Goal: Task Accomplishment & Management: Complete application form

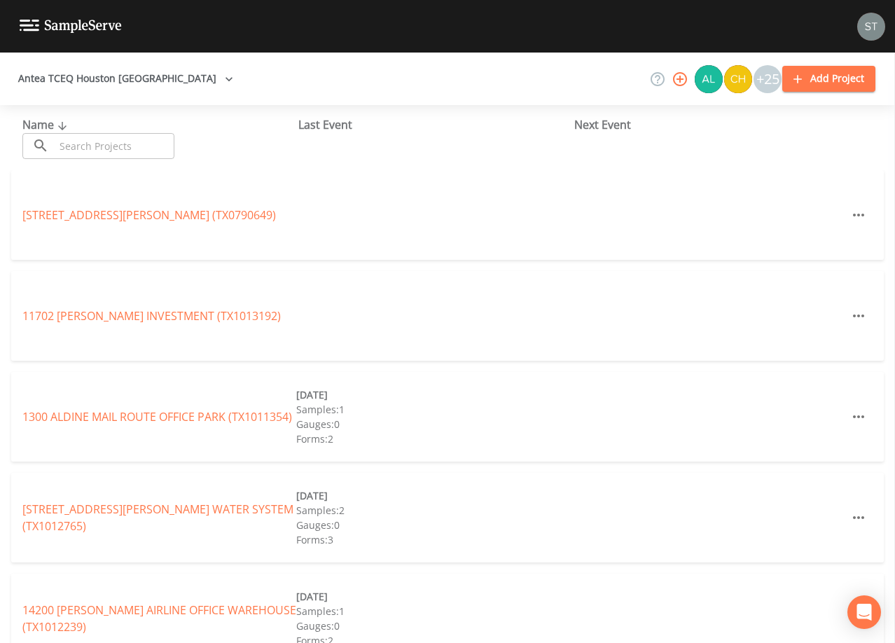
click at [105, 143] on input "text" at bounding box center [115, 146] width 120 height 26
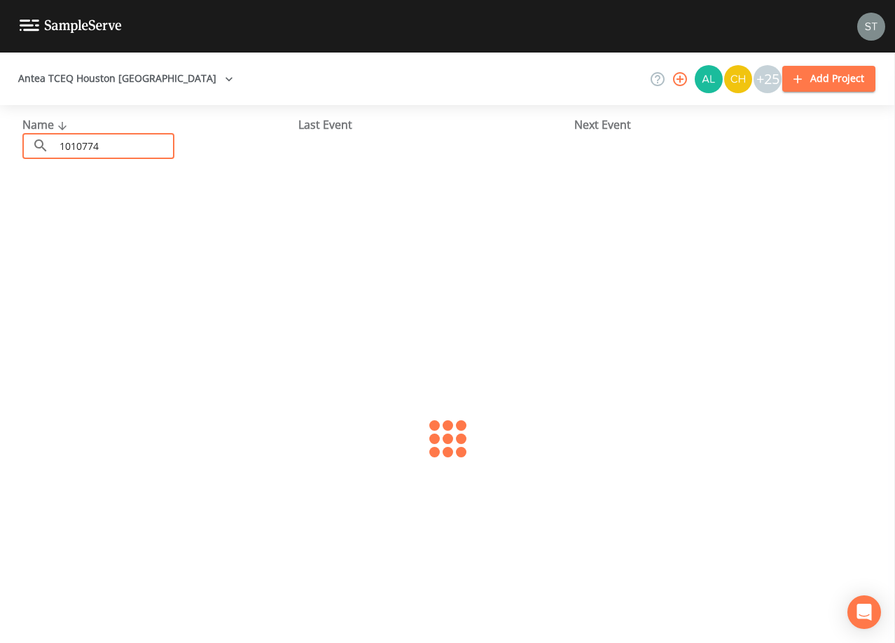
click at [60, 144] on input "1010774" at bounding box center [115, 146] width 120 height 26
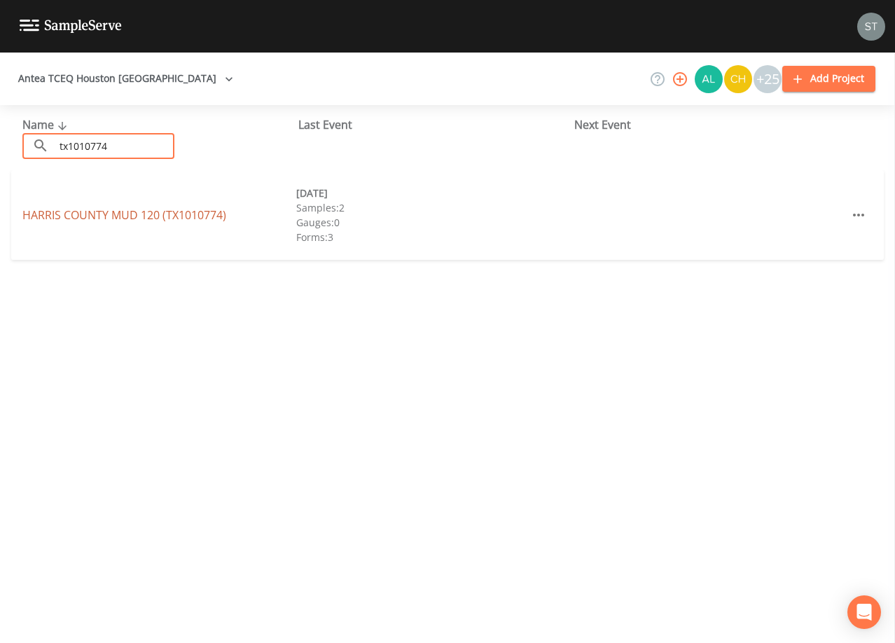
type input "tx1010774"
click at [202, 207] on link "[GEOGRAPHIC_DATA] (TX1010774)" at bounding box center [124, 214] width 204 height 15
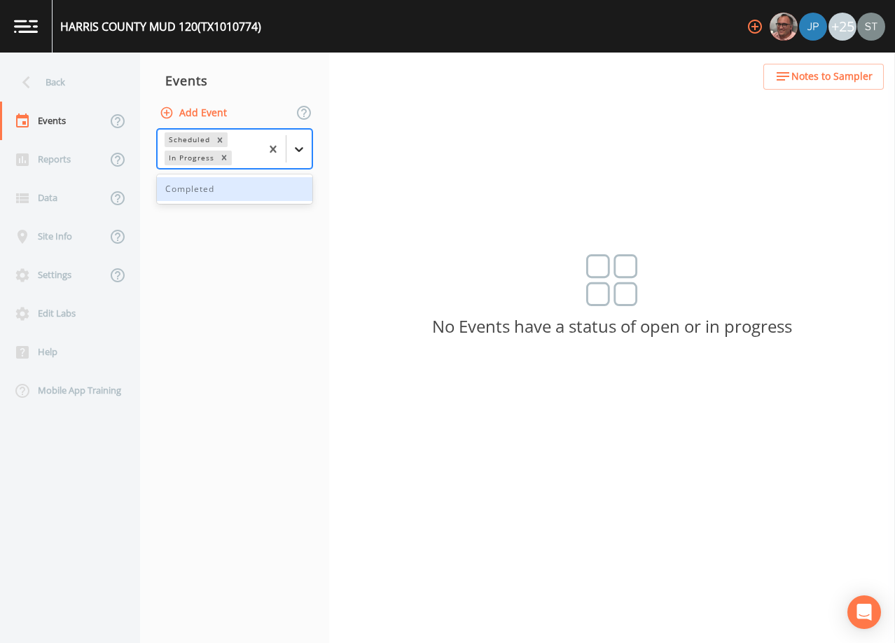
click at [309, 153] on div at bounding box center [298, 149] width 25 height 25
click at [269, 200] on div "Completed" at bounding box center [234, 189] width 155 height 24
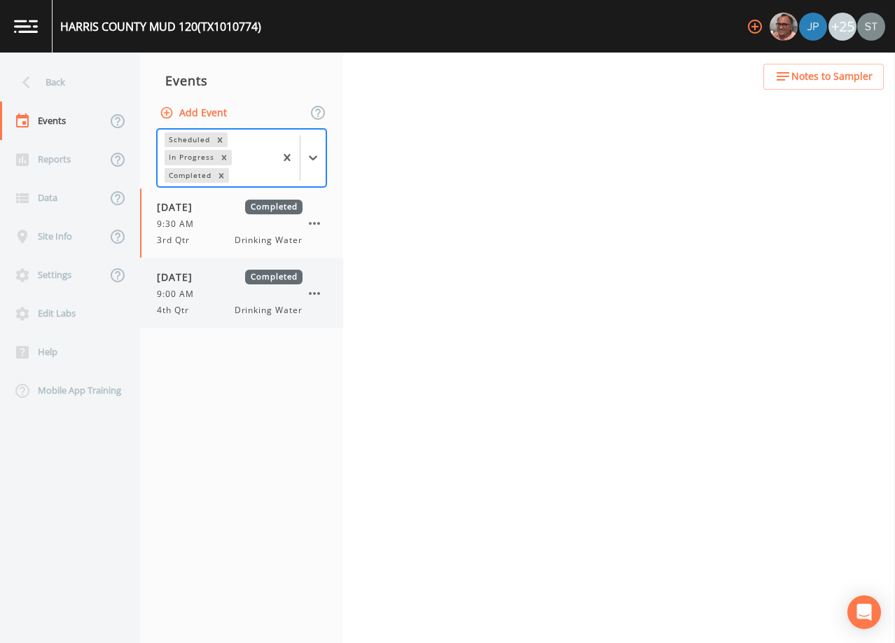
click at [225, 293] on div "9:00 AM" at bounding box center [230, 294] width 146 height 13
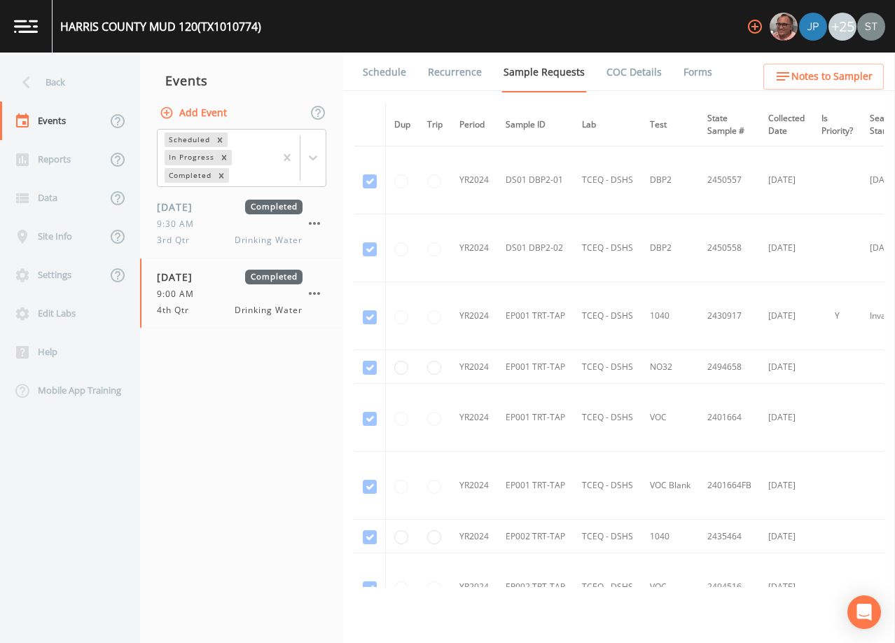
click at [384, 72] on link "Schedule" at bounding box center [385, 72] width 48 height 39
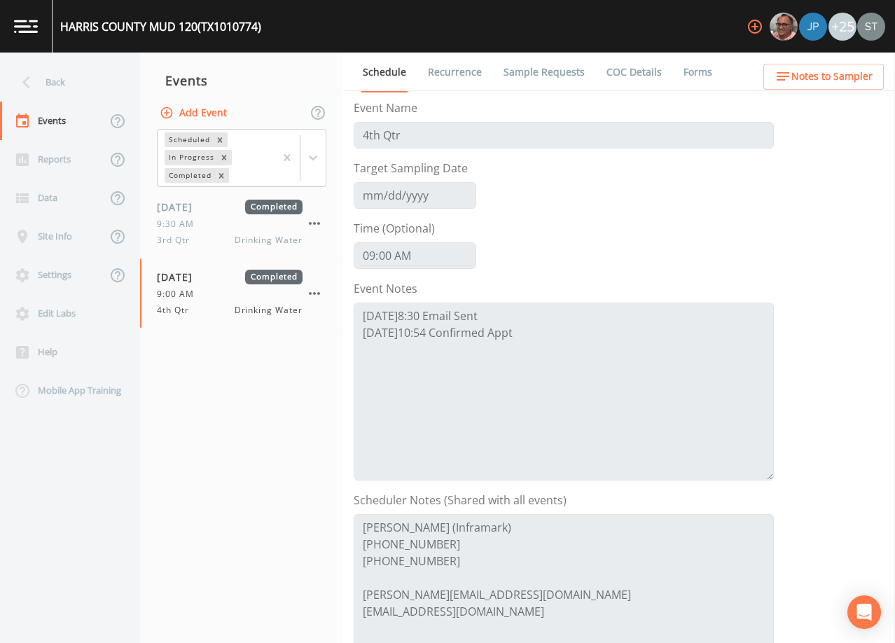
click at [835, 77] on span "Notes to Sampler" at bounding box center [831, 77] width 81 height 18
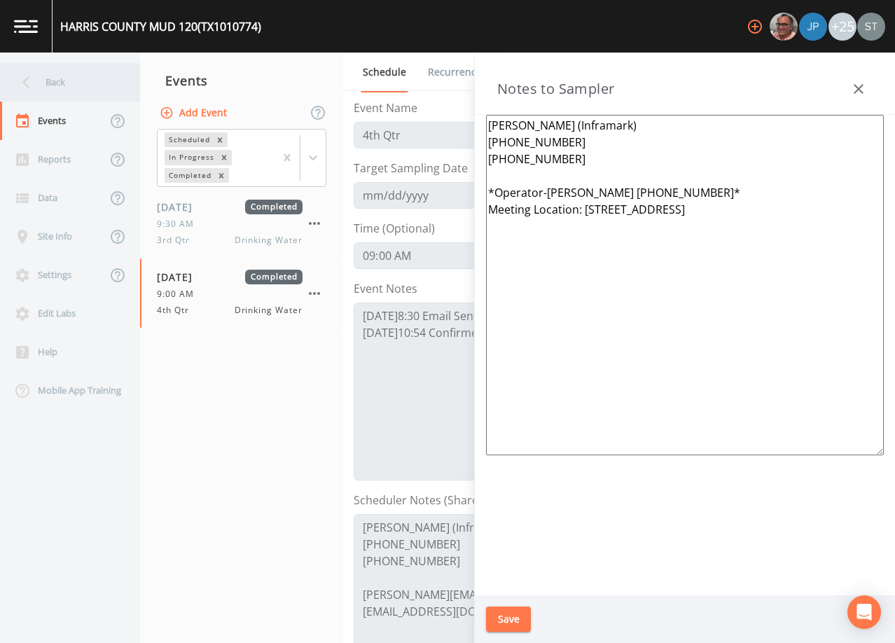
click at [50, 85] on div "Back" at bounding box center [63, 82] width 126 height 39
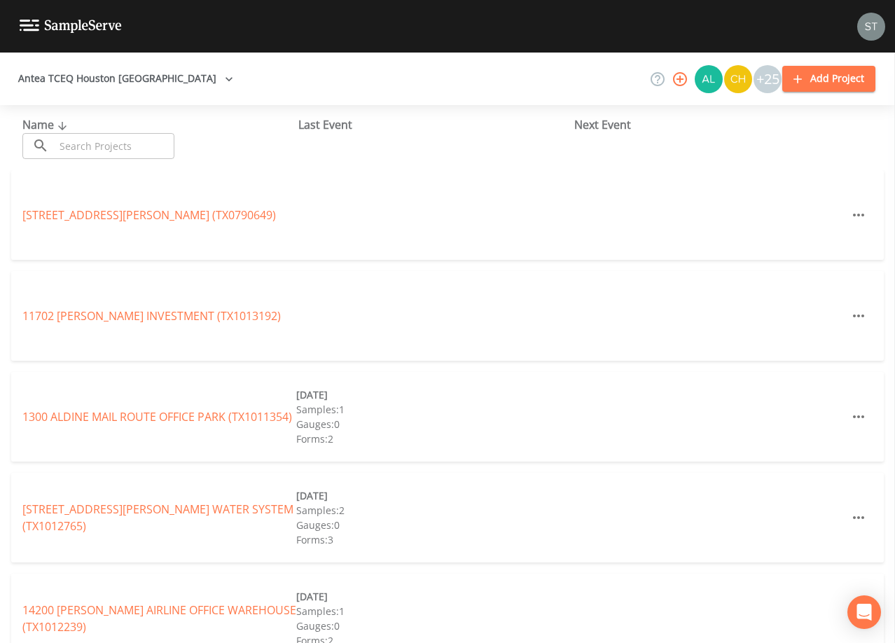
click at [155, 144] on input "text" at bounding box center [115, 146] width 120 height 26
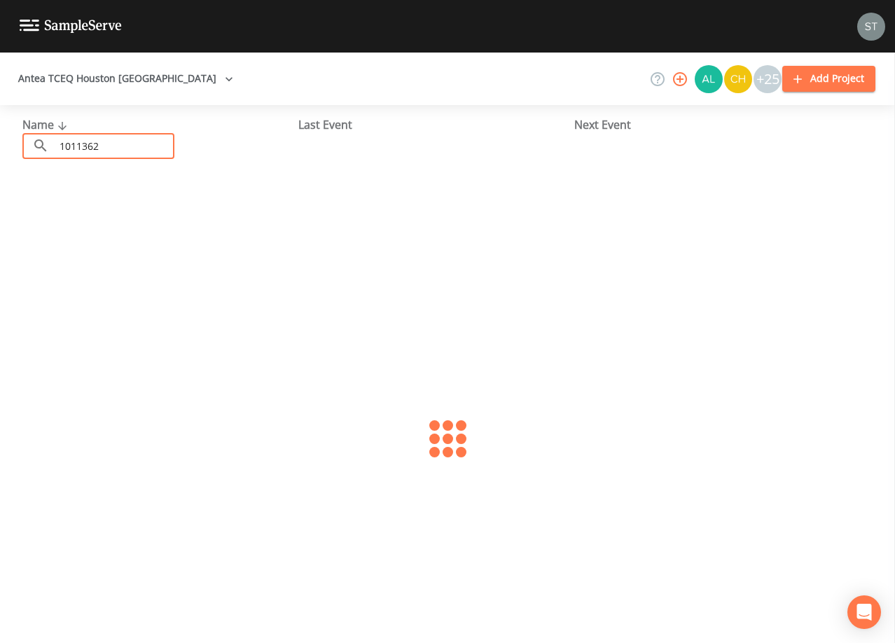
type input "1011362"
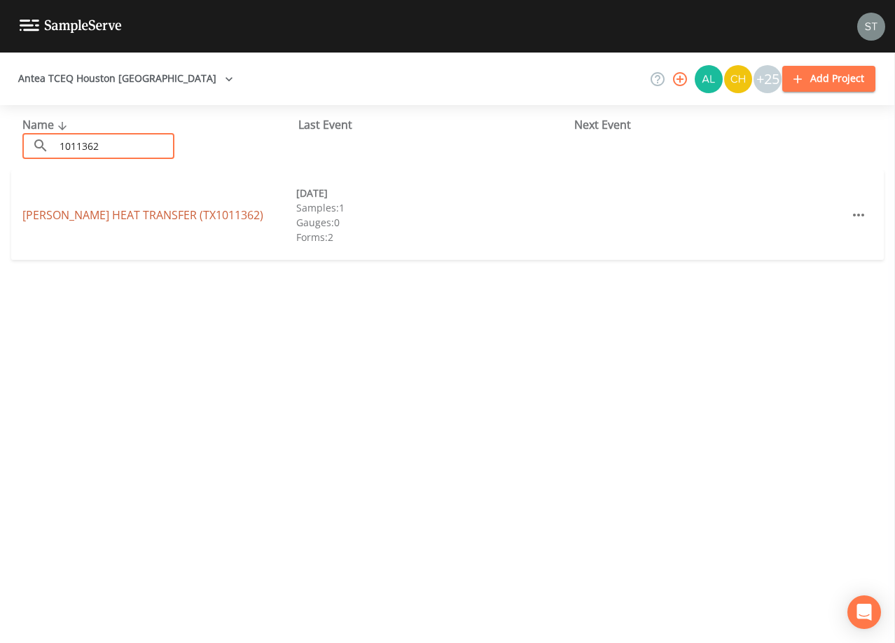
click at [144, 214] on link "[PERSON_NAME] HEAT TRANSFER (TX1011362)" at bounding box center [142, 214] width 241 height 15
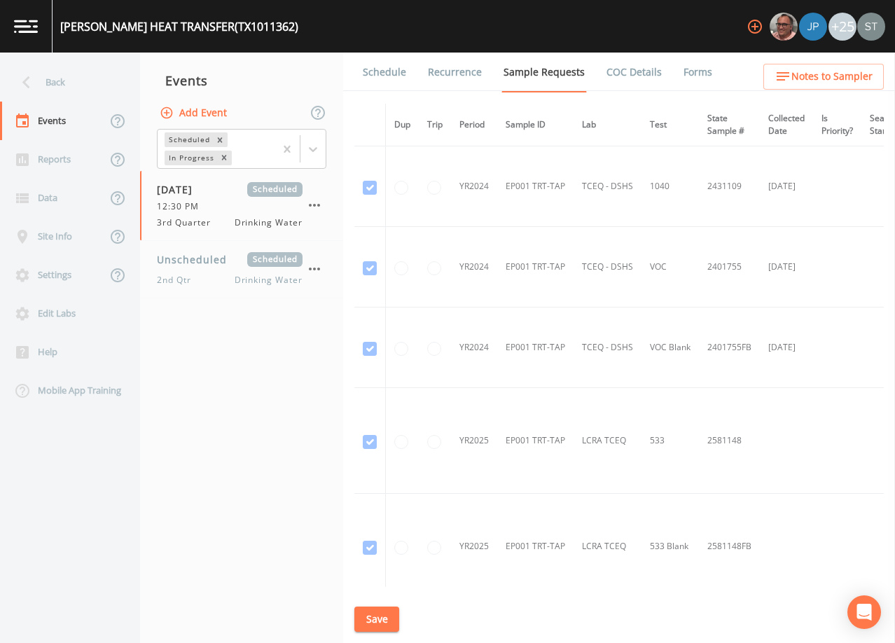
click at [375, 69] on link "Schedule" at bounding box center [385, 72] width 48 height 39
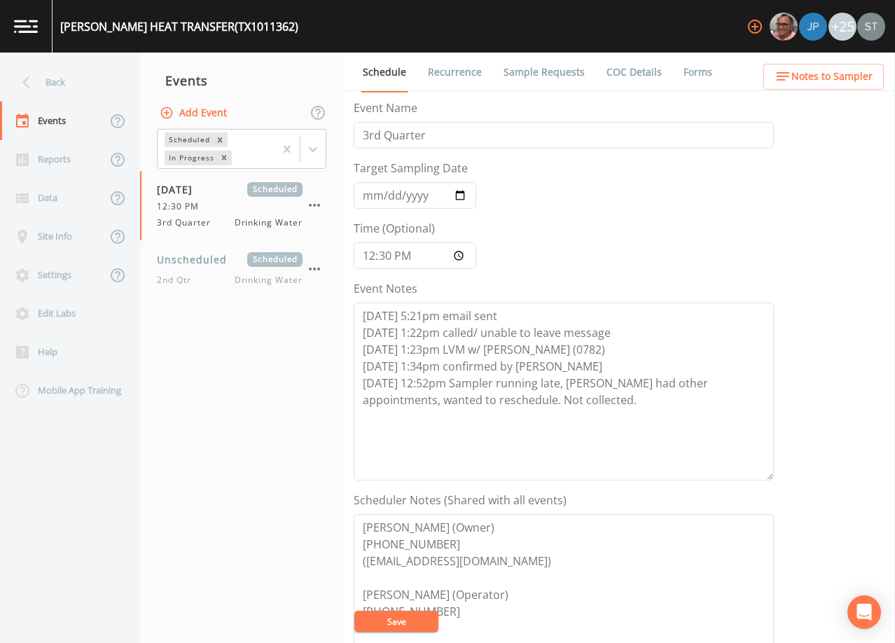
scroll to position [70, 0]
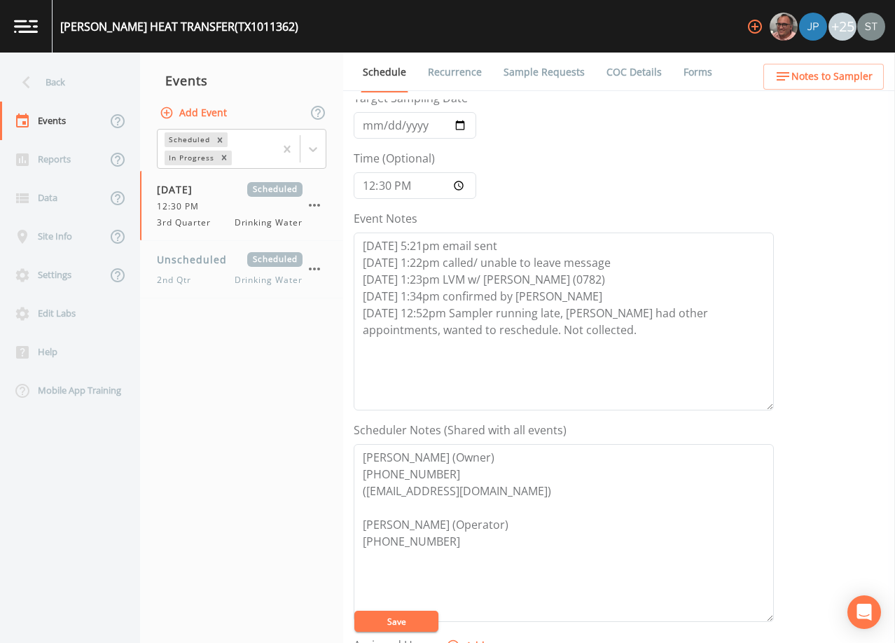
click at [835, 74] on span "Notes to Sampler" at bounding box center [831, 77] width 81 height 18
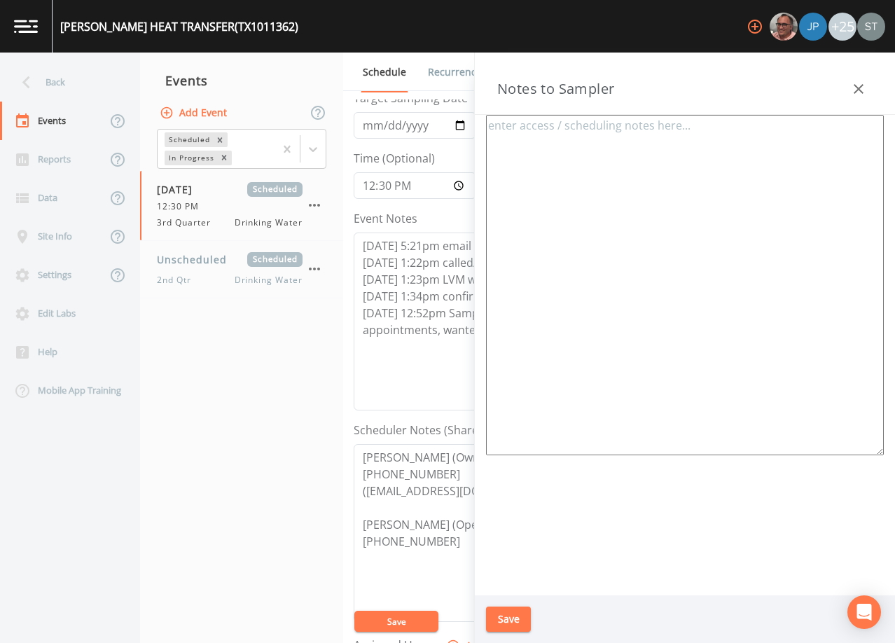
type textarea "[PERSON_NAME] (Owner) [PHONE_NUMBER] [PERSON_NAME] (Operator) [PHONE_NUMBER] Me…"
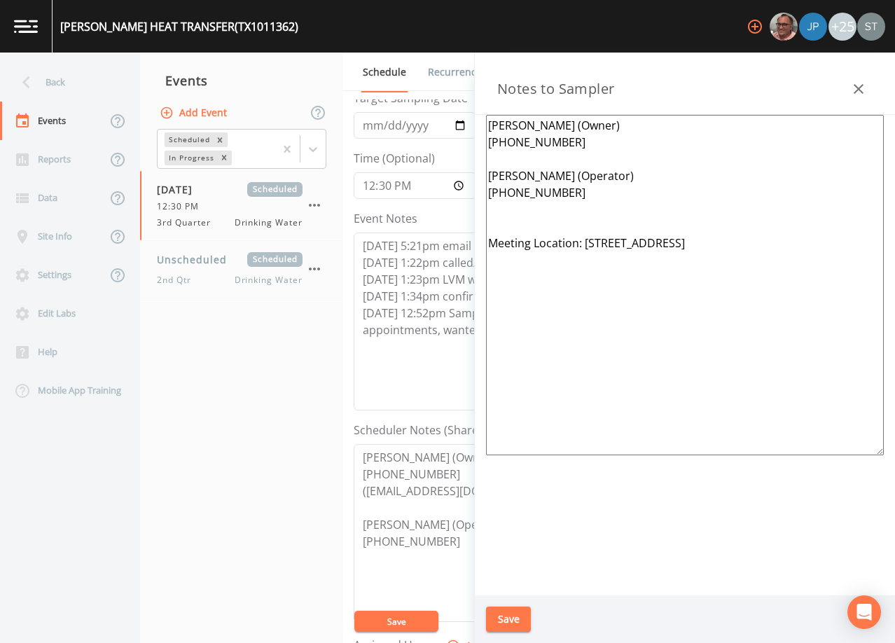
click at [850, 88] on icon "button" at bounding box center [858, 89] width 17 height 17
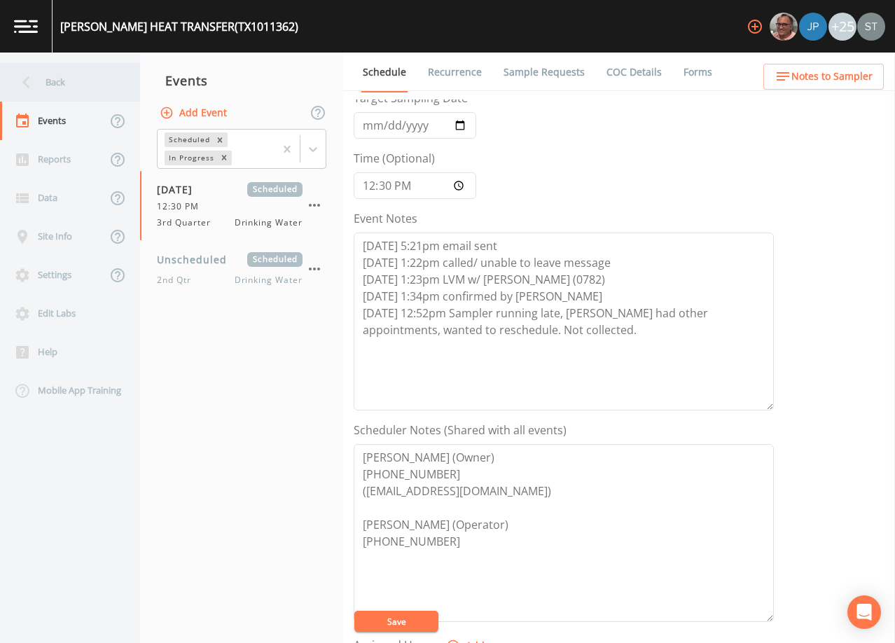
click at [70, 76] on div "Back" at bounding box center [63, 82] width 126 height 39
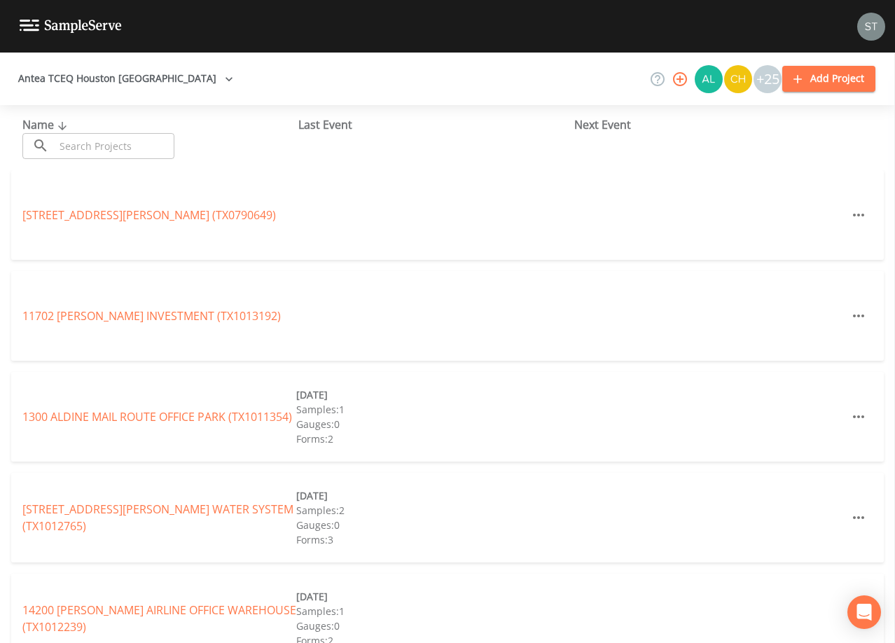
click at [85, 135] on input "text" at bounding box center [115, 146] width 120 height 26
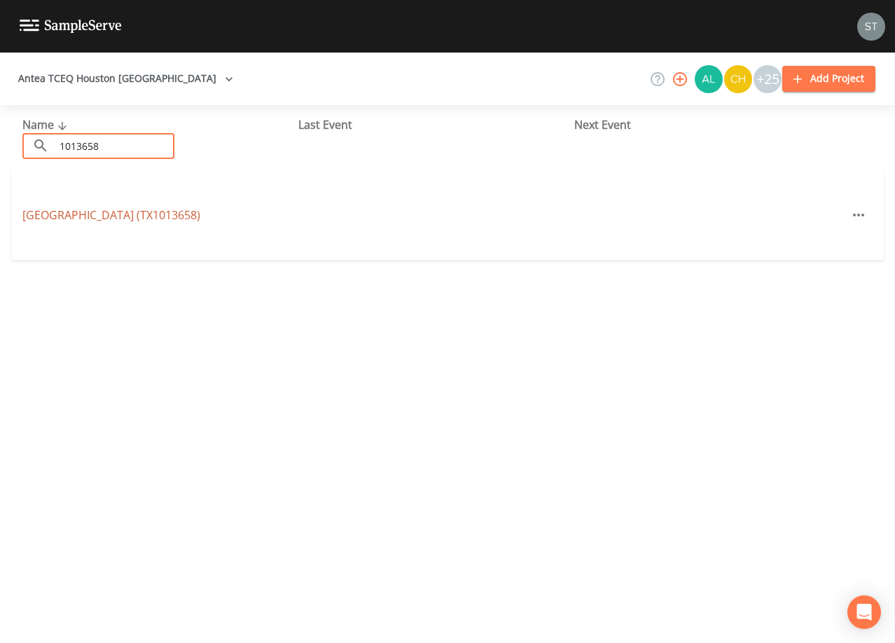
type input "1013658"
click at [115, 215] on link "[GEOGRAPHIC_DATA] (TX1013658)" at bounding box center [111, 214] width 178 height 15
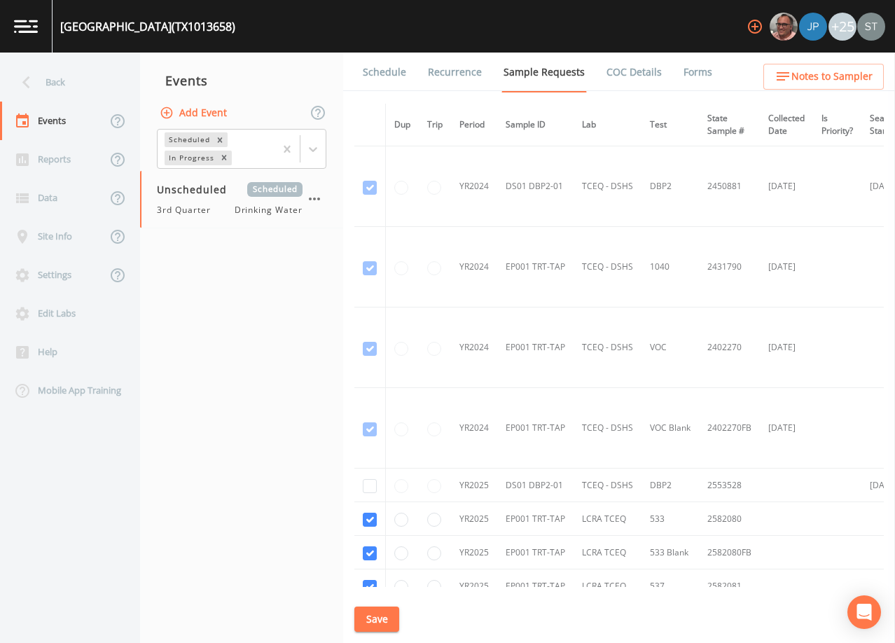
click at [391, 78] on link "Schedule" at bounding box center [385, 72] width 48 height 39
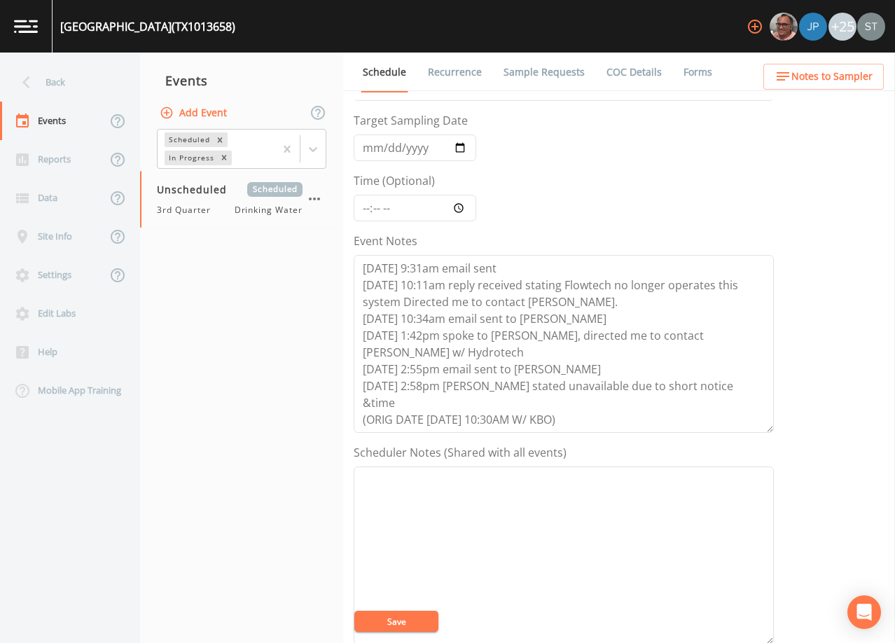
scroll to position [140, 0]
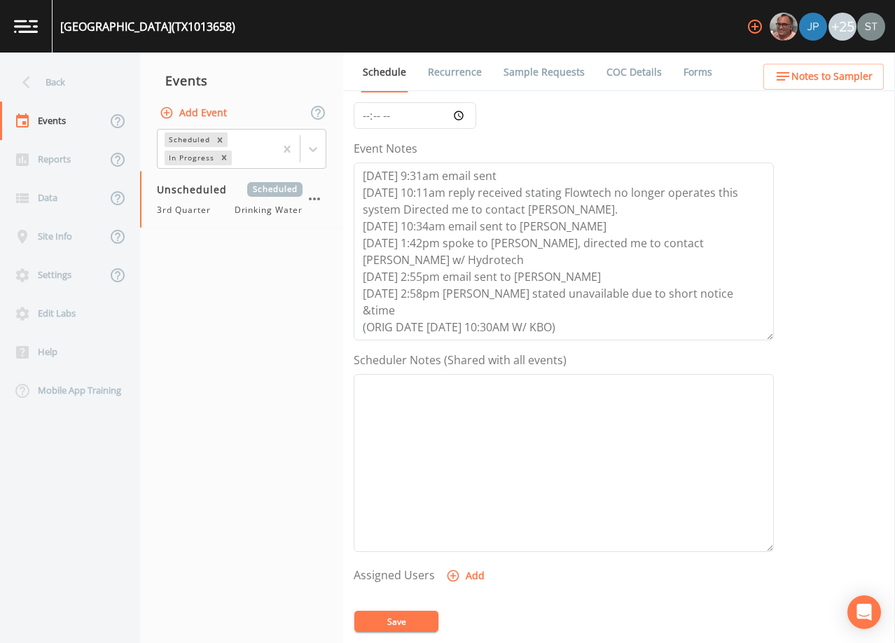
click at [832, 70] on span "Notes to Sampler" at bounding box center [831, 77] width 81 height 18
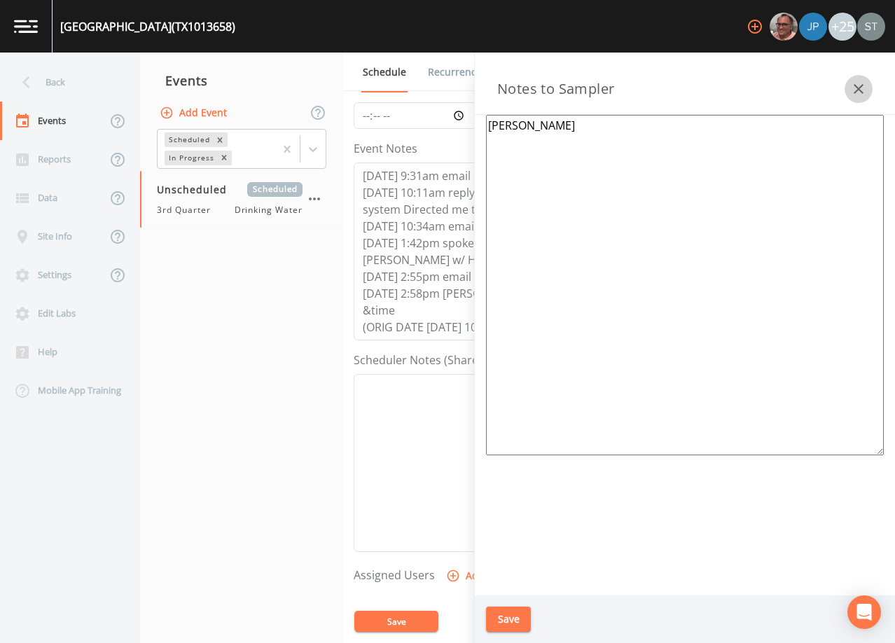
click at [853, 87] on icon "button" at bounding box center [858, 89] width 17 height 17
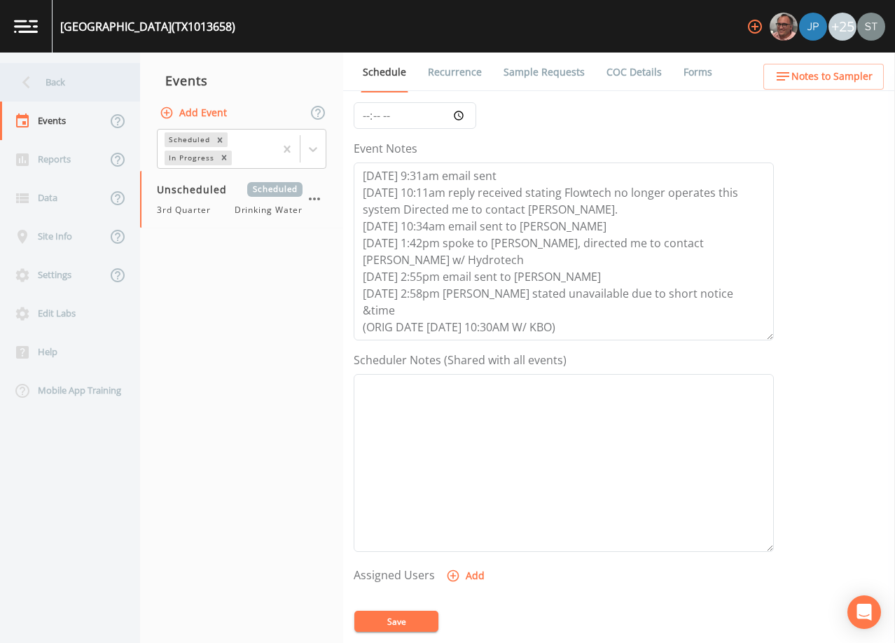
click at [52, 84] on div "Back" at bounding box center [63, 82] width 126 height 39
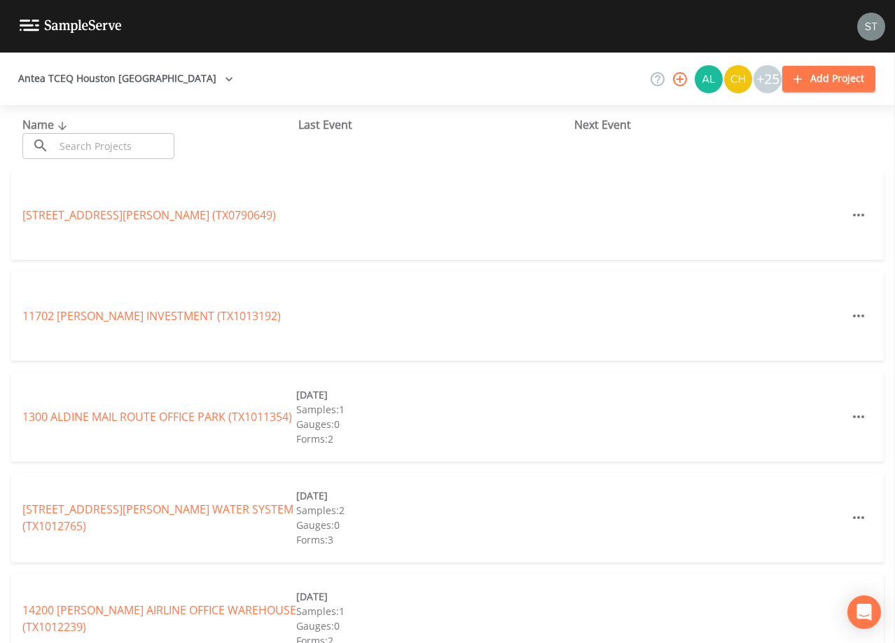
click at [93, 144] on input "text" at bounding box center [115, 146] width 120 height 26
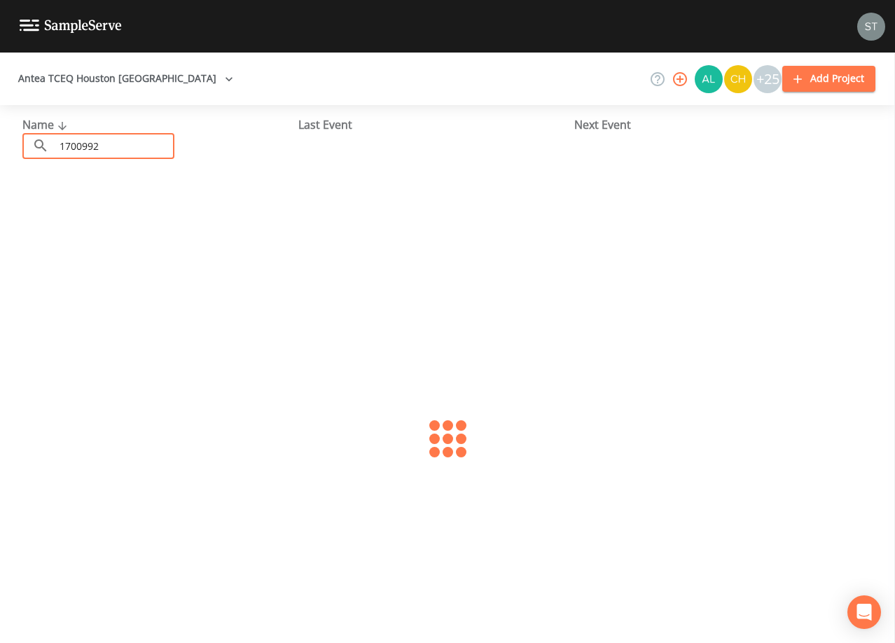
type input "1700992"
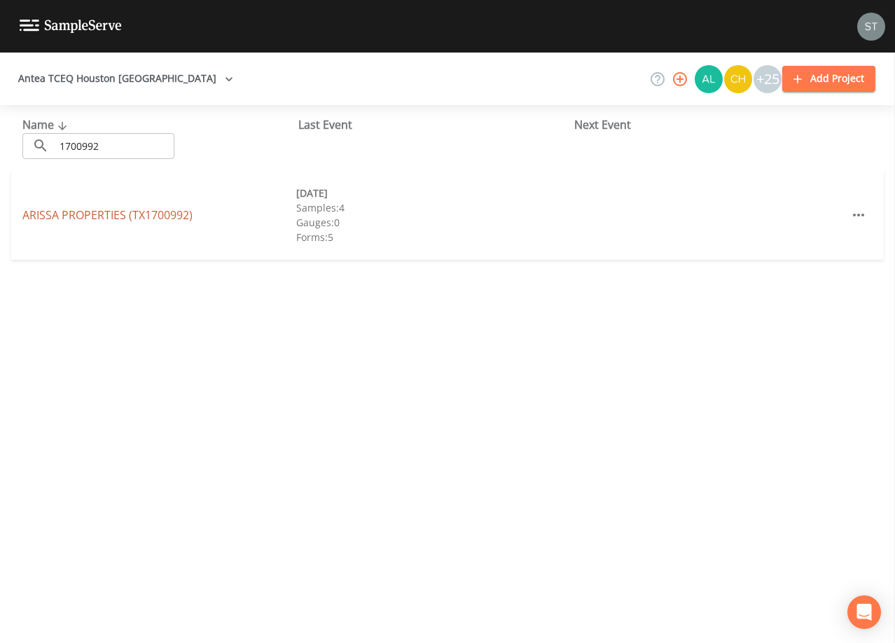
click at [167, 221] on link "ARISSA PROPERTIES (TX1700992)" at bounding box center [107, 214] width 170 height 15
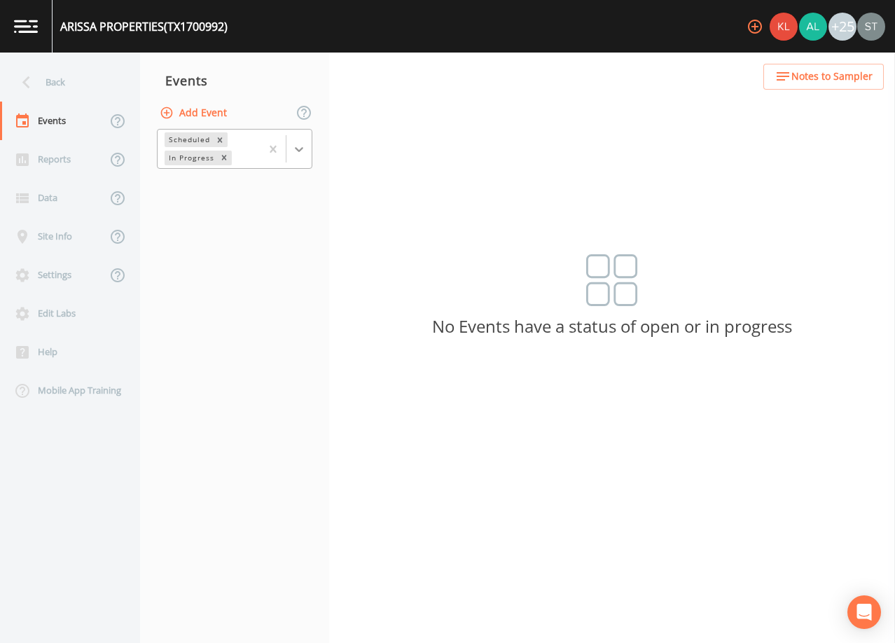
drag, startPoint x: 303, startPoint y: 155, endPoint x: 291, endPoint y: 160, distance: 12.9
click at [302, 155] on icon at bounding box center [299, 149] width 14 height 14
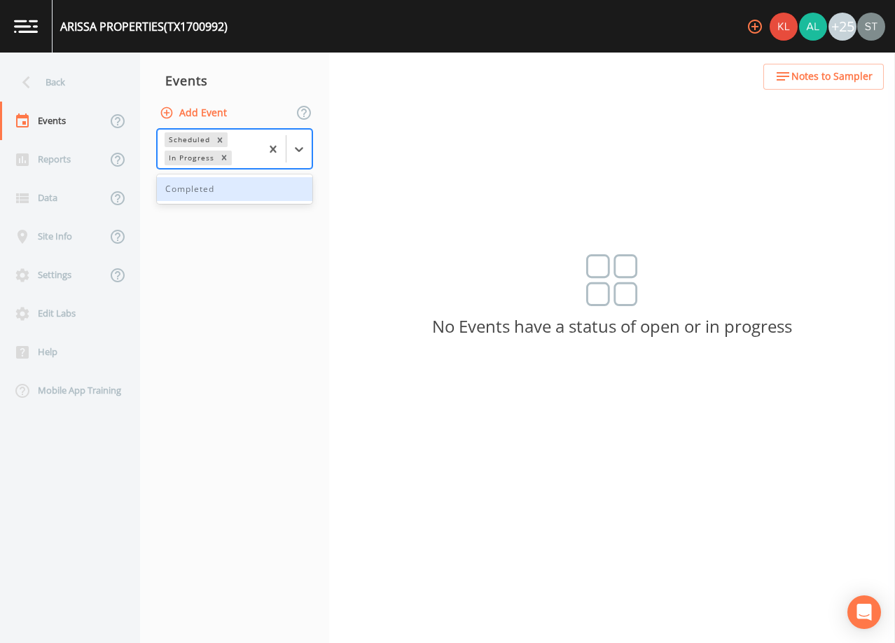
click at [242, 190] on div "Completed" at bounding box center [234, 189] width 155 height 24
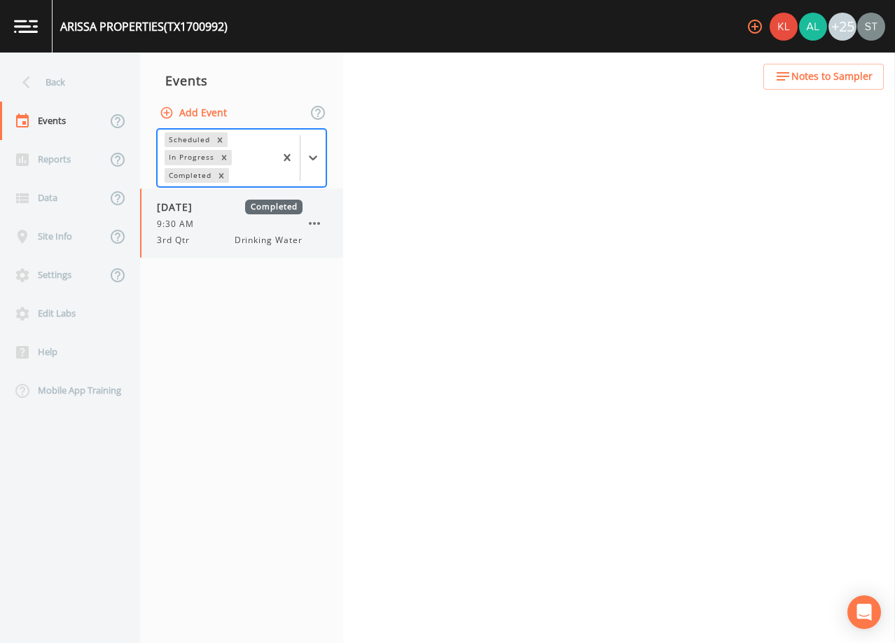
click at [219, 235] on div "3rd Qtr Drinking Water" at bounding box center [230, 240] width 146 height 13
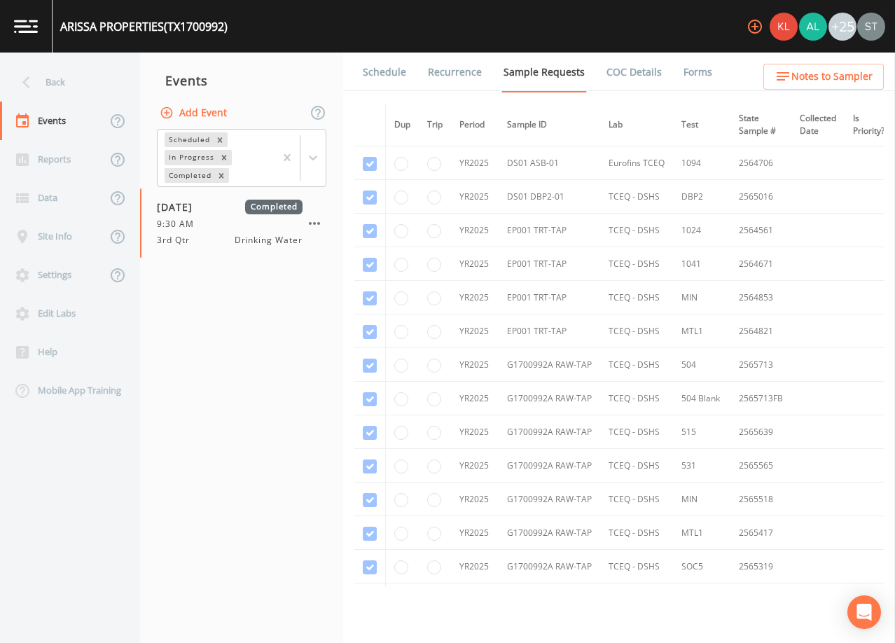
click at [681, 75] on link "Forms" at bounding box center [697, 72] width 33 height 39
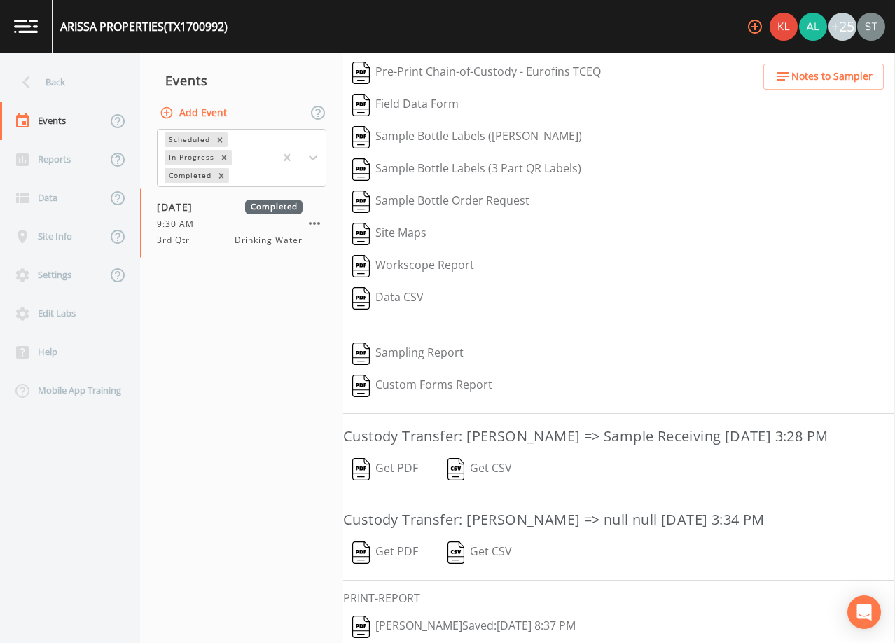
scroll to position [116, 0]
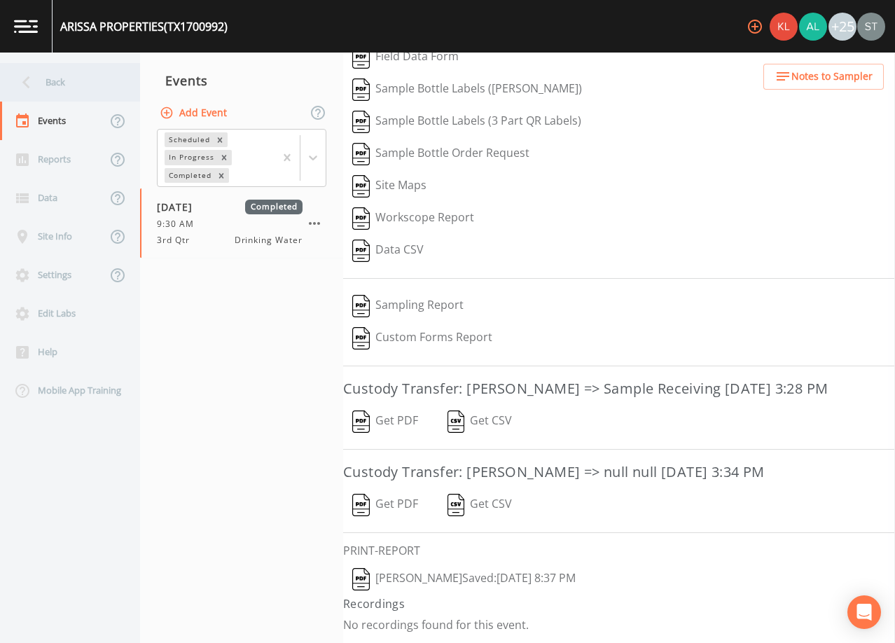
click at [53, 76] on div "Back" at bounding box center [63, 82] width 126 height 39
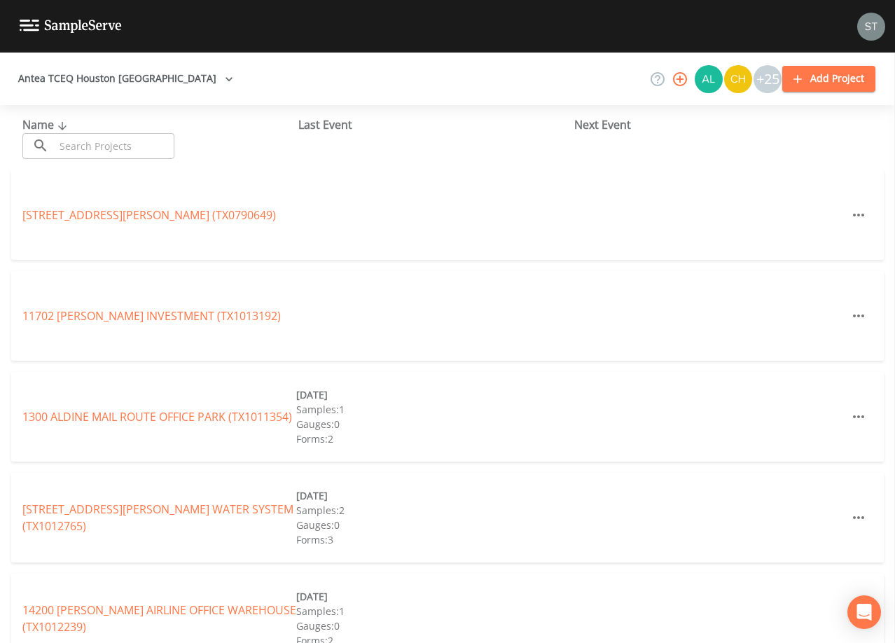
click at [146, 144] on input "text" at bounding box center [115, 146] width 120 height 26
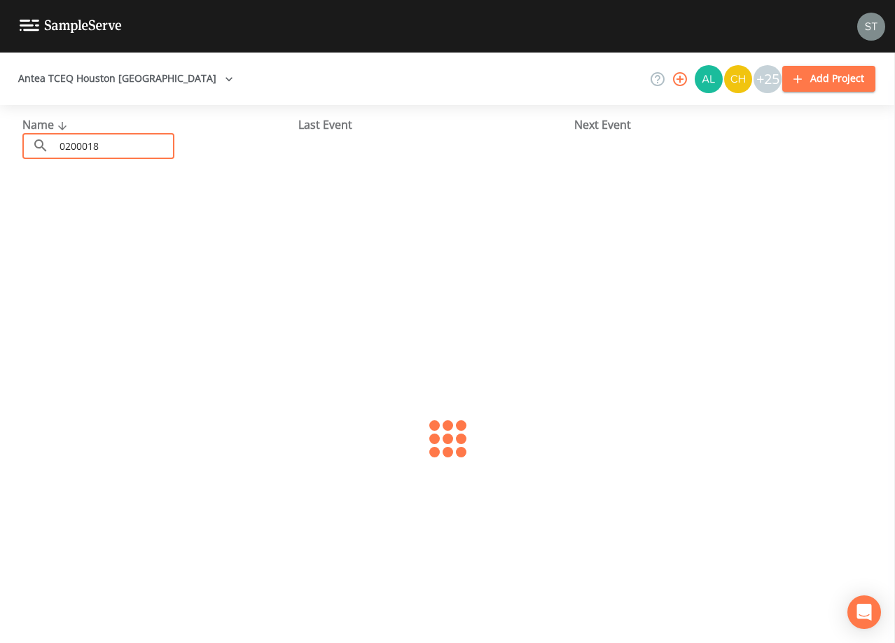
type input "0200018"
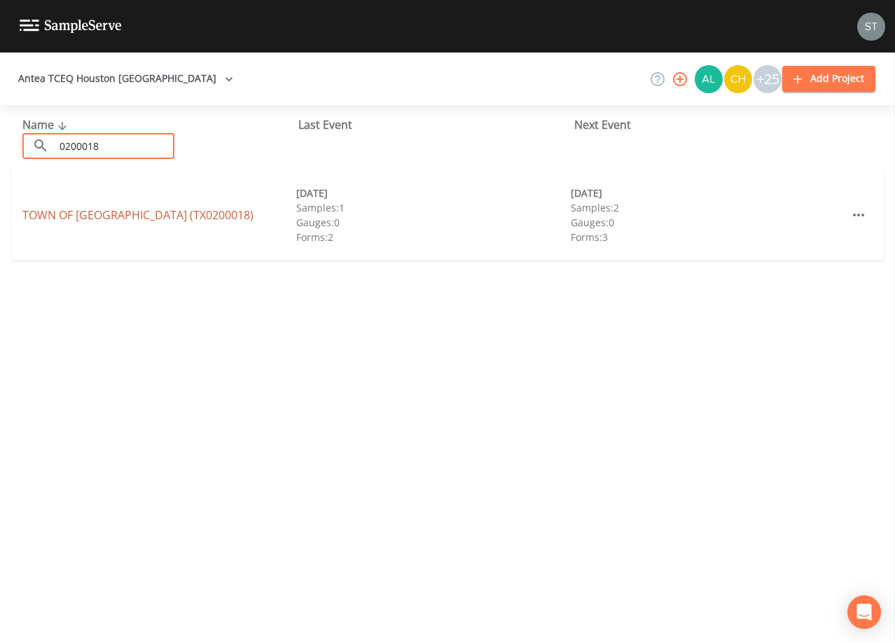
click at [156, 218] on link "TOWN OF [GEOGRAPHIC_DATA] (TX0200018)" at bounding box center [137, 214] width 231 height 15
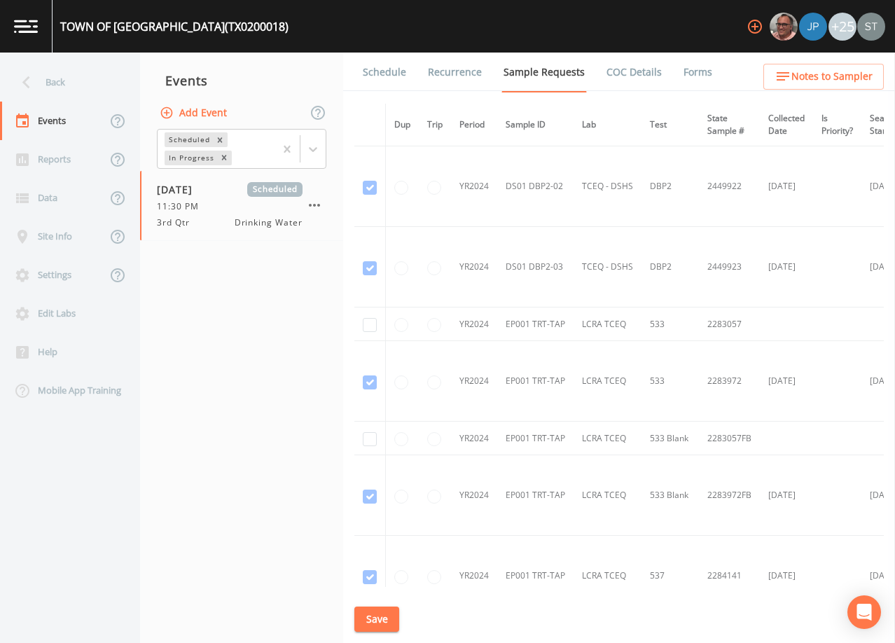
click at [681, 74] on link "Forms" at bounding box center [697, 72] width 33 height 39
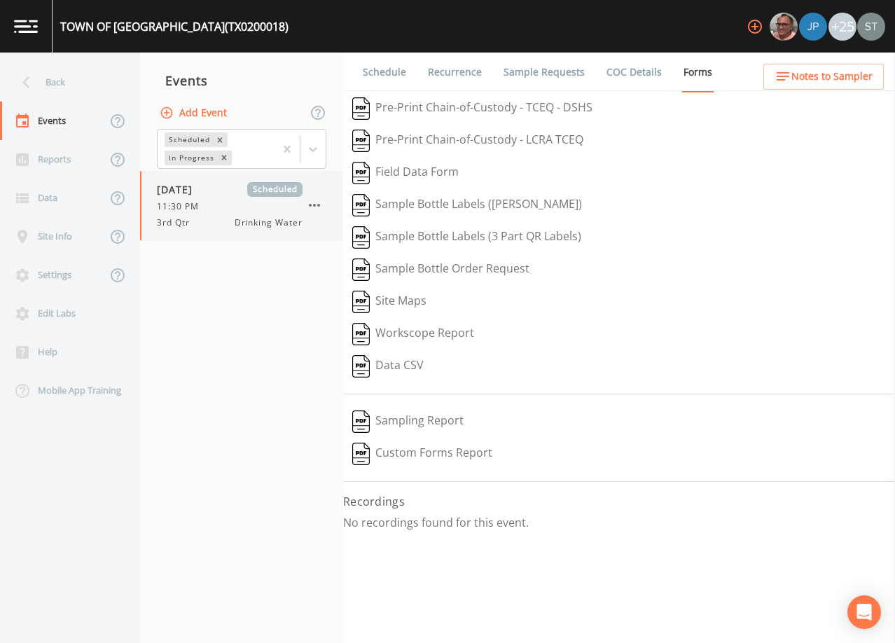
click at [237, 206] on div "11:30 PM" at bounding box center [230, 206] width 146 height 13
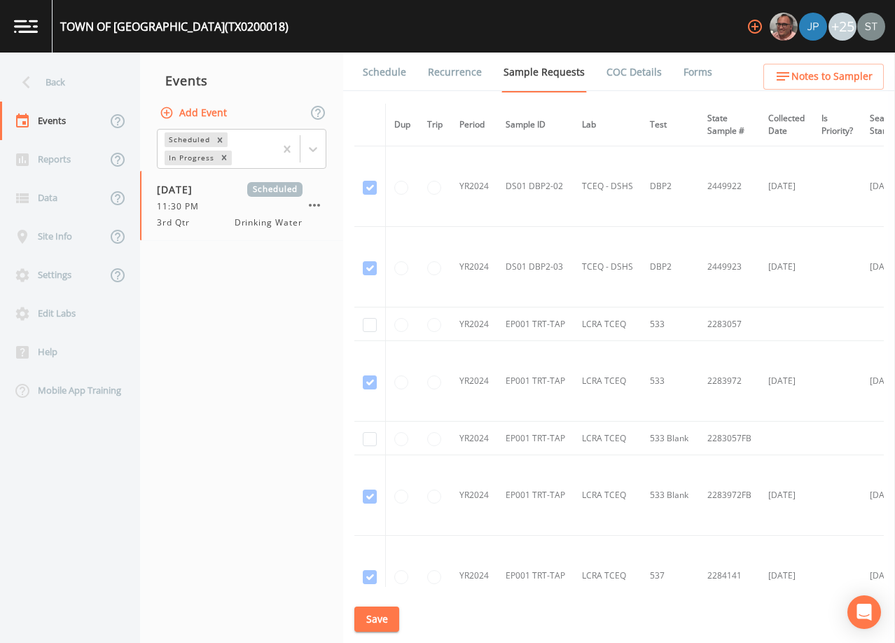
click at [693, 70] on link "Forms" at bounding box center [697, 72] width 33 height 39
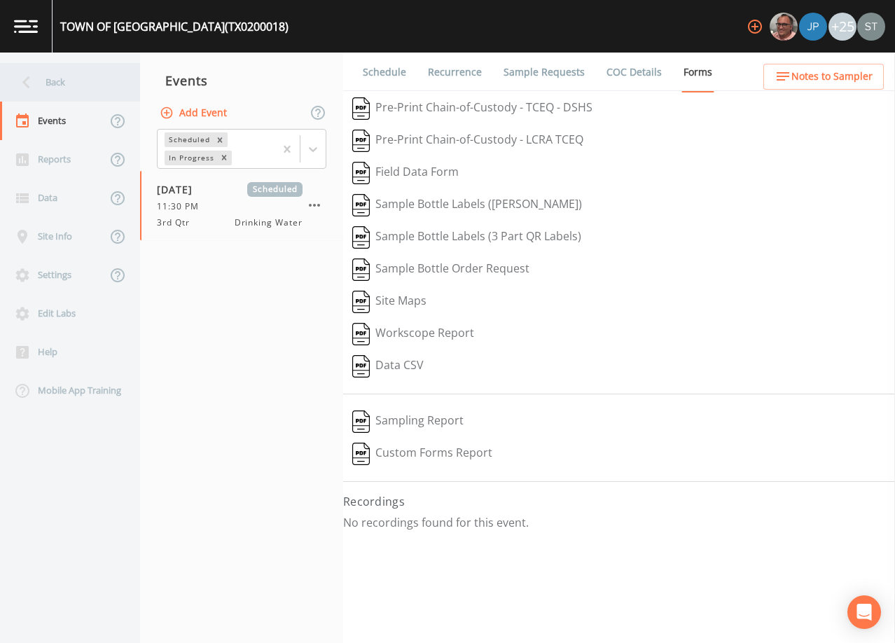
click at [64, 85] on div "Back" at bounding box center [63, 82] width 126 height 39
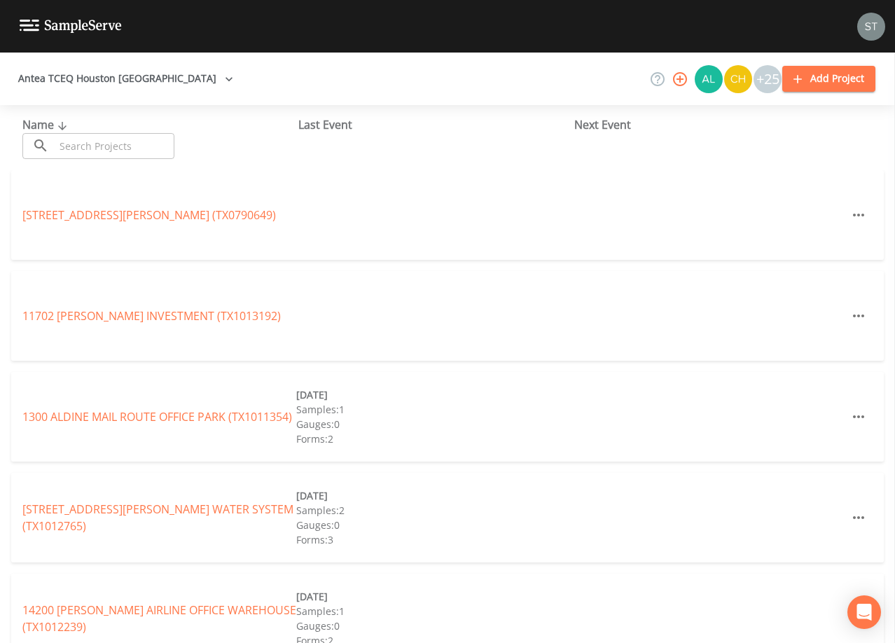
click at [95, 144] on input "text" at bounding box center [115, 146] width 120 height 26
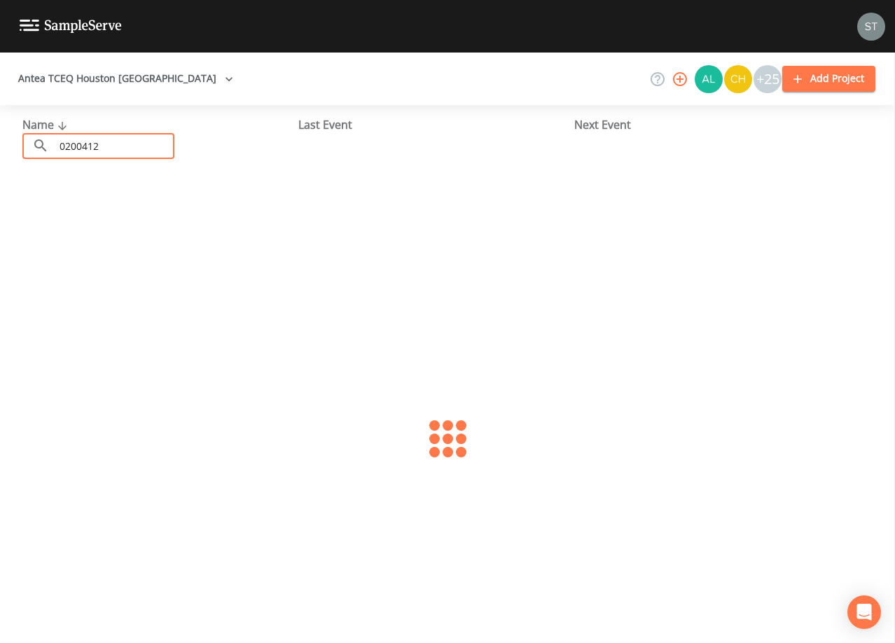
type input "0200412"
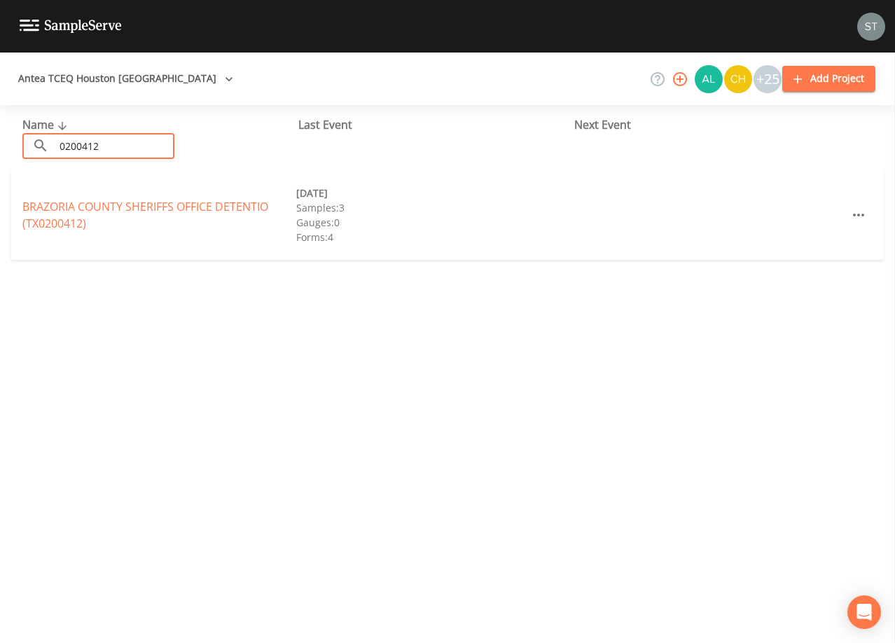
click at [142, 205] on link "BRAZORIA COUNTY SHERIFFS OFFICE DETENTIO (TX0200412)" at bounding box center [145, 215] width 246 height 32
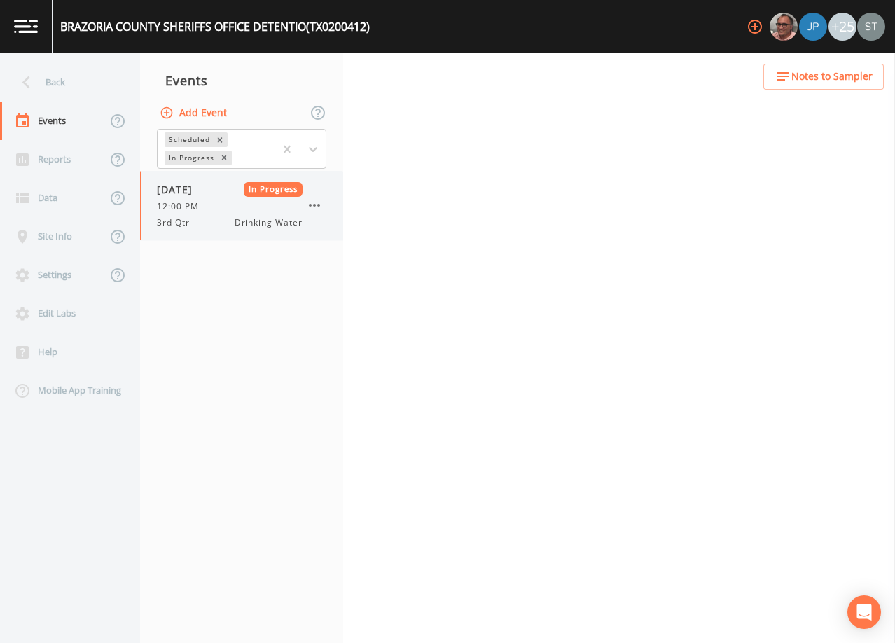
click at [239, 207] on div "12:00 PM" at bounding box center [230, 206] width 146 height 13
click at [685, 71] on link "Forms" at bounding box center [697, 72] width 33 height 39
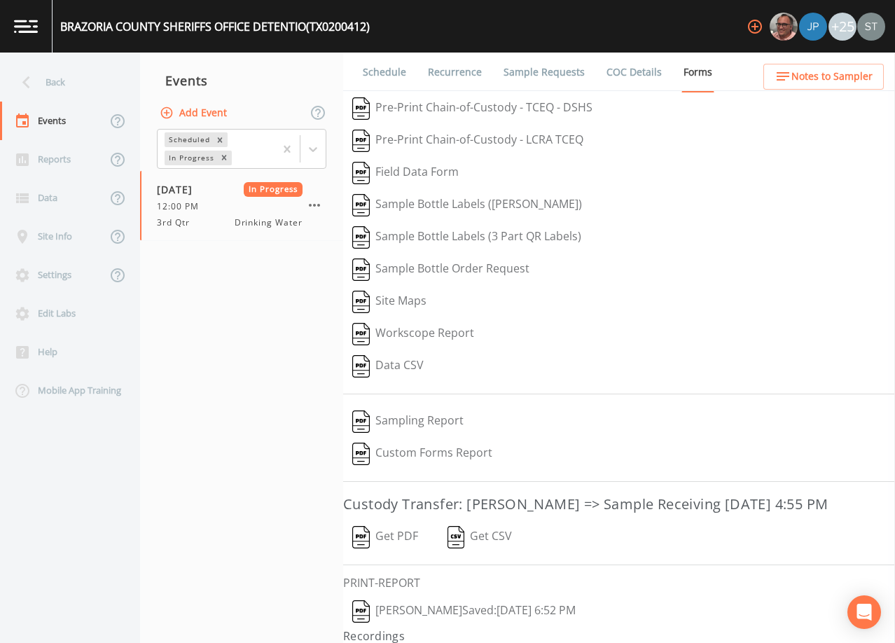
click at [403, 533] on button "Get PDF" at bounding box center [385, 537] width 84 height 32
click at [64, 78] on div "Back" at bounding box center [63, 82] width 126 height 39
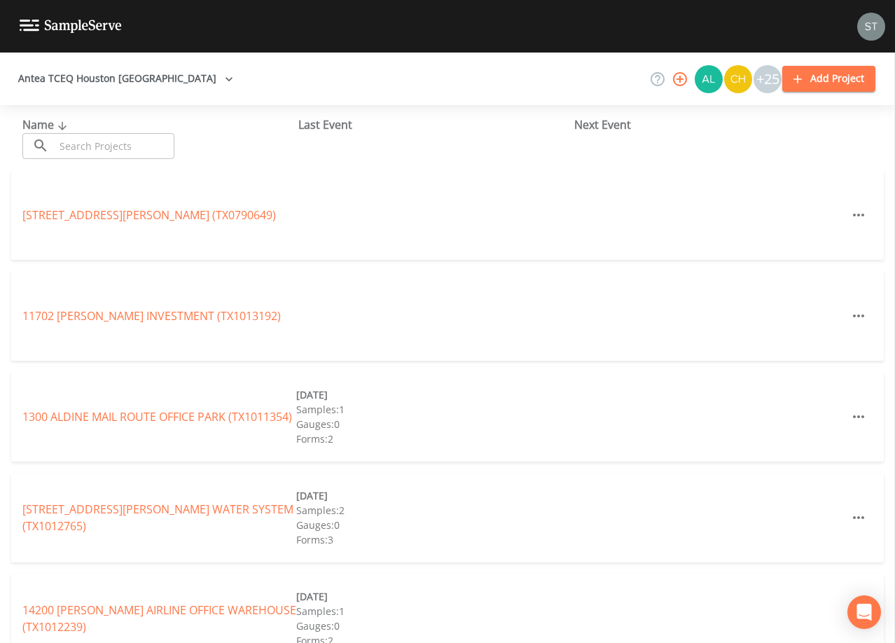
click at [86, 141] on input "text" at bounding box center [115, 146] width 120 height 26
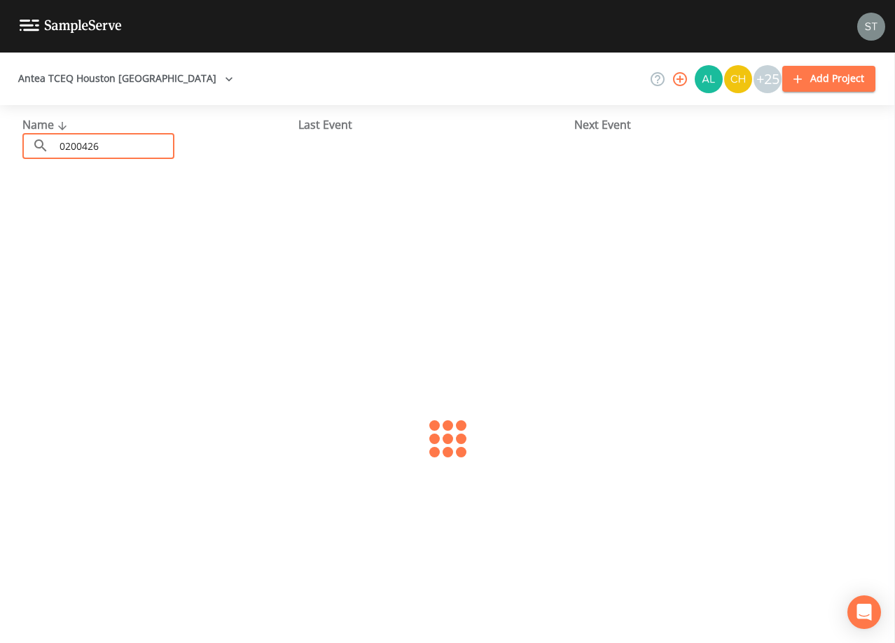
type input "0200426"
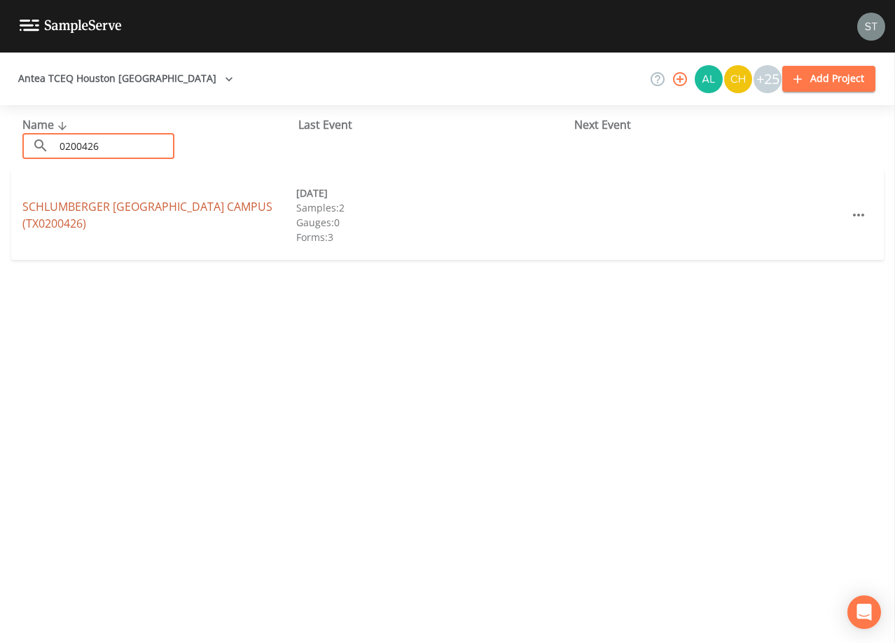
click at [122, 213] on link "SCHLUMBERGER [GEOGRAPHIC_DATA] CAMPUS (TX0200426)" at bounding box center [147, 215] width 250 height 32
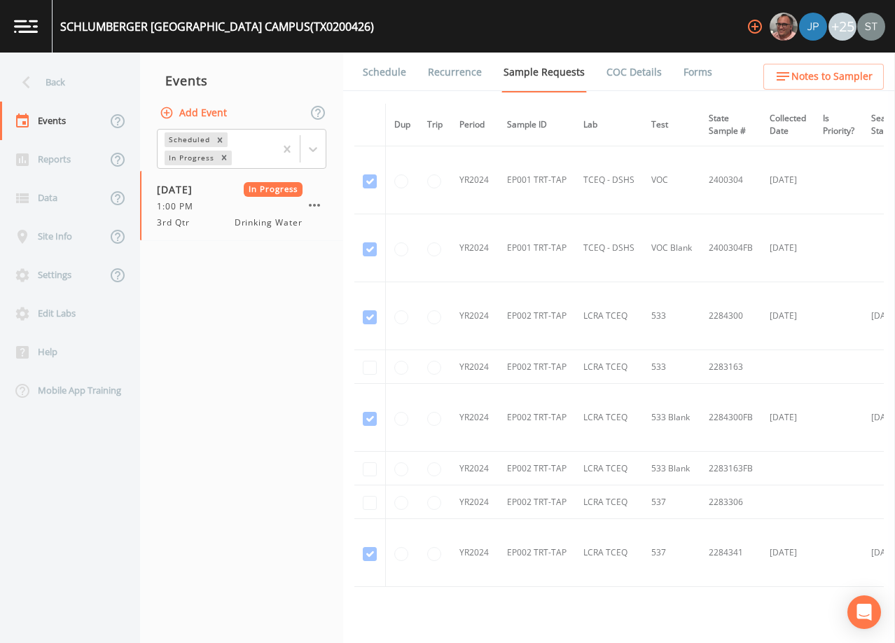
click at [686, 80] on link "Forms" at bounding box center [697, 72] width 33 height 39
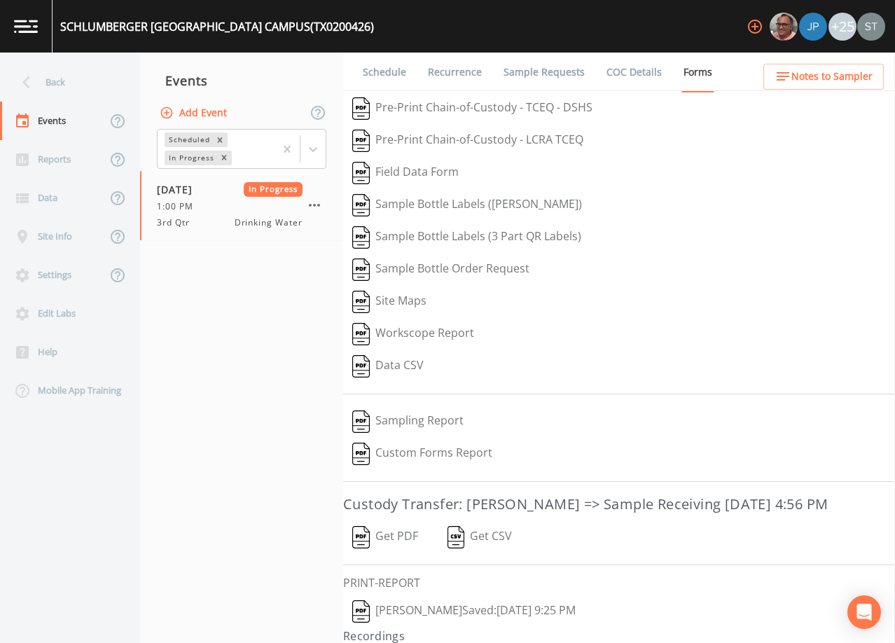
click at [398, 537] on button "Get PDF" at bounding box center [385, 537] width 84 height 32
click at [53, 80] on div "Back" at bounding box center [63, 82] width 126 height 39
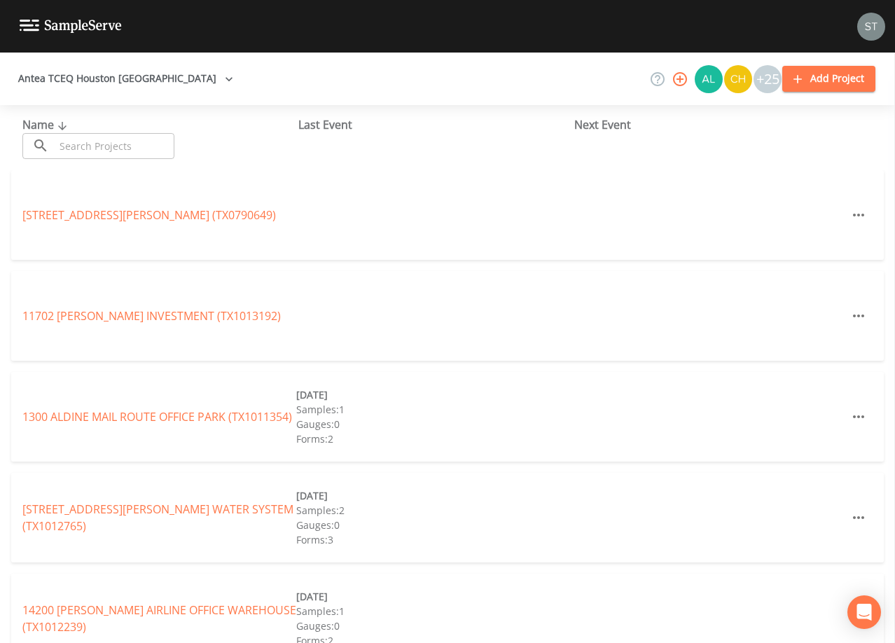
click at [97, 138] on input "text" at bounding box center [115, 146] width 120 height 26
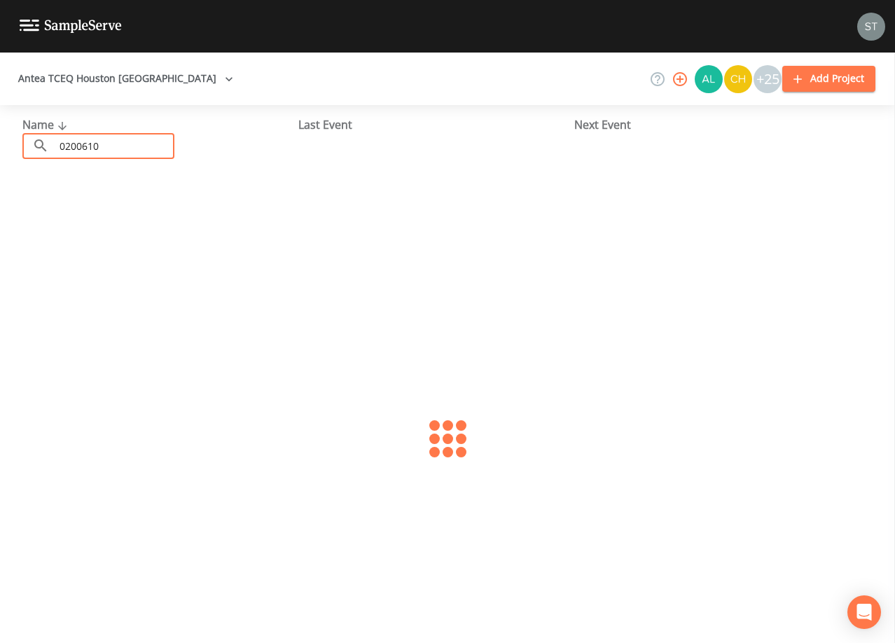
type input "0200610"
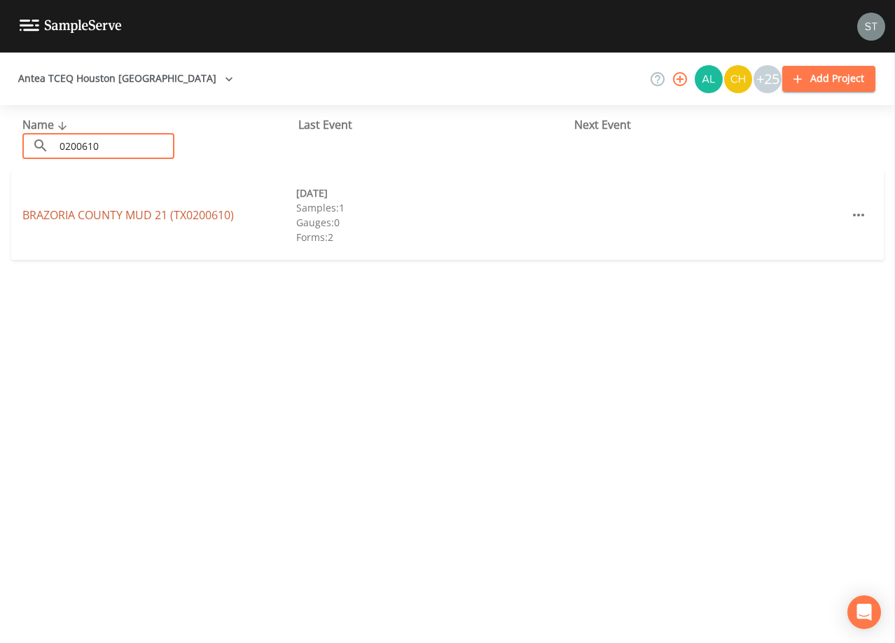
click at [66, 216] on link "[GEOGRAPHIC_DATA] 21 (TX0200610)" at bounding box center [127, 214] width 211 height 15
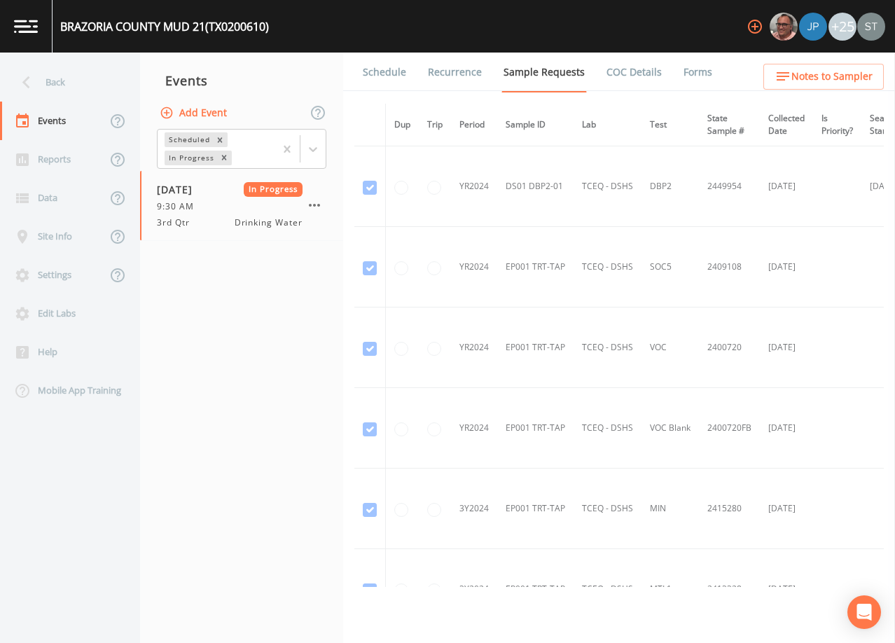
click at [699, 76] on link "Forms" at bounding box center [697, 72] width 33 height 39
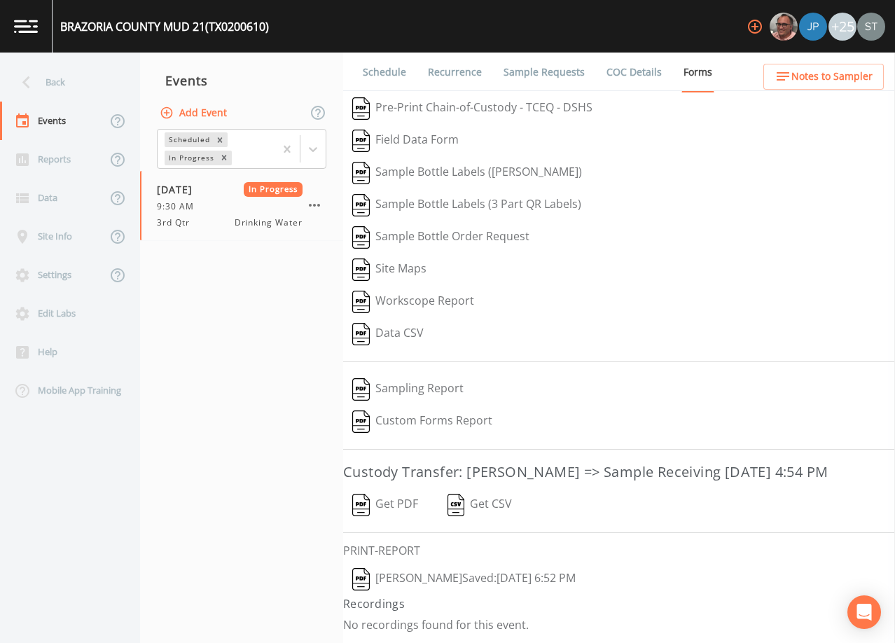
click at [395, 504] on button "Get PDF" at bounding box center [385, 505] width 84 height 32
click at [70, 92] on div "Back" at bounding box center [63, 82] width 126 height 39
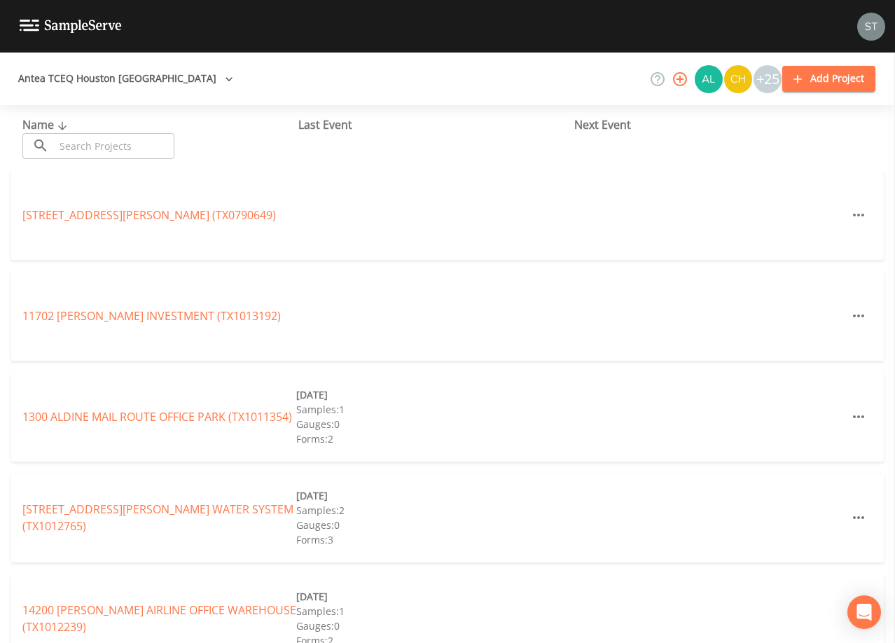
click at [98, 146] on input "text" at bounding box center [115, 146] width 120 height 26
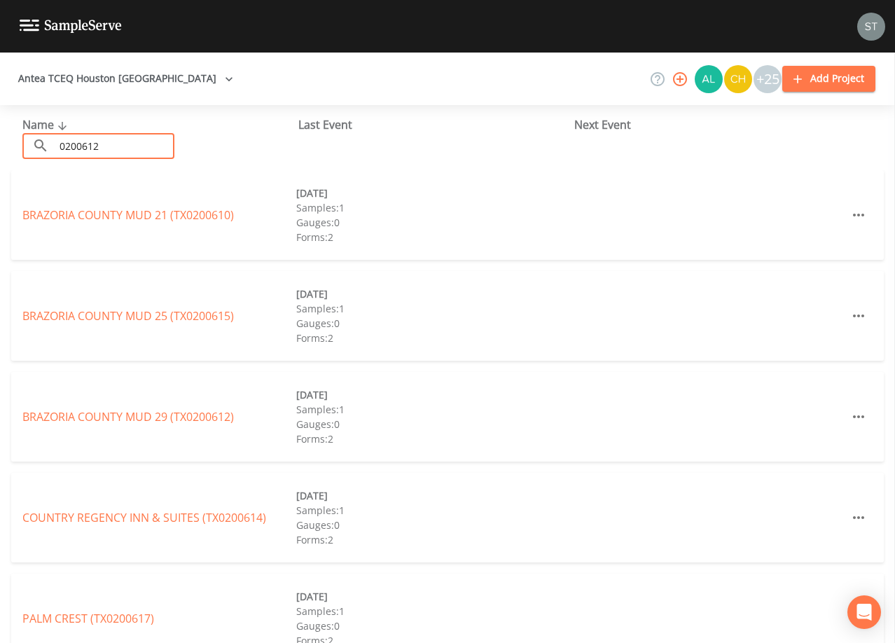
type input "0200612"
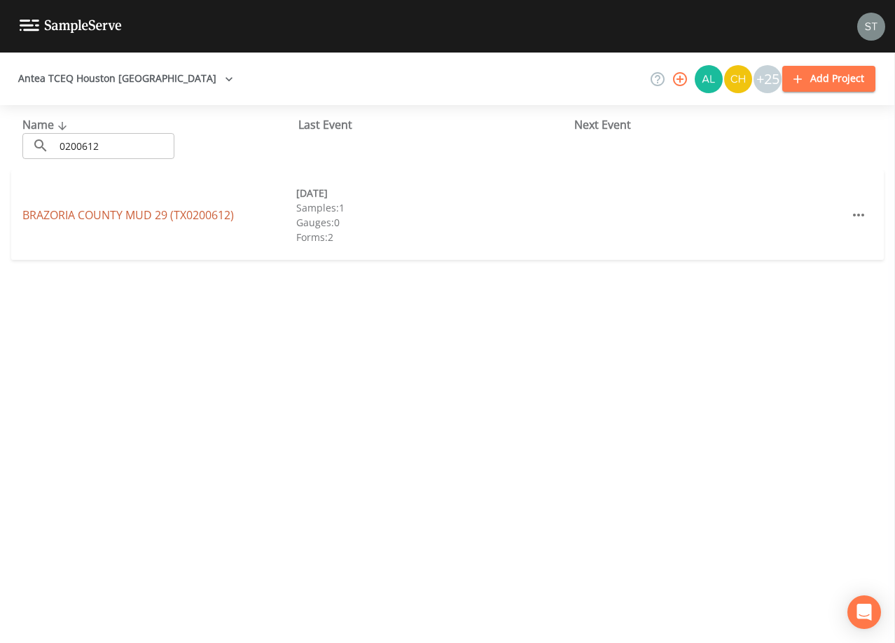
click at [145, 211] on link "[GEOGRAPHIC_DATA] 29 (TX0200612)" at bounding box center [127, 214] width 211 height 15
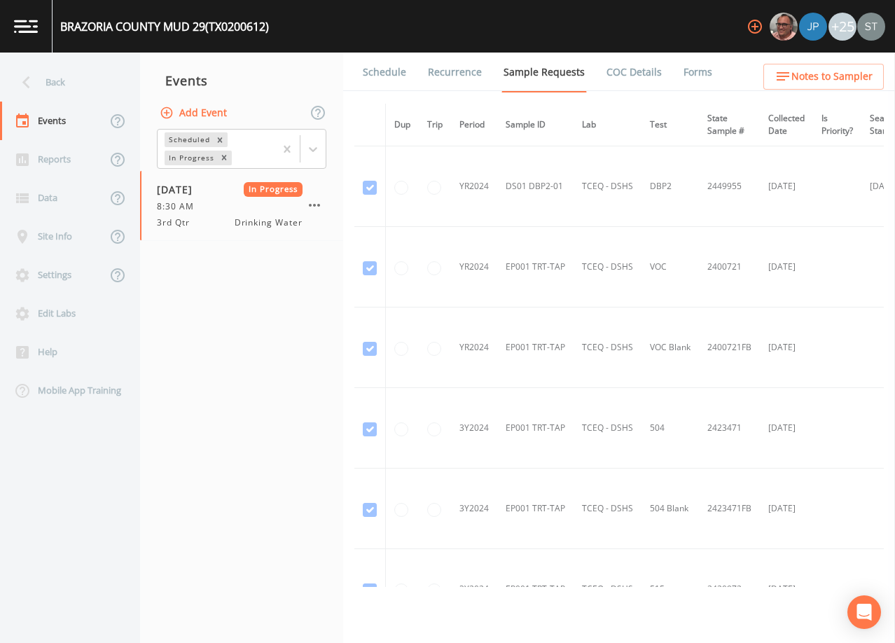
click at [696, 71] on link "Forms" at bounding box center [697, 72] width 33 height 39
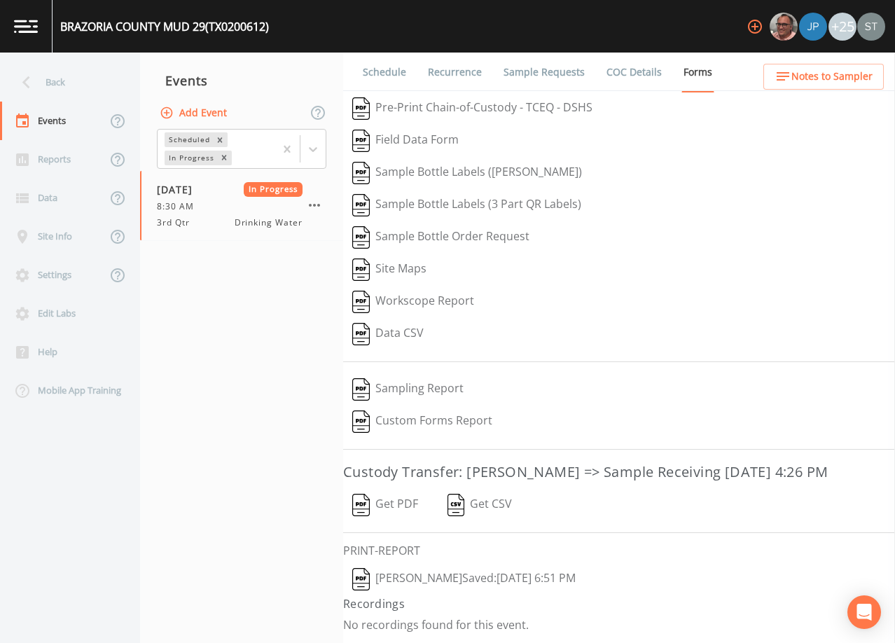
click at [394, 501] on button "Get PDF" at bounding box center [385, 505] width 84 height 32
click at [54, 81] on div "Back" at bounding box center [63, 82] width 126 height 39
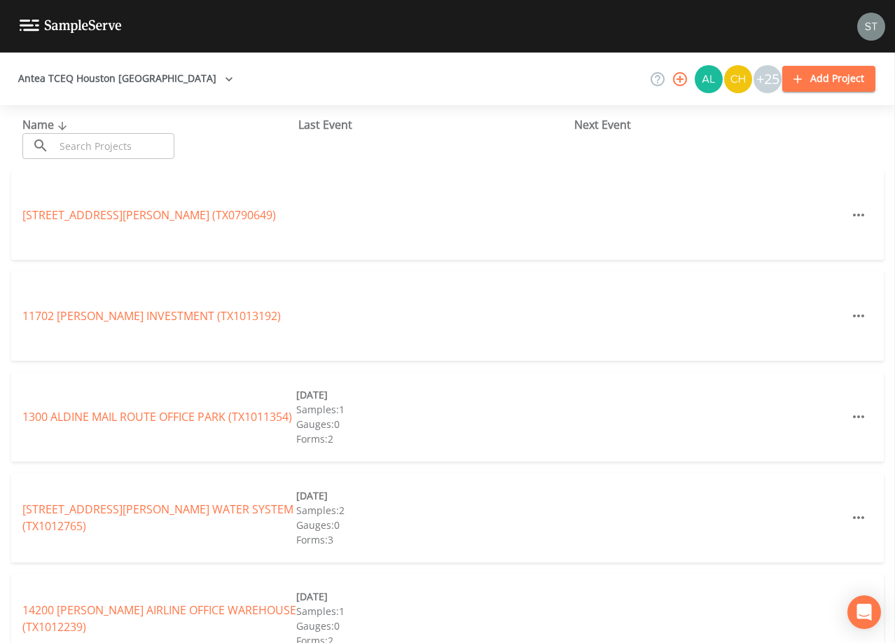
click at [109, 143] on input "text" at bounding box center [115, 146] width 120 height 26
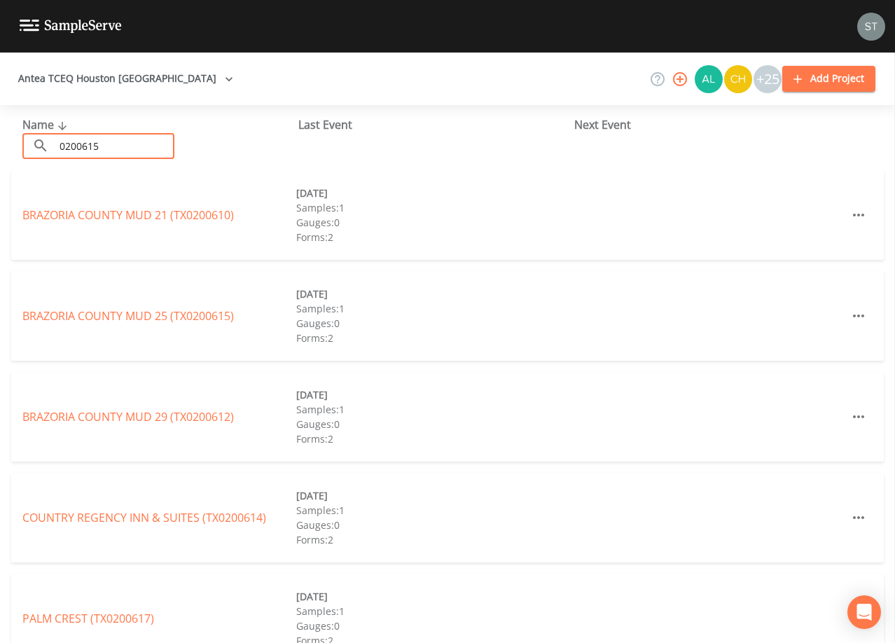
type input "0200615"
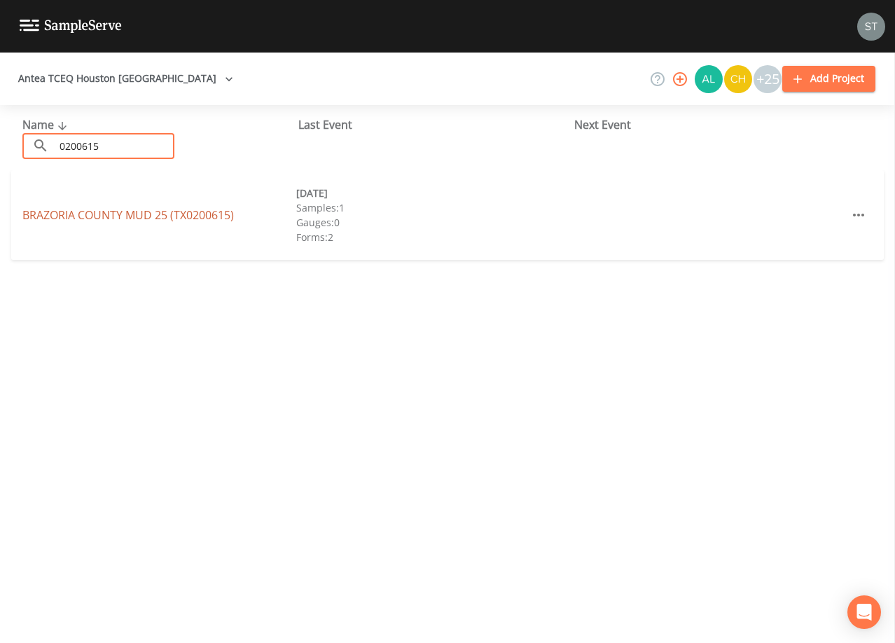
click at [153, 213] on link "[GEOGRAPHIC_DATA] 25 (TX0200615)" at bounding box center [127, 214] width 211 height 15
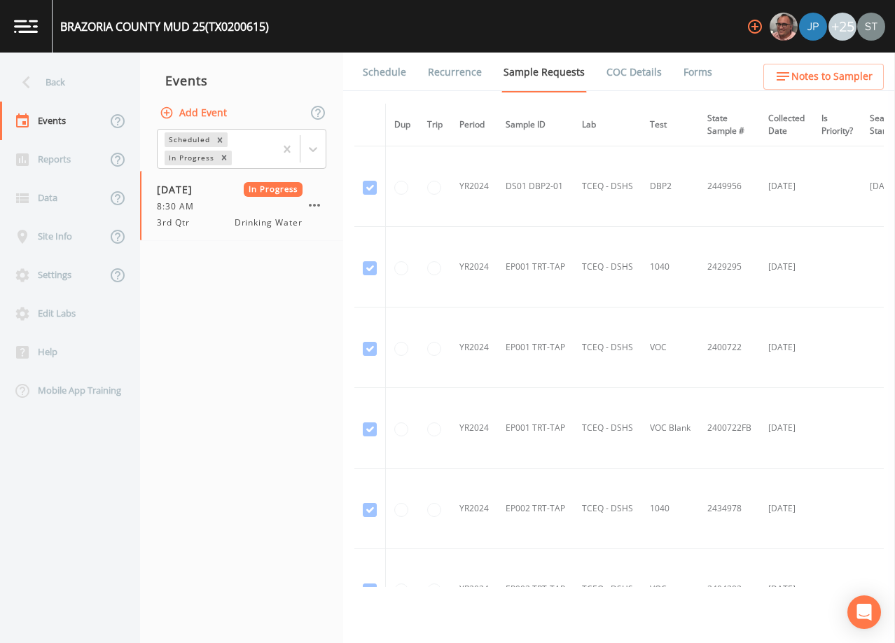
click at [685, 71] on link "Forms" at bounding box center [697, 72] width 33 height 39
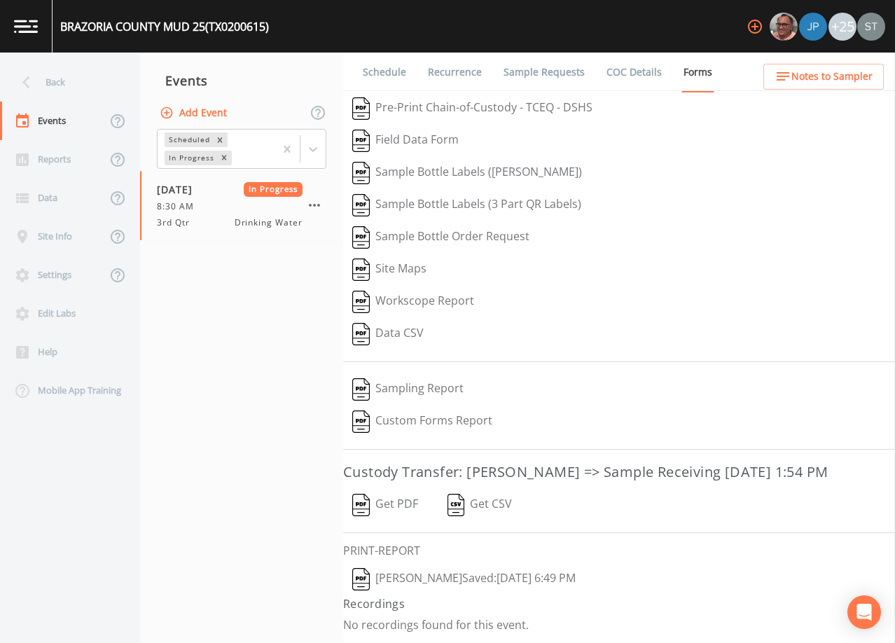
click at [405, 501] on button "Get PDF" at bounding box center [385, 505] width 84 height 32
click at [78, 93] on div "Back" at bounding box center [63, 82] width 126 height 39
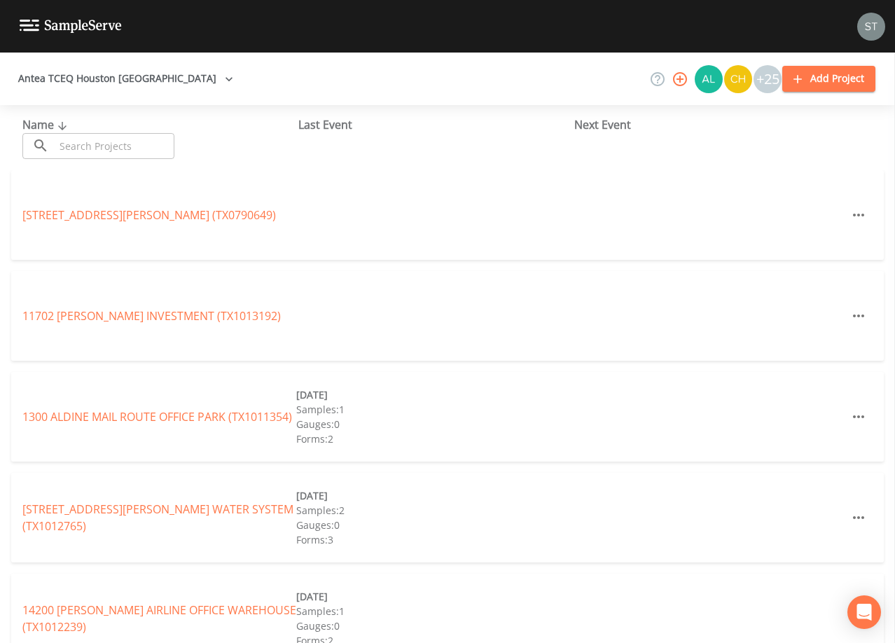
click at [102, 141] on input "text" at bounding box center [115, 146] width 120 height 26
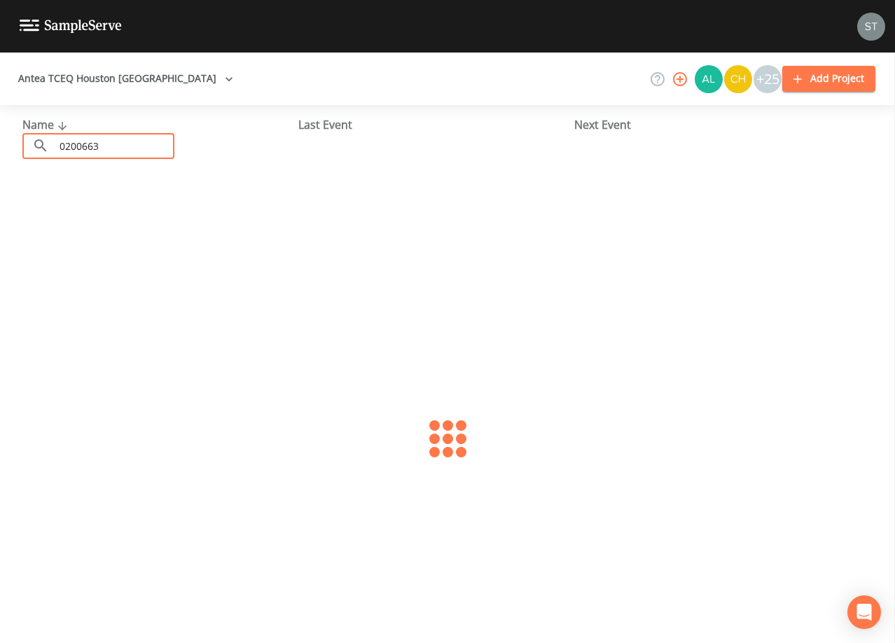
type input "0200663"
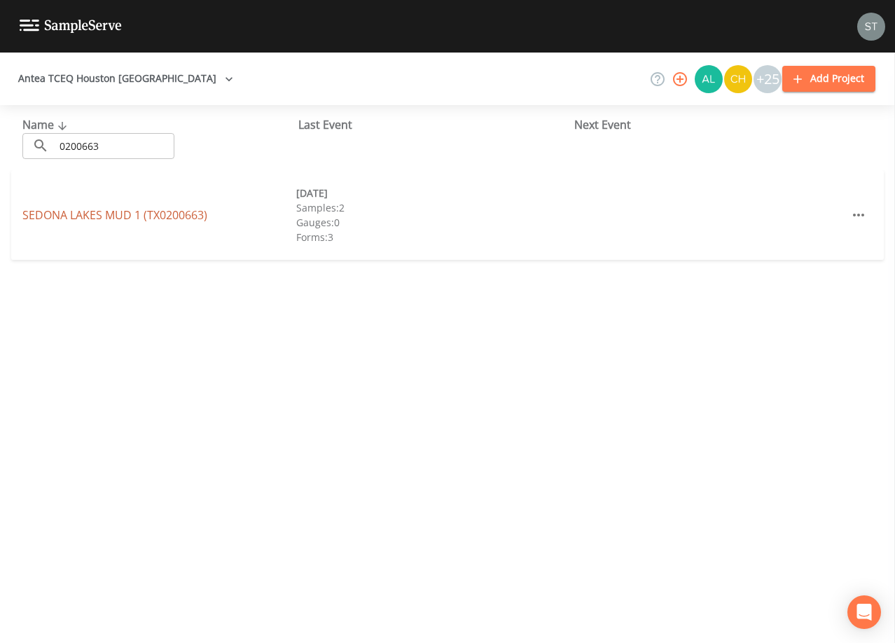
click at [132, 216] on link "[GEOGRAPHIC_DATA] 1 (TX0200663)" at bounding box center [114, 214] width 185 height 15
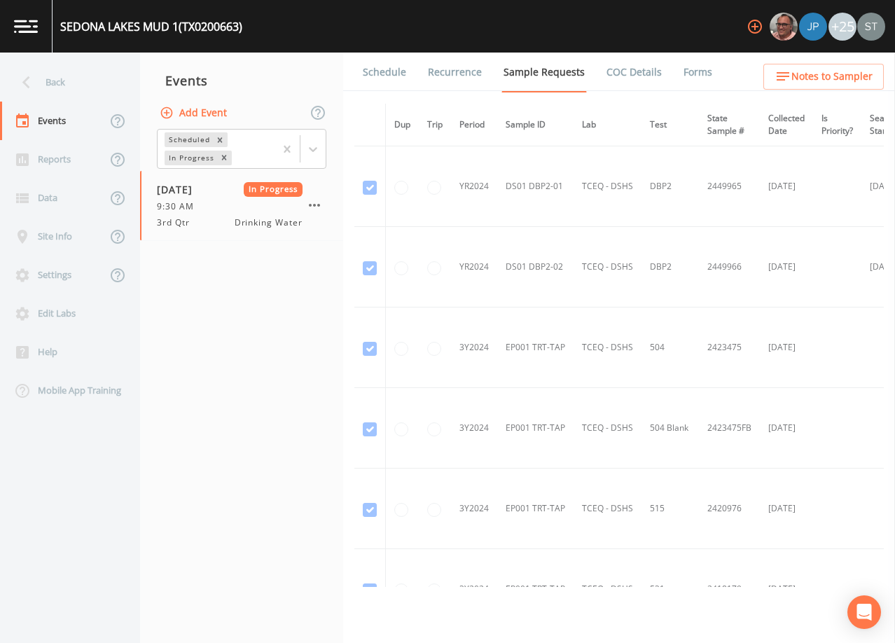
click at [690, 76] on link "Forms" at bounding box center [697, 72] width 33 height 39
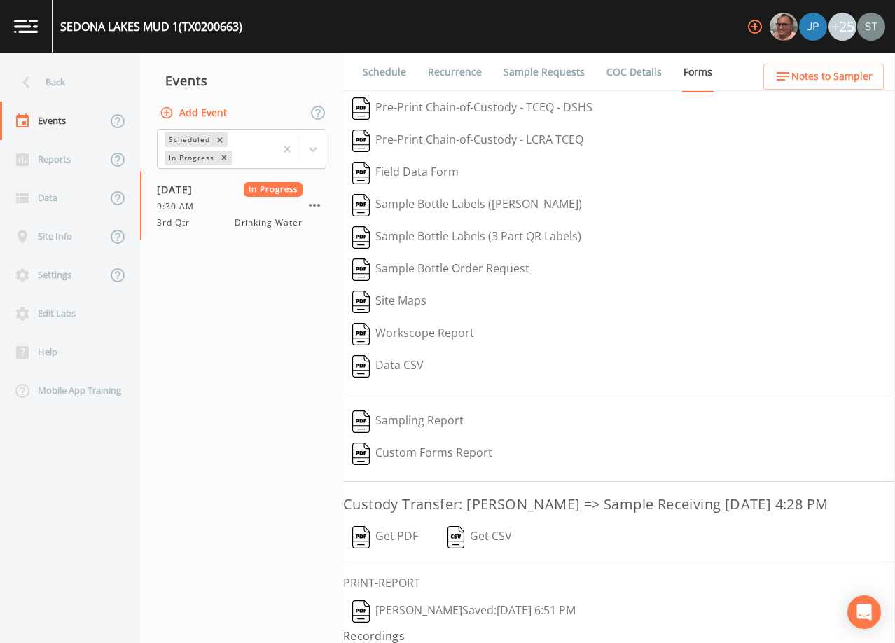
click at [394, 535] on button "Get PDF" at bounding box center [385, 537] width 84 height 32
click at [67, 83] on div "Back" at bounding box center [63, 82] width 126 height 39
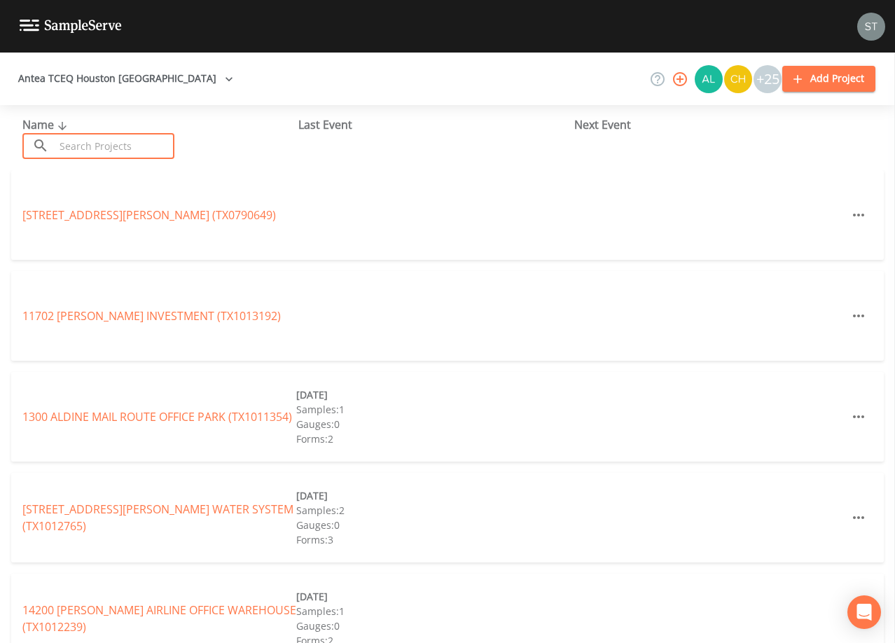
click at [104, 144] on input "text" at bounding box center [115, 146] width 120 height 26
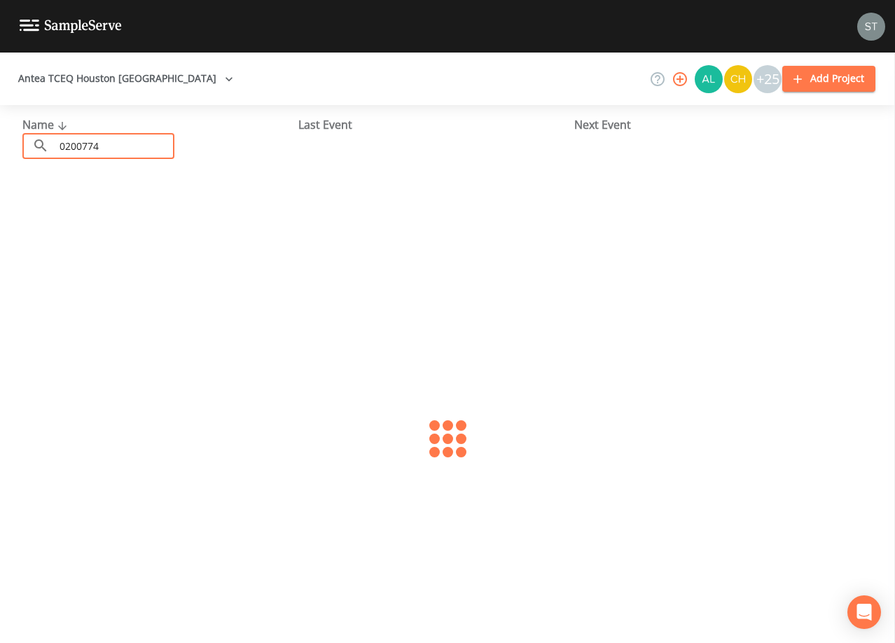
type input "0200774"
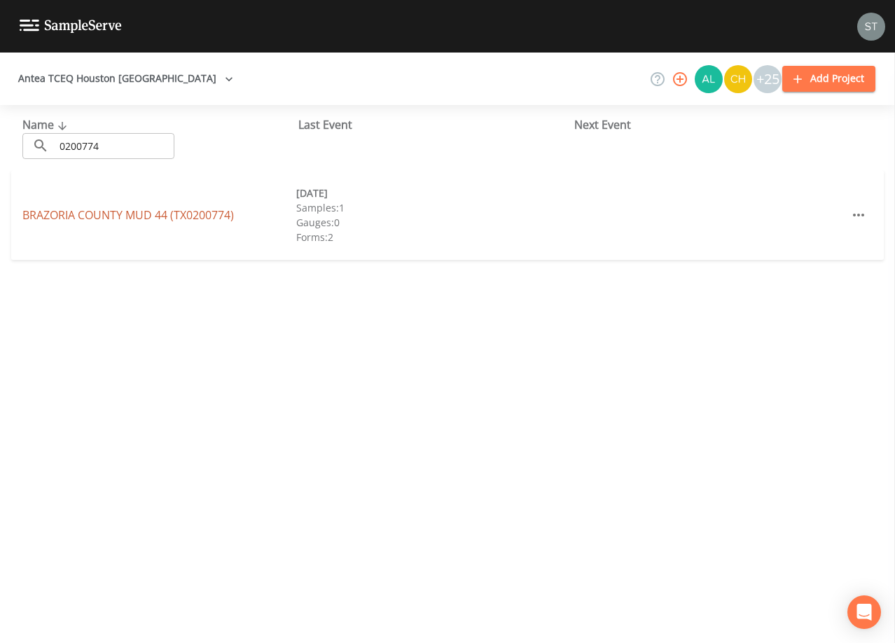
click at [191, 214] on link "[GEOGRAPHIC_DATA] 44 (TX0200774)" at bounding box center [127, 214] width 211 height 15
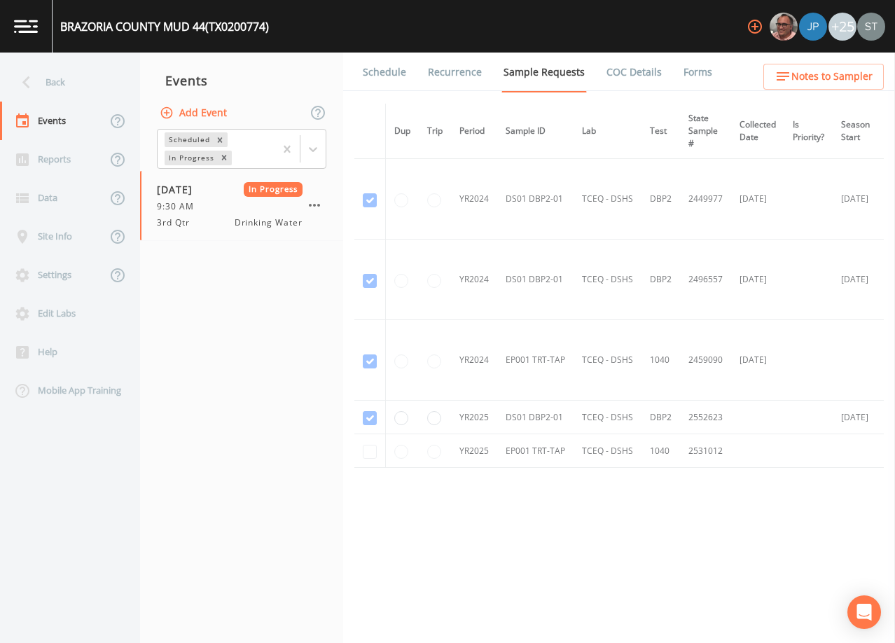
click at [690, 72] on link "Forms" at bounding box center [697, 72] width 33 height 39
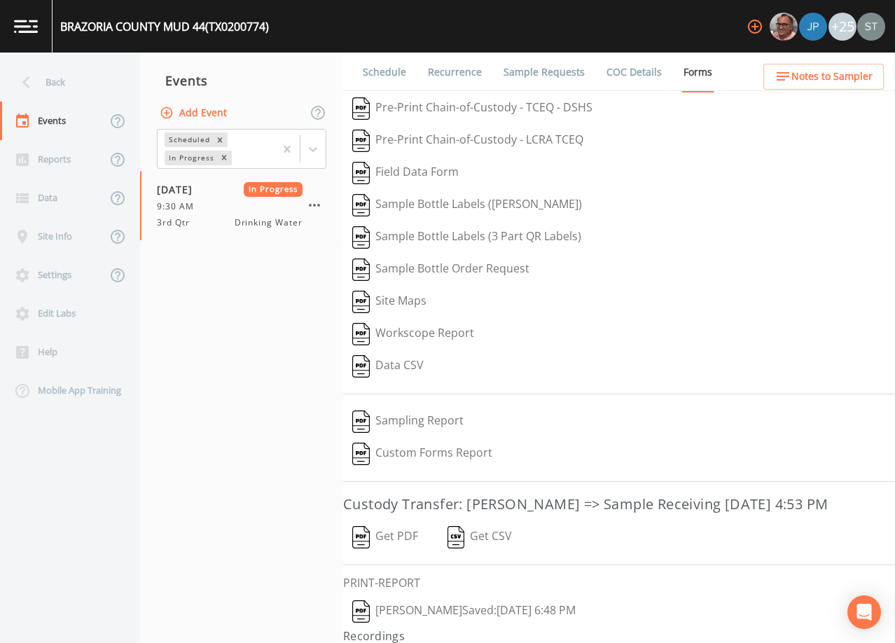
click at [413, 535] on button "Get PDF" at bounding box center [385, 537] width 84 height 32
click at [71, 82] on div "Back" at bounding box center [63, 82] width 126 height 39
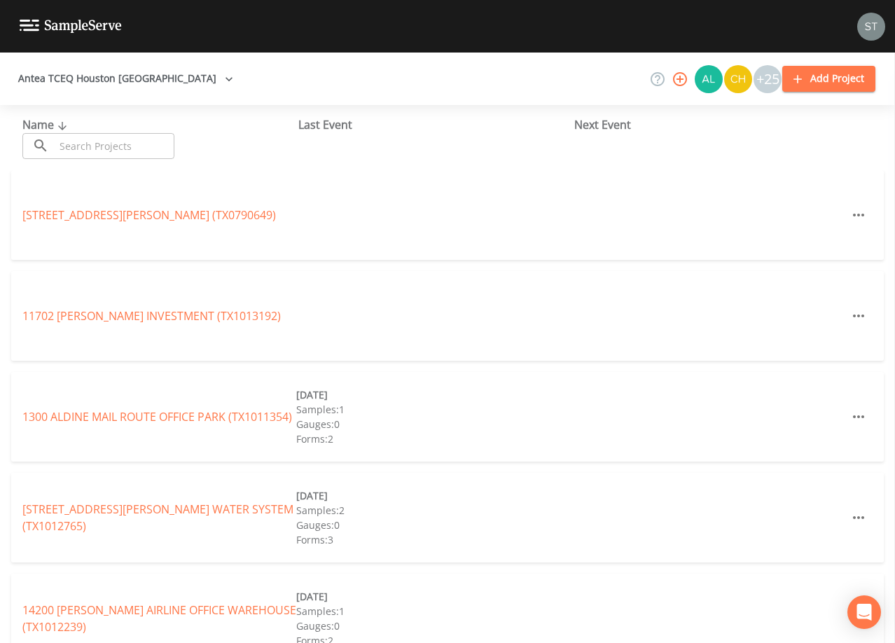
click at [98, 144] on input "text" at bounding box center [115, 146] width 120 height 26
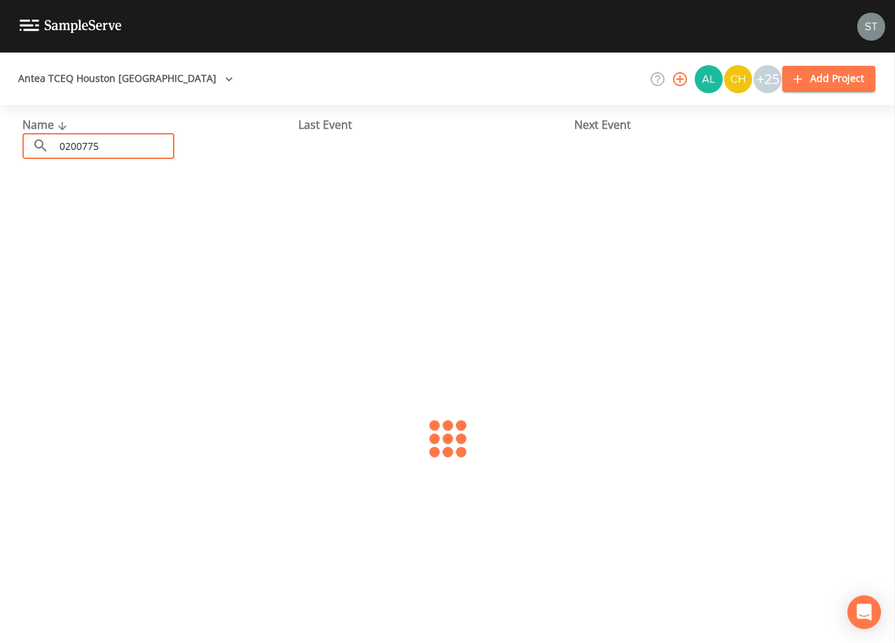
type input "0200775"
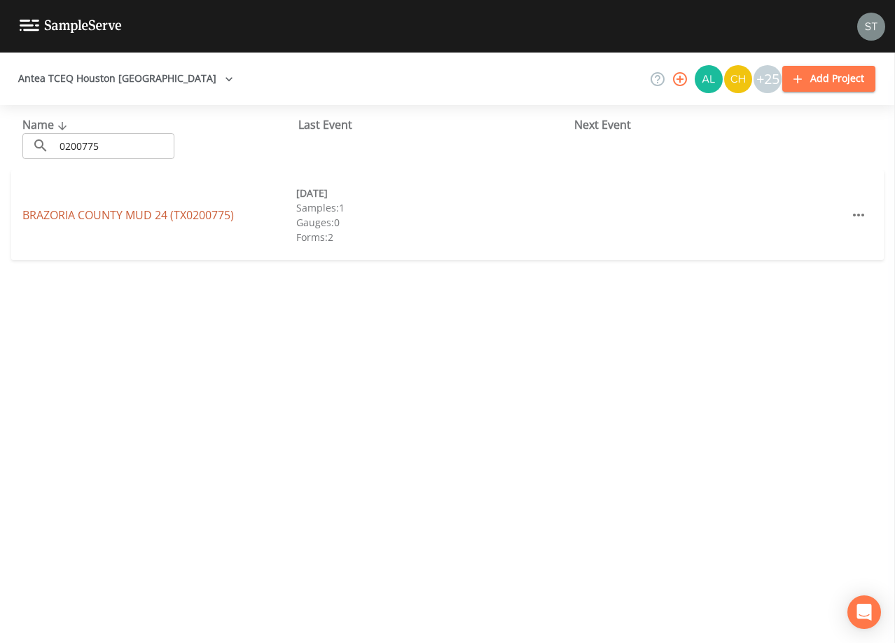
click at [200, 207] on link "[GEOGRAPHIC_DATA] 24 (TX0200775)" at bounding box center [127, 214] width 211 height 15
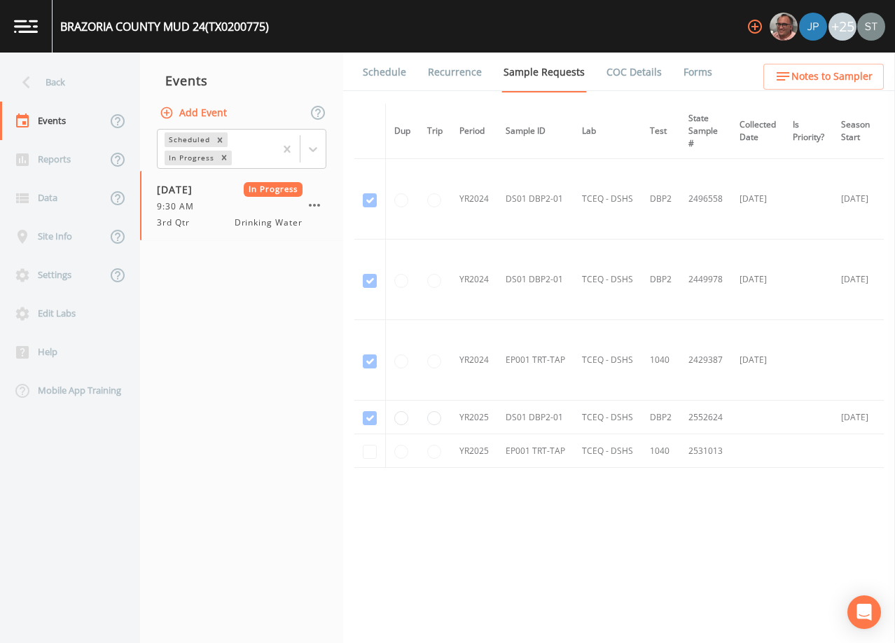
click at [681, 71] on link "Forms" at bounding box center [697, 72] width 33 height 39
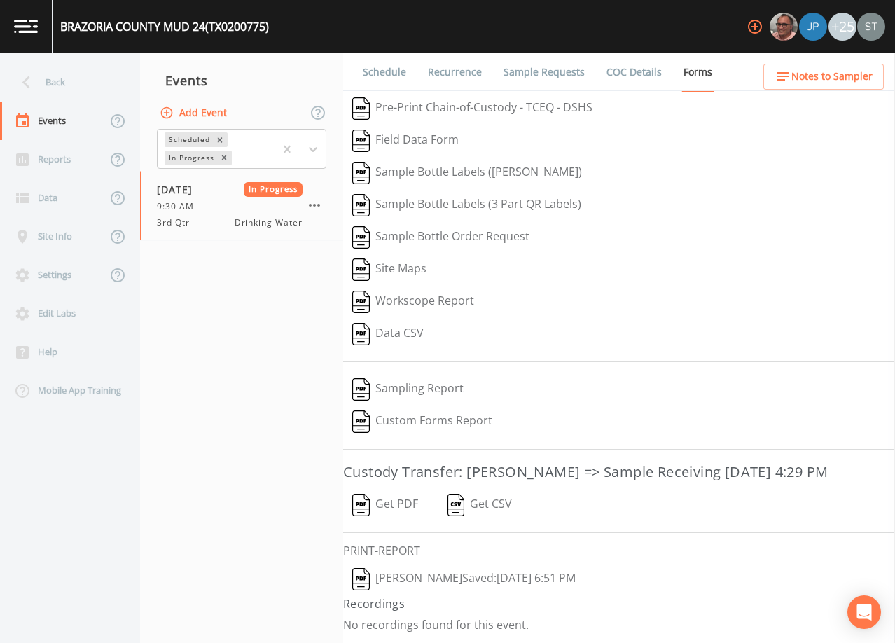
click at [402, 501] on button "Get PDF" at bounding box center [385, 505] width 84 height 32
click at [83, 90] on div "Back" at bounding box center [63, 82] width 126 height 39
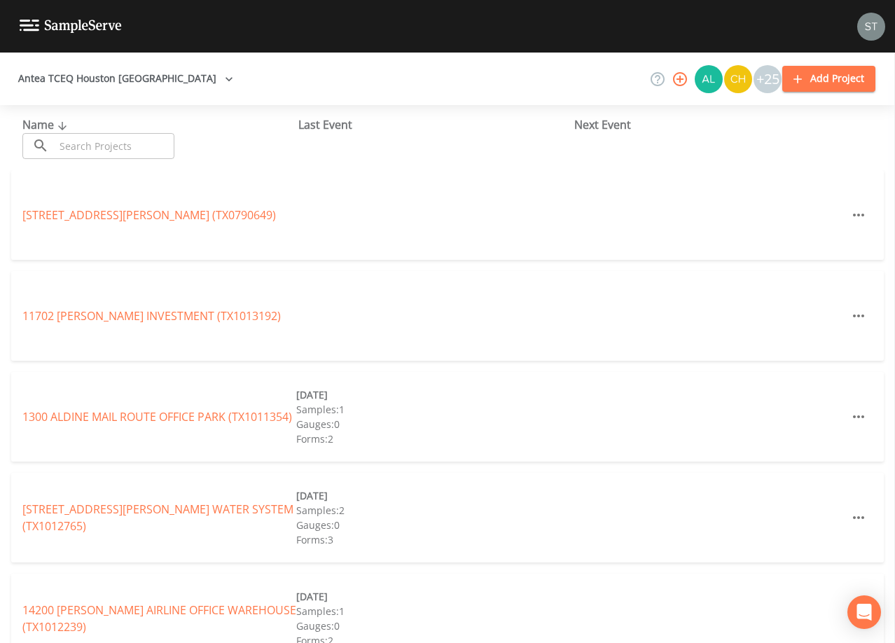
click at [167, 145] on input "text" at bounding box center [115, 146] width 120 height 26
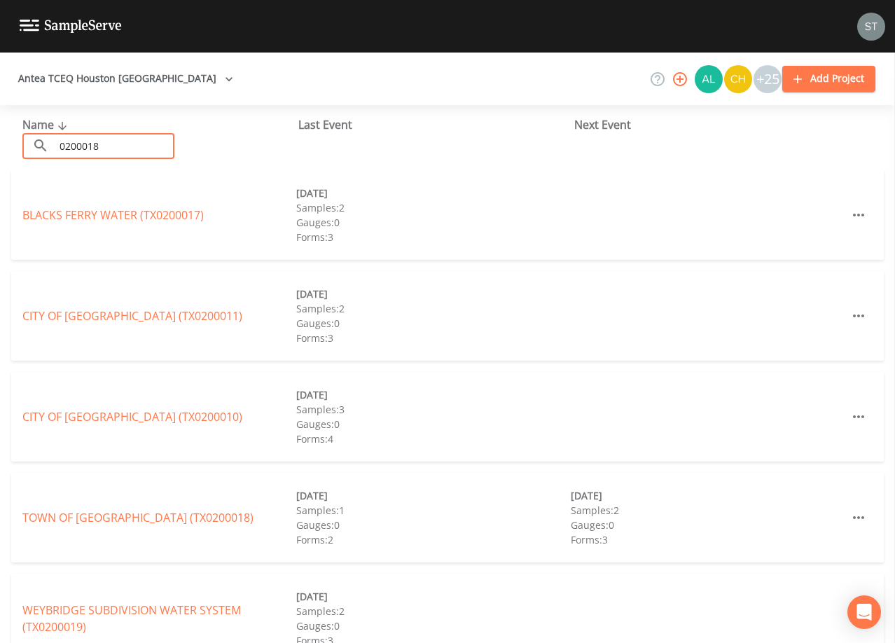
type input "0200018"
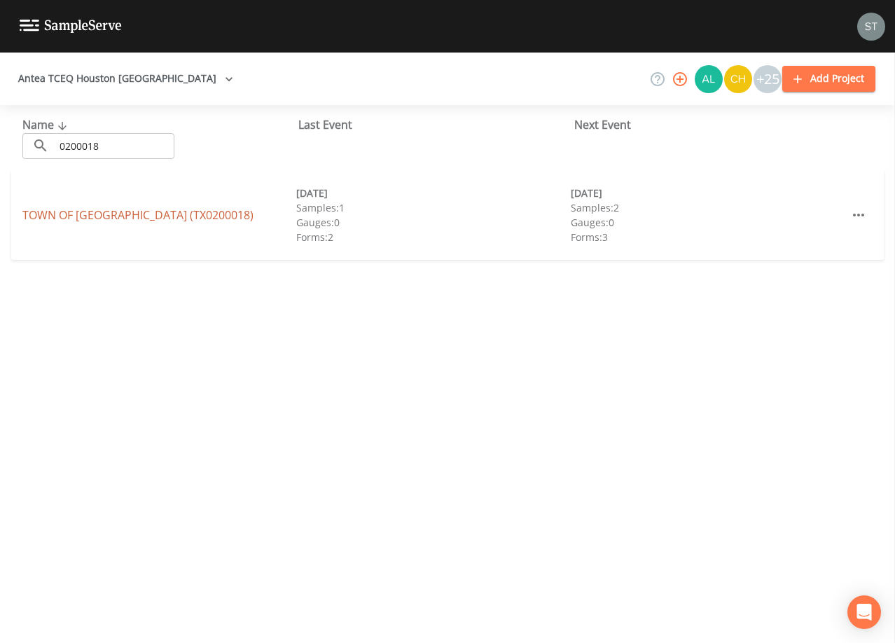
click at [195, 213] on link "TOWN OF [GEOGRAPHIC_DATA] (TX0200018)" at bounding box center [137, 214] width 231 height 15
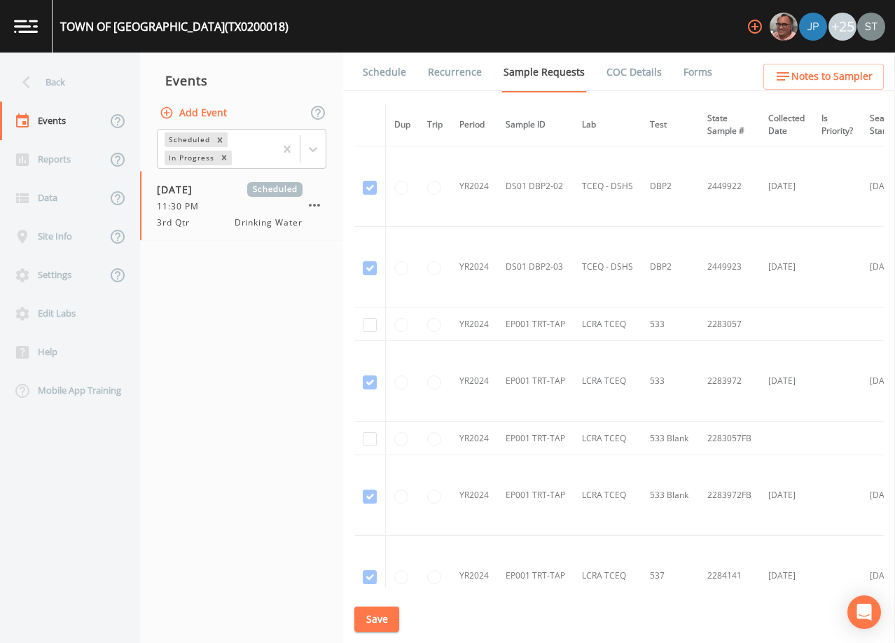
click at [391, 80] on link "Schedule" at bounding box center [385, 72] width 48 height 39
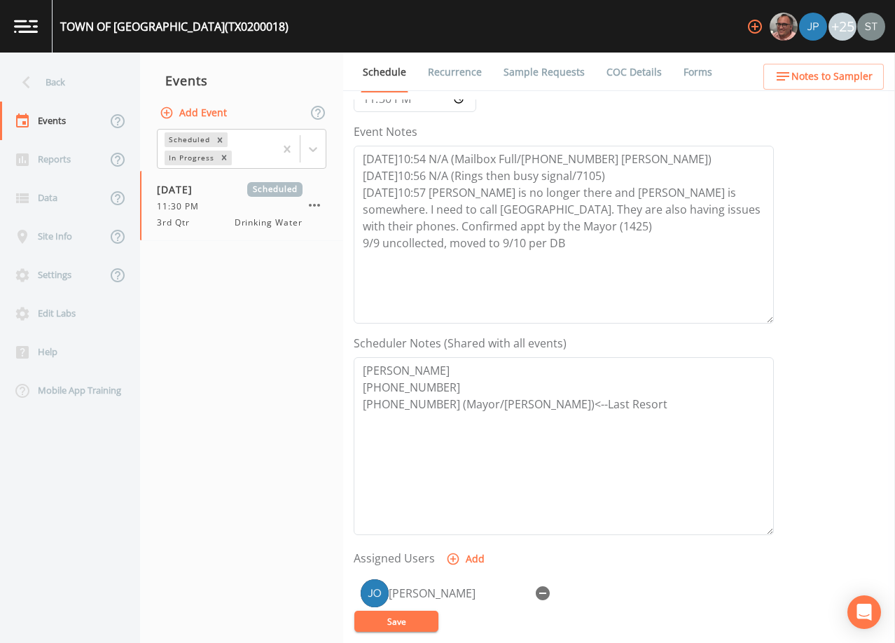
scroll to position [210, 0]
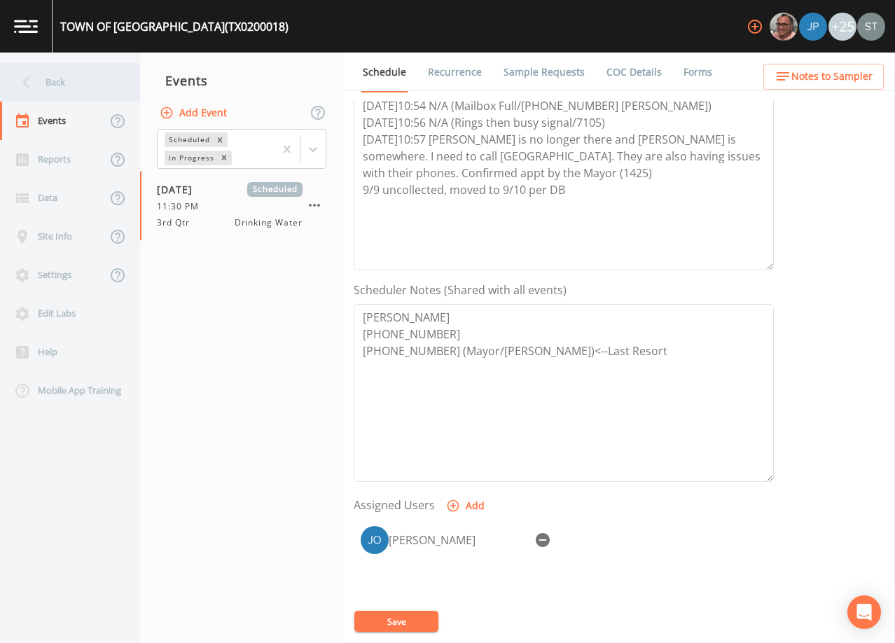
click at [45, 81] on div "Back" at bounding box center [63, 82] width 126 height 39
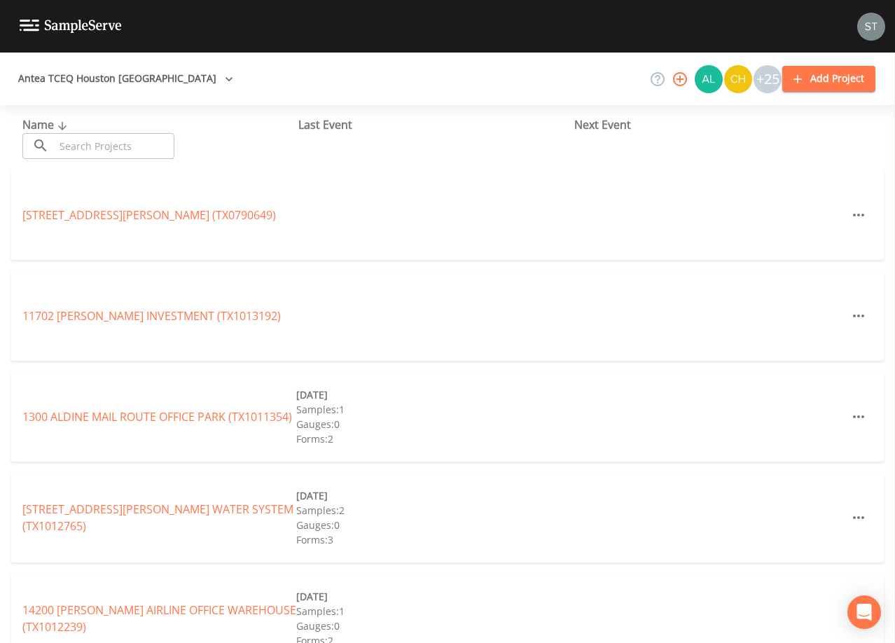
drag, startPoint x: 130, startPoint y: 144, endPoint x: 135, endPoint y: 137, distance: 9.5
click at [131, 142] on input "text" at bounding box center [115, 146] width 120 height 26
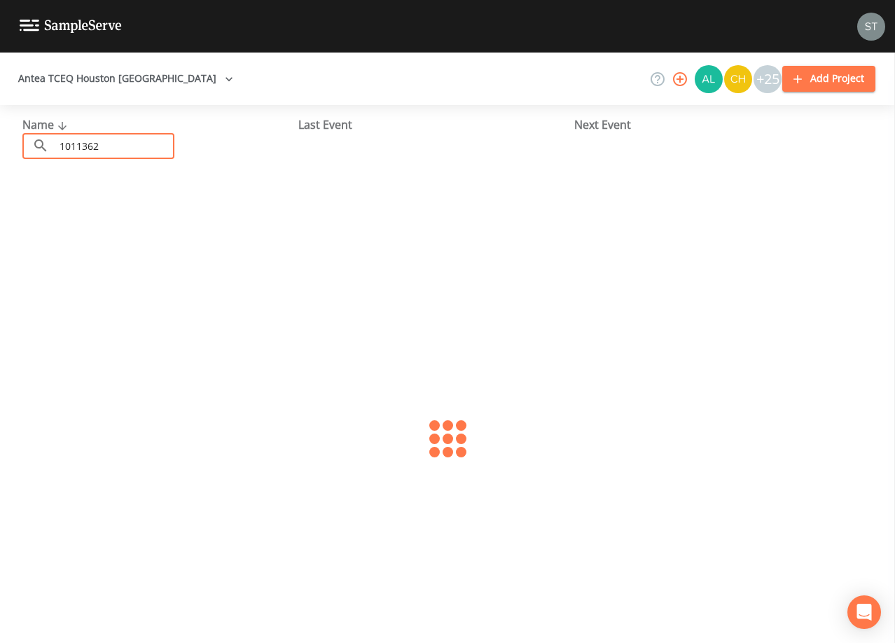
type input "1011362"
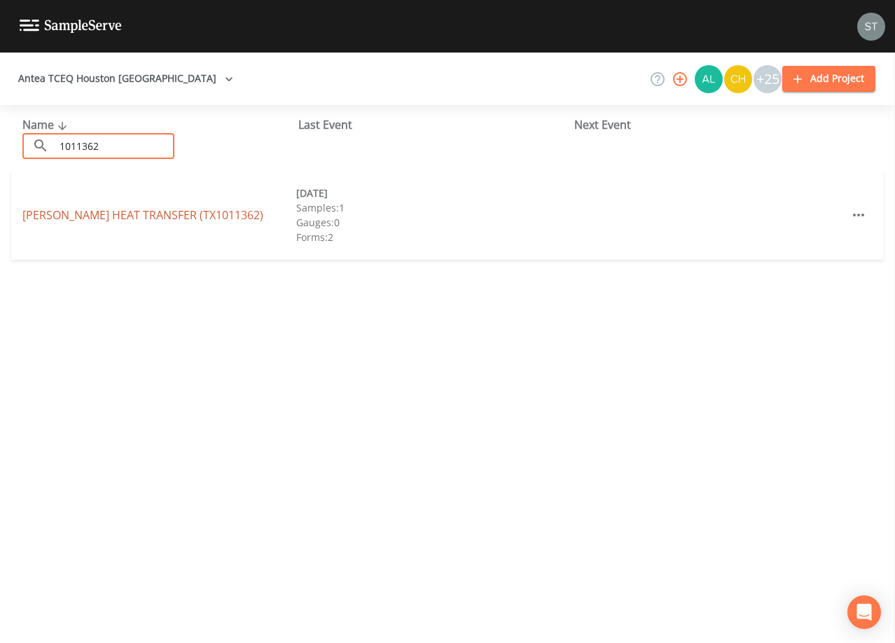
click at [139, 214] on link "[PERSON_NAME] HEAT TRANSFER (TX1011362)" at bounding box center [142, 214] width 241 height 15
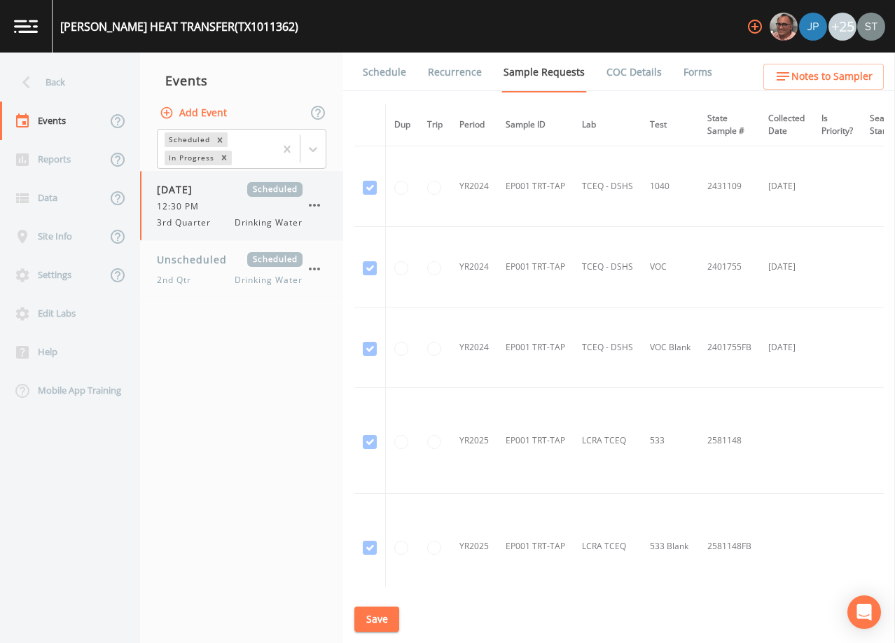
click at [221, 212] on div "12:30 PM" at bounding box center [230, 206] width 146 height 13
click at [376, 73] on link "Schedule" at bounding box center [385, 72] width 48 height 39
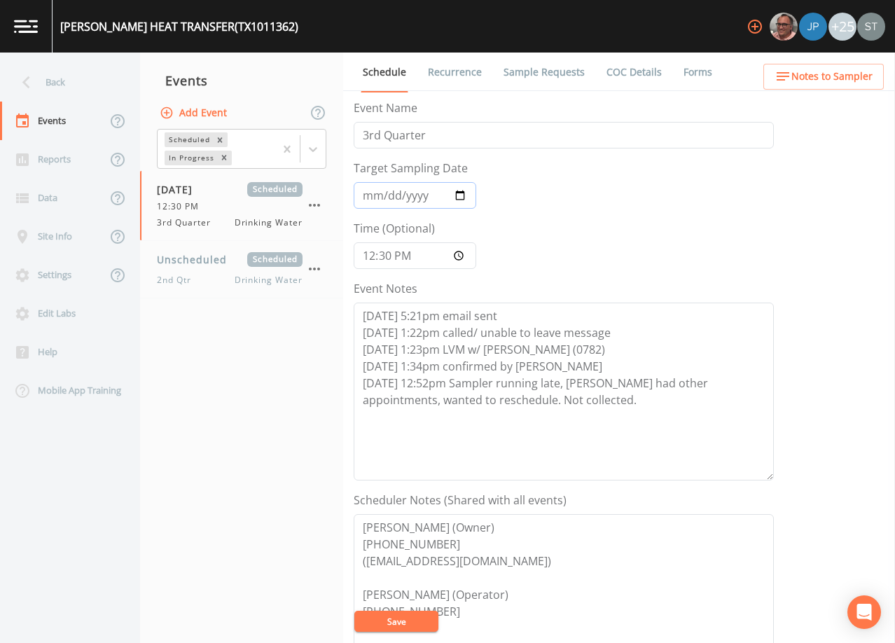
click at [384, 197] on input "[DATE]" at bounding box center [415, 195] width 123 height 27
type input "[DATE]"
click at [573, 401] on textarea "[DATE] 5:21pm email sent [DATE] 1:22pm called/ unable to leave message [DATE] 1…" at bounding box center [564, 391] width 420 height 178
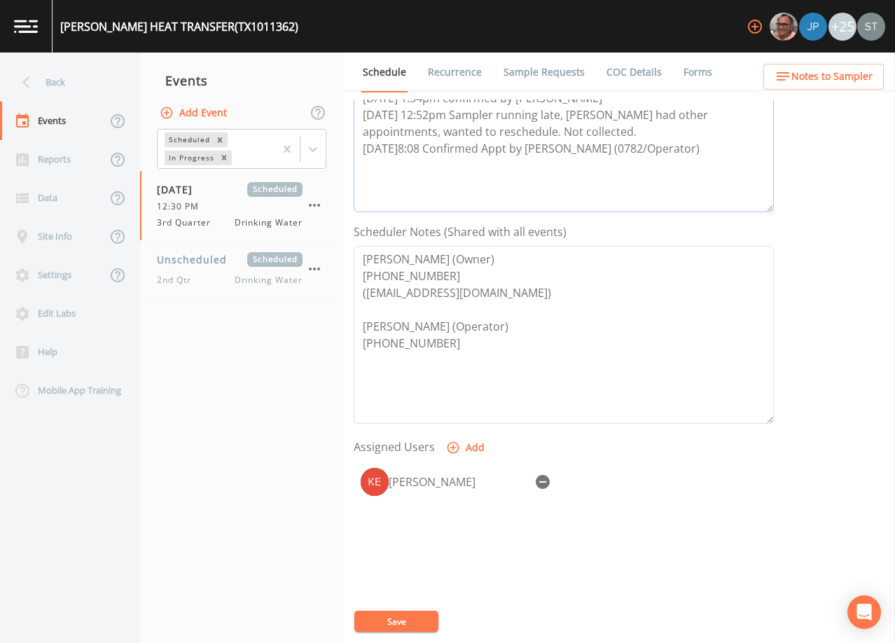
scroll to position [280, 0]
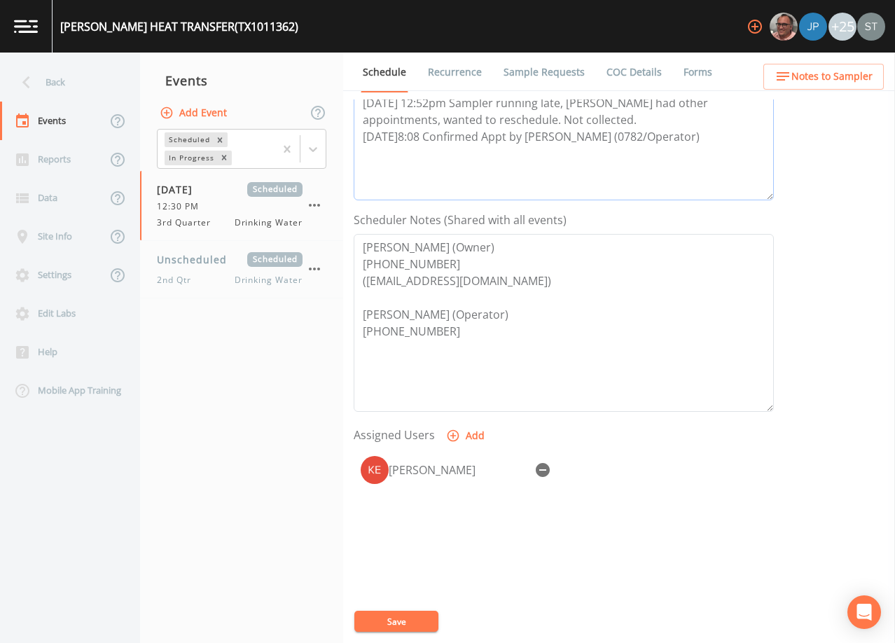
type textarea "[DATE] 5:21pm email sent [DATE] 1:22pm called/ unable to leave message [DATE] 1…"
click at [538, 466] on icon "button" at bounding box center [543, 470] width 14 height 14
click at [459, 441] on button "Add" at bounding box center [466, 436] width 47 height 26
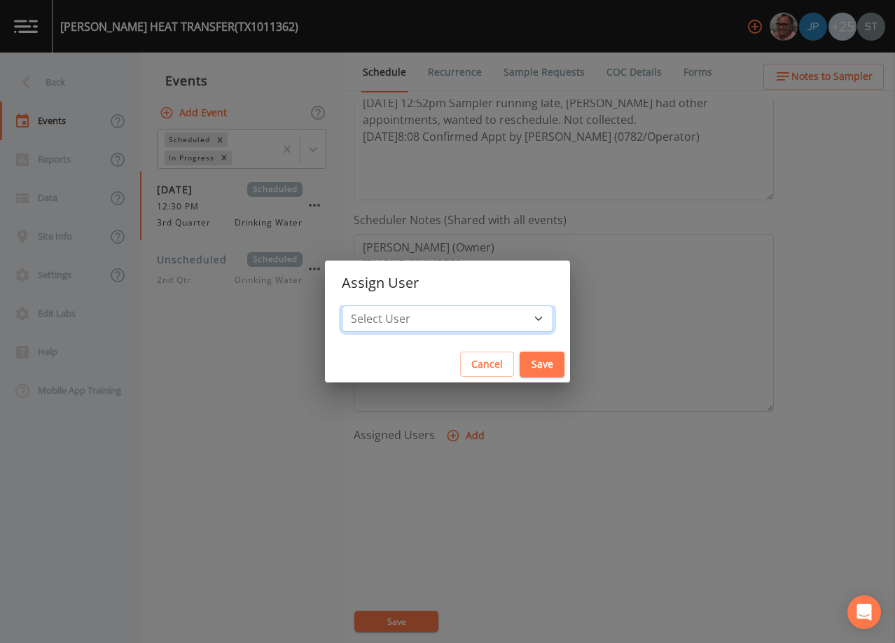
click at [459, 317] on select "Select User [PERSON_NAME] [PERSON_NAME] [PERSON_NAME] [PERSON_NAME] [PERSON_NAM…" at bounding box center [447, 318] width 211 height 27
select select "7dc39629-d690-4ad7-981f-00477f03d06a"
click at [373, 305] on select "Select User [PERSON_NAME] [PERSON_NAME] [PERSON_NAME] [PERSON_NAME] [PERSON_NAM…" at bounding box center [447, 318] width 211 height 27
click at [519, 361] on button "Save" at bounding box center [541, 364] width 45 height 26
select select
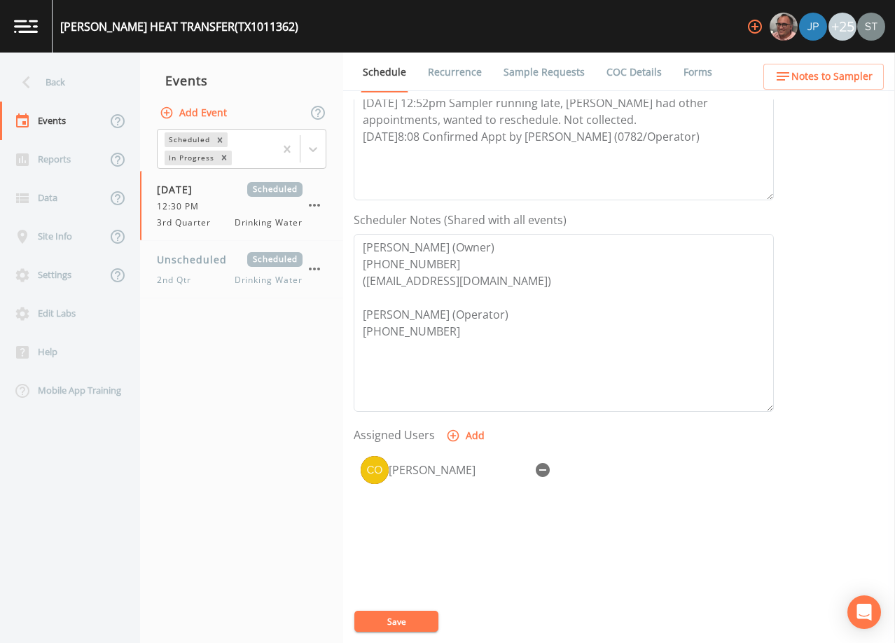
click at [412, 624] on button "Save" at bounding box center [396, 620] width 84 height 21
click at [550, 76] on link "Sample Requests" at bounding box center [543, 72] width 85 height 39
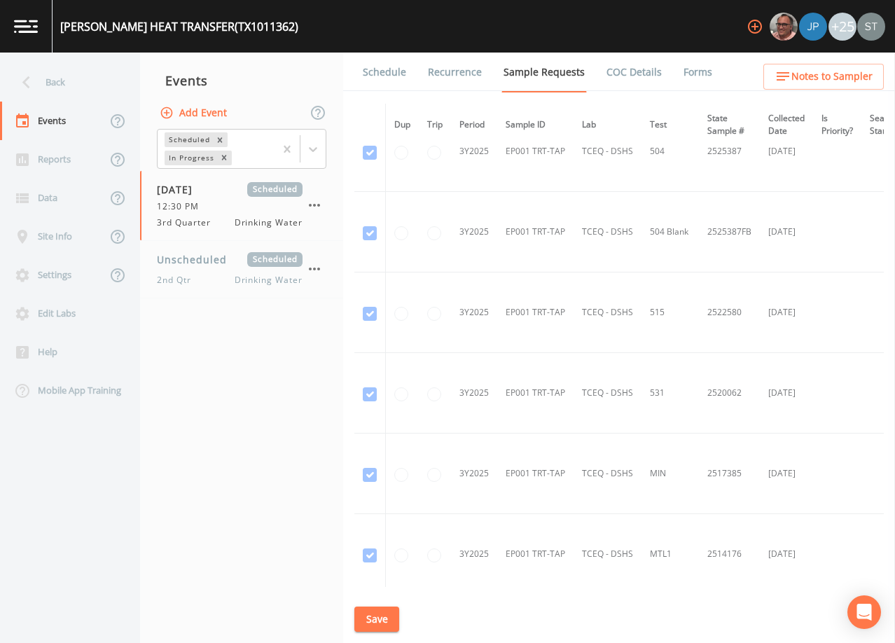
scroll to position [1017, 0]
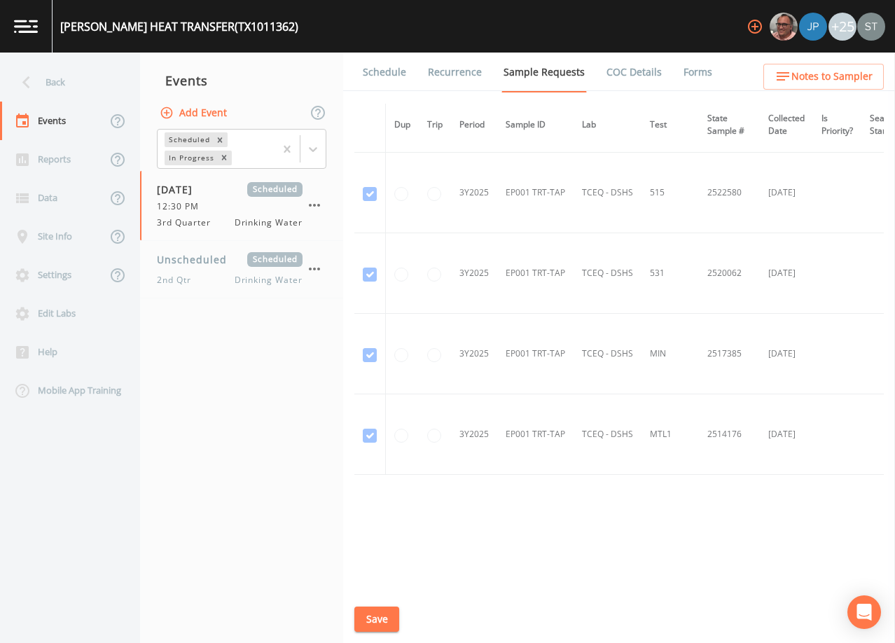
click at [380, 69] on link "Schedule" at bounding box center [385, 72] width 48 height 39
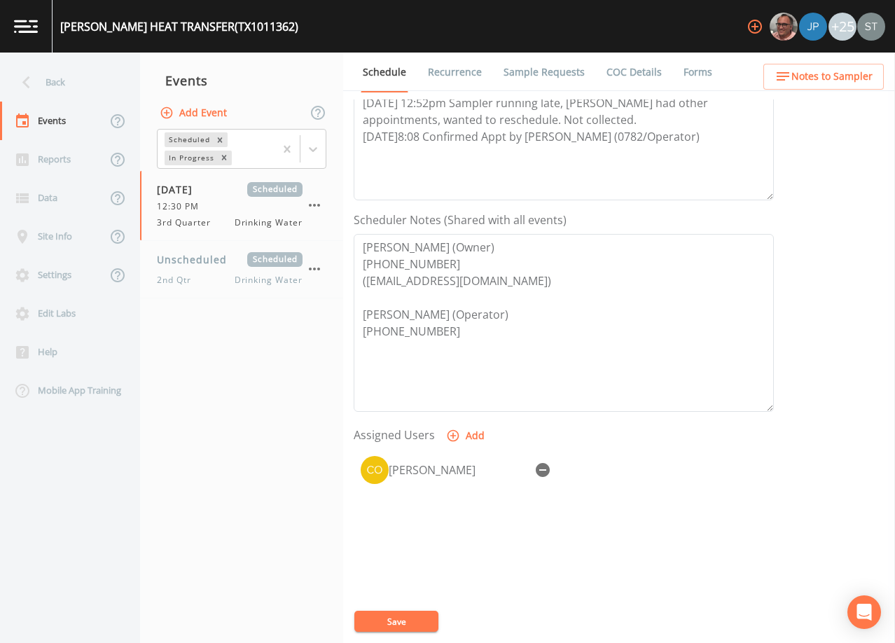
scroll to position [210, 0]
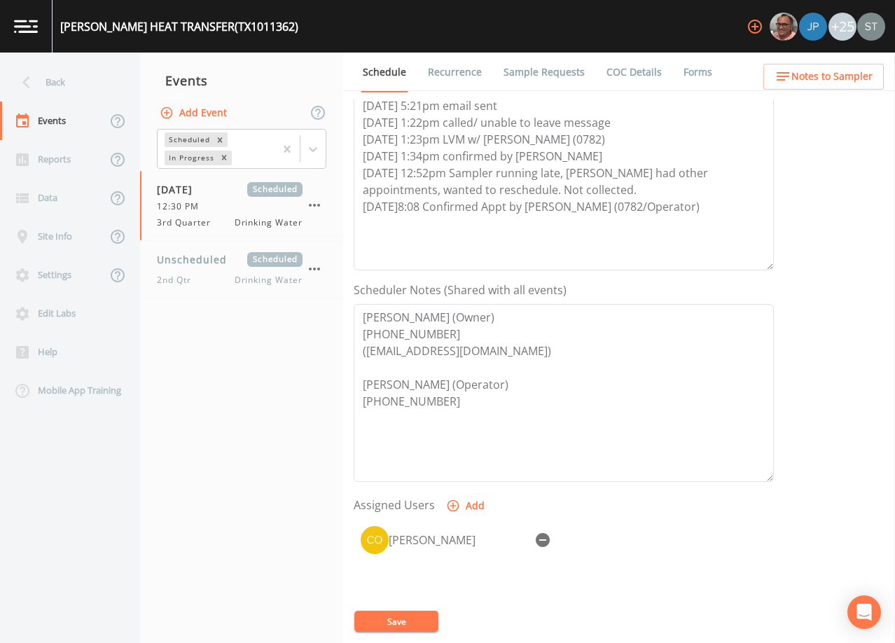
click at [865, 74] on span "Notes to Sampler" at bounding box center [831, 77] width 81 height 18
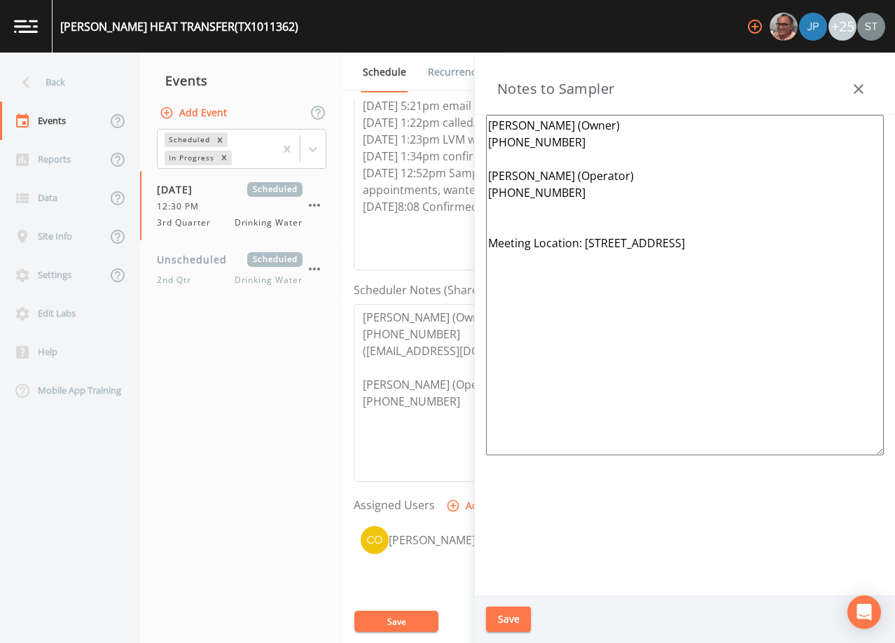
click at [575, 140] on textarea "[PERSON_NAME] (Owner) [PHONE_NUMBER] [PERSON_NAME] (Operator) [PHONE_NUMBER] Me…" at bounding box center [685, 285] width 398 height 340
click at [520, 162] on textarea "[PERSON_NAME] (Owner) [PHONE_NUMBER] [PERSON_NAME] (Operator) [PHONE_NUMBER] Me…" at bounding box center [685, 285] width 398 height 340
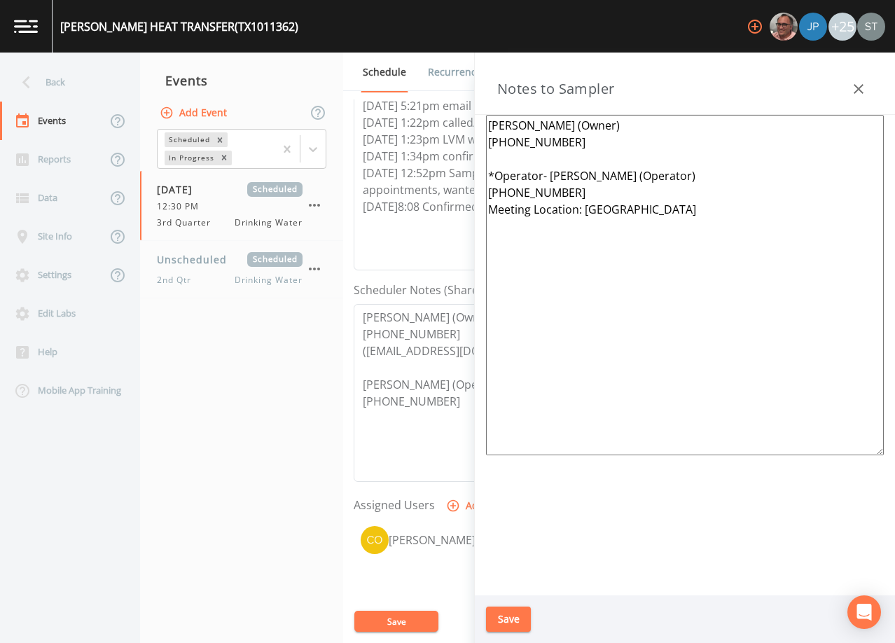
drag, startPoint x: 715, startPoint y: 176, endPoint x: 635, endPoint y: 176, distance: 80.5
click at [632, 175] on textarea "[PERSON_NAME] (Owner) [PHONE_NUMBER] *Operator- [PERSON_NAME] (Operator) [PHONE…" at bounding box center [685, 285] width 398 height 340
click at [773, 200] on textarea "[PERSON_NAME] (Owner) [PHONE_NUMBER] *Operator- [PERSON_NAME] [PHONE_NUMBER]* M…" at bounding box center [685, 285] width 398 height 340
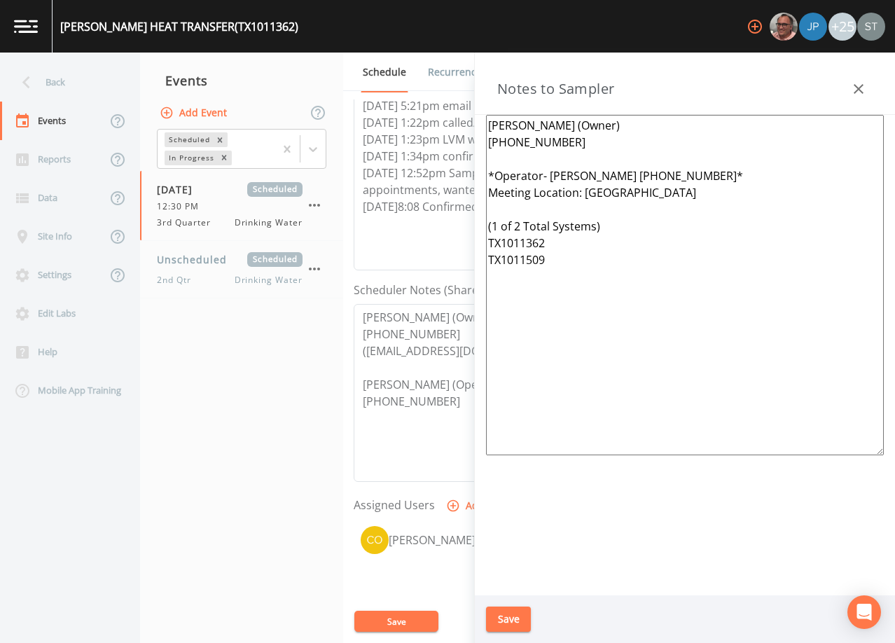
type textarea "[PERSON_NAME] (Owner) [PHONE_NUMBER] *Operator- [PERSON_NAME] [PHONE_NUMBER]* M…"
click at [512, 613] on button "Save" at bounding box center [508, 619] width 45 height 26
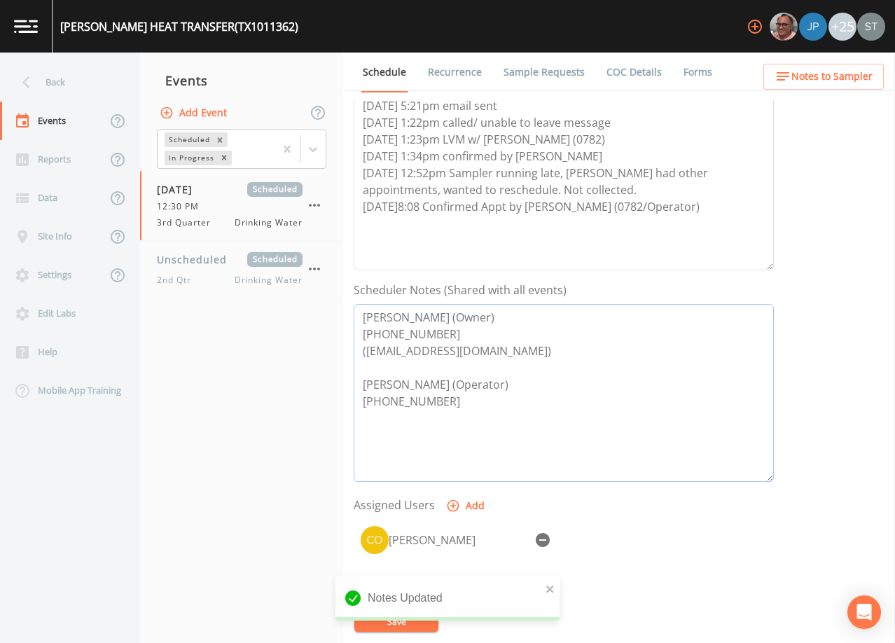
click at [515, 380] on textarea "[PERSON_NAME] (Owner) [PHONE_NUMBER] ([EMAIL_ADDRESS][DOMAIN_NAME]) [PERSON_NAM…" at bounding box center [564, 393] width 420 height 178
type textarea "[PERSON_NAME] (Owner) [PHONE_NUMBER] ([EMAIL_ADDRESS][DOMAIN_NAME]) [PERSON_NAM…"
click at [413, 621] on button "Save" at bounding box center [396, 620] width 84 height 21
click at [846, 78] on span "Notes to Sampler" at bounding box center [831, 77] width 81 height 18
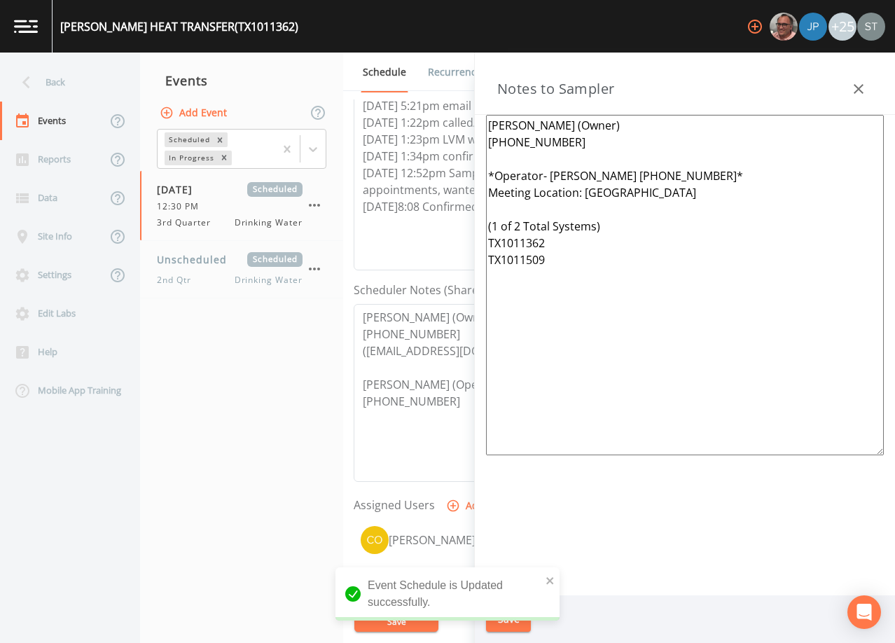
drag, startPoint x: 618, startPoint y: 295, endPoint x: 461, endPoint y: 178, distance: 195.6
click at [461, 178] on div "Back Events Reports Data Site Info Settings Edit Labs Help Mobile App Training …" at bounding box center [447, 348] width 895 height 590
click at [863, 85] on icon "button" at bounding box center [858, 89] width 17 height 17
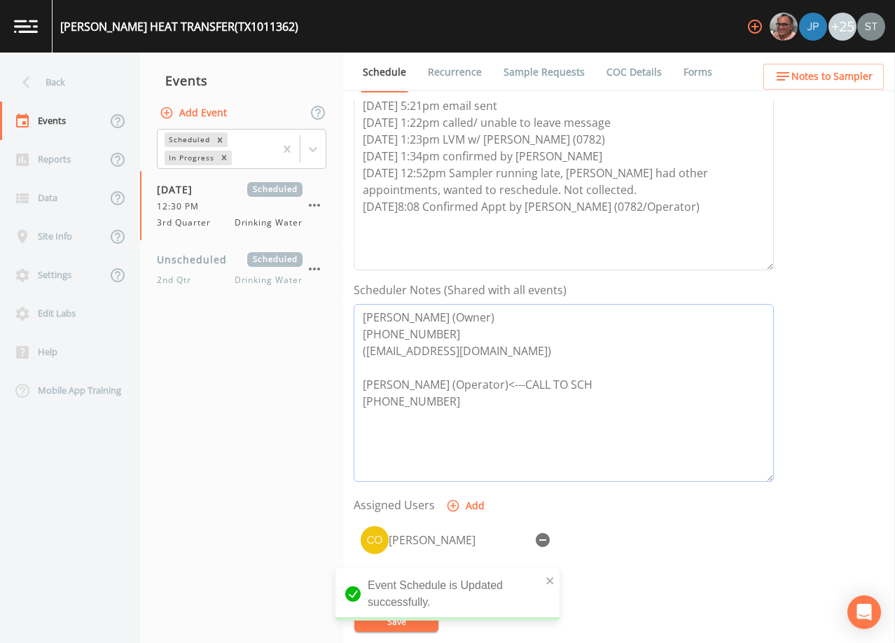
click at [705, 384] on textarea "[PERSON_NAME] (Owner) [PHONE_NUMBER] ([EMAIL_ADDRESS][DOMAIN_NAME]) [PERSON_NAM…" at bounding box center [564, 393] width 420 height 178
drag, startPoint x: 539, startPoint y: 75, endPoint x: 530, endPoint y: 77, distance: 9.3
click at [539, 74] on link "Sample Requests" at bounding box center [543, 72] width 85 height 39
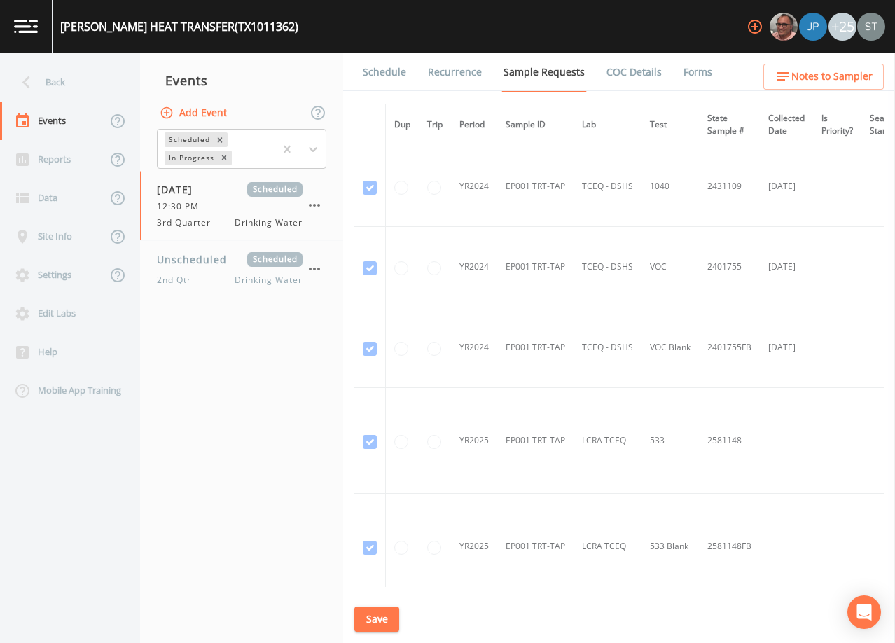
click at [377, 76] on link "Schedule" at bounding box center [385, 72] width 48 height 39
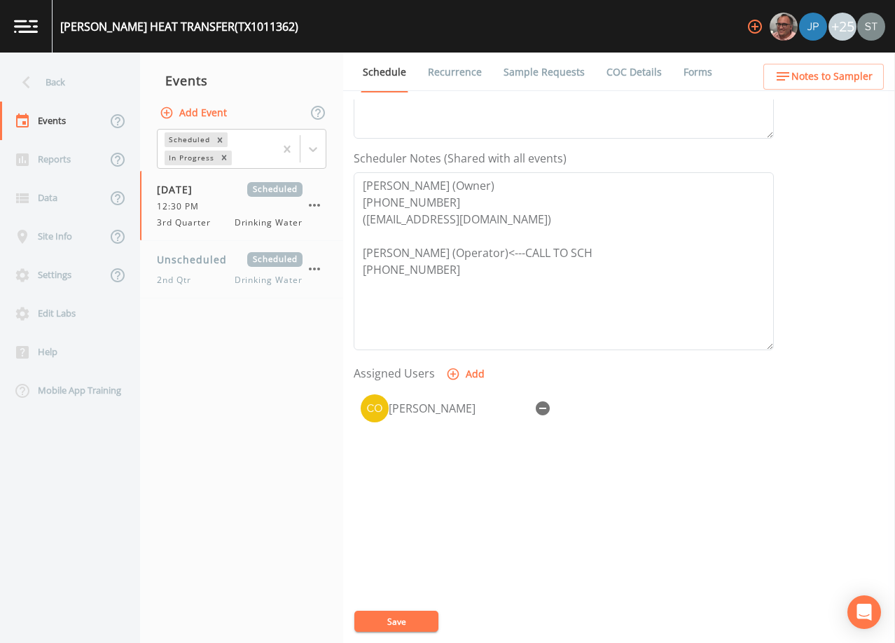
scroll to position [345, 0]
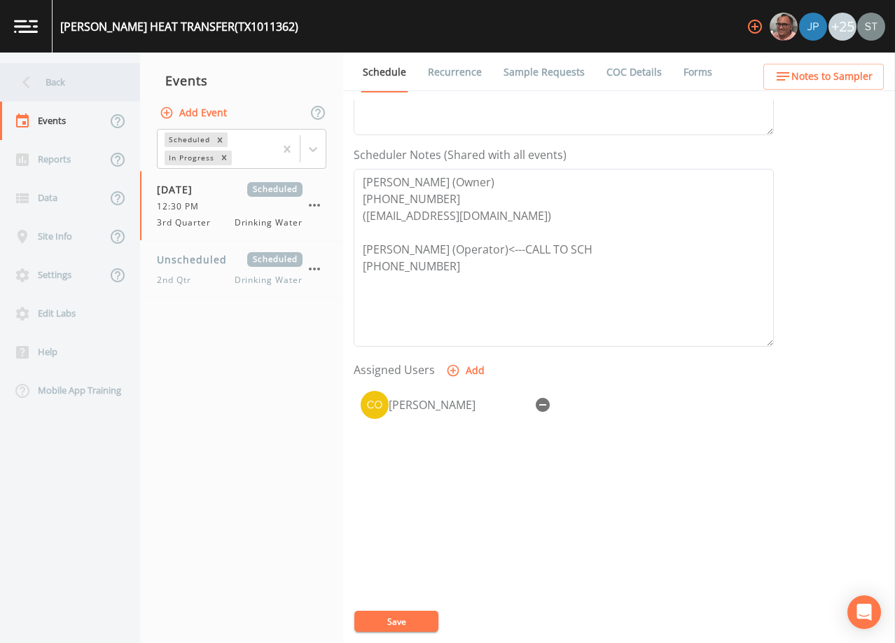
click at [50, 79] on div "Back" at bounding box center [63, 82] width 126 height 39
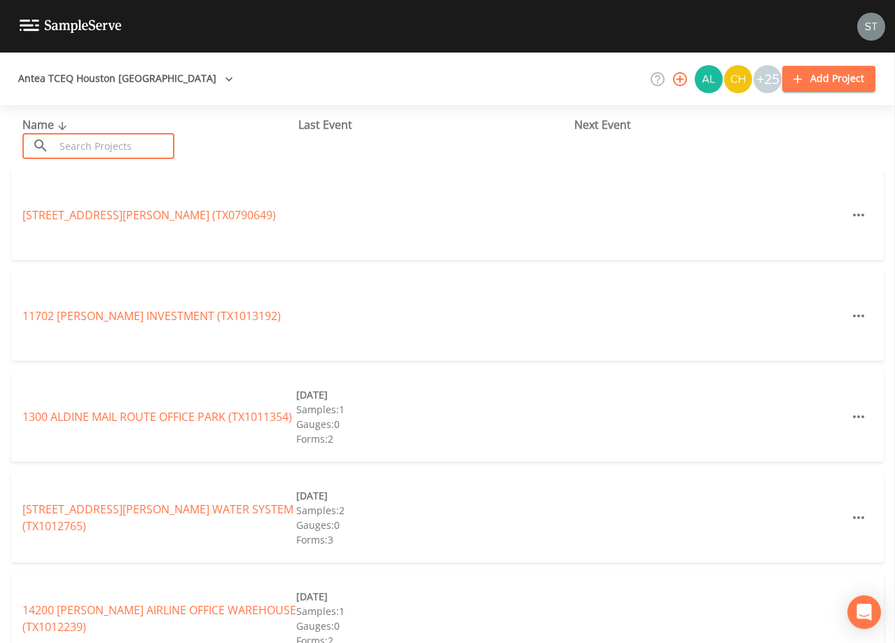
click at [100, 144] on input "text" at bounding box center [115, 146] width 120 height 26
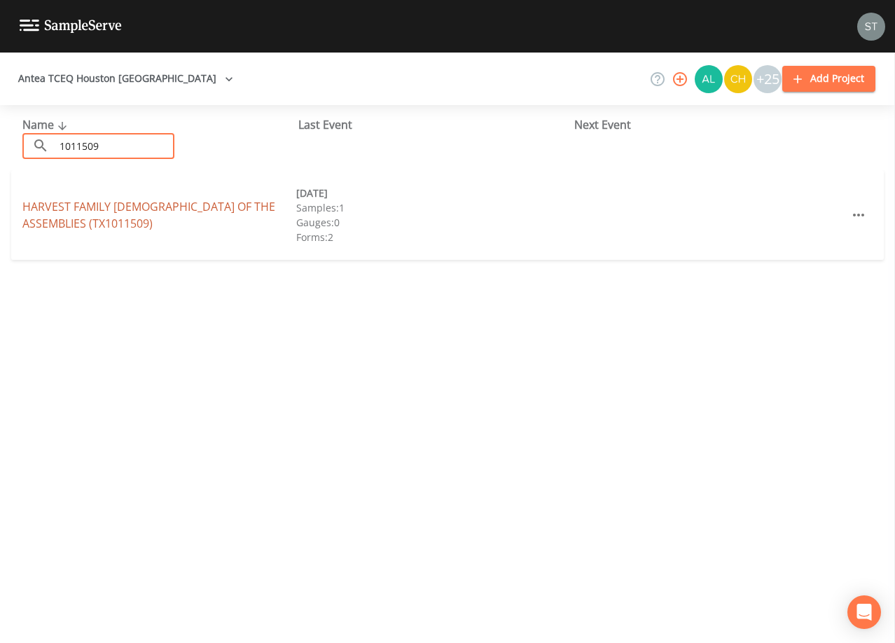
type input "1011509"
click at [166, 201] on link "HARVEST FAMILY [DEMOGRAPHIC_DATA] OF THE ASSEMBLIES (TX1011509)" at bounding box center [148, 215] width 253 height 32
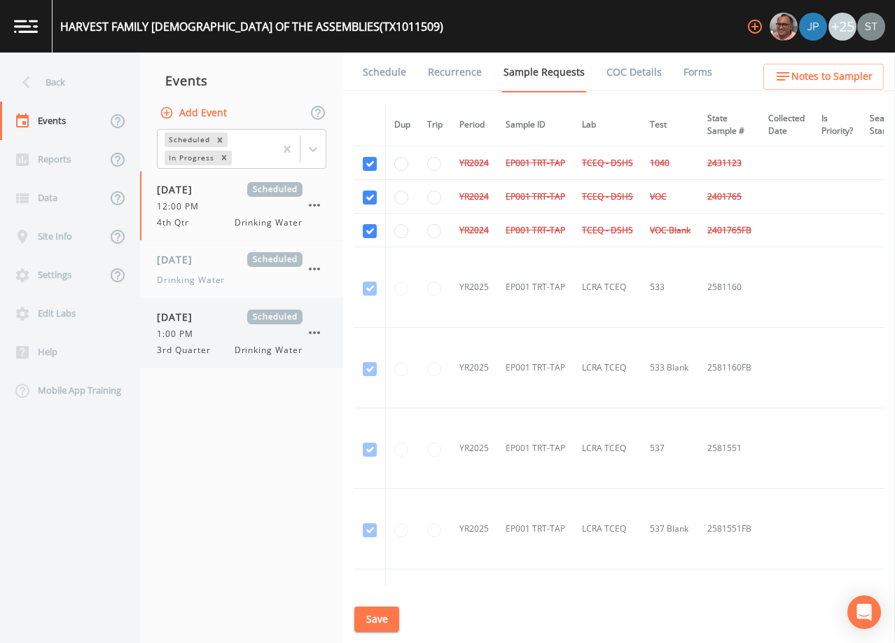
click at [216, 335] on div "1:00 PM" at bounding box center [230, 334] width 146 height 13
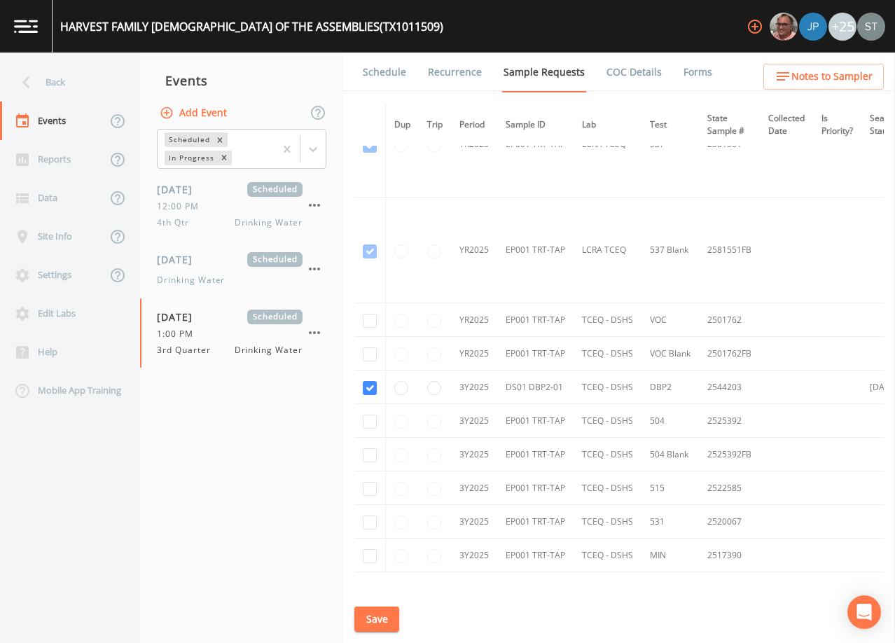
scroll to position [367, 0]
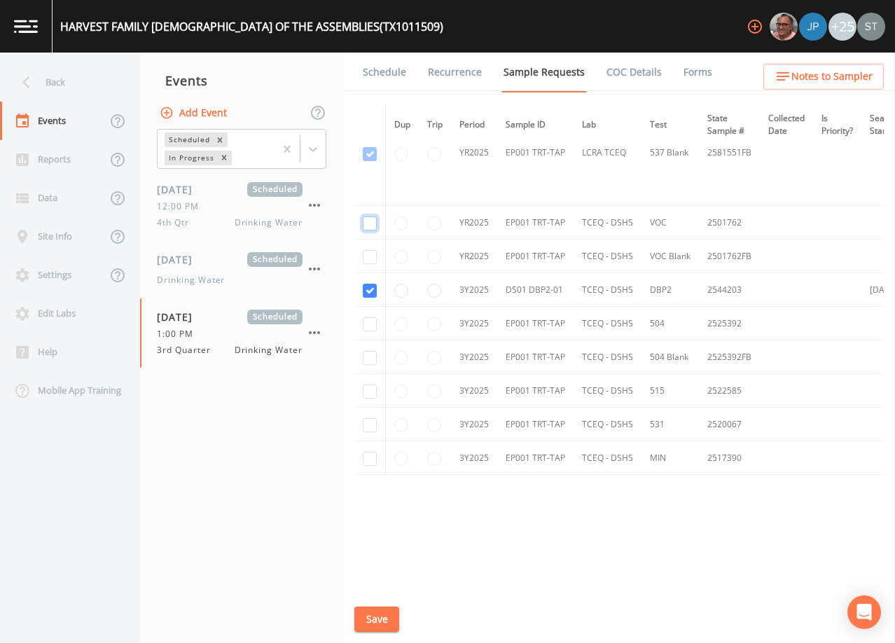
click at [371, 221] on input "checkbox" at bounding box center [370, 223] width 14 height 14
checkbox input "true"
click at [370, 254] on input "checkbox" at bounding box center [370, 257] width 14 height 14
checkbox input "true"
click at [370, 319] on input "checkbox" at bounding box center [370, 324] width 14 height 14
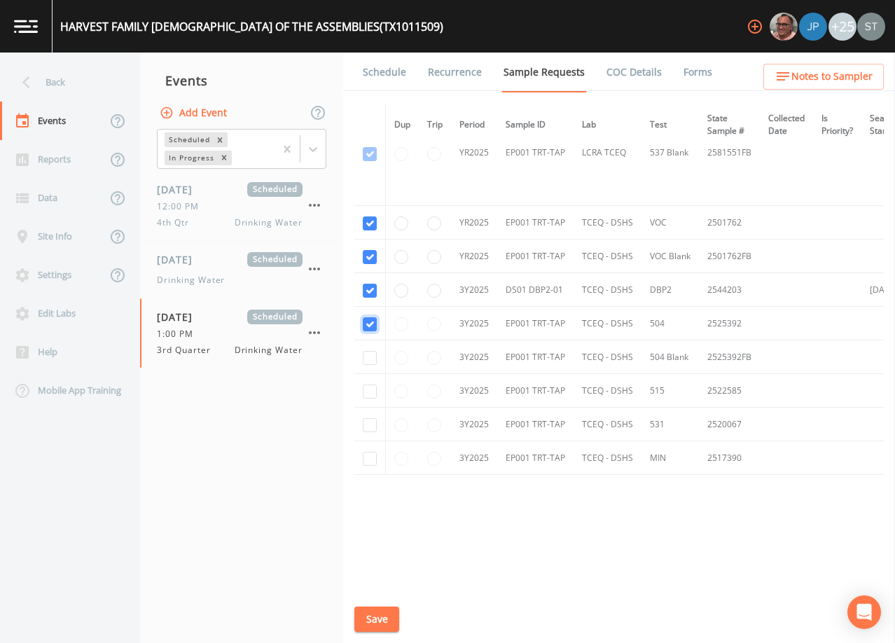
checkbox input "true"
click at [368, 351] on input "checkbox" at bounding box center [370, 358] width 14 height 14
checkbox input "true"
click at [369, 393] on input "checkbox" at bounding box center [370, 391] width 14 height 14
checkbox input "true"
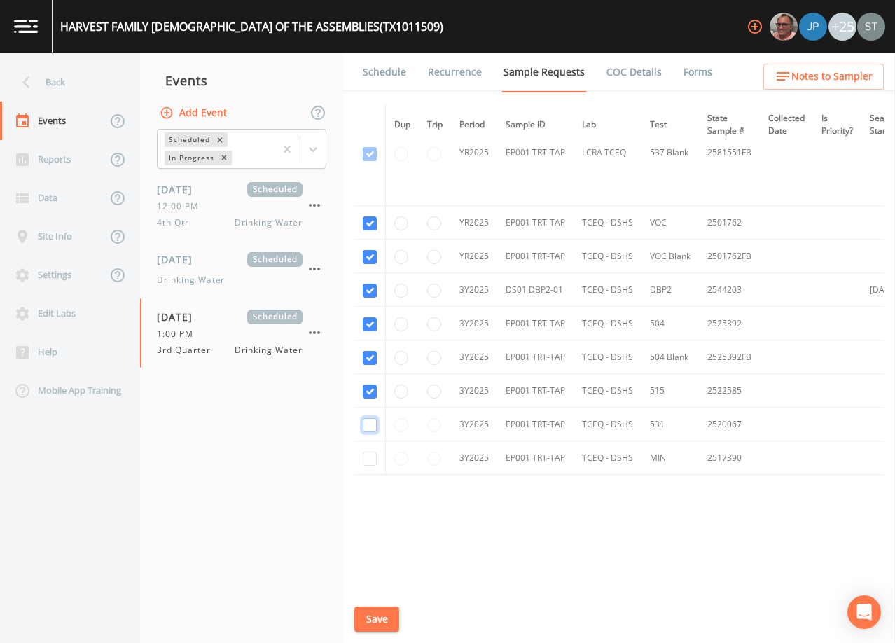
click at [367, 423] on input "checkbox" at bounding box center [370, 425] width 14 height 14
checkbox input "true"
click at [370, 459] on input "checkbox" at bounding box center [370, 459] width 14 height 14
checkbox input "true"
click at [368, 617] on button "Save" at bounding box center [376, 619] width 45 height 26
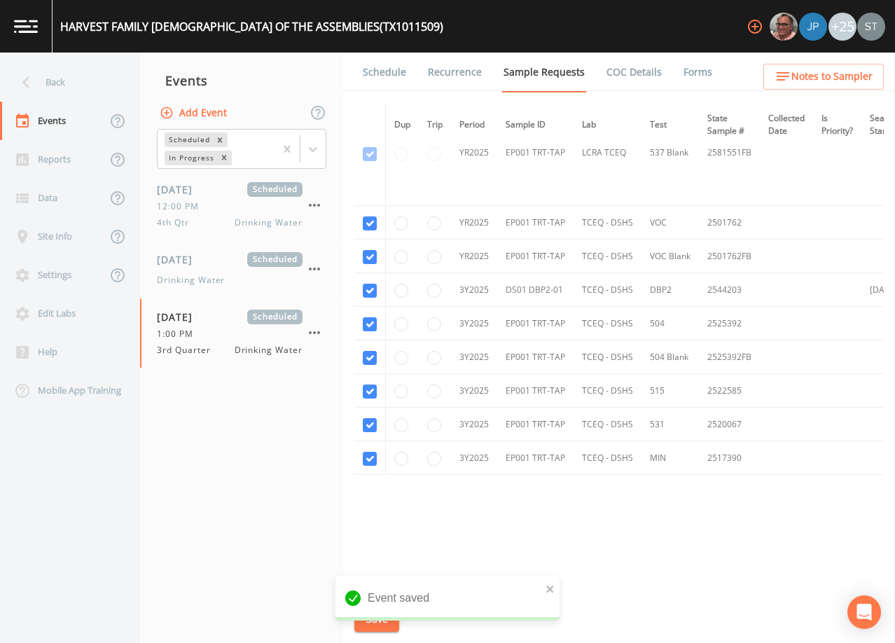
click at [393, 76] on link "Schedule" at bounding box center [385, 72] width 48 height 39
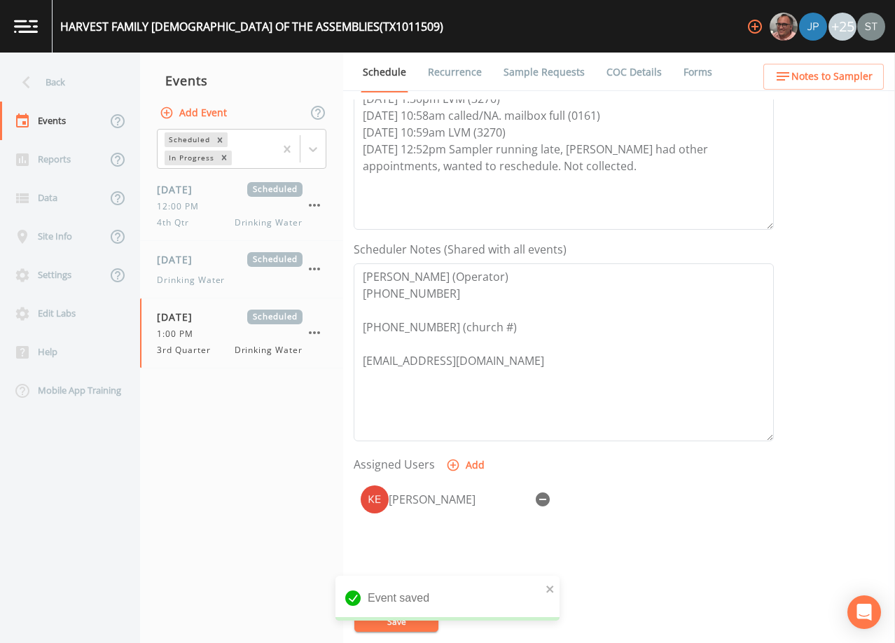
scroll to position [345, 0]
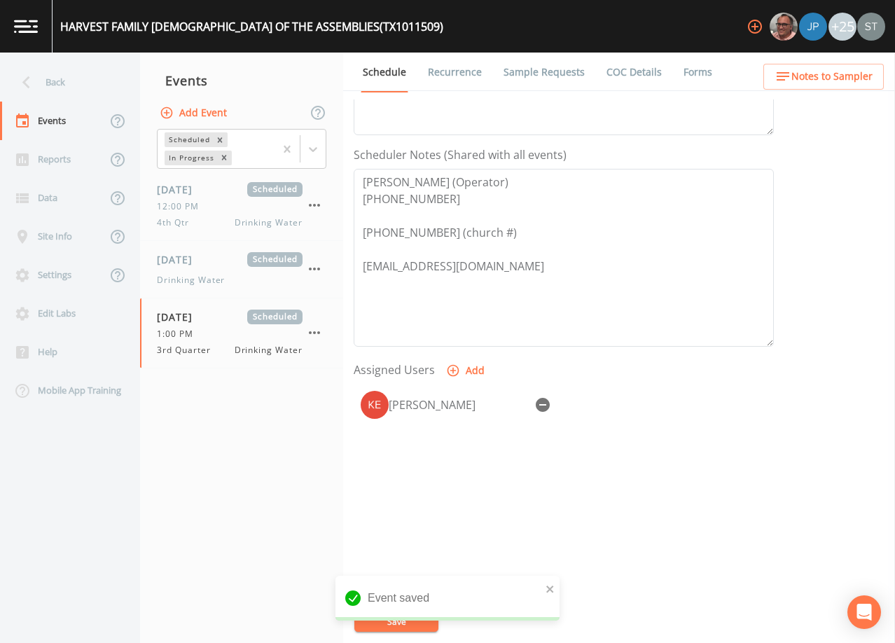
click at [543, 405] on icon "button" at bounding box center [543, 405] width 14 height 14
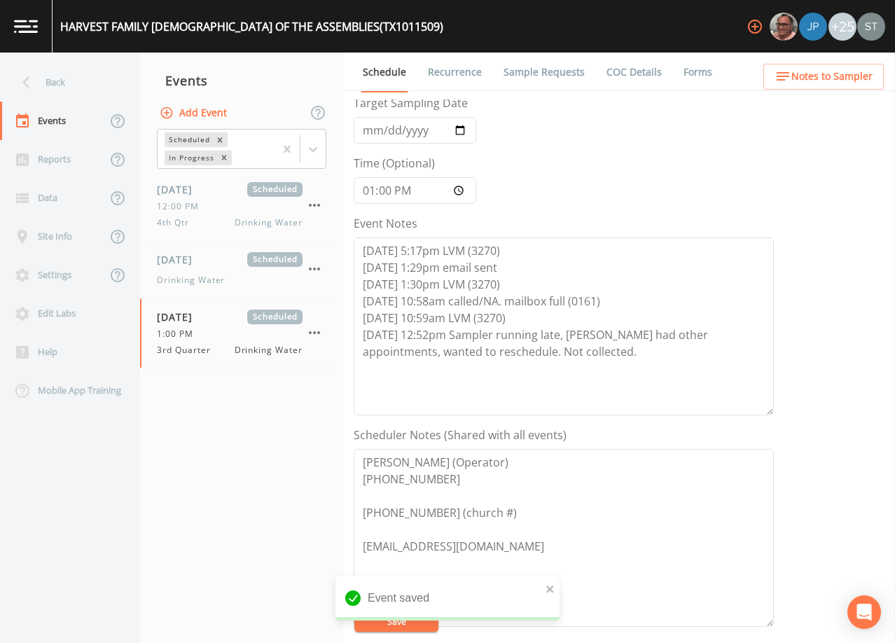
scroll to position [0, 0]
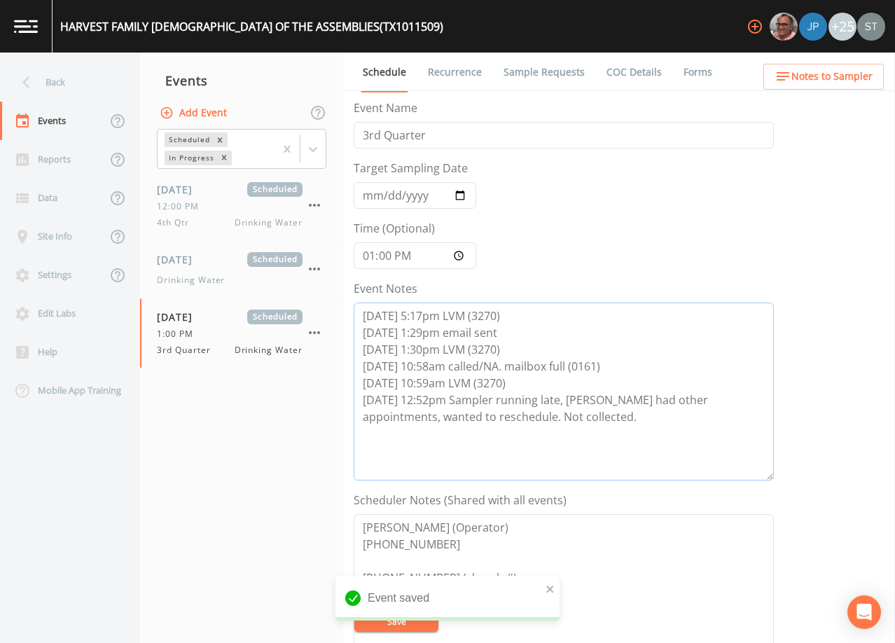
click at [574, 414] on textarea "[DATE] 5:17pm LVM (3270) [DATE] 1:29pm email sent [DATE] 1:30pm LVM (3270) [DAT…" at bounding box center [564, 391] width 420 height 178
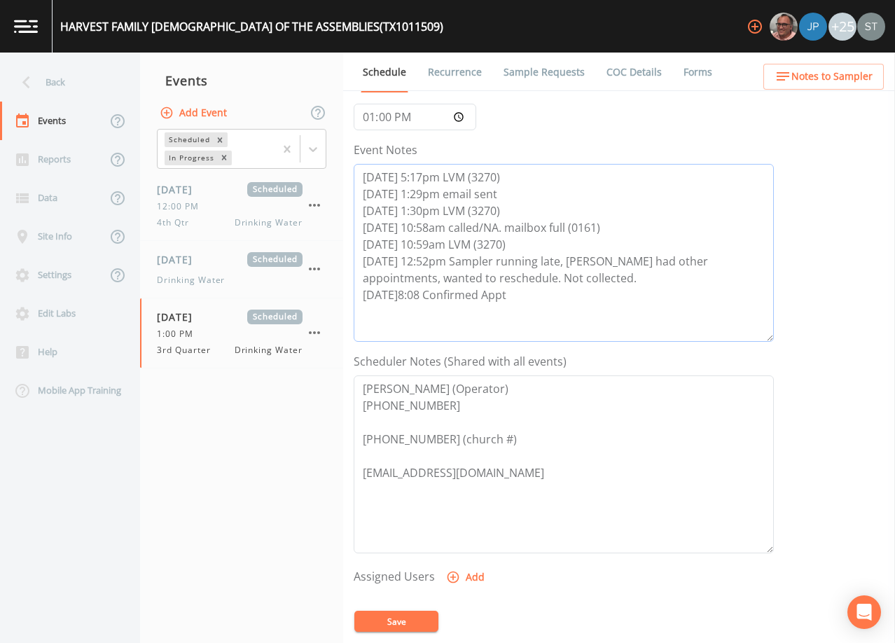
scroll to position [140, 0]
type textarea "[DATE] 5:17pm LVM (3270) [DATE] 1:29pm email sent [DATE] 1:30pm LVM (3270) [DAT…"
click at [477, 575] on button "Add" at bounding box center [466, 576] width 47 height 26
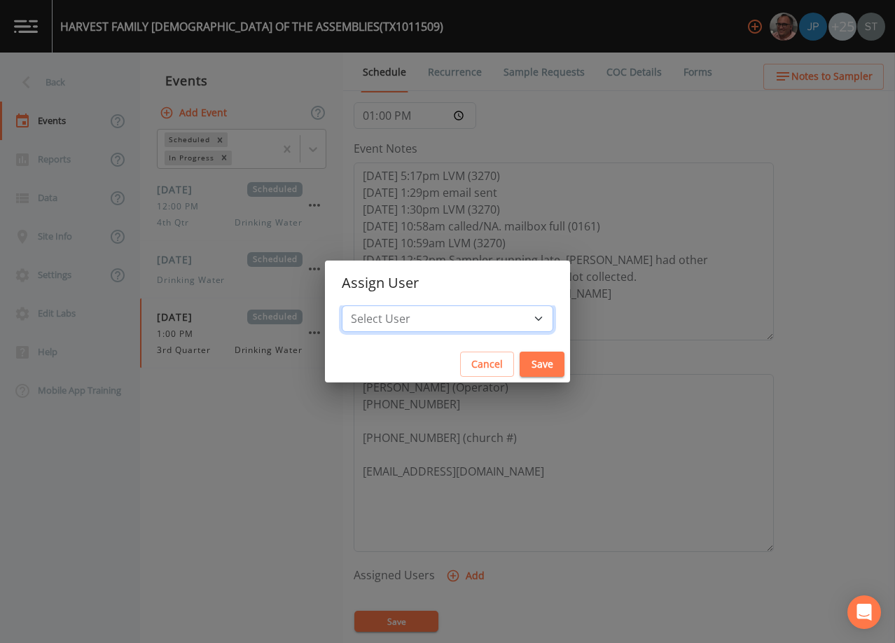
click at [468, 320] on select "Select User [PERSON_NAME] [PERSON_NAME] [PERSON_NAME] [PERSON_NAME] [PERSON_NAM…" at bounding box center [447, 318] width 211 height 27
select select "7dc39629-d690-4ad7-981f-00477f03d06a"
click at [373, 305] on select "Select User [PERSON_NAME] [PERSON_NAME] [PERSON_NAME] [PERSON_NAME] [PERSON_NAM…" at bounding box center [447, 318] width 211 height 27
click at [519, 364] on button "Save" at bounding box center [541, 364] width 45 height 26
select select
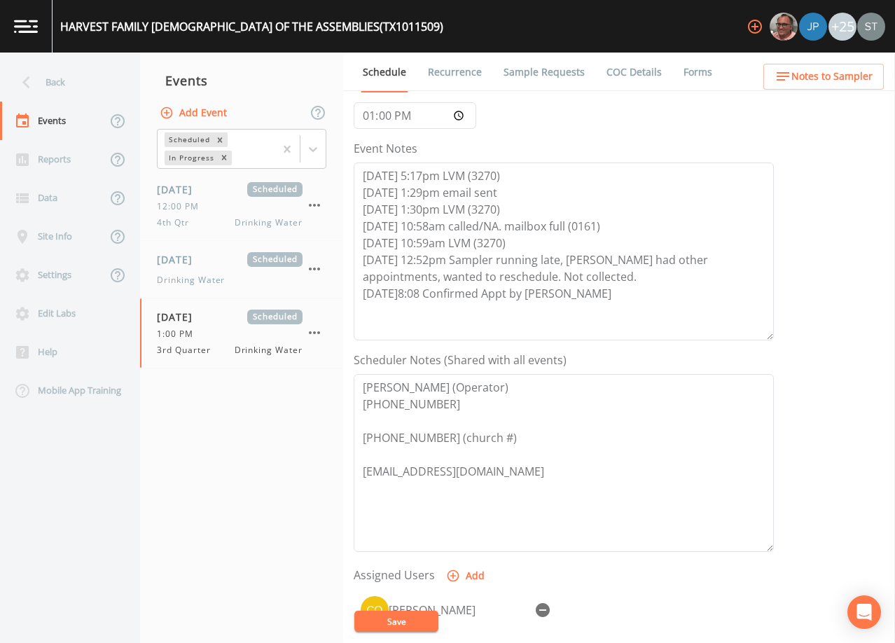
click at [412, 624] on button "Save" at bounding box center [396, 620] width 84 height 21
click at [837, 77] on span "Notes to Sampler" at bounding box center [831, 77] width 81 height 18
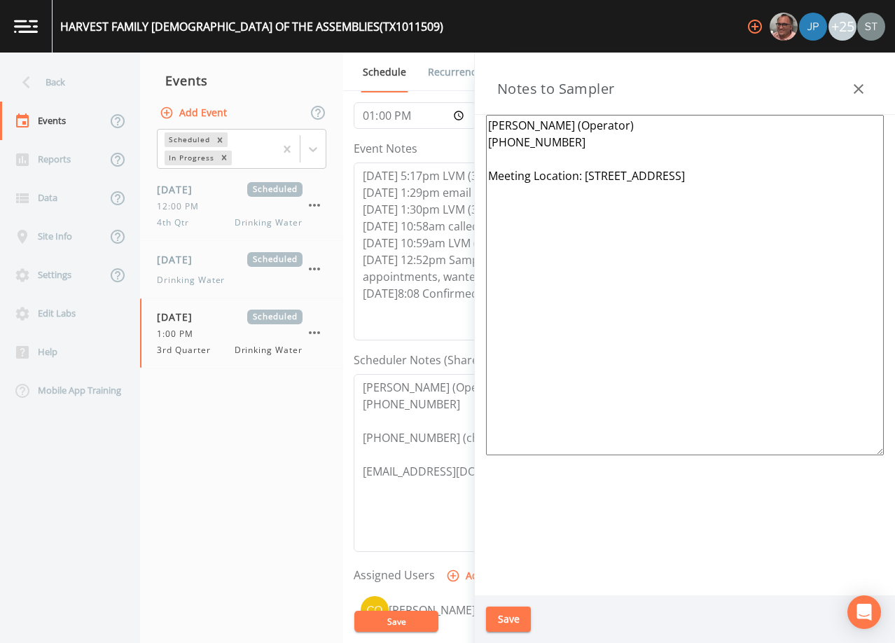
drag, startPoint x: 842, startPoint y: 172, endPoint x: 482, endPoint y: 178, distance: 360.6
click at [482, 178] on div "[PERSON_NAME] (Operator) [PHONE_NUMBER] Meeting Location: [STREET_ADDRESS]" at bounding box center [685, 355] width 420 height 480
paste textarea "[GEOGRAPHIC_DATA] (1 of 2 Total Systems) TX1011362 TX1011509"
type textarea "[PERSON_NAME] (Operator) [PHONE_NUMBER] Meeting Location: [STREET_ADDRESS] (1 o…"
click at [518, 618] on button "Save" at bounding box center [508, 619] width 45 height 26
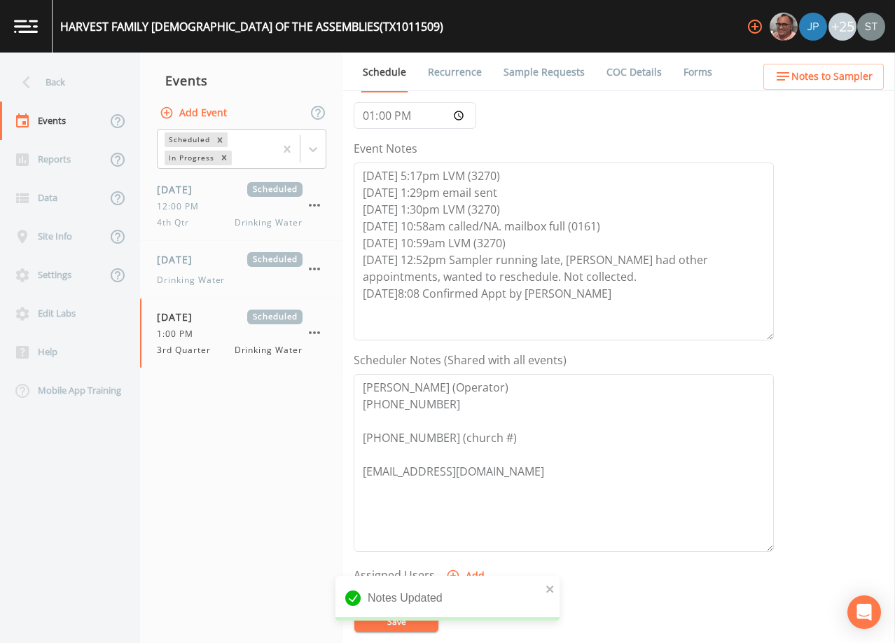
click at [860, 83] on span "Notes to Sampler" at bounding box center [831, 77] width 81 height 18
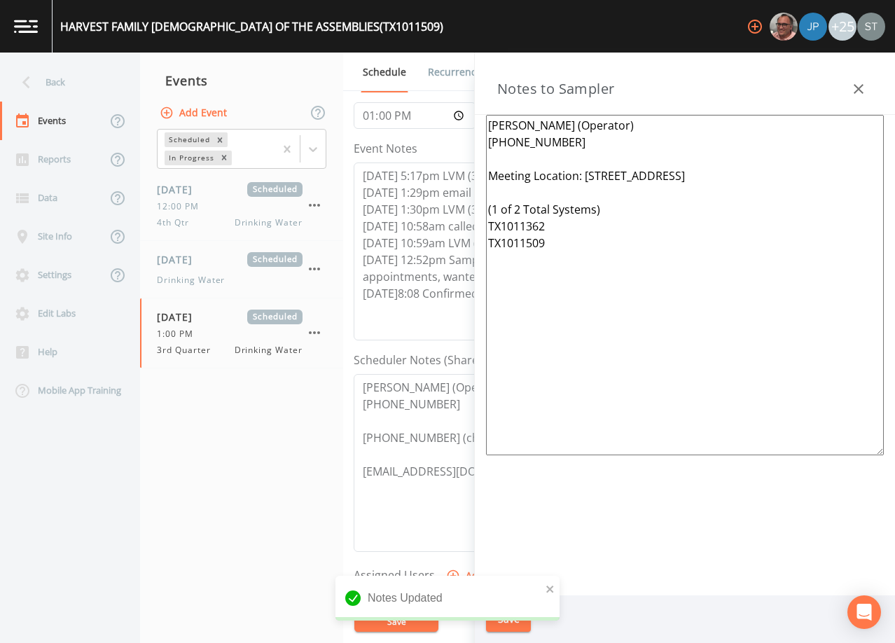
click at [860, 80] on button "button" at bounding box center [858, 89] width 28 height 28
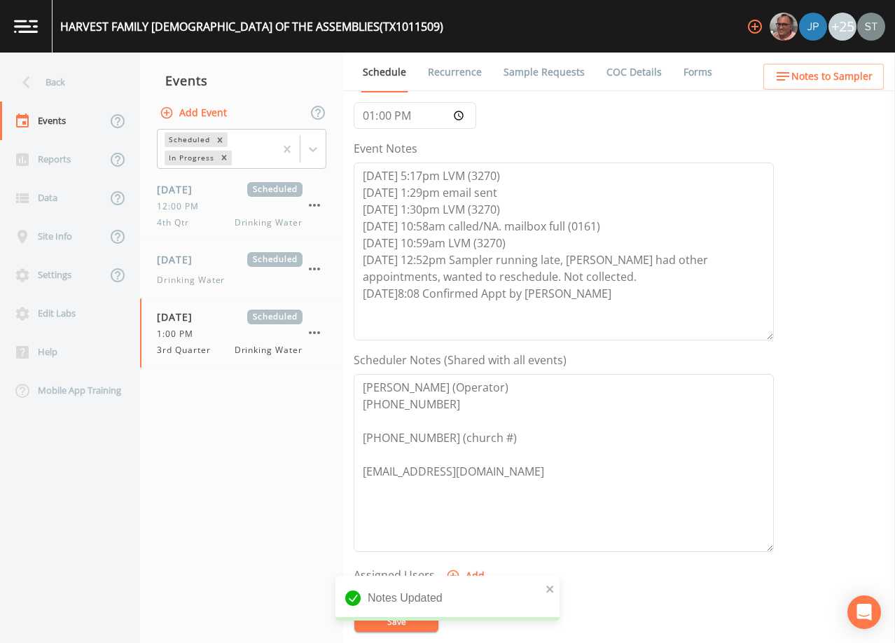
click at [454, 73] on link "Recurrence" at bounding box center [455, 72] width 58 height 39
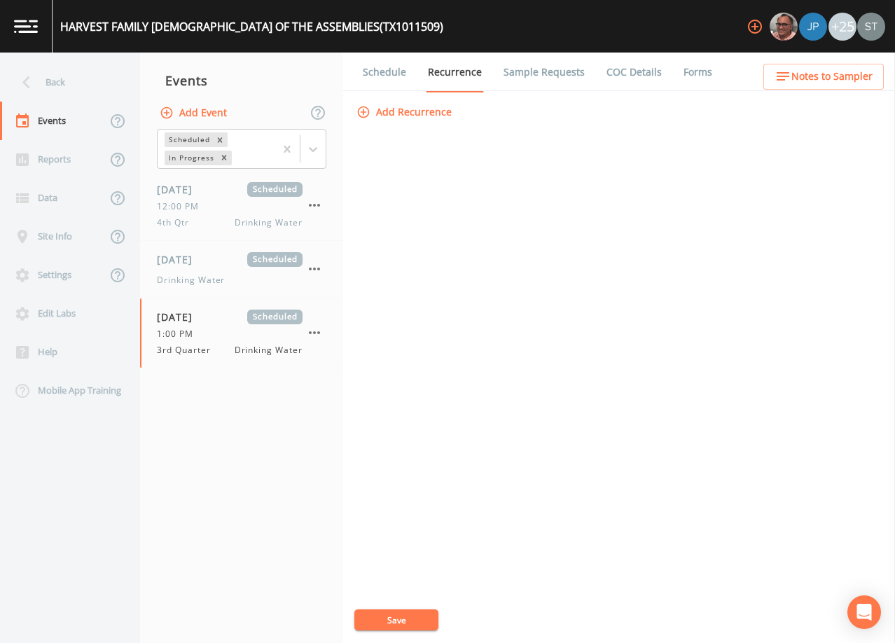
click at [519, 74] on link "Sample Requests" at bounding box center [543, 72] width 85 height 39
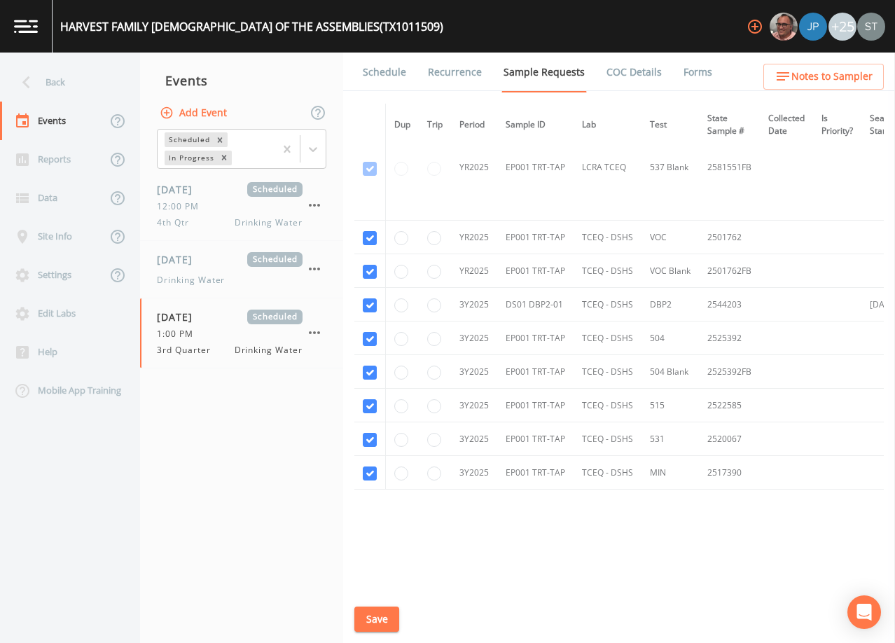
scroll to position [367, 0]
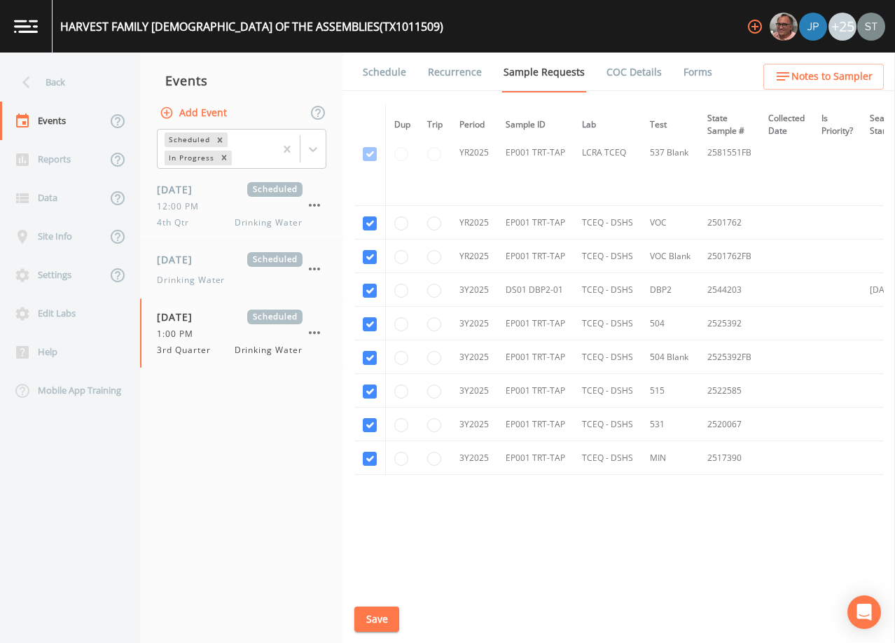
click at [390, 70] on link "Schedule" at bounding box center [385, 72] width 48 height 39
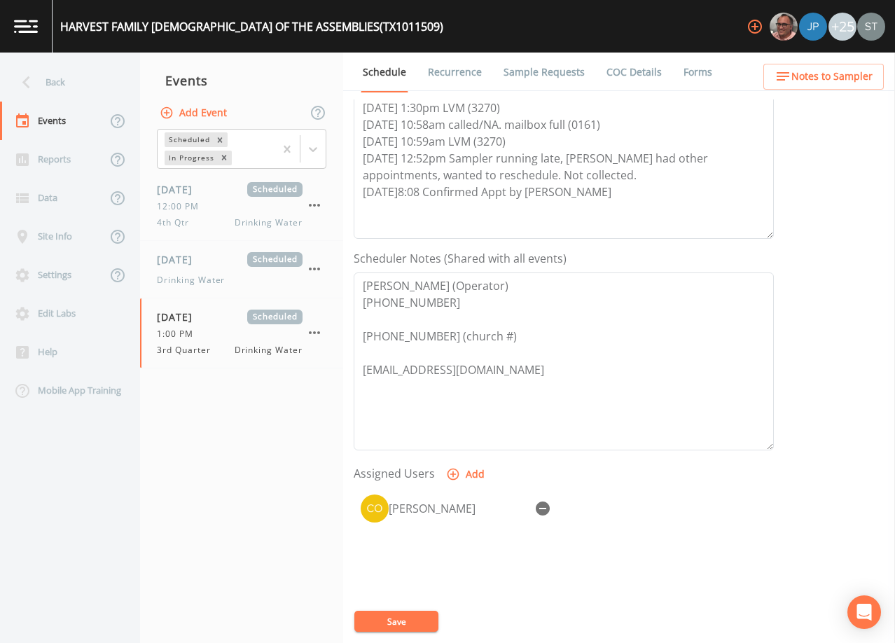
scroll to position [280, 0]
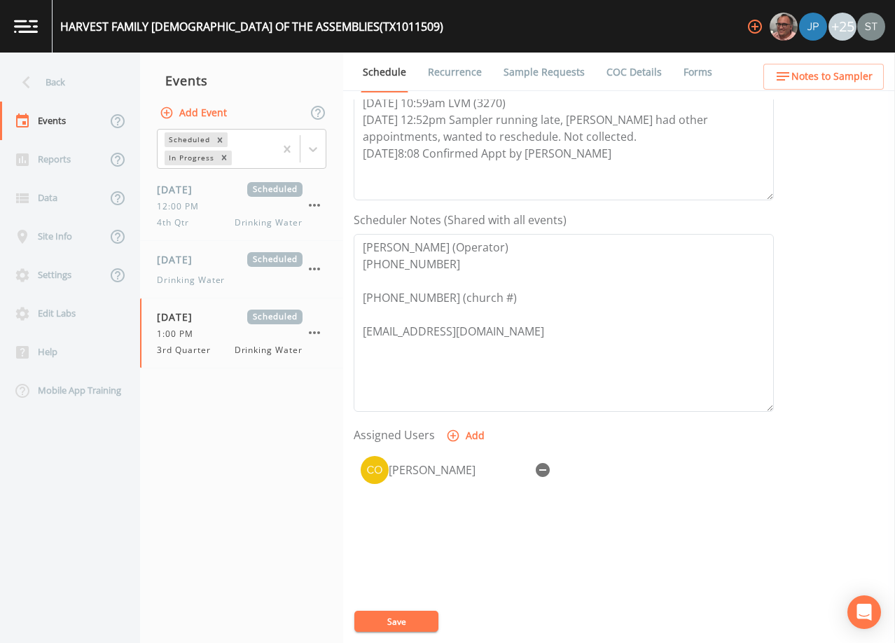
click at [855, 75] on span "Notes to Sampler" at bounding box center [831, 77] width 81 height 18
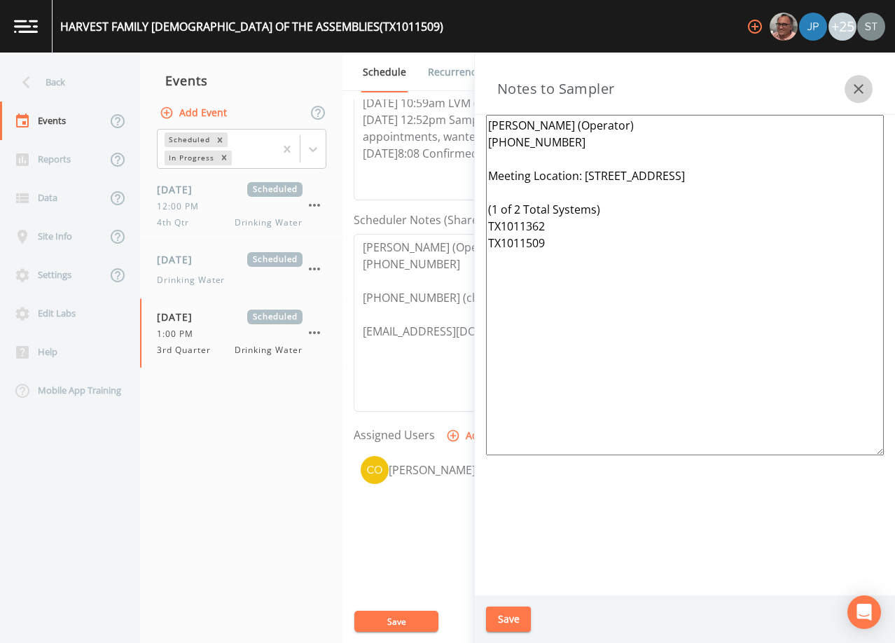
click at [860, 85] on icon "button" at bounding box center [858, 89] width 17 height 17
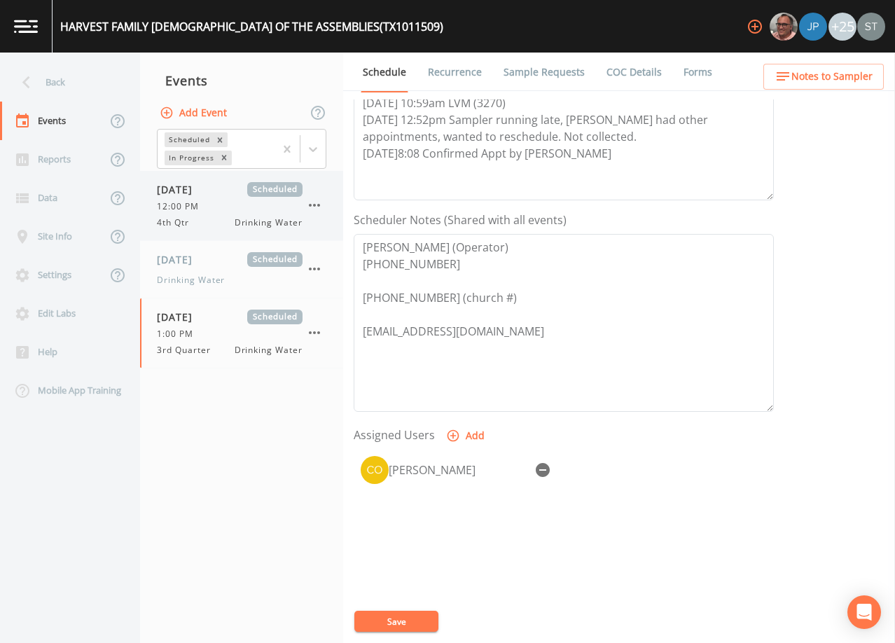
click at [211, 204] on div "12:00 PM" at bounding box center [230, 206] width 146 height 13
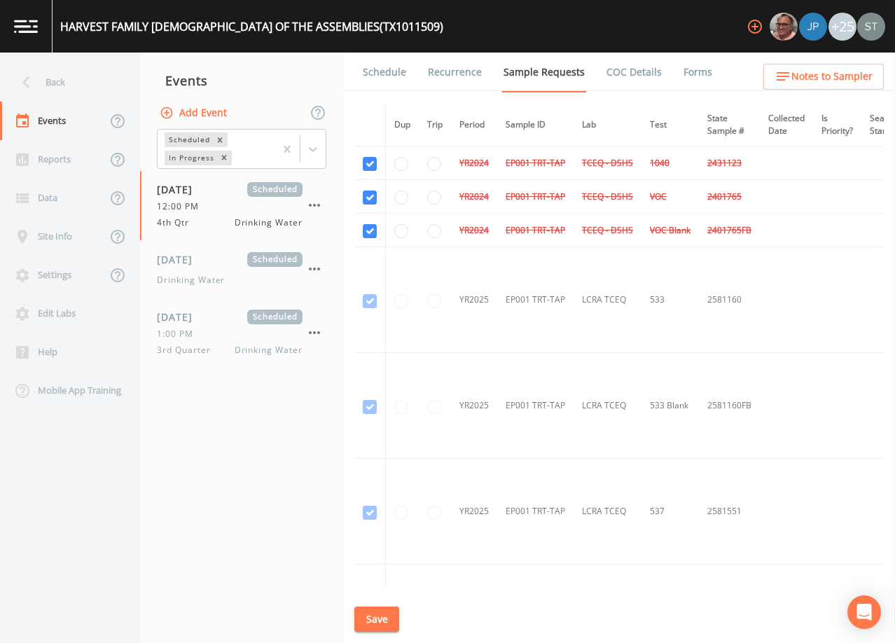
click at [685, 69] on link "Forms" at bounding box center [697, 72] width 33 height 39
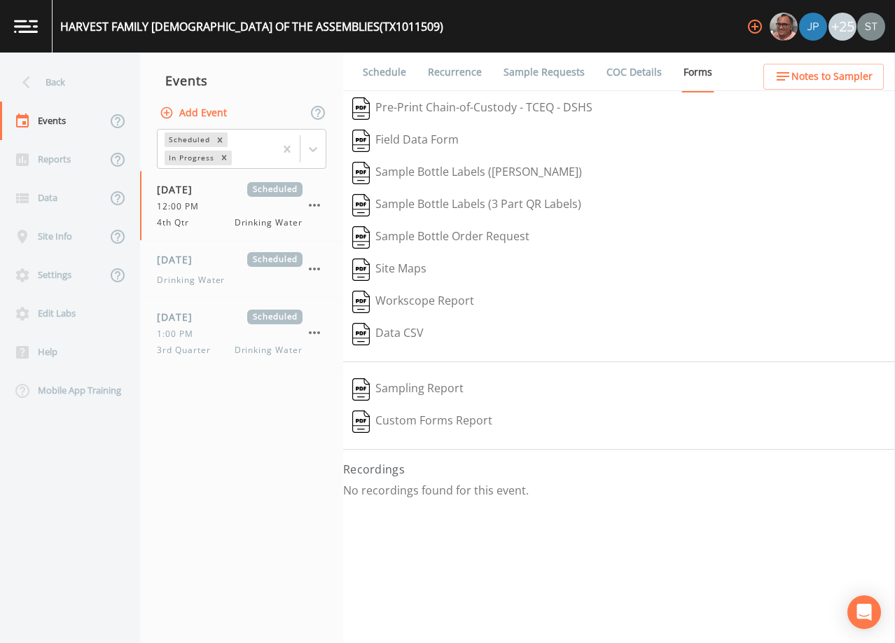
click at [390, 76] on link "Schedule" at bounding box center [385, 72] width 48 height 39
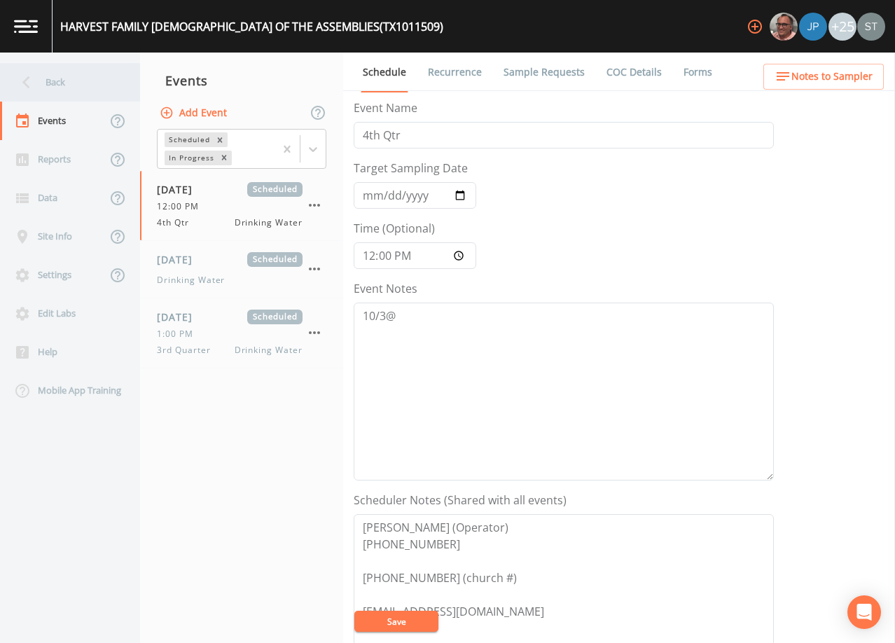
click at [67, 81] on div "Back" at bounding box center [63, 82] width 126 height 39
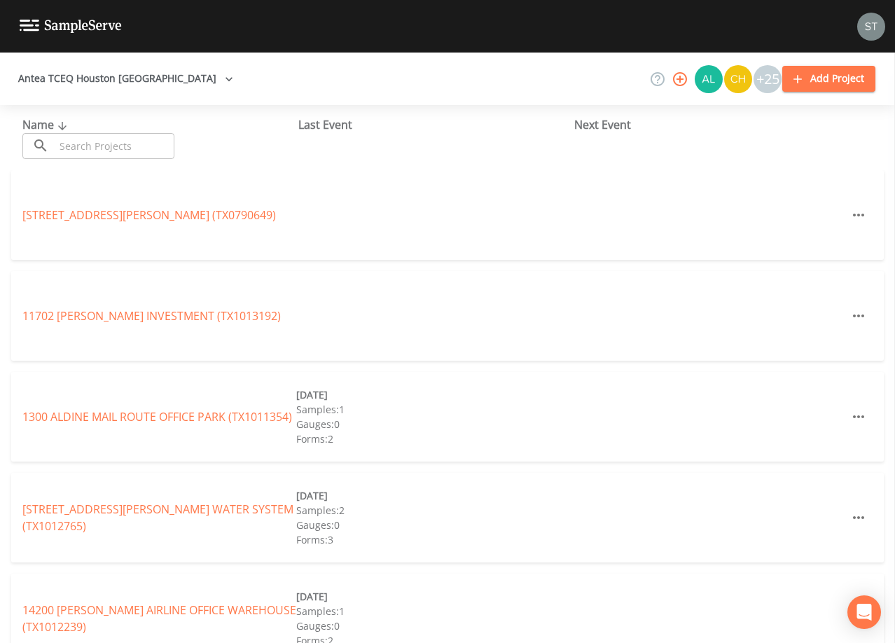
click at [132, 145] on input "text" at bounding box center [115, 146] width 120 height 26
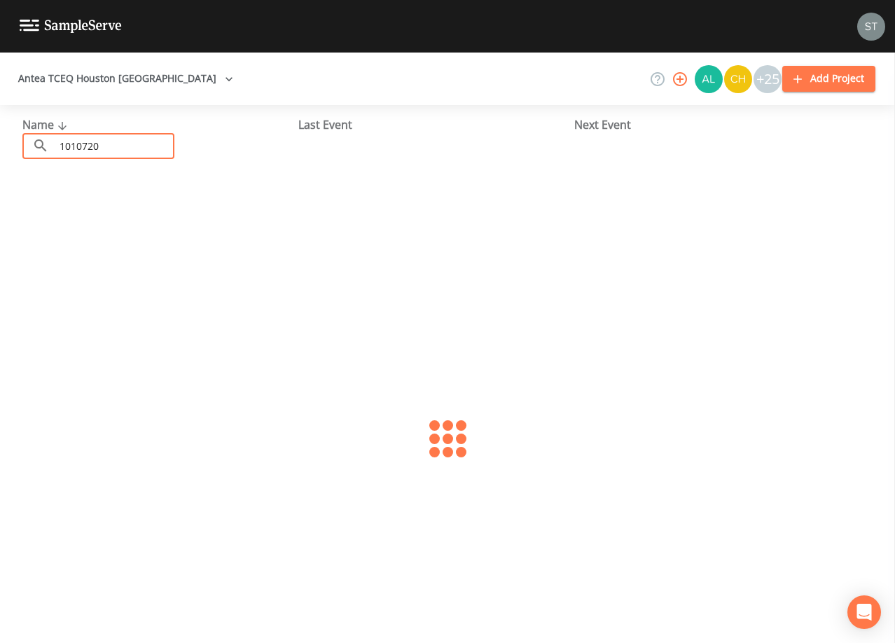
type input "1010720"
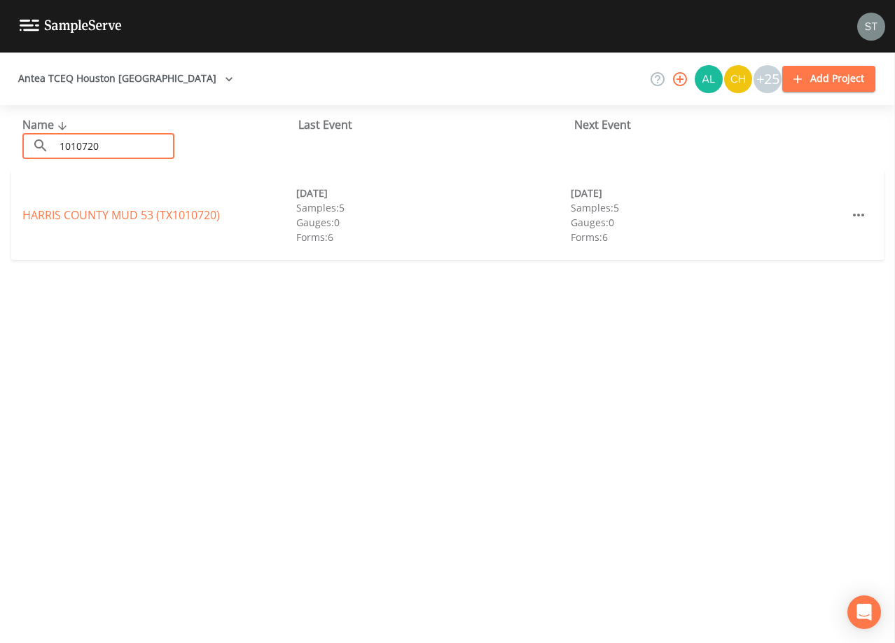
click at [65, 215] on link "[GEOGRAPHIC_DATA] 53 (TX1010720)" at bounding box center [120, 214] width 197 height 15
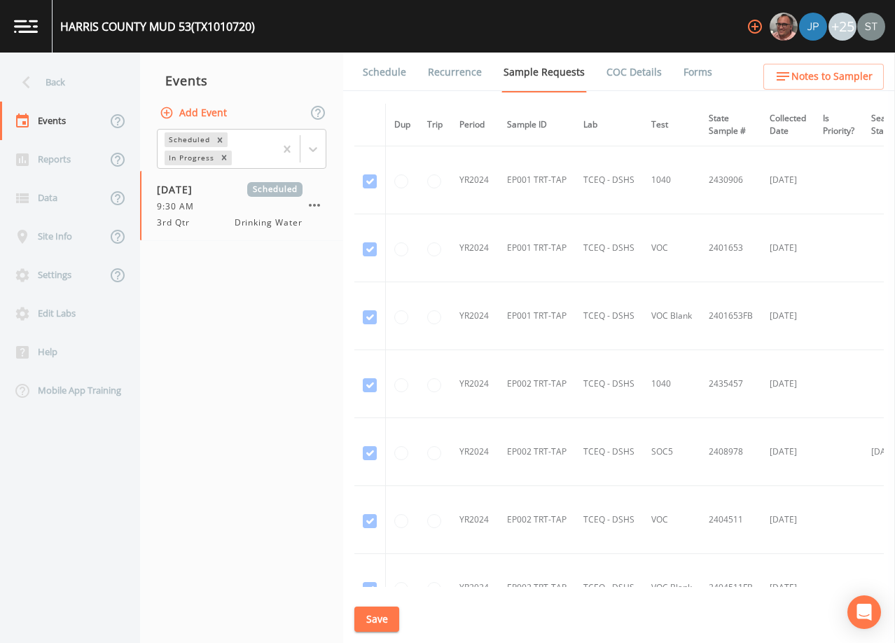
click at [395, 78] on link "Schedule" at bounding box center [385, 72] width 48 height 39
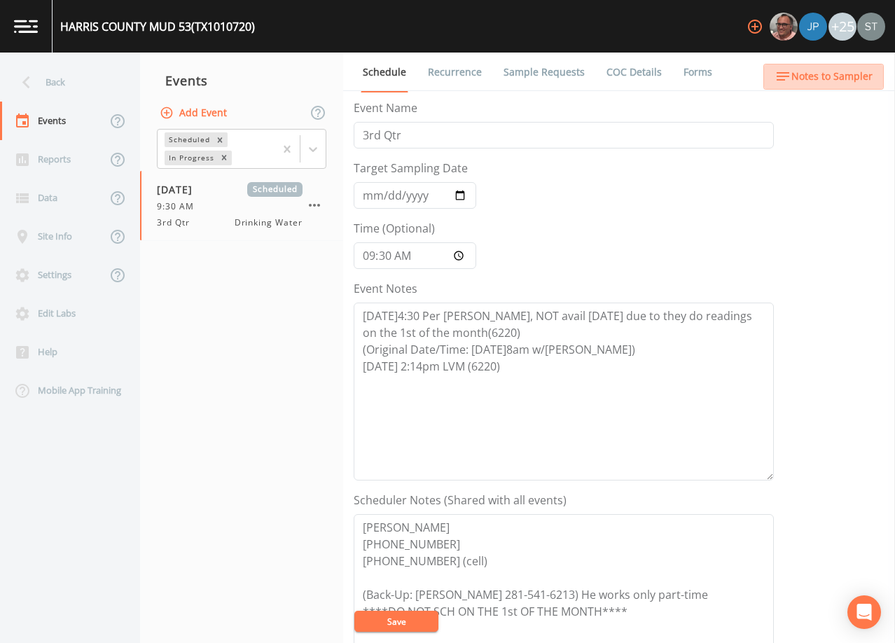
click at [859, 79] on span "Notes to Sampler" at bounding box center [831, 77] width 81 height 18
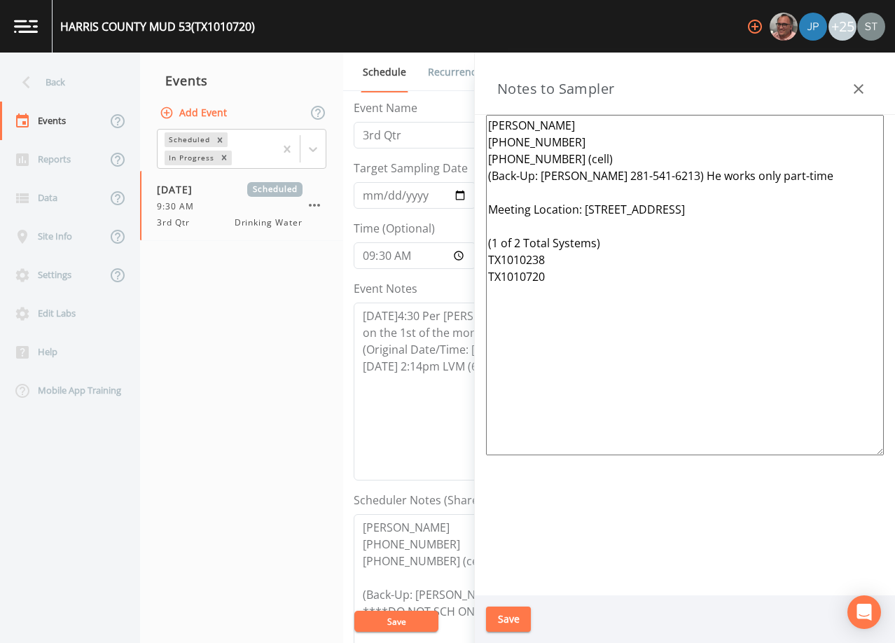
click at [862, 91] on icon "button" at bounding box center [858, 89] width 17 height 17
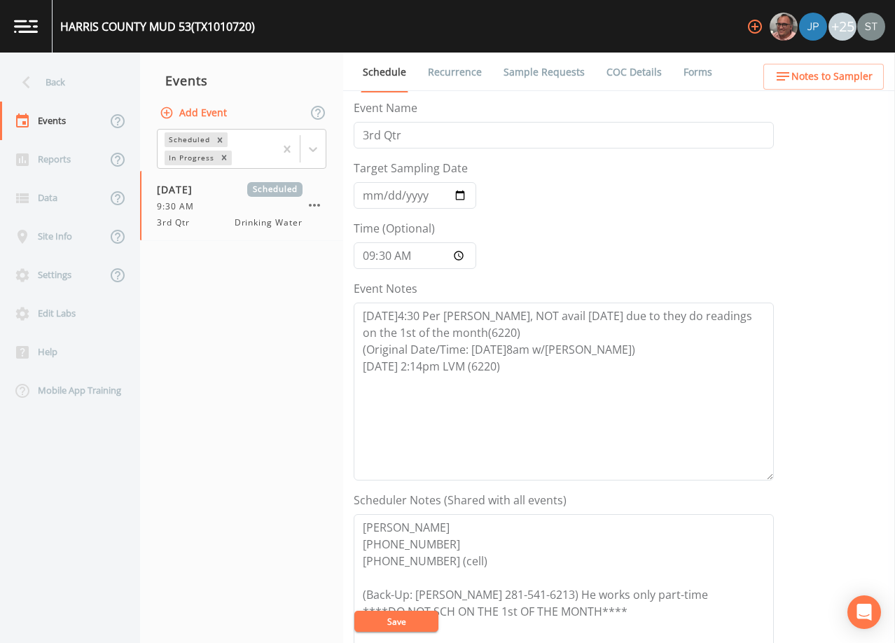
click at [841, 78] on span "Notes to Sampler" at bounding box center [831, 77] width 81 height 18
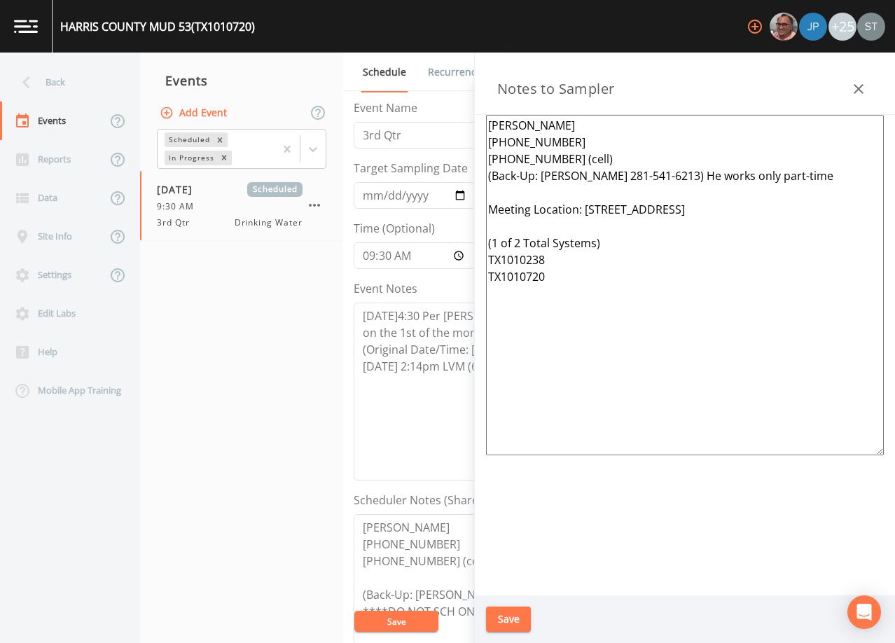
click at [853, 97] on icon "button" at bounding box center [858, 89] width 17 height 17
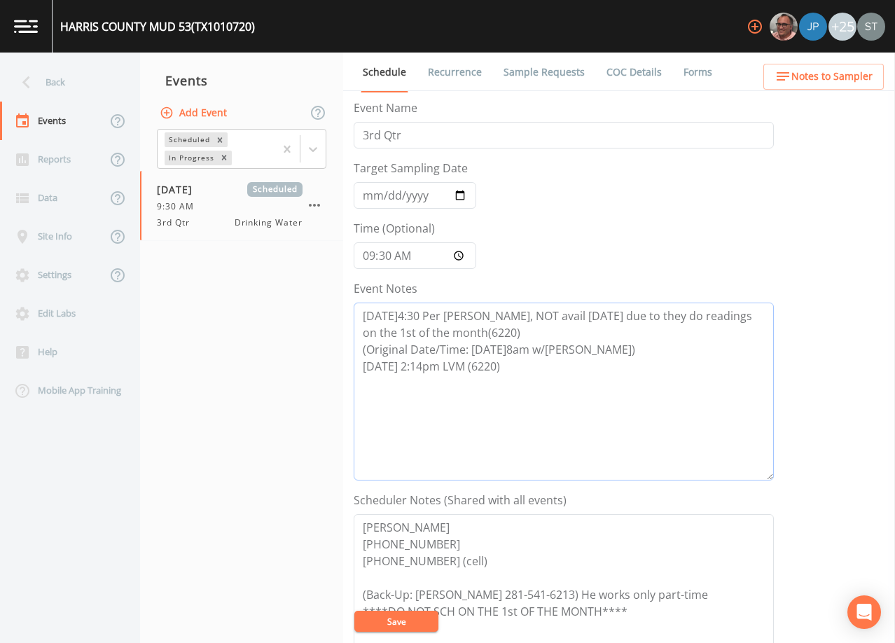
click at [599, 368] on textarea "[DATE]4:30 Per [PERSON_NAME], NOT avail [DATE] due to they do readings on the 1…" at bounding box center [564, 391] width 420 height 178
type textarea "[DATE]4:30 Per [PERSON_NAME], NOT avail [DATE] due to they do readings on the 1…"
click at [856, 84] on span "Notes to Sampler" at bounding box center [831, 77] width 81 height 18
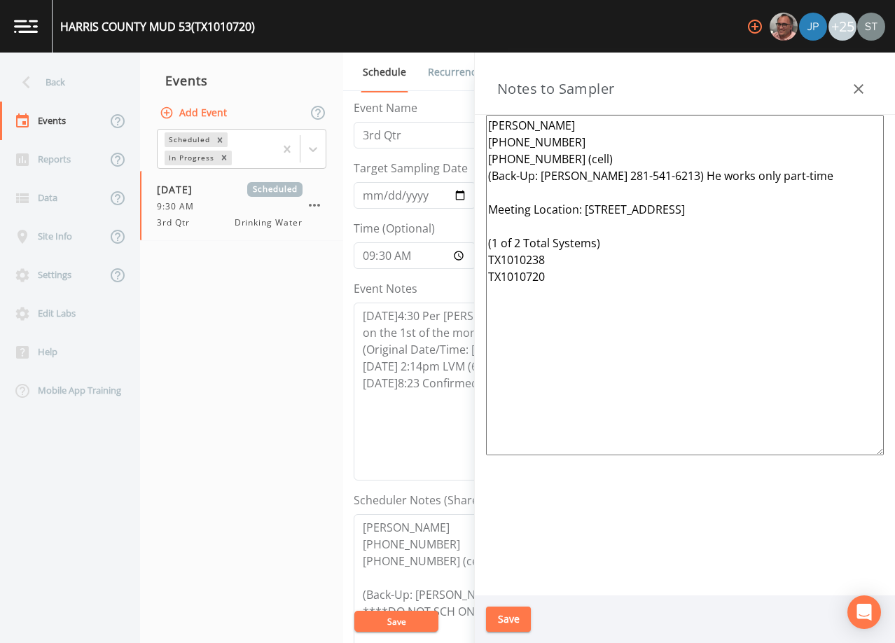
click at [855, 84] on icon "button" at bounding box center [858, 89] width 17 height 17
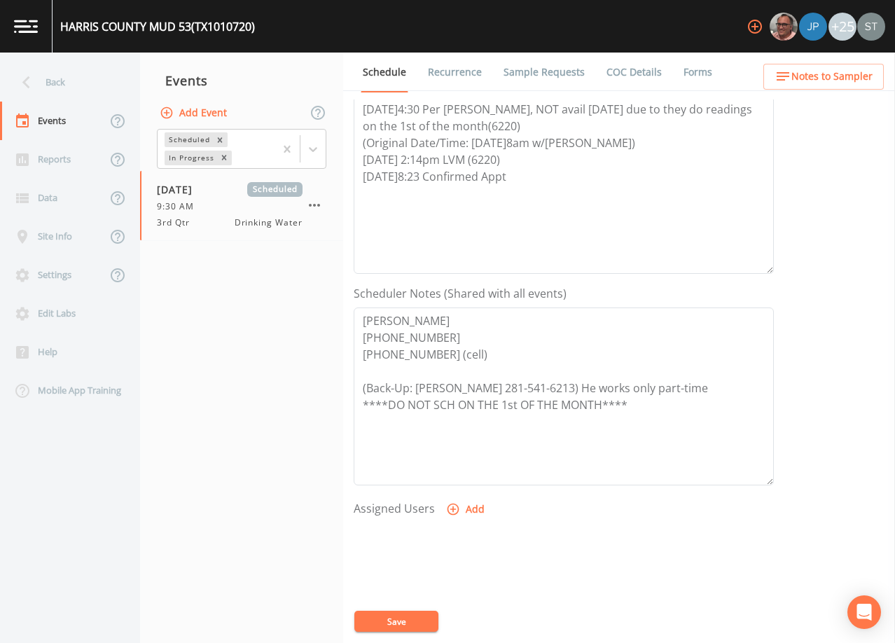
scroll to position [210, 0]
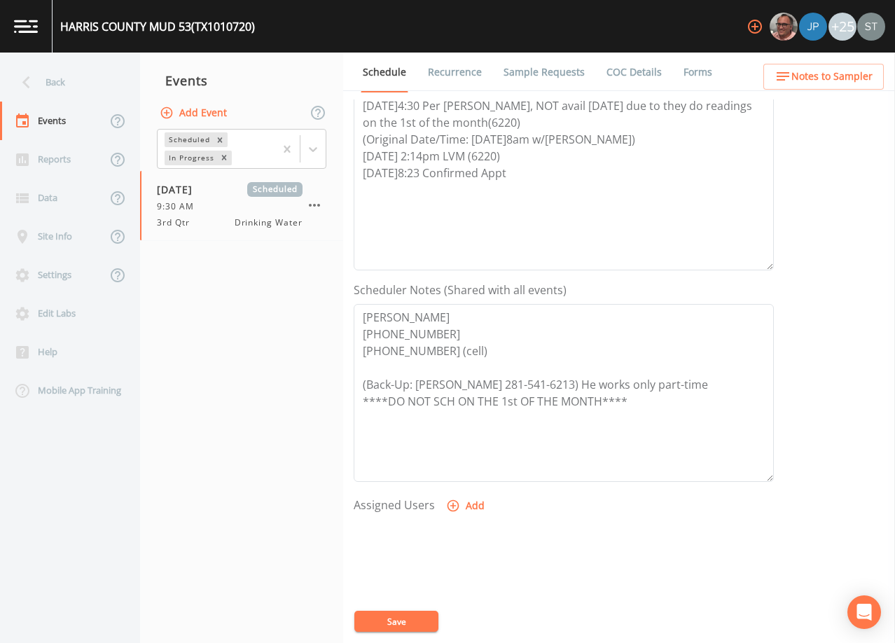
click at [473, 503] on button "Add" at bounding box center [466, 506] width 47 height 26
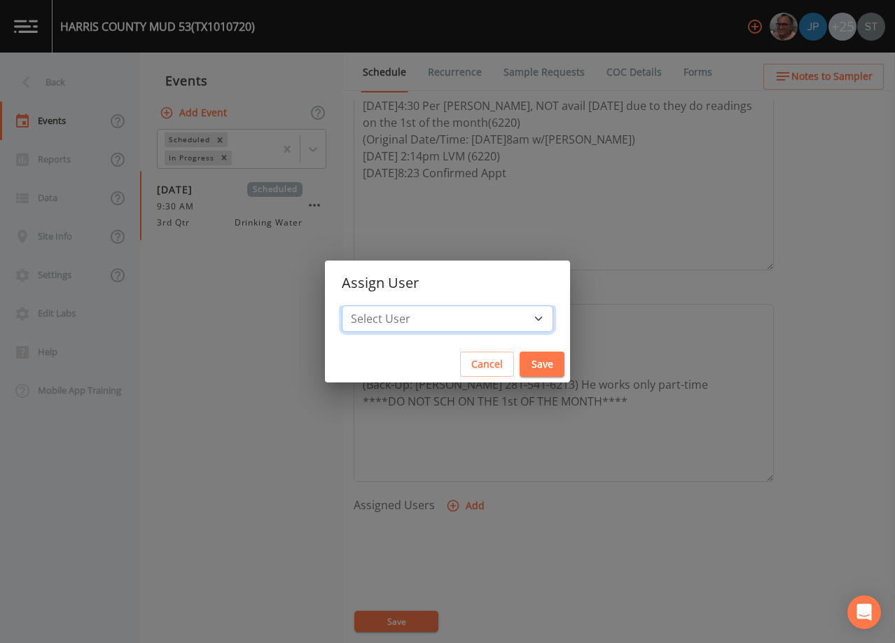
click at [463, 320] on select "Select User [PERSON_NAME] [PERSON_NAME] [PERSON_NAME] [PERSON_NAME] [PERSON_NAM…" at bounding box center [447, 318] width 211 height 27
select select "914a0f29-56c2-4065-8e52-23905ef40f2e"
click at [373, 305] on select "Select User [PERSON_NAME] [PERSON_NAME] [PERSON_NAME] [PERSON_NAME] [PERSON_NAM…" at bounding box center [447, 318] width 211 height 27
click at [519, 361] on button "Save" at bounding box center [541, 364] width 45 height 26
select select
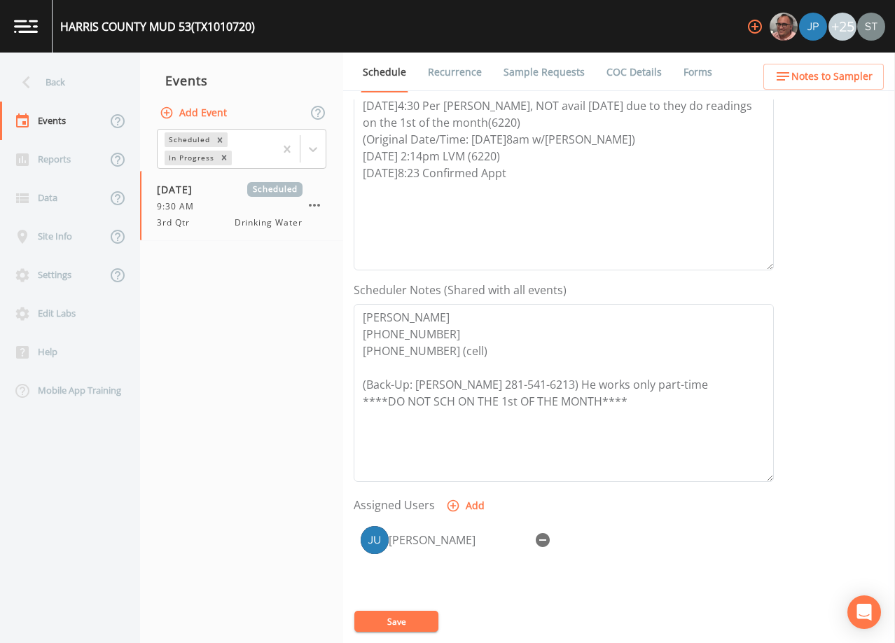
click at [405, 620] on button "Save" at bounding box center [396, 620] width 84 height 21
click at [405, 621] on button "Save" at bounding box center [396, 620] width 84 height 21
drag, startPoint x: 528, startPoint y: 172, endPoint x: 351, endPoint y: 178, distance: 176.5
click at [351, 178] on div "Schedule Recurrence Sample Requests COC Details Forms Event Name 3rd Qtr Target…" at bounding box center [619, 348] width 552 height 590
click at [73, 91] on div "Back" at bounding box center [63, 82] width 126 height 39
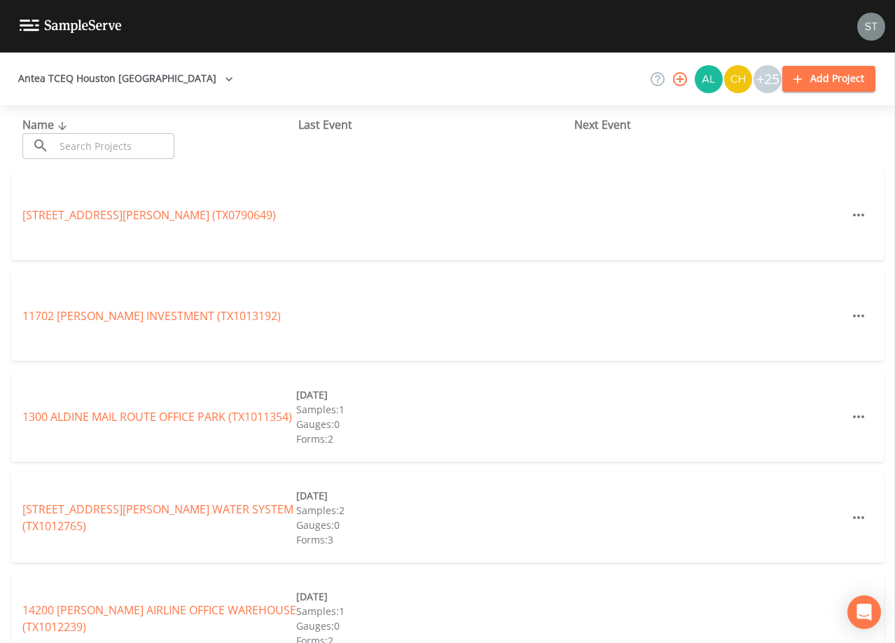
click at [110, 141] on input "text" at bounding box center [115, 146] width 120 height 26
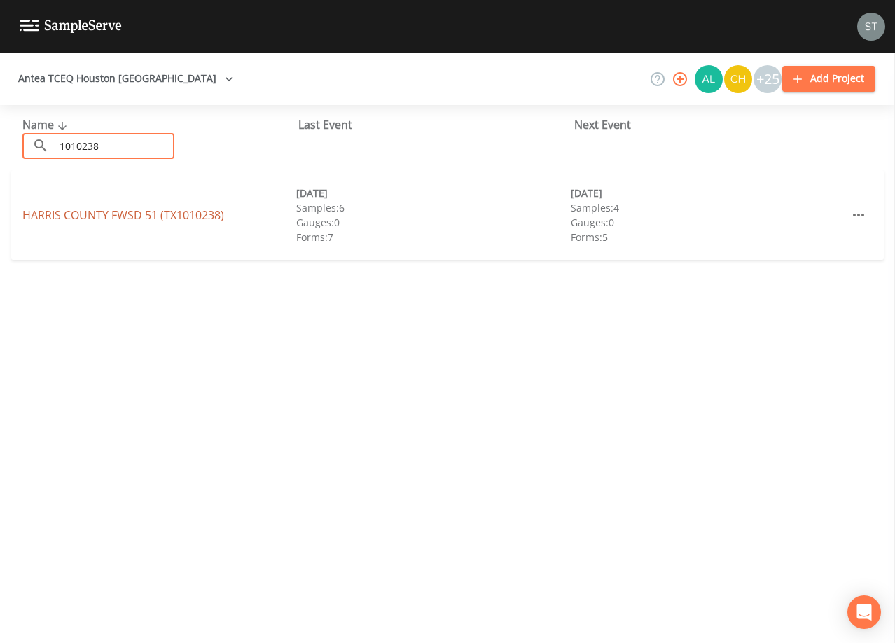
type input "1010238"
click at [137, 217] on link "HARRIS COUNTY FWSD 51 (TX1010238)" at bounding box center [123, 214] width 202 height 15
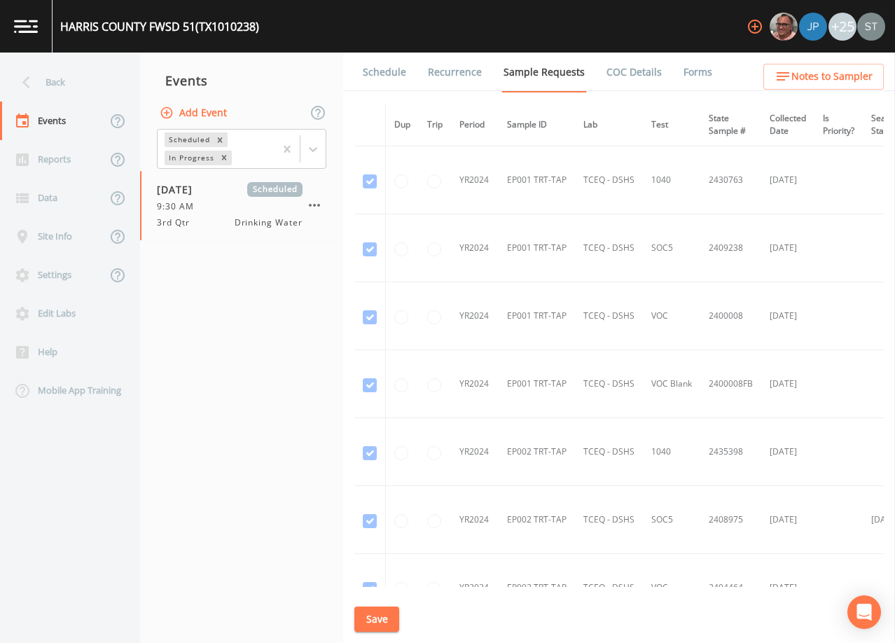
click at [379, 76] on link "Schedule" at bounding box center [385, 72] width 48 height 39
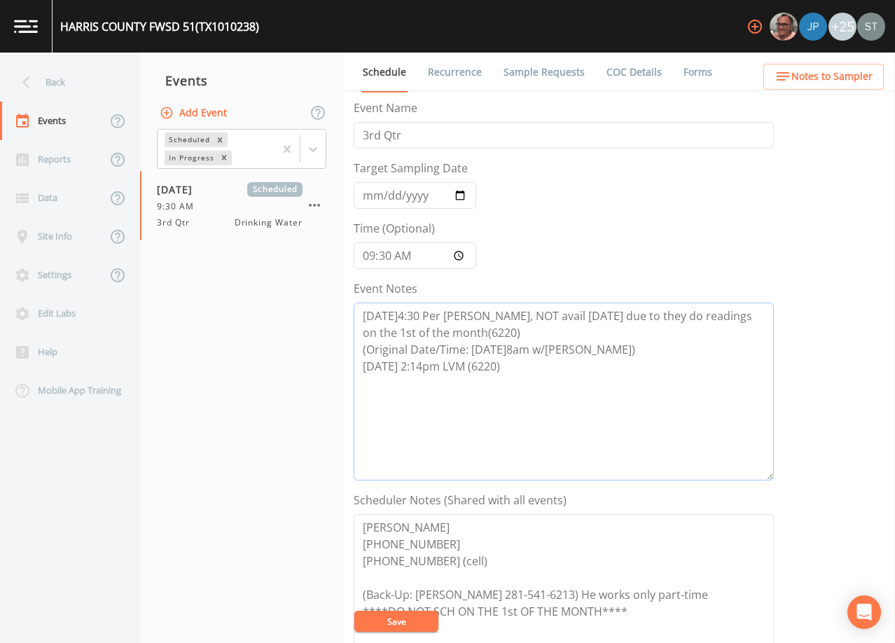
click at [512, 365] on textarea "[DATE]4:30 Per [PERSON_NAME], NOT avail [DATE] due to they do readings on the 1…" at bounding box center [564, 391] width 420 height 178
paste textarea "[DATE]8:23 Confirmed Appt"
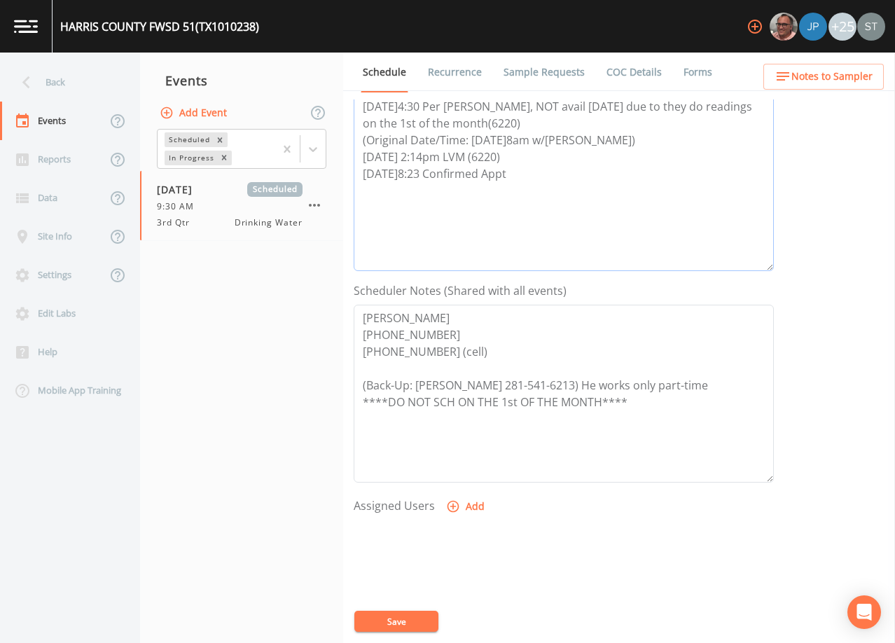
scroll to position [210, 0]
type textarea "[DATE]4:30 Per [PERSON_NAME], NOT avail [DATE] due to they do readings on the 1…"
click at [461, 506] on button "Add" at bounding box center [466, 506] width 47 height 26
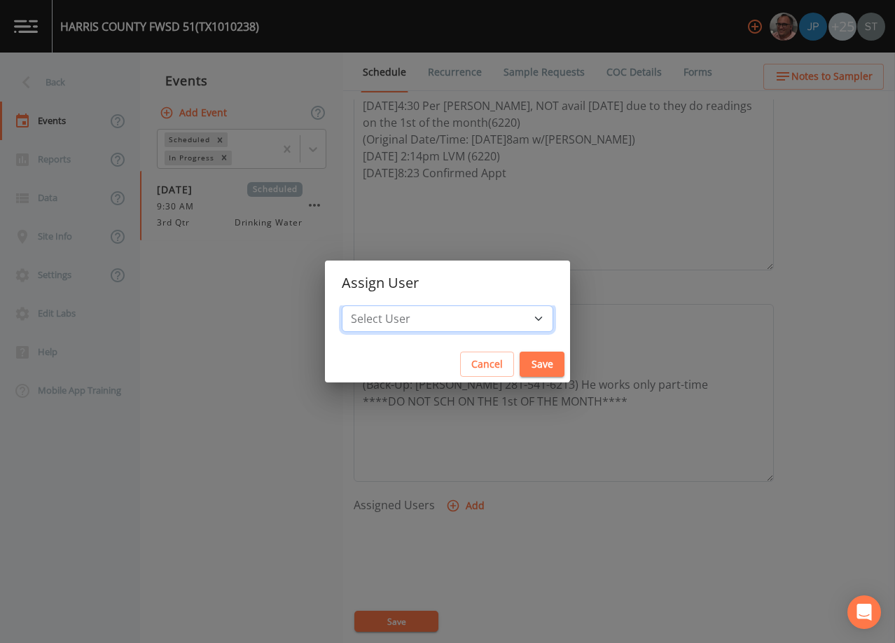
click at [459, 316] on select "Select User [PERSON_NAME] [PERSON_NAME] [PERSON_NAME] [PERSON_NAME] [PERSON_NAM…" at bounding box center [447, 318] width 211 height 27
click at [462, 317] on select "Select User [PERSON_NAME] [PERSON_NAME] [PERSON_NAME] [PERSON_NAME] [PERSON_NAM…" at bounding box center [447, 318] width 211 height 27
select select "914a0f29-56c2-4065-8e52-23905ef40f2e"
click at [373, 305] on select "Select User [PERSON_NAME] [PERSON_NAME] [PERSON_NAME] [PERSON_NAME] [PERSON_NAM…" at bounding box center [447, 318] width 211 height 27
click at [519, 358] on button "Save" at bounding box center [541, 364] width 45 height 26
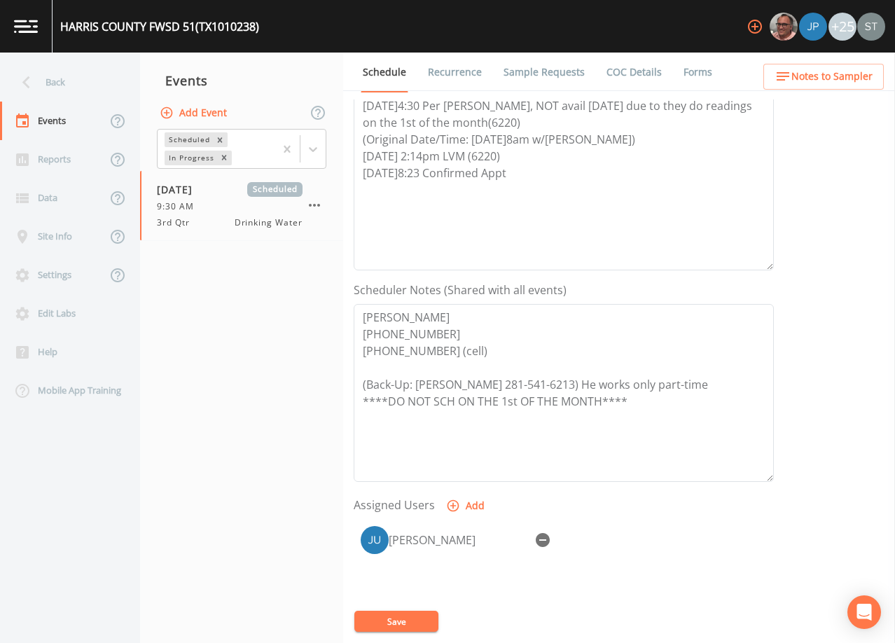
select select
click at [420, 622] on button "Save" at bounding box center [396, 620] width 84 height 21
click at [536, 71] on link "Sample Requests" at bounding box center [543, 72] width 85 height 39
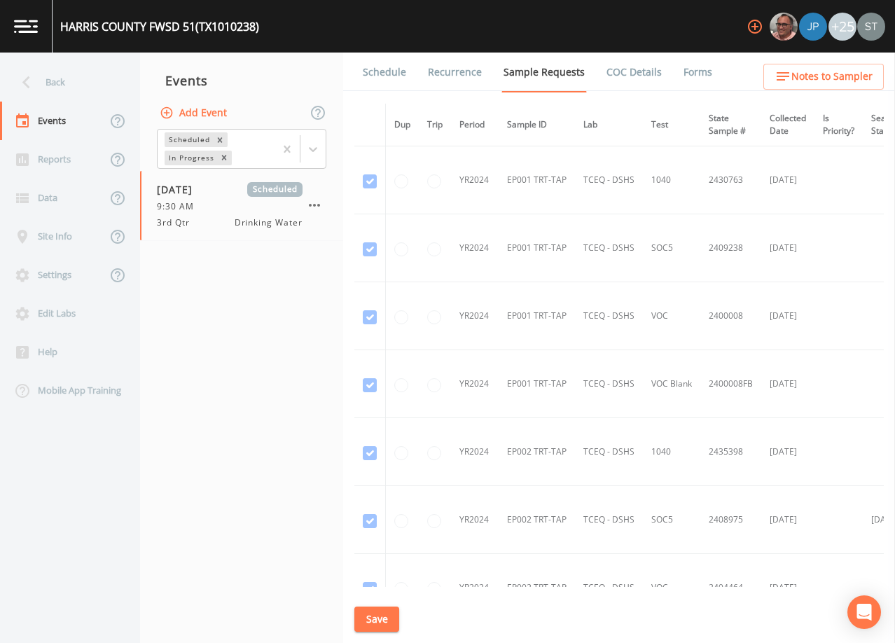
click at [395, 72] on link "Schedule" at bounding box center [385, 72] width 48 height 39
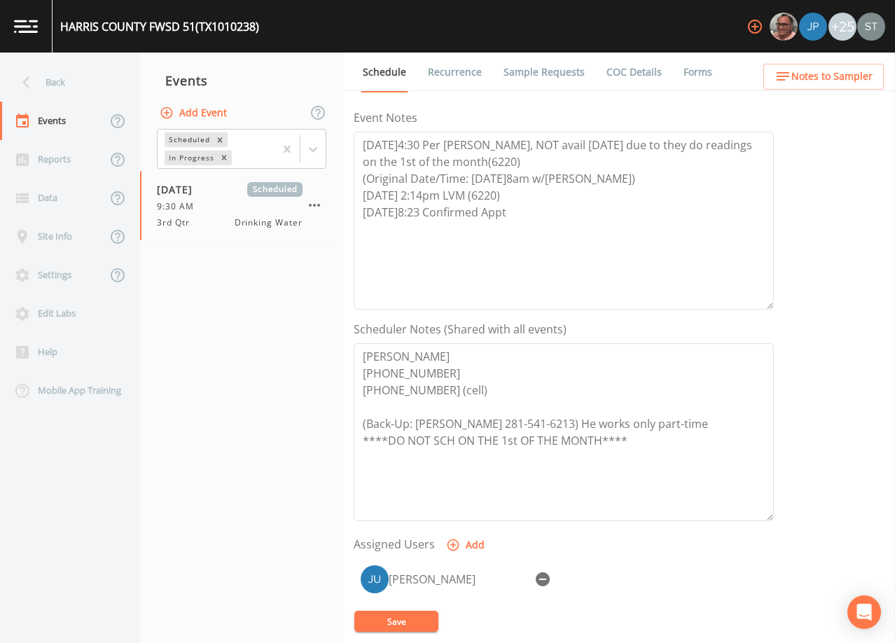
scroll to position [210, 0]
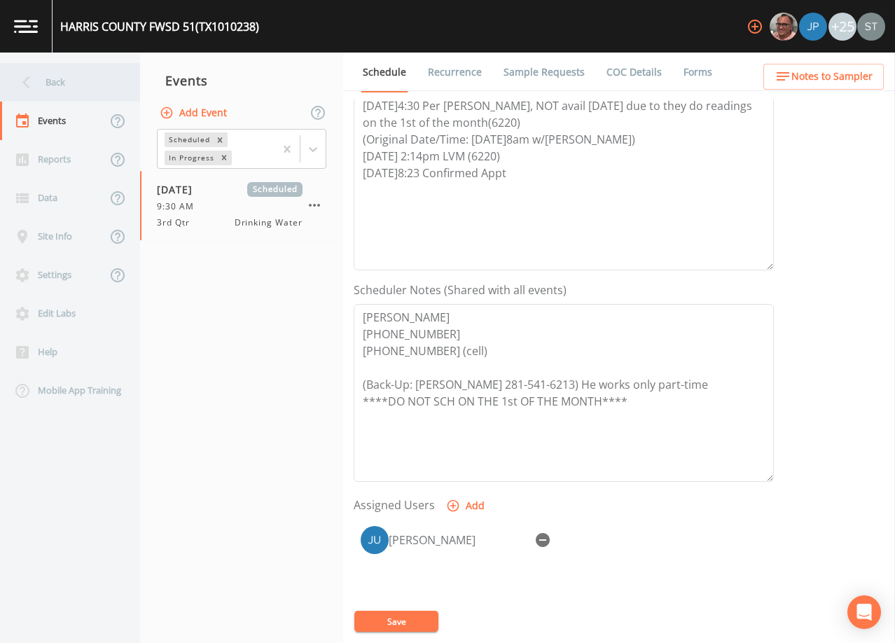
click at [83, 90] on div "Back" at bounding box center [63, 82] width 126 height 39
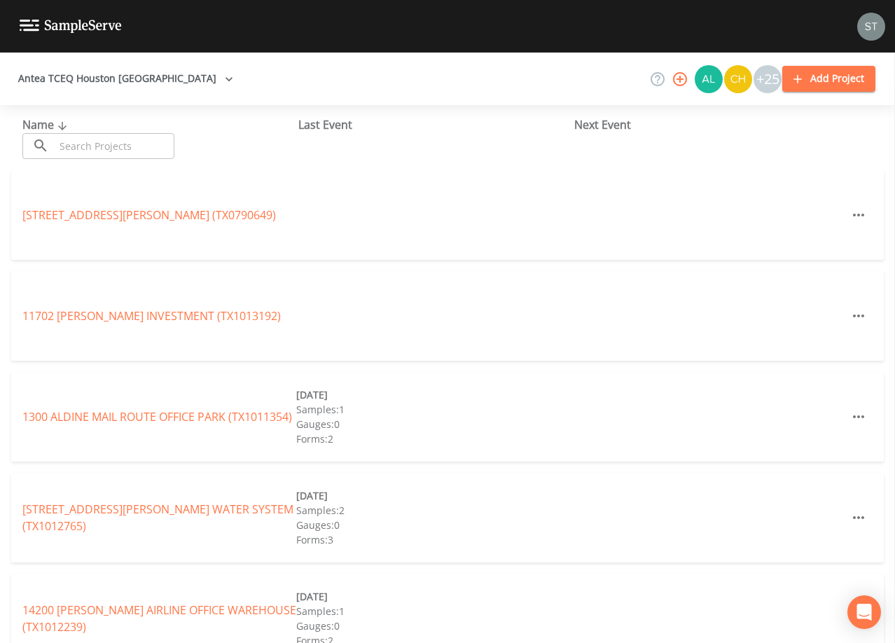
click at [162, 147] on input "text" at bounding box center [115, 146] width 120 height 26
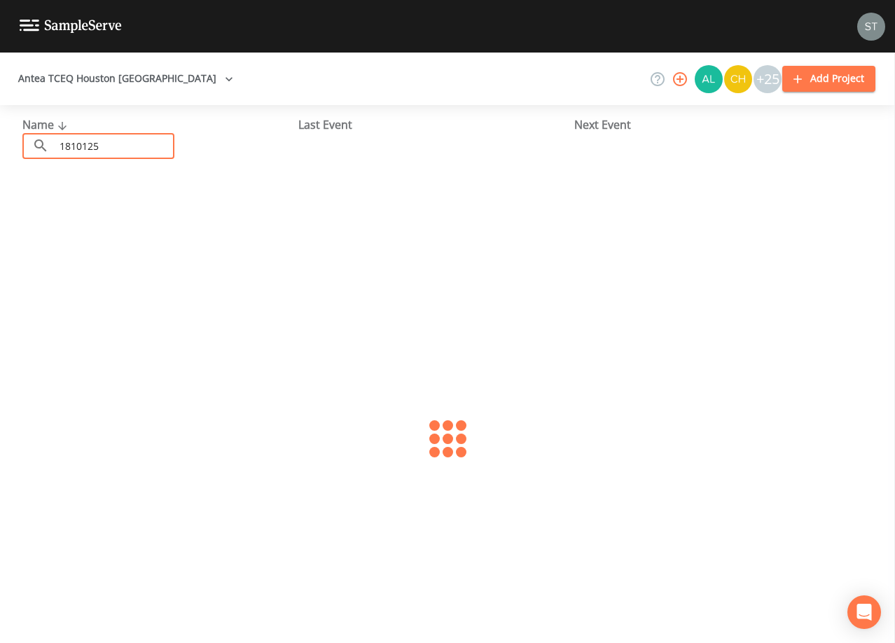
type input "1810125"
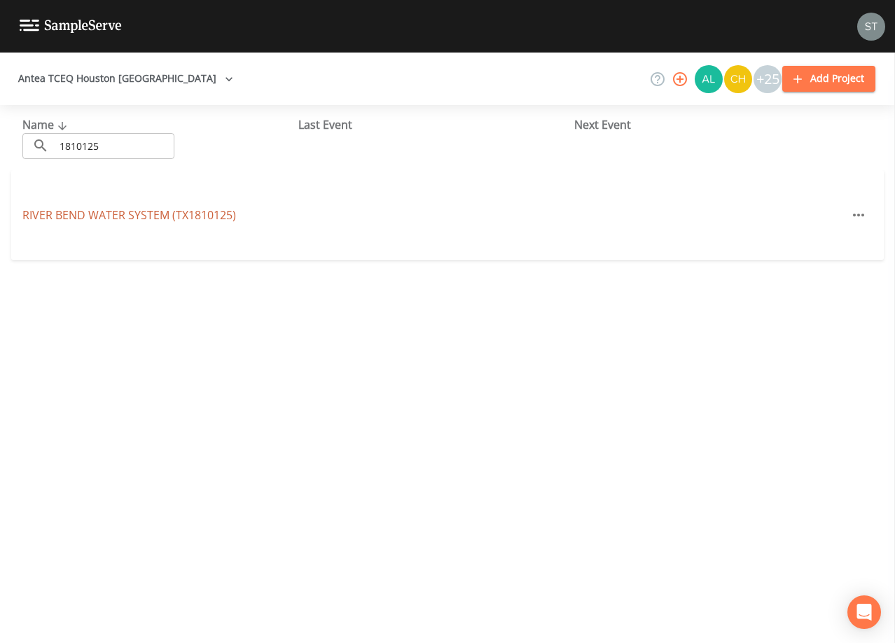
click at [165, 212] on link "RIVER BEND WATER SYSTEM (TX1810125)" at bounding box center [129, 214] width 214 height 15
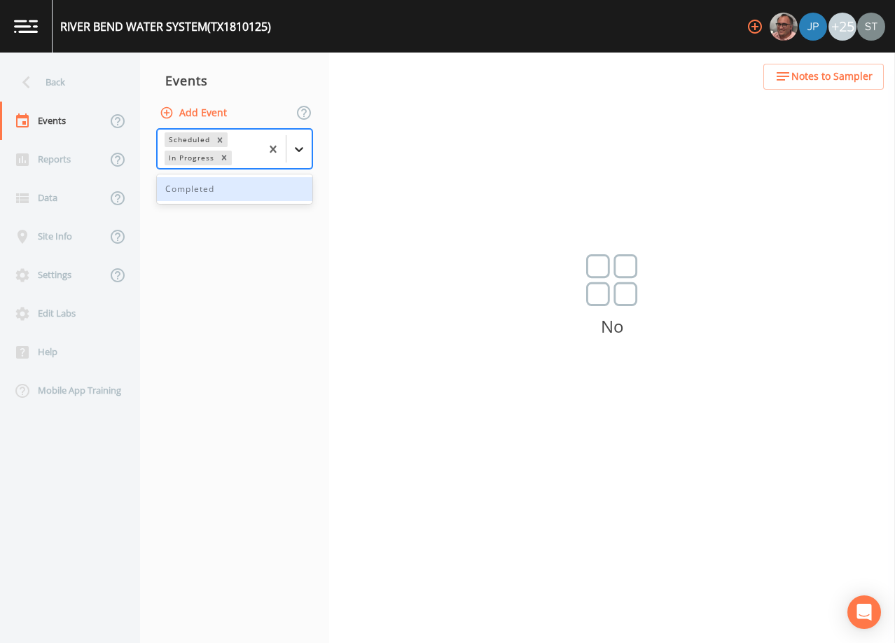
click at [294, 151] on icon at bounding box center [299, 149] width 14 height 14
click at [252, 192] on div "Completed" at bounding box center [234, 189] width 155 height 24
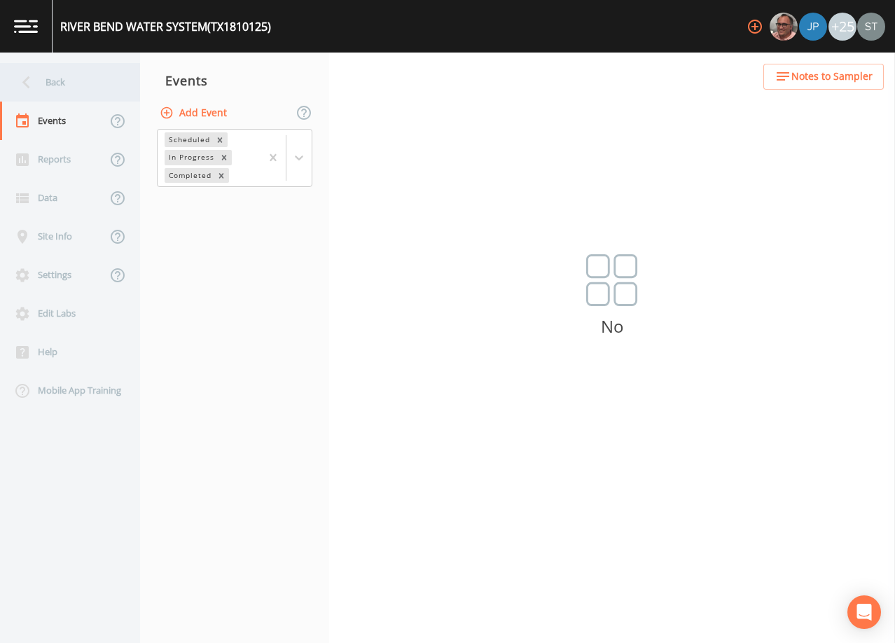
click at [48, 88] on div "Back" at bounding box center [63, 82] width 126 height 39
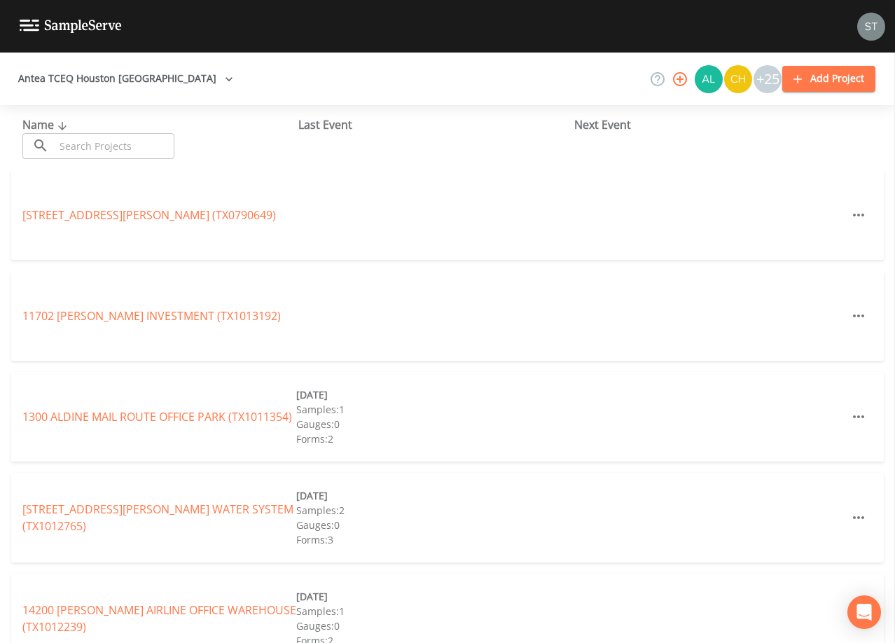
click at [143, 143] on input "text" at bounding box center [115, 146] width 120 height 26
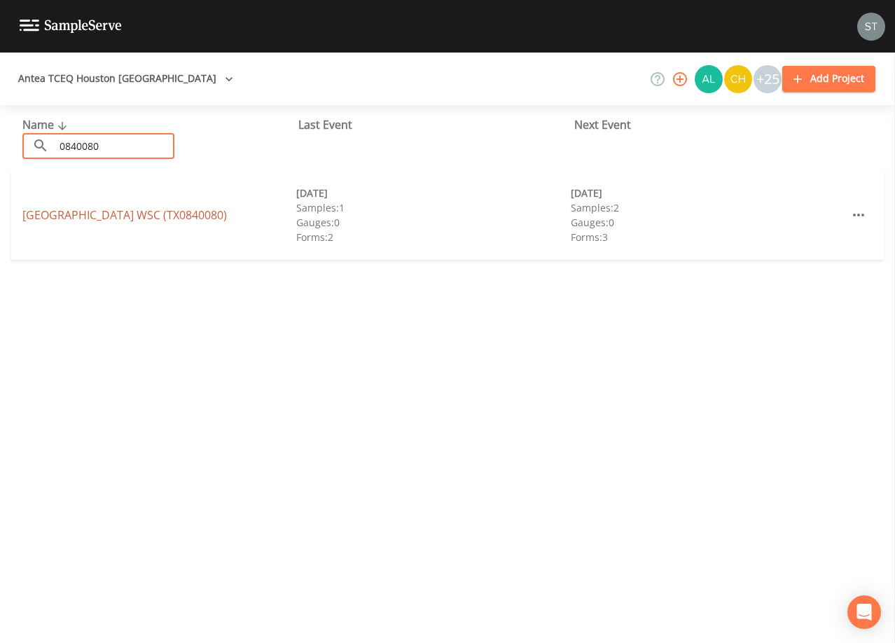
type input "0840080"
click at [201, 214] on link "[GEOGRAPHIC_DATA] (TX0840080)" at bounding box center [124, 214] width 204 height 15
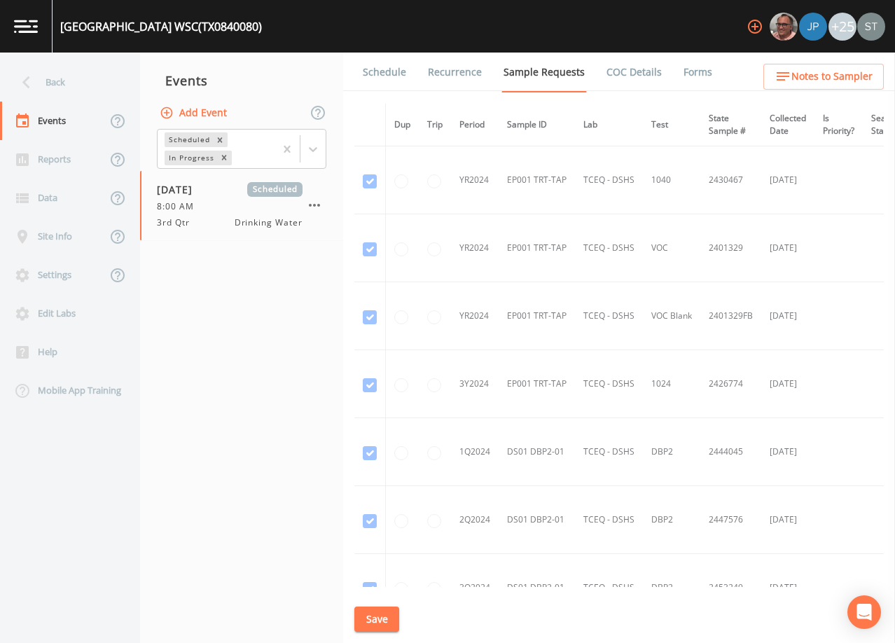
click at [391, 78] on link "Schedule" at bounding box center [385, 72] width 48 height 39
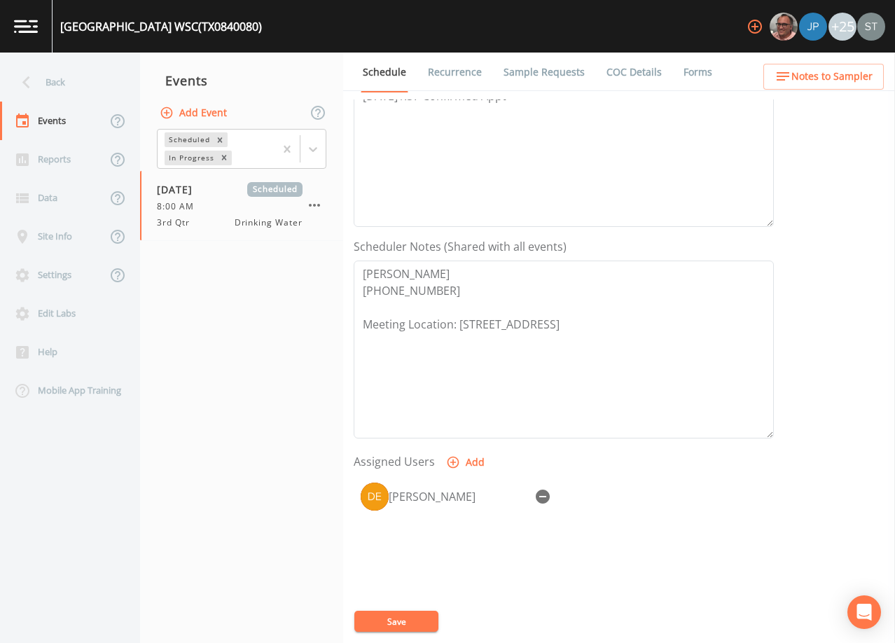
scroll to position [280, 0]
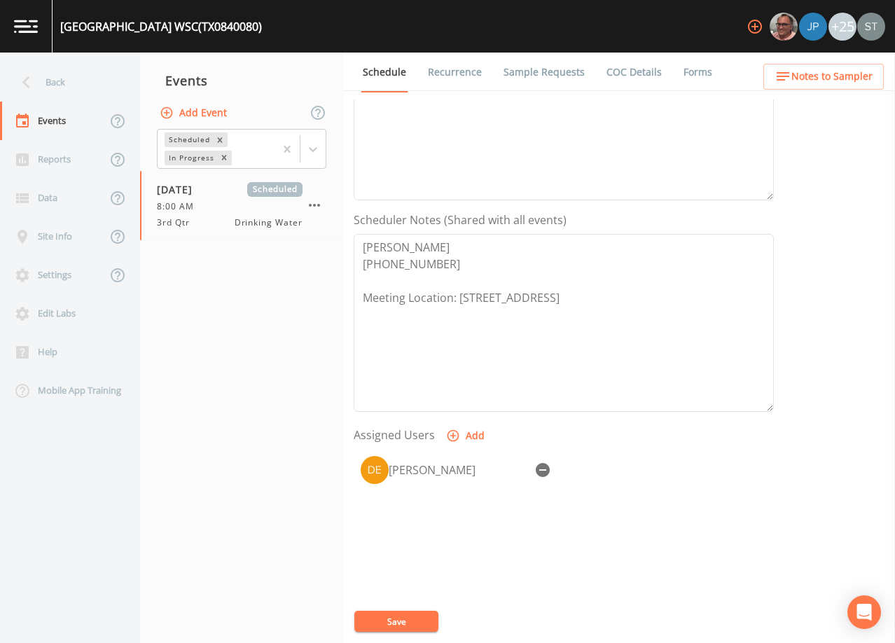
click at [555, 76] on link "Sample Requests" at bounding box center [543, 72] width 85 height 39
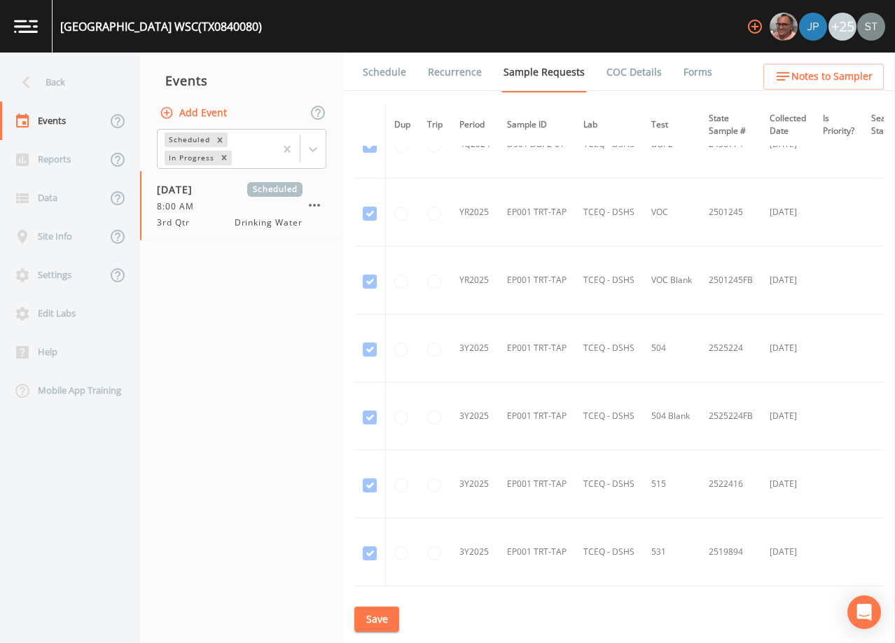
scroll to position [490, 0]
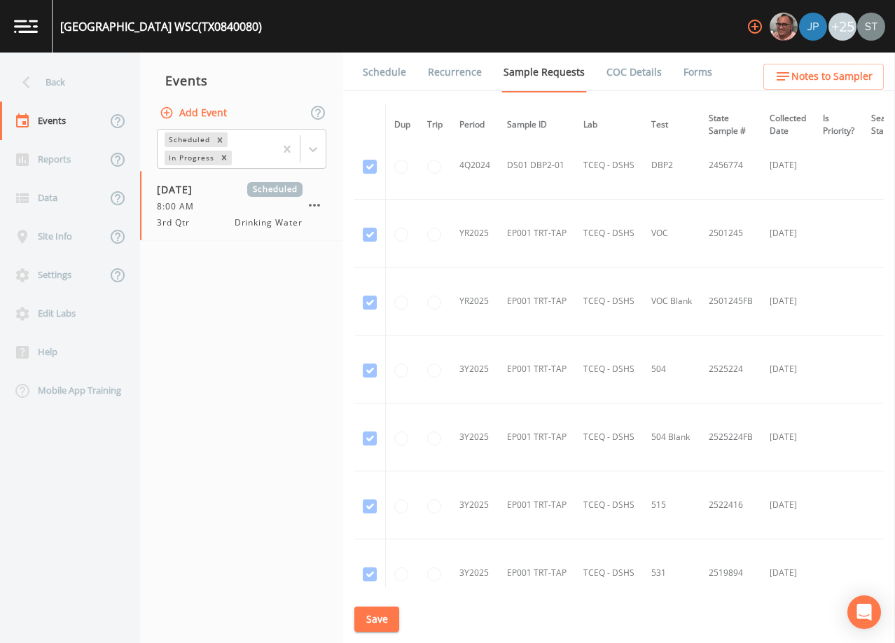
click at [384, 76] on link "Schedule" at bounding box center [385, 72] width 48 height 39
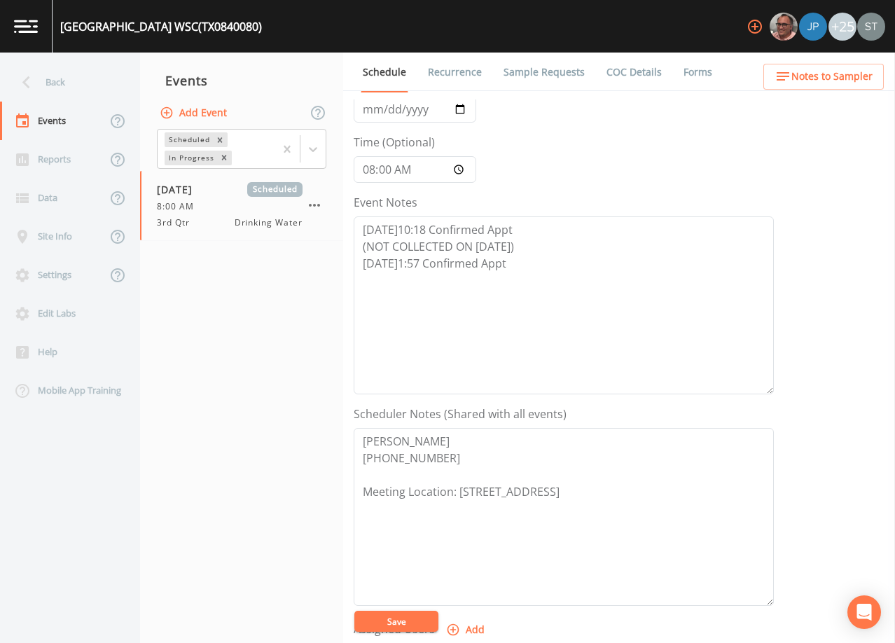
scroll to position [280, 0]
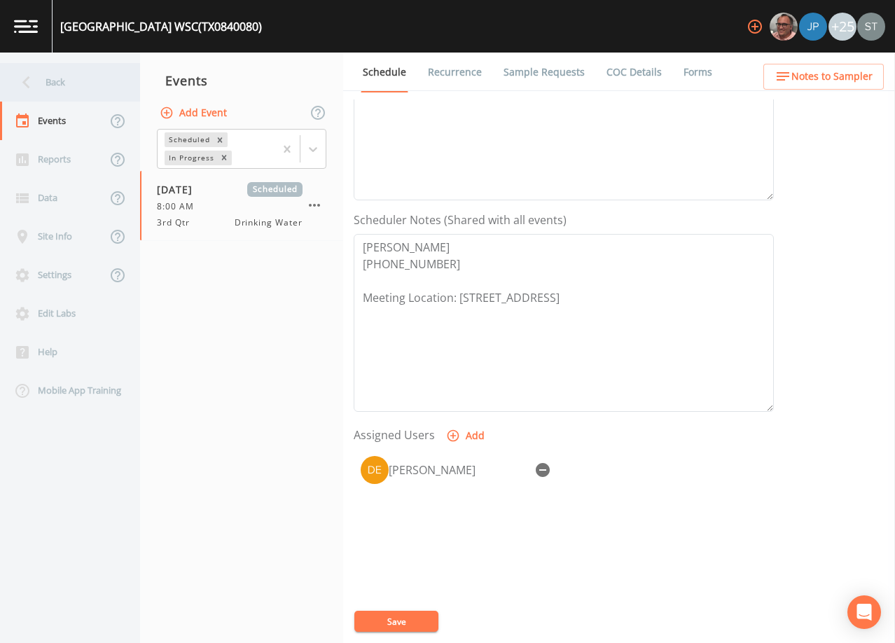
click at [61, 88] on div "Back" at bounding box center [63, 82] width 126 height 39
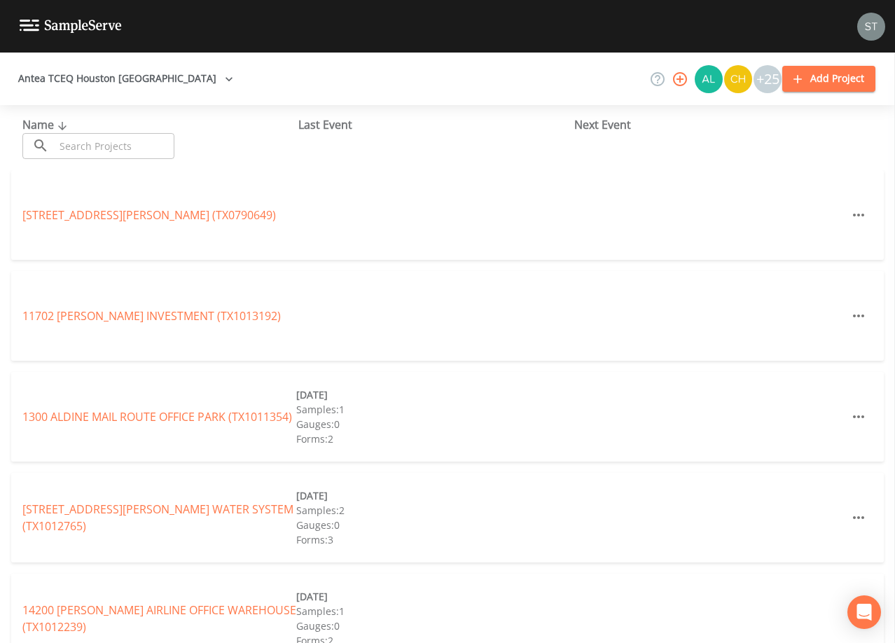
click at [122, 146] on input "text" at bounding box center [115, 146] width 120 height 26
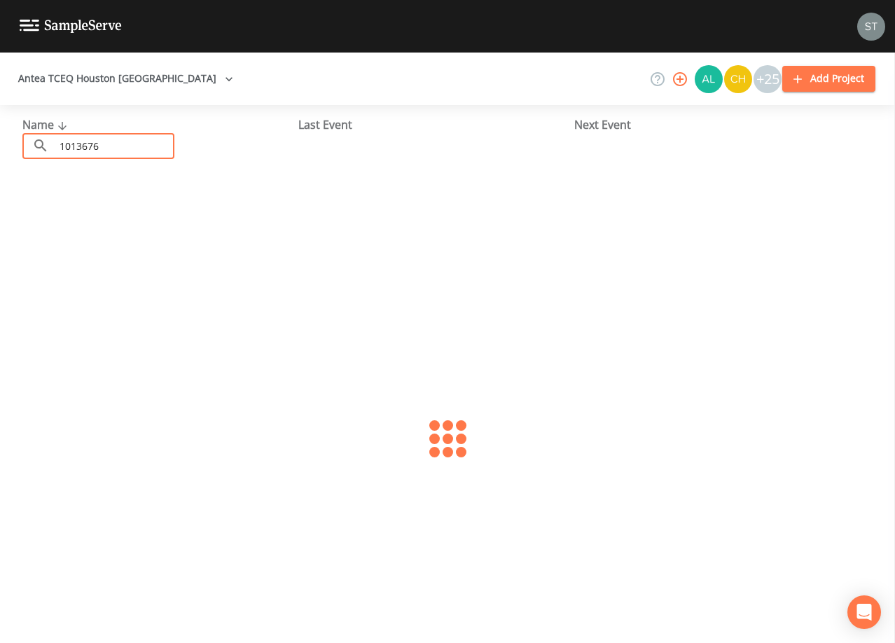
type input "1013676"
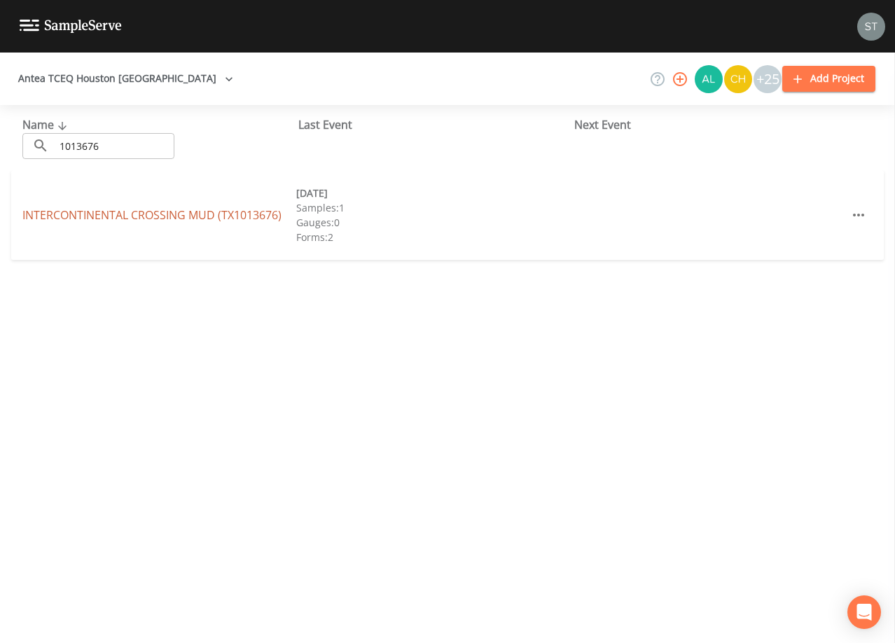
click at [143, 217] on link "[GEOGRAPHIC_DATA] (TX1013676)" at bounding box center [151, 214] width 259 height 15
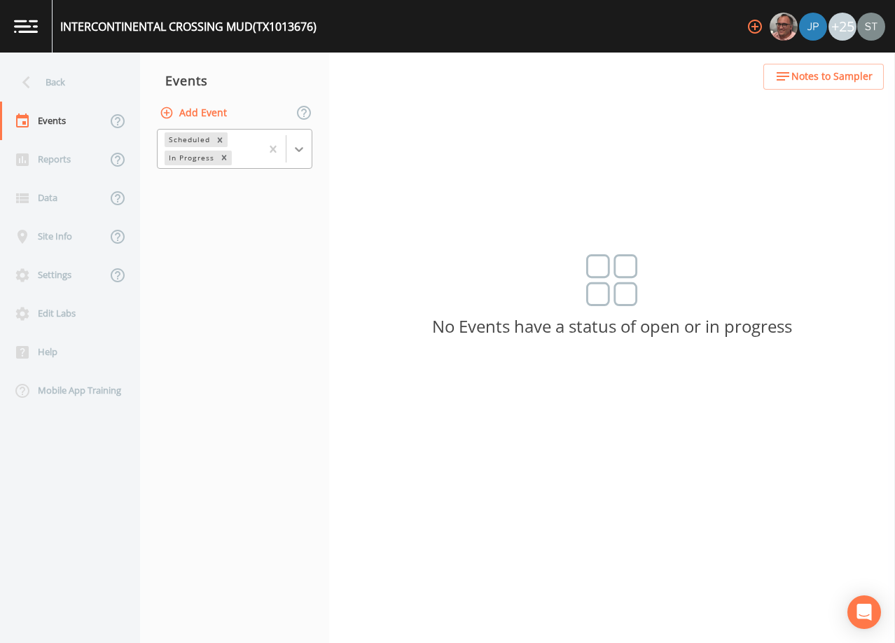
click at [303, 149] on icon at bounding box center [299, 149] width 14 height 14
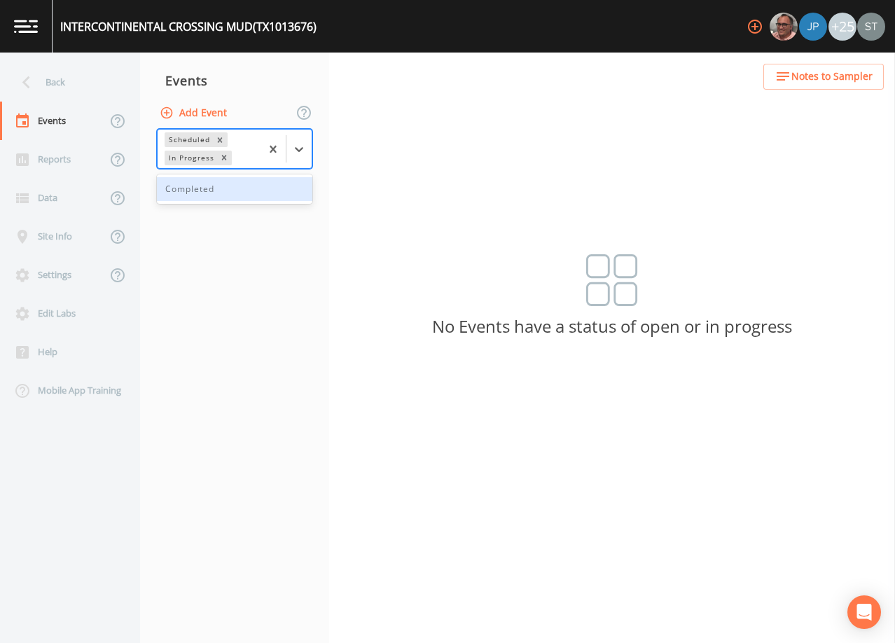
click at [261, 191] on div "Completed" at bounding box center [234, 189] width 155 height 24
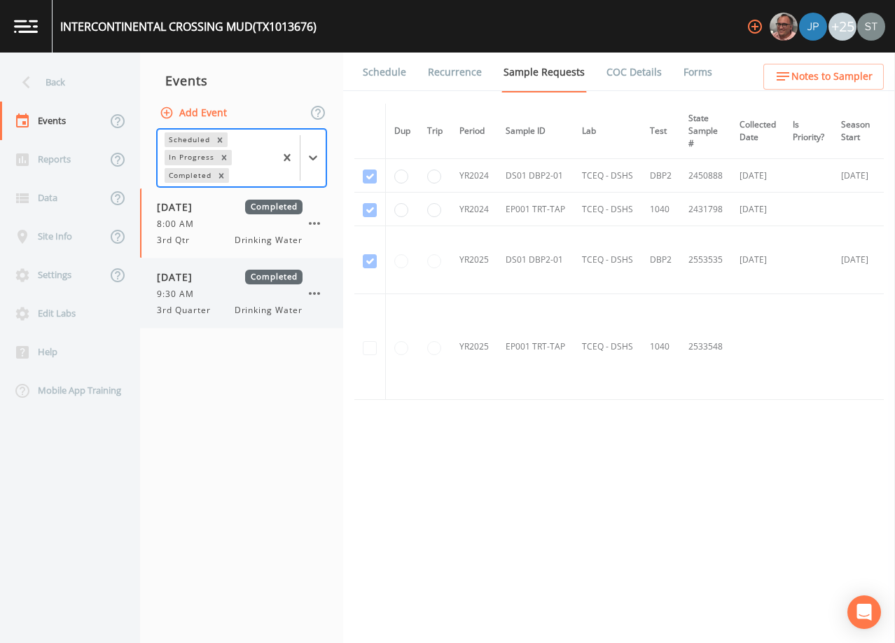
click at [219, 297] on div "9:30 AM" at bounding box center [230, 294] width 146 height 13
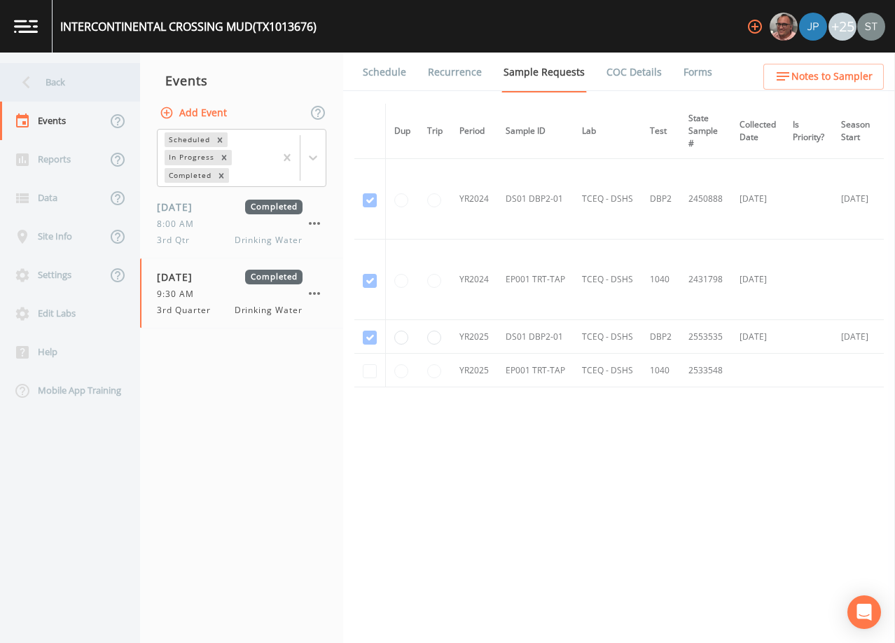
click at [64, 80] on div "Back" at bounding box center [63, 82] width 126 height 39
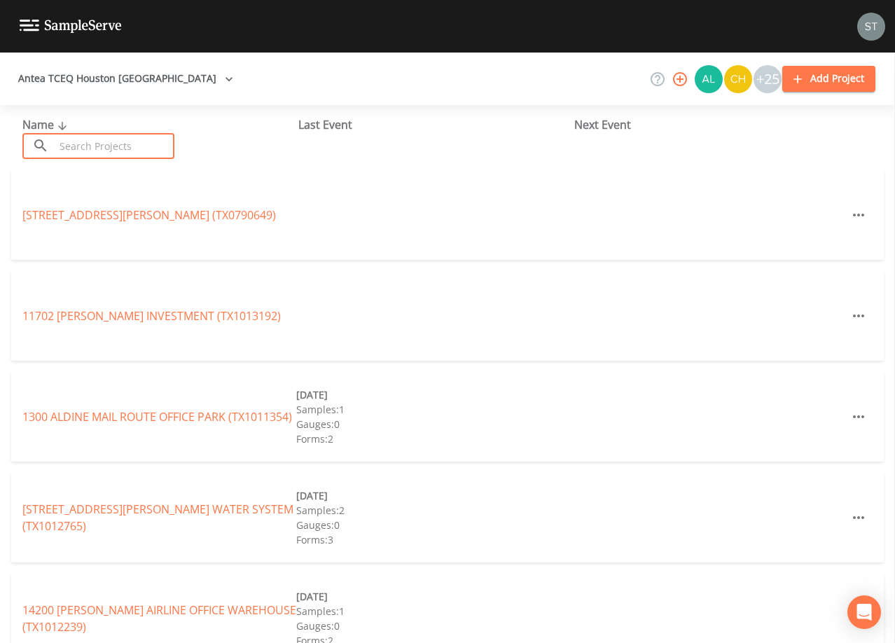
click at [156, 144] on input "text" at bounding box center [115, 146] width 120 height 26
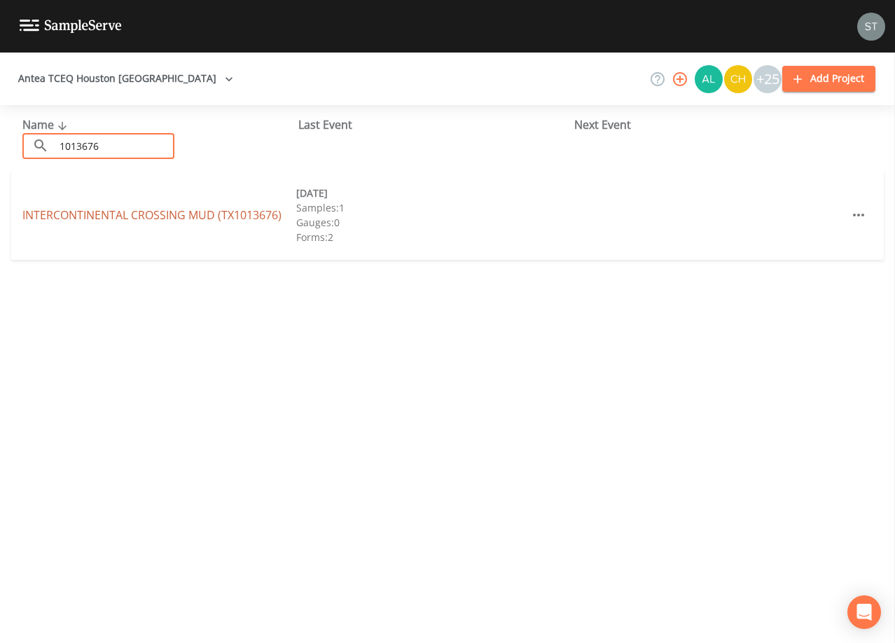
type input "1013676"
click at [238, 214] on link "[GEOGRAPHIC_DATA] (TX1013676)" at bounding box center [151, 214] width 259 height 15
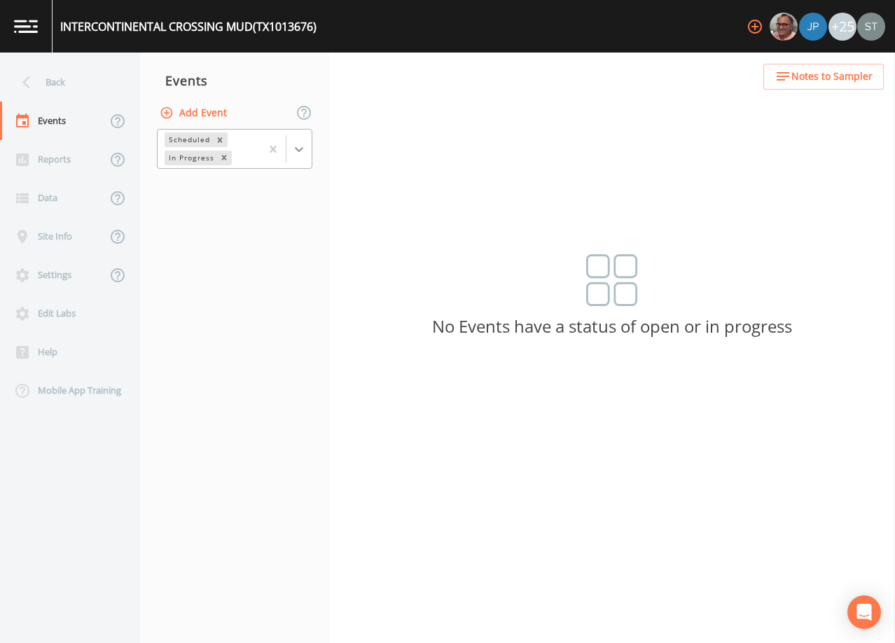
click at [293, 156] on div at bounding box center [298, 149] width 25 height 25
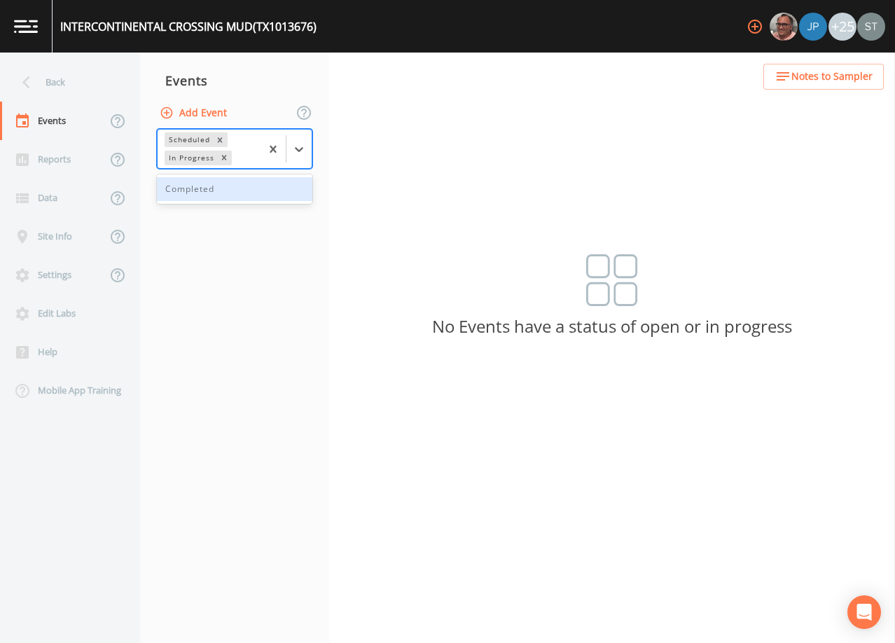
click at [246, 192] on div "Completed" at bounding box center [234, 189] width 155 height 24
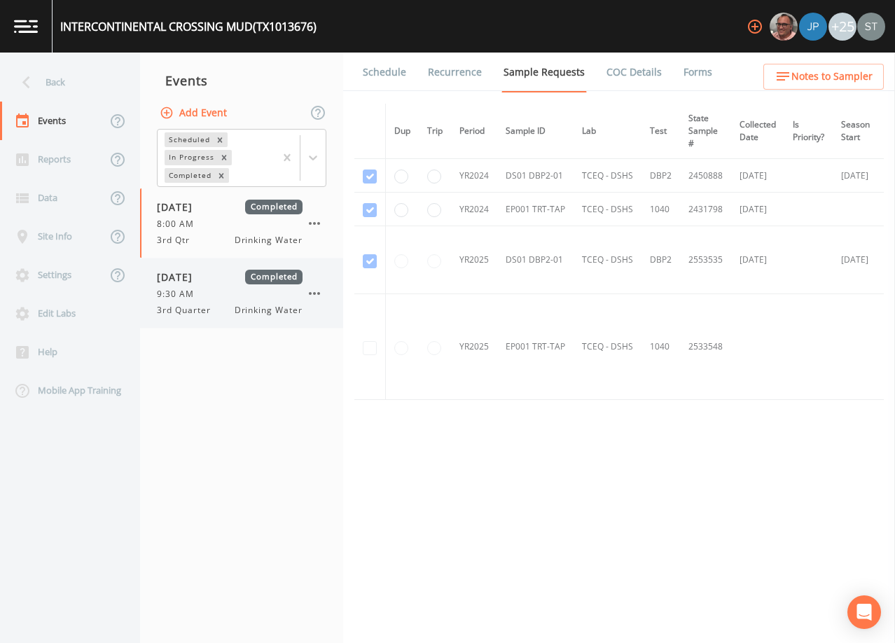
click at [202, 284] on span "[DATE]" at bounding box center [180, 277] width 46 height 15
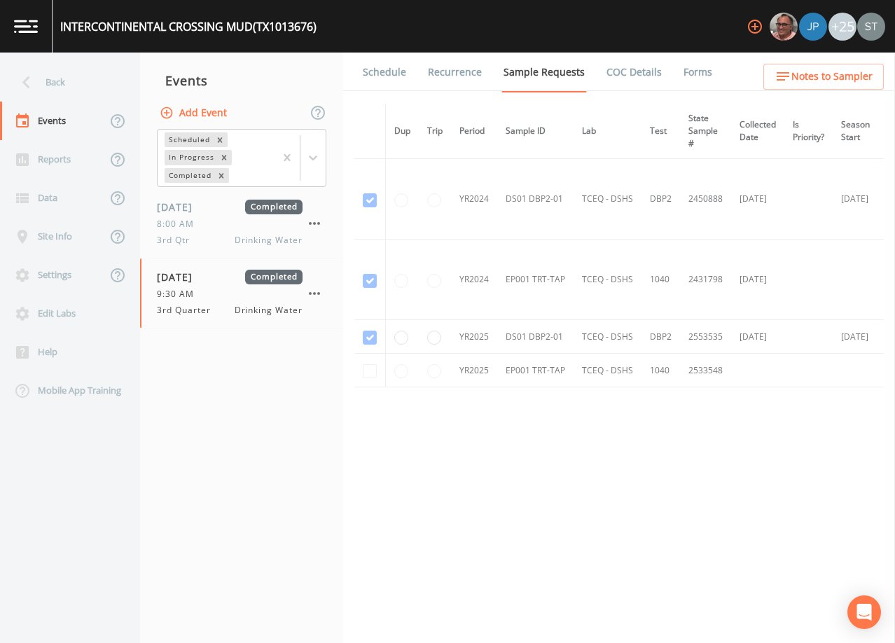
click at [390, 86] on link "Schedule" at bounding box center [385, 72] width 48 height 39
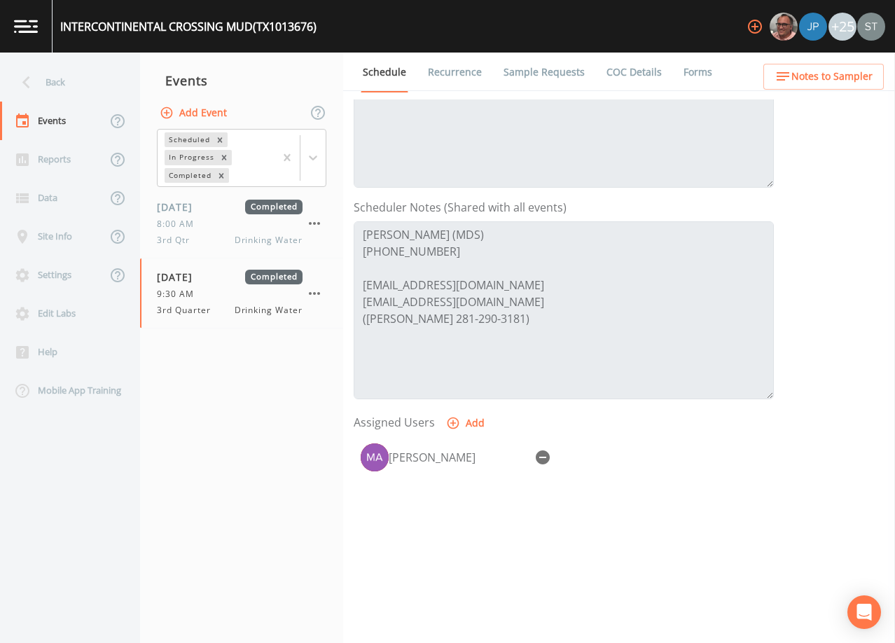
scroll to position [345, 0]
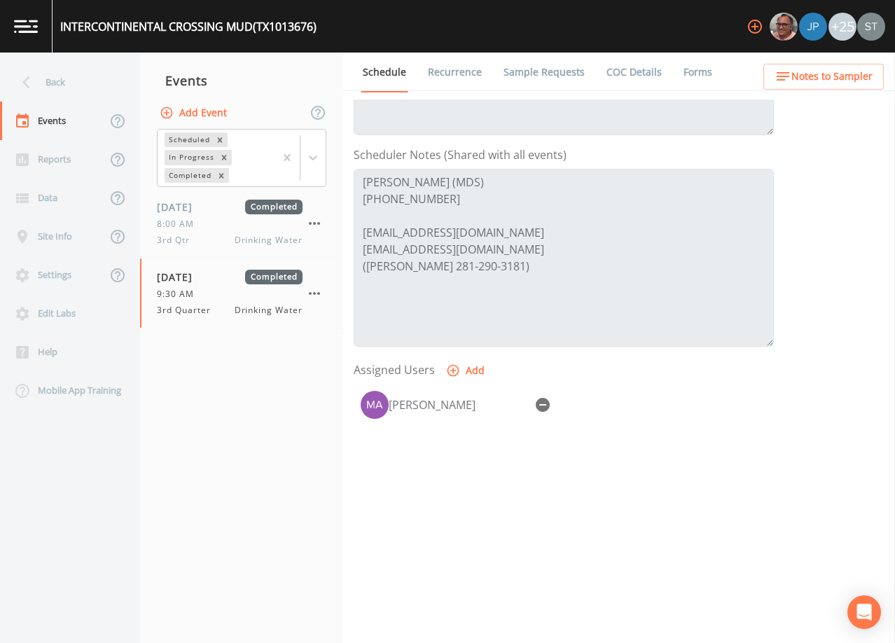
click at [694, 75] on link "Forms" at bounding box center [697, 72] width 33 height 39
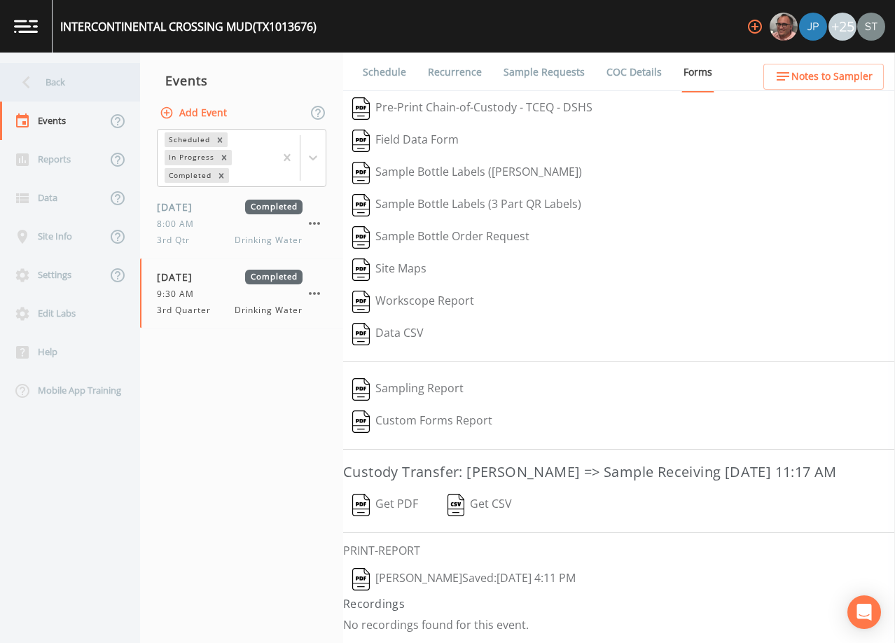
click at [58, 85] on div "Back" at bounding box center [63, 82] width 126 height 39
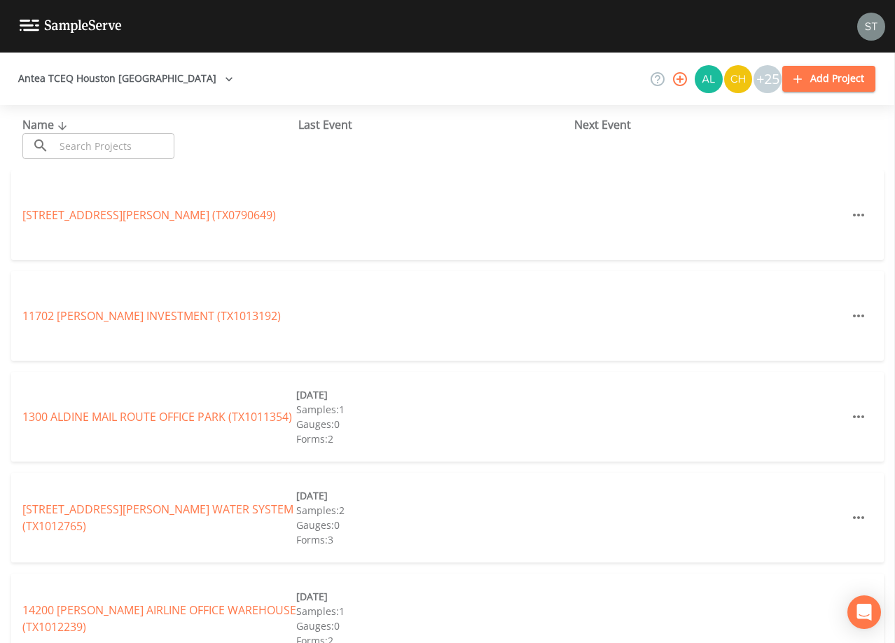
click at [162, 146] on input "text" at bounding box center [115, 146] width 120 height 26
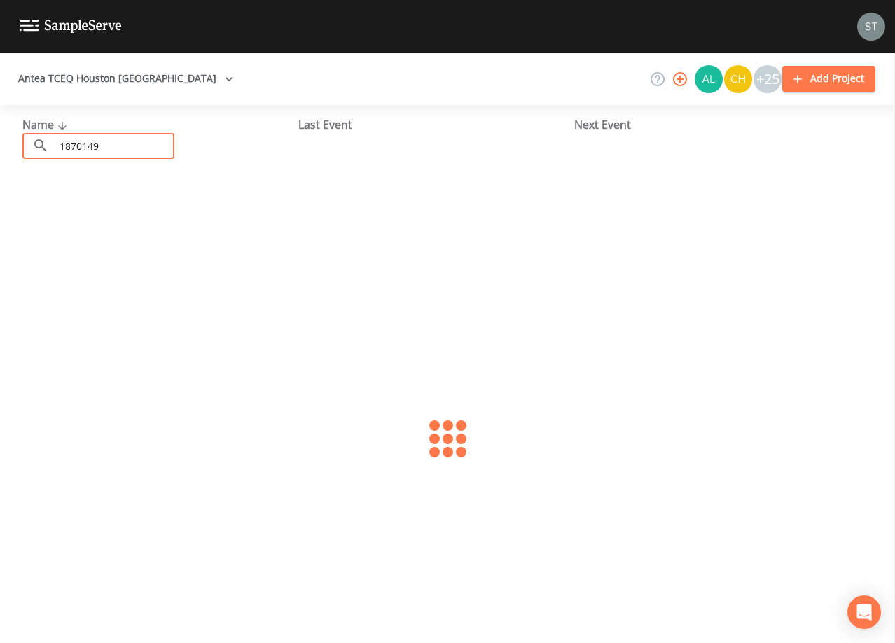
type input "1870149"
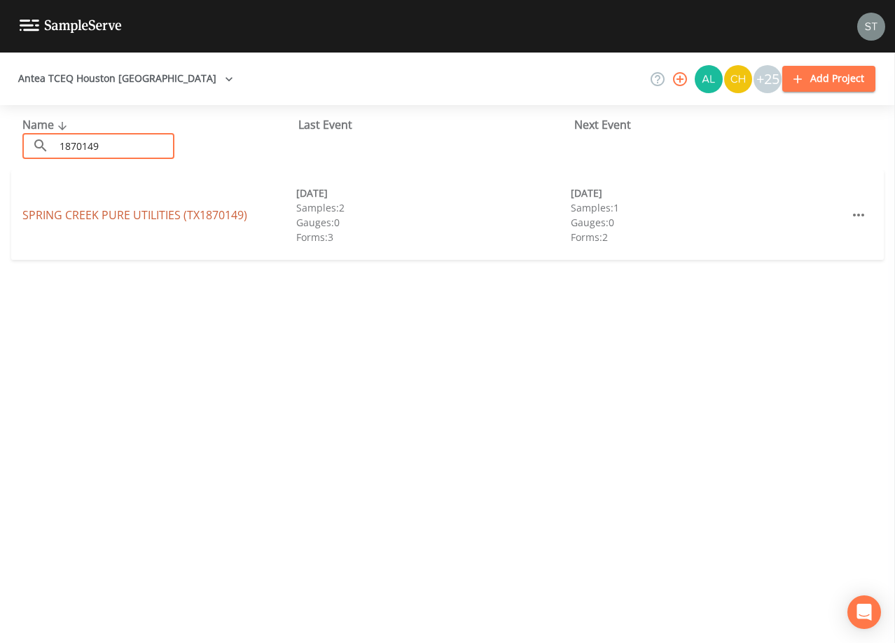
click at [157, 213] on link "SPRING CREEK PURE UTILITIES (TX1870149)" at bounding box center [134, 214] width 225 height 15
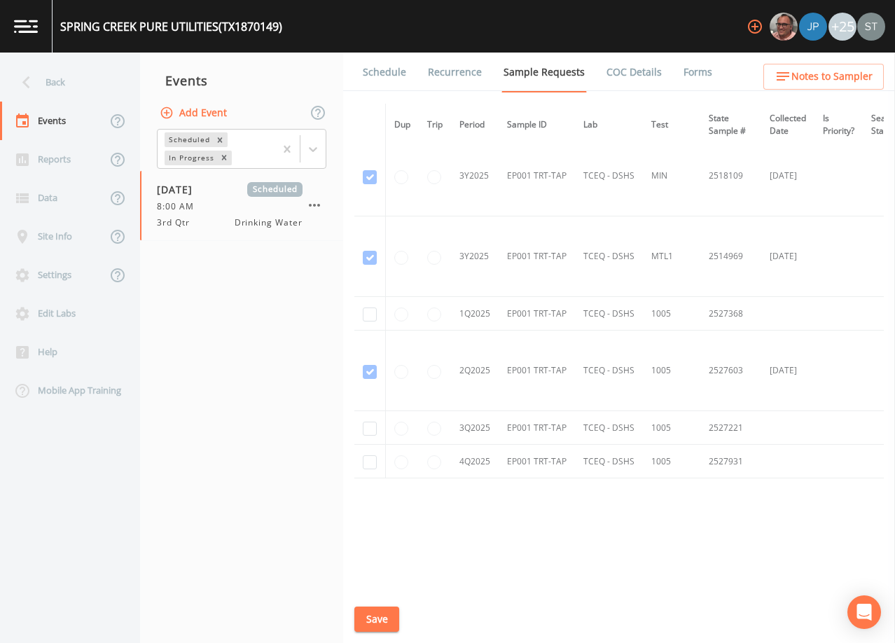
scroll to position [1259, 0]
click at [369, 64] on link "Schedule" at bounding box center [385, 72] width 48 height 39
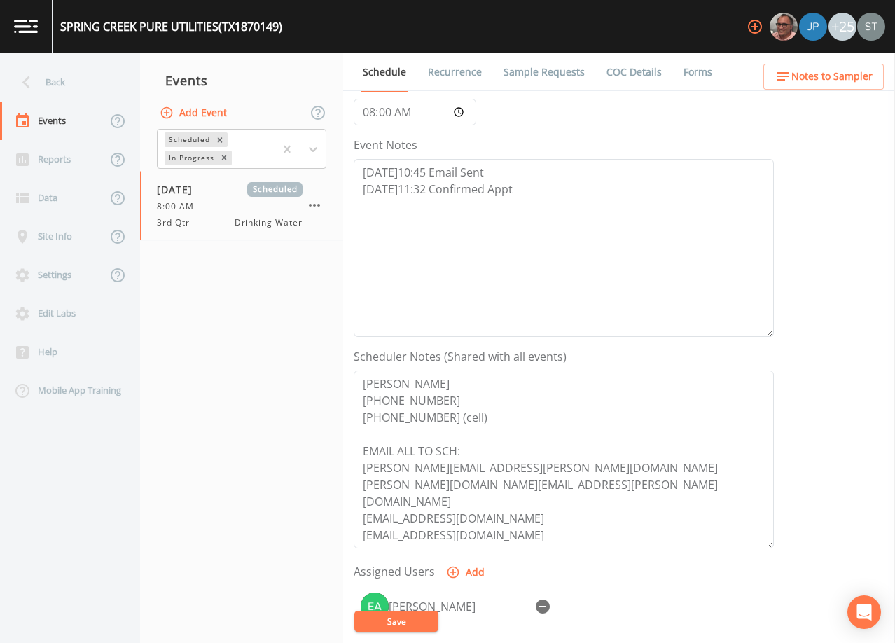
scroll to position [210, 0]
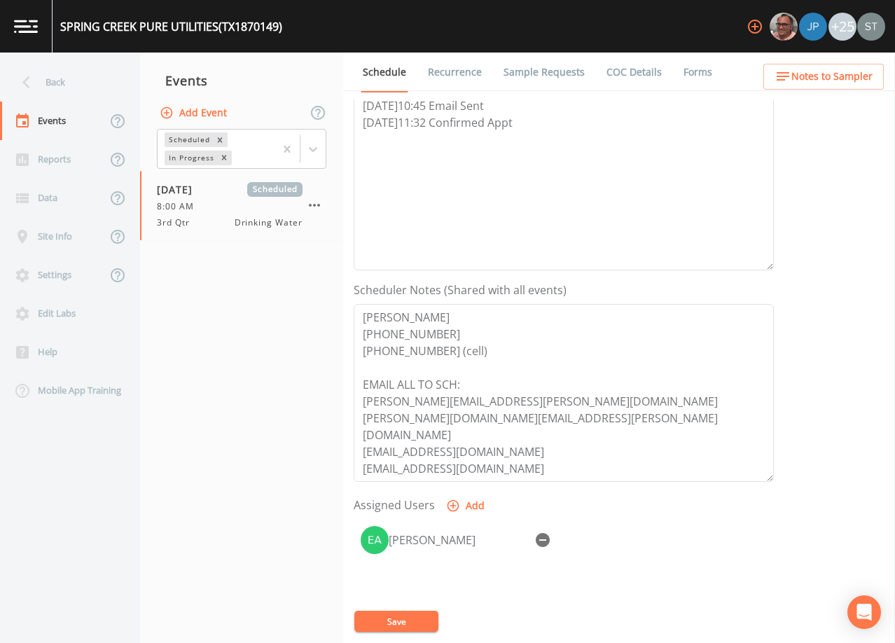
click at [527, 78] on link "Sample Requests" at bounding box center [543, 72] width 85 height 39
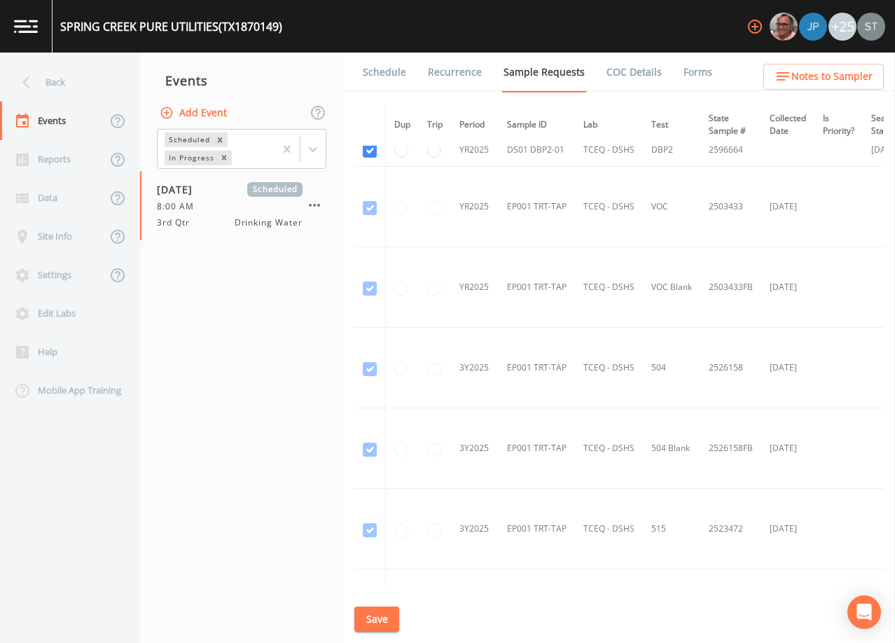
scroll to position [770, 0]
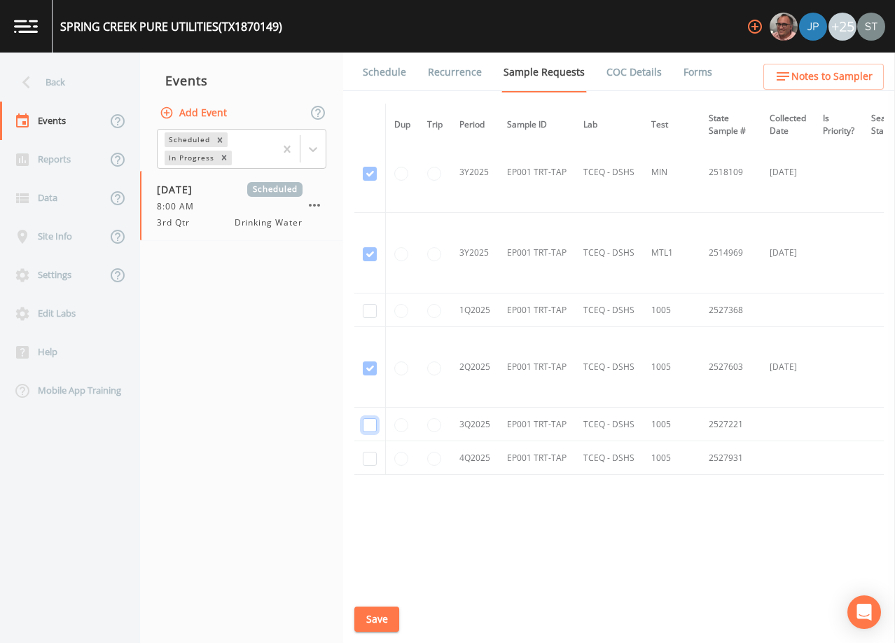
click at [372, 418] on input "checkbox" at bounding box center [370, 425] width 14 height 14
checkbox input "true"
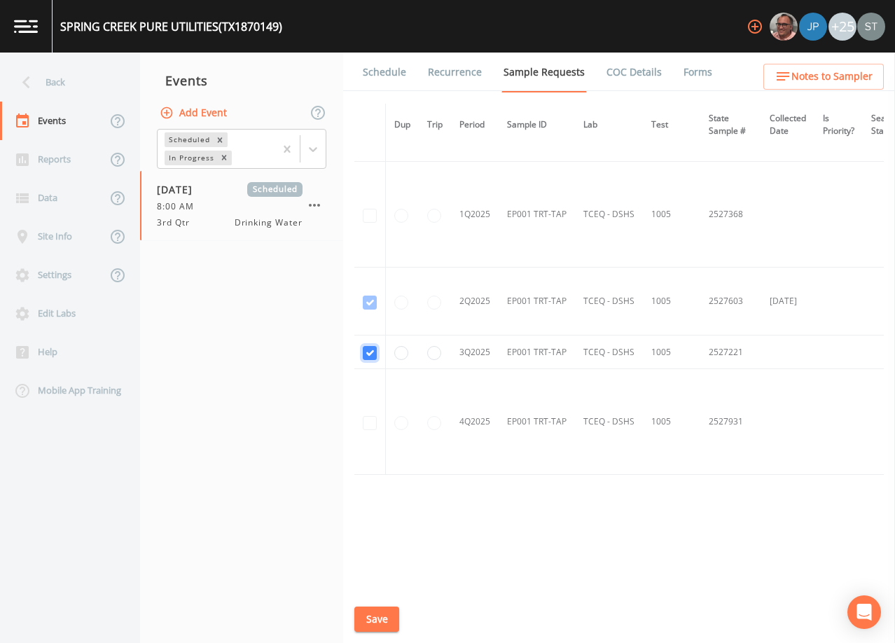
scroll to position [1082, 0]
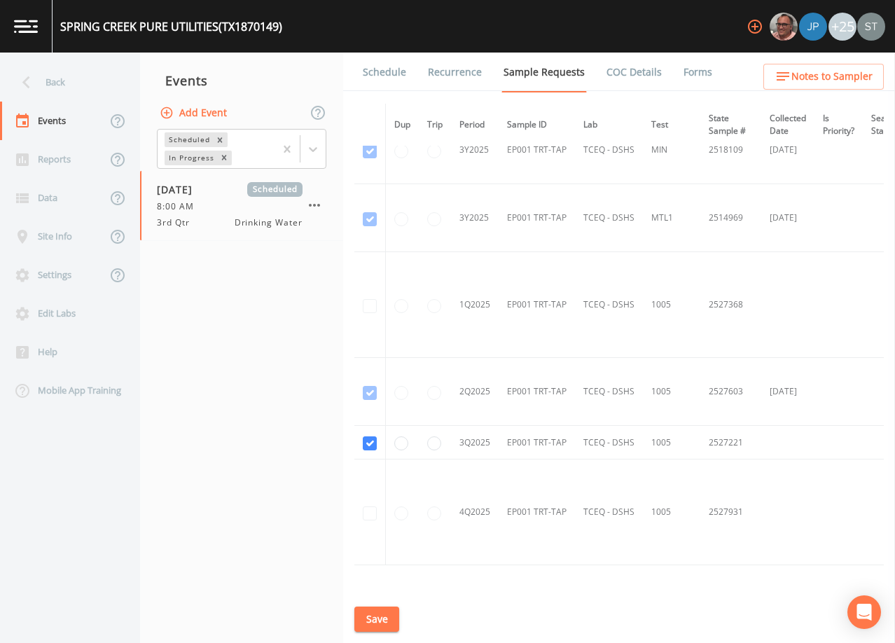
click at [387, 613] on button "Save" at bounding box center [376, 619] width 45 height 26
click at [386, 82] on link "Schedule" at bounding box center [385, 72] width 48 height 39
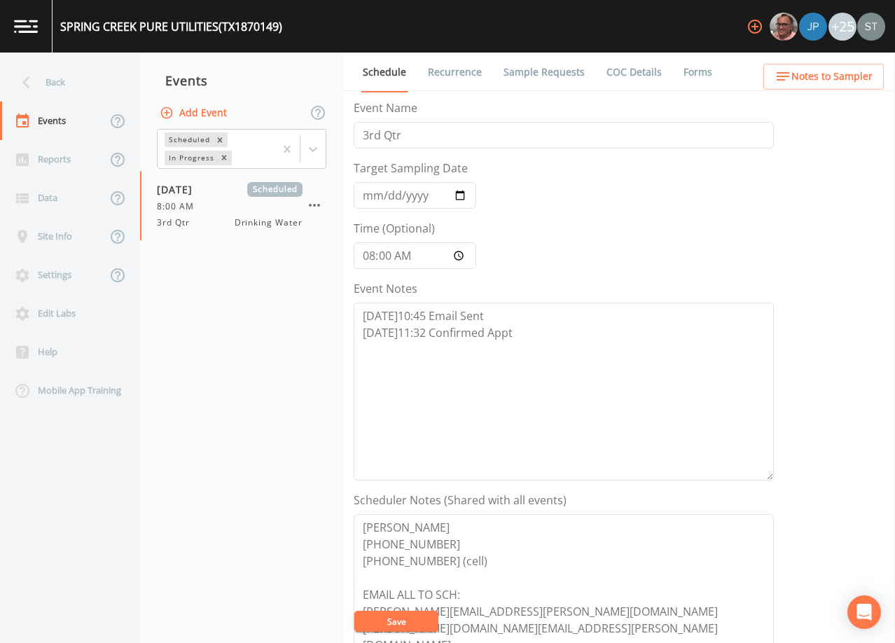
click at [530, 73] on link "Sample Requests" at bounding box center [543, 72] width 85 height 39
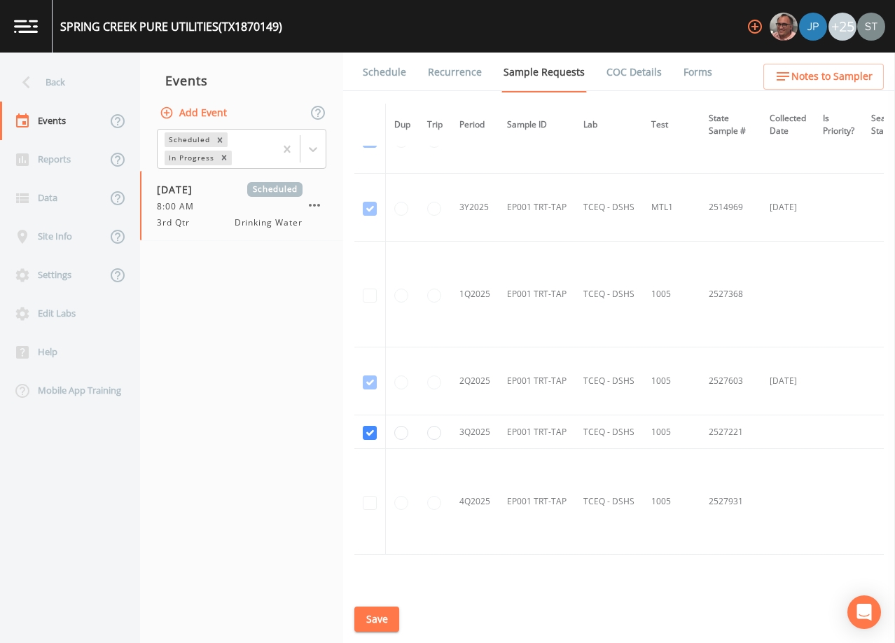
scroll to position [1176, 0]
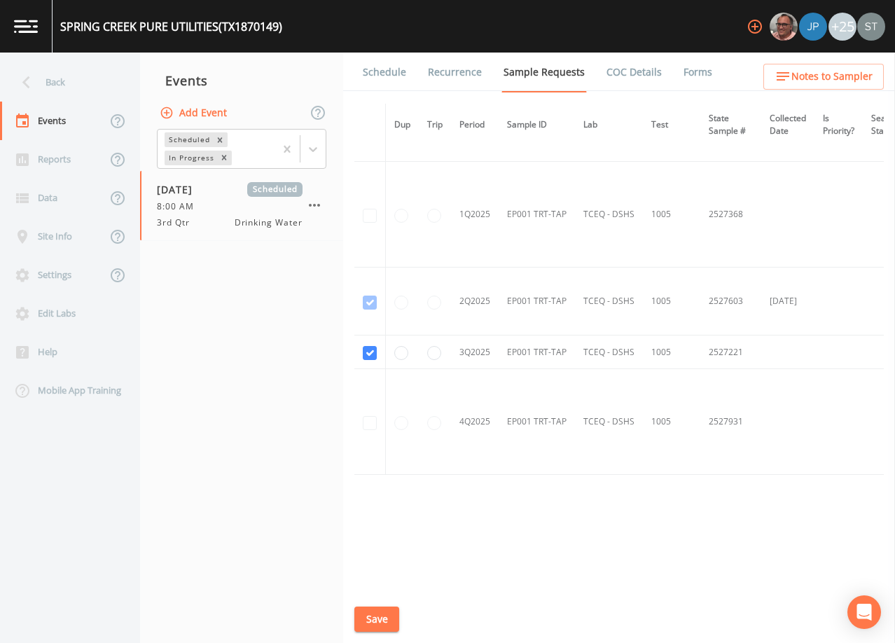
click at [377, 77] on link "Schedule" at bounding box center [385, 72] width 48 height 39
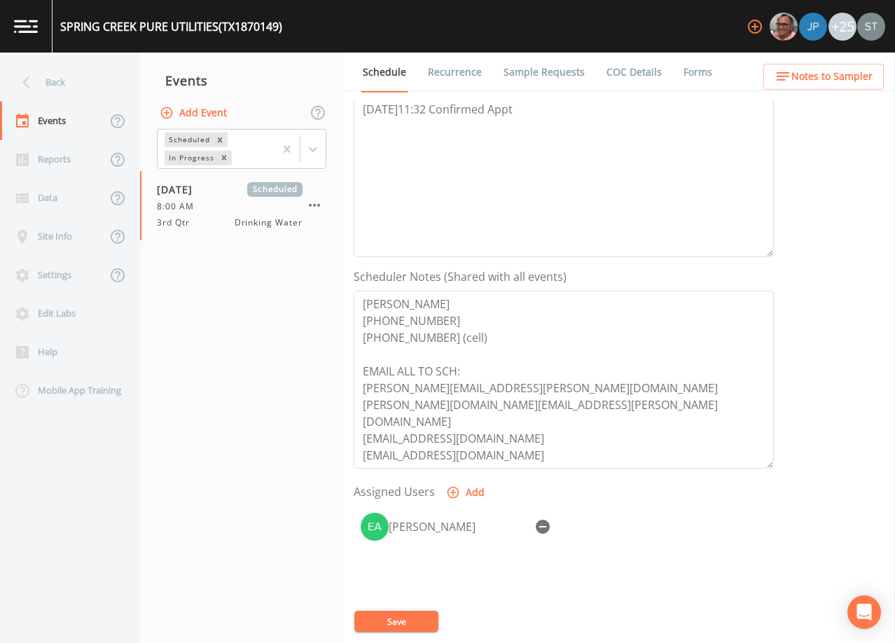
scroll to position [280, 0]
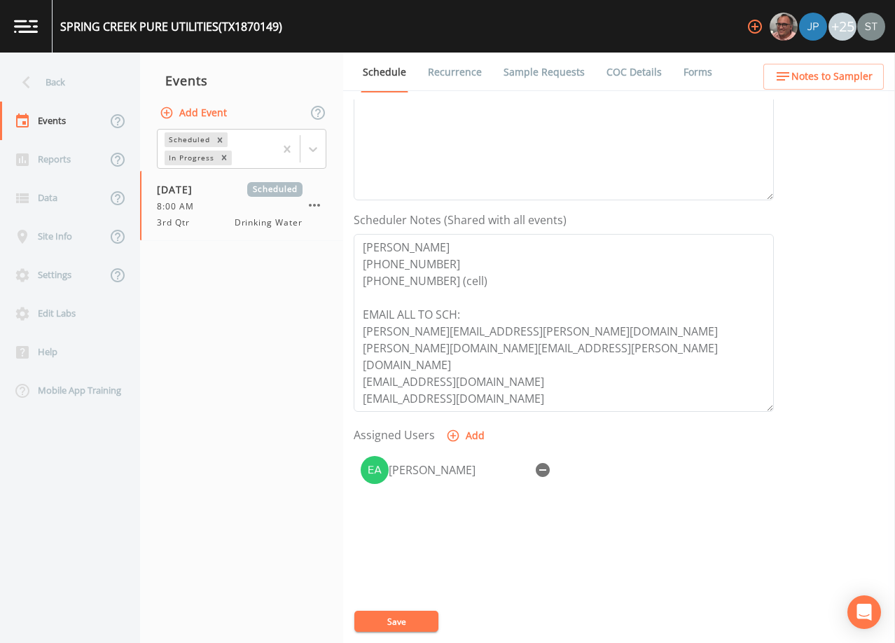
click at [813, 76] on span "Notes to Sampler" at bounding box center [831, 77] width 81 height 18
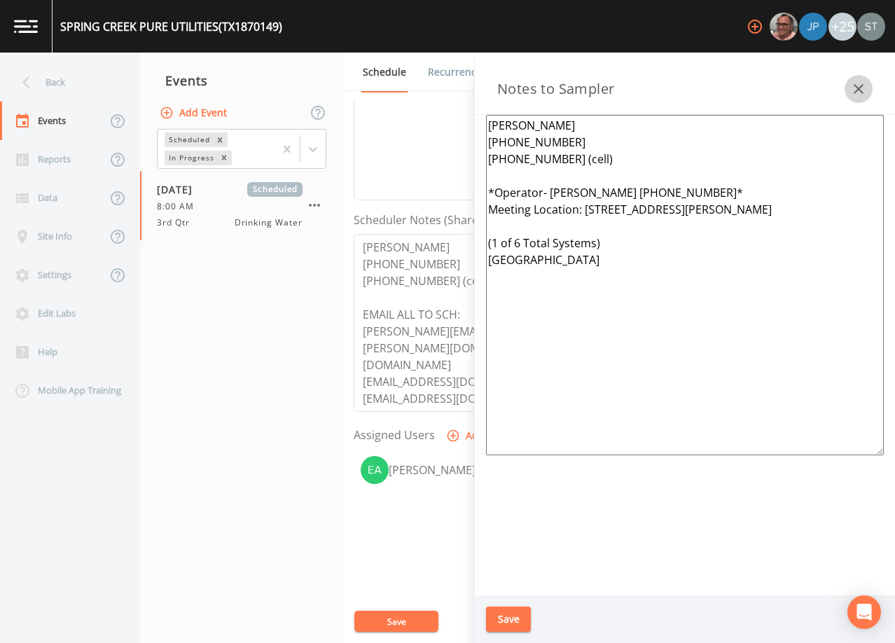
click at [861, 83] on icon "button" at bounding box center [858, 89] width 17 height 17
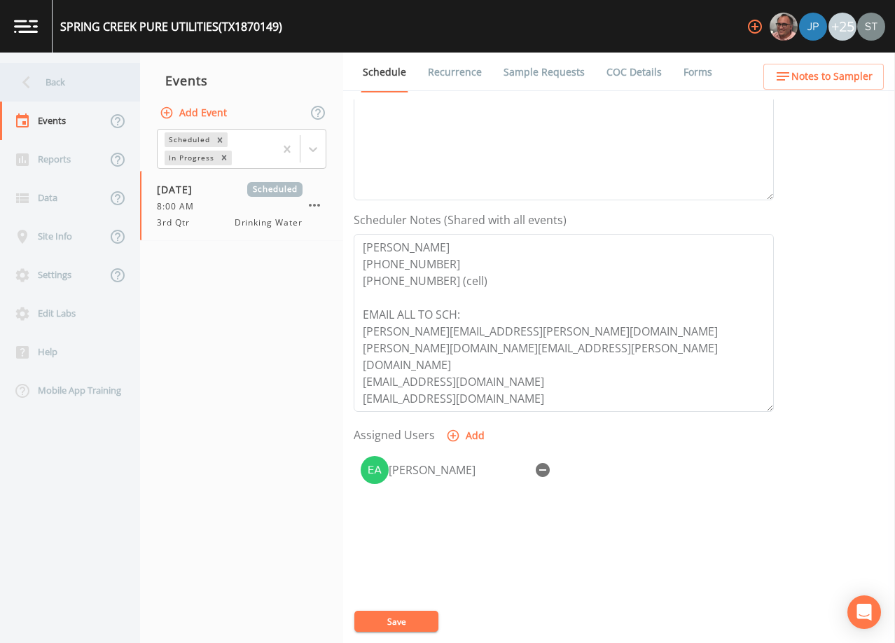
click at [85, 94] on div "Back" at bounding box center [63, 82] width 126 height 39
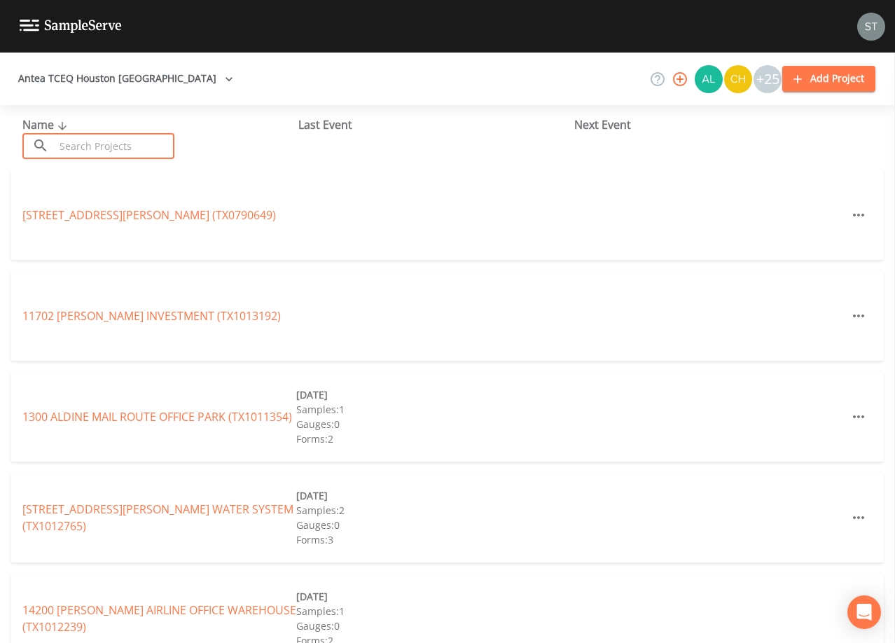
click at [146, 143] on input "text" at bounding box center [115, 146] width 120 height 26
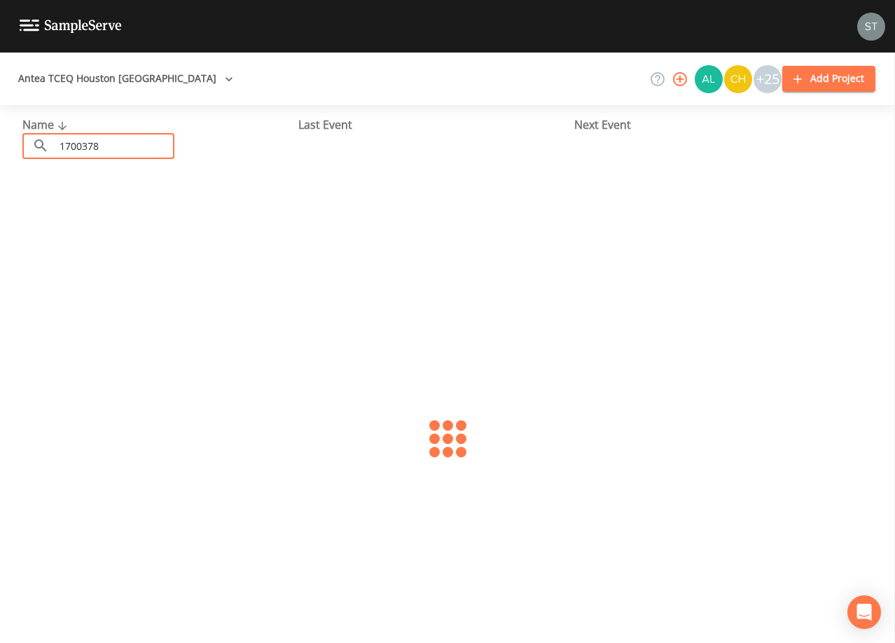
type input "1700378"
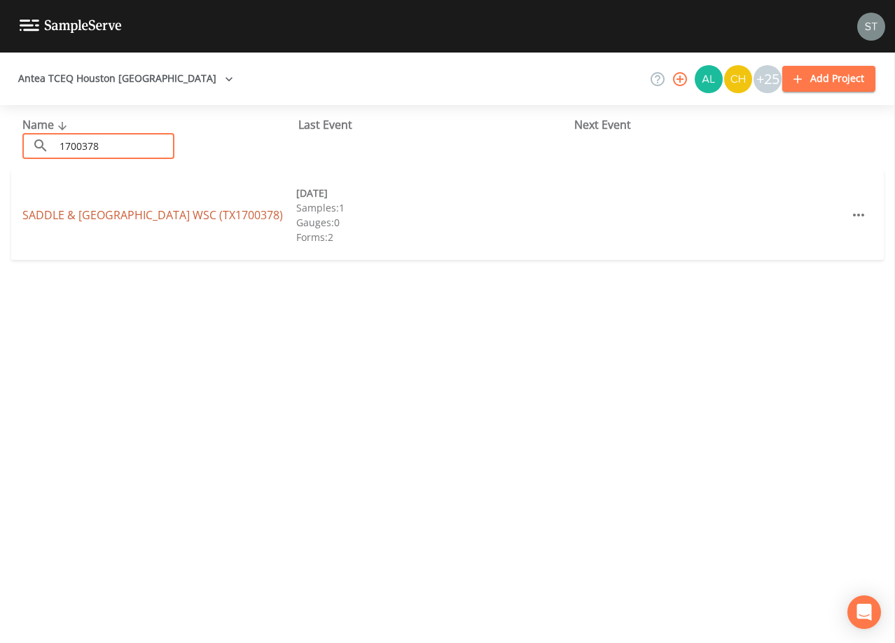
click at [207, 218] on link "SADDLE & [GEOGRAPHIC_DATA] (TX1700378)" at bounding box center [152, 214] width 260 height 15
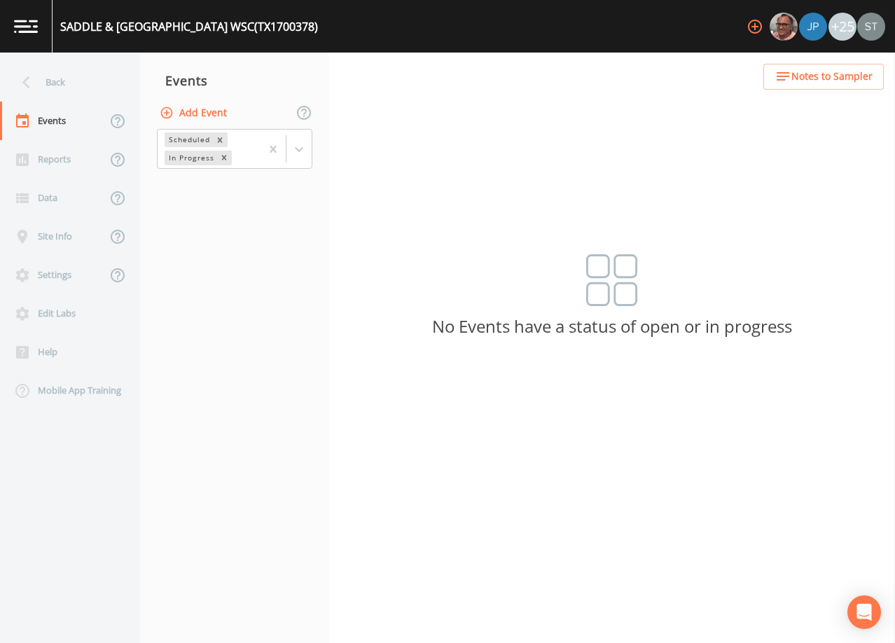
click at [205, 110] on button "Add Event" at bounding box center [195, 113] width 76 height 26
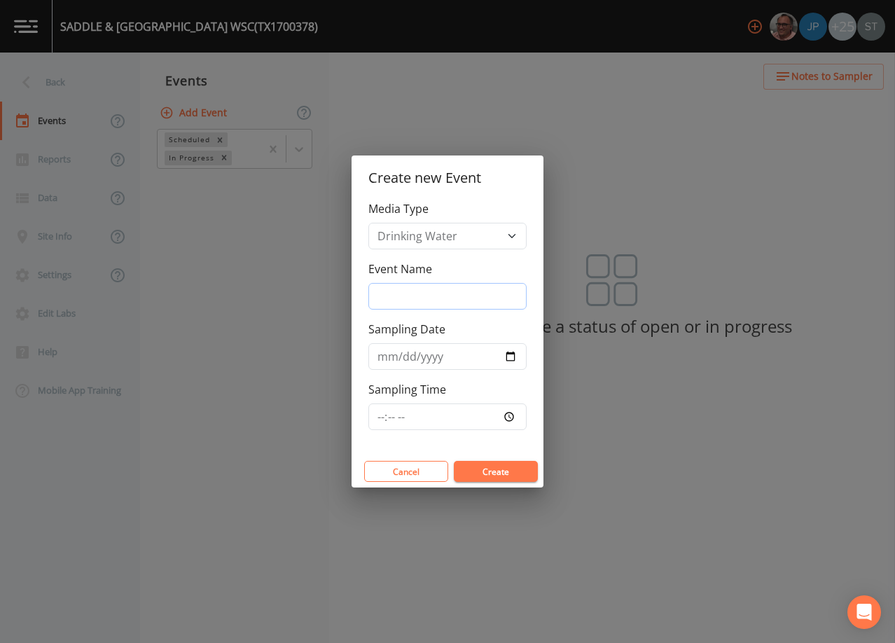
click at [419, 287] on input "Event Name" at bounding box center [447, 296] width 158 height 27
type input "3rd Qtr"
click at [377, 354] on input "Sampling Date" at bounding box center [447, 356] width 158 height 27
type input "[DATE]"
type input "09:30"
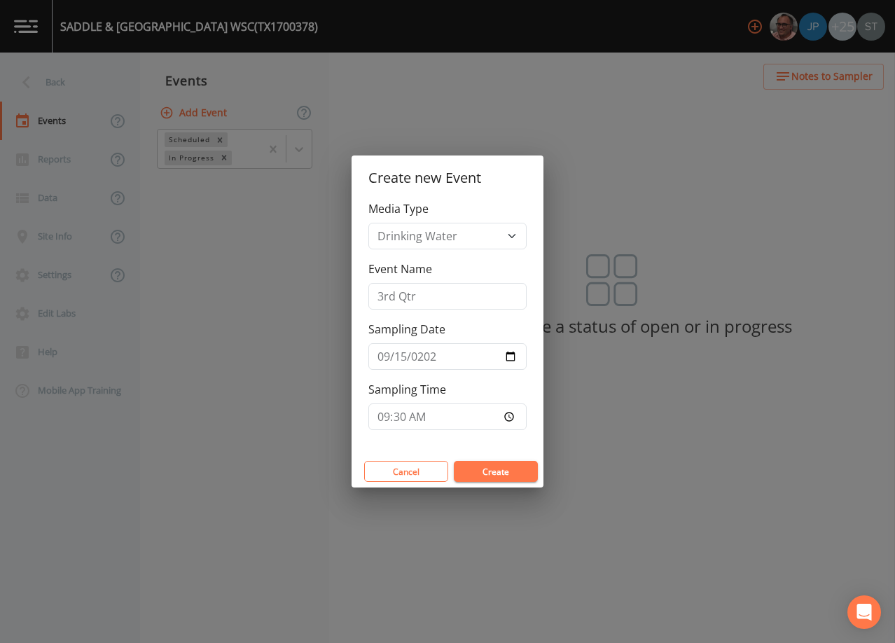
click at [489, 473] on button "Create" at bounding box center [496, 471] width 84 height 21
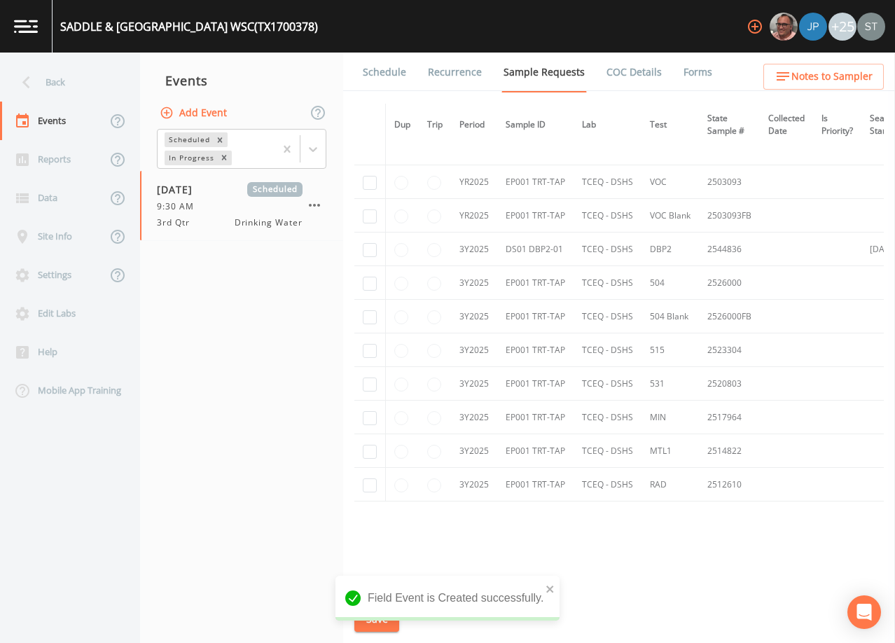
scroll to position [253, 0]
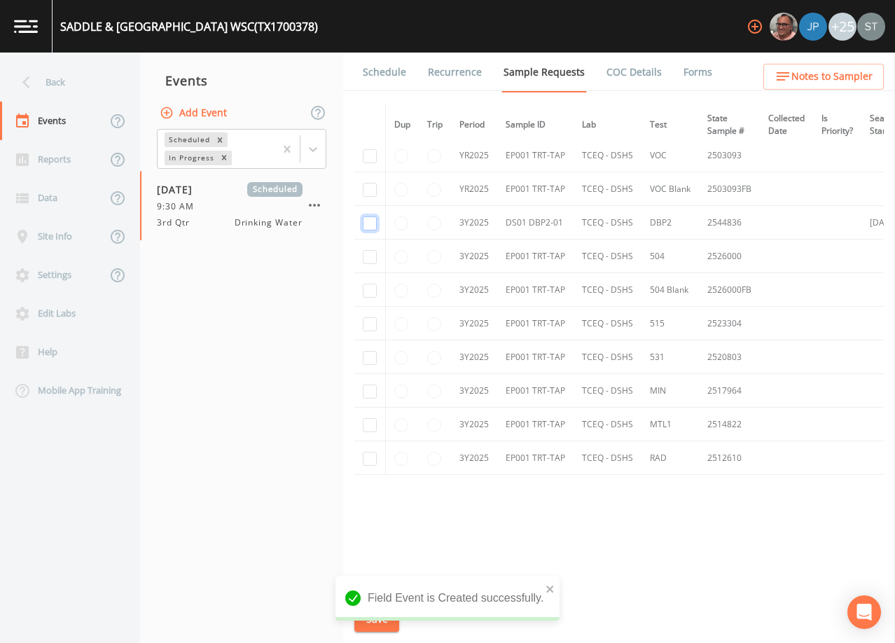
click at [375, 221] on input "checkbox" at bounding box center [370, 223] width 14 height 14
checkbox input "true"
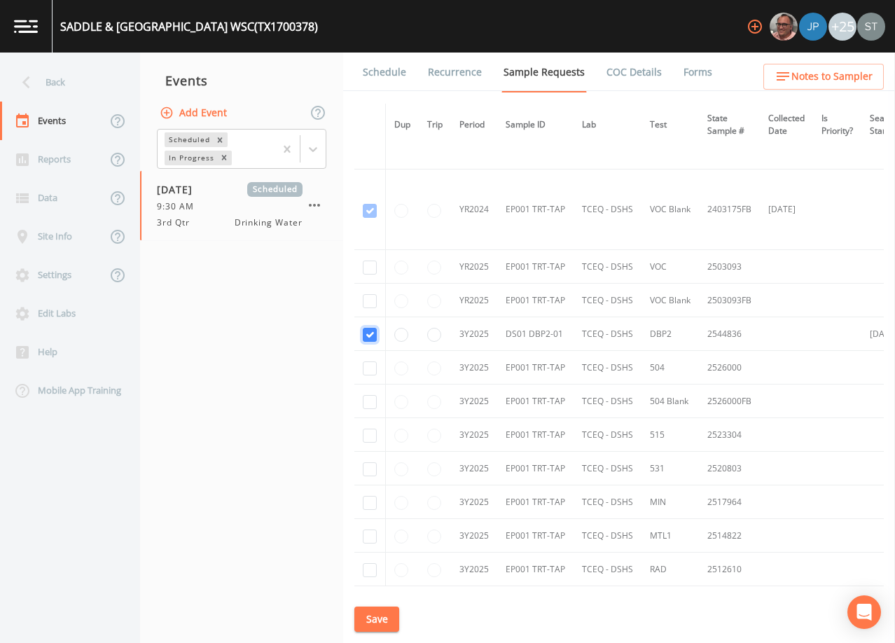
scroll to position [113, 0]
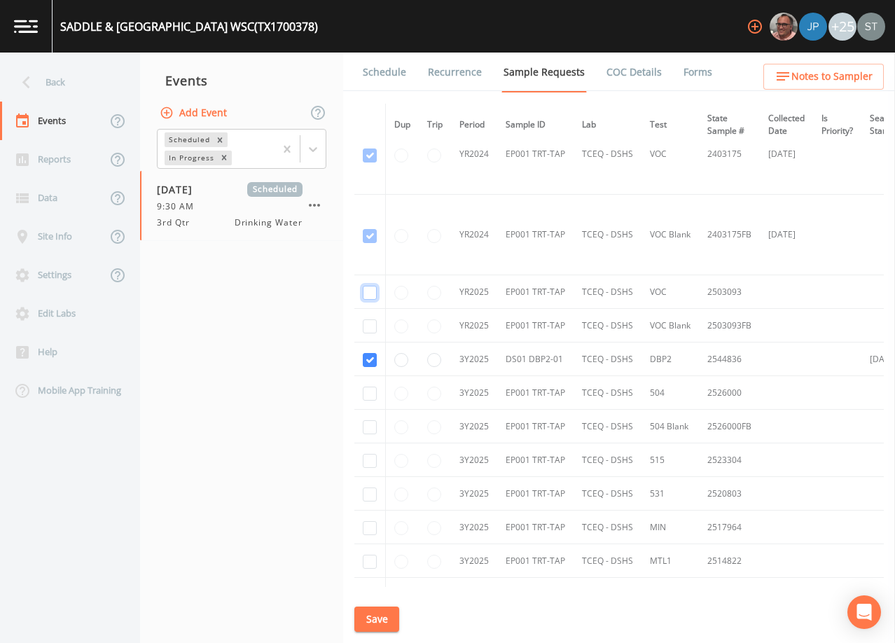
click at [372, 293] on input "checkbox" at bounding box center [370, 293] width 14 height 14
checkbox input "true"
click at [375, 327] on input "checkbox" at bounding box center [370, 326] width 14 height 14
checkbox input "true"
click at [372, 396] on input "checkbox" at bounding box center [370, 393] width 14 height 14
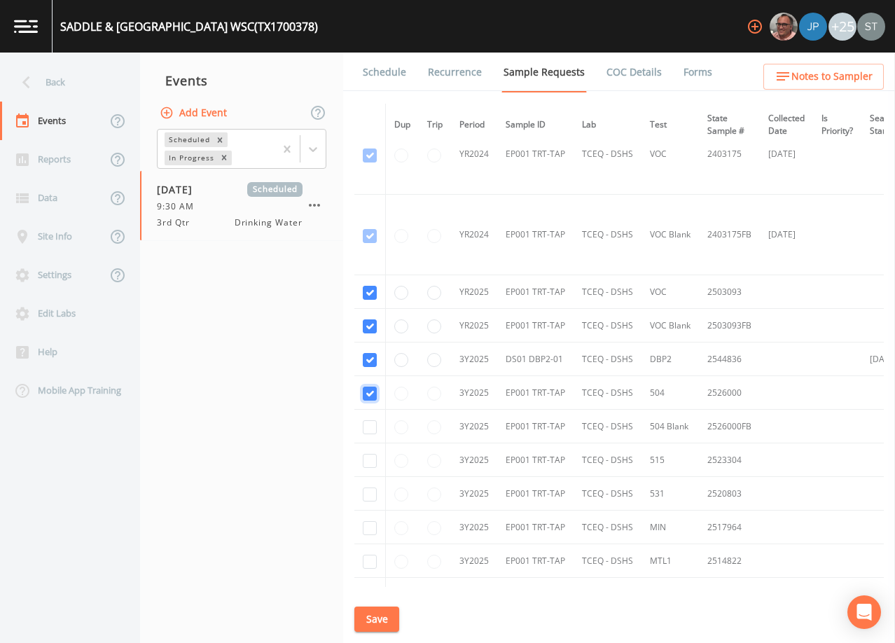
checkbox input "true"
click at [372, 432] on input "checkbox" at bounding box center [370, 427] width 14 height 14
checkbox input "true"
click at [369, 460] on input "checkbox" at bounding box center [370, 461] width 14 height 14
checkbox input "true"
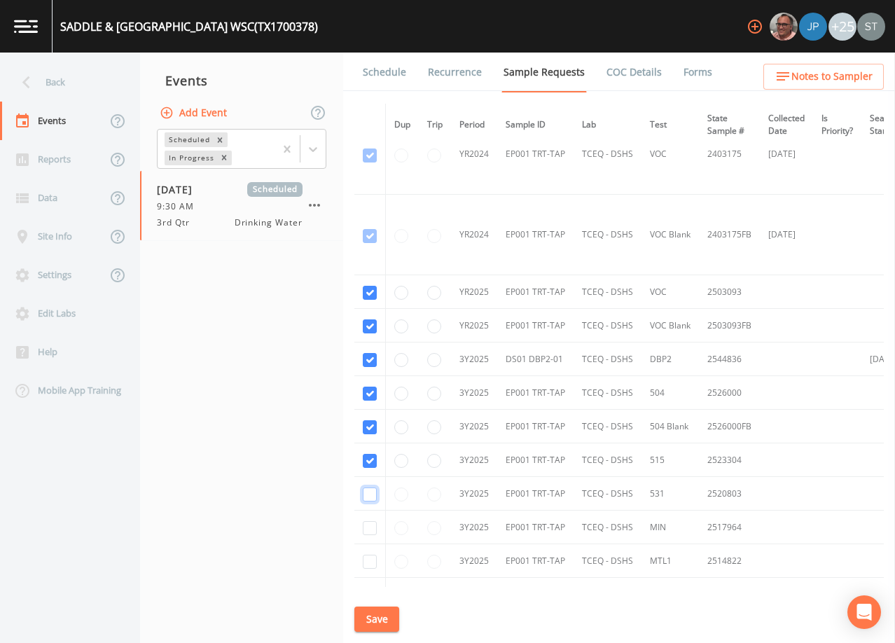
click at [368, 498] on input "checkbox" at bounding box center [370, 494] width 14 height 14
checkbox input "true"
click at [371, 529] on input "checkbox" at bounding box center [370, 528] width 14 height 14
checkbox input "true"
click at [371, 564] on input "checkbox" at bounding box center [370, 561] width 14 height 14
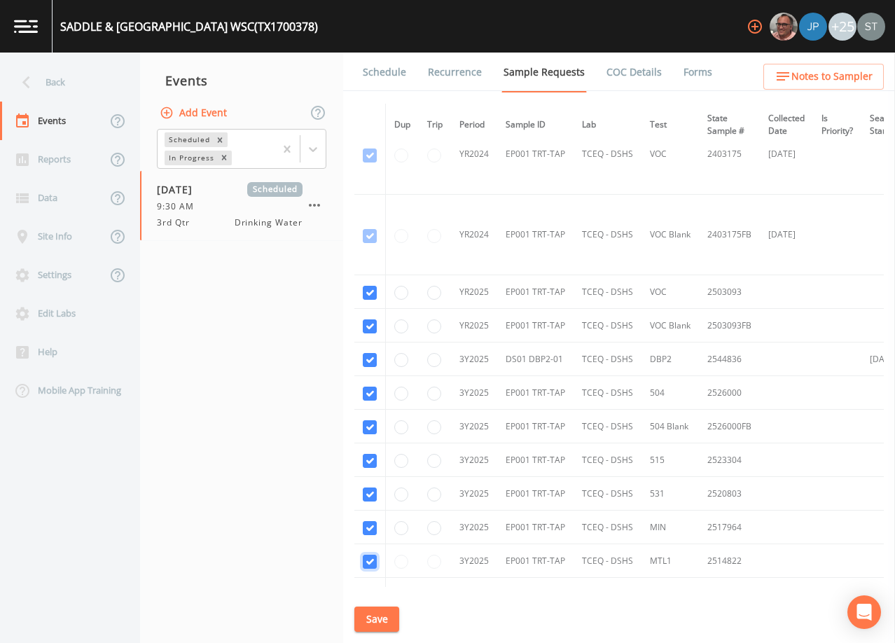
checkbox input "true"
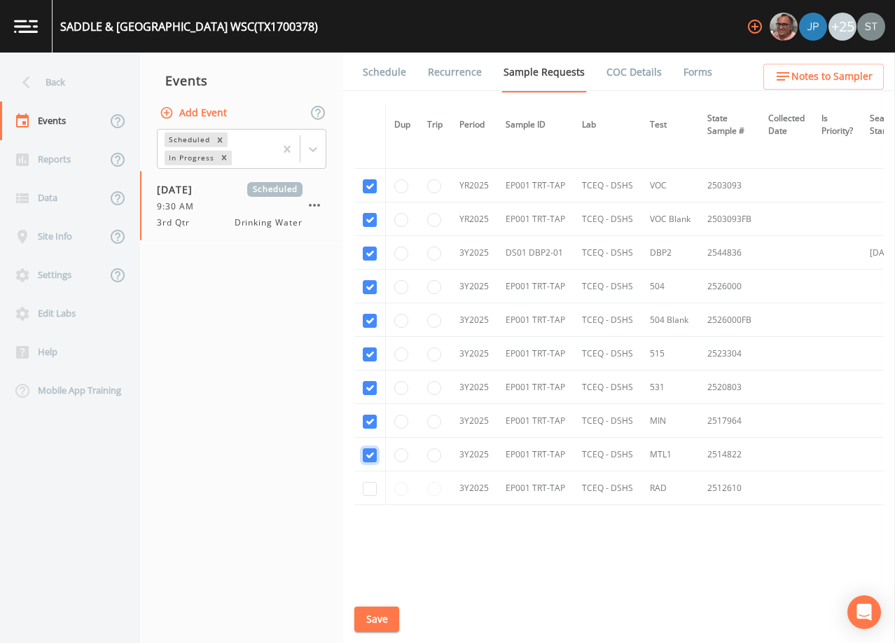
scroll to position [253, 0]
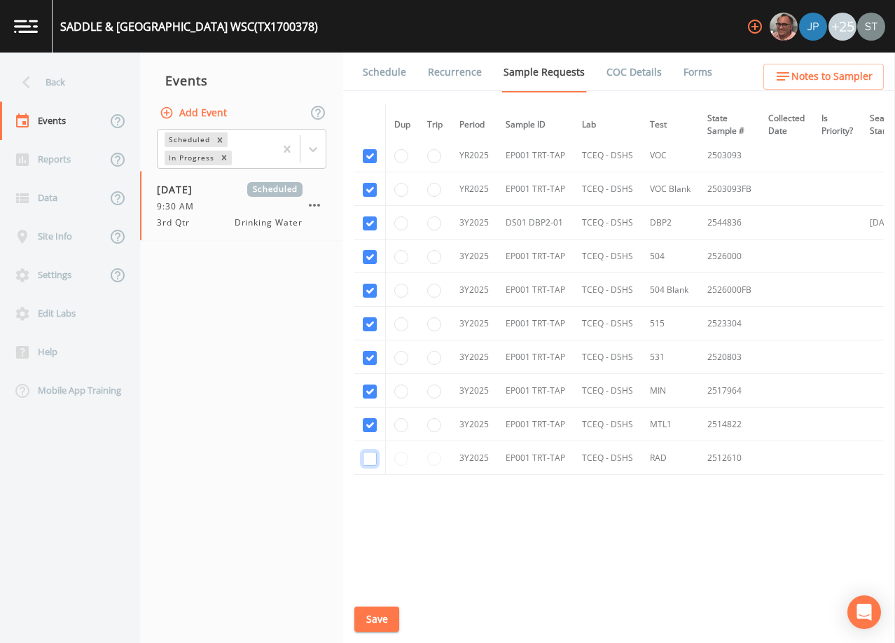
click at [373, 455] on input "checkbox" at bounding box center [370, 459] width 14 height 14
checkbox input "true"
click at [380, 617] on button "Save" at bounding box center [376, 619] width 45 height 26
click at [380, 85] on link "Schedule" at bounding box center [385, 72] width 48 height 39
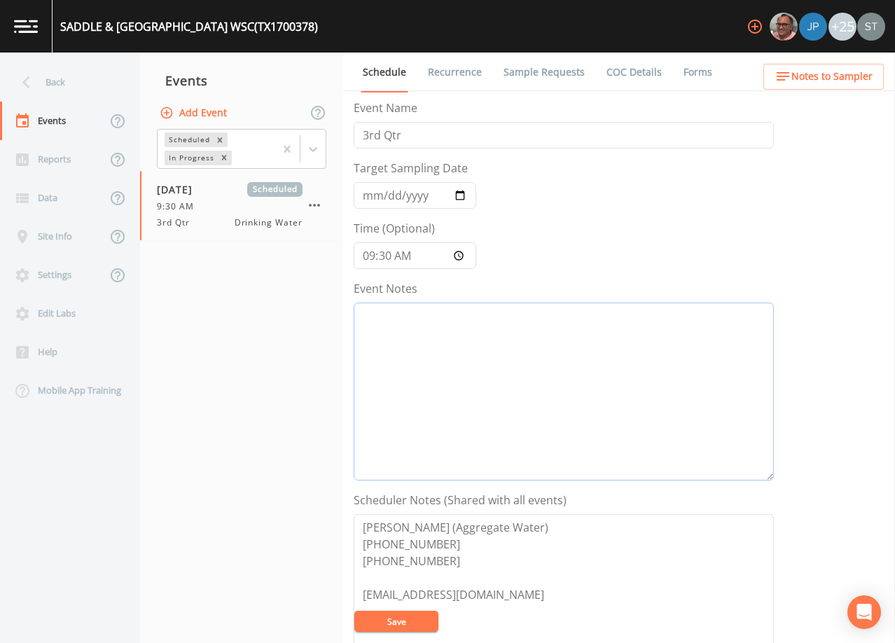
click at [474, 351] on textarea "Event Notes" at bounding box center [564, 391] width 420 height 178
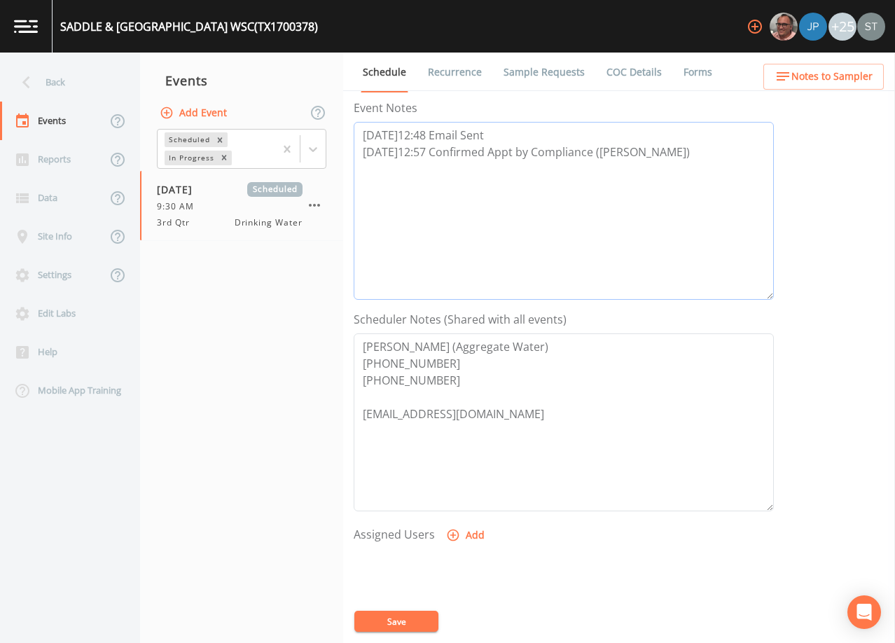
scroll to position [210, 0]
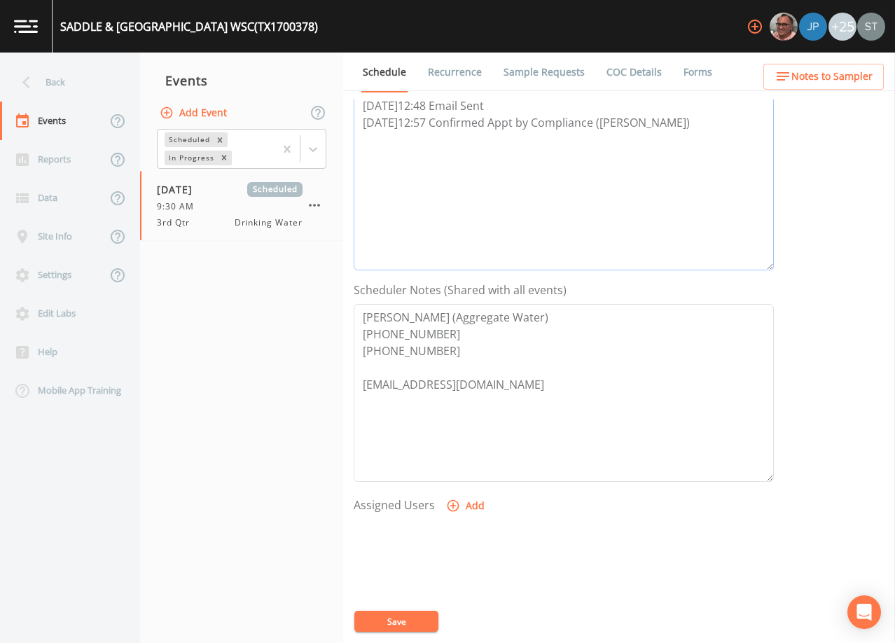
type textarea "[DATE]12:48 Email Sent [DATE]12:57 Confirmed Appt by Compliance ([PERSON_NAME])"
click at [536, 391] on textarea "[PERSON_NAME] (Aggregate Water) [PHONE_NUMBER] [PHONE_NUMBER] [EMAIL_ADDRESS][D…" at bounding box center [564, 393] width 420 height 178
type textarea "[PERSON_NAME] (Aggregate Water) [PHONE_NUMBER] [PHONE_NUMBER] [PERSON_NAME][EMA…"
click at [468, 506] on button "Add" at bounding box center [466, 506] width 47 height 26
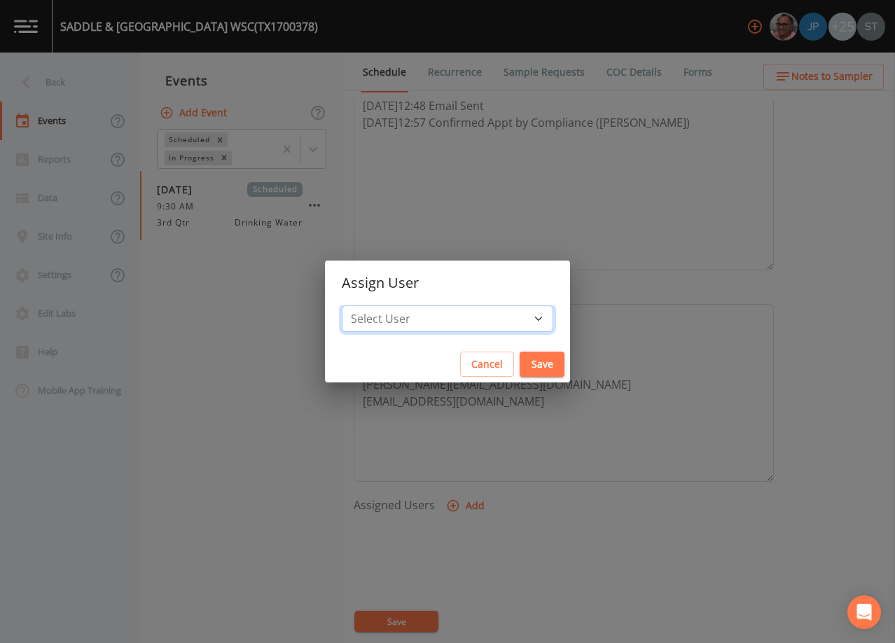
click at [478, 323] on select "Select User [PERSON_NAME] [PERSON_NAME] [PERSON_NAME] [PERSON_NAME] [PERSON_NAM…" at bounding box center [447, 318] width 211 height 27
select select "9949071a-8de3-4d5f-82d7-f9272ed5f8d7"
click at [373, 305] on select "Select User [PERSON_NAME] [PERSON_NAME] [PERSON_NAME] [PERSON_NAME] [PERSON_NAM…" at bounding box center [447, 318] width 211 height 27
click at [519, 364] on button "Save" at bounding box center [541, 364] width 45 height 26
select select
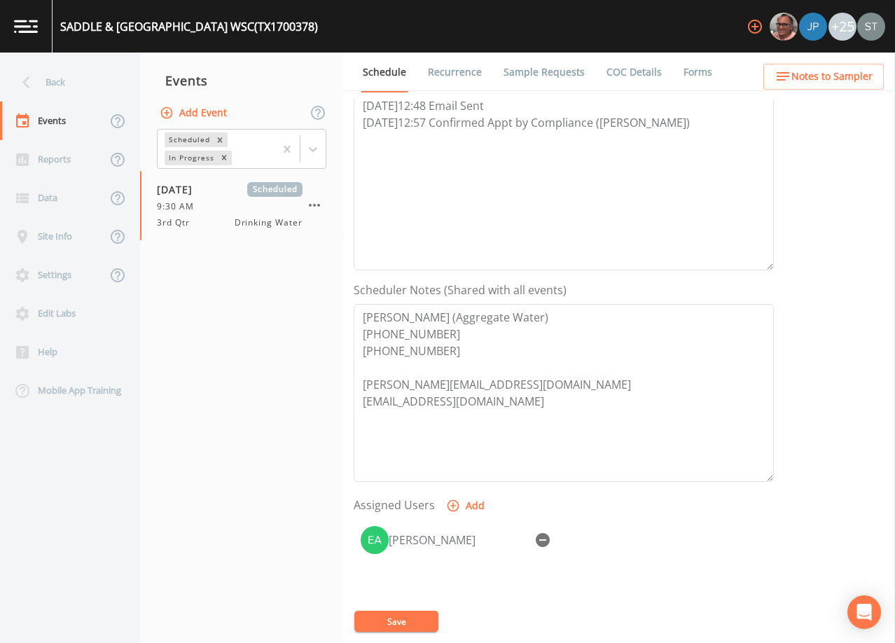
click at [415, 620] on button "Save" at bounding box center [396, 620] width 84 height 21
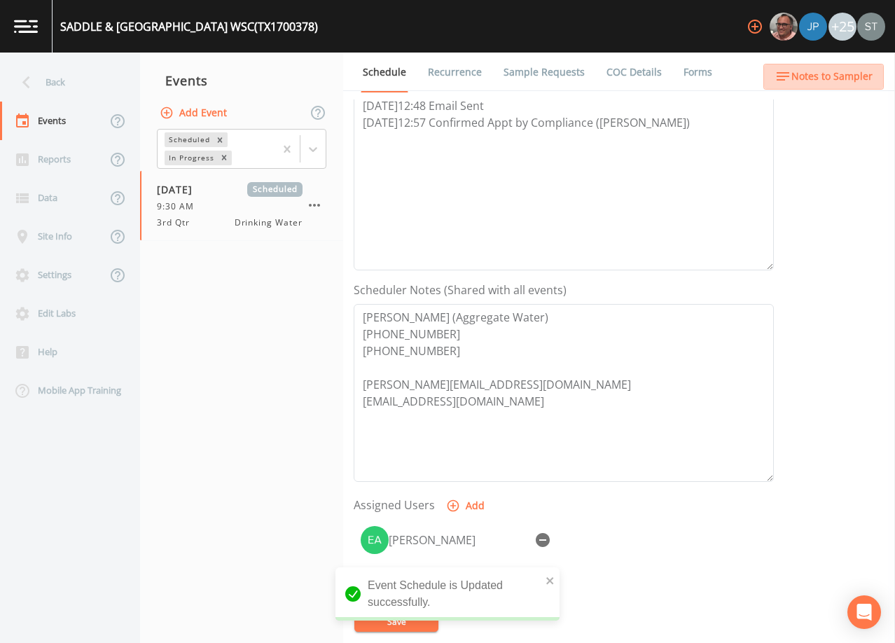
click at [849, 78] on span "Notes to Sampler" at bounding box center [831, 77] width 81 height 18
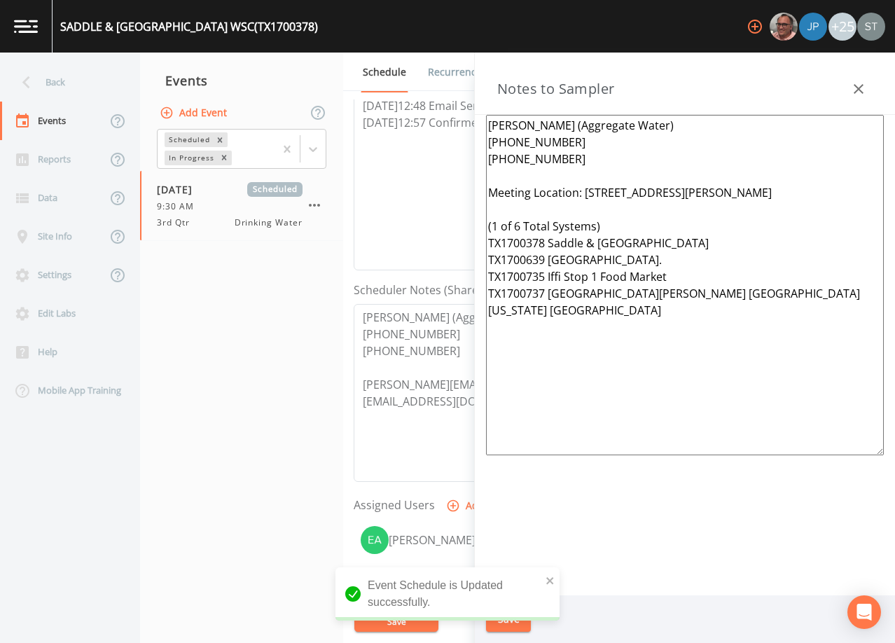
drag, startPoint x: 799, startPoint y: 335, endPoint x: 466, endPoint y: 247, distance: 344.7
click at [466, 247] on div "Back Events Reports Data Site Info Settings Edit Labs Help Mobile App Training …" at bounding box center [447, 348] width 895 height 590
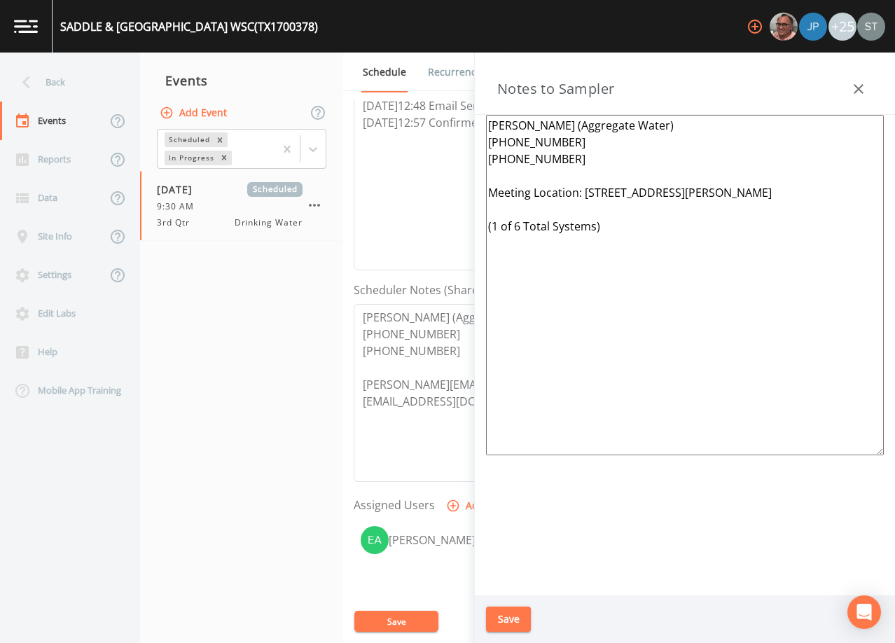
click at [521, 228] on textarea "[PERSON_NAME] (Aggregate Water) [PHONE_NUMBER] [PHONE_NUMBER] Meeting Location:…" at bounding box center [685, 285] width 398 height 340
drag, startPoint x: 837, startPoint y: 185, endPoint x: 589, endPoint y: 192, distance: 247.9
click at [589, 192] on textarea "[PERSON_NAME] (Aggregate Water) [PHONE_NUMBER] [PHONE_NUMBER] Meeting Location:…" at bounding box center [685, 285] width 398 height 340
type textarea "[PERSON_NAME] (Aggregate Water) [PHONE_NUMBER] [PHONE_NUMBER] Meeting Location:…"
click at [511, 615] on button "Save" at bounding box center [508, 619] width 45 height 26
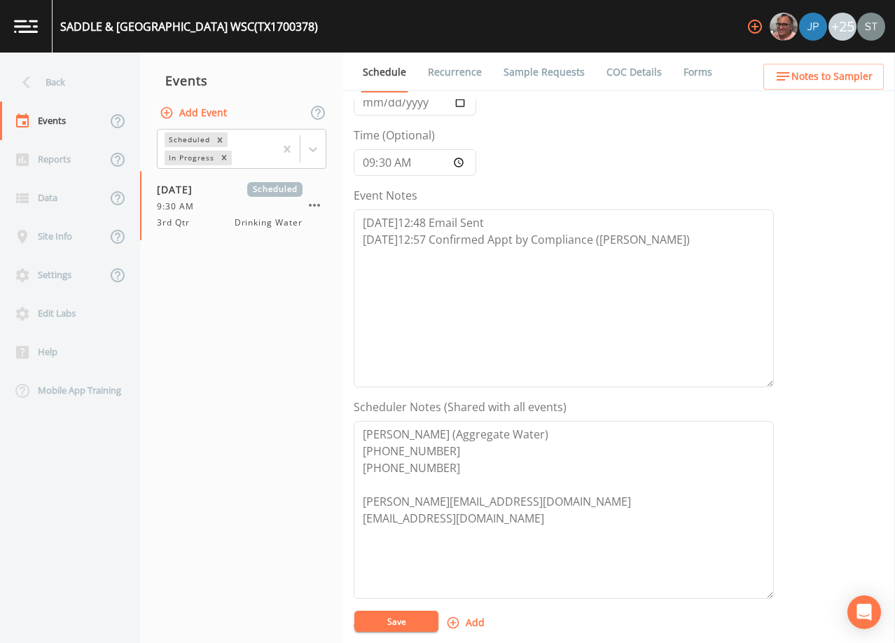
scroll to position [70, 0]
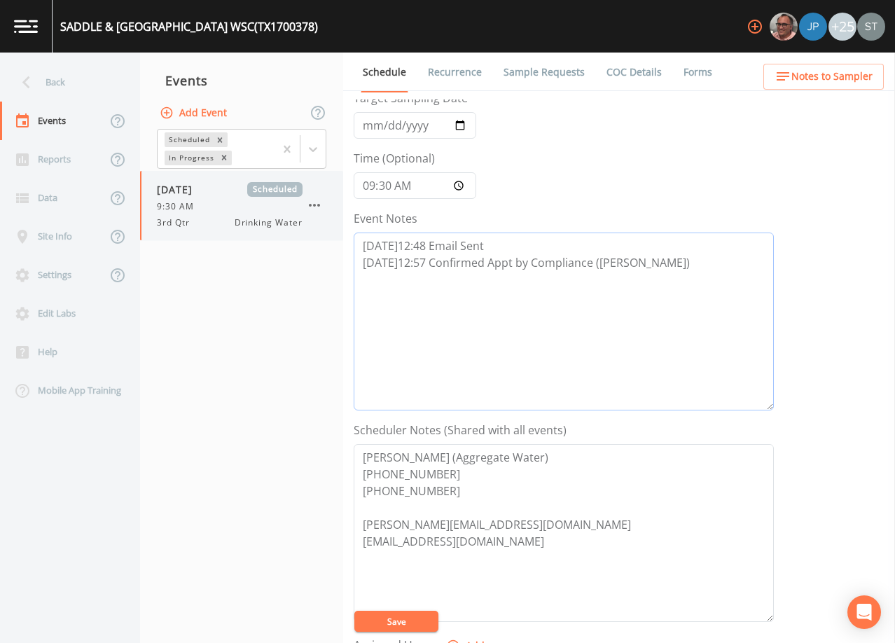
drag, startPoint x: 701, startPoint y: 263, endPoint x: 241, endPoint y: 230, distance: 461.1
click at [241, 230] on div "Back Events Reports Data Site Info Settings Edit Labs Help Mobile App Training …" at bounding box center [447, 348] width 895 height 590
click at [846, 80] on span "Notes to Sampler" at bounding box center [831, 77] width 81 height 18
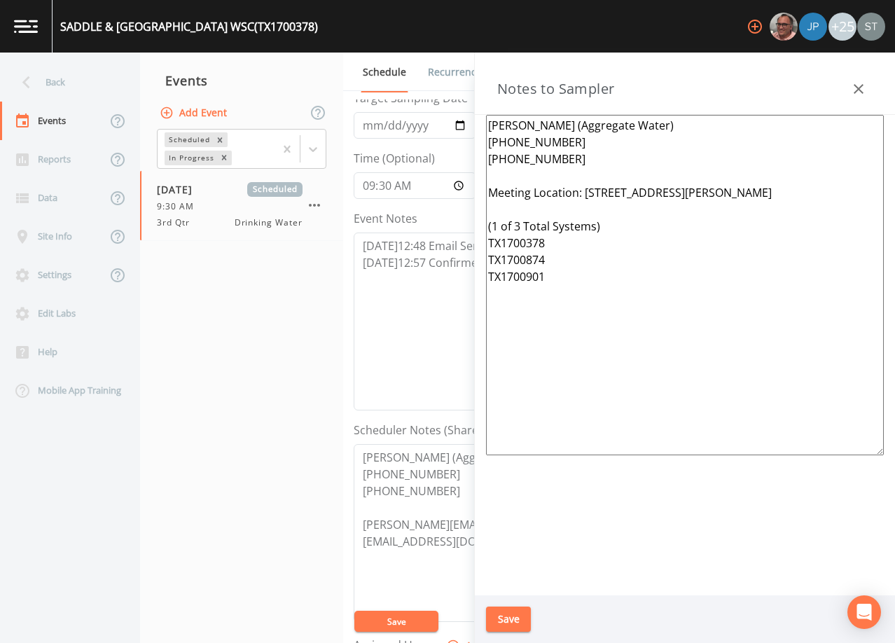
drag, startPoint x: 627, startPoint y: 296, endPoint x: 489, endPoint y: 191, distance: 173.9
click at [489, 191] on textarea "[PERSON_NAME] (Aggregate Water) [PHONE_NUMBER] [PHONE_NUMBER] Meeting Location:…" at bounding box center [685, 285] width 398 height 340
click at [861, 90] on icon "button" at bounding box center [858, 89] width 17 height 17
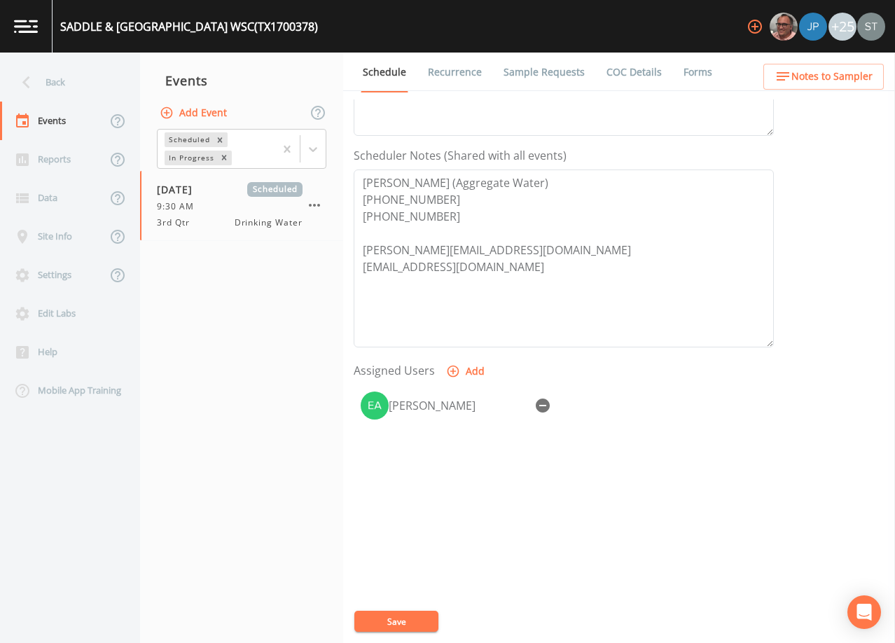
scroll to position [345, 0]
click at [417, 616] on button "Save" at bounding box center [396, 620] width 84 height 21
click at [533, 78] on link "Sample Requests" at bounding box center [543, 72] width 85 height 39
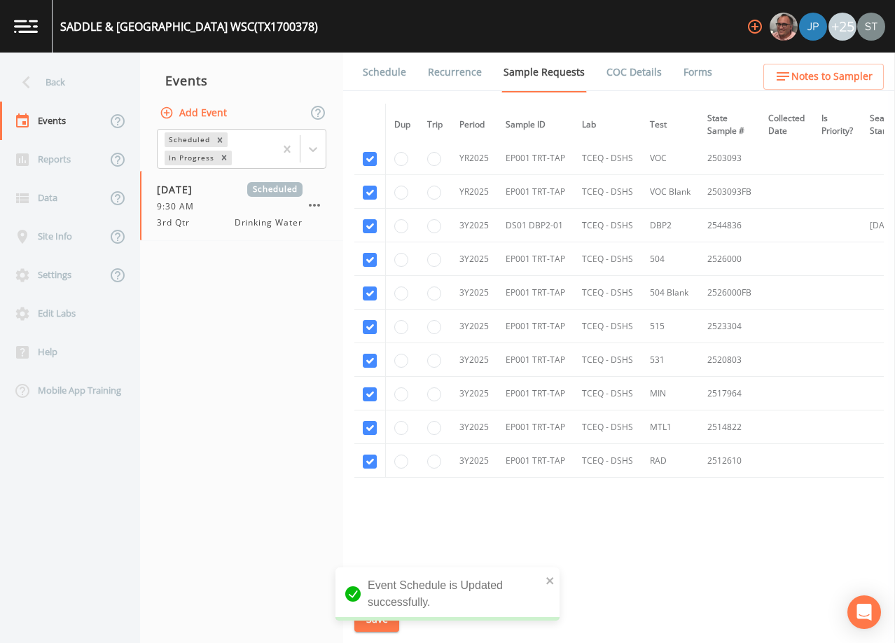
scroll to position [253, 0]
click at [384, 67] on link "Schedule" at bounding box center [385, 72] width 48 height 39
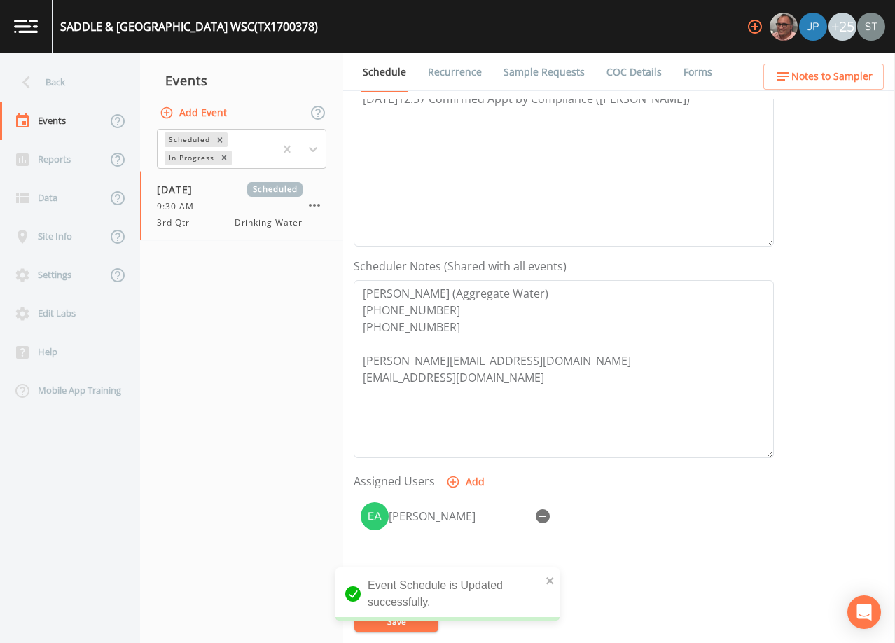
scroll to position [280, 0]
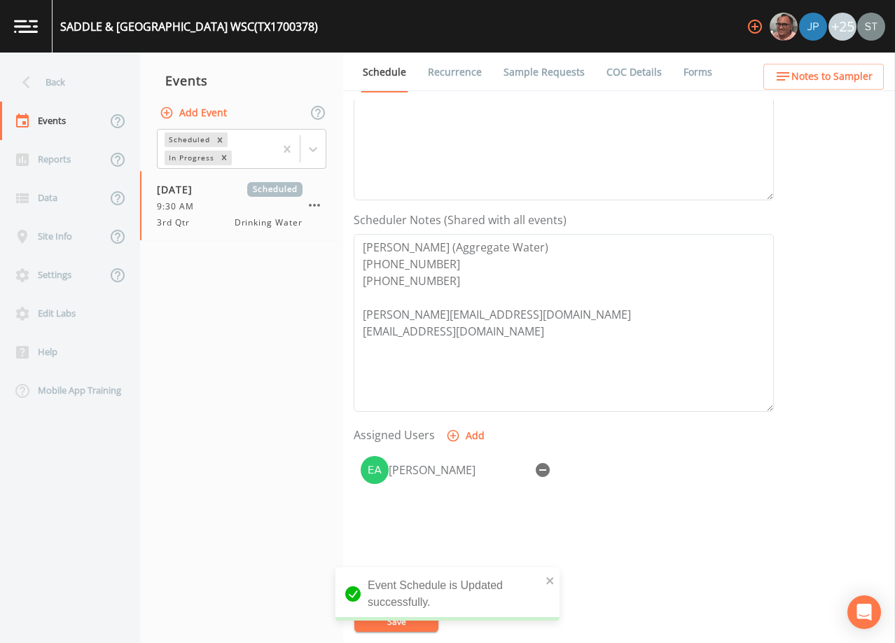
click at [851, 78] on span "Notes to Sampler" at bounding box center [831, 77] width 81 height 18
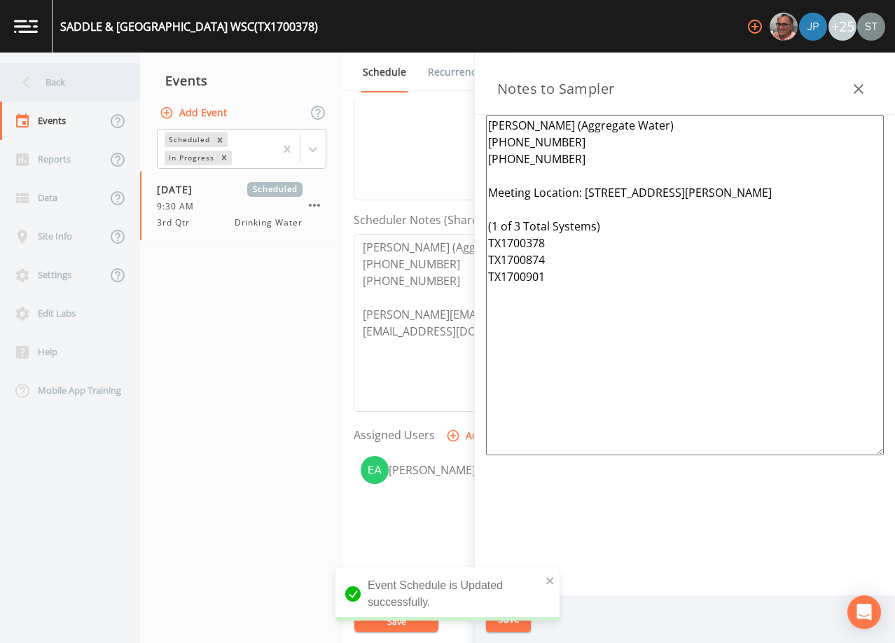
click at [67, 95] on div "Back" at bounding box center [63, 82] width 126 height 39
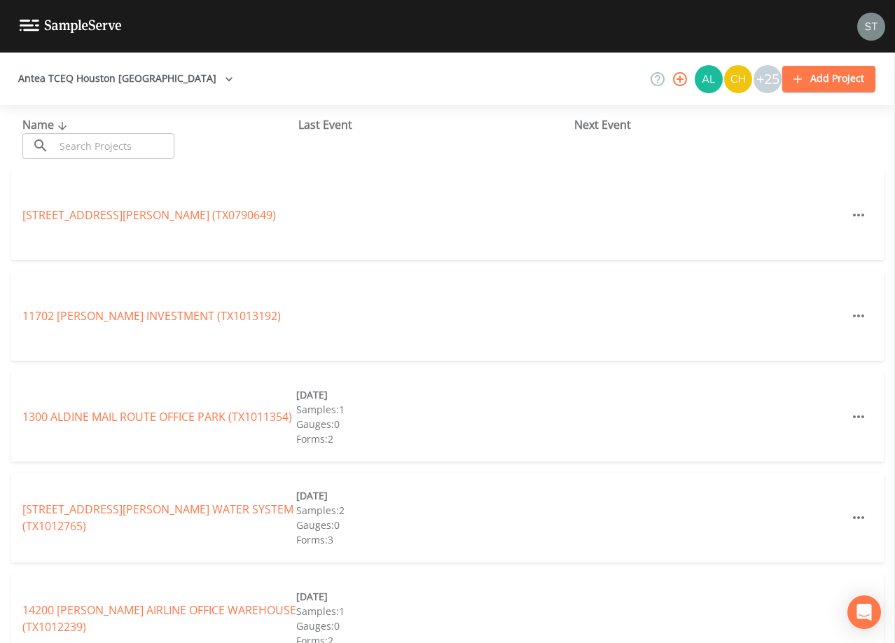
click at [90, 142] on input "text" at bounding box center [115, 146] width 120 height 26
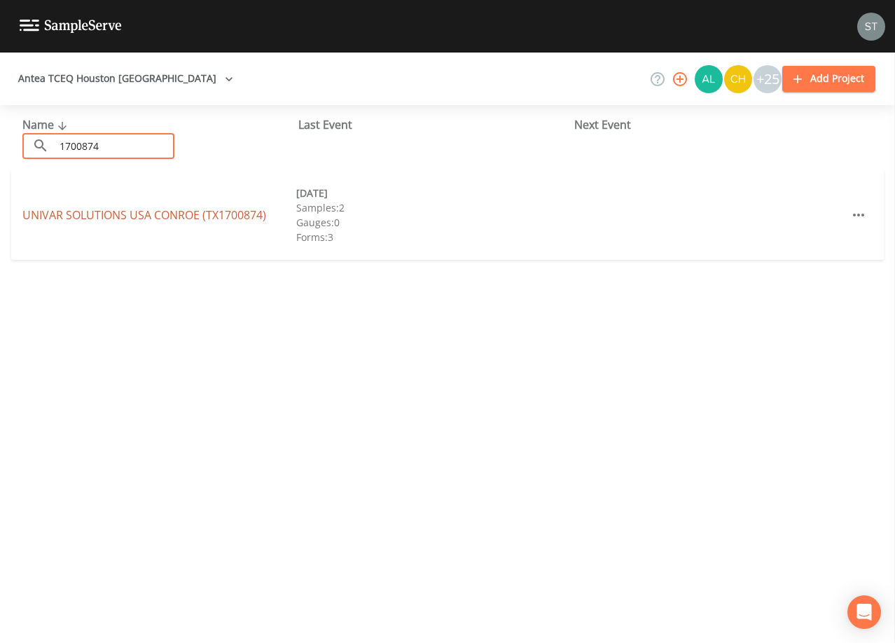
type input "1700874"
click at [180, 209] on link "UNIVAR SOLUTIONS USA CONROE (TX1700874)" at bounding box center [144, 214] width 244 height 15
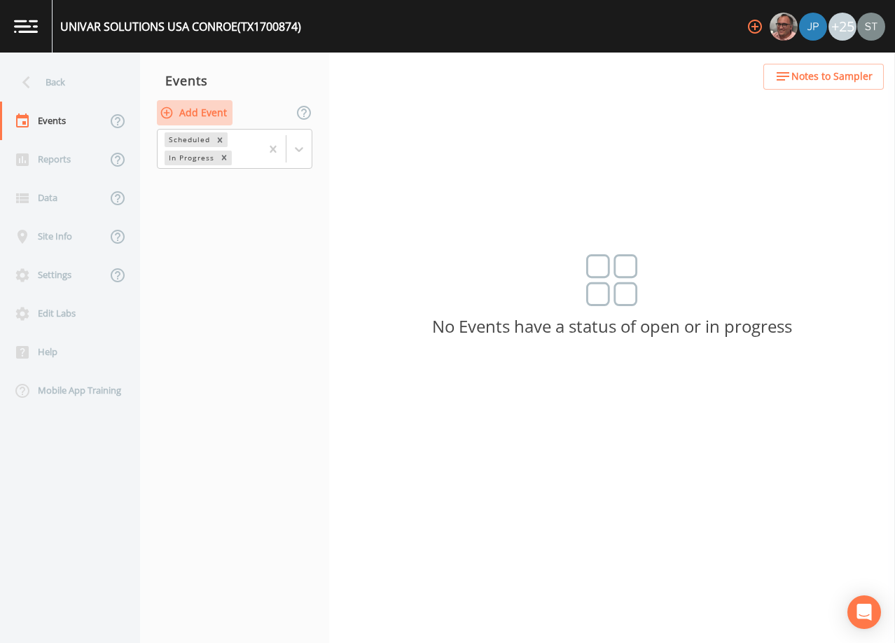
click at [202, 112] on button "Add Event" at bounding box center [195, 113] width 76 height 26
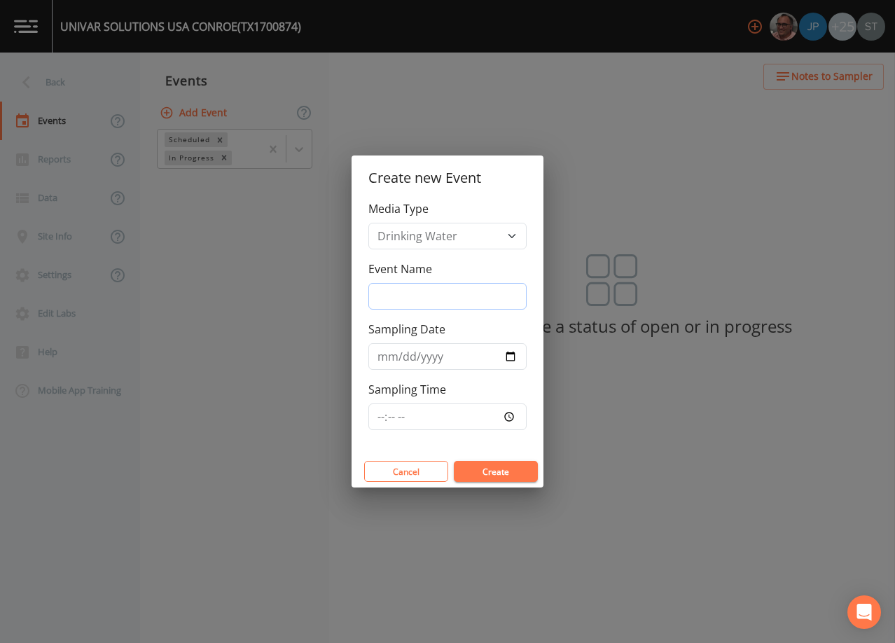
click at [435, 293] on input "Event Name" at bounding box center [447, 296] width 158 height 27
type input "3rd Qtr"
click at [377, 356] on input "Sampling Date" at bounding box center [447, 356] width 158 height 27
type input "[DATE]"
type input "09:30"
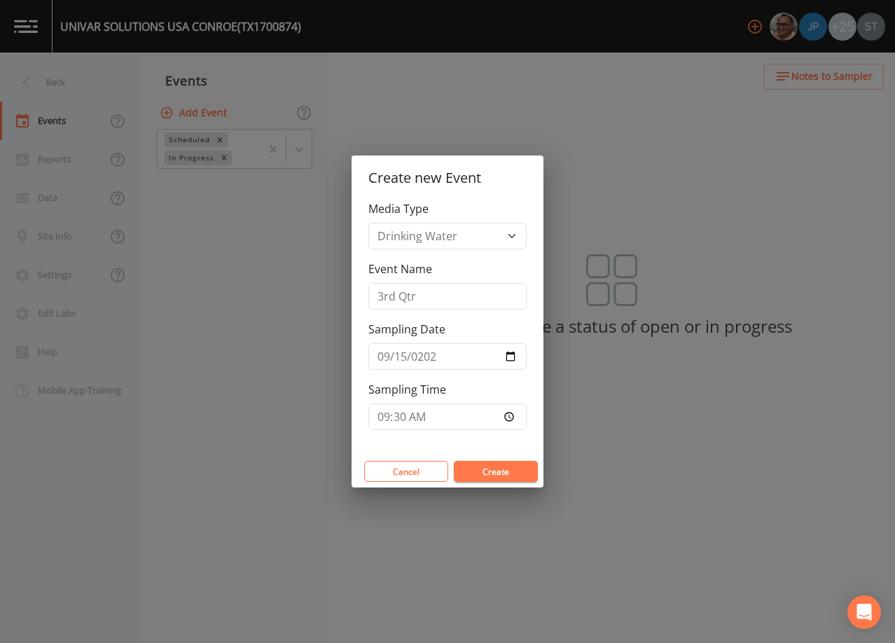
click at [500, 468] on button "Create" at bounding box center [496, 471] width 84 height 21
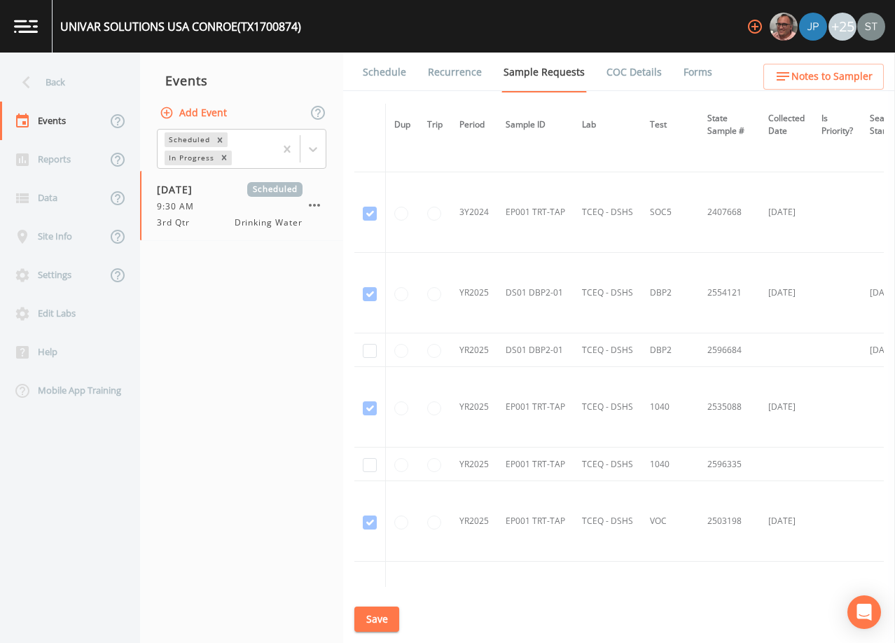
scroll to position [700, 0]
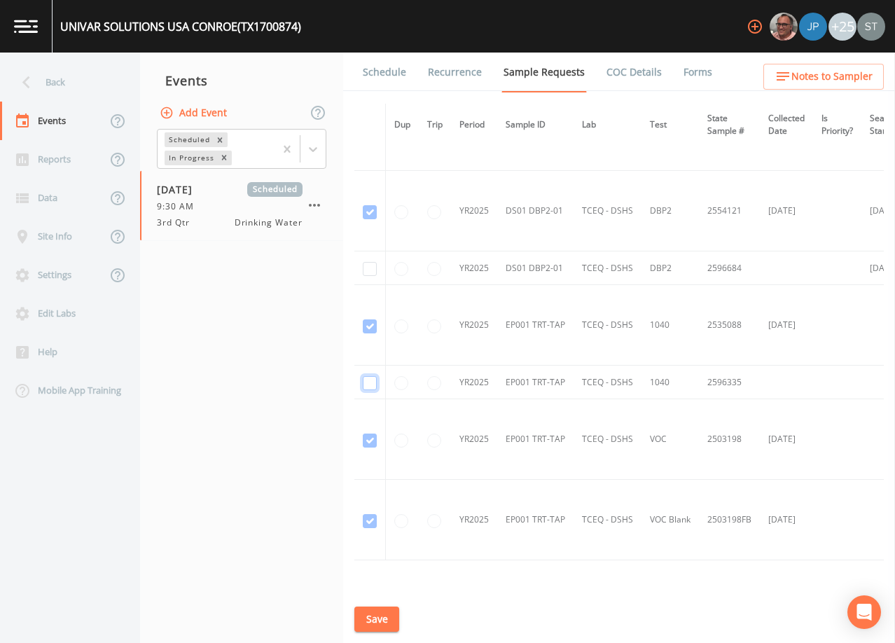
click at [365, 382] on input "checkbox" at bounding box center [370, 383] width 14 height 14
checkbox input "true"
click at [370, 269] on input "checkbox" at bounding box center [370, 269] width 14 height 14
checkbox input "true"
click at [386, 620] on button "Save" at bounding box center [376, 619] width 45 height 26
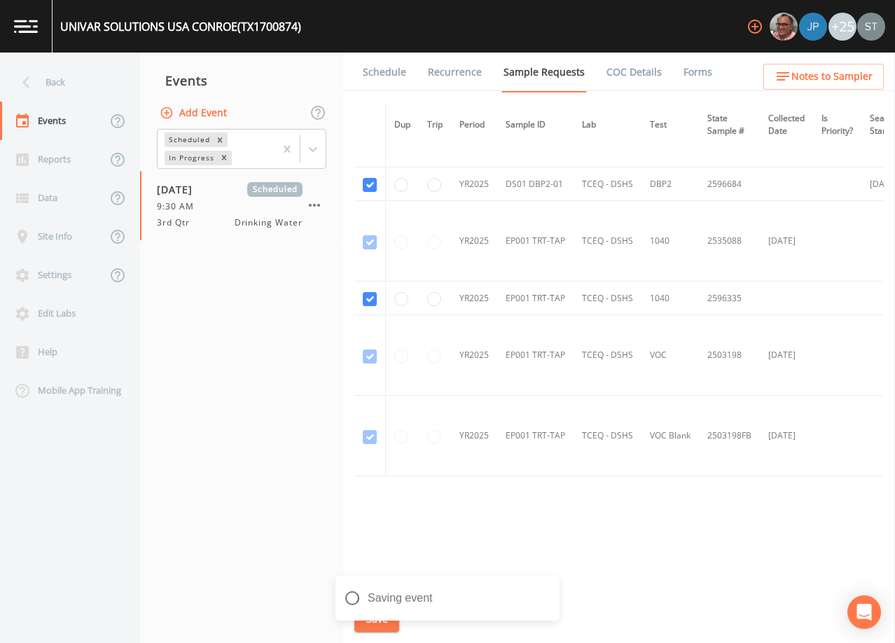
scroll to position [789, 0]
click at [376, 613] on button "Save" at bounding box center [376, 619] width 45 height 26
click at [385, 74] on link "Schedule" at bounding box center [385, 72] width 48 height 39
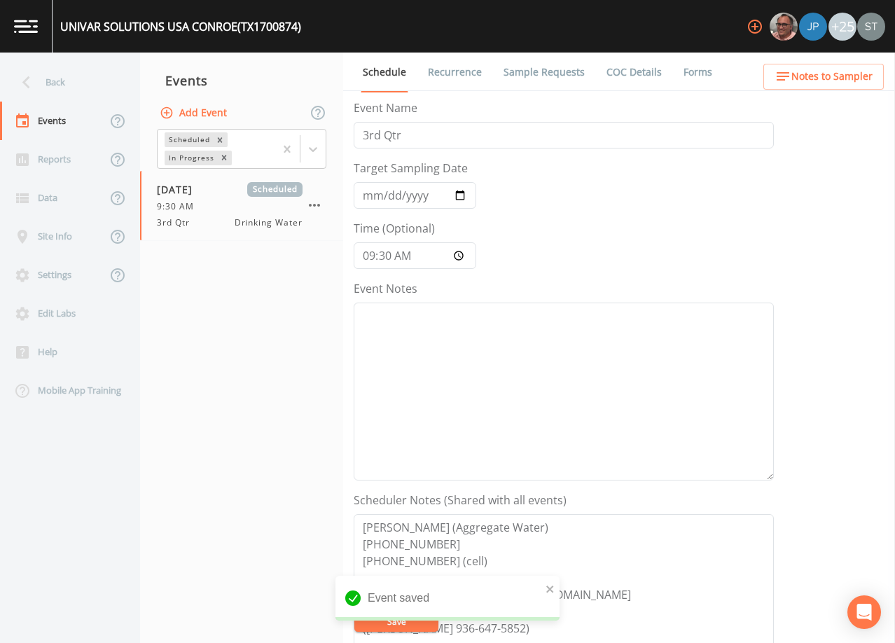
click at [820, 87] on button "Notes to Sampler" at bounding box center [823, 77] width 120 height 26
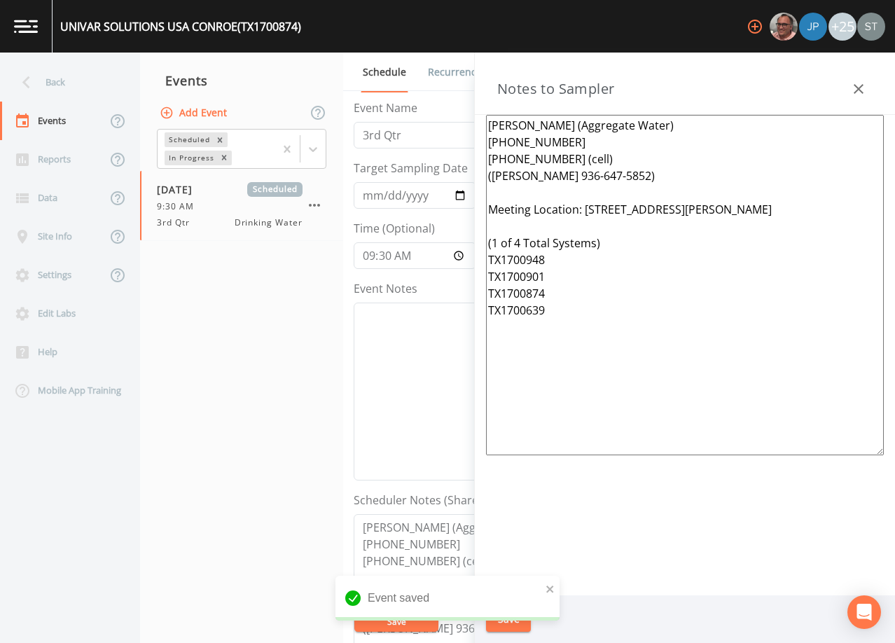
drag, startPoint x: 617, startPoint y: 386, endPoint x: 473, endPoint y: 207, distance: 230.6
click at [473, 207] on div "Back Events Reports Data Site Info Settings Edit Labs Help Mobile App Training …" at bounding box center [447, 348] width 895 height 590
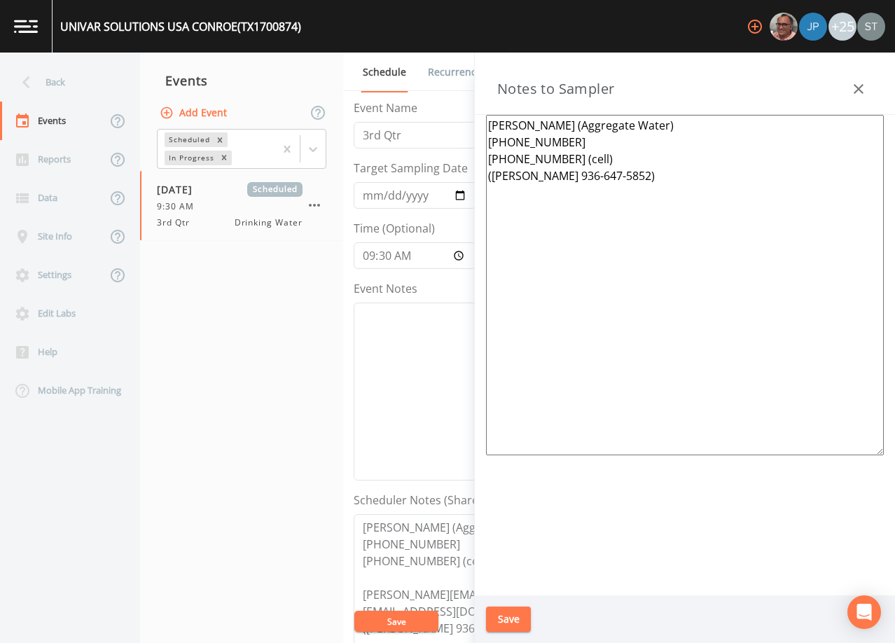
click at [706, 268] on textarea "[PERSON_NAME] (Aggregate Water) [PHONE_NUMBER] [PHONE_NUMBER] (cell) ([PERSON_N…" at bounding box center [685, 285] width 398 height 340
paste textarea "Meeting Location: [STREET_ADDRESS][PERSON_NAME] (1 of 3 Total Systems) TX170037…"
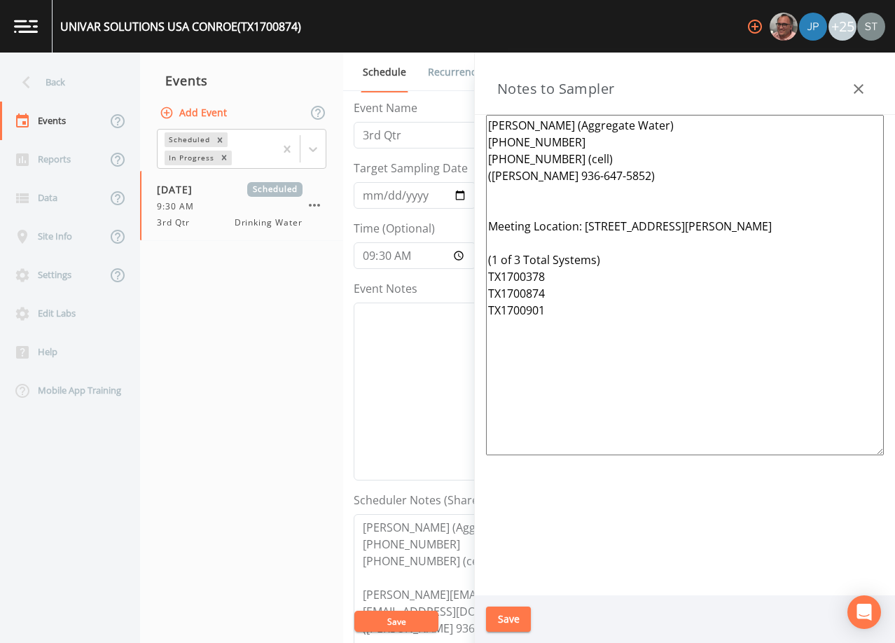
type textarea "[PERSON_NAME] (Aggregate Water) [PHONE_NUMBER] [PHONE_NUMBER] (cell) ([PERSON_N…"
click at [513, 616] on button "Save" at bounding box center [508, 619] width 45 height 26
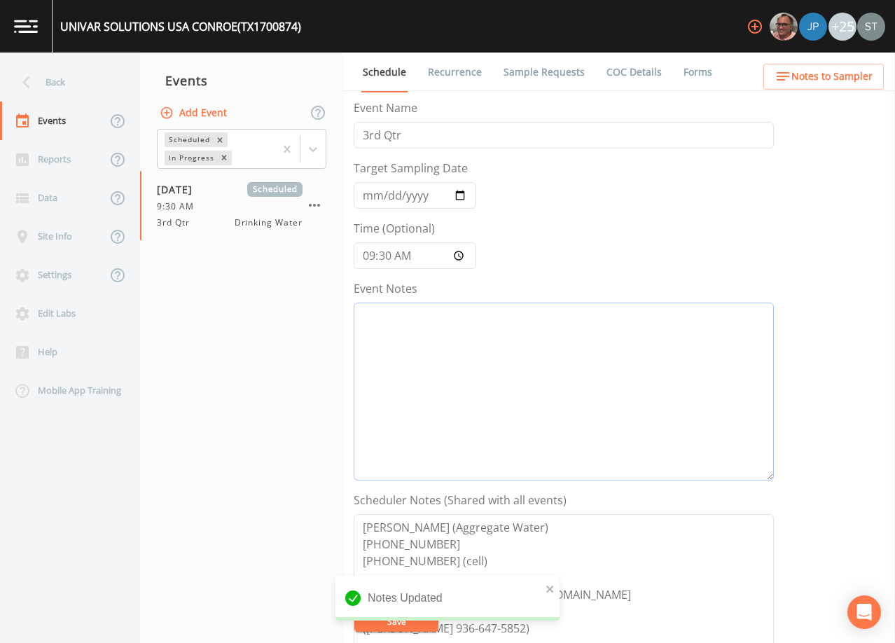
click at [588, 367] on textarea "Event Notes" at bounding box center [564, 391] width 420 height 178
paste textarea "[DATE]12:48 Email Sent [DATE]12:57 Confirmed Appt by Compliance ([PERSON_NAME])"
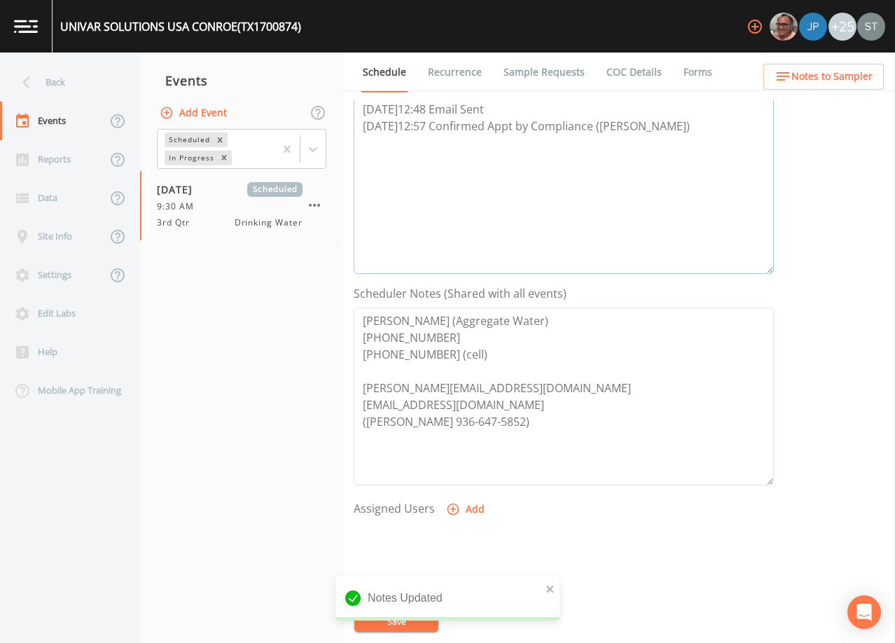
scroll to position [210, 0]
type textarea "[DATE]12:48 Email Sent [DATE]12:57 Confirmed Appt by Compliance ([PERSON_NAME])"
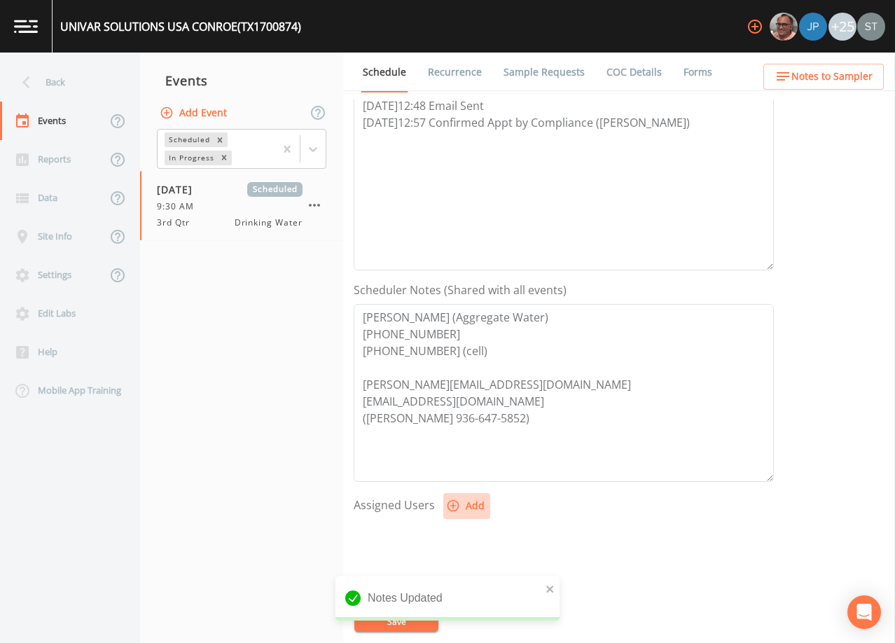
click at [456, 502] on icon "button" at bounding box center [453, 505] width 14 height 14
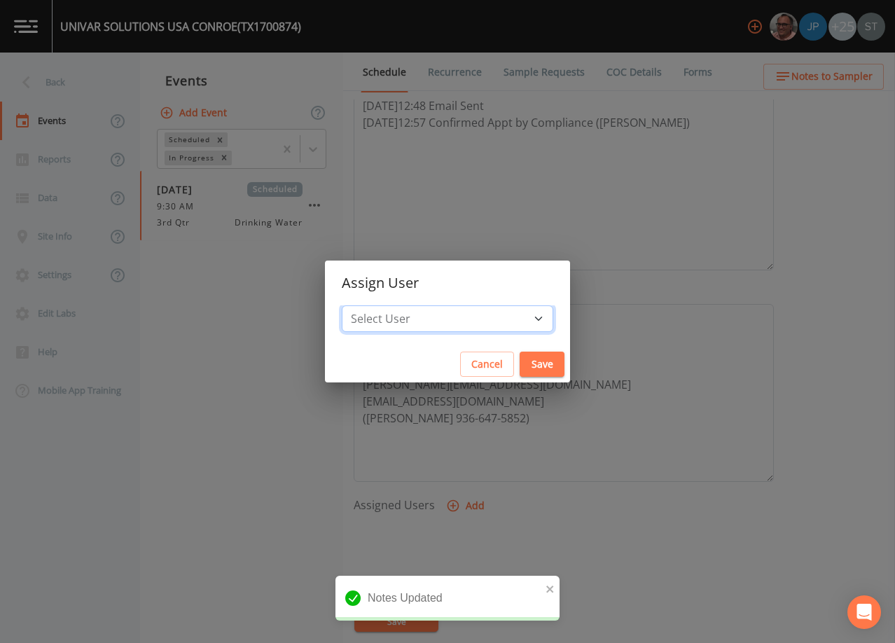
click at [455, 316] on select "Select User [PERSON_NAME] [PERSON_NAME] [PERSON_NAME] [PERSON_NAME] [PERSON_NAM…" at bounding box center [447, 318] width 211 height 27
select select "9949071a-8de3-4d5f-82d7-f9272ed5f8d7"
click at [373, 305] on select "Select User [PERSON_NAME] [PERSON_NAME] [PERSON_NAME] [PERSON_NAME] [PERSON_NAM…" at bounding box center [447, 318] width 211 height 27
click at [519, 361] on button "Save" at bounding box center [541, 364] width 45 height 26
select select
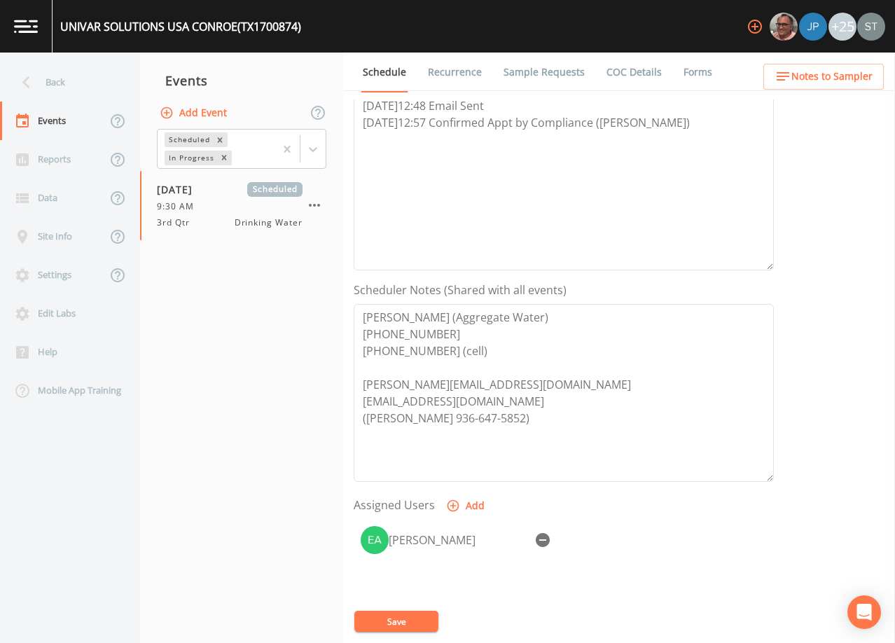
click at [412, 620] on button "Save" at bounding box center [396, 620] width 84 height 21
click at [521, 73] on link "Sample Requests" at bounding box center [543, 72] width 85 height 39
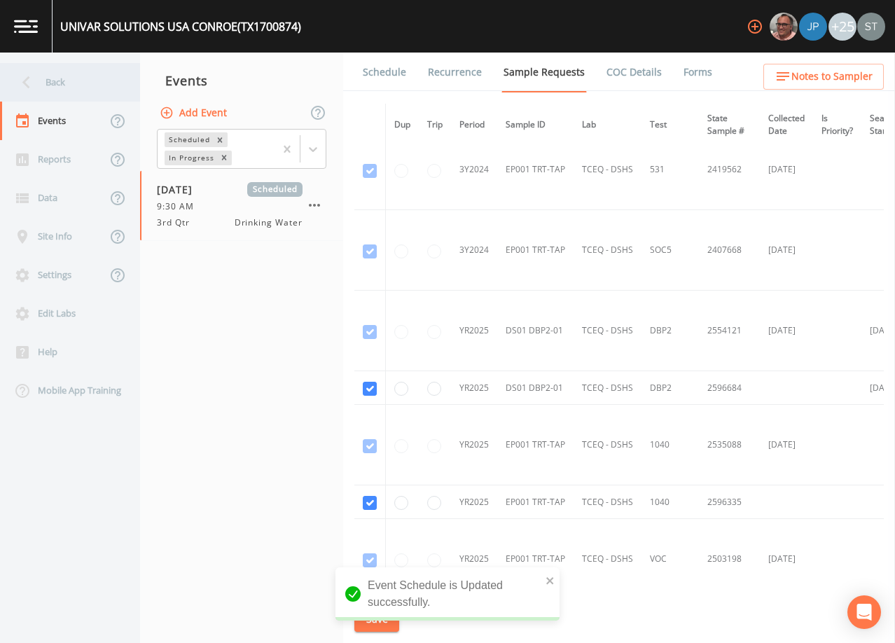
scroll to position [579, 0]
click at [53, 93] on div "Back" at bounding box center [63, 82] width 126 height 39
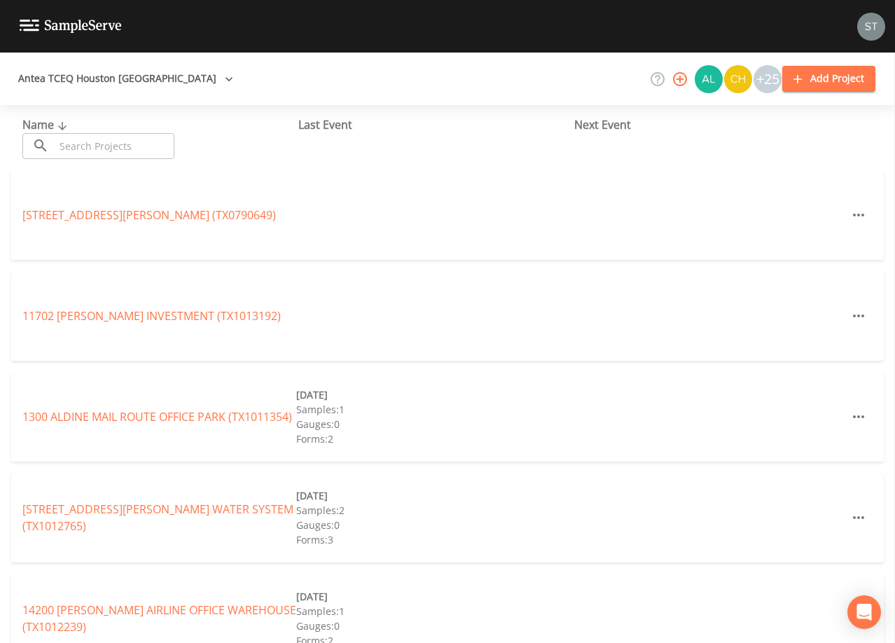
click at [139, 139] on input "text" at bounding box center [115, 146] width 120 height 26
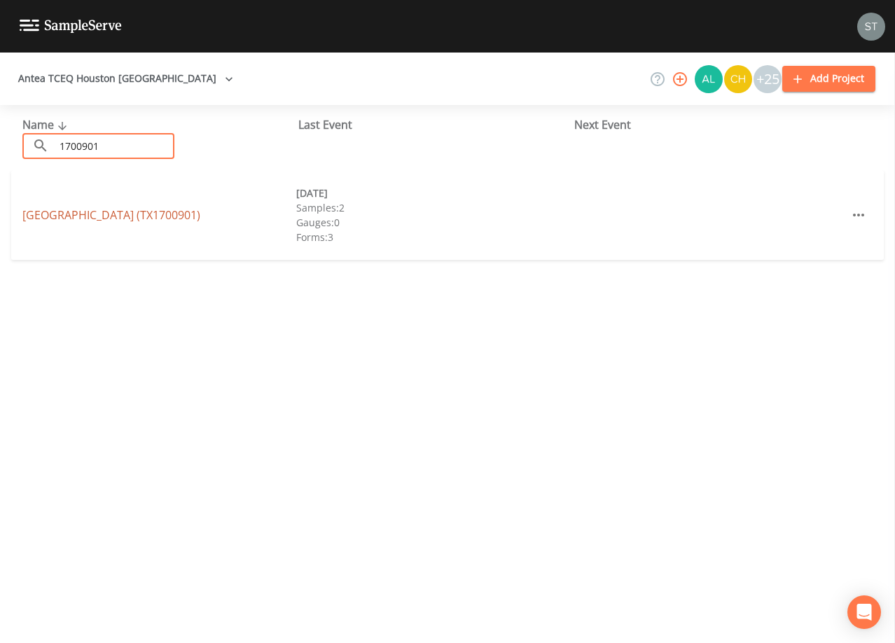
type input "1700901"
click at [175, 209] on link "[GEOGRAPHIC_DATA] (TX1700901)" at bounding box center [111, 214] width 178 height 15
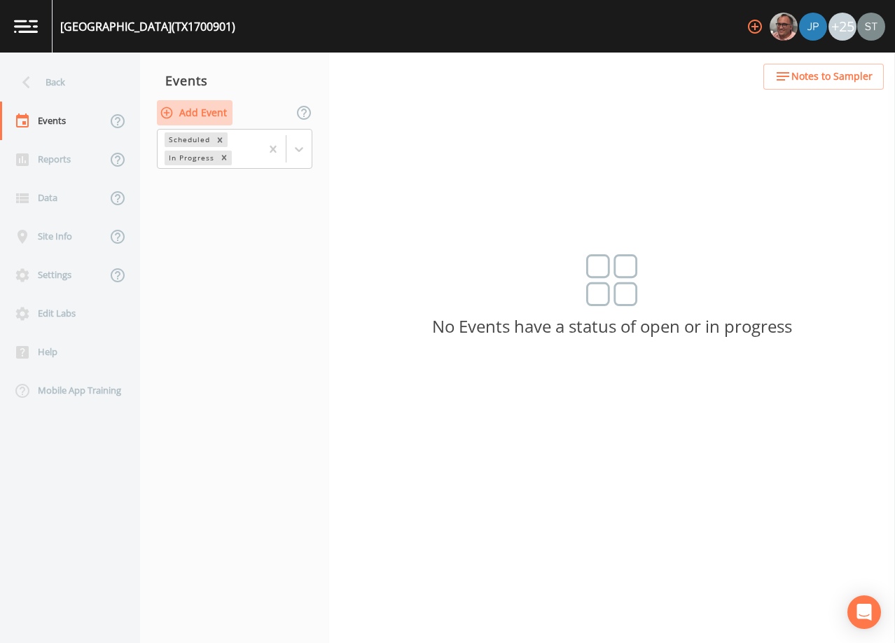
click at [207, 117] on button "Add Event" at bounding box center [195, 113] width 76 height 26
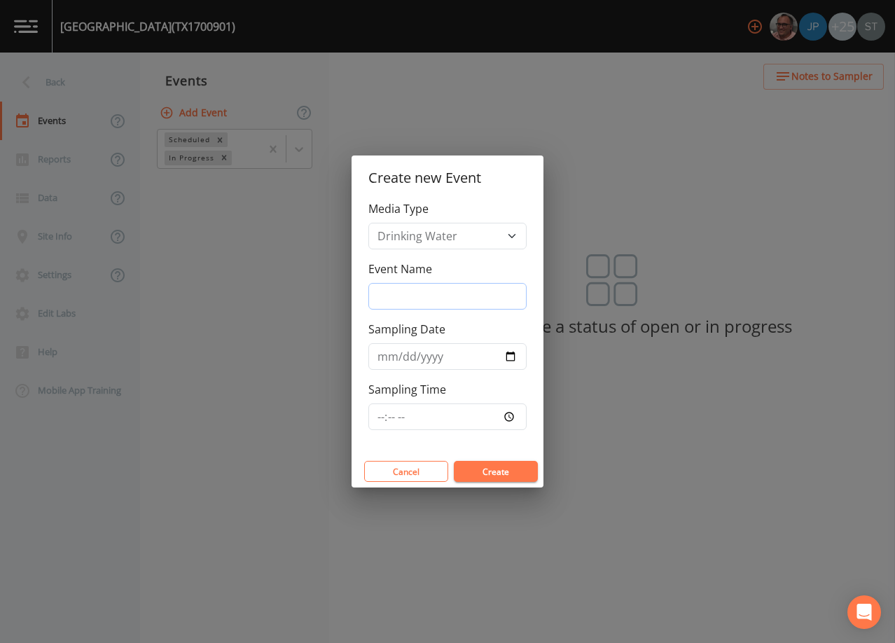
click at [420, 296] on input "Event Name" at bounding box center [447, 296] width 158 height 27
type input "3rd Qtr"
click at [384, 358] on input "Sampling Date" at bounding box center [447, 356] width 158 height 27
type input "[DATE]"
type input "09:30"
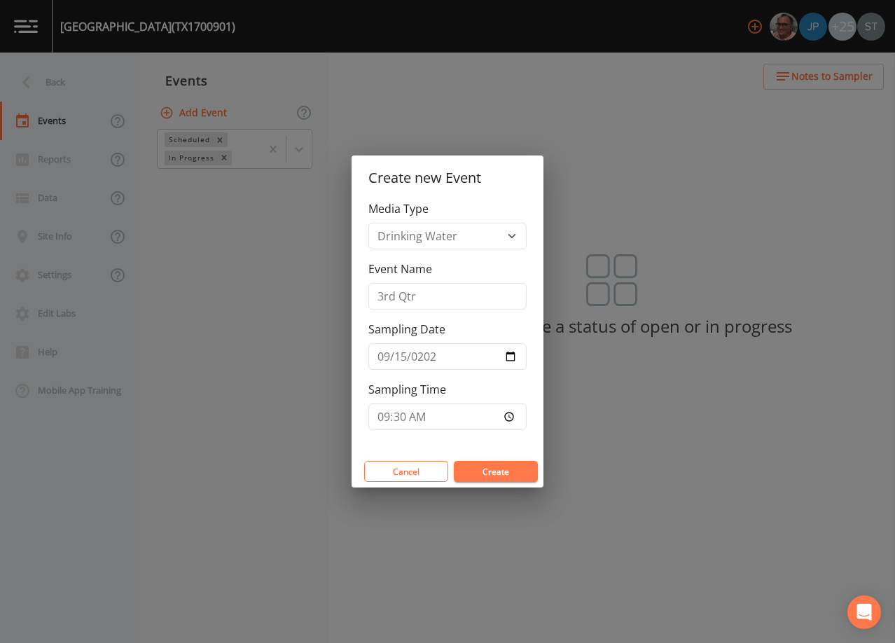
click at [510, 468] on button "Create" at bounding box center [496, 471] width 84 height 21
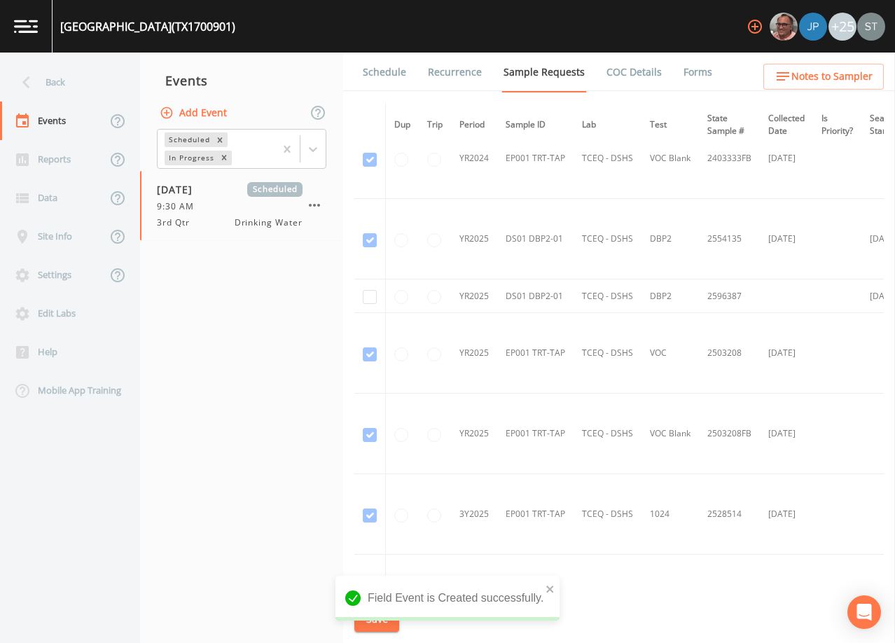
scroll to position [350, 0]
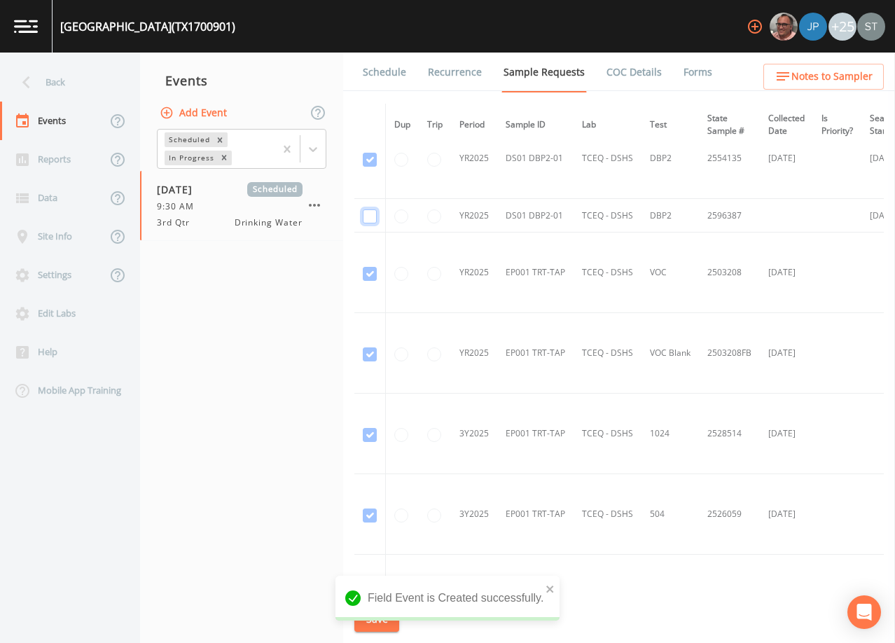
click at [370, 216] on input "checkbox" at bounding box center [370, 216] width 14 height 14
checkbox input "true"
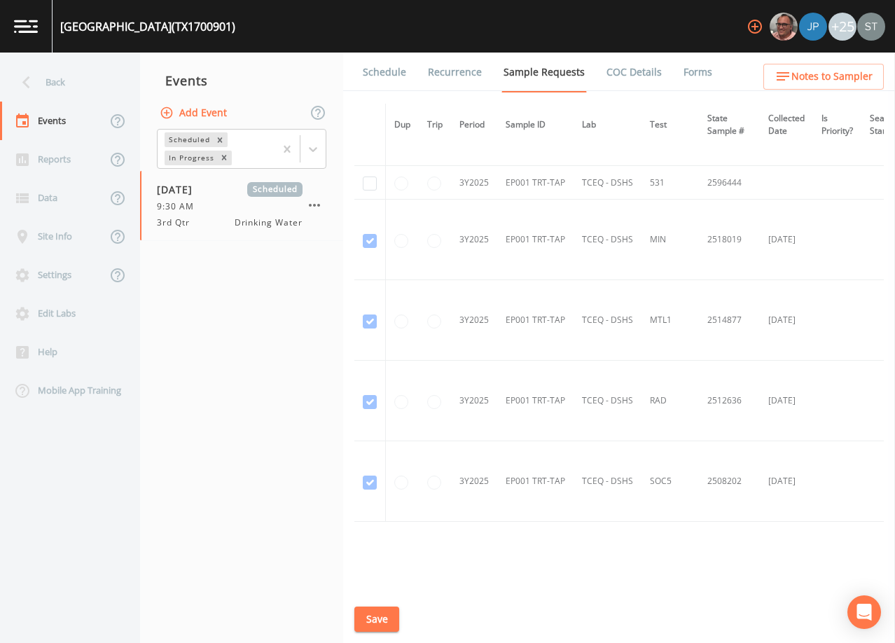
scroll to position [910, 0]
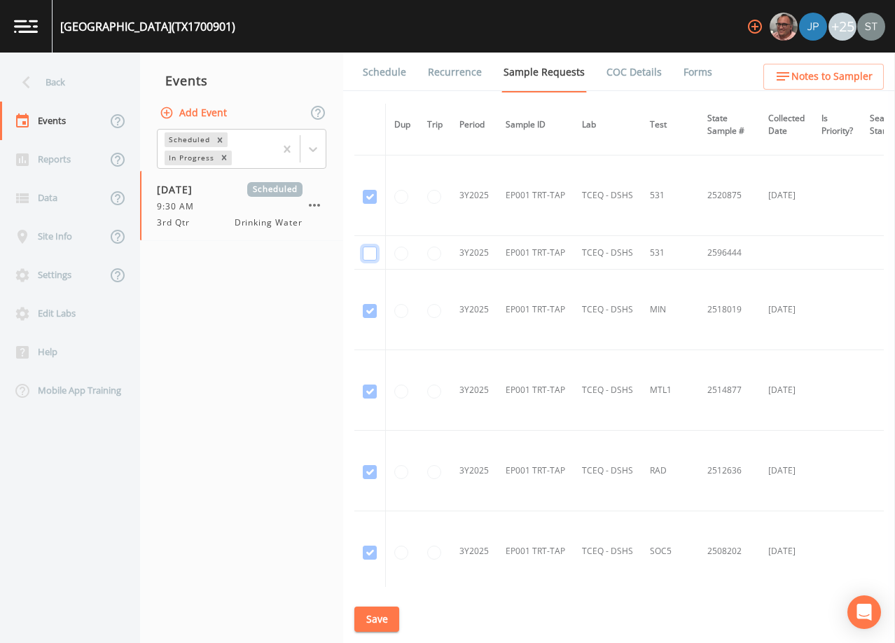
click at [370, 251] on input "checkbox" at bounding box center [370, 253] width 14 height 14
checkbox input "true"
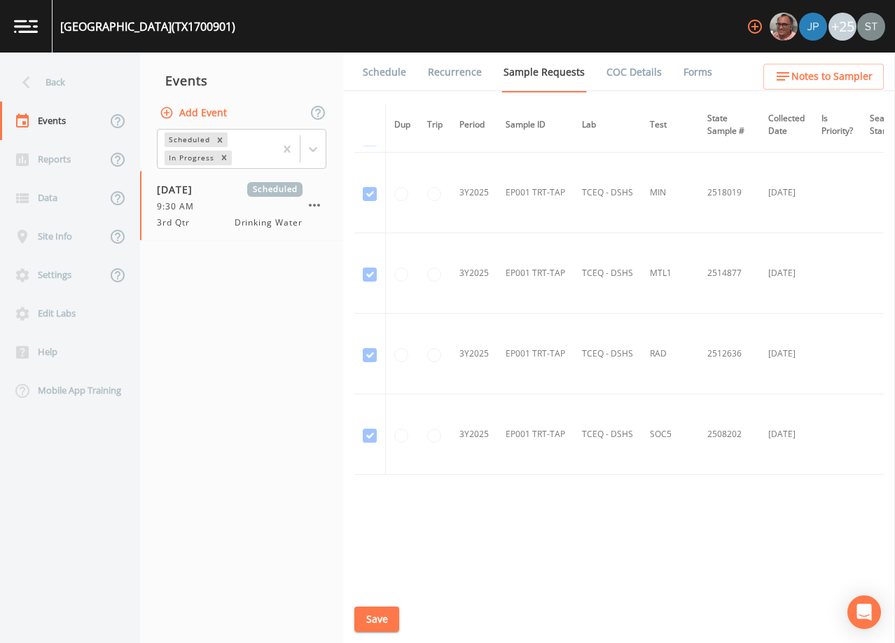
scroll to position [1030, 0]
click at [372, 621] on button "Save" at bounding box center [376, 619] width 45 height 26
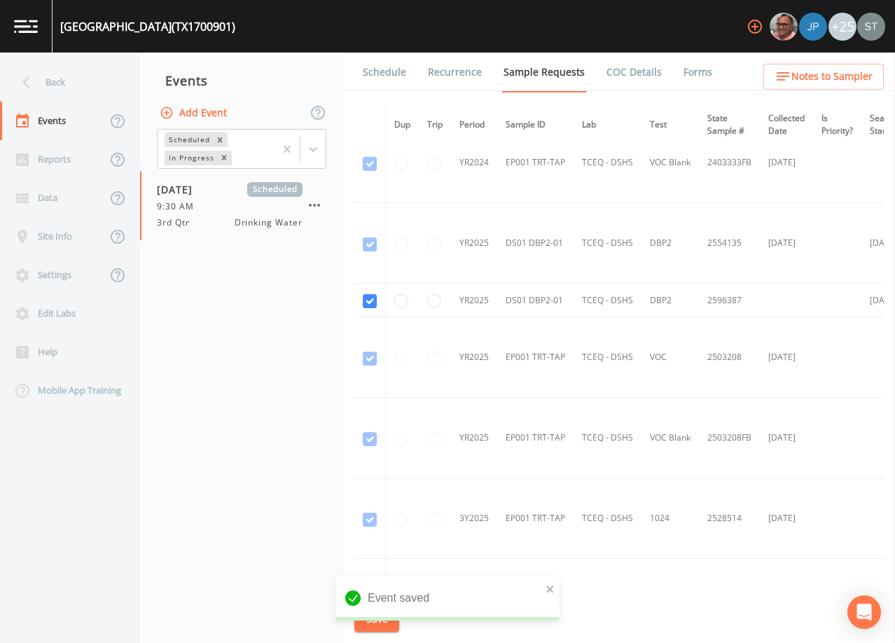
scroll to position [260, 0]
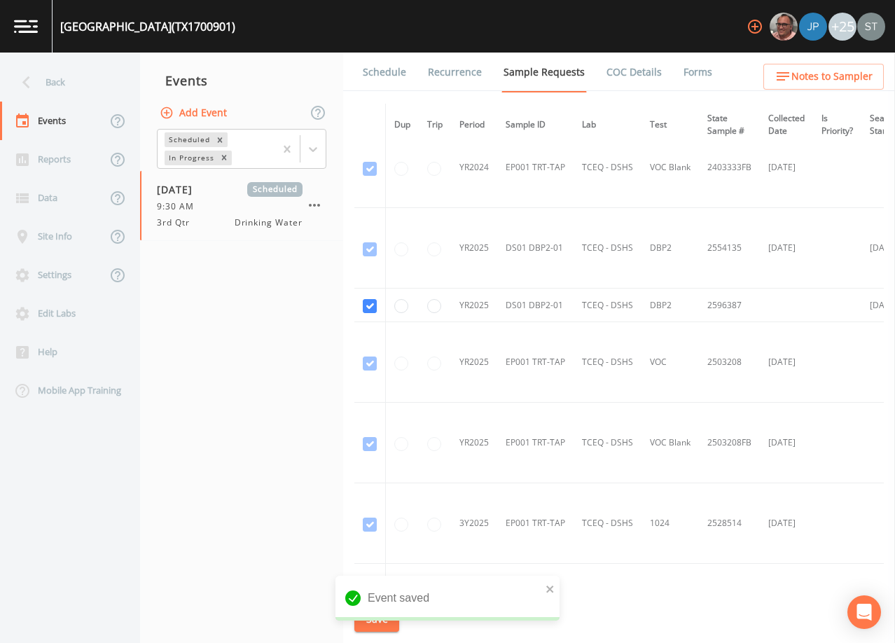
click at [386, 76] on link "Schedule" at bounding box center [385, 72] width 48 height 39
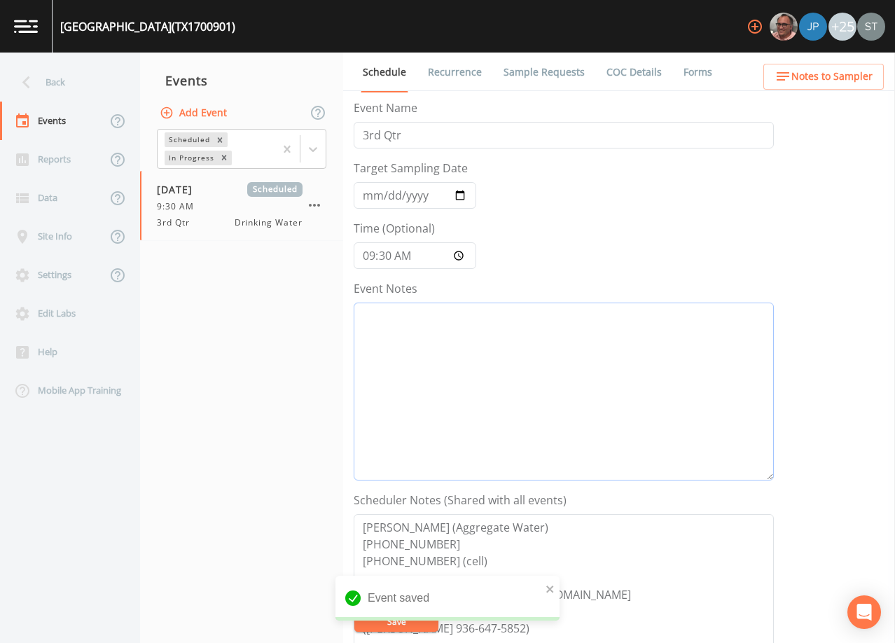
click at [491, 371] on textarea "Event Notes" at bounding box center [564, 391] width 420 height 178
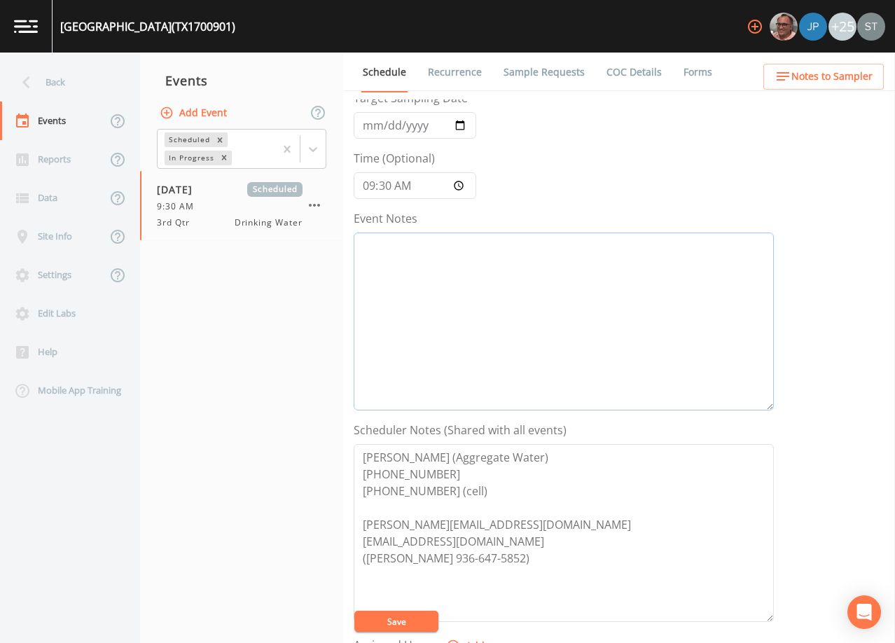
click at [652, 295] on textarea "Event Notes" at bounding box center [564, 321] width 420 height 178
paste textarea "[DATE]12:48 Email Sent [DATE]12:57 Confirmed Appt by Compliance ([PERSON_NAME])"
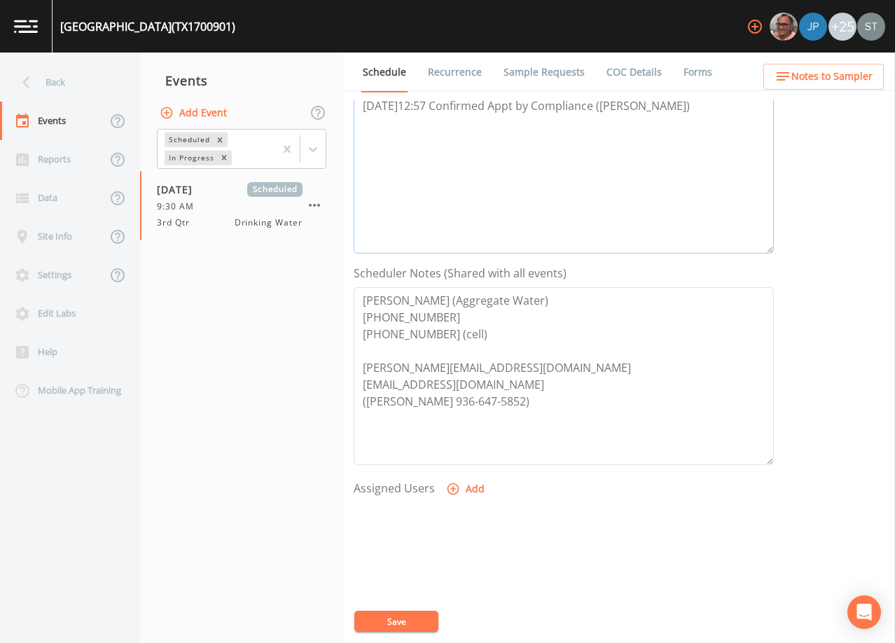
scroll to position [280, 0]
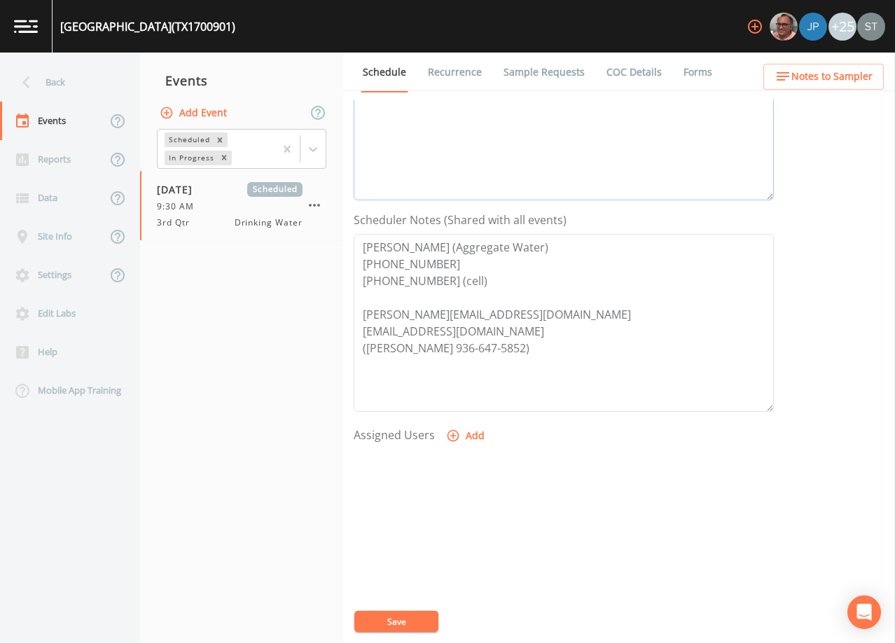
type textarea "[DATE]12:48 Email Sent [DATE]12:57 Confirmed Appt by Compliance ([PERSON_NAME])"
click at [847, 78] on span "Notes to Sampler" at bounding box center [831, 77] width 81 height 18
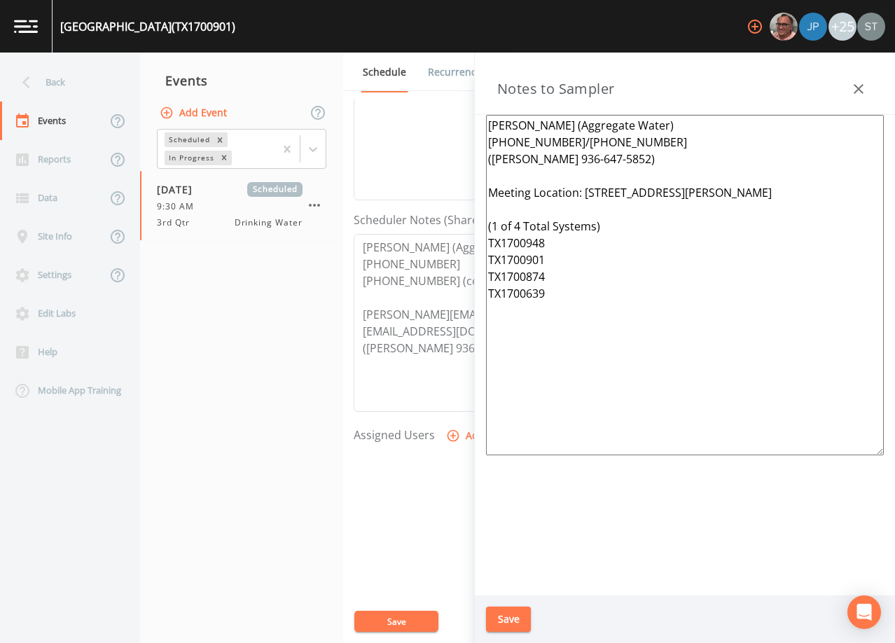
drag, startPoint x: 545, startPoint y: 304, endPoint x: 474, endPoint y: 194, distance: 130.7
click at [474, 194] on aside "Notes to Sampler [PERSON_NAME] (Aggregate Water) [PHONE_NUMBER]/[PHONE_NUMBER] …" at bounding box center [684, 348] width 421 height 590
paste textarea "[STREET_ADDRESS][PERSON_NAME] (1 of 3 Total Systems) TX1700378 TX1700874 TX1700…"
type textarea "[PERSON_NAME] (Aggregate Water) [PHONE_NUMBER]/[PHONE_NUMBER] ([PERSON_NAME] 93…"
click at [517, 613] on button "Save" at bounding box center [508, 619] width 45 height 26
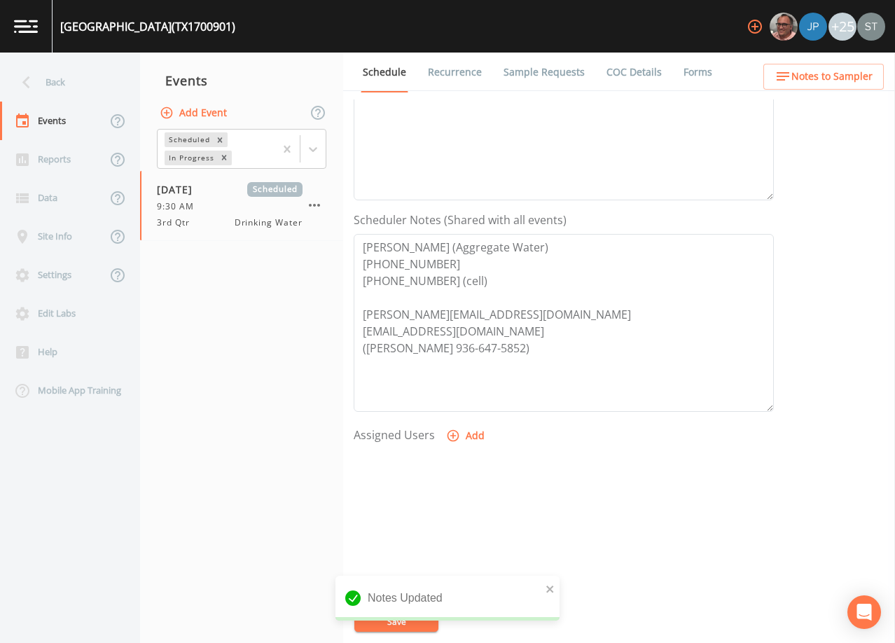
click at [463, 433] on button "Add" at bounding box center [466, 436] width 47 height 26
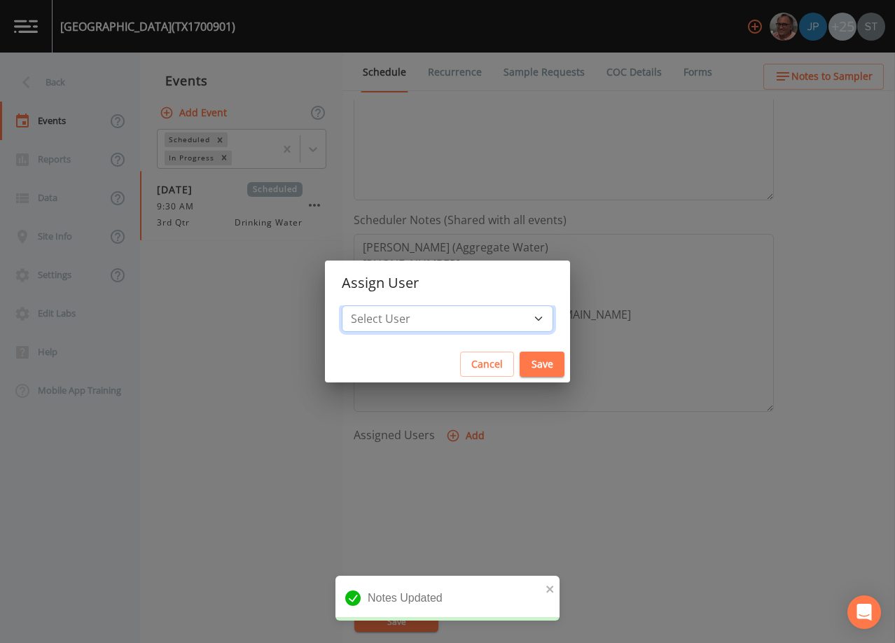
click at [454, 317] on select "Select User [PERSON_NAME] [PERSON_NAME] [PERSON_NAME] [PERSON_NAME] [PERSON_NAM…" at bounding box center [447, 318] width 211 height 27
select select "9949071a-8de3-4d5f-82d7-f9272ed5f8d7"
click at [373, 305] on select "Select User [PERSON_NAME] [PERSON_NAME] [PERSON_NAME] [PERSON_NAME] [PERSON_NAM…" at bounding box center [447, 318] width 211 height 27
click at [519, 364] on button "Save" at bounding box center [541, 364] width 45 height 26
select select
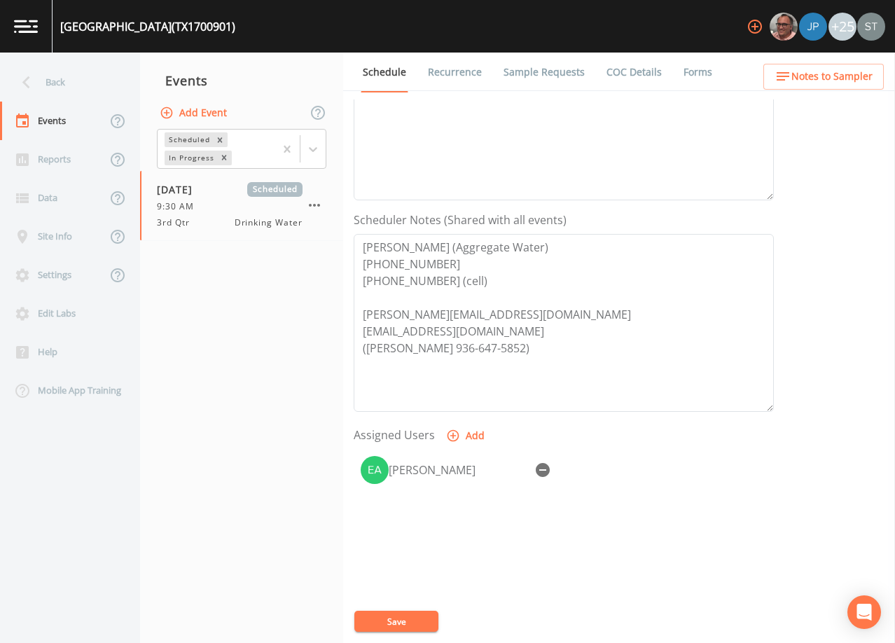
click at [405, 618] on button "Save" at bounding box center [396, 620] width 84 height 21
click at [677, 147] on textarea "[DATE]12:48 Email Sent [DATE]12:57 Confirmed Appt by Compliance ([PERSON_NAME])" at bounding box center [564, 111] width 420 height 178
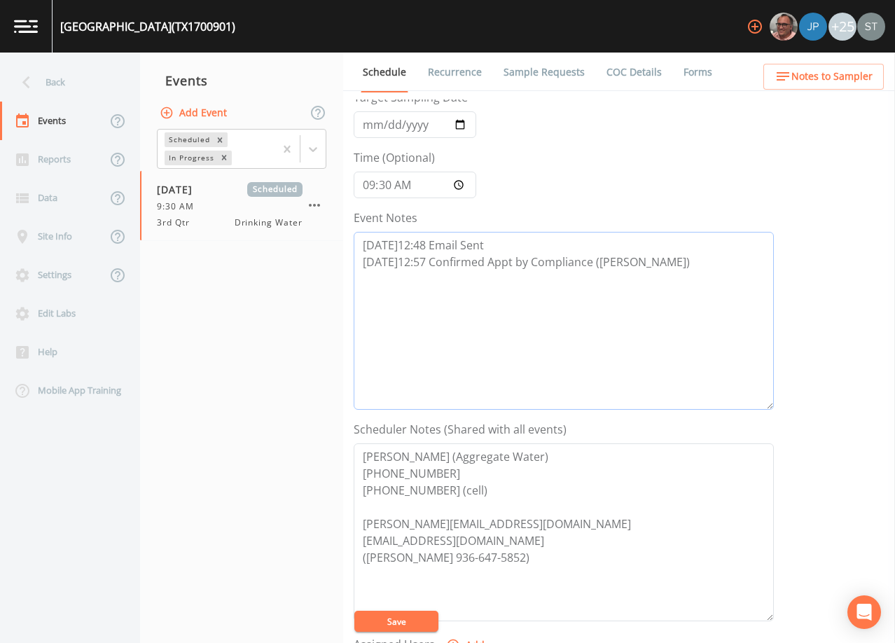
scroll to position [70, 0]
click at [414, 617] on button "Save" at bounding box center [396, 620] width 84 height 21
click at [543, 79] on link "Sample Requests" at bounding box center [543, 72] width 85 height 39
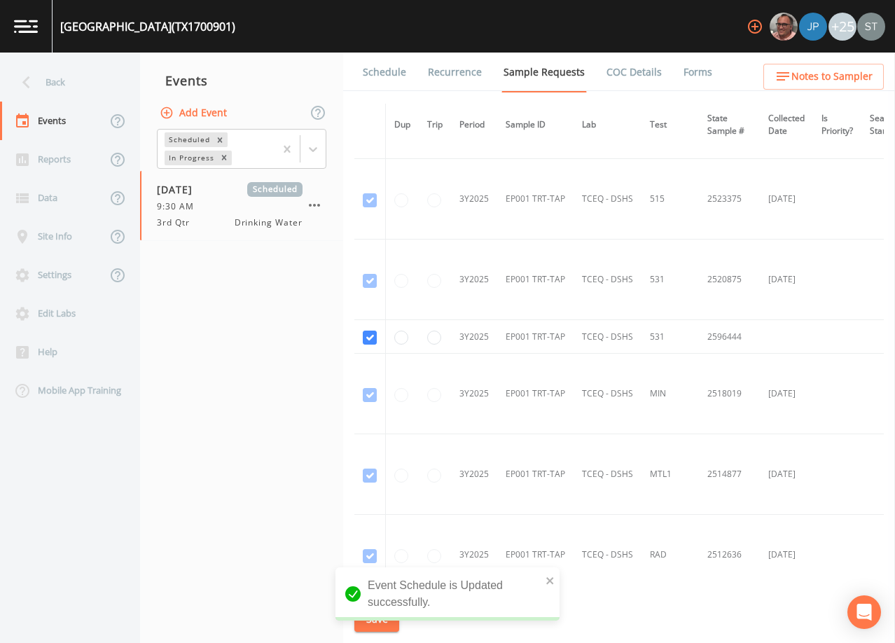
scroll to position [840, 0]
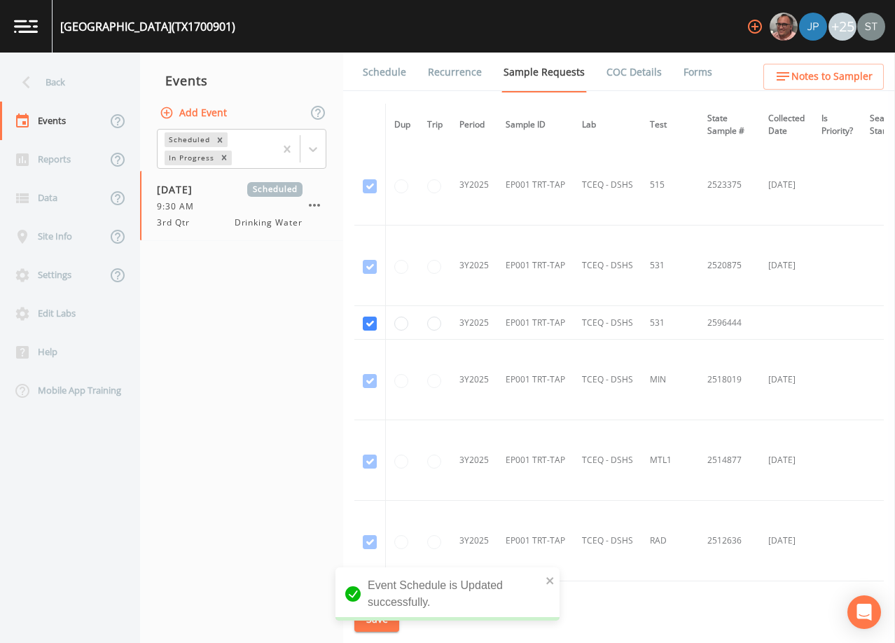
click at [381, 74] on link "Schedule" at bounding box center [385, 72] width 48 height 39
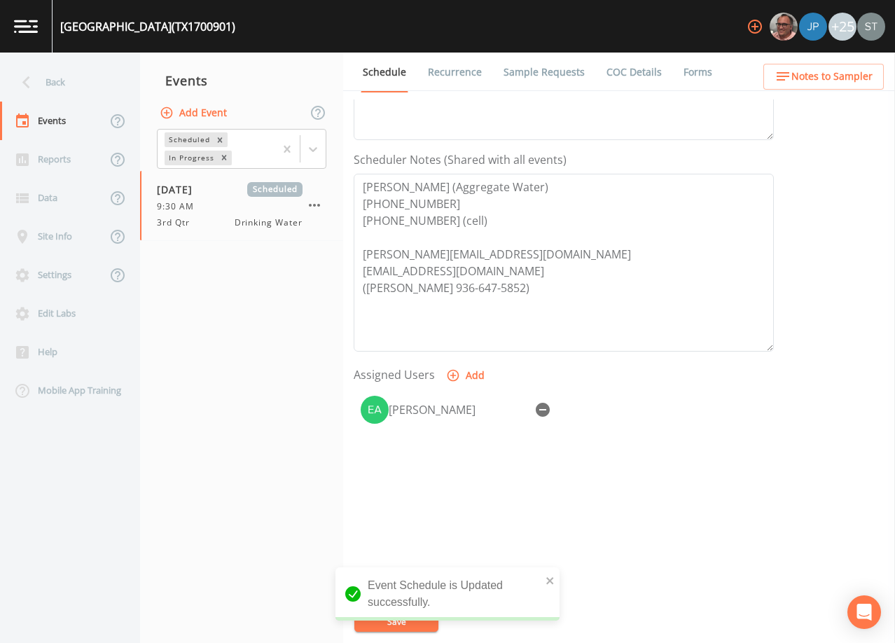
scroll to position [345, 0]
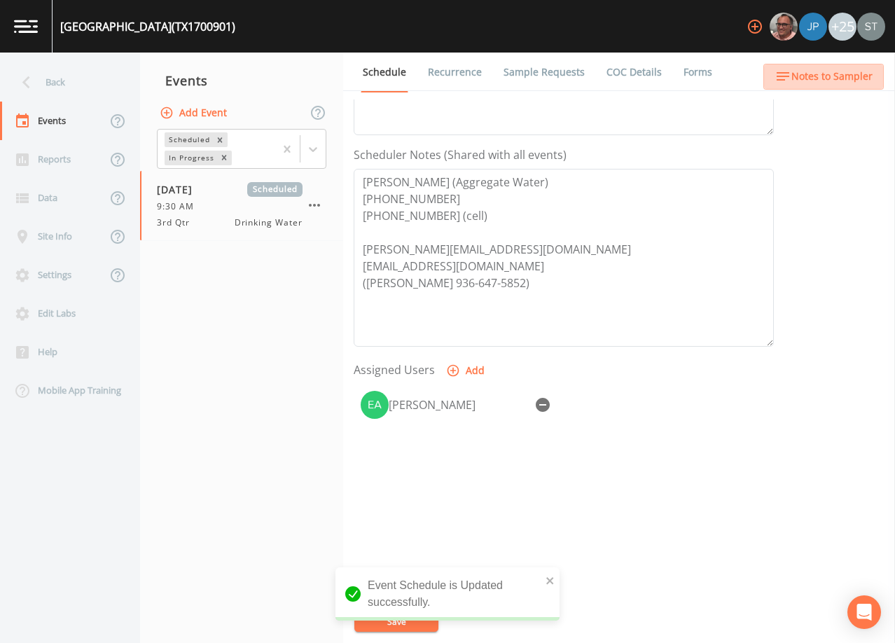
click at [827, 82] on span "Notes to Sampler" at bounding box center [831, 77] width 81 height 18
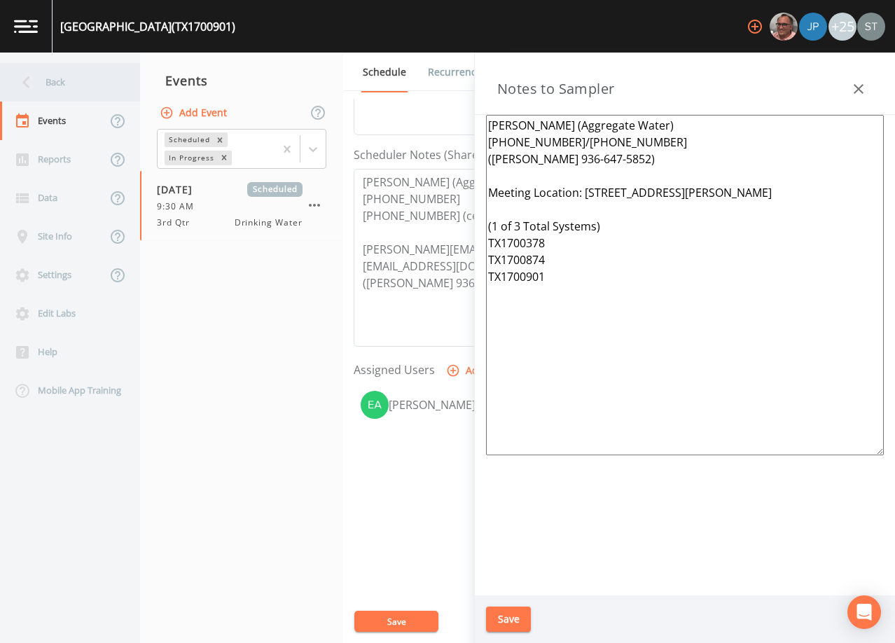
click at [73, 84] on div "Back" at bounding box center [63, 82] width 126 height 39
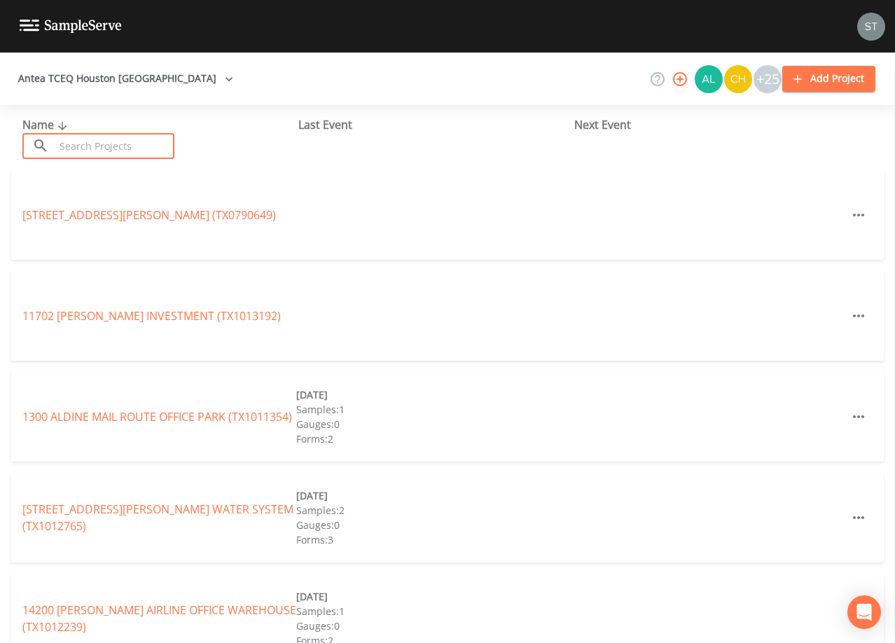
click at [146, 141] on input "text" at bounding box center [115, 146] width 120 height 26
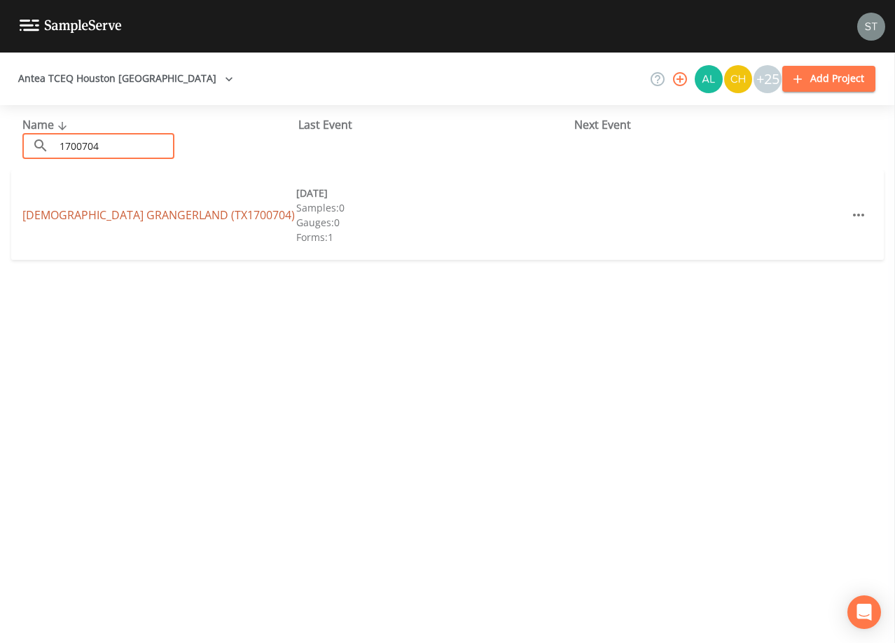
type input "1700704"
click at [190, 207] on link "[DEMOGRAPHIC_DATA] [GEOGRAPHIC_DATA] (TX1700704)" at bounding box center [158, 214] width 272 height 15
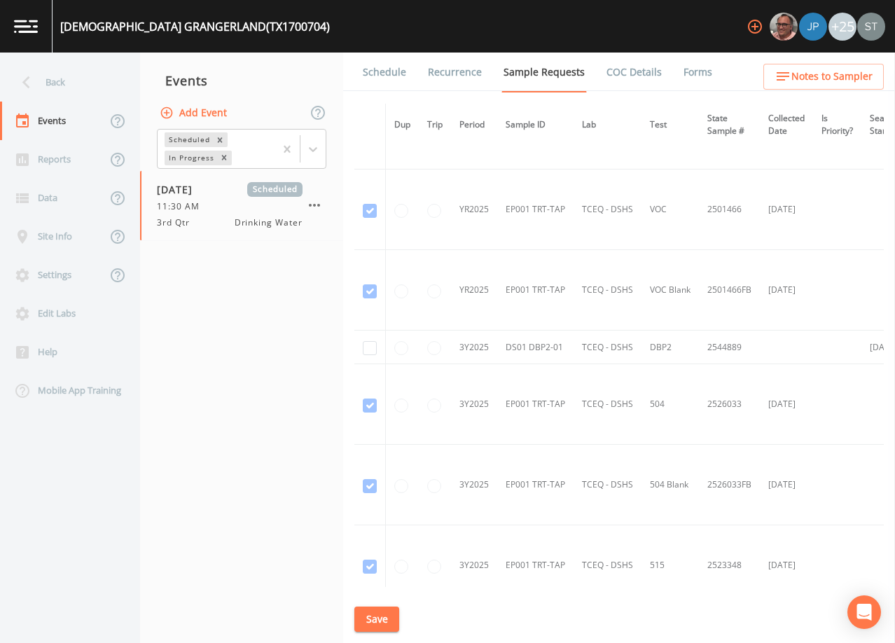
scroll to position [210, 0]
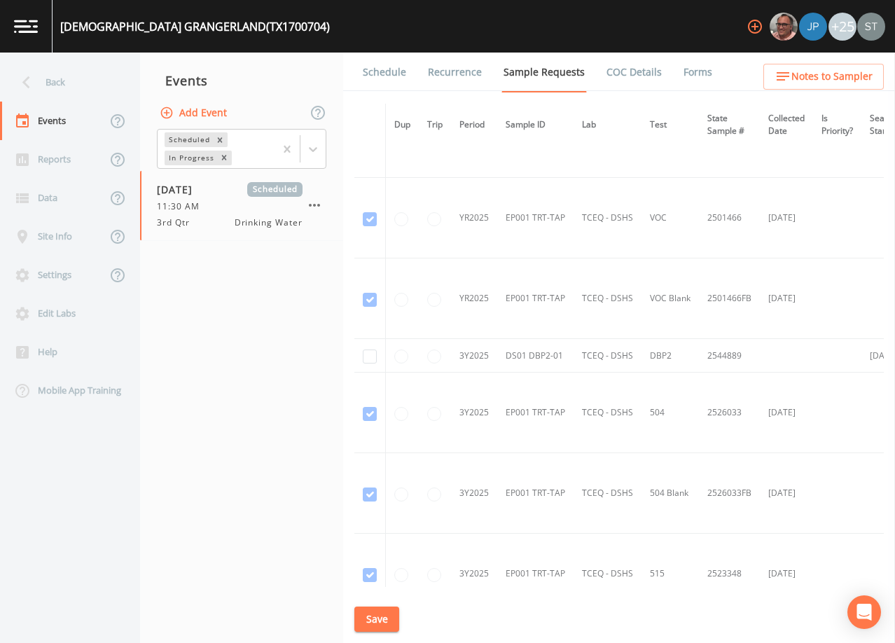
click at [379, 71] on link "Schedule" at bounding box center [385, 72] width 48 height 39
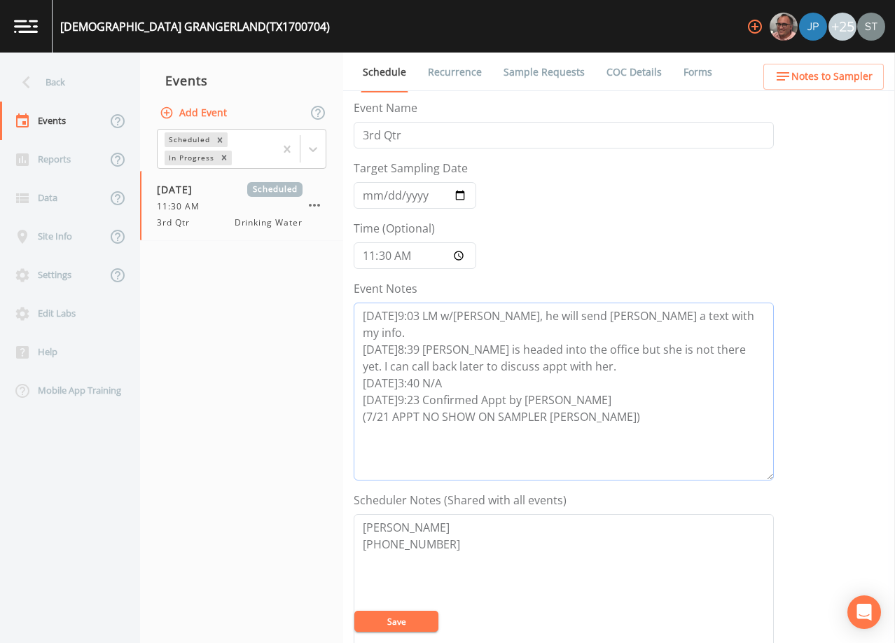
click at [630, 402] on textarea "[DATE]9:03 LM w/[PERSON_NAME], he will send [PERSON_NAME] a text with my info. …" at bounding box center [564, 391] width 420 height 178
type textarea "[DATE]9:03 LM w/[PERSON_NAME], he will send [PERSON_NAME] a text with my info. …"
click at [363, 194] on input "[DATE]" at bounding box center [415, 195] width 123 height 27
type input "[DATE]"
type input "12:00"
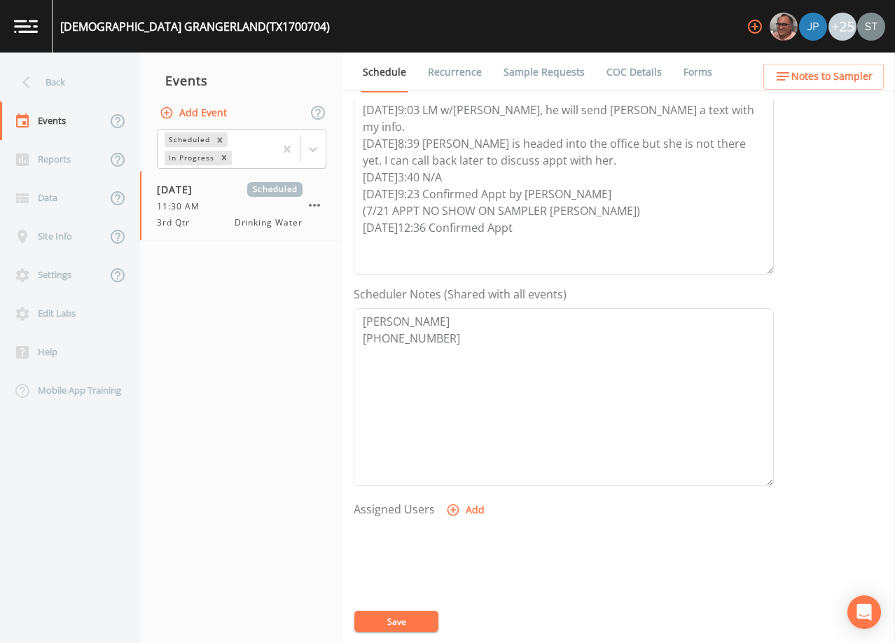
scroll to position [210, 0]
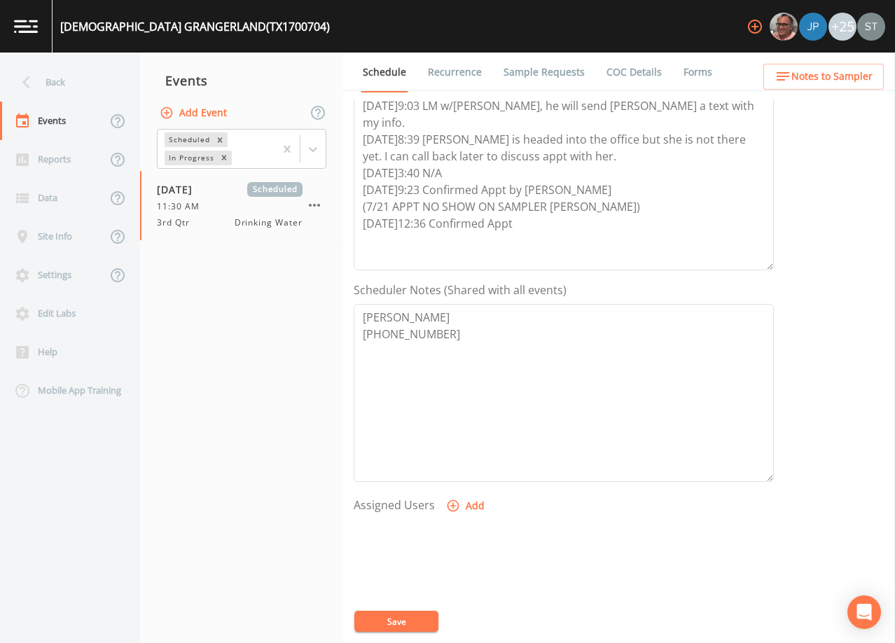
click at [466, 512] on button "Add" at bounding box center [466, 506] width 47 height 26
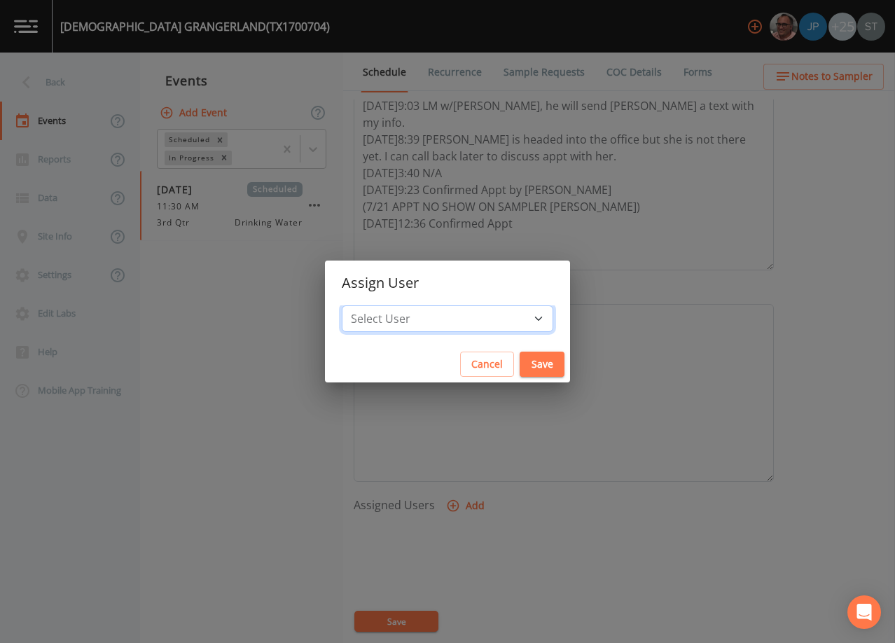
click at [469, 317] on select "Select User [PERSON_NAME] [PERSON_NAME] [PERSON_NAME] [PERSON_NAME] [PERSON_NAM…" at bounding box center [447, 318] width 211 height 27
select select "9949071a-8de3-4d5f-82d7-f9272ed5f8d7"
click at [373, 305] on select "Select User [PERSON_NAME] [PERSON_NAME] [PERSON_NAME] [PERSON_NAME] [PERSON_NAM…" at bounding box center [447, 318] width 211 height 27
click at [519, 365] on button "Save" at bounding box center [541, 364] width 45 height 26
select select
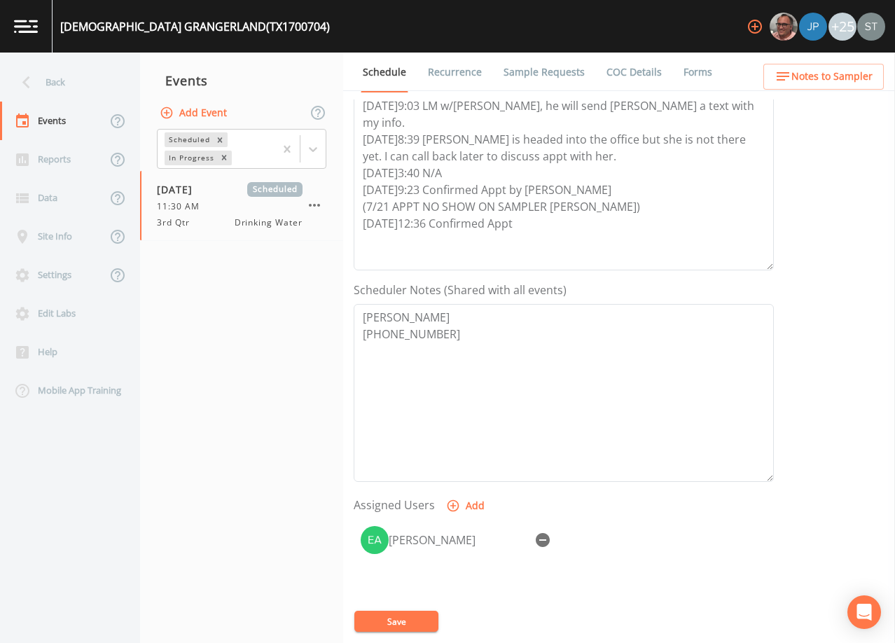
click at [418, 619] on button "Save" at bounding box center [396, 620] width 84 height 21
click at [870, 71] on span "Notes to Sampler" at bounding box center [831, 77] width 81 height 18
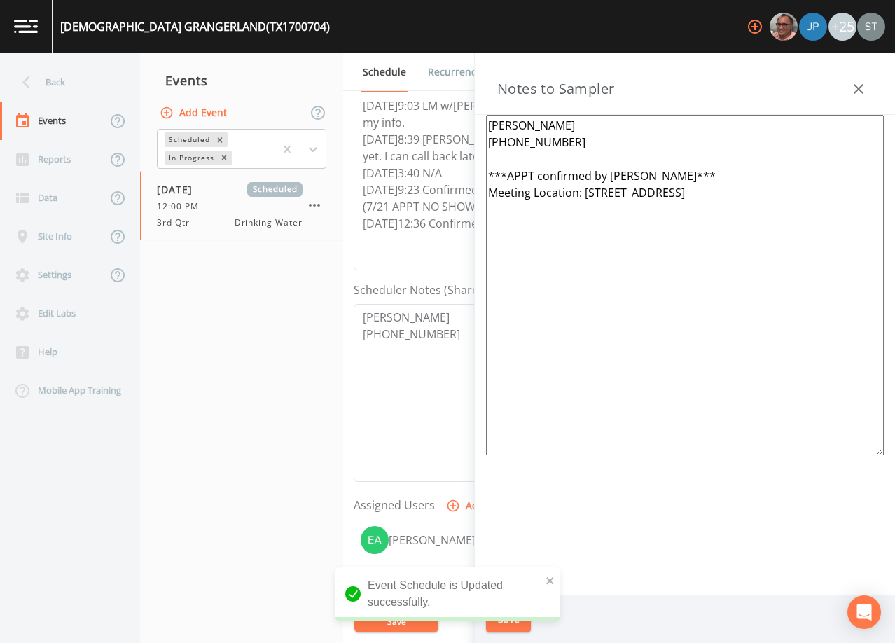
drag, startPoint x: 668, startPoint y: 176, endPoint x: 438, endPoint y: 172, distance: 229.7
click at [438, 172] on div "Back Events Reports Data Site Info Settings Edit Labs Help Mobile App Training …" at bounding box center [447, 348] width 895 height 590
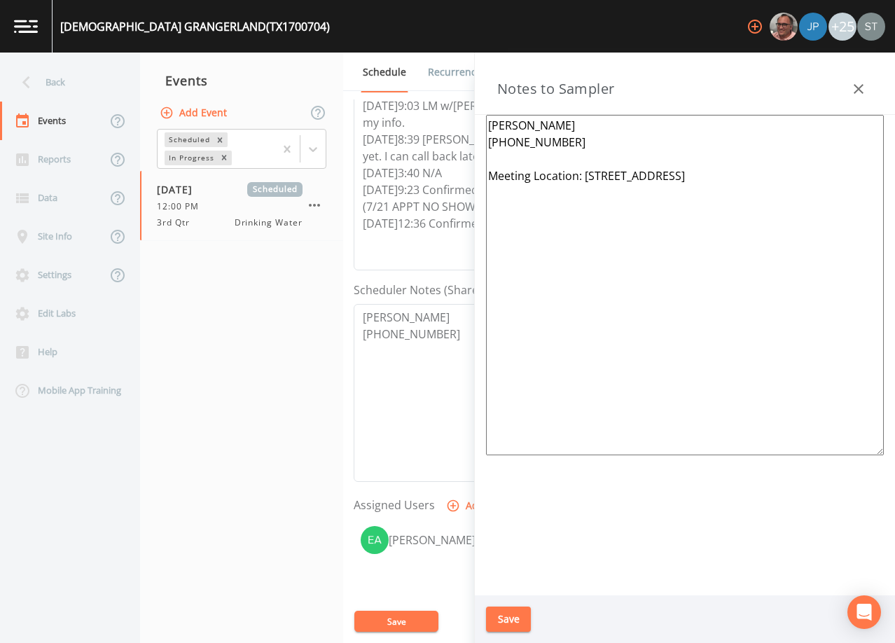
type textarea "[PERSON_NAME] [PHONE_NUMBER] Meeting Location: [STREET_ADDRESS]"
click at [510, 615] on button "Save" at bounding box center [508, 619] width 45 height 26
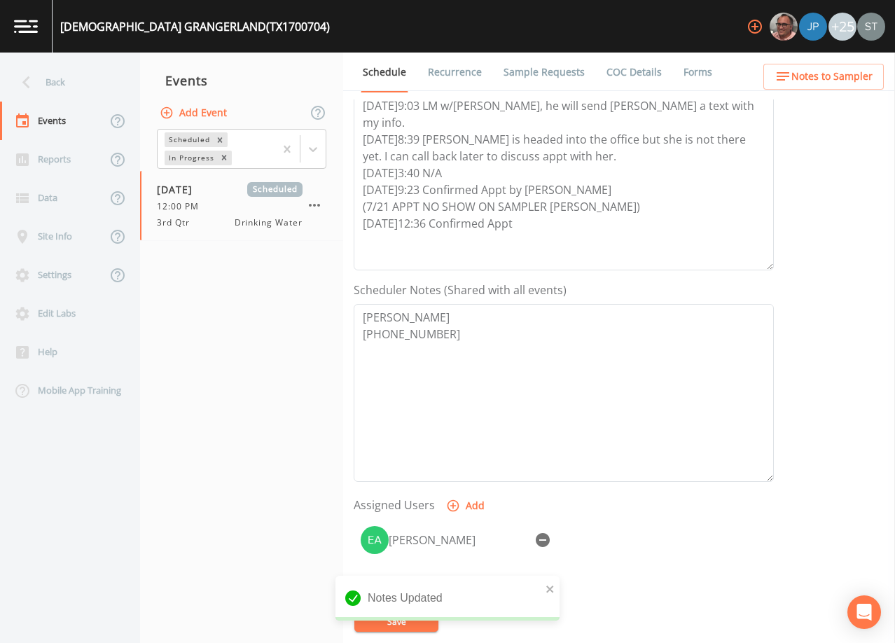
click at [528, 76] on link "Sample Requests" at bounding box center [543, 72] width 85 height 39
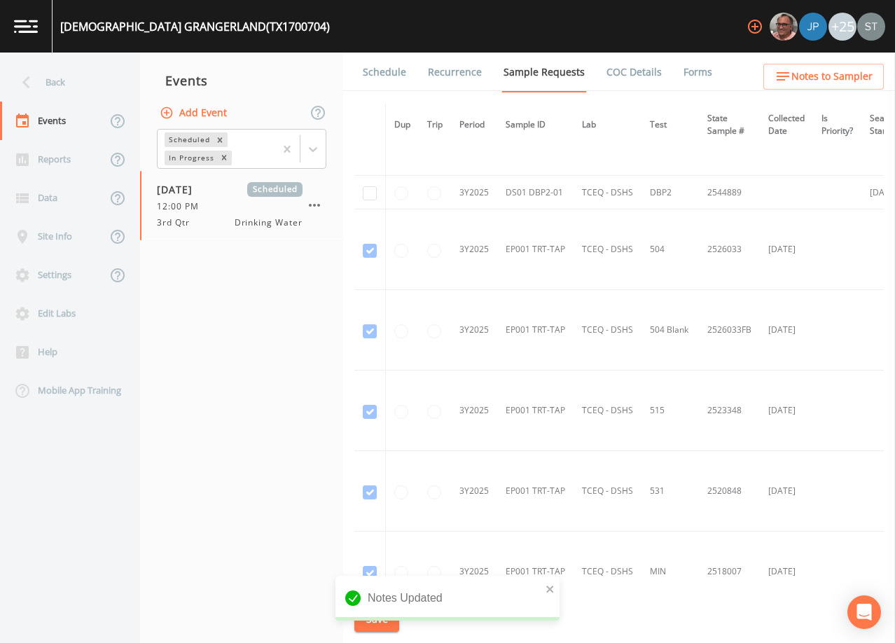
scroll to position [234, 0]
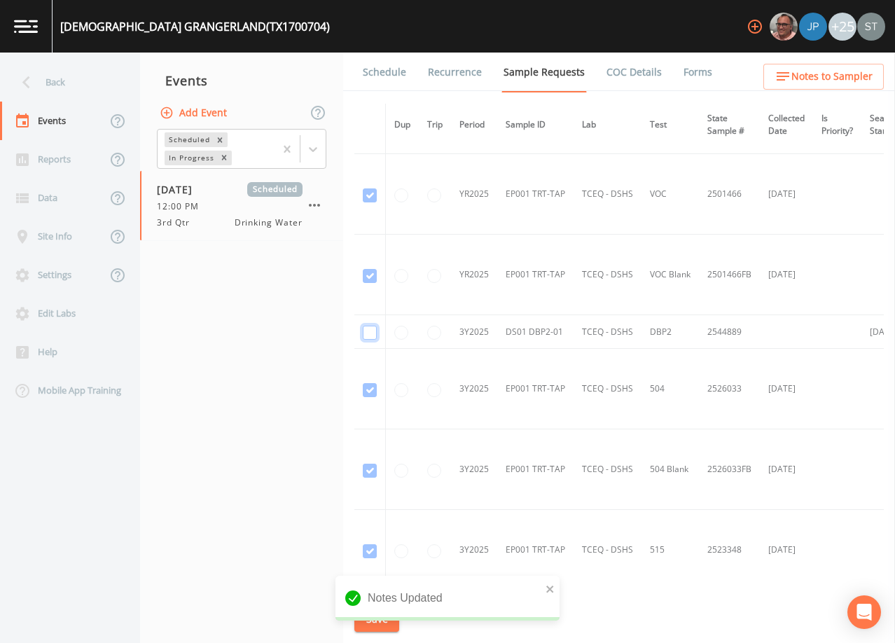
click at [368, 330] on input "checkbox" at bounding box center [370, 333] width 14 height 14
checkbox input "true"
click at [384, 615] on button "Save" at bounding box center [376, 619] width 45 height 26
click at [393, 76] on link "Schedule" at bounding box center [385, 72] width 48 height 39
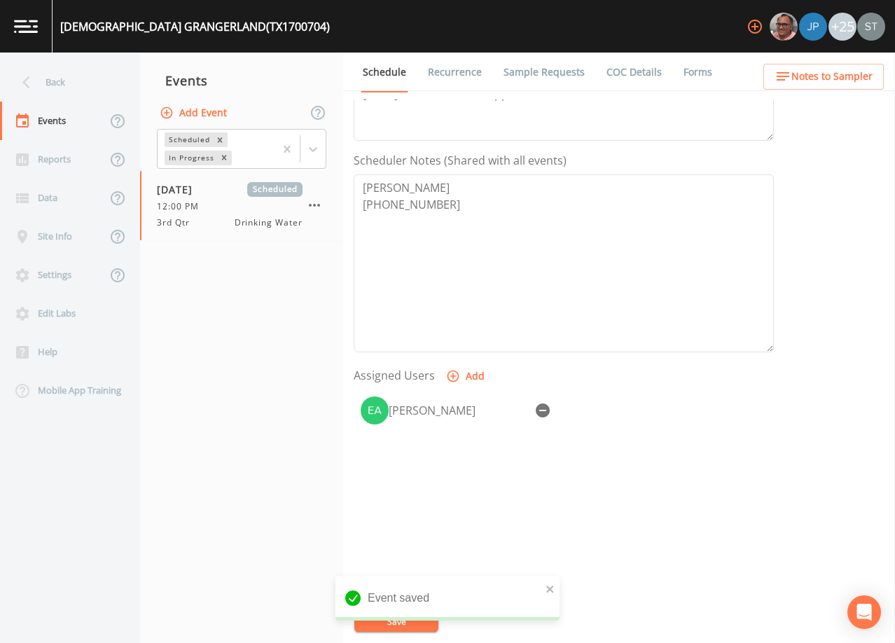
scroll to position [345, 0]
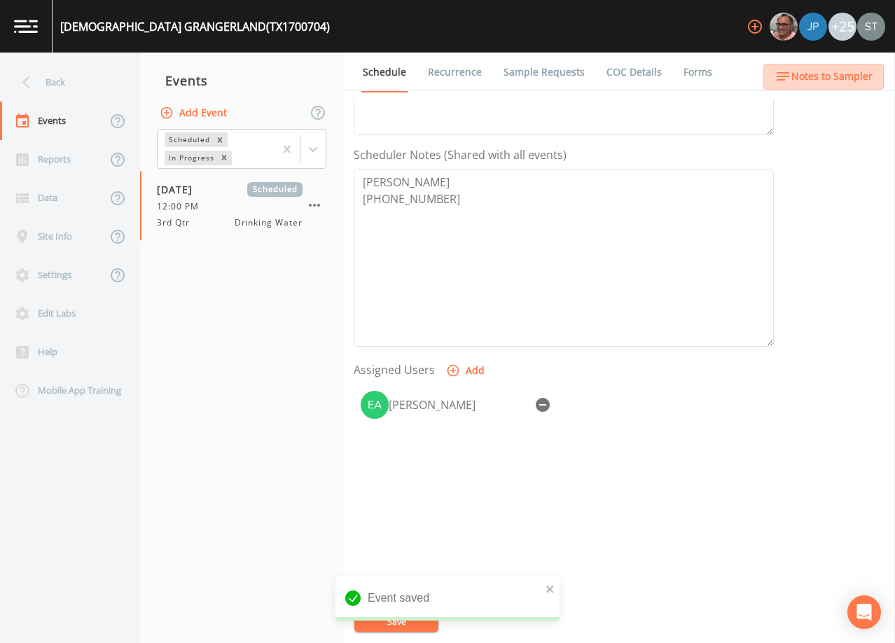
click at [832, 74] on span "Notes to Sampler" at bounding box center [831, 77] width 81 height 18
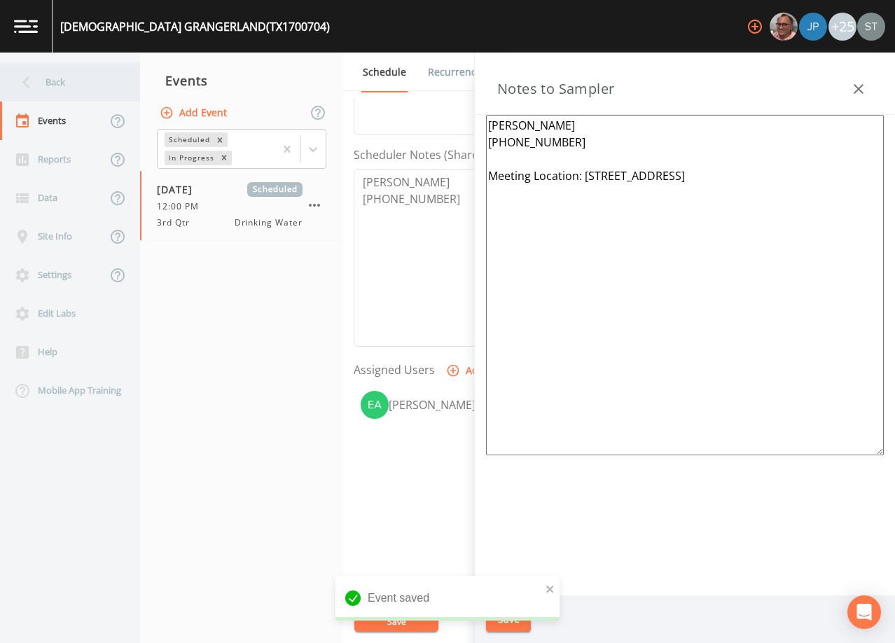
click at [75, 82] on div "Back" at bounding box center [63, 82] width 126 height 39
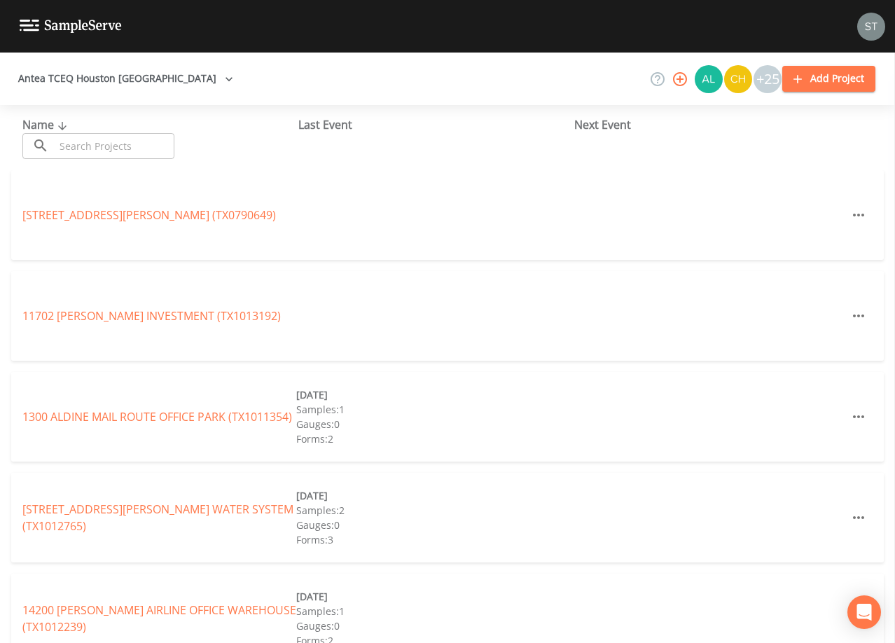
click at [106, 137] on input "text" at bounding box center [115, 146] width 120 height 26
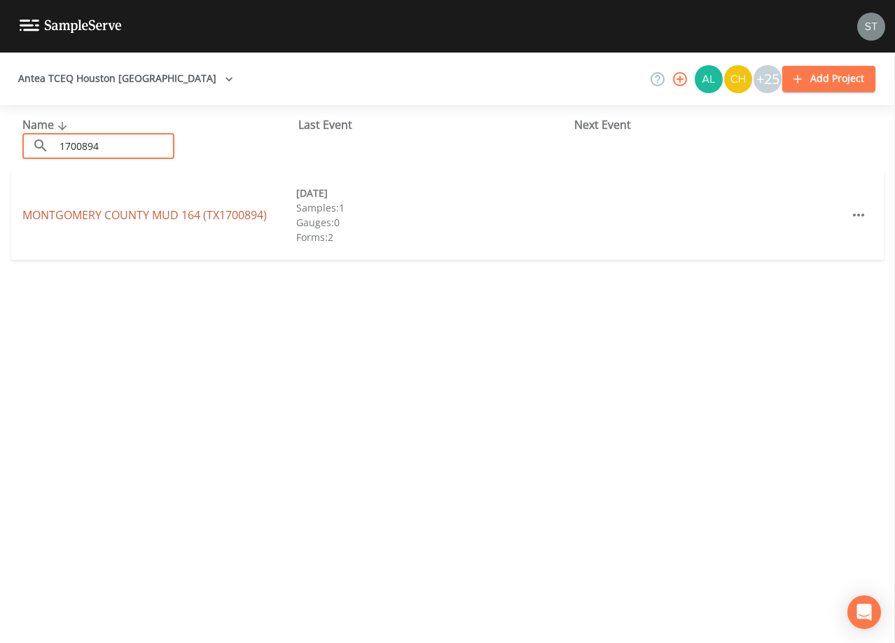
type input "1700894"
click at [179, 211] on link "MONTGOMERY COUNTY MUD 164 (TX1700894)" at bounding box center [144, 214] width 244 height 15
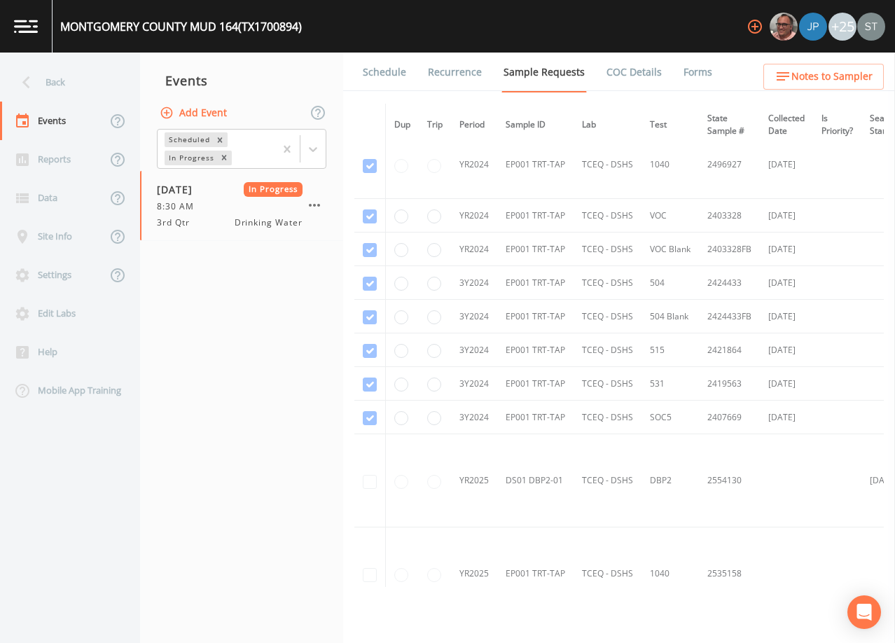
scroll to position [68, 0]
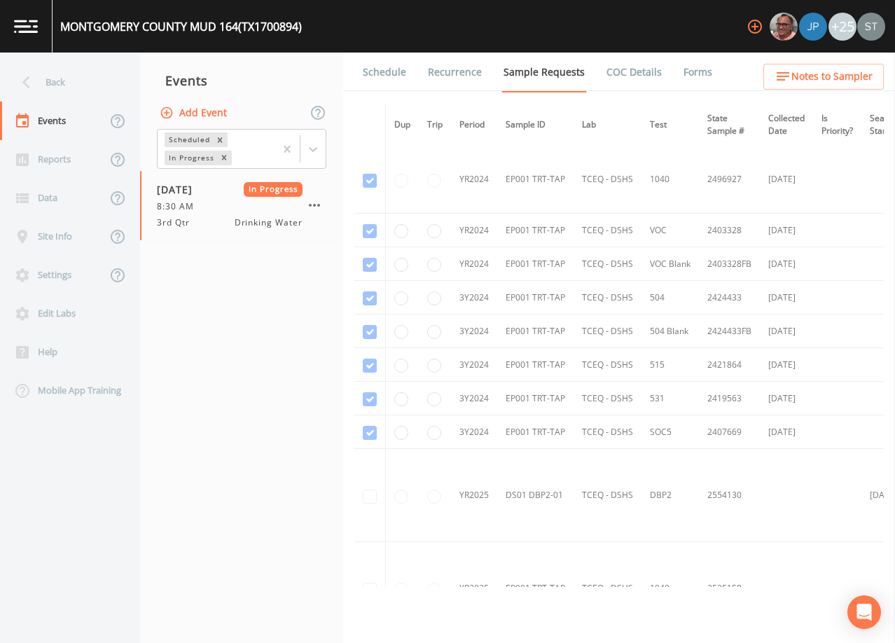
click at [379, 70] on link "Schedule" at bounding box center [385, 72] width 48 height 39
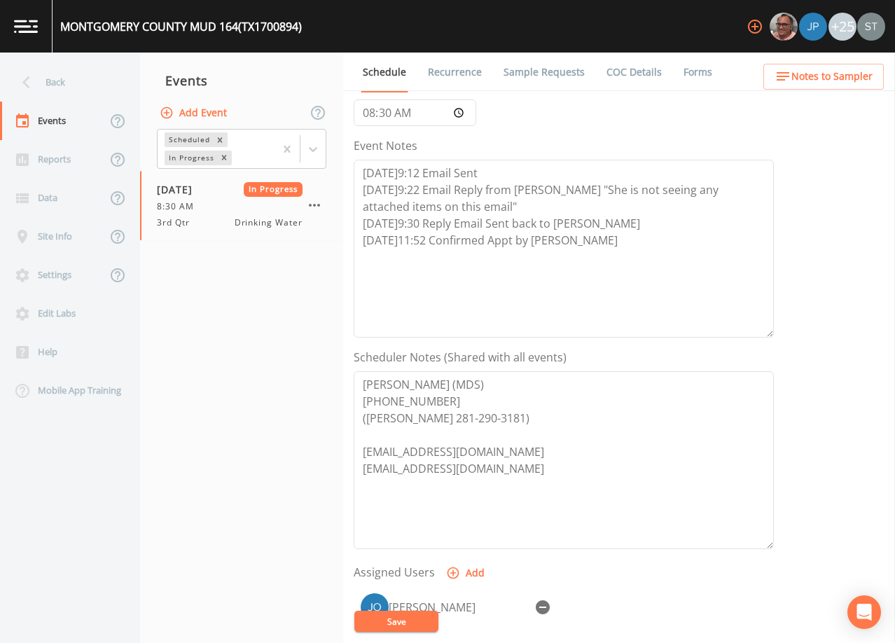
scroll to position [135, 0]
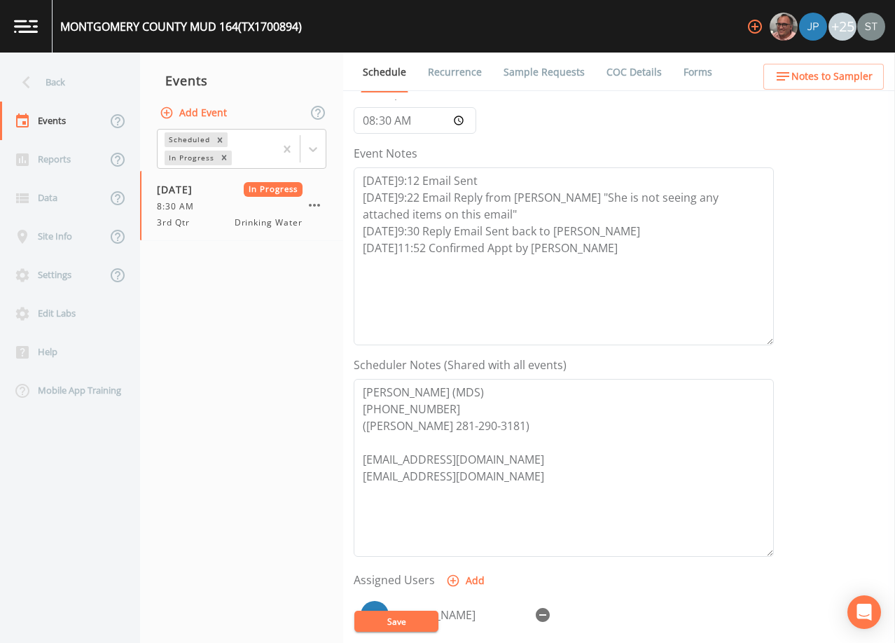
click at [684, 68] on link "Forms" at bounding box center [697, 72] width 33 height 39
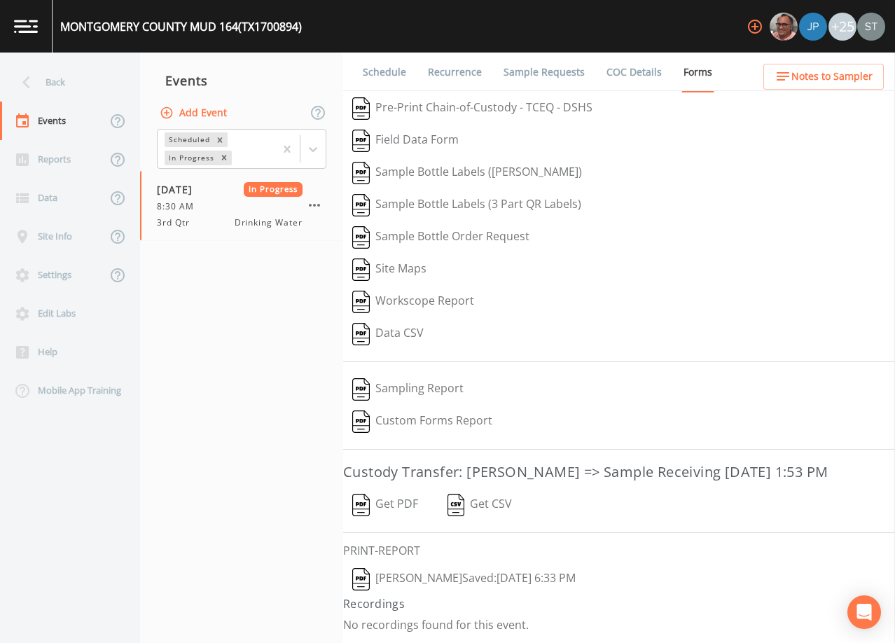
click at [461, 578] on button "[PERSON_NAME]  Saved: [DATE] 6:33 PM" at bounding box center [464, 579] width 242 height 32
click at [317, 204] on icon "button" at bounding box center [314, 205] width 17 height 17
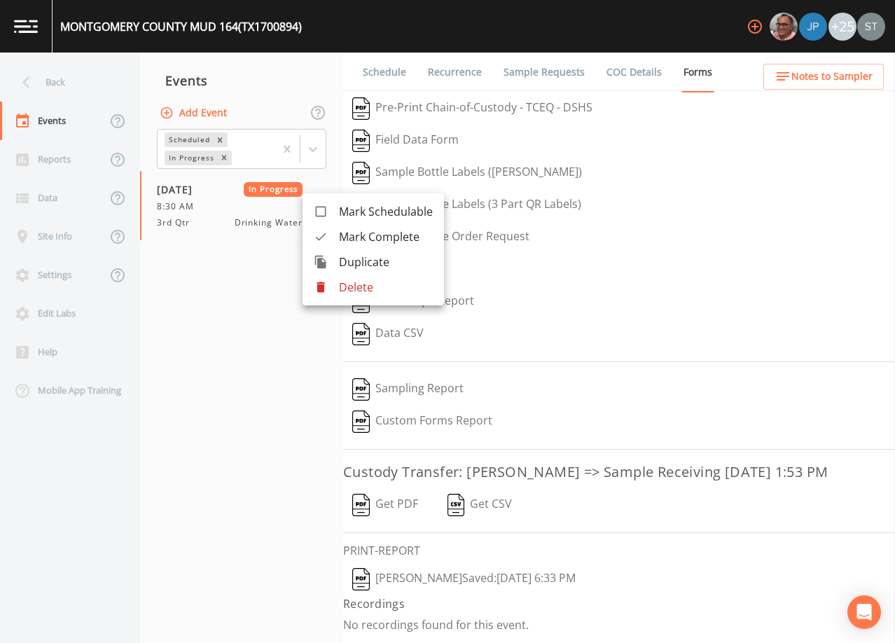
click at [367, 235] on span "Mark Complete" at bounding box center [386, 236] width 94 height 17
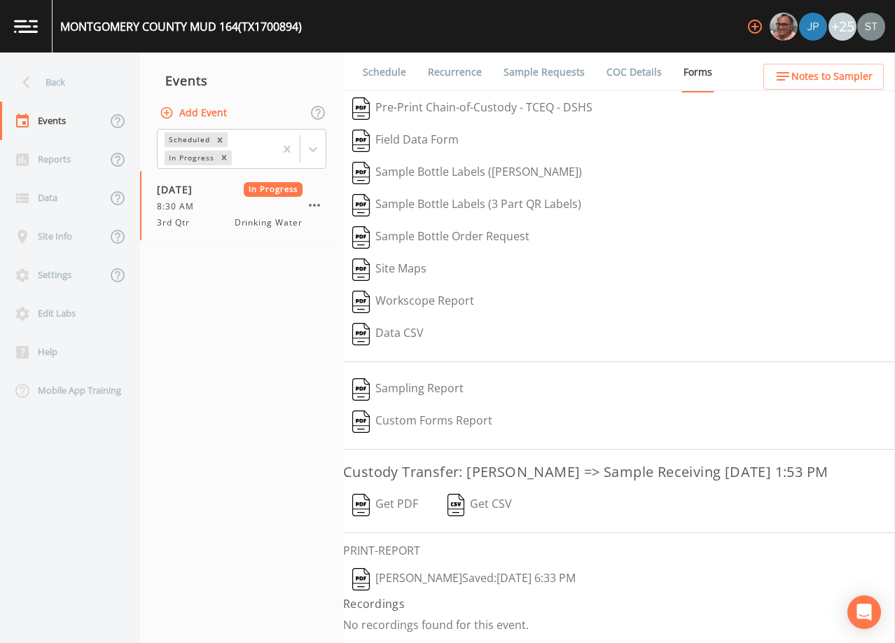
click at [214, 115] on button "Add Event" at bounding box center [195, 113] width 76 height 26
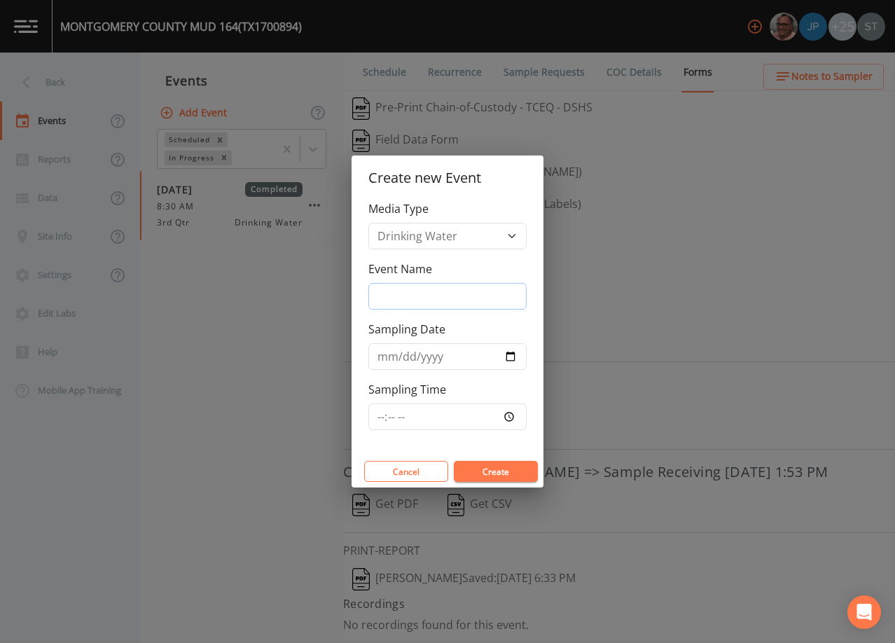
click at [424, 291] on input "Event Name" at bounding box center [447, 296] width 158 height 27
type input "3rd Qtr"
click at [381, 356] on input "Sampling Date" at bounding box center [447, 356] width 158 height 27
type input "[DATE]"
type input "12:30"
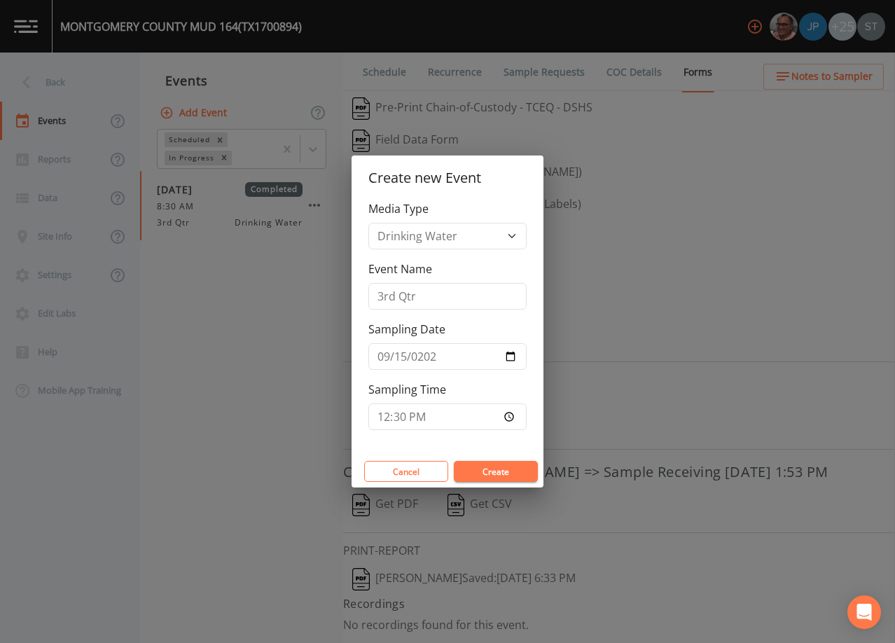
click at [496, 472] on button "Create" at bounding box center [496, 471] width 84 height 21
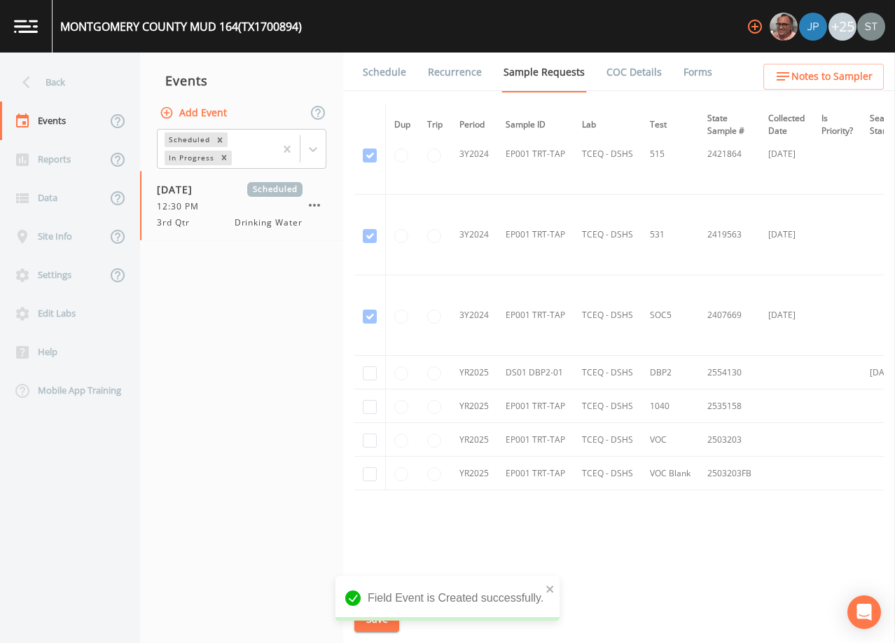
scroll to position [615, 0]
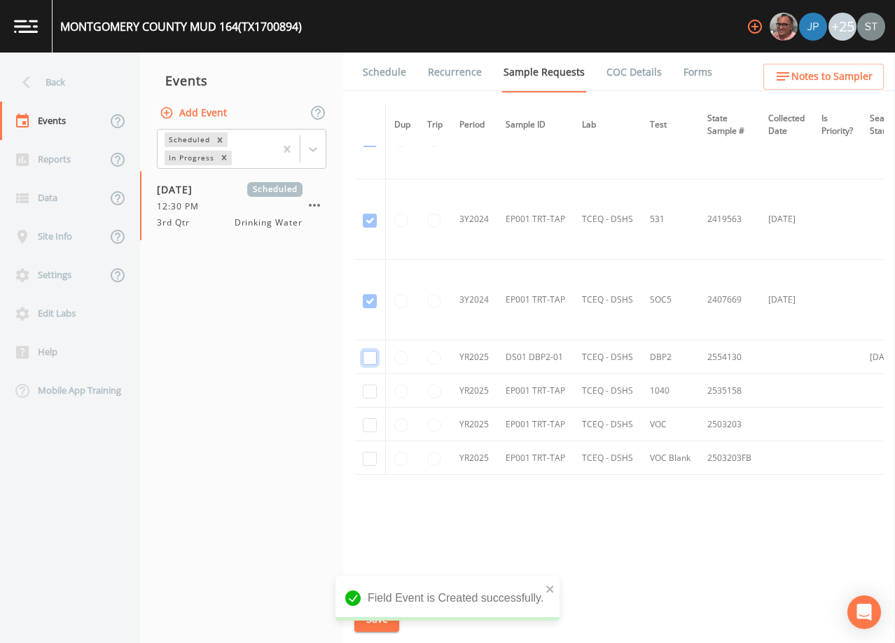
click at [372, 353] on input "checkbox" at bounding box center [370, 358] width 14 height 14
checkbox input "true"
click at [377, 617] on button "Save" at bounding box center [376, 619] width 45 height 26
click at [386, 71] on link "Schedule" at bounding box center [385, 72] width 48 height 39
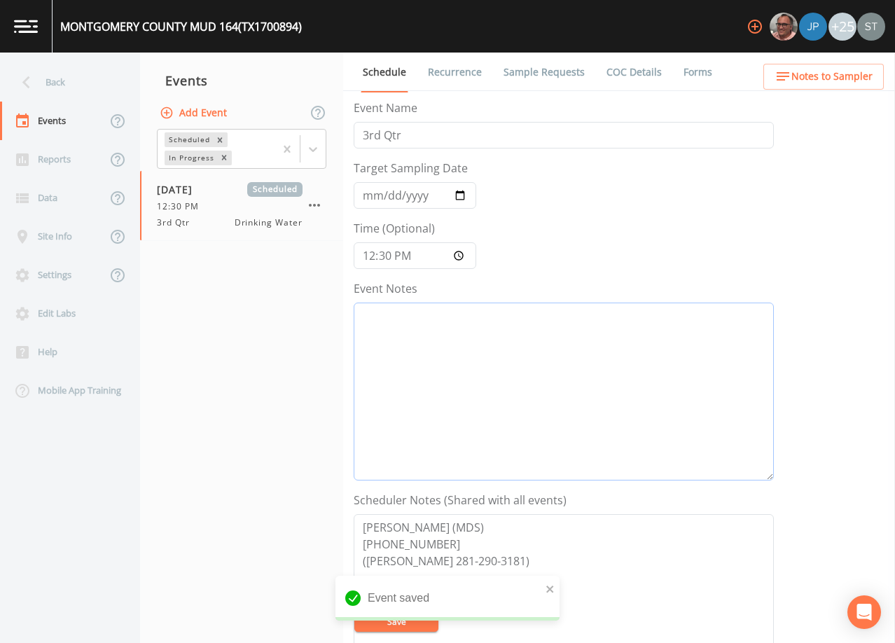
click at [496, 379] on textarea "Event Notes" at bounding box center [564, 391] width 420 height 178
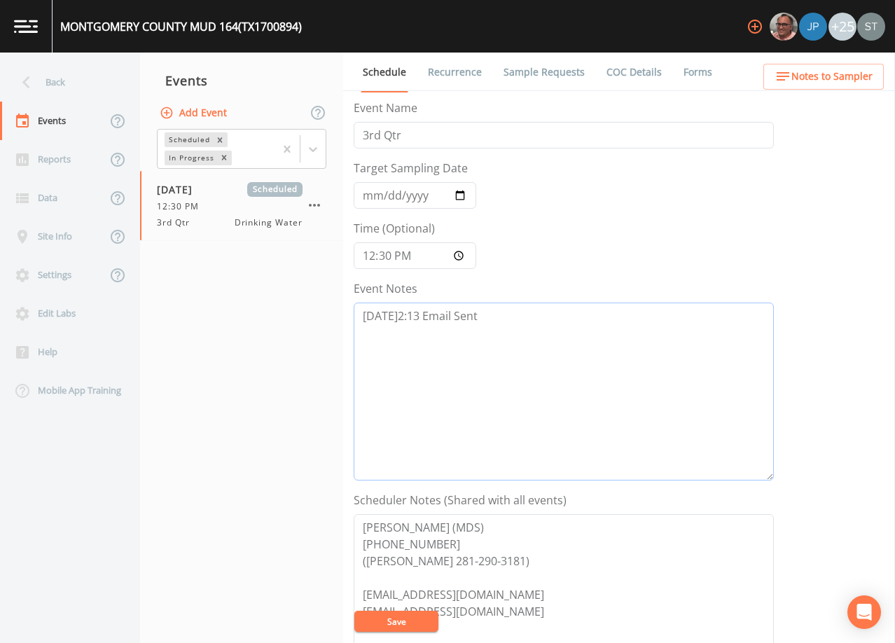
type textarea "[DATE]2:13 Email Sent"
click at [400, 620] on button "Save" at bounding box center [396, 620] width 84 height 21
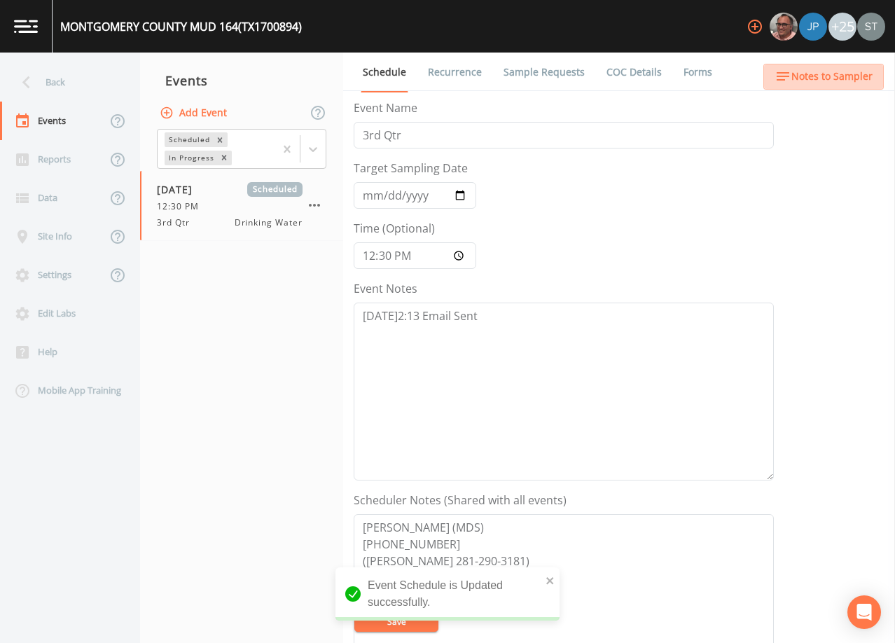
click at [851, 82] on span "Notes to Sampler" at bounding box center [831, 77] width 81 height 18
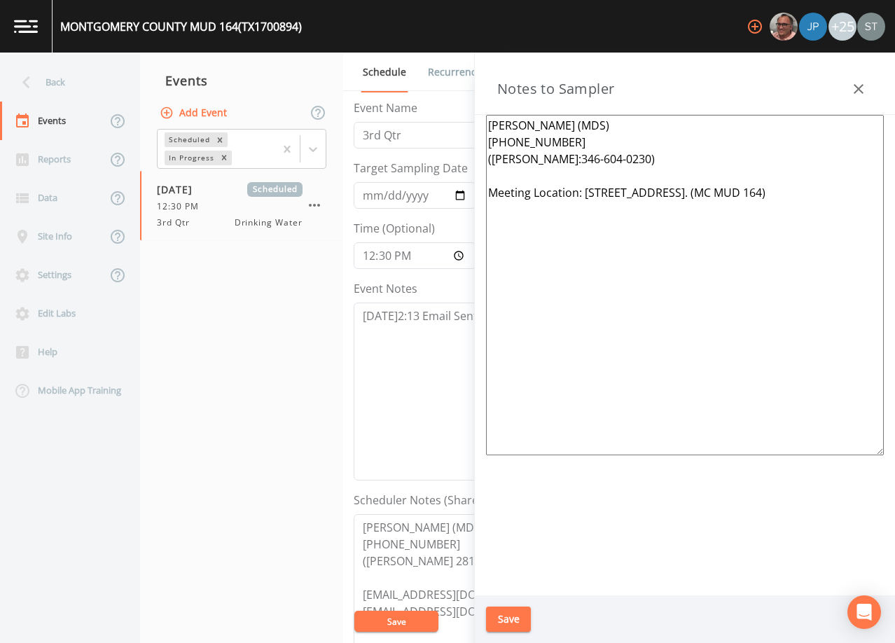
drag, startPoint x: 845, startPoint y: 191, endPoint x: 757, endPoint y: 189, distance: 88.2
click at [757, 189] on textarea "[PERSON_NAME] (MDS) [PHONE_NUMBER] ([PERSON_NAME]:346-604-0230) Meeting Locatio…" at bounding box center [685, 285] width 398 height 340
click at [616, 192] on textarea "[PERSON_NAME] (MDS) [PHONE_NUMBER] ([PERSON_NAME]:346-604-0230) Meeting Locatio…" at bounding box center [685, 285] width 398 height 340
type textarea "[PERSON_NAME] (MDS) [PHONE_NUMBER] ([PERSON_NAME]:346-604-0230) Meeting Locatio…"
click at [516, 610] on button "Save" at bounding box center [508, 619] width 45 height 26
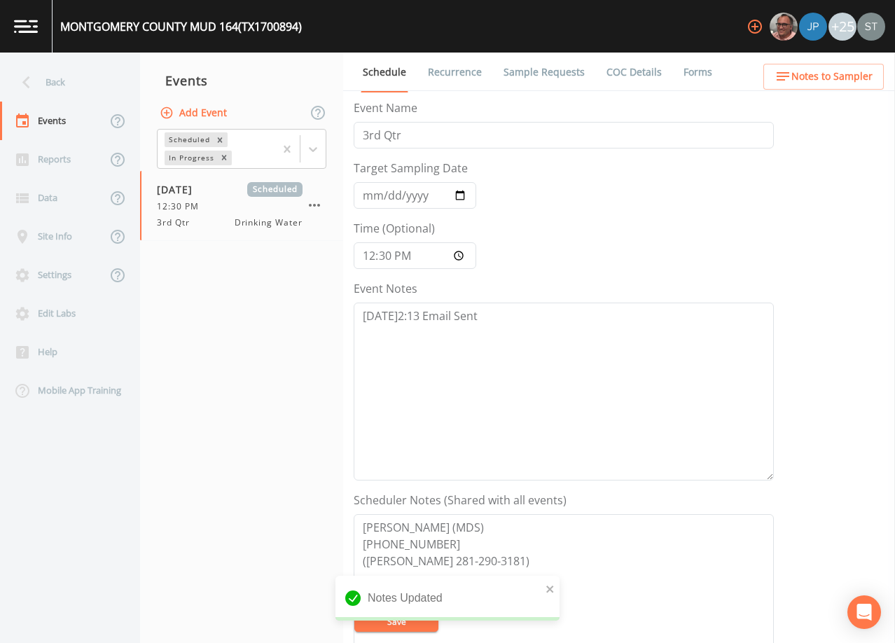
click at [854, 79] on span "Notes to Sampler" at bounding box center [831, 77] width 81 height 18
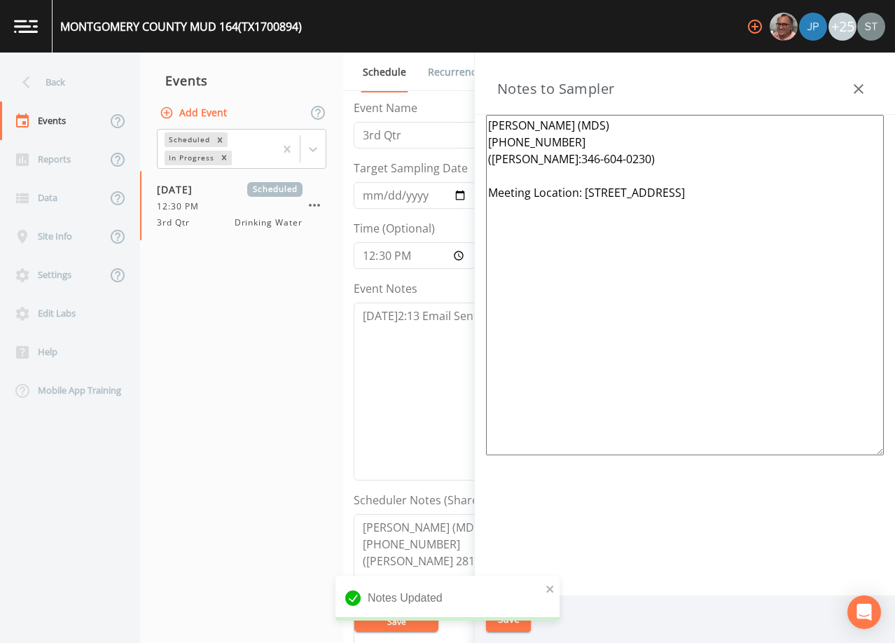
click at [854, 78] on button "button" at bounding box center [858, 89] width 28 height 28
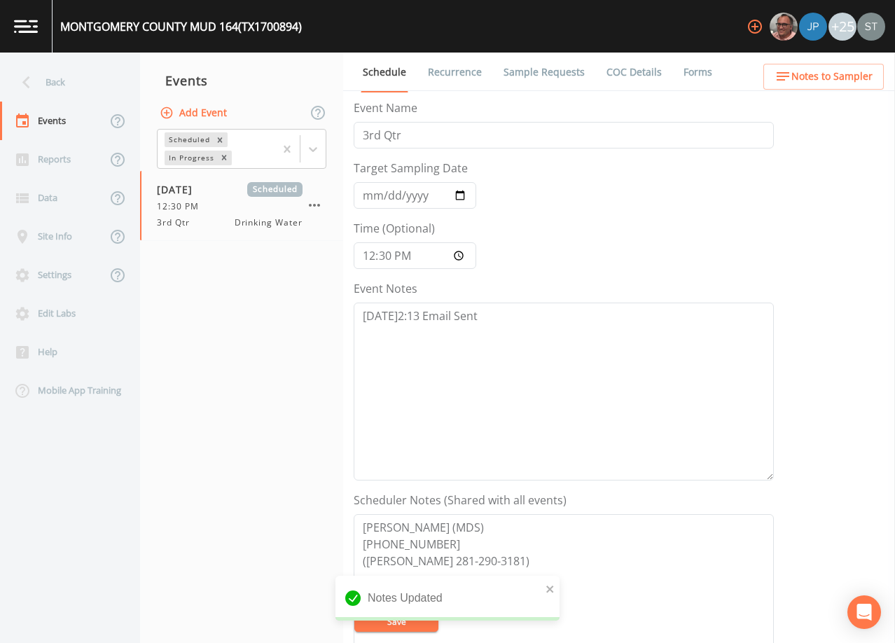
click at [516, 75] on link "Sample Requests" at bounding box center [543, 72] width 85 height 39
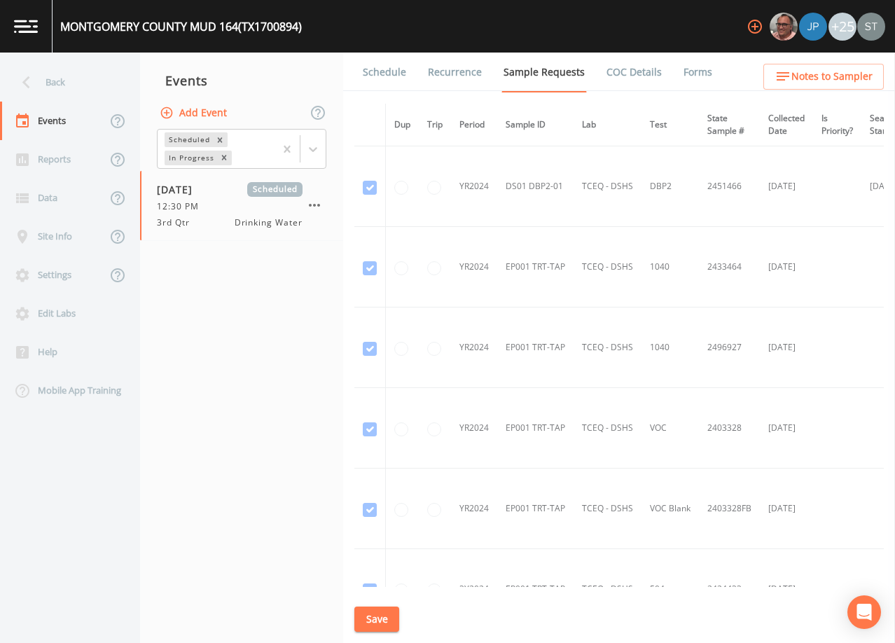
click at [382, 79] on link "Schedule" at bounding box center [385, 72] width 48 height 39
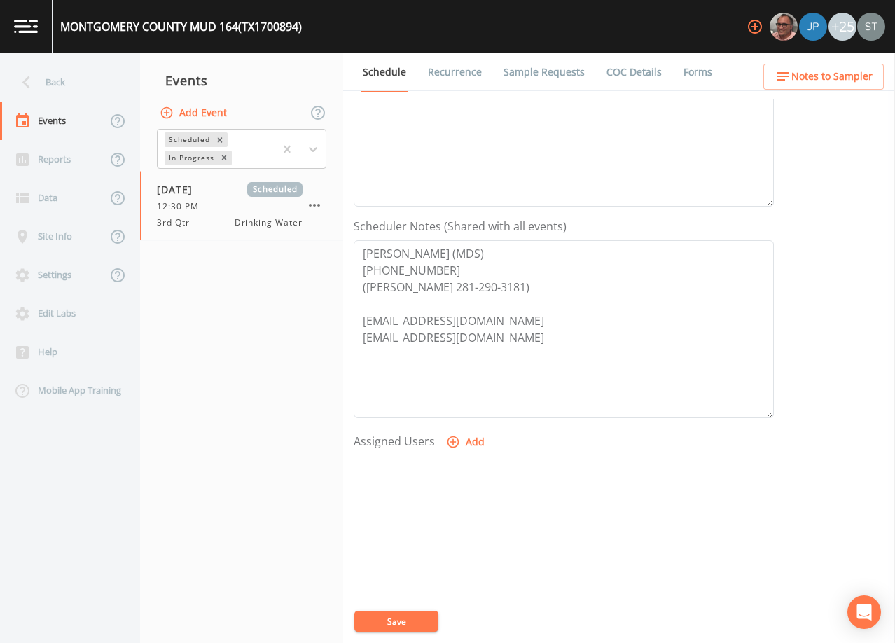
scroll to position [280, 0]
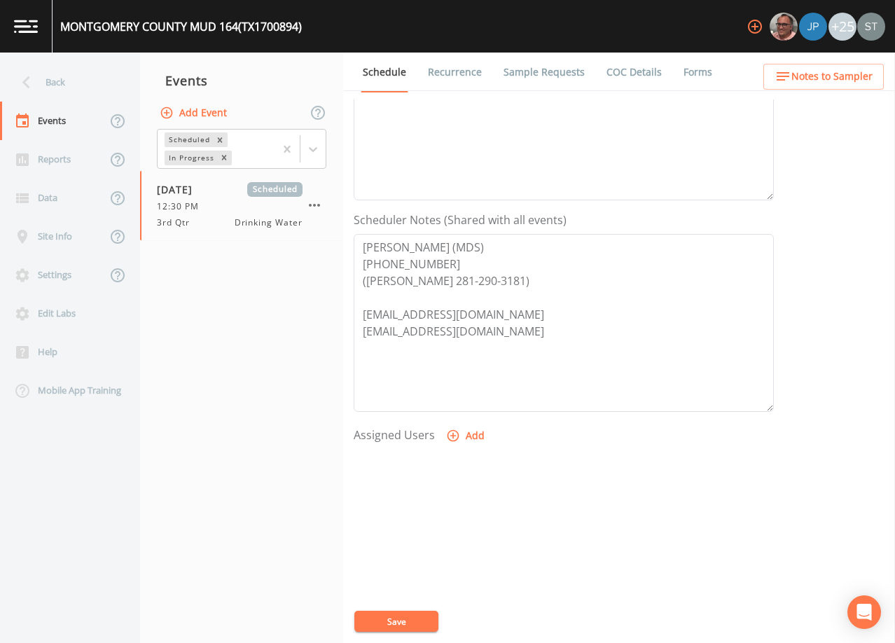
click at [539, 65] on link "Sample Requests" at bounding box center [543, 72] width 85 height 39
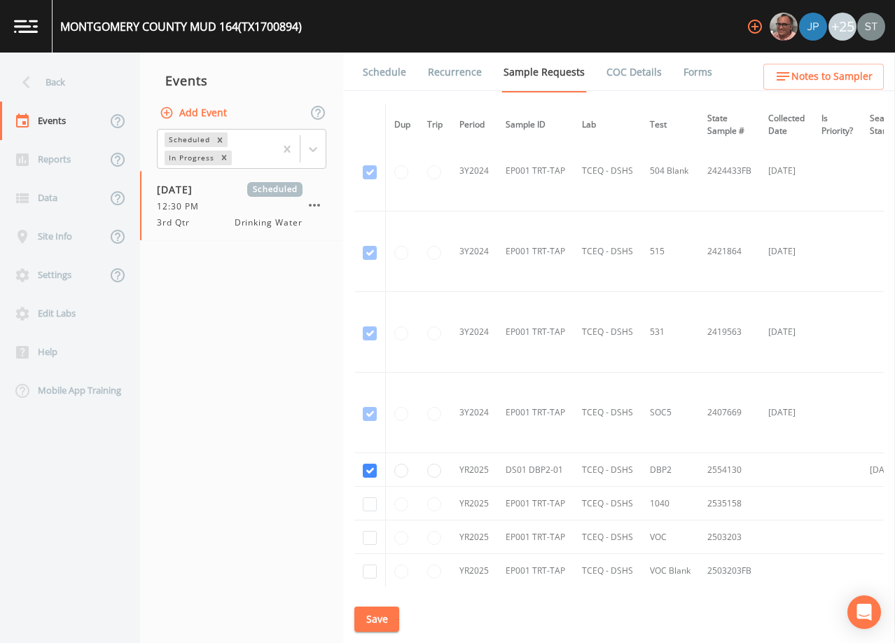
scroll to position [615, 0]
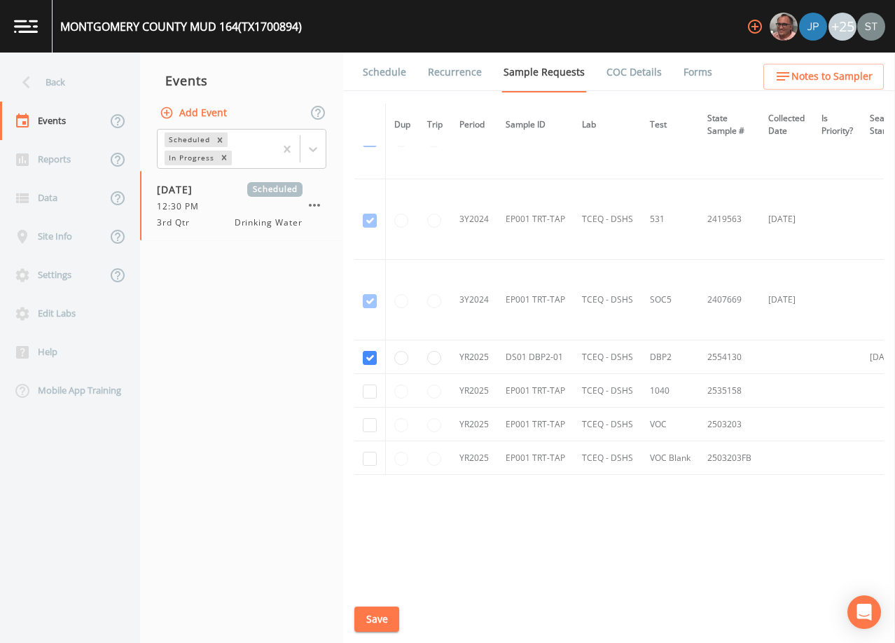
click at [379, 78] on link "Schedule" at bounding box center [385, 72] width 48 height 39
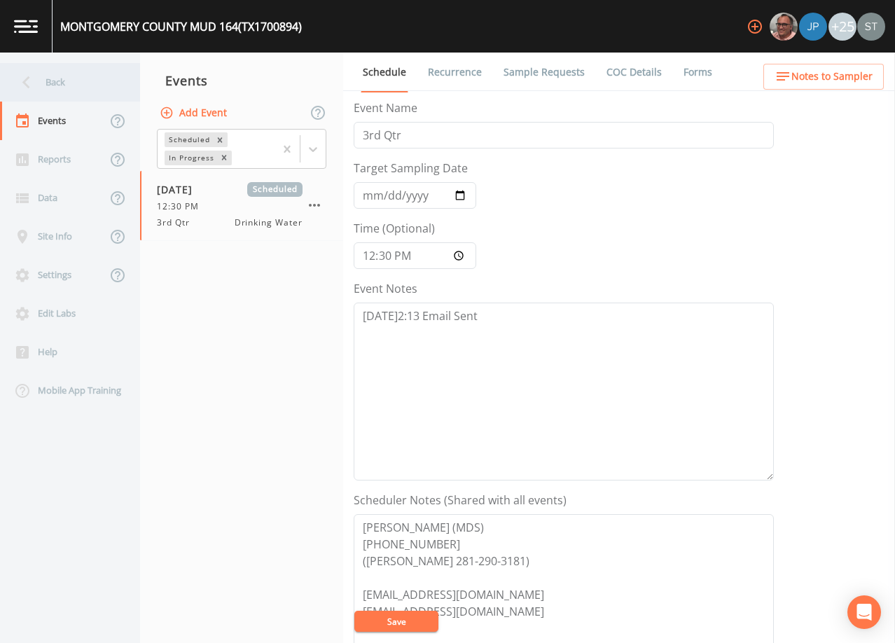
click at [67, 90] on div "Back" at bounding box center [63, 82] width 126 height 39
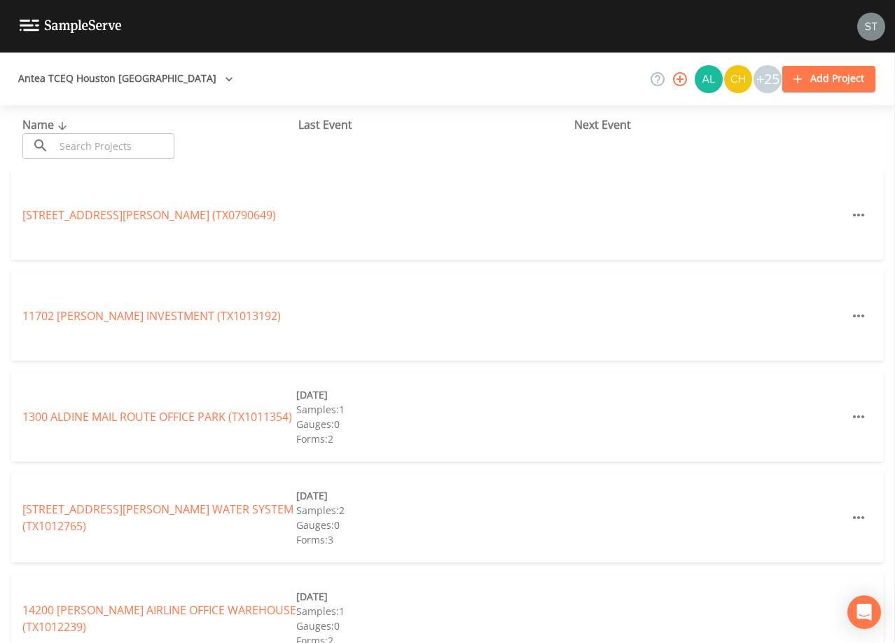
click at [101, 143] on input "text" at bounding box center [115, 146] width 120 height 26
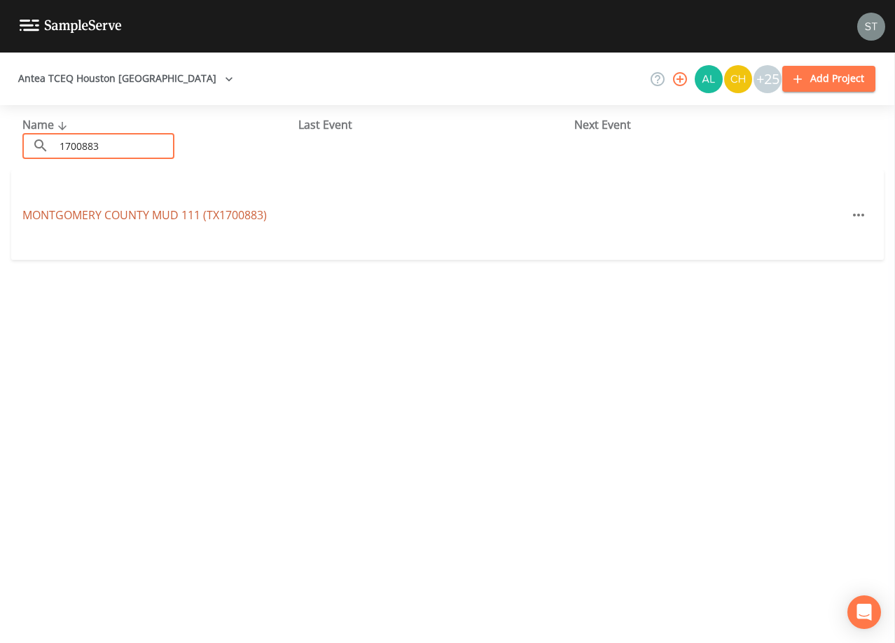
type input "1700883"
click at [235, 209] on link "[GEOGRAPHIC_DATA] 111 (TX1700883)" at bounding box center [144, 214] width 244 height 15
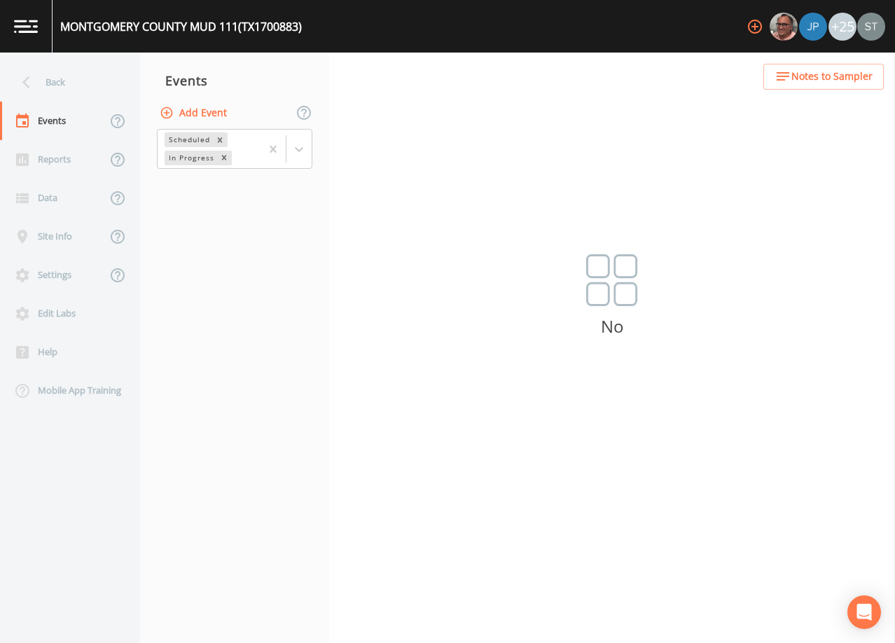
click at [215, 111] on button "Add Event" at bounding box center [195, 113] width 76 height 26
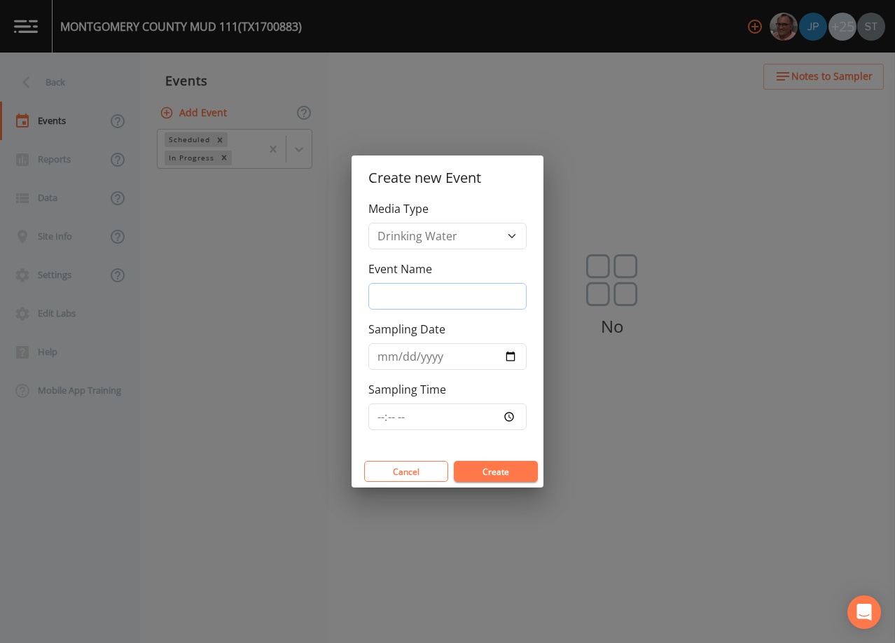
click at [432, 291] on input "Event Name" at bounding box center [447, 296] width 158 height 27
type input "3rd Qtr"
click at [382, 358] on input "Sampling Date" at bounding box center [447, 356] width 158 height 27
type input "[DATE]"
type input "13:00"
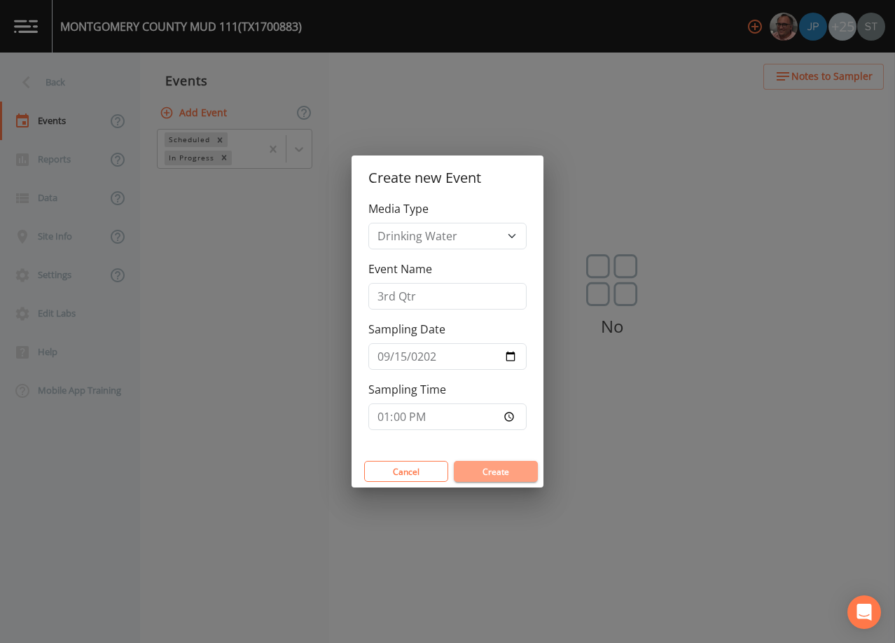
click at [511, 473] on button "Create" at bounding box center [496, 471] width 84 height 21
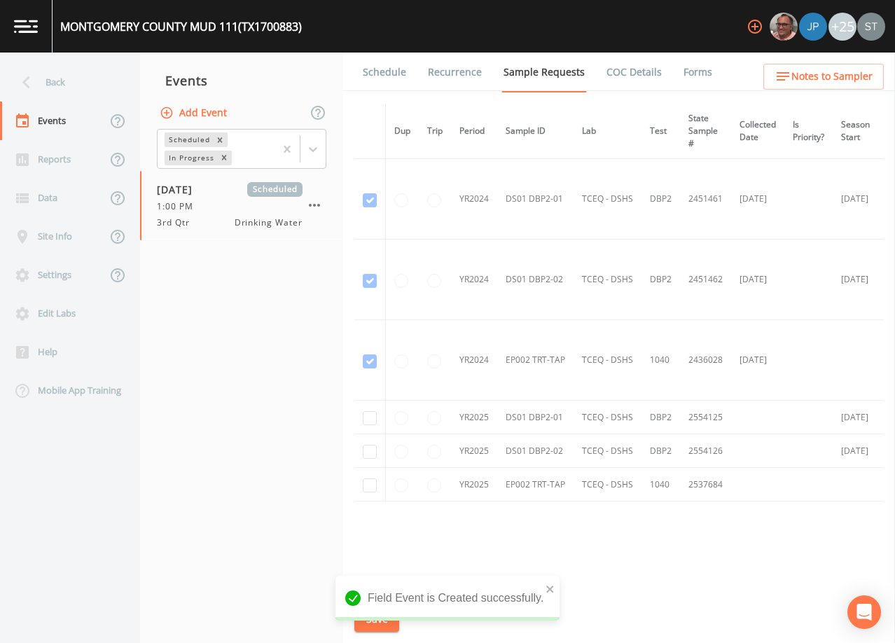
scroll to position [30, 0]
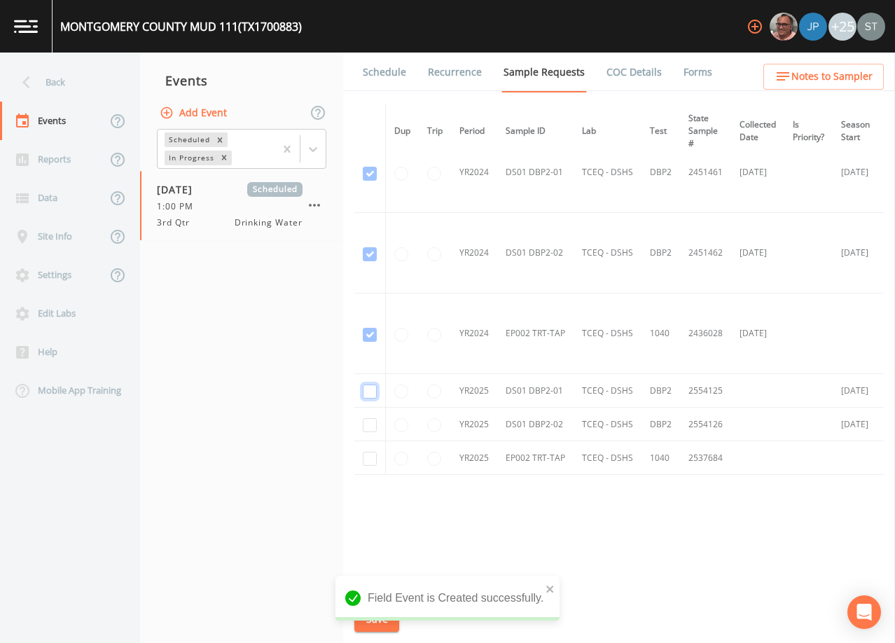
click at [372, 384] on input "checkbox" at bounding box center [370, 391] width 14 height 14
checkbox input "true"
click at [365, 419] on input "checkbox" at bounding box center [370, 425] width 14 height 14
checkbox input "true"
click at [380, 617] on button "Save" at bounding box center [376, 619] width 45 height 26
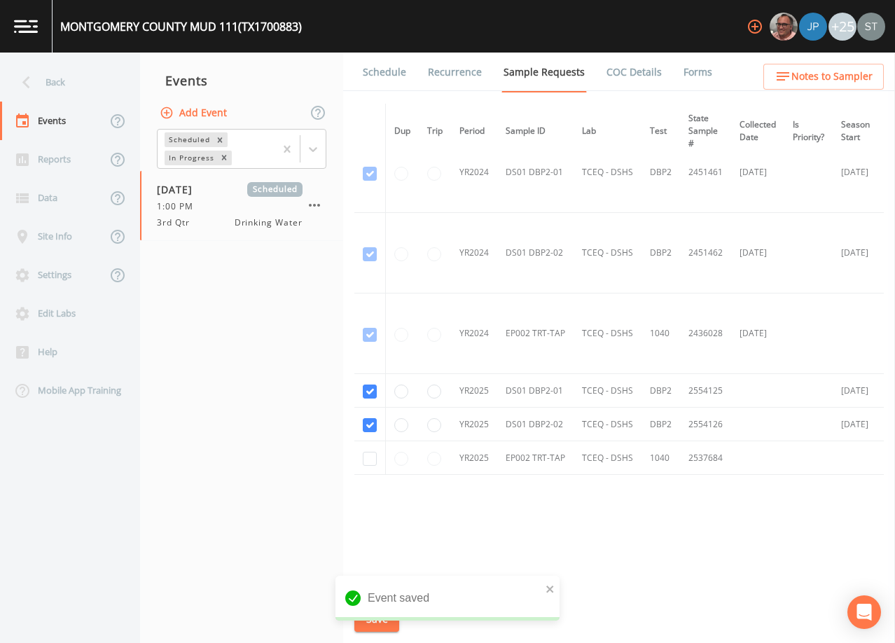
click at [392, 81] on link "Schedule" at bounding box center [385, 72] width 48 height 39
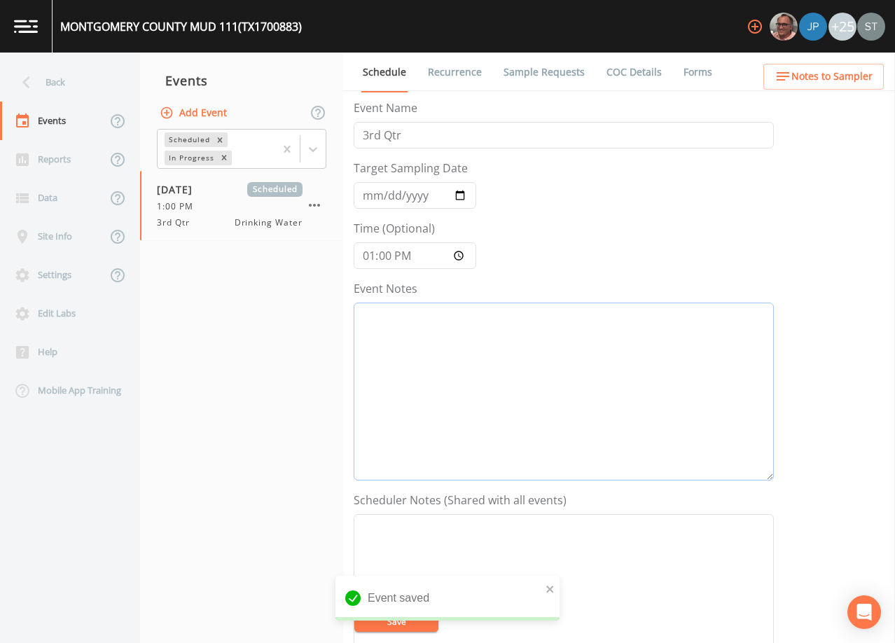
click at [477, 357] on textarea "Event Notes" at bounding box center [564, 391] width 420 height 178
type textarea "[DATE]2:17 Email Sent"
click at [534, 540] on textarea "Event Notes" at bounding box center [564, 603] width 420 height 178
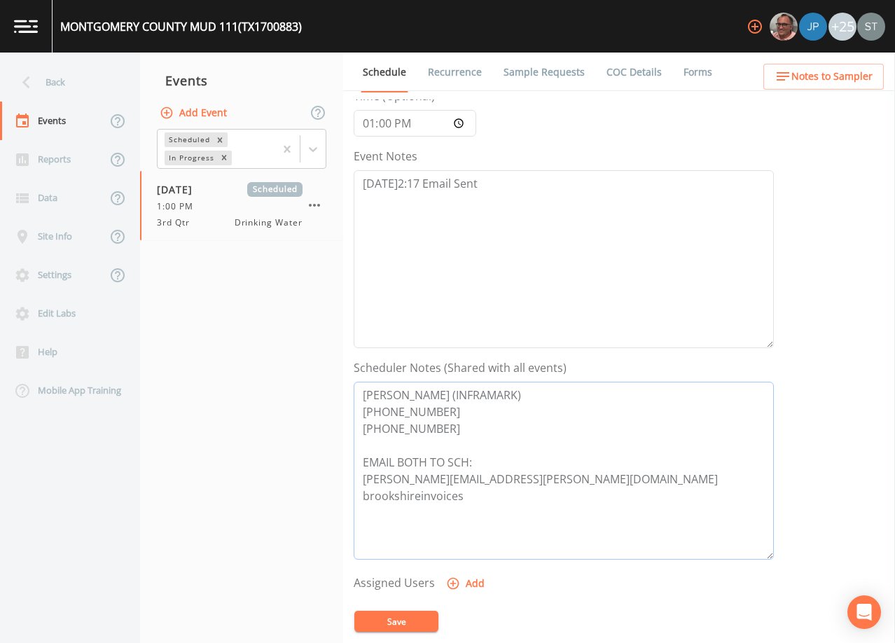
scroll to position [140, 0]
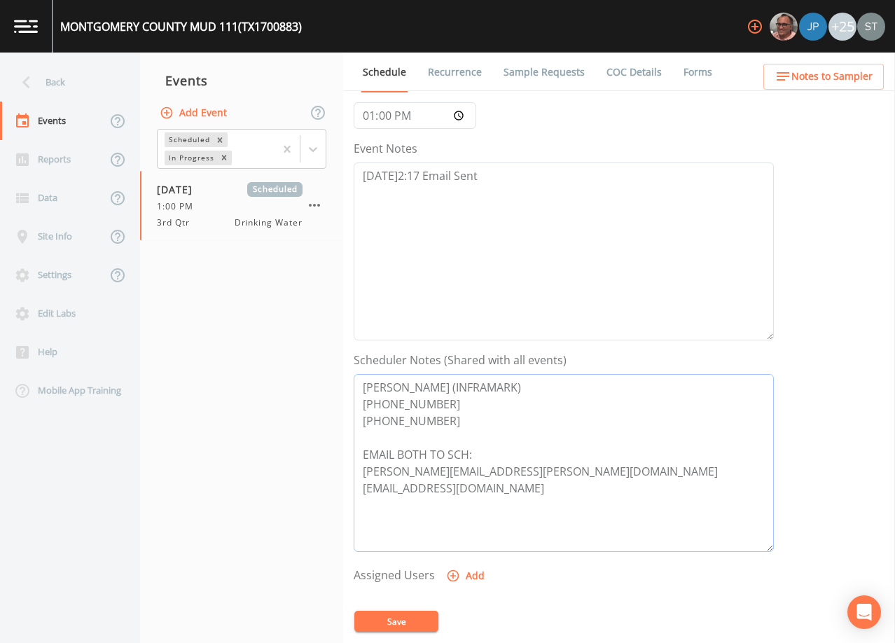
type textarea "[PERSON_NAME] (INFRAMARK) [PHONE_NUMBER] [PHONE_NUMBER] EMAIL BOTH TO SCH: [PER…"
click at [403, 621] on button "Save" at bounding box center [396, 620] width 84 height 21
drag, startPoint x: 460, startPoint y: 421, endPoint x: 307, endPoint y: 370, distance: 161.2
click at [307, 370] on div "Back Events Reports Data Site Info Settings Edit Labs Help Mobile App Training …" at bounding box center [447, 348] width 895 height 590
click at [830, 81] on span "Notes to Sampler" at bounding box center [831, 77] width 81 height 18
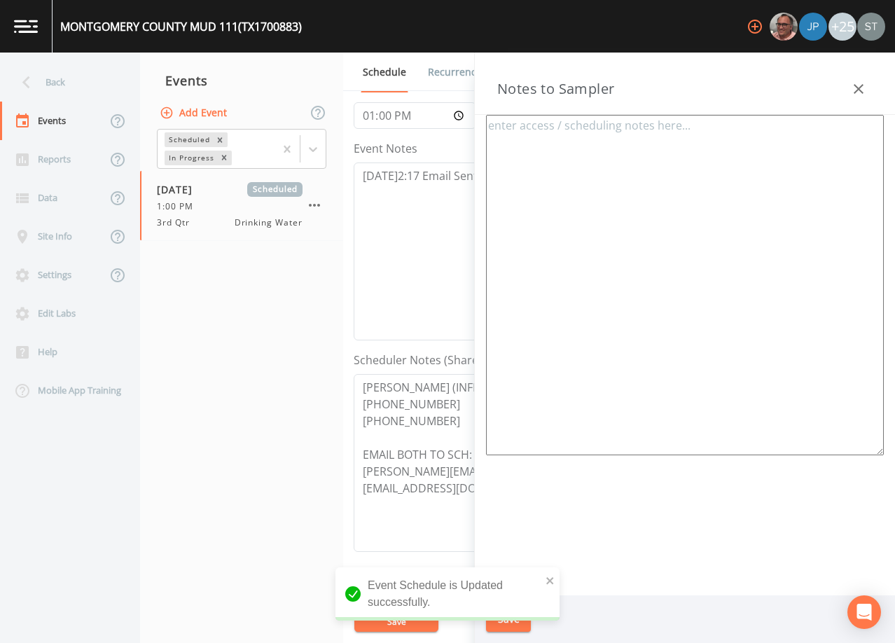
click at [746, 179] on textarea at bounding box center [685, 285] width 398 height 340
paste textarea "[PERSON_NAME] (INFRAMARK) [PHONE_NUMBER] [PHONE_NUMBER]"
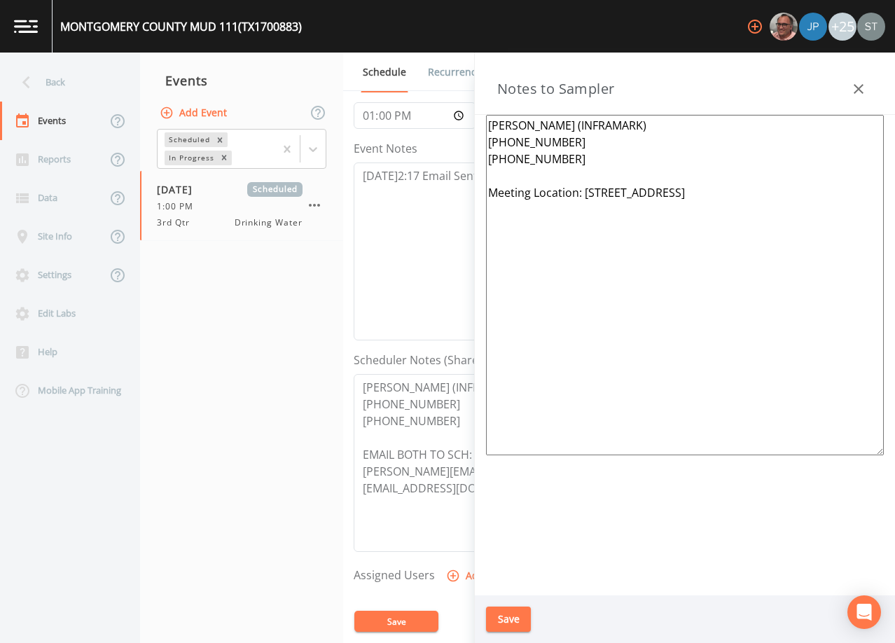
click at [711, 193] on textarea "[PERSON_NAME] (INFRAMARK) [PHONE_NUMBER] [PHONE_NUMBER] Meeting Location: [STRE…" at bounding box center [685, 285] width 398 height 340
type textarea "[PERSON_NAME] (INFRAMARK) [PHONE_NUMBER] [PHONE_NUMBER] Meeting Location: [STRE…"
click at [510, 614] on button "Save" at bounding box center [508, 619] width 45 height 26
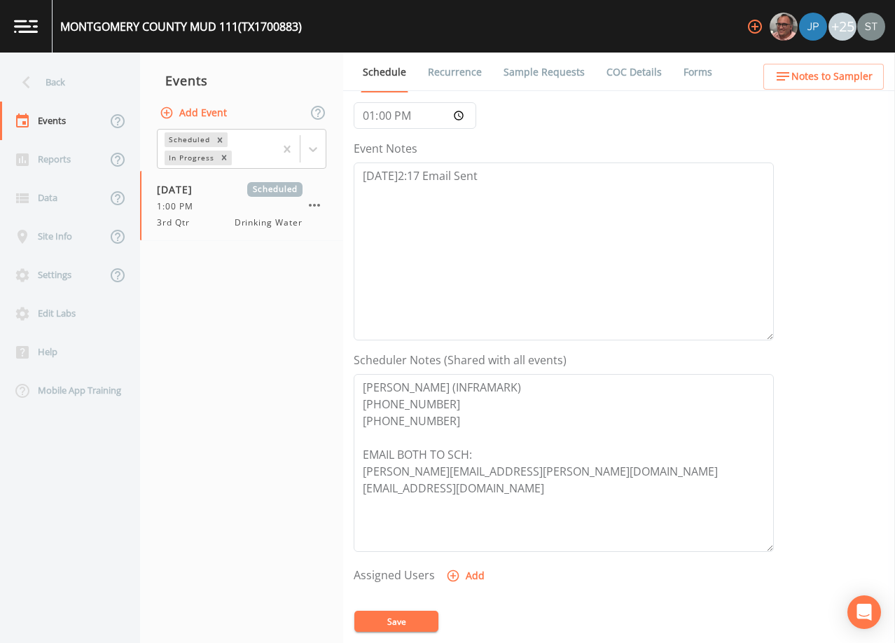
click at [403, 617] on button "Save" at bounding box center [396, 620] width 84 height 21
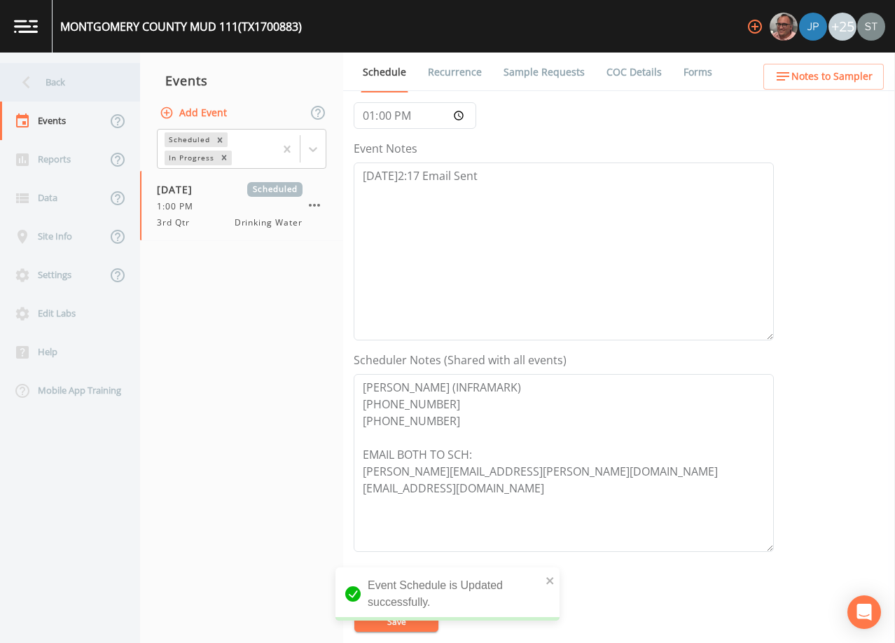
click at [69, 79] on div "Back" at bounding box center [63, 82] width 126 height 39
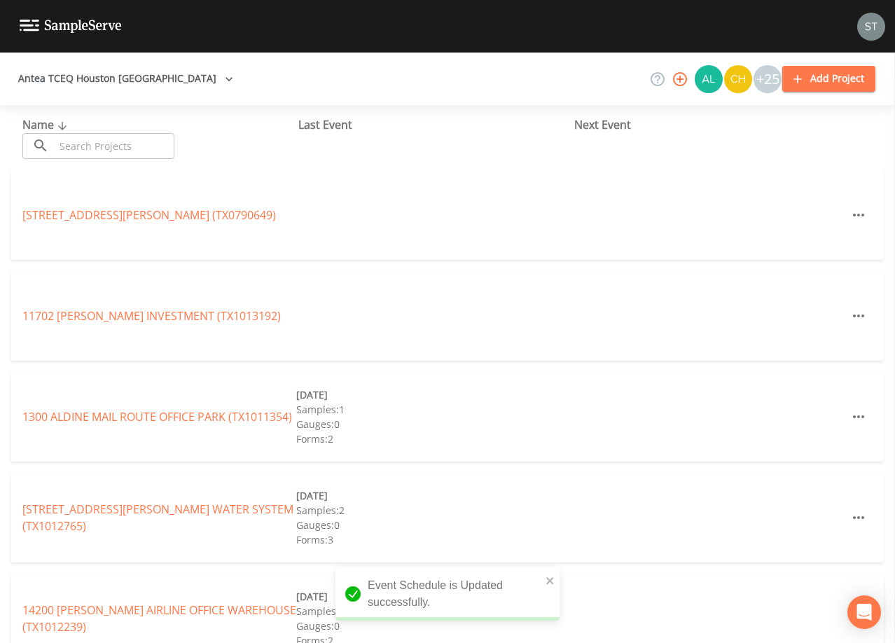
click at [125, 145] on input "text" at bounding box center [115, 146] width 120 height 26
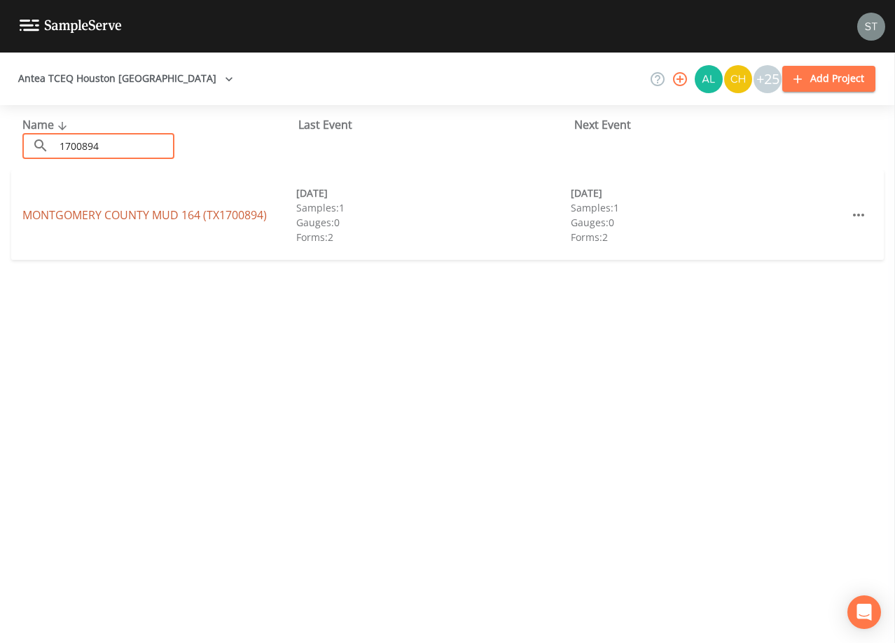
type input "1700894"
click at [153, 218] on link "MONTGOMERY COUNTY MUD 164 (TX1700894)" at bounding box center [144, 214] width 244 height 15
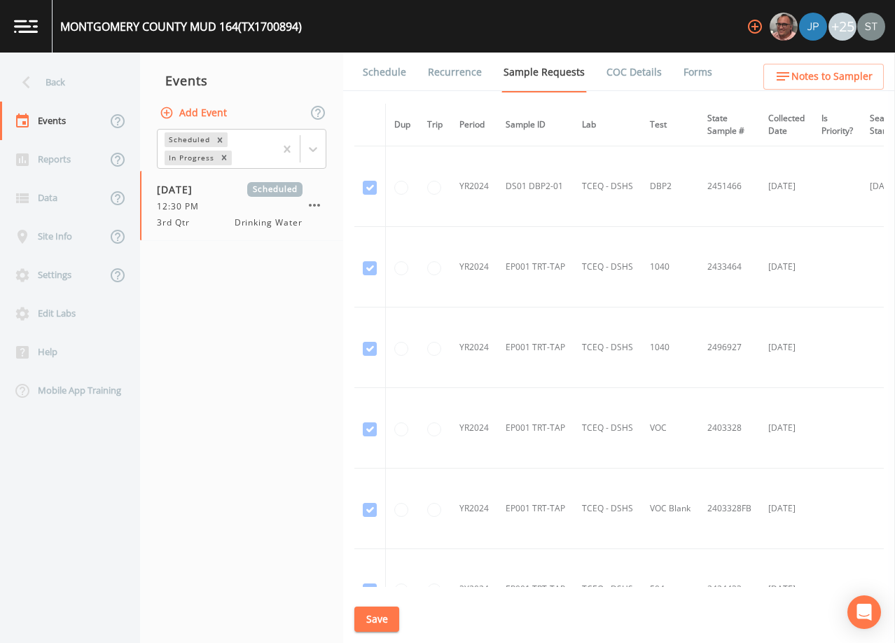
click at [393, 71] on link "Schedule" at bounding box center [385, 72] width 48 height 39
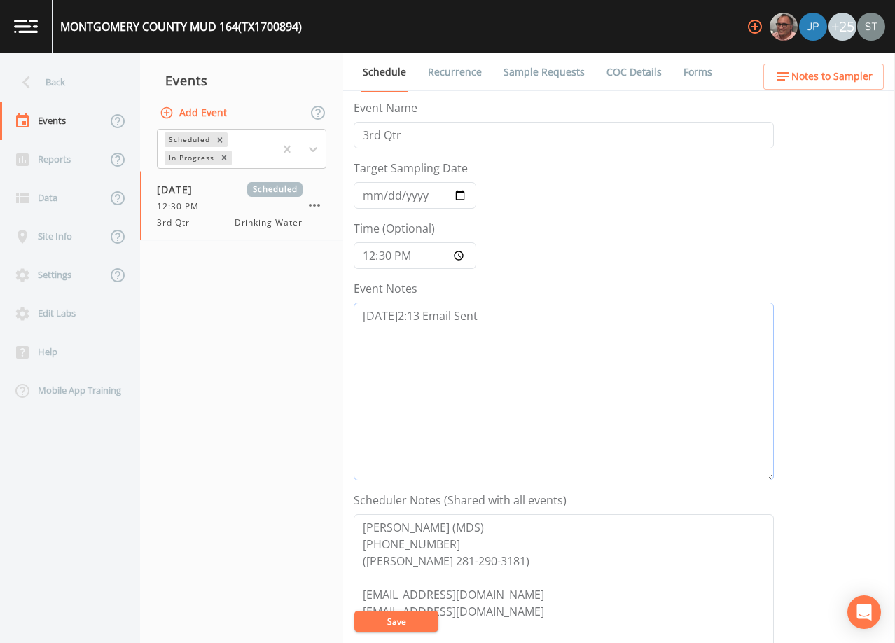
click at [547, 353] on textarea "[DATE]2:13 Email Sent" at bounding box center [564, 391] width 420 height 178
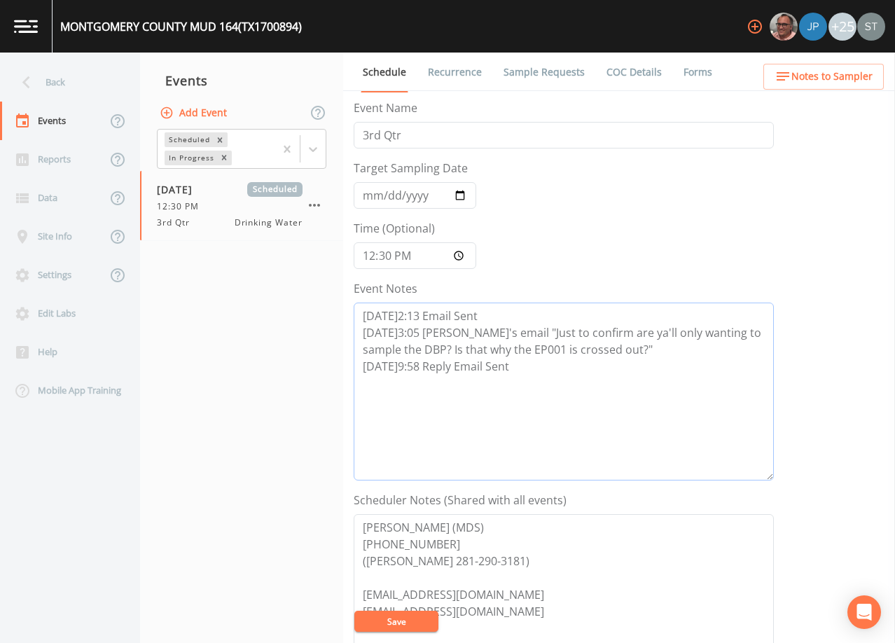
type textarea "[DATE]2:13 Email Sent [DATE]3:05 [PERSON_NAME]'s email "Just to confirm are ya'…"
click at [396, 620] on button "Save" at bounding box center [396, 620] width 84 height 21
click at [78, 95] on div "Back" at bounding box center [63, 82] width 126 height 39
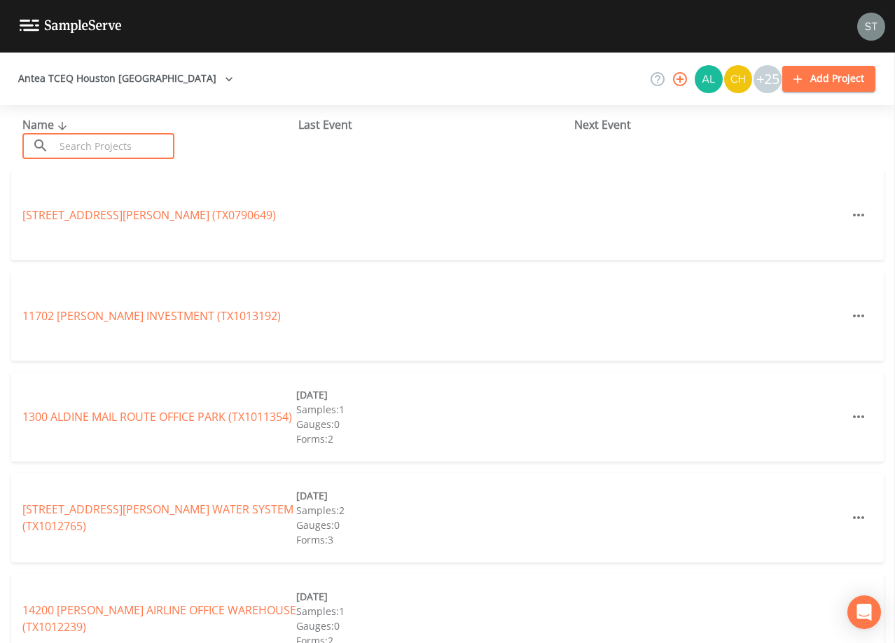
click at [104, 142] on input "text" at bounding box center [115, 146] width 120 height 26
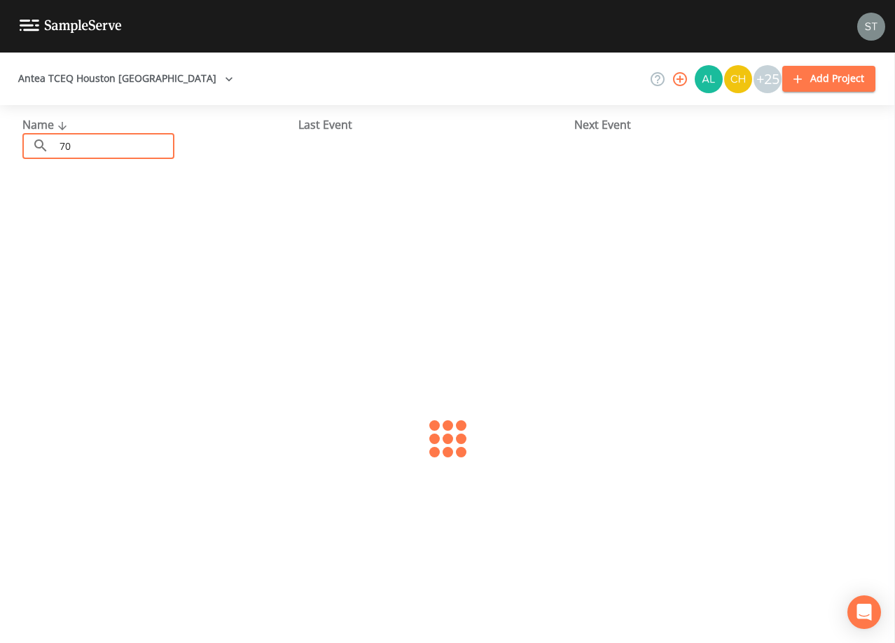
type input "7"
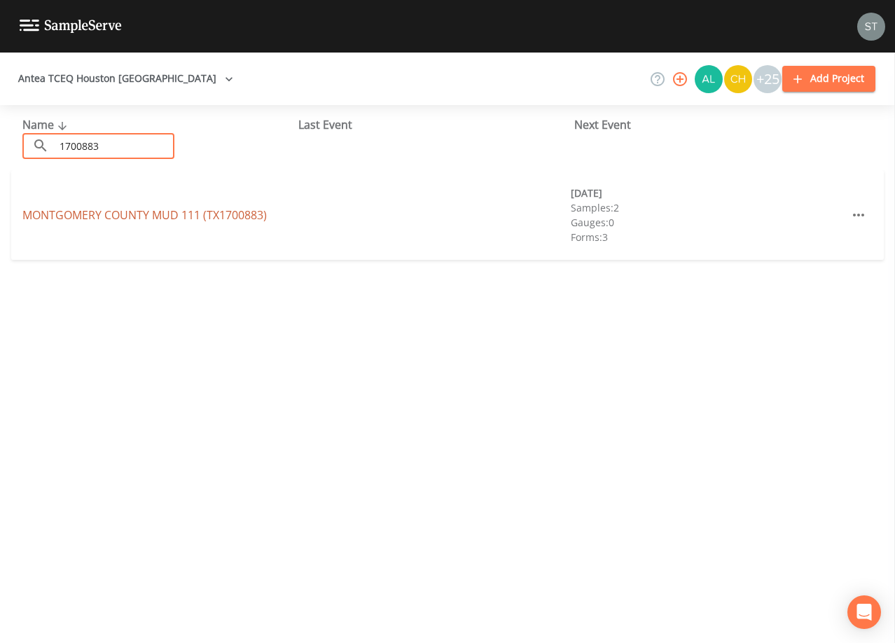
type input "1700883"
click at [155, 209] on link "[GEOGRAPHIC_DATA] 111 (TX1700883)" at bounding box center [144, 214] width 244 height 15
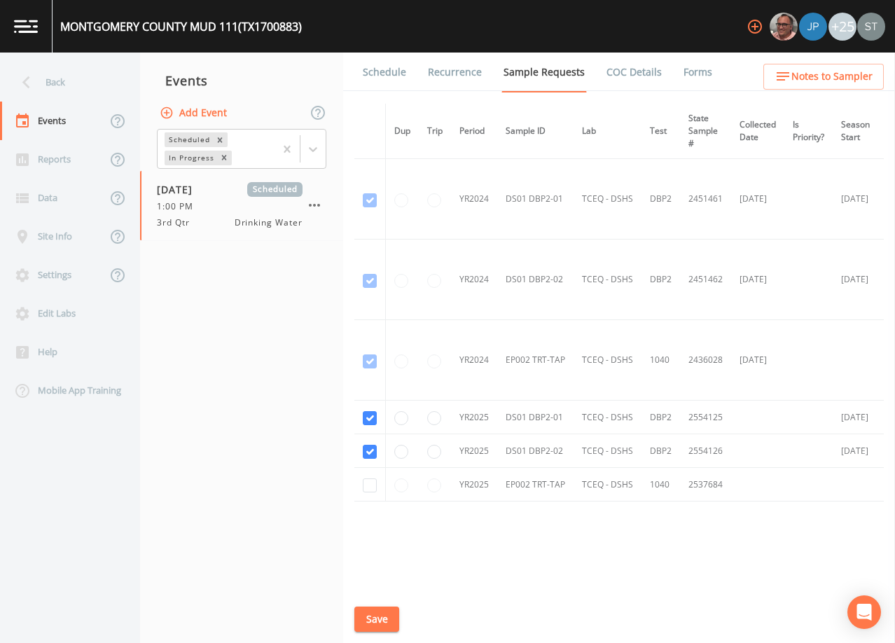
click at [387, 70] on link "Schedule" at bounding box center [385, 72] width 48 height 39
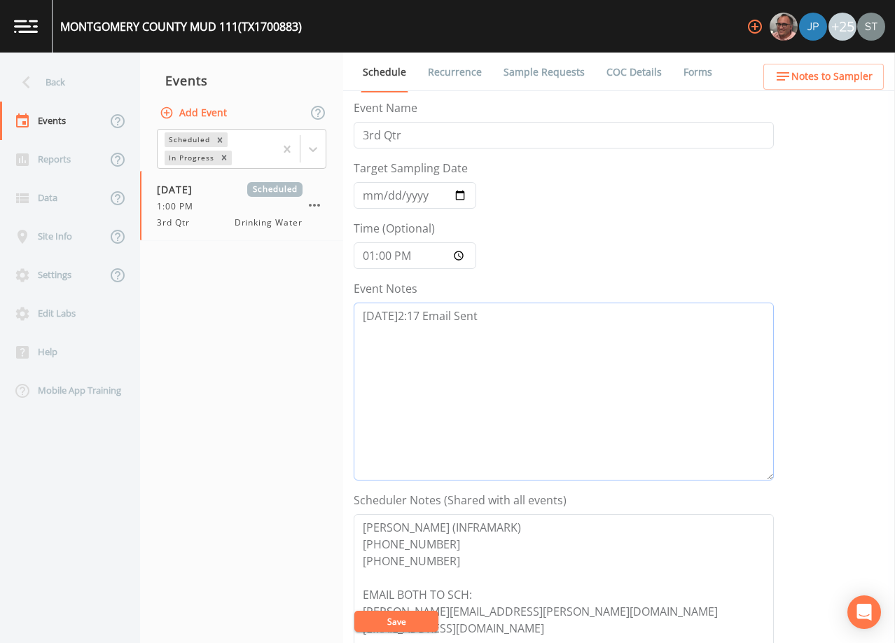
click at [533, 326] on textarea "[DATE]2:17 Email Sent" at bounding box center [564, 391] width 420 height 178
click at [497, 307] on textarea "[DATE]2:17 Email Sent" at bounding box center [564, 391] width 420 height 178
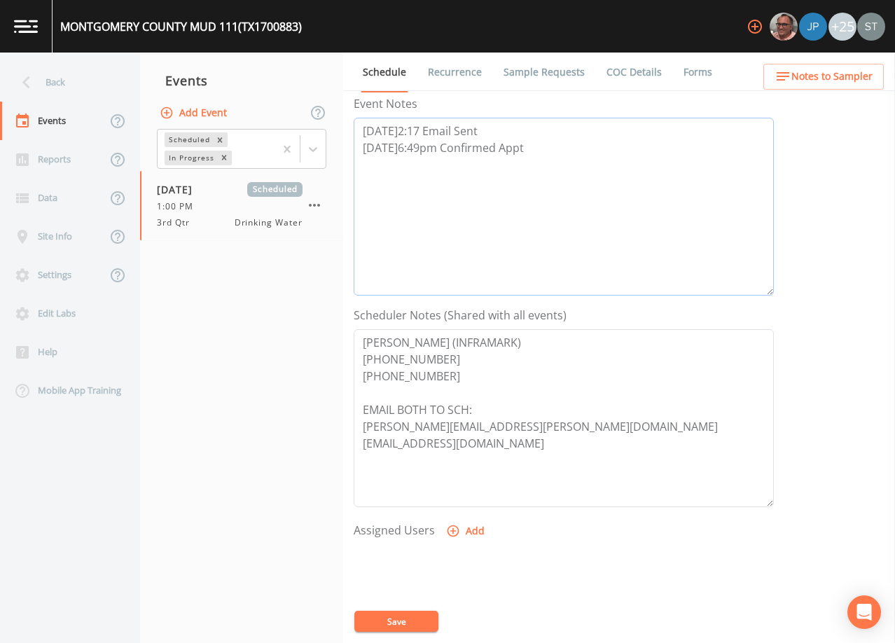
scroll to position [210, 0]
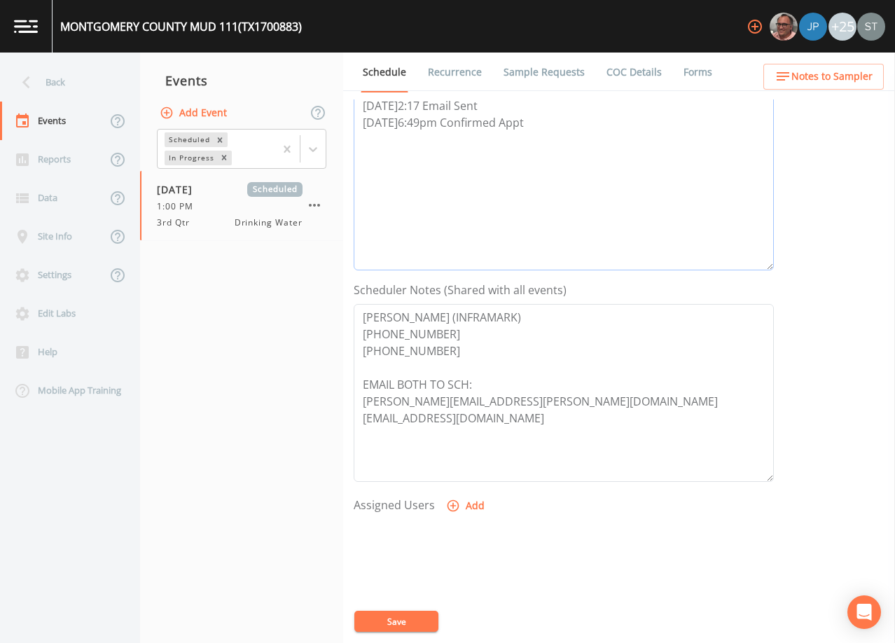
type textarea "[DATE]2:17 Email Sent [DATE]6:49pm Confirmed Appt"
click at [473, 501] on button "Add" at bounding box center [466, 506] width 47 height 26
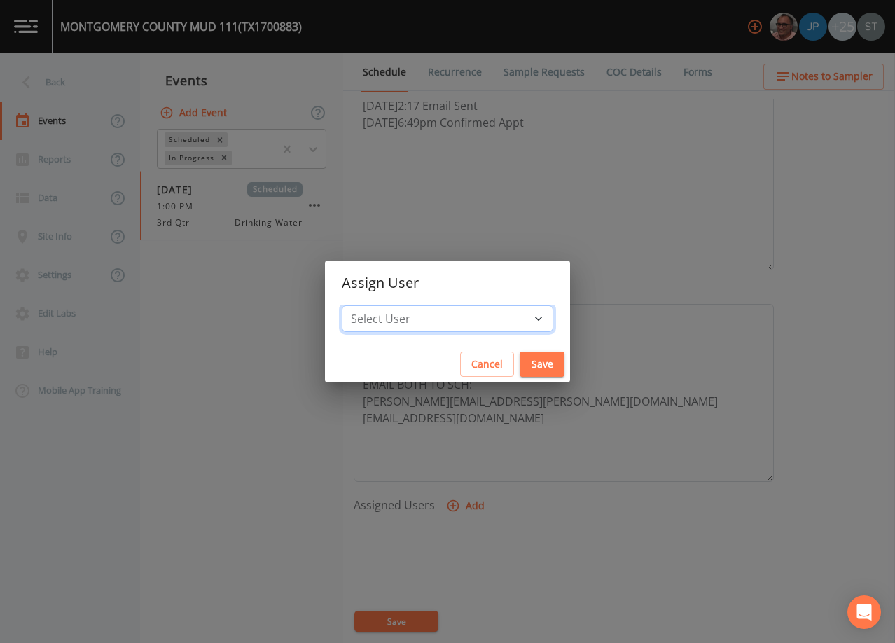
click at [469, 321] on select "Select User [PERSON_NAME] [PERSON_NAME] [PERSON_NAME] [PERSON_NAME] [PERSON_NAM…" at bounding box center [447, 318] width 211 height 27
select select "9949071a-8de3-4d5f-82d7-f9272ed5f8d7"
click at [373, 305] on select "Select User [PERSON_NAME] [PERSON_NAME] [PERSON_NAME] [PERSON_NAME] [PERSON_NAM…" at bounding box center [447, 318] width 211 height 27
click at [519, 366] on button "Save" at bounding box center [541, 364] width 45 height 26
select select
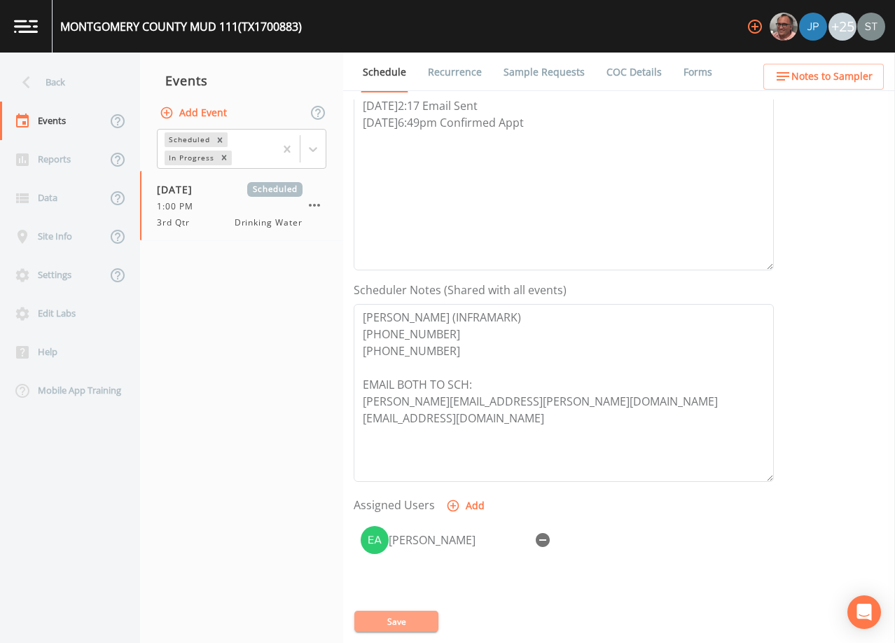
drag, startPoint x: 417, startPoint y: 615, endPoint x: 489, endPoint y: 567, distance: 87.0
click at [417, 615] on button "Save" at bounding box center [396, 620] width 84 height 21
click at [847, 83] on span "Notes to Sampler" at bounding box center [831, 77] width 81 height 18
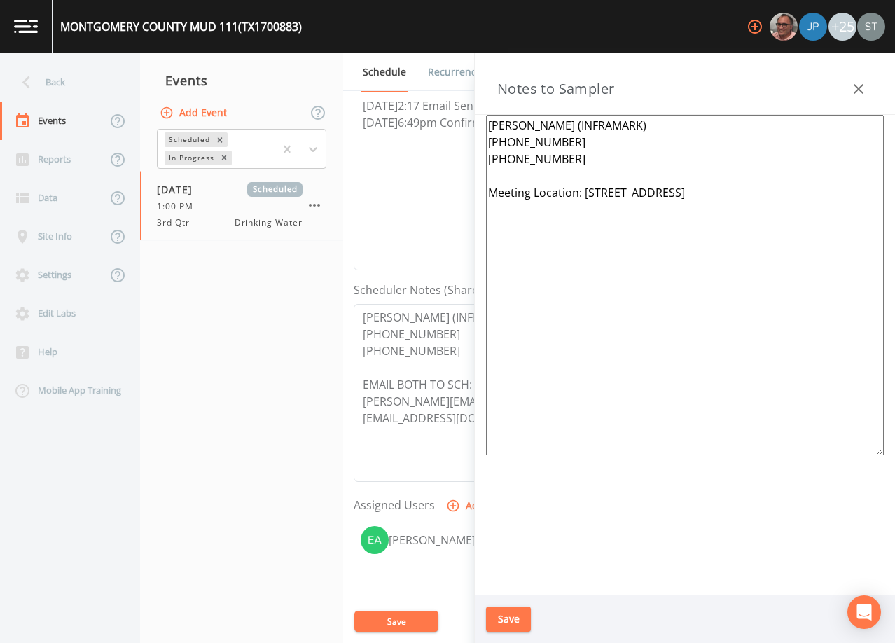
click at [616, 182] on textarea "[PERSON_NAME] (INFRAMARK) [PHONE_NUMBER] [PHONE_NUMBER] Meeting Location: [STRE…" at bounding box center [685, 285] width 398 height 340
type textarea "[PERSON_NAME] (INFRAMARK) [PHONE_NUMBER] [PHONE_NUMBER] *Operator- [PERSON_NAME…"
click at [515, 622] on button "Save" at bounding box center [508, 619] width 45 height 26
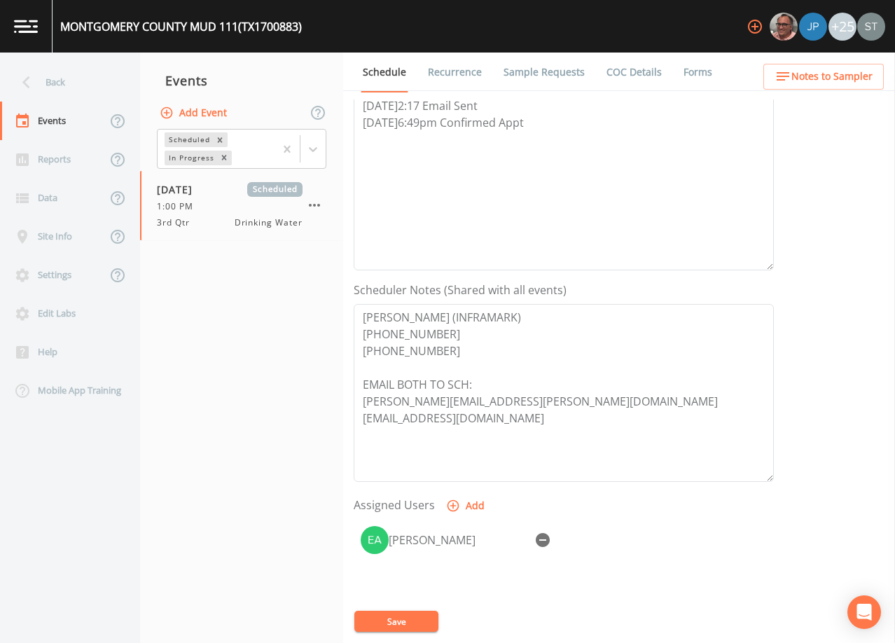
click at [531, 75] on link "Sample Requests" at bounding box center [543, 72] width 85 height 39
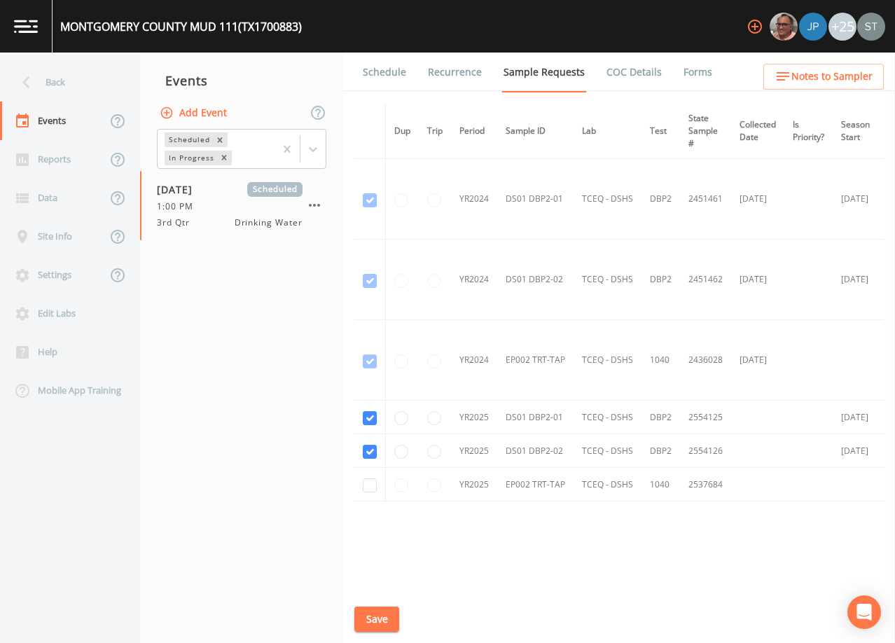
click at [390, 76] on link "Schedule" at bounding box center [385, 72] width 48 height 39
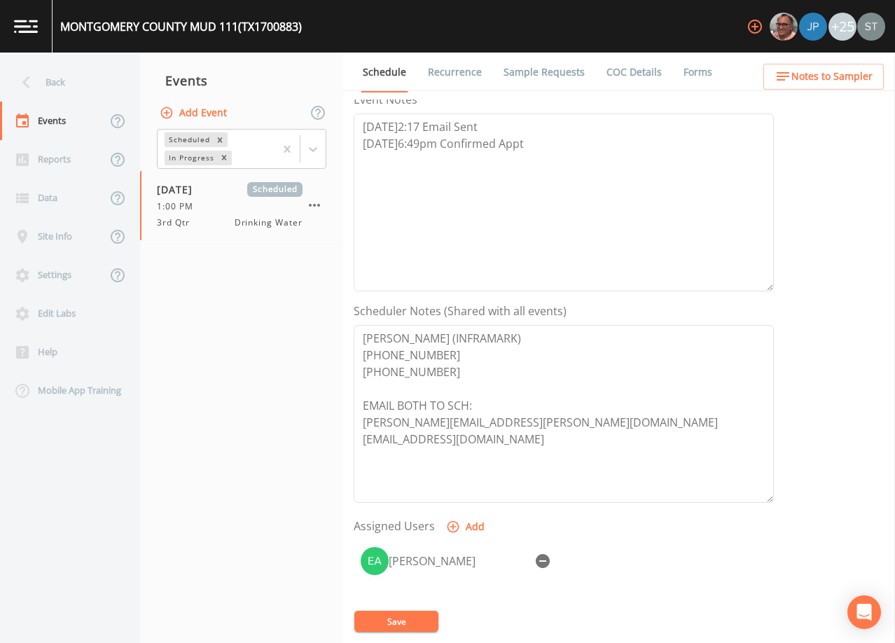
scroll to position [345, 0]
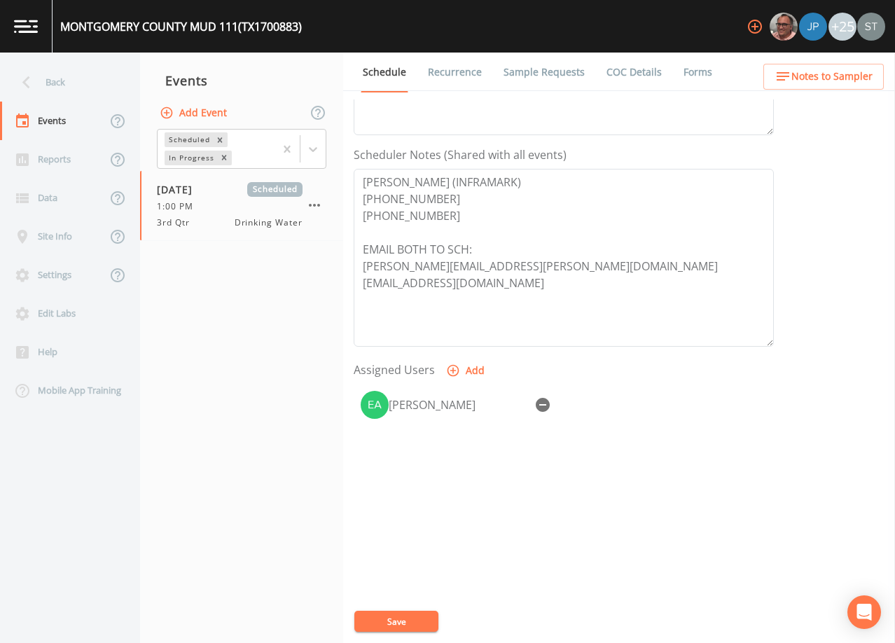
click at [865, 77] on span "Notes to Sampler" at bounding box center [831, 77] width 81 height 18
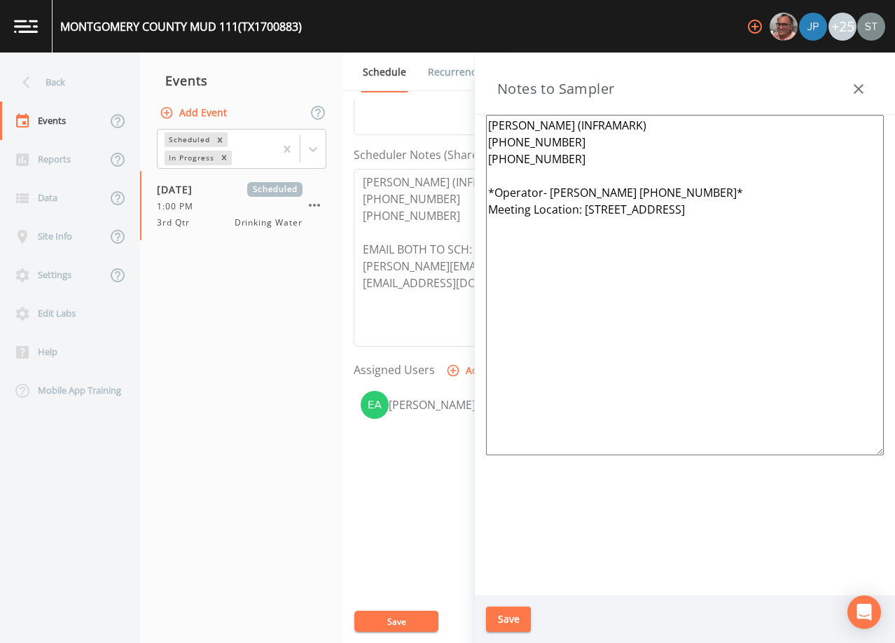
click at [855, 82] on icon "button" at bounding box center [858, 89] width 17 height 17
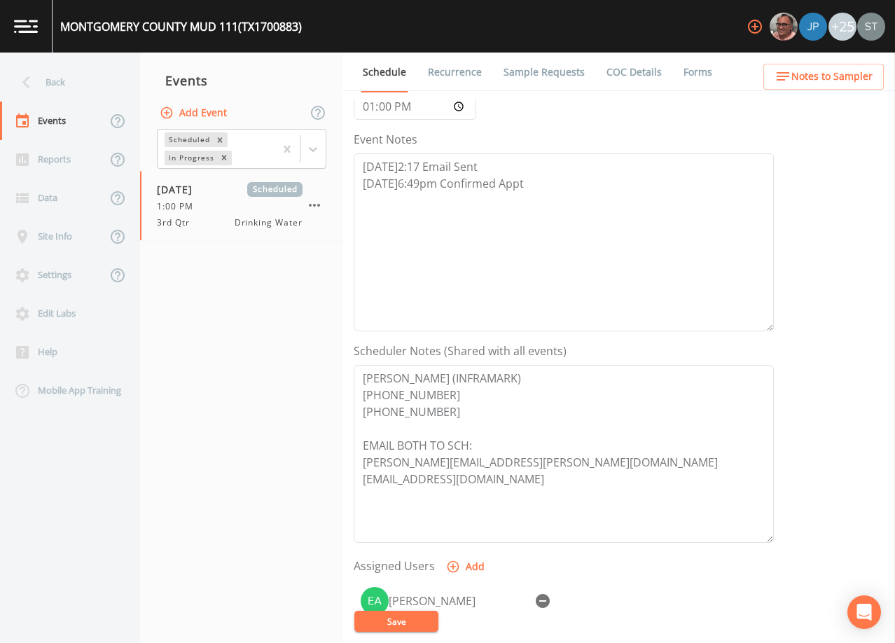
scroll to position [135, 0]
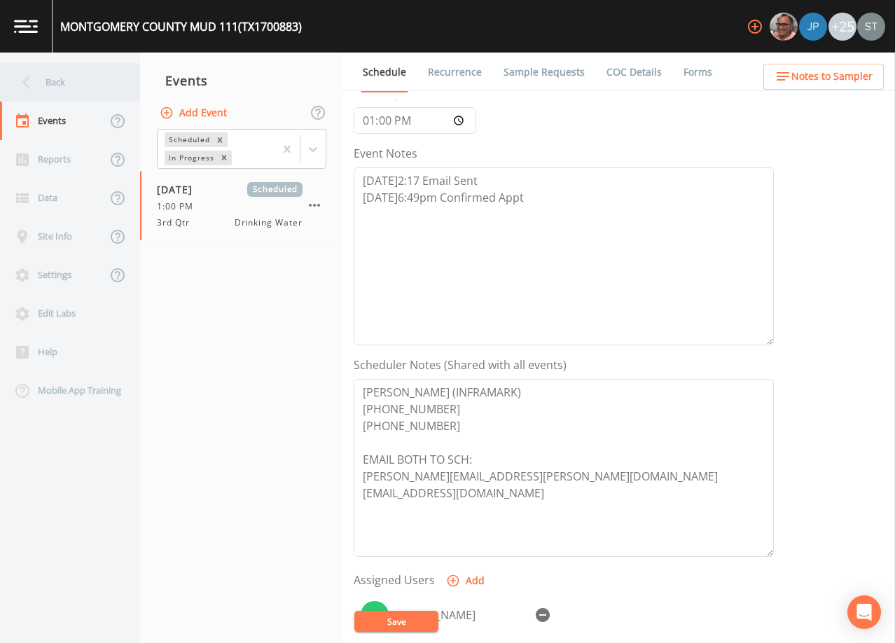
click at [67, 83] on div "Back" at bounding box center [63, 82] width 126 height 39
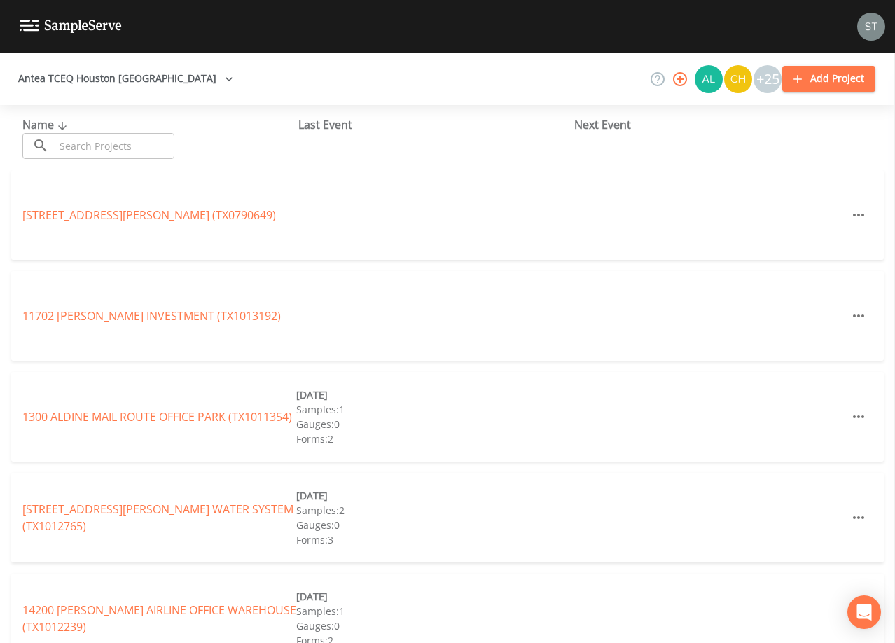
click at [141, 142] on input "text" at bounding box center [115, 146] width 120 height 26
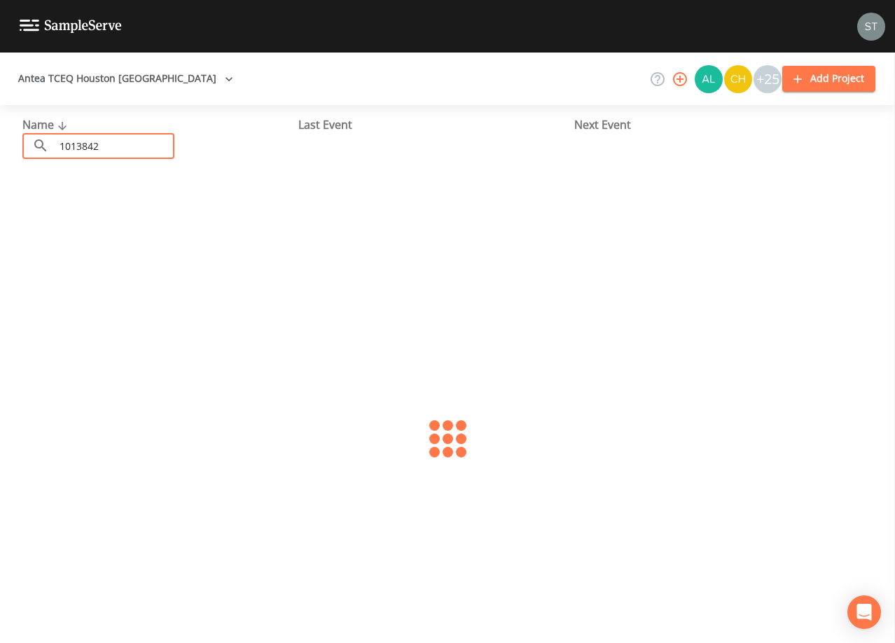
type input "1013842"
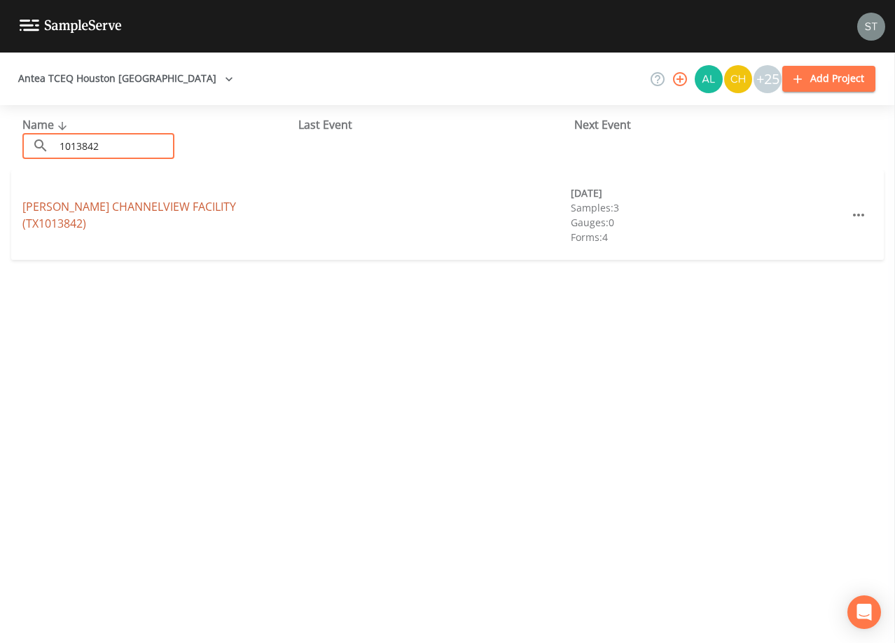
click at [197, 218] on link "[PERSON_NAME][GEOGRAPHIC_DATA] (TX1013842)" at bounding box center [129, 215] width 214 height 32
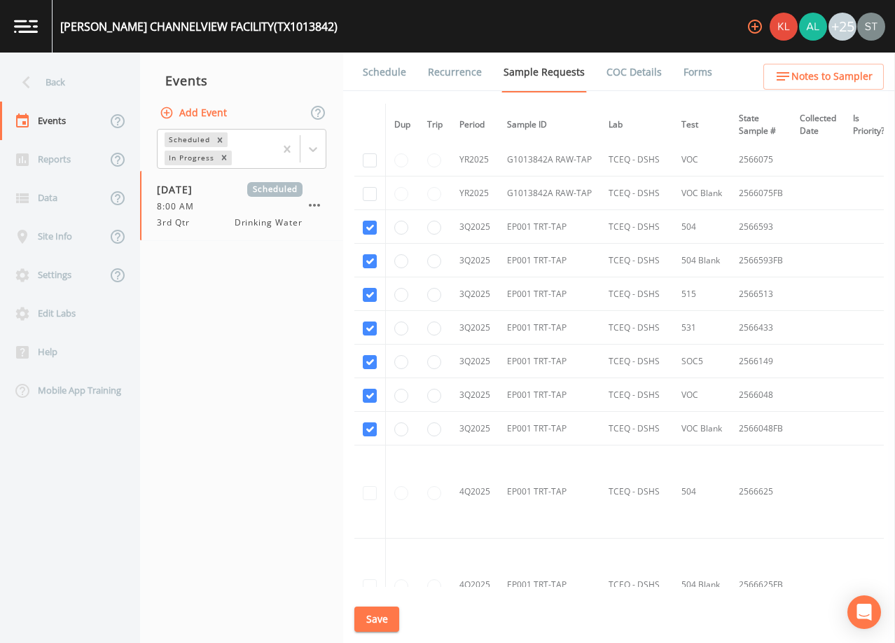
scroll to position [490, 0]
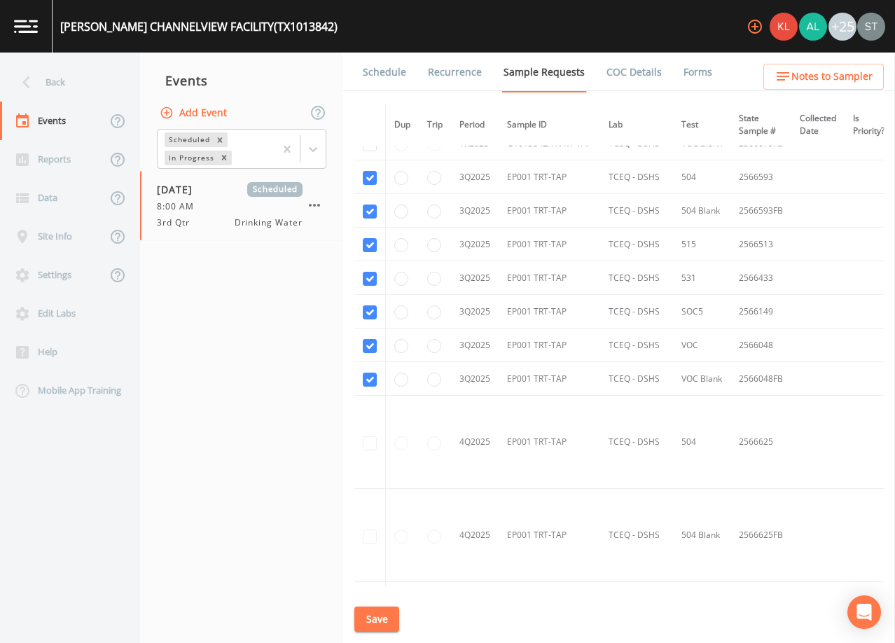
click at [375, 76] on link "Schedule" at bounding box center [385, 72] width 48 height 39
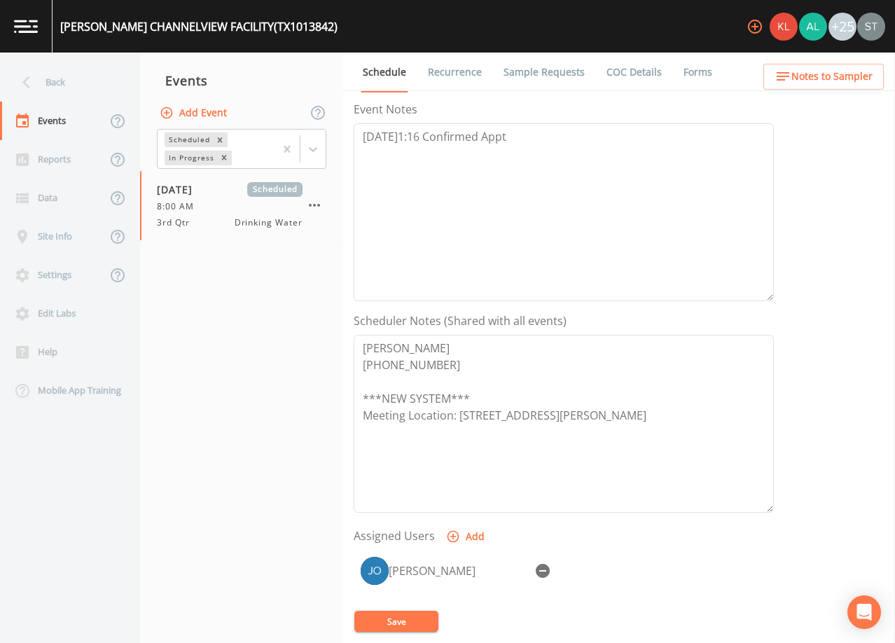
scroll to position [280, 0]
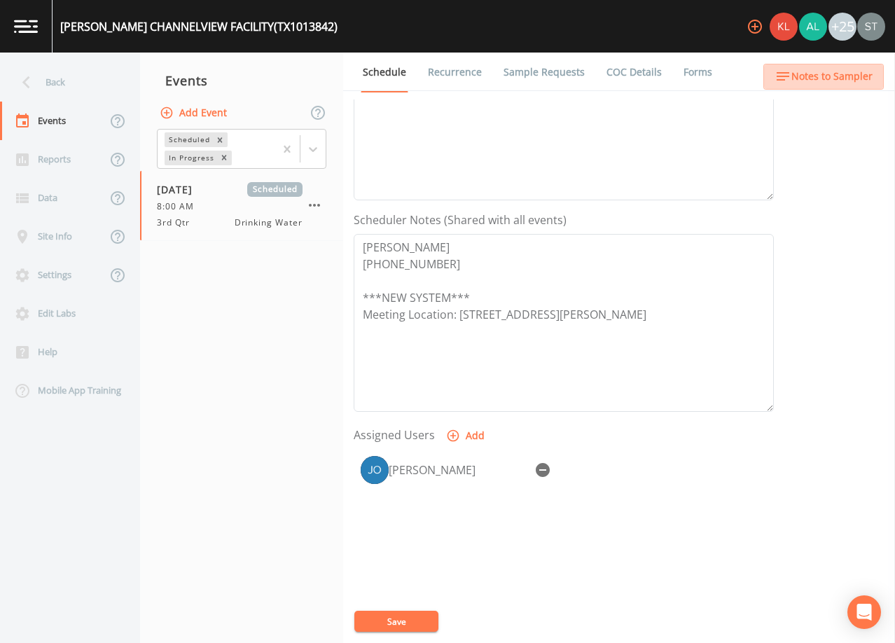
click at [841, 75] on span "Notes to Sampler" at bounding box center [831, 77] width 81 height 18
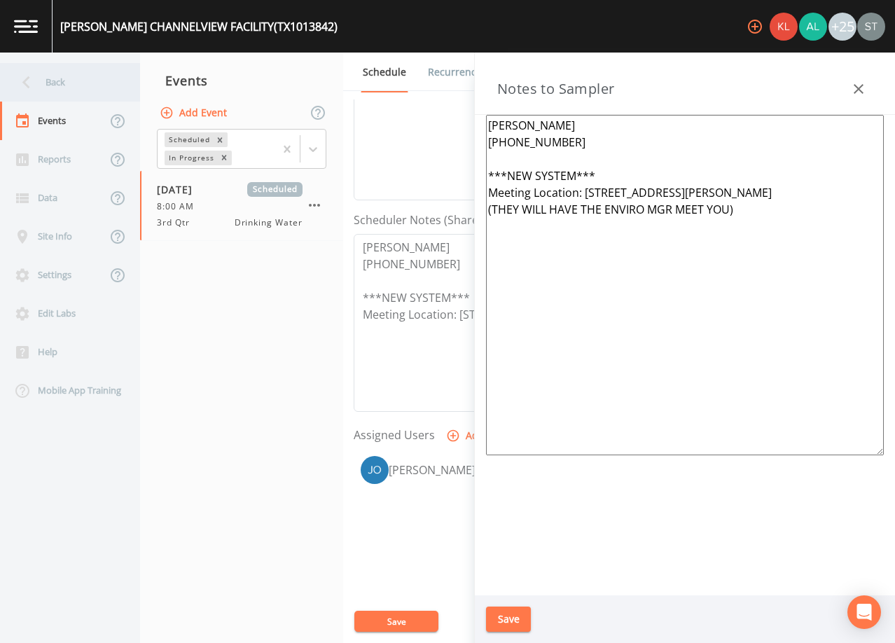
click at [67, 75] on div "Back" at bounding box center [63, 82] width 126 height 39
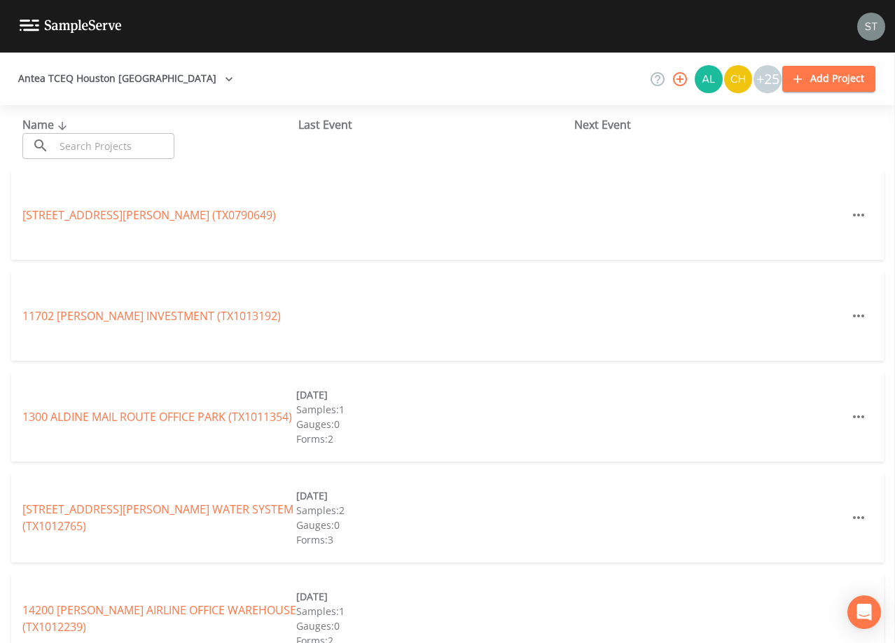
click at [99, 143] on input "text" at bounding box center [115, 146] width 120 height 26
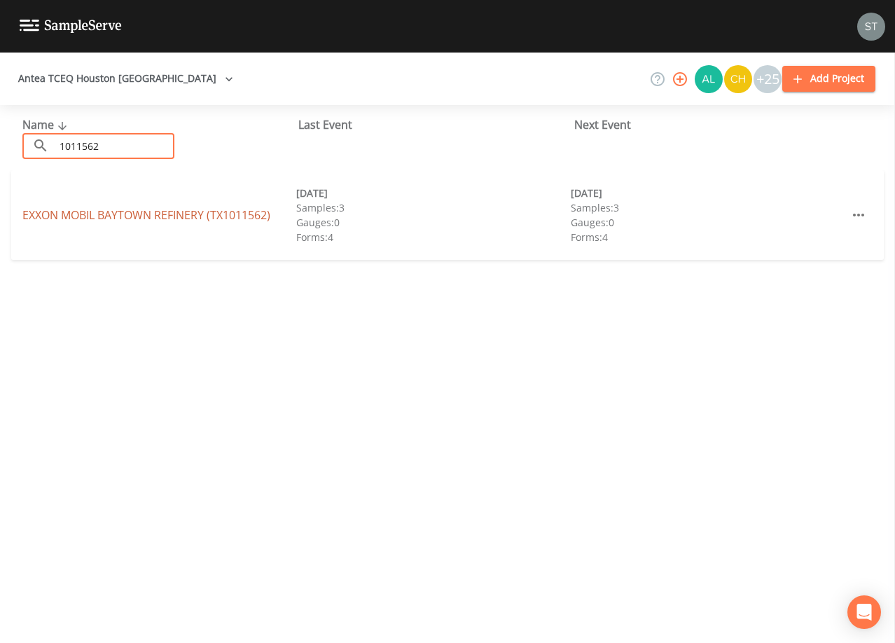
type input "1011562"
click at [227, 217] on link "EXXON MOBIL BAYTOWN REFINERY (TX1011562)" at bounding box center [146, 214] width 248 height 15
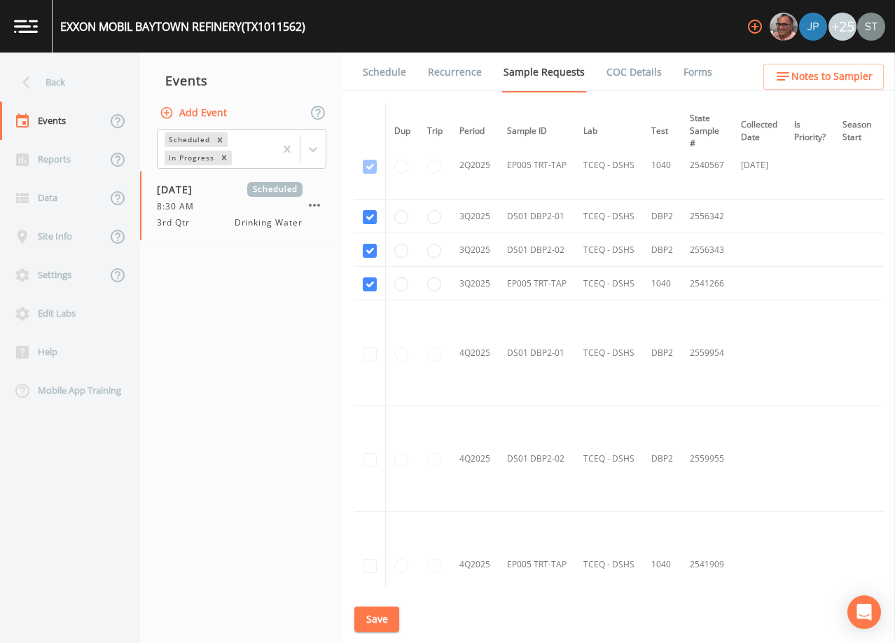
scroll to position [1610, 0]
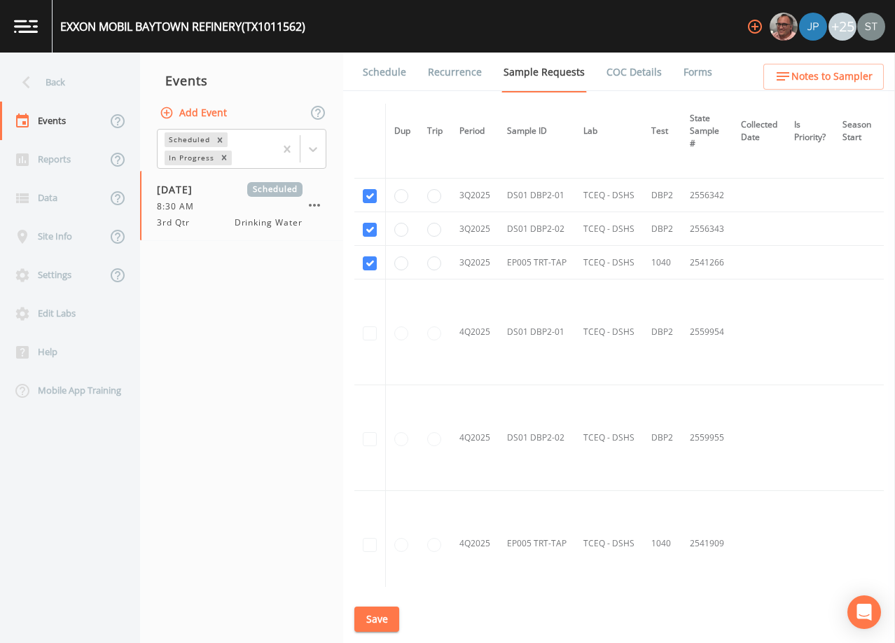
click at [386, 77] on link "Schedule" at bounding box center [385, 72] width 48 height 39
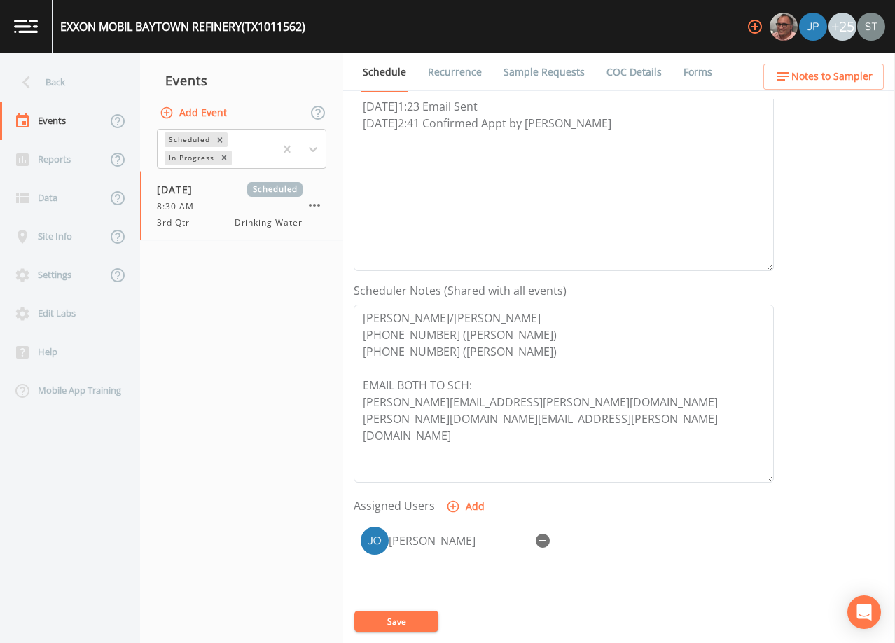
scroll to position [210, 0]
click at [825, 65] on button "Notes to Sampler" at bounding box center [823, 77] width 120 height 26
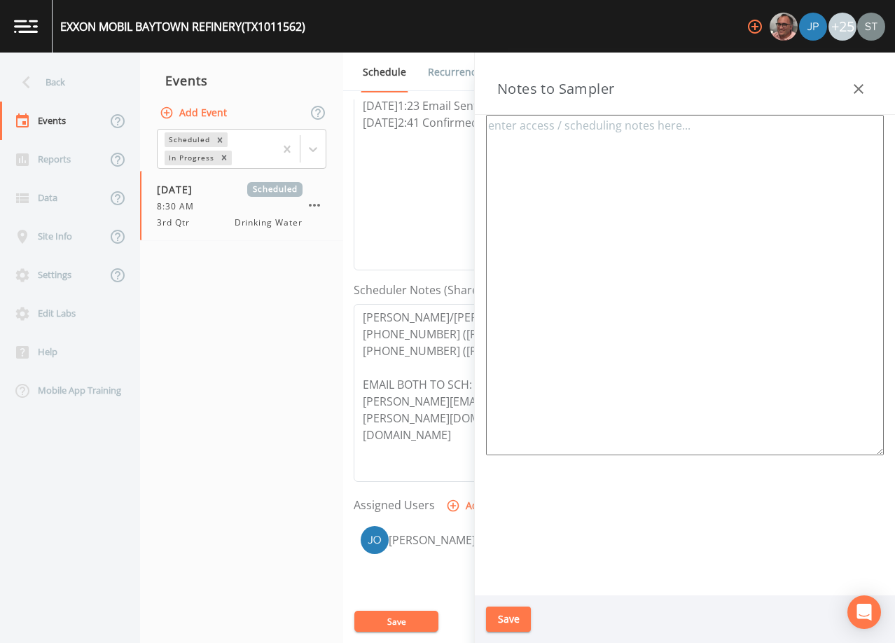
type textarea "[PERSON_NAME]/[PERSON_NAME] [PHONE_NUMBER] ([PERSON_NAME]) [PHONE_NUMBER] ([PER…"
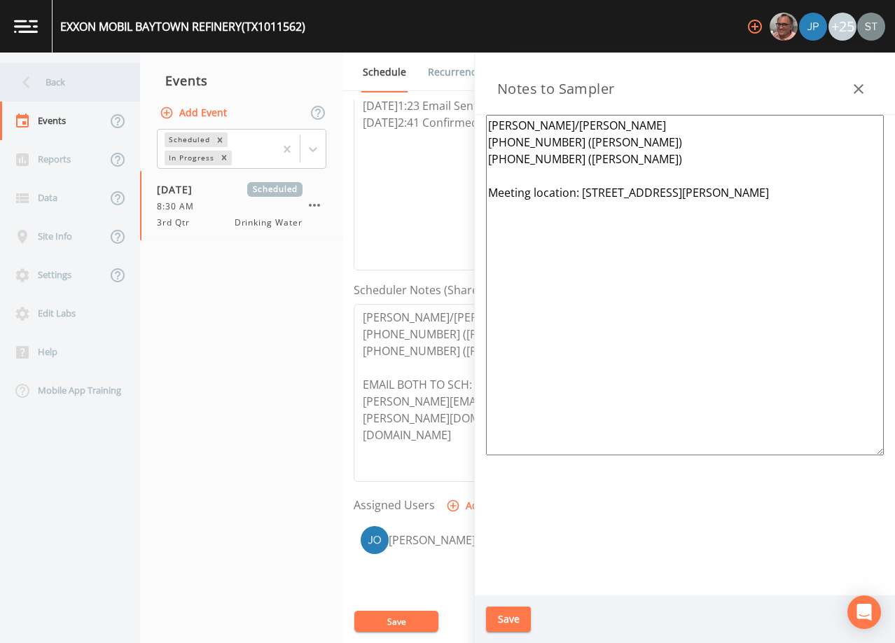
click at [62, 83] on div "Back" at bounding box center [63, 82] width 126 height 39
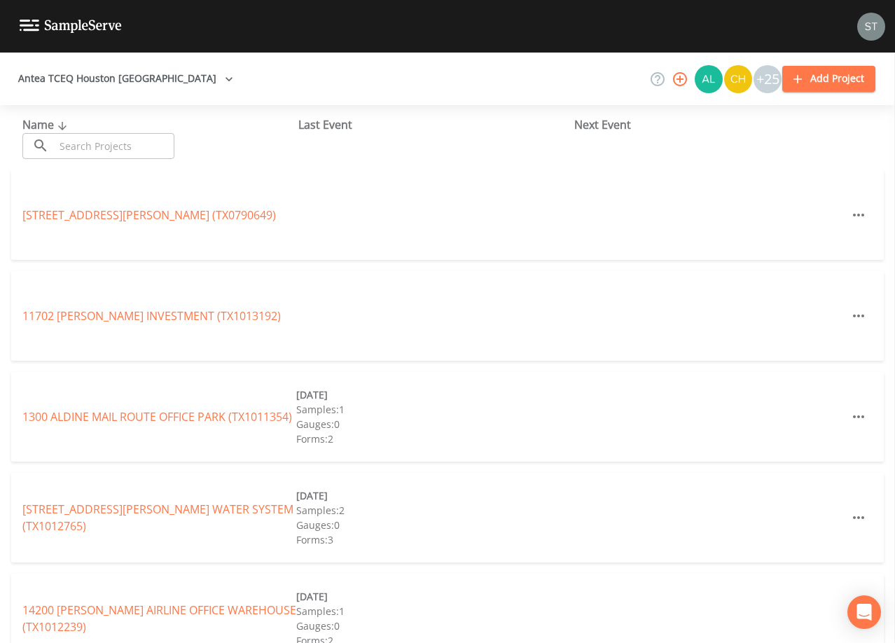
click at [130, 146] on input "text" at bounding box center [115, 146] width 120 height 26
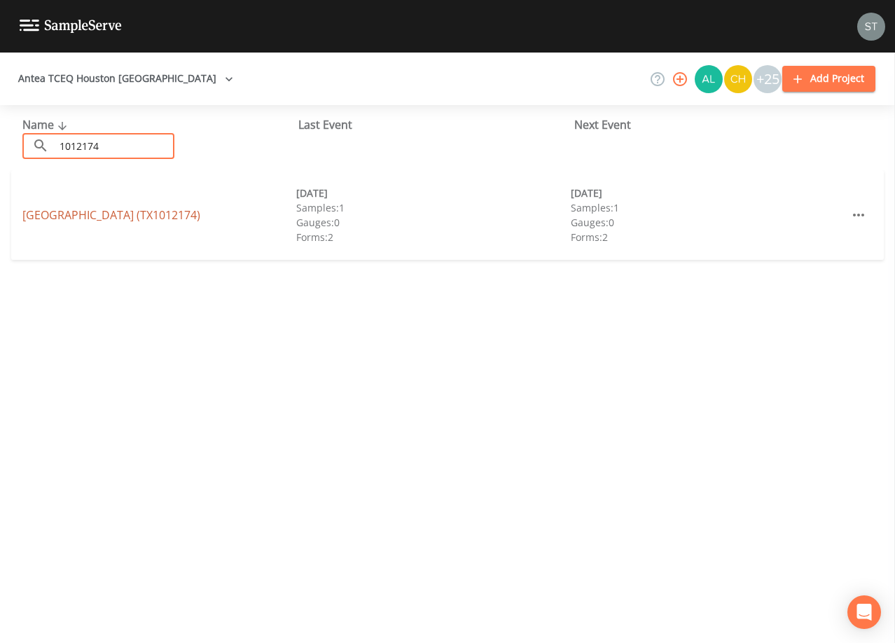
type input "1012174"
click at [164, 218] on link "[GEOGRAPHIC_DATA] (TX1012174)" at bounding box center [111, 214] width 178 height 15
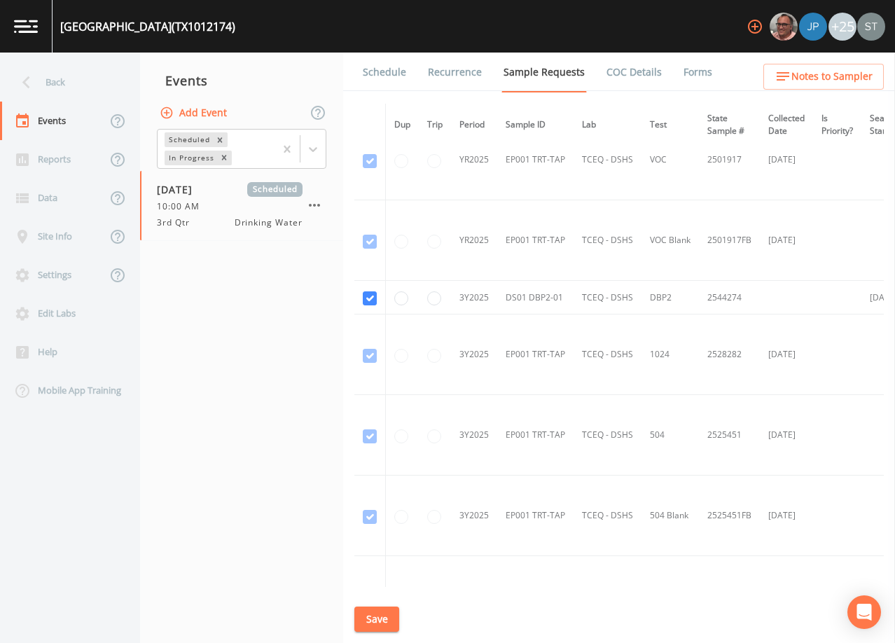
scroll to position [420, 0]
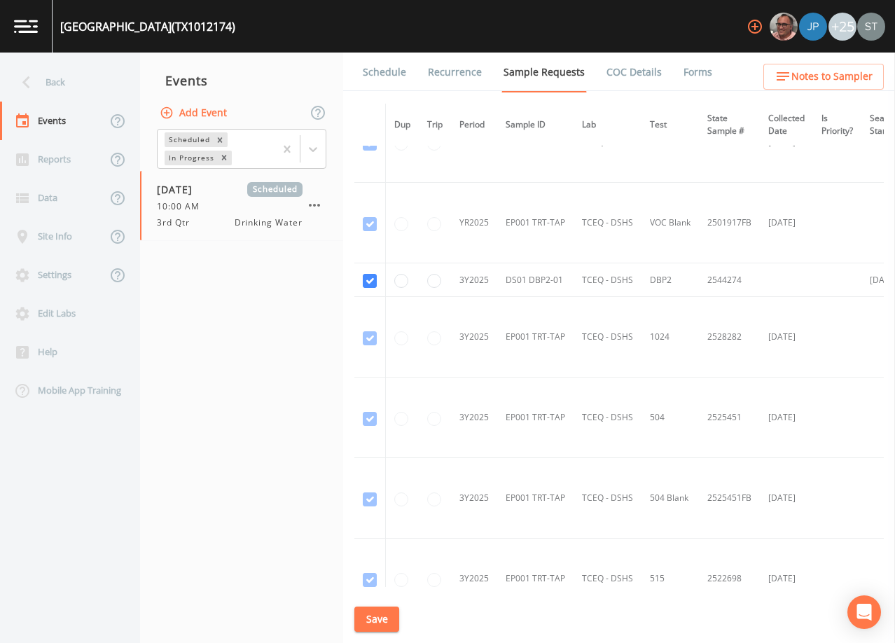
click at [379, 70] on link "Schedule" at bounding box center [385, 72] width 48 height 39
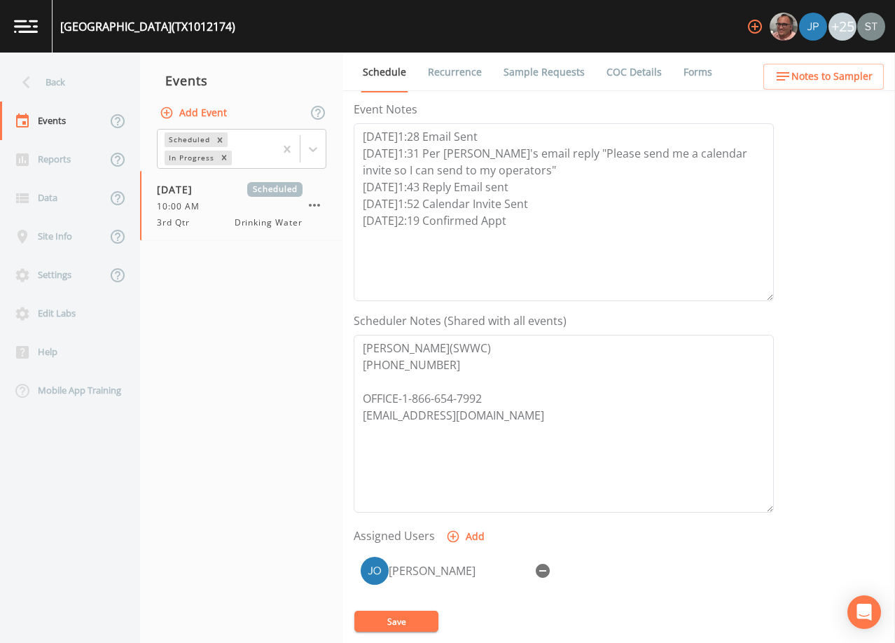
scroll to position [210, 0]
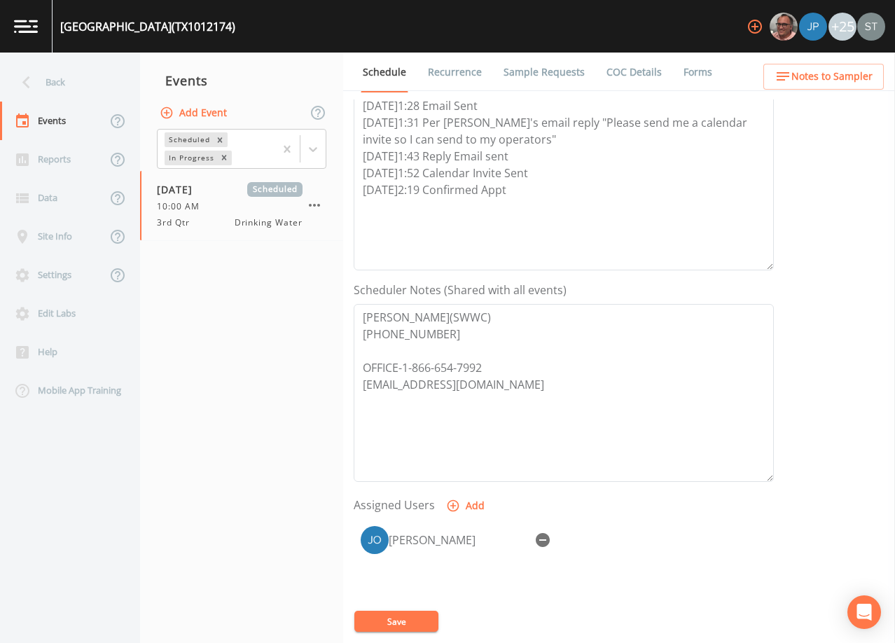
click at [854, 85] on span "Notes to Sampler" at bounding box center [831, 77] width 81 height 18
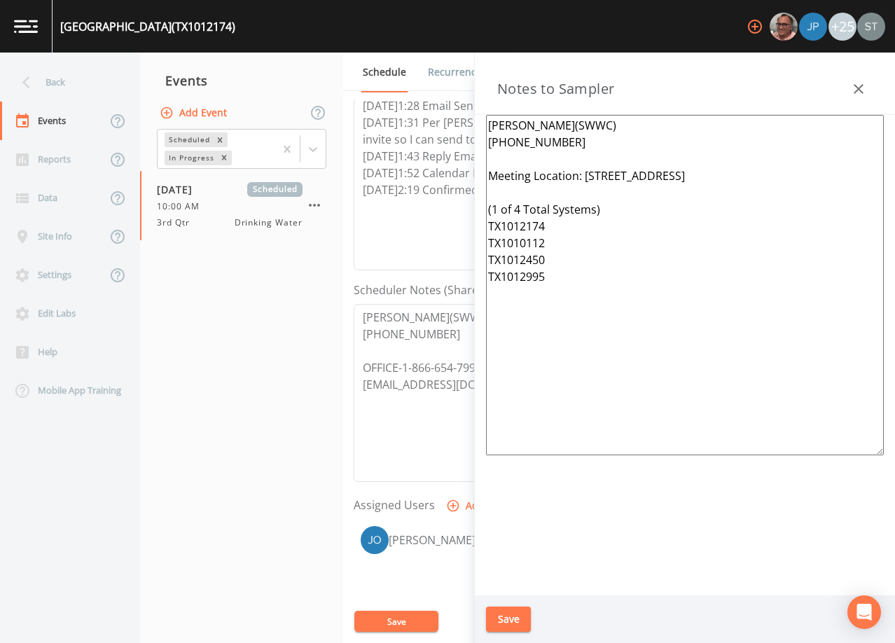
click at [847, 88] on button "button" at bounding box center [858, 89] width 28 height 28
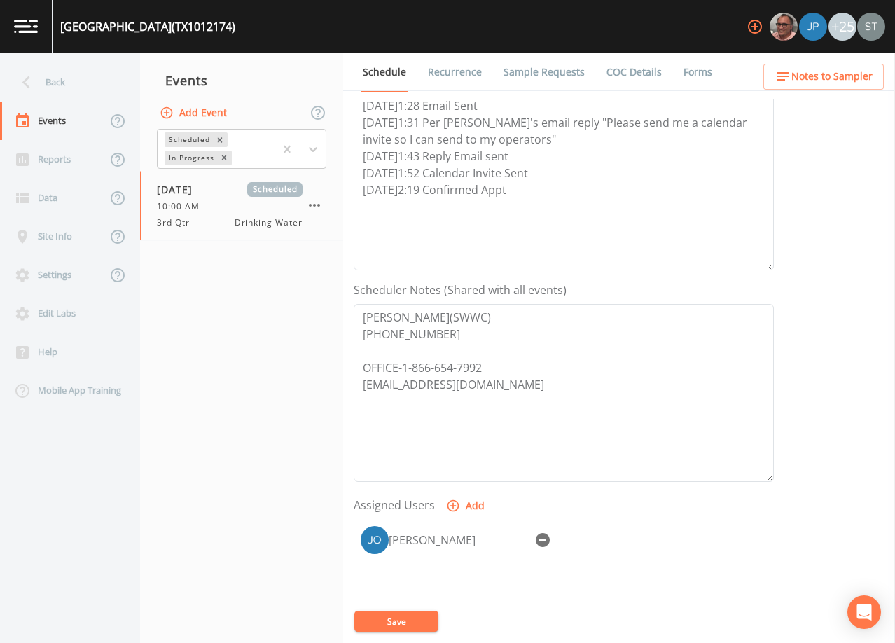
click at [53, 74] on div "Back" at bounding box center [63, 82] width 126 height 39
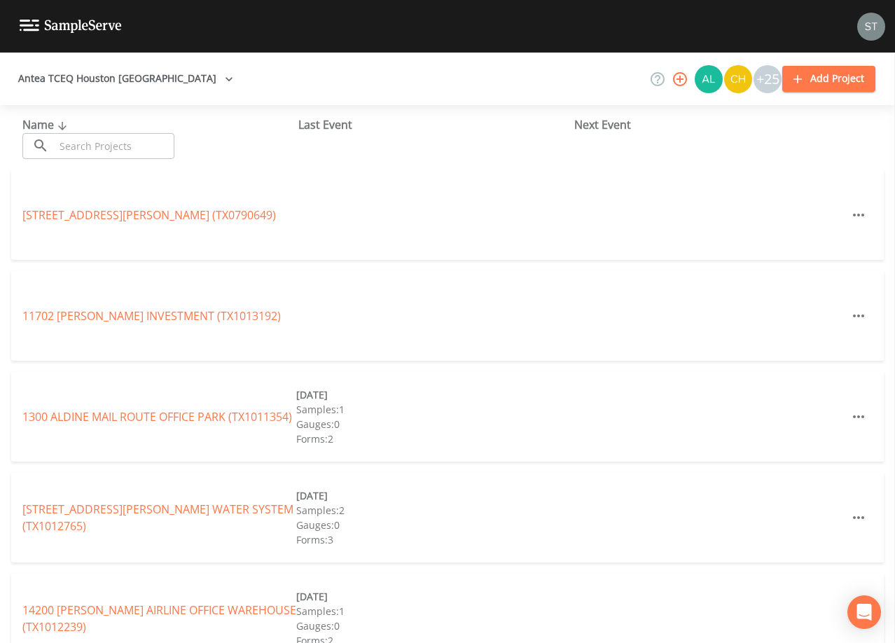
click at [110, 145] on input "text" at bounding box center [115, 146] width 120 height 26
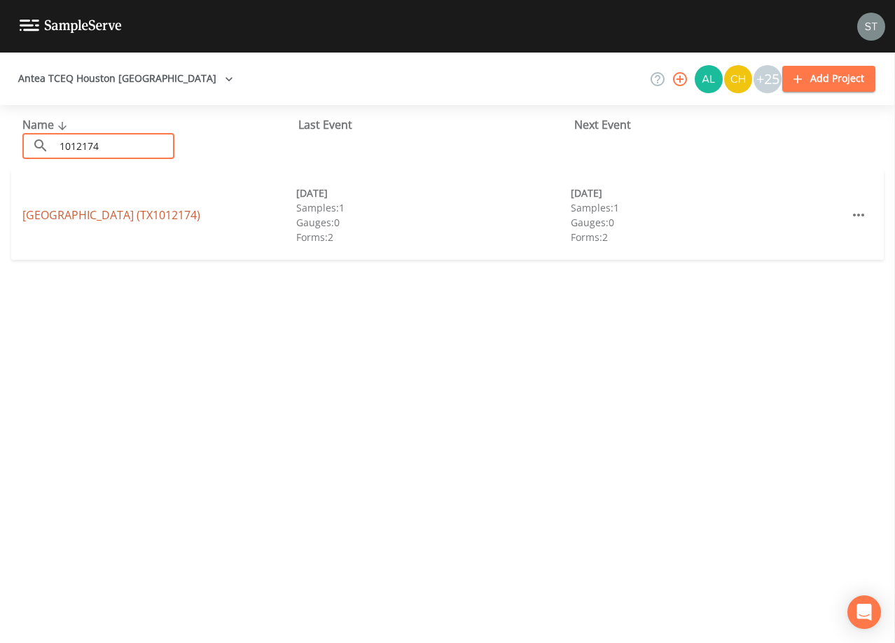
type input "1012174"
click at [180, 218] on link "[GEOGRAPHIC_DATA] (TX1012174)" at bounding box center [111, 214] width 178 height 15
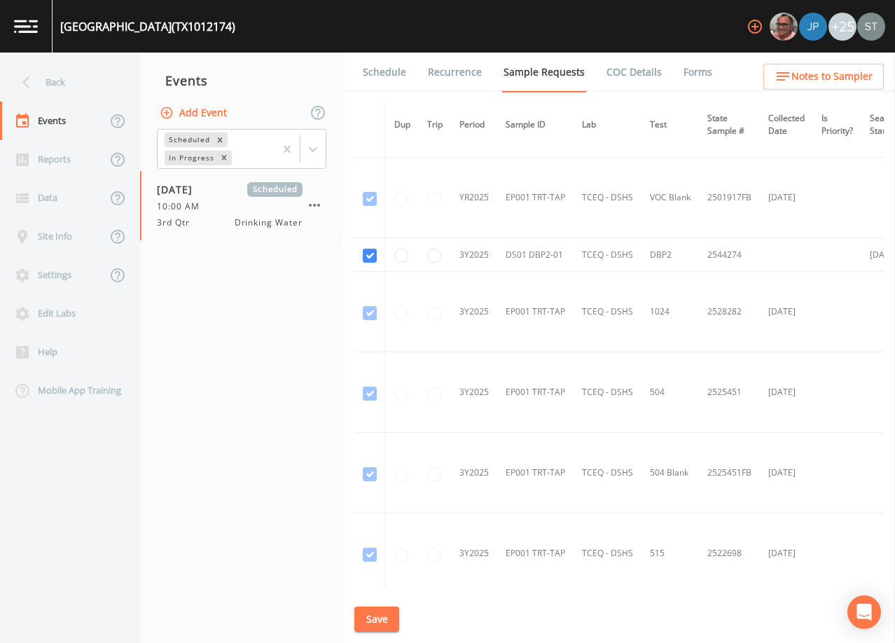
scroll to position [490, 0]
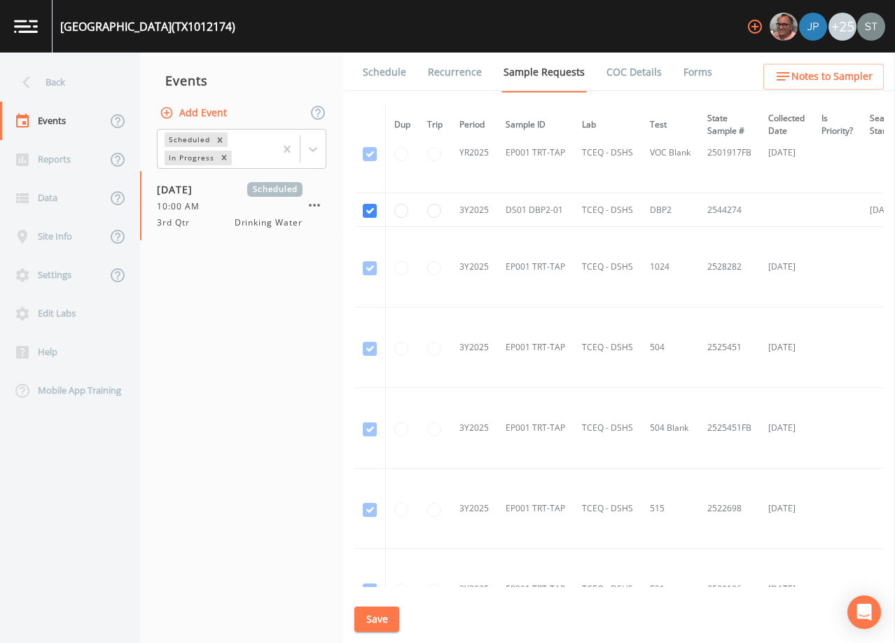
click at [381, 68] on link "Schedule" at bounding box center [385, 72] width 48 height 39
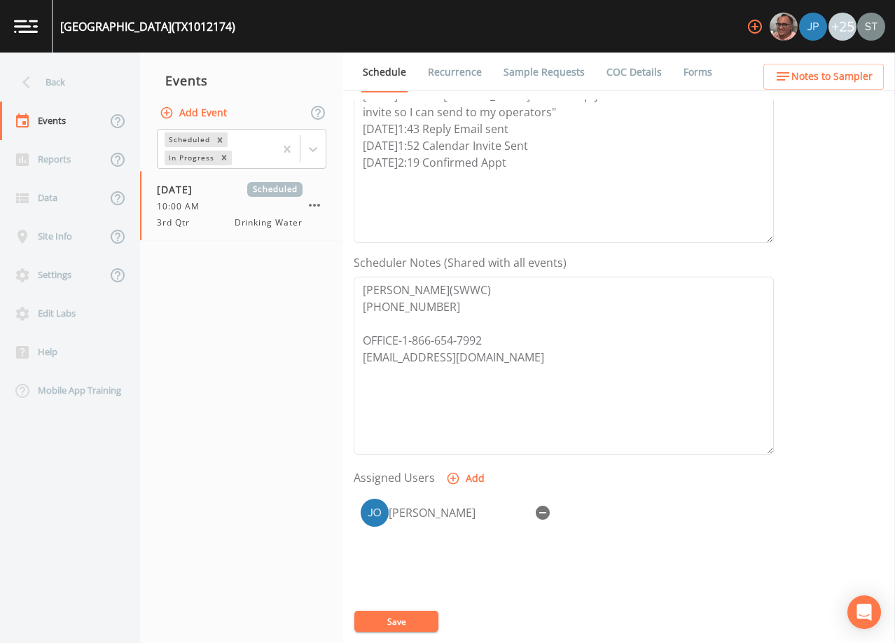
scroll to position [280, 0]
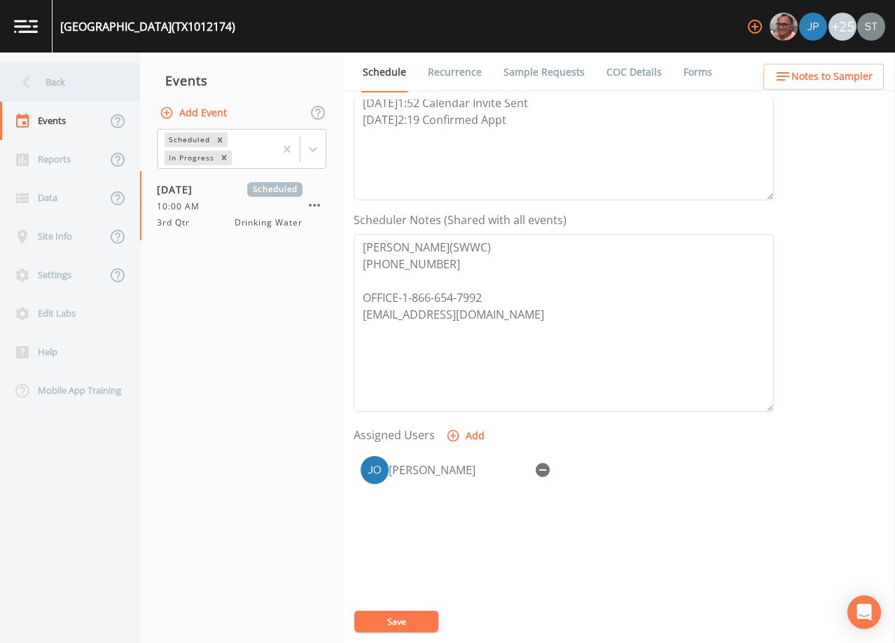
click at [62, 97] on div "Back" at bounding box center [63, 82] width 126 height 39
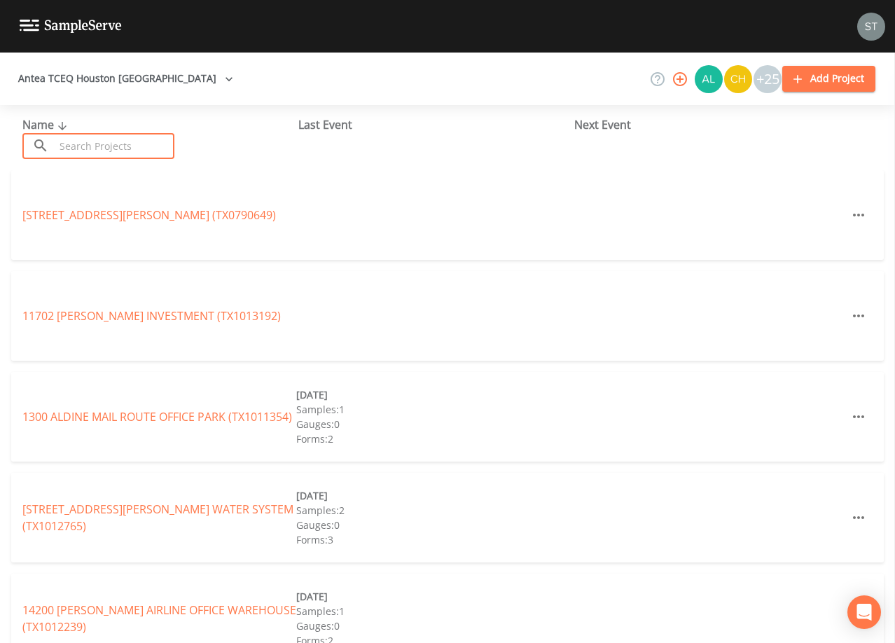
click at [102, 153] on input "text" at bounding box center [115, 146] width 120 height 26
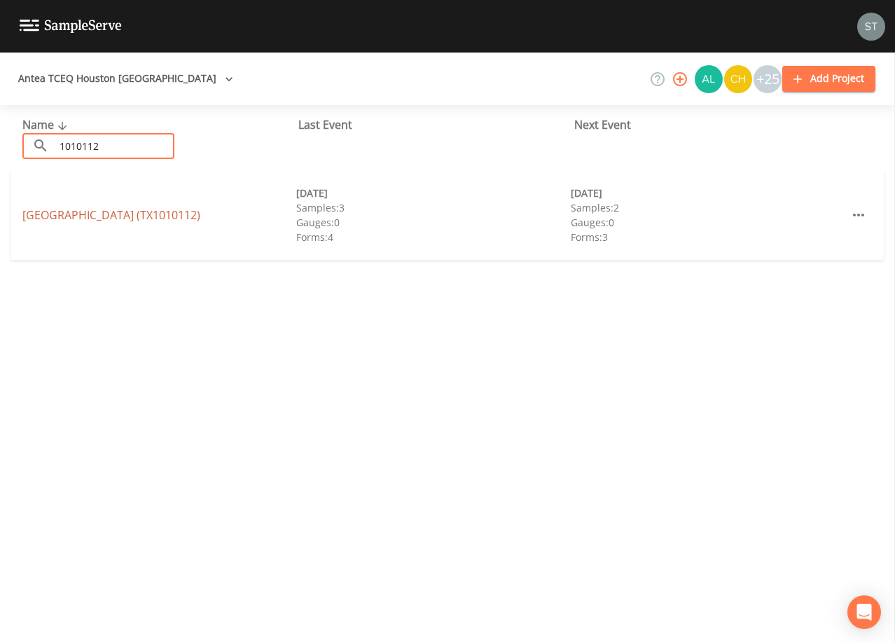
type input "1010112"
click at [161, 215] on link "[GEOGRAPHIC_DATA] (TX1010112)" at bounding box center [111, 214] width 178 height 15
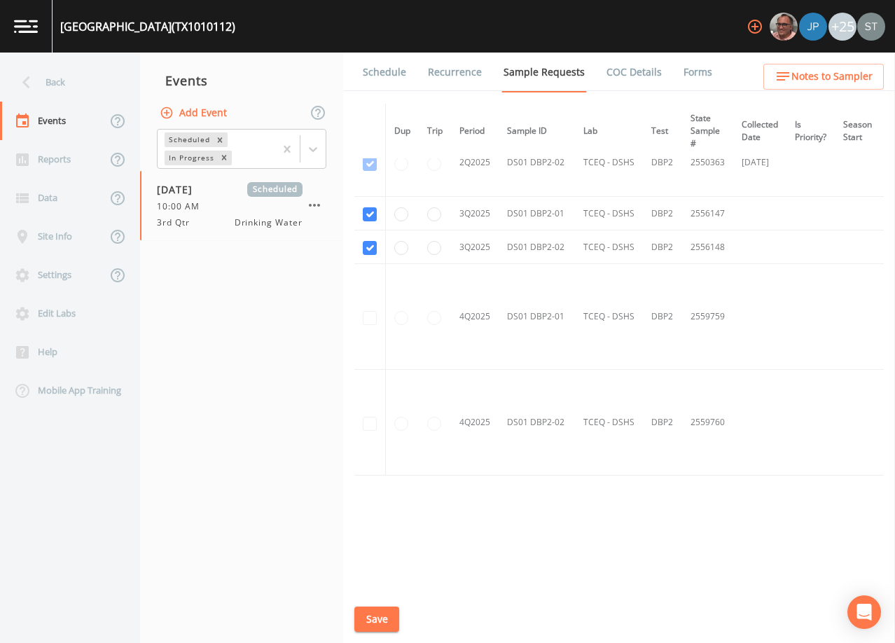
scroll to position [917, 0]
click at [386, 67] on link "Schedule" at bounding box center [385, 72] width 48 height 39
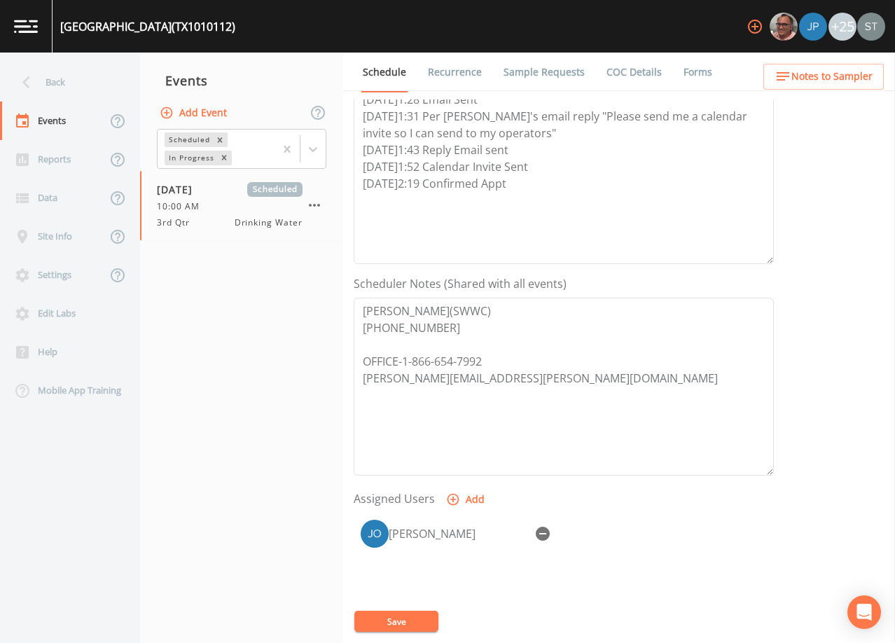
scroll to position [280, 0]
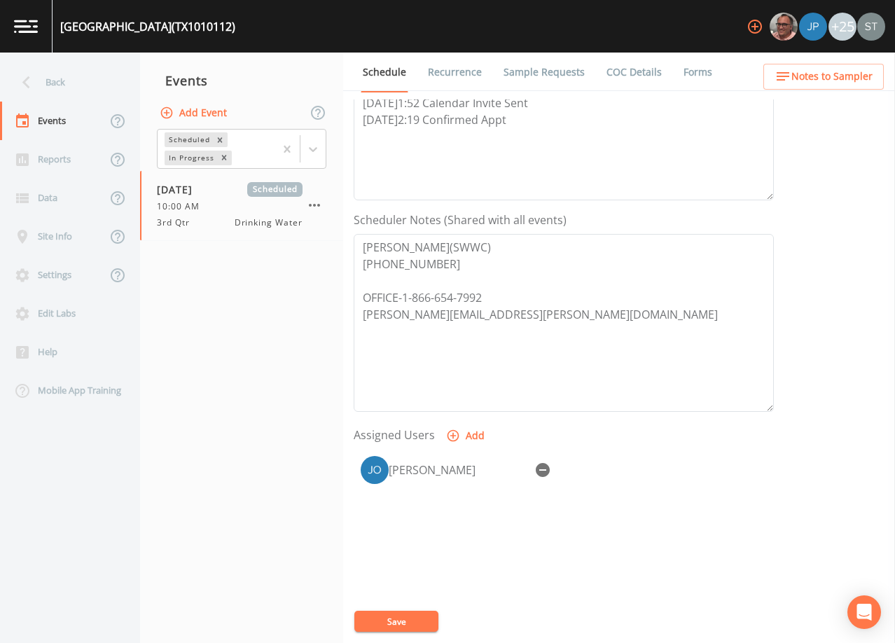
click at [848, 79] on span "Notes to Sampler" at bounding box center [831, 77] width 81 height 18
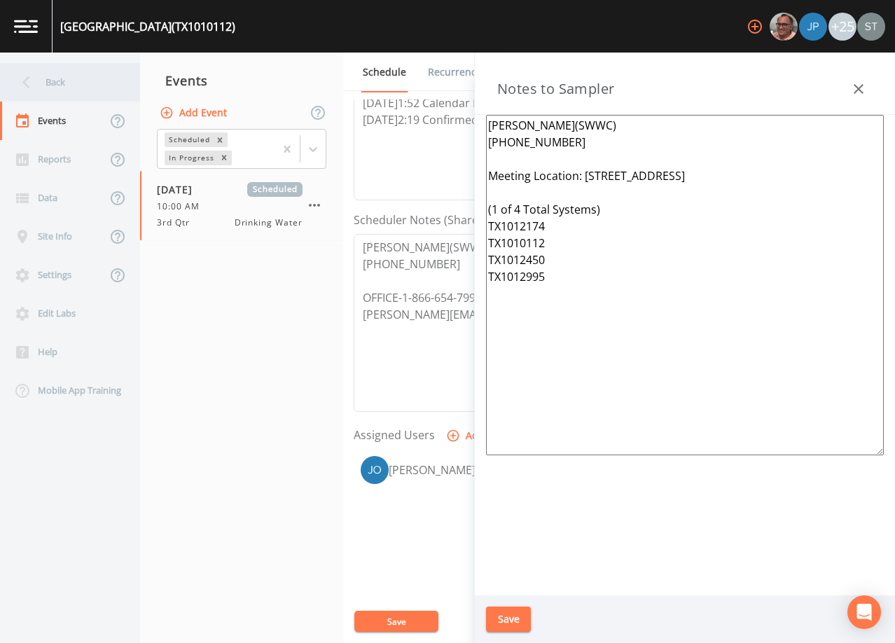
click at [83, 89] on div "Back" at bounding box center [63, 82] width 126 height 39
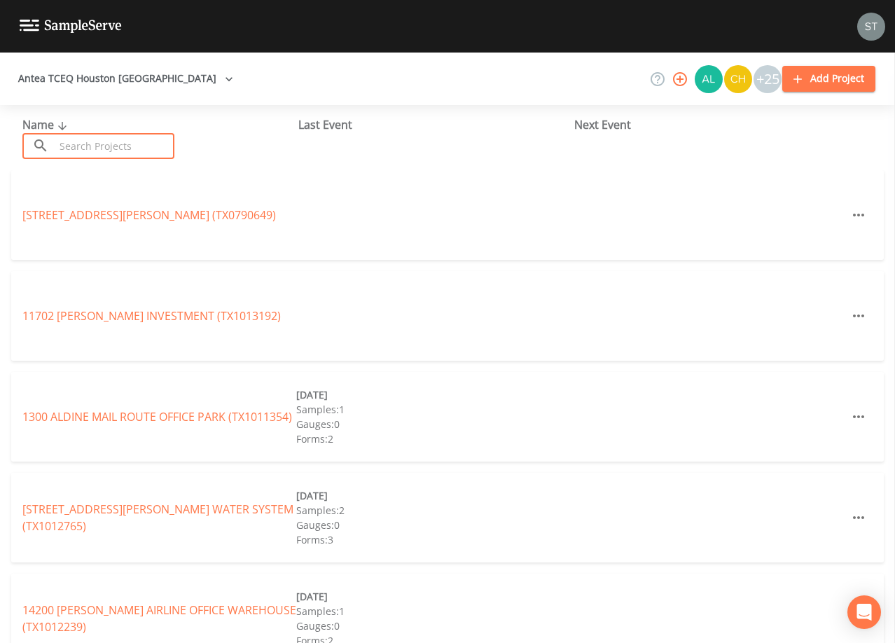
click at [106, 143] on input "text" at bounding box center [115, 146] width 120 height 26
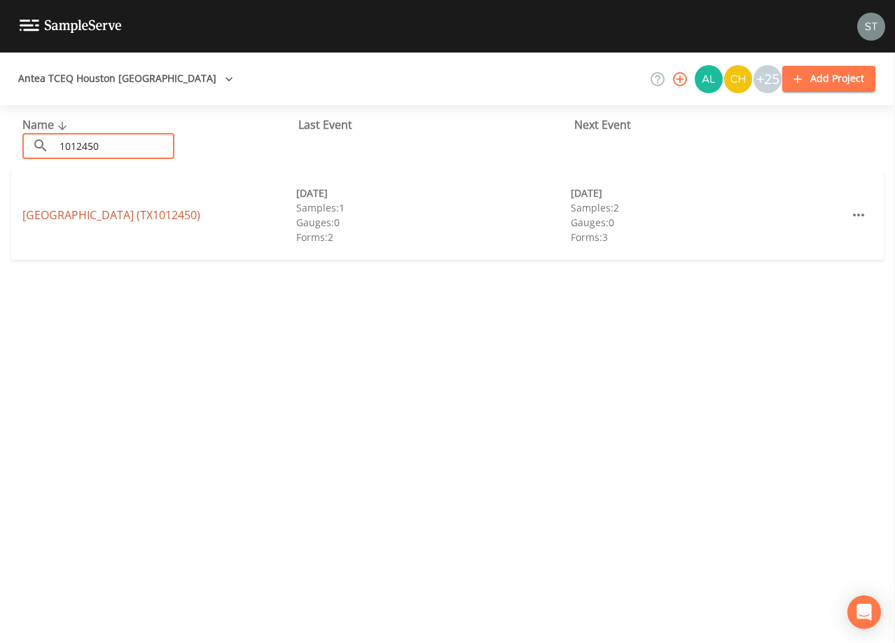
type input "1012450"
click at [74, 216] on link "[GEOGRAPHIC_DATA] (TX1012450)" at bounding box center [111, 214] width 178 height 15
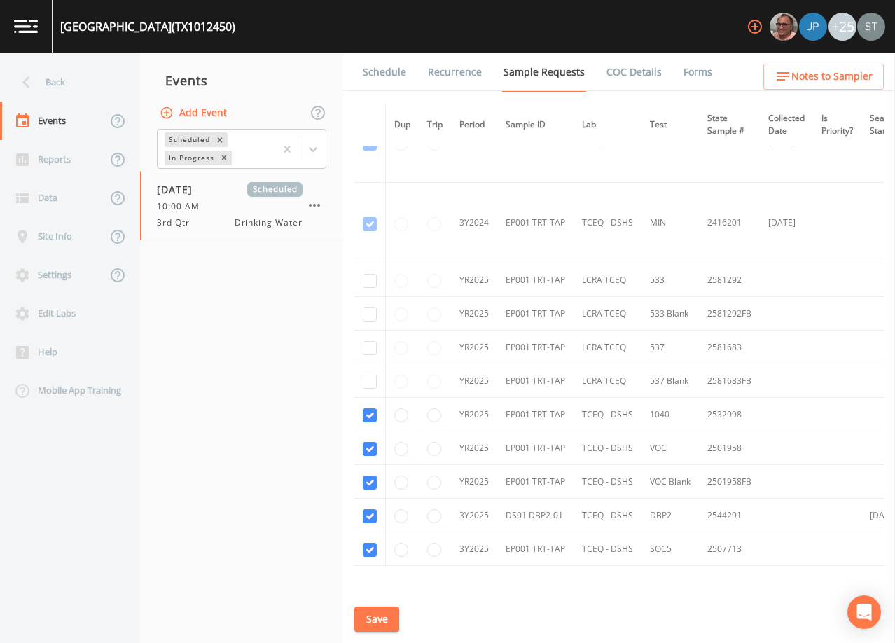
scroll to position [622, 0]
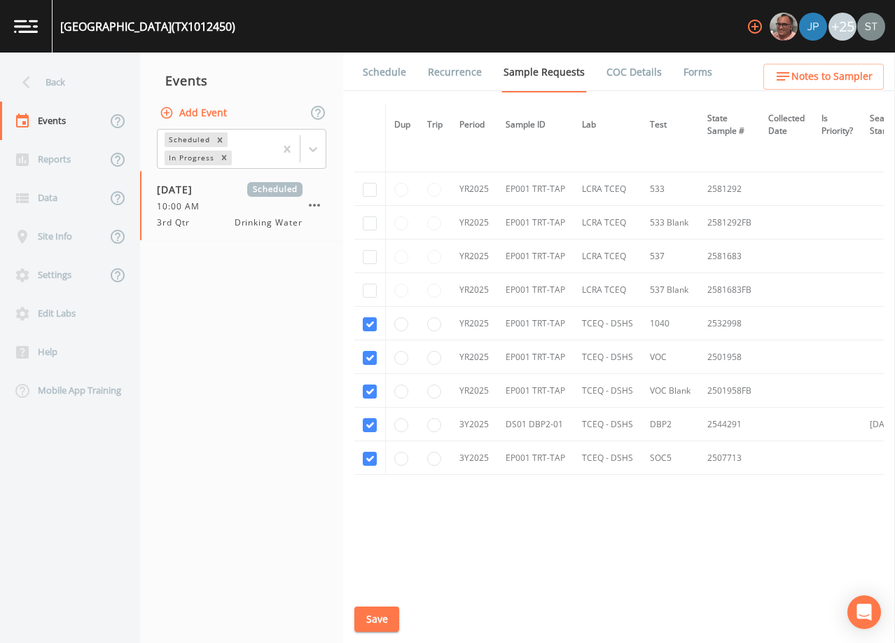
click at [386, 78] on link "Schedule" at bounding box center [385, 72] width 48 height 39
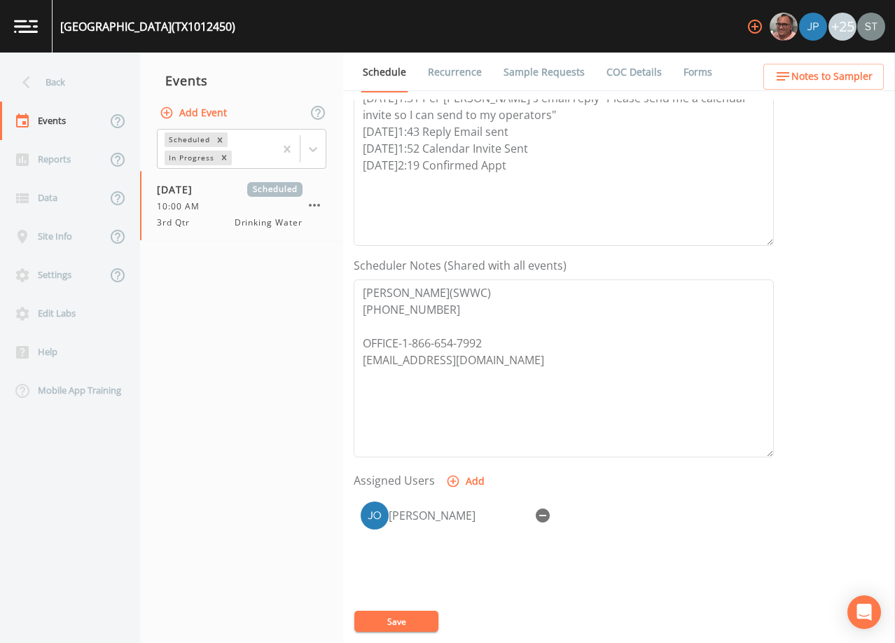
scroll to position [280, 0]
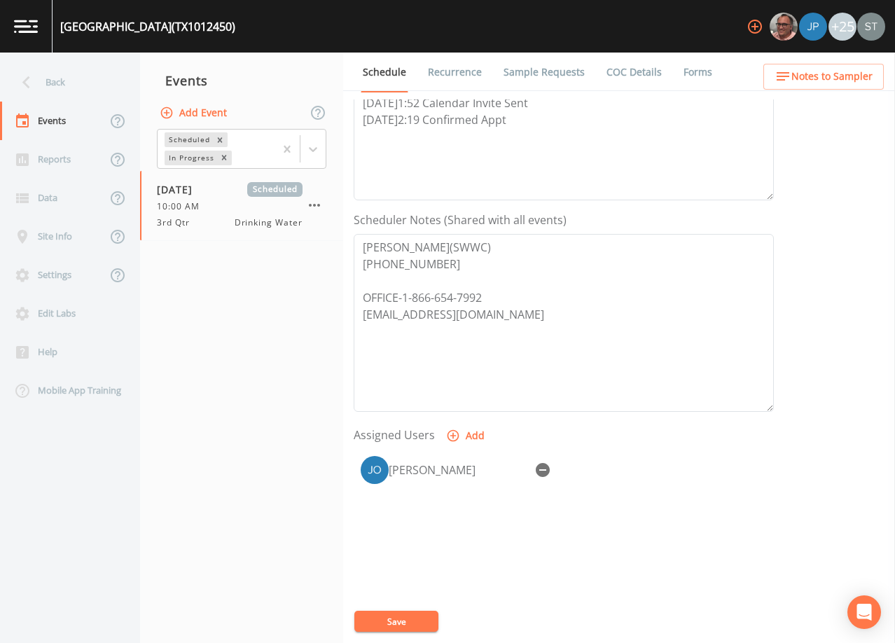
click at [551, 71] on link "Sample Requests" at bounding box center [543, 72] width 85 height 39
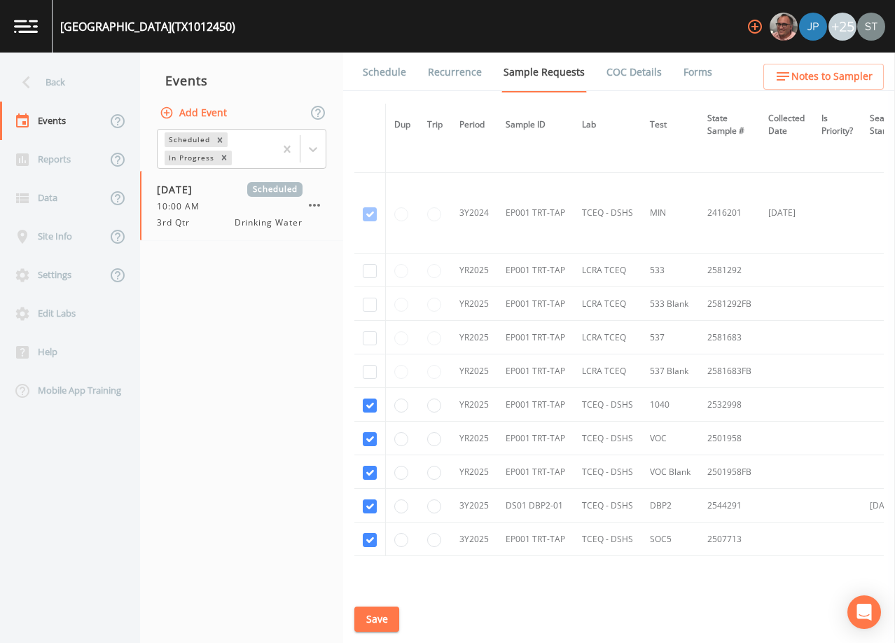
scroll to position [560, 0]
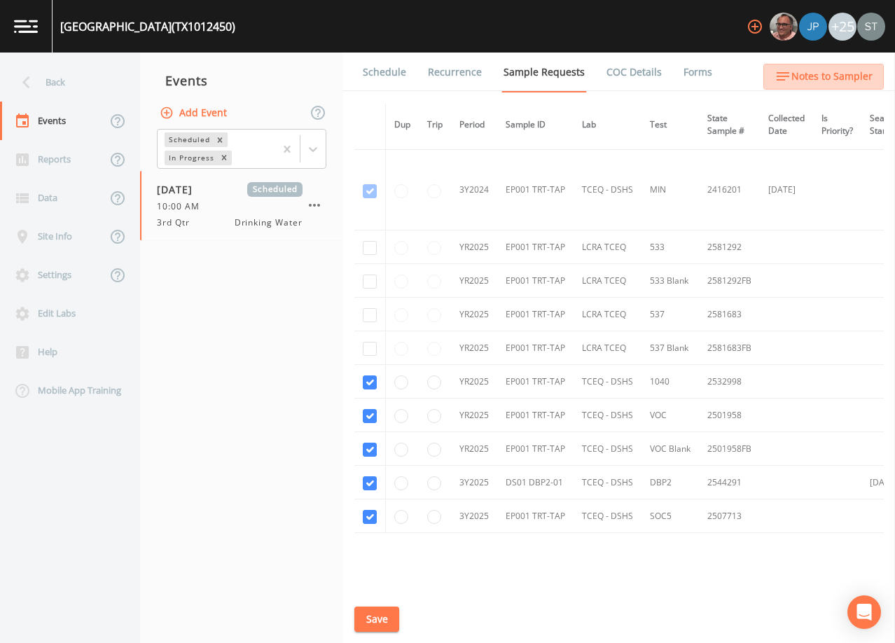
click at [857, 81] on span "Notes to Sampler" at bounding box center [831, 77] width 81 height 18
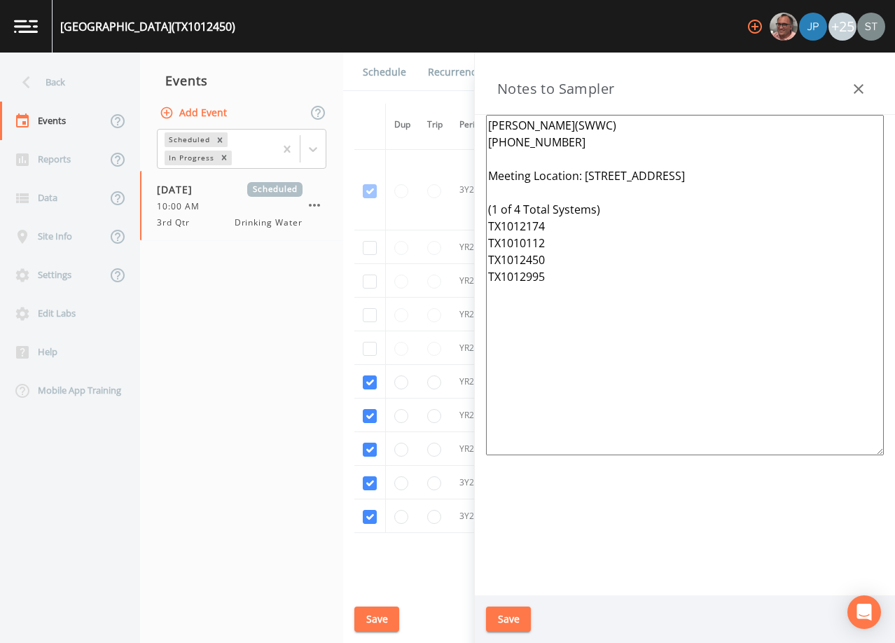
click at [862, 89] on icon "button" at bounding box center [858, 89] width 17 height 17
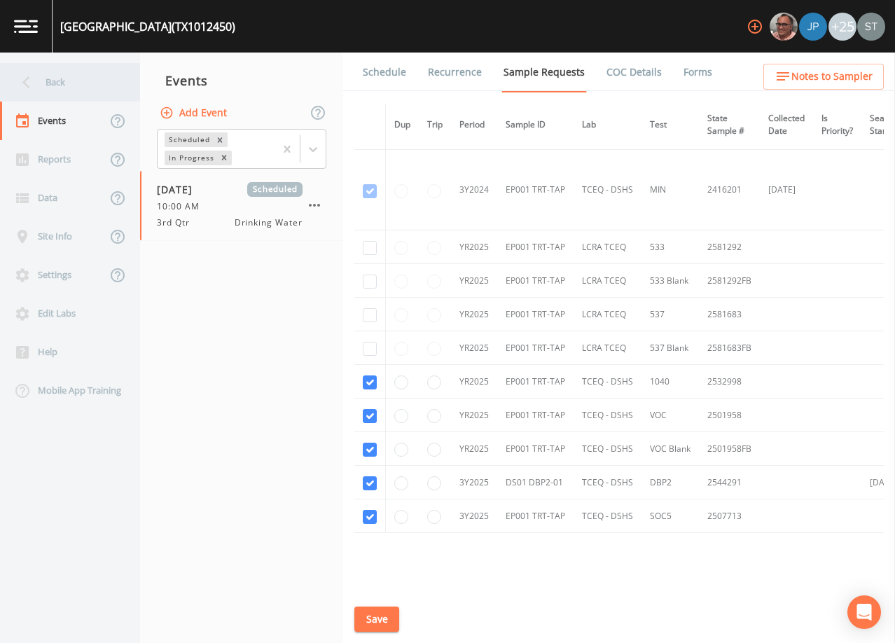
click at [84, 83] on div "Back" at bounding box center [63, 82] width 126 height 39
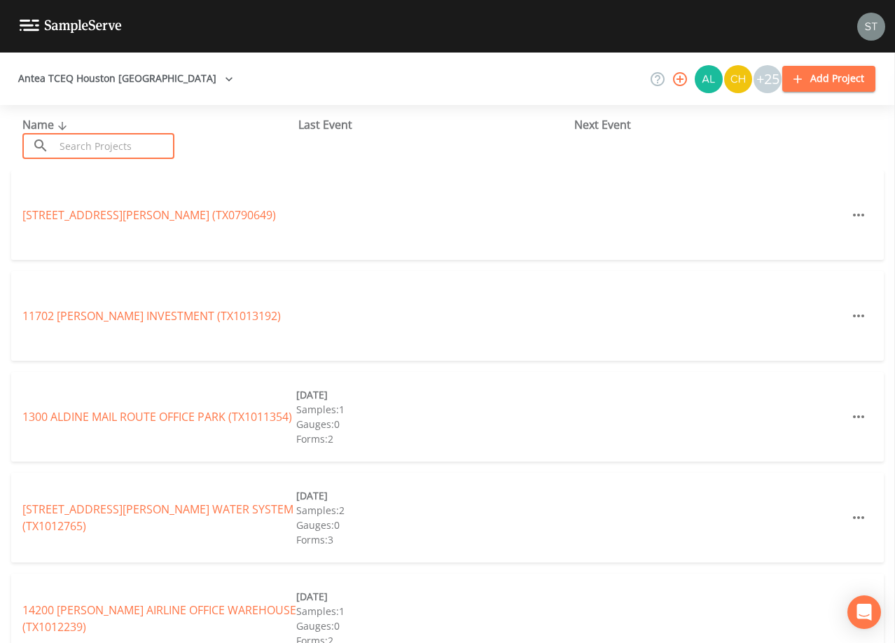
click at [102, 147] on input "text" at bounding box center [115, 146] width 120 height 26
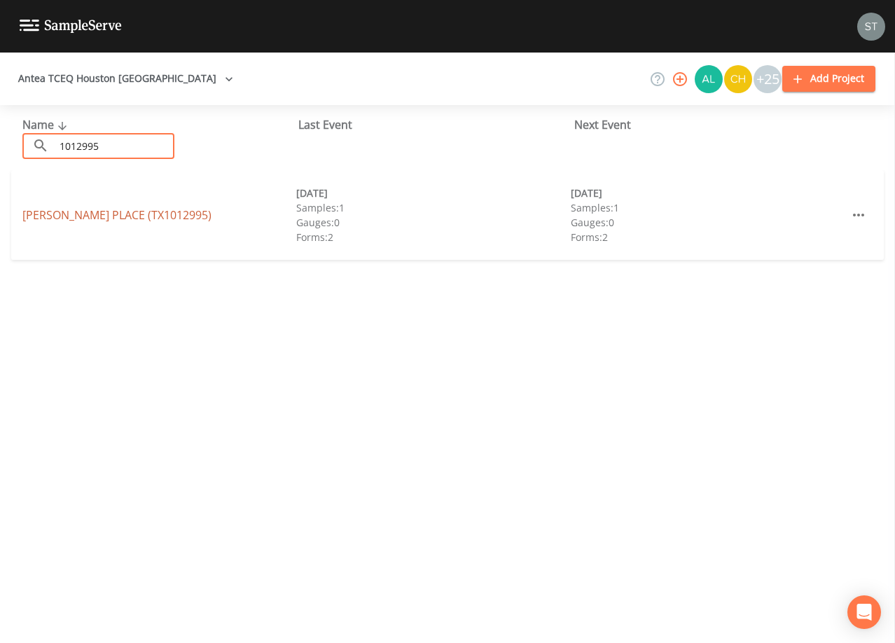
type input "1012995"
click at [145, 216] on link "[PERSON_NAME] PLACE (TX1012995)" at bounding box center [116, 214] width 189 height 15
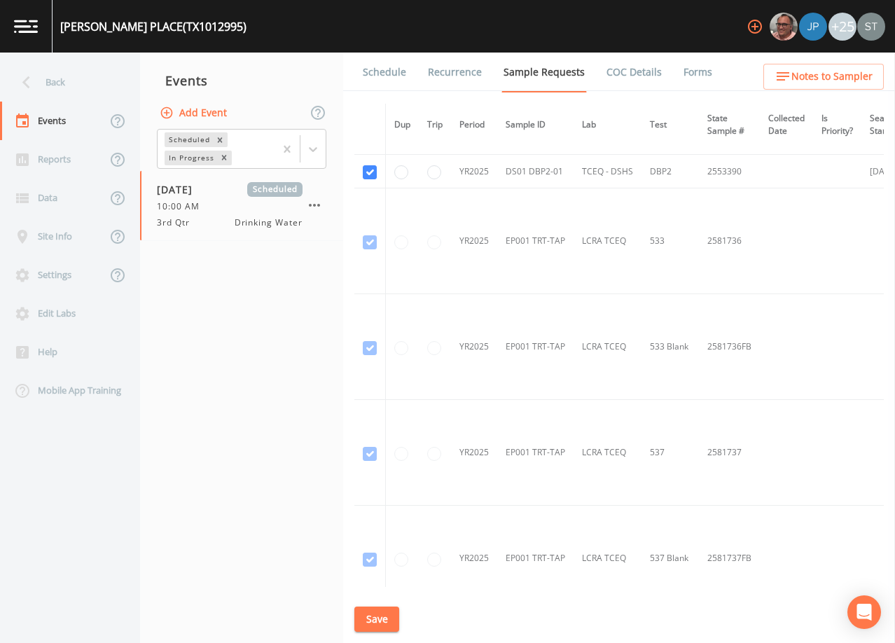
scroll to position [420, 0]
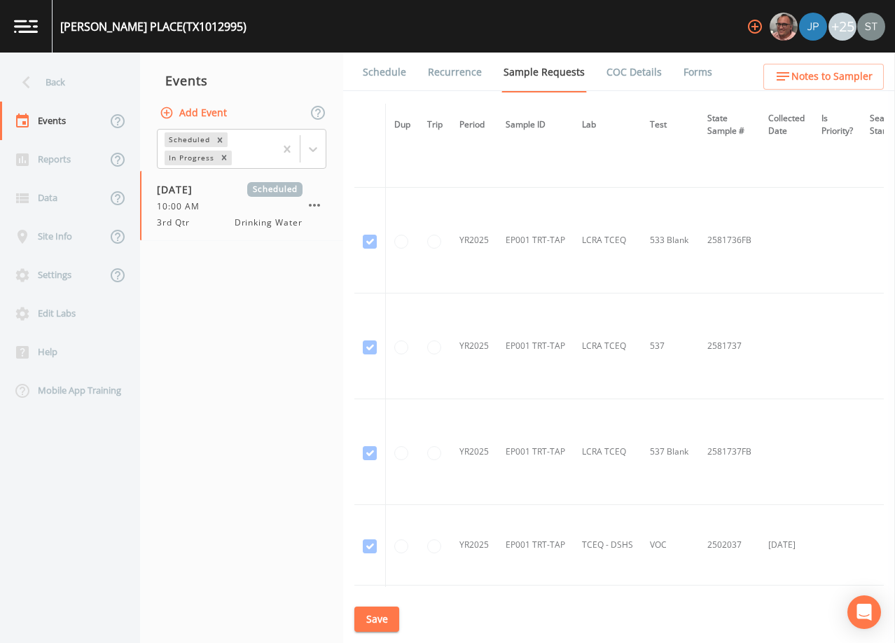
click at [372, 73] on link "Schedule" at bounding box center [385, 72] width 48 height 39
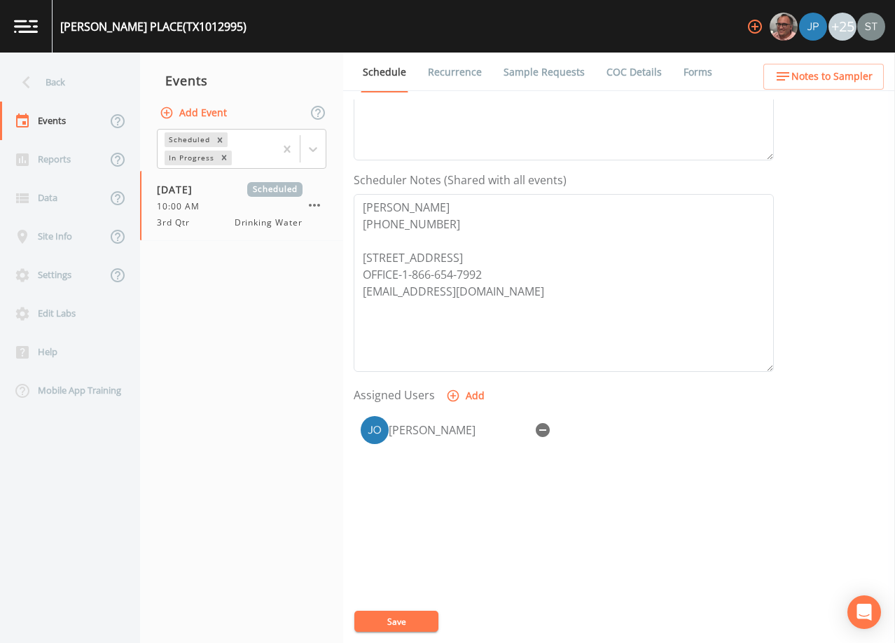
scroll to position [345, 0]
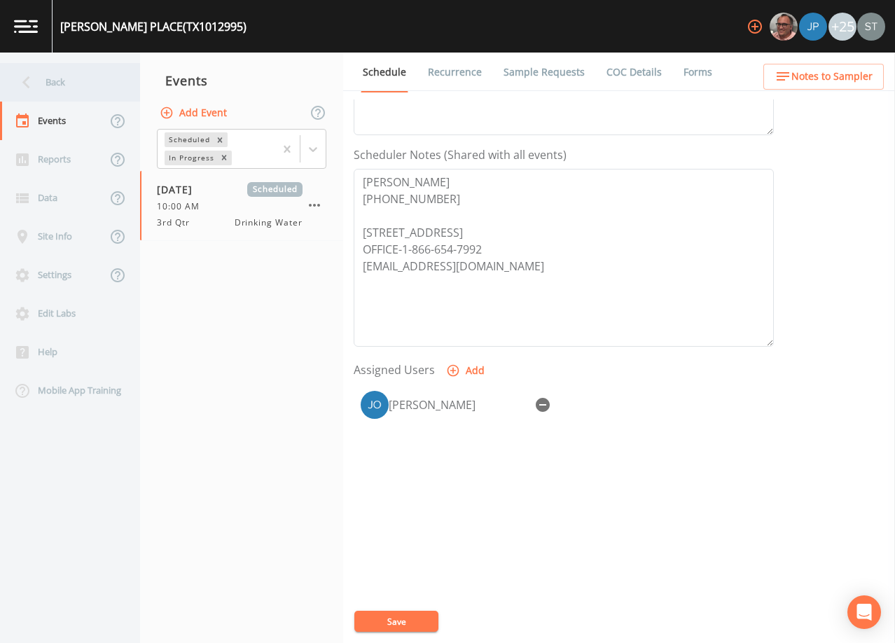
click at [57, 75] on div "Back" at bounding box center [63, 82] width 126 height 39
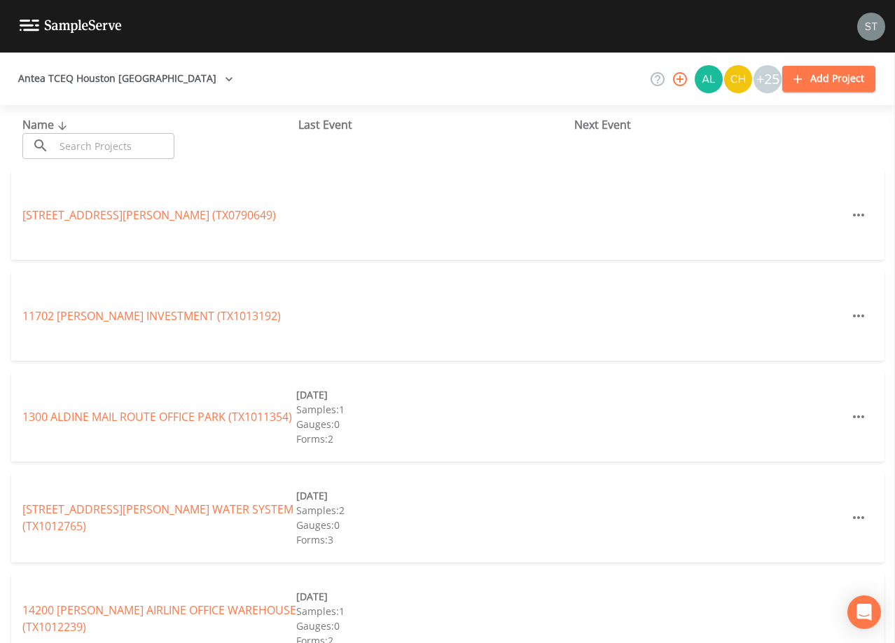
click at [148, 141] on input "text" at bounding box center [115, 146] width 120 height 26
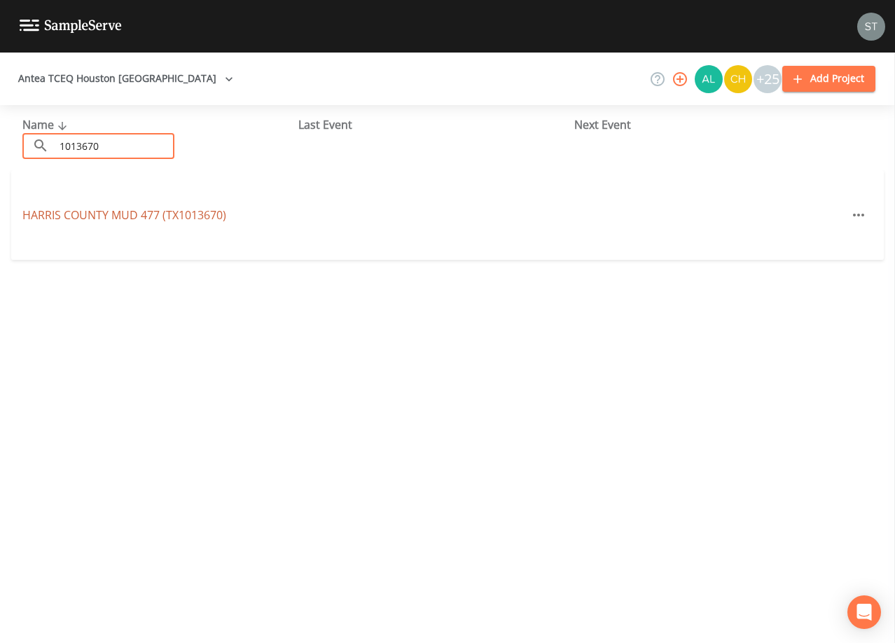
type input "1013670"
click at [191, 219] on link "[GEOGRAPHIC_DATA] 477 (TX1013670)" at bounding box center [124, 214] width 204 height 15
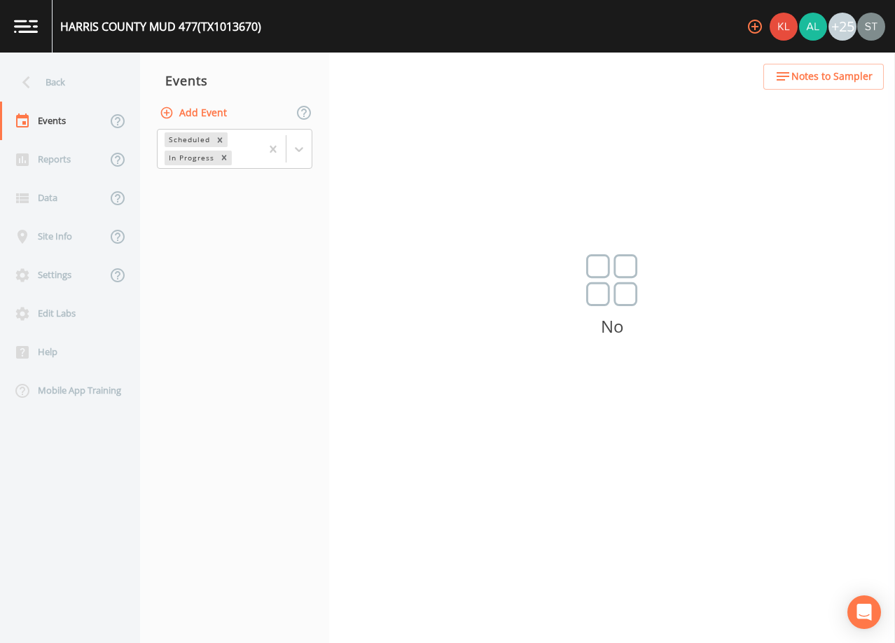
click at [216, 112] on button "Add Event" at bounding box center [195, 113] width 76 height 26
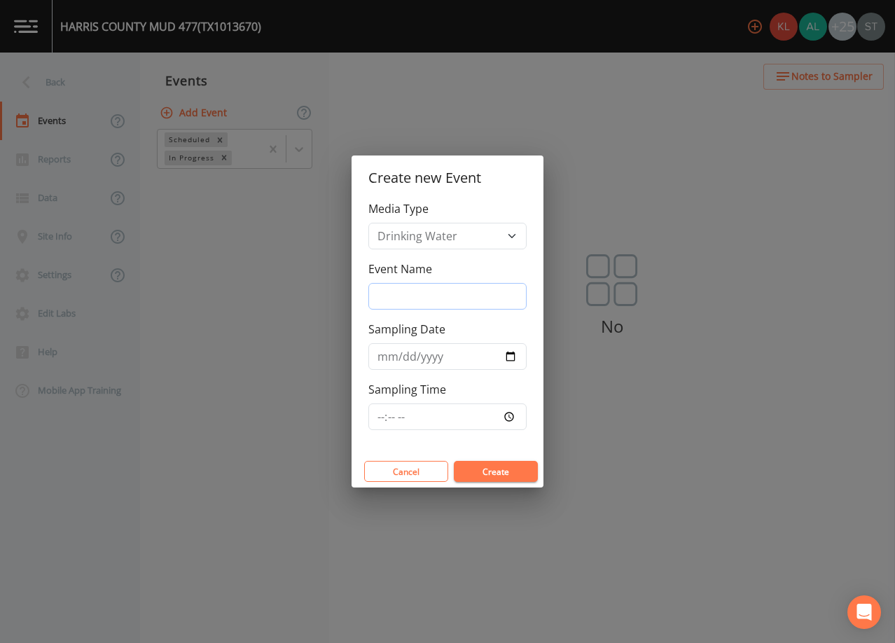
click at [447, 303] on input "Event Name" at bounding box center [447, 296] width 158 height 27
type input "3rd Qtr"
click at [383, 358] on input "Sampling Date" at bounding box center [447, 356] width 158 height 27
type input "[DATE]"
type input "08:00"
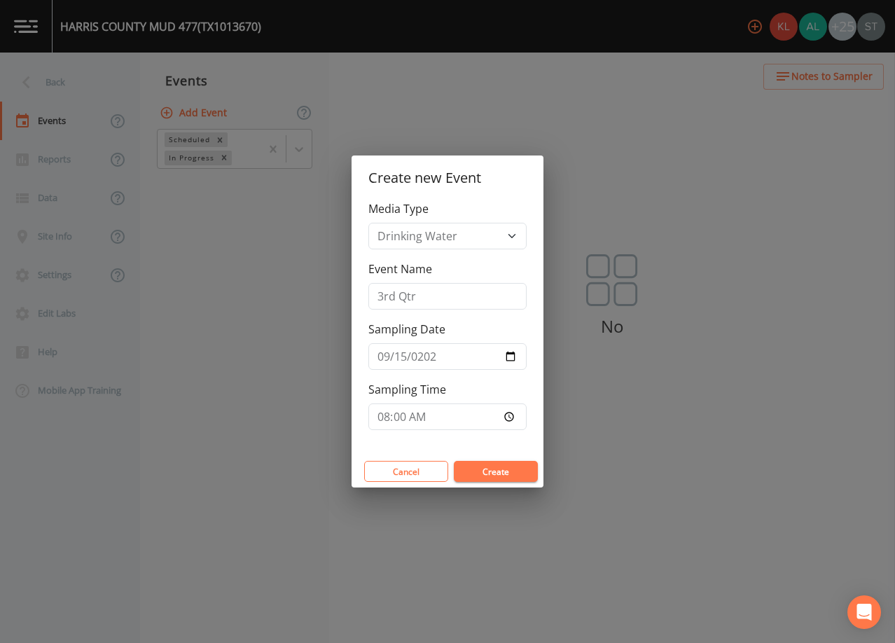
click at [506, 466] on button "Create" at bounding box center [496, 471] width 84 height 21
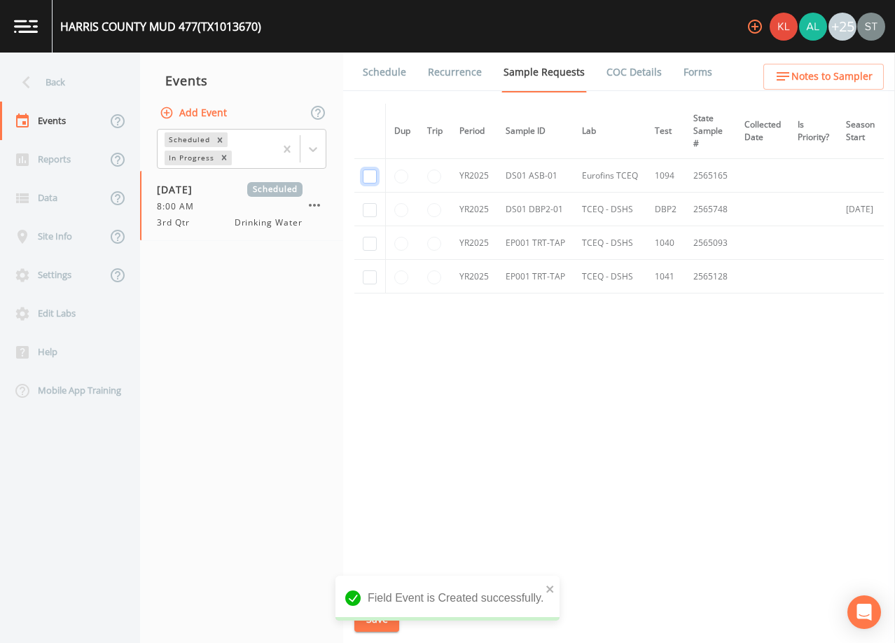
click at [370, 175] on input "checkbox" at bounding box center [370, 176] width 14 height 14
checkbox input "true"
click at [371, 210] on input "checkbox" at bounding box center [370, 210] width 14 height 14
checkbox input "true"
click at [376, 618] on button "Save" at bounding box center [376, 619] width 45 height 26
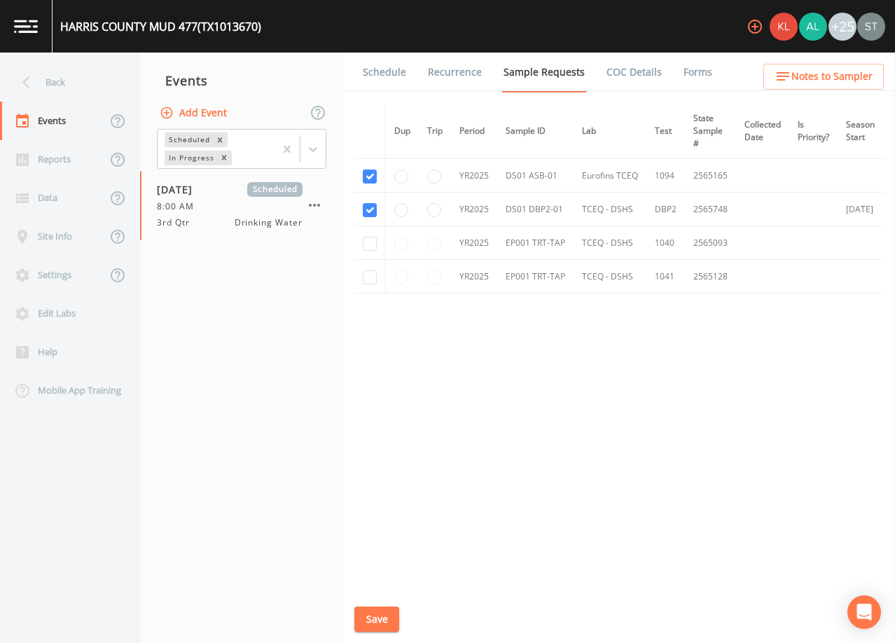
click at [391, 619] on button "Save" at bounding box center [376, 619] width 45 height 26
click at [393, 75] on link "Schedule" at bounding box center [385, 72] width 48 height 39
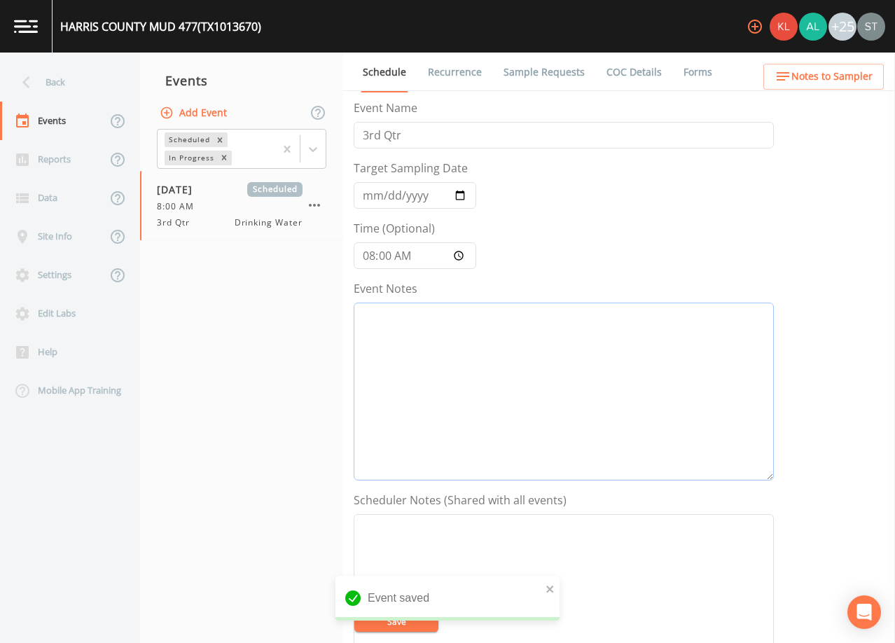
click at [499, 357] on textarea "Event Notes" at bounding box center [564, 391] width 420 height 178
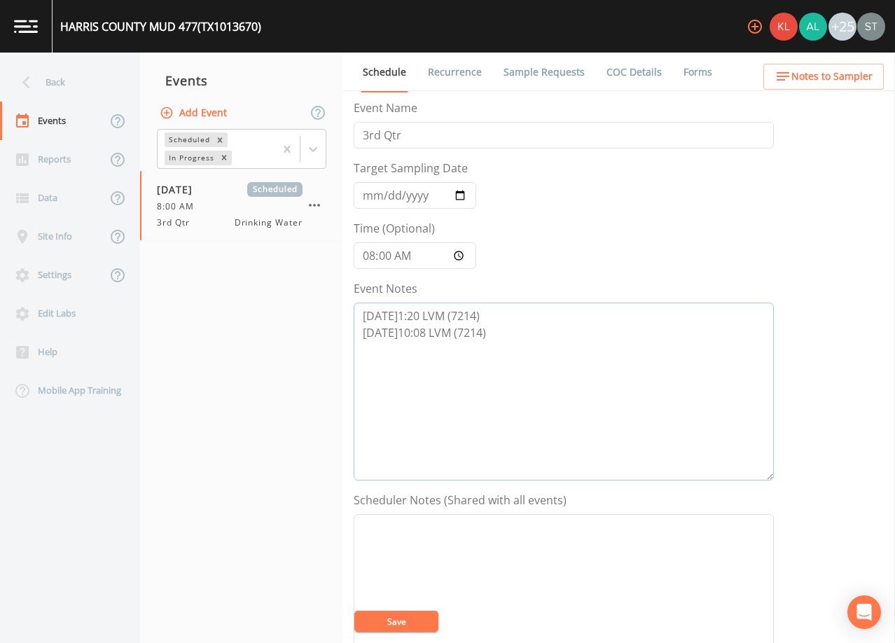
type textarea "[DATE]1:20 LVM (7214) [DATE]10:08 LVM (7214)"
click at [529, 568] on textarea "Event Notes" at bounding box center [564, 603] width 420 height 178
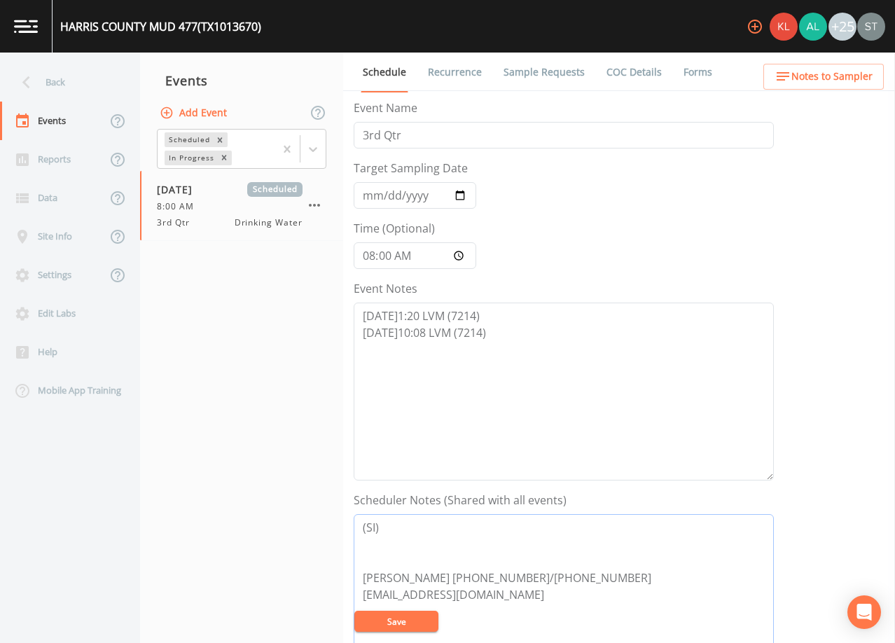
click at [461, 533] on textarea "(SI) [PERSON_NAME] [PHONE_NUMBER]/[PHONE_NUMBER] [EMAIL_ADDRESS][DOMAIN_NAME]" at bounding box center [564, 603] width 420 height 178
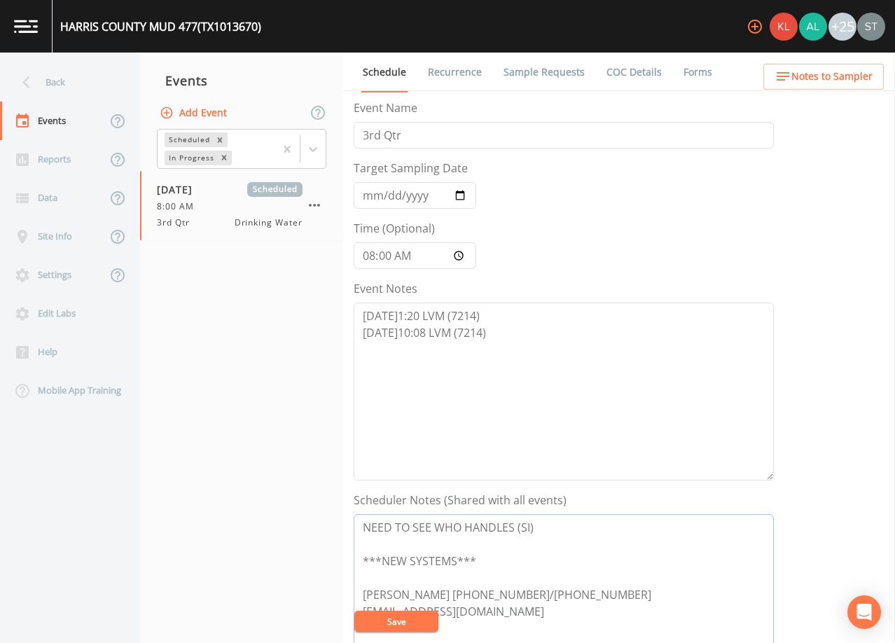
click at [456, 562] on textarea "NEED TO SEE WHO HANDLES (SI) ***NEW SYSTEMS*** [PERSON_NAME] [PHONE_NUMBER]/[PH…" at bounding box center [564, 603] width 420 height 178
type textarea "NEED TO SEE WHO HANDLES (SI) ***NEW SYSTEM*** [PERSON_NAME] [PHONE_NUMBER]/[PHO…"
click at [457, 390] on textarea "[DATE]1:20 LVM (7214) [DATE]10:08 LVM (7214)" at bounding box center [564, 391] width 420 height 178
click at [423, 615] on button "Save" at bounding box center [396, 620] width 84 height 21
click at [850, 67] on button "Notes to Sampler" at bounding box center [823, 77] width 120 height 26
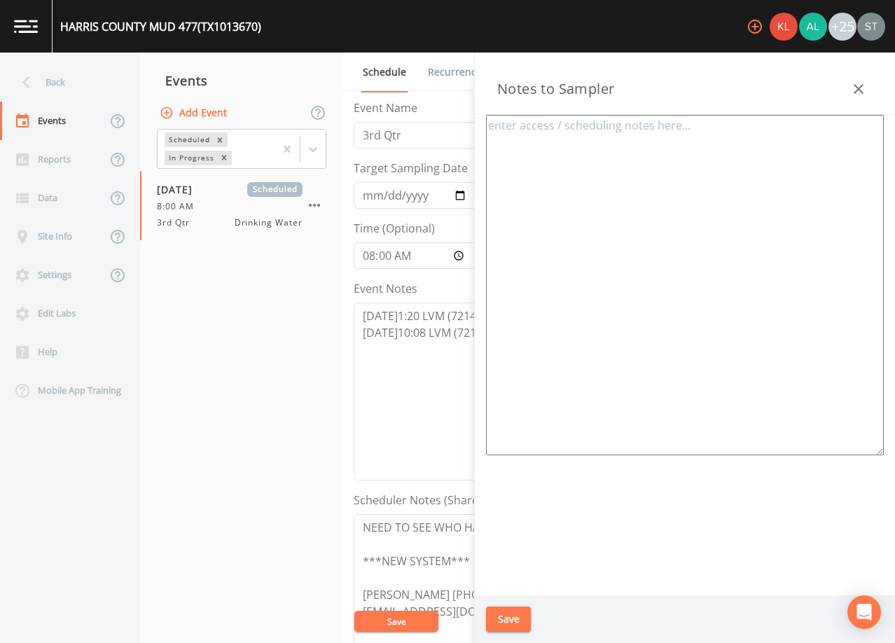
click at [598, 204] on textarea at bounding box center [685, 285] width 398 height 340
type textarea "Meeting Location: [STREET_ADDRESS][PERSON_NAME]"
click at [523, 624] on button "Save" at bounding box center [508, 619] width 45 height 26
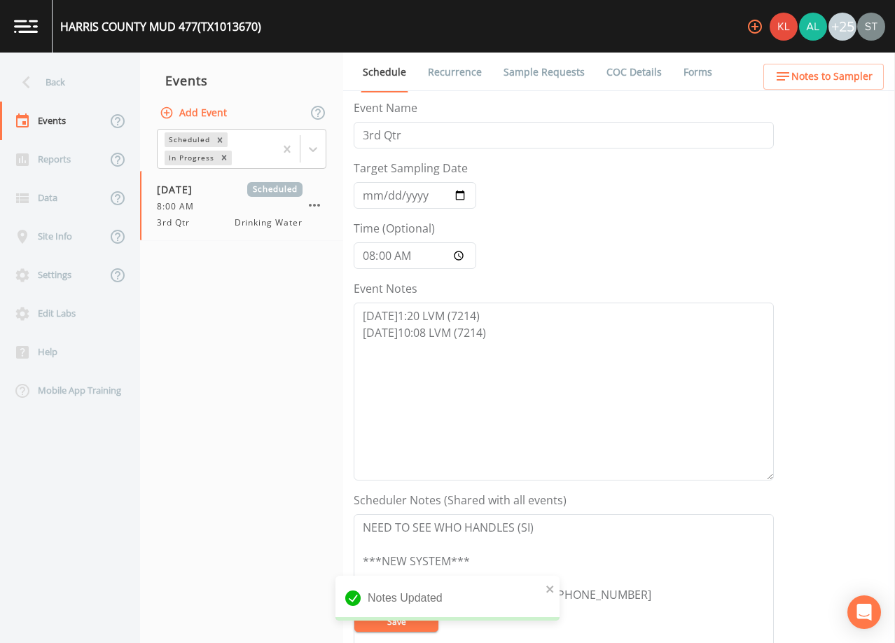
click at [849, 85] on span "Notes to Sampler" at bounding box center [831, 77] width 81 height 18
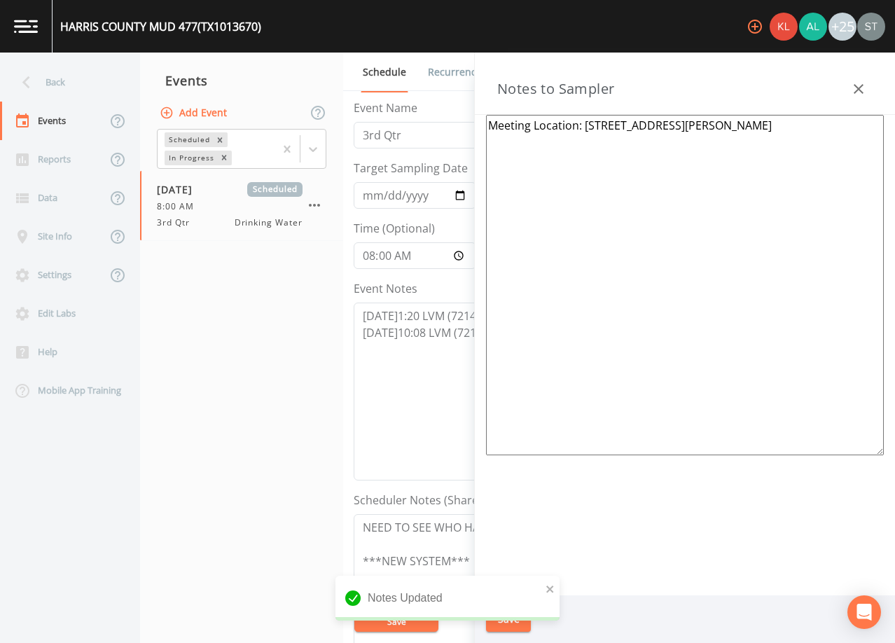
click at [860, 86] on icon "button" at bounding box center [858, 89] width 10 height 10
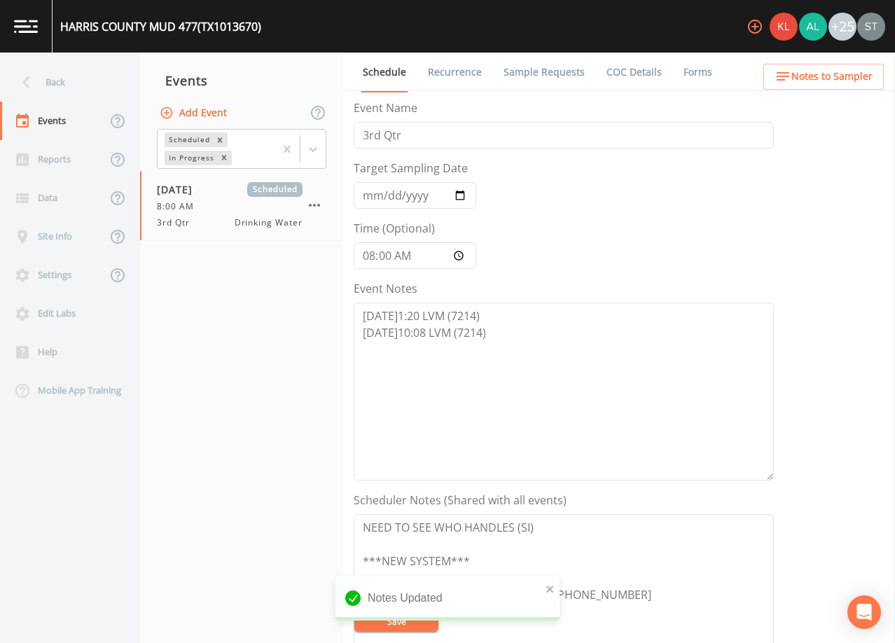
scroll to position [140, 0]
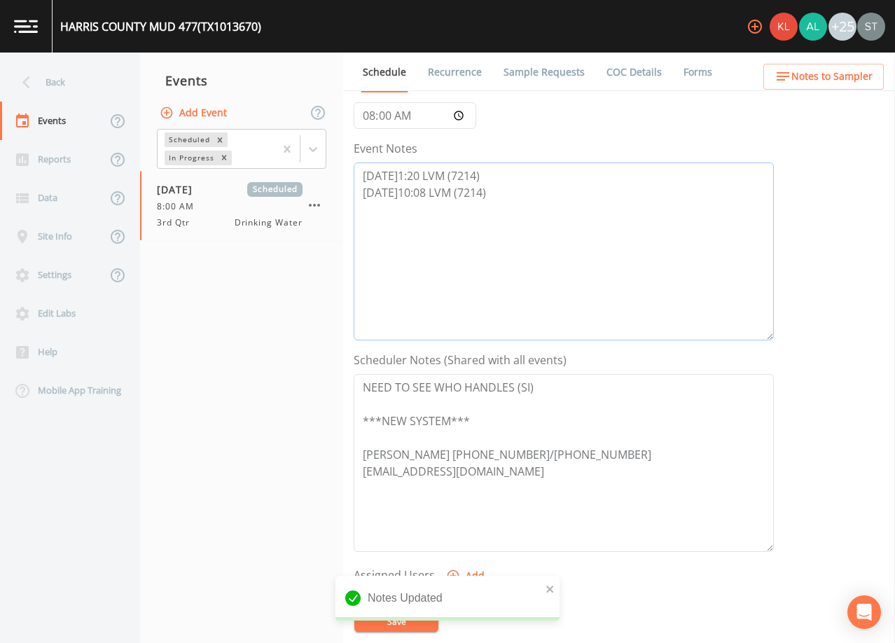
click at [408, 230] on textarea "[DATE]1:20 LVM (7214) [DATE]10:08 LVM (7214)" at bounding box center [564, 251] width 420 height 178
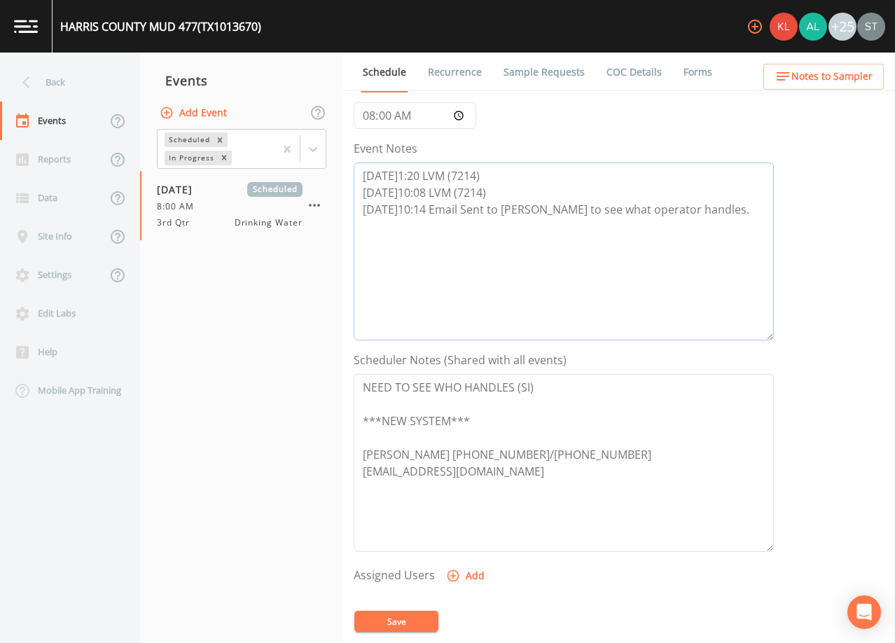
type textarea "[DATE]1:20 LVM (7214) [DATE]10:08 LVM (7214) [DATE]10:14 Email Sent to [PERSON_…"
click at [416, 620] on button "Save" at bounding box center [396, 620] width 84 height 21
click at [440, 74] on link "Recurrence" at bounding box center [455, 72] width 58 height 39
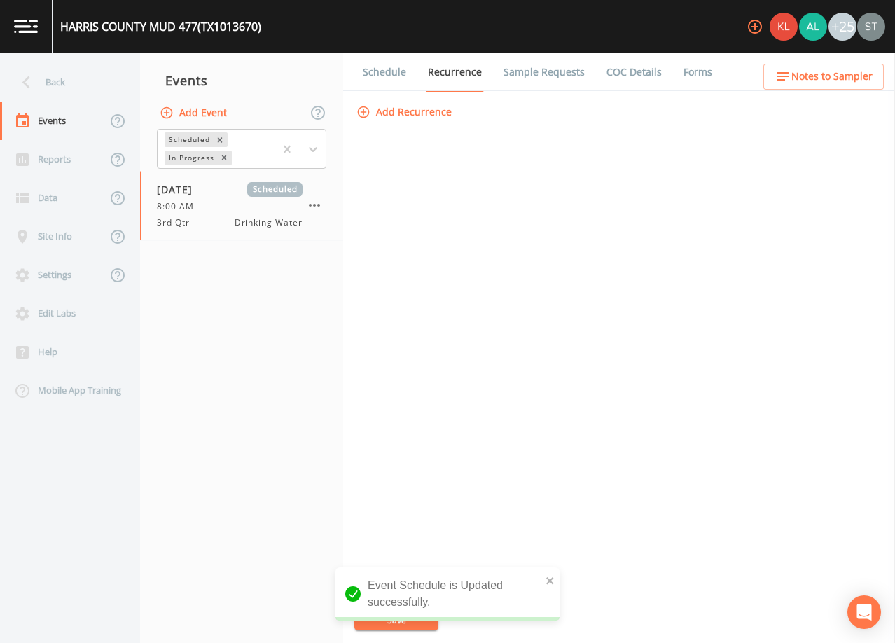
click at [386, 74] on link "Schedule" at bounding box center [385, 72] width 48 height 39
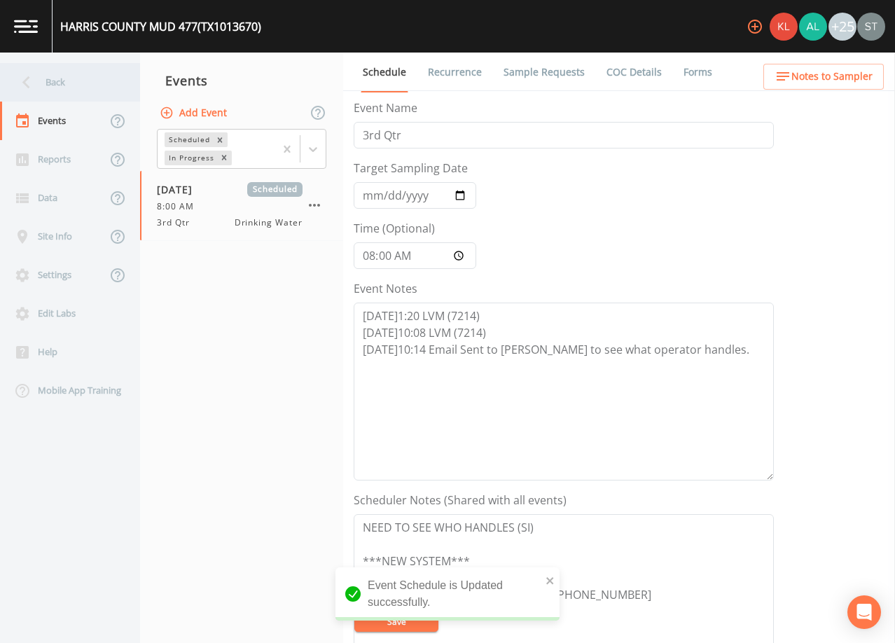
click at [65, 88] on div "Back" at bounding box center [63, 82] width 126 height 39
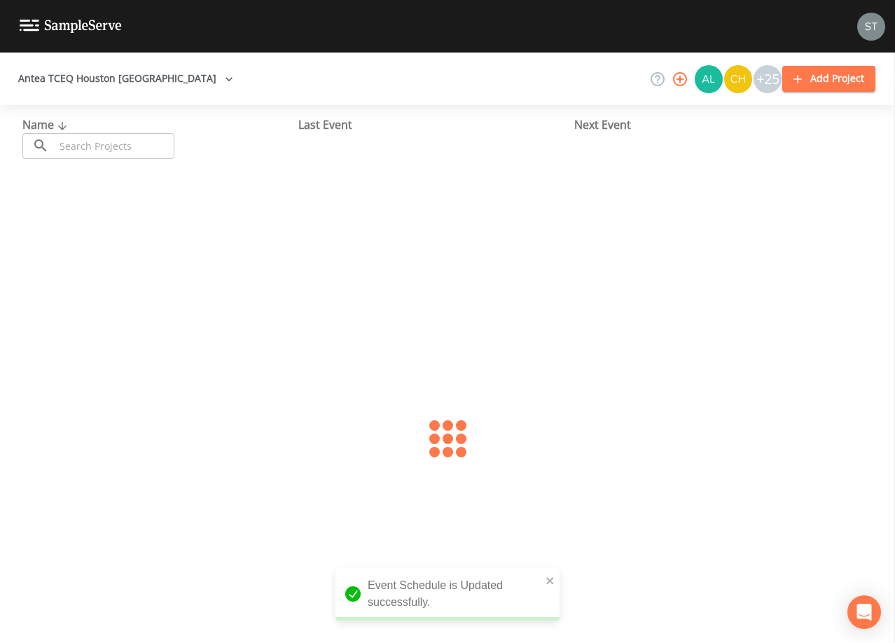
click at [99, 143] on input "text" at bounding box center [115, 146] width 120 height 26
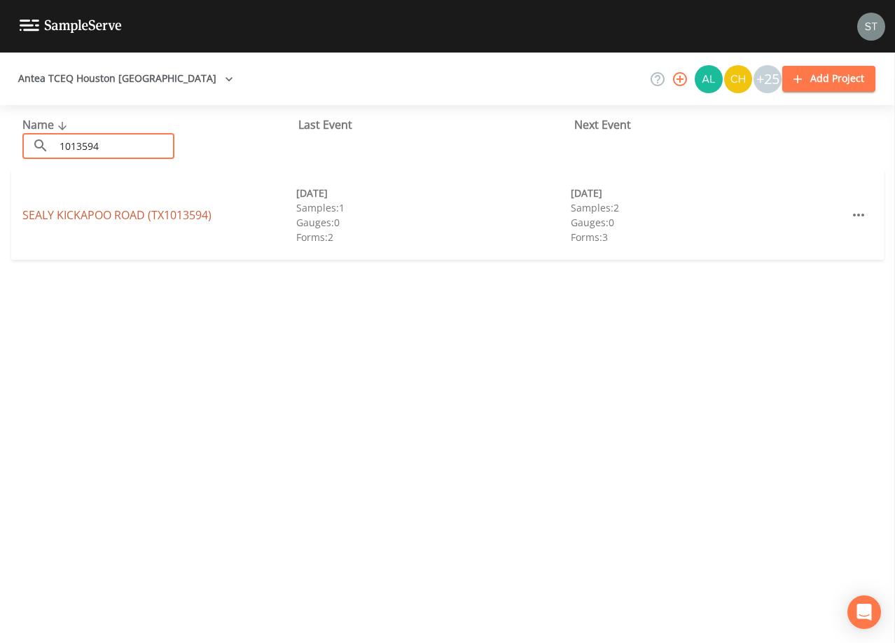
type input "1013594"
click at [188, 209] on link "SEALY KICKAPOO ROAD (TX1013594)" at bounding box center [116, 214] width 189 height 15
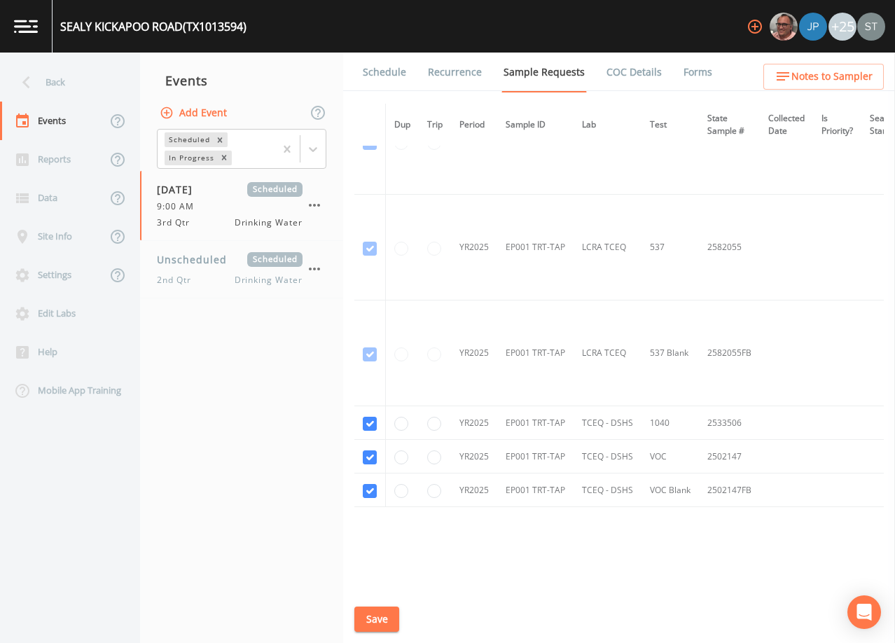
scroll to position [1198, 0]
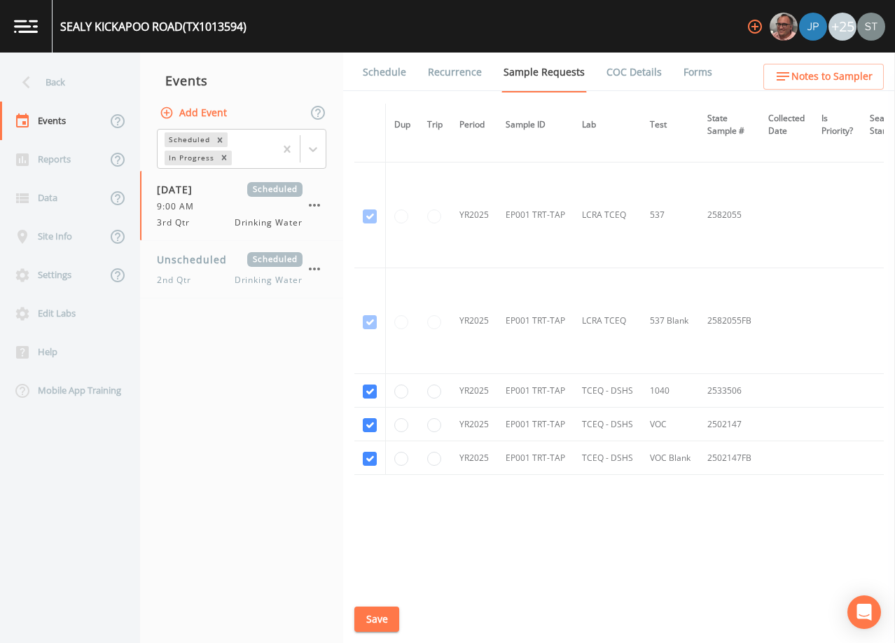
click at [391, 80] on link "Schedule" at bounding box center [385, 72] width 48 height 39
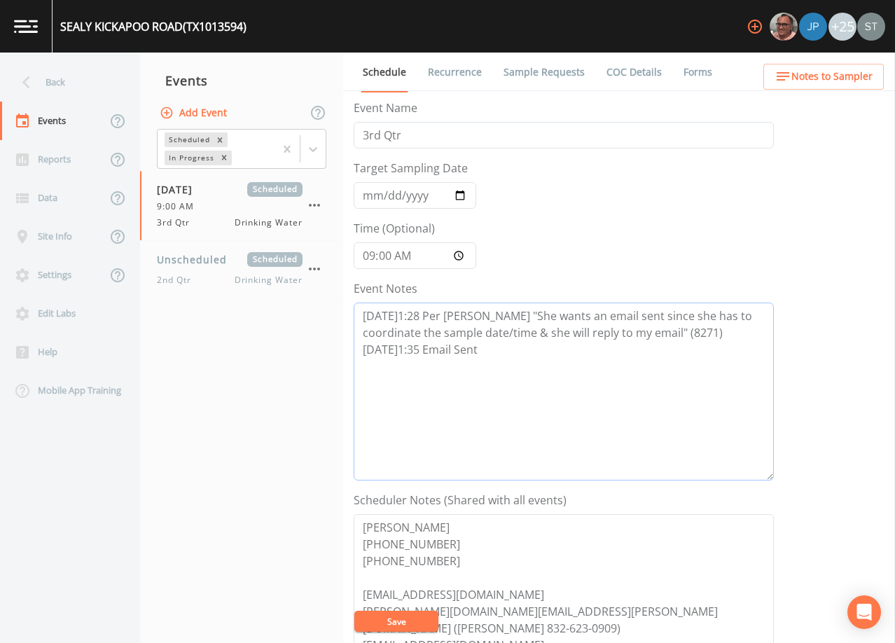
click at [531, 356] on textarea "[DATE]1:28 Per [PERSON_NAME] "She wants an email sent since she has to coordina…" at bounding box center [564, 391] width 420 height 178
click at [64, 95] on div "Back" at bounding box center [63, 82] width 126 height 39
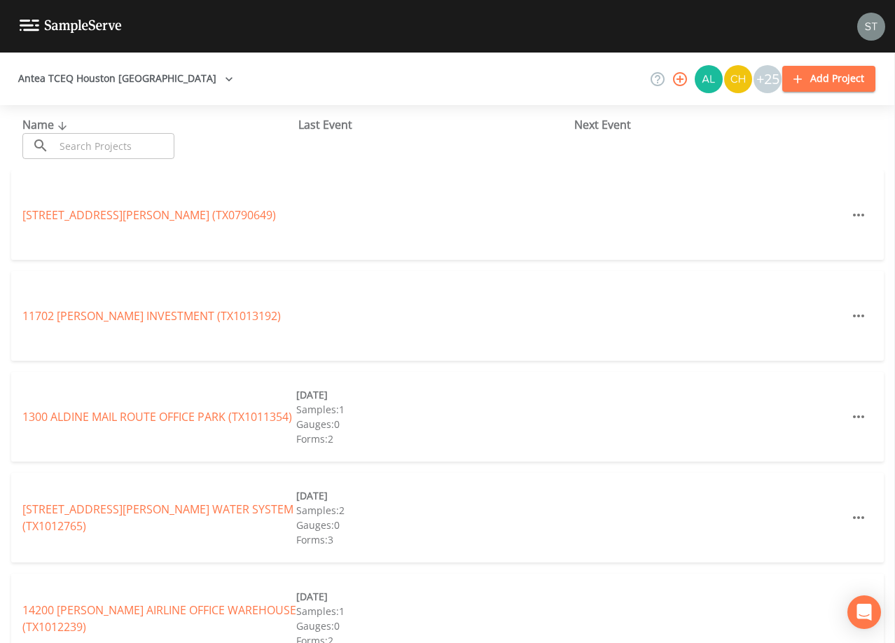
click at [114, 143] on input "text" at bounding box center [115, 146] width 120 height 26
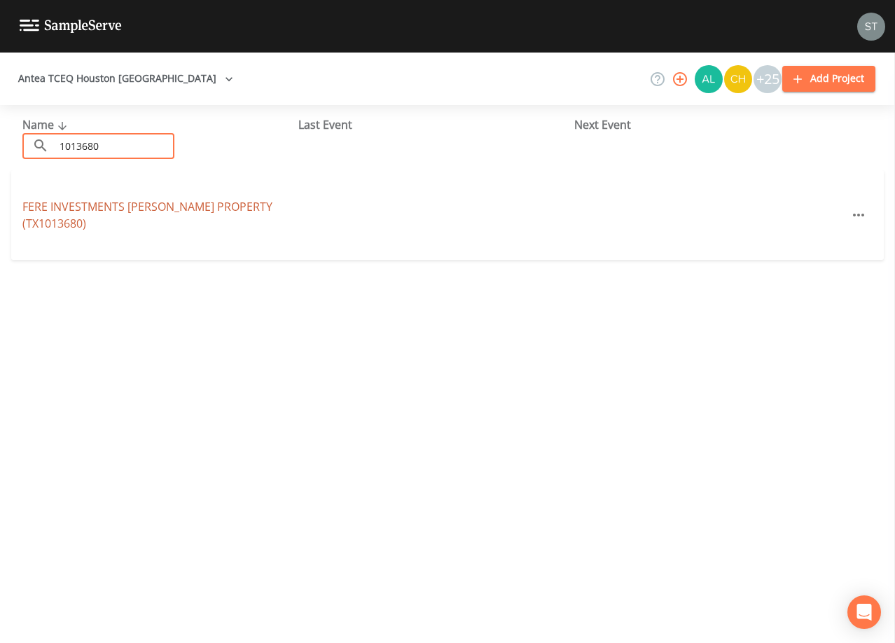
type input "1013680"
click at [169, 202] on link "FERE INVESTMENTS [PERSON_NAME] PROPERTY (TX1013680)" at bounding box center [147, 215] width 250 height 32
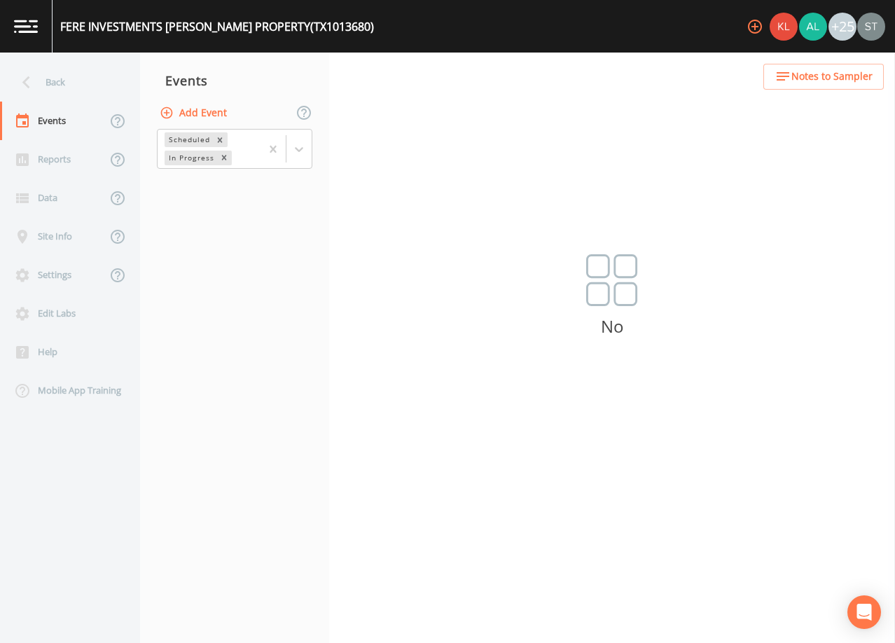
click at [232, 123] on div "Add Event" at bounding box center [234, 112] width 189 height 29
click at [205, 111] on button "Add Event" at bounding box center [195, 113] width 76 height 26
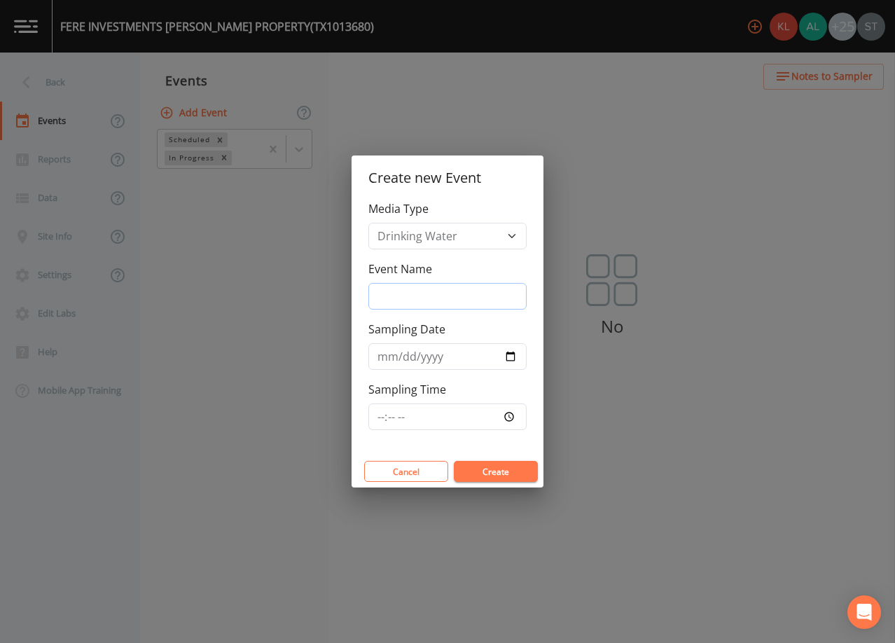
click at [429, 284] on input "Event Name" at bounding box center [447, 296] width 158 height 27
type input "3rd Qtr"
click at [382, 358] on input "Sampling Date" at bounding box center [447, 356] width 158 height 27
type input "[DATE]"
type input "09:30"
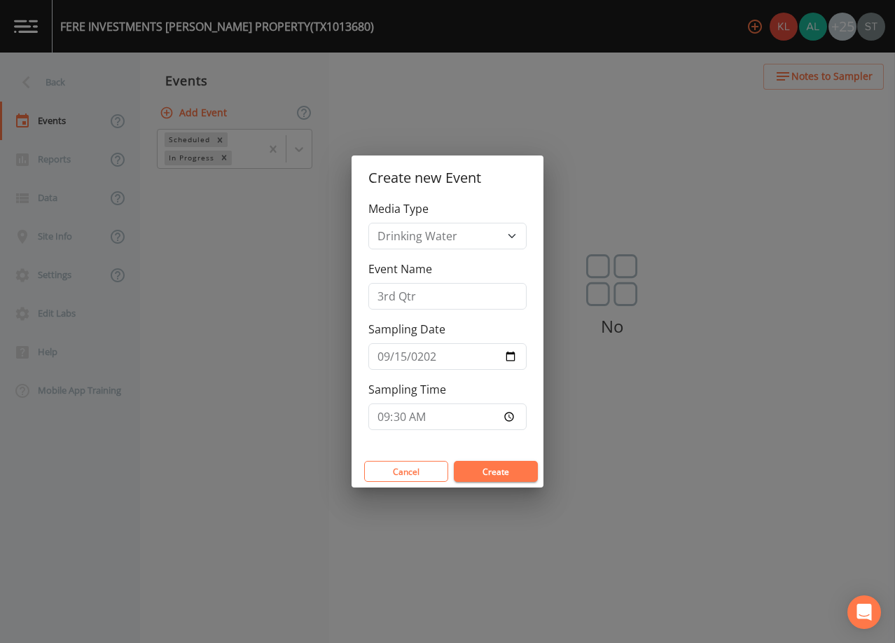
click at [518, 467] on button "Create" at bounding box center [496, 471] width 84 height 21
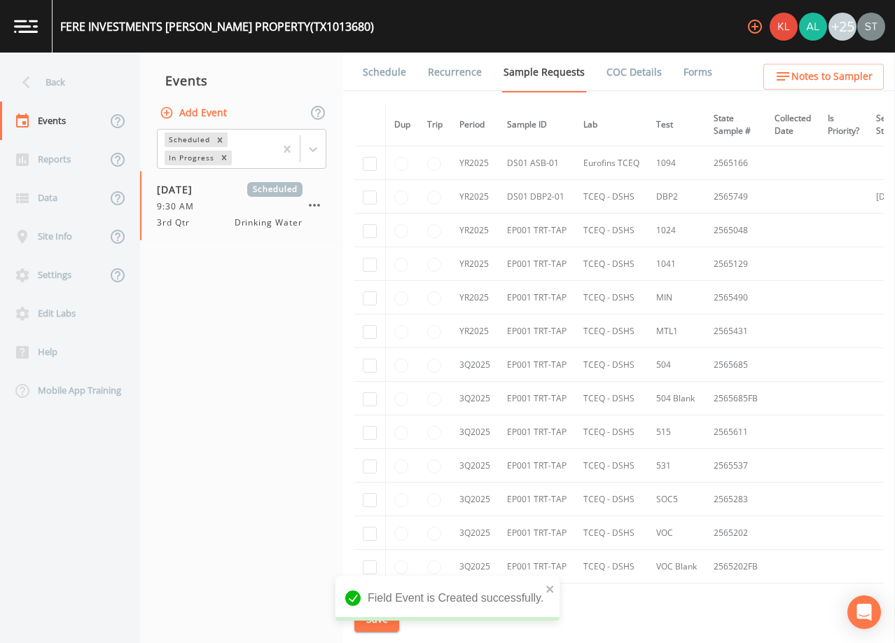
click at [387, 71] on link "Schedule" at bounding box center [385, 72] width 48 height 39
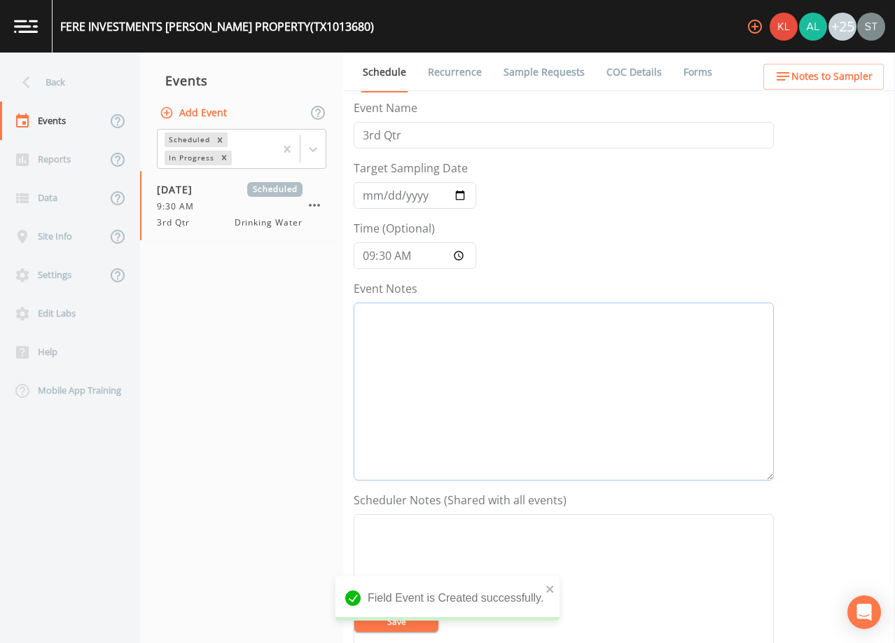
click at [458, 355] on textarea "Event Notes" at bounding box center [564, 391] width 420 height 178
type textarea "[DATE]1:36 LVM"
click at [503, 556] on textarea "Event Notes" at bounding box center [564, 603] width 420 height 178
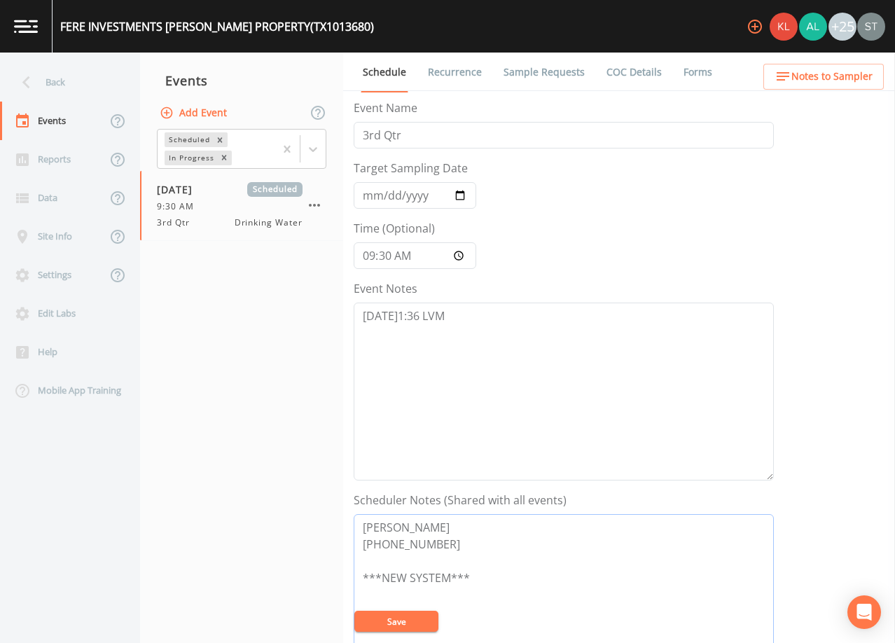
type textarea "[PERSON_NAME] [PHONE_NUMBER] ***NEW SYSTEM***"
click at [501, 370] on textarea "[DATE]1:36 LVM" at bounding box center [564, 391] width 420 height 178
type textarea "[DATE]1:36 LVM [DATE]10:17 LVM"
click at [403, 617] on button "Save" at bounding box center [396, 620] width 84 height 21
drag, startPoint x: 465, startPoint y: 547, endPoint x: 349, endPoint y: 521, distance: 118.4
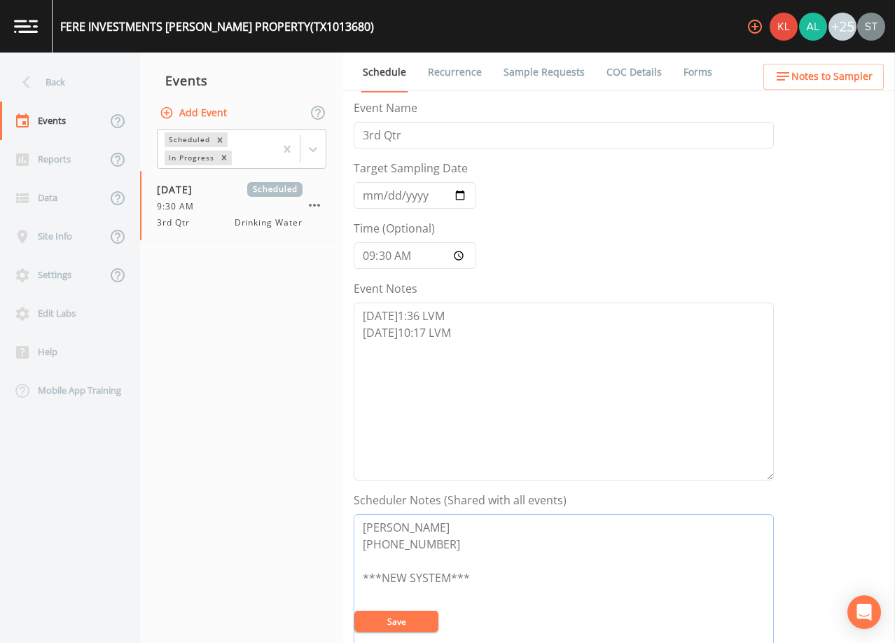
click at [349, 521] on div "Schedule Recurrence Sample Requests COC Details Forms Event Name 3rd Qtr Target…" at bounding box center [619, 348] width 552 height 590
click at [833, 78] on span "Notes to Sampler" at bounding box center [831, 77] width 81 height 18
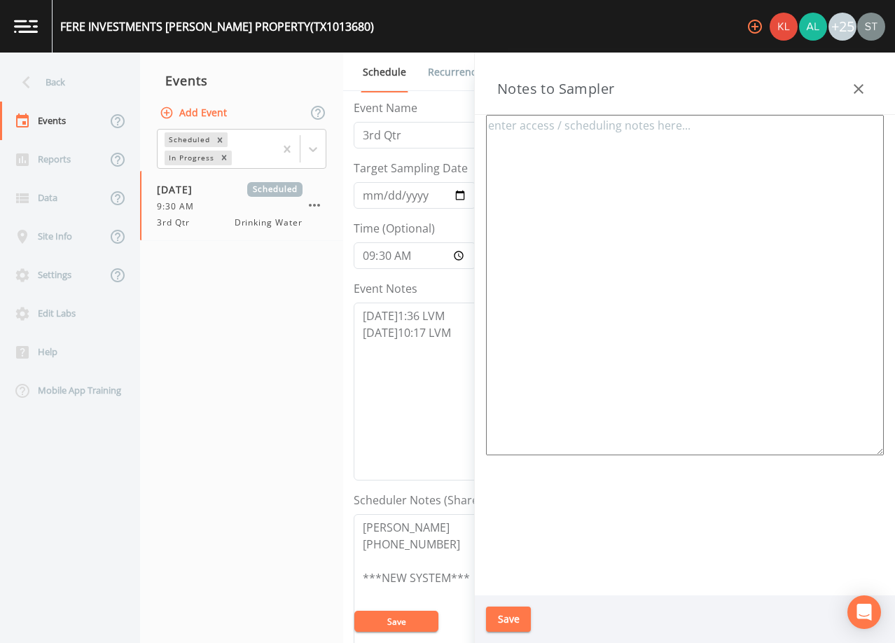
click at [691, 194] on textarea at bounding box center [685, 285] width 398 height 340
paste textarea "[PERSON_NAME] [PHONE_NUMBER]"
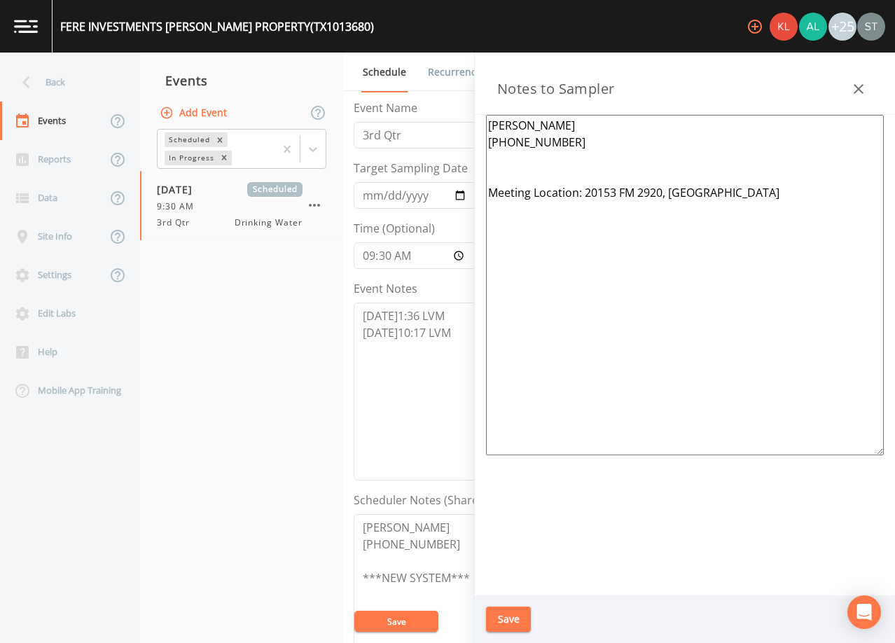
drag, startPoint x: 623, startPoint y: 188, endPoint x: 661, endPoint y: 190, distance: 37.9
click at [661, 190] on textarea "[PERSON_NAME] [PHONE_NUMBER] Meeting Location: 20153 FM 2920, [GEOGRAPHIC_DATA]" at bounding box center [685, 285] width 398 height 340
type textarea "[PERSON_NAME] [PHONE_NUMBER] Meeting Location: [STREET_ADDRESS][PERSON_NAME]"
click at [511, 620] on button "Save" at bounding box center [508, 619] width 45 height 26
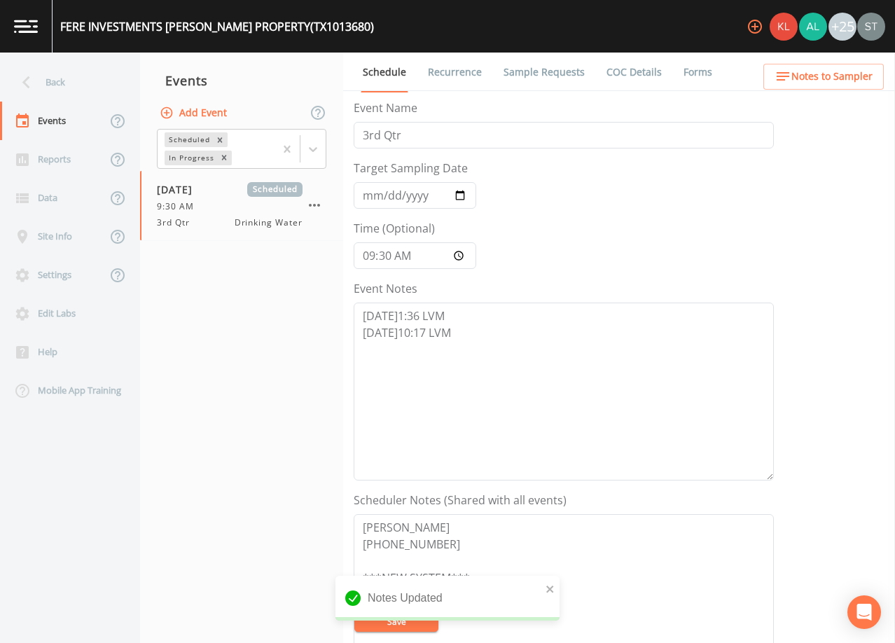
click at [860, 84] on span "Notes to Sampler" at bounding box center [831, 77] width 81 height 18
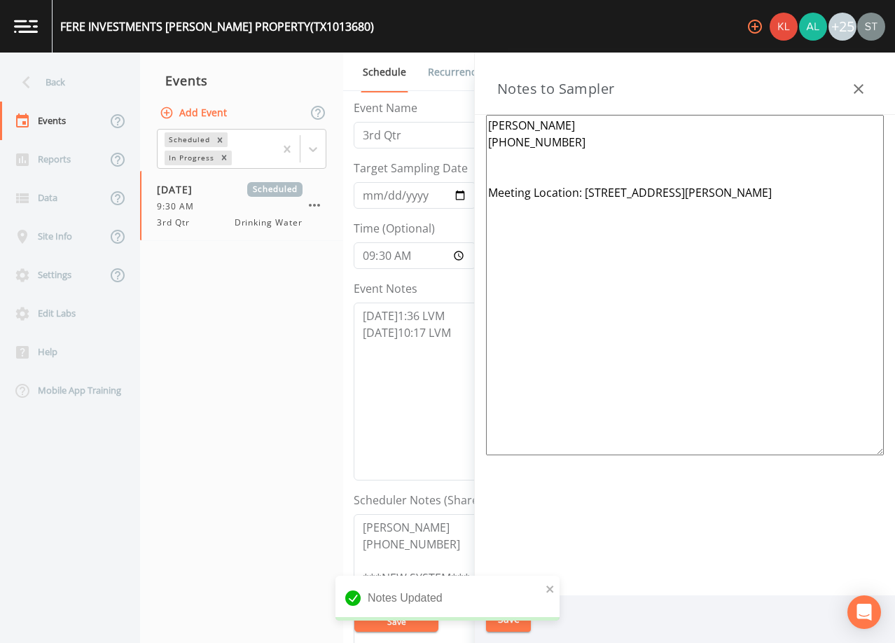
click at [863, 86] on icon "button" at bounding box center [858, 89] width 17 height 17
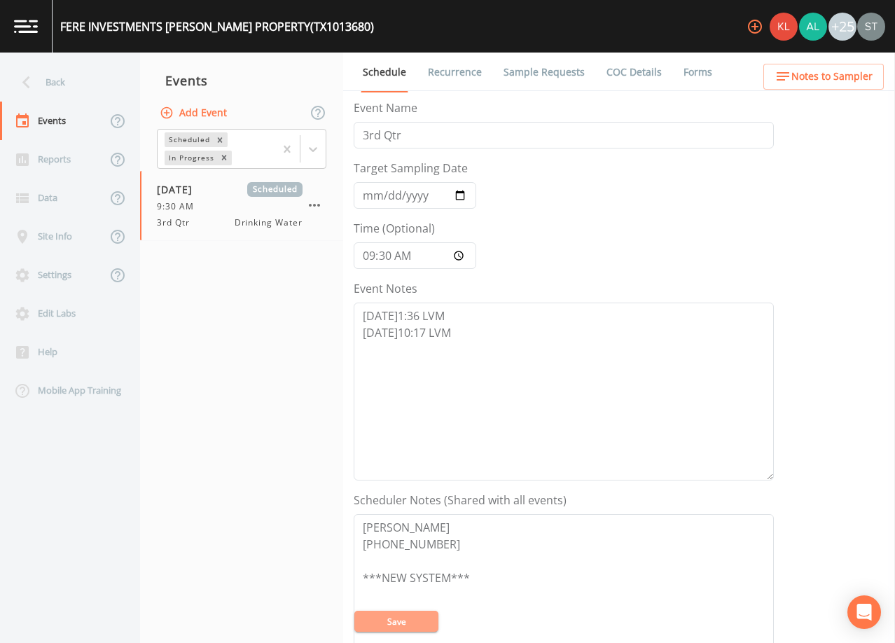
click at [409, 622] on button "Save" at bounding box center [396, 620] width 84 height 21
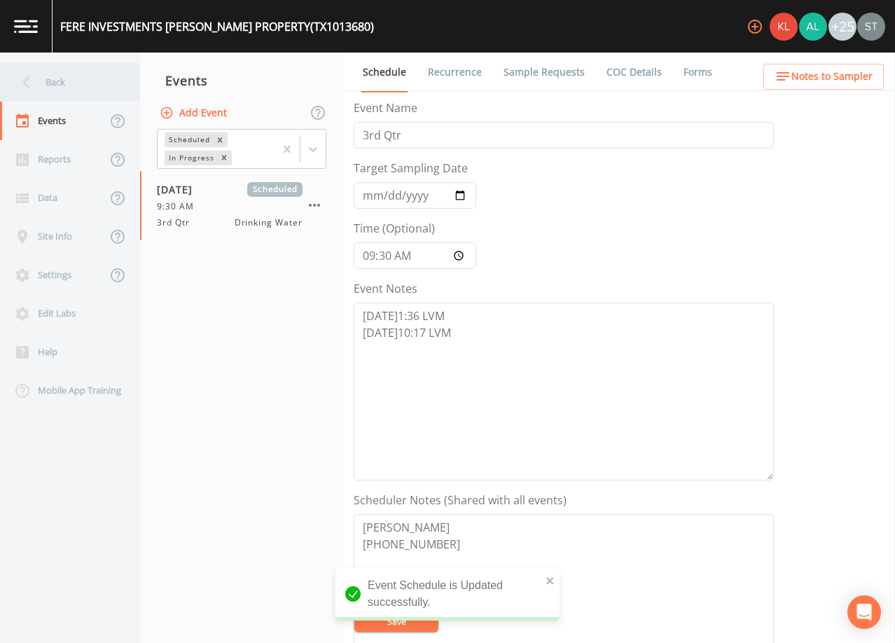
click at [48, 87] on div "Back" at bounding box center [63, 82] width 126 height 39
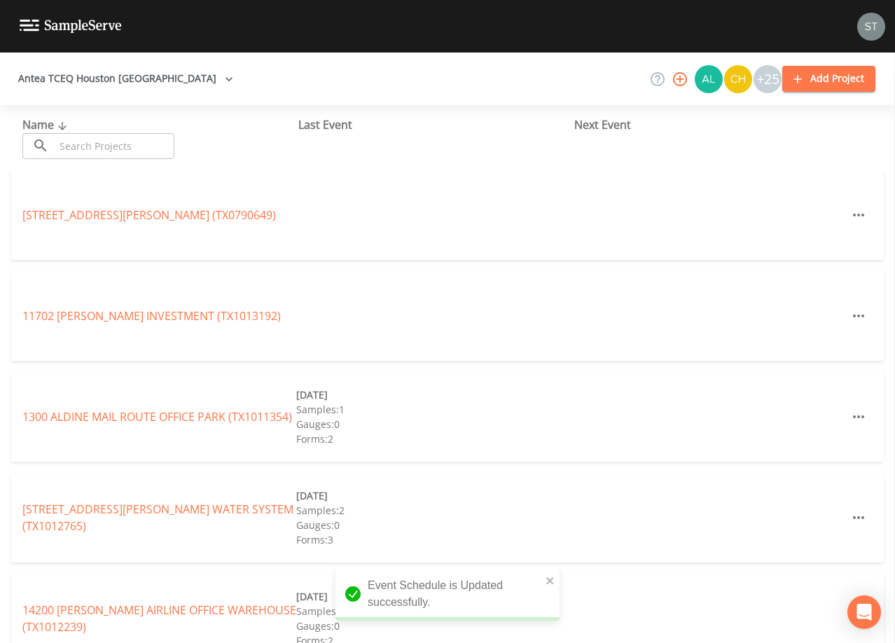
click at [99, 145] on input "text" at bounding box center [115, 146] width 120 height 26
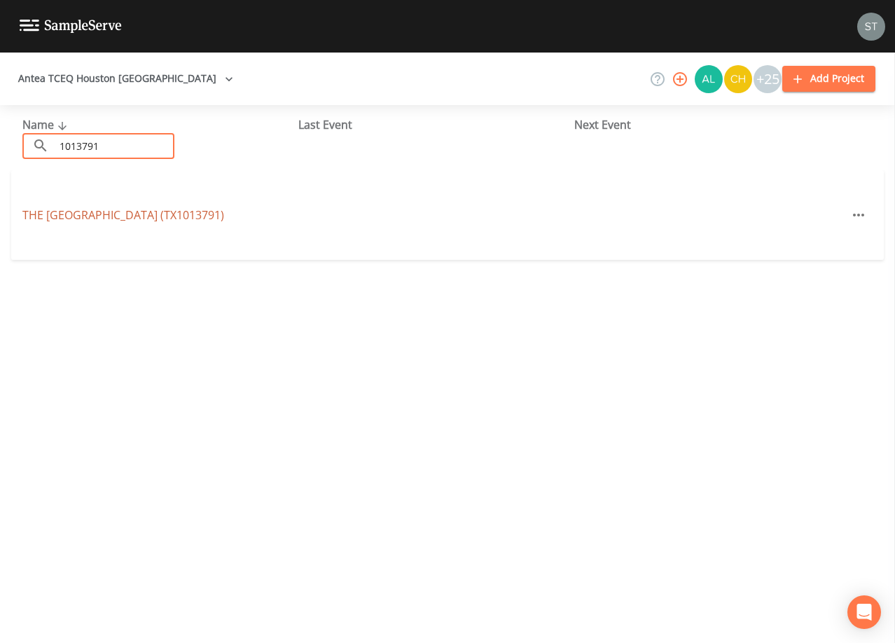
type input "1013791"
click at [155, 214] on link "THE [GEOGRAPHIC_DATA] (TX1013791)" at bounding box center [123, 214] width 202 height 15
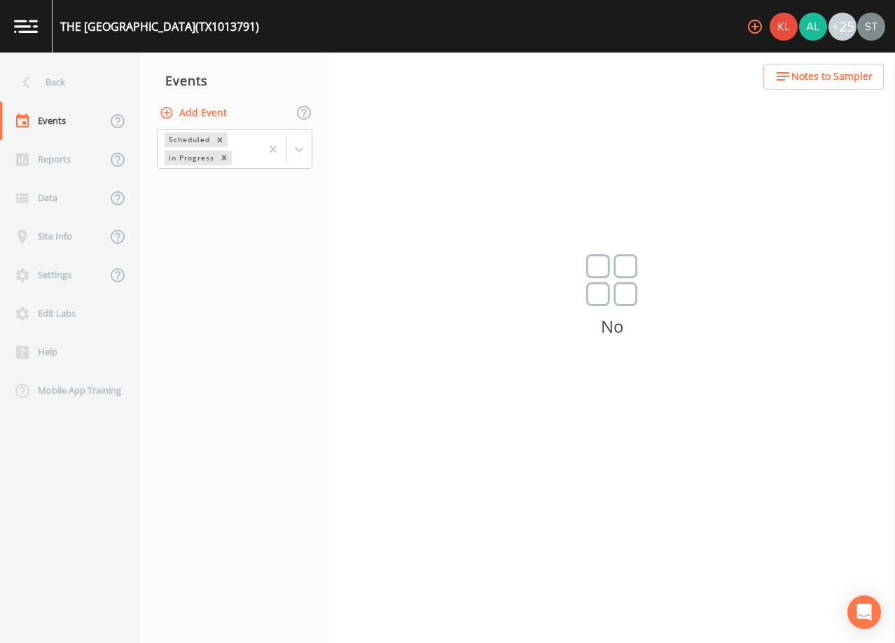
click at [212, 115] on button "Add Event" at bounding box center [195, 113] width 76 height 26
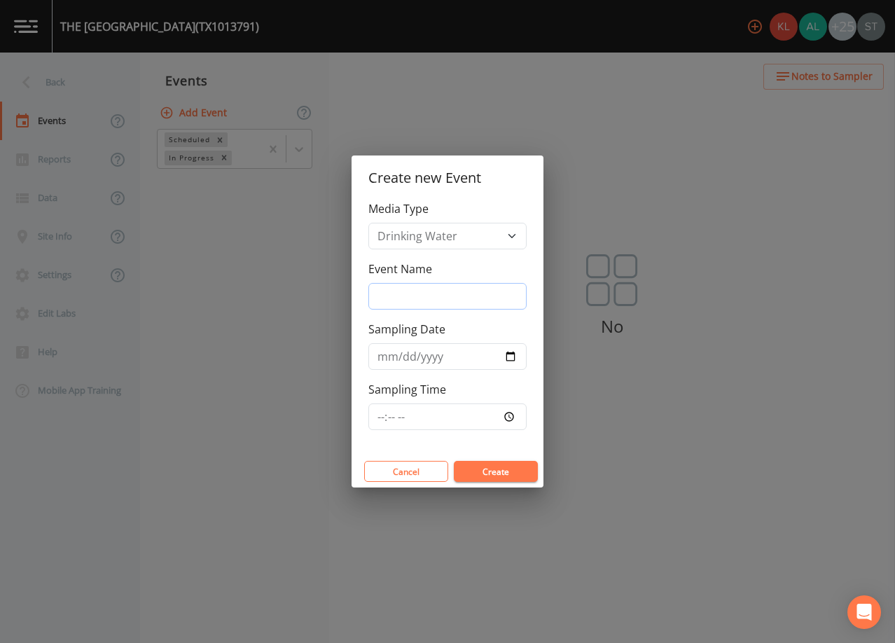
click at [442, 293] on input "Event Name" at bounding box center [447, 296] width 158 height 27
type input "3rd Qtr"
click at [384, 358] on input "Sampling Date" at bounding box center [447, 356] width 158 height 27
type input "[DATE]"
type input "10:00"
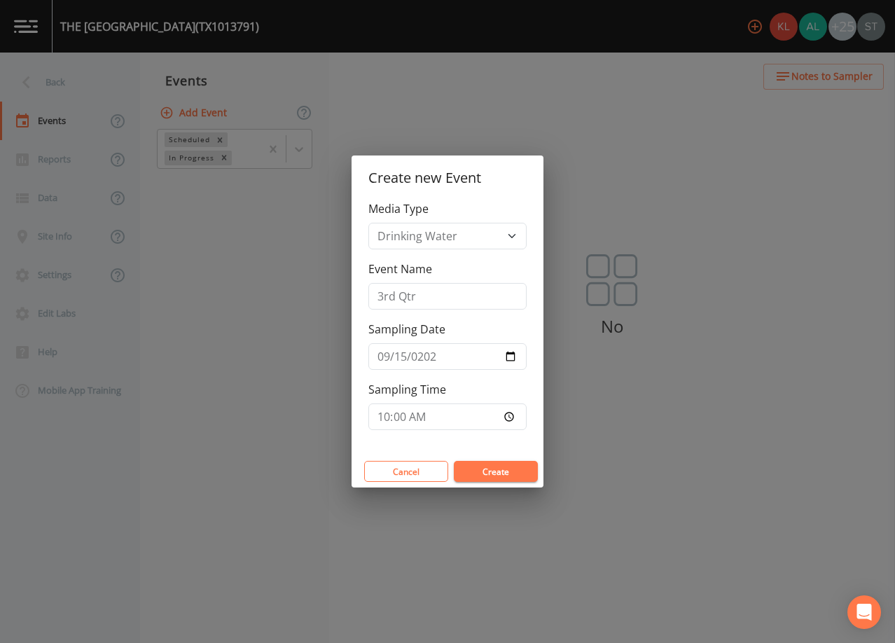
click at [501, 468] on button "Create" at bounding box center [496, 471] width 84 height 21
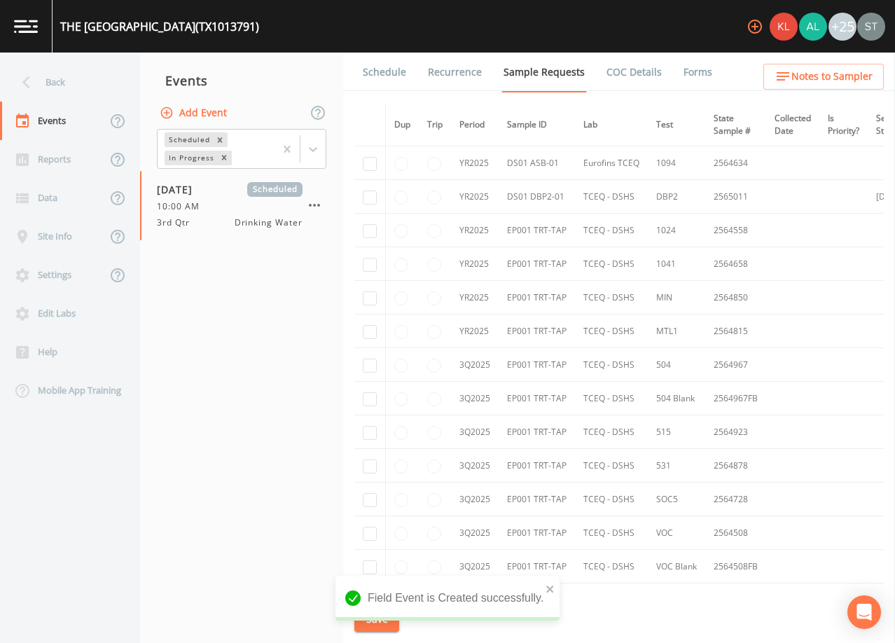
click at [392, 71] on link "Schedule" at bounding box center [385, 72] width 48 height 39
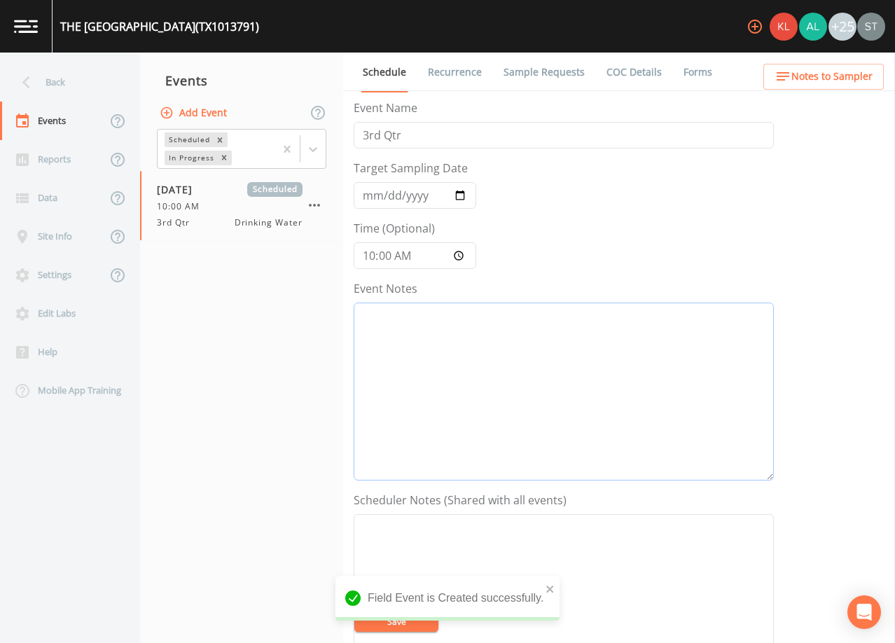
drag, startPoint x: 562, startPoint y: 399, endPoint x: 563, endPoint y: 384, distance: 14.7
click at [562, 398] on textarea "Event Notes" at bounding box center [564, 391] width 420 height 178
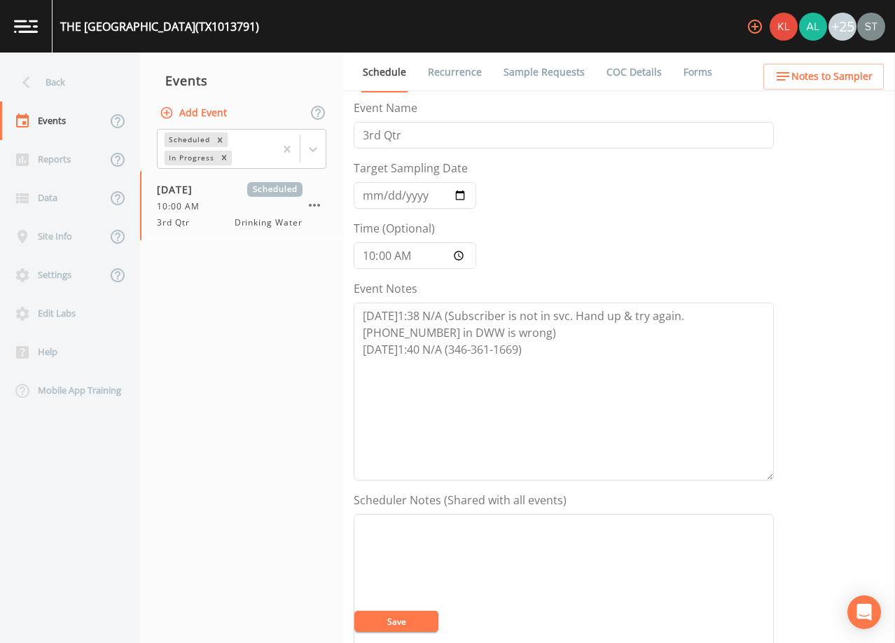
click at [398, 616] on button "Save" at bounding box center [396, 620] width 84 height 21
click at [563, 357] on textarea "[DATE]1:38 N/A (Subscriber is not in svc. Hand up & try again. [PHONE_NUMBER] i…" at bounding box center [564, 391] width 420 height 178
type textarea "[DATE]1:38 N/A (Subscriber is not in svc. Hand up & try again. [PHONE_NUMBER] i…"
click at [515, 565] on textarea "Event Notes" at bounding box center [564, 603] width 420 height 178
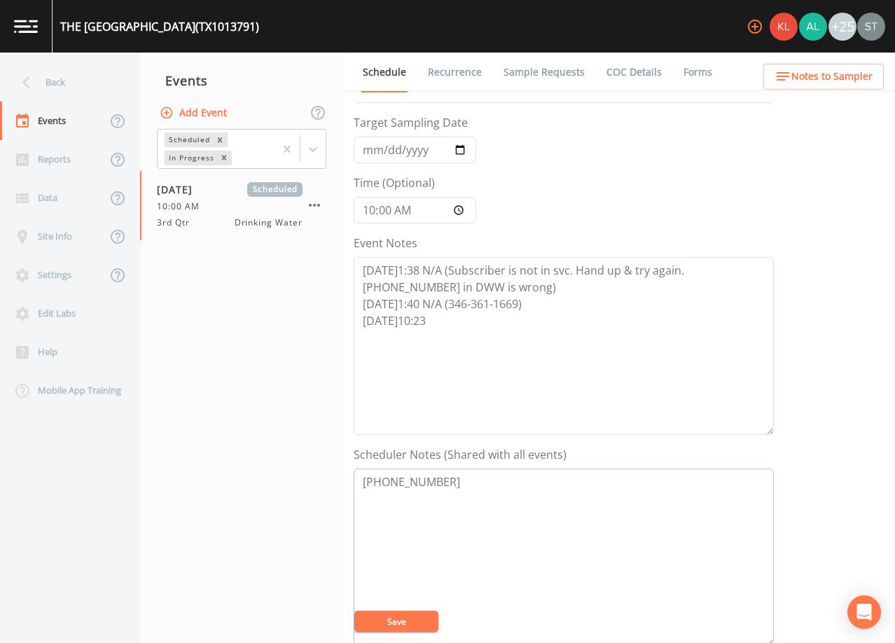
scroll to position [70, 0]
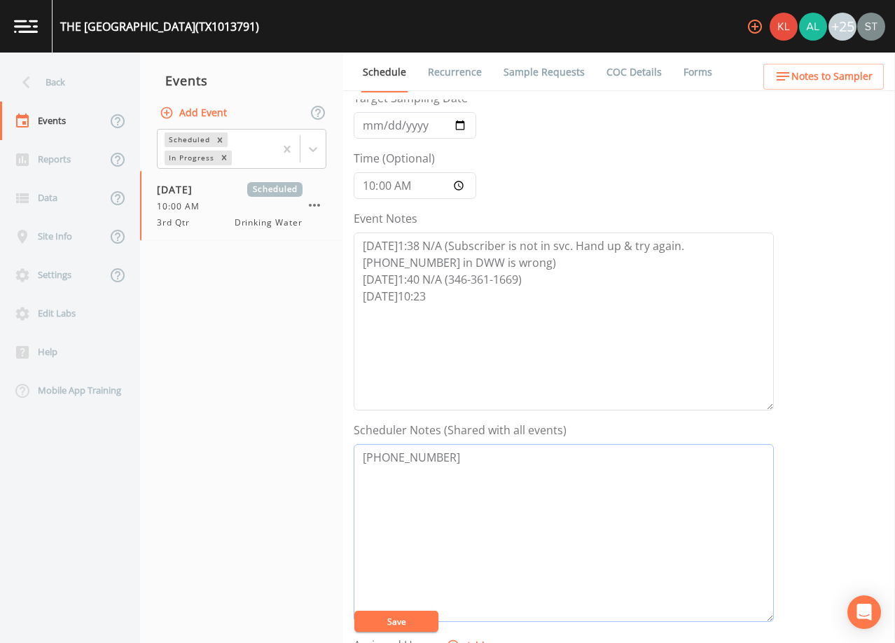
type textarea "[PHONE_NUMBER]"
click at [463, 287] on textarea "[DATE]1:38 N/A (Subscriber is not in svc. Hand up & try again. [PHONE_NUMBER] i…" at bounding box center [564, 321] width 420 height 178
click at [444, 294] on textarea "[DATE]1:38 N/A (Subscriber is not in svc. Hand up & try again. [PHONE_NUMBER] i…" at bounding box center [564, 321] width 420 height 178
click at [470, 464] on textarea "[PHONE_NUMBER]" at bounding box center [564, 533] width 420 height 178
click at [554, 301] on textarea "[DATE]1:38 N/A (Subscriber is not in svc. Hand up & try again. [PHONE_NUMBER] i…" at bounding box center [564, 321] width 420 height 178
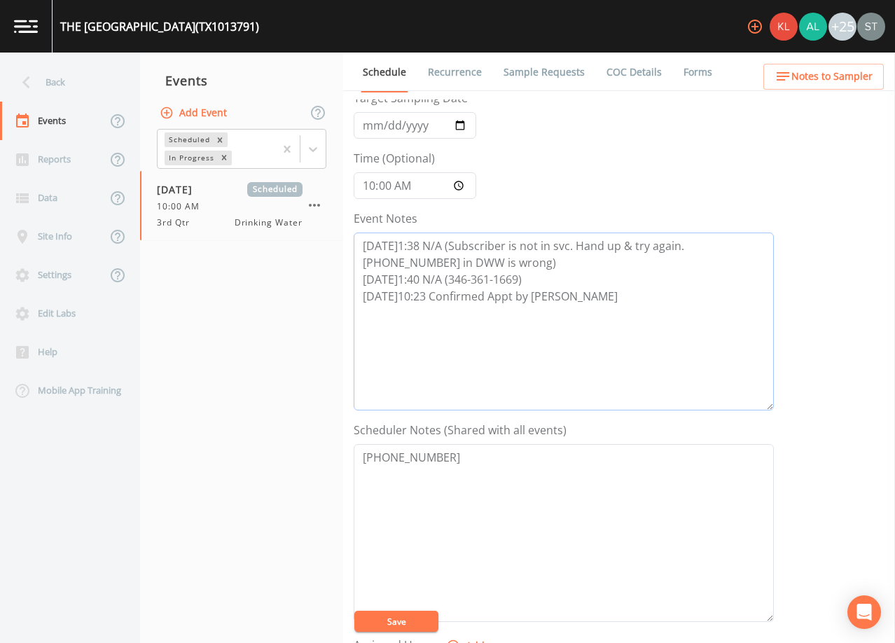
scroll to position [210, 0]
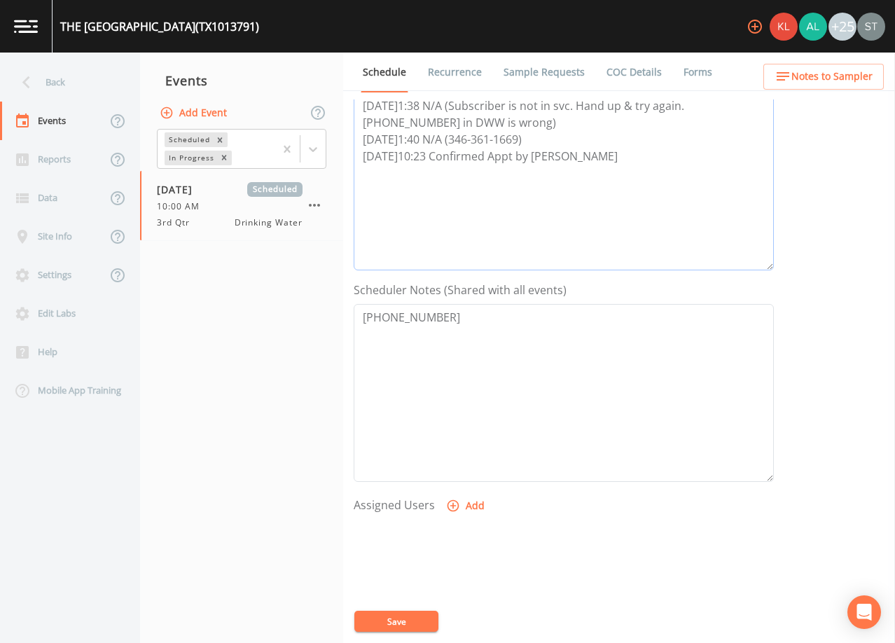
type textarea "[DATE]1:38 N/A (Subscriber is not in svc. Hand up & try again. [PHONE_NUMBER] i…"
click at [463, 508] on button "Add" at bounding box center [466, 506] width 47 height 26
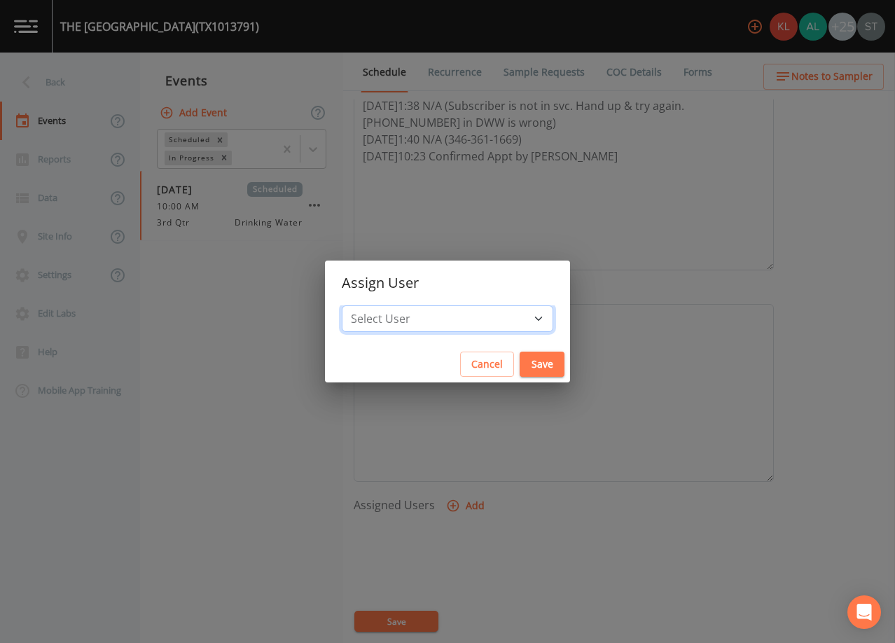
click at [452, 322] on select "Select User [PERSON_NAME] [PERSON_NAME] [PERSON_NAME] [PERSON_NAME] [PERSON_NAM…" at bounding box center [447, 318] width 211 height 27
select select "3585e269-5d1f-4d98-ab9d-4913da50343a"
click at [373, 305] on select "Select User [PERSON_NAME] [PERSON_NAME] [PERSON_NAME] [PERSON_NAME] [PERSON_NAM…" at bounding box center [447, 318] width 211 height 27
click at [519, 363] on button "Save" at bounding box center [541, 364] width 45 height 26
select select
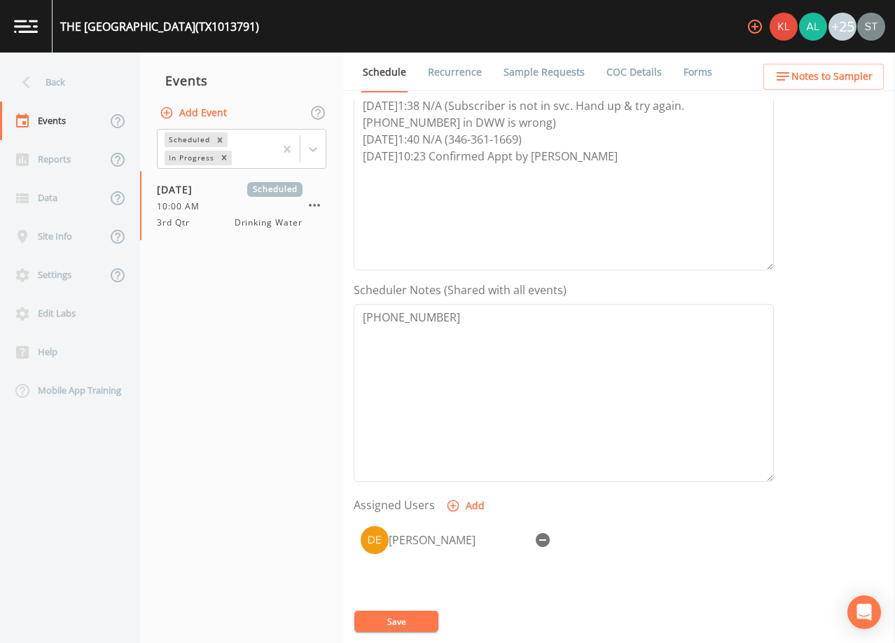
click at [412, 621] on button "Save" at bounding box center [396, 620] width 84 height 21
drag, startPoint x: 435, startPoint y: 323, endPoint x: 328, endPoint y: 326, distance: 106.4
click at [328, 326] on div "Back Events Reports Data Site Info Settings Edit Labs Help Mobile App Training …" at bounding box center [447, 348] width 895 height 590
click at [843, 78] on span "Notes to Sampler" at bounding box center [831, 77] width 81 height 18
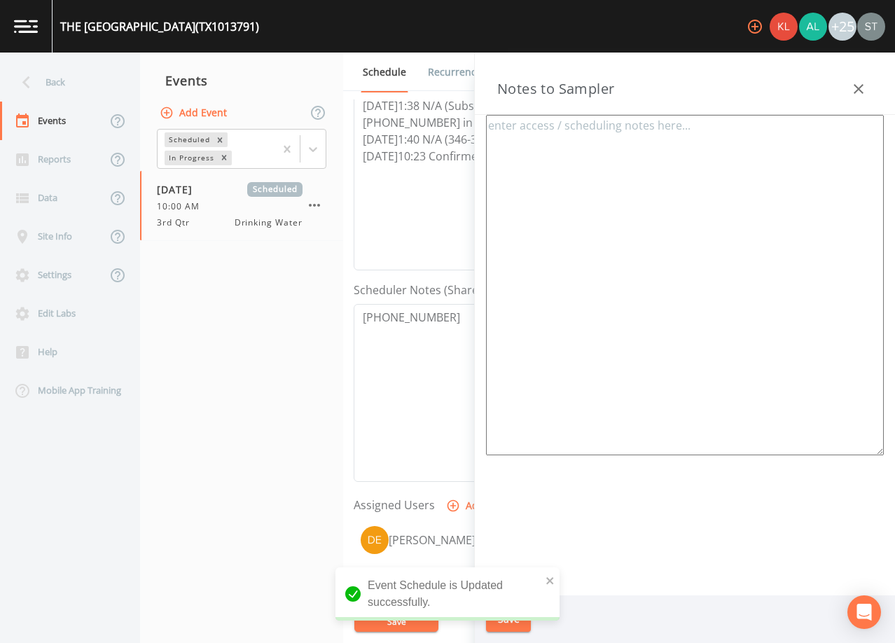
click at [738, 202] on textarea at bounding box center [685, 285] width 398 height 340
paste textarea "[PHONE_NUMBER]"
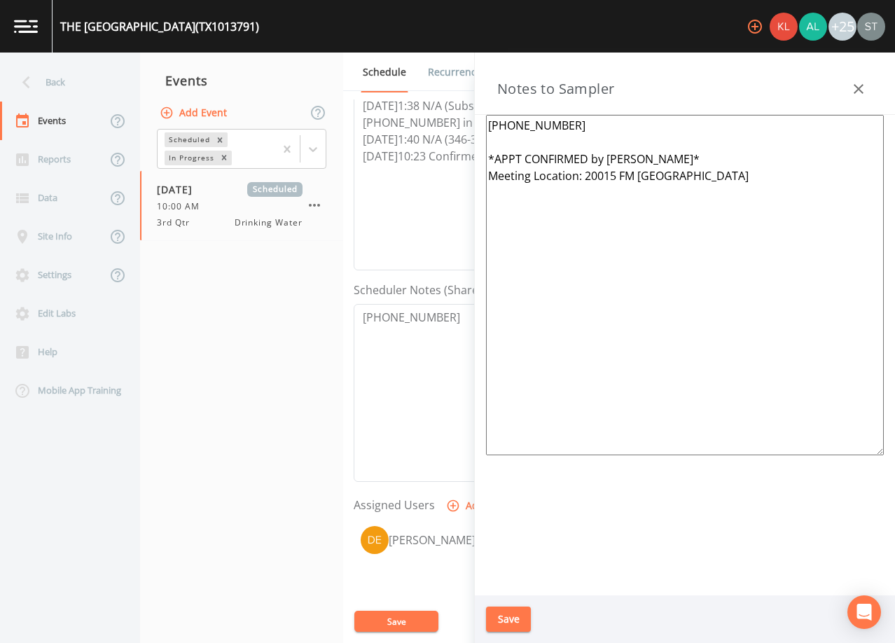
type textarea "[PHONE_NUMBER] *APPT CONFIRMED by [PERSON_NAME]* Meeting Location: 20015 FM [GE…"
click at [511, 617] on button "Save" at bounding box center [508, 619] width 45 height 26
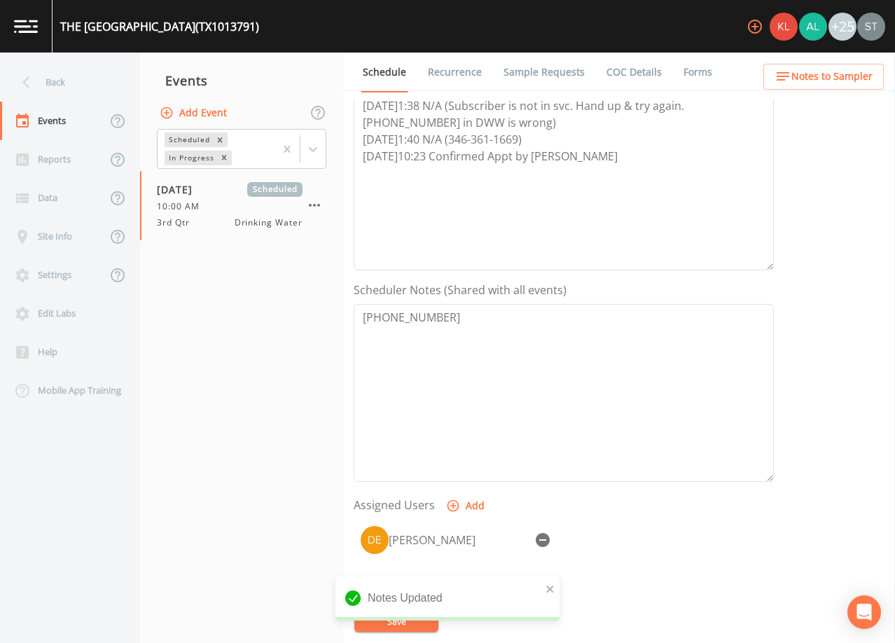
click at [553, 69] on link "Sample Requests" at bounding box center [543, 72] width 85 height 39
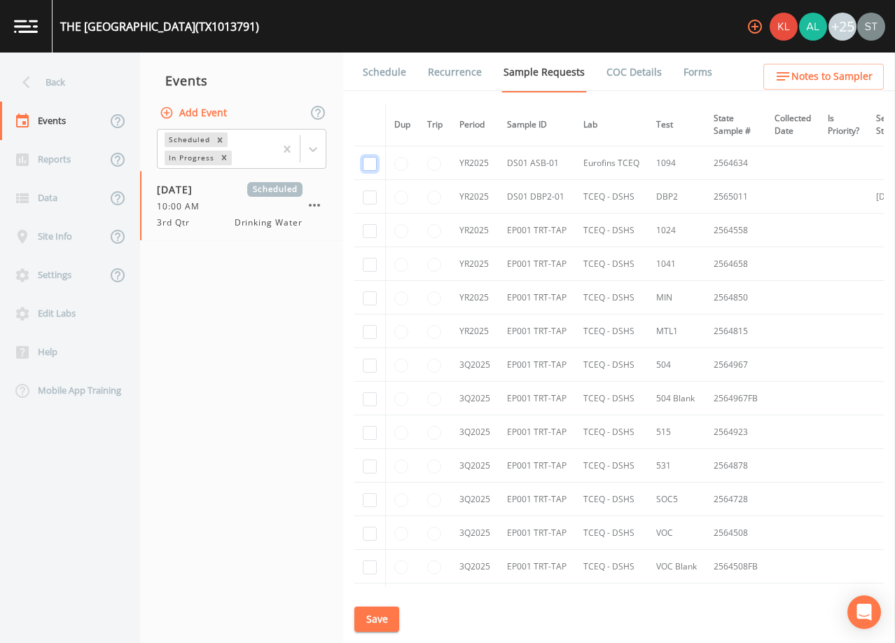
click at [369, 162] on input "checkbox" at bounding box center [370, 164] width 14 height 14
checkbox input "true"
click at [371, 195] on input "checkbox" at bounding box center [370, 197] width 14 height 14
checkbox input "true"
click at [374, 229] on input "checkbox" at bounding box center [370, 231] width 14 height 14
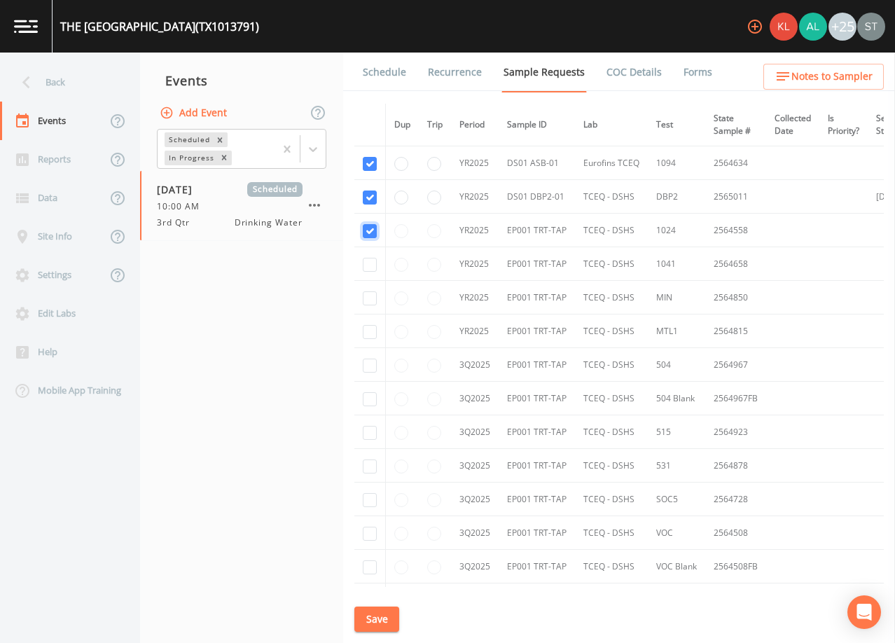
checkbox input "true"
click at [370, 264] on input "checkbox" at bounding box center [370, 265] width 14 height 14
checkbox input "true"
click at [370, 294] on input "checkbox" at bounding box center [370, 298] width 14 height 14
checkbox input "true"
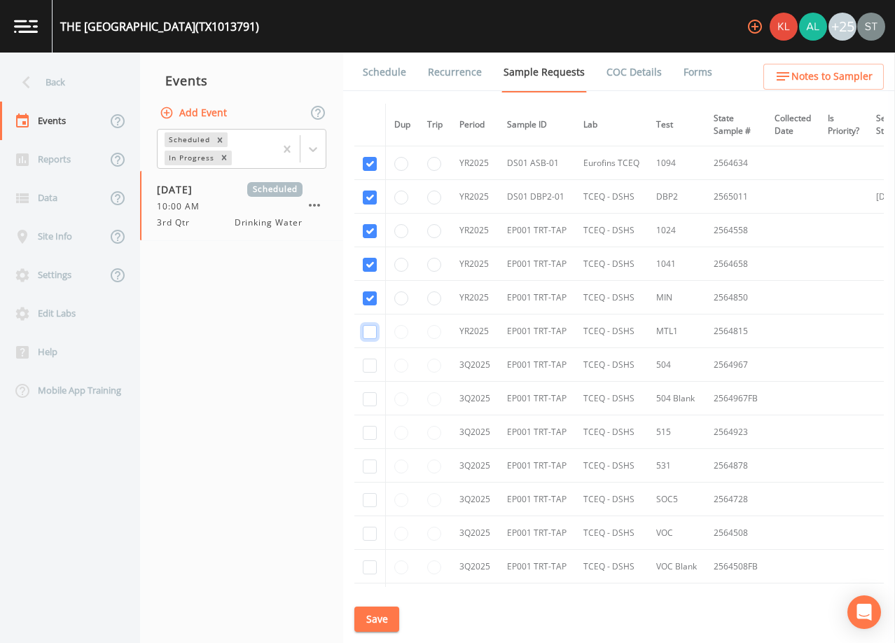
click at [370, 335] on input "checkbox" at bounding box center [370, 332] width 14 height 14
checkbox input "true"
click at [368, 368] on input "checkbox" at bounding box center [370, 365] width 14 height 14
checkbox input "true"
click at [367, 401] on input "checkbox" at bounding box center [370, 399] width 14 height 14
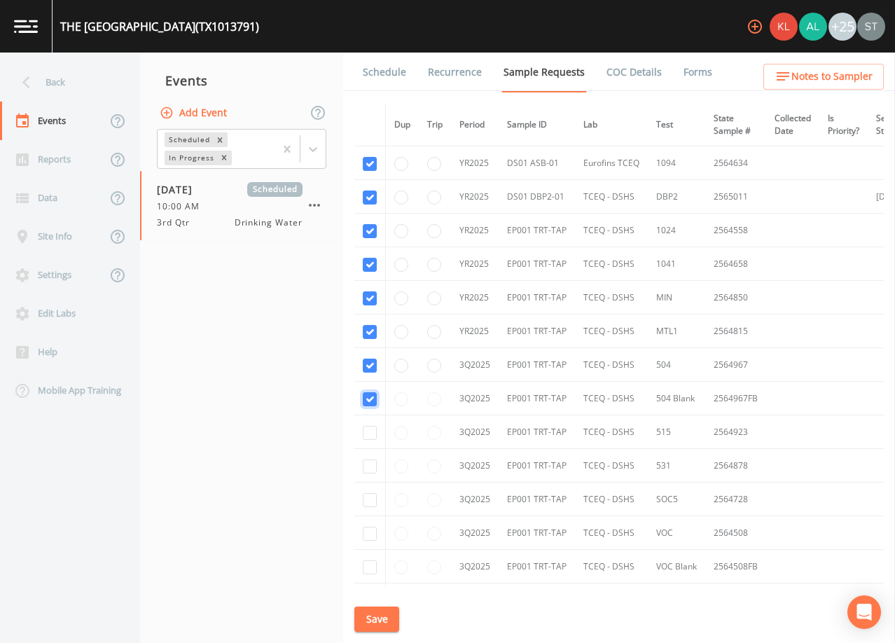
checkbox input "true"
click at [368, 431] on input "checkbox" at bounding box center [370, 433] width 14 height 14
checkbox input "true"
click at [361, 461] on td at bounding box center [370, 466] width 32 height 34
click at [370, 466] on input "checkbox" at bounding box center [370, 466] width 14 height 14
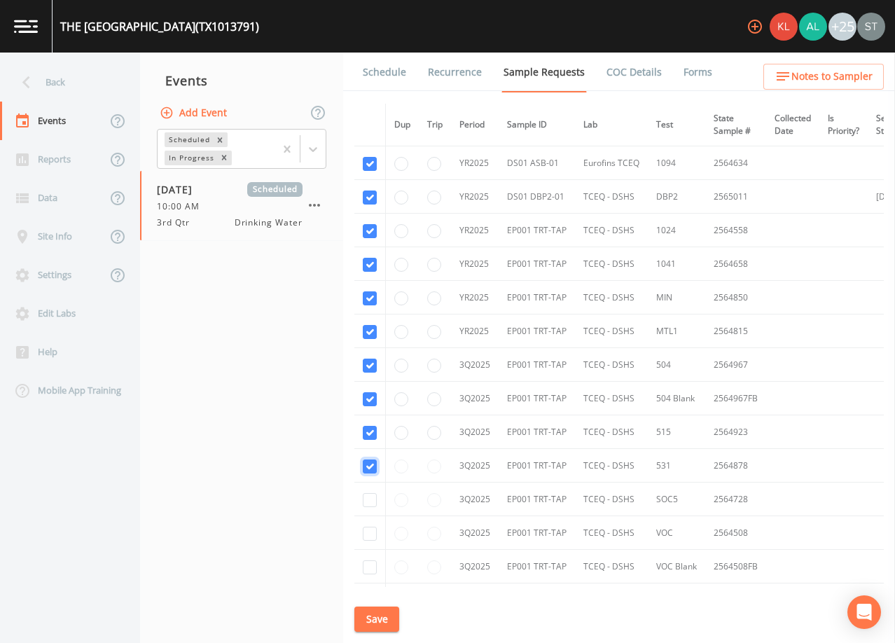
checkbox input "true"
drag, startPoint x: 376, startPoint y: 496, endPoint x: 372, endPoint y: 511, distance: 16.0
click at [376, 496] on input "checkbox" at bounding box center [370, 500] width 14 height 14
checkbox input "true"
click at [370, 529] on input "checkbox" at bounding box center [370, 533] width 14 height 14
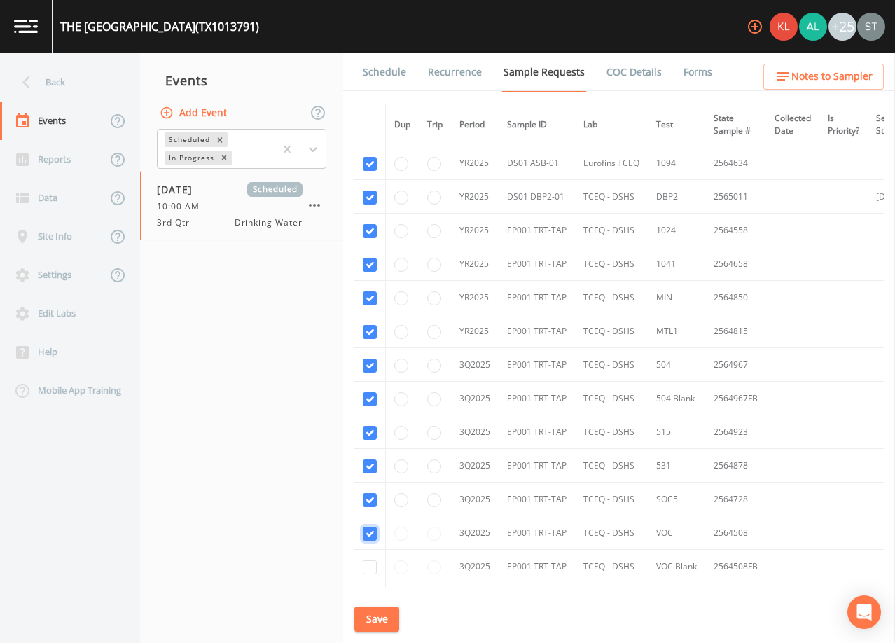
checkbox input "true"
click at [368, 563] on input "checkbox" at bounding box center [370, 567] width 14 height 14
checkbox input "true"
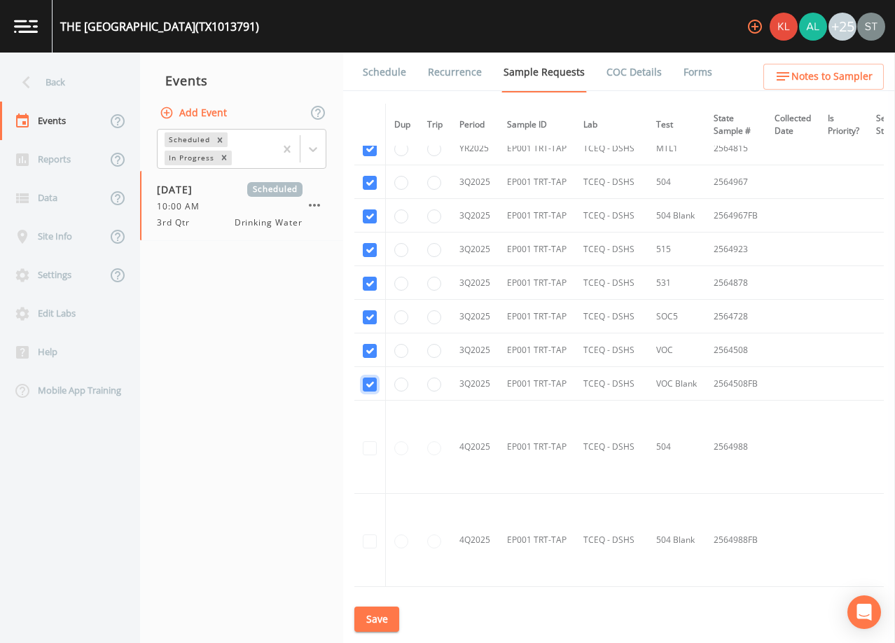
scroll to position [280, 0]
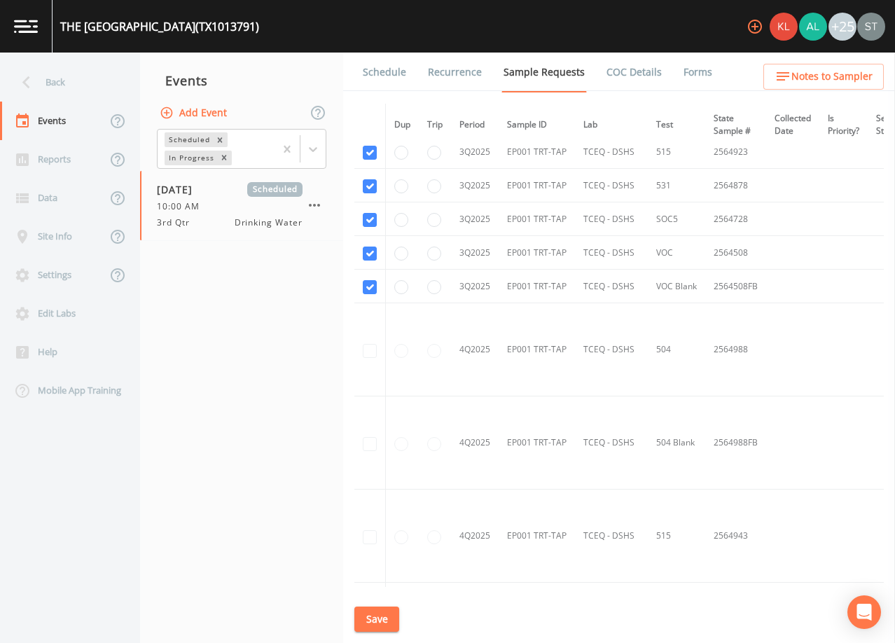
click at [386, 622] on button "Save" at bounding box center [376, 619] width 45 height 26
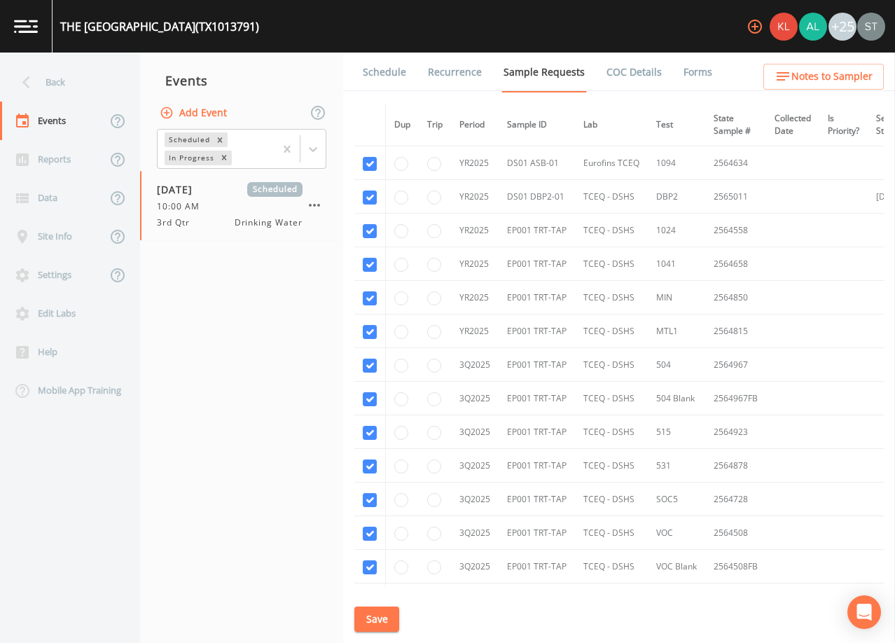
click at [374, 621] on button "Save" at bounding box center [376, 619] width 45 height 26
click at [380, 71] on link "Schedule" at bounding box center [385, 72] width 48 height 39
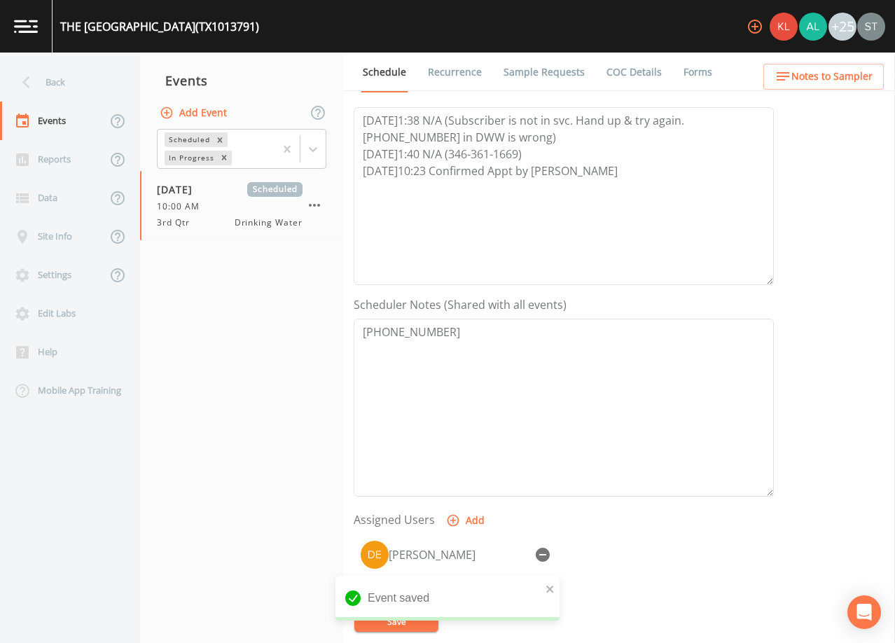
scroll to position [280, 0]
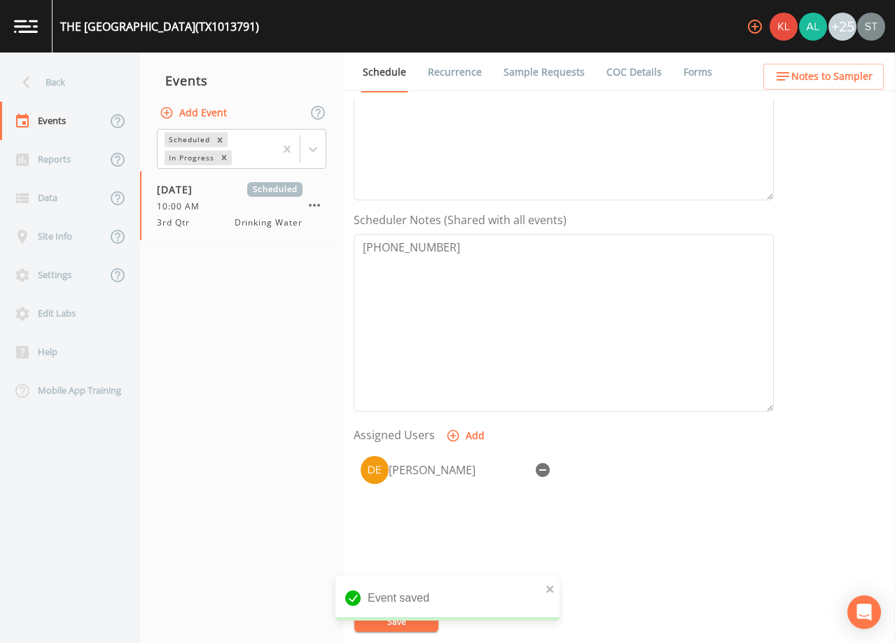
click at [853, 74] on span "Notes to Sampler" at bounding box center [831, 77] width 81 height 18
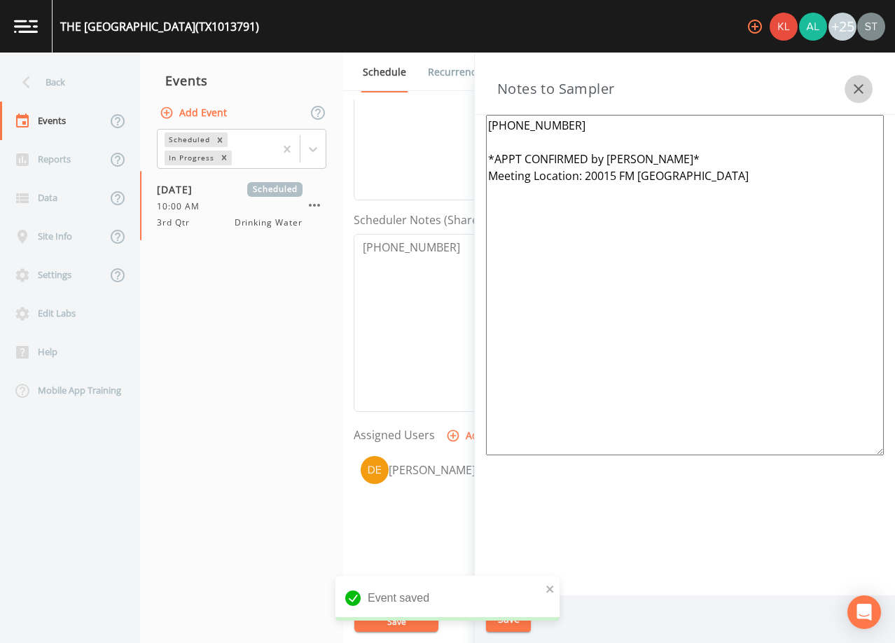
click at [864, 85] on icon "button" at bounding box center [858, 89] width 17 height 17
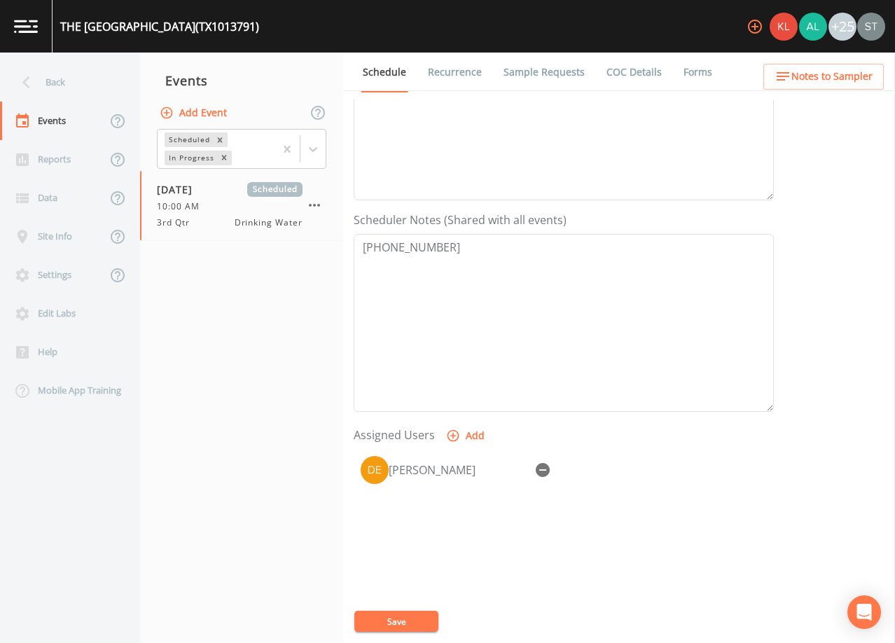
click at [538, 77] on link "Sample Requests" at bounding box center [543, 72] width 85 height 39
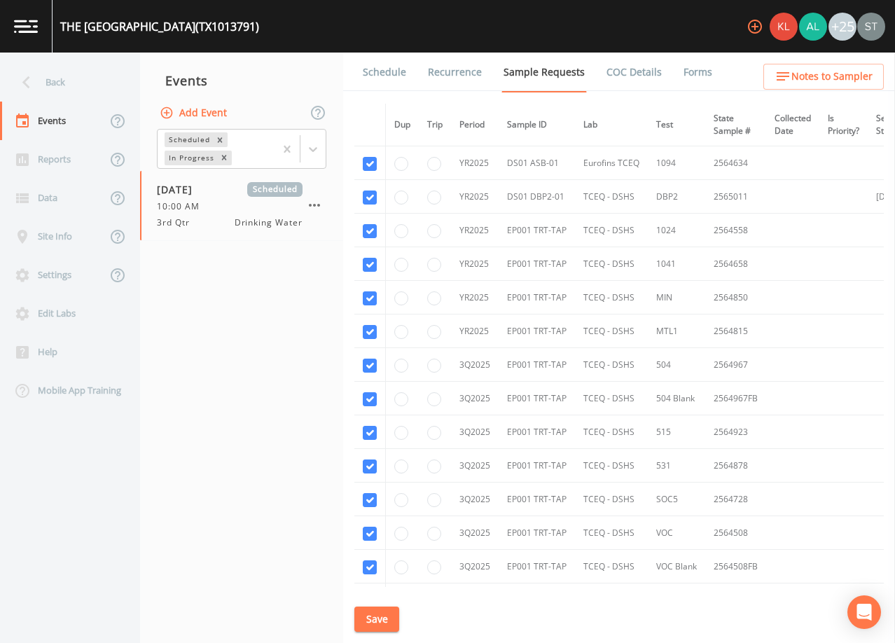
click at [374, 74] on link "Schedule" at bounding box center [385, 72] width 48 height 39
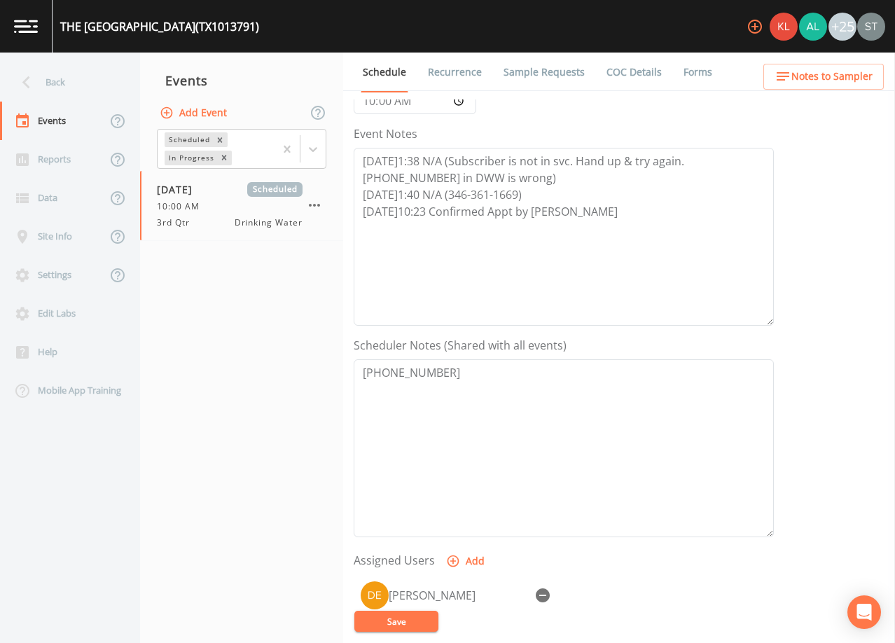
scroll to position [210, 0]
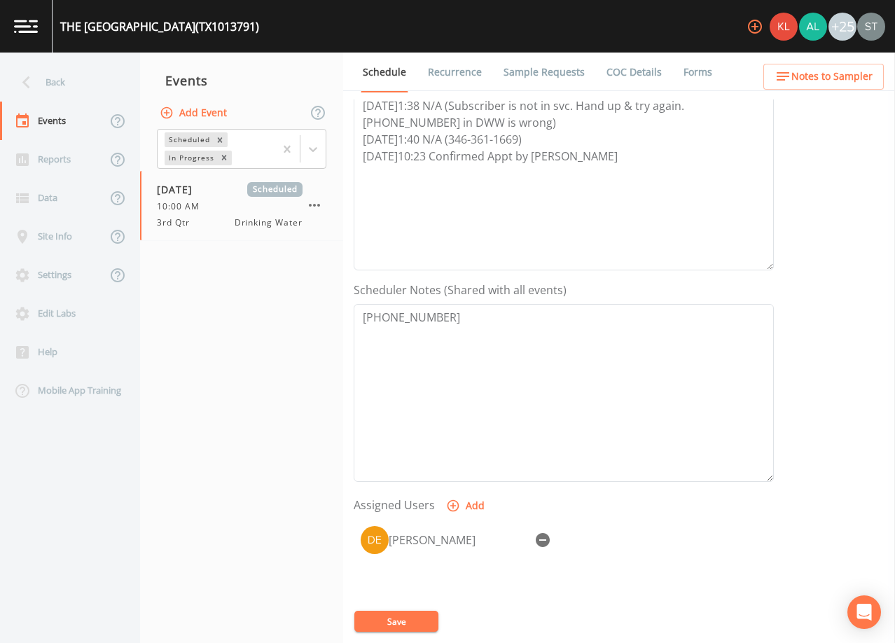
click at [516, 74] on link "Sample Requests" at bounding box center [543, 72] width 85 height 39
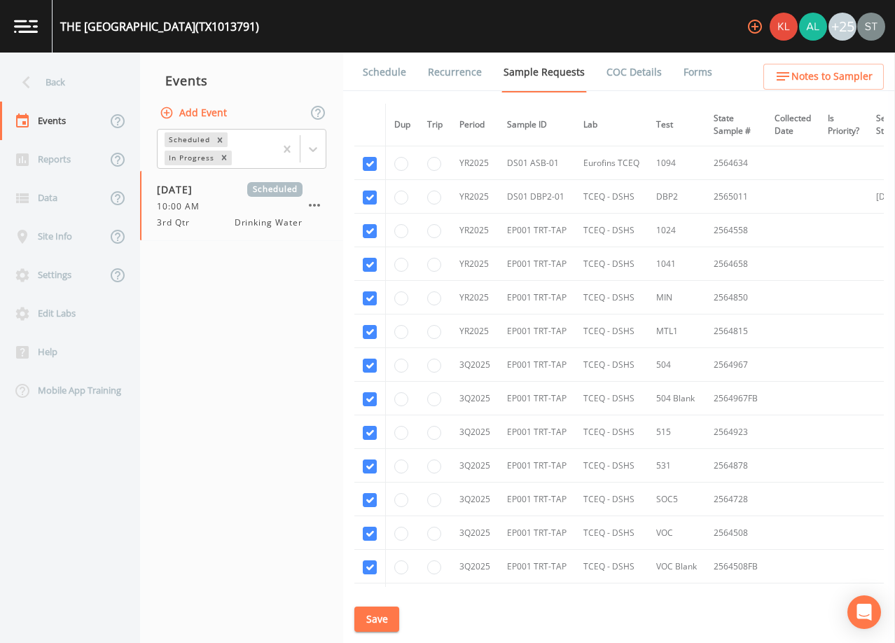
click at [370, 74] on link "Schedule" at bounding box center [385, 72] width 48 height 39
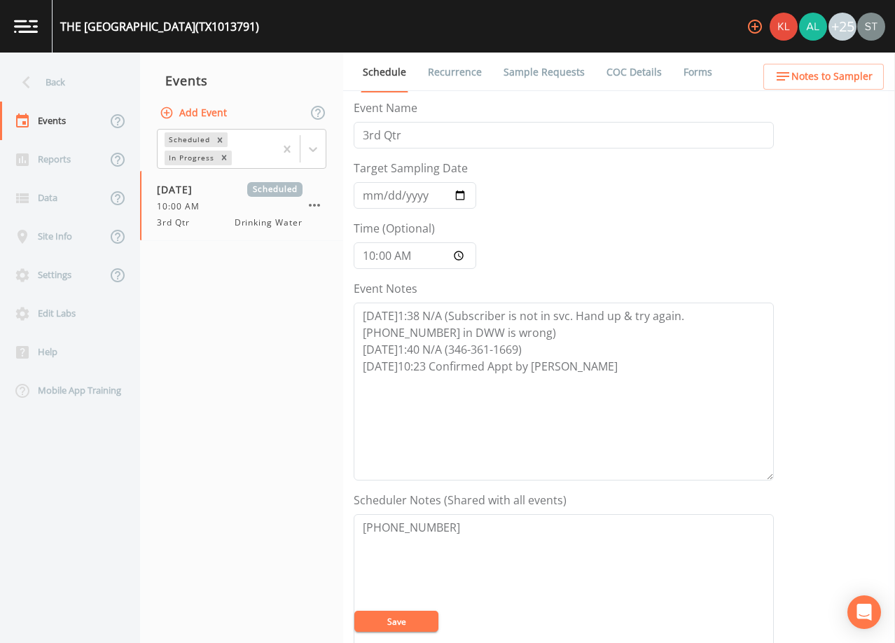
click at [542, 74] on link "Sample Requests" at bounding box center [543, 72] width 85 height 39
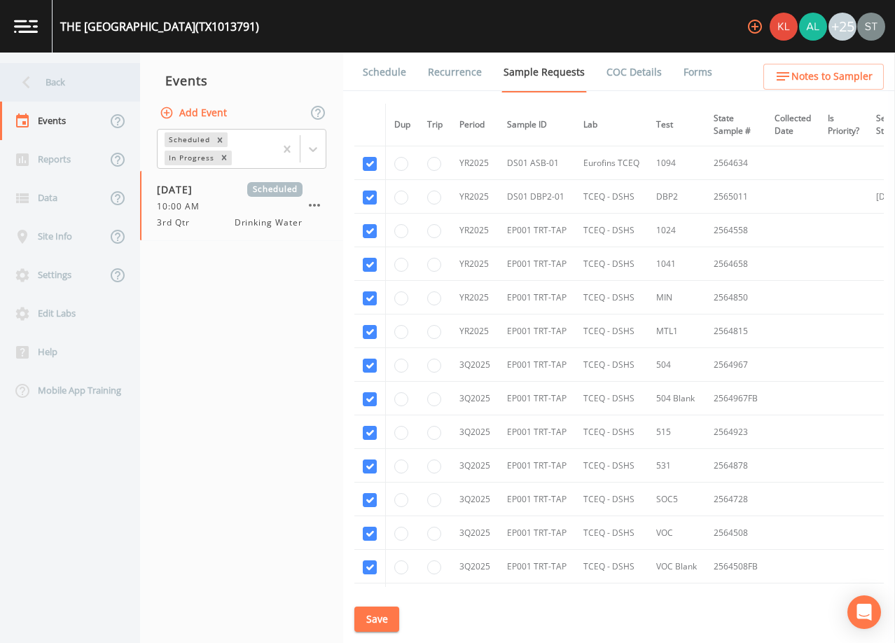
click at [38, 83] on icon at bounding box center [26, 82] width 25 height 25
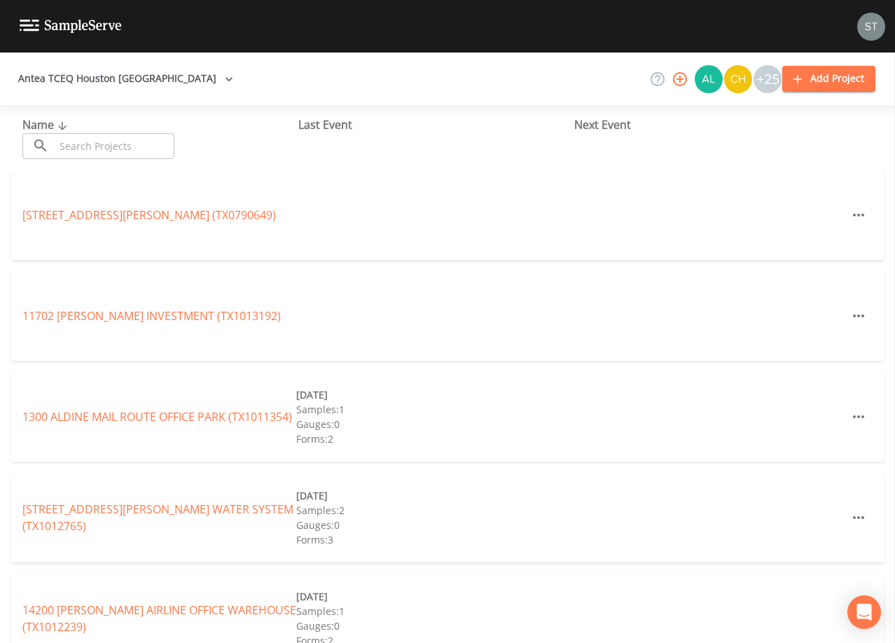
click at [139, 136] on input "text" at bounding box center [115, 146] width 120 height 26
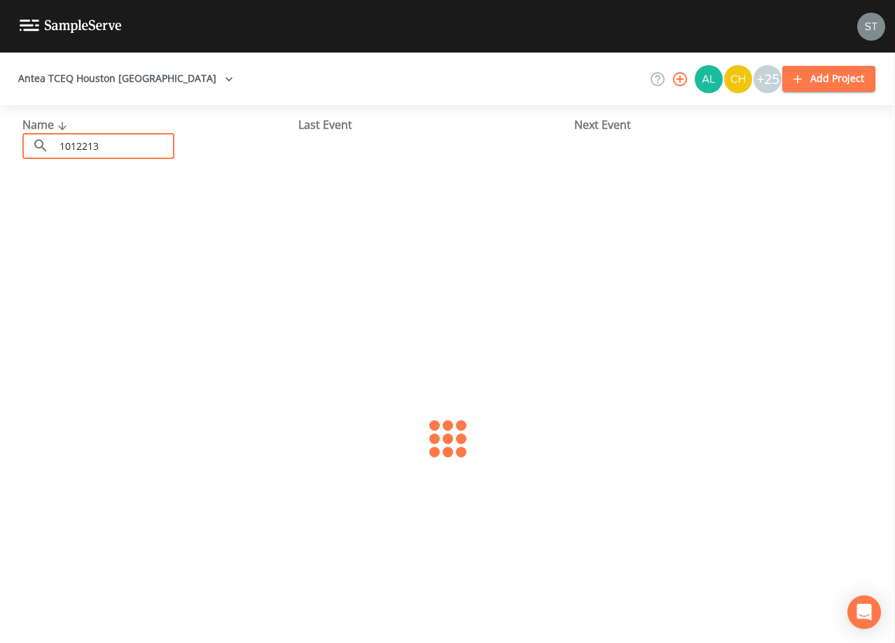
type input "1012213"
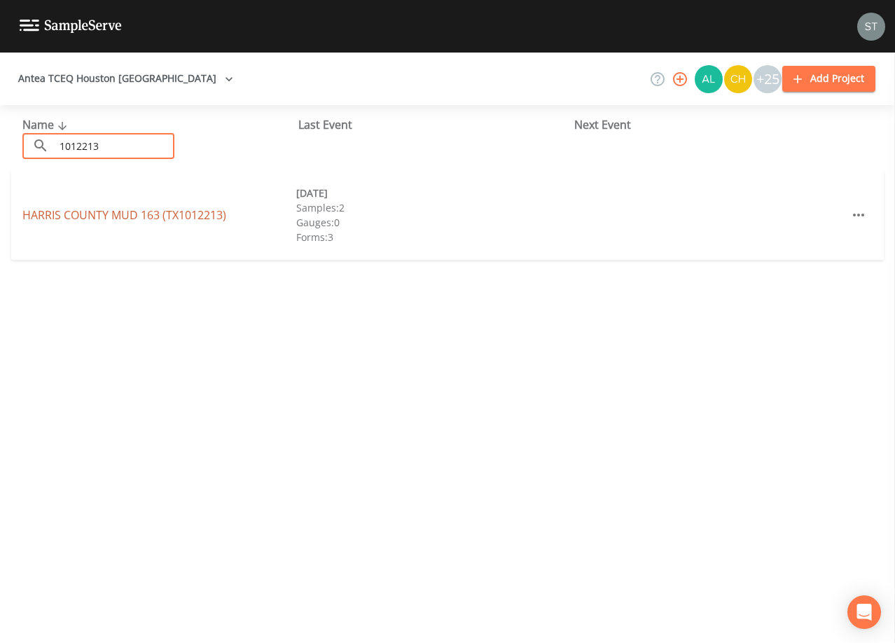
click at [144, 215] on link "[GEOGRAPHIC_DATA] 163 (TX1012213)" at bounding box center [124, 214] width 204 height 15
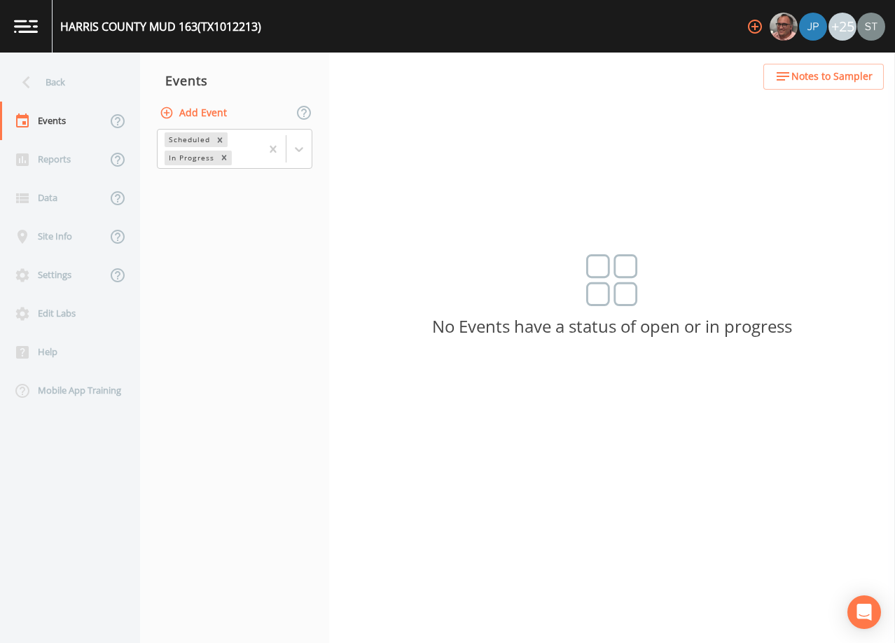
click at [214, 116] on button "Add Event" at bounding box center [195, 113] width 76 height 26
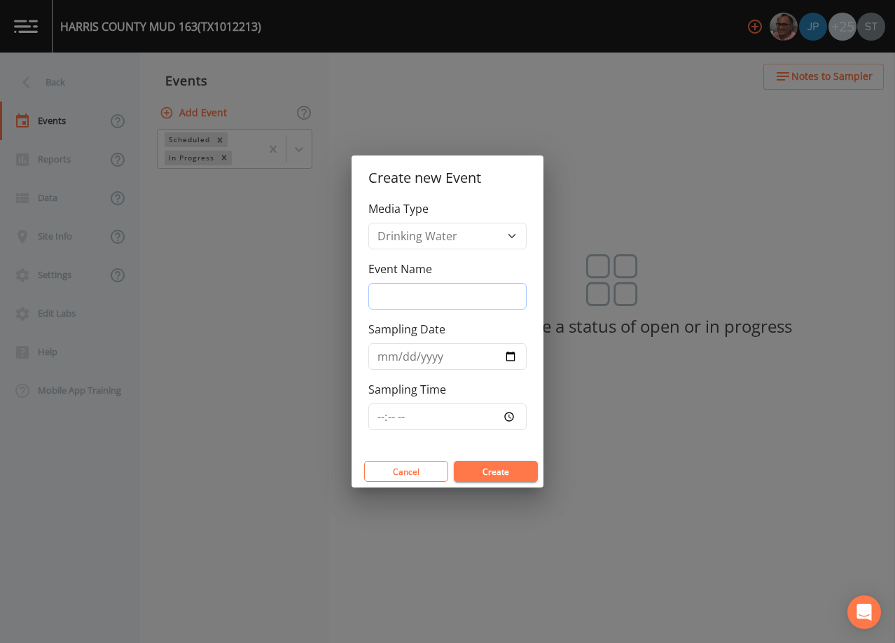
click at [427, 296] on input "Event Name" at bounding box center [447, 296] width 158 height 27
type input "3rd Qtr"
click at [389, 351] on input "Sampling Date" at bounding box center [447, 356] width 158 height 27
type input "[DATE]"
type input "11:30"
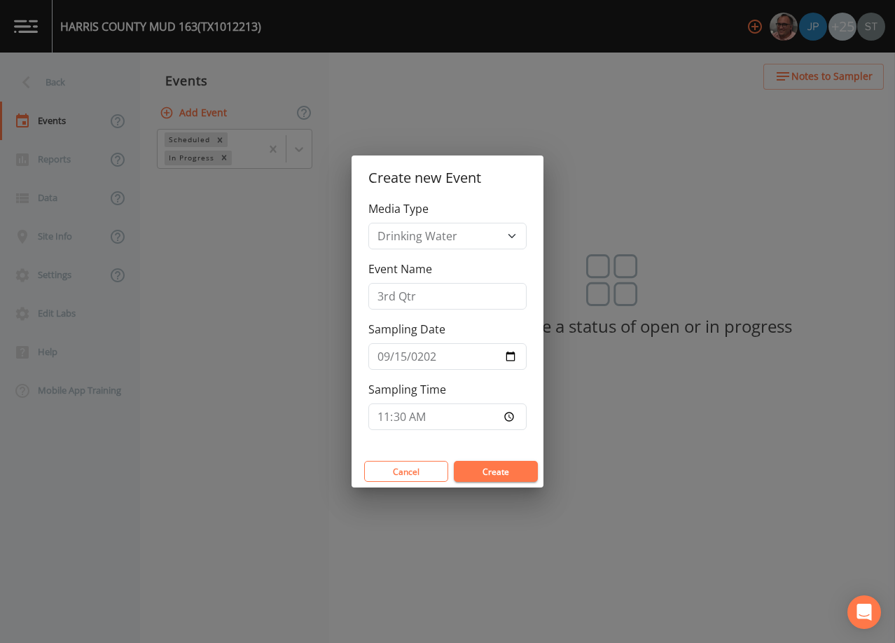
click at [501, 473] on button "Create" at bounding box center [496, 471] width 84 height 21
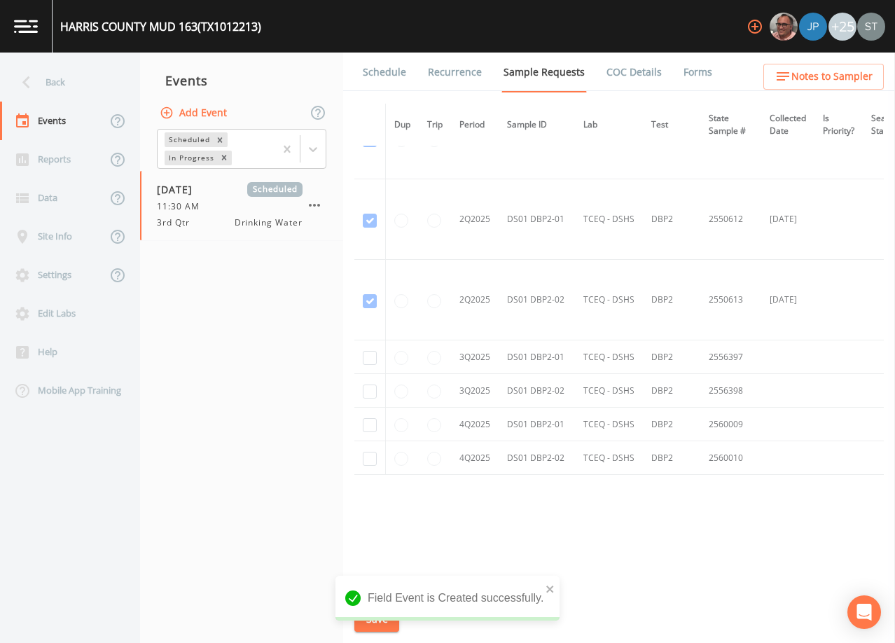
scroll to position [1500, 0]
click at [370, 351] on input "checkbox" at bounding box center [370, 358] width 14 height 14
checkbox input "true"
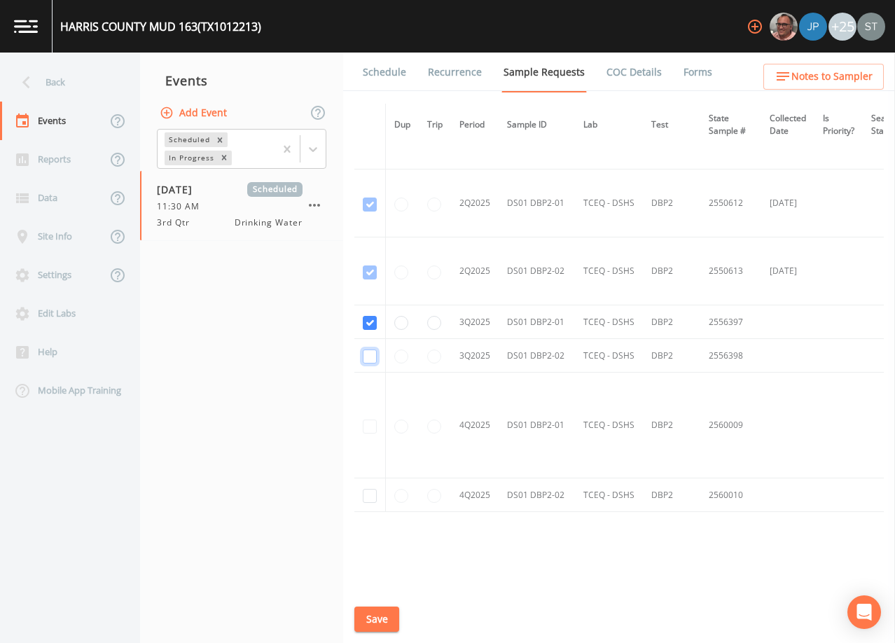
click at [370, 354] on input "checkbox" at bounding box center [370, 356] width 14 height 14
checkbox input "true"
click at [389, 614] on button "Save" at bounding box center [376, 619] width 45 height 26
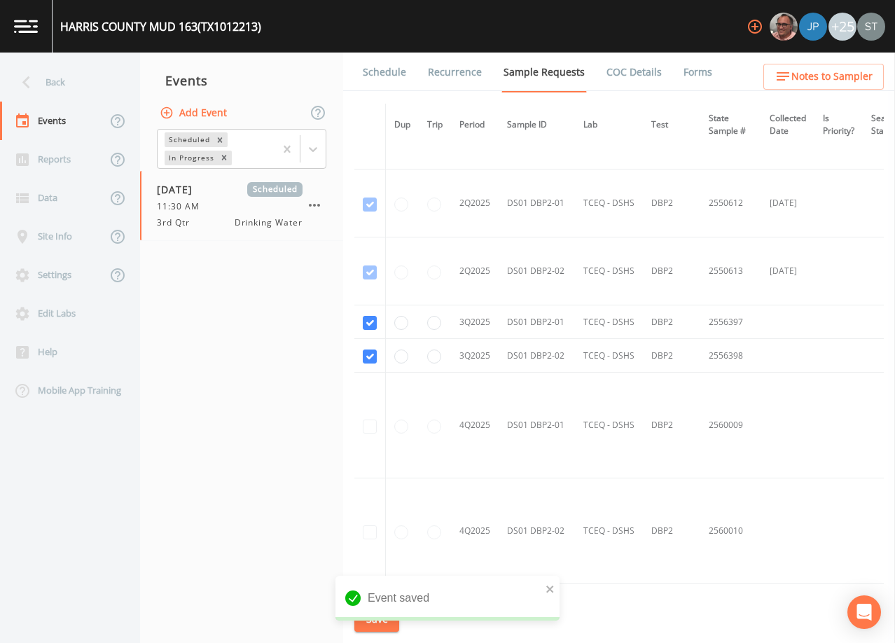
click at [375, 67] on link "Schedule" at bounding box center [385, 72] width 48 height 39
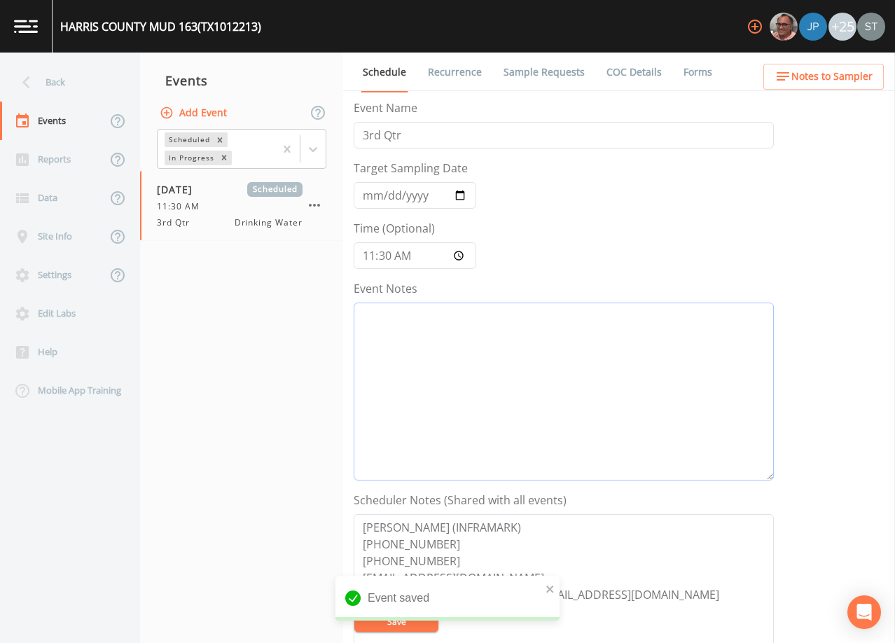
click at [520, 394] on textarea "Event Notes" at bounding box center [564, 391] width 420 height 178
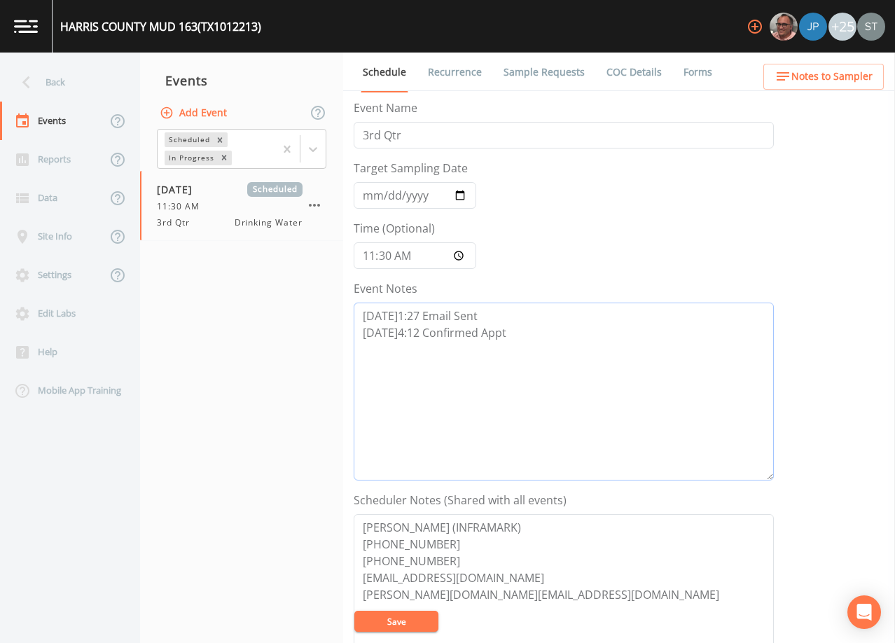
type textarea "[DATE]1:27 Email Sent [DATE]4:12 Confirmed Appt"
click at [469, 559] on textarea "[PERSON_NAME] (INFRAMARK) [PHONE_NUMBER] [PHONE_NUMBER] [EMAIL_ADDRESS][DOMAIN_…" at bounding box center [564, 603] width 420 height 178
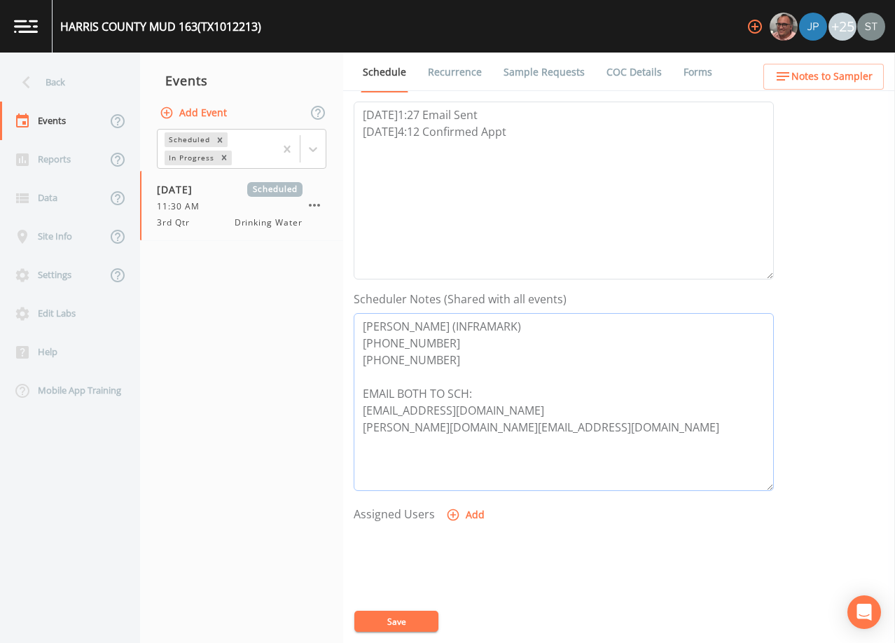
scroll to position [210, 0]
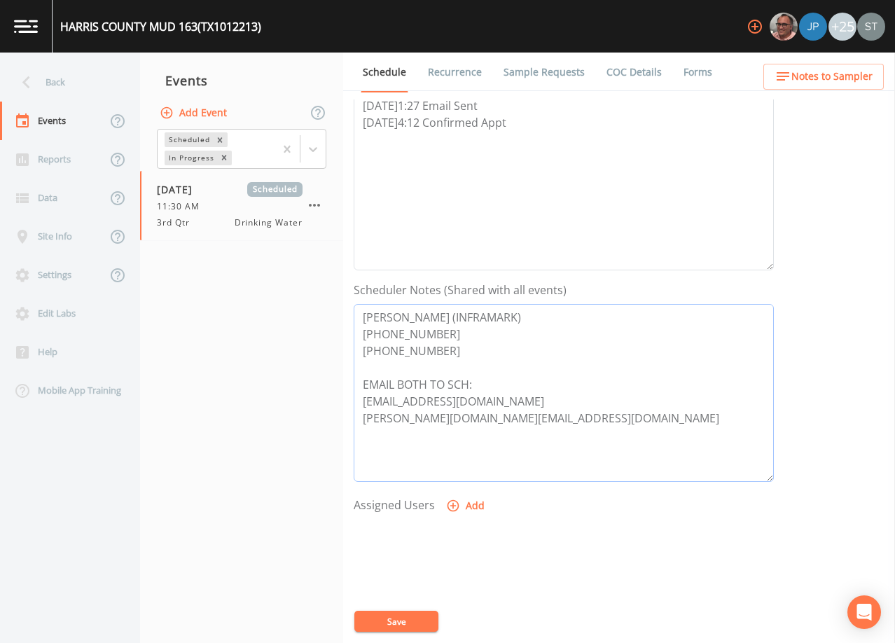
type textarea "[PERSON_NAME] (INFRAMARK) [PHONE_NUMBER] [PHONE_NUMBER] EMAIL BOTH TO SCH: [EMA…"
click at [463, 508] on button "Add" at bounding box center [466, 506] width 47 height 26
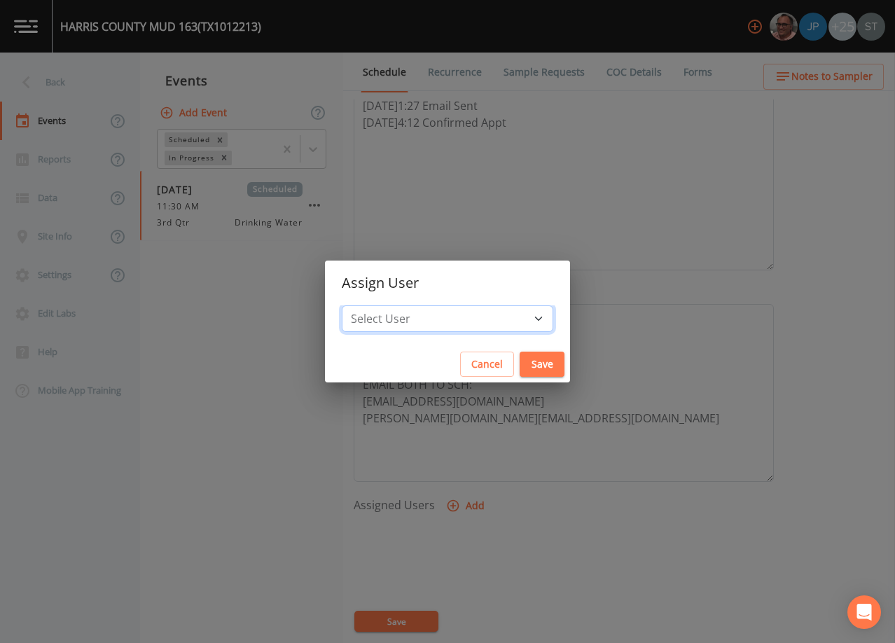
click at [449, 330] on select "Select User [PERSON_NAME] [PERSON_NAME] [PERSON_NAME] [PERSON_NAME] [PERSON_NAM…" at bounding box center [447, 318] width 211 height 27
select select "3585e269-5d1f-4d98-ab9d-4913da50343a"
click at [373, 305] on select "Select User [PERSON_NAME] [PERSON_NAME] [PERSON_NAME] [PERSON_NAME] [PERSON_NAM…" at bounding box center [447, 318] width 211 height 27
click at [519, 363] on button "Save" at bounding box center [541, 364] width 45 height 26
select select
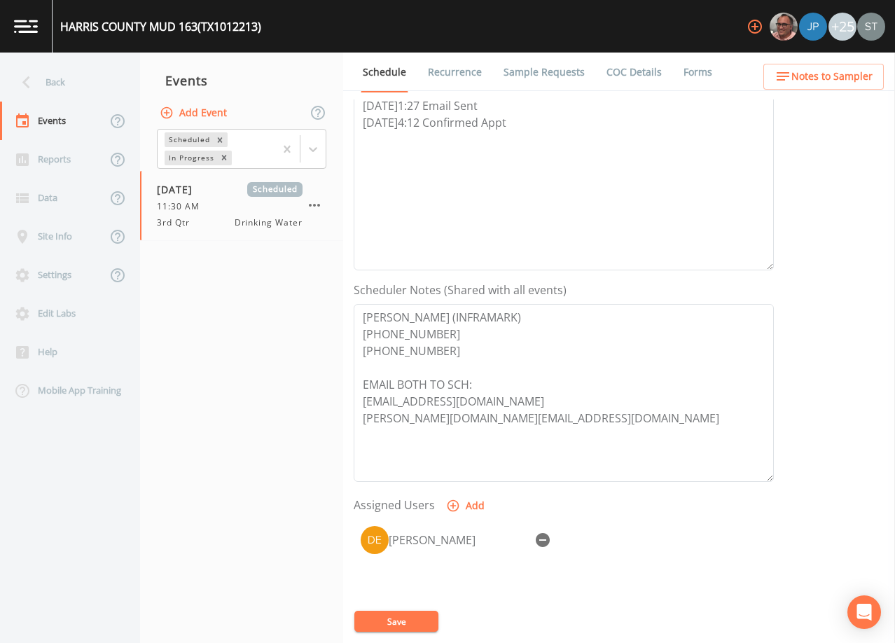
click at [411, 620] on button "Save" at bounding box center [396, 620] width 84 height 21
click at [837, 67] on button "Notes to Sampler" at bounding box center [823, 77] width 120 height 26
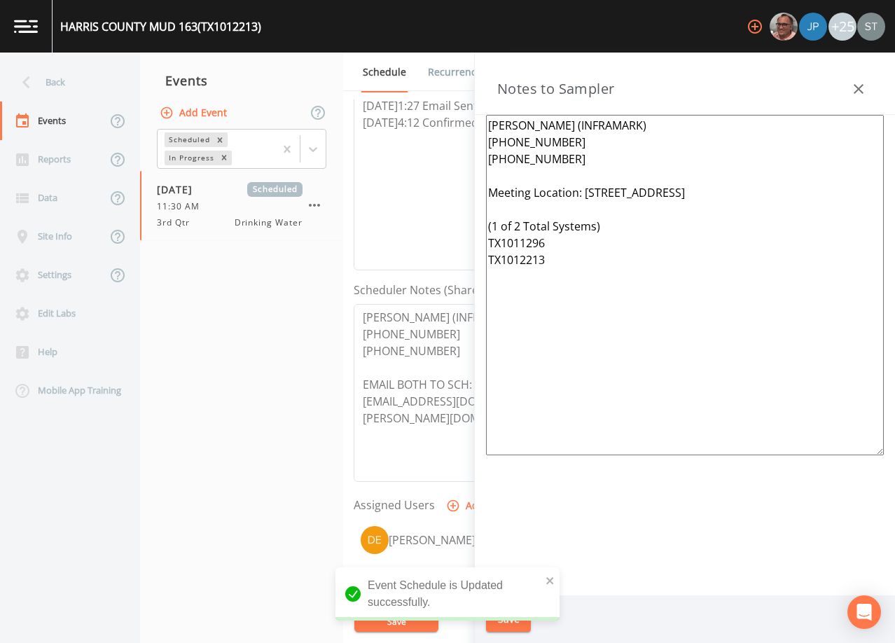
click at [518, 223] on textarea "[PERSON_NAME] (INFRAMARK) [PHONE_NUMBER] [PHONE_NUMBER] Meeting Location: [STRE…" at bounding box center [685, 285] width 398 height 340
drag, startPoint x: 557, startPoint y: 249, endPoint x: 526, endPoint y: 242, distance: 31.4
click at [526, 242] on textarea "[PERSON_NAME] (INFRAMARK) [PHONE_NUMBER] [PHONE_NUMBER] Meeting Location: [STRE…" at bounding box center [685, 285] width 398 height 340
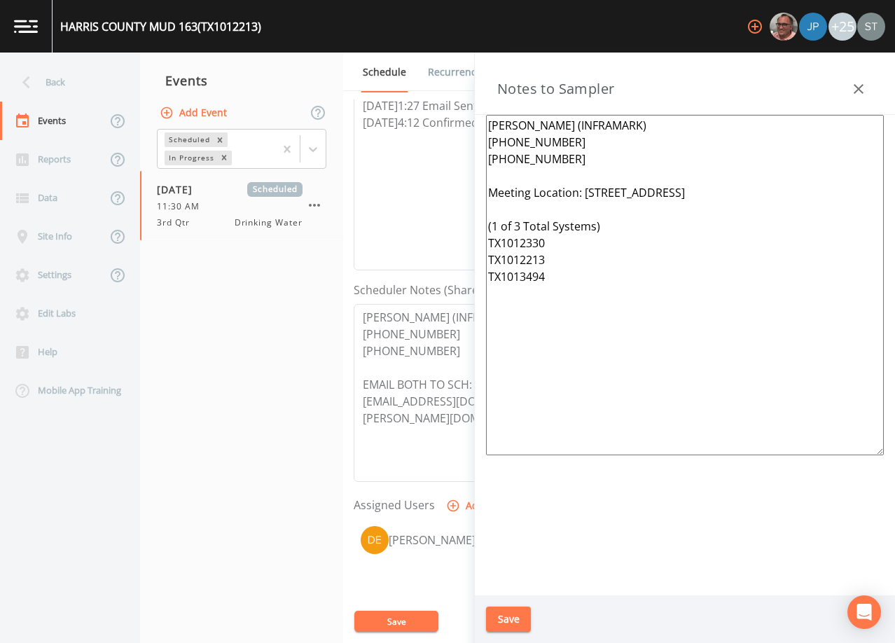
drag, startPoint x: 797, startPoint y: 190, endPoint x: 589, endPoint y: 190, distance: 208.6
click at [589, 190] on textarea "[PERSON_NAME] (INFRAMARK) [PHONE_NUMBER] [PHONE_NUMBER] Meeting Location: [STRE…" at bounding box center [685, 285] width 398 height 340
drag, startPoint x: 627, startPoint y: 240, endPoint x: 574, endPoint y: 241, distance: 53.2
click at [469, 225] on div "Back Events Reports Data Site Info Settings Edit Labs Help Mobile App Training …" at bounding box center [447, 348] width 895 height 590
click at [580, 241] on textarea "[PERSON_NAME] (INFRAMARK) [PHONE_NUMBER] [PHONE_NUMBER] Meeting Location: (1 of…" at bounding box center [685, 285] width 398 height 340
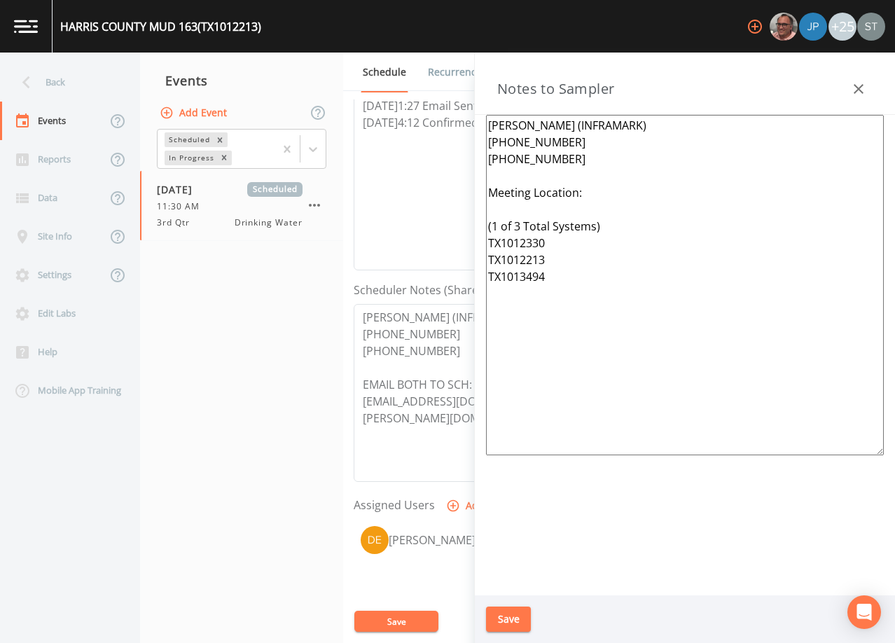
drag, startPoint x: 622, startPoint y: 230, endPoint x: 464, endPoint y: 224, distance: 157.6
click at [464, 224] on div "Back Events Reports Data Site Info Settings Edit Labs Help Mobile App Training …" at bounding box center [447, 348] width 895 height 590
drag, startPoint x: 557, startPoint y: 260, endPoint x: 486, endPoint y: 256, distance: 71.6
click at [486, 256] on textarea "[PERSON_NAME] (INFRAMARK) [PHONE_NUMBER] [PHONE_NUMBER] Meeting Location: TX101…" at bounding box center [685, 285] width 398 height 340
click at [509, 207] on textarea "[PERSON_NAME] (INFRAMARK) [PHONE_NUMBER] [PHONE_NUMBER] Meeting Location: TX101…" at bounding box center [685, 285] width 398 height 340
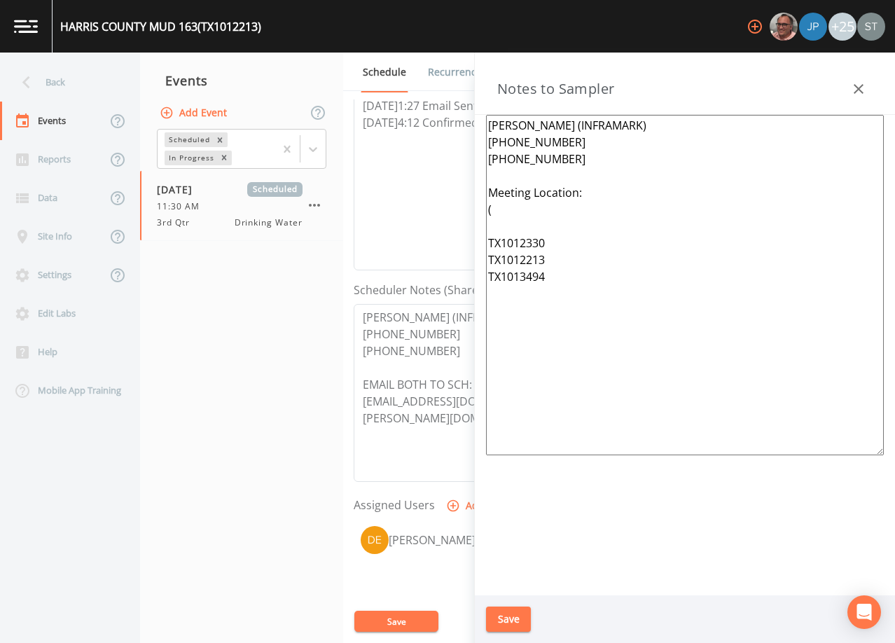
paste textarea "TX1012213"
drag, startPoint x: 557, startPoint y: 263, endPoint x: 463, endPoint y: 237, distance: 98.2
click at [463, 237] on div "Back Events Reports Data Site Info Settings Edit Labs Help Mobile App Training …" at bounding box center [447, 348] width 895 height 590
click at [511, 181] on textarea "[PERSON_NAME] (INFRAMARK) [PHONE_NUMBER] [PHONE_NUMBER] Meeting Location: (TX10…" at bounding box center [685, 285] width 398 height 340
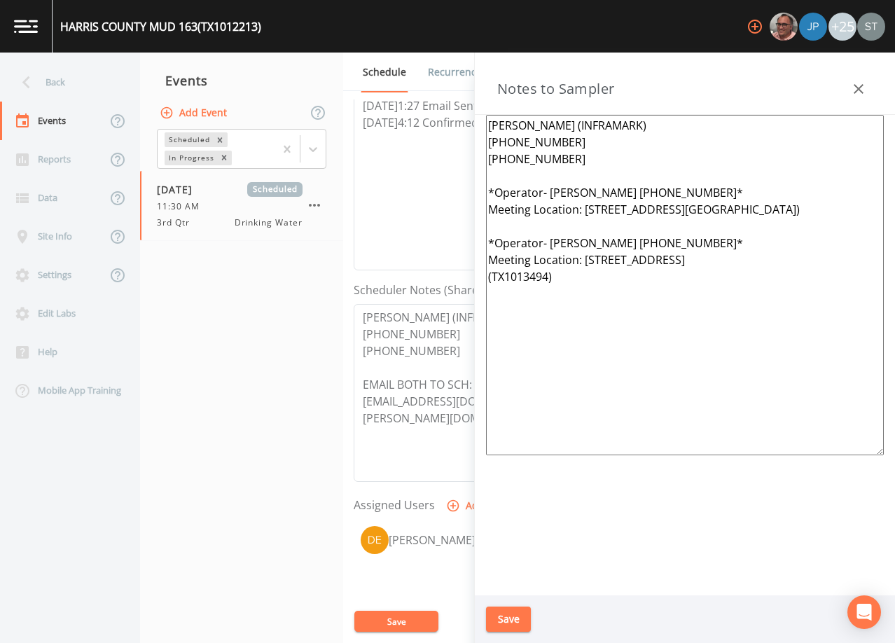
click at [704, 198] on textarea "[PERSON_NAME] (INFRAMARK) [PHONE_NUMBER] [PHONE_NUMBER] *Operator- [PERSON_NAME…" at bounding box center [685, 285] width 398 height 340
click at [742, 259] on textarea "[PERSON_NAME] (INFRAMARK) [PHONE_NUMBER] [PHONE_NUMBER] *Operator- [PERSON_NAME…" at bounding box center [685, 285] width 398 height 340
click at [718, 258] on textarea "[PERSON_NAME] (INFRAMARK) [PHONE_NUMBER] [PHONE_NUMBER] *Operator- [PERSON_NAME…" at bounding box center [685, 285] width 398 height 340
click at [757, 252] on textarea "[PERSON_NAME] (INFRAMARK) [PHONE_NUMBER] [PHONE_NUMBER] *Operator- [PERSON_NAME…" at bounding box center [685, 285] width 398 height 340
type textarea "[PERSON_NAME] (INFRAMARK) [PHONE_NUMBER] [PHONE_NUMBER] *Operator- [PERSON_NAME…"
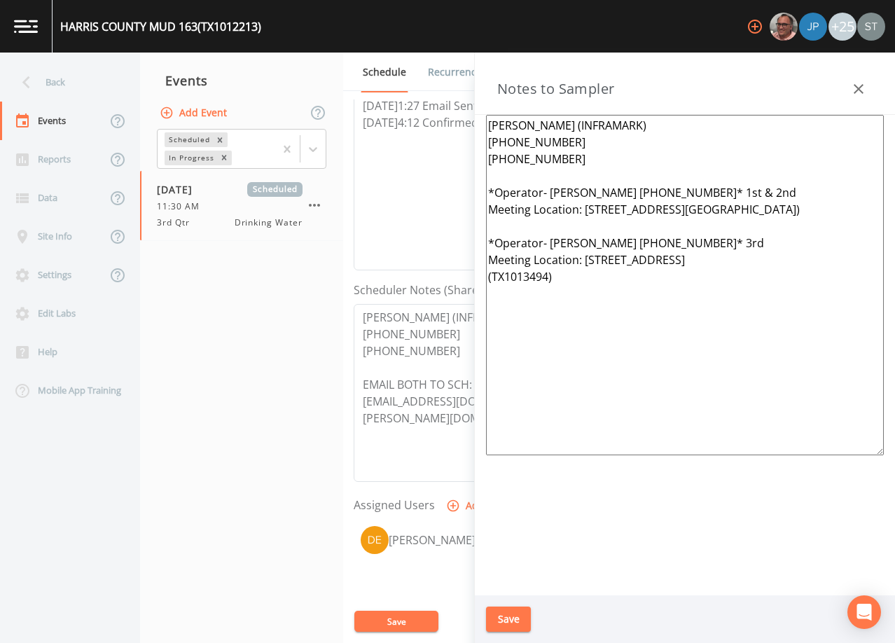
click at [509, 614] on button "Save" at bounding box center [508, 619] width 45 height 26
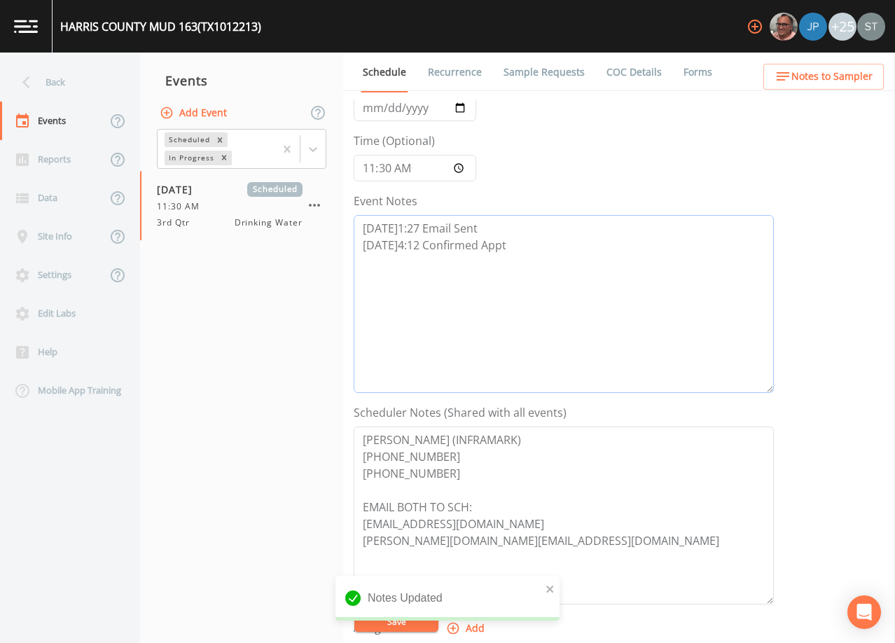
drag, startPoint x: 448, startPoint y: 134, endPoint x: 322, endPoint y: 99, distance: 130.8
click at [322, 99] on div "Back Events Reports Data Site Info Settings Edit Labs Help Mobile App Training …" at bounding box center [447, 348] width 895 height 590
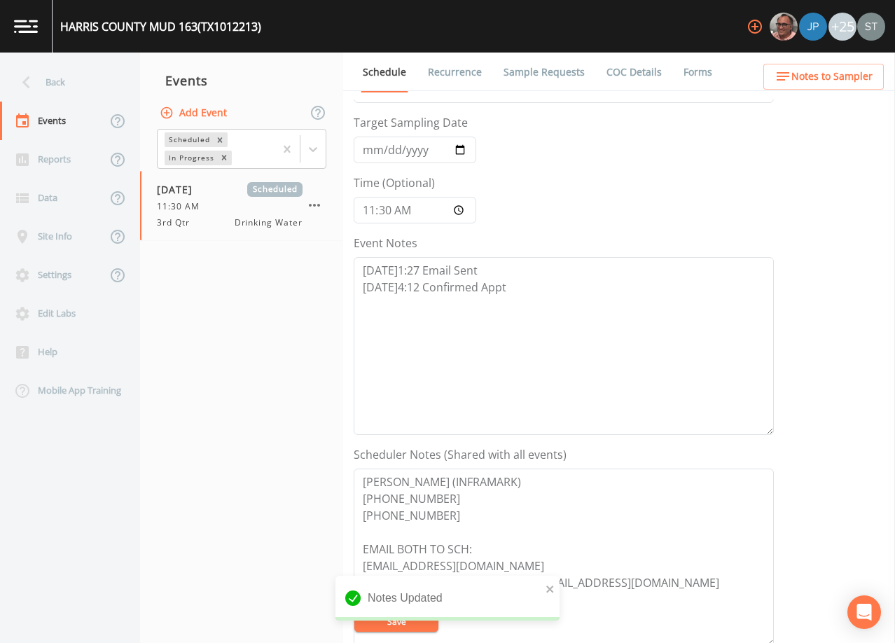
click at [794, 182] on div "Event Name 3rd Qtr Target Sampling Date [DATE] Time (Optional) 11:30:00 Event N…" at bounding box center [624, 370] width 541 height 543
click at [847, 78] on span "Notes to Sampler" at bounding box center [831, 77] width 81 height 18
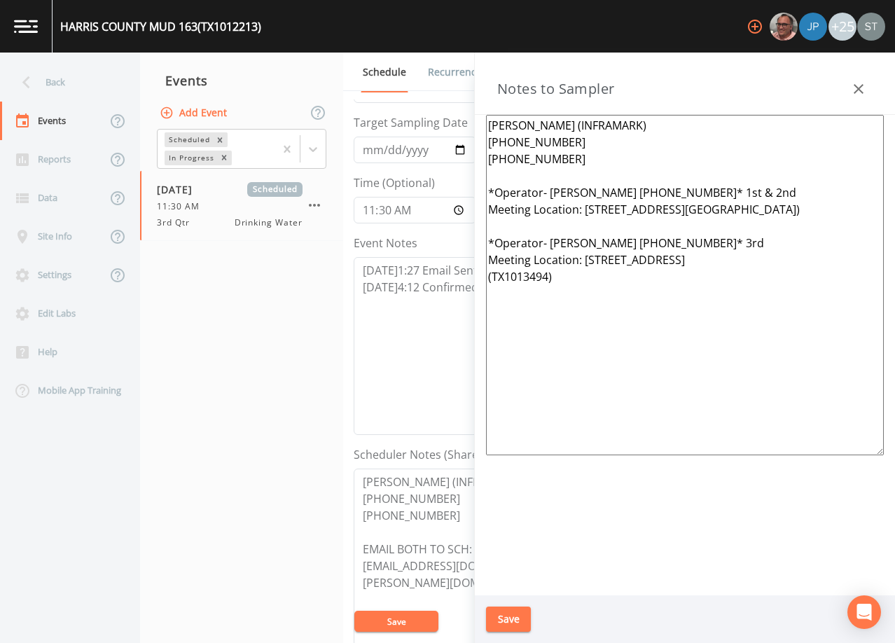
drag, startPoint x: 629, startPoint y: 328, endPoint x: 456, endPoint y: 193, distance: 219.9
click at [456, 193] on div "Back Events Reports Data Site Info Settings Edit Labs Help Mobile App Training …" at bounding box center [447, 348] width 895 height 590
drag, startPoint x: 843, startPoint y: 221, endPoint x: 844, endPoint y: 184, distance: 37.1
click at [843, 221] on textarea "[PERSON_NAME] (INFRAMARK) [PHONE_NUMBER] [PHONE_NUMBER] *Operator- [PERSON_NAME…" at bounding box center [685, 285] width 398 height 340
click at [859, 86] on icon "button" at bounding box center [858, 89] width 17 height 17
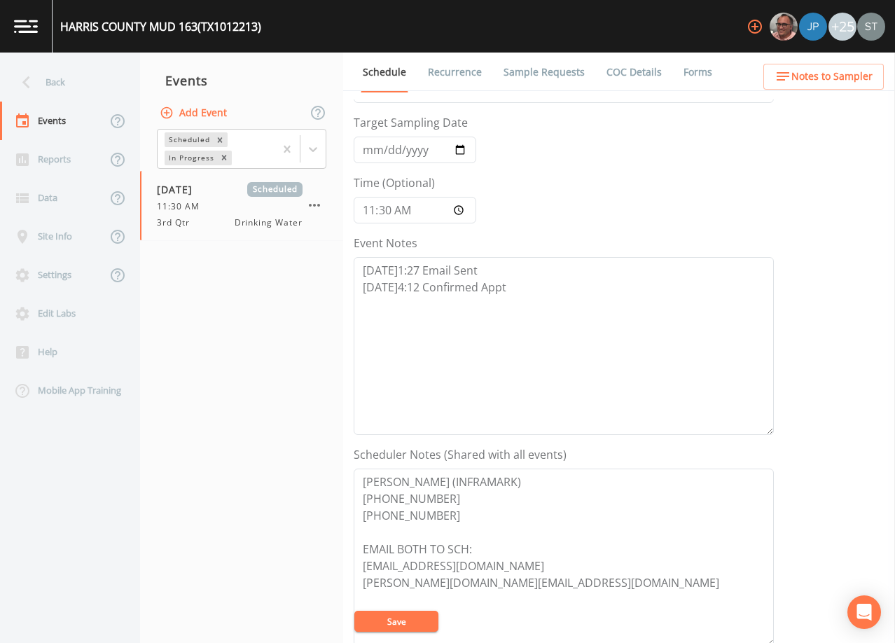
click at [862, 76] on span "Notes to Sampler" at bounding box center [831, 77] width 81 height 18
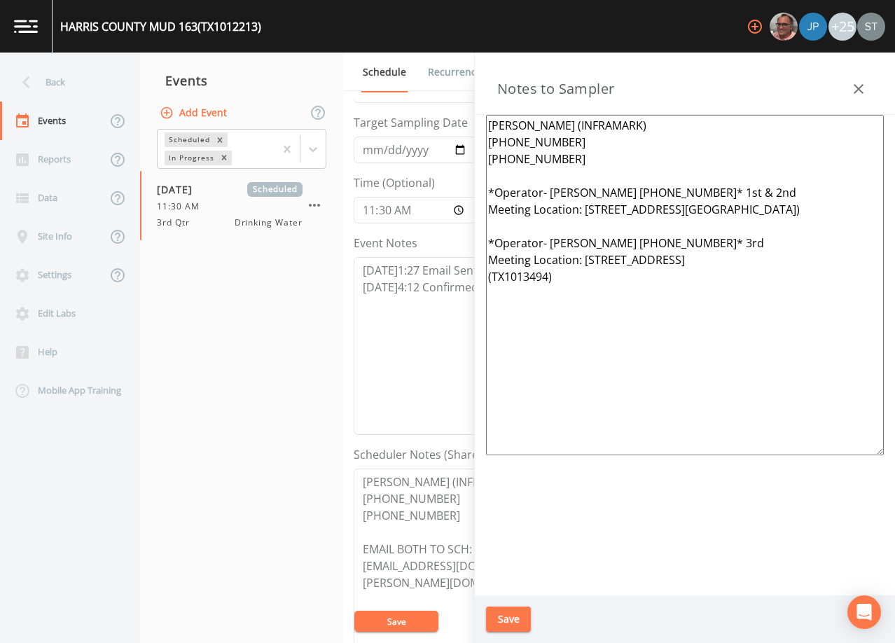
click at [862, 76] on button "button" at bounding box center [858, 89] width 28 height 28
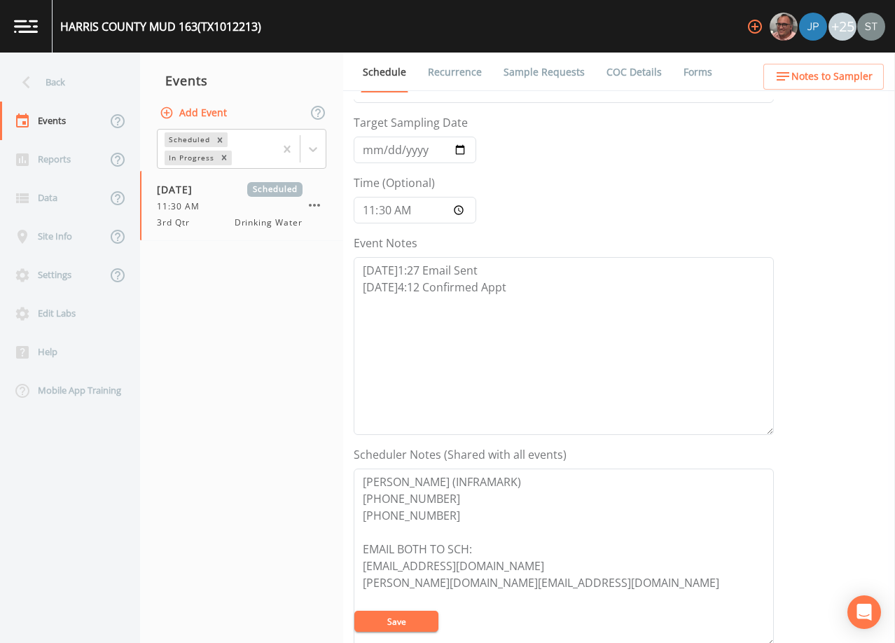
click at [547, 68] on link "Sample Requests" at bounding box center [543, 72] width 85 height 39
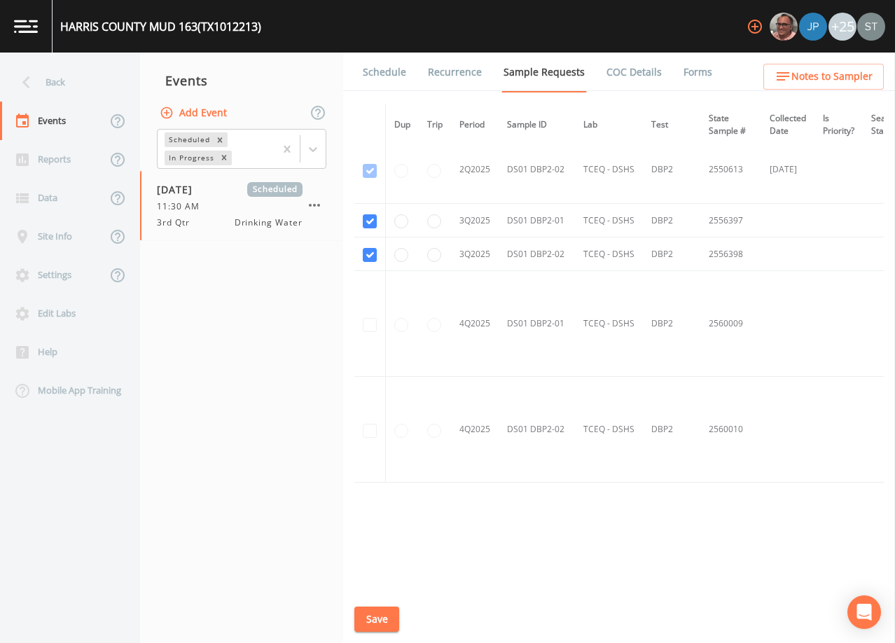
scroll to position [1380, 0]
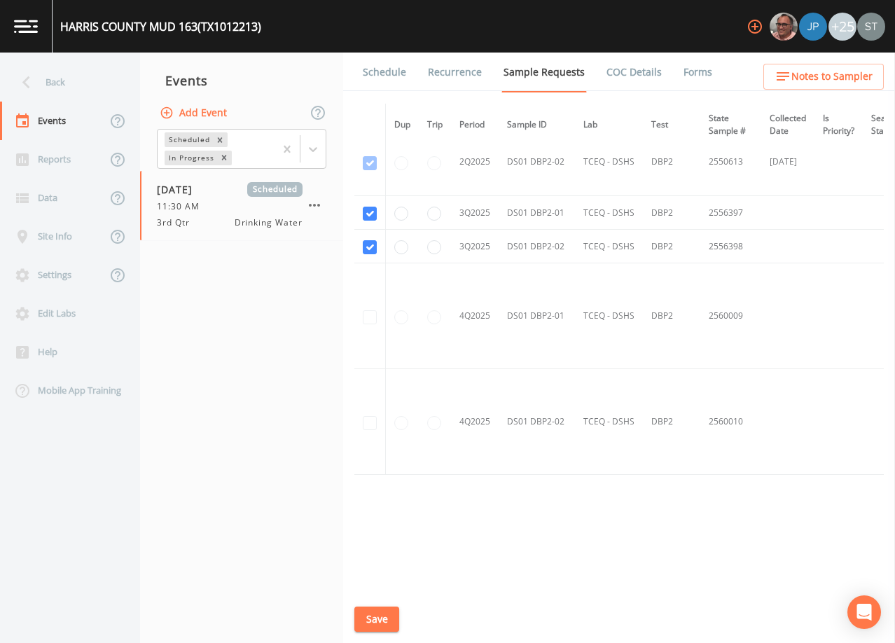
click at [398, 73] on link "Schedule" at bounding box center [385, 72] width 48 height 39
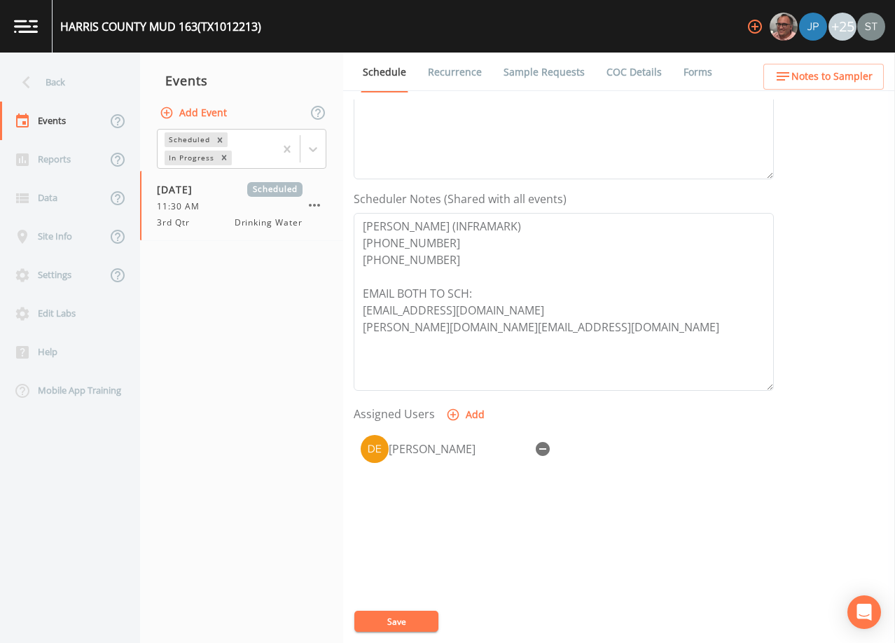
scroll to position [345, 0]
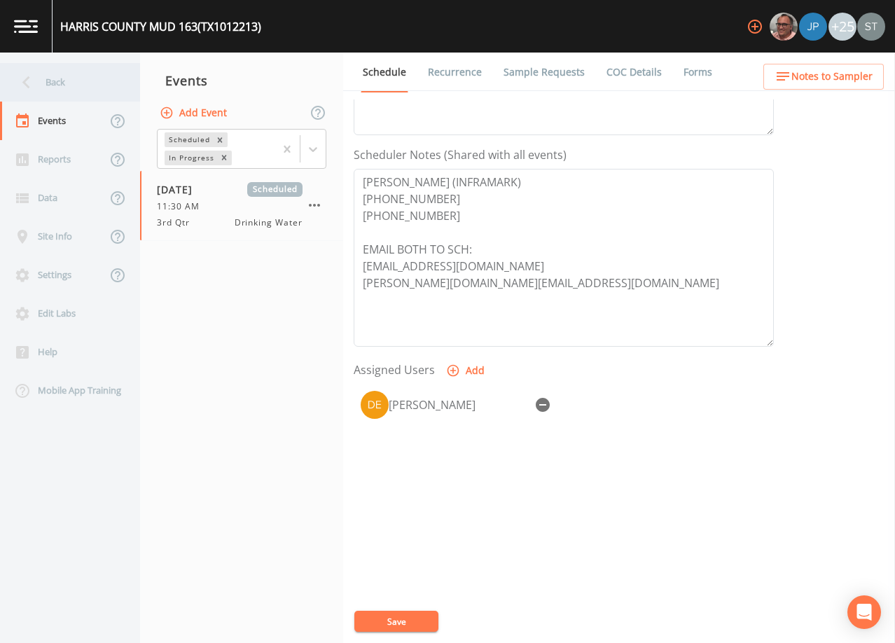
click at [74, 78] on div "Back" at bounding box center [63, 82] width 126 height 39
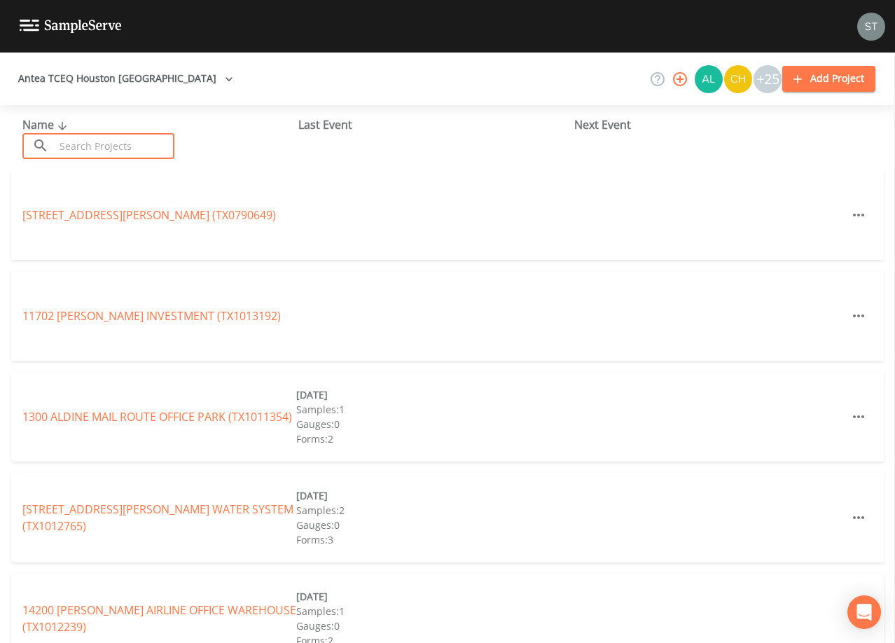
click at [150, 143] on input "text" at bounding box center [115, 146] width 120 height 26
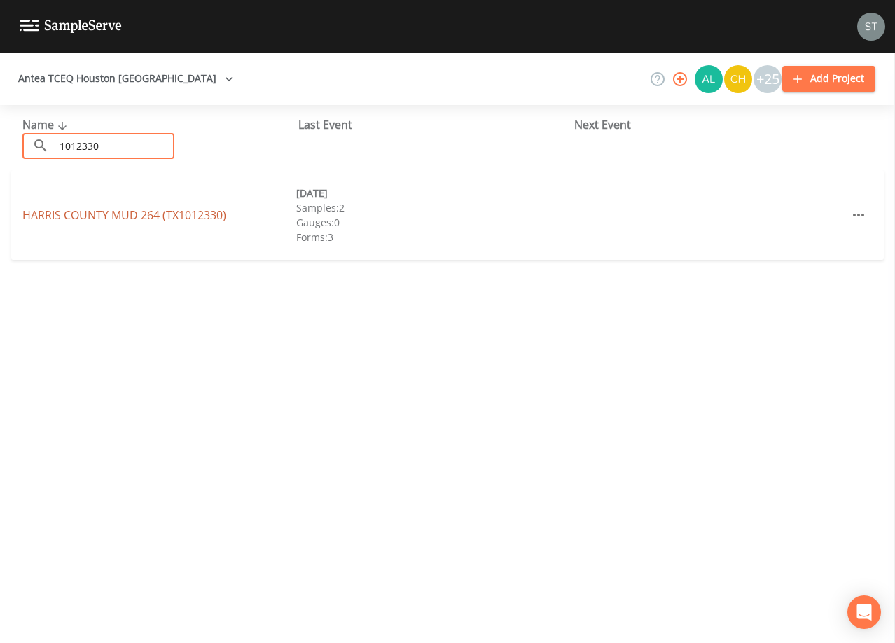
type input "1012330"
click at [207, 217] on link "[GEOGRAPHIC_DATA] 264 (TX1012330)" at bounding box center [124, 214] width 204 height 15
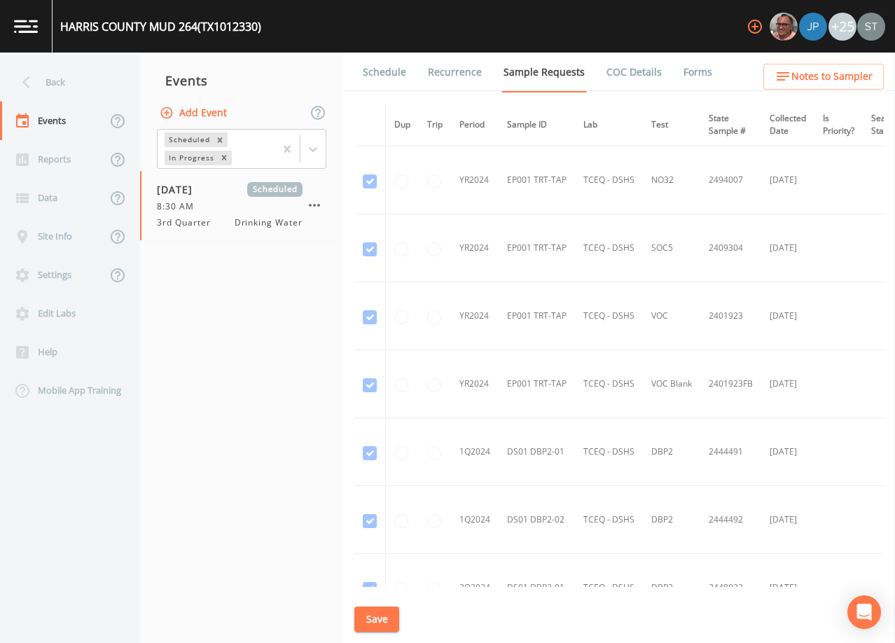
click at [399, 65] on link "Schedule" at bounding box center [385, 72] width 48 height 39
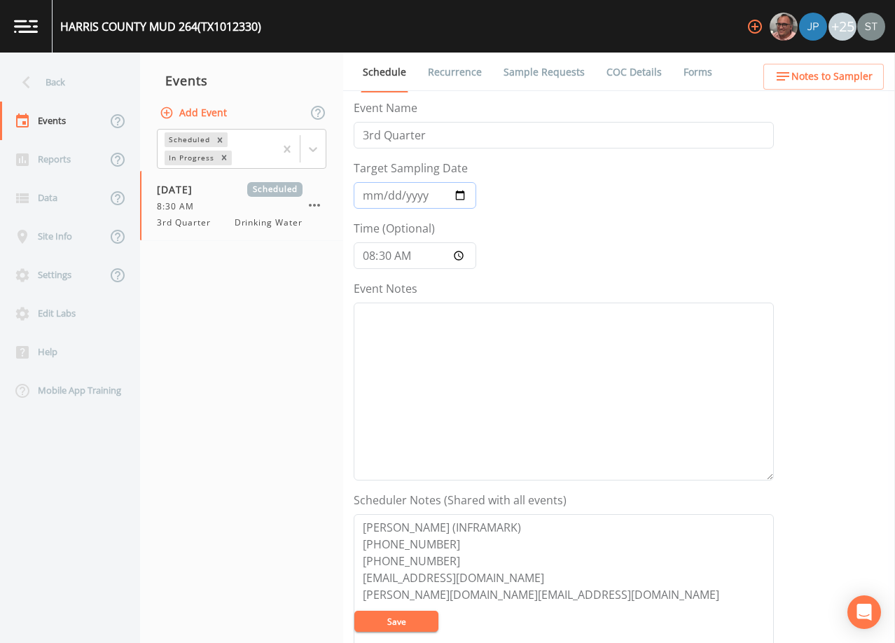
click at [389, 197] on input "[DATE]" at bounding box center [415, 195] width 123 height 27
type input "[DATE]"
type input "11:30"
click at [505, 384] on textarea "Event Notes" at bounding box center [564, 391] width 420 height 178
click at [462, 559] on textarea "[PERSON_NAME] (INFRAMARK) [PHONE_NUMBER] [PHONE_NUMBER] [EMAIL_ADDRESS][DOMAIN_…" at bounding box center [564, 603] width 420 height 178
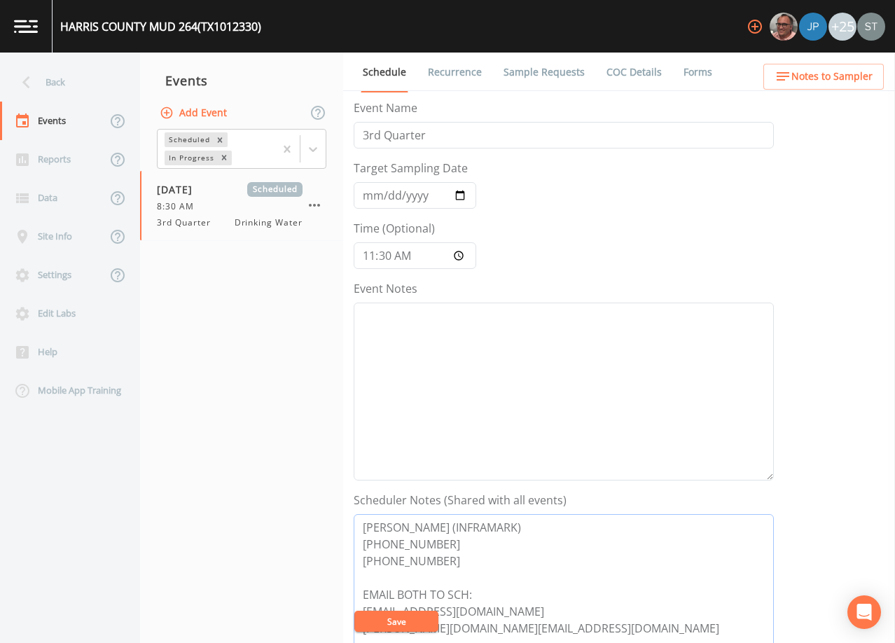
type textarea "[PERSON_NAME] (INFRAMARK) [PHONE_NUMBER] [PHONE_NUMBER] EMAIL BOTH TO SCH: [EMA…"
click at [513, 418] on textarea "Event Notes" at bounding box center [564, 391] width 420 height 178
click at [591, 369] on textarea "Event Notes" at bounding box center [564, 391] width 420 height 178
paste textarea "[DATE]1:27 Email Sent [DATE]4:12 Confirmed Appt"
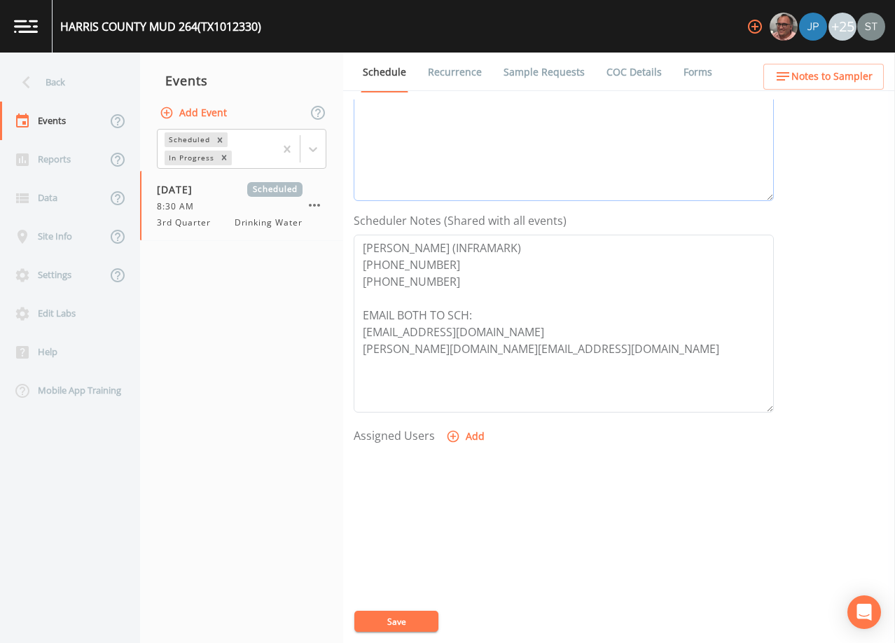
scroll to position [280, 0]
type textarea "[DATE]1:27 Email Sent [DATE]4:12 Confirmed Appt"
click at [471, 436] on button "Add" at bounding box center [466, 436] width 47 height 26
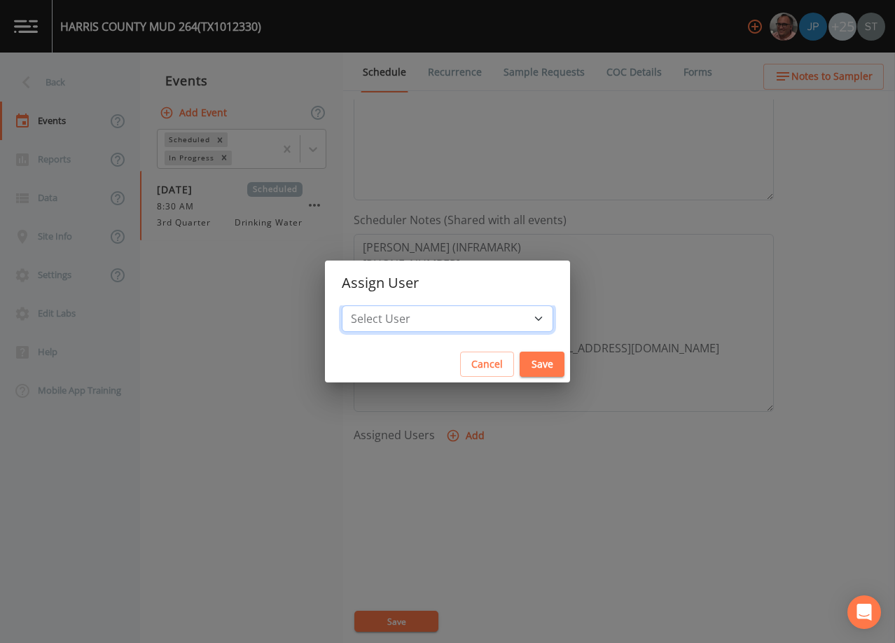
click at [455, 326] on select "Select User [PERSON_NAME] [PERSON_NAME] [PERSON_NAME] [PERSON_NAME] [PERSON_NAM…" at bounding box center [447, 318] width 211 height 27
select select "3585e269-5d1f-4d98-ab9d-4913da50343a"
click at [373, 305] on select "Select User [PERSON_NAME] [PERSON_NAME] [PERSON_NAME] [PERSON_NAME] [PERSON_NAM…" at bounding box center [447, 318] width 211 height 27
click at [519, 363] on button "Save" at bounding box center [541, 364] width 45 height 26
select select
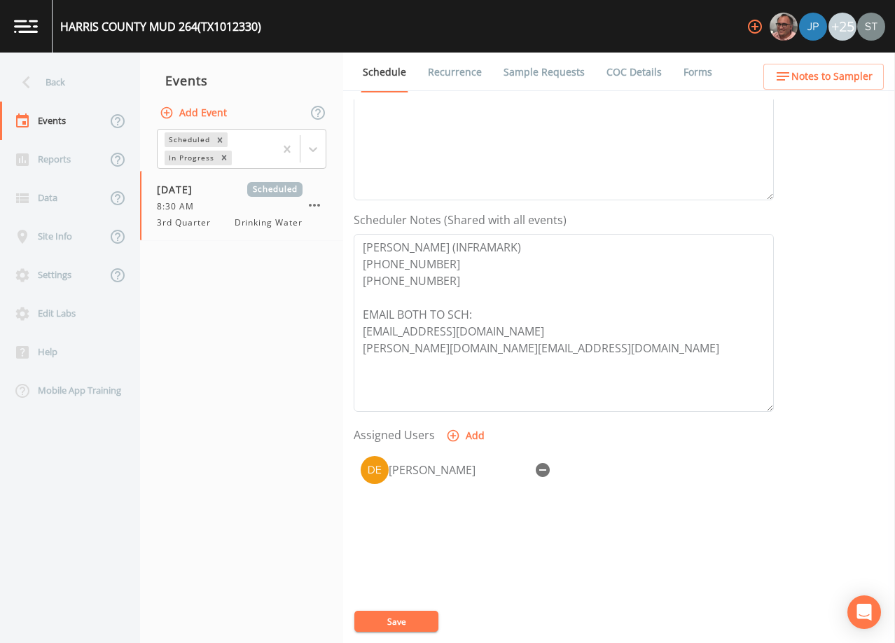
click at [412, 623] on button "Save" at bounding box center [396, 620] width 84 height 21
click at [830, 84] on span "Notes to Sampler" at bounding box center [831, 77] width 81 height 18
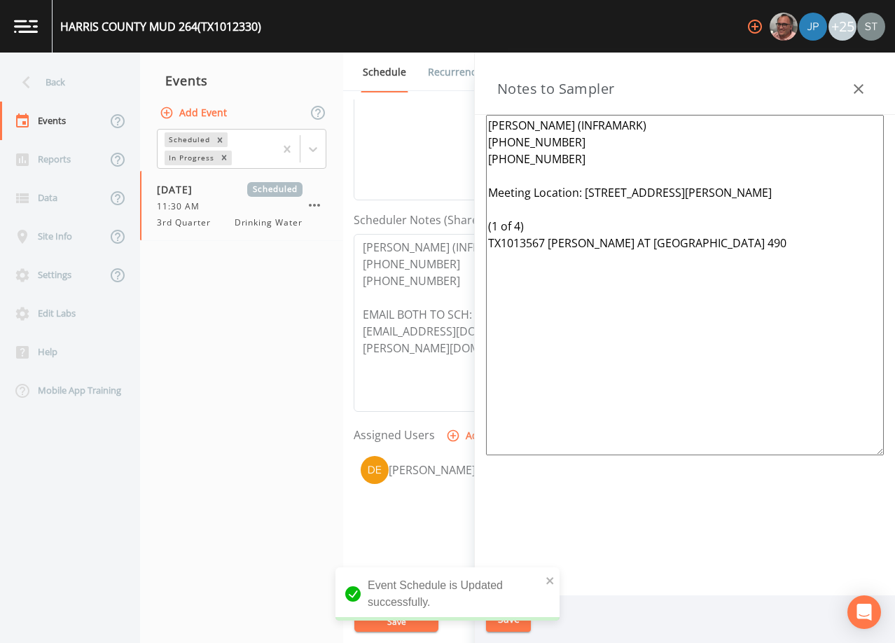
drag, startPoint x: 730, startPoint y: 318, endPoint x: 419, endPoint y: 188, distance: 336.7
click at [419, 188] on div "Back Events Reports Data Site Info Settings Edit Labs Help Mobile App Training …" at bounding box center [447, 348] width 895 height 590
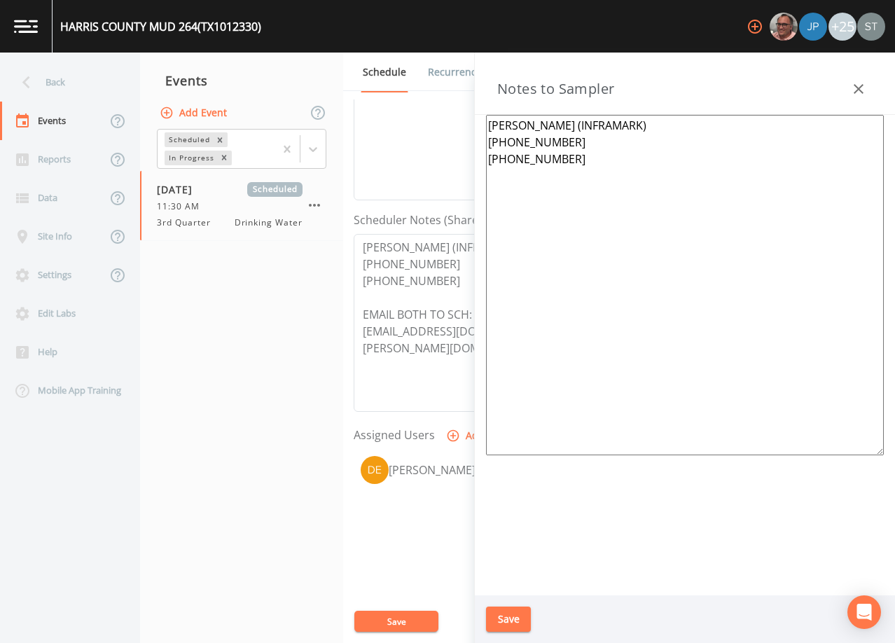
click at [806, 272] on textarea "[PERSON_NAME] (INFRAMARK) [PHONE_NUMBER] [PHONE_NUMBER]" at bounding box center [685, 285] width 398 height 340
paste textarea "*Operator- [PERSON_NAME] [PHONE_NUMBER]* 1st & 2nd Meeting Location: [STREET_AD…"
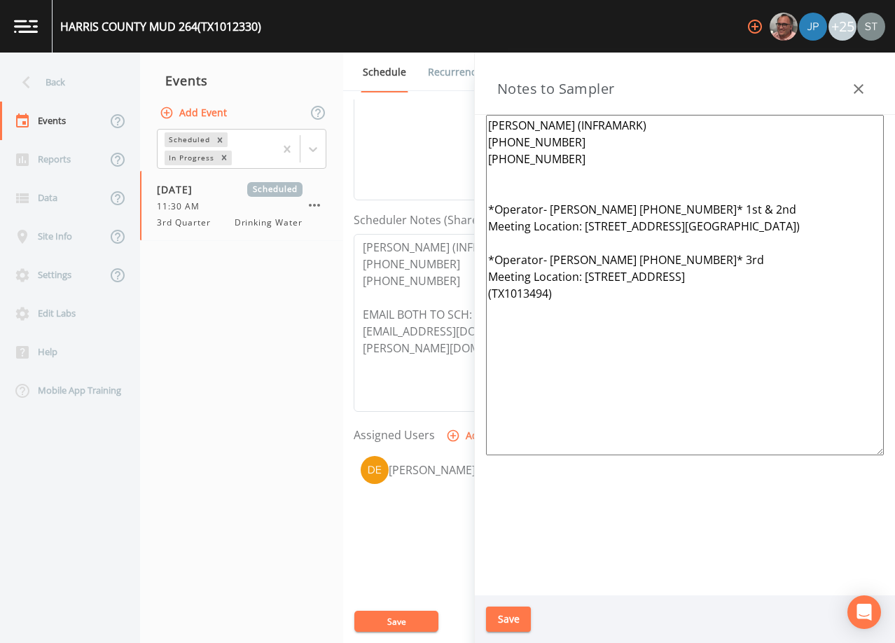
type textarea "[PERSON_NAME] (INFRAMARK) [PHONE_NUMBER] [PHONE_NUMBER] *Operator- [PERSON_NAME…"
click at [515, 616] on button "Save" at bounding box center [508, 619] width 45 height 26
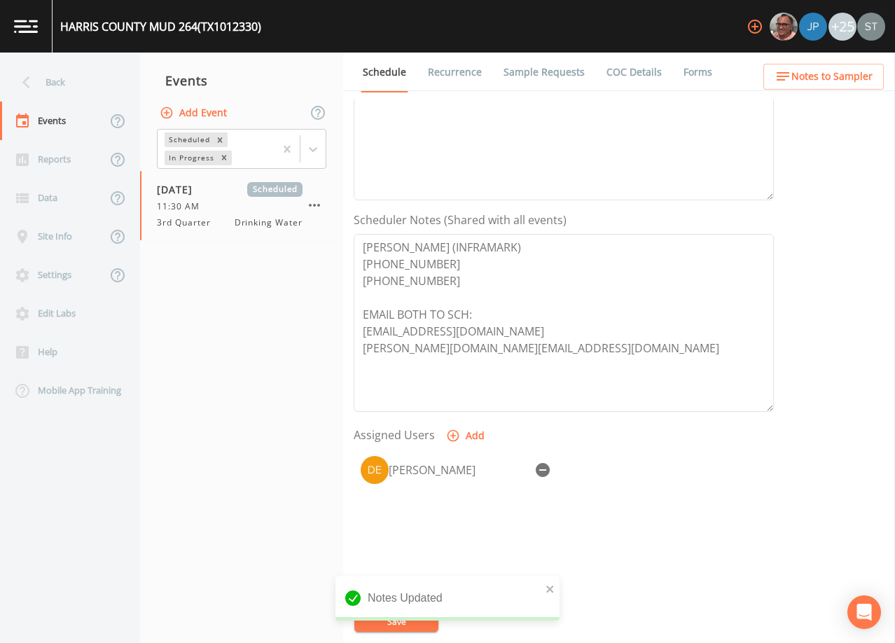
click at [857, 74] on span "Notes to Sampler" at bounding box center [831, 77] width 81 height 18
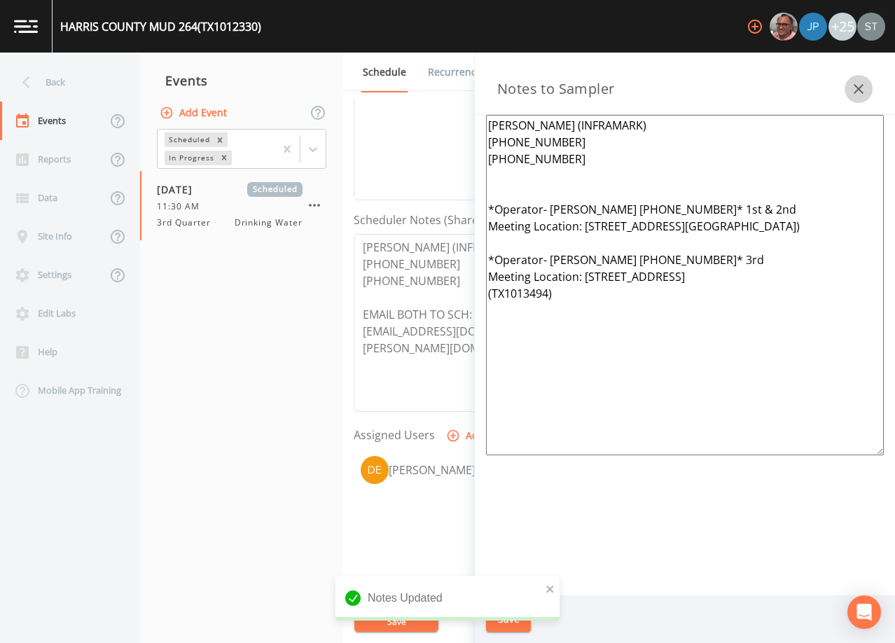
click at [858, 77] on button "button" at bounding box center [858, 89] width 28 height 28
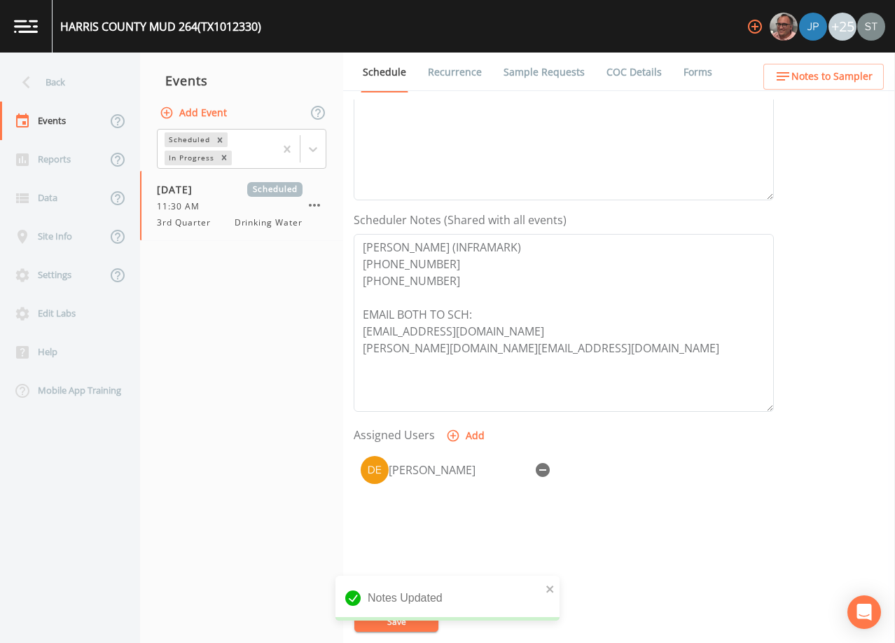
click at [547, 78] on link "Sample Requests" at bounding box center [543, 72] width 85 height 39
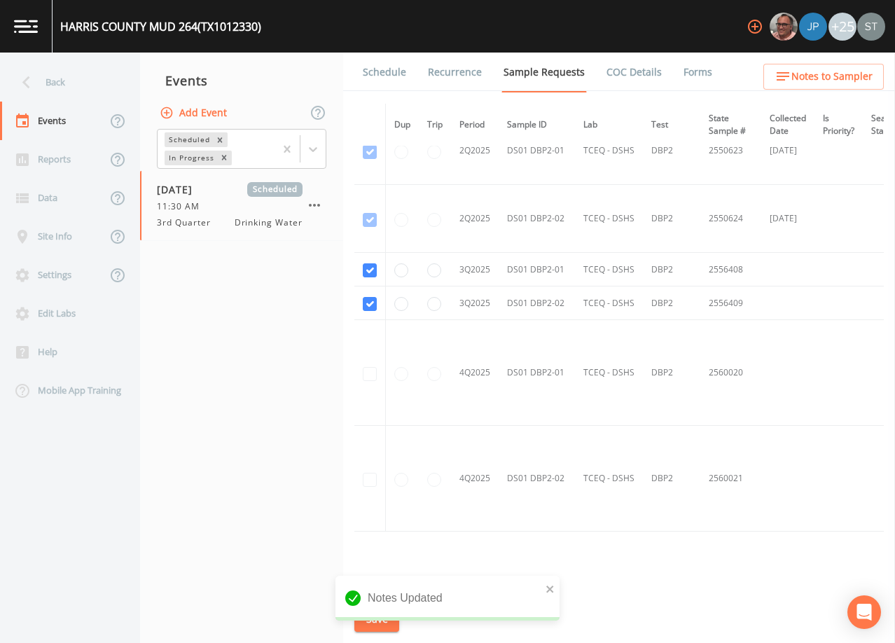
scroll to position [1260, 0]
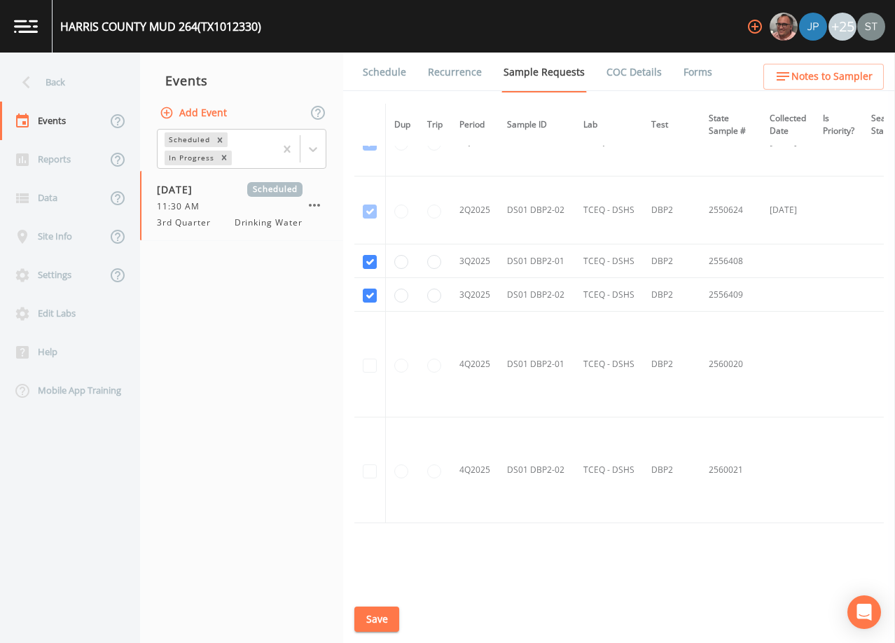
drag, startPoint x: 389, startPoint y: 69, endPoint x: 400, endPoint y: 75, distance: 13.2
click at [389, 69] on link "Schedule" at bounding box center [385, 72] width 48 height 39
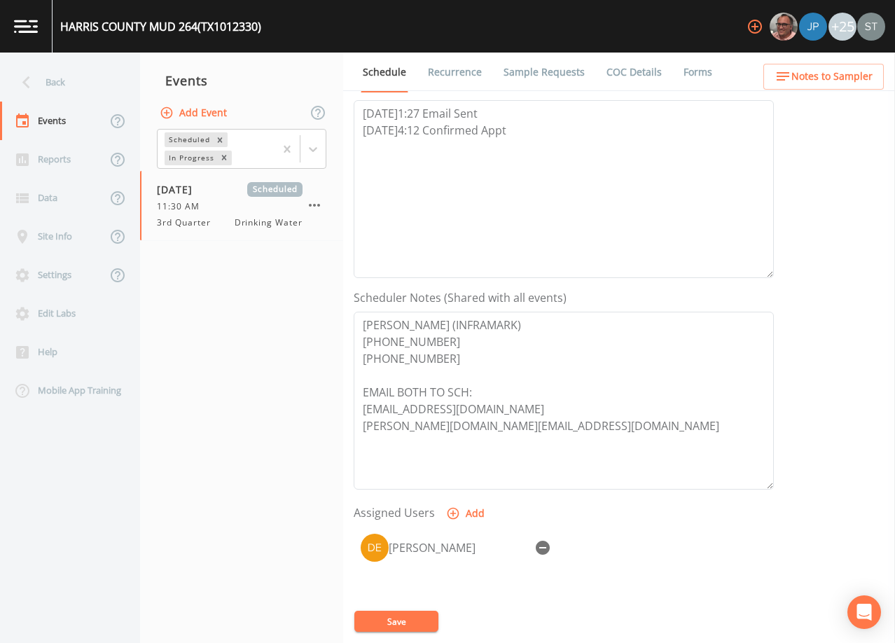
scroll to position [210, 0]
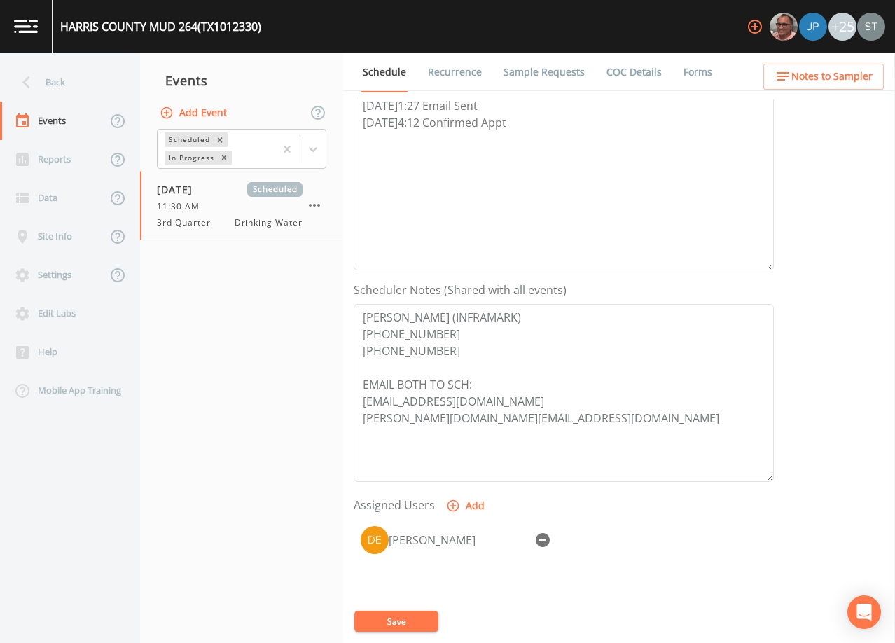
click at [853, 75] on span "Notes to Sampler" at bounding box center [831, 77] width 81 height 18
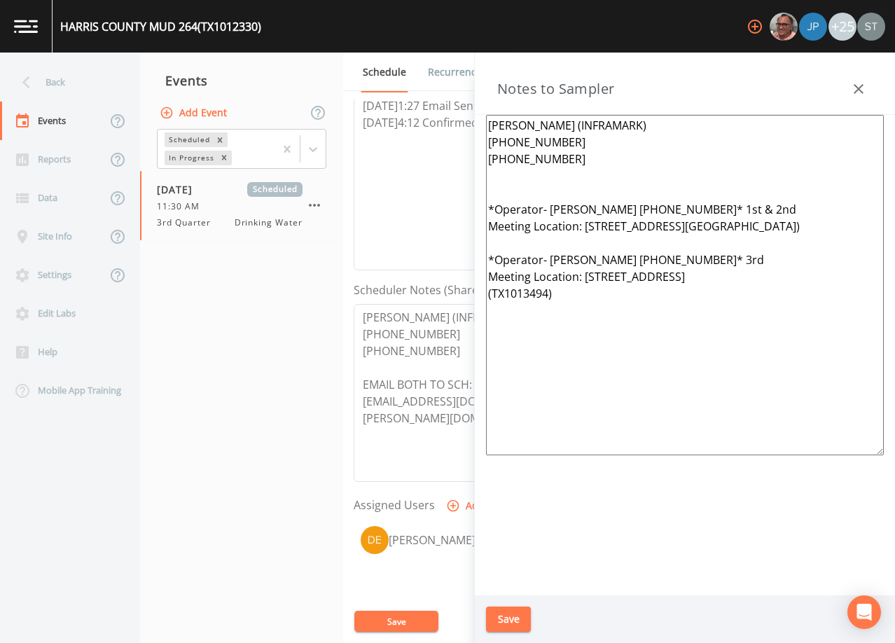
click at [532, 181] on textarea "[PERSON_NAME] (INFRAMARK) [PHONE_NUMBER] [PHONE_NUMBER] *Operator- [PERSON_NAME…" at bounding box center [685, 285] width 398 height 340
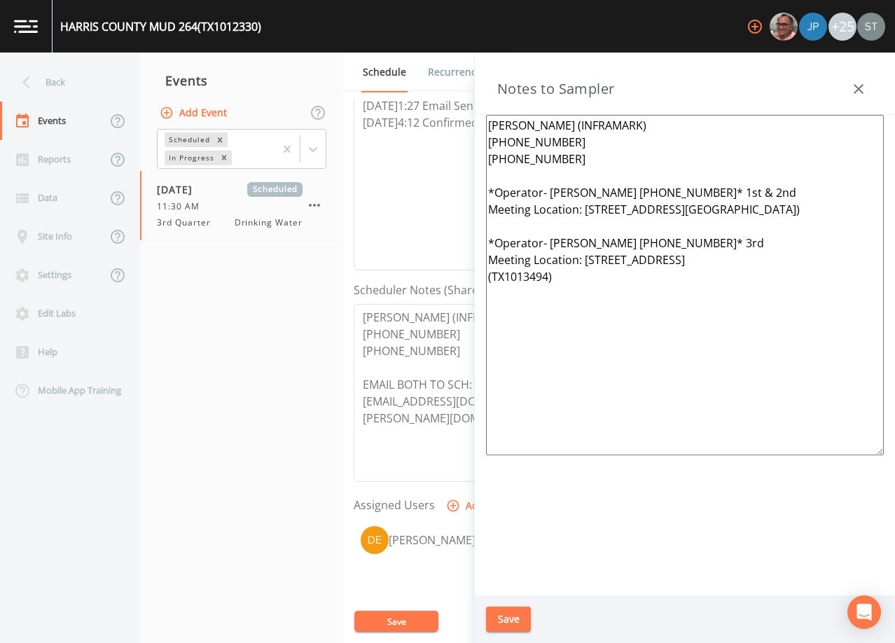
type textarea "[PERSON_NAME] (INFRAMARK) [PHONE_NUMBER] [PHONE_NUMBER] *Operator- [PERSON_NAME…"
click at [512, 613] on button "Save" at bounding box center [508, 619] width 45 height 26
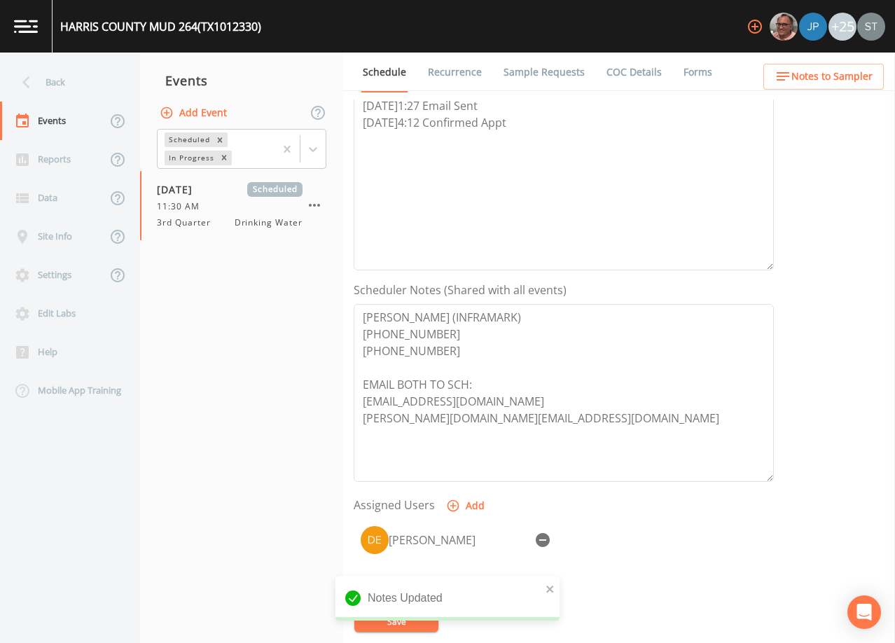
click at [869, 76] on span "Notes to Sampler" at bounding box center [831, 77] width 81 height 18
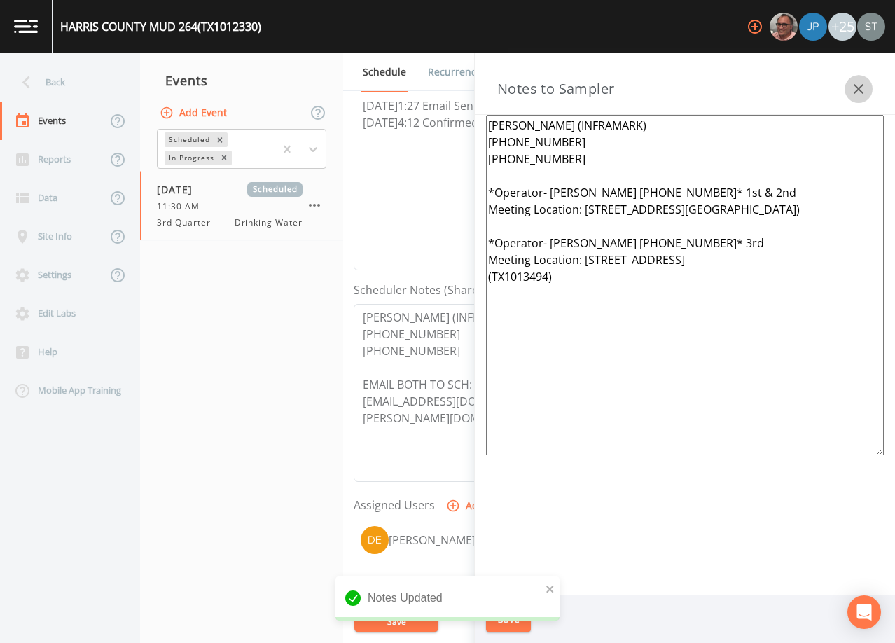
click at [855, 90] on icon "button" at bounding box center [858, 89] width 17 height 17
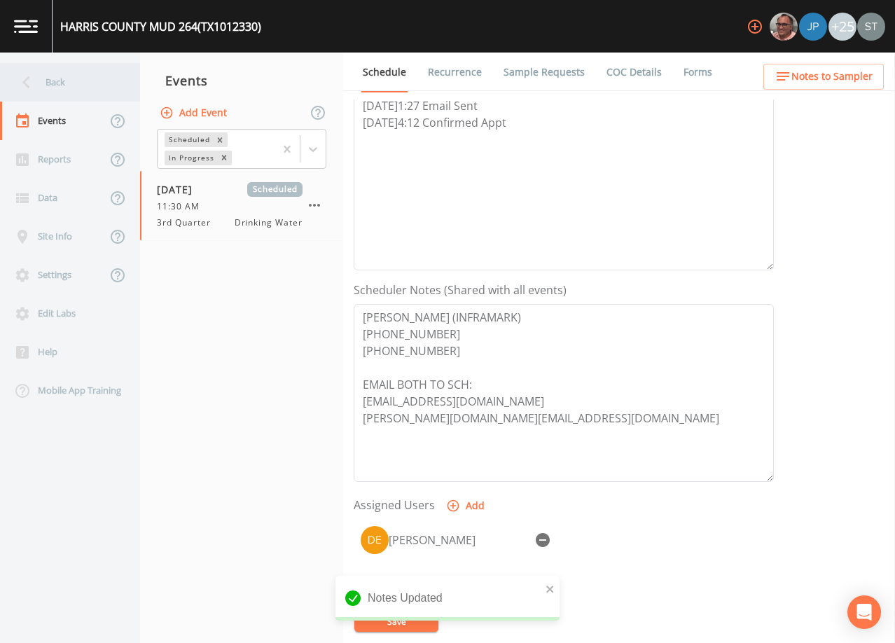
click at [77, 83] on div "Back" at bounding box center [63, 82] width 126 height 39
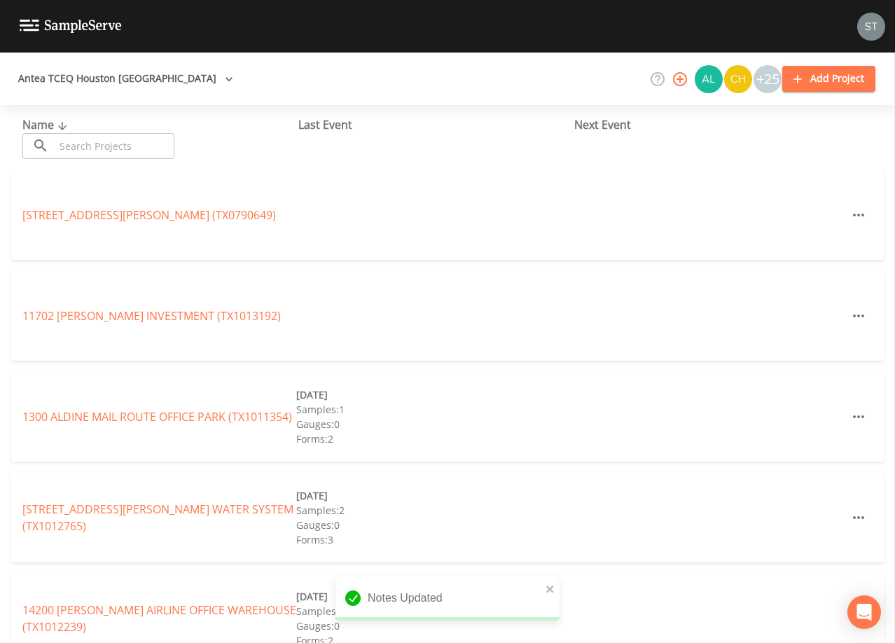
click at [92, 140] on input "text" at bounding box center [115, 146] width 120 height 26
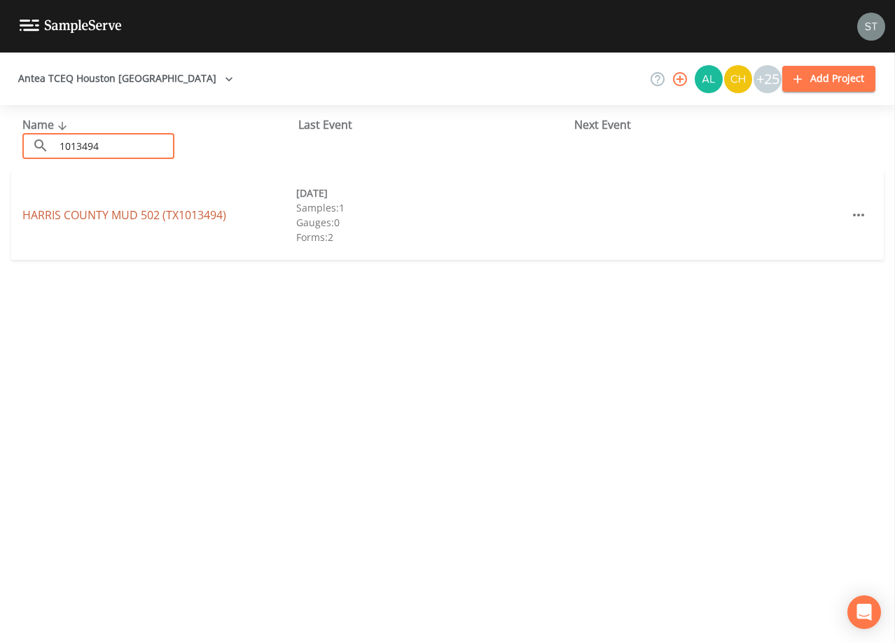
type input "1013494"
click at [146, 218] on link "[GEOGRAPHIC_DATA] 502 (TX1013494)" at bounding box center [124, 214] width 204 height 15
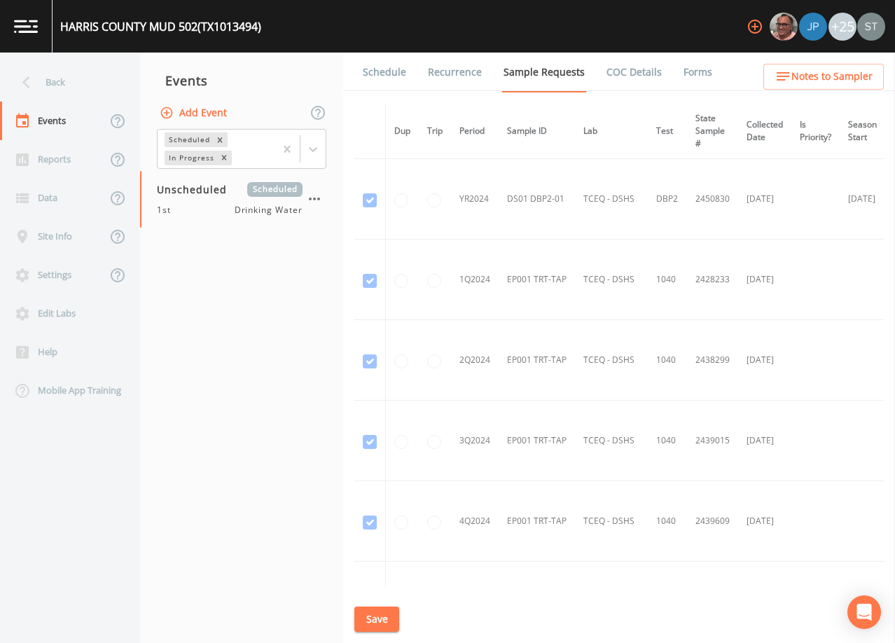
click at [379, 72] on link "Schedule" at bounding box center [385, 72] width 48 height 39
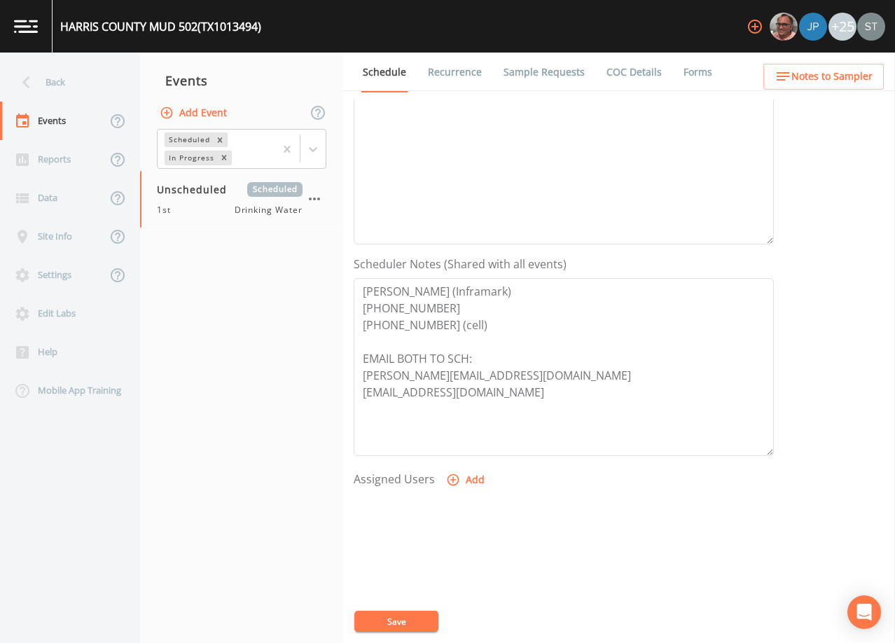
scroll to position [280, 0]
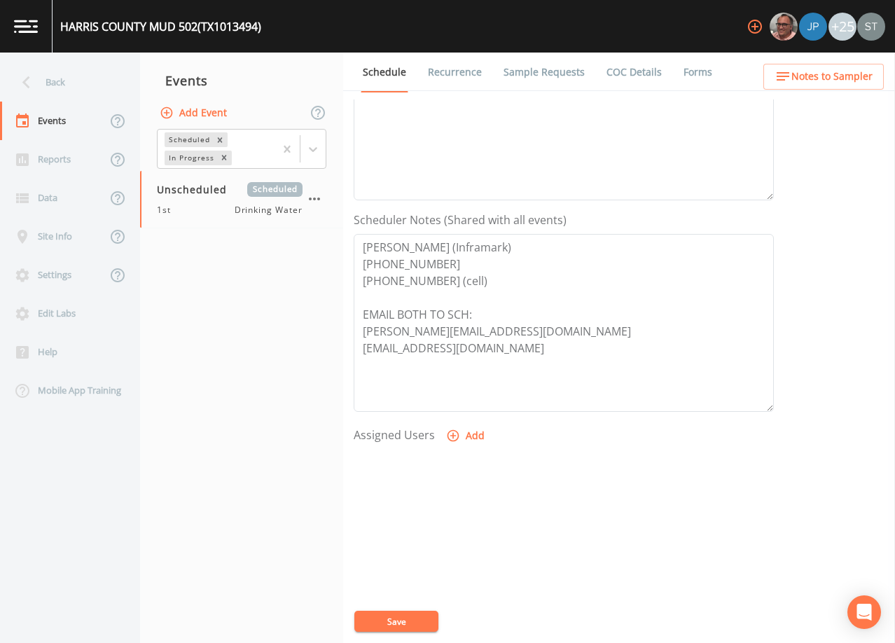
click at [688, 70] on link "Forms" at bounding box center [697, 72] width 33 height 39
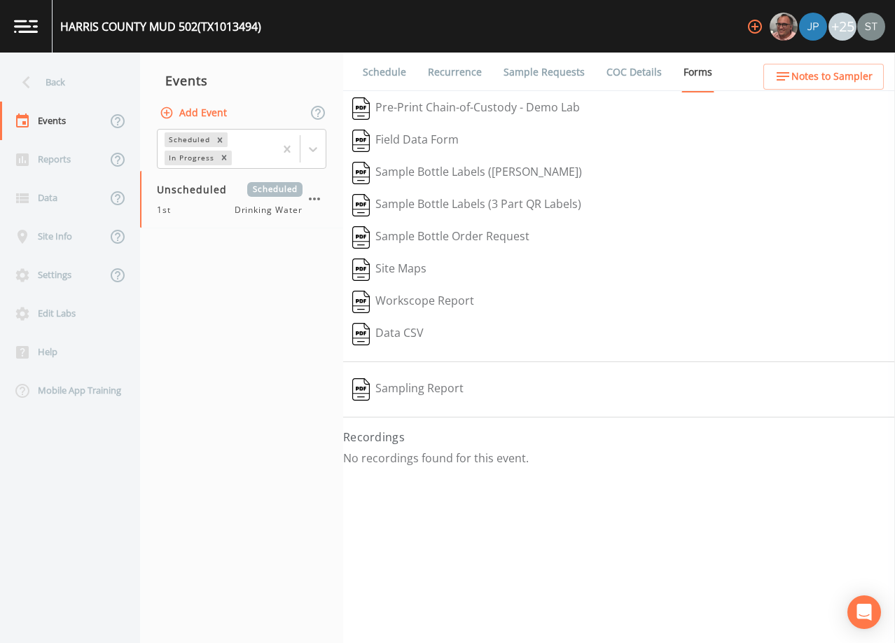
click at [610, 71] on link "COC Details" at bounding box center [634, 72] width 60 height 39
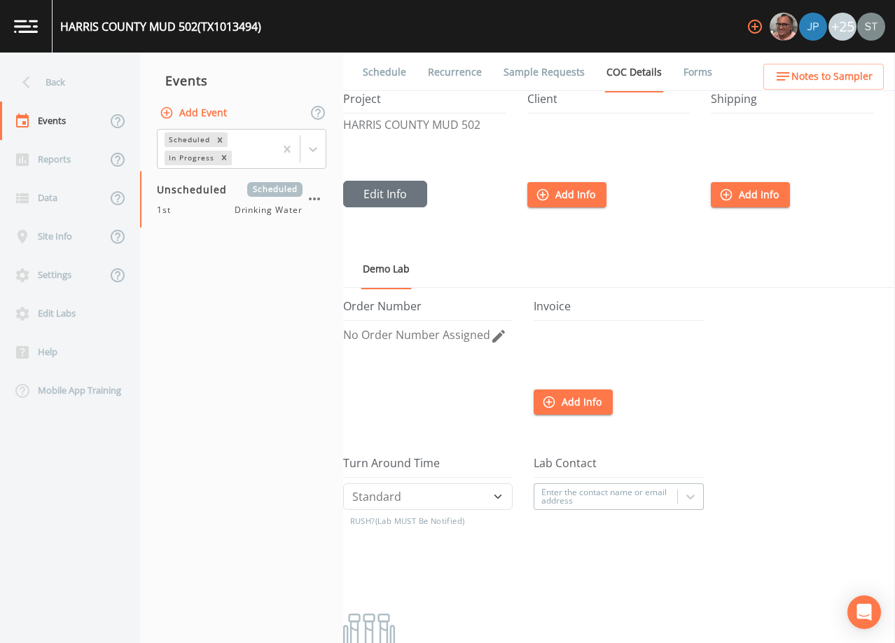
click at [524, 69] on link "Sample Requests" at bounding box center [543, 72] width 85 height 39
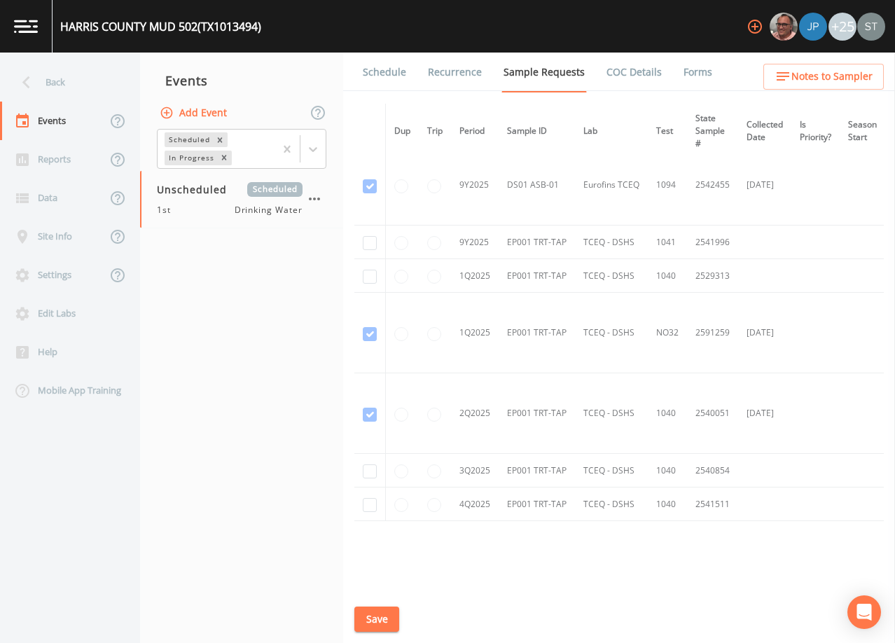
scroll to position [547, 0]
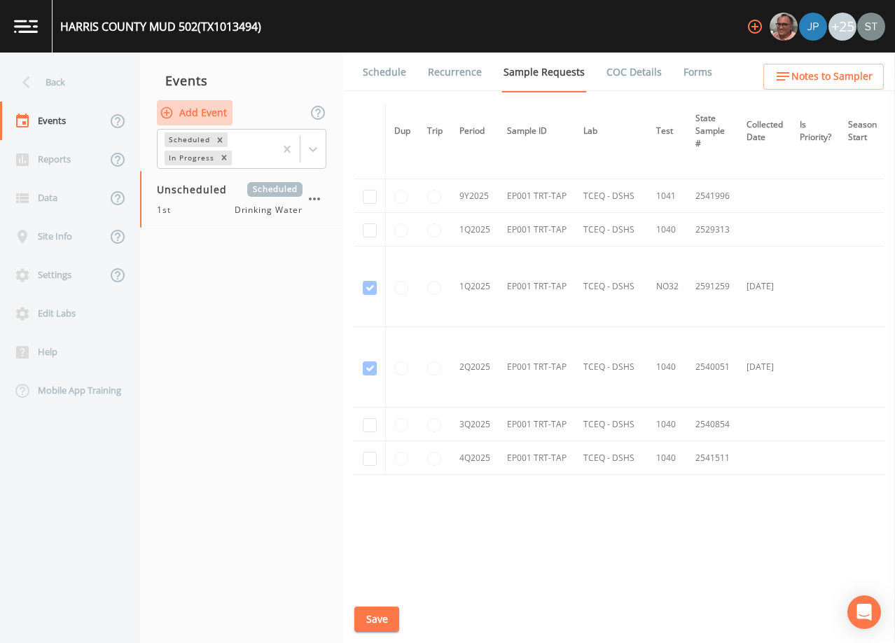
click at [208, 113] on button "Add Event" at bounding box center [195, 113] width 76 height 26
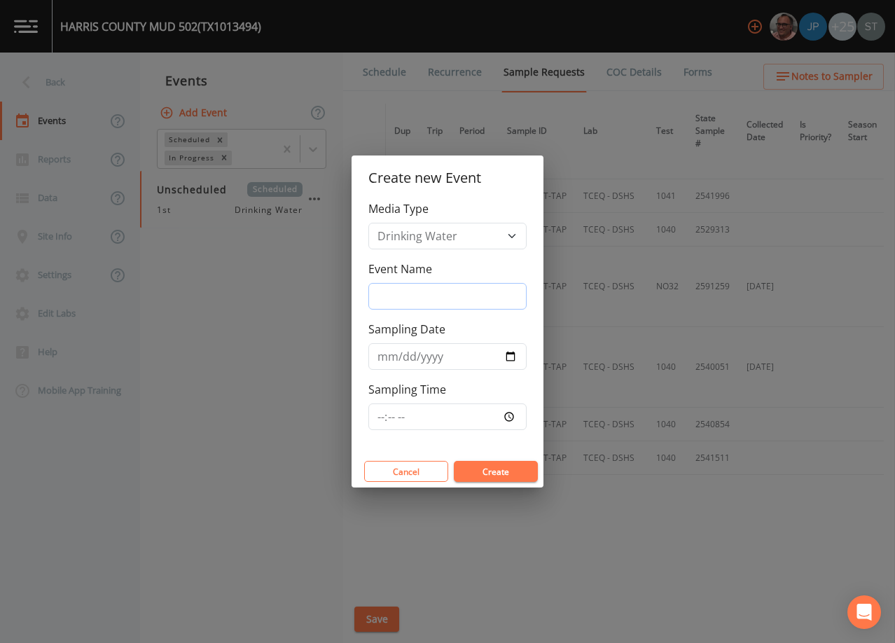
click at [448, 296] on input "Event Name" at bounding box center [447, 296] width 158 height 27
type input "3rd Qtr"
click at [384, 361] on input "Sampling Date" at bounding box center [447, 356] width 158 height 27
type input "[DATE]"
type input "11:30"
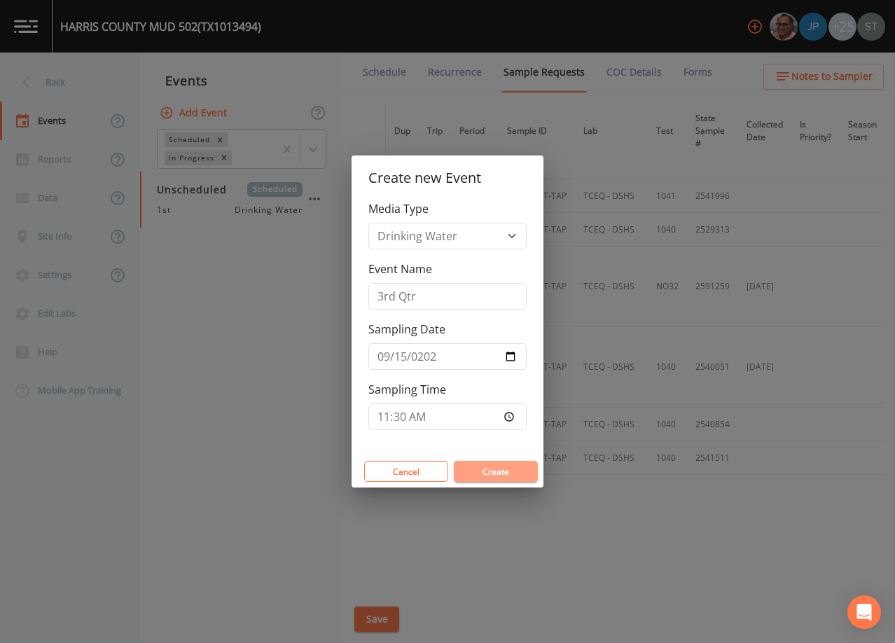
click at [509, 468] on button "Create" at bounding box center [496, 471] width 84 height 21
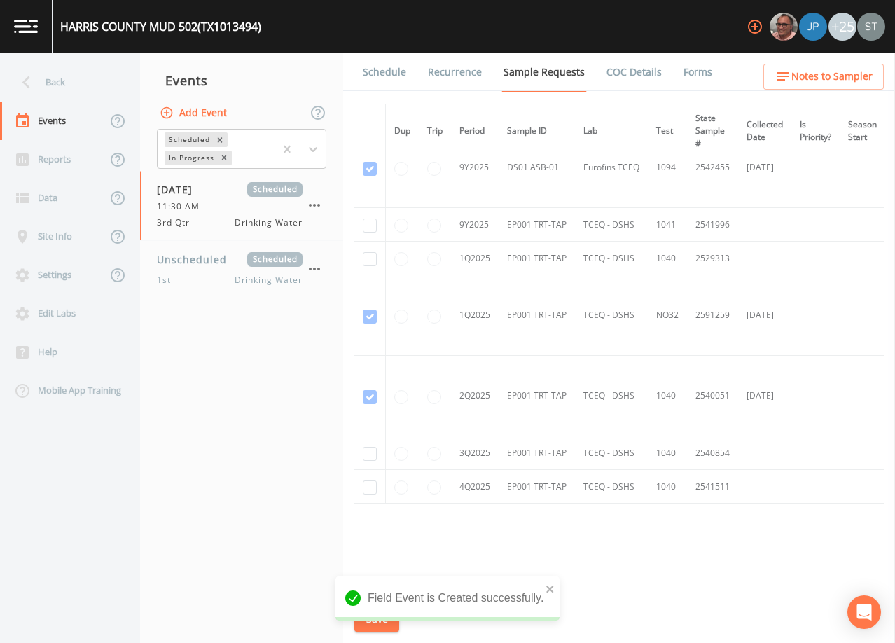
scroll to position [547, 0]
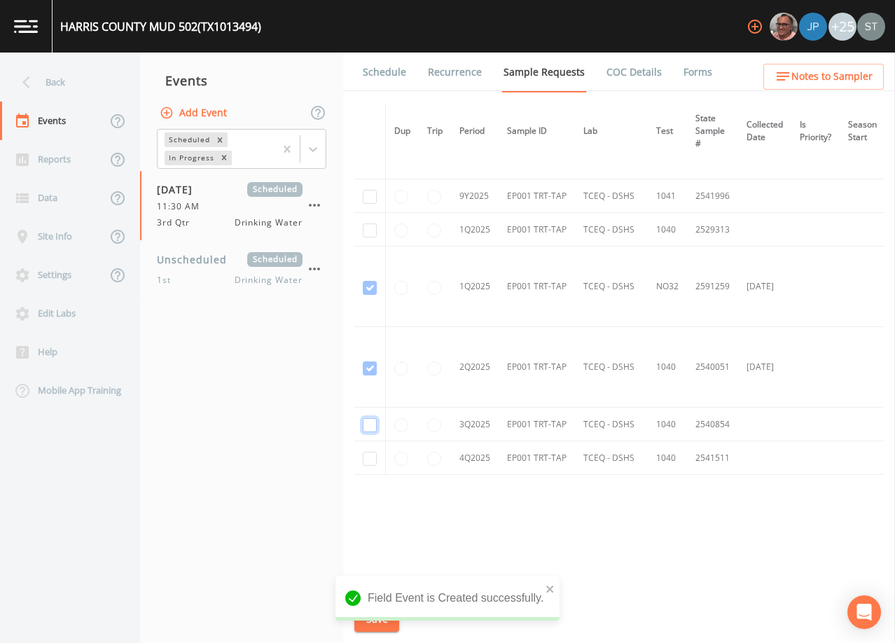
click at [370, 422] on input "checkbox" at bounding box center [370, 425] width 14 height 14
checkbox input "true"
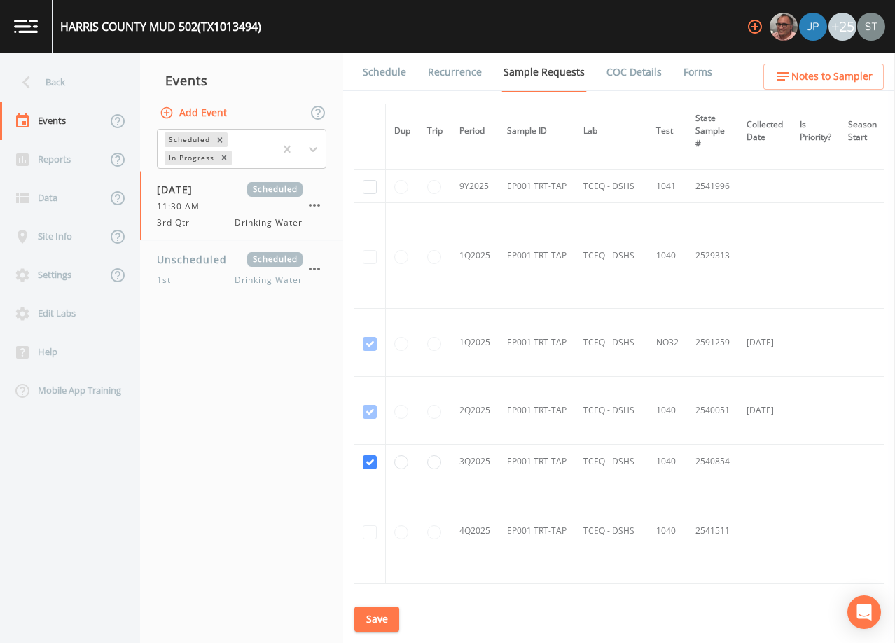
click at [384, 615] on button "Save" at bounding box center [376, 619] width 45 height 26
click at [392, 80] on link "Schedule" at bounding box center [385, 72] width 48 height 39
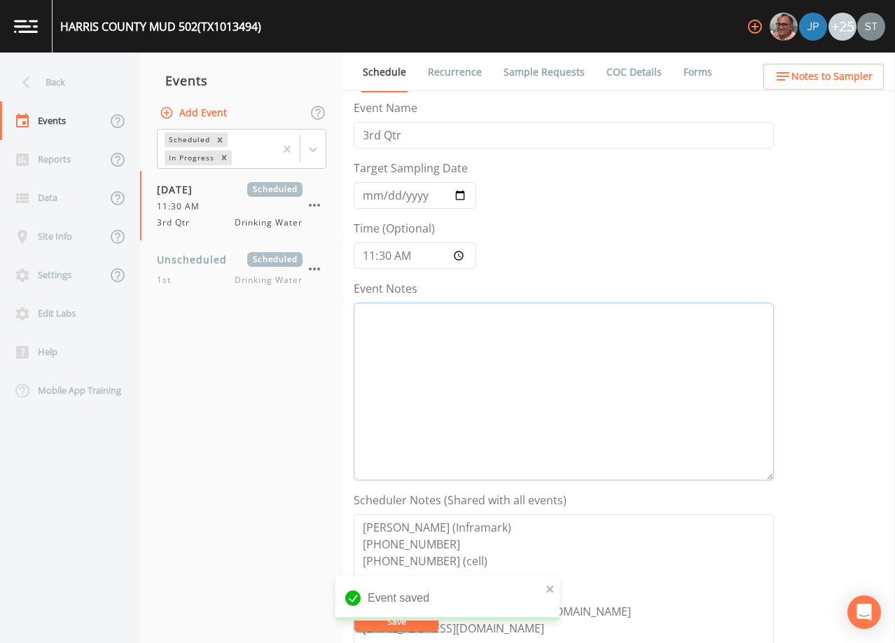
click at [531, 377] on textarea "Event Notes" at bounding box center [564, 391] width 420 height 178
click at [861, 81] on span "Notes to Sampler" at bounding box center [831, 77] width 81 height 18
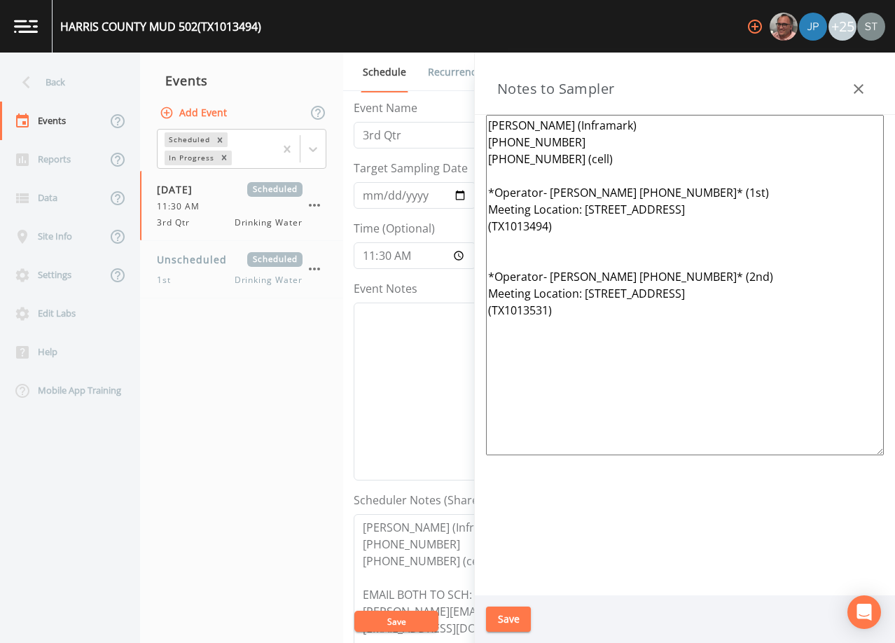
drag, startPoint x: 637, startPoint y: 340, endPoint x: 458, endPoint y: 195, distance: 230.5
click at [458, 195] on div "Back Events Reports Data Site Info Settings Edit Labs Help Mobile App Training …" at bounding box center [447, 348] width 895 height 590
paste textarea "[PERSON_NAME] [PHONE_NUMBER]* 1st & 2nd Meeting Location: [STREET_ADDRESS][GEOG…"
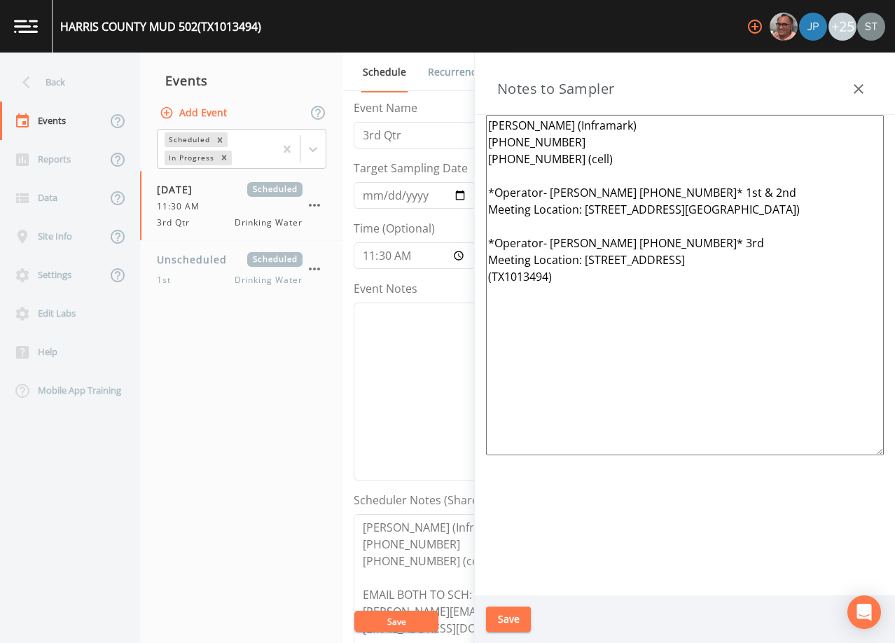
type textarea "[PERSON_NAME] (Inframark) [PHONE_NUMBER] [PHONE_NUMBER] (cell) *Operator- [PERS…"
click at [519, 613] on button "Save" at bounding box center [508, 619] width 45 height 26
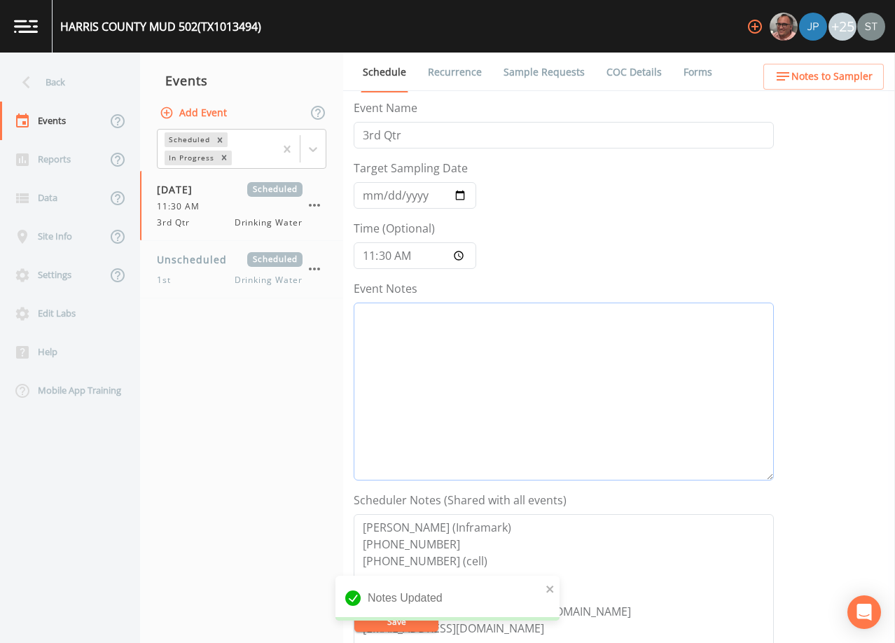
click at [529, 365] on textarea "Event Notes" at bounding box center [564, 391] width 420 height 178
paste textarea "[DATE]1:27 Email Sent [DATE]4:12 Confirmed Appt"
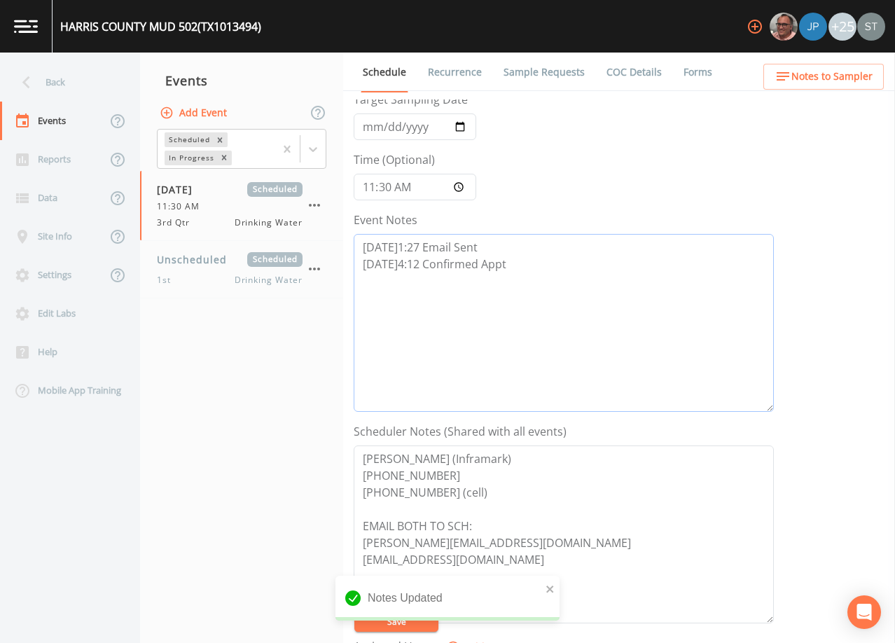
scroll to position [210, 0]
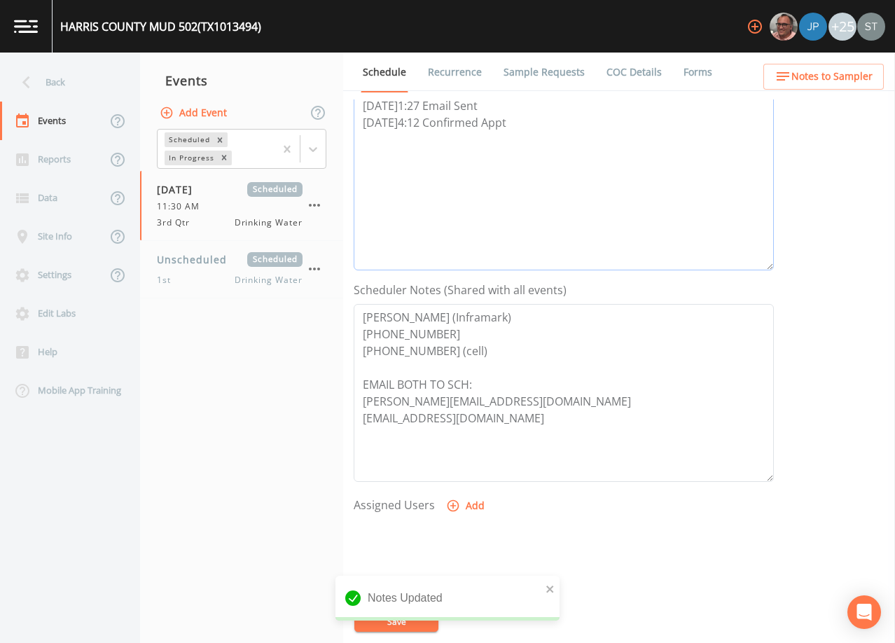
type textarea "[DATE]1:27 Email Sent [DATE]4:12 Confirmed Appt"
click at [467, 505] on button "Add" at bounding box center [466, 506] width 47 height 26
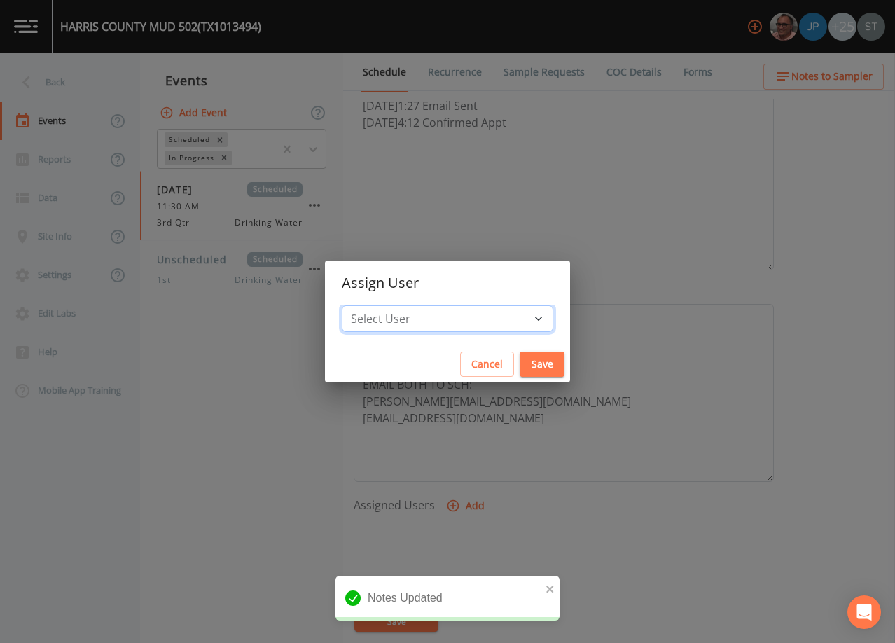
click at [463, 321] on select "Select User [PERSON_NAME] [PERSON_NAME] [PERSON_NAME] [PERSON_NAME] [PERSON_NAM…" at bounding box center [447, 318] width 211 height 27
select select "3585e269-5d1f-4d98-ab9d-4913da50343a"
click at [373, 305] on select "Select User [PERSON_NAME] [PERSON_NAME] [PERSON_NAME] [PERSON_NAME] [PERSON_NAM…" at bounding box center [447, 318] width 211 height 27
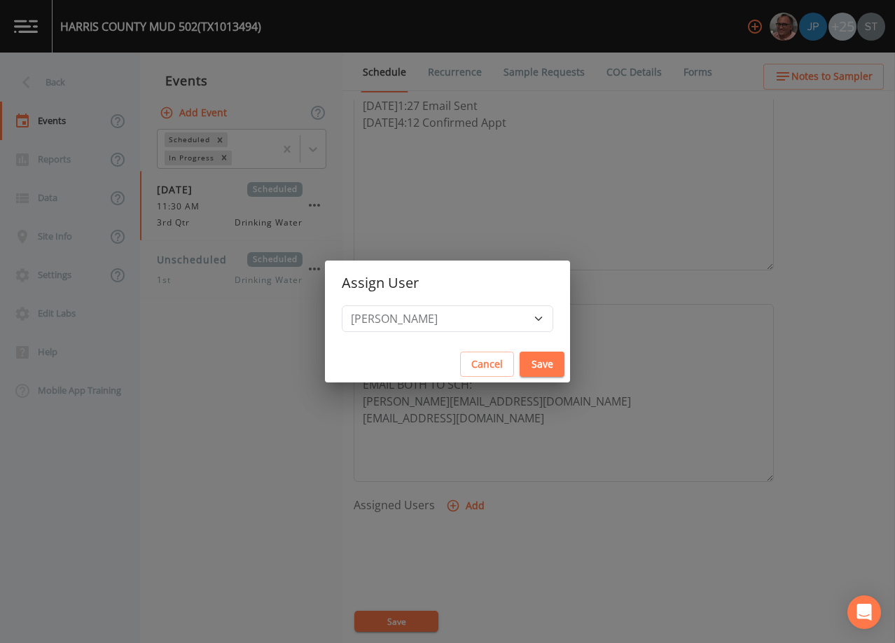
click at [519, 359] on button "Save" at bounding box center [541, 364] width 45 height 26
select select
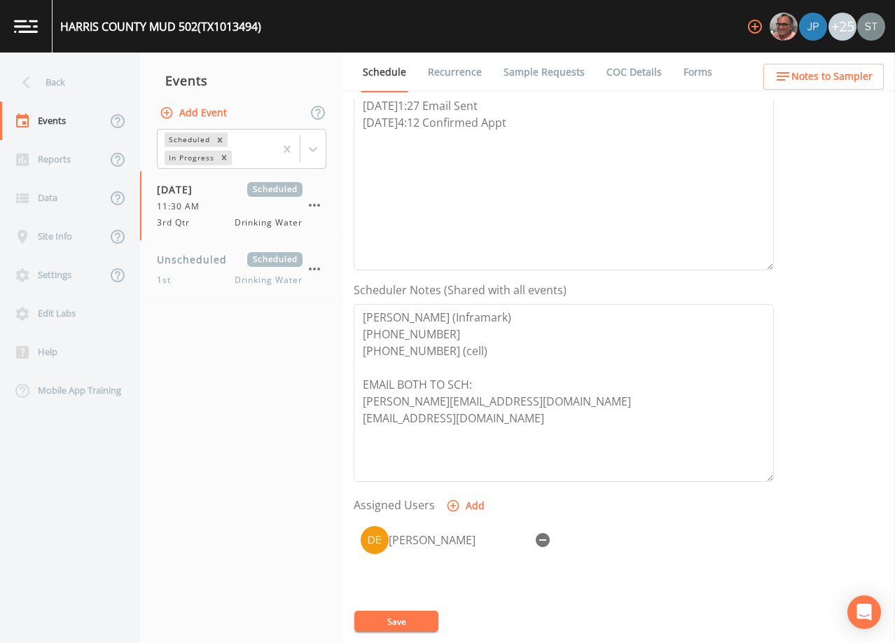
click at [413, 617] on button "Save" at bounding box center [396, 620] width 84 height 21
click at [854, 81] on span "Notes to Sampler" at bounding box center [831, 77] width 81 height 18
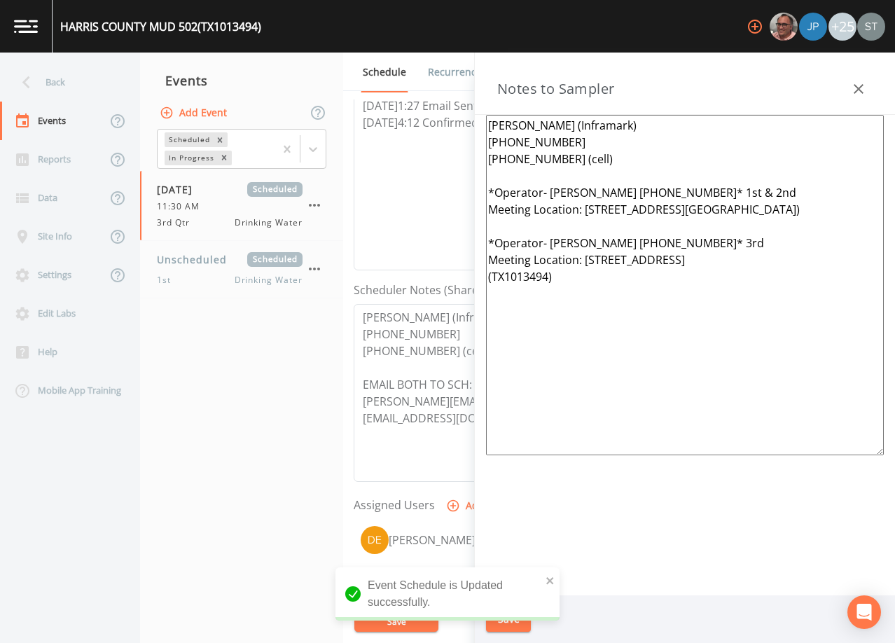
click at [855, 80] on button "button" at bounding box center [858, 89] width 28 height 28
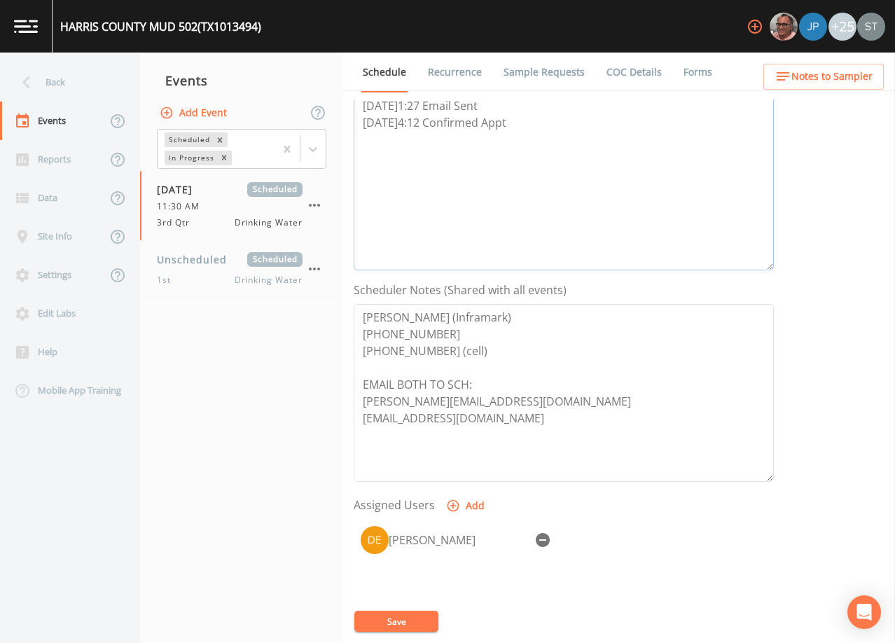
click at [523, 207] on textarea "[DATE]1:27 Email Sent [DATE]4:12 Confirmed Appt" at bounding box center [564, 181] width 420 height 178
click at [456, 78] on link "Recurrence" at bounding box center [455, 72] width 58 height 39
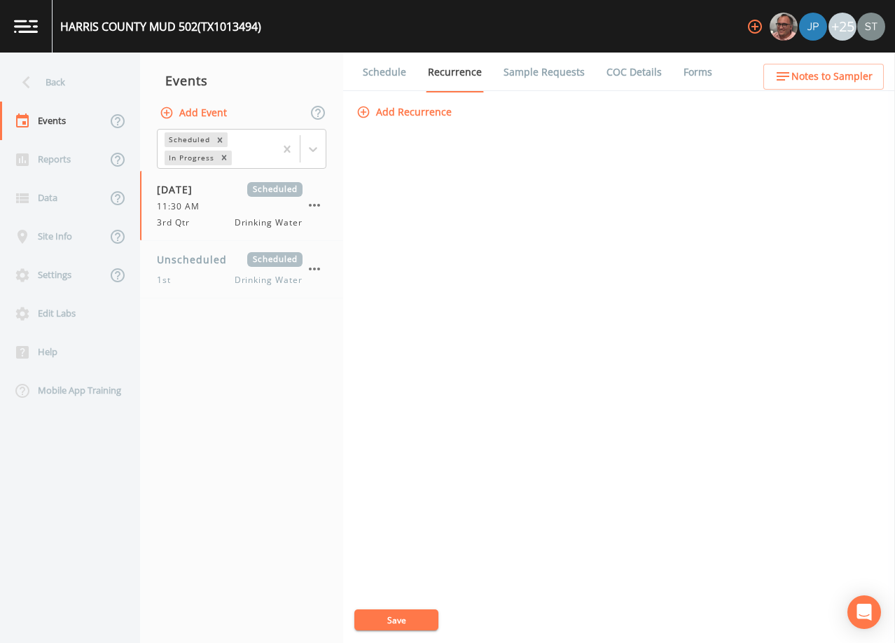
click at [389, 74] on link "Schedule" at bounding box center [385, 72] width 48 height 39
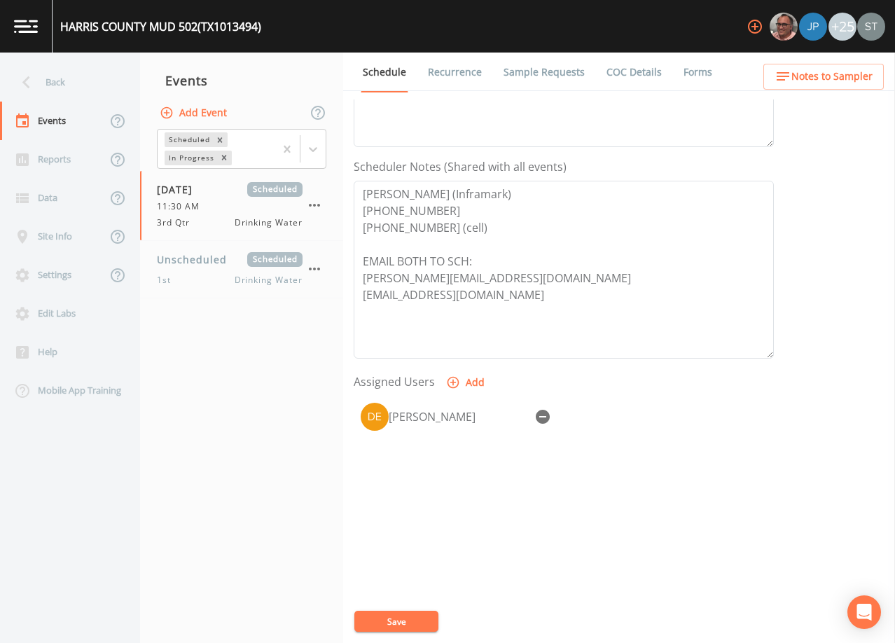
scroll to position [345, 0]
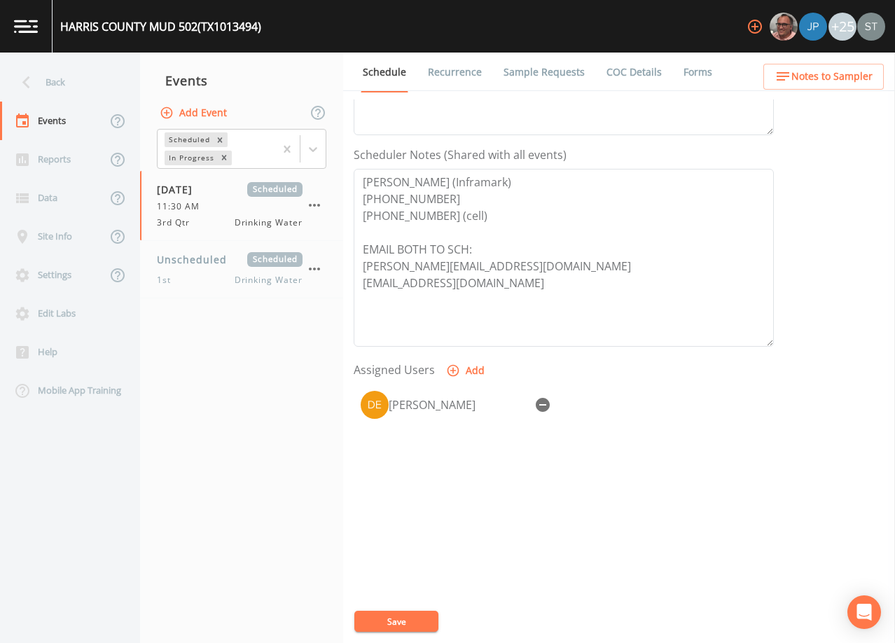
click at [544, 74] on link "Sample Requests" at bounding box center [543, 72] width 85 height 39
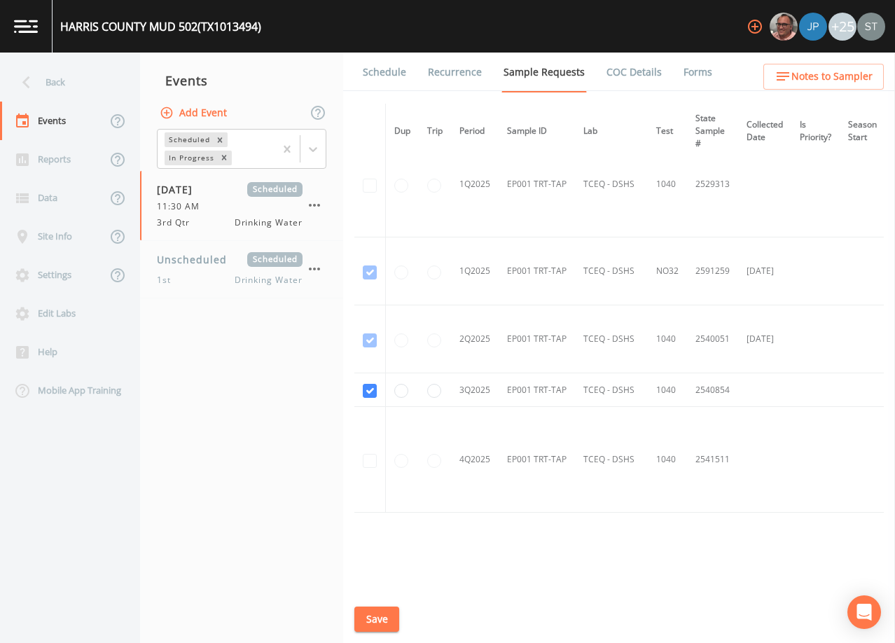
scroll to position [560, 0]
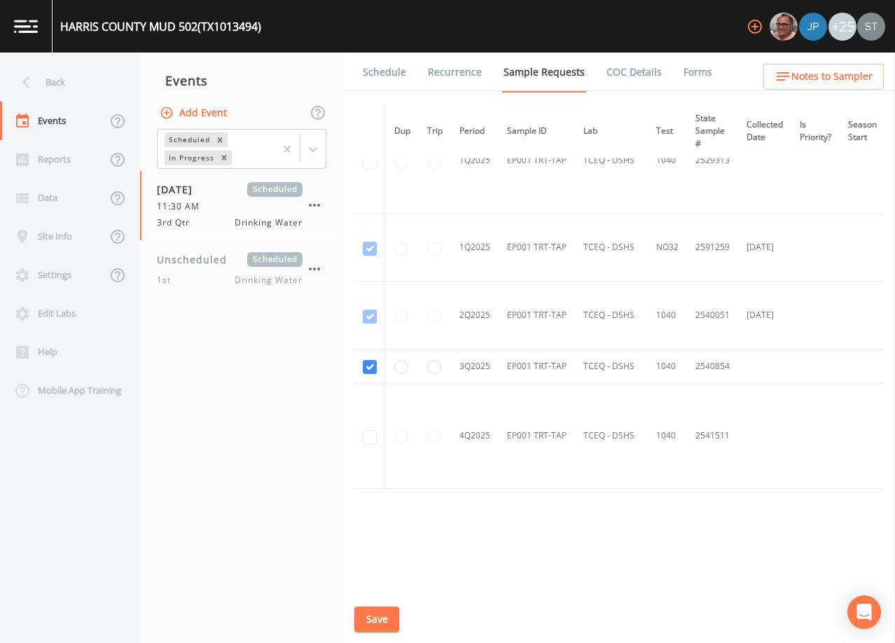
click at [382, 72] on link "Schedule" at bounding box center [385, 72] width 48 height 39
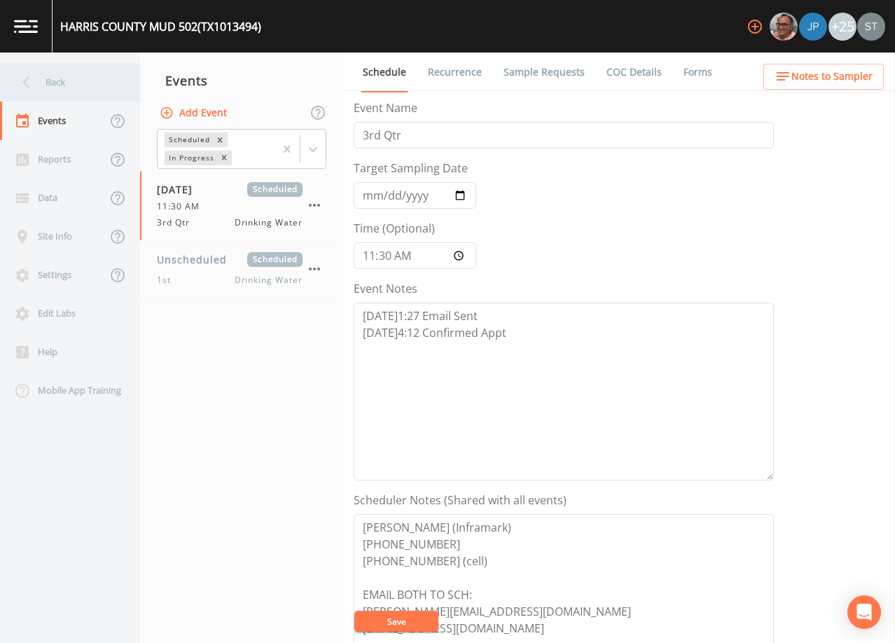
click at [70, 88] on div "Back" at bounding box center [63, 82] width 126 height 39
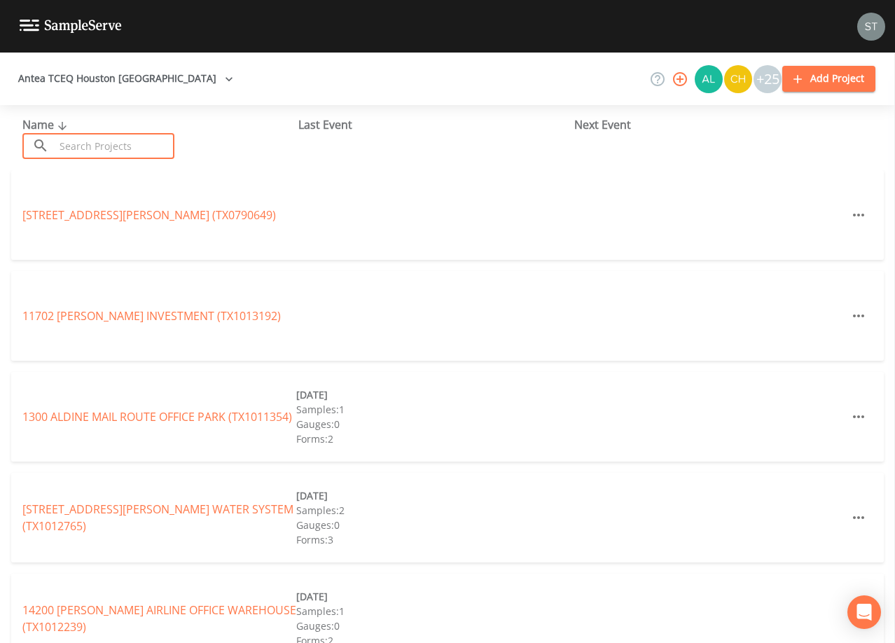
drag, startPoint x: 151, startPoint y: 144, endPoint x: 151, endPoint y: 134, distance: 9.8
click at [151, 140] on input "text" at bounding box center [115, 146] width 120 height 26
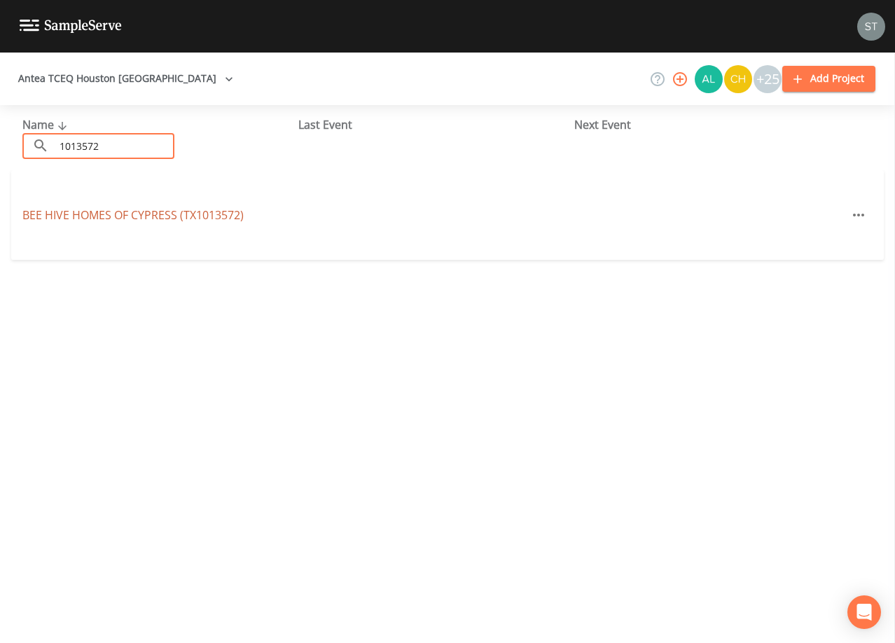
type input "1013572"
click at [209, 215] on link "BEE HIVE HOMES OF [GEOGRAPHIC_DATA] (TX1013572)" at bounding box center [132, 214] width 221 height 15
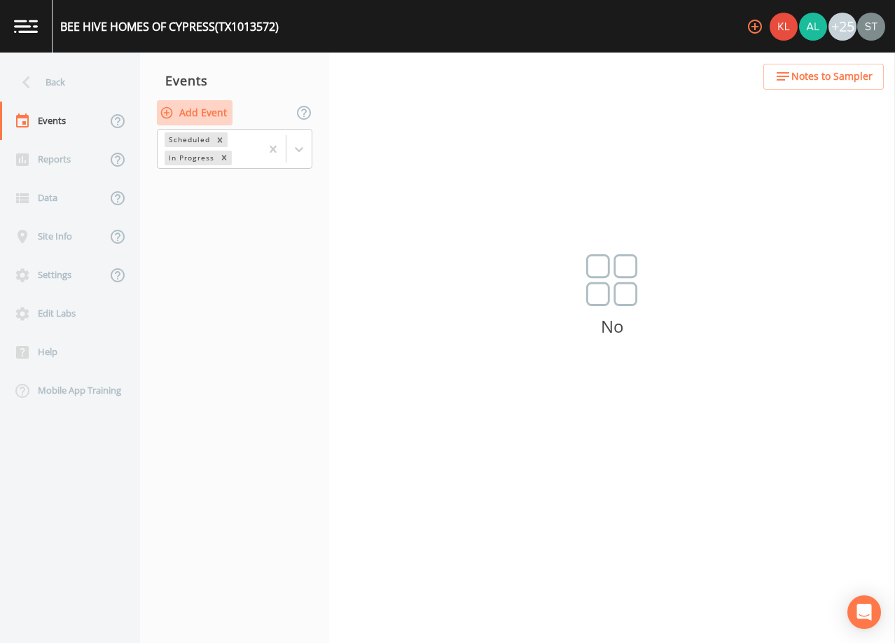
click at [196, 107] on button "Add Event" at bounding box center [195, 113] width 76 height 26
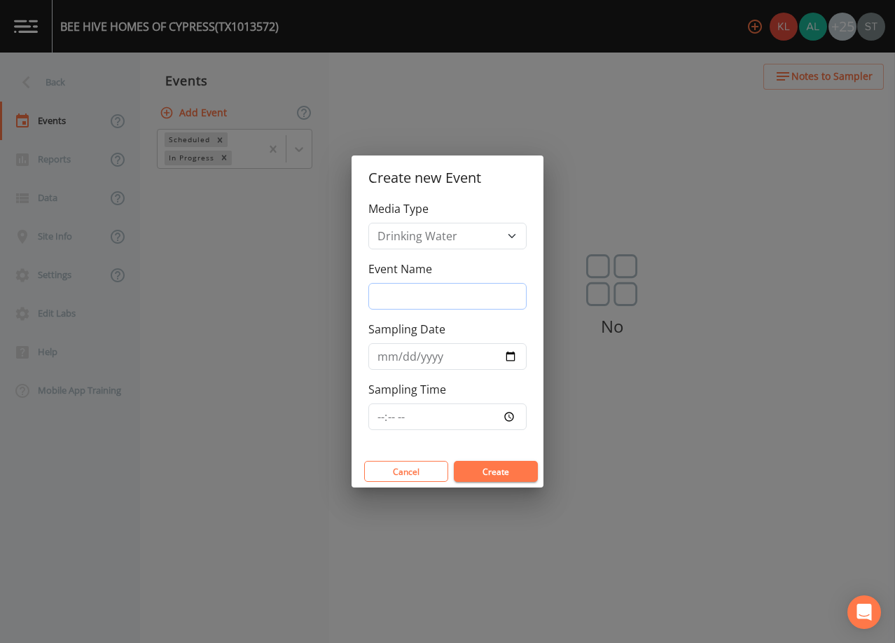
click at [417, 298] on input "Event Name" at bounding box center [447, 296] width 158 height 27
click at [383, 355] on input "Sampling Date" at bounding box center [447, 356] width 158 height 27
click at [509, 468] on button "Create" at bounding box center [496, 471] width 84 height 21
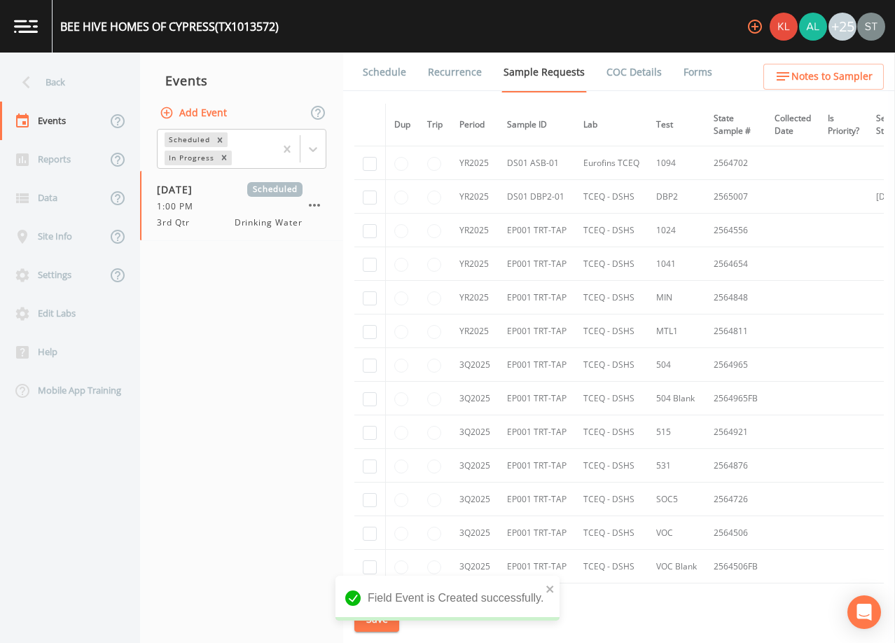
click at [386, 73] on link "Schedule" at bounding box center [385, 72] width 48 height 39
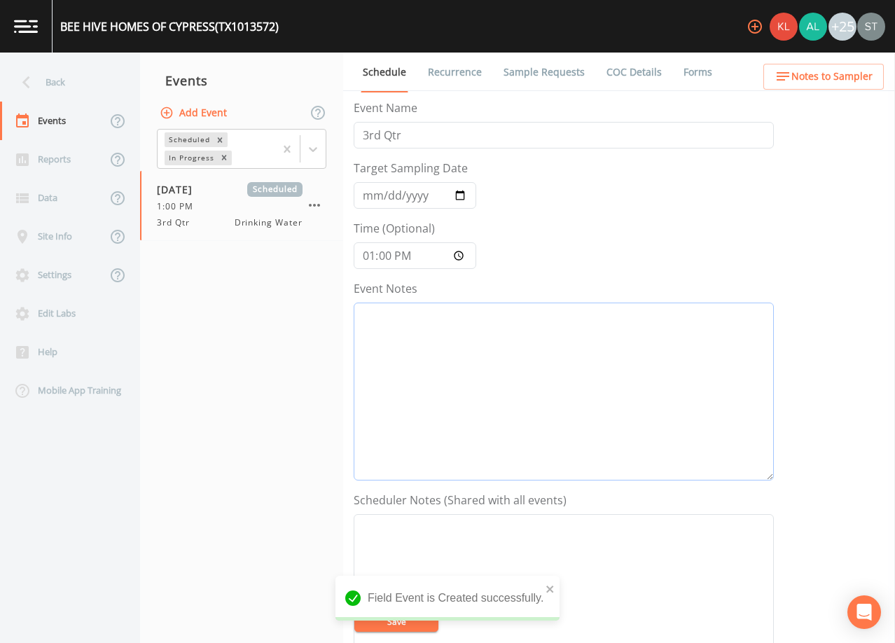
click at [490, 372] on textarea "Event Notes" at bounding box center [564, 391] width 420 height 178
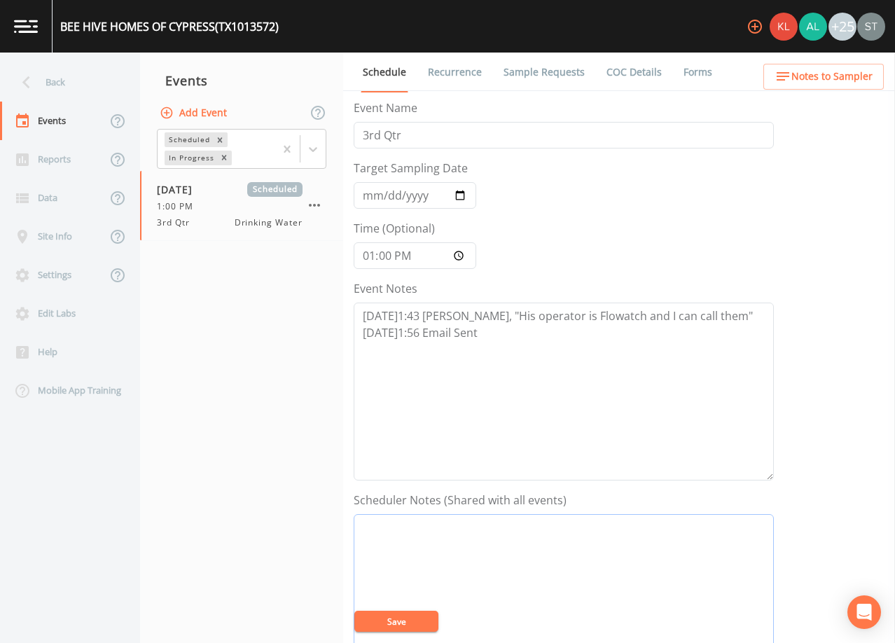
click at [530, 565] on textarea "Event Notes" at bounding box center [564, 603] width 420 height 178
click at [447, 597] on textarea "[PERSON_NAME] (FLOWATCH) [PHONE_NUMBER] [PHONE_NUMBER] (cell) [DEMOGRAPHIC_DATA]" at bounding box center [564, 603] width 420 height 178
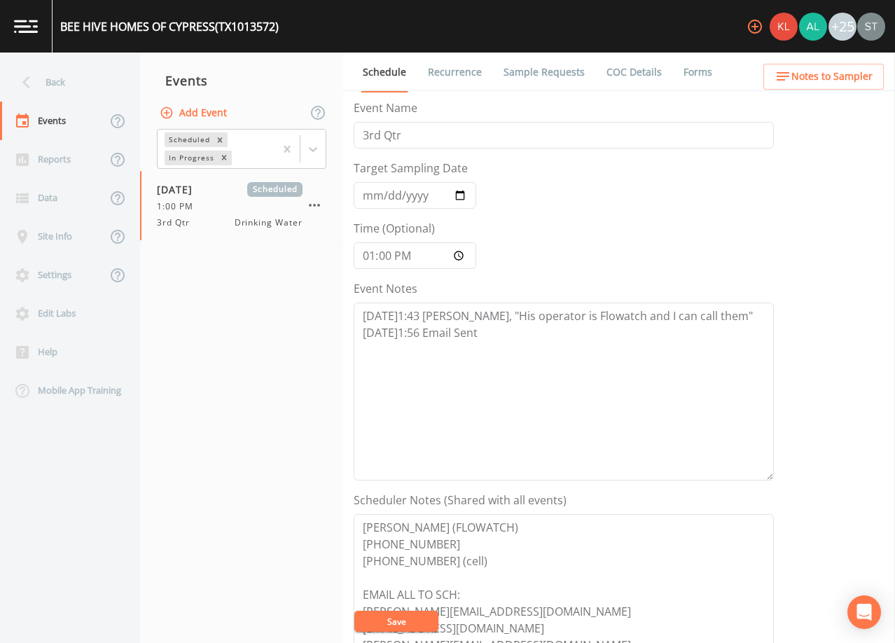
click at [397, 620] on button "Save" at bounding box center [396, 620] width 84 height 21
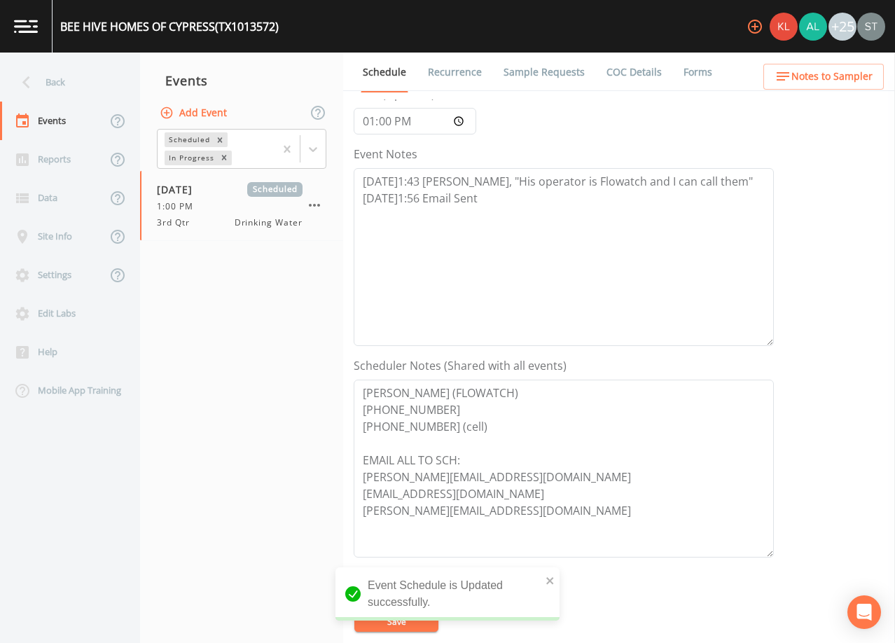
scroll to position [140, 0]
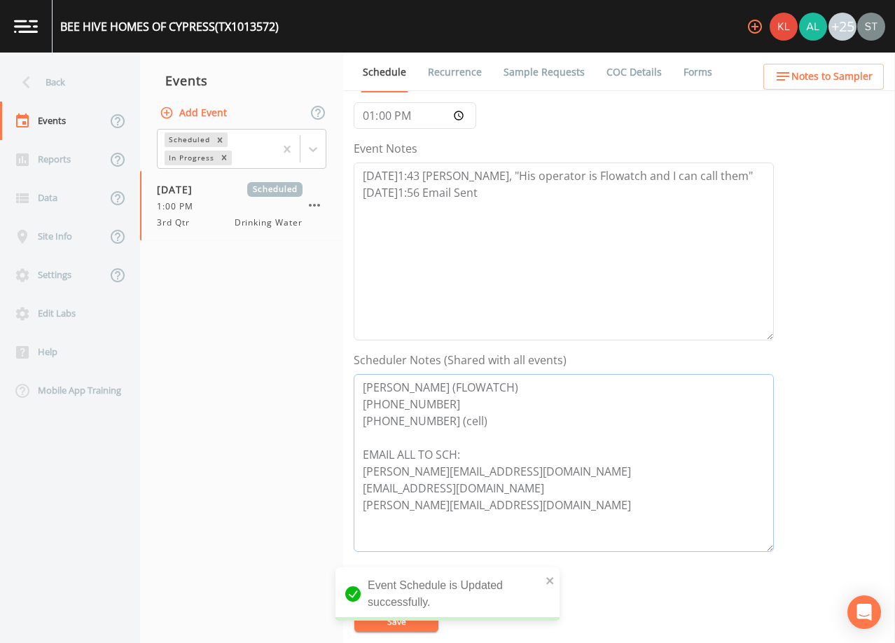
drag, startPoint x: 490, startPoint y: 422, endPoint x: 322, endPoint y: 375, distance: 174.6
click at [322, 375] on div "Back Events Reports Data Site Info Settings Edit Labs Help Mobile App Training …" at bounding box center [447, 348] width 895 height 590
click at [853, 71] on span "Notes to Sampler" at bounding box center [831, 77] width 81 height 18
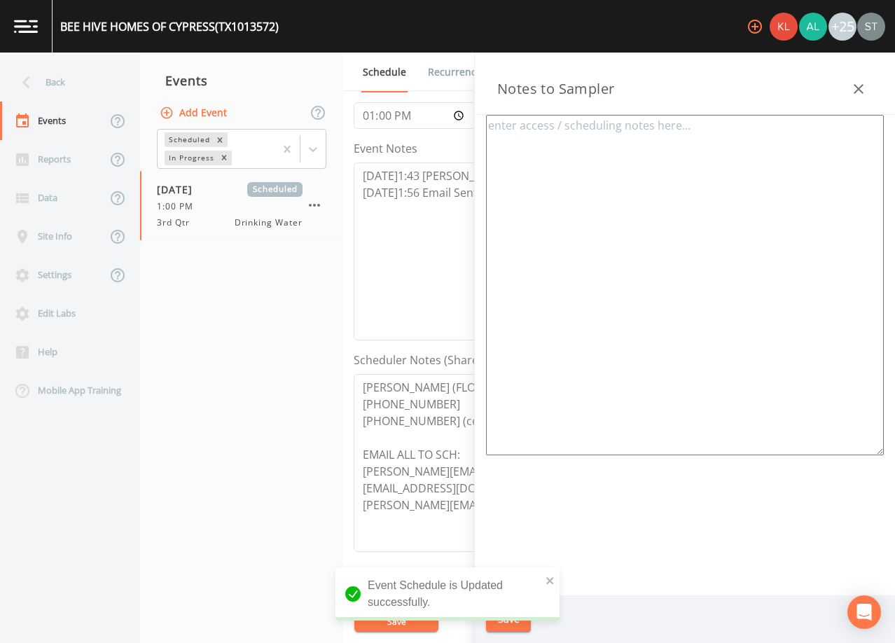
click at [664, 161] on textarea at bounding box center [685, 285] width 398 height 340
paste textarea "[PERSON_NAME] (FLOWATCH) [PHONE_NUMBER] [PHONE_NUMBER] (cell)"
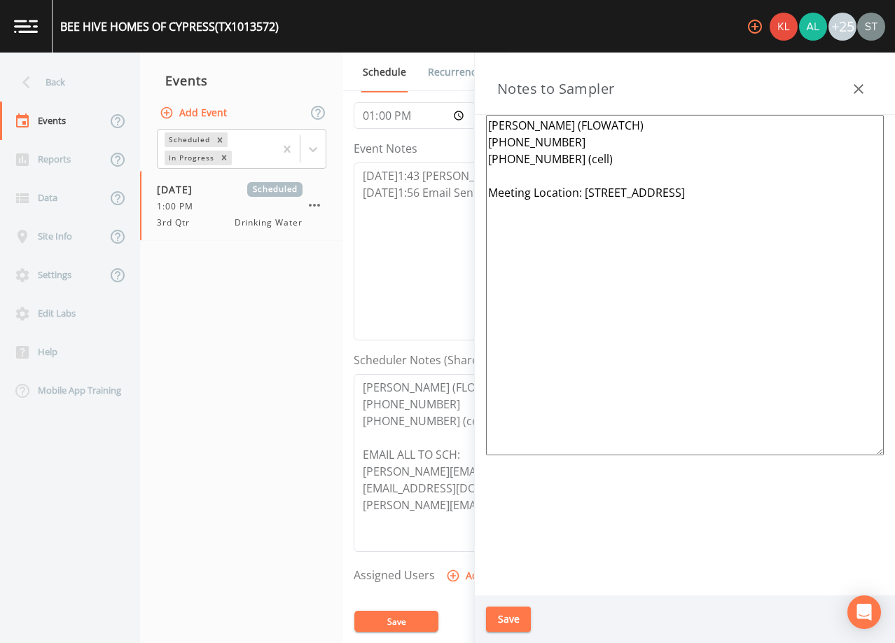
click at [515, 615] on button "Save" at bounding box center [508, 619] width 45 height 26
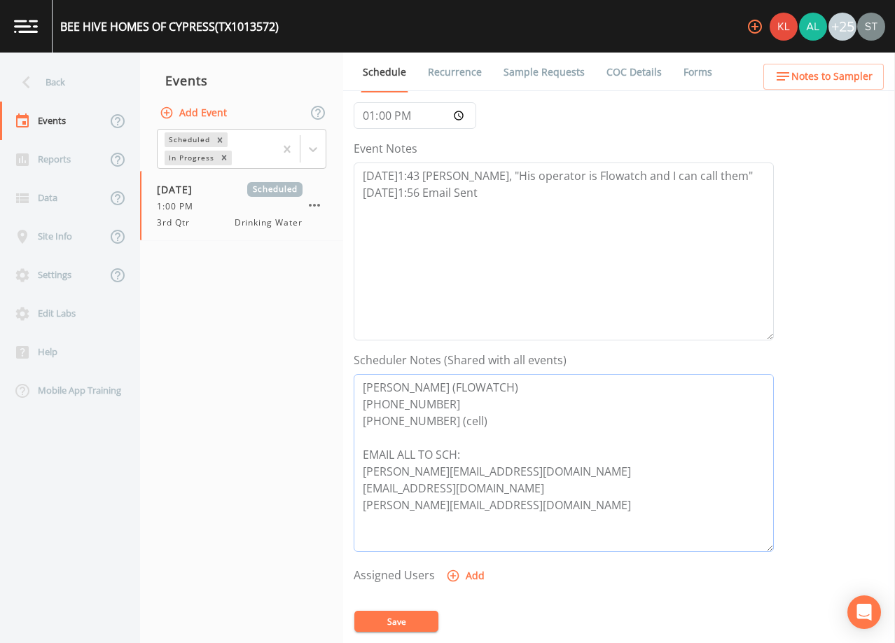
click at [512, 511] on textarea "[PERSON_NAME] (FLOWATCH) [PHONE_NUMBER] [PHONE_NUMBER] (cell) EMAIL ALL TO SCH:…" at bounding box center [564, 463] width 420 height 178
click at [410, 622] on button "Save" at bounding box center [396, 620] width 84 height 21
click at [398, 620] on button "Save" at bounding box center [396, 620] width 84 height 21
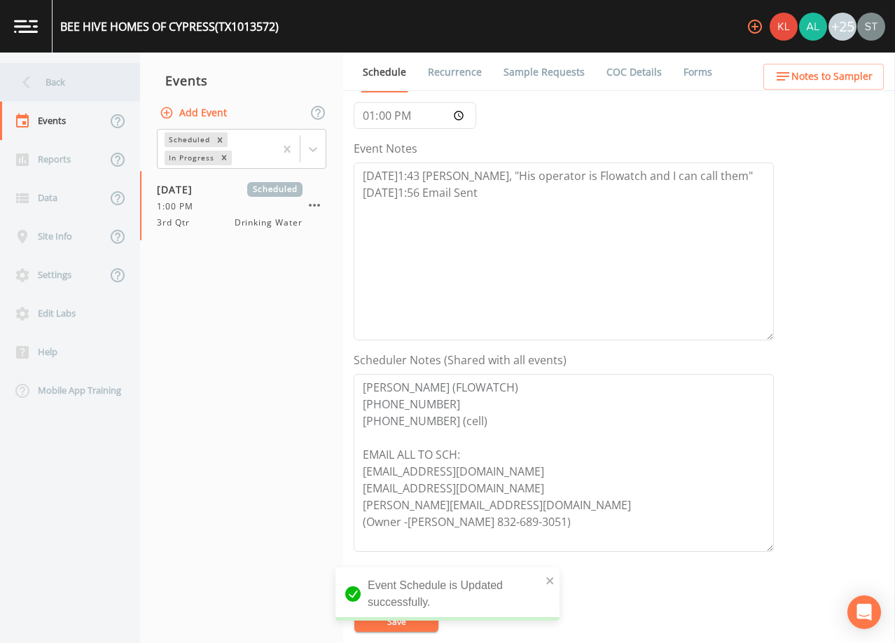
click at [67, 81] on div "Back" at bounding box center [63, 82] width 126 height 39
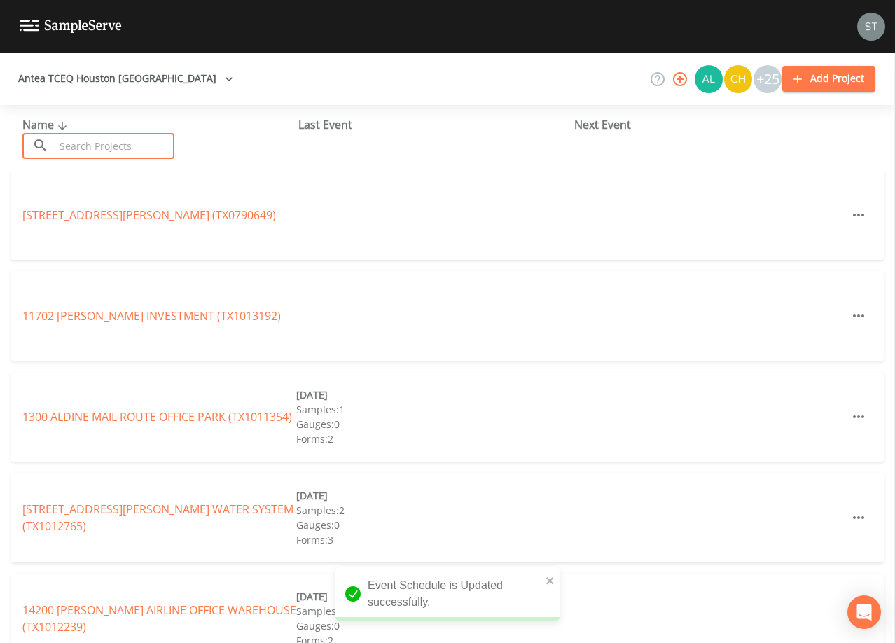
click at [122, 148] on input "text" at bounding box center [115, 146] width 120 height 26
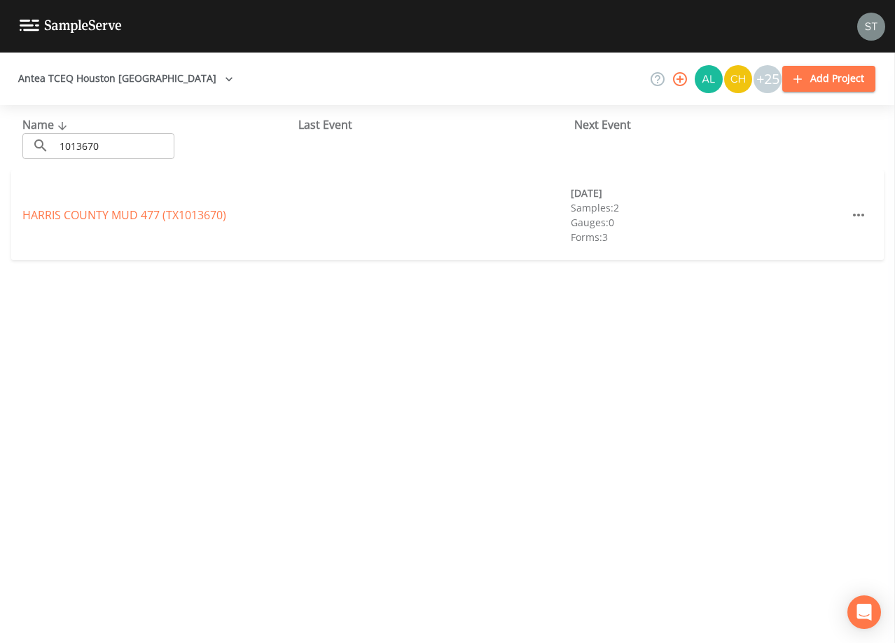
click at [41, 204] on div "HARRIS COUNTY MUD 477 (TX1013670) [DATE] Samples: 2 Gauges: 0 Forms: 3" at bounding box center [447, 215] width 872 height 90
click at [46, 212] on link "[GEOGRAPHIC_DATA] 477 (TX1013670)" at bounding box center [124, 214] width 204 height 15
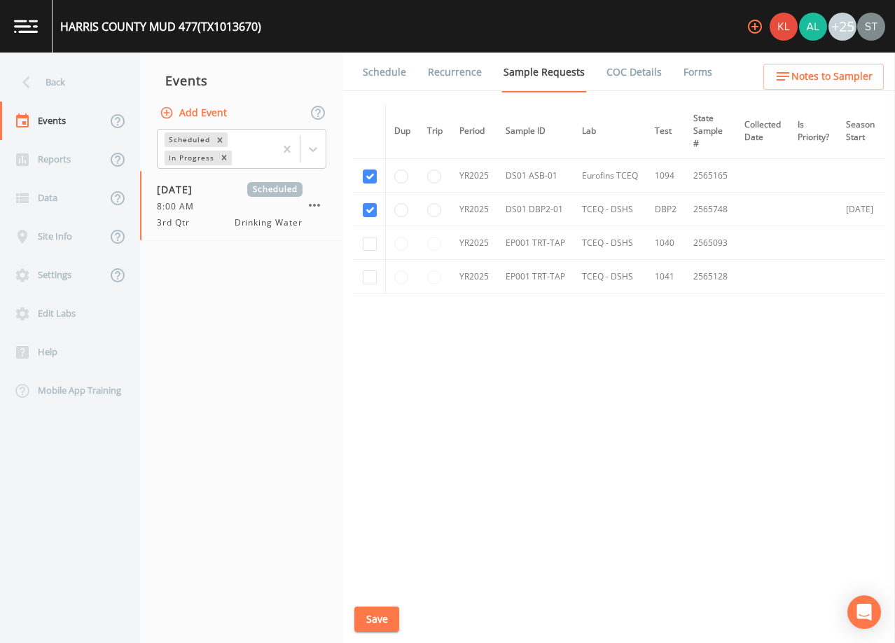
click at [388, 81] on link "Schedule" at bounding box center [385, 72] width 48 height 39
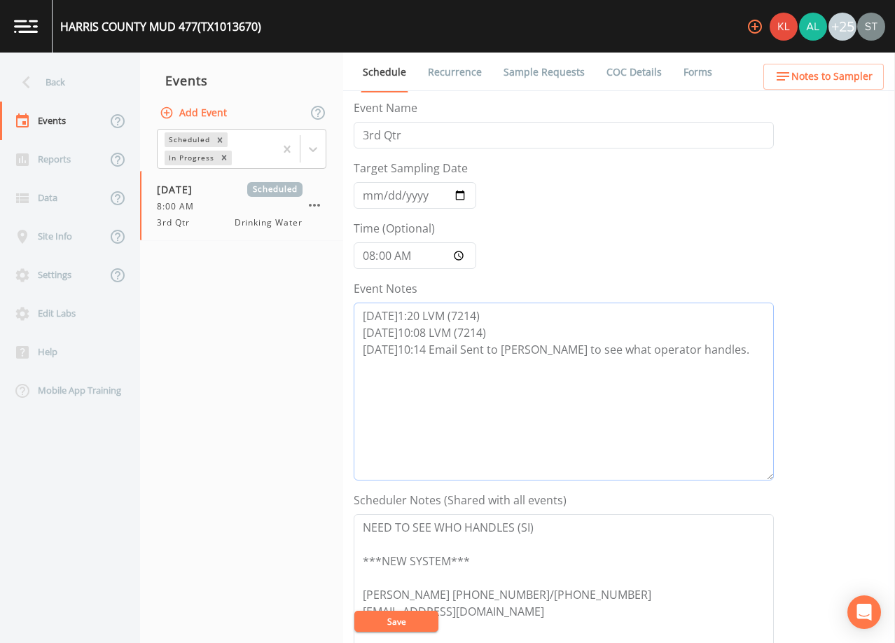
click at [718, 344] on textarea "[DATE]1:20 LVM (7214) [DATE]10:08 LVM (7214) [DATE]10:14 Email Sent to [PERSON_…" at bounding box center [564, 391] width 420 height 178
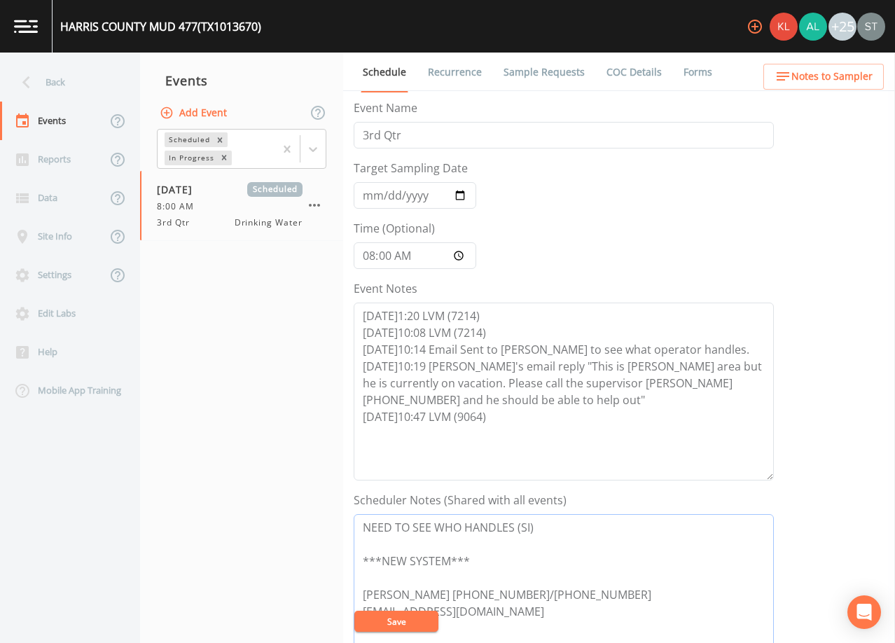
drag, startPoint x: 515, startPoint y: 529, endPoint x: 351, endPoint y: 529, distance: 163.1
click at [351, 529] on div "Schedule Recurrence Sample Requests COC Details Forms Event Name 3rd Qtr Target…" at bounding box center [619, 348] width 552 height 590
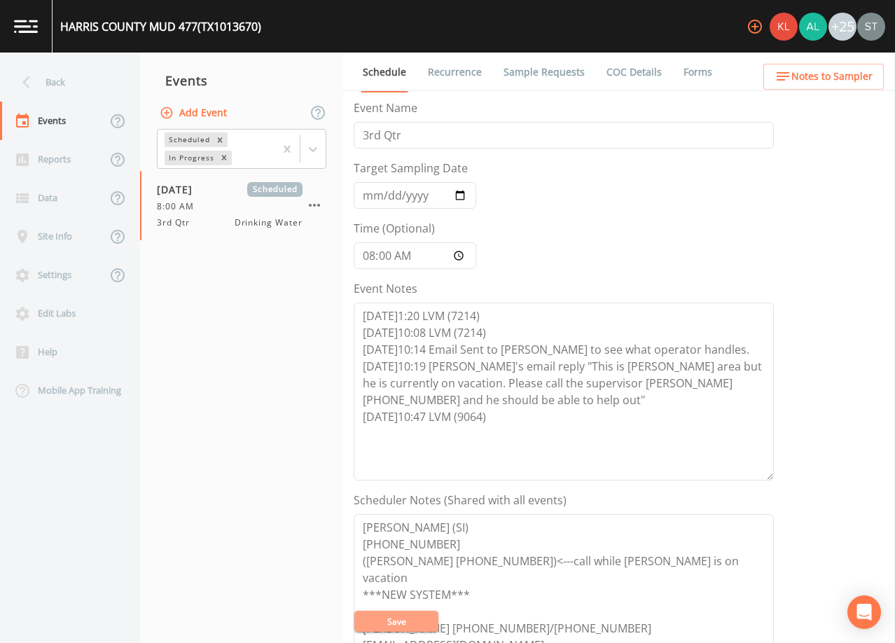
click at [393, 616] on button "Save" at bounding box center [396, 620] width 84 height 21
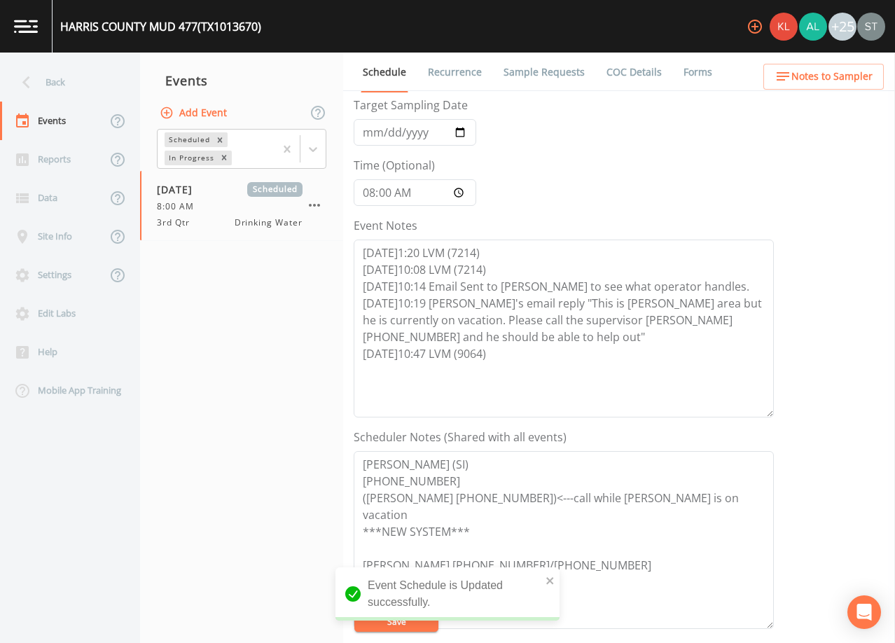
scroll to position [210, 0]
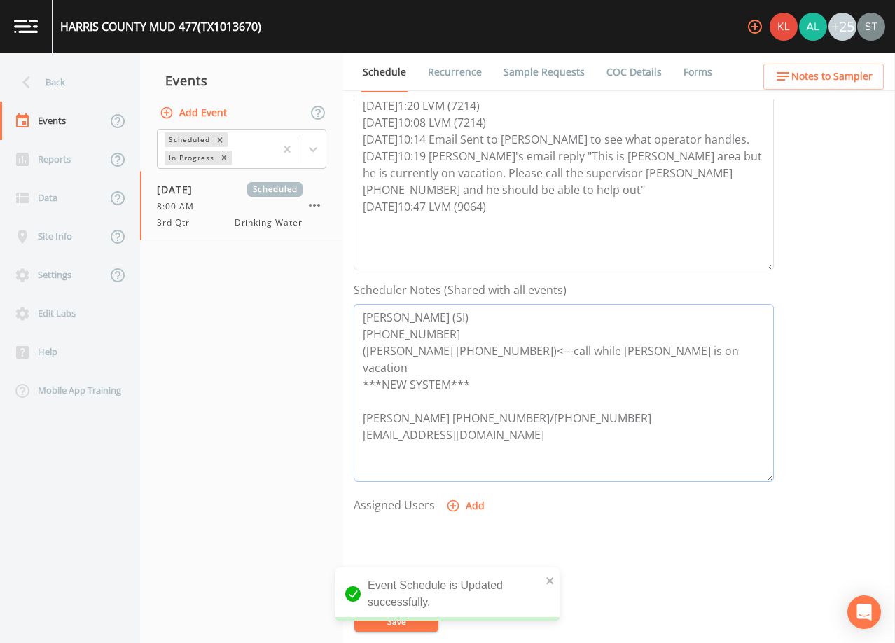
drag, startPoint x: 450, startPoint y: 337, endPoint x: 327, endPoint y: 308, distance: 126.7
click at [327, 308] on div "Back Events Reports Data Site Info Settings Edit Labs Help Mobile App Training …" at bounding box center [447, 348] width 895 height 590
drag, startPoint x: 546, startPoint y: 350, endPoint x: 355, endPoint y: 308, distance: 195.7
click at [355, 308] on textarea "[PERSON_NAME] (SI) [PHONE_NUMBER] ([PERSON_NAME] [PHONE_NUMBER])<---call while …" at bounding box center [564, 393] width 420 height 178
click at [800, 81] on span "Notes to Sampler" at bounding box center [831, 77] width 81 height 18
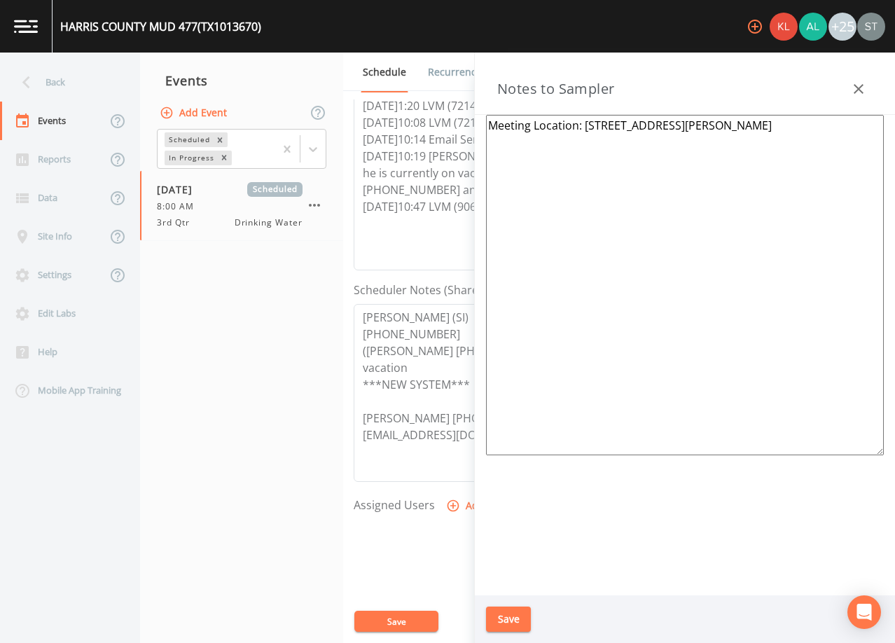
click at [546, 131] on textarea "Meeting Location: [STREET_ADDRESS][PERSON_NAME]" at bounding box center [685, 285] width 398 height 340
paste textarea "[PERSON_NAME] (SI) [PHONE_NUMBER] ([PERSON_NAME] 346-843-9064)"
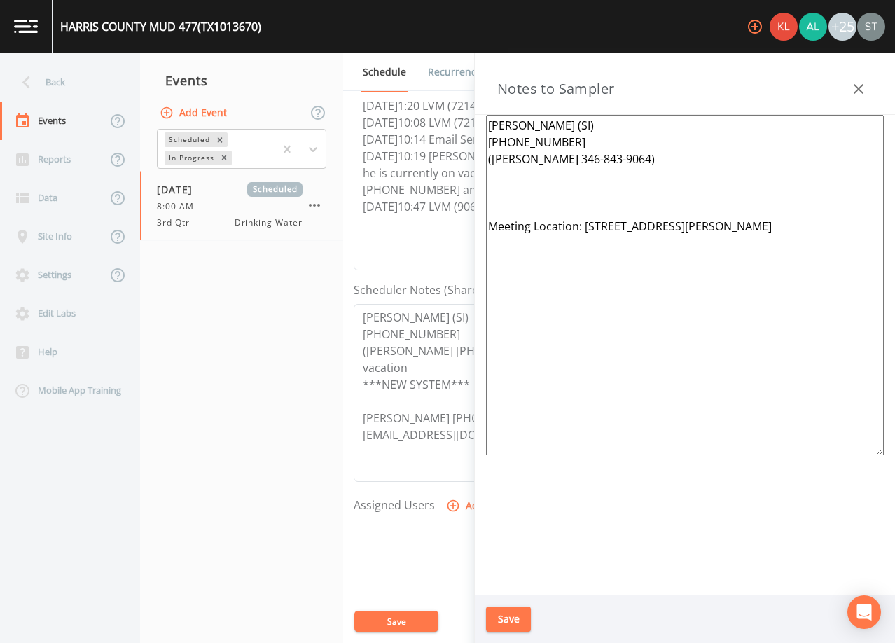
click at [532, 191] on textarea "[PERSON_NAME] (SI) [PHONE_NUMBER] ([PERSON_NAME] 346-843-9064) Meeting Location…" at bounding box center [685, 285] width 398 height 340
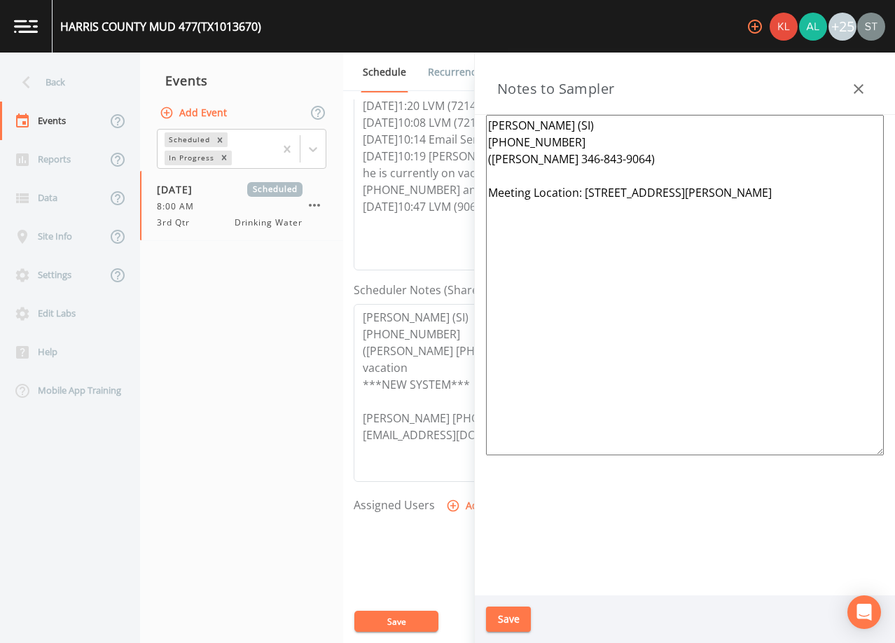
click at [685, 162] on textarea "[PERSON_NAME] (SI) [PHONE_NUMBER] ([PERSON_NAME] 346-843-9064) Meeting Location…" at bounding box center [685, 285] width 398 height 340
click at [513, 616] on button "Save" at bounding box center [508, 619] width 45 height 26
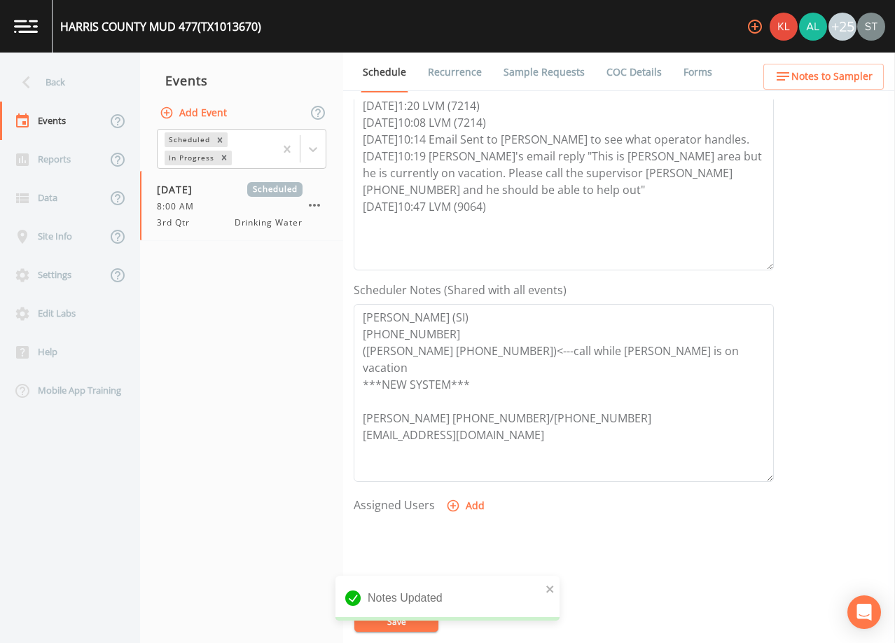
click at [853, 78] on span "Notes to Sampler" at bounding box center [831, 77] width 81 height 18
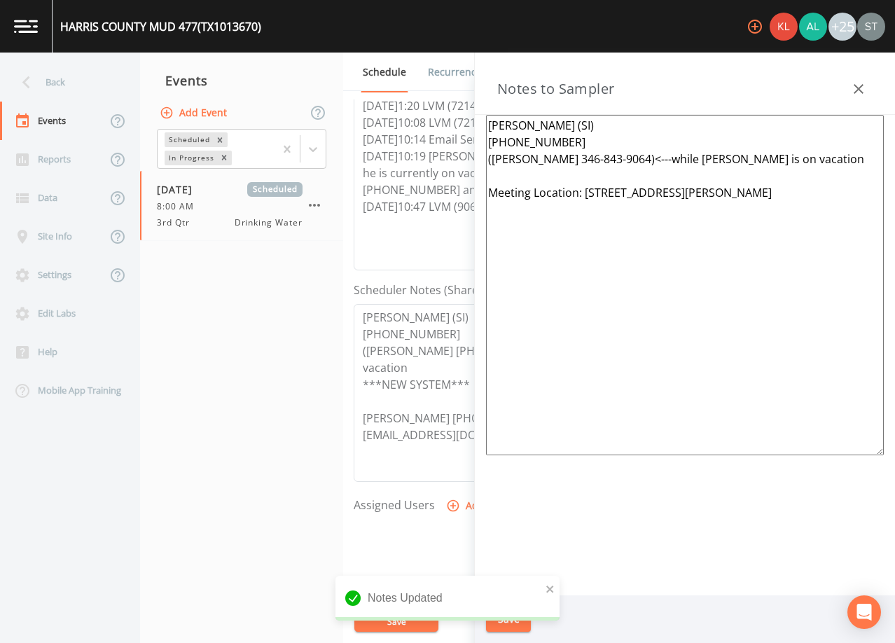
click at [855, 83] on icon "button" at bounding box center [858, 89] width 17 height 17
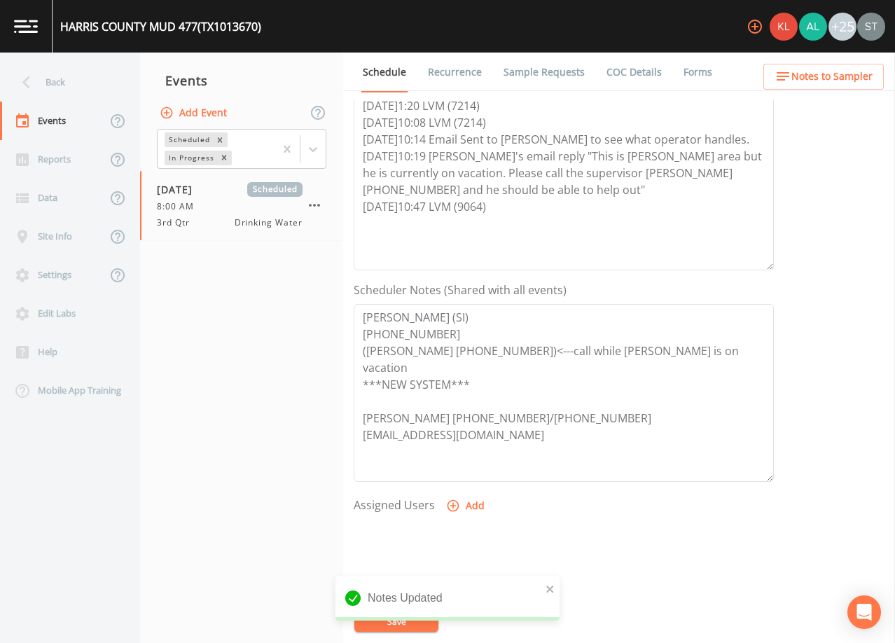
click at [855, 83] on span "Notes to Sampler" at bounding box center [831, 77] width 81 height 18
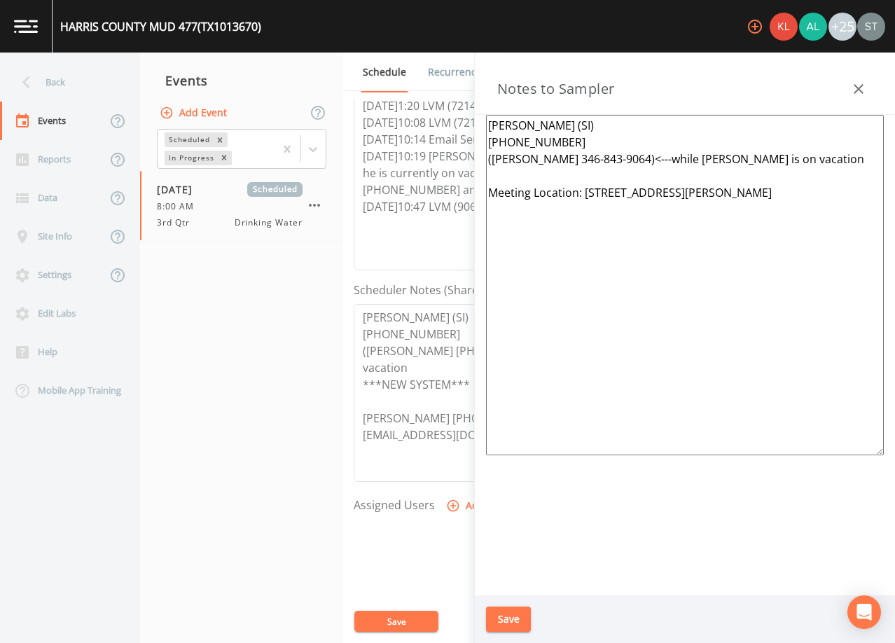
click at [855, 85] on icon "button" at bounding box center [858, 89] width 17 height 17
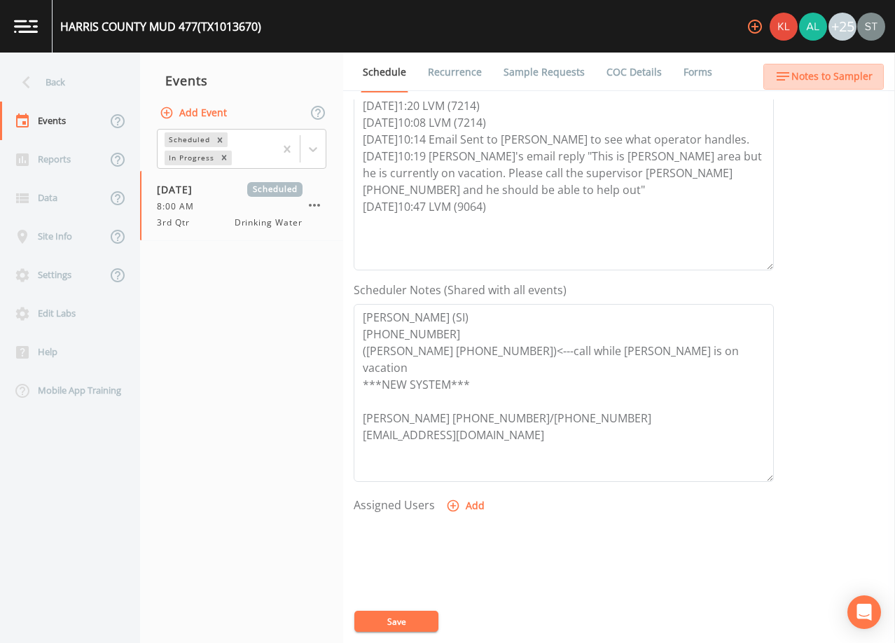
click at [858, 81] on span "Notes to Sampler" at bounding box center [831, 77] width 81 height 18
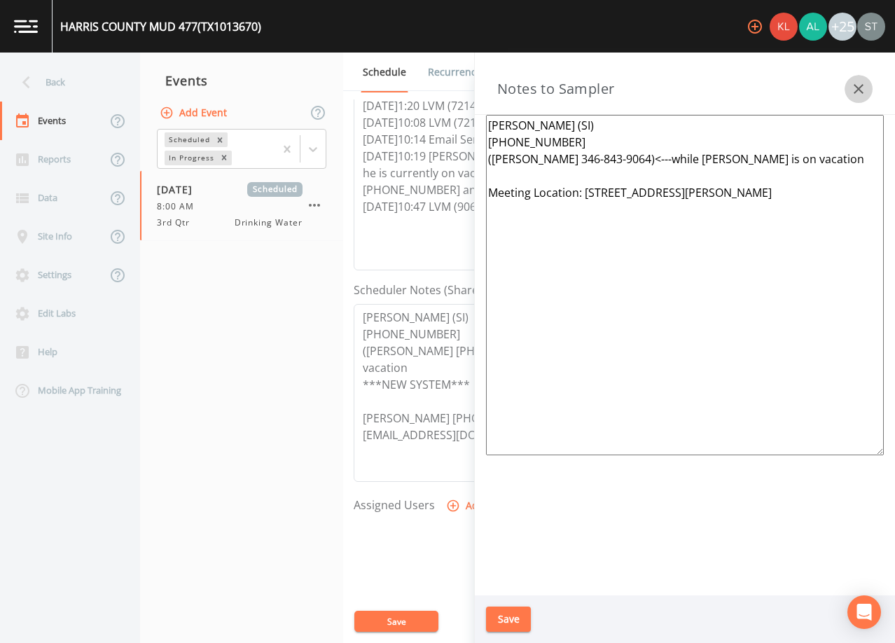
drag, startPoint x: 858, startPoint y: 81, endPoint x: 823, endPoint y: 150, distance: 77.6
click at [859, 81] on icon "button" at bounding box center [858, 89] width 17 height 17
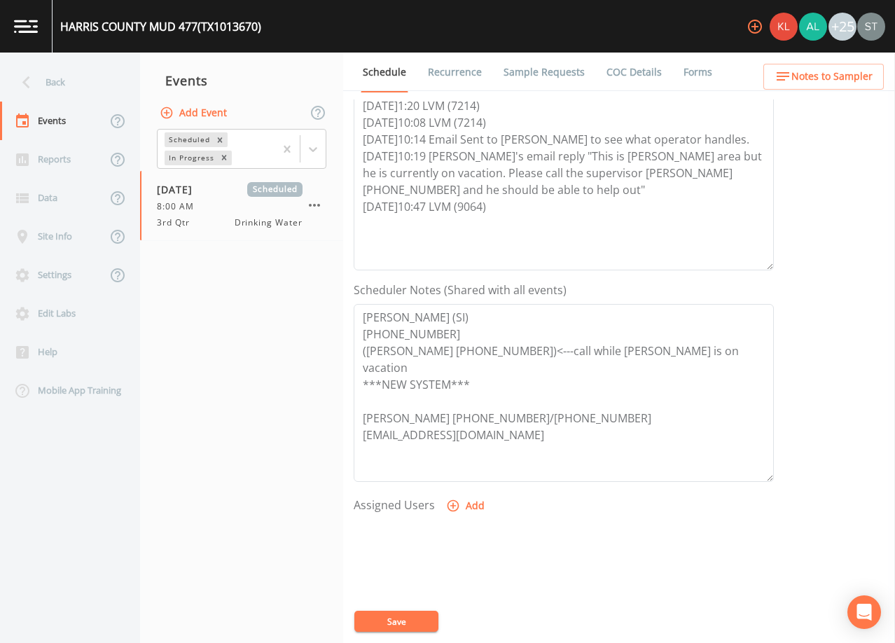
click at [405, 610] on form "Event Name 3rd Qtr Target Sampling Date [DATE] Time (Optional) 08:00:00 Event N…" at bounding box center [564, 277] width 420 height 776
click at [392, 620] on button "Save" at bounding box center [396, 620] width 84 height 21
click at [449, 65] on link "Recurrence" at bounding box center [455, 72] width 58 height 39
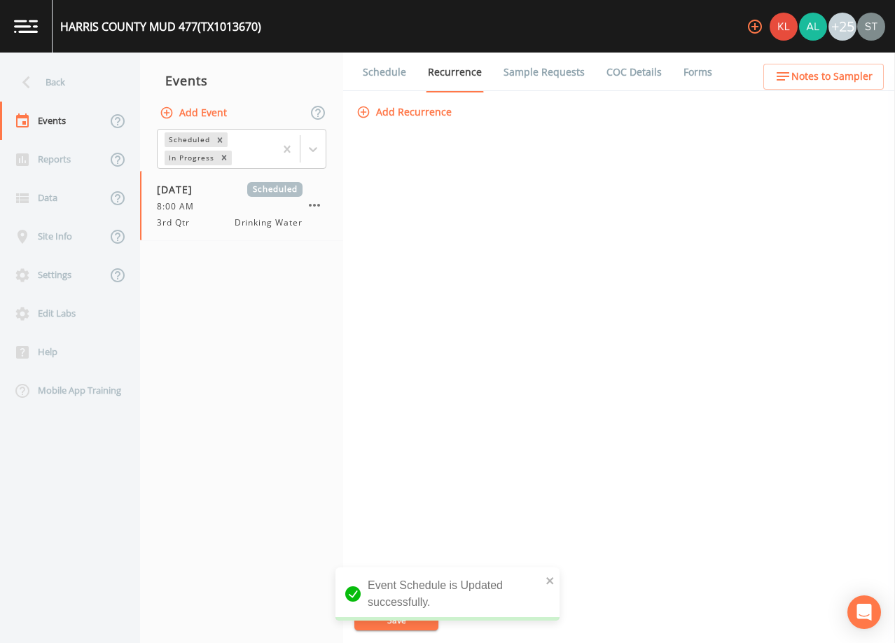
click at [396, 69] on link "Schedule" at bounding box center [385, 72] width 48 height 39
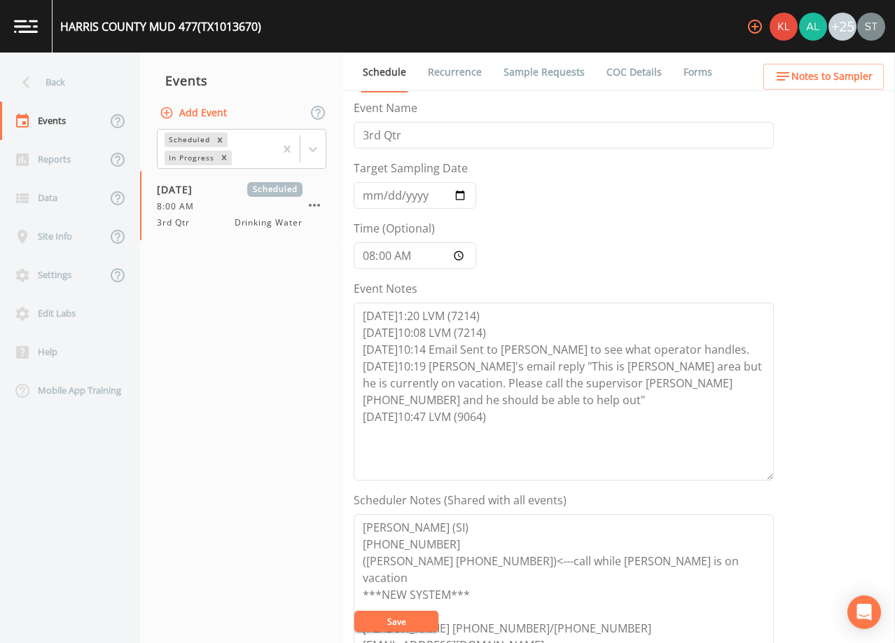
click at [462, 68] on link "Recurrence" at bounding box center [455, 72] width 58 height 39
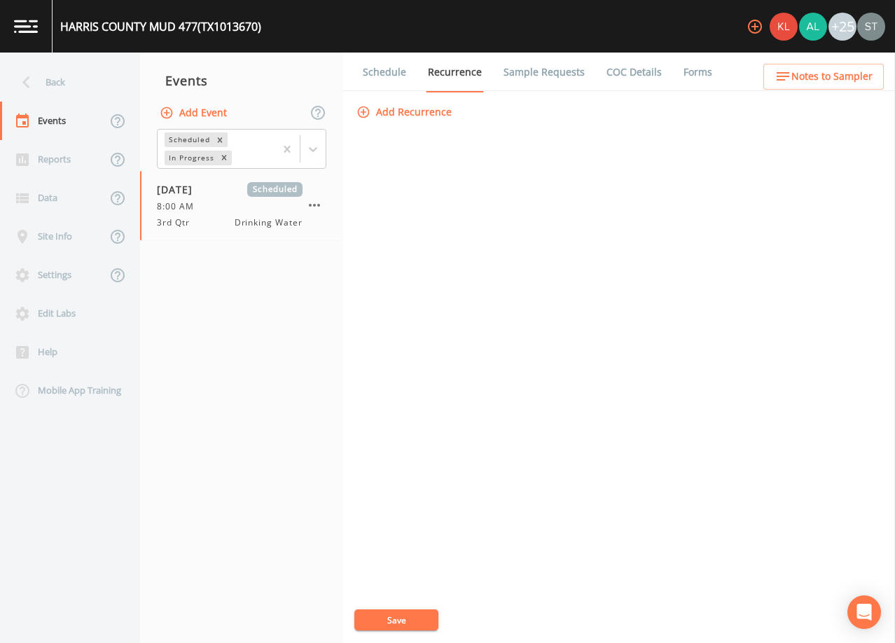
click at [390, 71] on link "Schedule" at bounding box center [385, 72] width 48 height 39
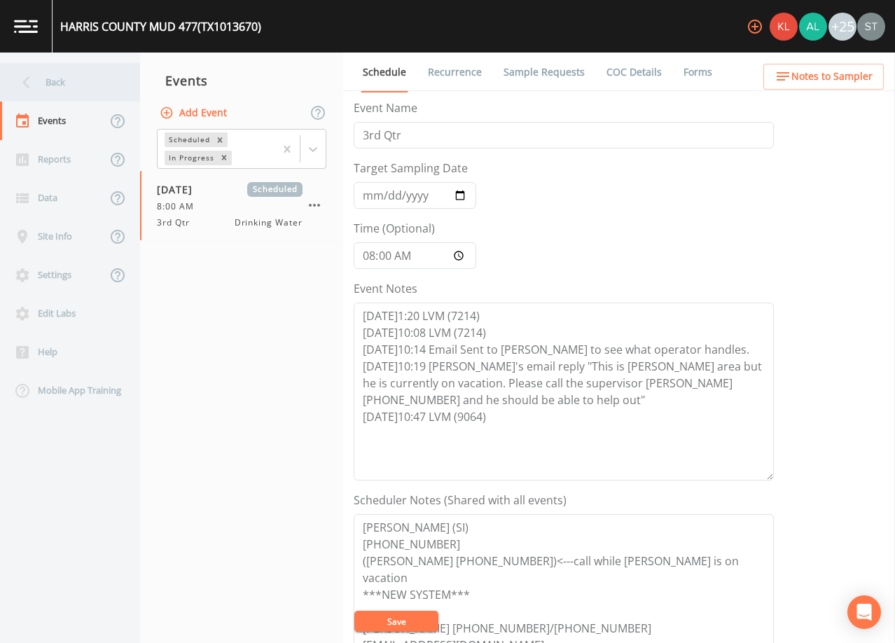
click at [97, 79] on div "Back" at bounding box center [63, 82] width 126 height 39
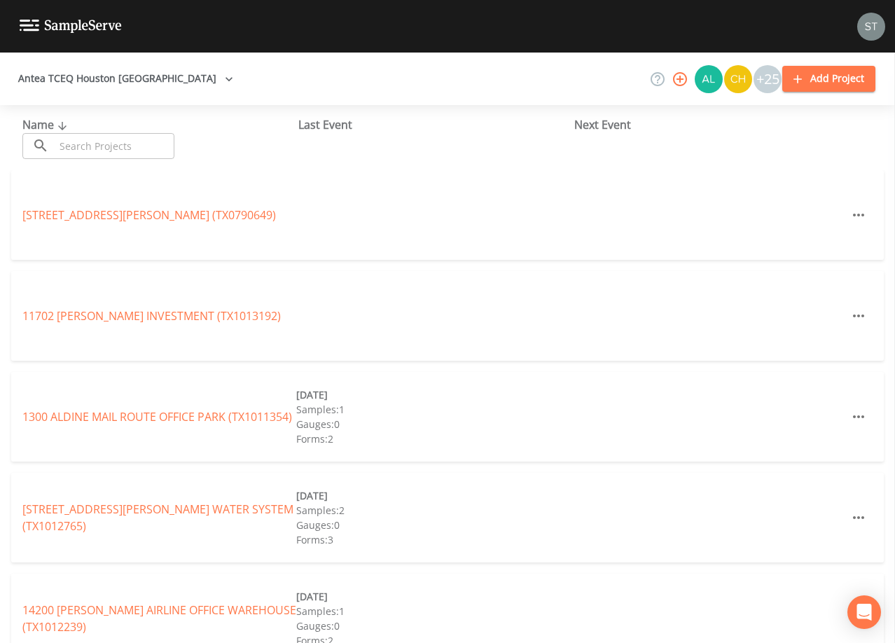
click at [102, 141] on input "text" at bounding box center [115, 146] width 120 height 26
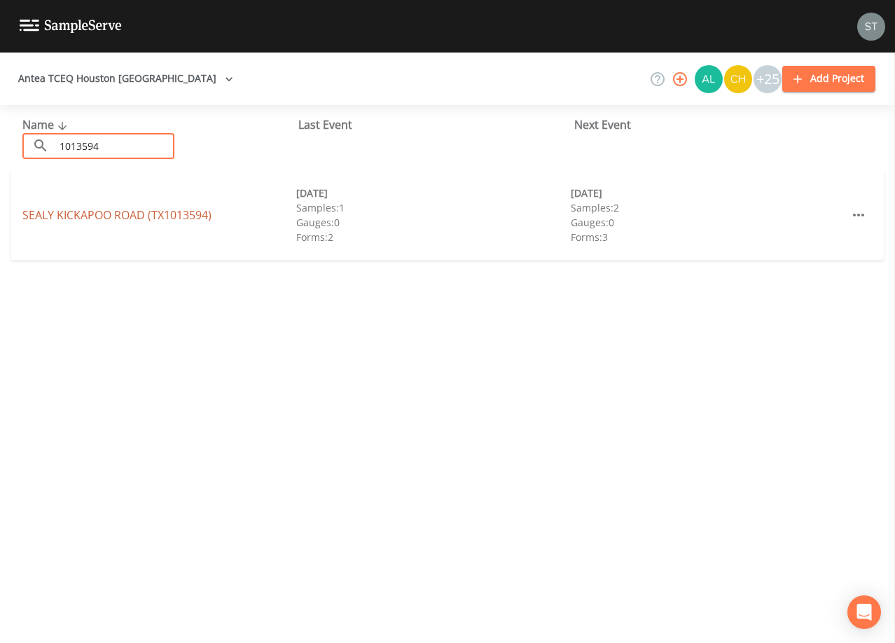
click at [167, 219] on link "SEALY KICKAPOO ROAD (TX1013594)" at bounding box center [116, 214] width 189 height 15
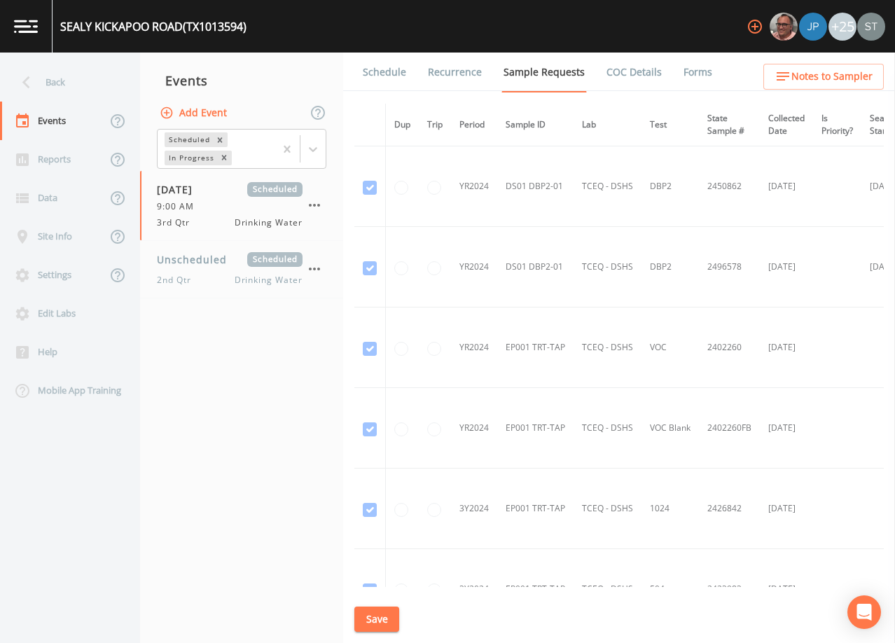
click at [382, 74] on link "Schedule" at bounding box center [385, 72] width 48 height 39
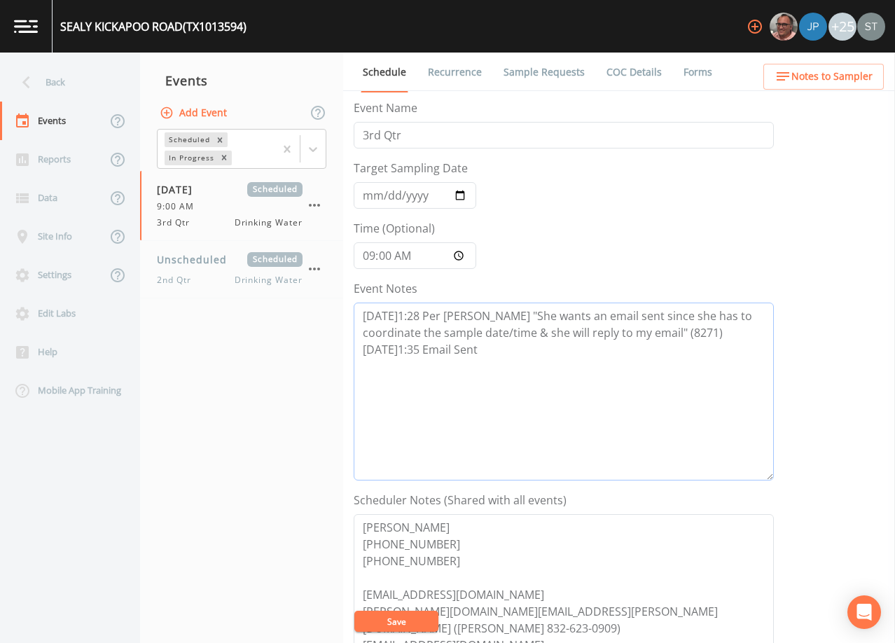
click at [494, 355] on textarea "[DATE]1:28 Per [PERSON_NAME] "She wants an email sent since she has to coordina…" at bounding box center [564, 391] width 420 height 178
click at [404, 627] on button "Save" at bounding box center [396, 620] width 84 height 21
click at [403, 620] on button "Save" at bounding box center [396, 620] width 84 height 21
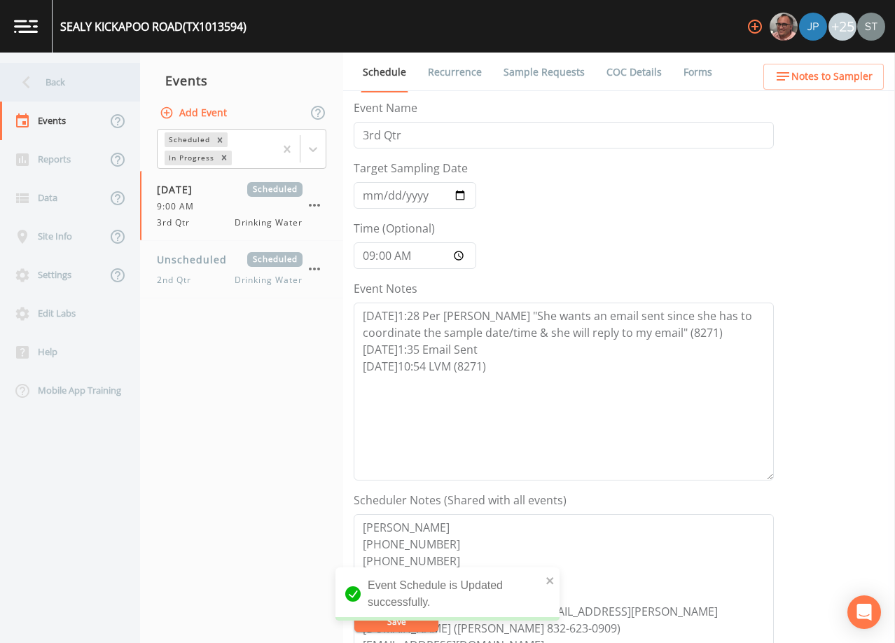
click at [69, 83] on div "Back" at bounding box center [63, 82] width 126 height 39
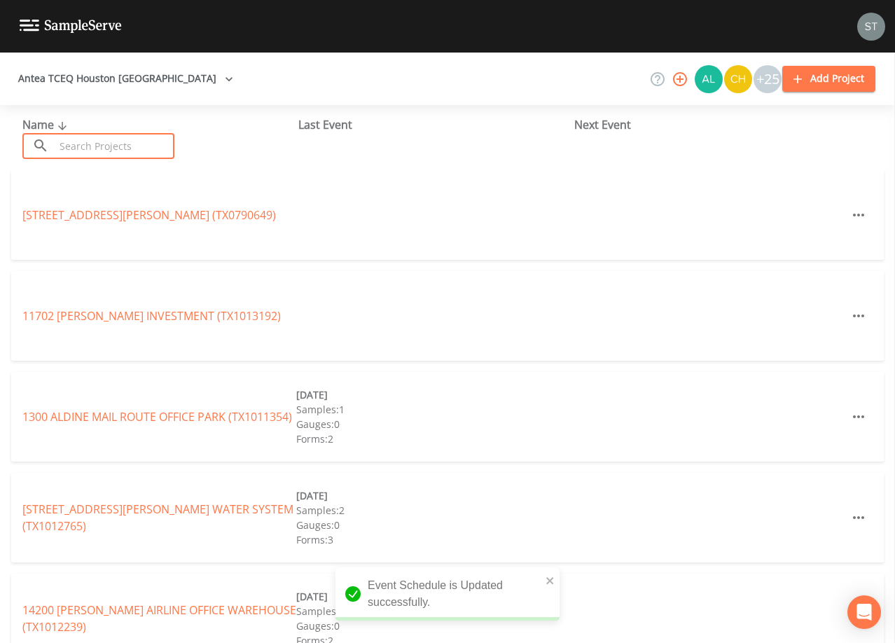
click at [147, 144] on input "text" at bounding box center [115, 146] width 120 height 26
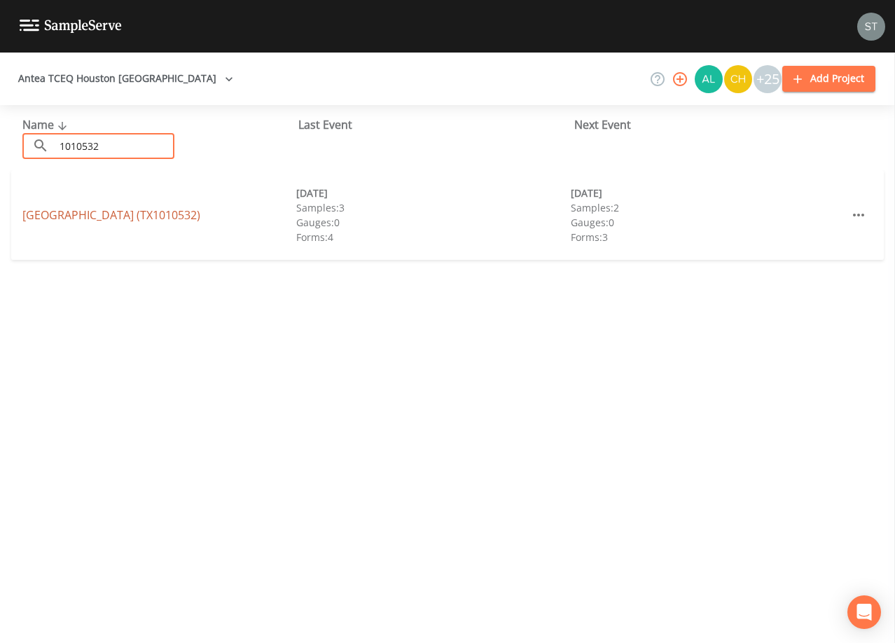
click at [74, 211] on link "[GEOGRAPHIC_DATA] (TX1010532)" at bounding box center [111, 214] width 178 height 15
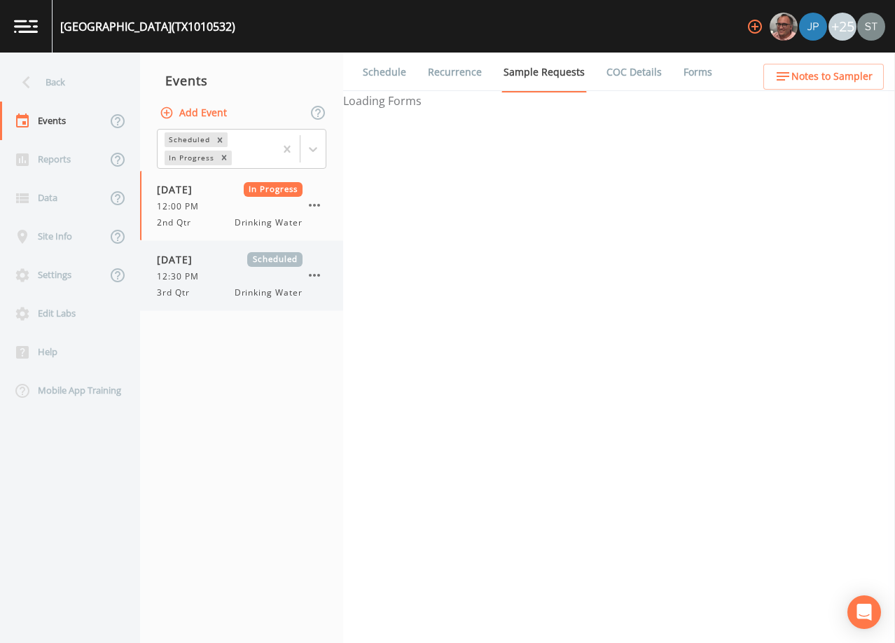
click at [246, 272] on div "12:30 PM" at bounding box center [230, 276] width 146 height 13
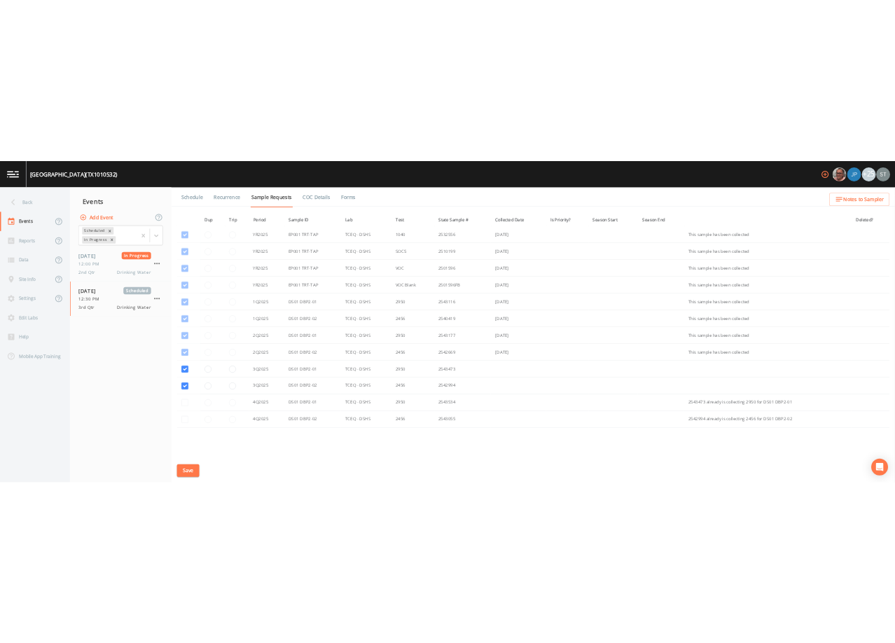
scroll to position [648, 0]
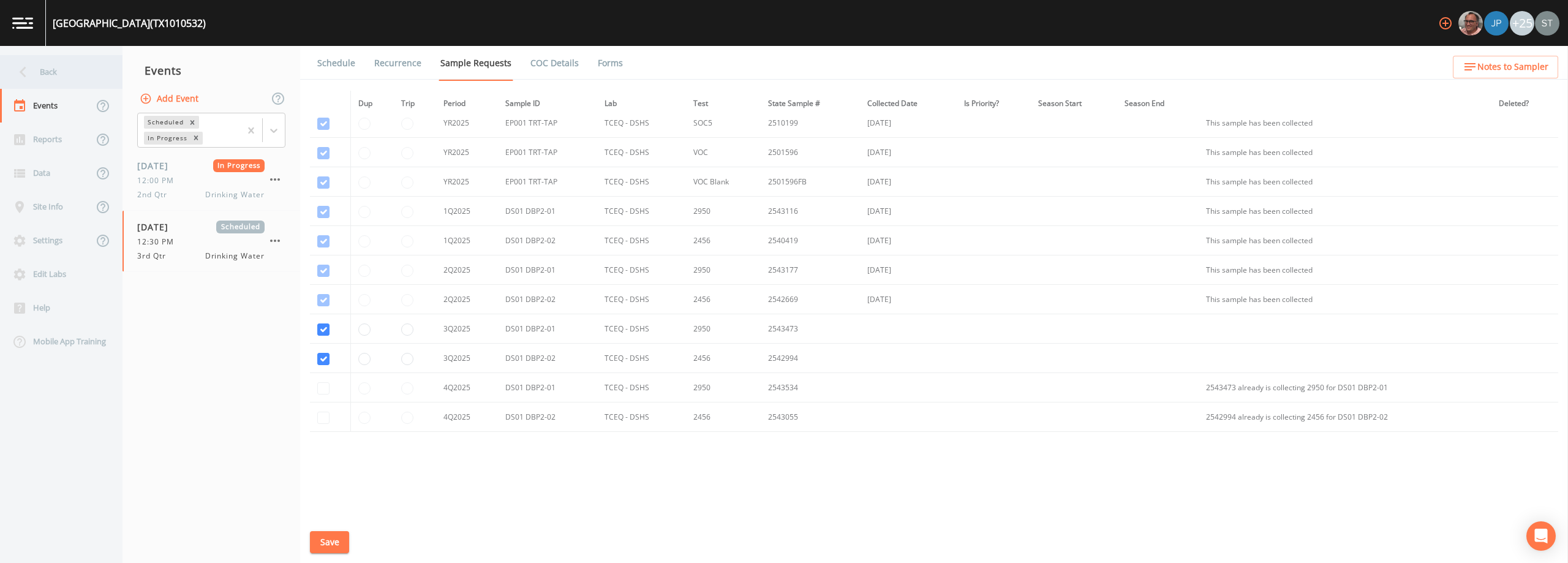
click at [69, 74] on div "Back" at bounding box center [55, 72] width 110 height 34
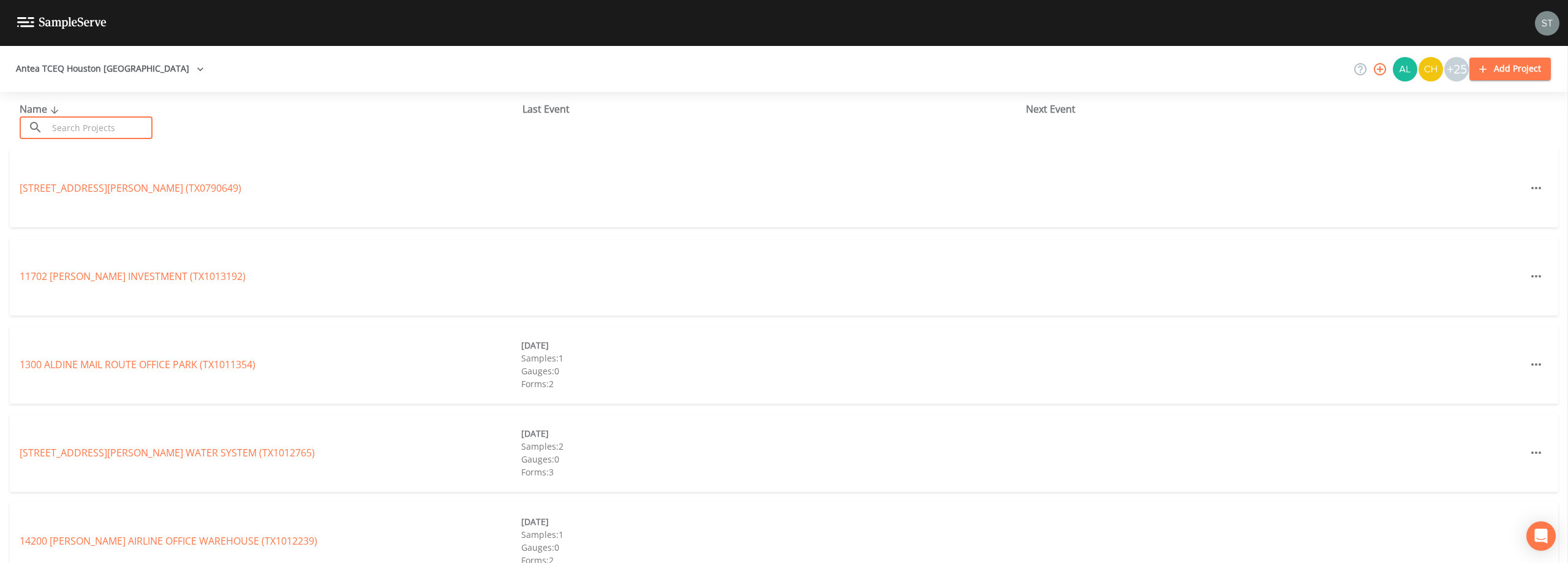
click at [95, 124] on input "text" at bounding box center [101, 128] width 105 height 23
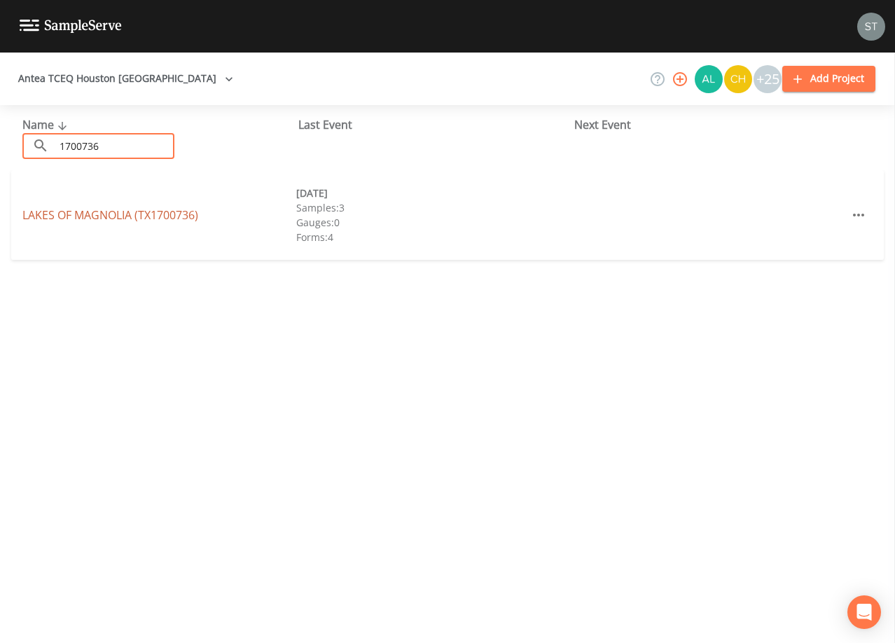
click at [158, 215] on link "LAKES OF [GEOGRAPHIC_DATA] (TX1700736)" at bounding box center [110, 214] width 176 height 15
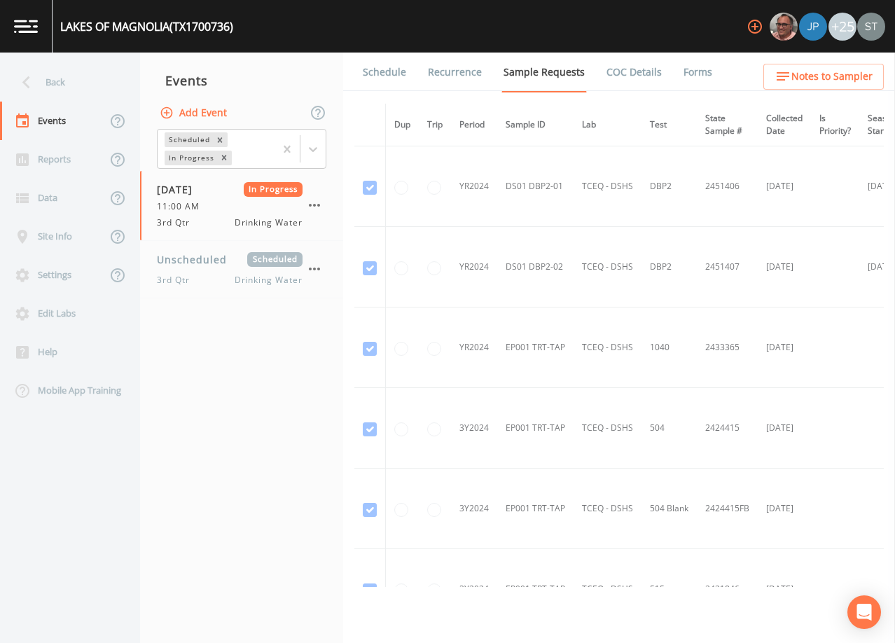
click at [380, 74] on link "Schedule" at bounding box center [385, 72] width 48 height 39
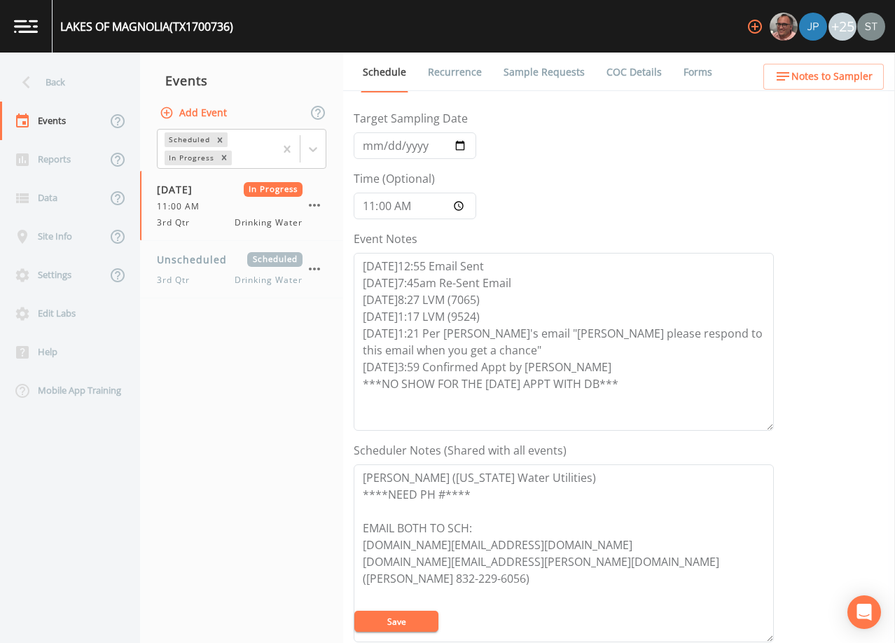
scroll to position [70, 0]
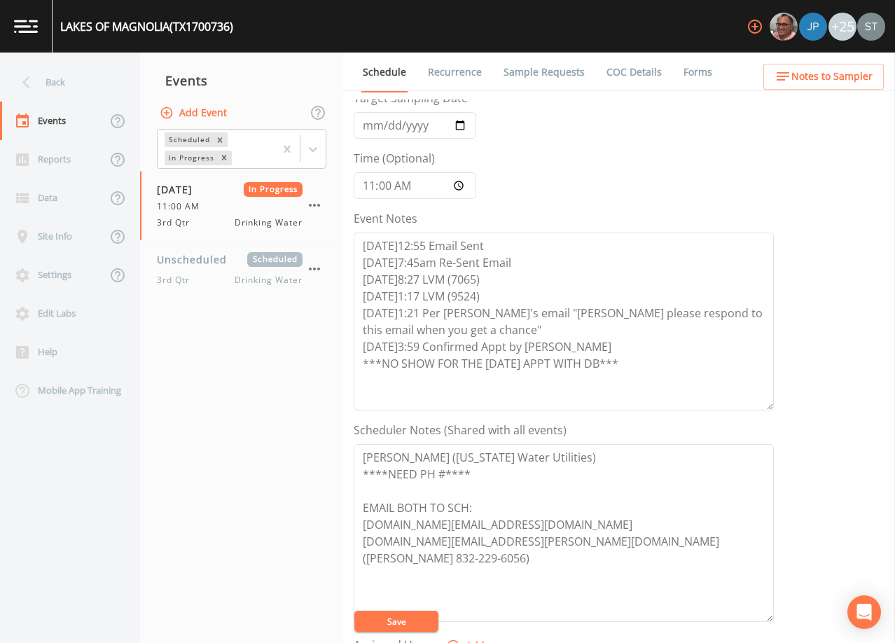
click at [535, 78] on link "Sample Requests" at bounding box center [543, 72] width 85 height 39
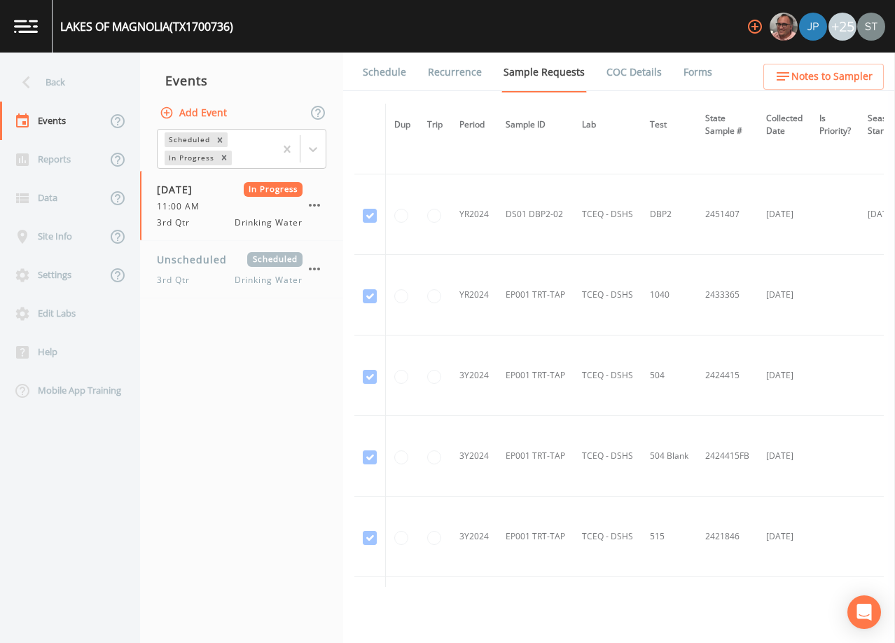
scroll to position [340, 0]
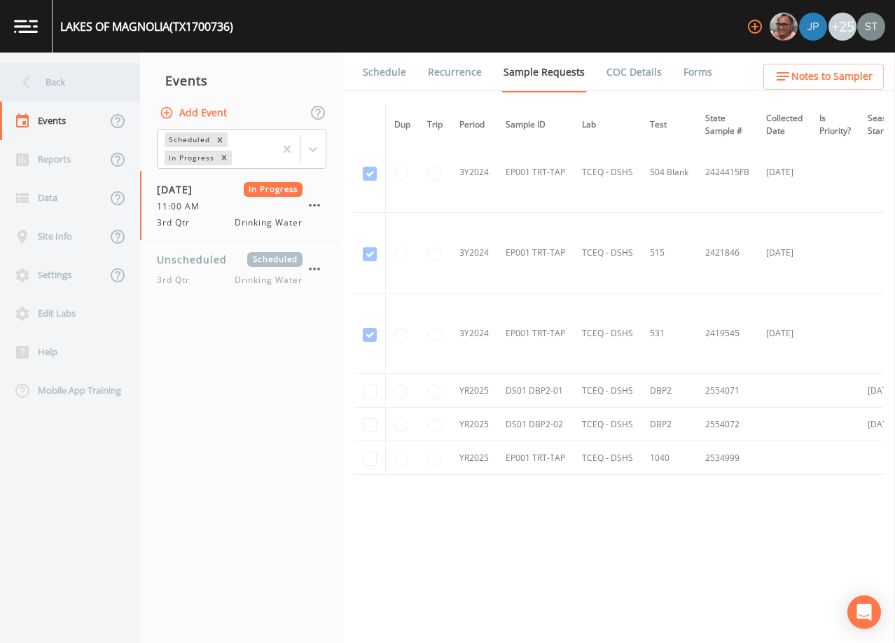
click at [56, 78] on div "Back" at bounding box center [63, 82] width 126 height 39
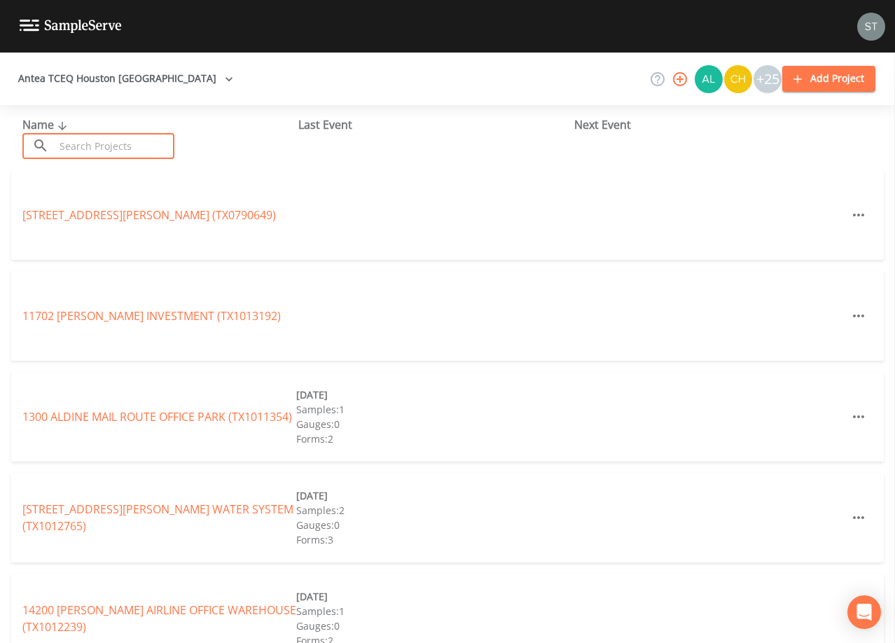
click at [148, 141] on input "text" at bounding box center [115, 146] width 120 height 26
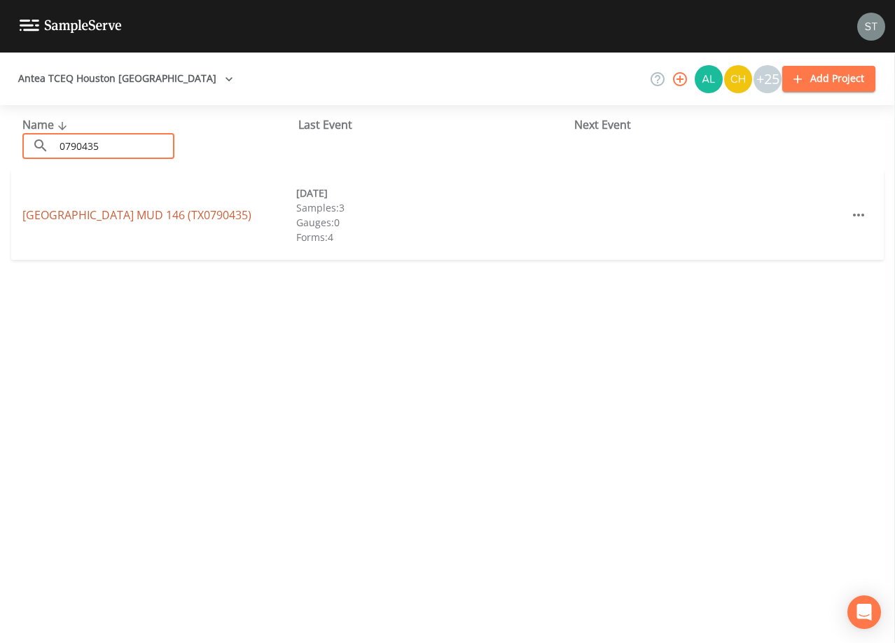
click at [183, 216] on link "[GEOGRAPHIC_DATA] 146 (TX0790435)" at bounding box center [136, 214] width 229 height 15
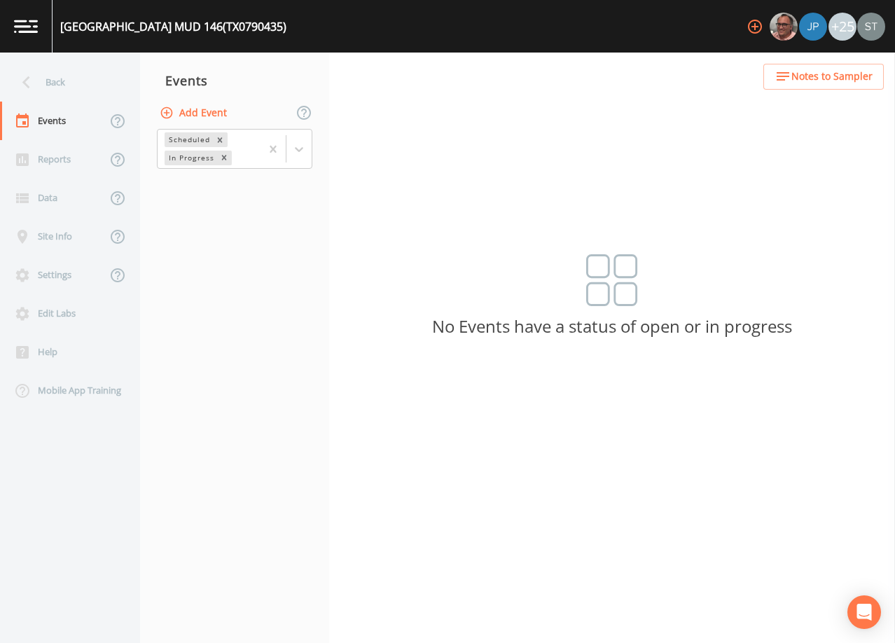
click at [198, 114] on button "Add Event" at bounding box center [195, 113] width 76 height 26
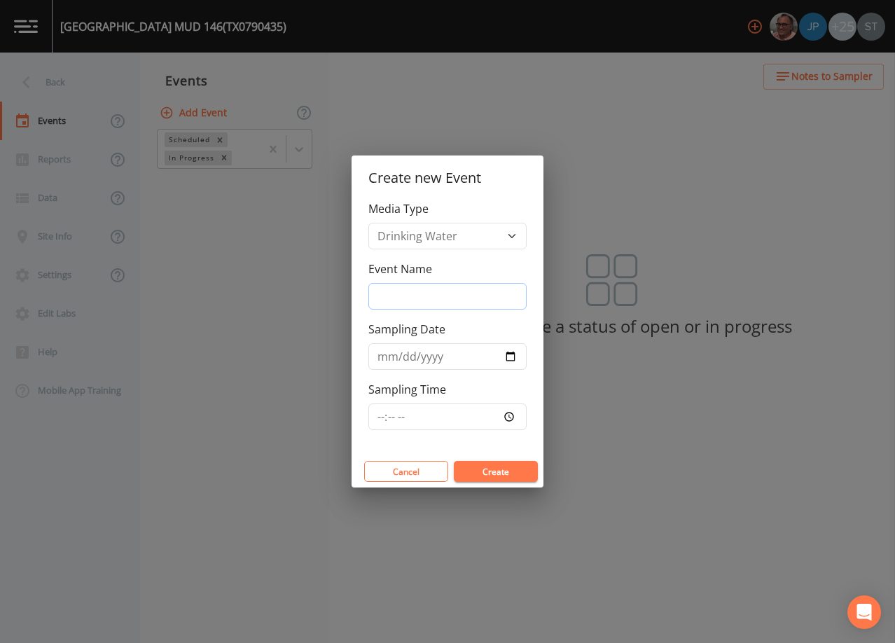
click at [412, 286] on input "Event Name" at bounding box center [447, 296] width 158 height 27
click at [386, 354] on input "Sampling Date" at bounding box center [447, 356] width 158 height 27
click at [496, 470] on button "Create" at bounding box center [496, 471] width 84 height 21
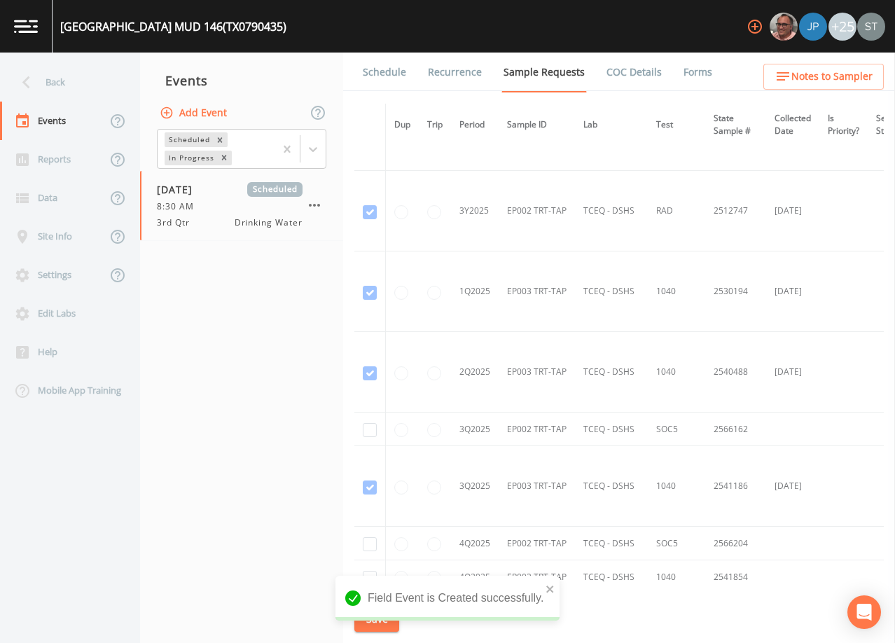
scroll to position [2380, 0]
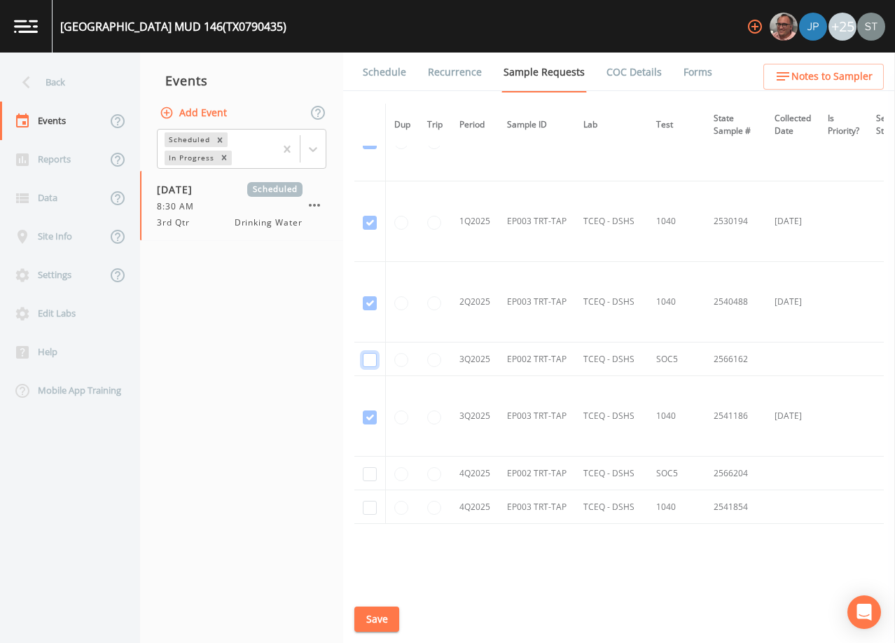
click at [373, 360] on input "checkbox" at bounding box center [370, 360] width 14 height 14
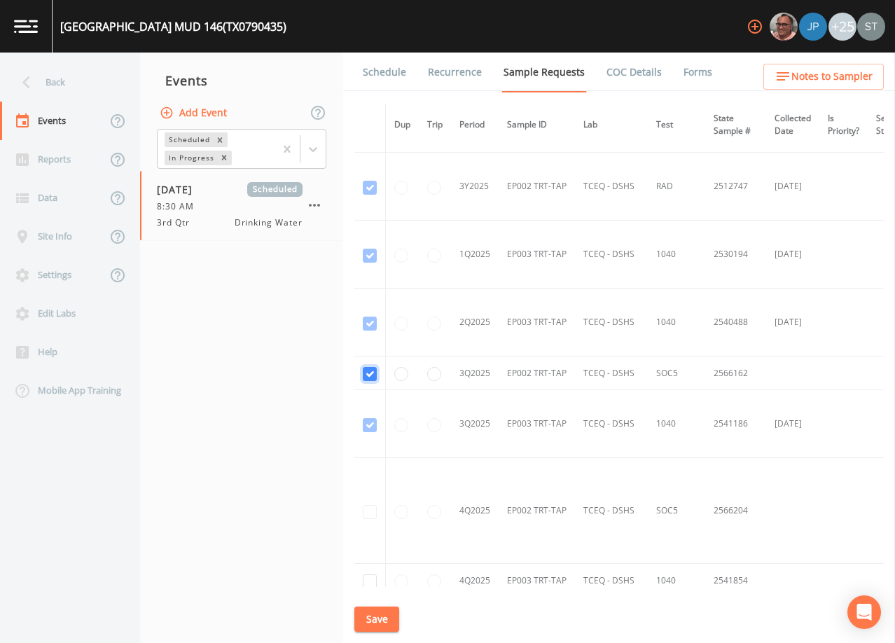
scroll to position [1938, 0]
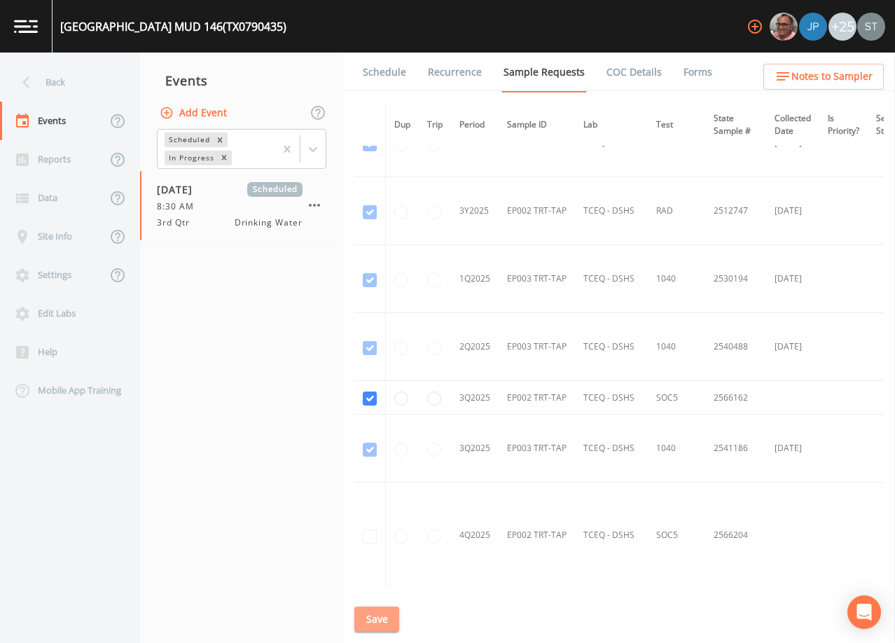
click at [375, 617] on button "Save" at bounding box center [376, 619] width 45 height 26
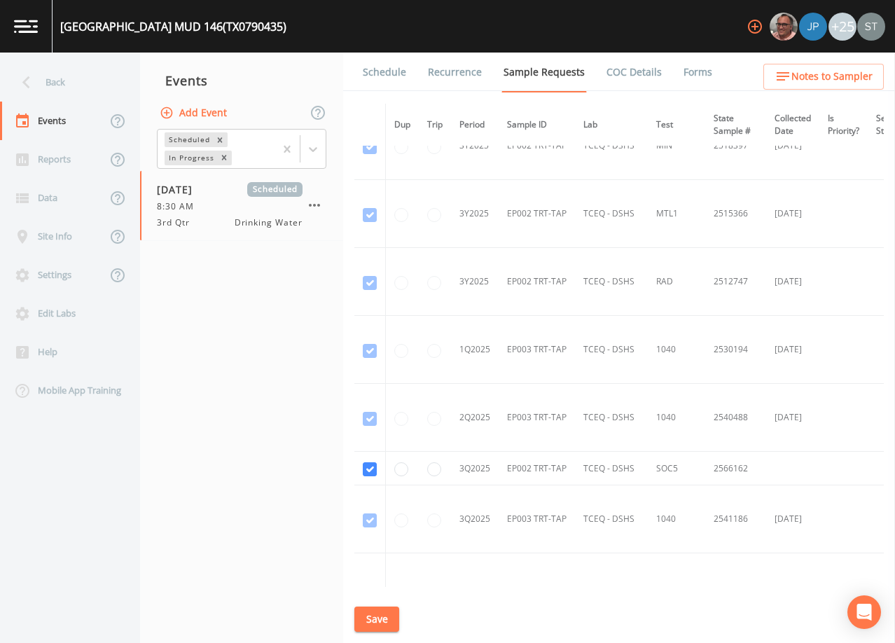
scroll to position [1868, 0]
click at [391, 76] on link "Schedule" at bounding box center [385, 72] width 48 height 39
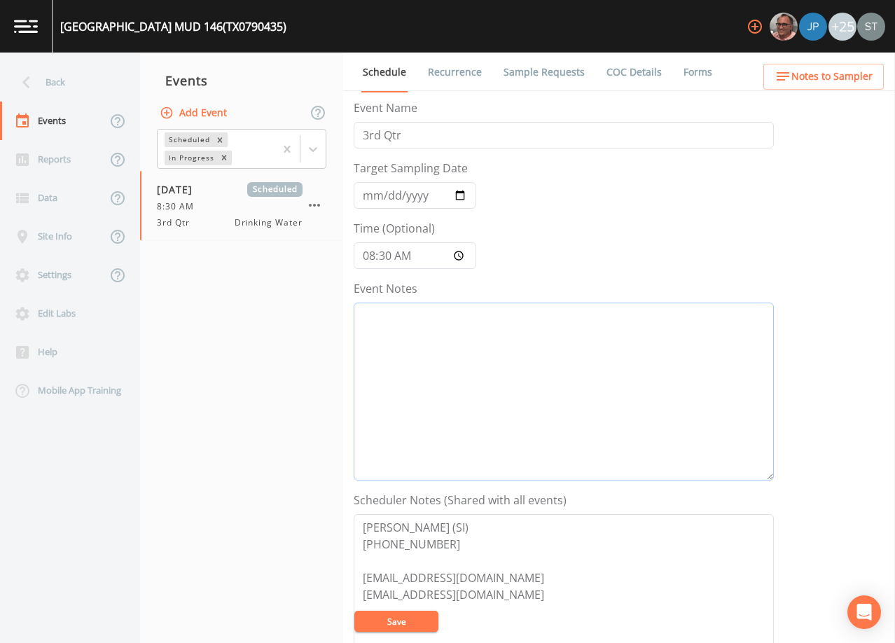
click at [485, 386] on textarea "Event Notes" at bounding box center [564, 391] width 420 height 178
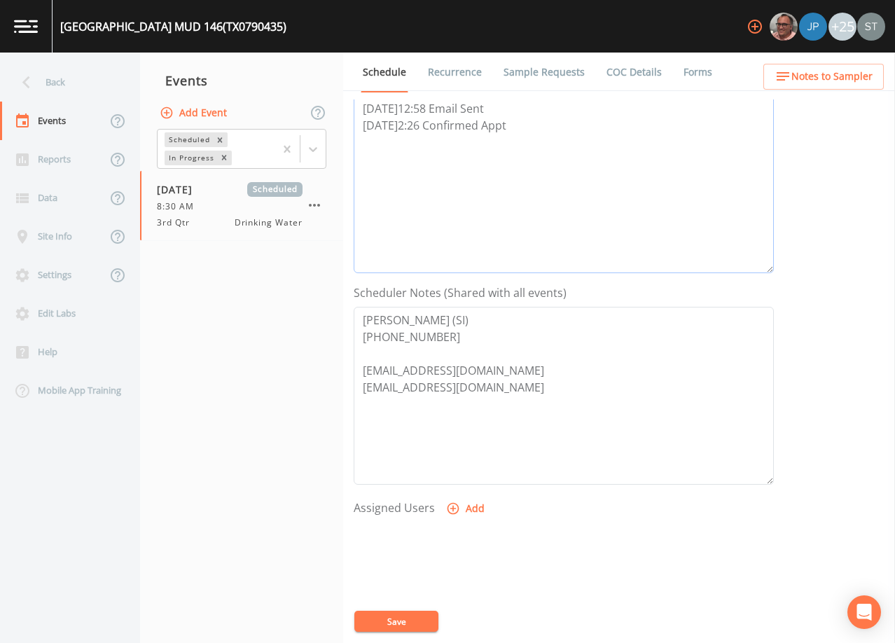
scroll to position [280, 0]
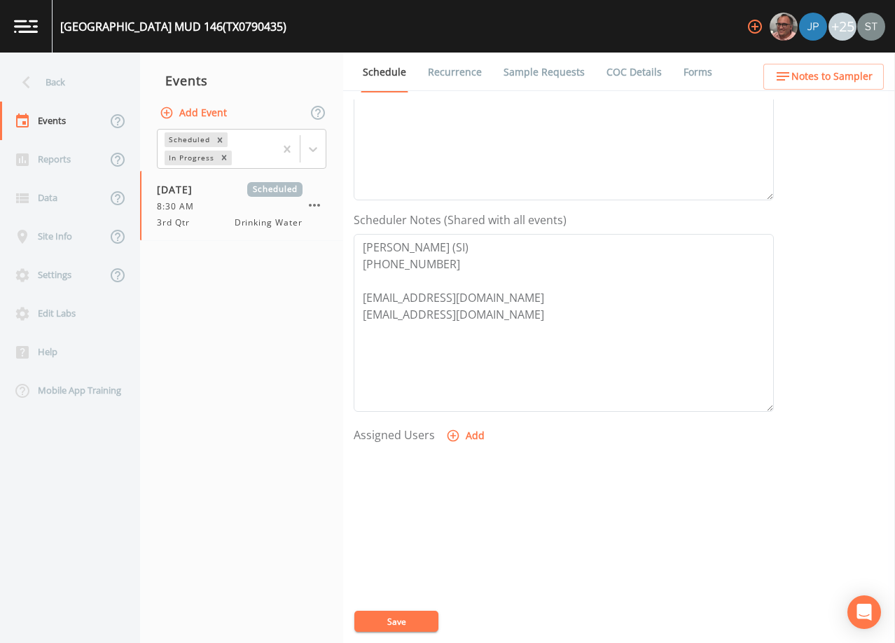
click at [473, 439] on button "Add" at bounding box center [466, 436] width 47 height 26
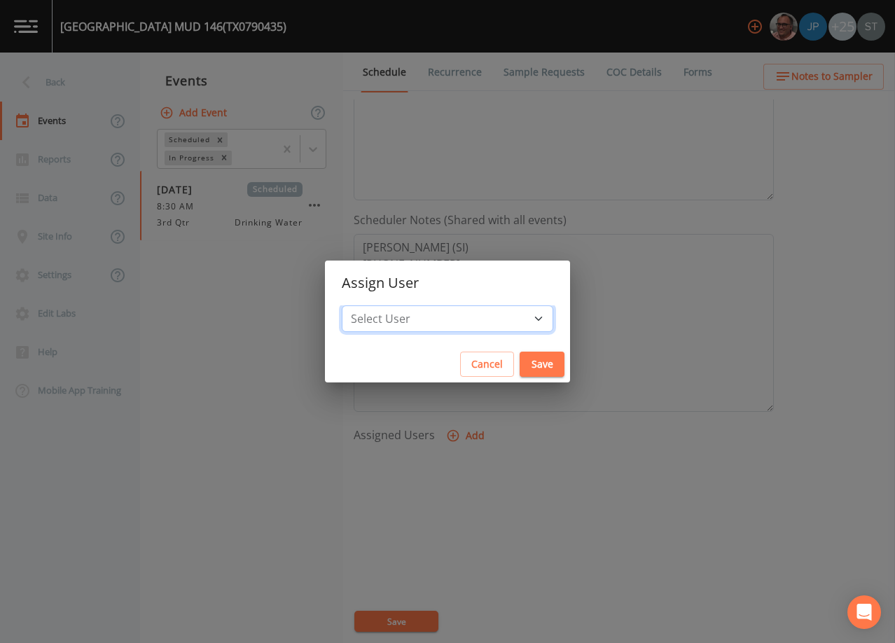
click at [455, 320] on select "Select User [PERSON_NAME] [PERSON_NAME] [PERSON_NAME] [PERSON_NAME] [PERSON_NAM…" at bounding box center [447, 318] width 211 height 27
click at [373, 305] on select "Select User [PERSON_NAME] [PERSON_NAME] [PERSON_NAME] [PERSON_NAME] [PERSON_NAM…" at bounding box center [447, 318] width 211 height 27
click at [519, 361] on button "Save" at bounding box center [541, 364] width 45 height 26
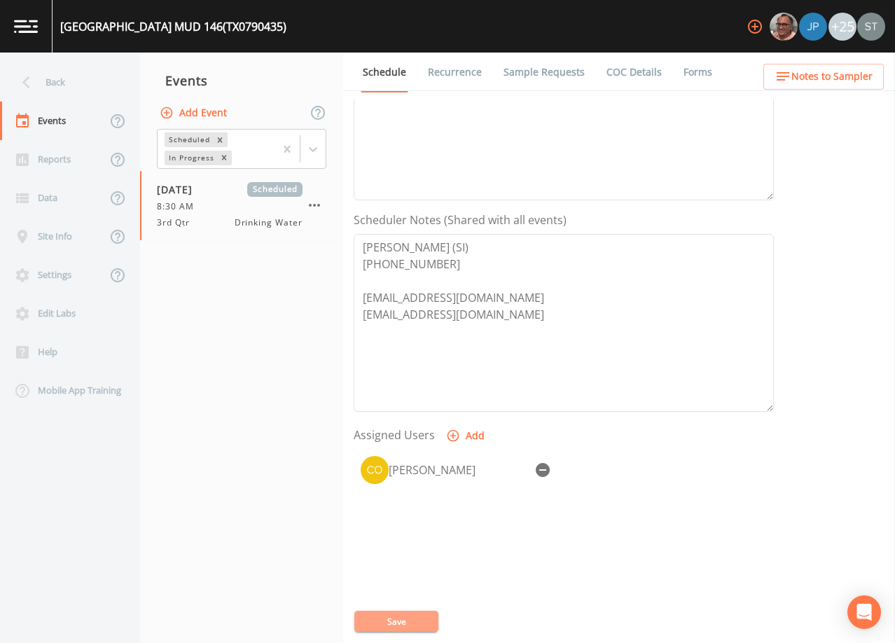
click at [393, 617] on button "Save" at bounding box center [396, 620] width 84 height 21
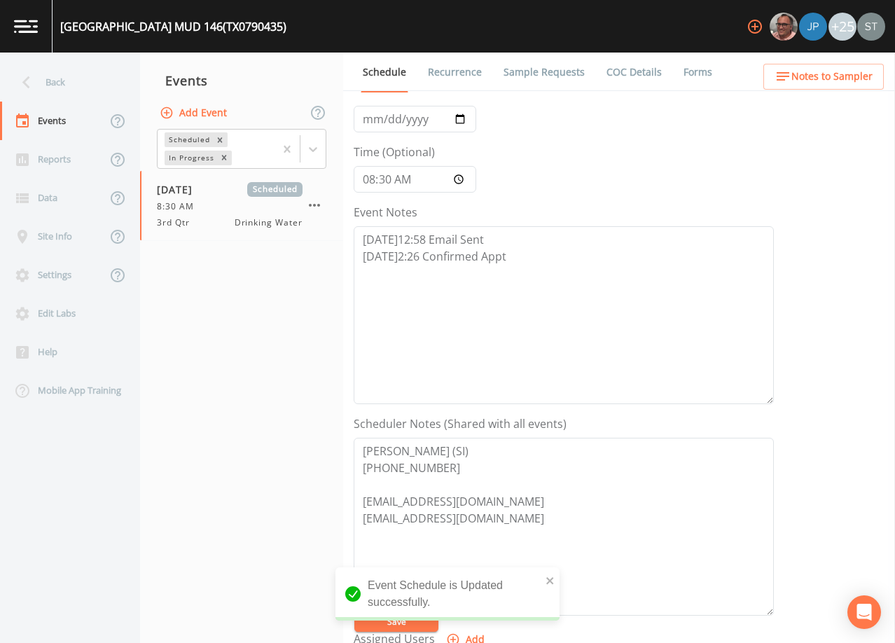
scroll to position [70, 0]
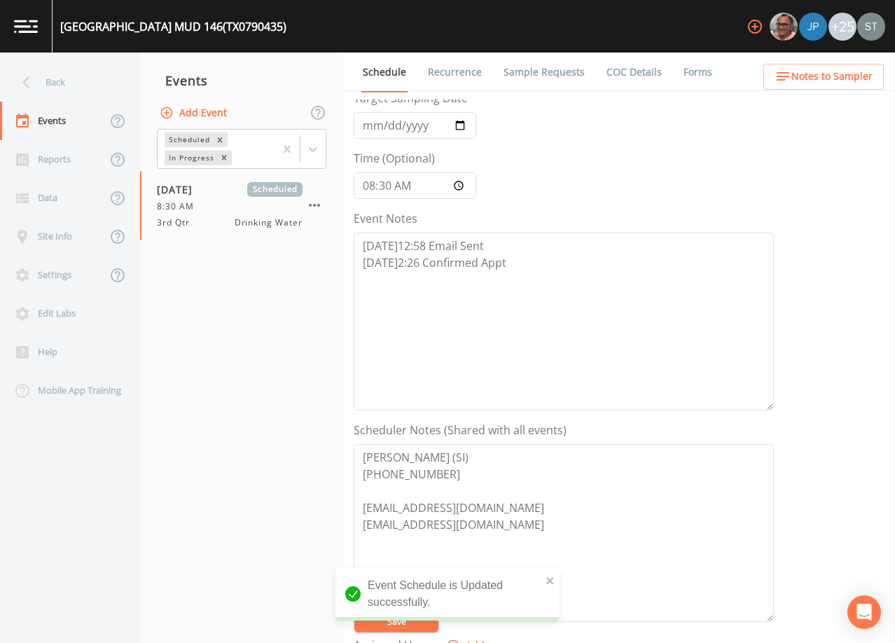
click at [857, 75] on span "Notes to Sampler" at bounding box center [831, 77] width 81 height 18
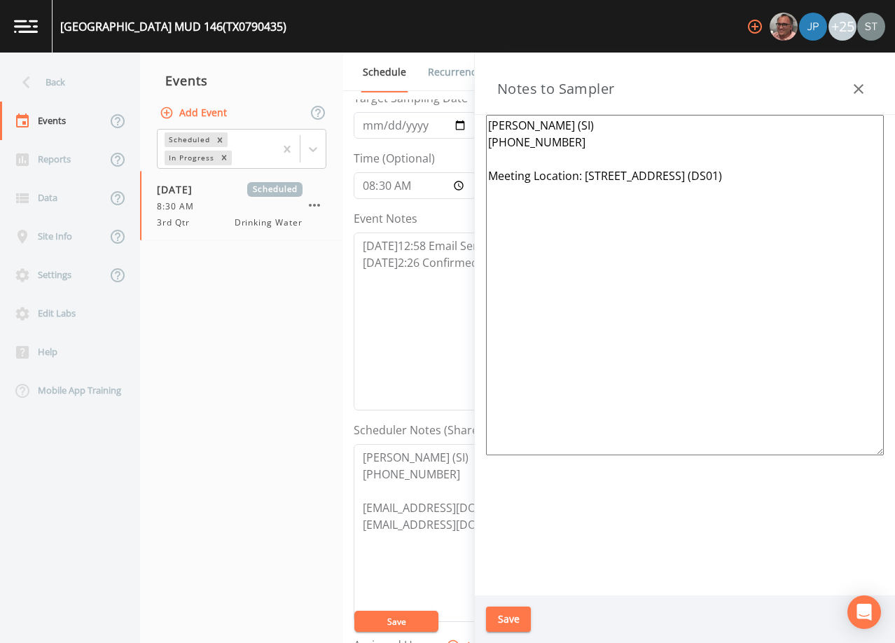
drag, startPoint x: 585, startPoint y: 172, endPoint x: 861, endPoint y: 174, distance: 275.8
click at [861, 174] on textarea "[PERSON_NAME] (SI) [PHONE_NUMBER] Meeting Location: [STREET_ADDRESS] (DS01)" at bounding box center [685, 285] width 398 height 340
click at [510, 617] on button "Save" at bounding box center [508, 619] width 45 height 26
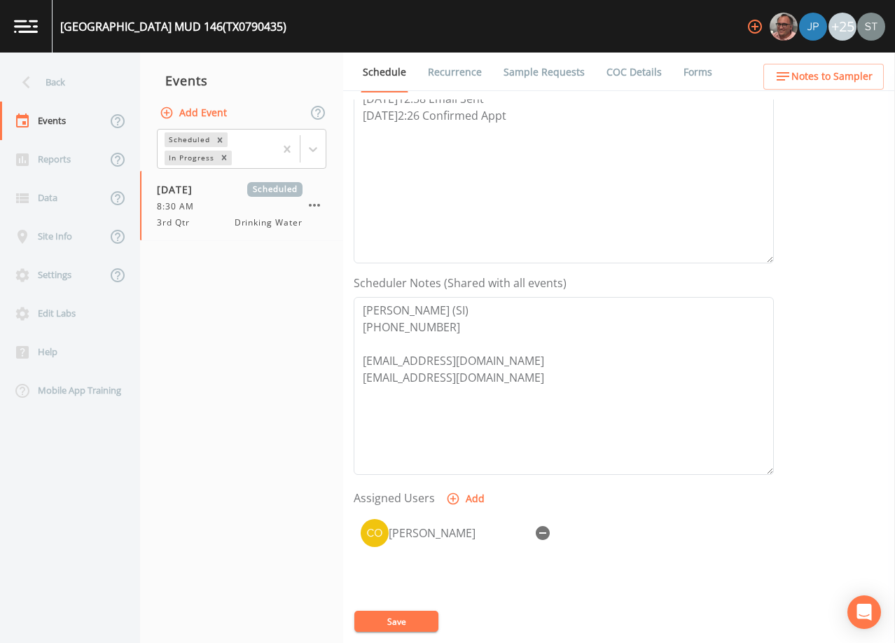
scroll to position [280, 0]
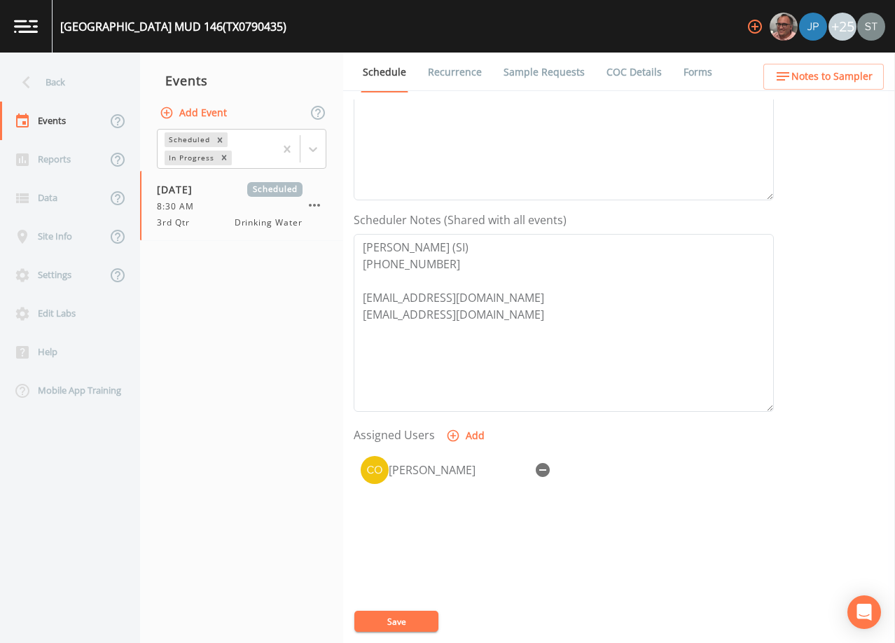
click at [547, 75] on link "Sample Requests" at bounding box center [543, 72] width 85 height 39
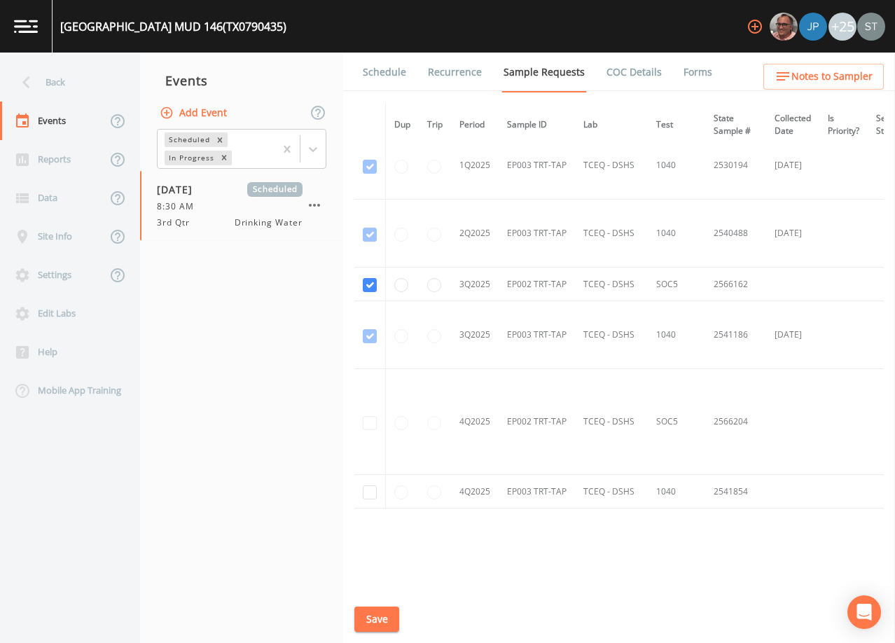
scroll to position [2089, 0]
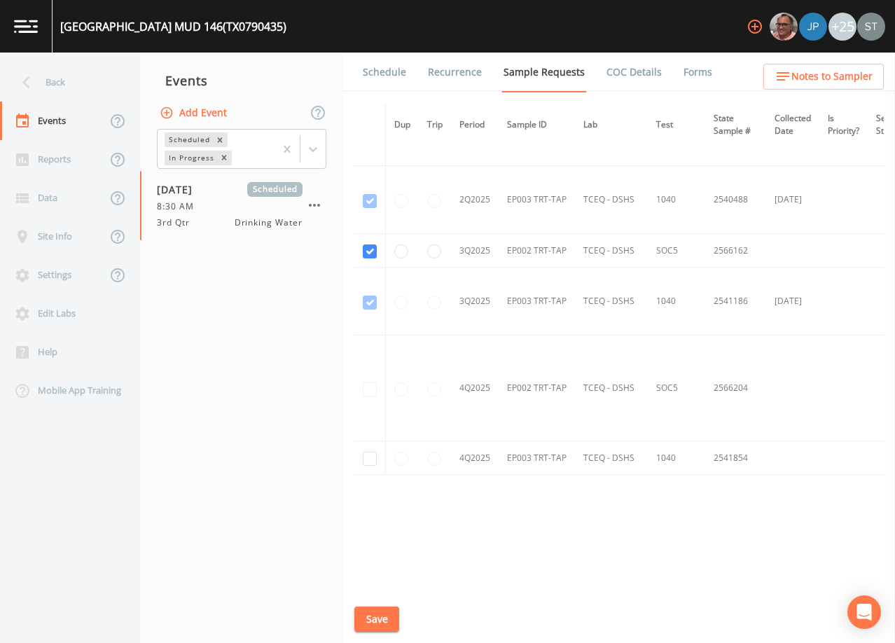
click at [385, 71] on link "Schedule" at bounding box center [385, 72] width 48 height 39
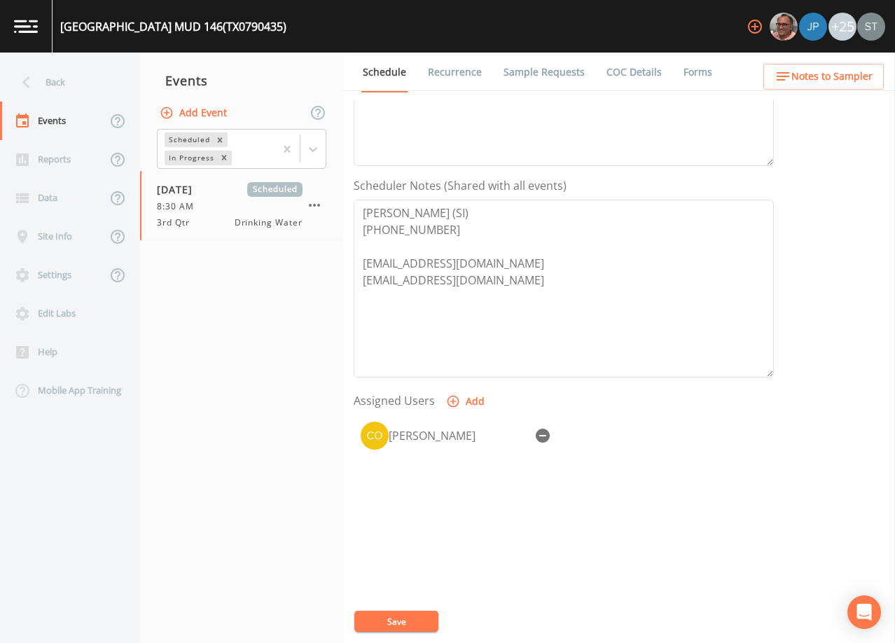
scroll to position [345, 0]
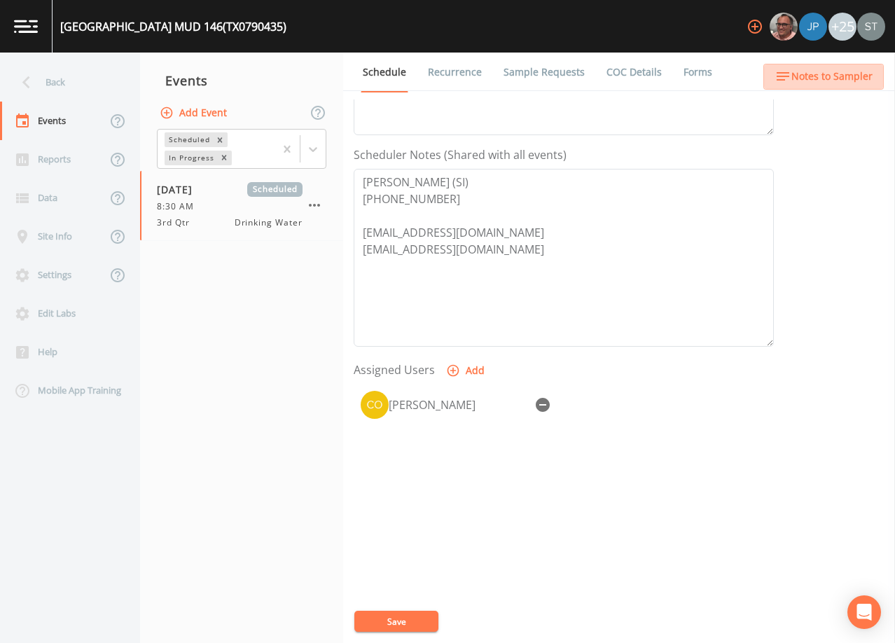
click at [827, 84] on span "Notes to Sampler" at bounding box center [831, 77] width 81 height 18
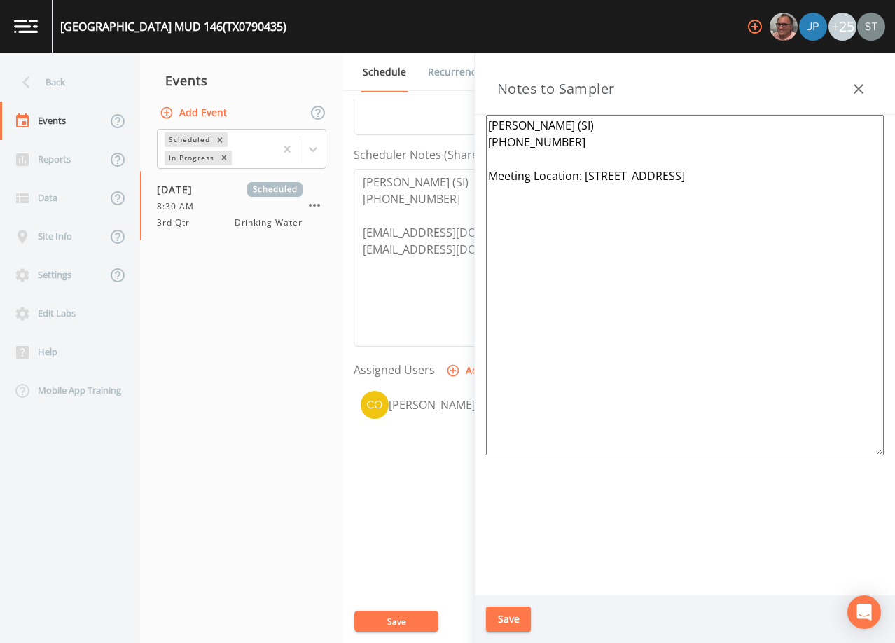
click at [852, 92] on icon "button" at bounding box center [858, 89] width 17 height 17
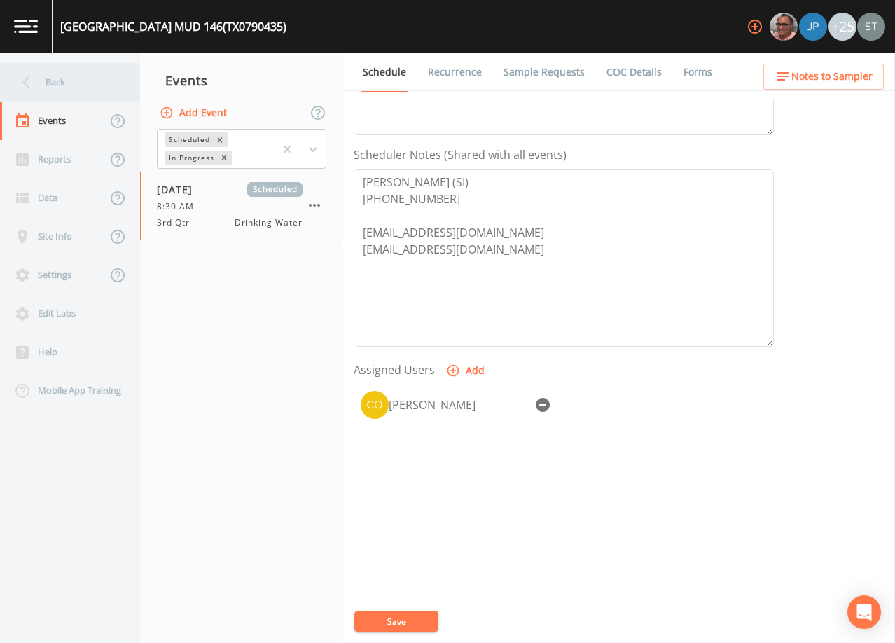
click at [57, 90] on div "Back" at bounding box center [63, 82] width 126 height 39
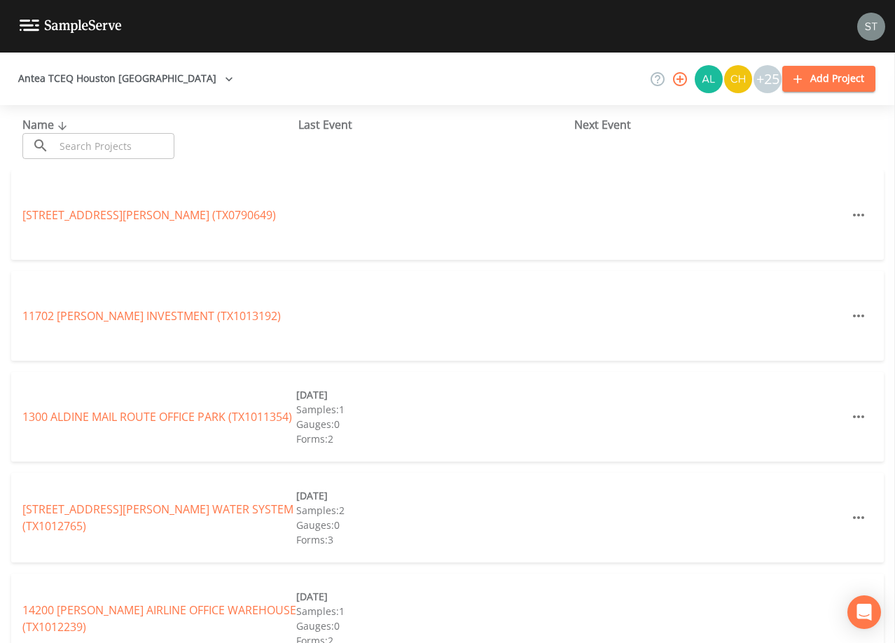
click at [145, 145] on input "text" at bounding box center [115, 146] width 120 height 26
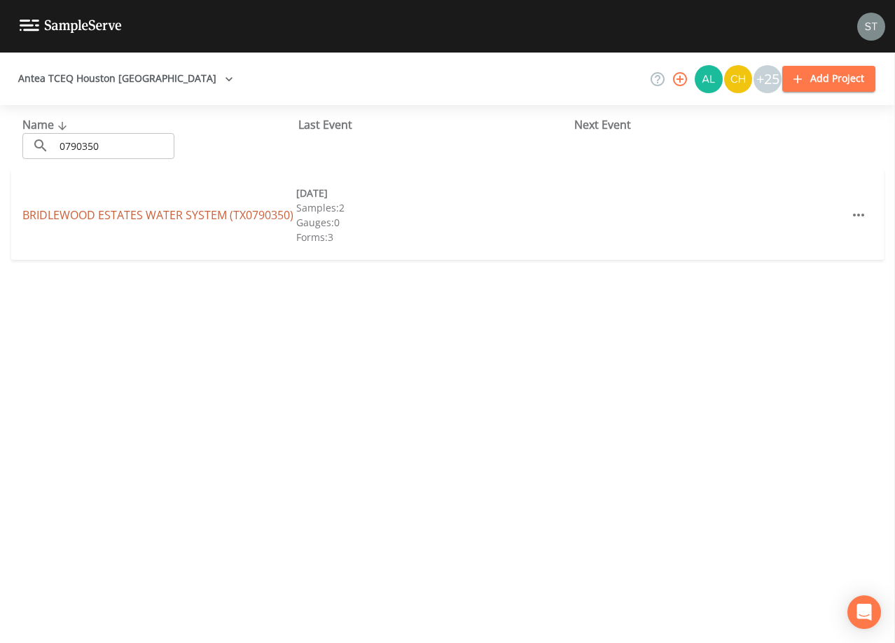
click at [64, 215] on link "BRIDLEWOOD ESTATES WATER SYSTEM (TX0790350)" at bounding box center [157, 214] width 271 height 15
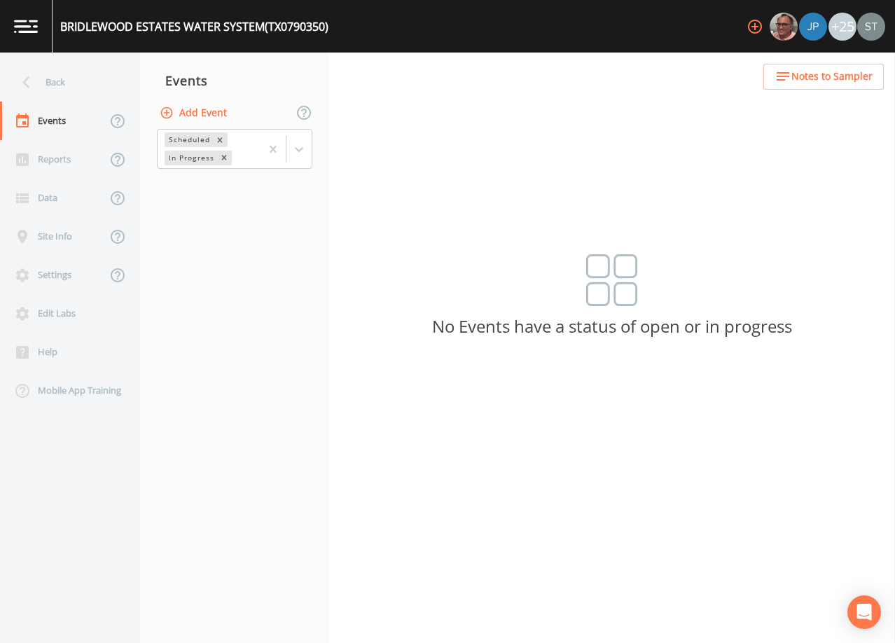
click at [209, 116] on button "Add Event" at bounding box center [195, 113] width 76 height 26
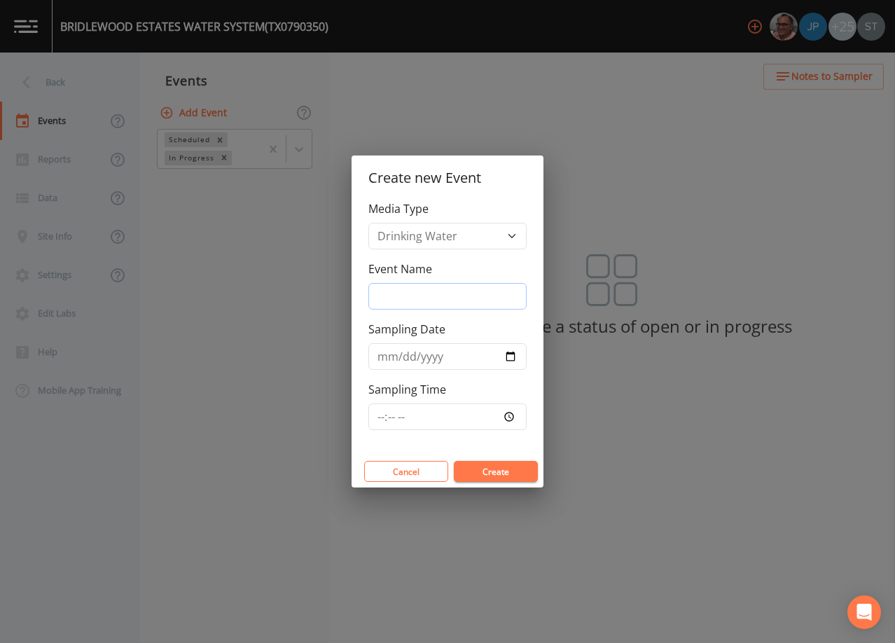
click at [422, 290] on input "Event Name" at bounding box center [447, 296] width 158 height 27
click at [386, 356] on input "Sampling Date" at bounding box center [447, 356] width 158 height 27
click at [503, 468] on button "Create" at bounding box center [496, 471] width 84 height 21
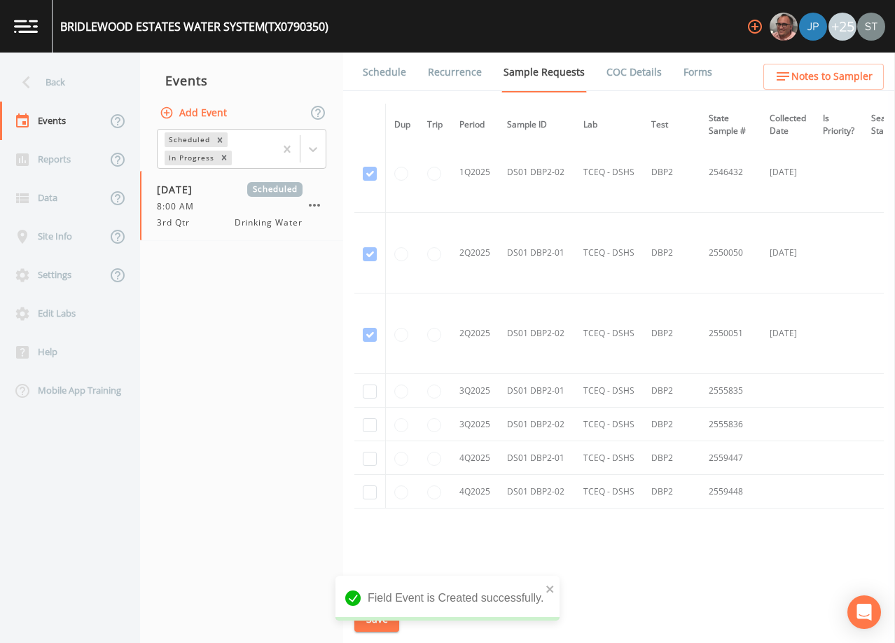
scroll to position [3110, 0]
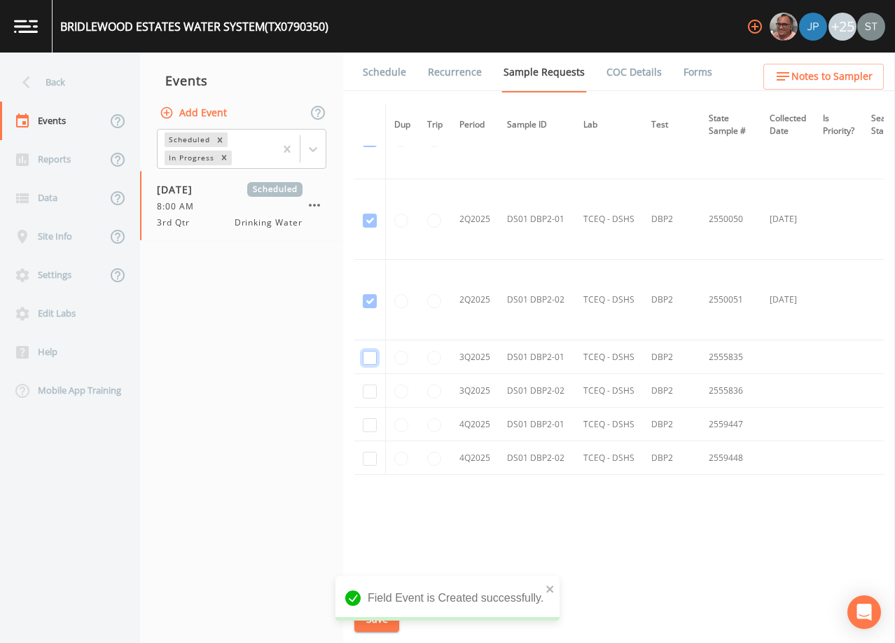
click at [370, 351] on input "checkbox" at bounding box center [370, 358] width 14 height 14
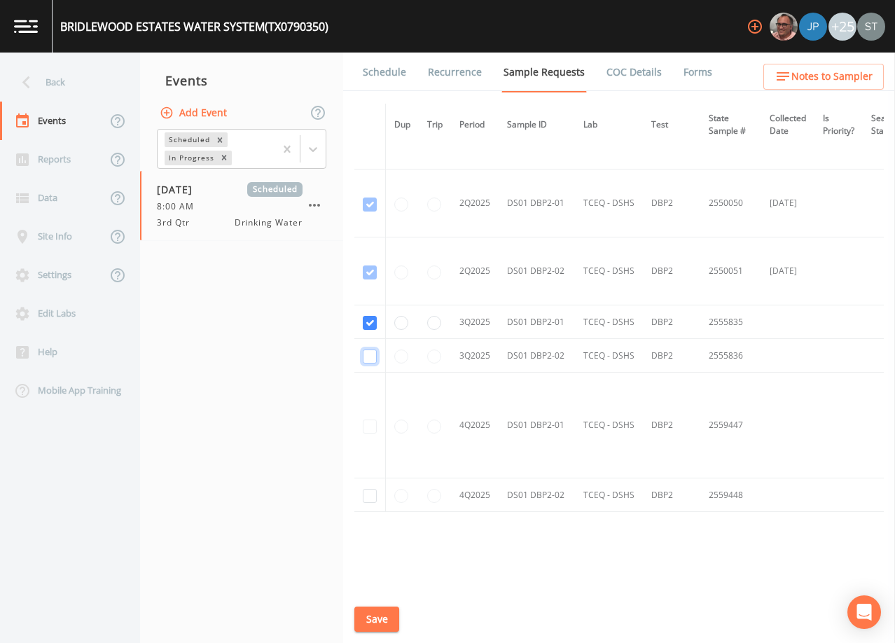
click at [368, 355] on input "checkbox" at bounding box center [370, 356] width 14 height 14
click at [375, 615] on button "Save" at bounding box center [376, 619] width 45 height 26
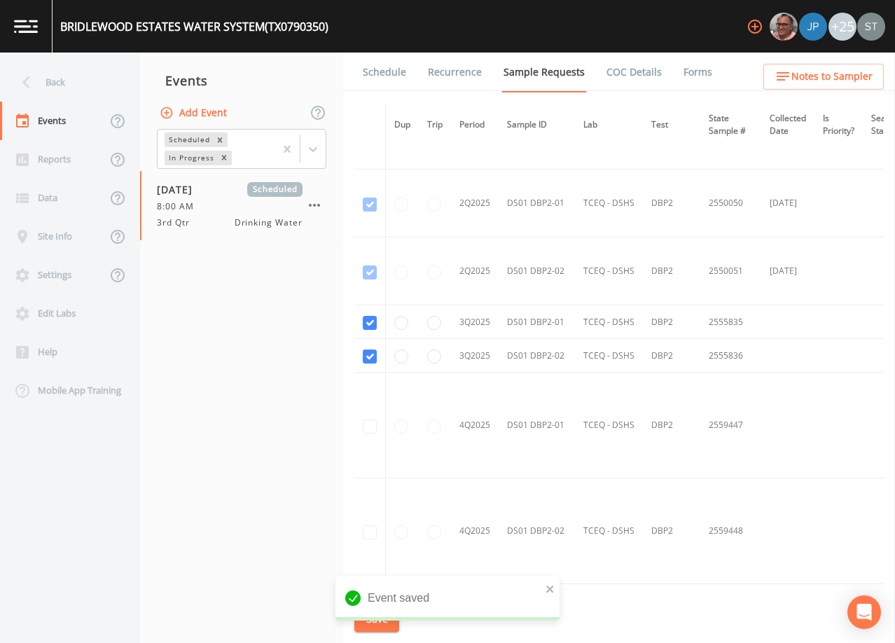
click at [389, 78] on link "Schedule" at bounding box center [385, 72] width 48 height 39
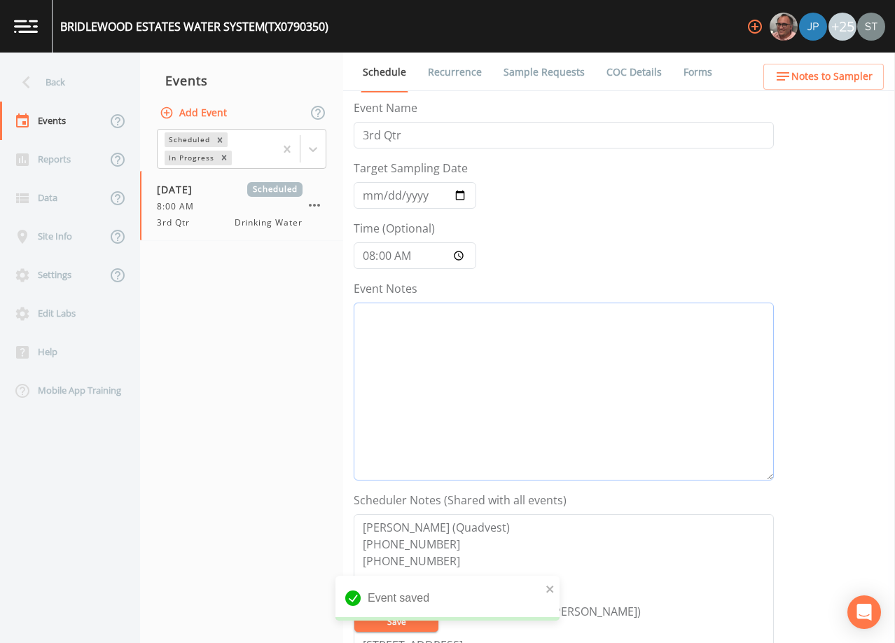
click at [466, 372] on textarea "Event Notes" at bounding box center [564, 391] width 420 height 178
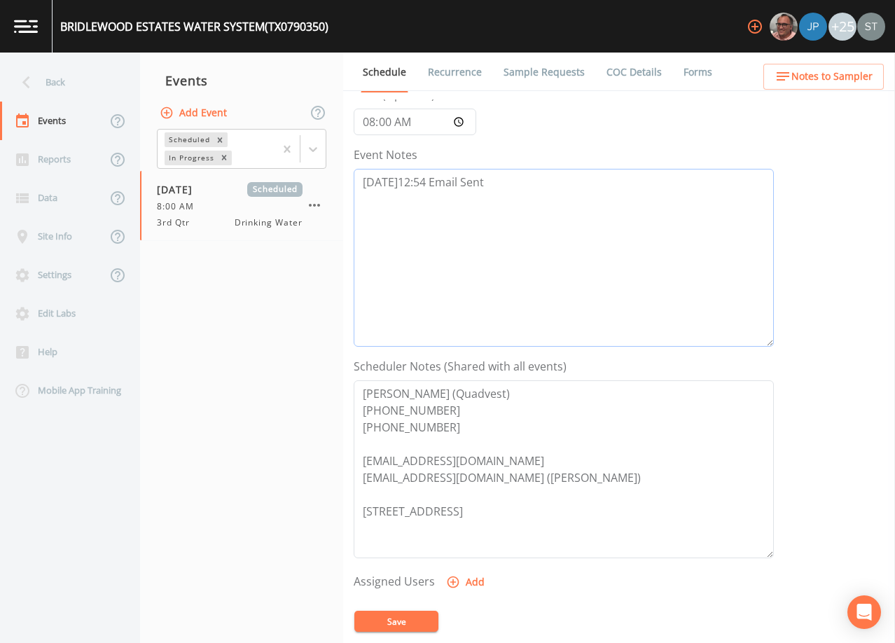
scroll to position [140, 0]
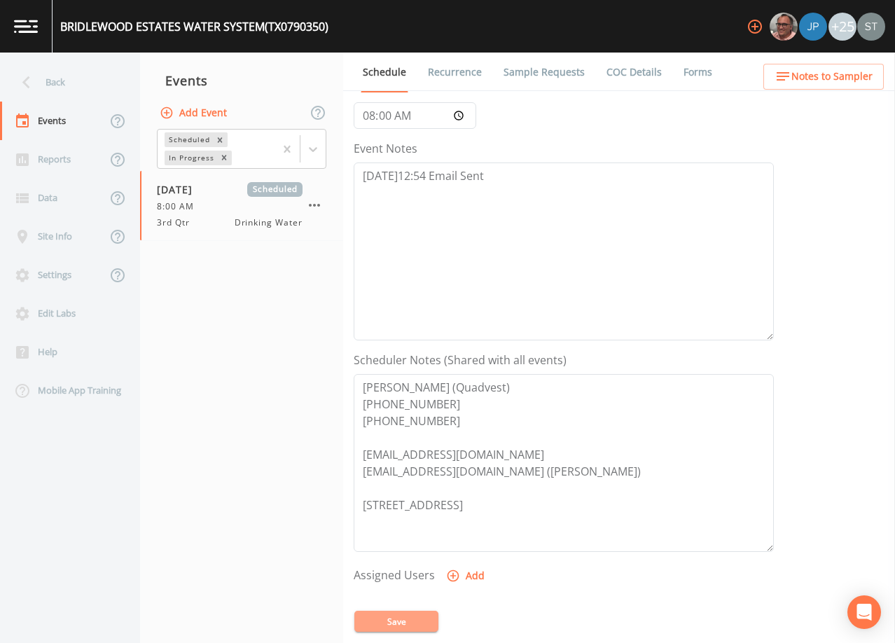
click at [414, 625] on button "Save" at bounding box center [396, 620] width 84 height 21
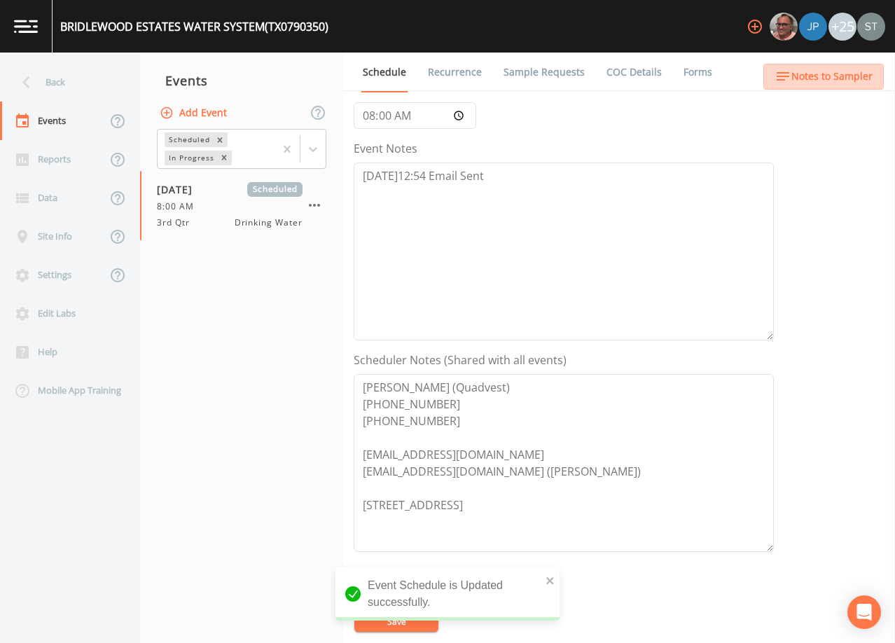
click at [839, 70] on span "Notes to Sampler" at bounding box center [831, 77] width 81 height 18
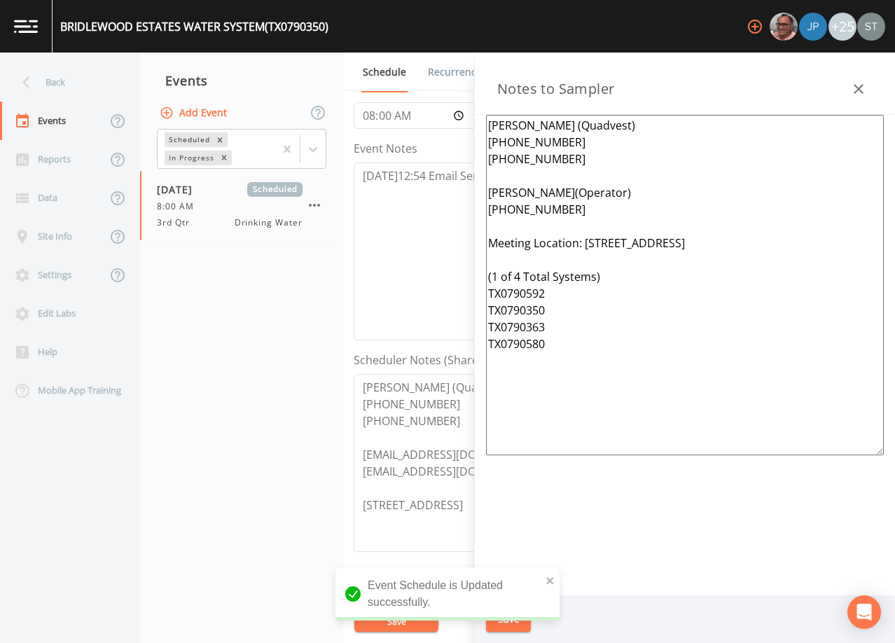
drag, startPoint x: 612, startPoint y: 349, endPoint x: 482, endPoint y: 281, distance: 146.5
click at [482, 281] on div "[PERSON_NAME] (Quadvest) [PHONE_NUMBER] [PHONE_NUMBER] [PERSON_NAME](Operator) …" at bounding box center [685, 355] width 420 height 480
drag, startPoint x: 576, startPoint y: 218, endPoint x: 458, endPoint y: 188, distance: 122.1
click at [458, 188] on div "Back Events Reports Data Site Info Settings Edit Labs Help Mobile App Training …" at bounding box center [447, 348] width 895 height 590
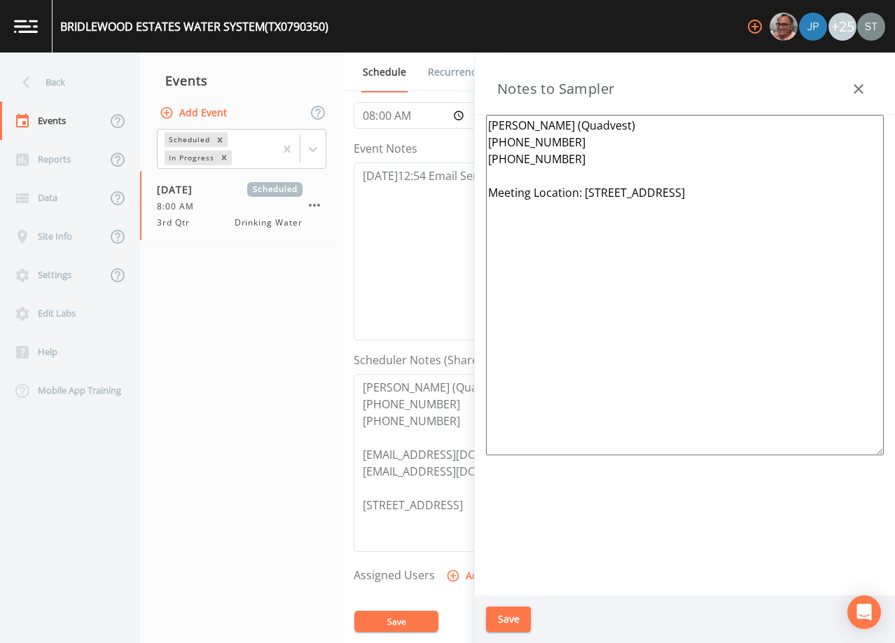
drag, startPoint x: 834, startPoint y: 193, endPoint x: 589, endPoint y: 197, distance: 245.1
click at [589, 197] on textarea "[PERSON_NAME] (Quadvest) [PHONE_NUMBER] [PHONE_NUMBER] Meeting Location: [STREE…" at bounding box center [685, 285] width 398 height 340
click at [514, 617] on button "Save" at bounding box center [508, 619] width 45 height 26
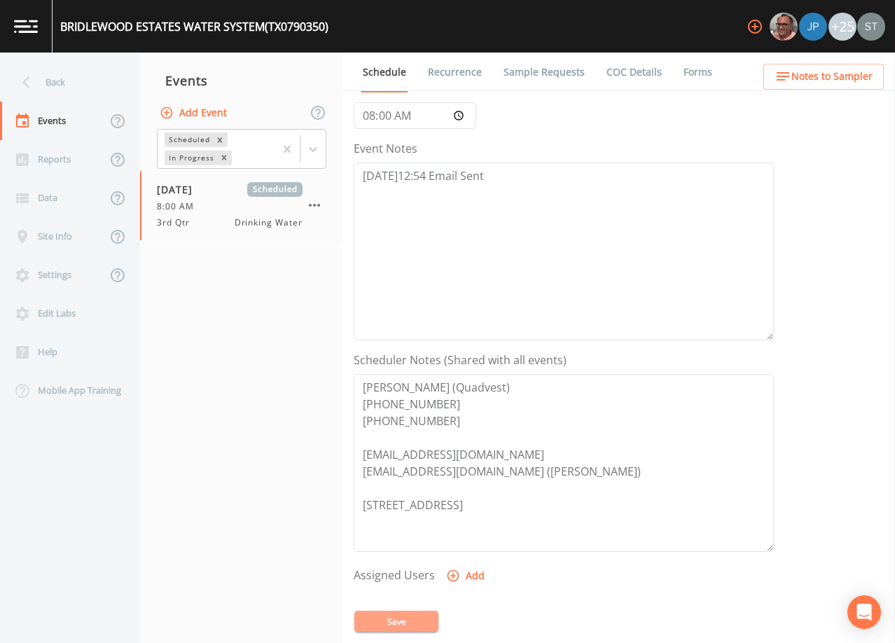
click at [416, 621] on button "Save" at bounding box center [396, 620] width 84 height 21
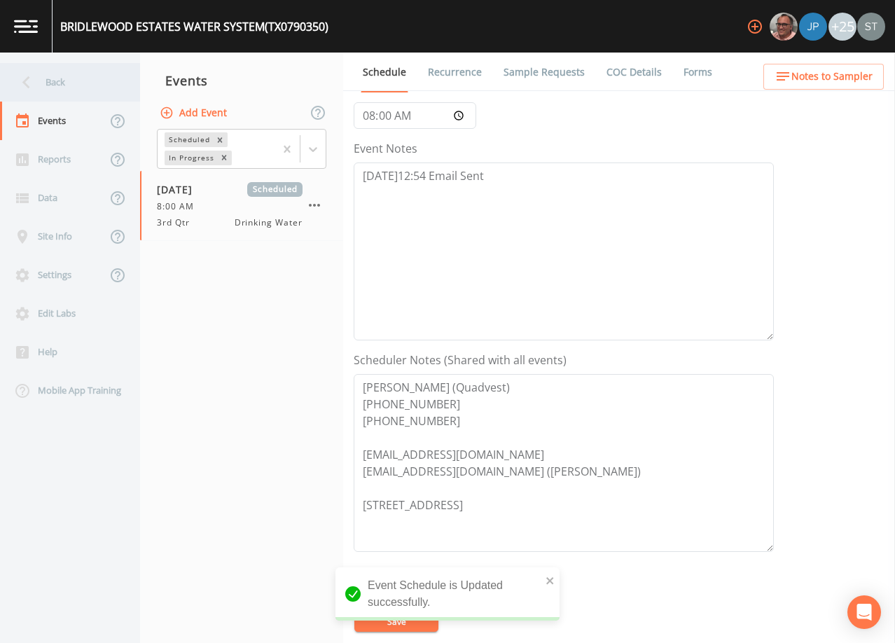
click at [78, 83] on div "Back" at bounding box center [63, 82] width 126 height 39
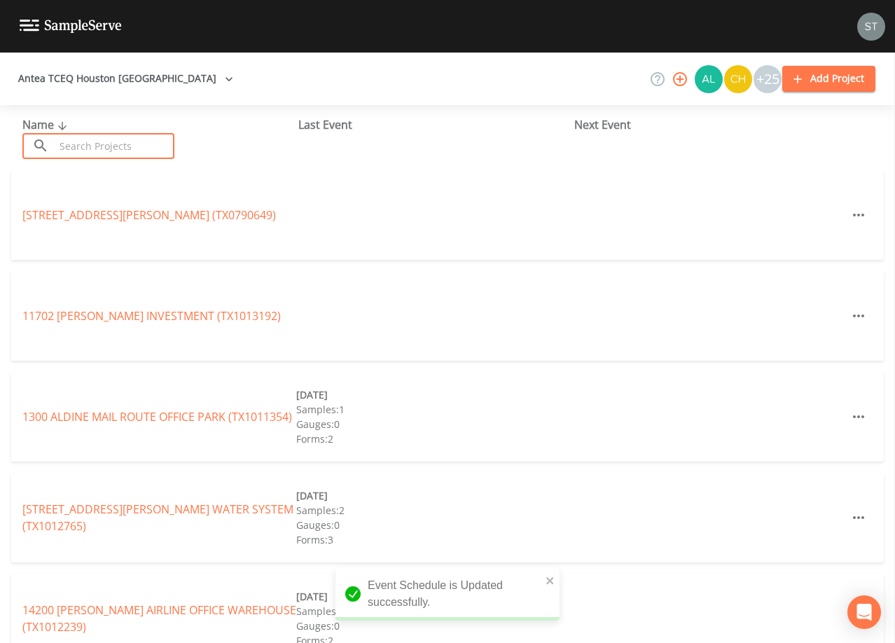
drag, startPoint x: 121, startPoint y: 143, endPoint x: 127, endPoint y: 138, distance: 7.4
click at [123, 141] on input "text" at bounding box center [115, 146] width 120 height 26
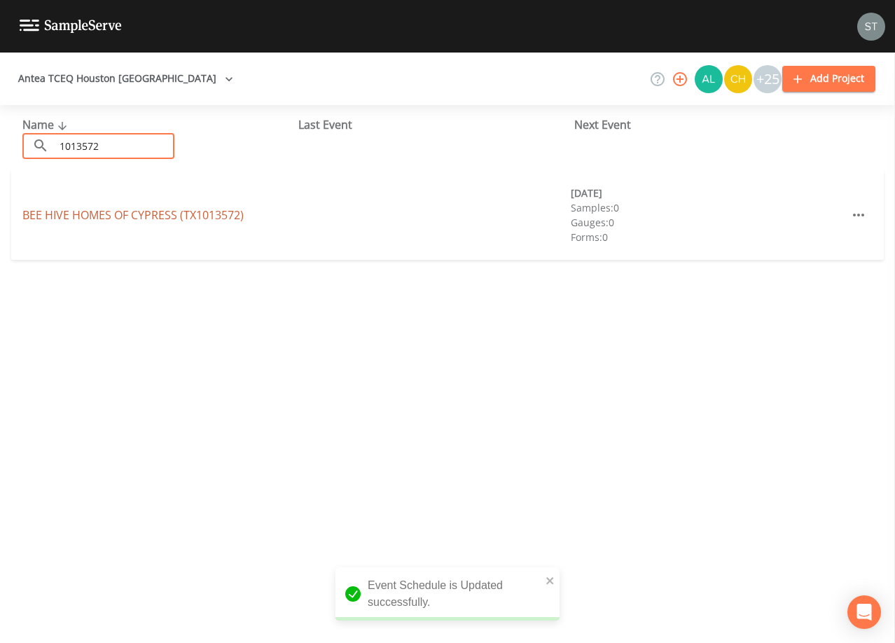
click at [195, 213] on link "BEE HIVE HOMES OF [GEOGRAPHIC_DATA] (TX1013572)" at bounding box center [132, 214] width 221 height 15
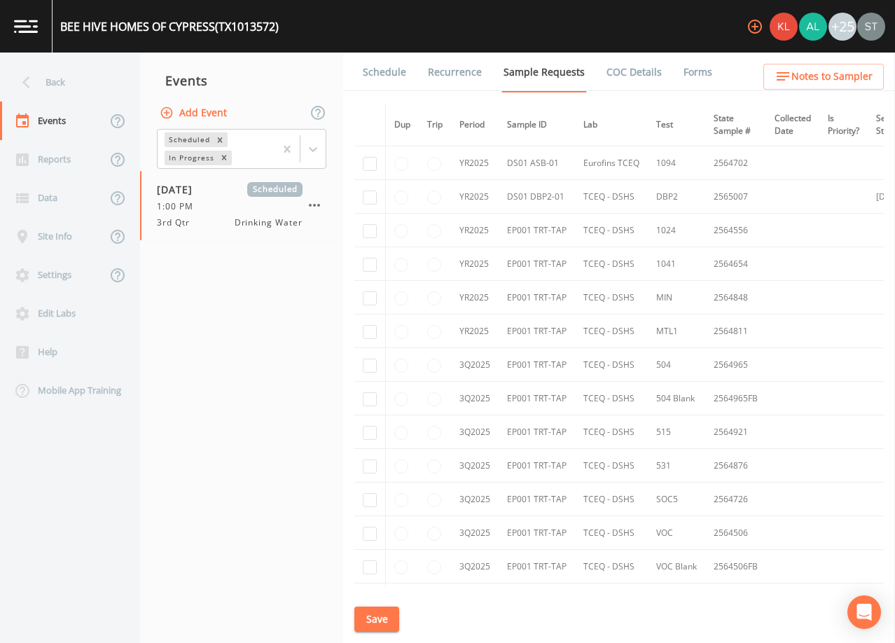
click at [384, 80] on link "Schedule" at bounding box center [385, 72] width 48 height 39
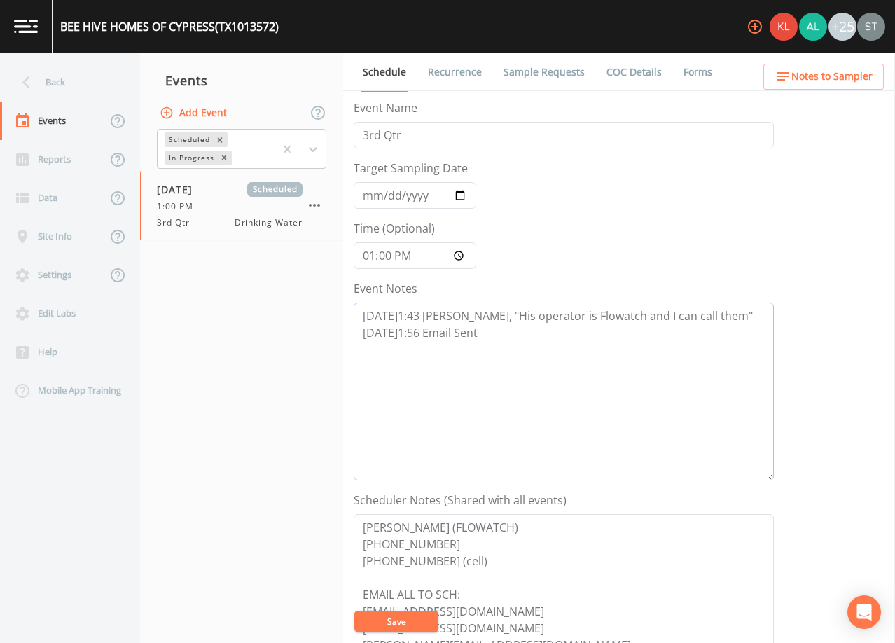
click at [534, 340] on textarea "[DATE]1:43 [PERSON_NAME], "His operator is Flowatch and I can call them" [DATE]…" at bounding box center [564, 391] width 420 height 178
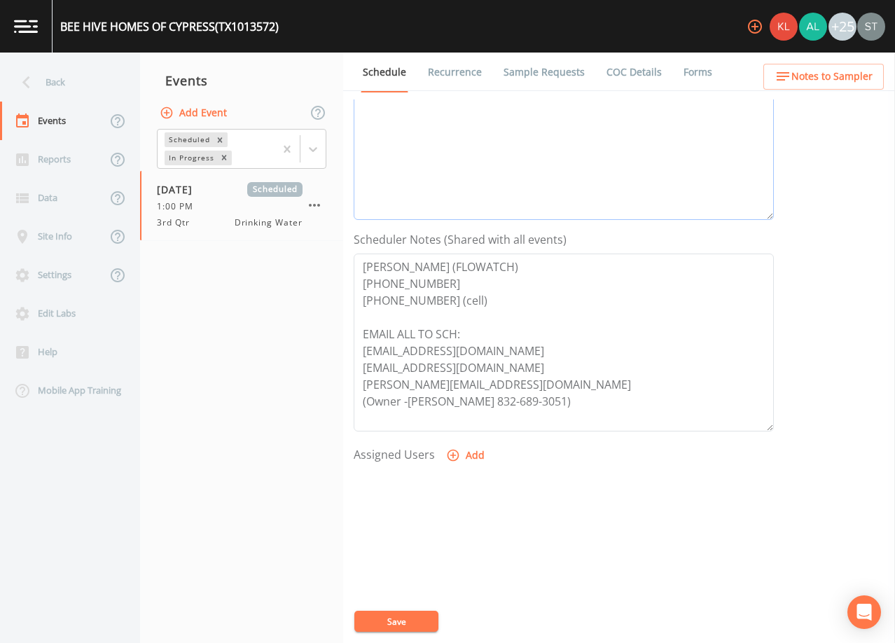
scroll to position [345, 0]
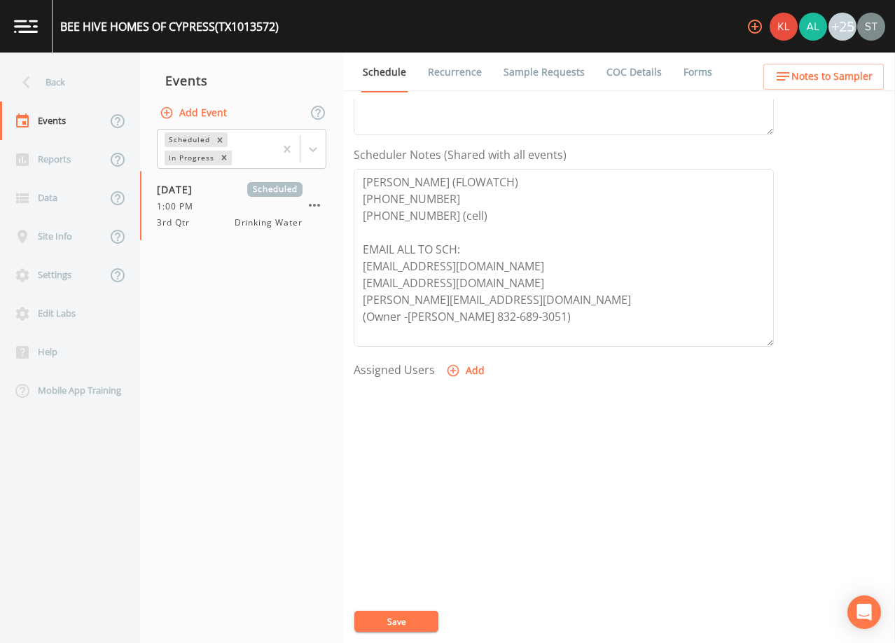
click at [460, 368] on button "Add" at bounding box center [466, 371] width 47 height 26
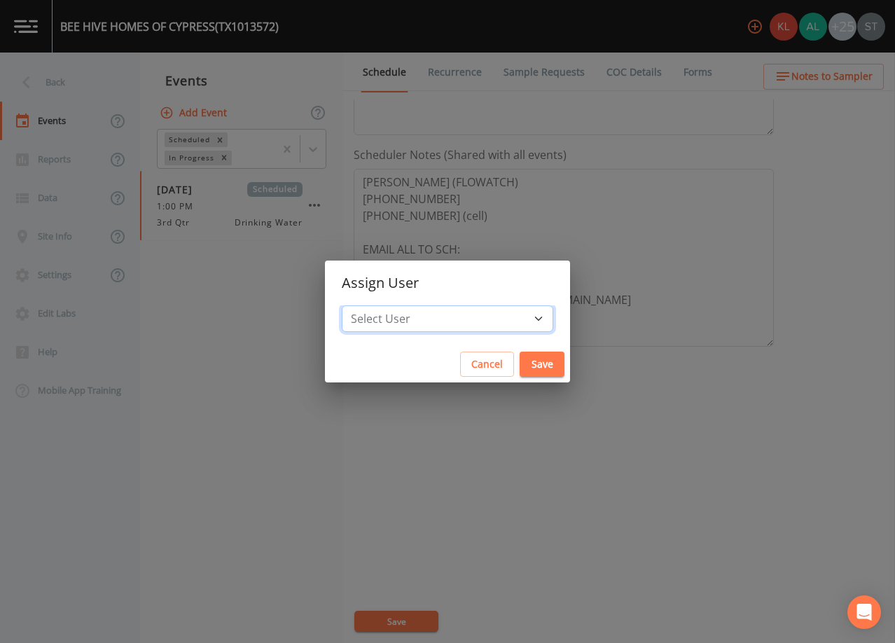
click at [453, 315] on select "Select User [PERSON_NAME] [PERSON_NAME] [PERSON_NAME] [PERSON_NAME] [PERSON_NAM…" at bounding box center [447, 318] width 211 height 27
click at [373, 305] on select "Select User [PERSON_NAME] [PERSON_NAME] [PERSON_NAME] [PERSON_NAME] [PERSON_NAM…" at bounding box center [447, 318] width 211 height 27
click at [519, 365] on button "Save" at bounding box center [541, 364] width 45 height 26
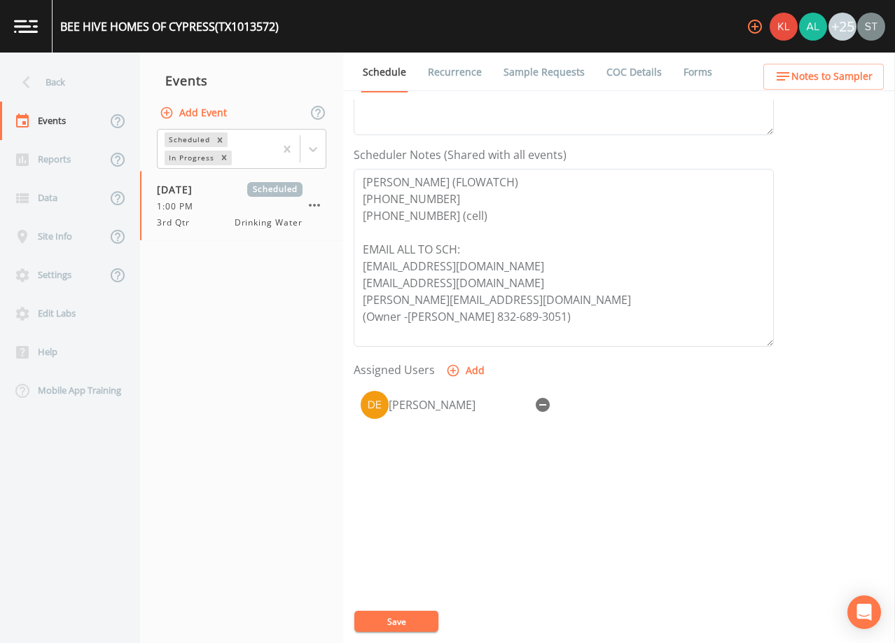
click at [417, 622] on button "Save" at bounding box center [396, 620] width 84 height 21
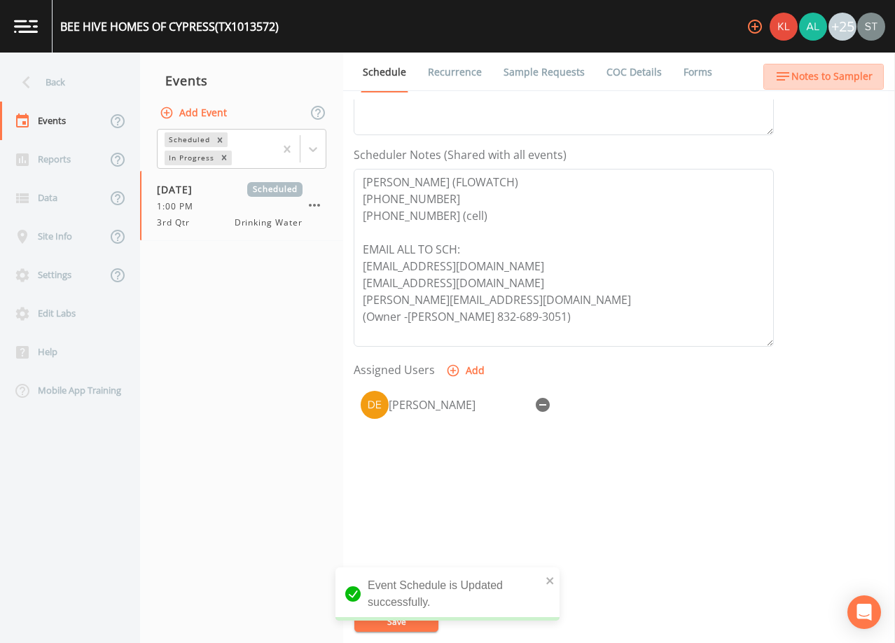
click at [853, 82] on span "Notes to Sampler" at bounding box center [831, 77] width 81 height 18
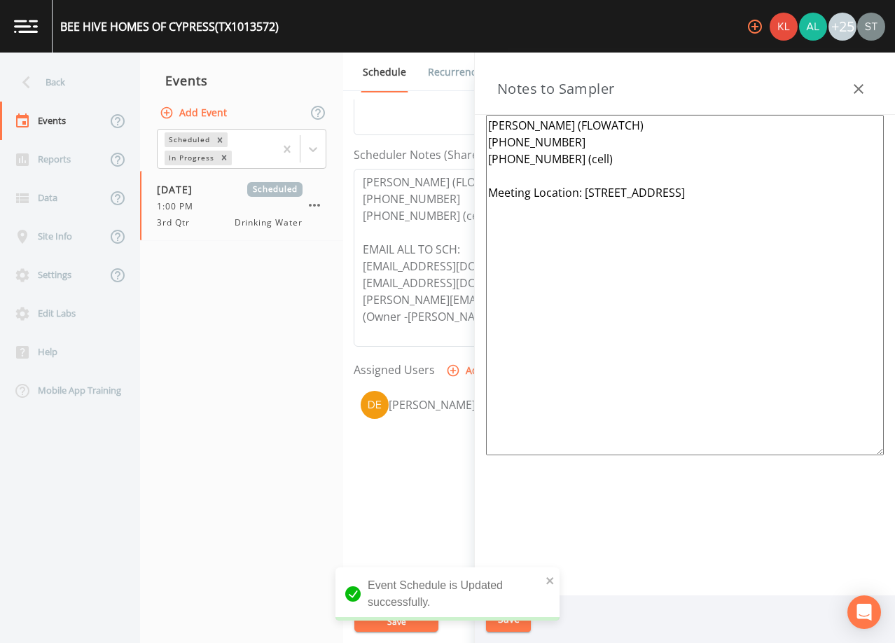
click at [856, 87] on icon "button" at bounding box center [858, 89] width 10 height 10
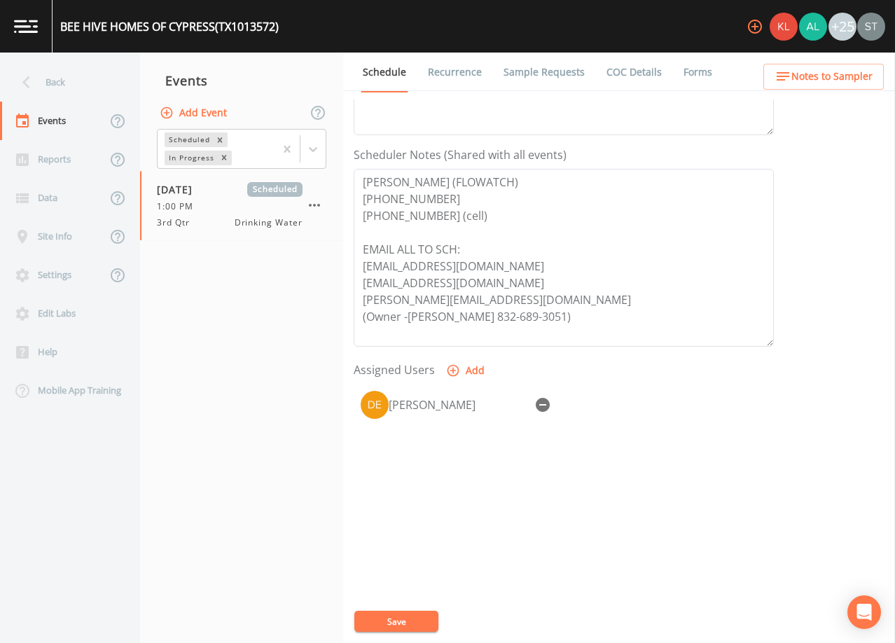
click at [455, 69] on link "Recurrence" at bounding box center [455, 72] width 58 height 39
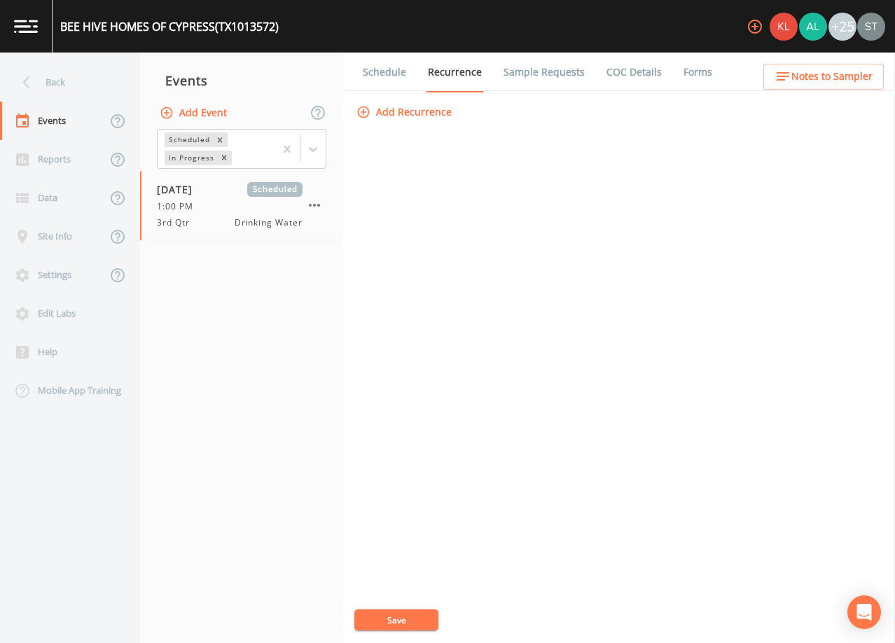
click at [526, 74] on link "Sample Requests" at bounding box center [543, 72] width 85 height 39
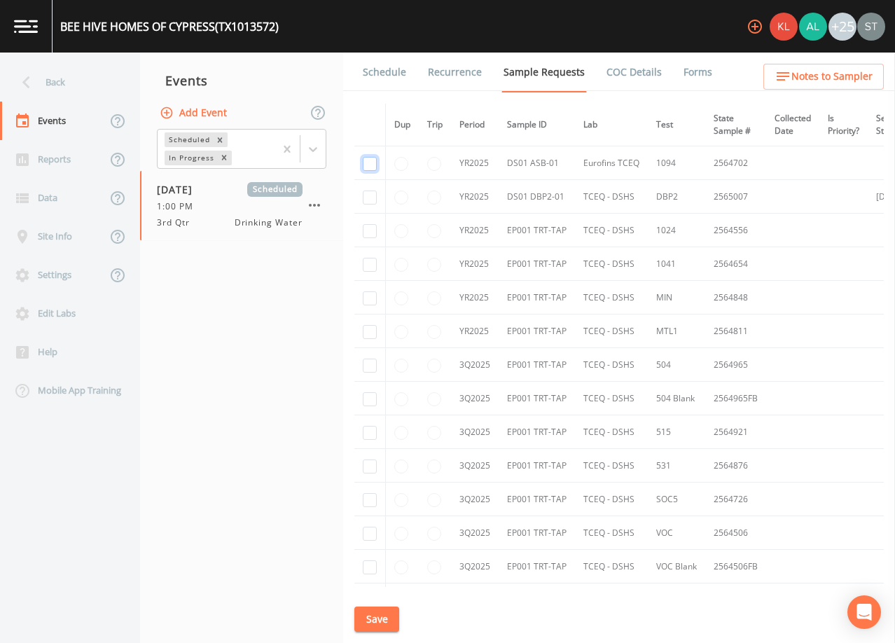
click at [376, 164] on input "checkbox" at bounding box center [370, 164] width 14 height 14
click at [369, 200] on input "checkbox" at bounding box center [370, 197] width 14 height 14
click at [370, 235] on input "checkbox" at bounding box center [370, 231] width 14 height 14
click at [368, 267] on input "checkbox" at bounding box center [370, 265] width 14 height 14
click at [368, 302] on input "checkbox" at bounding box center [370, 298] width 14 height 14
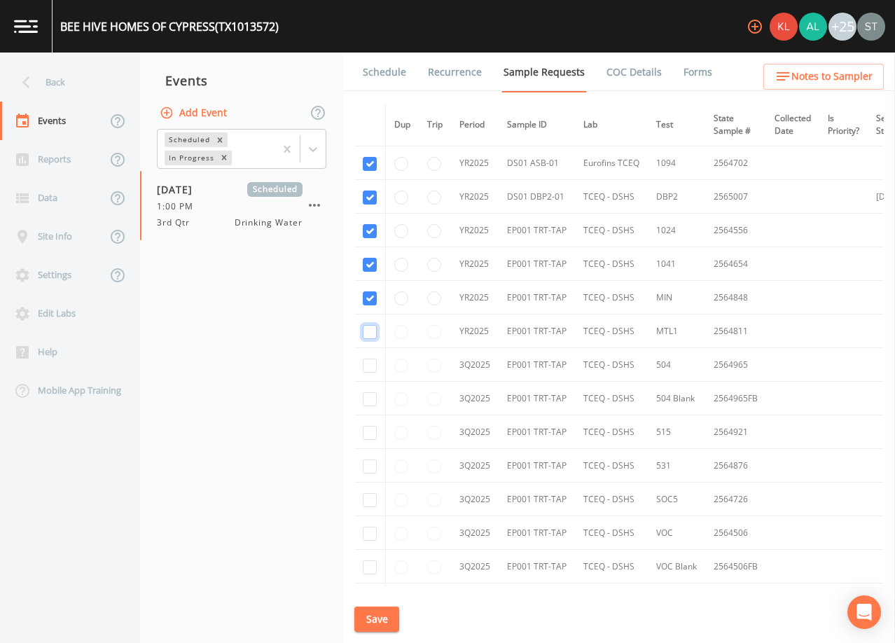
click at [368, 335] on input "checkbox" at bounding box center [370, 332] width 14 height 14
click at [368, 363] on input "checkbox" at bounding box center [370, 365] width 14 height 14
click at [369, 400] on input "checkbox" at bounding box center [370, 399] width 14 height 14
click at [372, 434] on input "checkbox" at bounding box center [370, 433] width 14 height 14
click at [368, 465] on input "checkbox" at bounding box center [370, 466] width 14 height 14
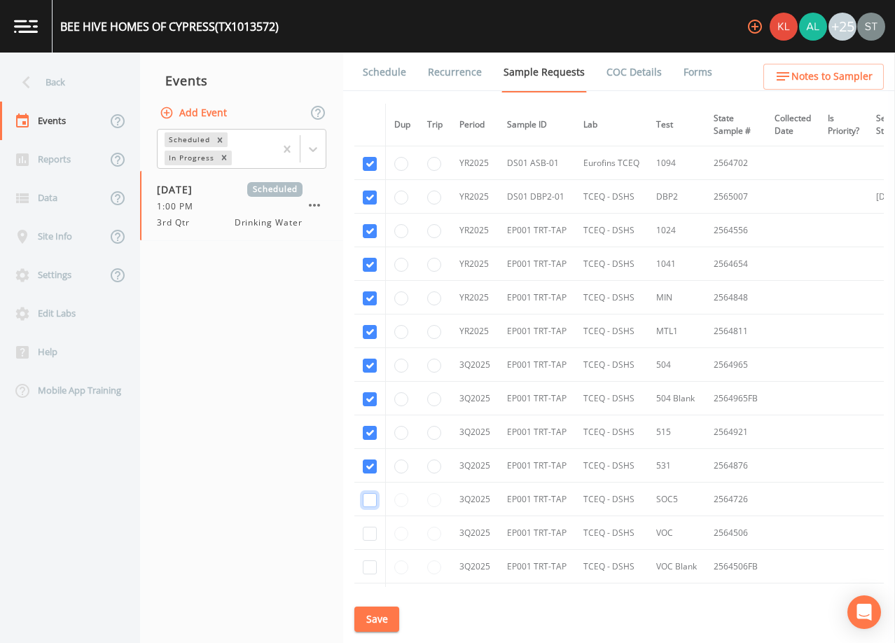
click at [368, 503] on input "checkbox" at bounding box center [370, 500] width 14 height 14
drag, startPoint x: 373, startPoint y: 531, endPoint x: 368, endPoint y: 549, distance: 18.8
click at [373, 531] on input "checkbox" at bounding box center [370, 533] width 14 height 14
click at [368, 569] on input "checkbox" at bounding box center [370, 567] width 14 height 14
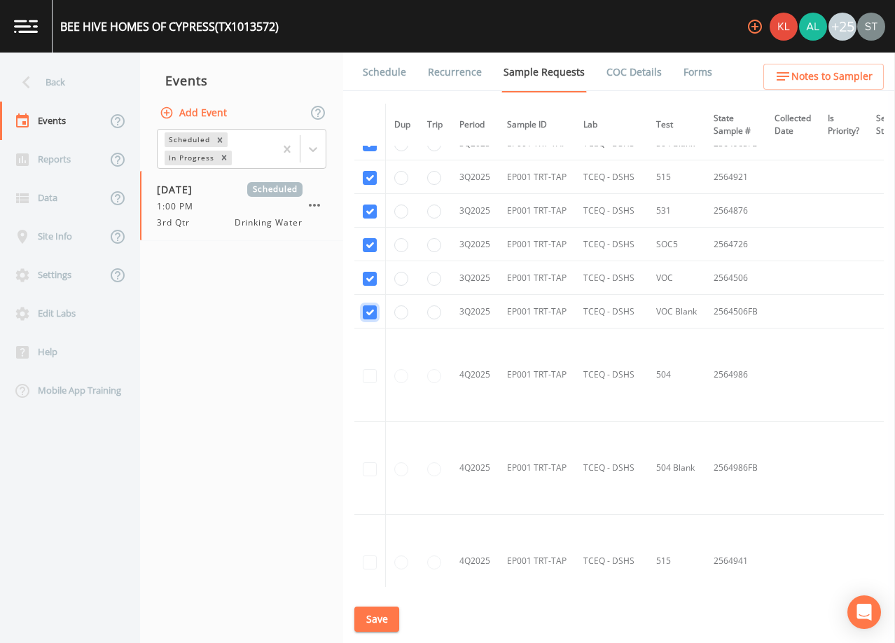
scroll to position [280, 0]
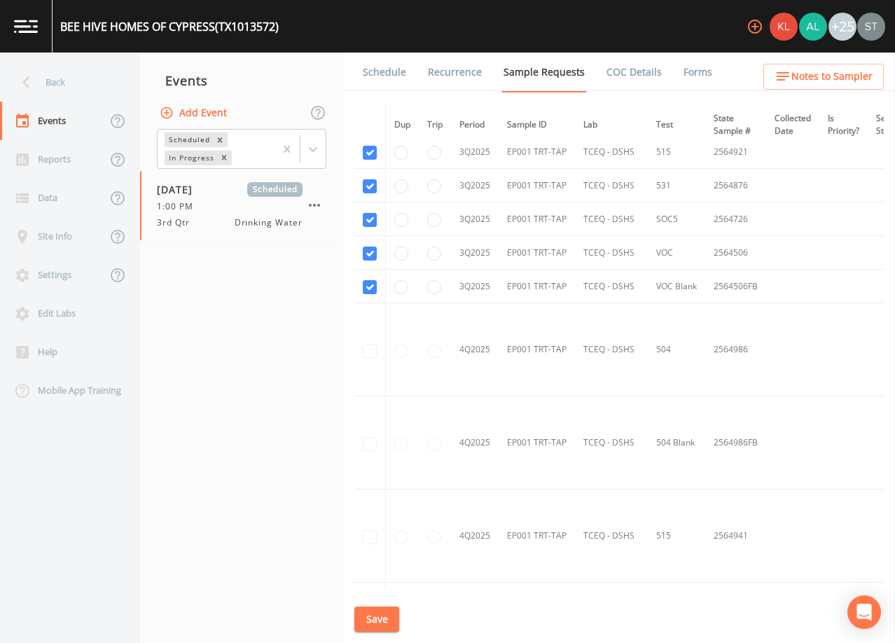
click at [381, 617] on button "Save" at bounding box center [376, 619] width 45 height 26
click at [380, 608] on button "Save" at bounding box center [376, 619] width 45 height 26
click at [382, 81] on link "Schedule" at bounding box center [385, 72] width 48 height 39
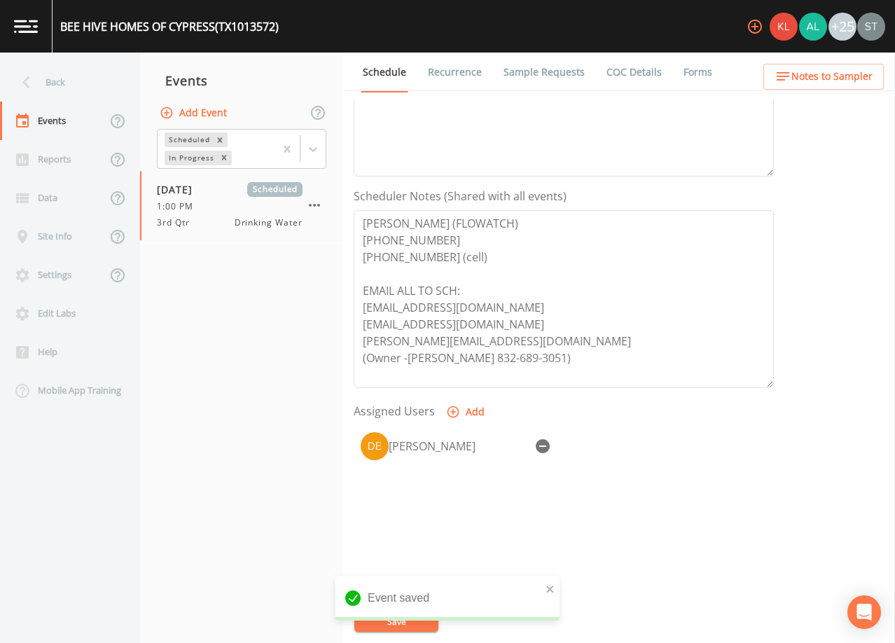
scroll to position [345, 0]
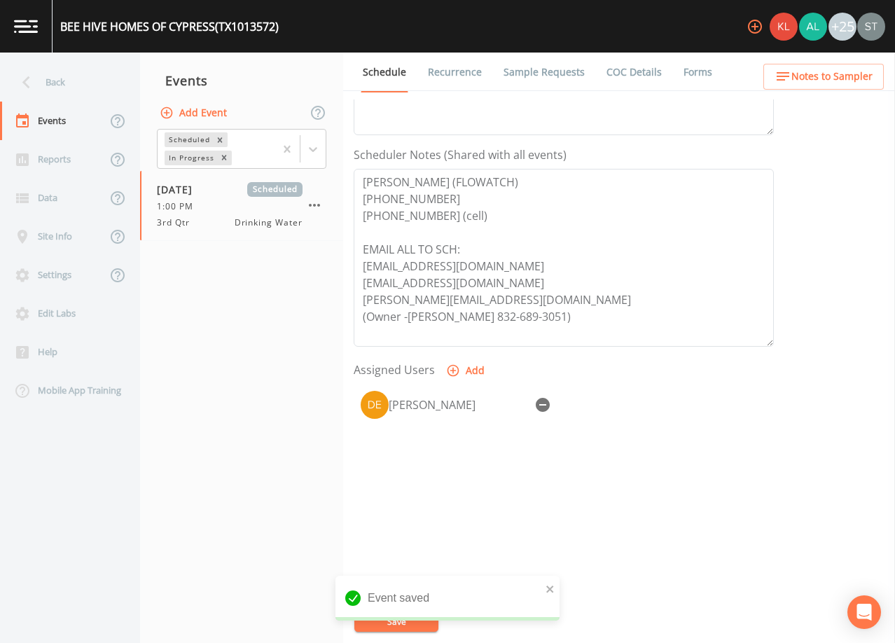
click at [563, 68] on link "Sample Requests" at bounding box center [543, 72] width 85 height 39
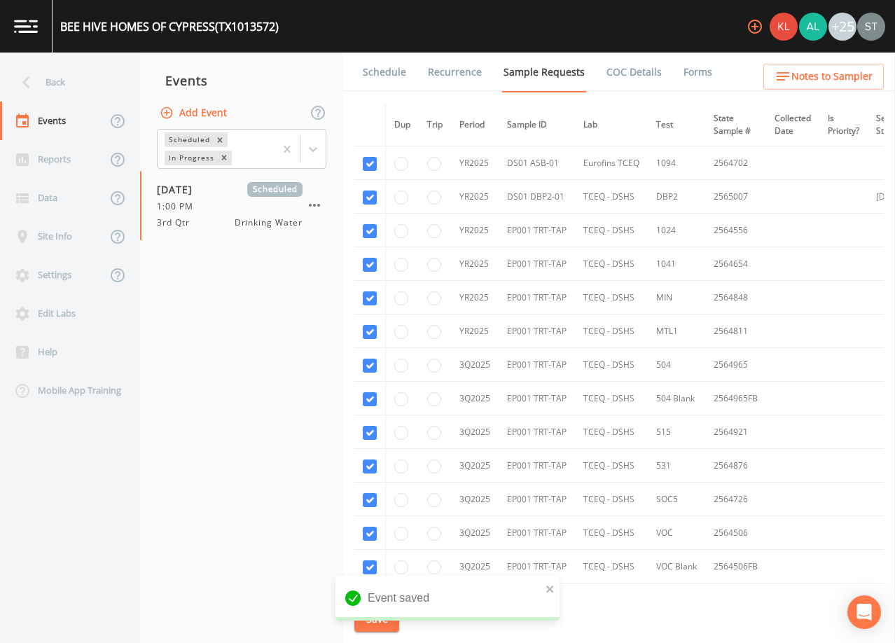
click at [382, 72] on link "Schedule" at bounding box center [385, 72] width 48 height 39
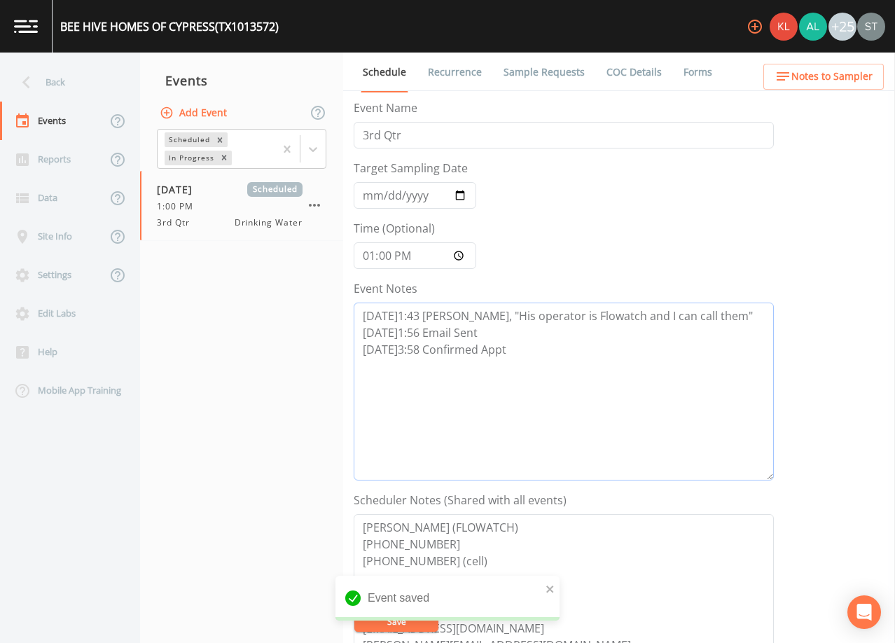
click at [550, 410] on textarea "[DATE]1:43 [PERSON_NAME], "His operator is Flowatch and I can call them" [DATE]…" at bounding box center [564, 391] width 420 height 178
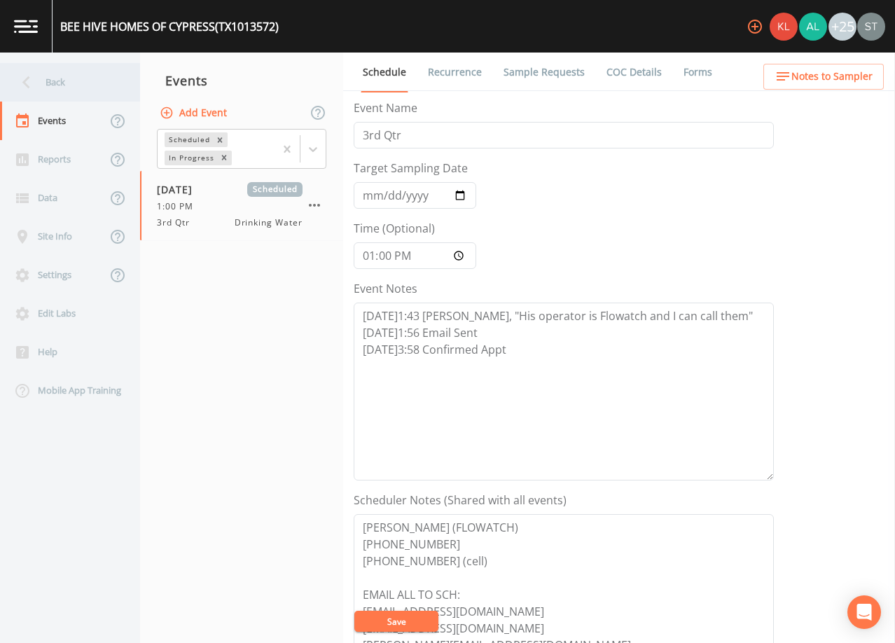
click at [69, 78] on div "Back" at bounding box center [63, 82] width 126 height 39
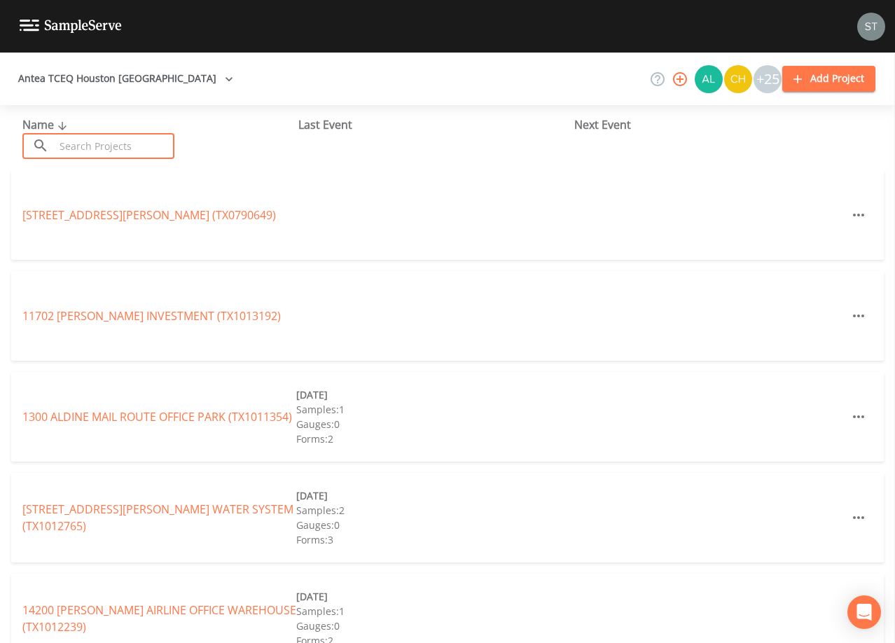
click at [116, 139] on input "text" at bounding box center [115, 146] width 120 height 26
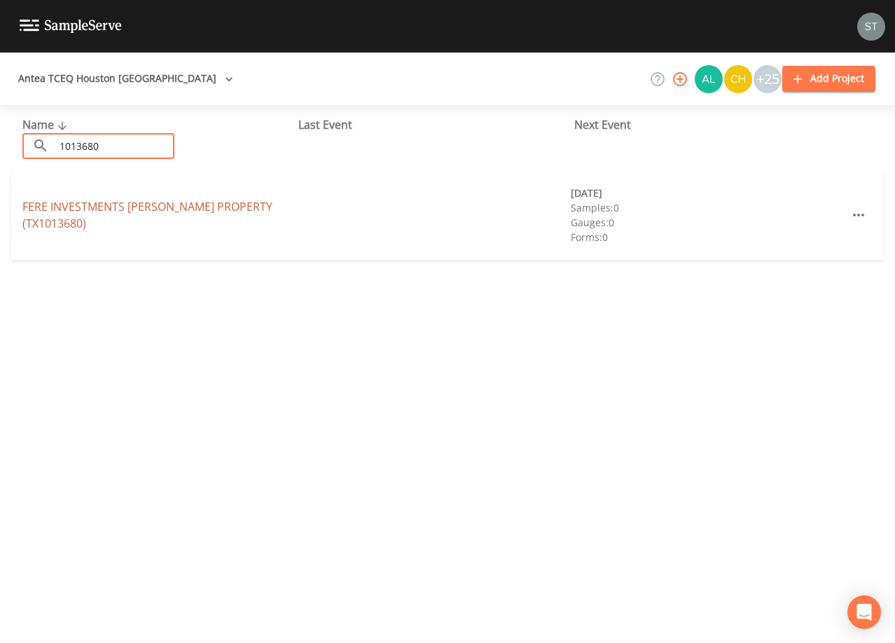
click at [151, 205] on link "FERE INVESTMENTS [PERSON_NAME] PROPERTY (TX1013680)" at bounding box center [147, 215] width 250 height 32
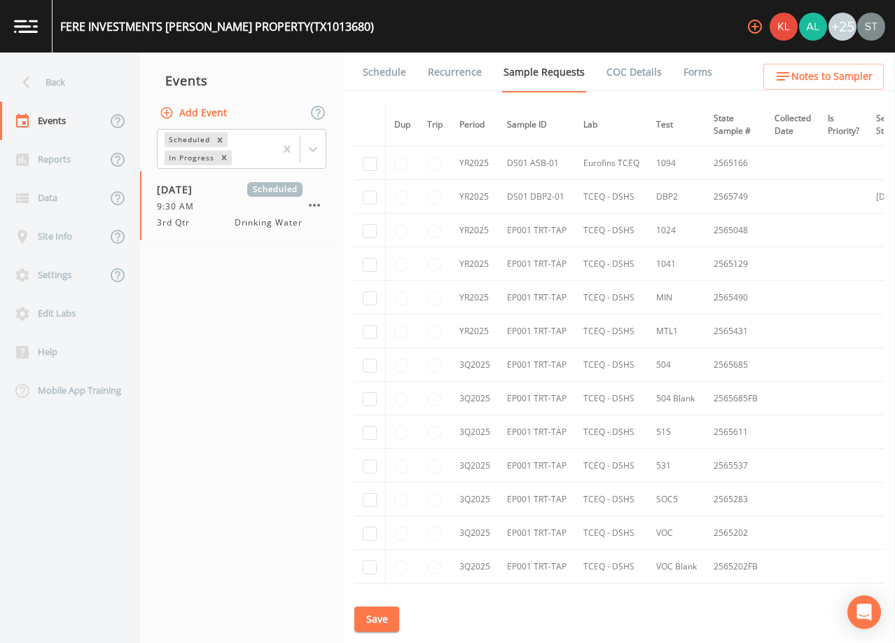
click at [374, 76] on link "Schedule" at bounding box center [385, 72] width 48 height 39
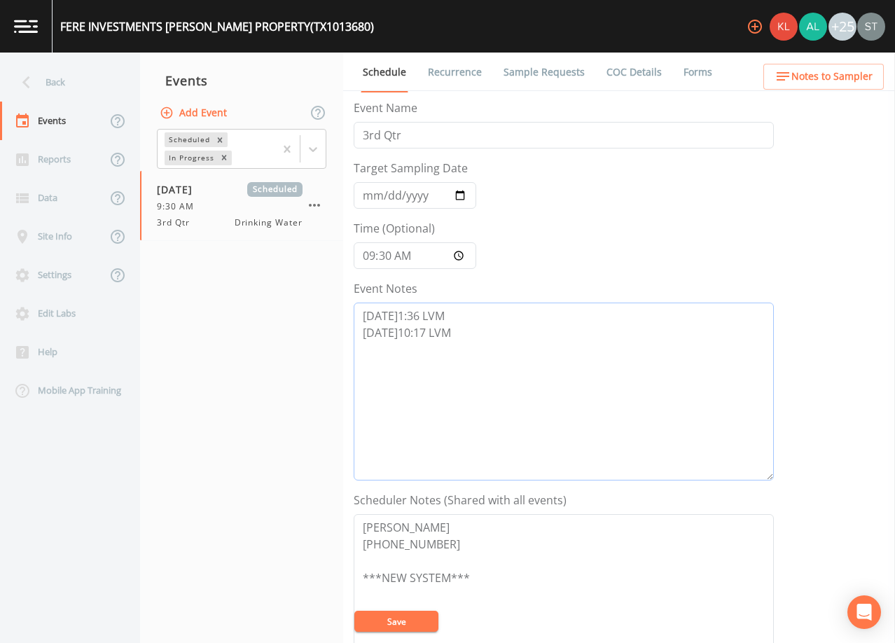
click at [484, 332] on textarea "[DATE]1:36 LVM [DATE]10:17 LVM" at bounding box center [564, 391] width 420 height 178
drag, startPoint x: 432, startPoint y: 546, endPoint x: 335, endPoint y: 515, distance: 102.1
click at [335, 515] on div "Back Events Reports Data Site Info Settings Edit Labs Help Mobile App Training …" at bounding box center [447, 348] width 895 height 590
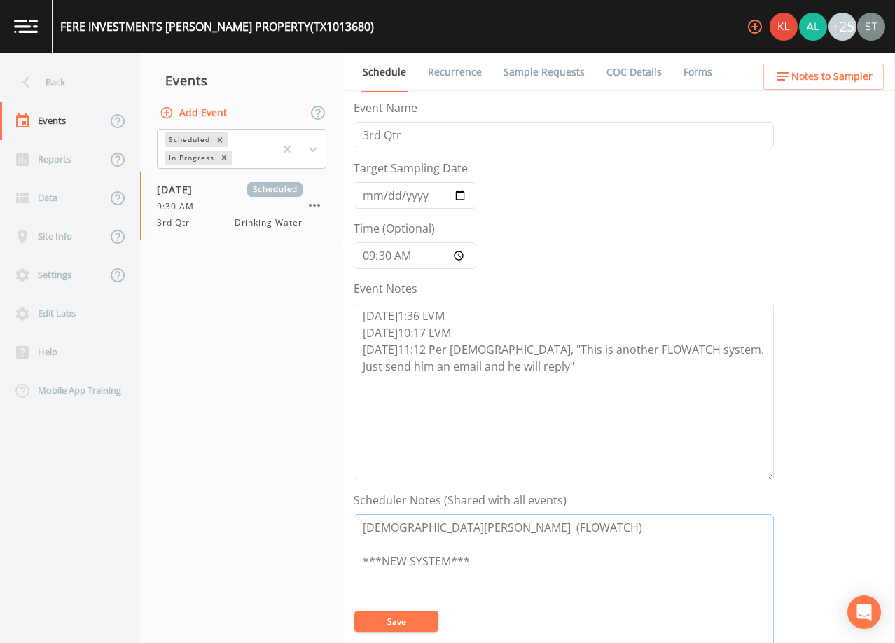
click at [470, 521] on textarea "[DEMOGRAPHIC_DATA][PERSON_NAME] (FLOWATCH) ***NEW SYSTEM***" at bounding box center [564, 603] width 420 height 178
click at [515, 545] on textarea "[DEMOGRAPHIC_DATA][PERSON_NAME] (FLOWATCH) ***NEW SYSTEM***" at bounding box center [564, 603] width 420 height 178
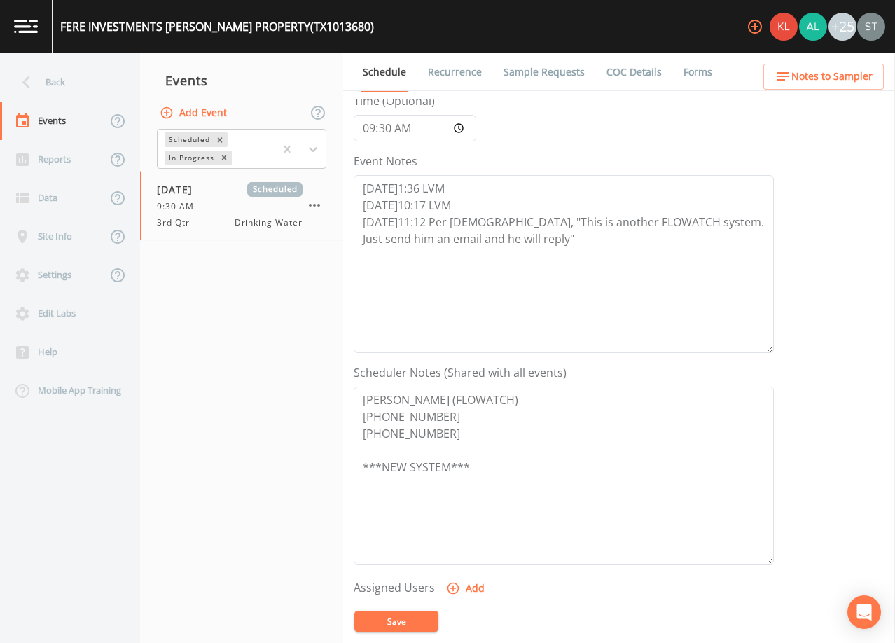
scroll to position [140, 0]
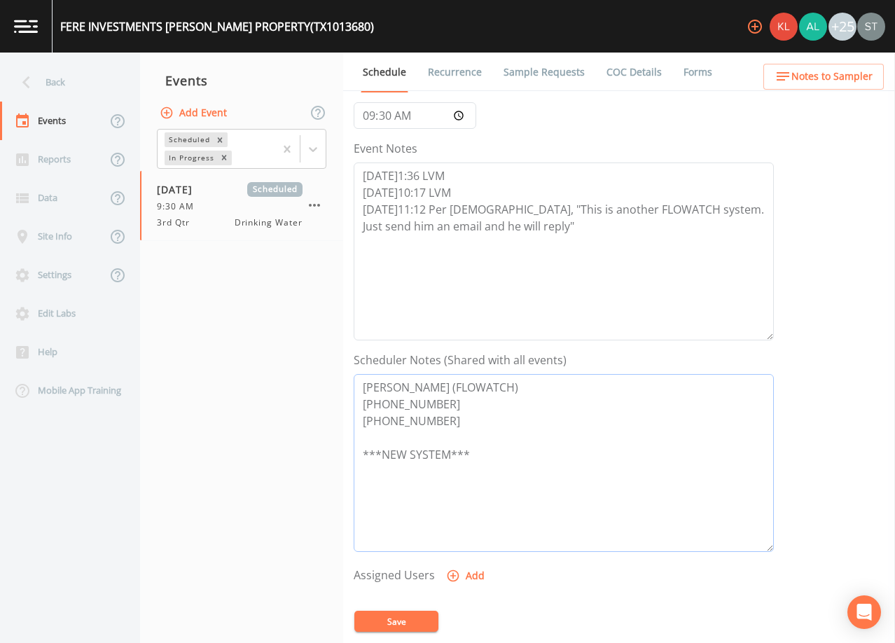
drag, startPoint x: 498, startPoint y: 453, endPoint x: 342, endPoint y: 452, distance: 156.1
click at [342, 452] on div "Back Events Reports Data Site Info Settings Edit Labs Help Mobile App Training …" at bounding box center [447, 348] width 895 height 590
click at [375, 445] on textarea "[PERSON_NAME] (FLOWATCH) [PHONE_NUMBER] [PHONE_NUMBER] [EMAIL_ADDRESS][DOMAIN_N…" at bounding box center [564, 463] width 420 height 178
click at [407, 624] on button "Save" at bounding box center [396, 620] width 84 height 21
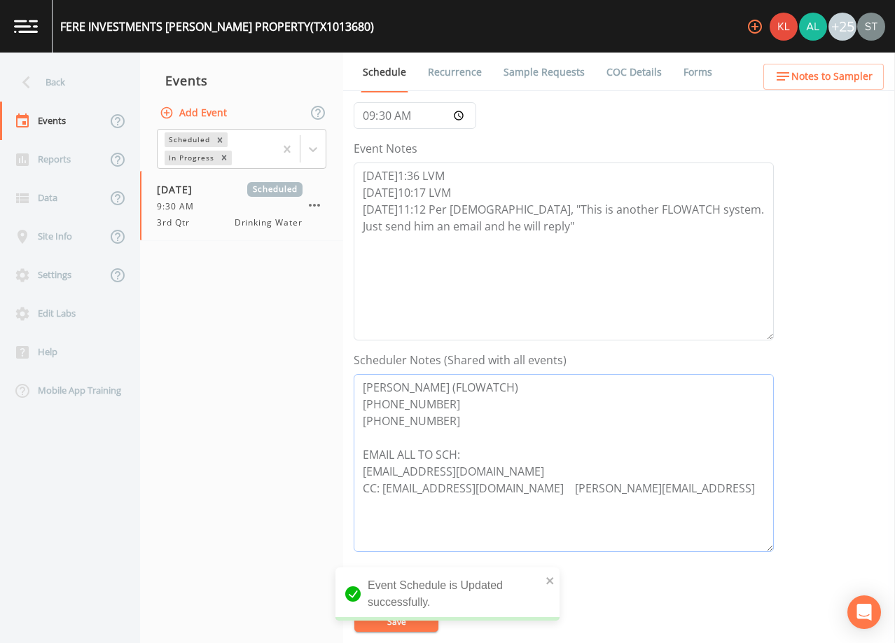
drag, startPoint x: 361, startPoint y: 400, endPoint x: 310, endPoint y: 362, distance: 63.0
click at [310, 362] on div "Back Events Reports Data Site Info Settings Edit Labs Help Mobile App Training …" at bounding box center [447, 348] width 895 height 590
click at [835, 66] on button "Notes to Sampler" at bounding box center [823, 77] width 120 height 26
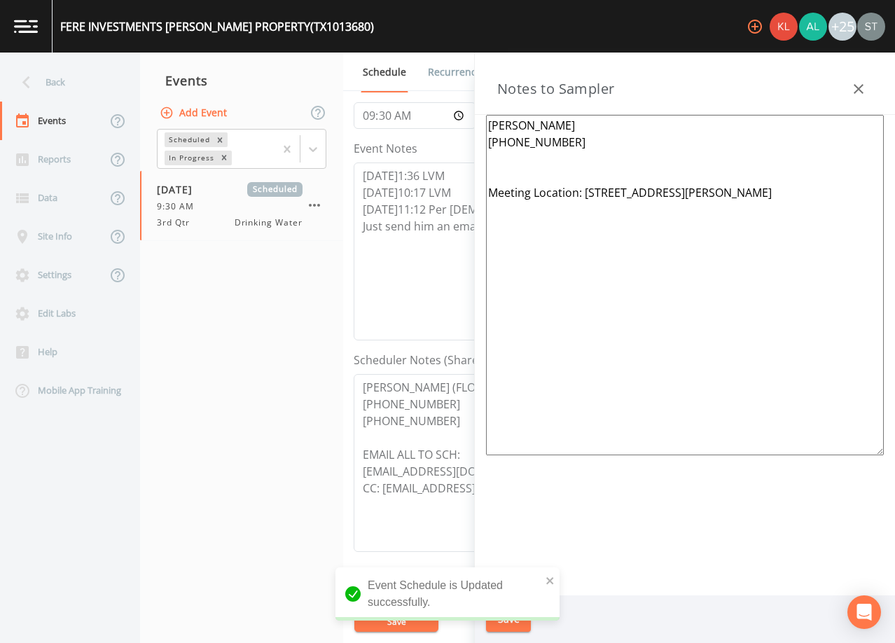
drag, startPoint x: 594, startPoint y: 145, endPoint x: 463, endPoint y: 120, distance: 133.3
click at [463, 120] on div "Back Events Reports Data Site Info Settings Edit Labs Help Mobile App Training …" at bounding box center [447, 348] width 895 height 590
paste textarea "[PERSON_NAME] (FLOWATCH) [PHONE_NUMBER] [PHONE_NUMBER]"
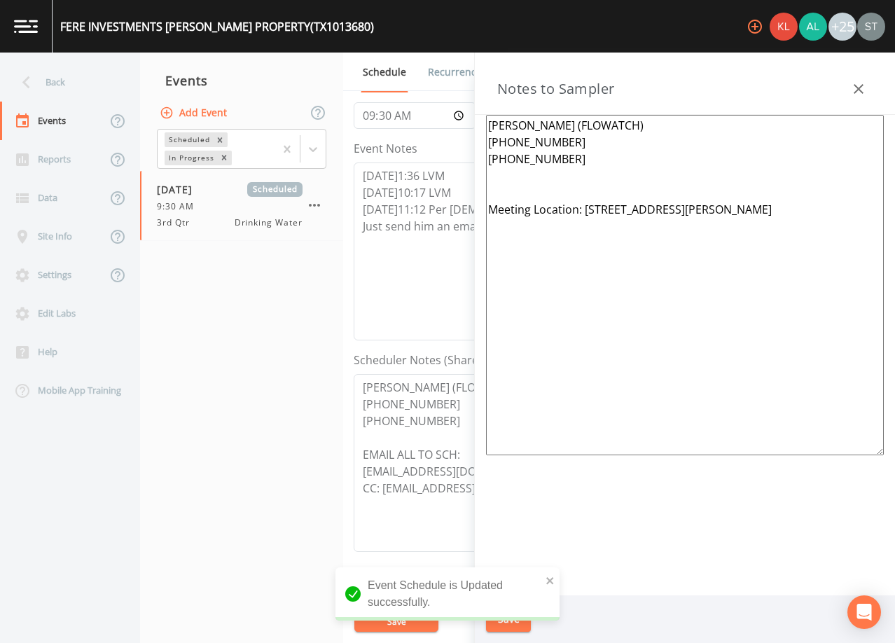
click at [540, 183] on textarea "[PERSON_NAME] (FLOWATCH) [PHONE_NUMBER] [PHONE_NUMBER] Meeting Location: [STREE…" at bounding box center [685, 285] width 398 height 340
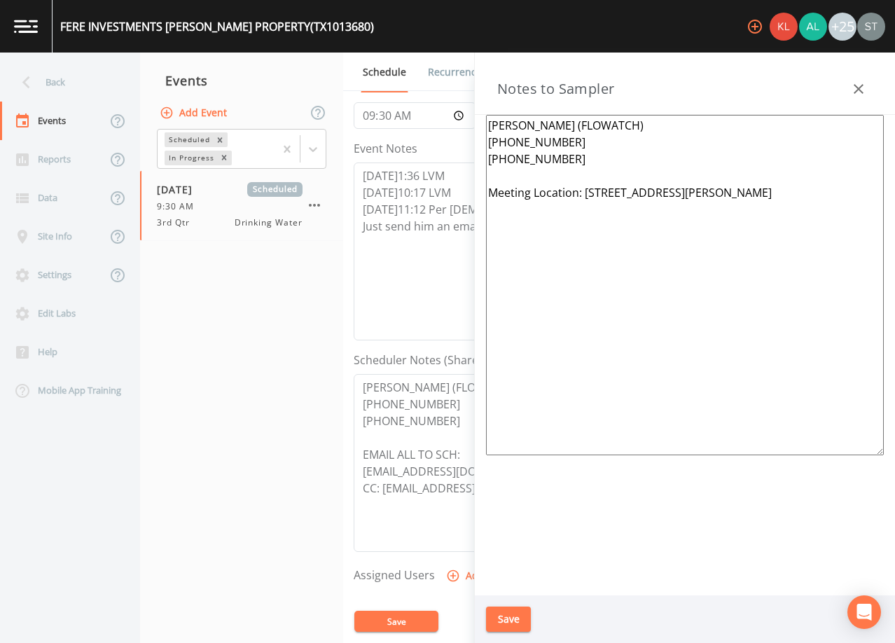
click at [508, 620] on button "Save" at bounding box center [508, 619] width 45 height 26
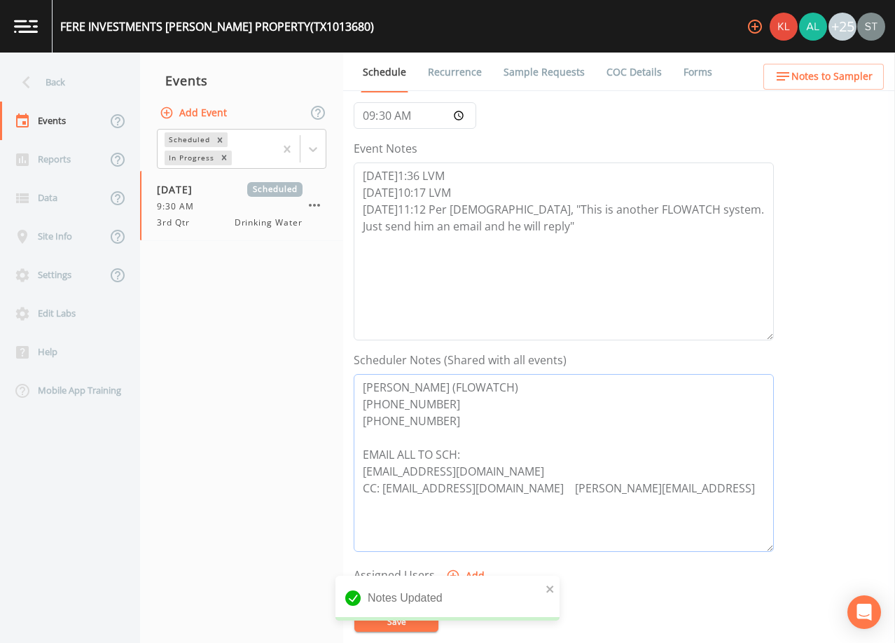
click at [609, 502] on textarea "[PERSON_NAME] (FLOWATCH) [PHONE_NUMBER] [PHONE_NUMBER] EMAIL ALL TO SCH: [EMAIL…" at bounding box center [564, 463] width 420 height 178
click at [609, 501] on textarea "[PERSON_NAME] (FLOWATCH) [PHONE_NUMBER] [PHONE_NUMBER] EMAIL ALL TO SCH: [EMAIL…" at bounding box center [564, 463] width 420 height 178
click at [414, 627] on button "Save" at bounding box center [396, 620] width 84 height 21
drag, startPoint x: 641, startPoint y: 501, endPoint x: 363, endPoint y: 474, distance: 279.3
click at [363, 474] on textarea "[PERSON_NAME] (FLOWATCH) [PHONE_NUMBER] [PHONE_NUMBER] EMAIL ALL TO SCH: [EMAIL…" at bounding box center [564, 463] width 420 height 178
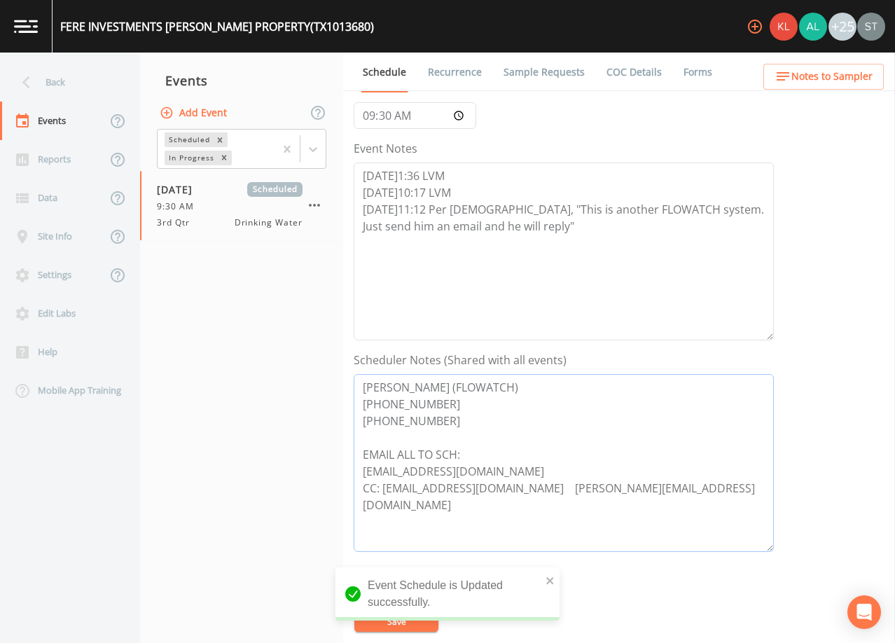
click at [633, 435] on textarea "[PERSON_NAME] (FLOWATCH) [PHONE_NUMBER] [PHONE_NUMBER] EMAIL ALL TO SCH: [EMAIL…" at bounding box center [564, 463] width 420 height 178
click at [868, 77] on span "Notes to Sampler" at bounding box center [831, 77] width 81 height 18
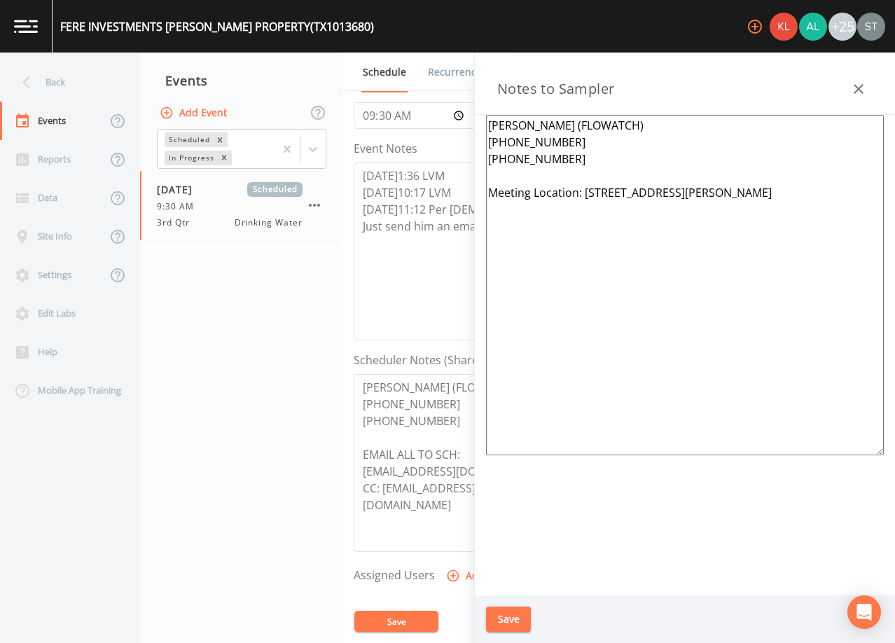
click at [862, 79] on button "button" at bounding box center [858, 89] width 28 height 28
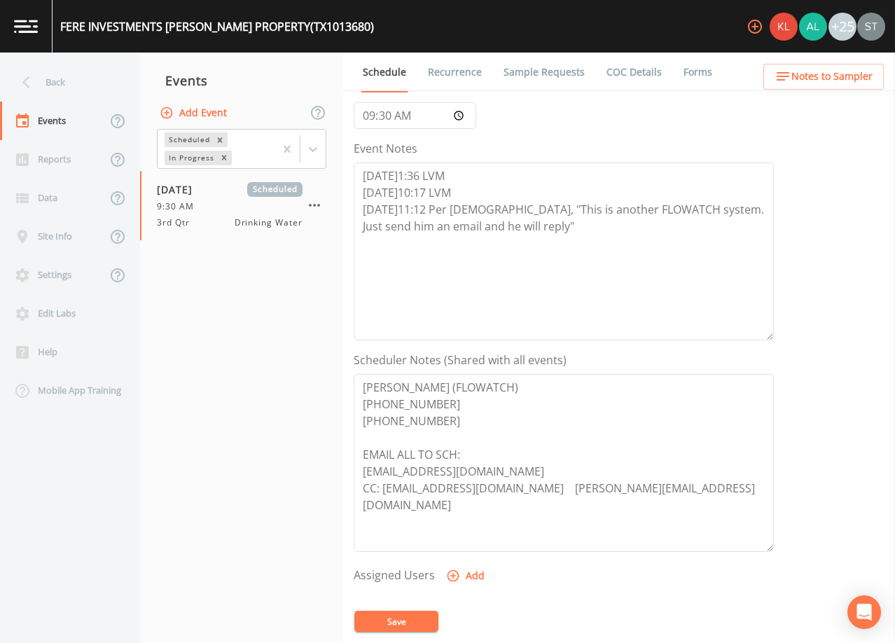
click at [522, 71] on link "Sample Requests" at bounding box center [543, 72] width 85 height 39
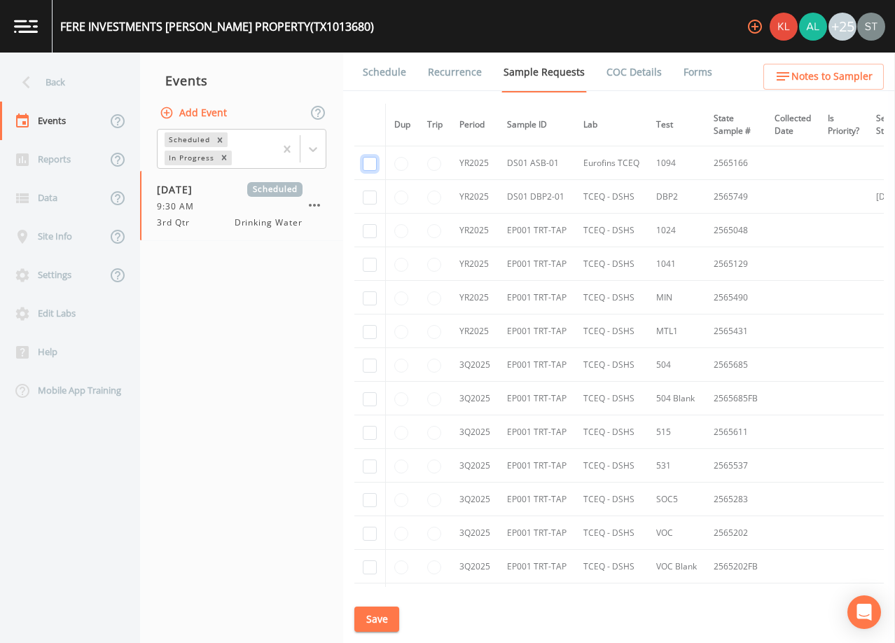
click at [371, 162] on input "checkbox" at bounding box center [370, 164] width 14 height 14
click at [370, 195] on input "checkbox" at bounding box center [370, 197] width 14 height 14
click at [364, 560] on input "checkbox" at bounding box center [370, 567] width 14 height 14
click at [370, 232] on input "checkbox" at bounding box center [370, 231] width 14 height 14
click at [369, 264] on input "checkbox" at bounding box center [370, 265] width 14 height 14
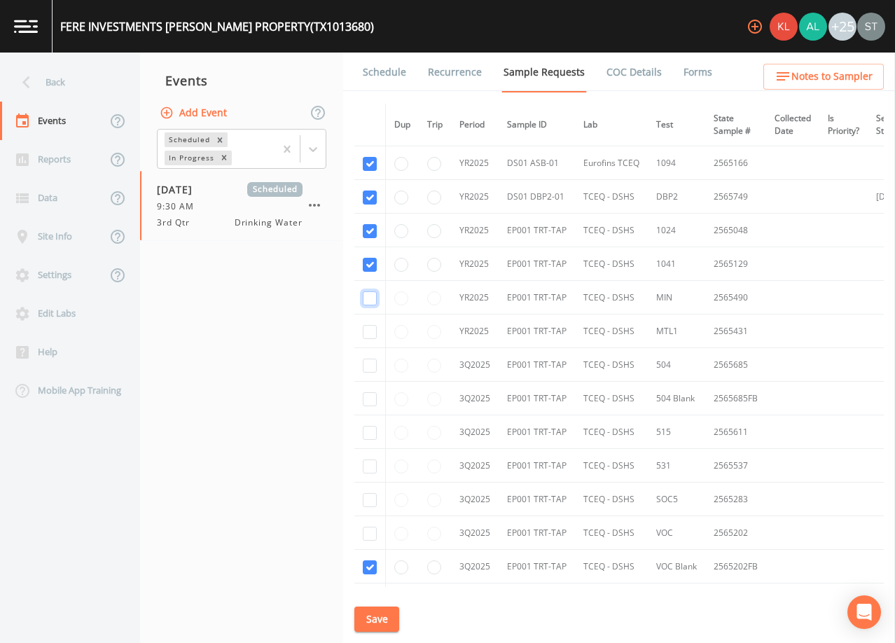
click at [367, 299] on input "checkbox" at bounding box center [370, 298] width 14 height 14
click at [371, 331] on input "checkbox" at bounding box center [370, 332] width 14 height 14
click at [373, 370] on input "checkbox" at bounding box center [370, 365] width 14 height 14
click at [369, 401] on input "checkbox" at bounding box center [370, 399] width 14 height 14
click at [370, 434] on input "checkbox" at bounding box center [370, 433] width 14 height 14
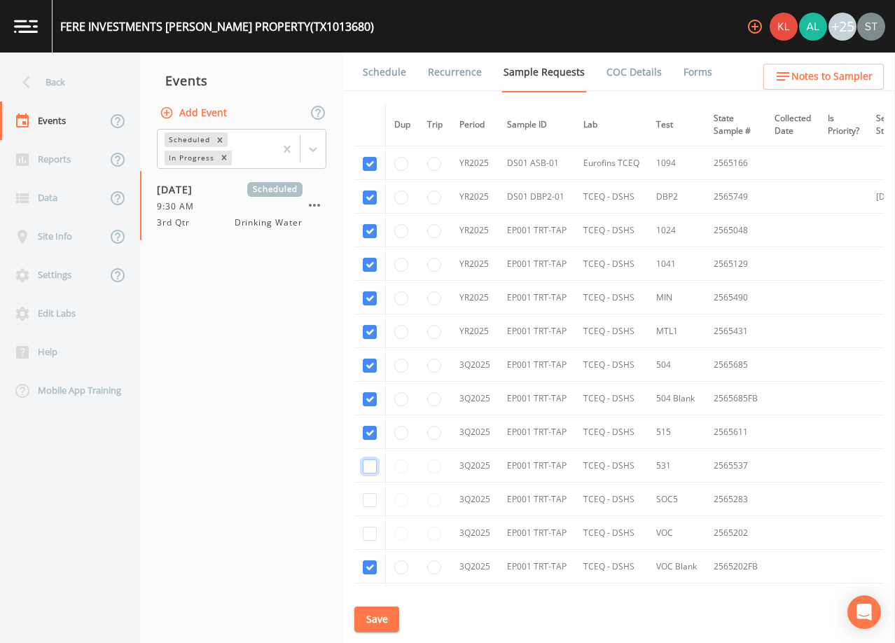
click at [367, 467] on input "checkbox" at bounding box center [370, 466] width 14 height 14
click at [368, 498] on input "checkbox" at bounding box center [370, 500] width 14 height 14
click at [370, 534] on input "checkbox" at bounding box center [370, 533] width 14 height 14
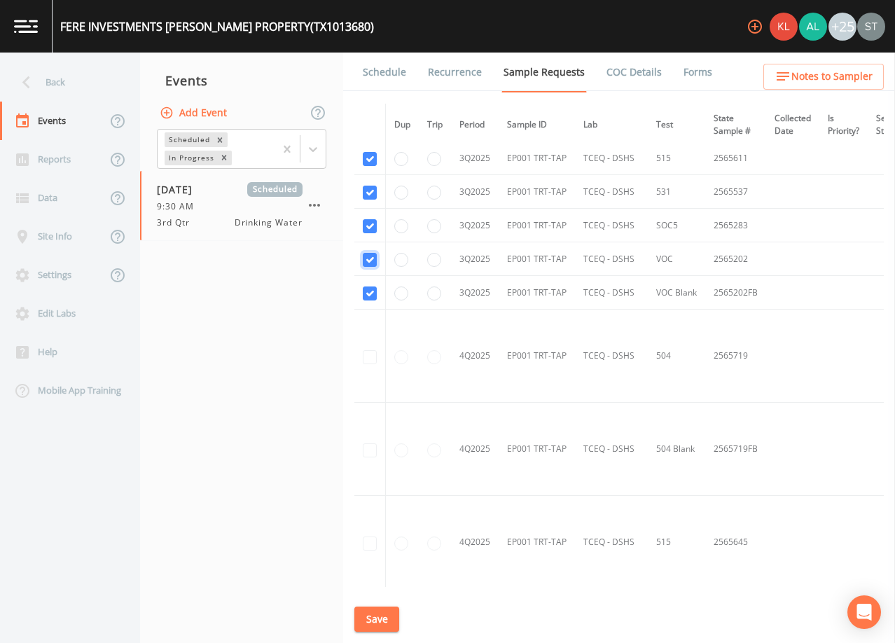
scroll to position [280, 0]
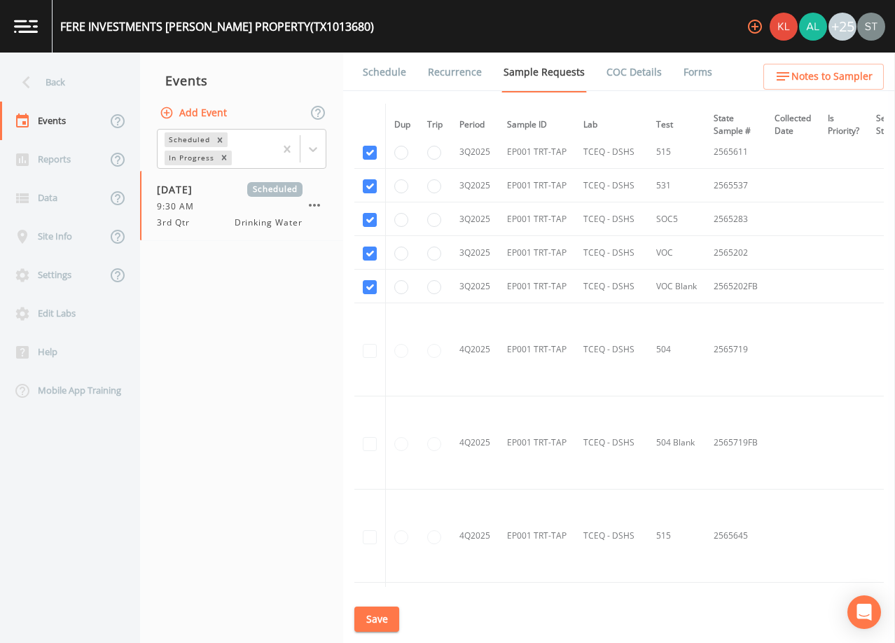
click at [378, 613] on button "Save" at bounding box center [376, 619] width 45 height 26
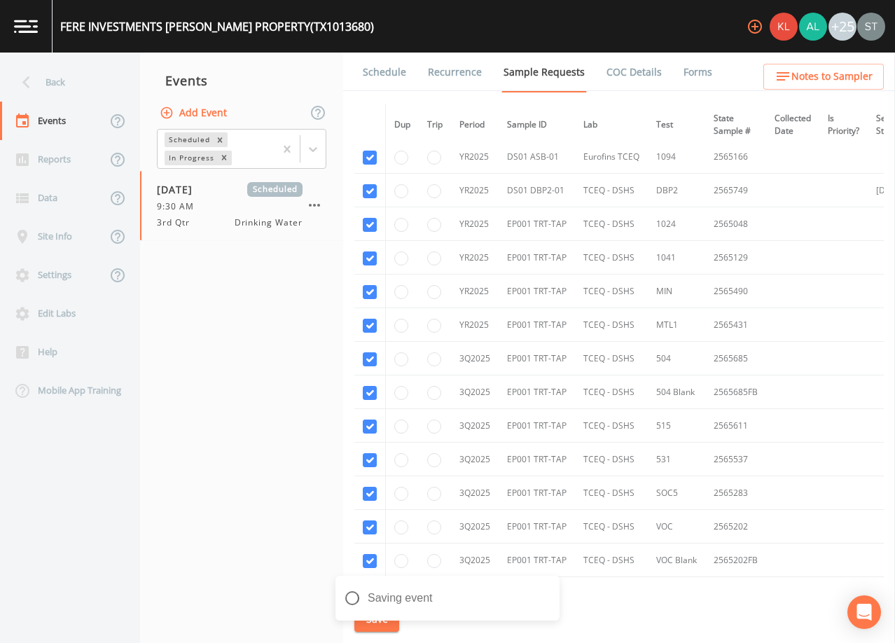
scroll to position [0, 0]
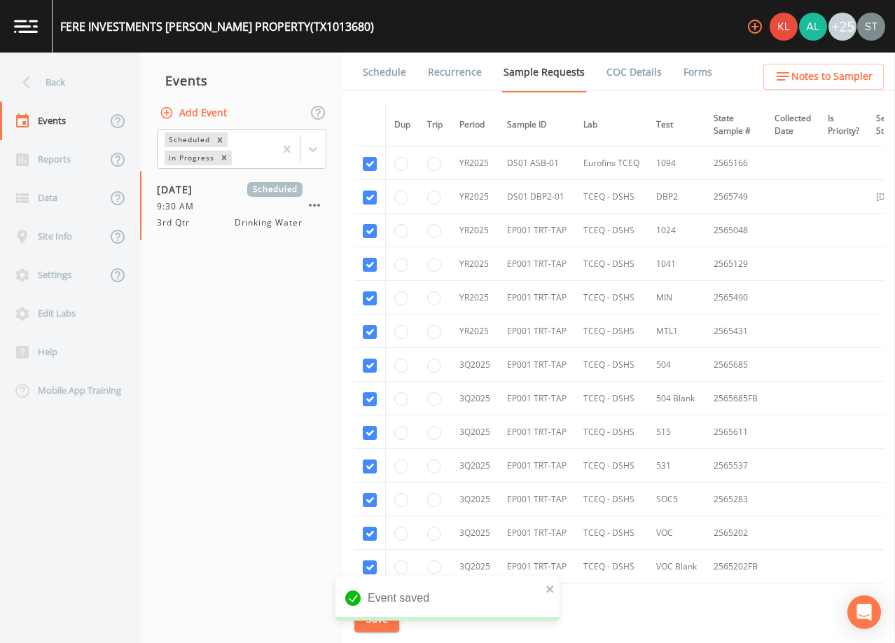
click at [363, 78] on link "Schedule" at bounding box center [385, 72] width 48 height 39
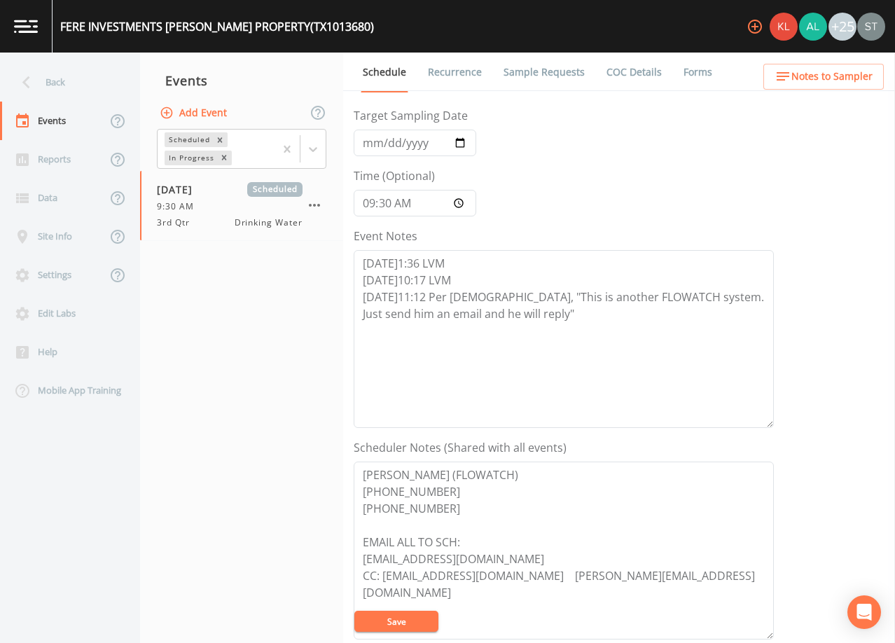
scroll to position [210, 0]
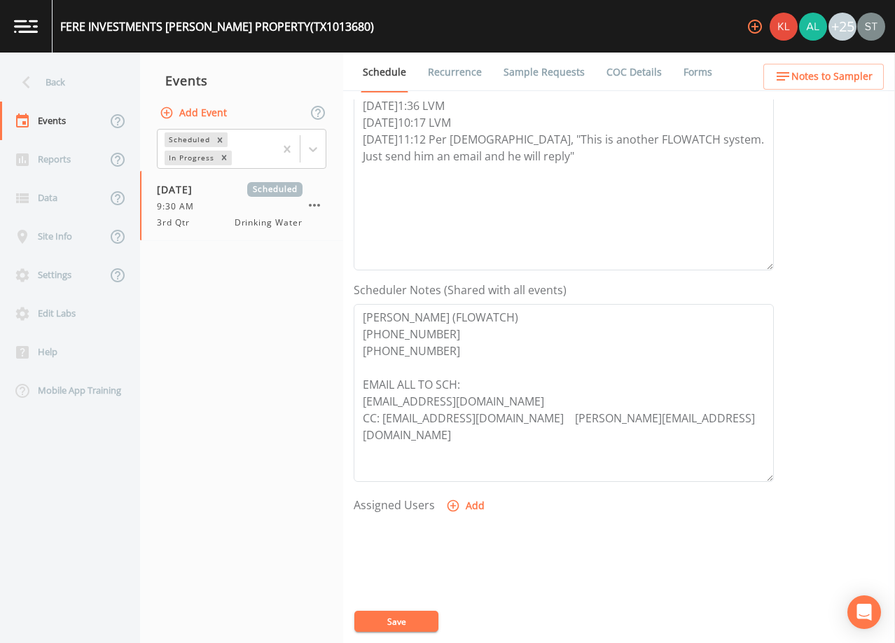
click at [559, 63] on link "Sample Requests" at bounding box center [543, 72] width 85 height 39
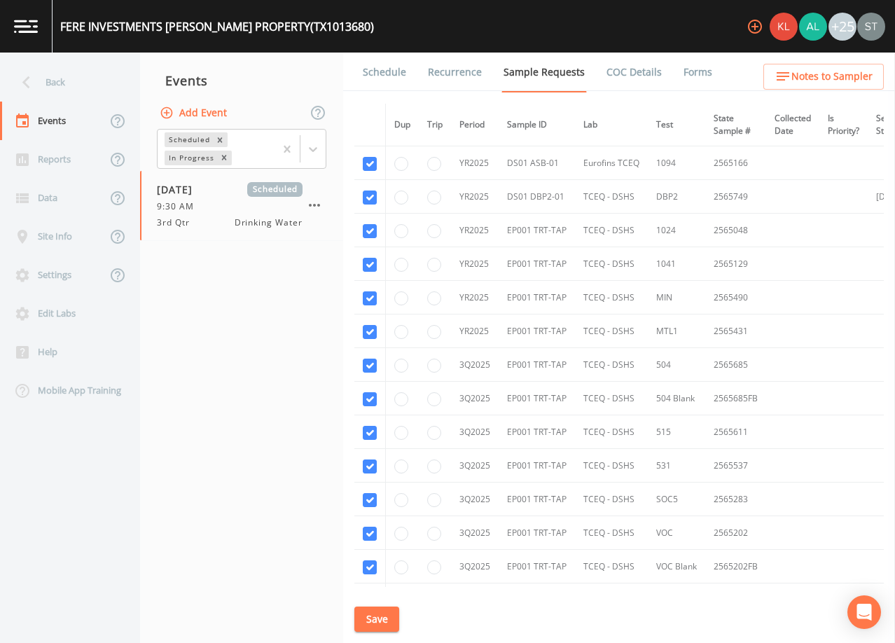
click at [393, 81] on link "Schedule" at bounding box center [385, 72] width 48 height 39
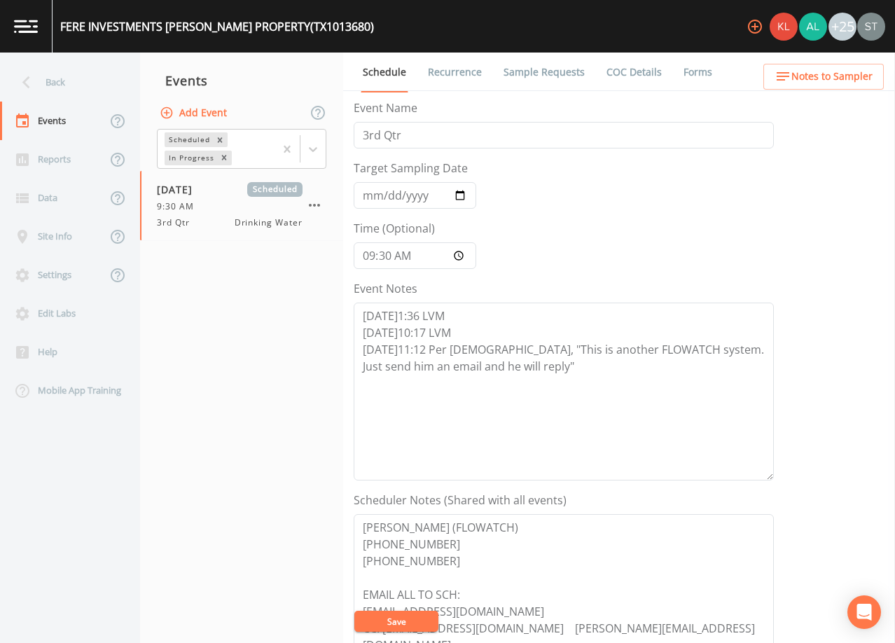
click at [416, 619] on button "Save" at bounding box center [396, 620] width 84 height 21
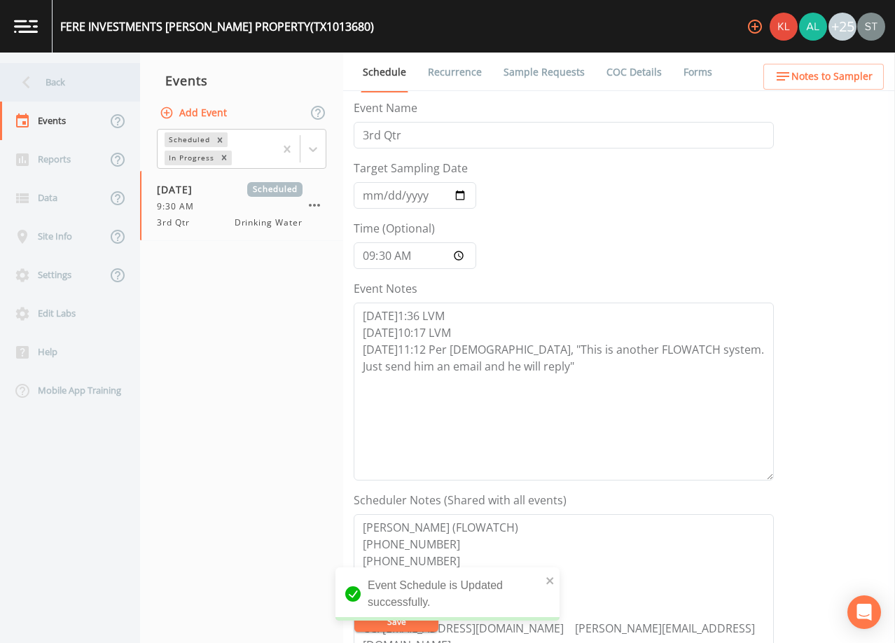
click at [46, 83] on div "Back" at bounding box center [63, 82] width 126 height 39
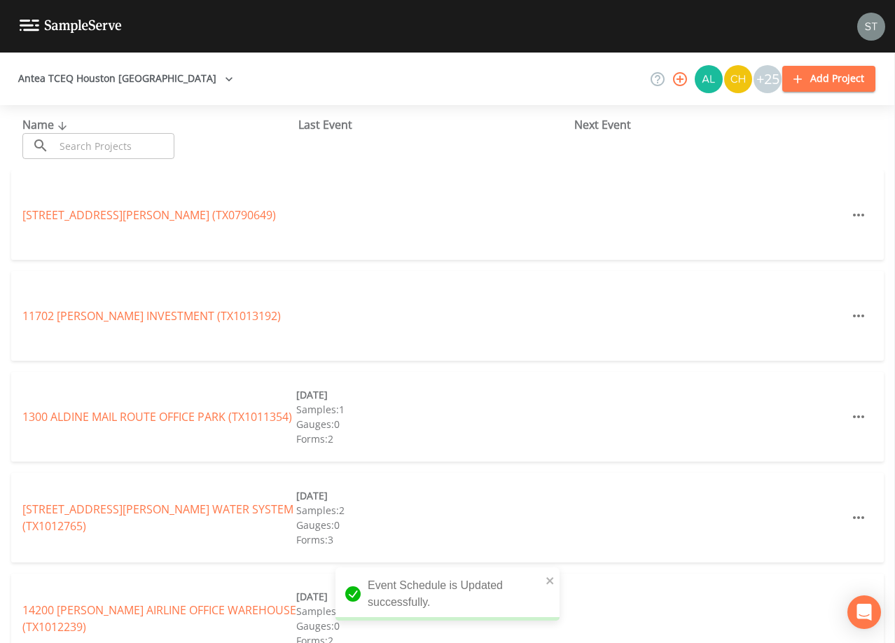
drag, startPoint x: 139, startPoint y: 148, endPoint x: 147, endPoint y: 141, distance: 9.9
click at [146, 143] on input "text" at bounding box center [115, 146] width 120 height 26
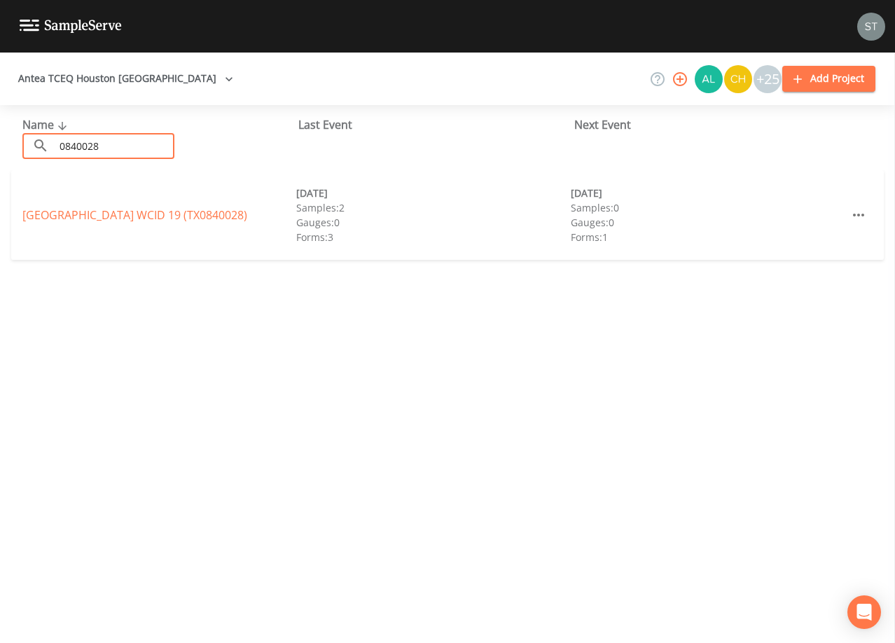
click at [199, 205] on div "GALVESTON COUNTY WCID 19 (TX0840028) [DATE] Samples: 2 Gauges: 0 Forms: 3 [DATE…" at bounding box center [447, 215] width 872 height 90
click at [200, 213] on link "[GEOGRAPHIC_DATA] 19 (TX0840028)" at bounding box center [134, 214] width 225 height 15
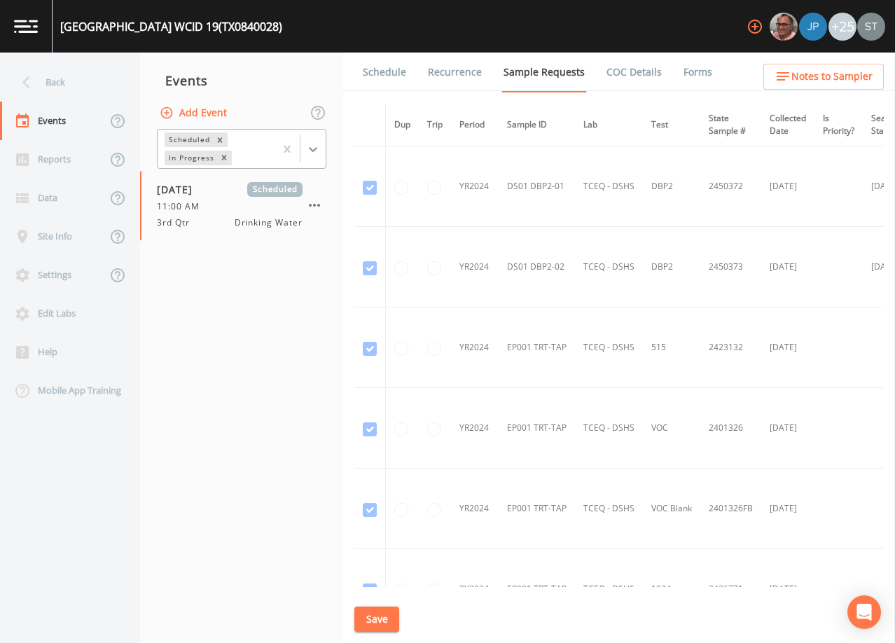
click at [313, 157] on div at bounding box center [312, 149] width 25 height 25
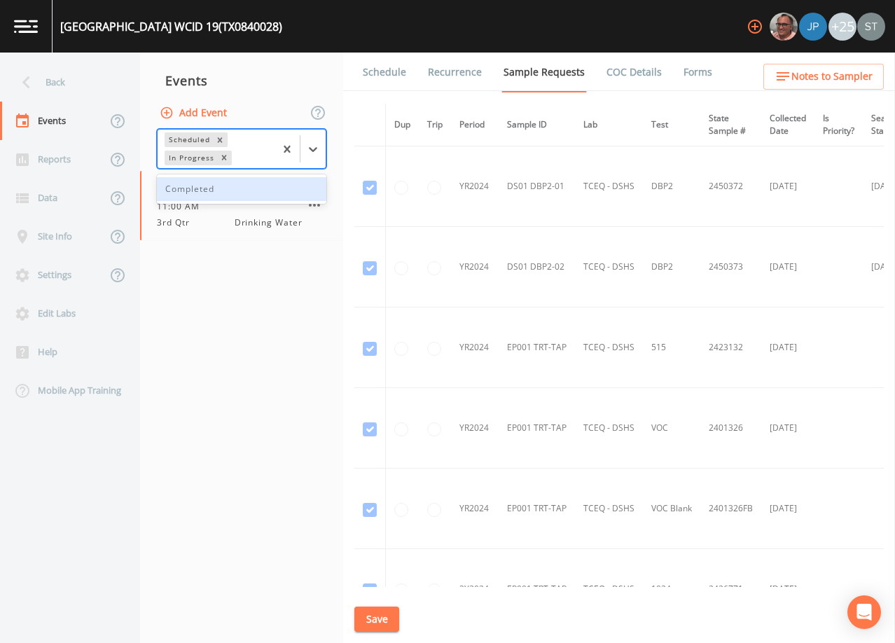
click at [223, 189] on div "Completed" at bounding box center [241, 189] width 169 height 24
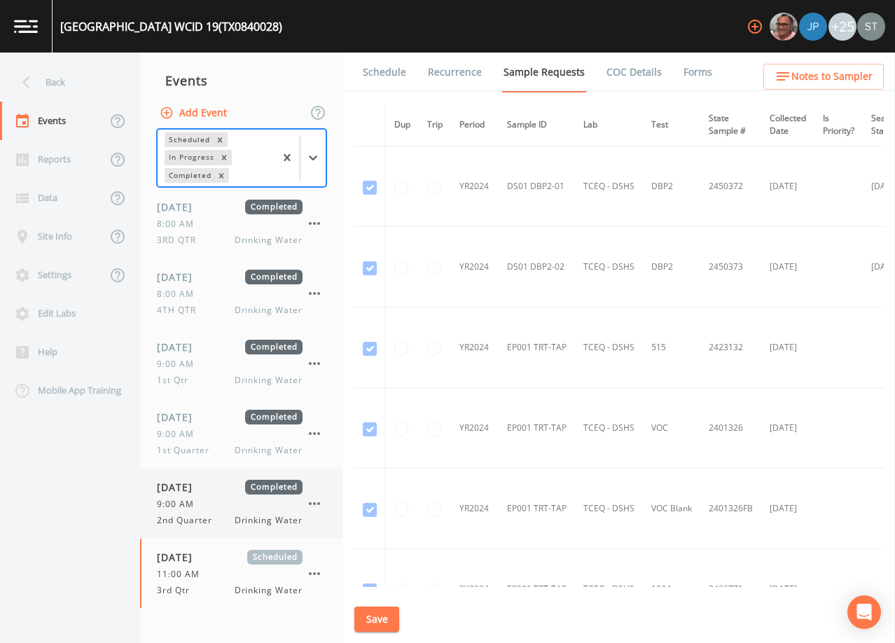
drag, startPoint x: 183, startPoint y: 494, endPoint x: 188, endPoint y: 487, distance: 8.5
click at [184, 494] on span "[DATE]" at bounding box center [180, 487] width 46 height 15
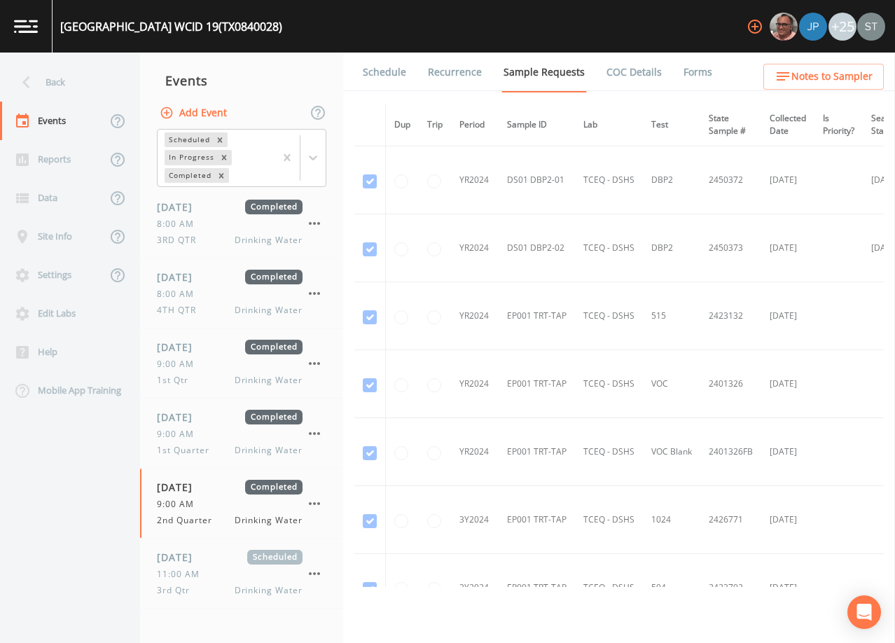
click at [692, 74] on link "Forms" at bounding box center [697, 72] width 33 height 39
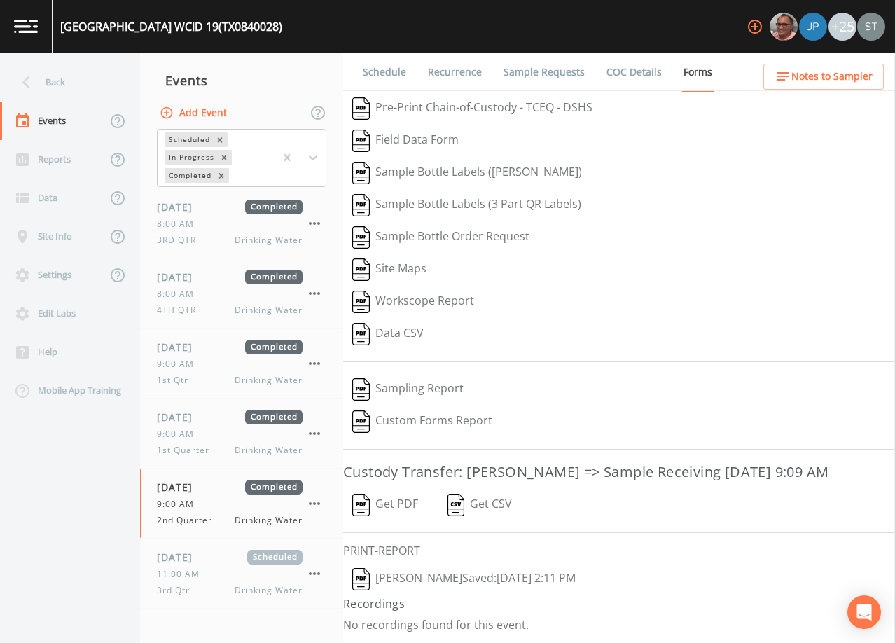
click at [426, 578] on button "[PERSON_NAME]  Saved: [DATE] 2:11 PM" at bounding box center [464, 579] width 242 height 32
click at [61, 87] on div "Back" at bounding box center [63, 82] width 126 height 39
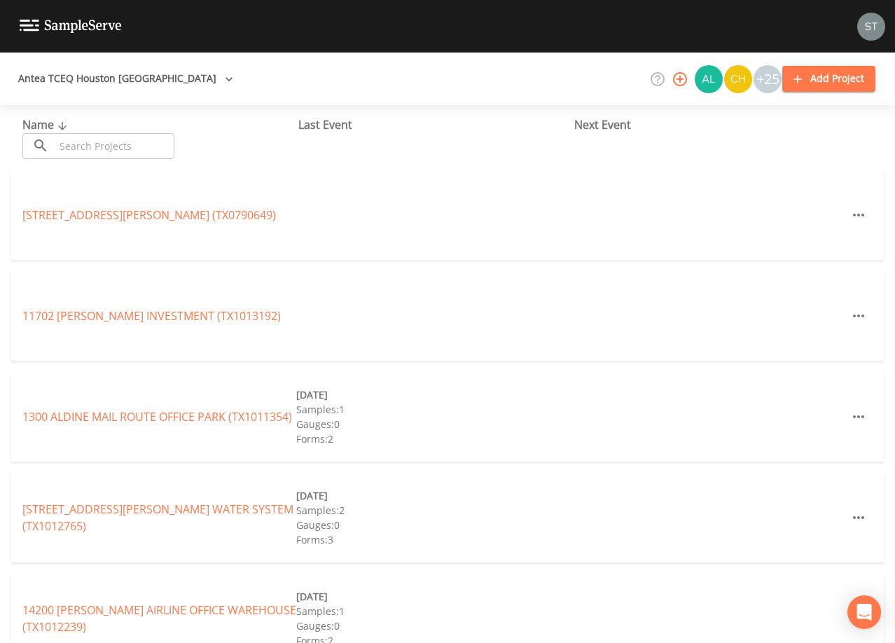
click at [130, 153] on input "text" at bounding box center [115, 146] width 120 height 26
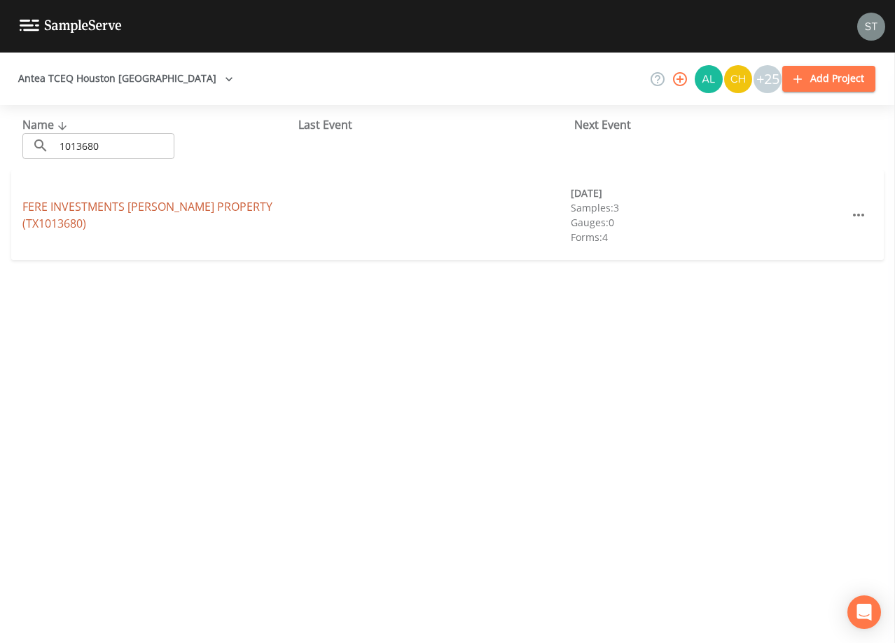
click at [132, 210] on link "FERE INVESTMENTS [PERSON_NAME] PROPERTY (TX1013680)" at bounding box center [147, 215] width 250 height 32
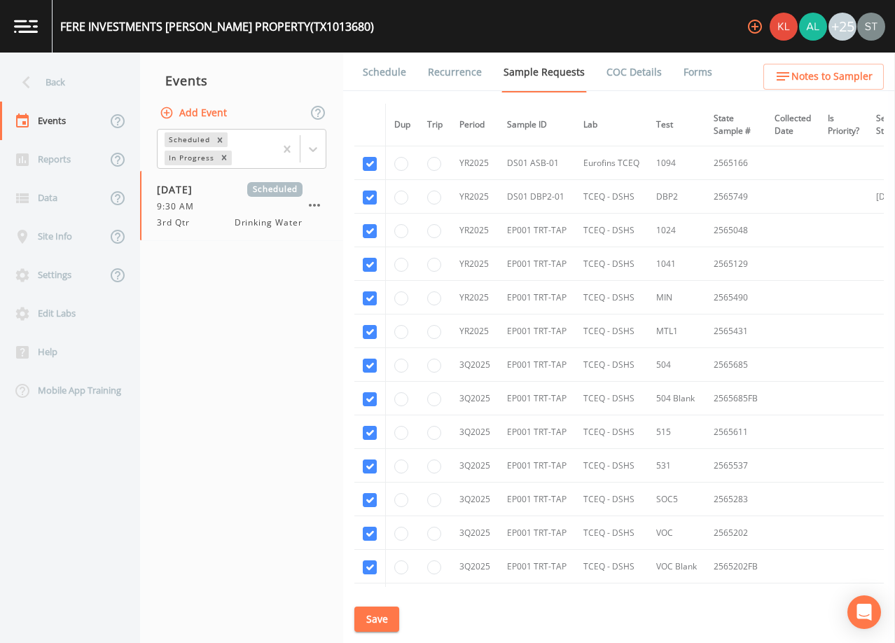
click at [372, 75] on link "Schedule" at bounding box center [385, 72] width 48 height 39
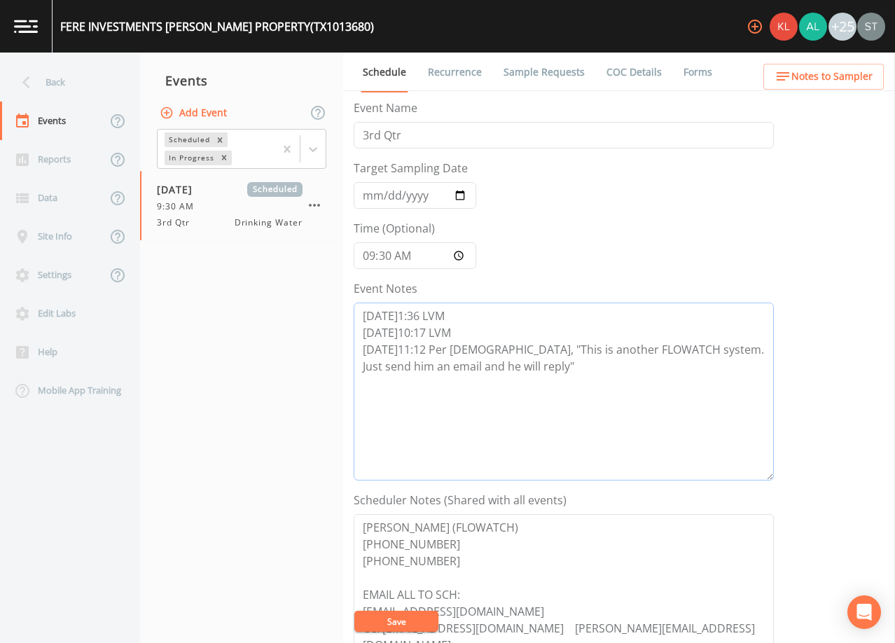
click at [516, 368] on textarea "[DATE]1:36 LVM [DATE]10:17 LVM [DATE]11:12 Per [DEMOGRAPHIC_DATA], "This is ano…" at bounding box center [564, 391] width 420 height 178
click at [409, 619] on button "Save" at bounding box center [396, 620] width 84 height 21
click at [404, 619] on button "Save" at bounding box center [396, 620] width 84 height 21
click at [411, 621] on button "Save" at bounding box center [396, 620] width 84 height 21
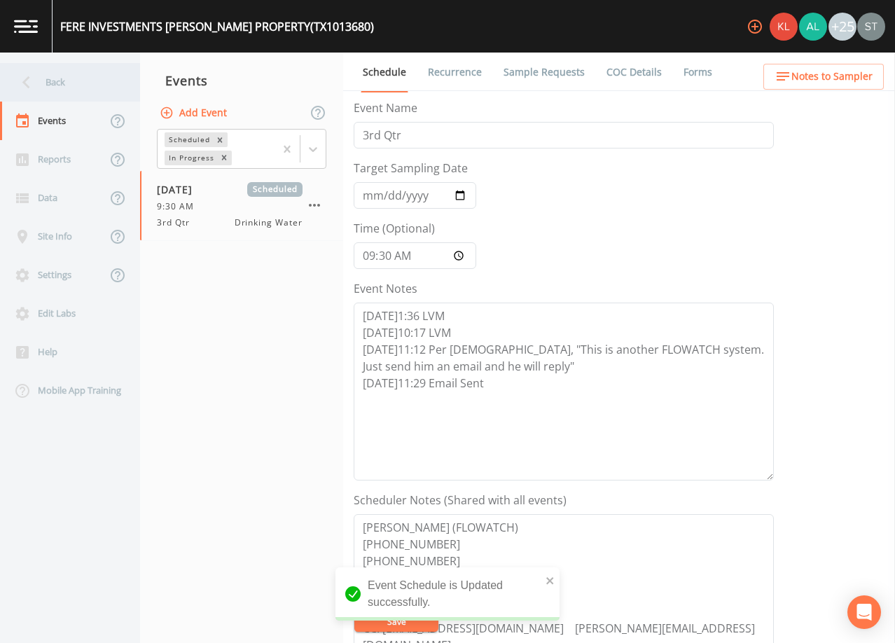
click at [62, 85] on div "Back" at bounding box center [63, 82] width 126 height 39
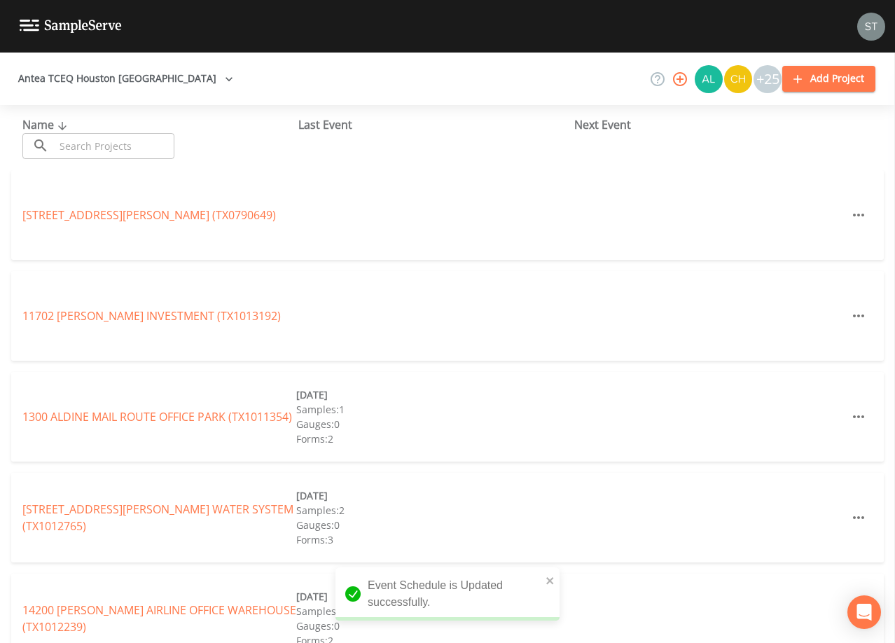
click at [102, 143] on input "text" at bounding box center [115, 146] width 120 height 26
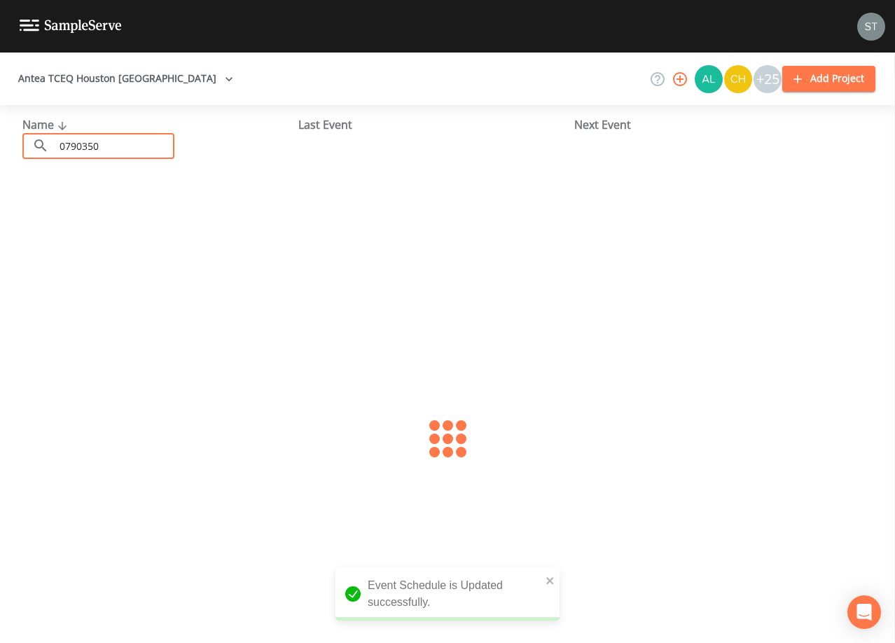
click at [155, 231] on div "Name ​ 0790350 ​ Last Event Next Event" at bounding box center [447, 374] width 895 height 538
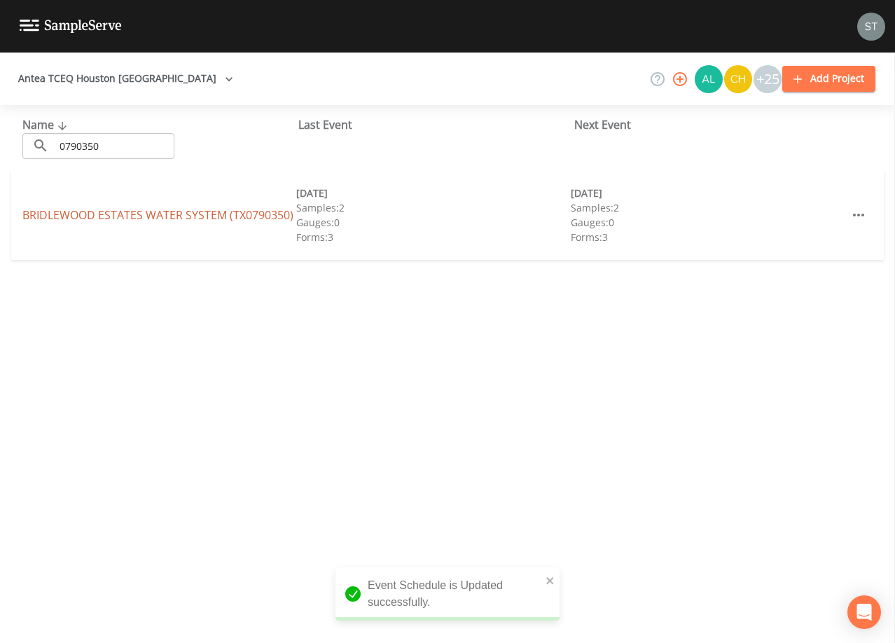
click at [174, 218] on link "BRIDLEWOOD ESTATES WATER SYSTEM (TX0790350)" at bounding box center [157, 214] width 271 height 15
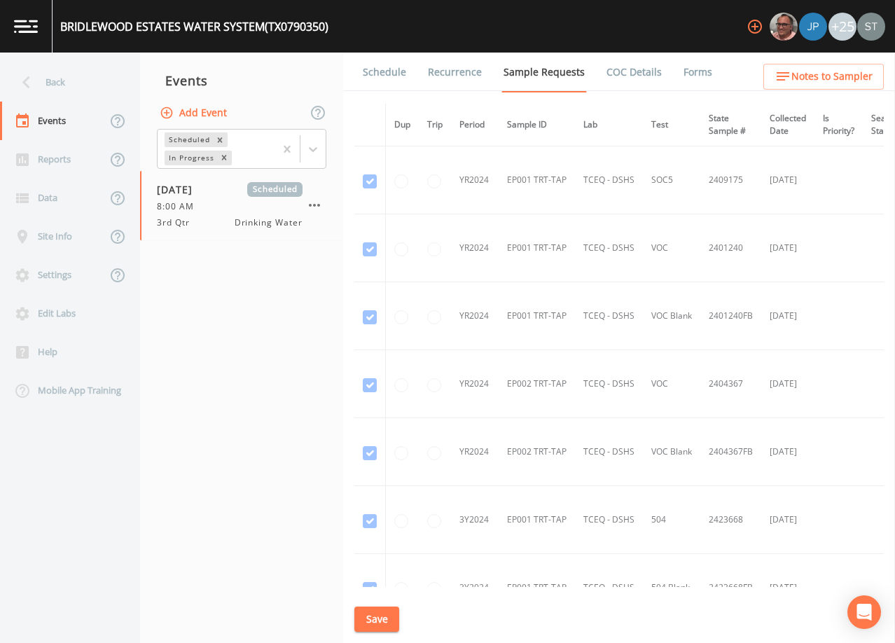
click at [382, 79] on link "Schedule" at bounding box center [385, 72] width 48 height 39
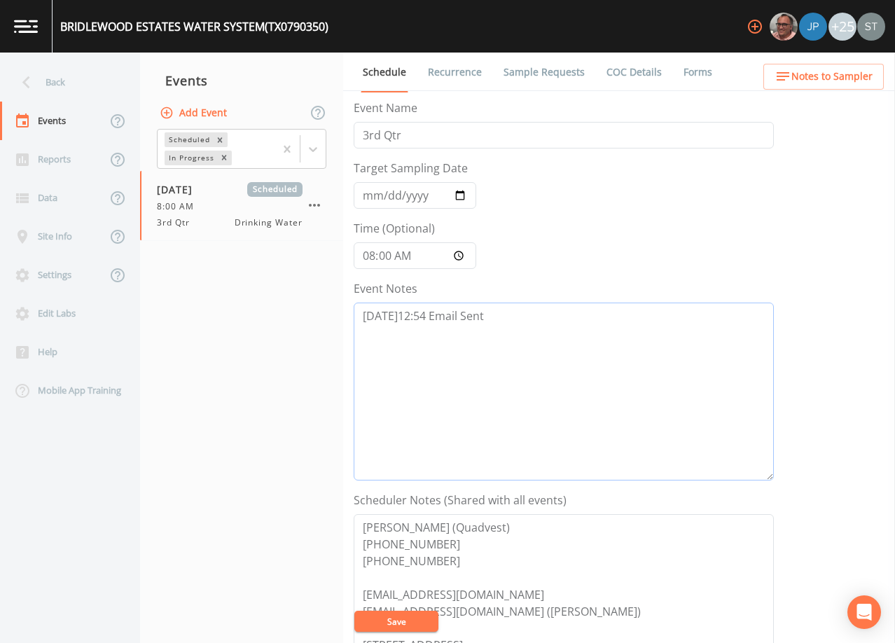
click at [524, 328] on textarea "[DATE]12:54 Email Sent" at bounding box center [564, 391] width 420 height 178
click at [834, 74] on span "Notes to Sampler" at bounding box center [831, 77] width 81 height 18
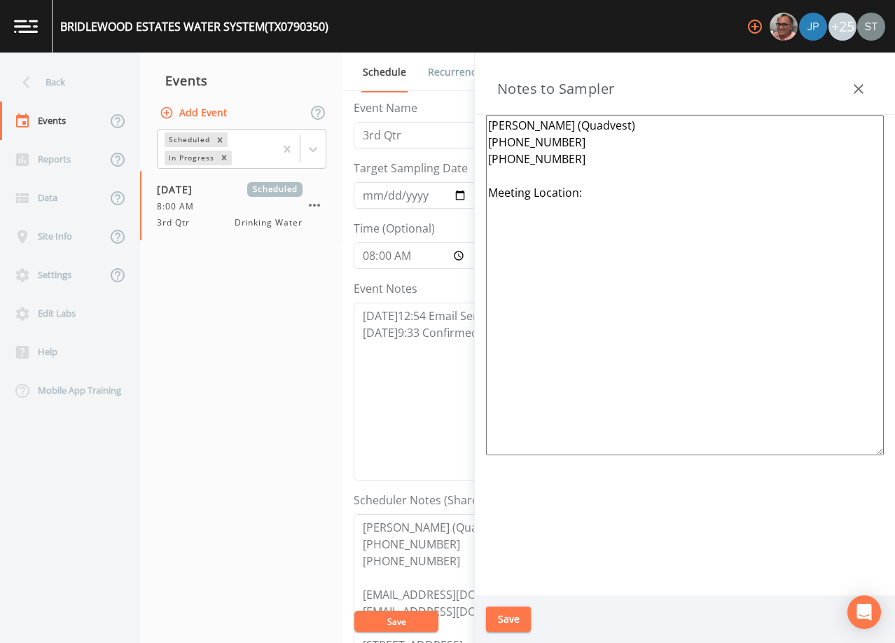
click at [601, 199] on textarea "[PERSON_NAME] (Quadvest) [PHONE_NUMBER] [PHONE_NUMBER] Meeting Location:" at bounding box center [685, 285] width 398 height 340
click at [764, 211] on textarea "[PERSON_NAME] (Quadvest) [PHONE_NUMBER] [PHONE_NUMBER] *Operator- [PERSON_NAME]…" at bounding box center [685, 285] width 398 height 340
click at [684, 205] on textarea "[PERSON_NAME] (Quadvest) [PHONE_NUMBER] [PHONE_NUMBER] *Operator- [PERSON_NAME]…" at bounding box center [685, 285] width 398 height 340
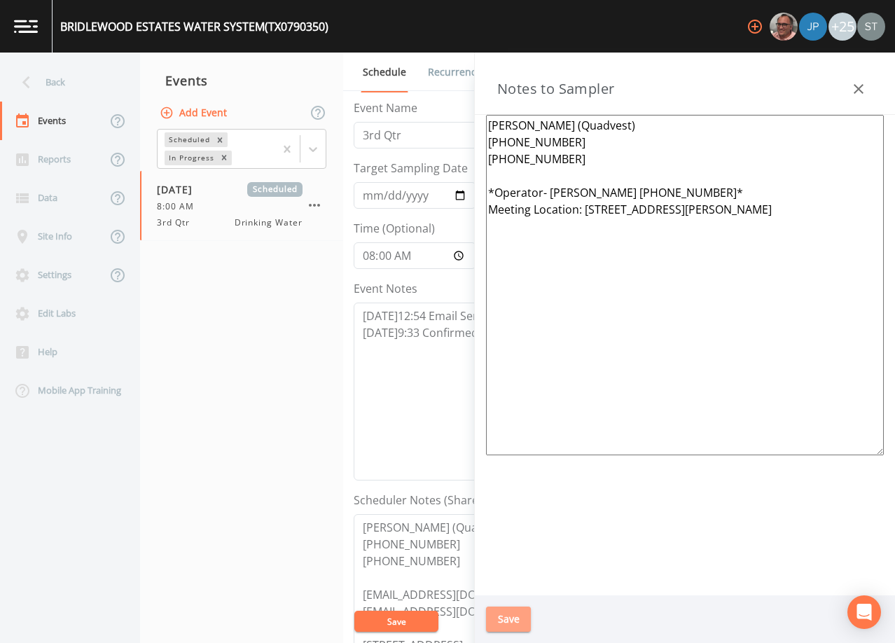
click at [499, 618] on button "Save" at bounding box center [508, 619] width 45 height 26
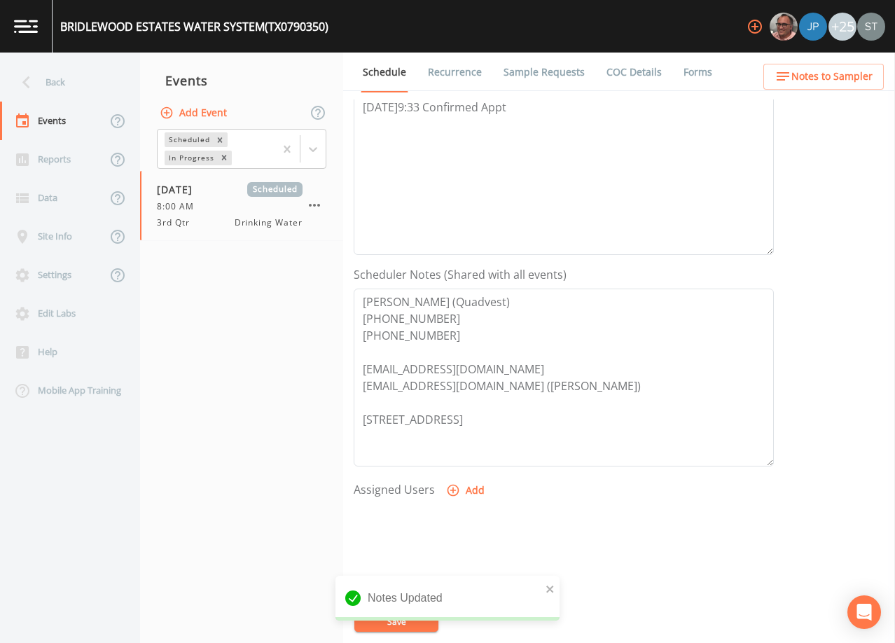
scroll to position [280, 0]
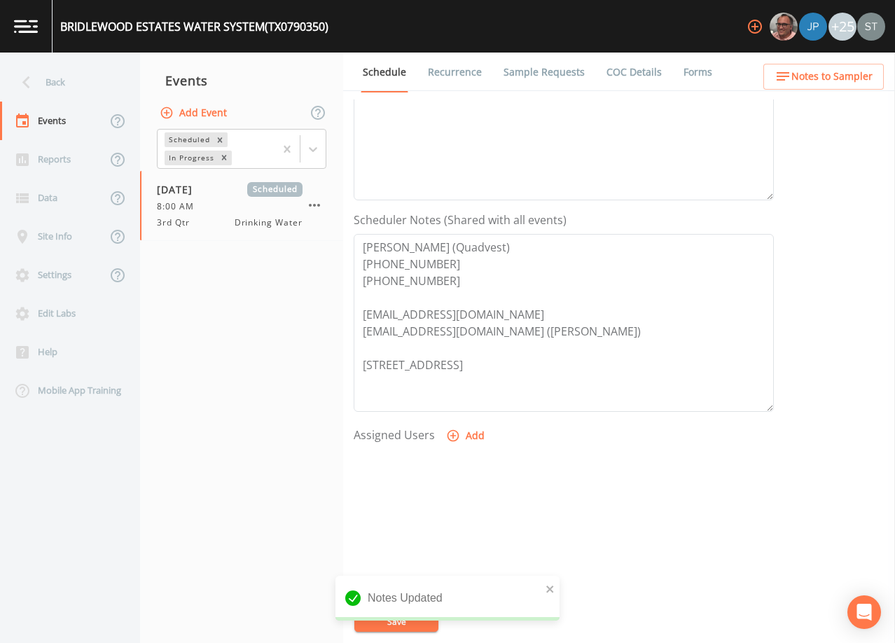
click at [475, 433] on button "Add" at bounding box center [466, 436] width 47 height 26
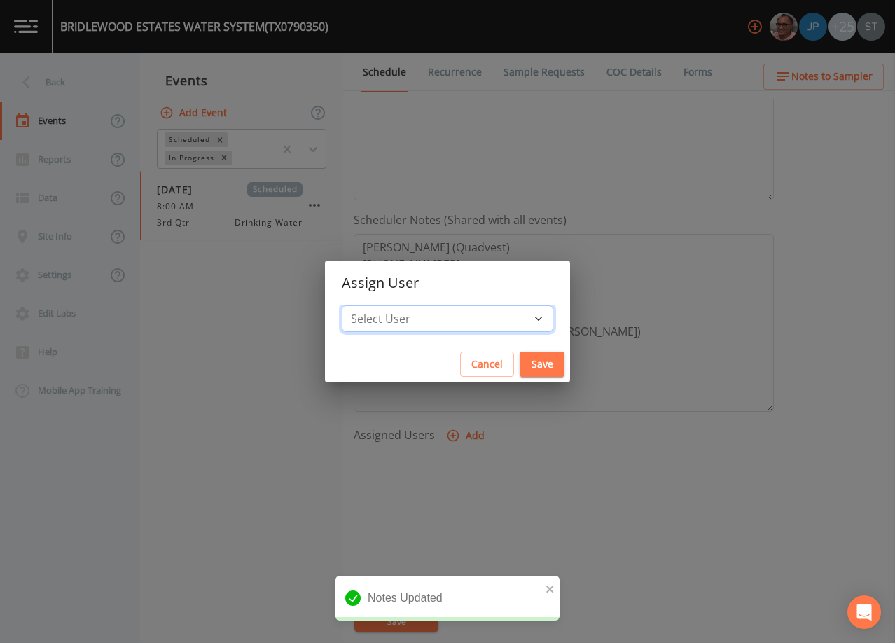
click at [461, 320] on select "Select User [PERSON_NAME] [PERSON_NAME] [PERSON_NAME] [PERSON_NAME] [PERSON_NAM…" at bounding box center [447, 318] width 211 height 27
click at [373, 305] on select "Select User [PERSON_NAME] [PERSON_NAME] [PERSON_NAME] [PERSON_NAME] [PERSON_NAM…" at bounding box center [447, 318] width 211 height 27
click at [519, 361] on button "Save" at bounding box center [541, 364] width 45 height 26
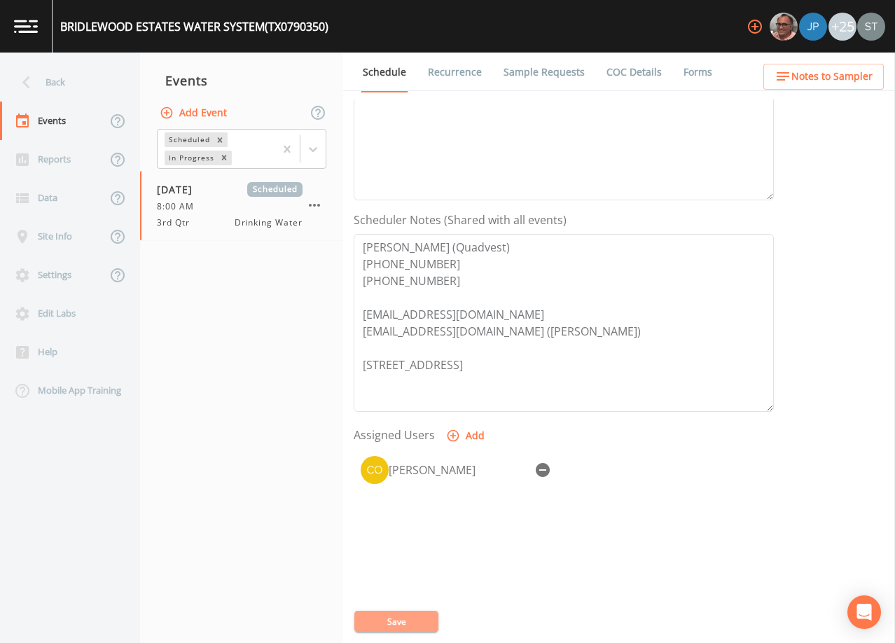
click at [405, 623] on button "Save" at bounding box center [396, 620] width 84 height 21
click at [859, 82] on span "Notes to Sampler" at bounding box center [831, 77] width 81 height 18
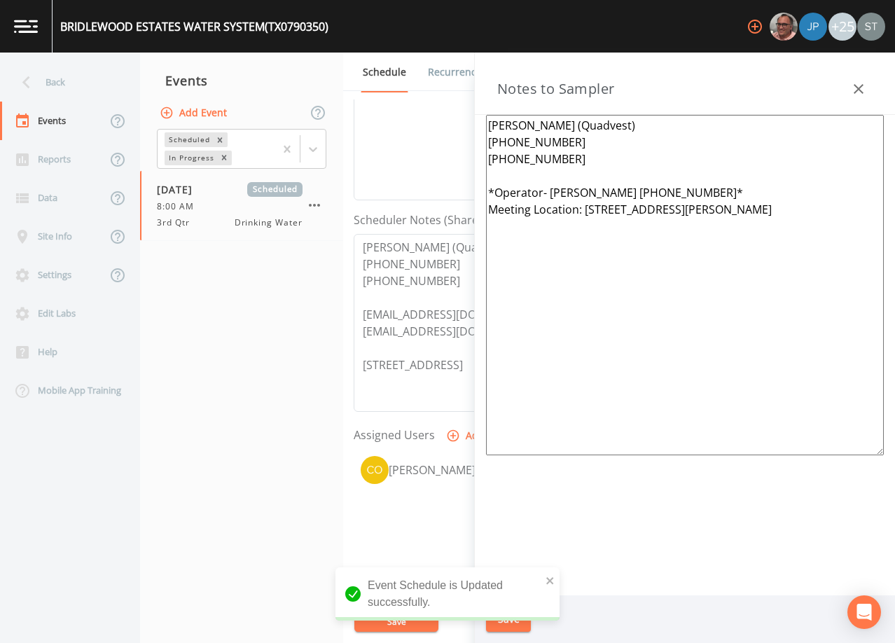
click at [865, 92] on icon "button" at bounding box center [858, 89] width 17 height 17
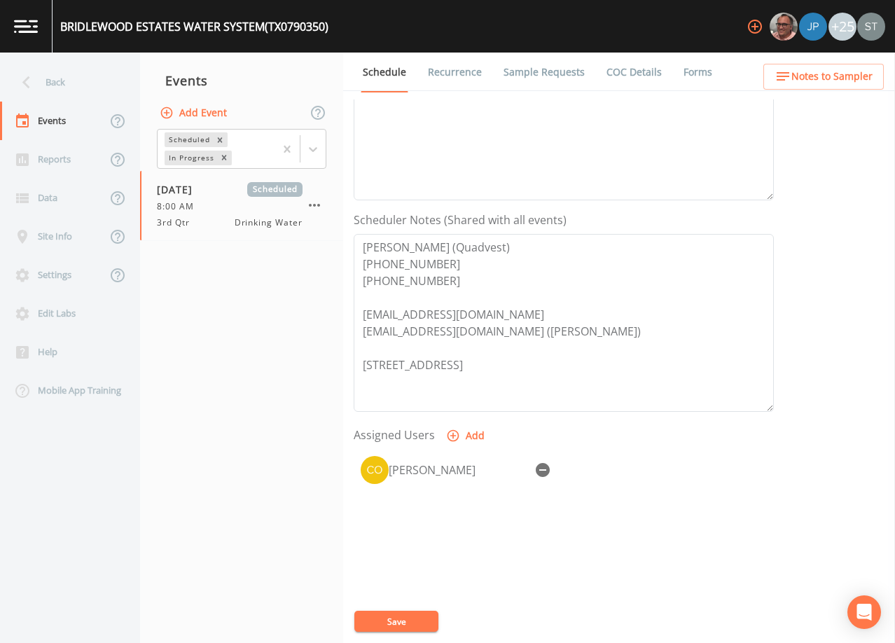
click at [547, 73] on link "Sample Requests" at bounding box center [543, 72] width 85 height 39
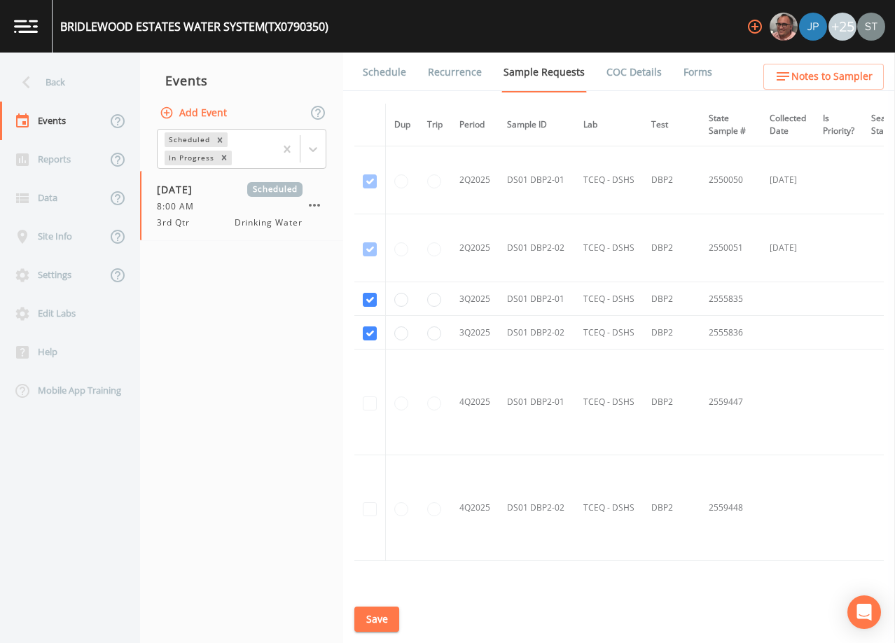
scroll to position [2660, 0]
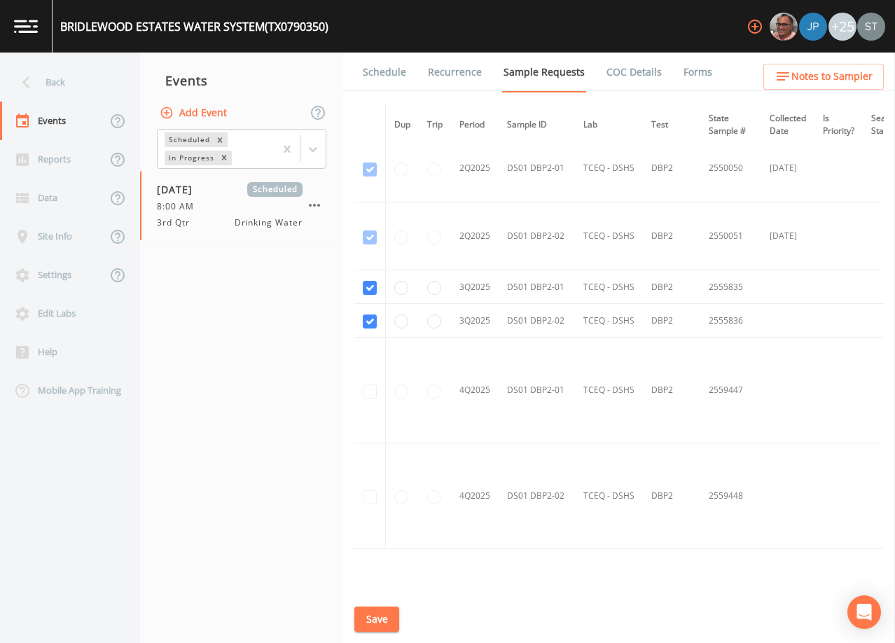
click at [382, 67] on link "Schedule" at bounding box center [385, 72] width 48 height 39
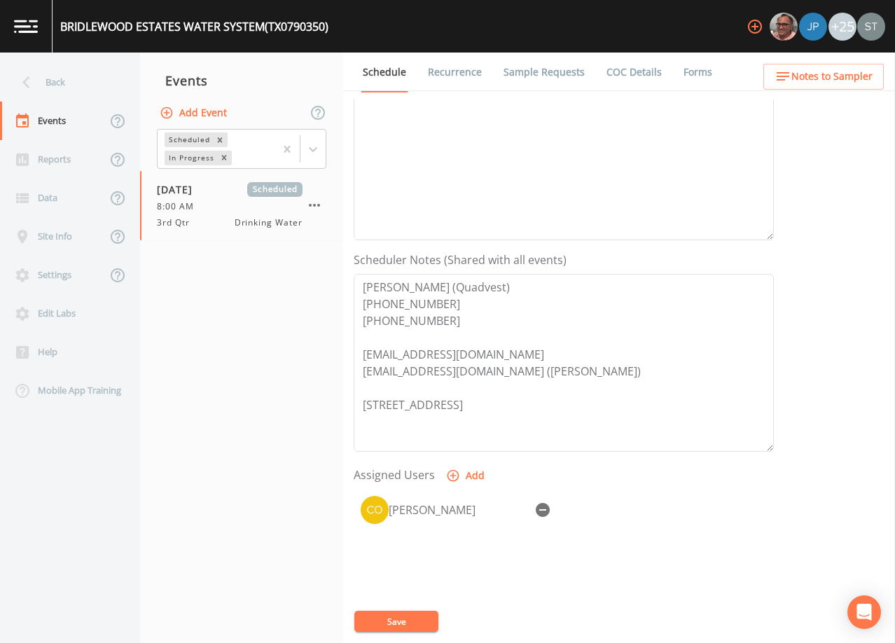
scroll to position [280, 0]
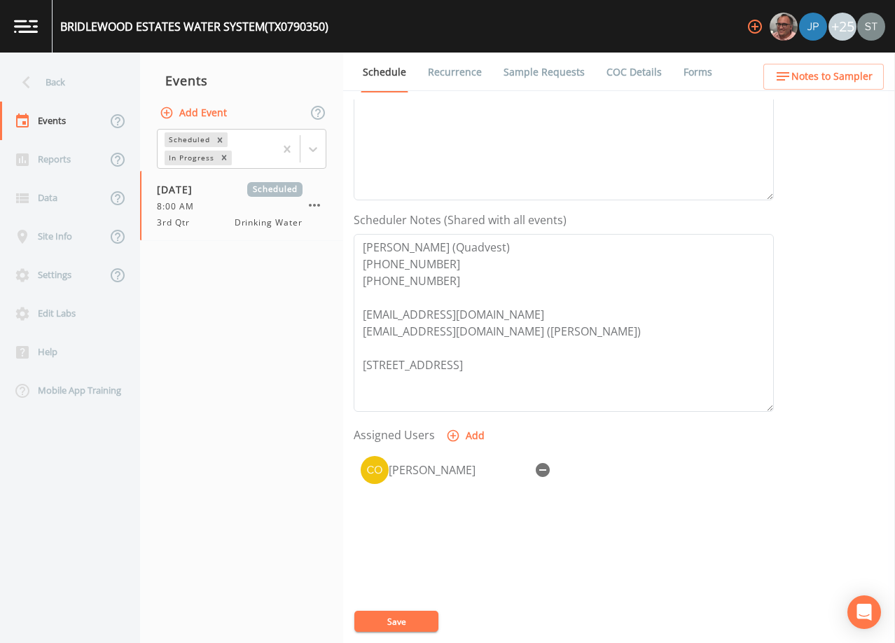
click at [840, 74] on span "Notes to Sampler" at bounding box center [831, 77] width 81 height 18
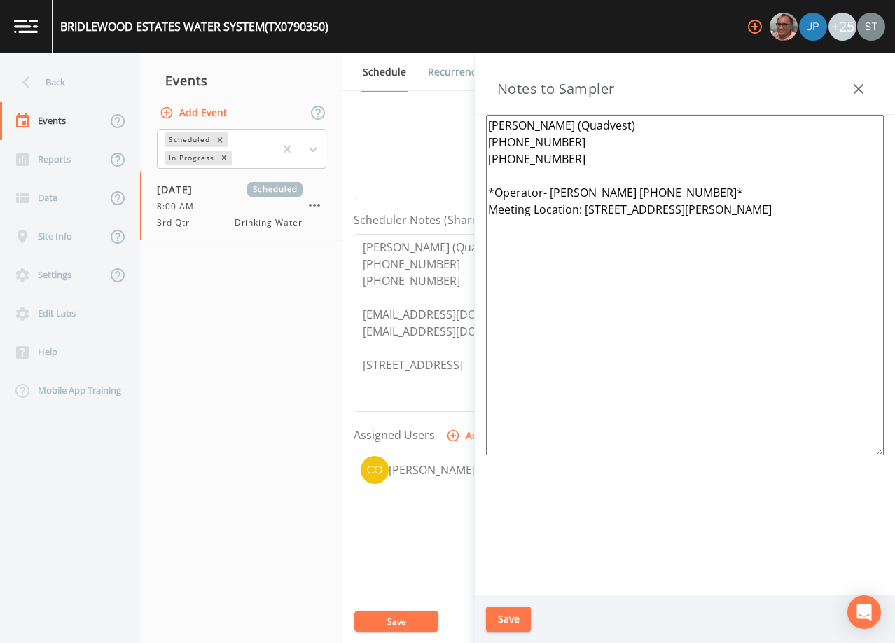
click at [877, 86] on div "Notes to Sampler" at bounding box center [685, 84] width 420 height 62
click at [851, 83] on icon "button" at bounding box center [858, 89] width 17 height 17
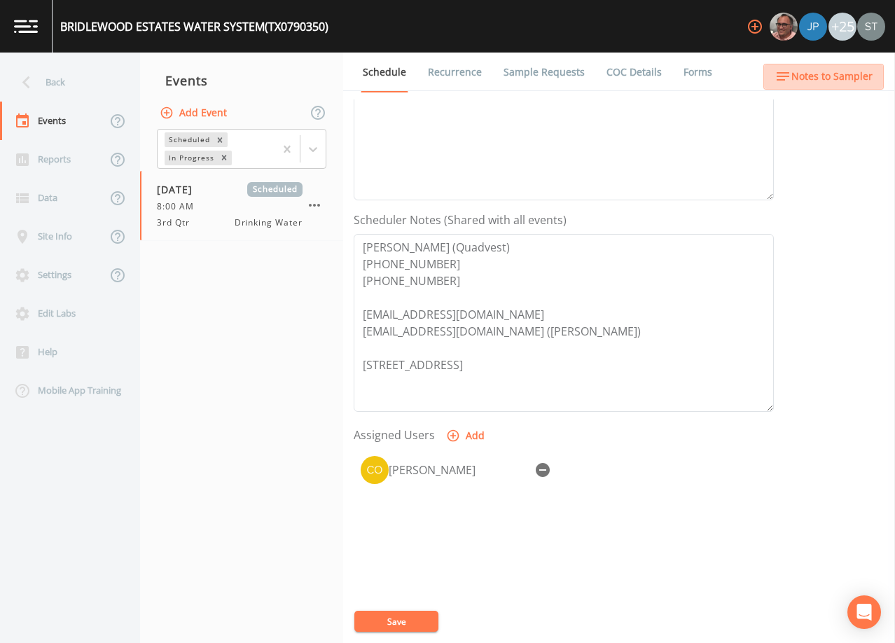
click at [855, 84] on span "Notes to Sampler" at bounding box center [831, 77] width 81 height 18
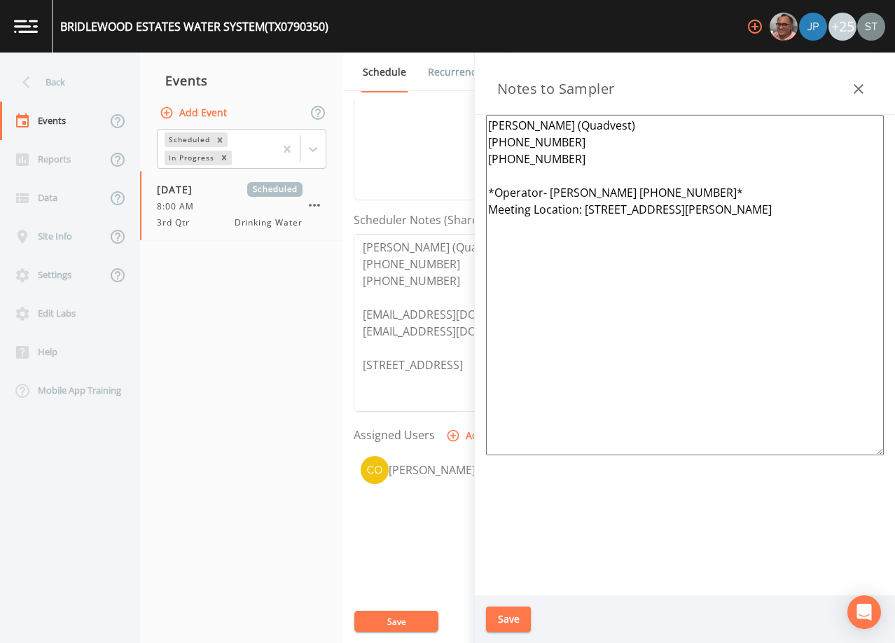
click at [859, 84] on icon "button" at bounding box center [858, 89] width 17 height 17
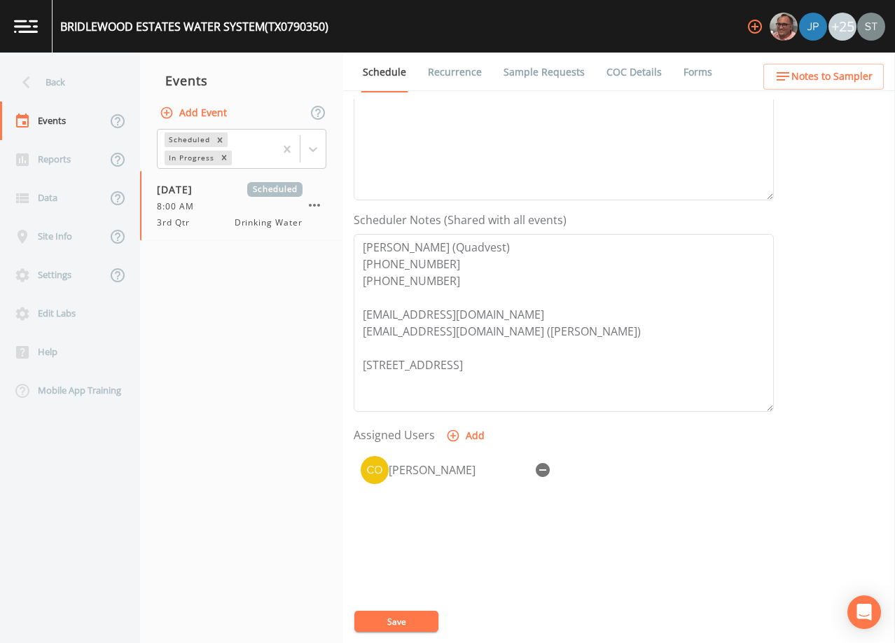
click at [527, 66] on link "Sample Requests" at bounding box center [543, 72] width 85 height 39
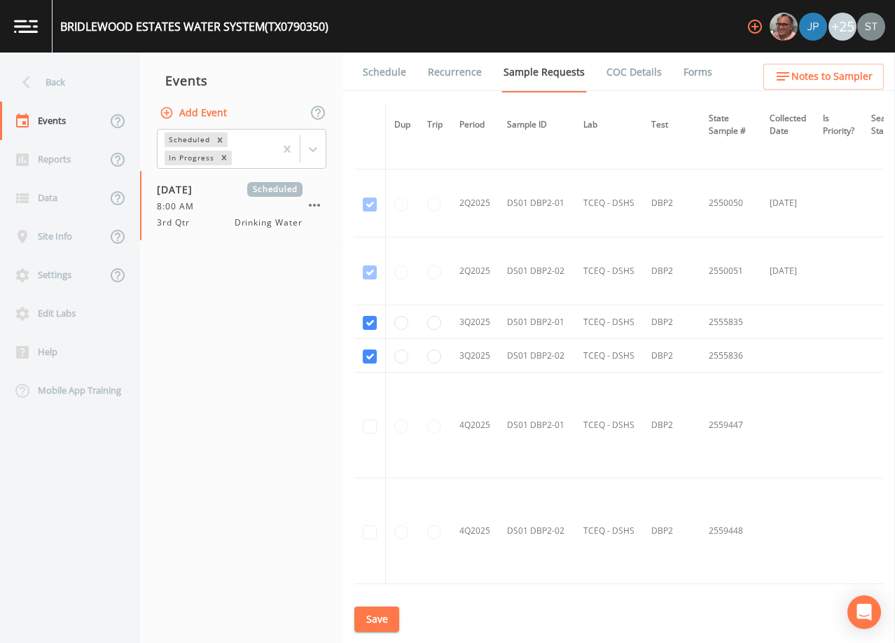
scroll to position [2738, 0]
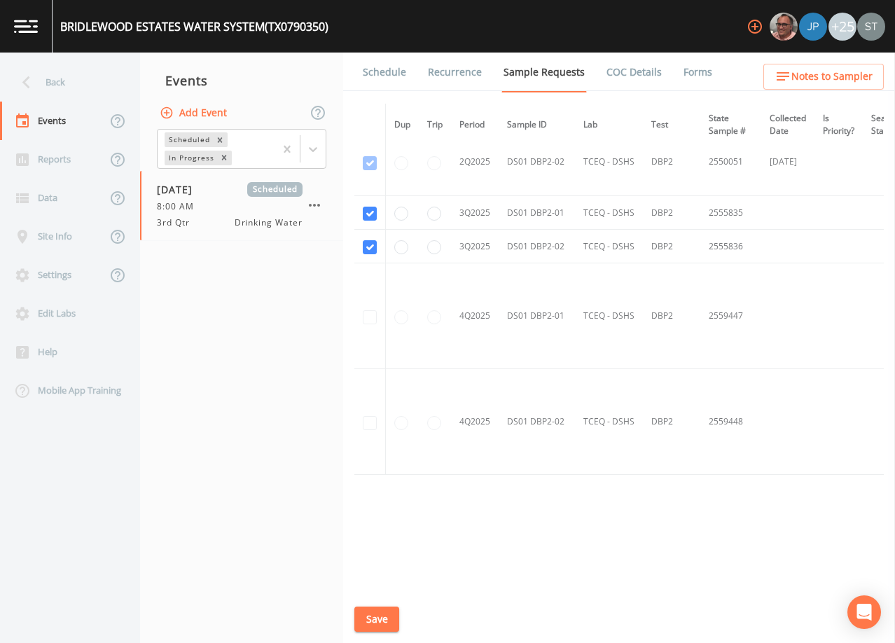
click at [393, 74] on link "Schedule" at bounding box center [385, 72] width 48 height 39
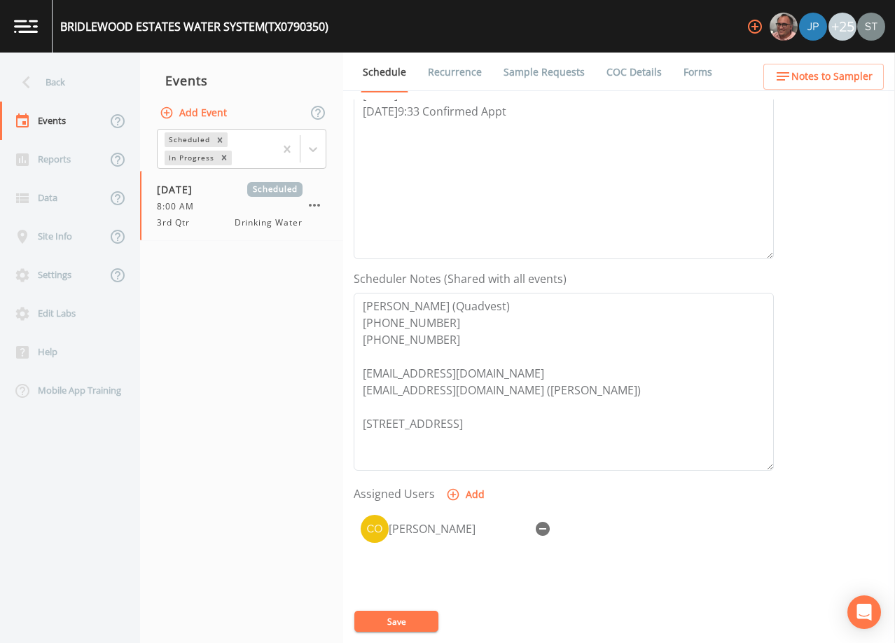
scroll to position [345, 0]
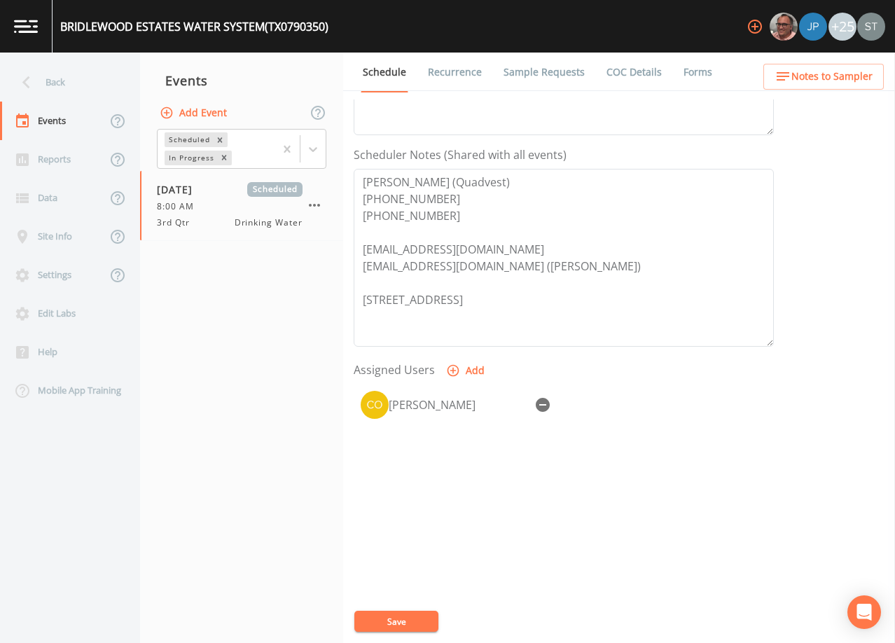
click at [855, 69] on span "Notes to Sampler" at bounding box center [831, 77] width 81 height 18
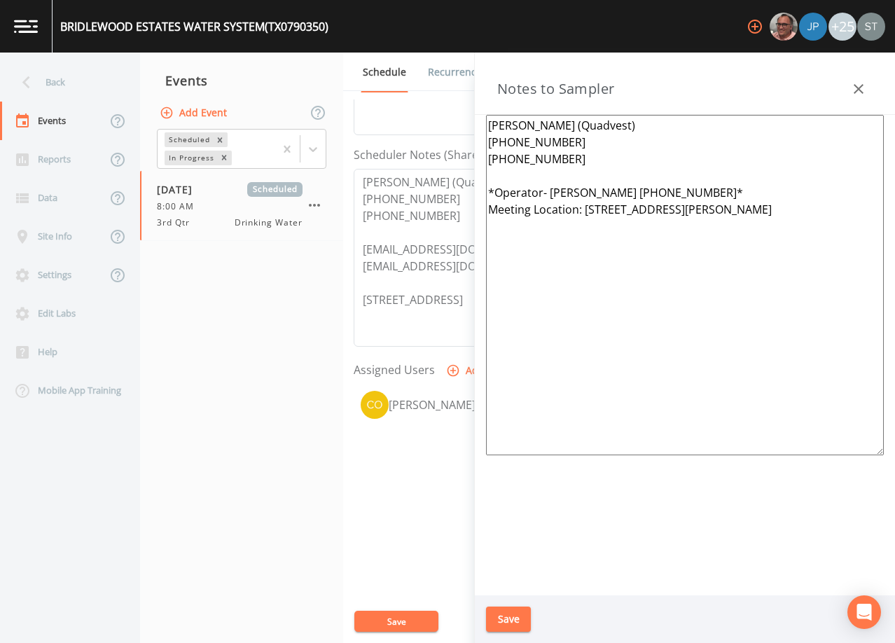
click at [858, 85] on icon "button" at bounding box center [858, 89] width 17 height 17
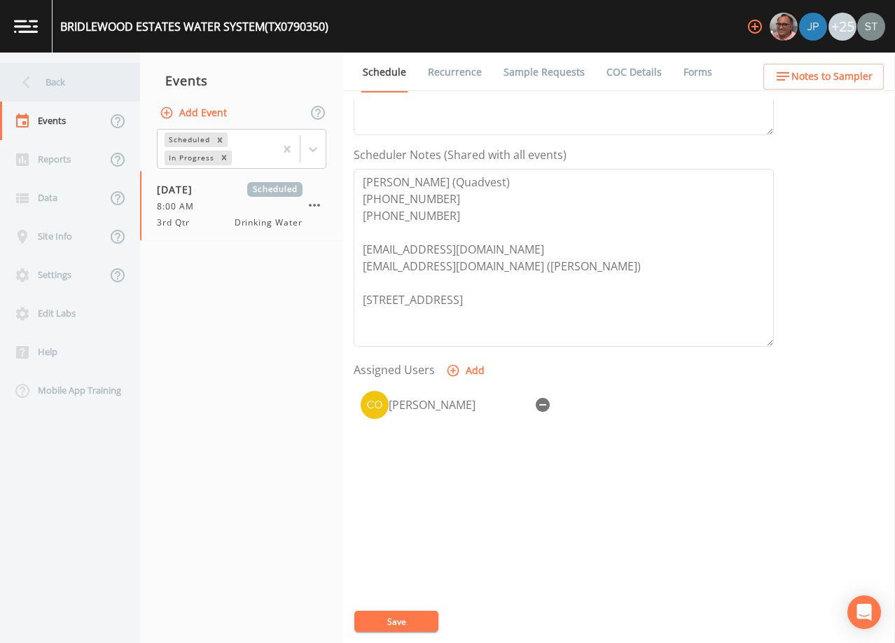
click at [57, 79] on div "Back" at bounding box center [63, 82] width 126 height 39
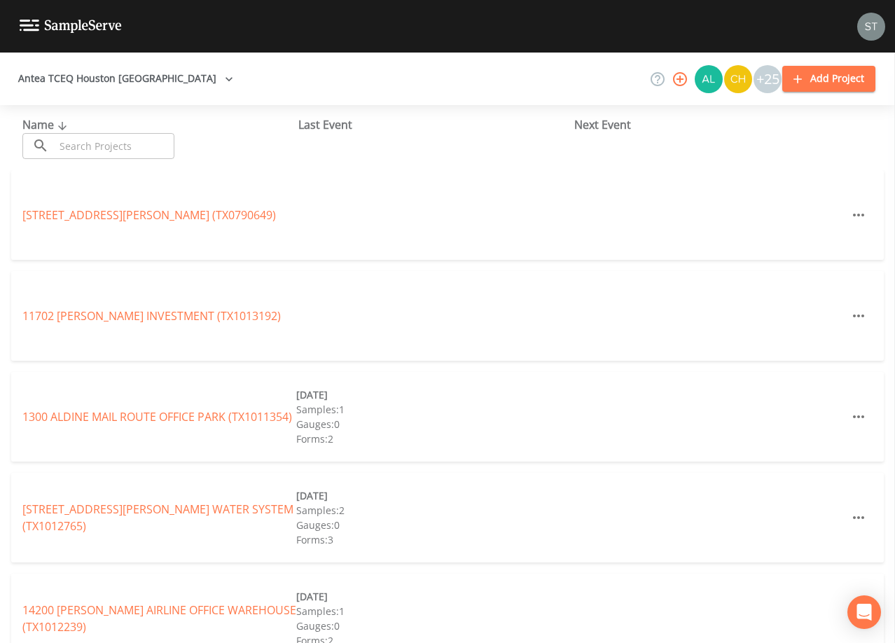
click at [109, 141] on input "text" at bounding box center [115, 146] width 120 height 26
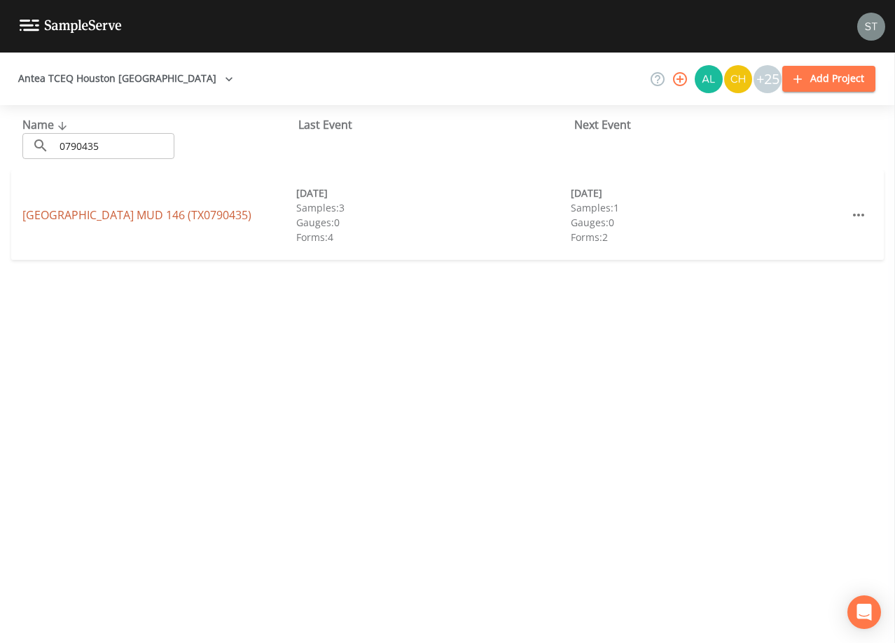
click at [180, 213] on link "[GEOGRAPHIC_DATA] 146 (TX0790435)" at bounding box center [136, 214] width 229 height 15
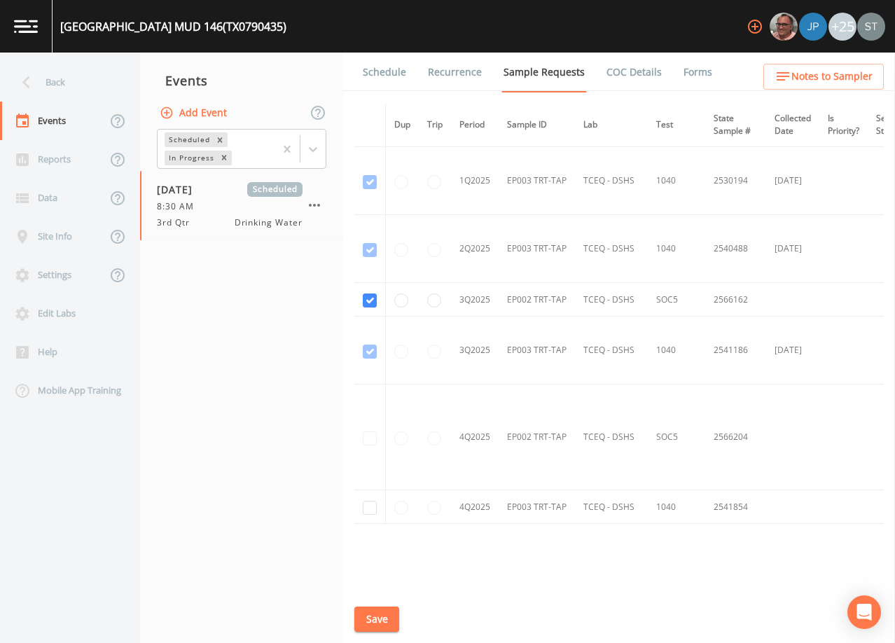
scroll to position [2089, 0]
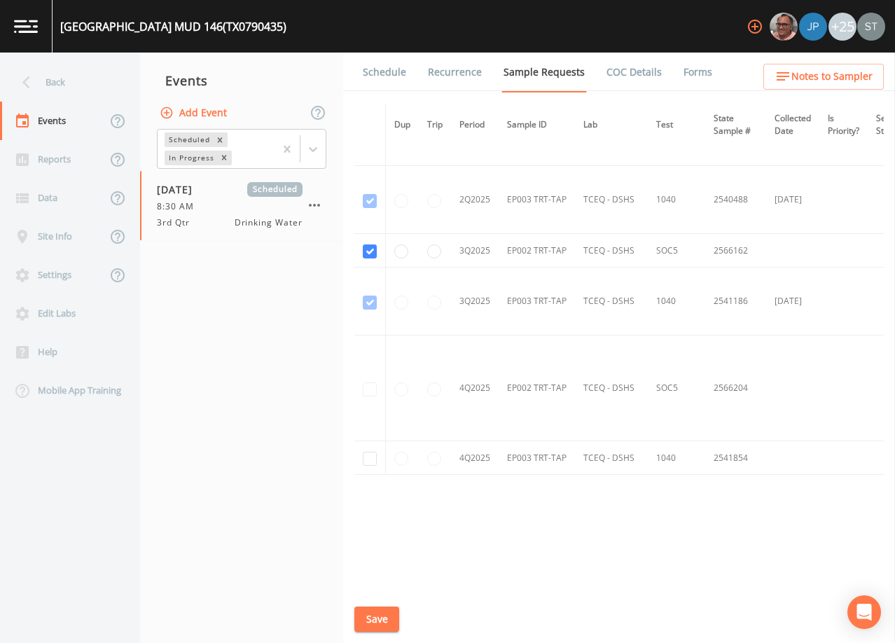
click at [388, 74] on link "Schedule" at bounding box center [385, 72] width 48 height 39
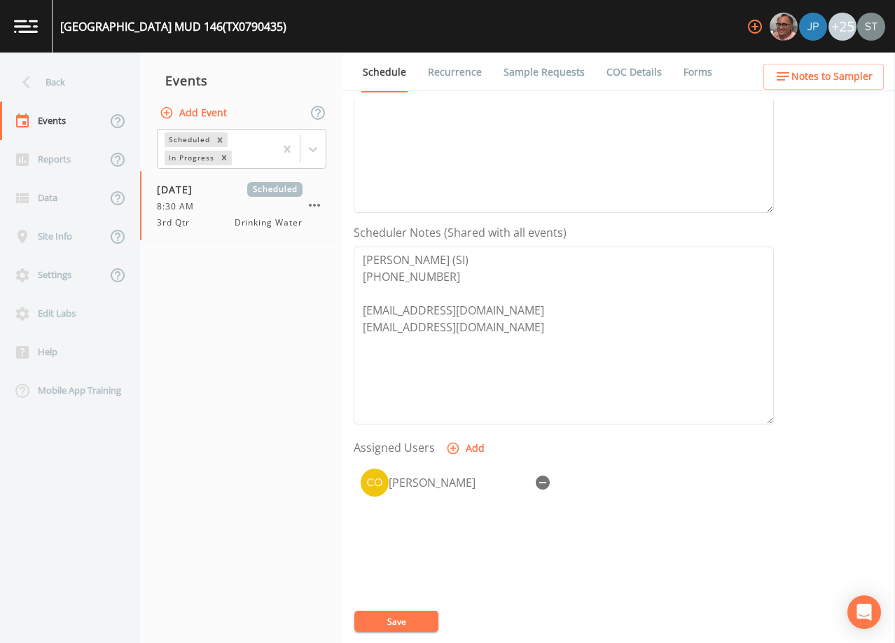
scroll to position [280, 0]
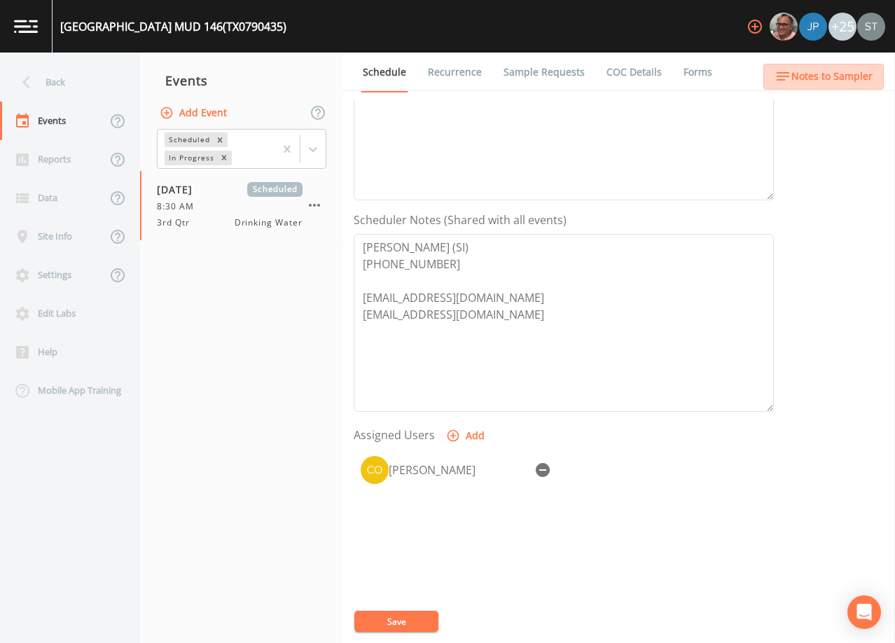
click at [845, 69] on span "Notes to Sampler" at bounding box center [831, 77] width 81 height 18
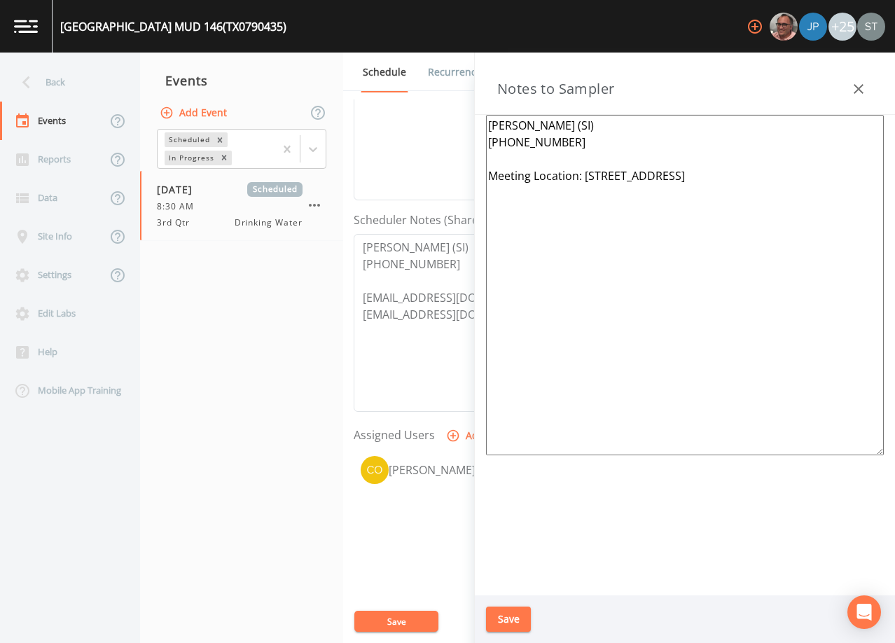
click at [850, 77] on button "button" at bounding box center [858, 89] width 28 height 28
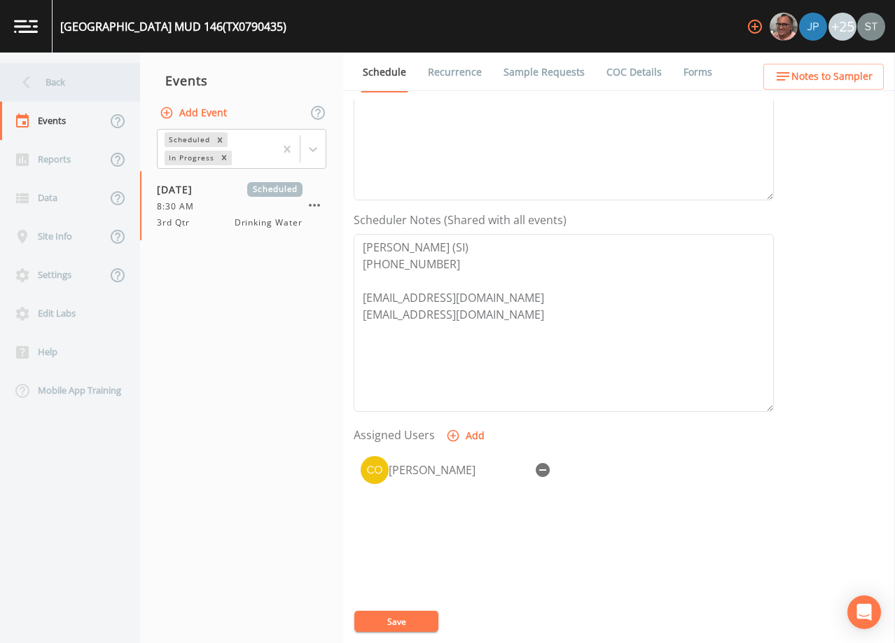
click at [67, 81] on div "Back" at bounding box center [63, 82] width 126 height 39
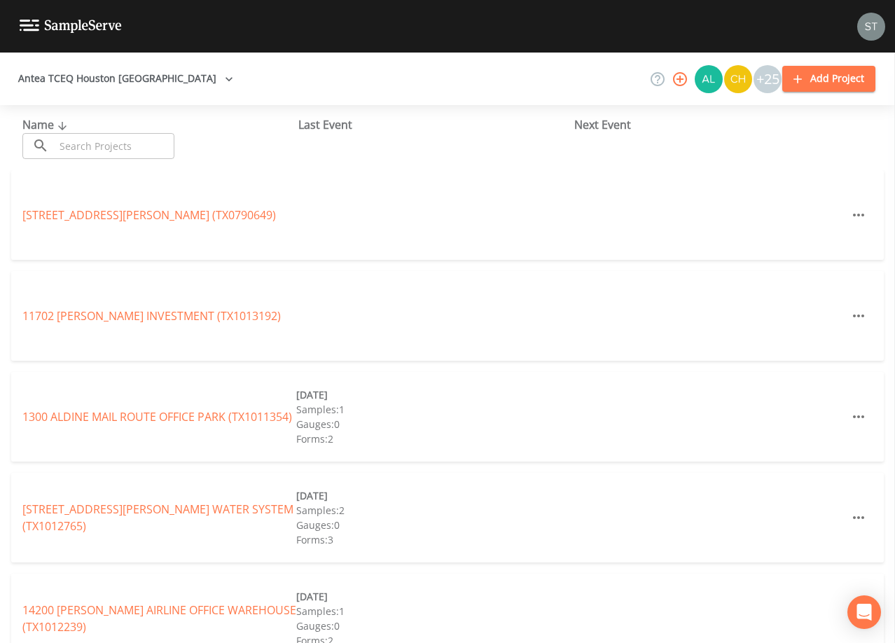
click at [161, 144] on input "text" at bounding box center [115, 146] width 120 height 26
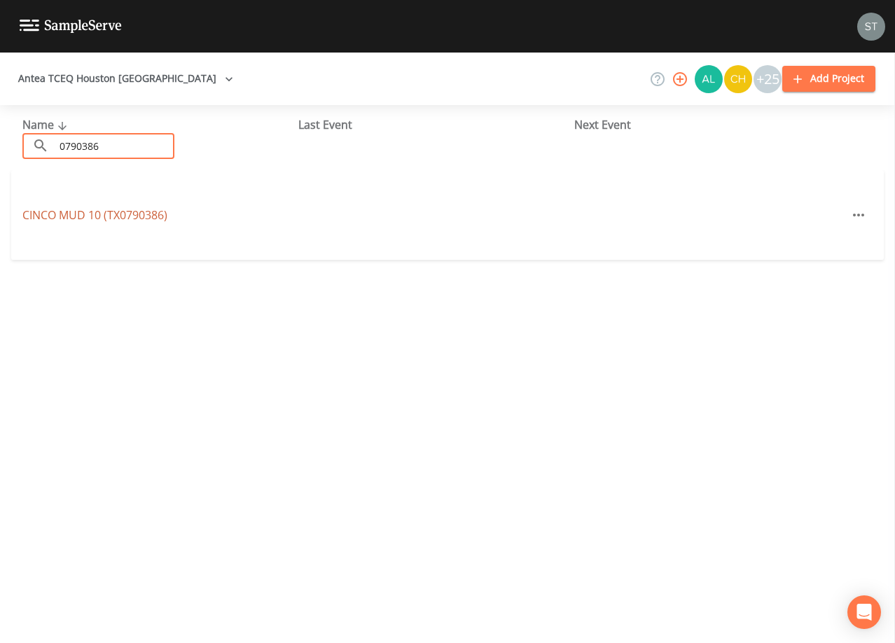
click at [157, 213] on link "CINCO MUD 10 (TX0790386)" at bounding box center [94, 214] width 145 height 15
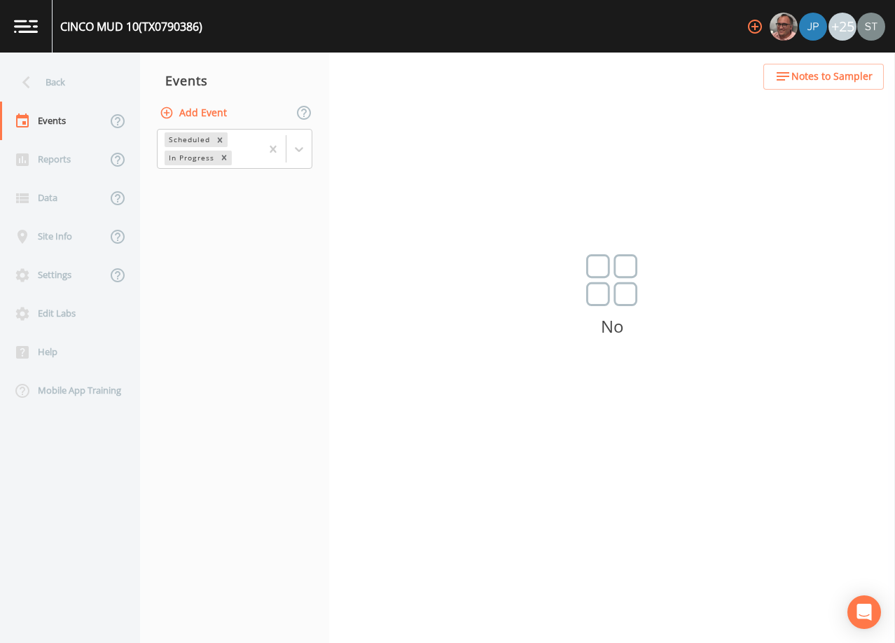
click at [212, 115] on button "Add Event" at bounding box center [195, 113] width 76 height 26
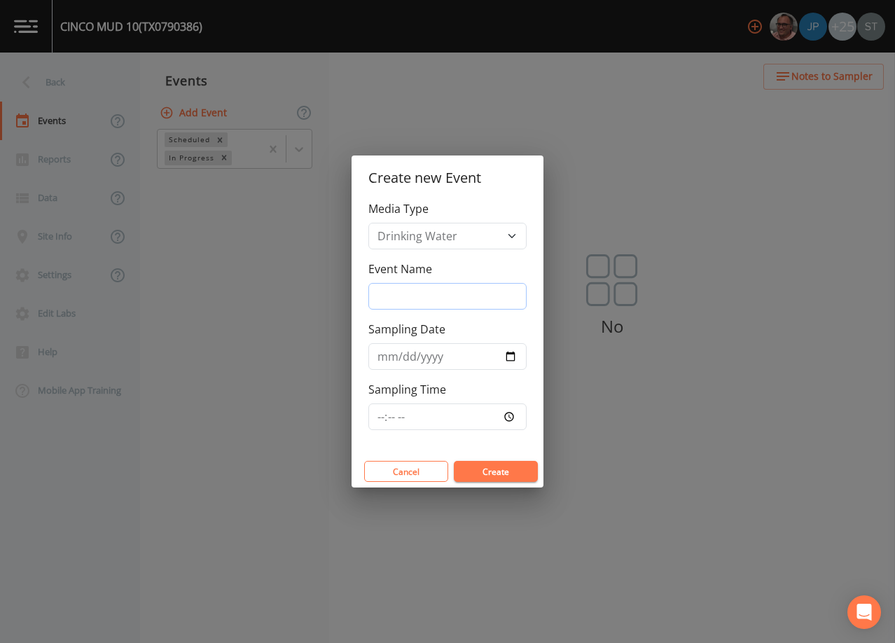
click at [415, 291] on input "Event Name" at bounding box center [447, 296] width 158 height 27
click at [395, 361] on input "Sampling Date" at bounding box center [447, 356] width 158 height 27
click at [501, 470] on button "Create" at bounding box center [496, 471] width 84 height 21
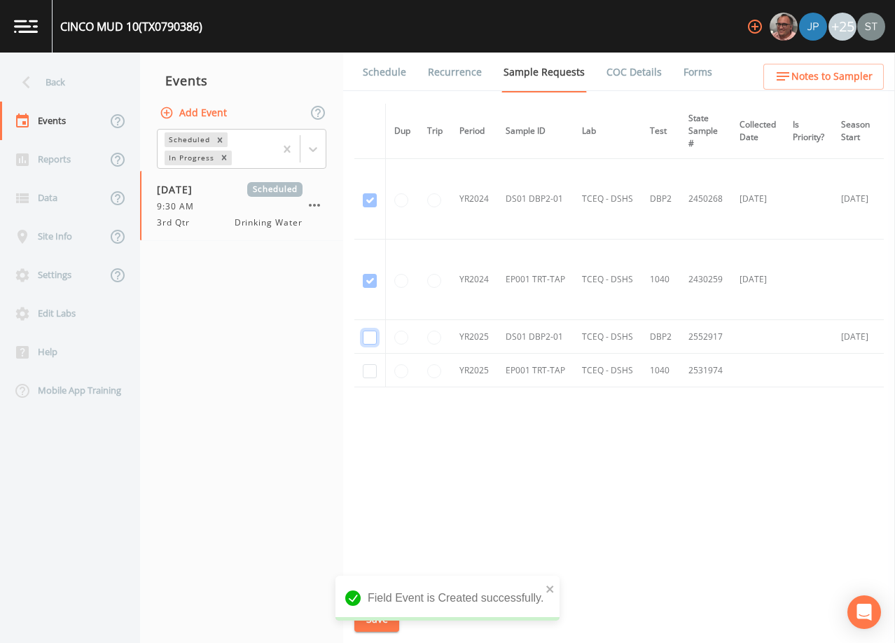
click at [371, 337] on input "checkbox" at bounding box center [370, 337] width 14 height 14
click at [370, 372] on input "checkbox" at bounding box center [370, 371] width 14 height 14
click at [382, 615] on button "Save" at bounding box center [376, 619] width 45 height 26
drag, startPoint x: 383, startPoint y: 83, endPoint x: 397, endPoint y: 88, distance: 14.8
click at [384, 81] on link "Schedule" at bounding box center [385, 72] width 48 height 39
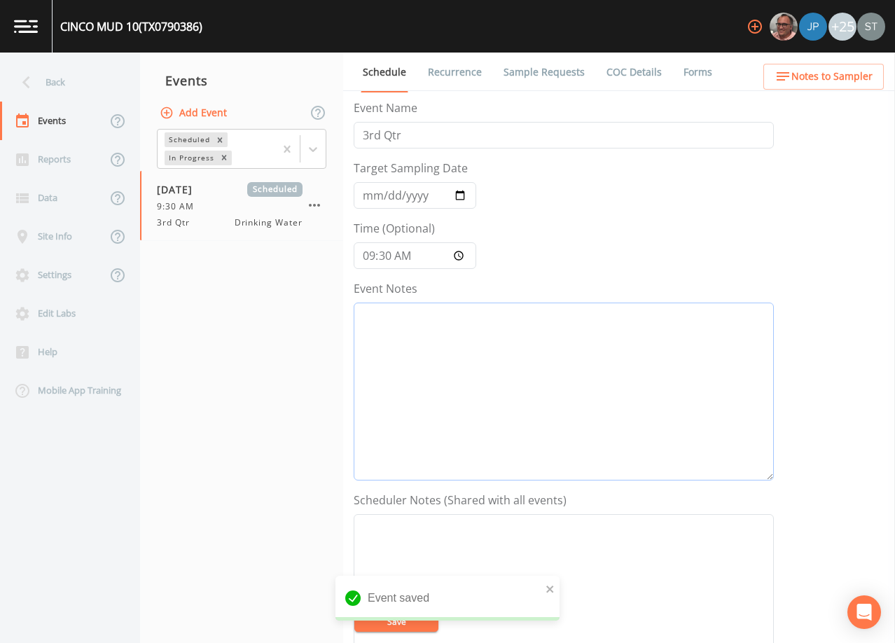
click at [503, 379] on textarea "Event Notes" at bounding box center [564, 391] width 420 height 178
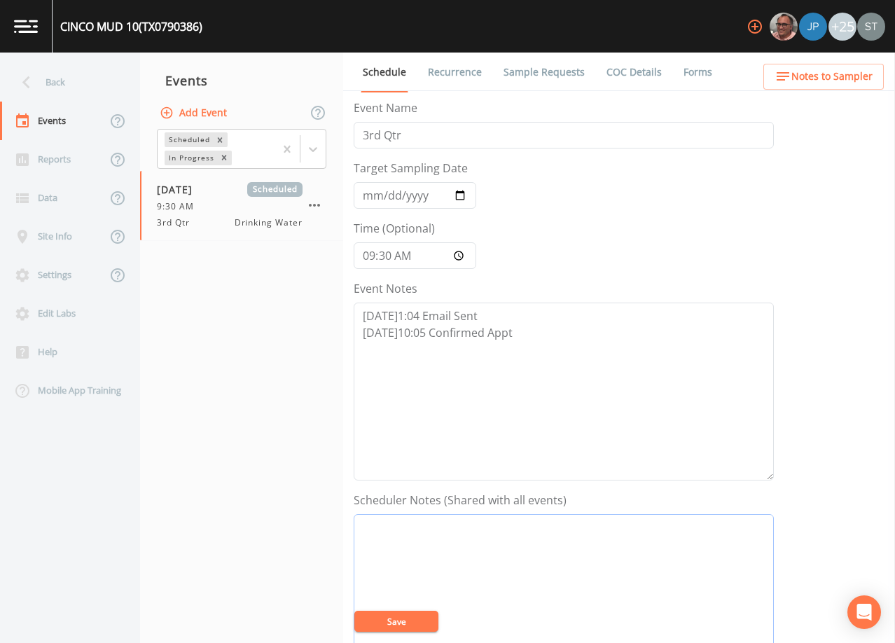
click at [497, 550] on textarea "Event Notes" at bounding box center [564, 603] width 420 height 178
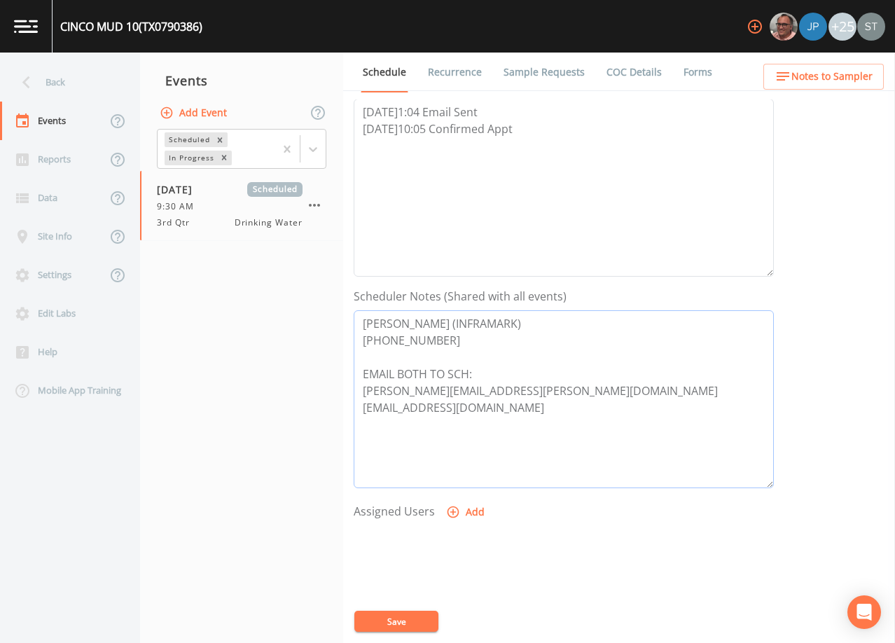
scroll to position [210, 0]
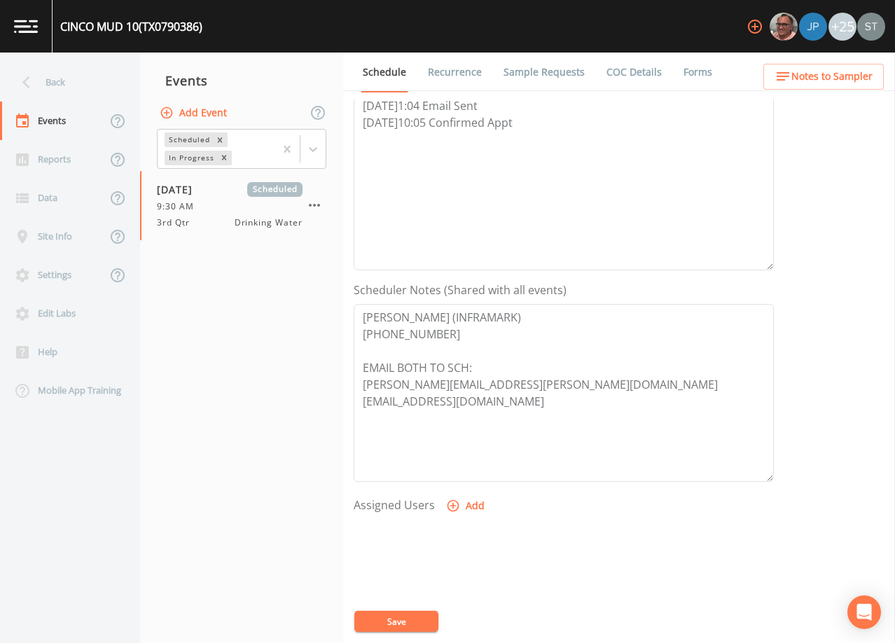
click at [470, 507] on button "Add" at bounding box center [466, 506] width 47 height 26
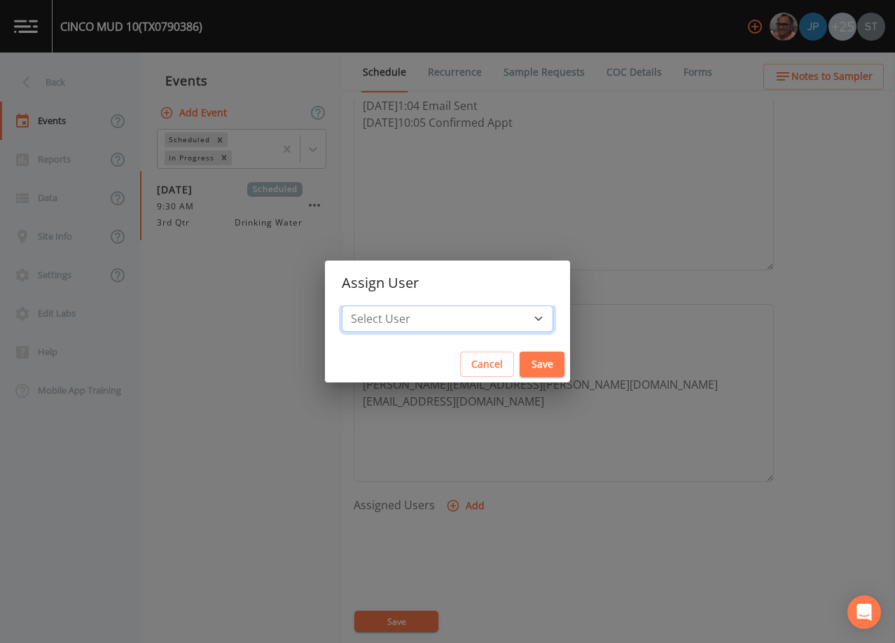
click at [461, 328] on select "Select User [PERSON_NAME] [PERSON_NAME] [PERSON_NAME] [PERSON_NAME] [PERSON_NAM…" at bounding box center [447, 318] width 211 height 27
click at [373, 305] on select "Select User [PERSON_NAME] [PERSON_NAME] [PERSON_NAME] [PERSON_NAME] [PERSON_NAM…" at bounding box center [447, 318] width 211 height 27
click at [519, 362] on button "Save" at bounding box center [541, 364] width 45 height 26
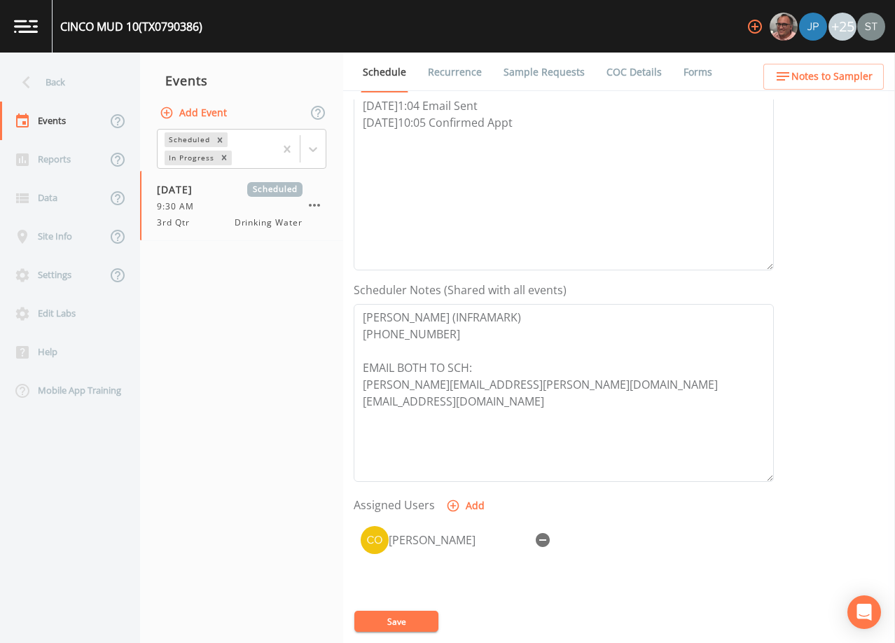
click at [416, 624] on button "Save" at bounding box center [396, 620] width 84 height 21
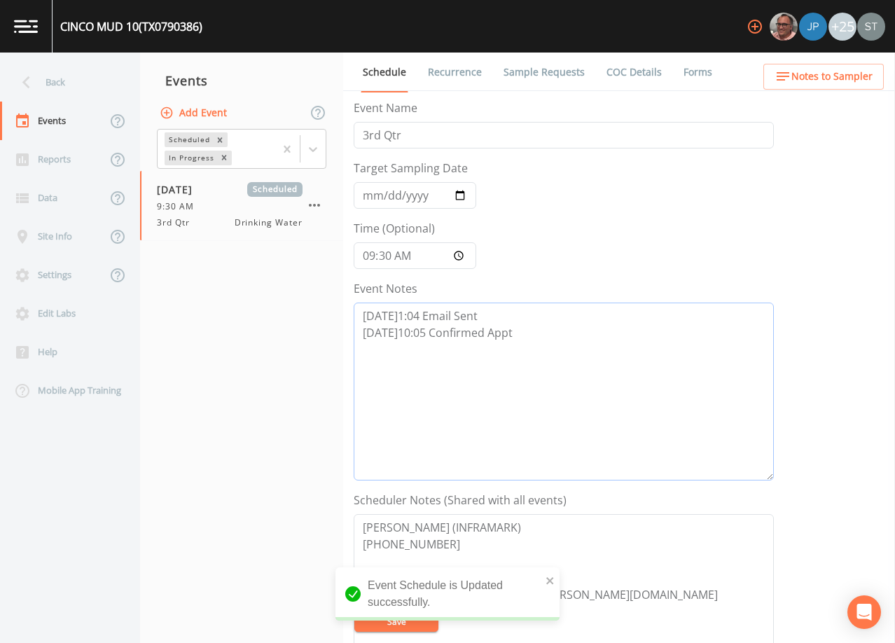
drag, startPoint x: 584, startPoint y: 146, endPoint x: 323, endPoint y: 103, distance: 264.6
click at [323, 99] on div "Back Events Reports Data Site Info Settings Edit Labs Help Mobile App Training …" at bounding box center [447, 348] width 895 height 590
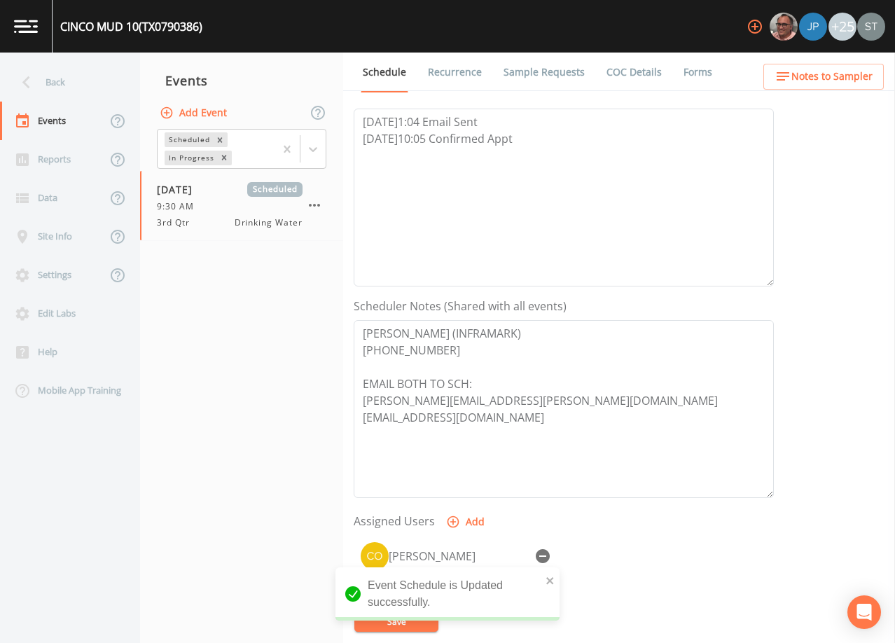
scroll to position [210, 0]
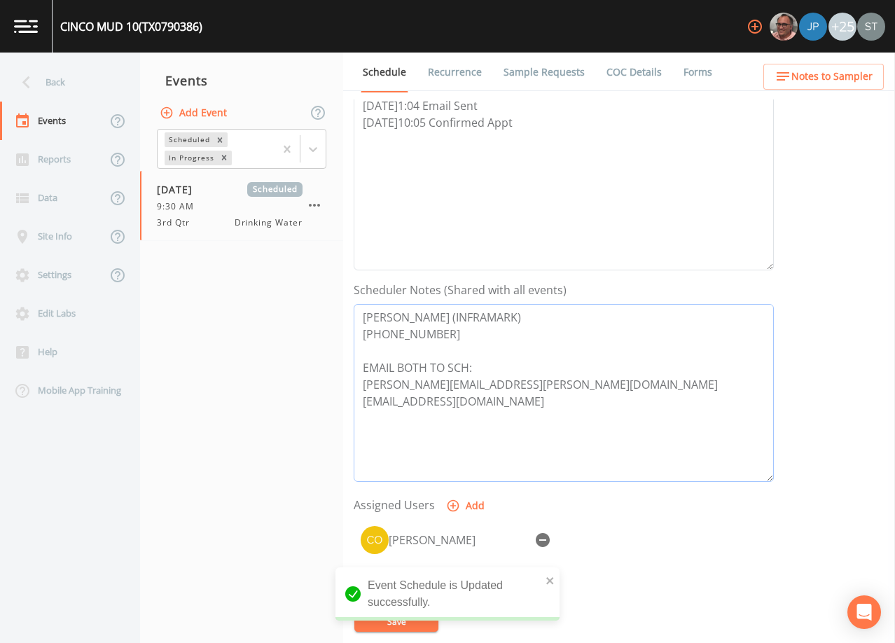
drag, startPoint x: 585, startPoint y: 433, endPoint x: 577, endPoint y: 422, distance: 13.0
click at [585, 432] on textarea "[PERSON_NAME] (INFRAMARK) [PHONE_NUMBER] EMAIL BOTH TO SCH: [PERSON_NAME][EMAIL…" at bounding box center [564, 393] width 420 height 178
drag, startPoint x: 462, startPoint y: 379, endPoint x: 320, endPoint y: 293, distance: 166.2
click at [320, 293] on div "Back Events Reports Data Site Info Settings Edit Labs Help Mobile App Training …" at bounding box center [447, 348] width 895 height 590
click at [669, 349] on textarea "[PERSON_NAME] (INFRAMARK) [PHONE_NUMBER] EMAIL BOTH TO SCH: [PERSON_NAME][EMAIL…" at bounding box center [564, 393] width 420 height 178
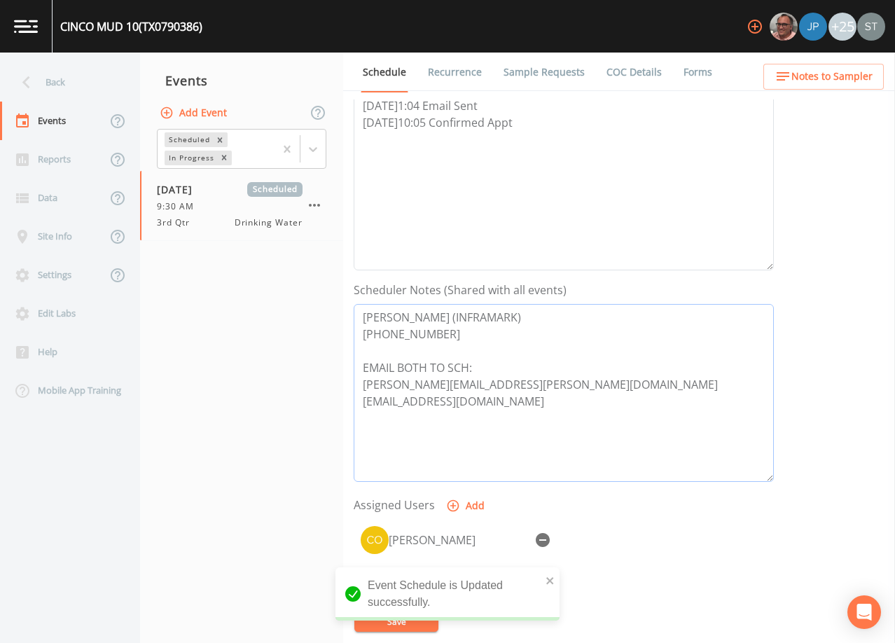
drag, startPoint x: 461, startPoint y: 335, endPoint x: 315, endPoint y: 301, distance: 149.6
click at [315, 301] on div "Back Events Reports Data Site Info Settings Edit Labs Help Mobile App Training …" at bounding box center [447, 348] width 895 height 590
click at [847, 78] on span "Notes to Sampler" at bounding box center [831, 77] width 81 height 18
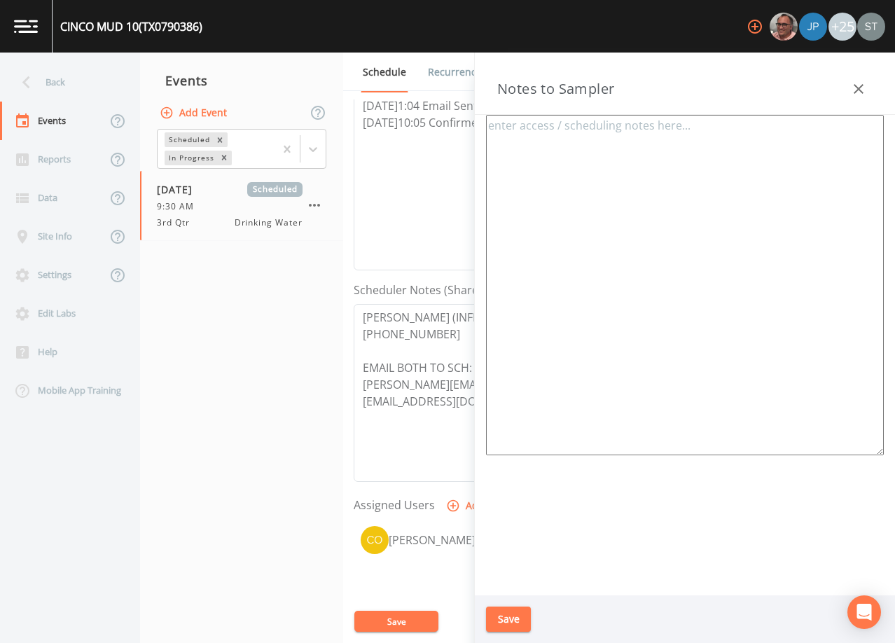
click at [738, 169] on textarea at bounding box center [685, 285] width 398 height 340
paste textarea "[PERSON_NAME] (INFRAMARK) [PHONE_NUMBER]"
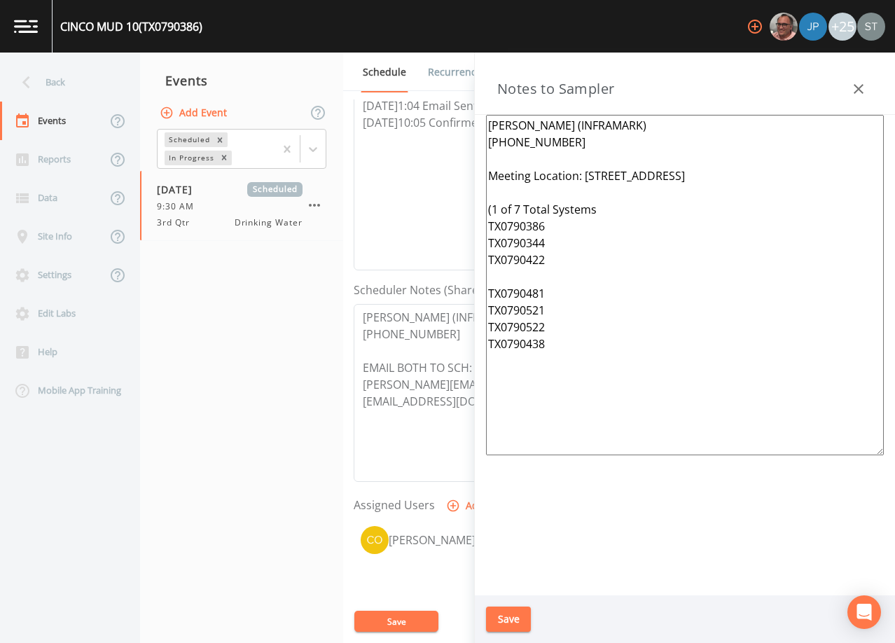
click at [599, 231] on textarea "[PERSON_NAME] (INFRAMARK) [PHONE_NUMBER] Meeting Location: [STREET_ADDRESS] (1 …" at bounding box center [685, 285] width 398 height 340
click at [560, 288] on textarea "[PERSON_NAME] (INFRAMARK) [PHONE_NUMBER] Meeting Location: [STREET_ADDRESS] (1 …" at bounding box center [685, 285] width 398 height 340
click at [602, 209] on textarea "[PERSON_NAME] (INFRAMARK) [PHONE_NUMBER] Meeting Location: [STREET_ADDRESS] (1 …" at bounding box center [685, 285] width 398 height 340
click at [514, 615] on button "Save" at bounding box center [508, 619] width 45 height 26
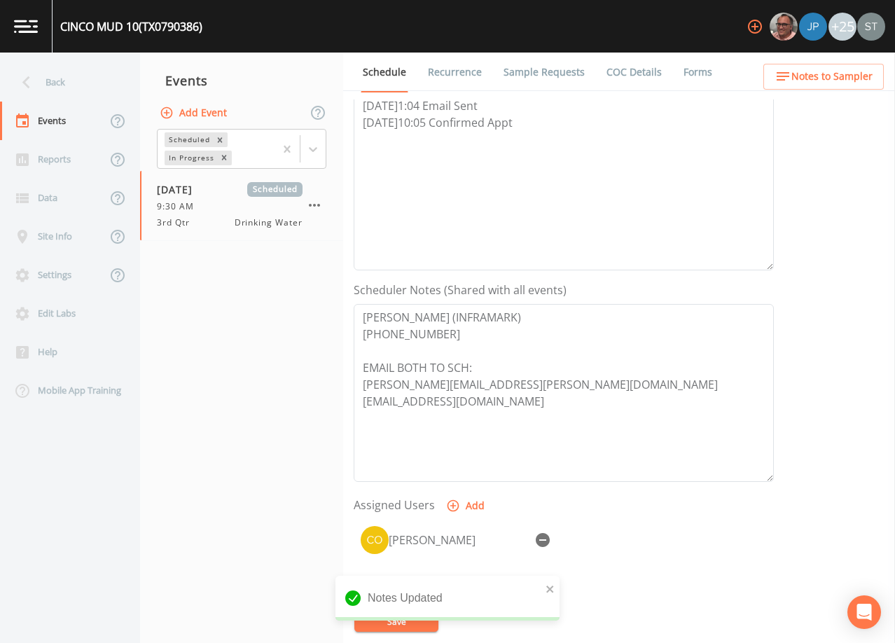
click at [841, 80] on span "Notes to Sampler" at bounding box center [831, 77] width 81 height 18
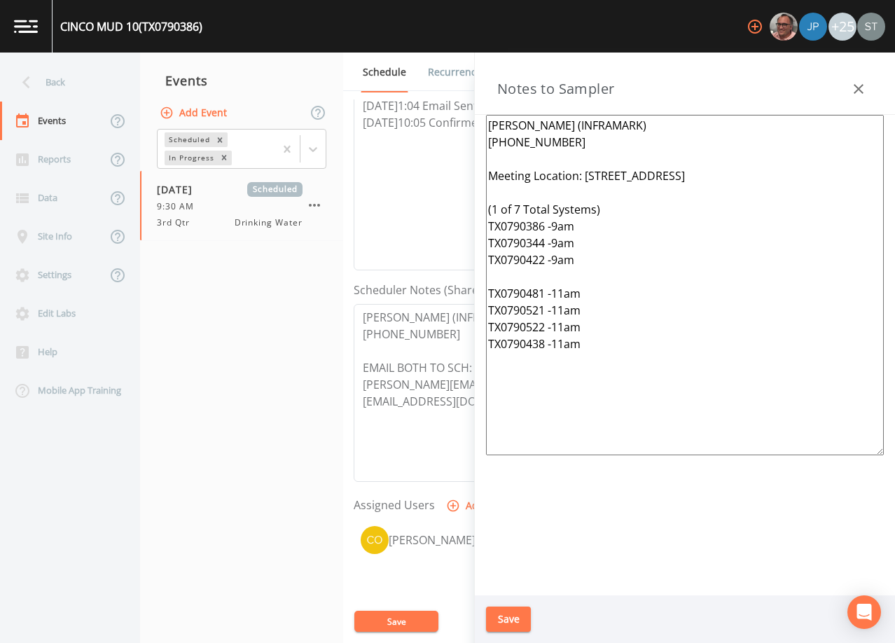
click at [673, 173] on textarea "[PERSON_NAME] (INFRAMARK) [PHONE_NUMBER] Meeting Location: [STREET_ADDRESS] (1 …" at bounding box center [685, 285] width 398 height 340
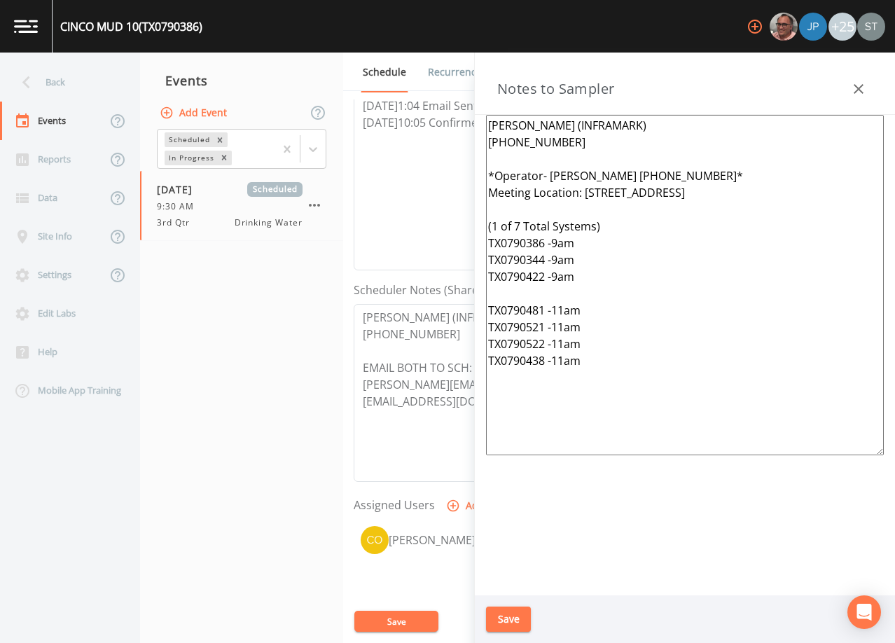
click at [519, 616] on button "Save" at bounding box center [508, 619] width 45 height 26
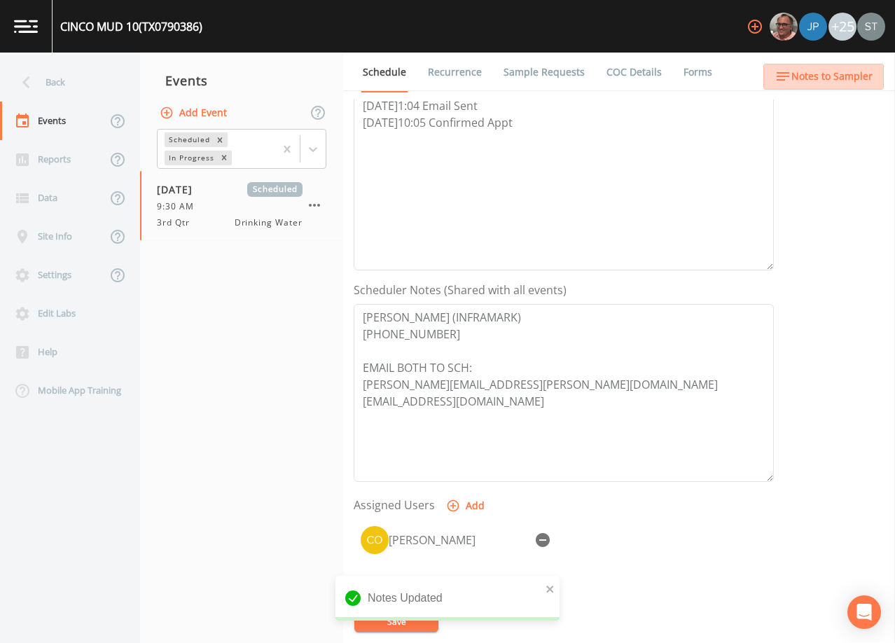
click at [860, 74] on span "Notes to Sampler" at bounding box center [831, 77] width 81 height 18
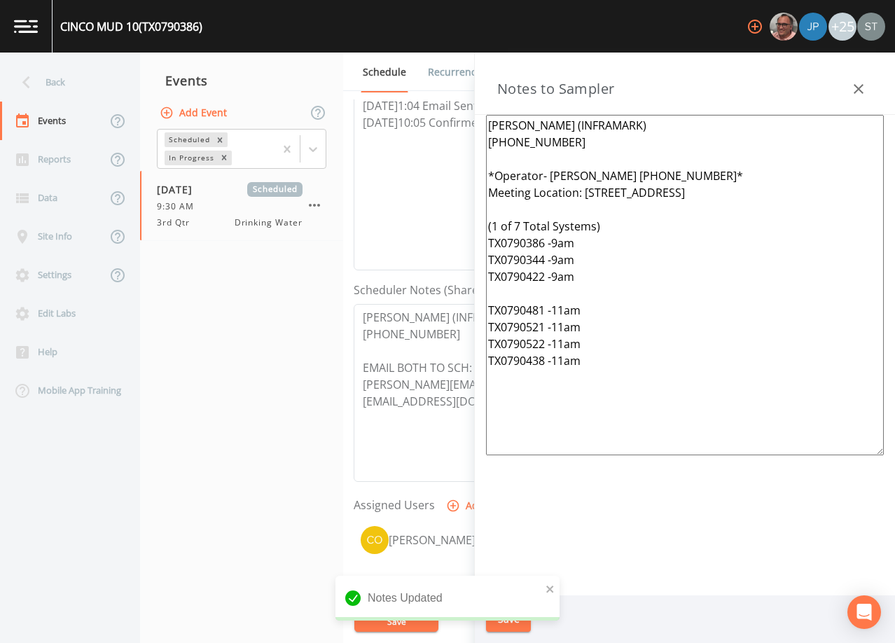
drag, startPoint x: 623, startPoint y: 393, endPoint x: 459, endPoint y: 167, distance: 279.6
click at [459, 167] on div "Back Events Reports Data Site Info Settings Edit Labs Help Mobile App Training …" at bounding box center [447, 348] width 895 height 590
click at [871, 80] on div at bounding box center [858, 89] width 28 height 28
click at [863, 80] on button "button" at bounding box center [858, 89] width 28 height 28
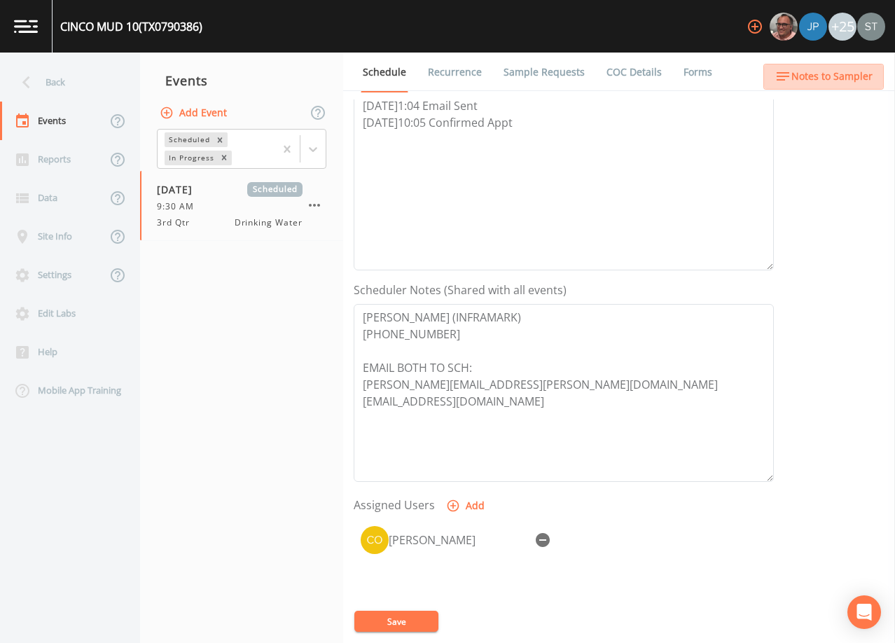
click at [863, 77] on span "Notes to Sampler" at bounding box center [831, 77] width 81 height 18
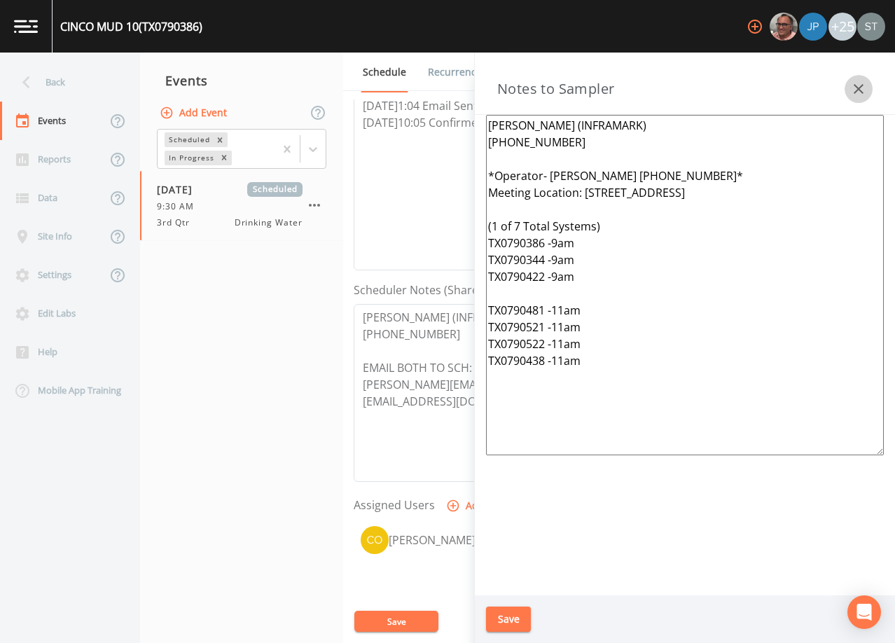
click at [863, 77] on button "button" at bounding box center [858, 89] width 28 height 28
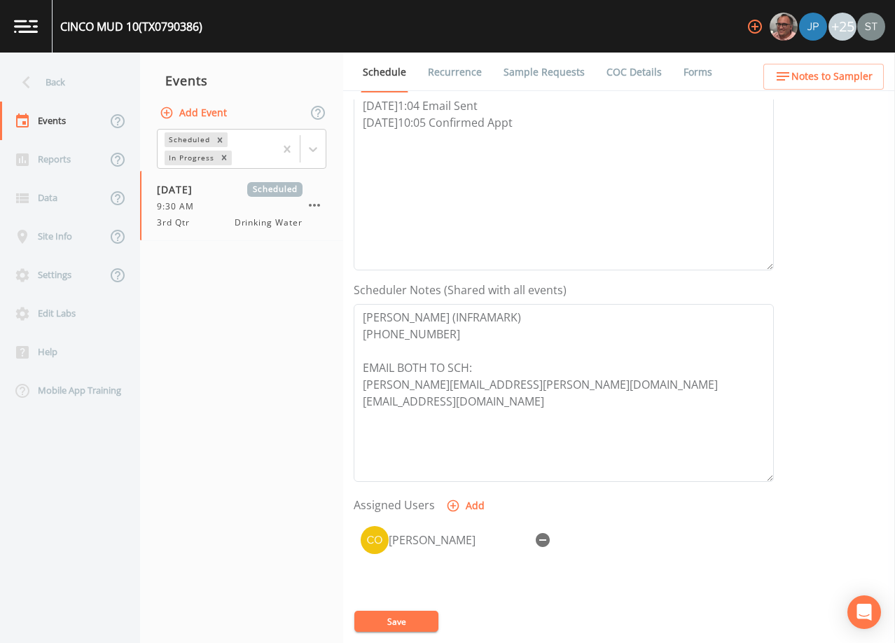
click at [563, 71] on link "Sample Requests" at bounding box center [543, 72] width 85 height 39
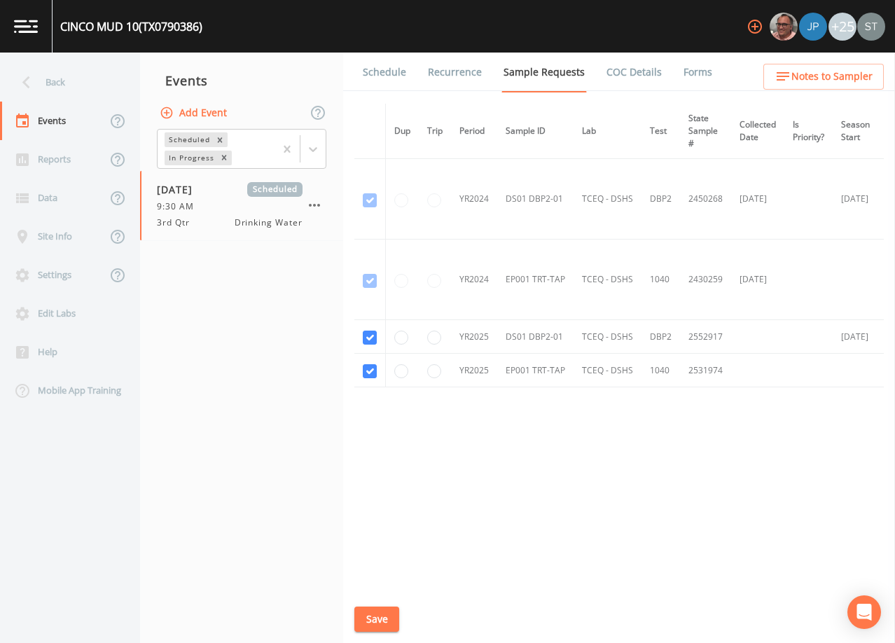
click at [389, 72] on link "Schedule" at bounding box center [385, 72] width 48 height 39
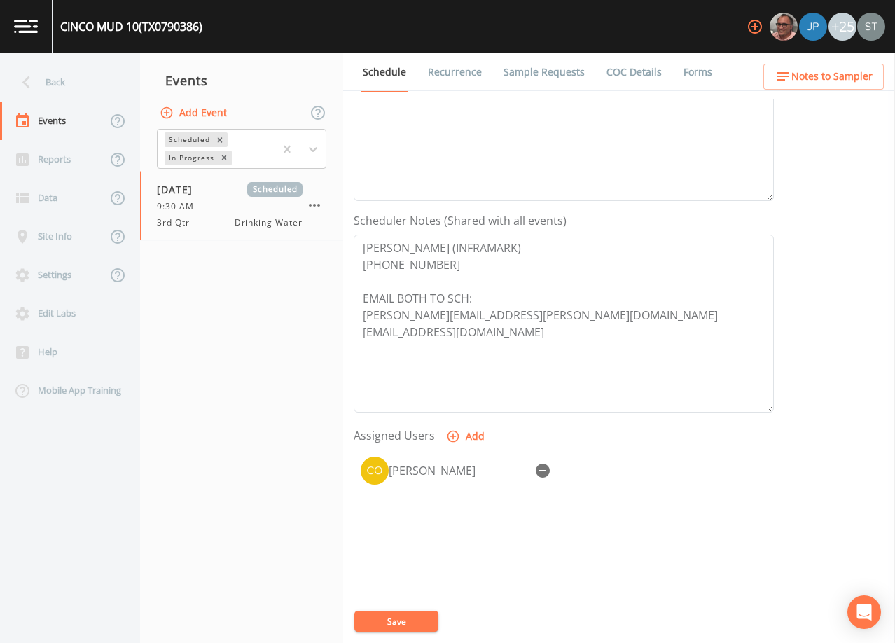
scroll to position [280, 0]
click at [865, 83] on span "Notes to Sampler" at bounding box center [831, 77] width 81 height 18
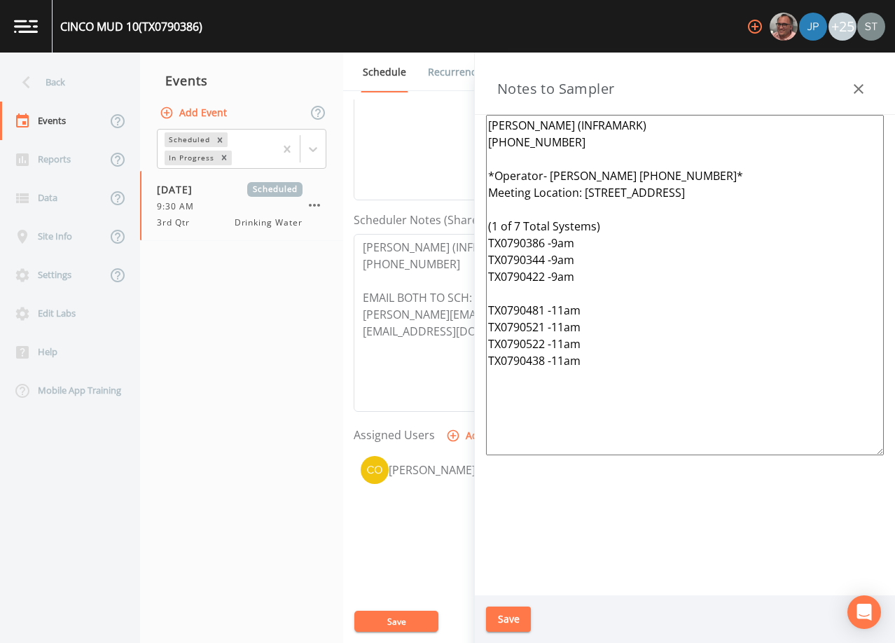
click at [861, 83] on icon "button" at bounding box center [858, 89] width 17 height 17
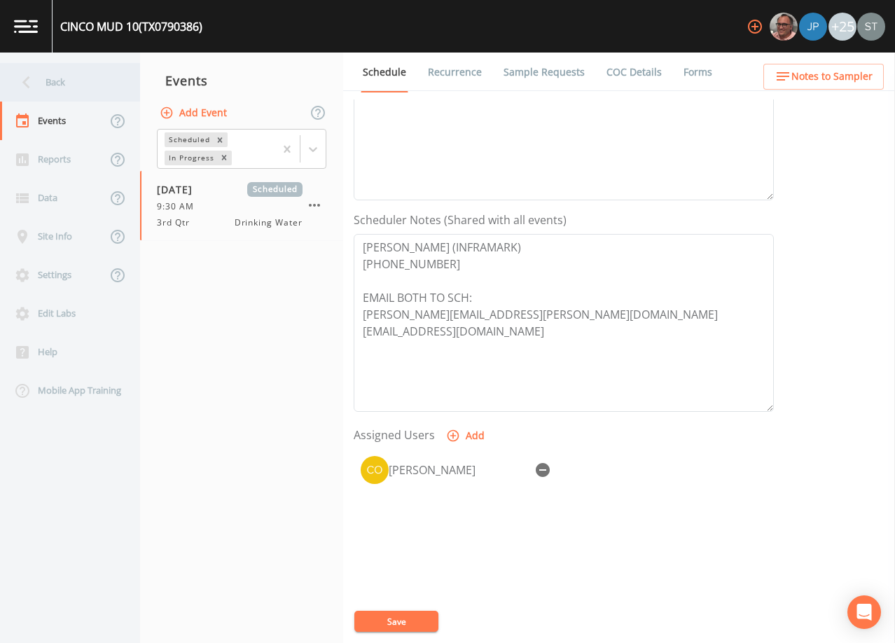
click at [76, 78] on div "Back" at bounding box center [63, 82] width 126 height 39
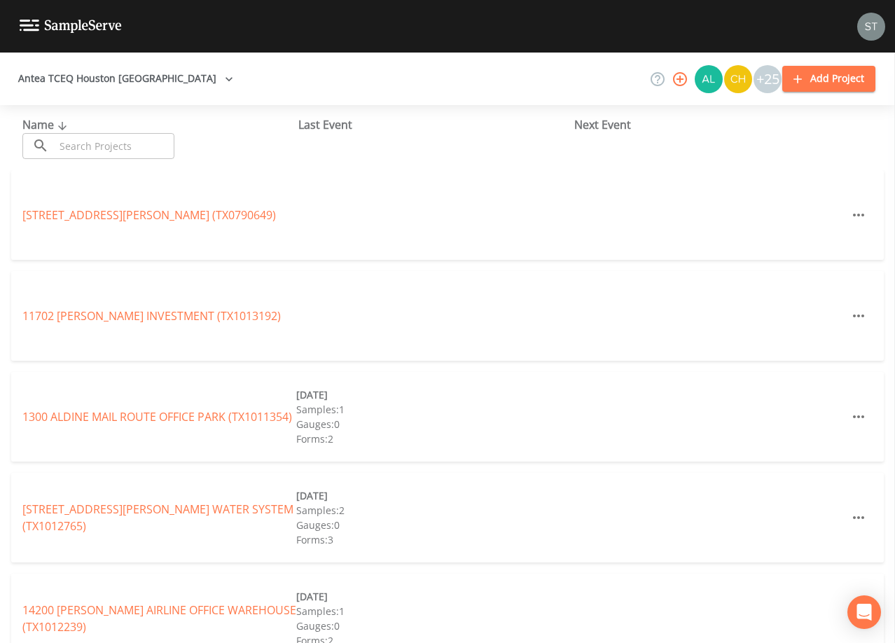
click at [200, 60] on div "Antea TCEQ Houston San Antonio +25 Add Project" at bounding box center [447, 79] width 895 height 53
click at [116, 149] on input "text" at bounding box center [115, 146] width 120 height 26
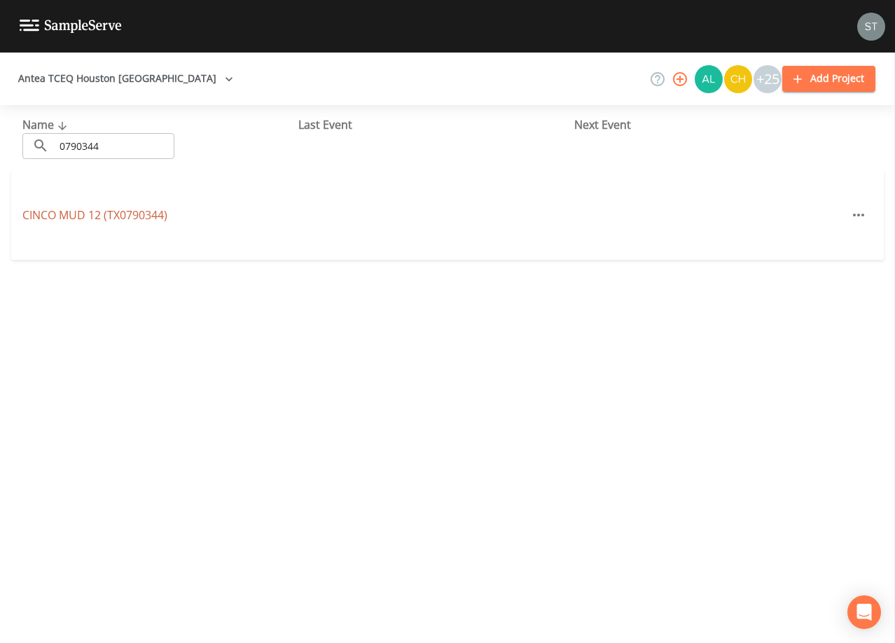
click at [132, 211] on link "CINCO MUD 12 (TX0790344)" at bounding box center [94, 214] width 145 height 15
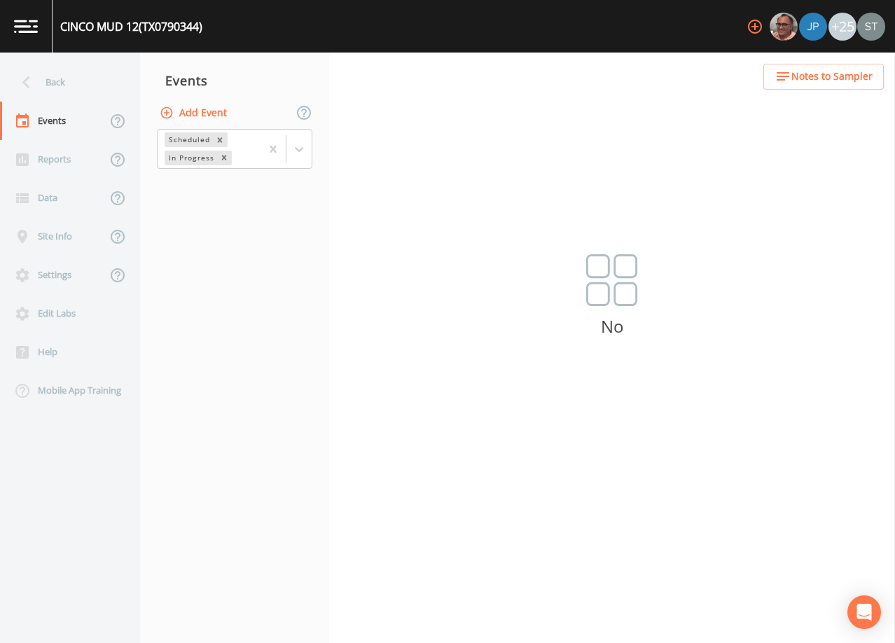
click at [206, 113] on button "Add Event" at bounding box center [195, 113] width 76 height 26
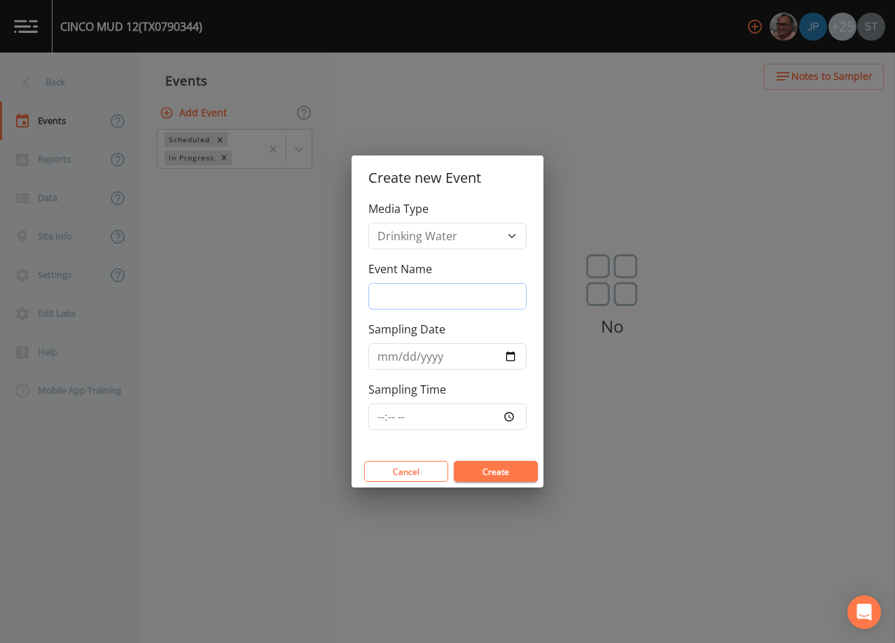
click at [454, 285] on input "Event Name" at bounding box center [447, 296] width 158 height 27
click at [382, 355] on input "Sampling Date" at bounding box center [447, 356] width 158 height 27
click at [410, 294] on input "Event Name" at bounding box center [447, 296] width 158 height 27
click at [381, 356] on input "Sampling Date" at bounding box center [447, 356] width 158 height 27
click at [519, 472] on button "Create" at bounding box center [496, 471] width 84 height 21
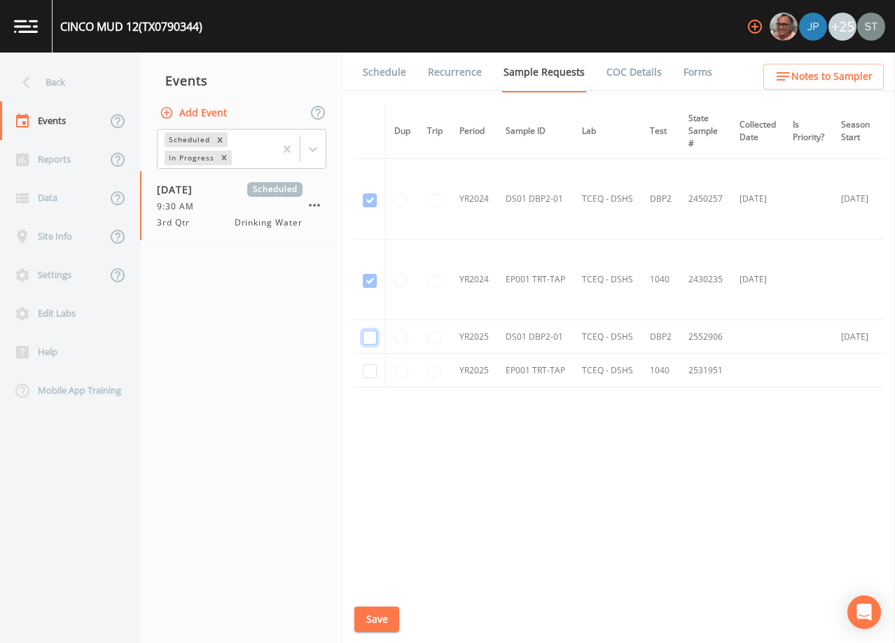
click at [370, 335] on input "checkbox" at bounding box center [370, 337] width 14 height 14
click at [371, 368] on input "checkbox" at bounding box center [370, 371] width 14 height 14
click at [386, 615] on button "Save" at bounding box center [376, 619] width 45 height 26
click at [393, 81] on link "Schedule" at bounding box center [385, 72] width 48 height 39
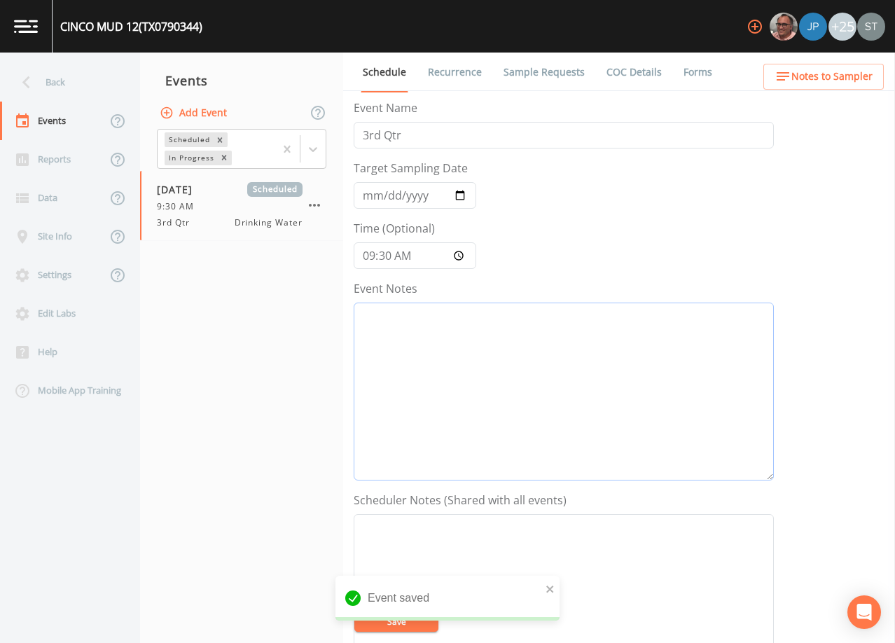
click at [543, 361] on textarea "Event Notes" at bounding box center [564, 391] width 420 height 178
click at [627, 390] on textarea "Event Notes" at bounding box center [564, 391] width 420 height 178
paste textarea "[DATE]1:04 Email Sent [DATE]10:05 Confirmed Appt"
click at [669, 555] on textarea "Event Notes" at bounding box center [564, 603] width 420 height 178
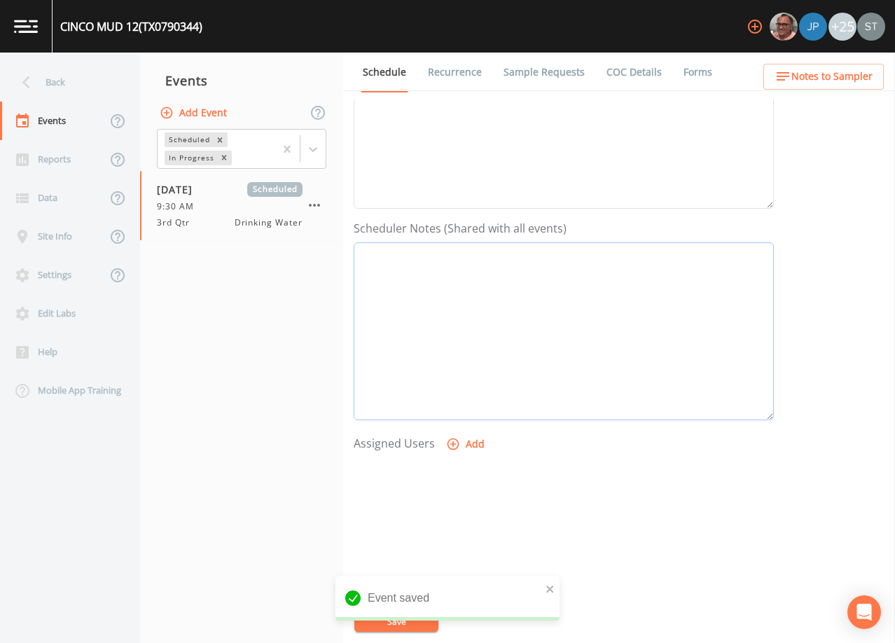
scroll to position [280, 0]
click at [603, 353] on textarea "Event Notes" at bounding box center [564, 323] width 420 height 178
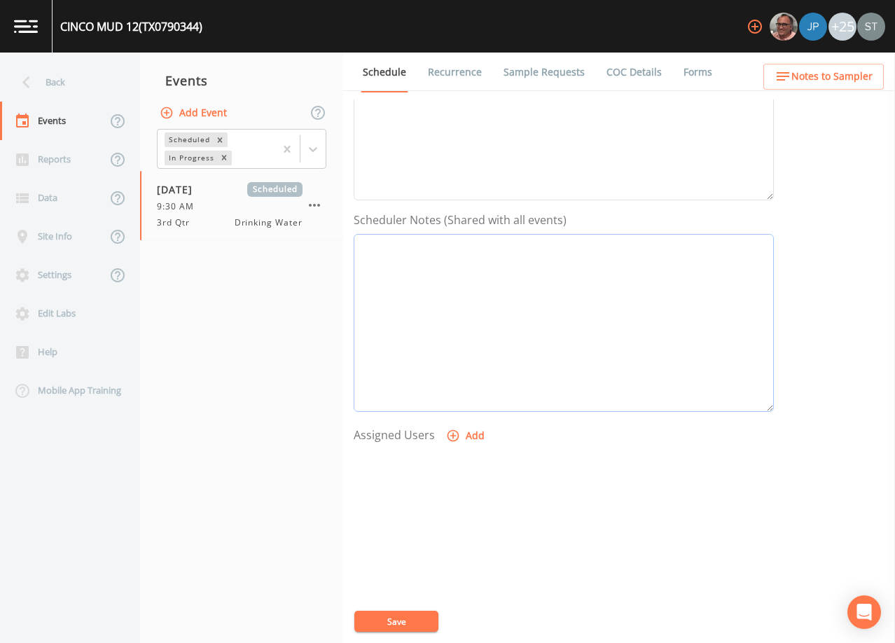
paste textarea "[PERSON_NAME] (INFRAMARK) [PHONE_NUMBER] EMAIL BOTH TO SCH: [PERSON_NAME][EMAIL…"
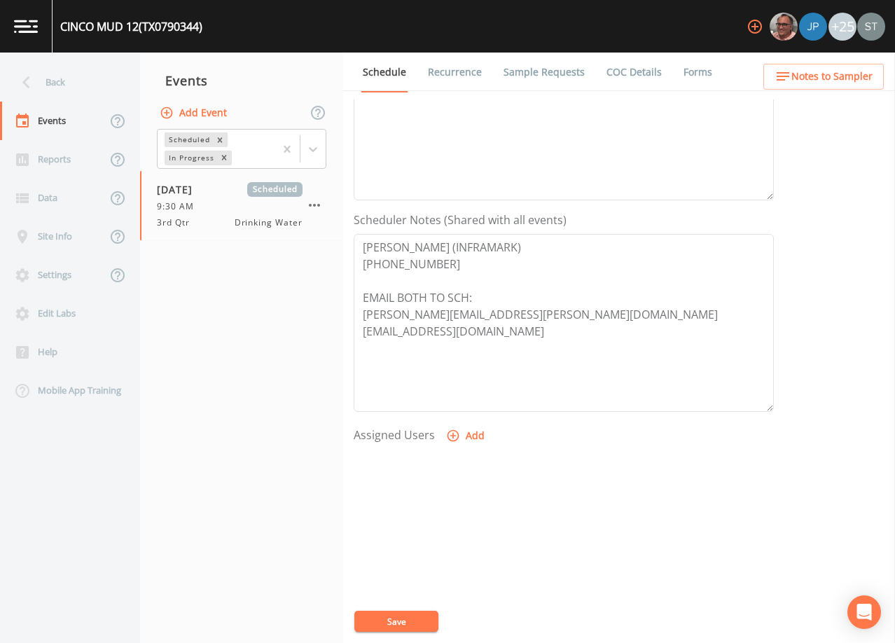
click at [471, 433] on button "Add" at bounding box center [466, 436] width 47 height 26
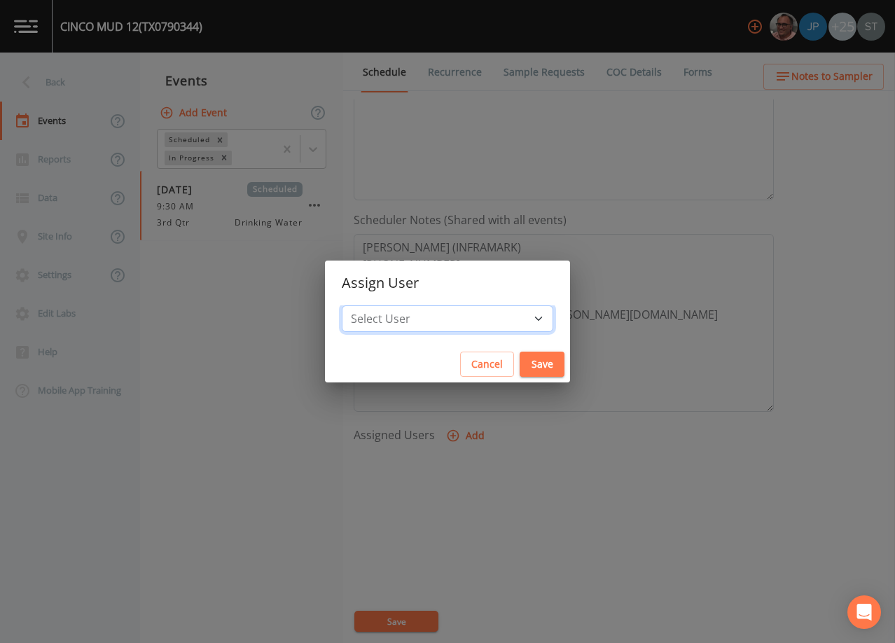
click at [475, 327] on select "Select User [PERSON_NAME] [PERSON_NAME] [PERSON_NAME] [PERSON_NAME] [PERSON_NAM…" at bounding box center [447, 318] width 211 height 27
click at [373, 305] on select "Select User [PERSON_NAME] [PERSON_NAME] [PERSON_NAME] [PERSON_NAME] [PERSON_NAM…" at bounding box center [447, 318] width 211 height 27
click at [519, 360] on button "Save" at bounding box center [541, 364] width 45 height 26
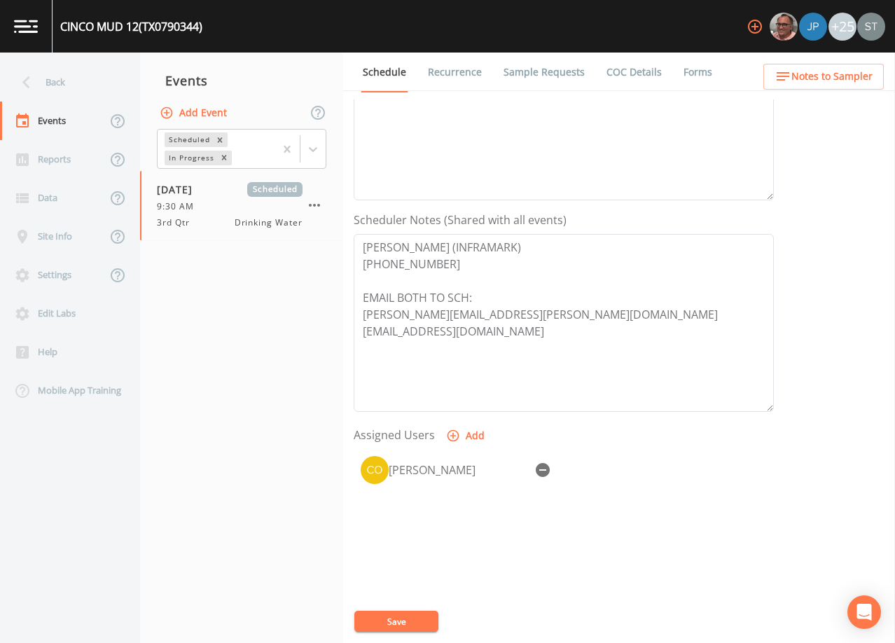
click at [417, 616] on button "Save" at bounding box center [396, 620] width 84 height 21
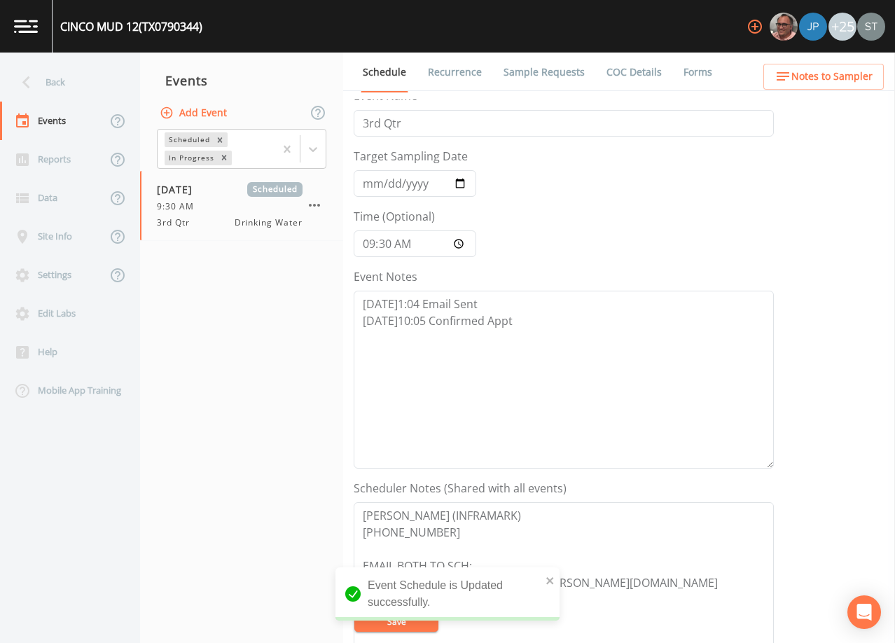
scroll to position [0, 0]
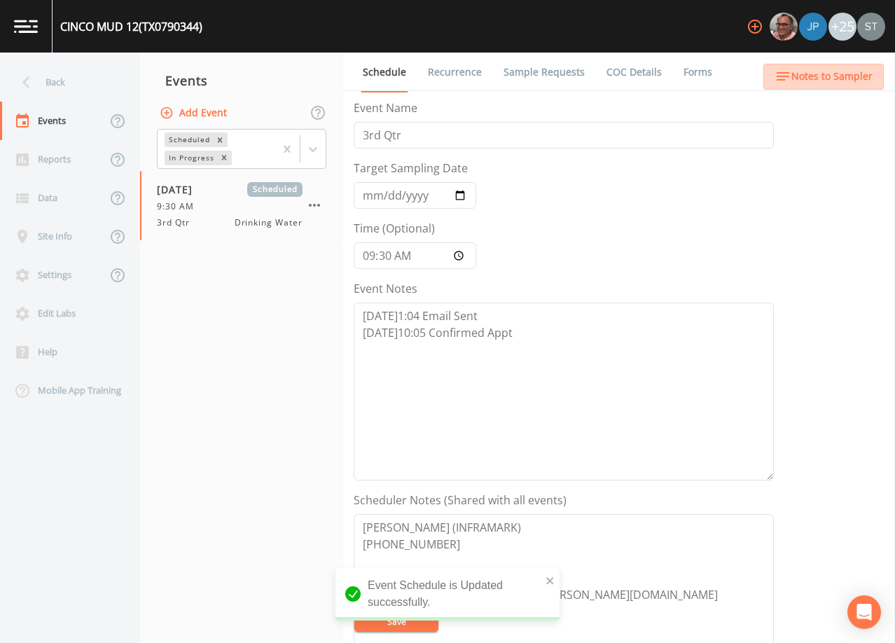
click at [827, 88] on button "Notes to Sampler" at bounding box center [823, 77] width 120 height 26
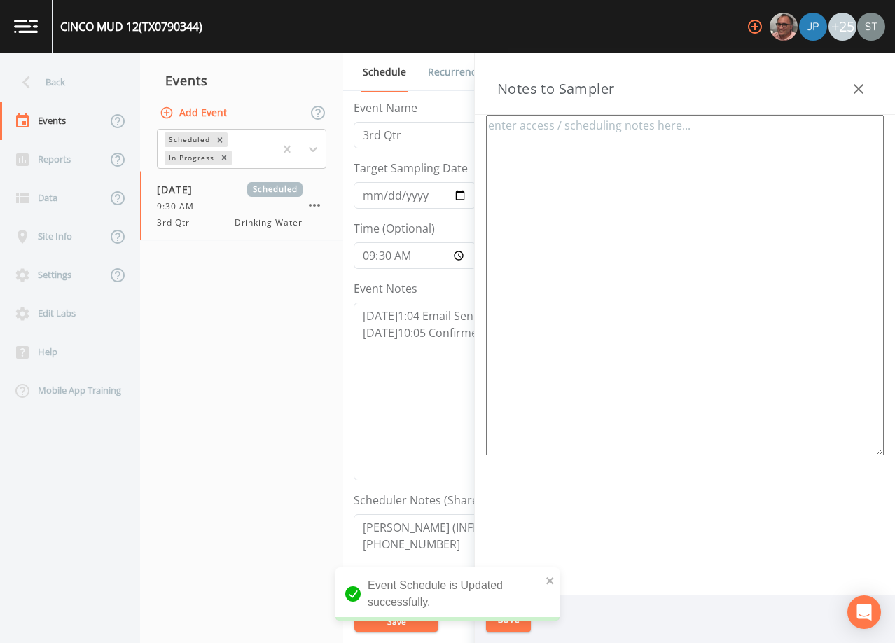
click at [706, 180] on textarea at bounding box center [685, 285] width 398 height 340
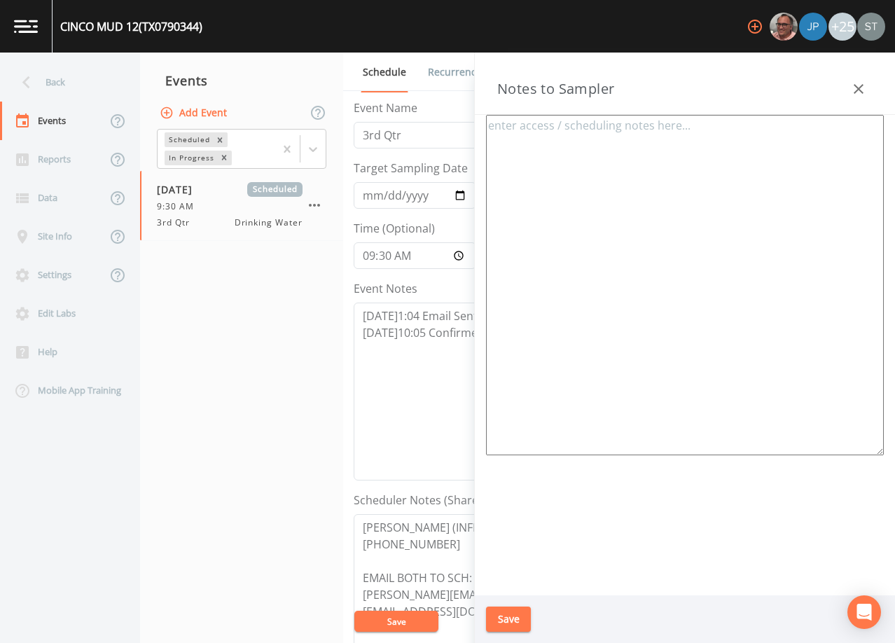
click at [710, 232] on textarea at bounding box center [685, 285] width 398 height 340
paste textarea "[PERSON_NAME] (INFRAMARK) [PHONE_NUMBER]"
click at [613, 225] on textarea "[PERSON_NAME] (INFRAMARK) [PHONE_NUMBER]" at bounding box center [685, 285] width 398 height 340
paste textarea "*Operator- [PERSON_NAME] [PHONE_NUMBER]* Meeting Location: [STREET_ADDRESS][PER…"
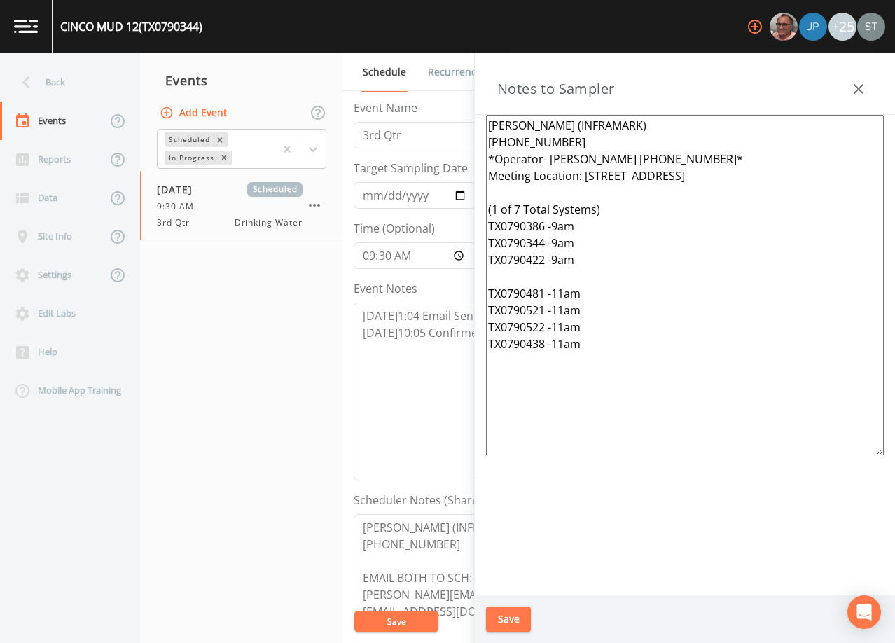
click at [592, 138] on textarea "[PERSON_NAME] (INFRAMARK) [PHONE_NUMBER] *Operator- [PERSON_NAME] [PHONE_NUMBER…" at bounding box center [685, 285] width 398 height 340
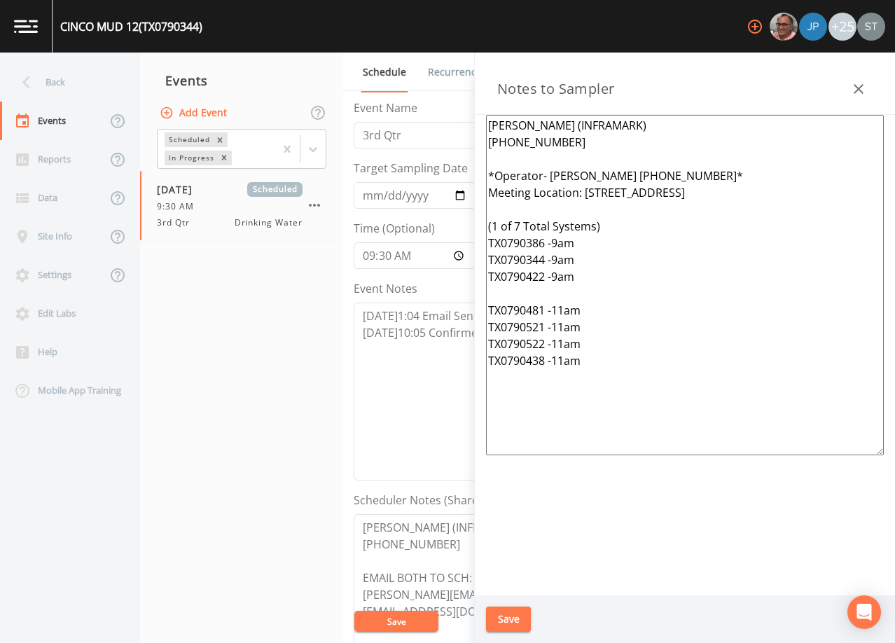
click at [514, 615] on button "Save" at bounding box center [508, 619] width 45 height 26
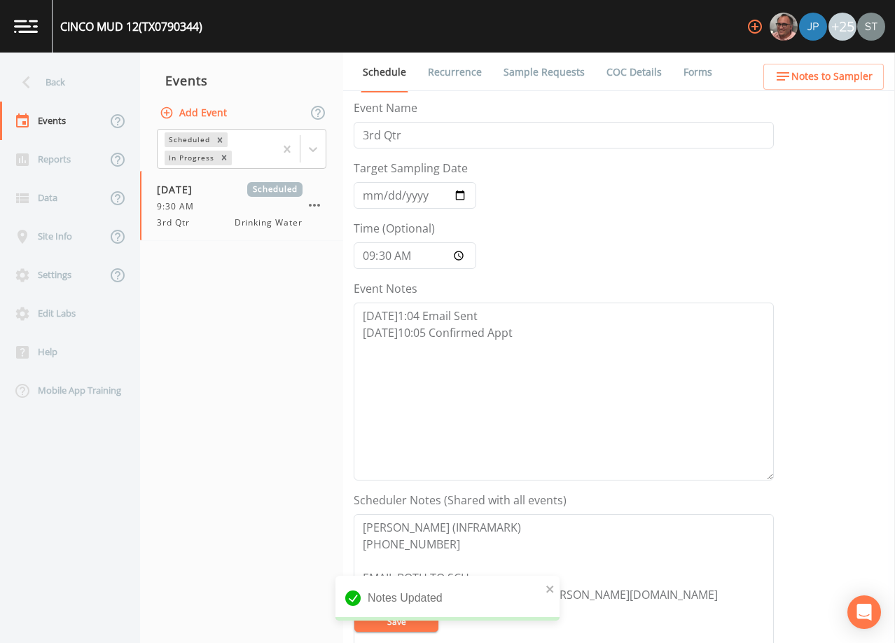
click at [858, 81] on span "Notes to Sampler" at bounding box center [831, 77] width 81 height 18
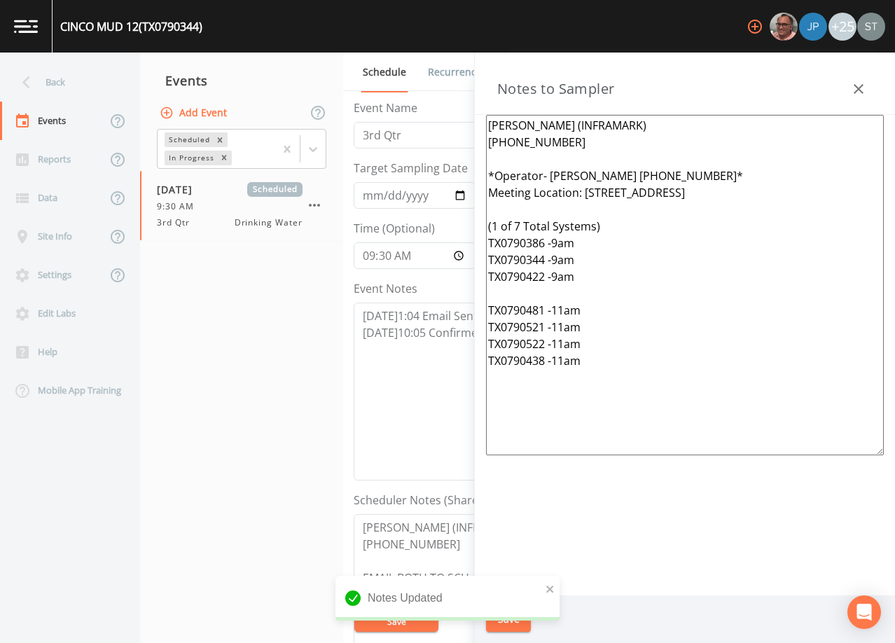
click at [863, 88] on icon "button" at bounding box center [858, 89] width 17 height 17
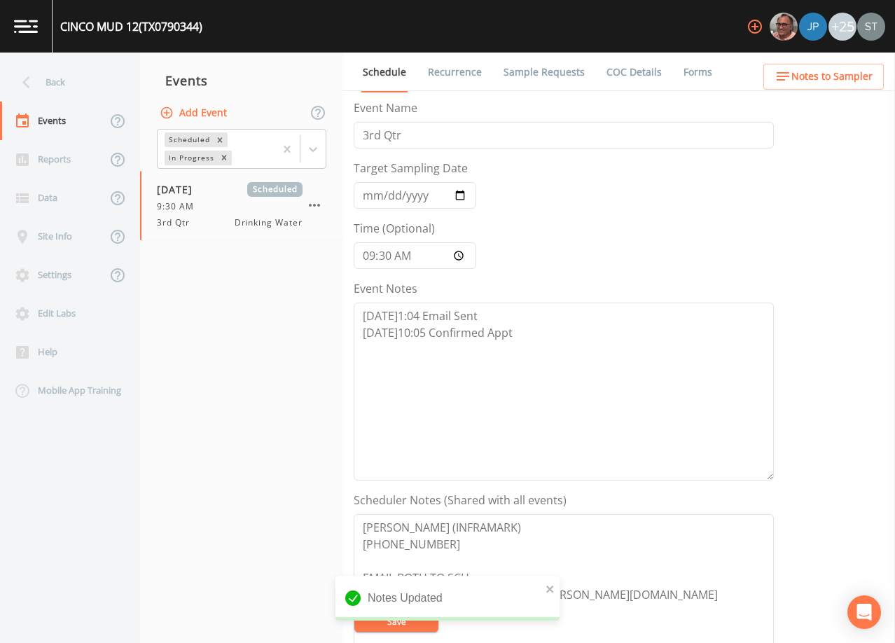
click at [536, 71] on link "Sample Requests" at bounding box center [543, 72] width 85 height 39
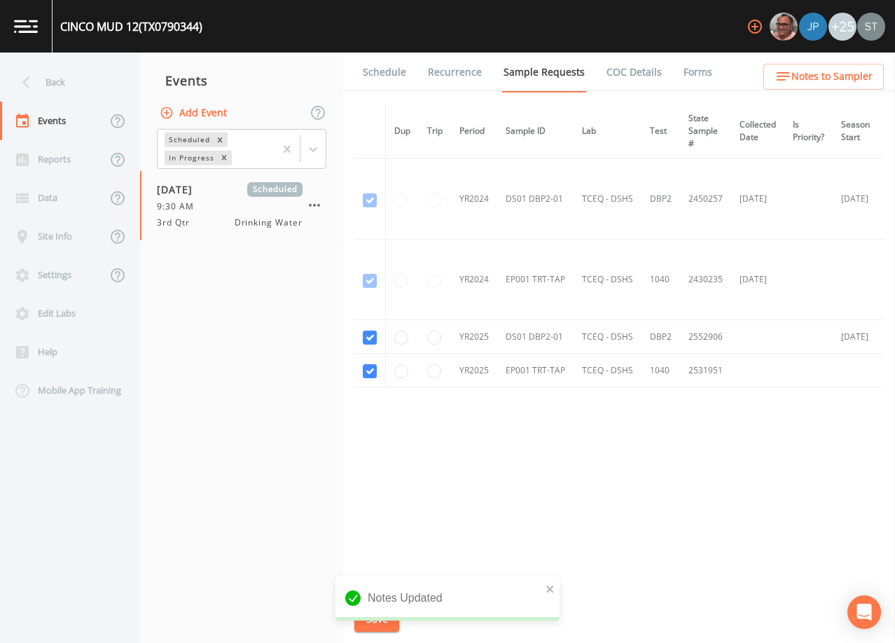
click at [379, 65] on link "Schedule" at bounding box center [385, 72] width 48 height 39
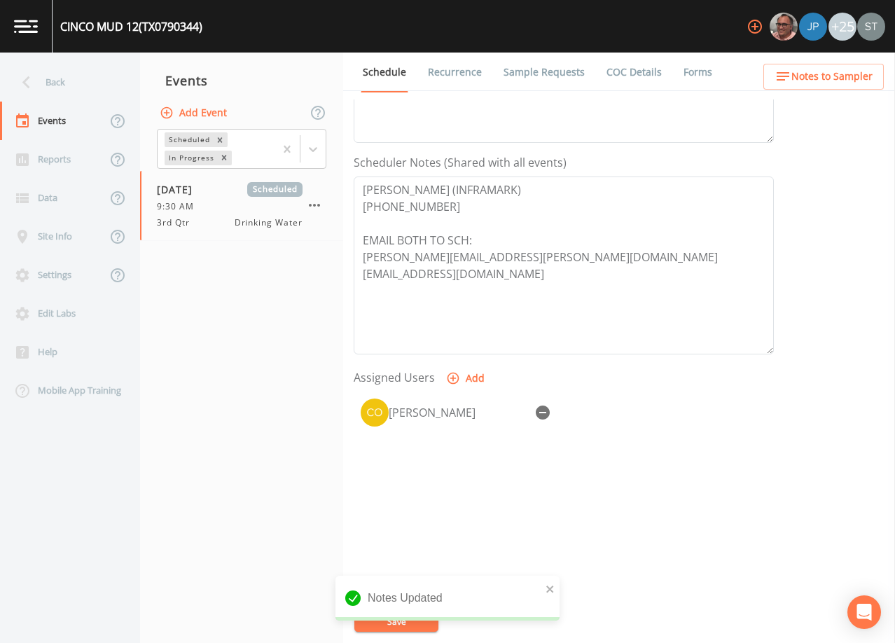
scroll to position [345, 0]
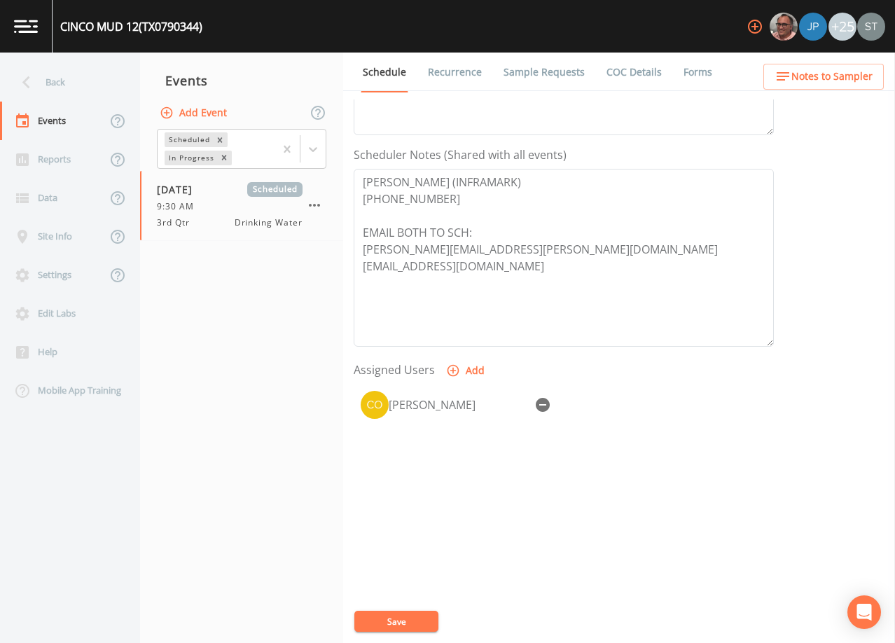
click at [851, 82] on span "Notes to Sampler" at bounding box center [831, 77] width 81 height 18
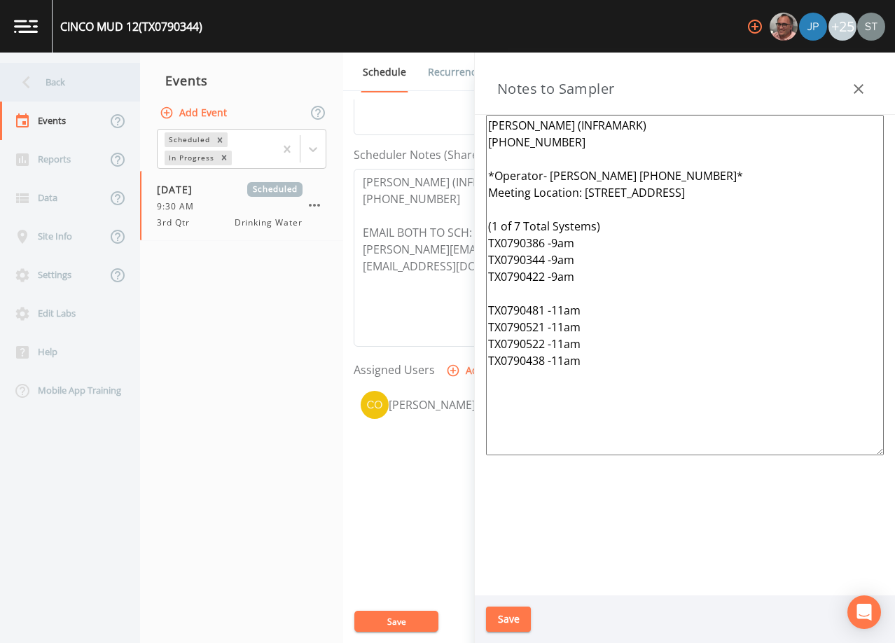
click at [70, 87] on div "Back" at bounding box center [63, 82] width 126 height 39
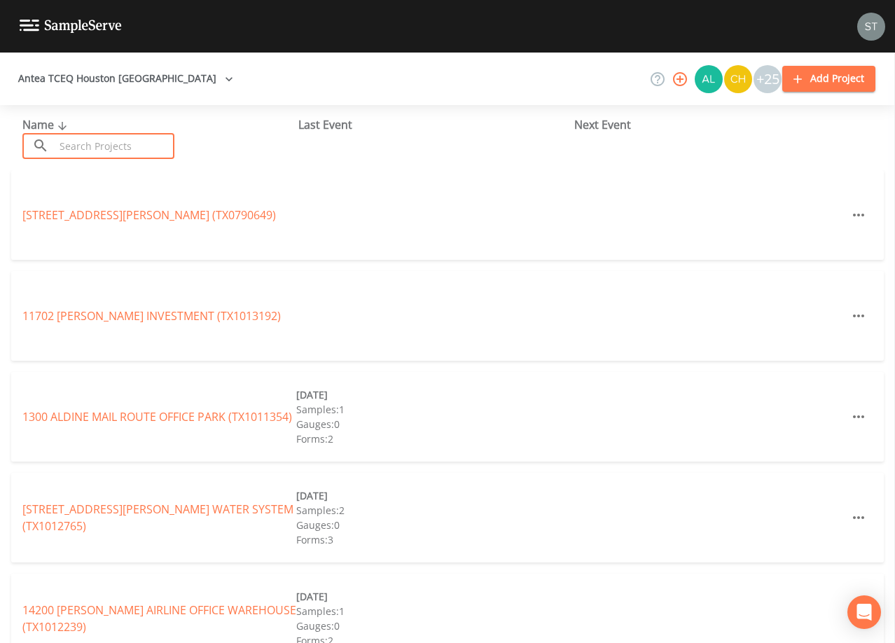
click at [97, 141] on input "text" at bounding box center [115, 146] width 120 height 26
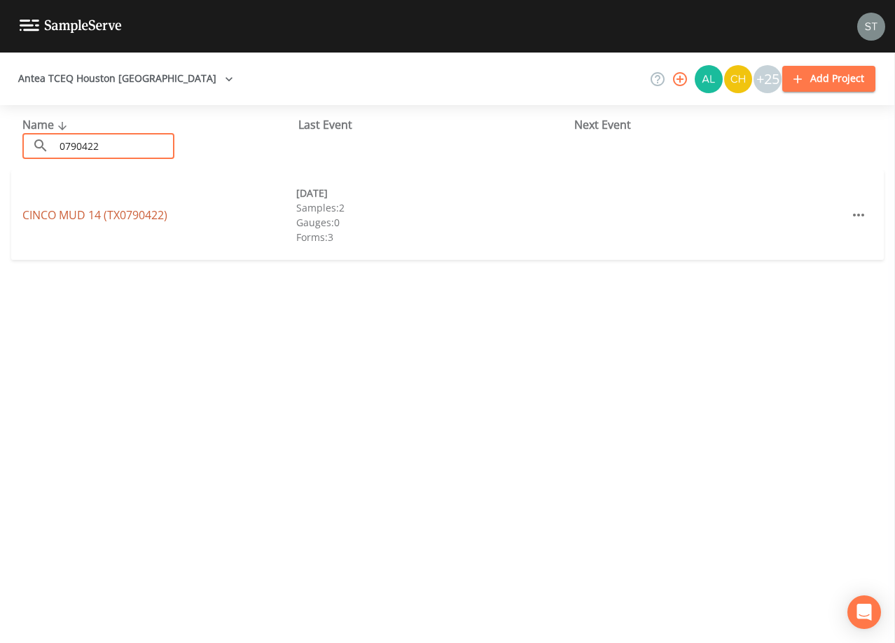
click at [137, 212] on link "CINCO MUD 14 (TX0790422)" at bounding box center [94, 214] width 145 height 15
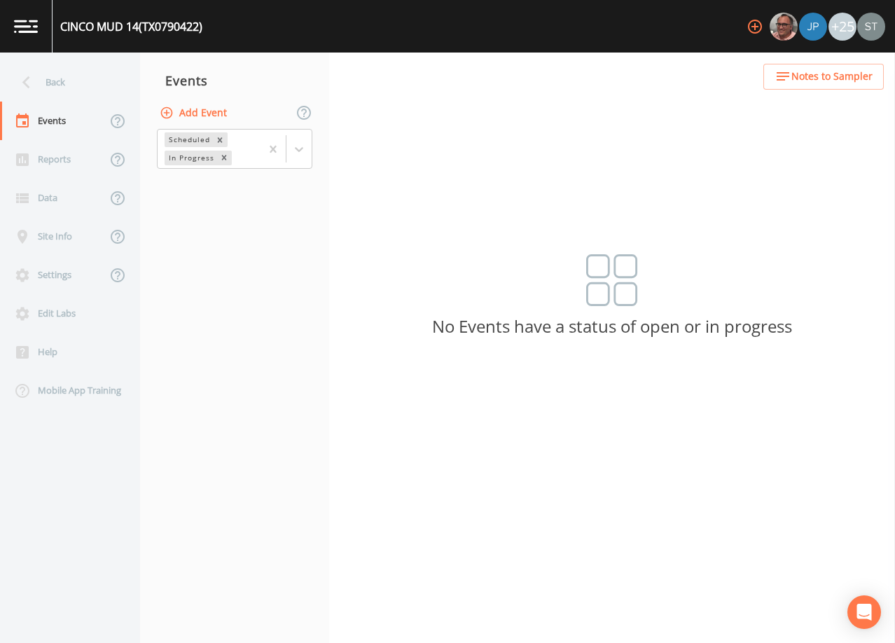
click at [211, 114] on button "Add Event" at bounding box center [195, 113] width 76 height 26
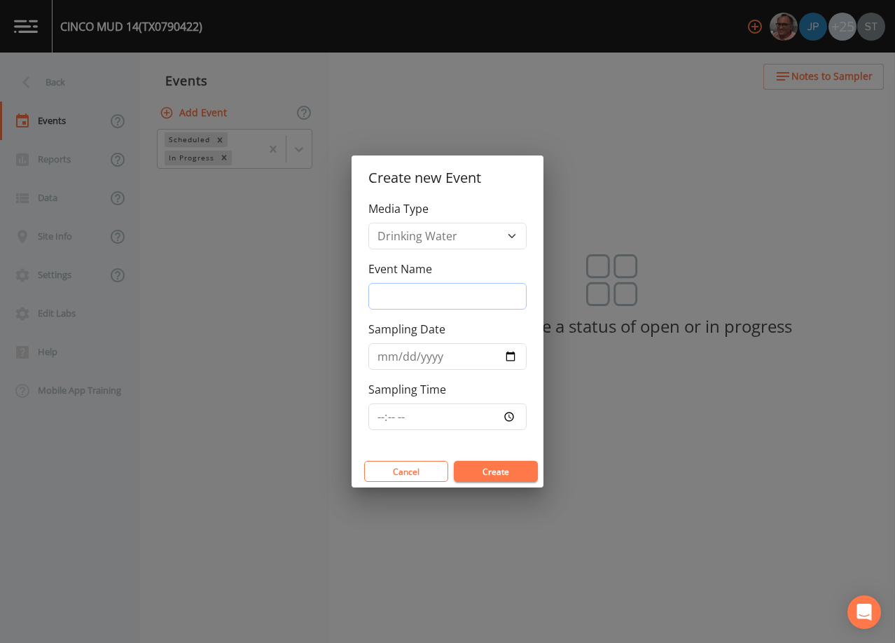
click at [407, 293] on input "Event Name" at bounding box center [447, 296] width 158 height 27
click at [386, 356] on input "Sampling Date" at bounding box center [447, 356] width 158 height 27
click at [488, 462] on button "Create" at bounding box center [496, 471] width 84 height 21
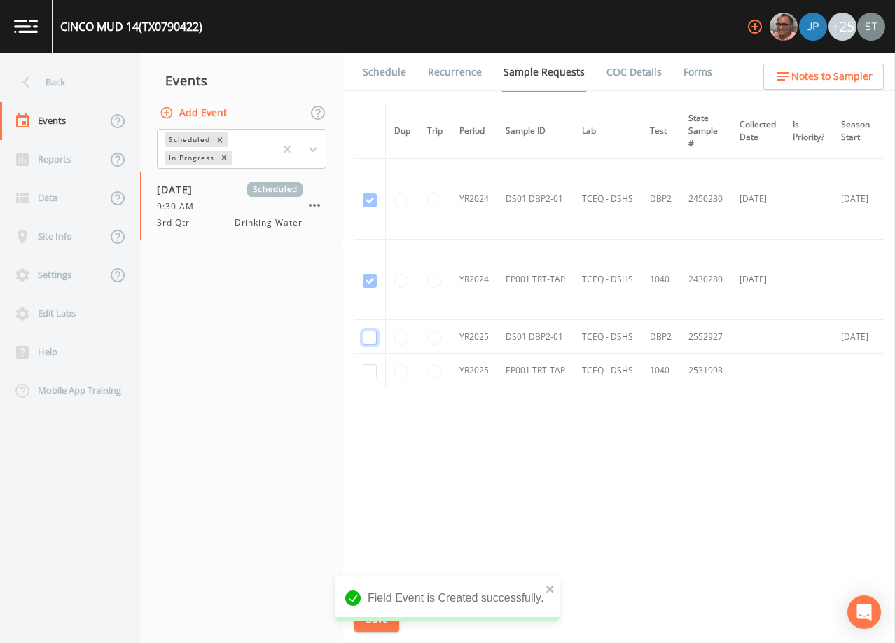
click at [372, 335] on input "checkbox" at bounding box center [370, 337] width 14 height 14
click at [370, 369] on input "checkbox" at bounding box center [370, 371] width 14 height 14
click at [382, 615] on button "Save" at bounding box center [376, 619] width 45 height 26
click at [388, 78] on link "Schedule" at bounding box center [385, 72] width 48 height 39
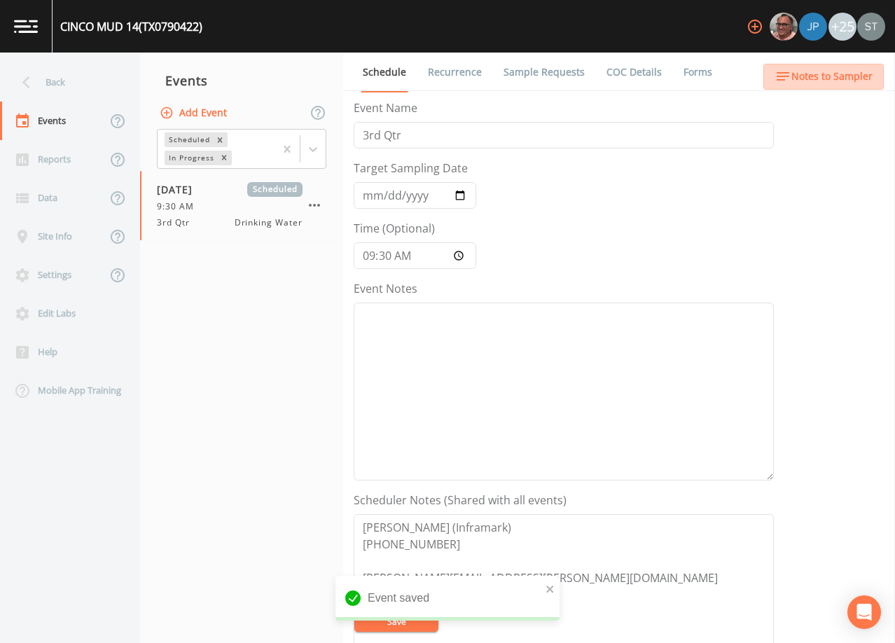
click at [832, 74] on span "Notes to Sampler" at bounding box center [831, 77] width 81 height 18
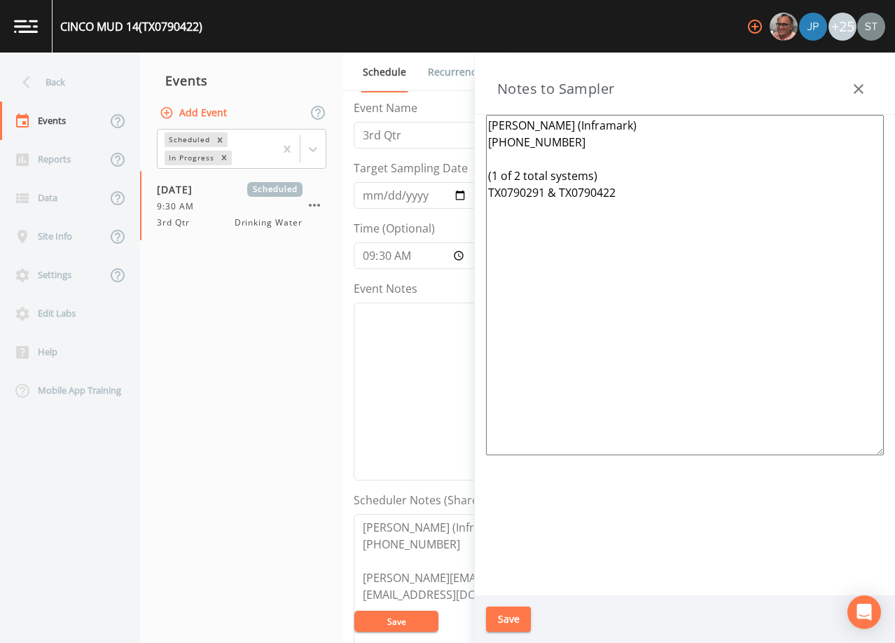
drag, startPoint x: 680, startPoint y: 211, endPoint x: 467, endPoint y: 177, distance: 215.5
click at [467, 177] on div "Back Events Reports Data Site Info Settings Edit Labs Help Mobile App Training …" at bounding box center [447, 348] width 895 height 590
paste textarea "*Operator- [PERSON_NAME] [PHONE_NUMBER]* Meeting Location: [STREET_ADDRESS][PER…"
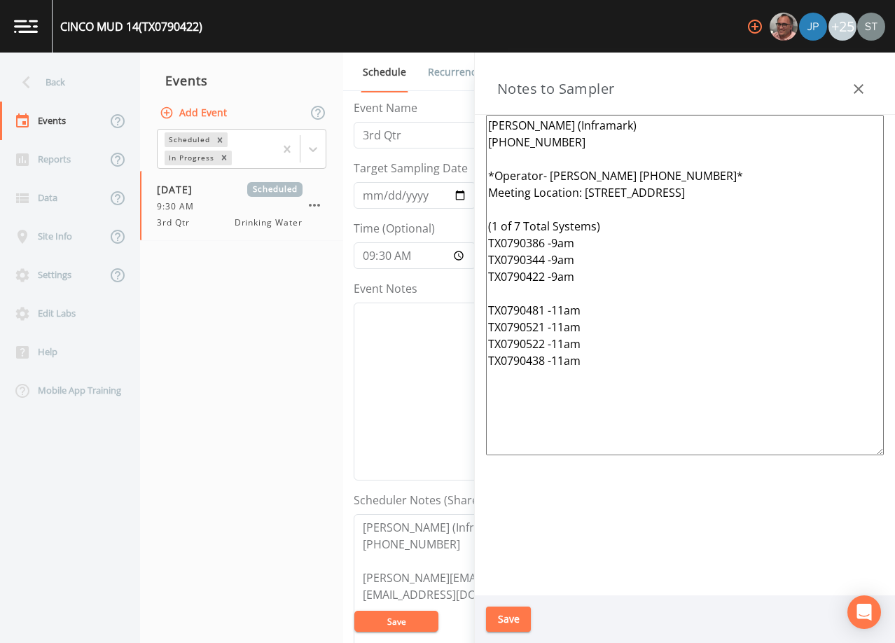
click at [518, 624] on button "Save" at bounding box center [508, 619] width 45 height 26
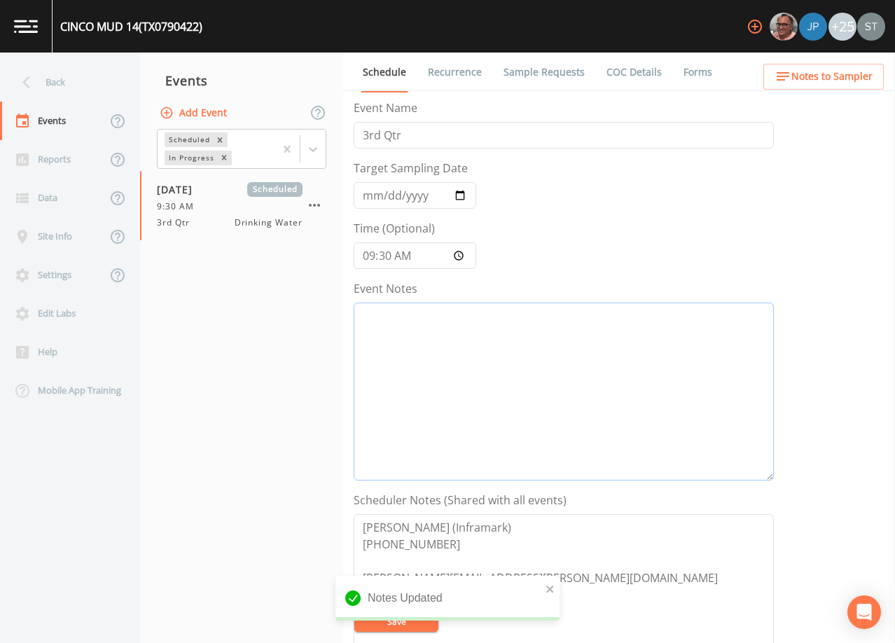
click at [596, 382] on textarea "Event Notes" at bounding box center [564, 391] width 420 height 178
click at [657, 361] on textarea "Event Notes" at bounding box center [564, 391] width 420 height 178
paste textarea "[DATE]1:04 Email Sent [DATE]10:05 Confirmed Appt"
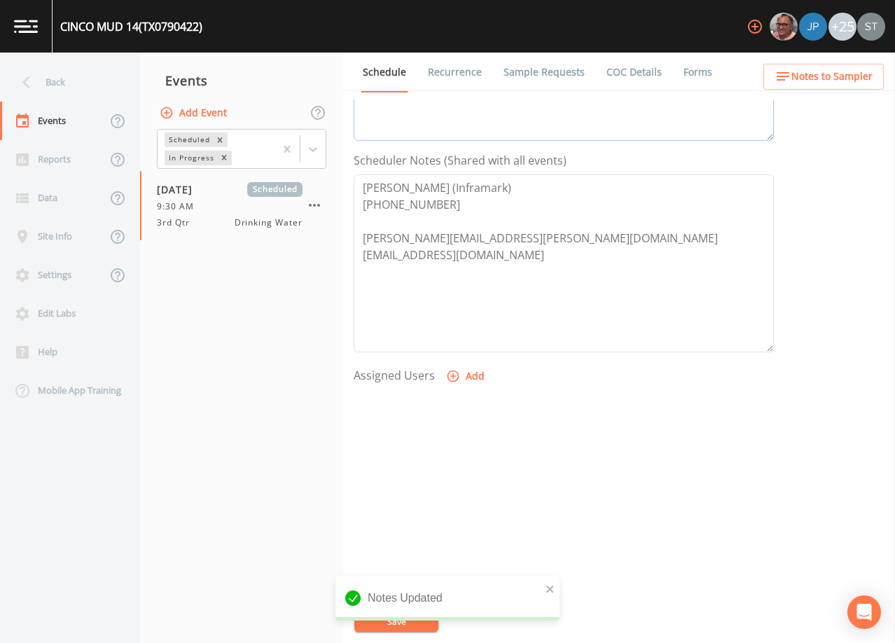
scroll to position [345, 0]
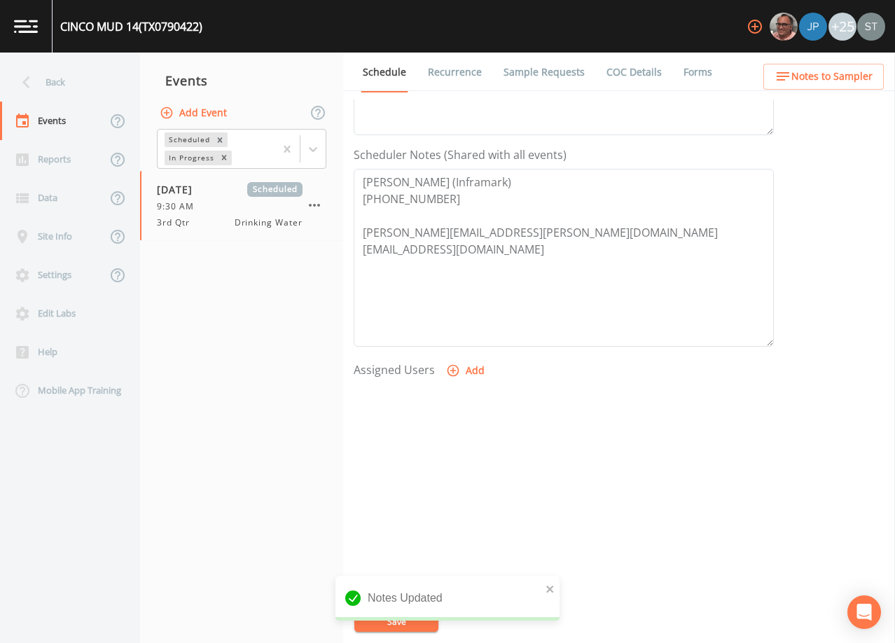
click at [473, 367] on button "Add" at bounding box center [466, 371] width 47 height 26
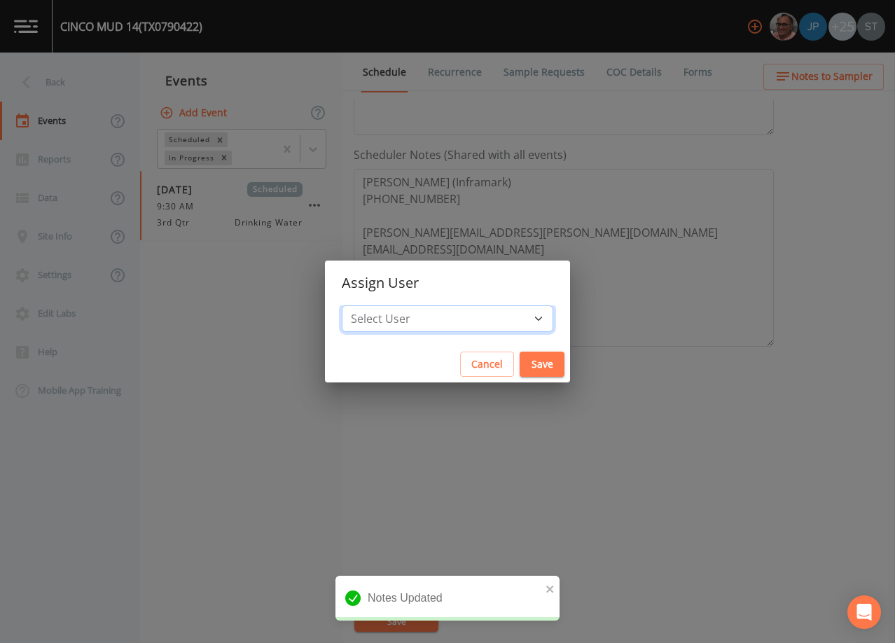
click at [465, 316] on select "Select User [PERSON_NAME] [PERSON_NAME] [PERSON_NAME] [PERSON_NAME] [PERSON_NAM…" at bounding box center [447, 318] width 211 height 27
click at [373, 305] on select "Select User [PERSON_NAME] [PERSON_NAME] [PERSON_NAME] [PERSON_NAME] [PERSON_NAM…" at bounding box center [447, 318] width 211 height 27
click at [519, 365] on button "Save" at bounding box center [541, 364] width 45 height 26
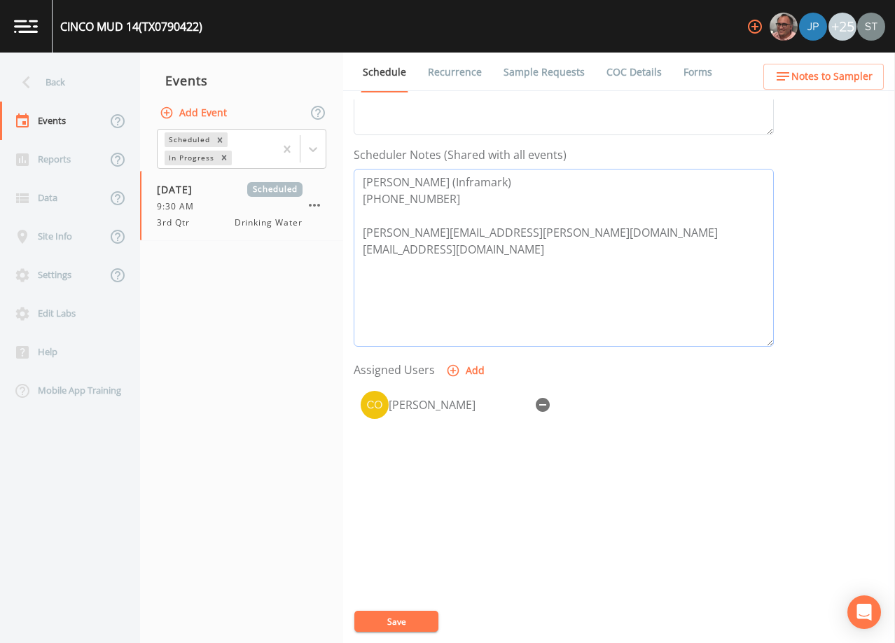
click at [414, 218] on textarea "[PERSON_NAME] (Inframark) [PHONE_NUMBER] [PERSON_NAME][EMAIL_ADDRESS][PERSON_NA…" at bounding box center [564, 258] width 420 height 178
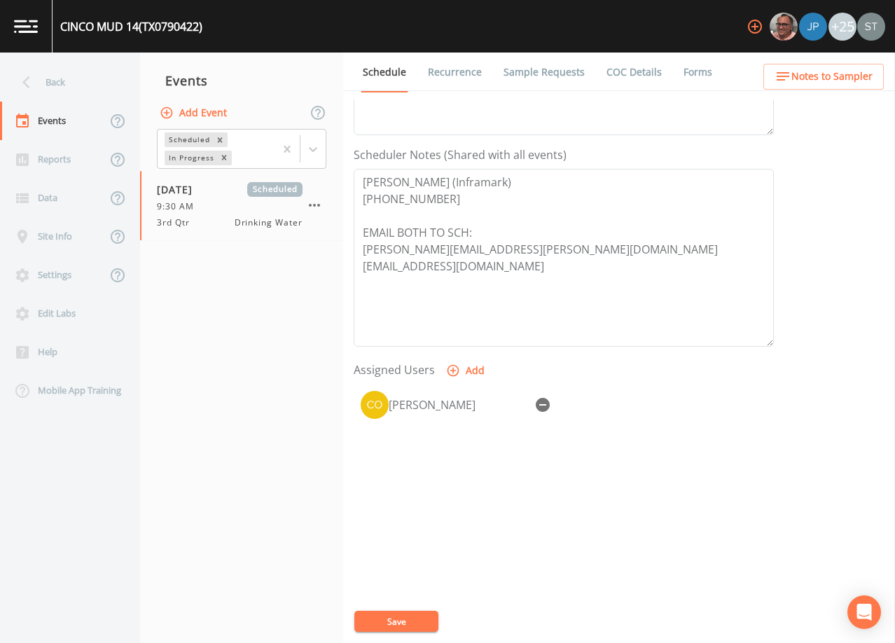
click at [417, 620] on button "Save" at bounding box center [396, 620] width 84 height 21
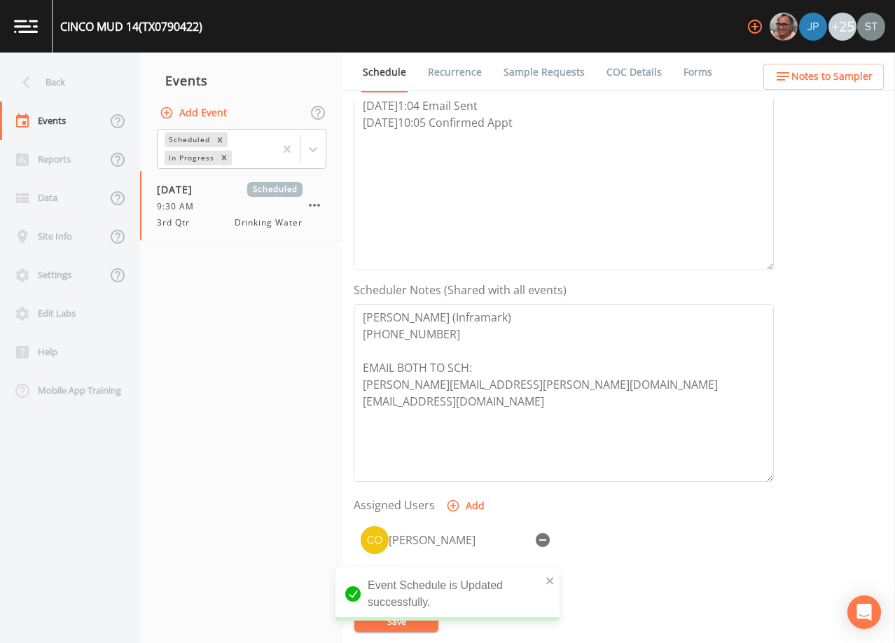
scroll to position [205, 0]
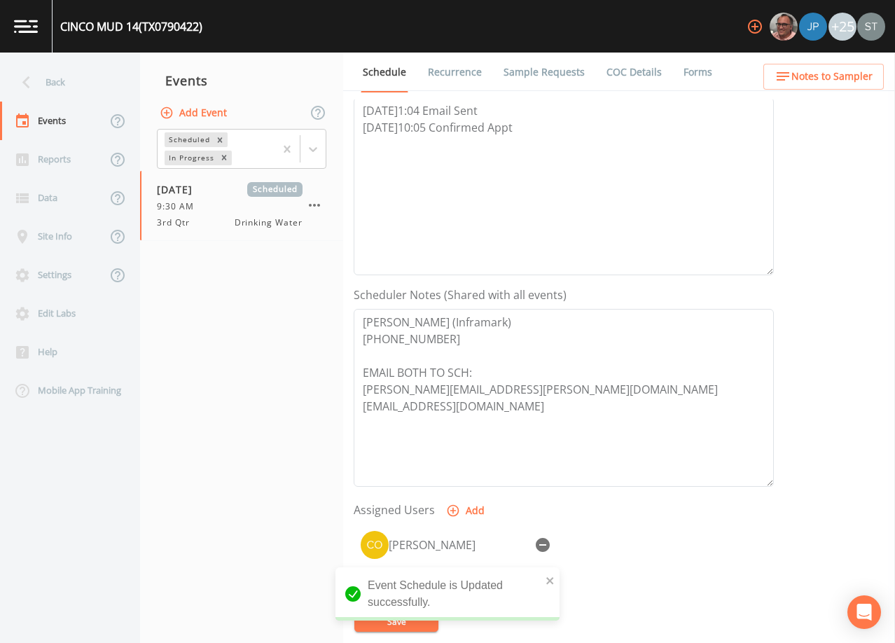
click at [843, 79] on span "Notes to Sampler" at bounding box center [831, 77] width 81 height 18
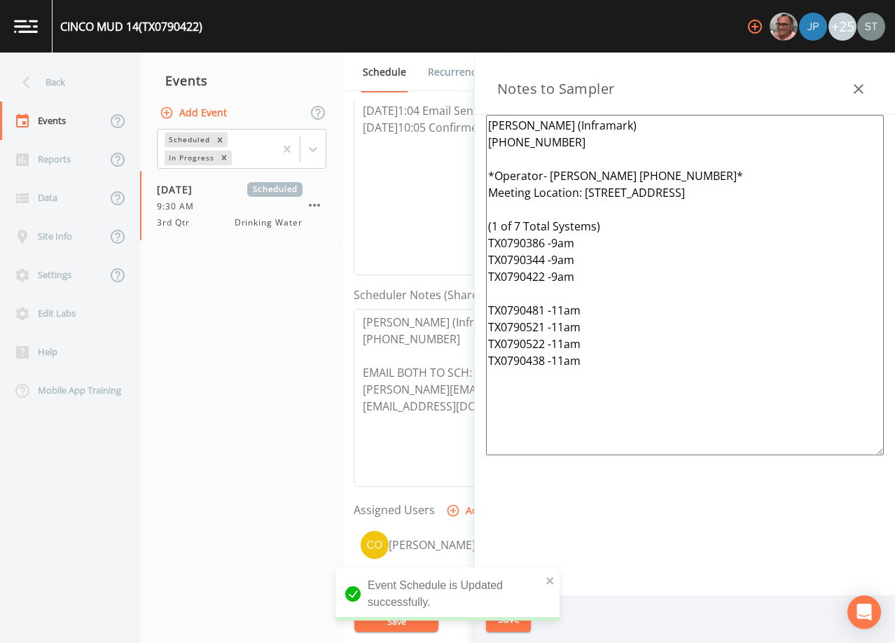
click at [841, 85] on div "Notes to Sampler" at bounding box center [685, 84] width 420 height 62
click at [857, 82] on icon "button" at bounding box center [858, 89] width 17 height 17
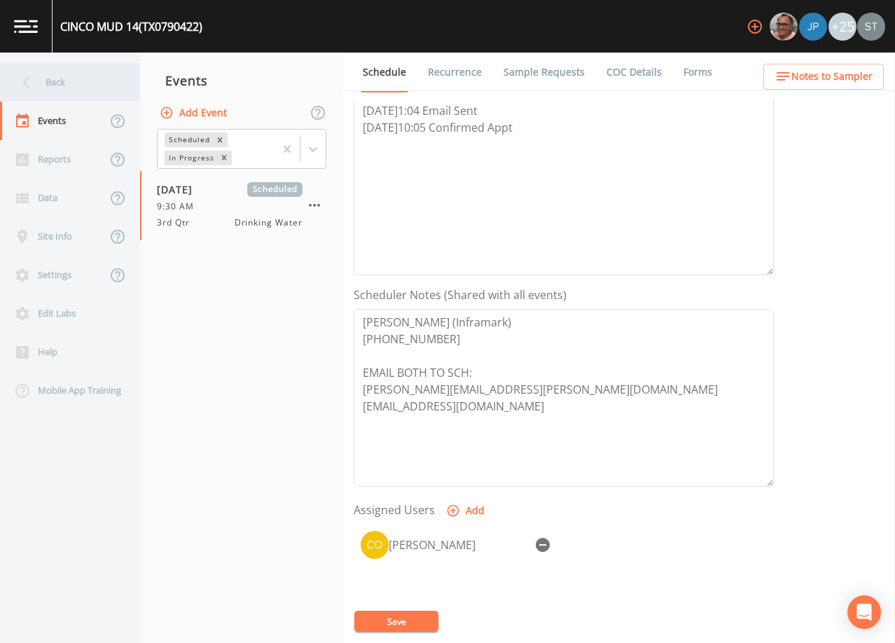
click at [90, 78] on div "Back" at bounding box center [63, 82] width 126 height 39
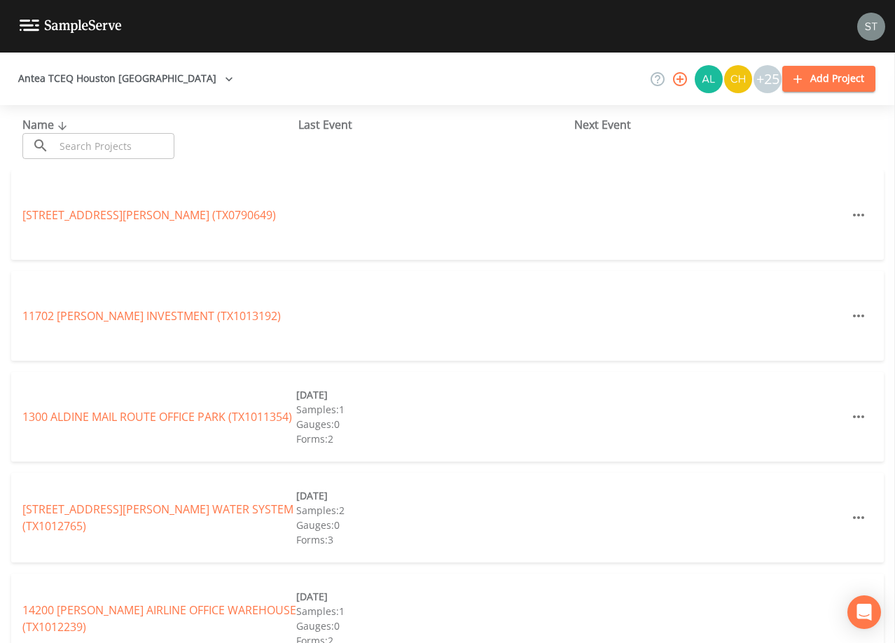
click at [130, 146] on input "text" at bounding box center [115, 146] width 120 height 26
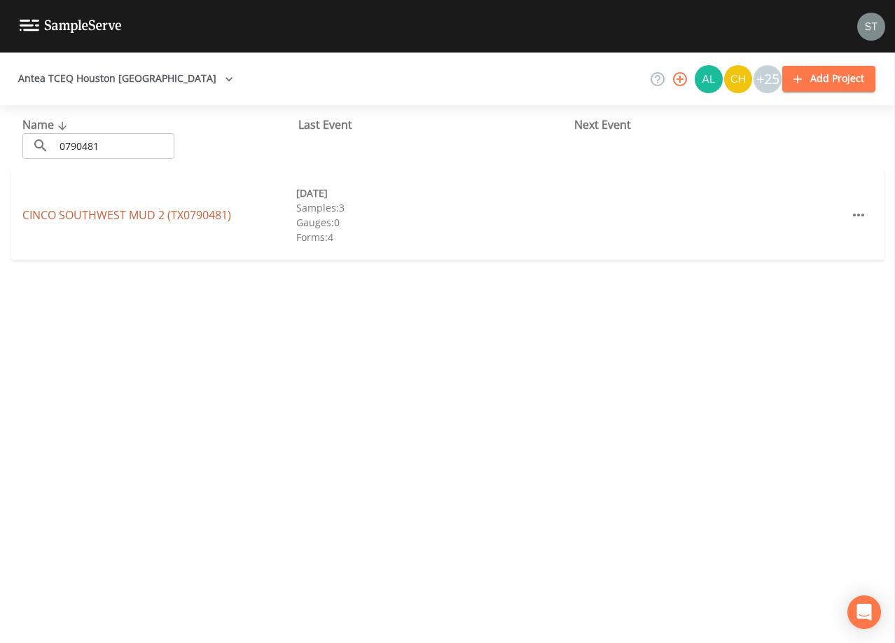
click at [172, 209] on link "CINCO SOUTHWEST MUD 2 (TX0790481)" at bounding box center [126, 214] width 209 height 15
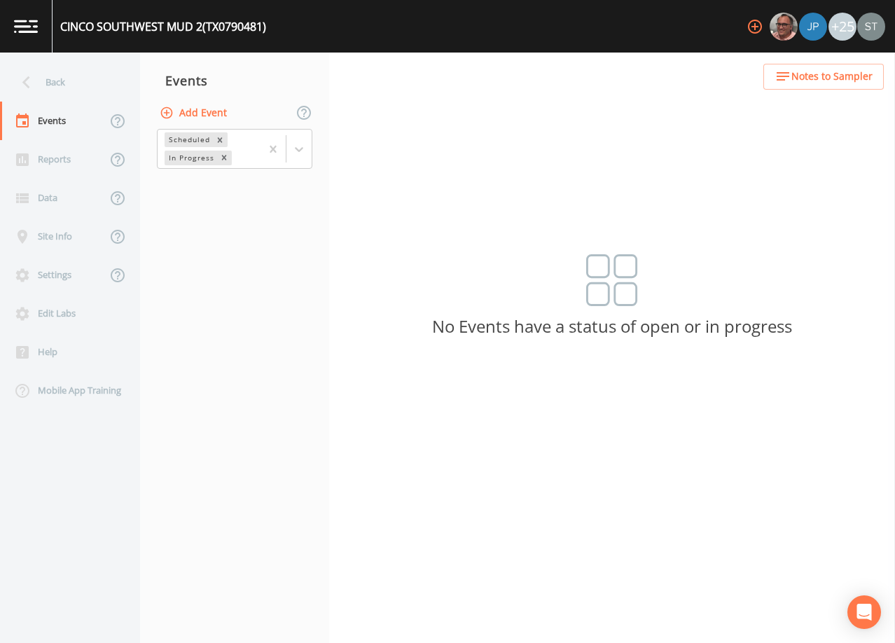
click at [199, 108] on button "Add Event" at bounding box center [195, 113] width 76 height 26
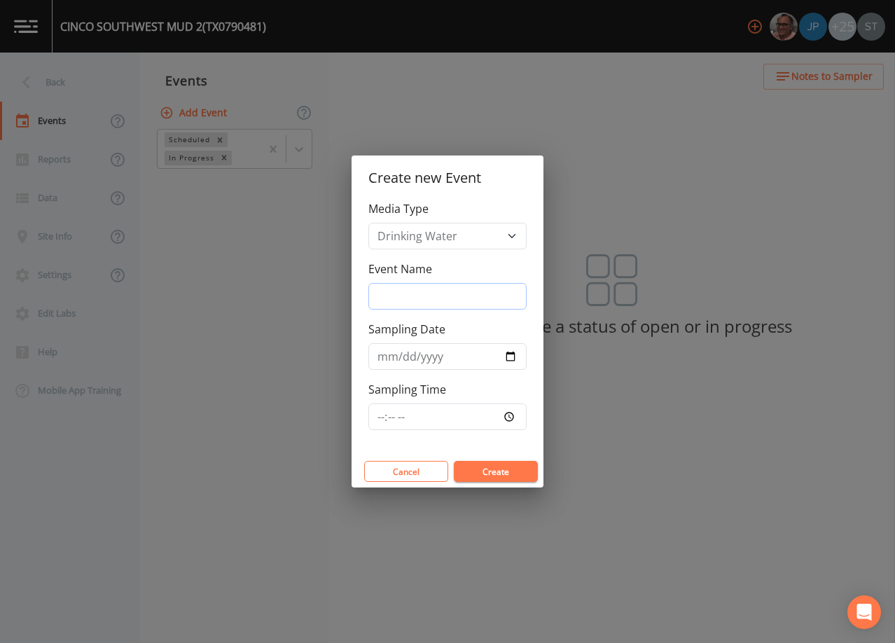
drag, startPoint x: 424, startPoint y: 287, endPoint x: 445, endPoint y: 305, distance: 27.8
click at [424, 287] on input "Event Name" at bounding box center [447, 296] width 158 height 27
click at [381, 358] on input "Sampling Date" at bounding box center [447, 356] width 158 height 27
click at [516, 466] on button "Create" at bounding box center [496, 471] width 84 height 21
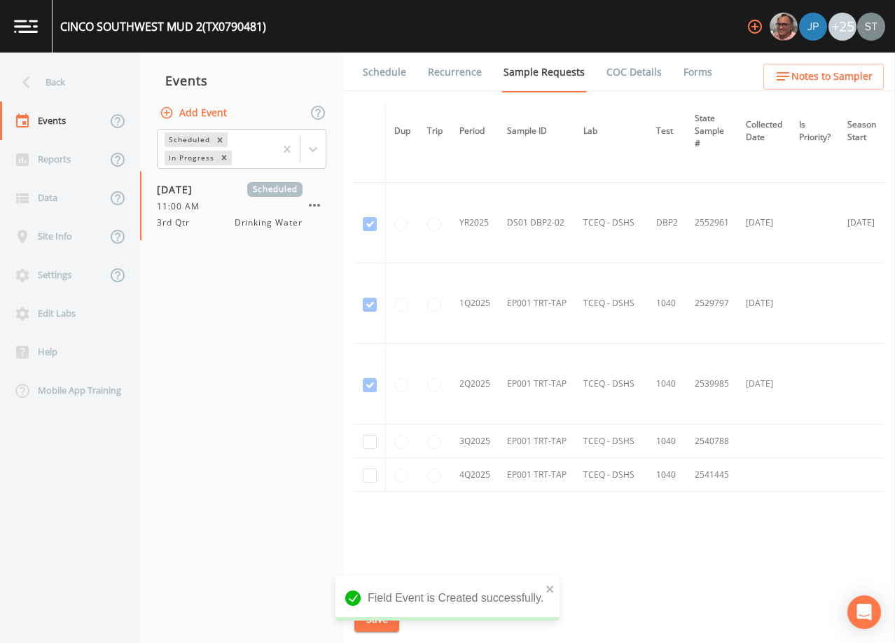
scroll to position [641, 0]
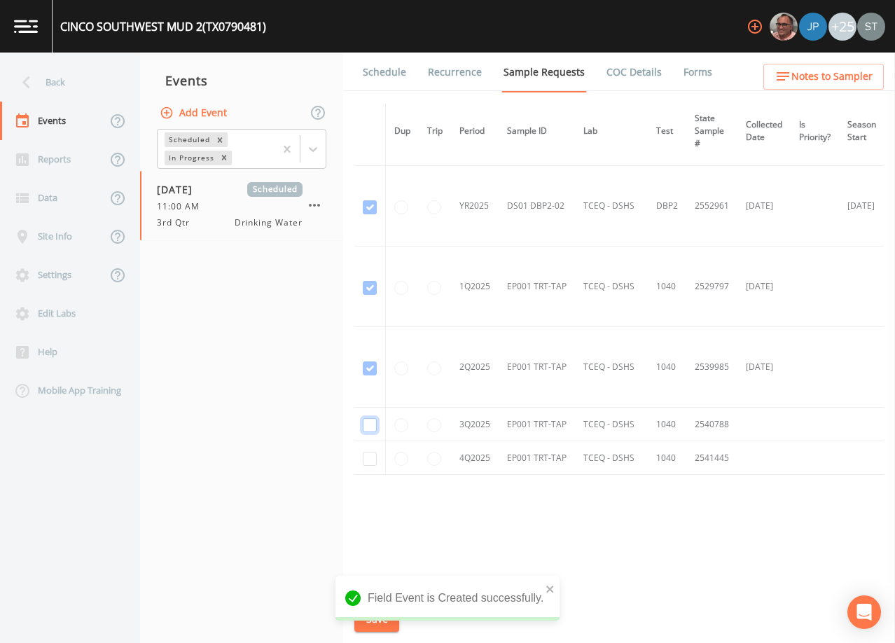
click at [371, 422] on input "checkbox" at bounding box center [370, 425] width 14 height 14
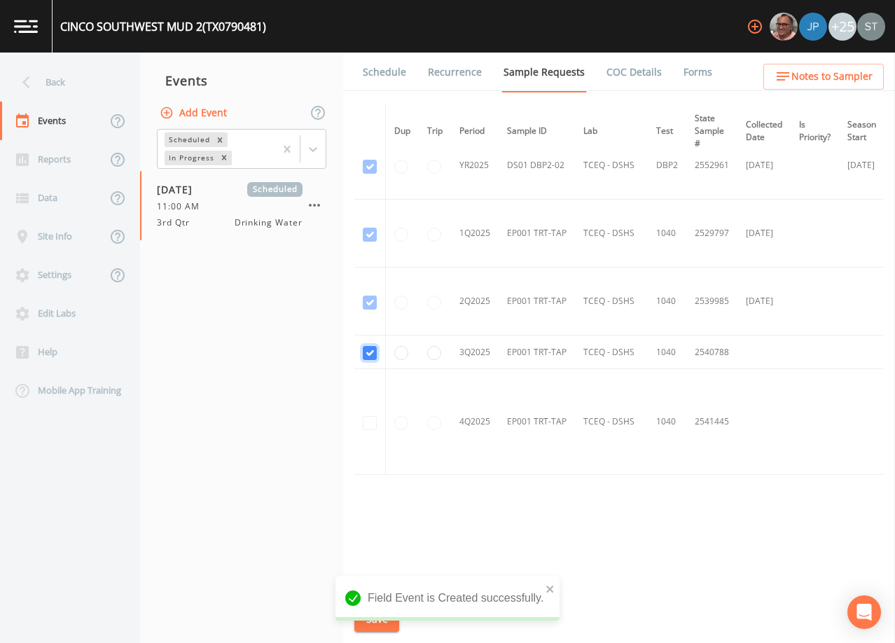
scroll to position [546, 0]
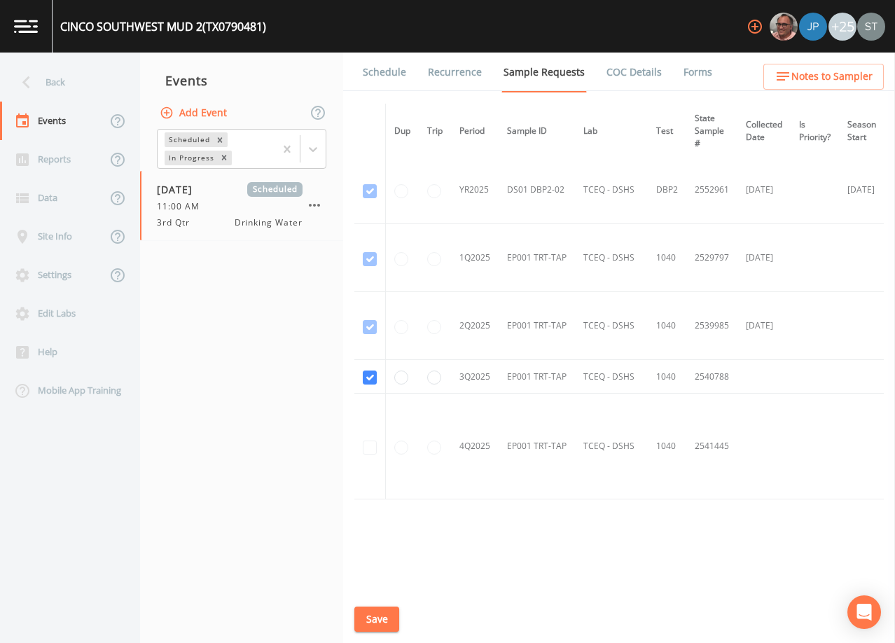
click at [370, 617] on button "Save" at bounding box center [376, 619] width 45 height 26
click at [382, 76] on link "Schedule" at bounding box center [385, 72] width 48 height 39
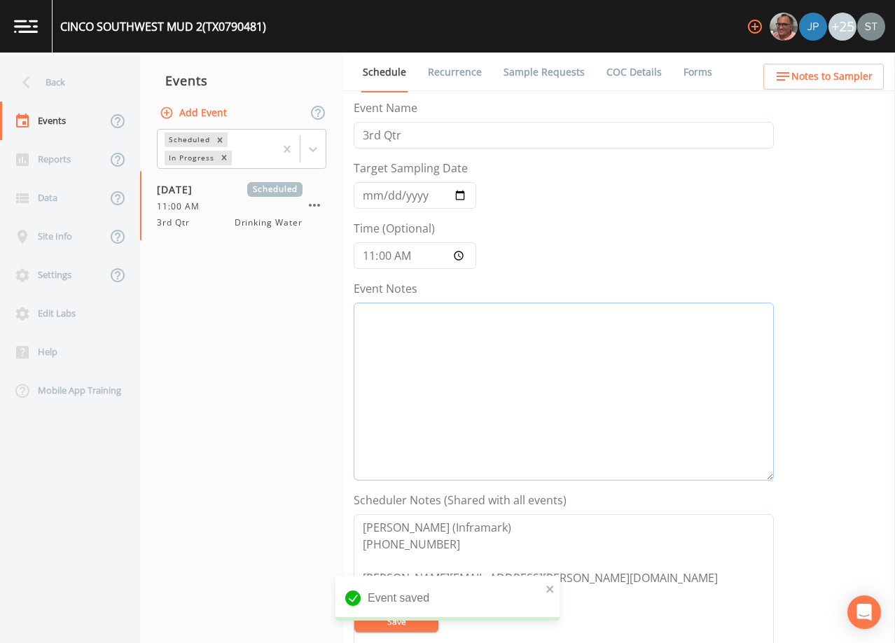
click at [475, 361] on textarea "Event Notes" at bounding box center [564, 391] width 420 height 178
click at [476, 340] on textarea "Event Notes" at bounding box center [564, 391] width 420 height 178
paste textarea "[DATE]1:04 Email Sent [DATE]10:05 Confirmed Appt"
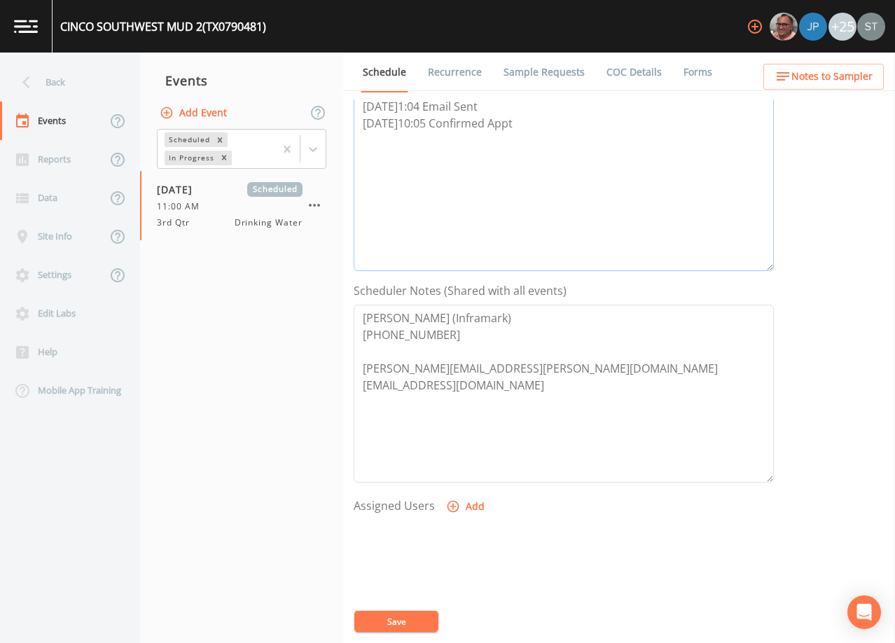
scroll to position [210, 0]
click at [442, 350] on textarea "[PERSON_NAME] (Inframark) [PHONE_NUMBER] [PERSON_NAME][EMAIL_ADDRESS][PERSON_NA…" at bounding box center [564, 393] width 420 height 178
click at [396, 363] on textarea "[PERSON_NAME] (Inframark) [PHONE_NUMBER] EMAILBOTH TO SCH: [PERSON_NAME][EMAIL_…" at bounding box center [564, 393] width 420 height 178
click at [469, 501] on button "Add" at bounding box center [466, 506] width 47 height 26
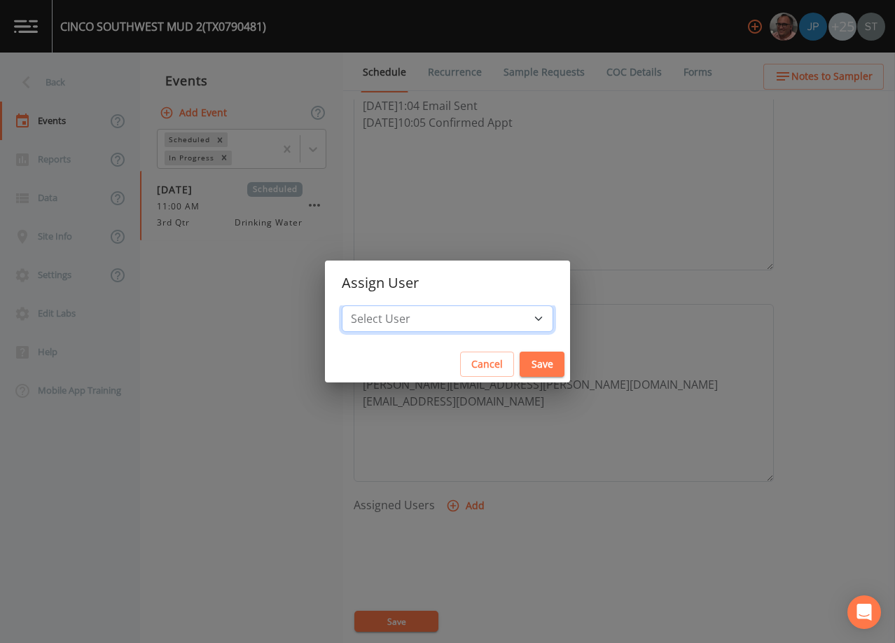
click at [462, 325] on select "Select User [PERSON_NAME] [PERSON_NAME] [PERSON_NAME] [PERSON_NAME] [PERSON_NAM…" at bounding box center [447, 318] width 211 height 27
click at [373, 305] on select "Select User [PERSON_NAME] [PERSON_NAME] [PERSON_NAME] [PERSON_NAME] [PERSON_NAM…" at bounding box center [447, 318] width 211 height 27
drag, startPoint x: 512, startPoint y: 363, endPoint x: 424, endPoint y: 538, distance: 195.7
click at [519, 364] on button "Save" at bounding box center [541, 364] width 45 height 26
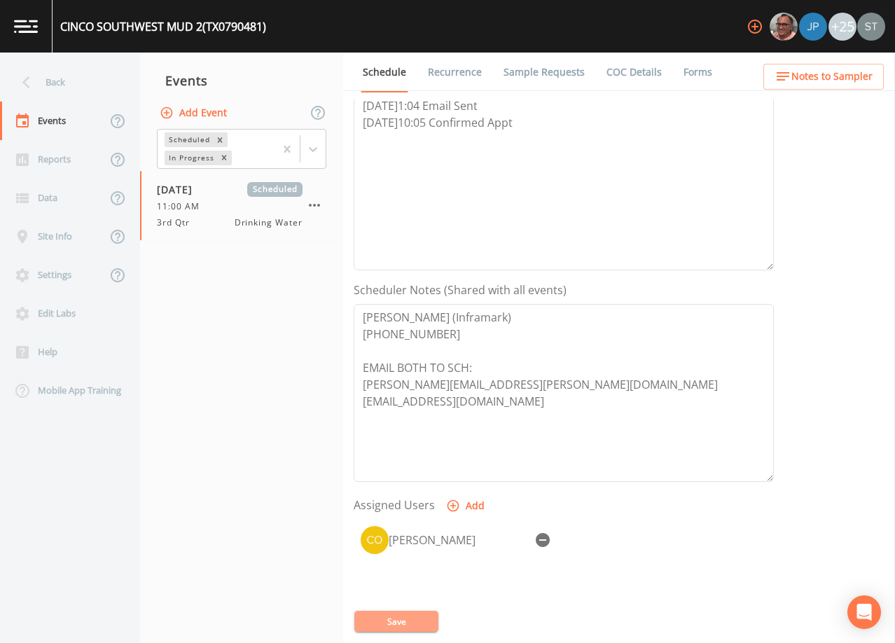
click at [403, 621] on button "Save" at bounding box center [396, 620] width 84 height 21
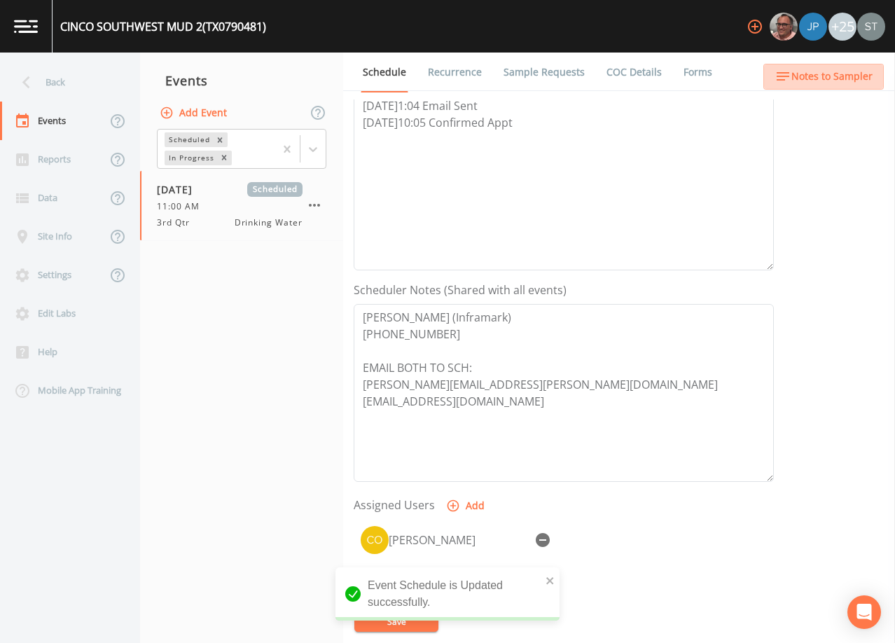
click at [834, 78] on span "Notes to Sampler" at bounding box center [831, 77] width 81 height 18
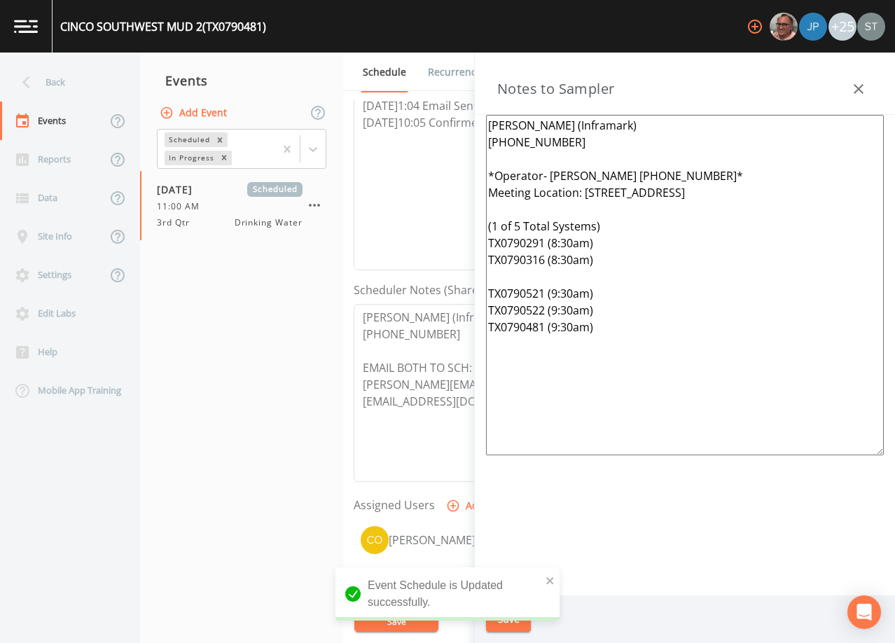
drag, startPoint x: 643, startPoint y: 356, endPoint x: 448, endPoint y: 177, distance: 265.1
click at [448, 177] on div "Back Events Reports Data Site Info Settings Edit Labs Help Mobile App Training …" at bounding box center [447, 348] width 895 height 590
paste textarea "[PERSON_NAME] [PHONE_NUMBER]* Meeting Location: [STREET_ADDRESS] (1 of 7 Total …"
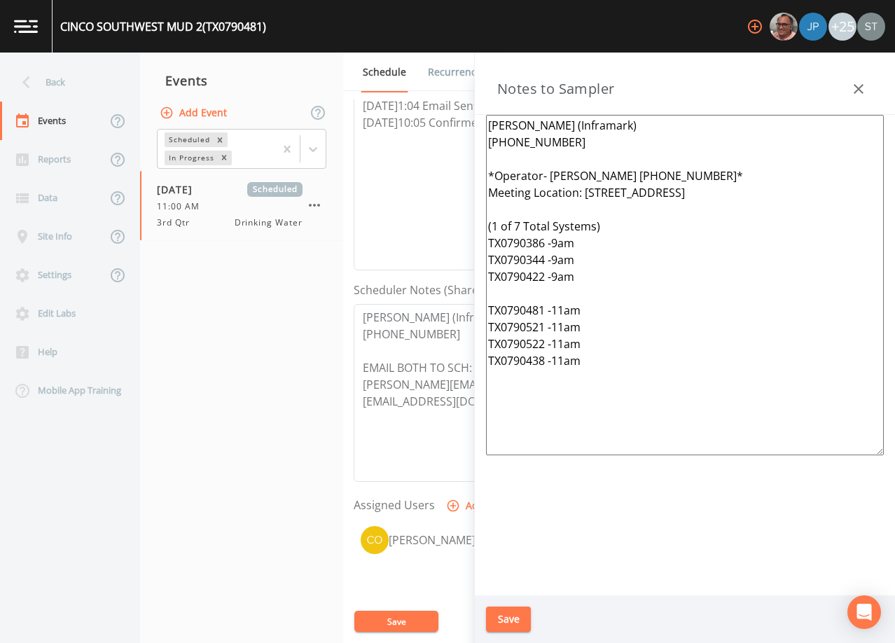
click at [518, 622] on button "Save" at bounding box center [508, 619] width 45 height 26
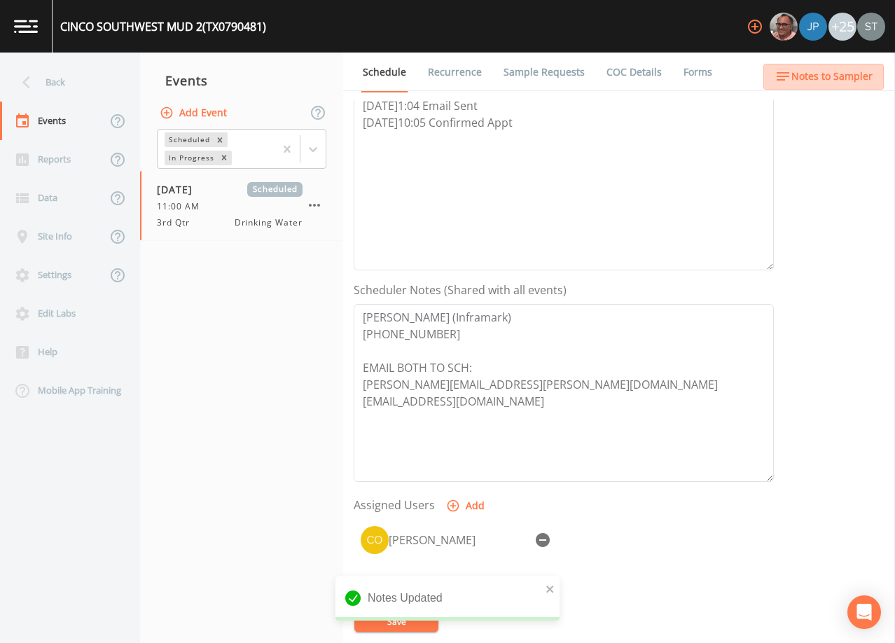
click at [859, 77] on span "Notes to Sampler" at bounding box center [831, 77] width 81 height 18
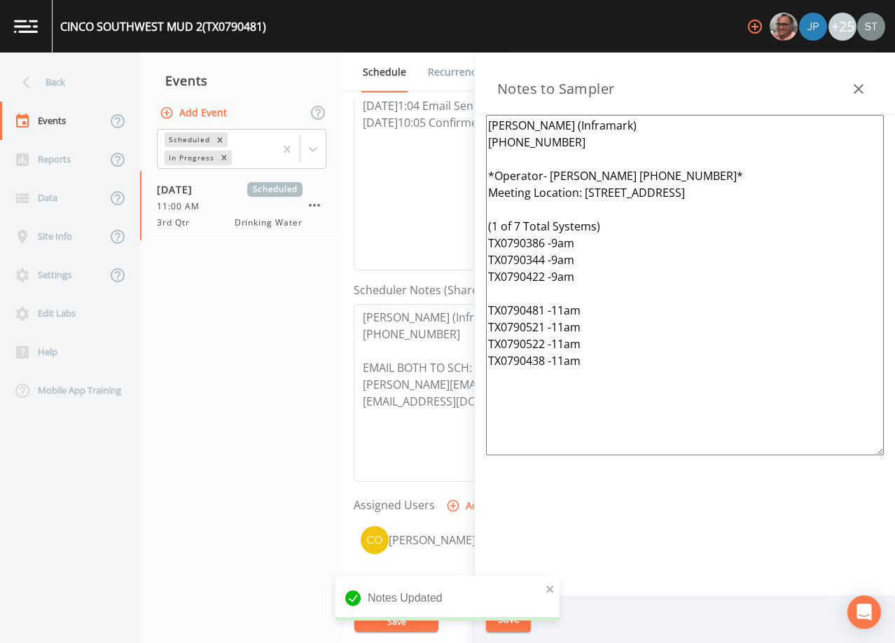
click at [860, 83] on icon "button" at bounding box center [858, 89] width 17 height 17
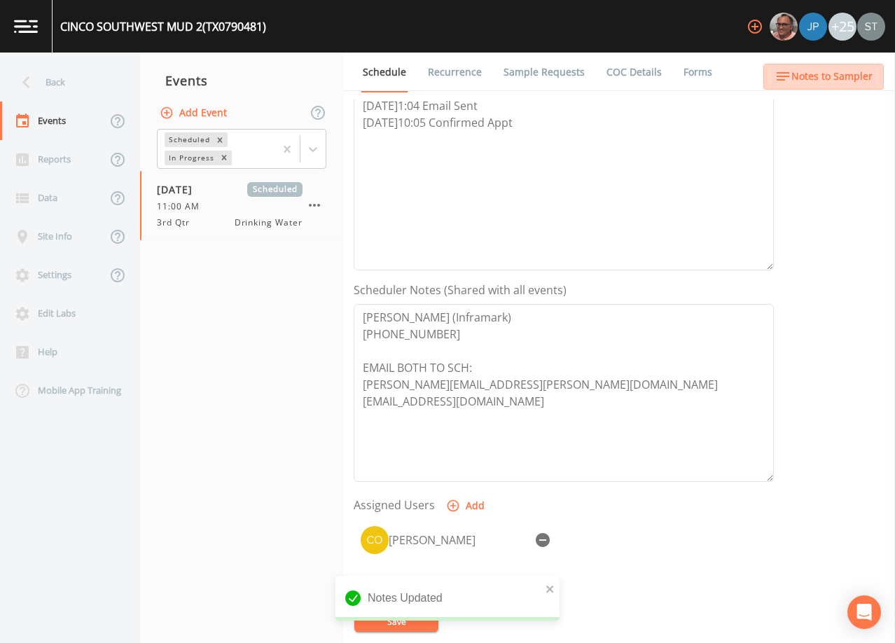
click at [860, 83] on span "Notes to Sampler" at bounding box center [831, 77] width 81 height 18
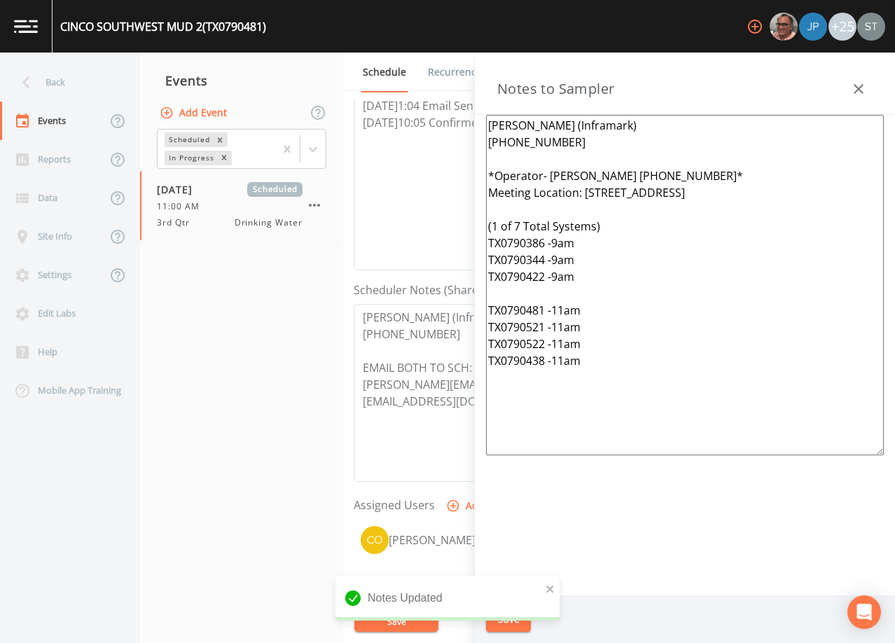
click at [860, 83] on icon "button" at bounding box center [858, 89] width 17 height 17
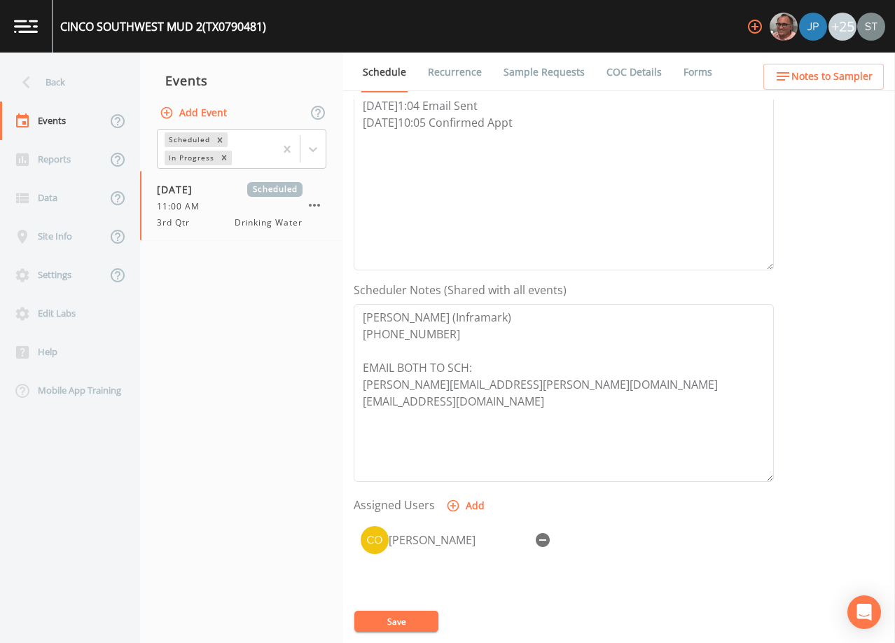
click at [561, 75] on link "Sample Requests" at bounding box center [543, 72] width 85 height 39
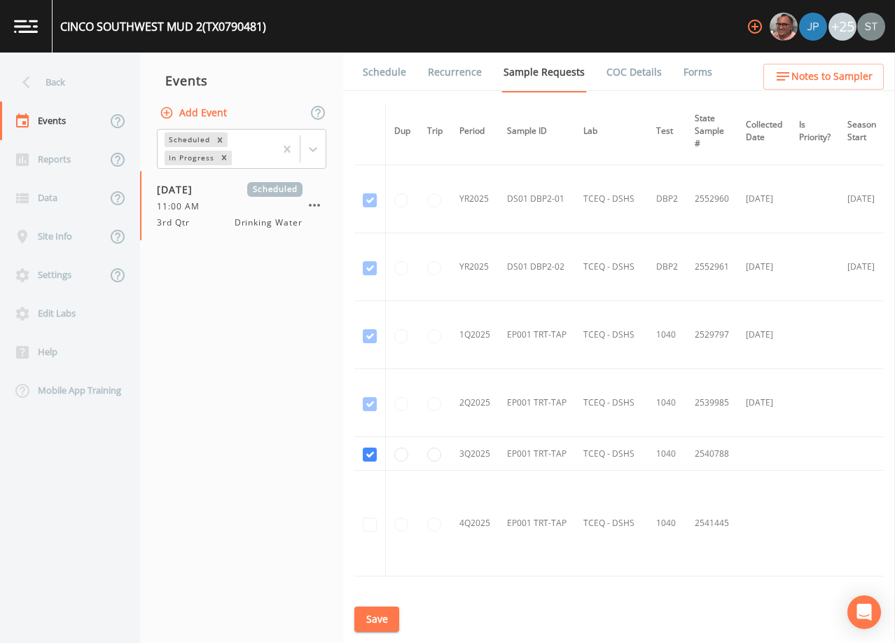
scroll to position [574, 0]
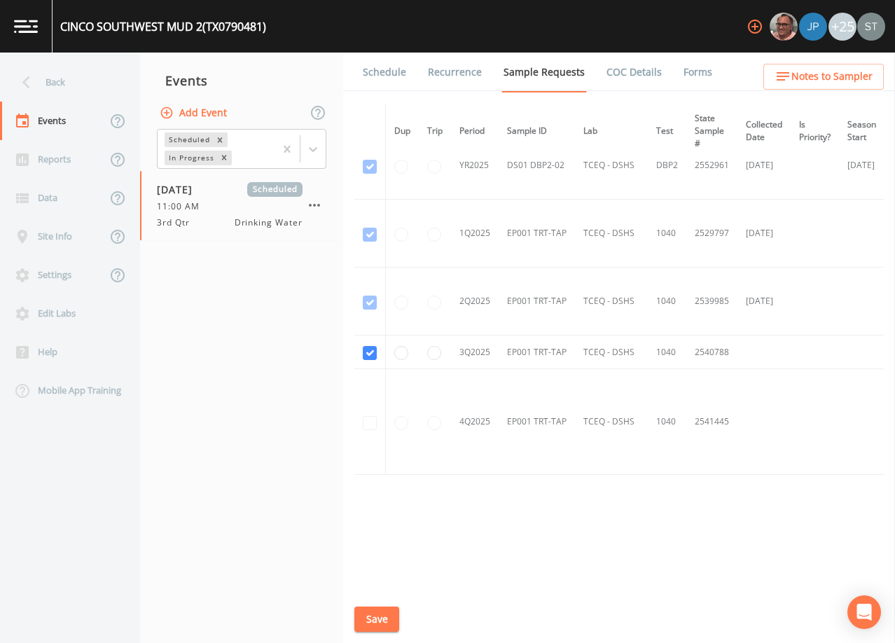
click at [383, 77] on link "Schedule" at bounding box center [385, 72] width 48 height 39
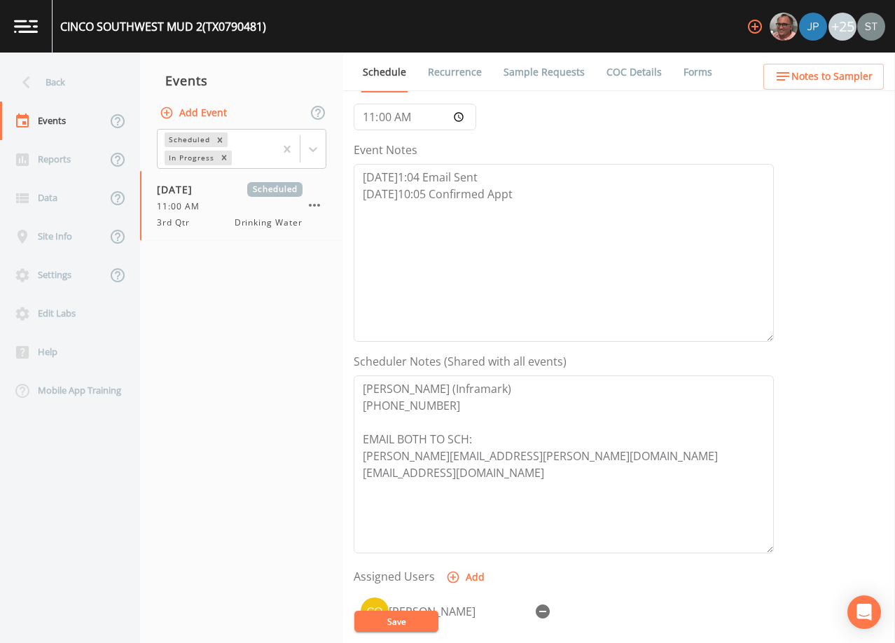
scroll to position [140, 0]
click at [74, 83] on div "Back" at bounding box center [63, 82] width 126 height 39
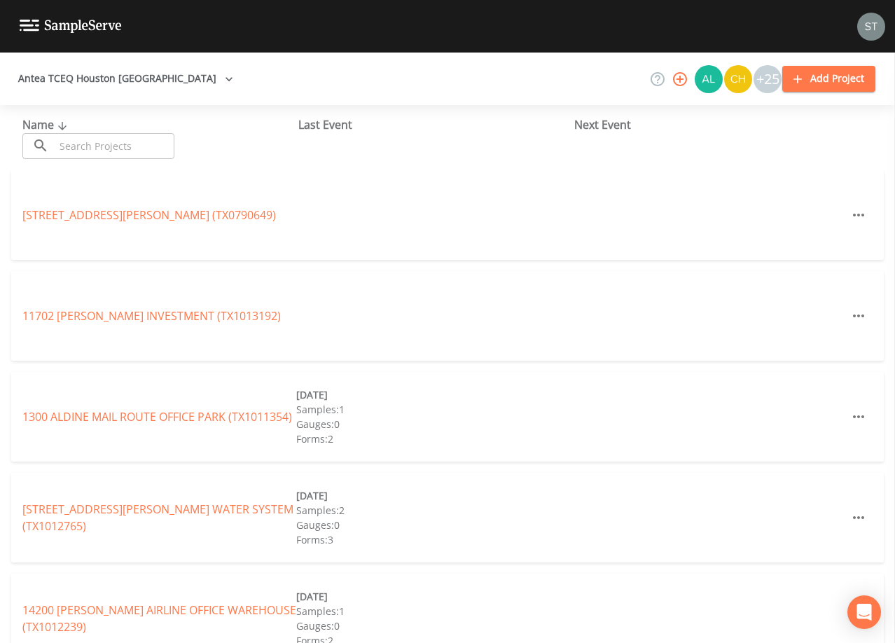
click at [120, 145] on input "text" at bounding box center [115, 146] width 120 height 26
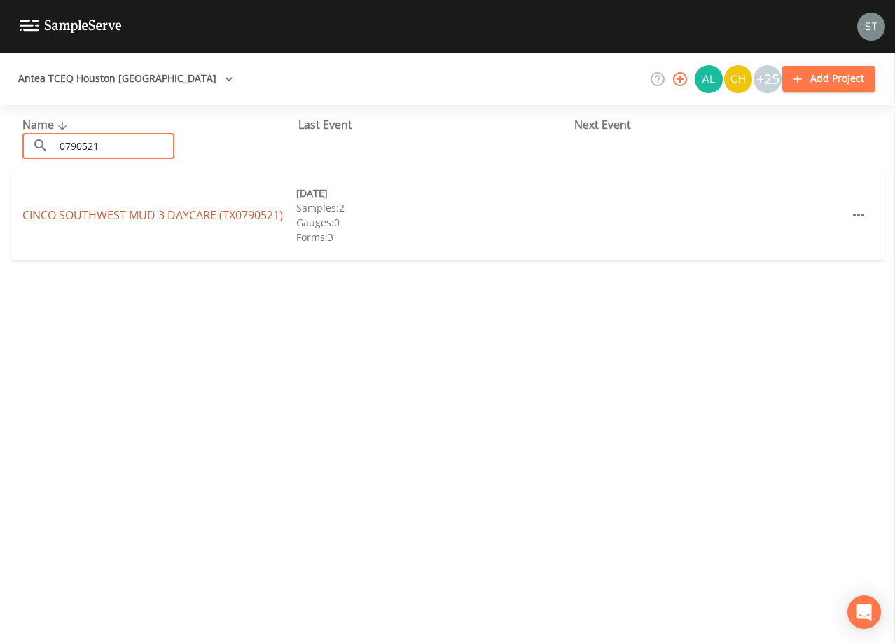
click at [74, 216] on link "CINCO SOUTHWEST MUD 3 DAYCARE (TX0790521)" at bounding box center [152, 214] width 260 height 15
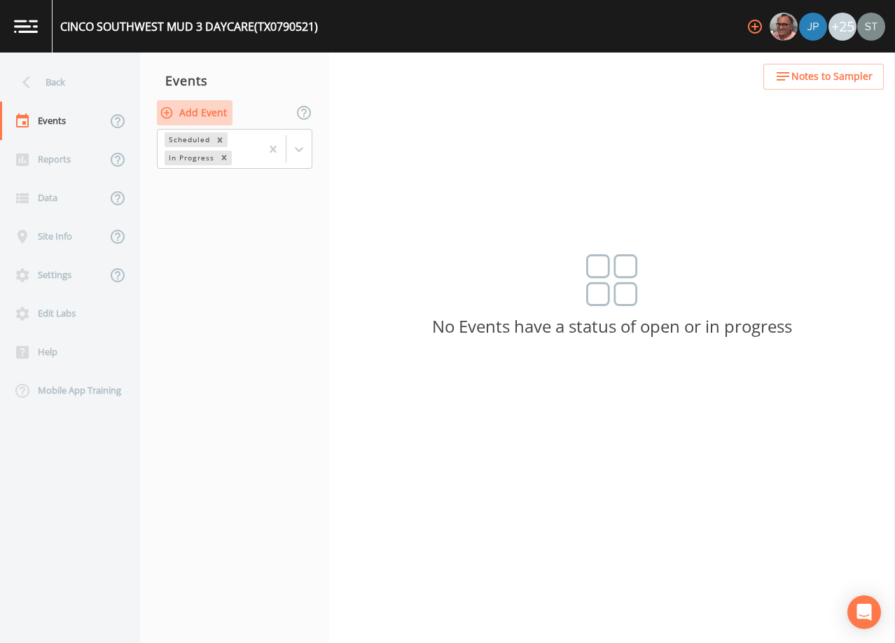
click at [206, 109] on button "Add Event" at bounding box center [195, 113] width 76 height 26
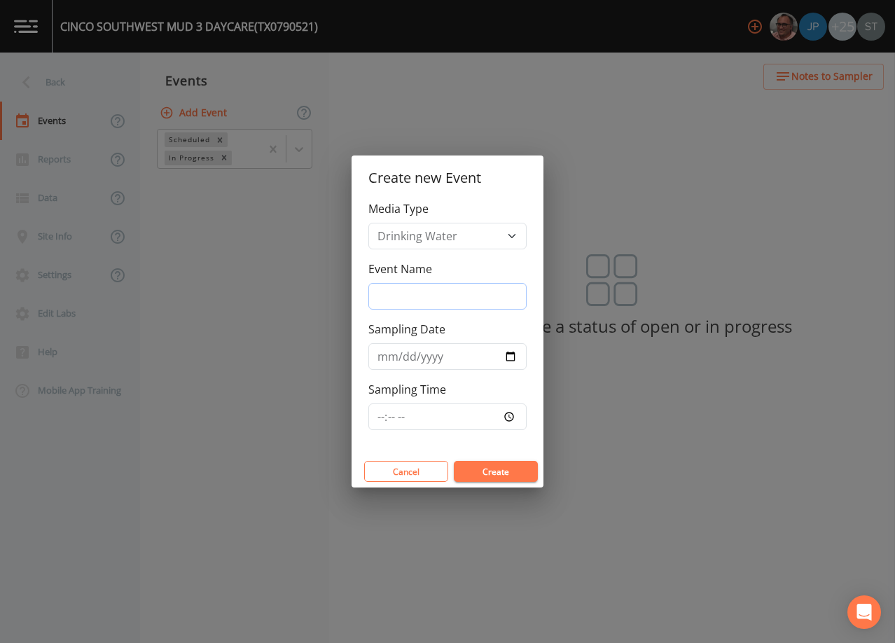
click at [430, 288] on input "Event Name" at bounding box center [447, 296] width 158 height 27
click at [383, 359] on input "Sampling Date" at bounding box center [447, 356] width 158 height 27
click at [506, 473] on button "Create" at bounding box center [496, 471] width 84 height 21
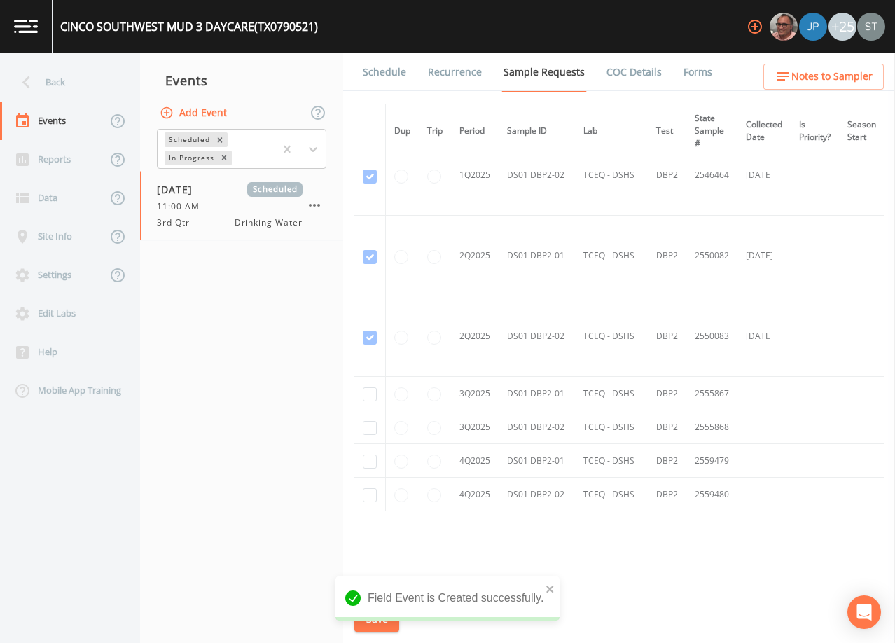
scroll to position [1191, 0]
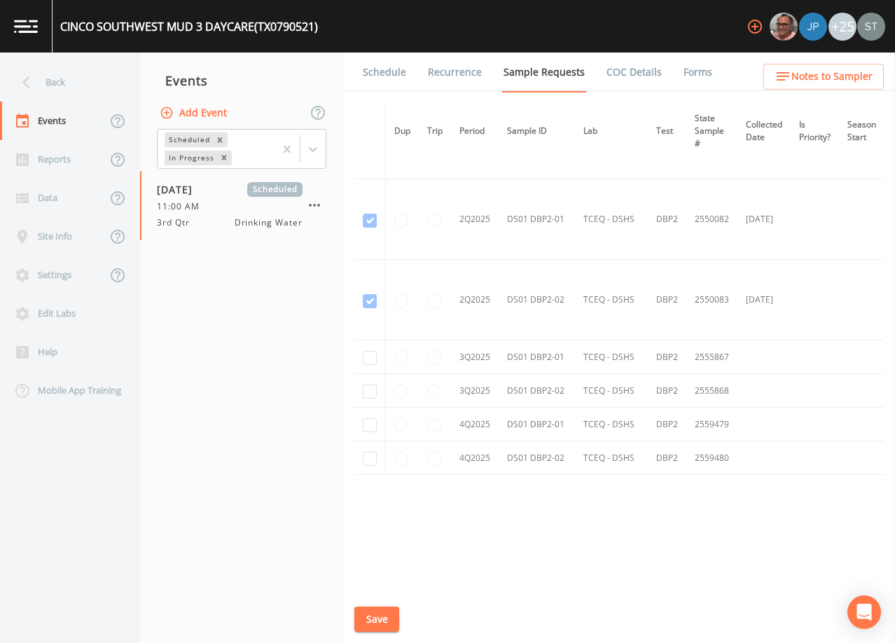
click at [382, 355] on td at bounding box center [370, 357] width 32 height 34
click at [369, 360] on input "checkbox" at bounding box center [370, 358] width 14 height 14
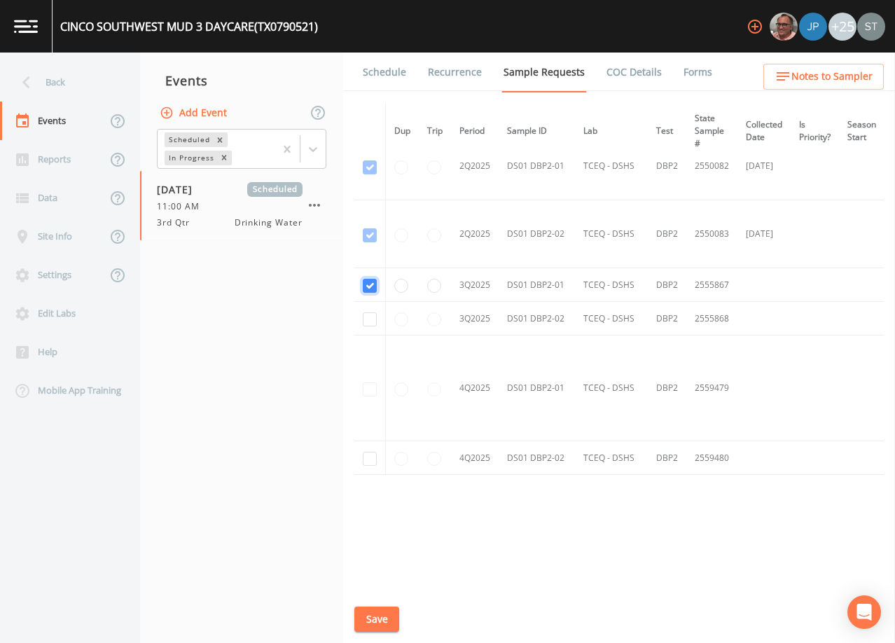
scroll to position [1008, 0]
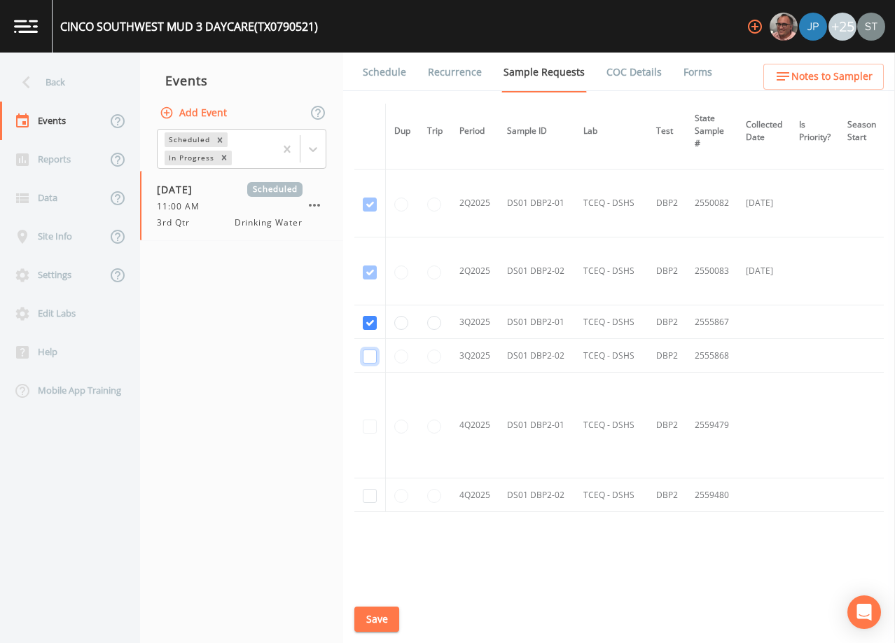
drag, startPoint x: 365, startPoint y: 354, endPoint x: 384, endPoint y: 394, distance: 44.2
click at [366, 355] on input "checkbox" at bounding box center [370, 356] width 14 height 14
click at [379, 617] on button "Save" at bounding box center [376, 619] width 45 height 26
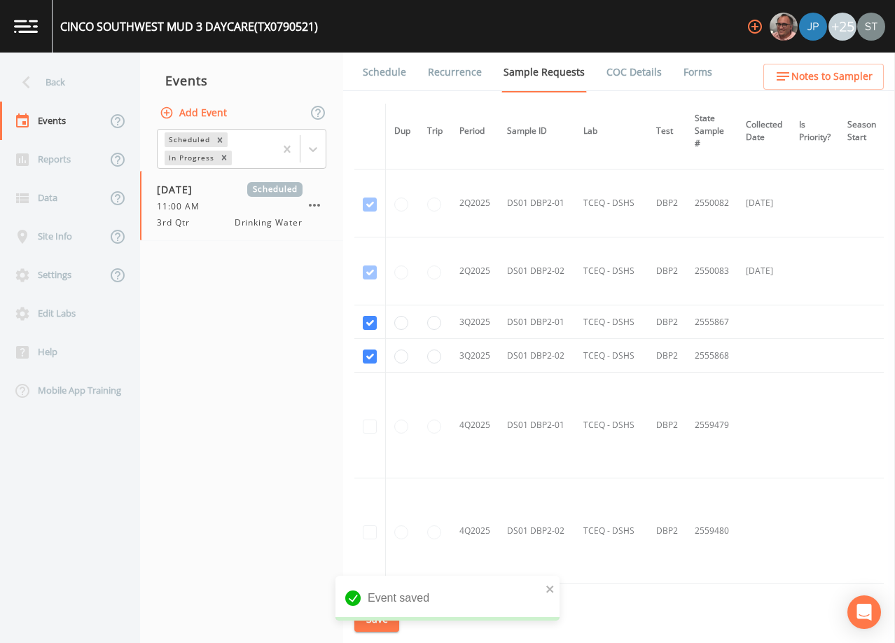
click at [391, 74] on link "Schedule" at bounding box center [385, 72] width 48 height 39
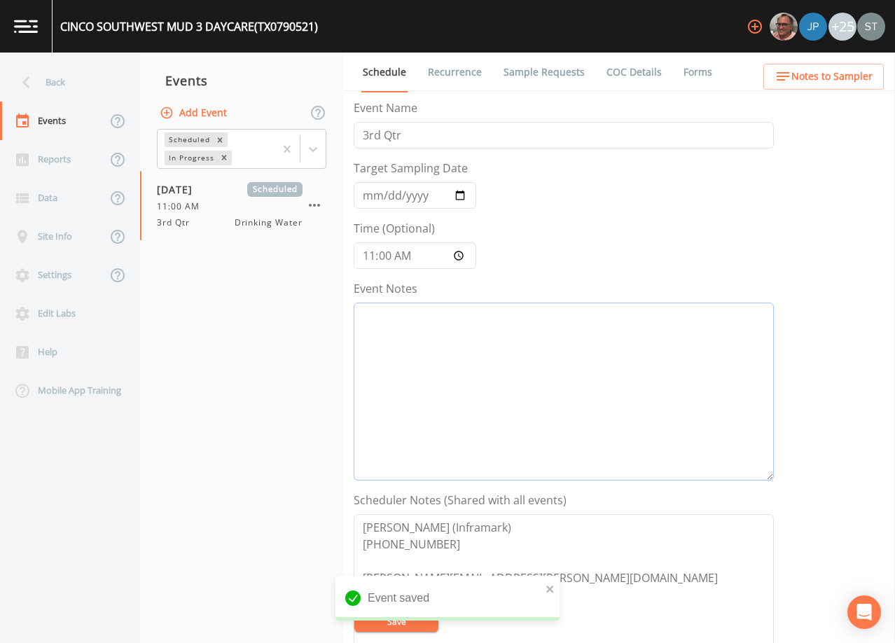
click at [531, 373] on textarea "Event Notes" at bounding box center [564, 391] width 420 height 178
click at [823, 78] on span "Notes to Sampler" at bounding box center [831, 77] width 81 height 18
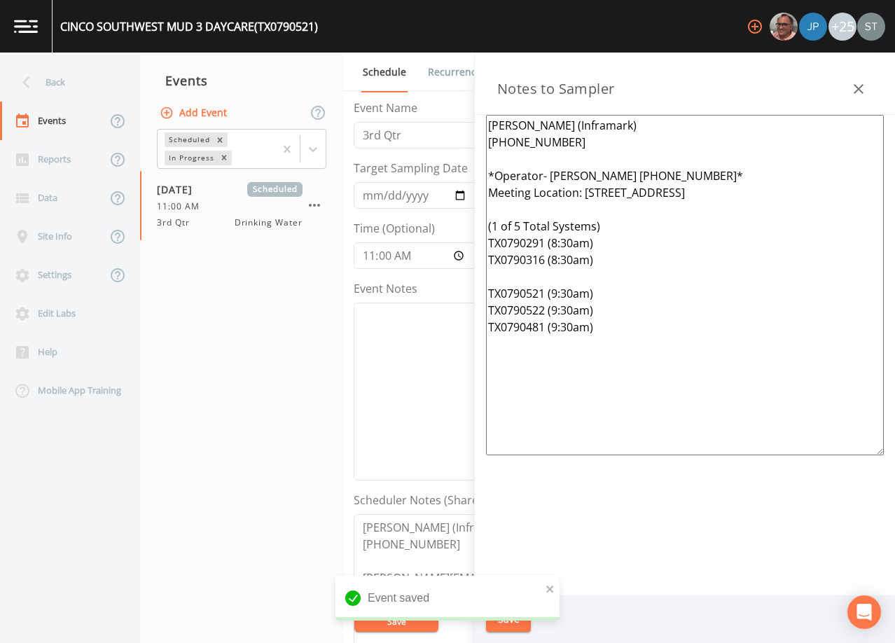
drag, startPoint x: 618, startPoint y: 346, endPoint x: 479, endPoint y: 172, distance: 223.1
click at [479, 172] on div "[PERSON_NAME] (Inframark) [PHONE_NUMBER] *Operator- [PERSON_NAME] [PHONE_NUMBER…" at bounding box center [685, 355] width 420 height 480
paste textarea "[PERSON_NAME] [PHONE_NUMBER]* Meeting Location: [STREET_ADDRESS] (1 of 7 Total …"
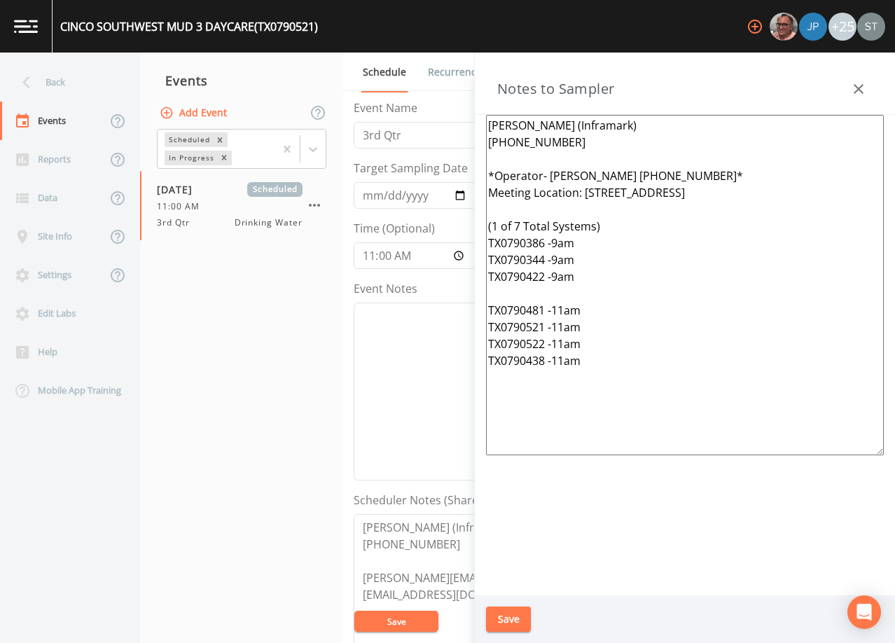
click at [508, 619] on button "Save" at bounding box center [508, 619] width 45 height 26
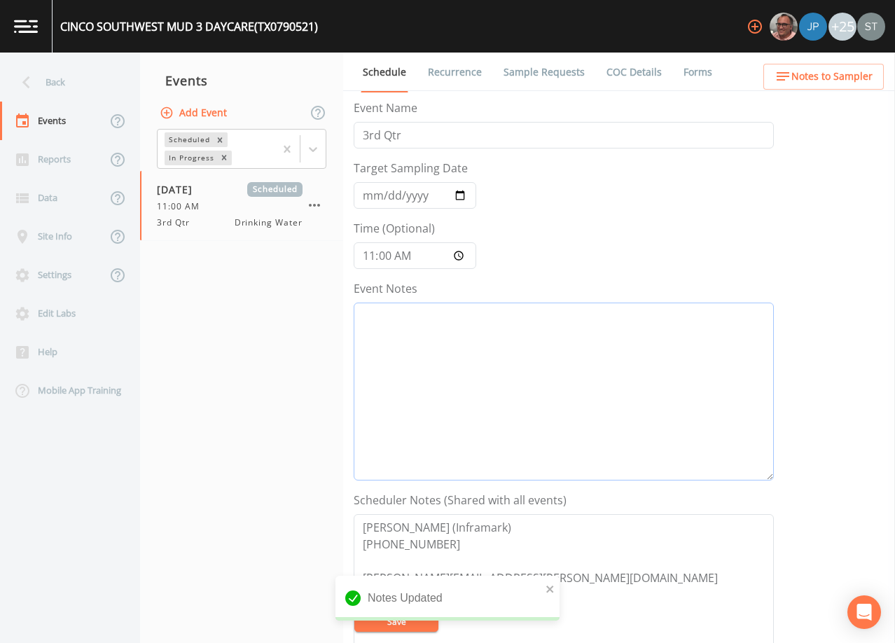
click at [581, 378] on textarea "Event Notes" at bounding box center [564, 391] width 420 height 178
paste textarea "[DATE]1:04 Email Sent [DATE]10:05 Confirmed Appt"
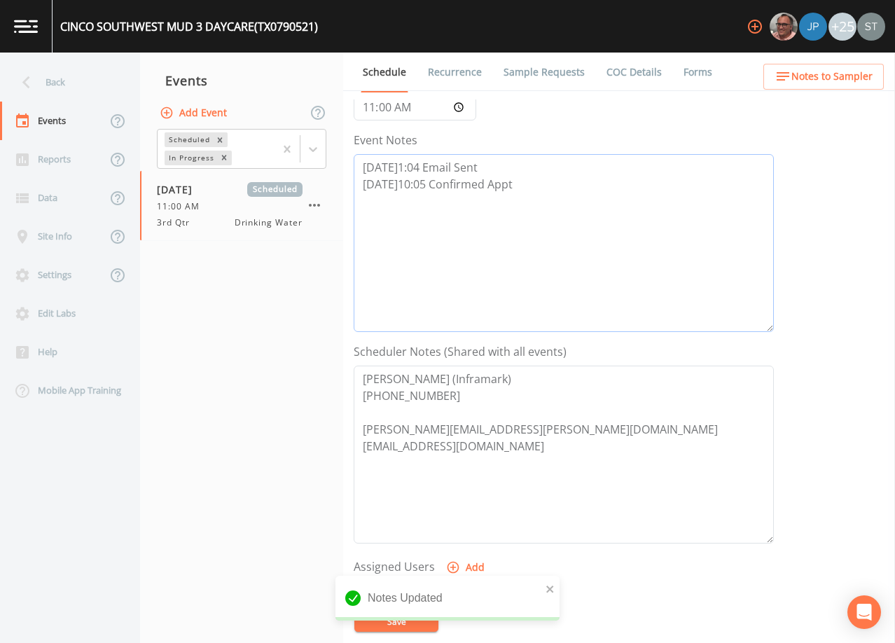
scroll to position [210, 0]
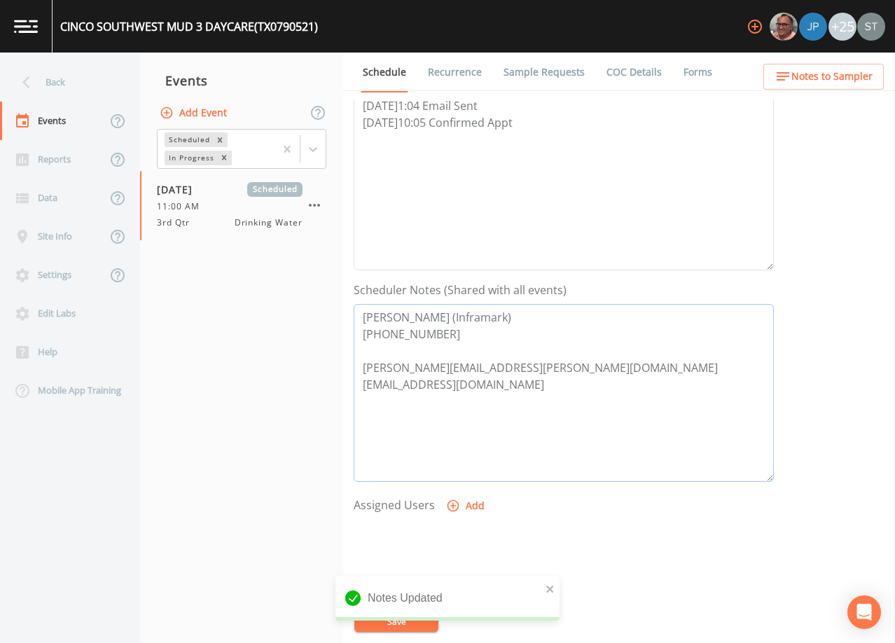
click at [532, 356] on textarea "[PERSON_NAME] (Inframark) [PHONE_NUMBER] [PERSON_NAME][EMAIL_ADDRESS][PERSON_NA…" at bounding box center [564, 393] width 420 height 178
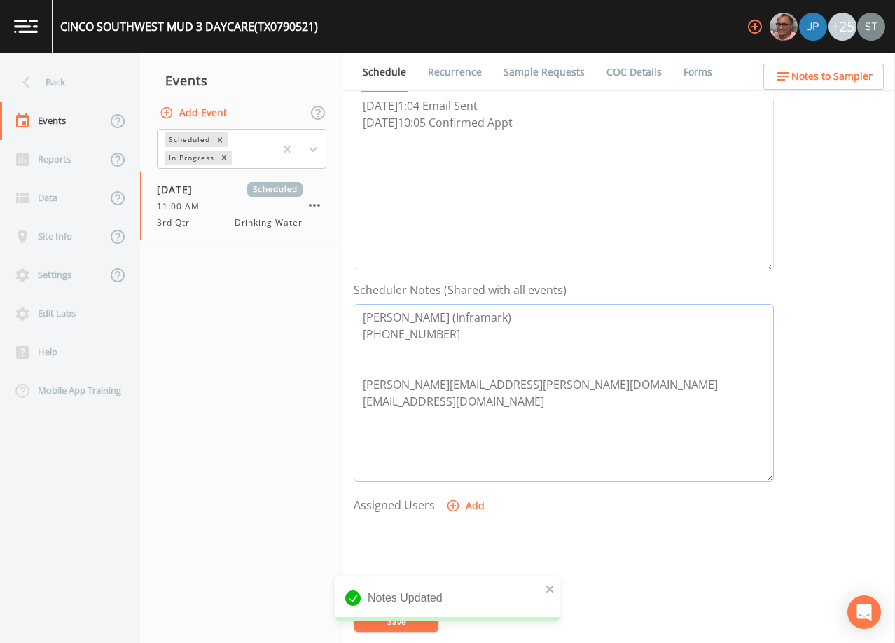
paste textarea "EMAIL BOTH TO SCH:"
click at [468, 505] on button "Add" at bounding box center [466, 506] width 47 height 26
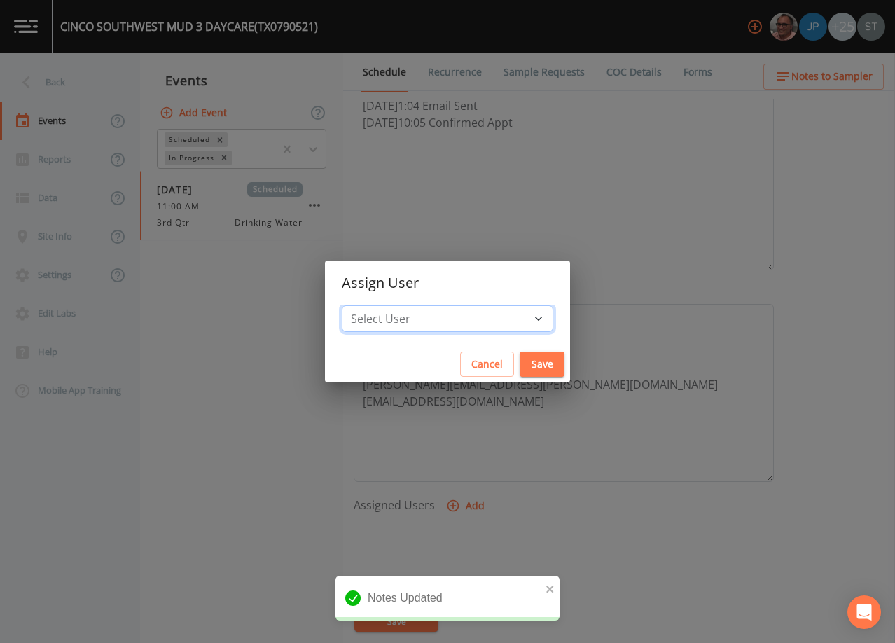
click at [470, 324] on select "Select User [PERSON_NAME] [PERSON_NAME] [PERSON_NAME] [PERSON_NAME] [PERSON_NAM…" at bounding box center [447, 318] width 211 height 27
click at [373, 305] on select "Select User [PERSON_NAME] [PERSON_NAME] [PERSON_NAME] [PERSON_NAME] [PERSON_NAM…" at bounding box center [447, 318] width 211 height 27
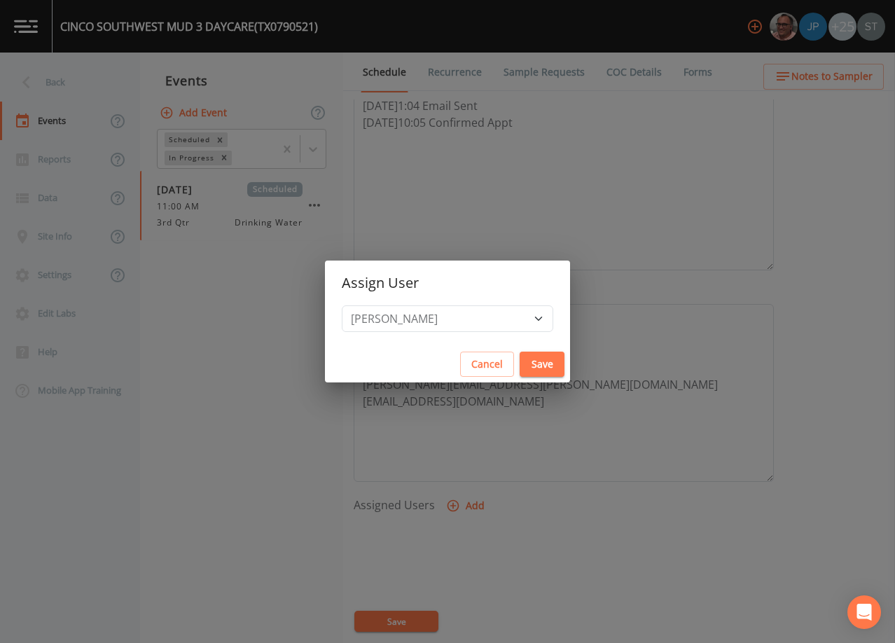
click at [519, 365] on button "Save" at bounding box center [541, 364] width 45 height 26
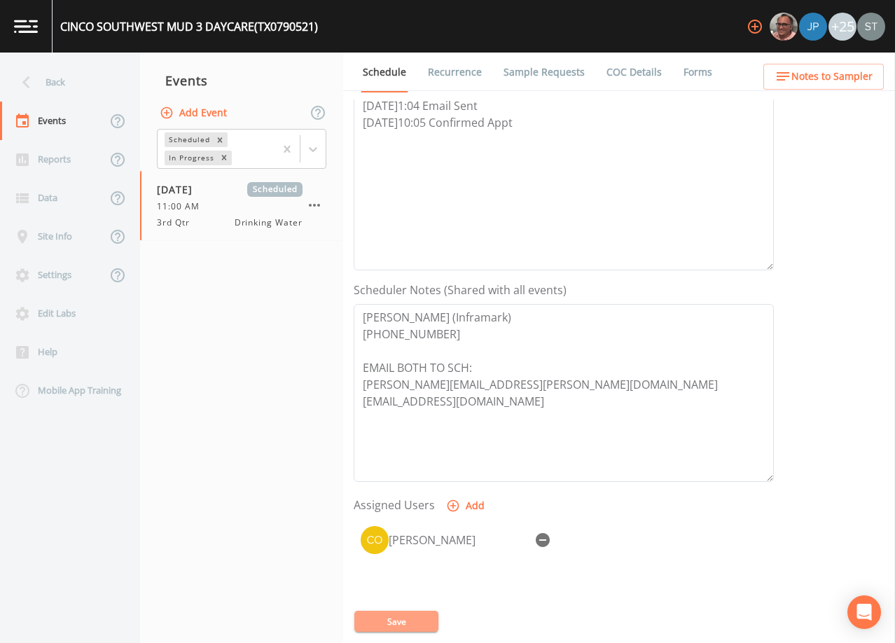
click at [406, 624] on button "Save" at bounding box center [396, 620] width 84 height 21
click at [852, 87] on button "Notes to Sampler" at bounding box center [823, 77] width 120 height 26
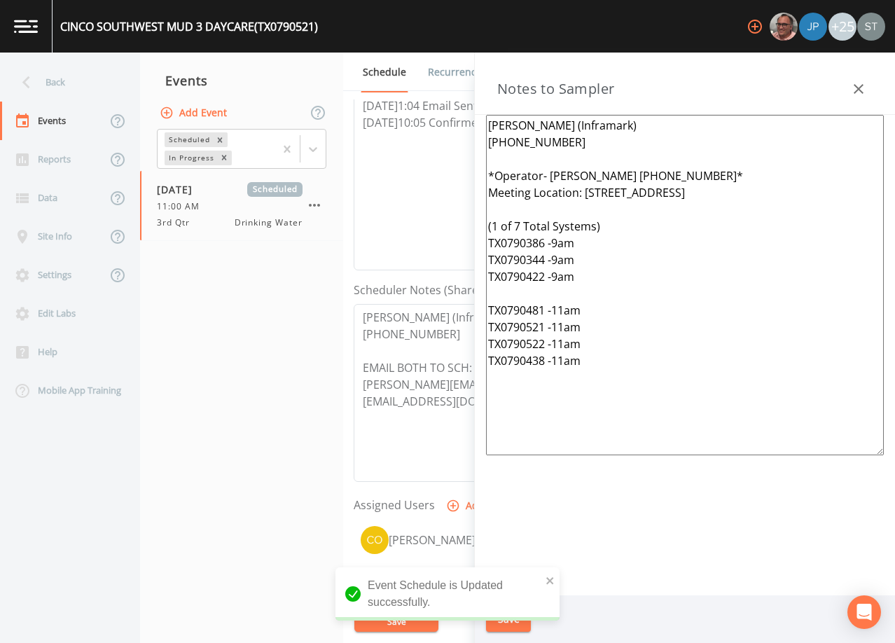
click at [865, 85] on icon "button" at bounding box center [858, 89] width 17 height 17
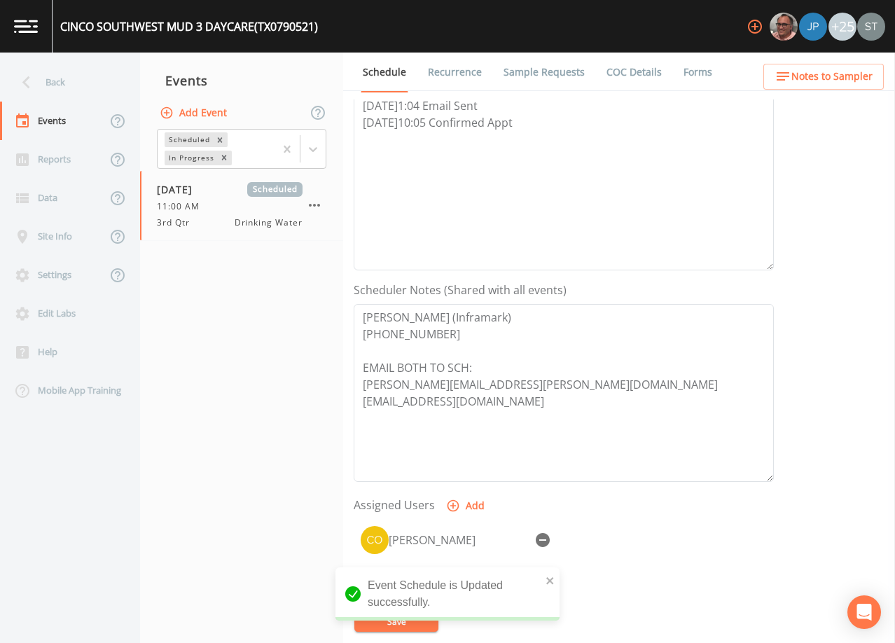
click at [550, 75] on link "Sample Requests" at bounding box center [543, 72] width 85 height 39
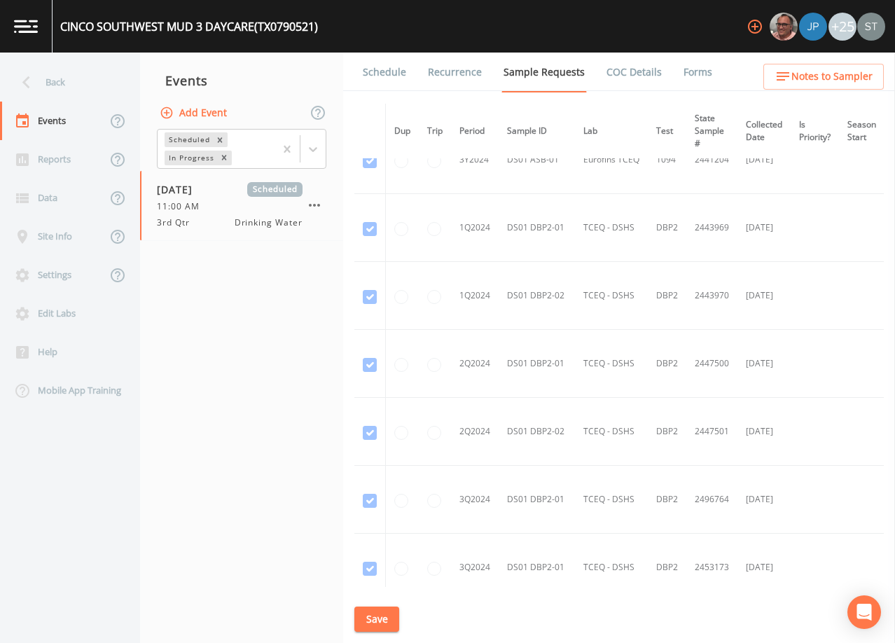
scroll to position [1, 0]
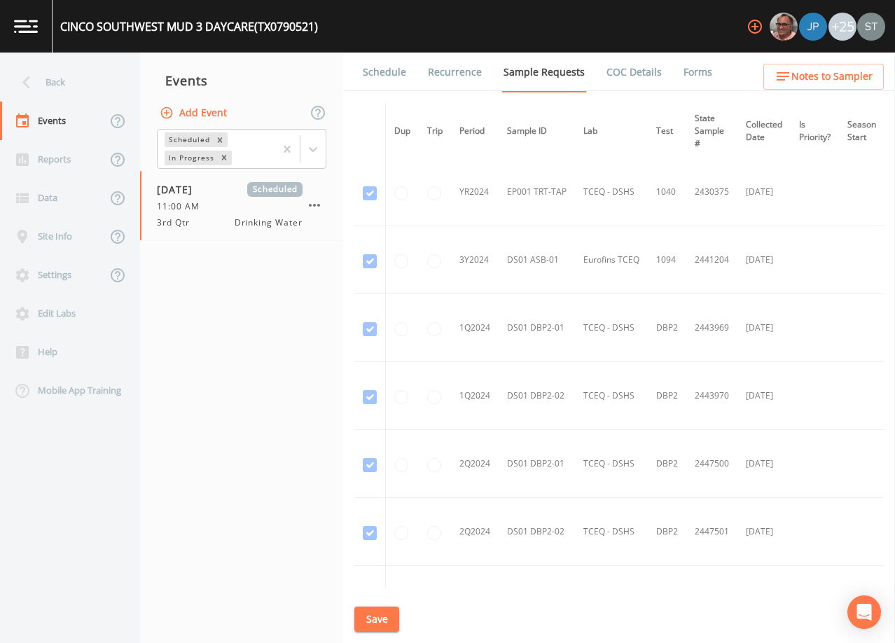
click at [382, 70] on link "Schedule" at bounding box center [385, 72] width 48 height 39
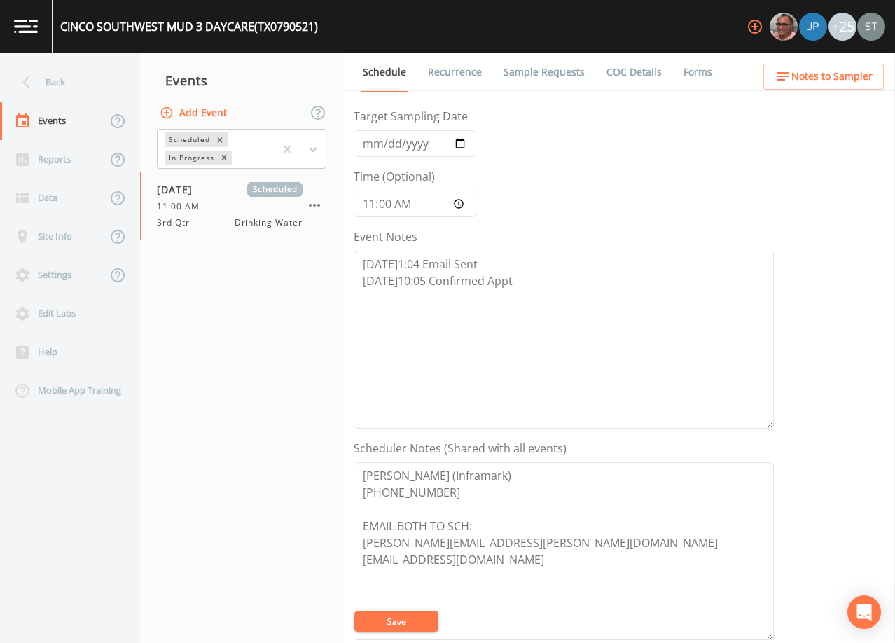
scroll to position [280, 0]
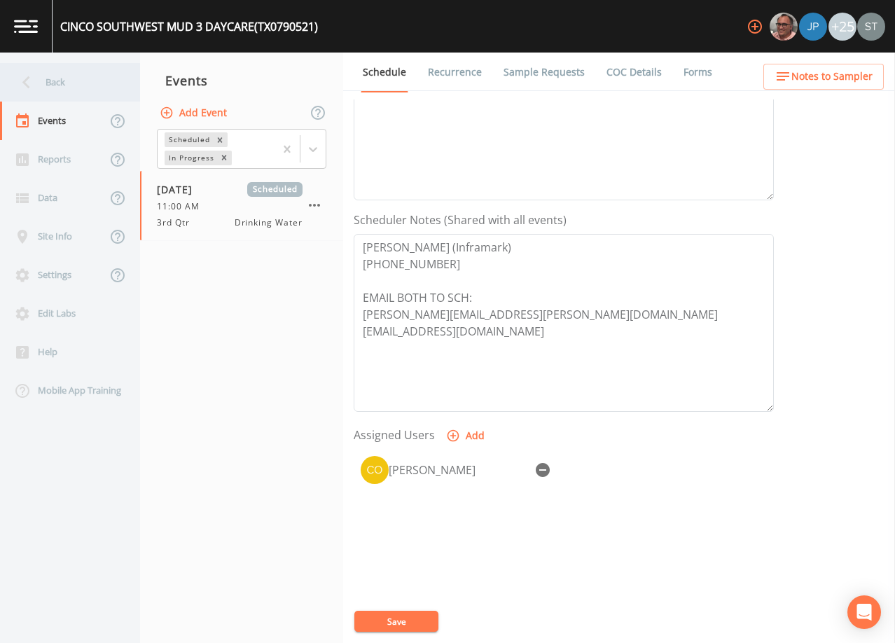
click at [61, 86] on div "Back" at bounding box center [63, 82] width 126 height 39
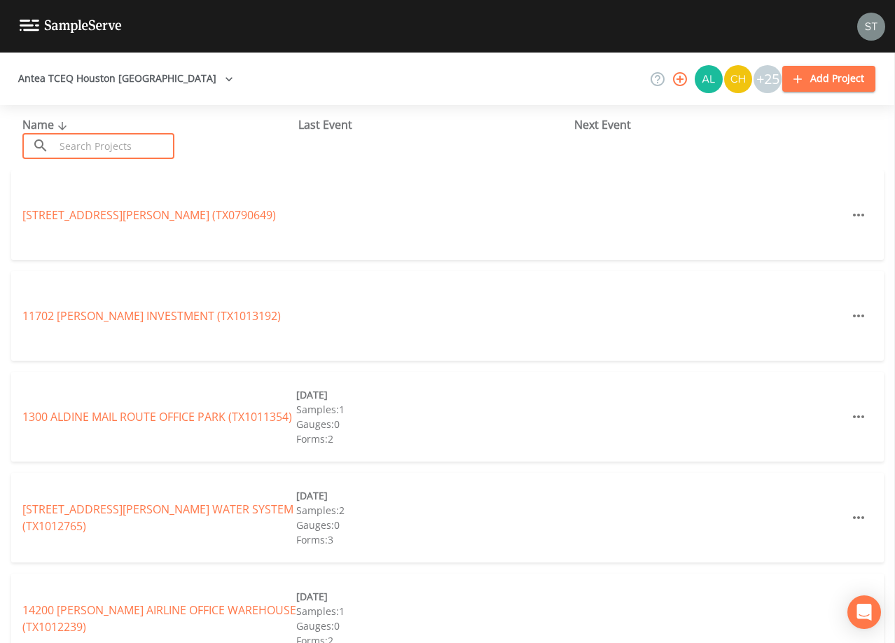
click at [110, 141] on input "text" at bounding box center [115, 146] width 120 height 26
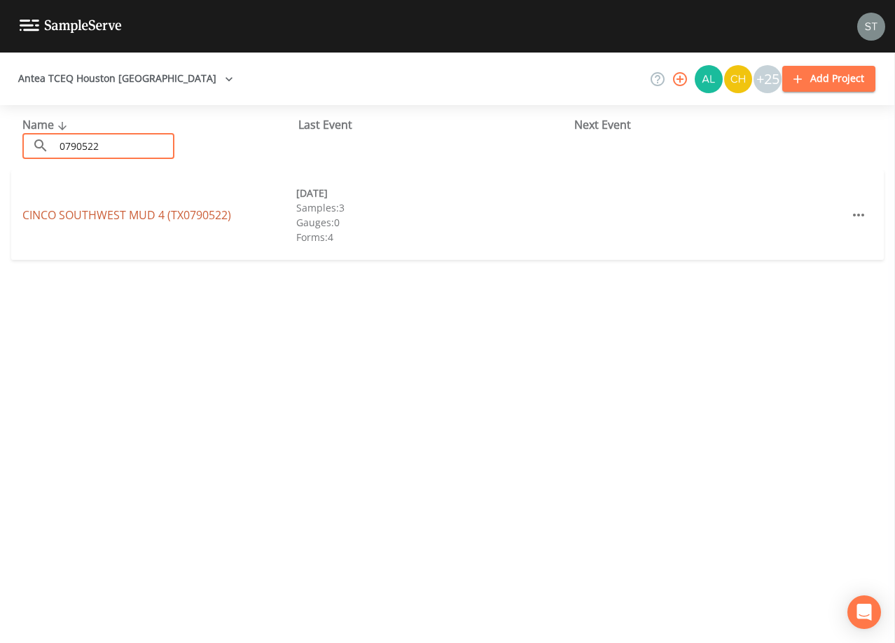
click at [180, 215] on link "[GEOGRAPHIC_DATA] 4 (TX0790522)" at bounding box center [126, 214] width 209 height 15
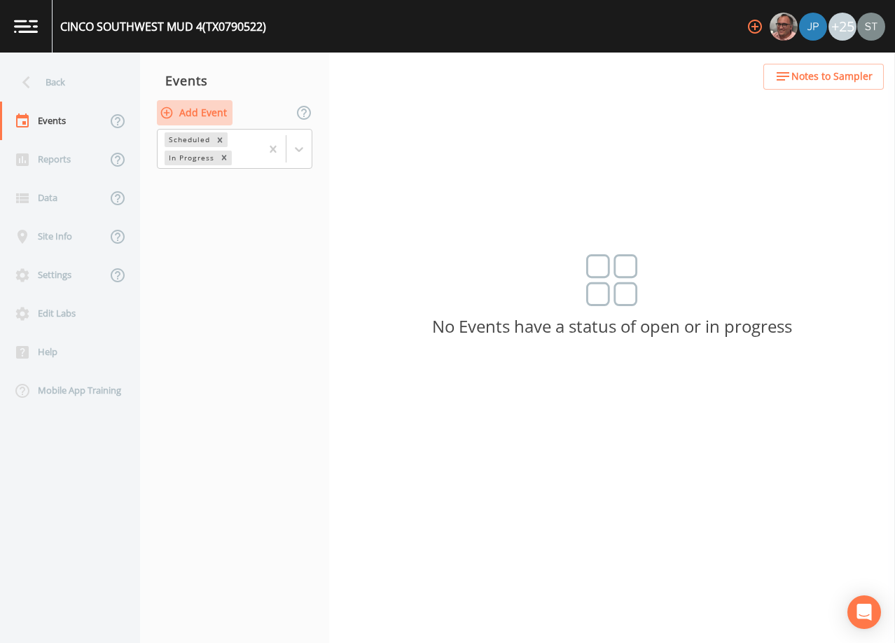
click at [217, 112] on button "Add Event" at bounding box center [195, 113] width 76 height 26
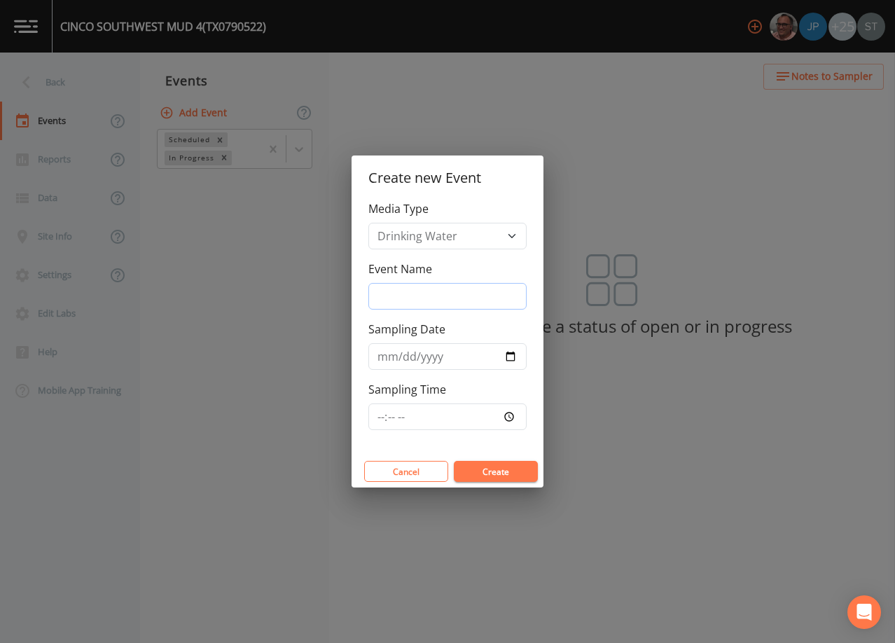
click at [432, 290] on input "Event Name" at bounding box center [447, 296] width 158 height 27
click at [384, 356] on input "Sampling Date" at bounding box center [447, 356] width 158 height 27
click at [504, 470] on button "Create" at bounding box center [496, 471] width 84 height 21
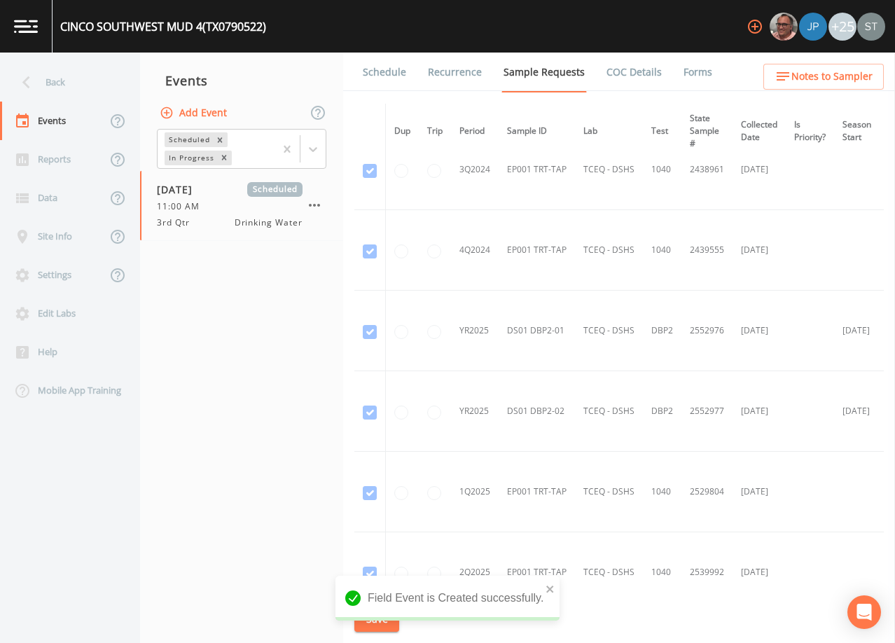
scroll to position [560, 0]
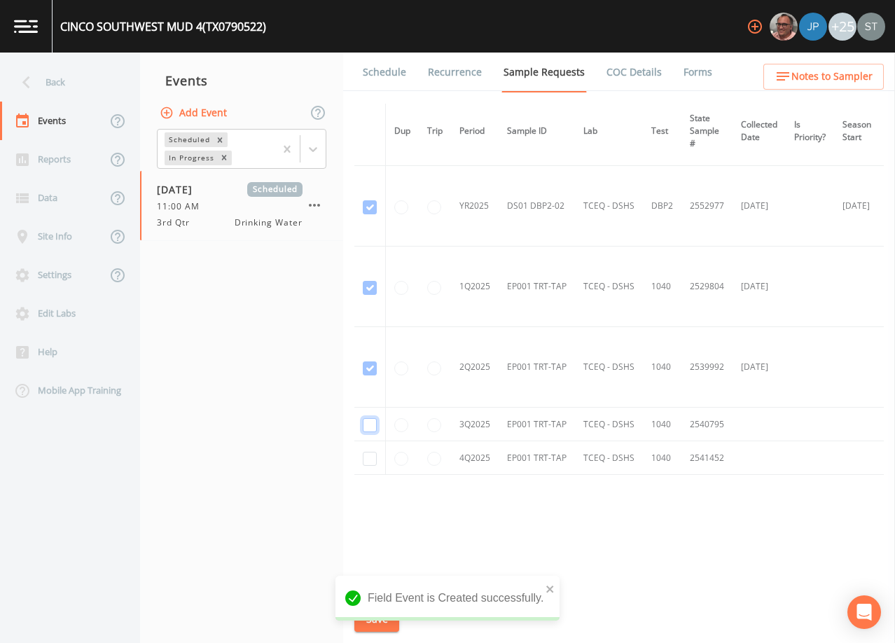
click at [369, 421] on input "checkbox" at bounding box center [370, 425] width 14 height 14
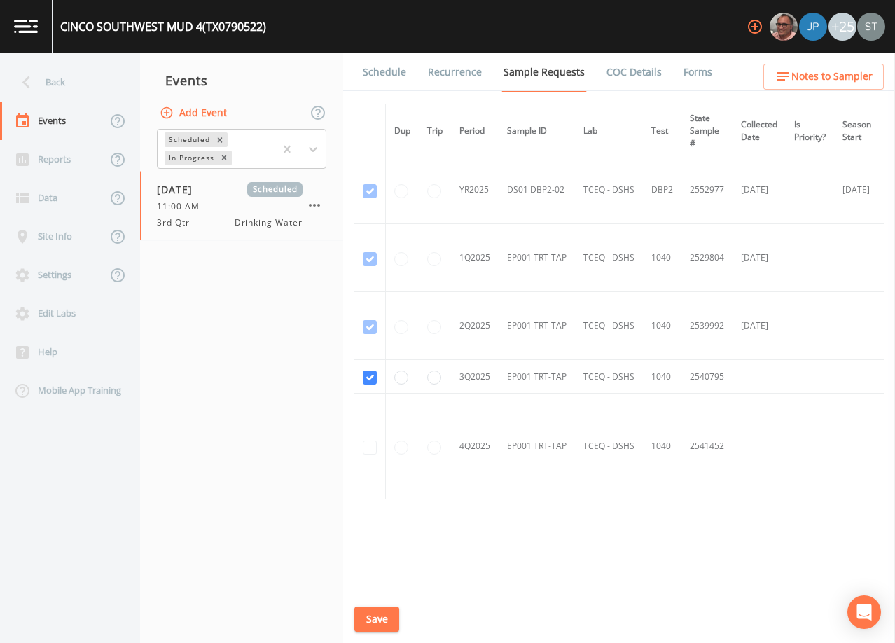
click at [379, 619] on button "Save" at bounding box center [376, 619] width 45 height 26
click at [384, 78] on link "Schedule" at bounding box center [385, 72] width 48 height 39
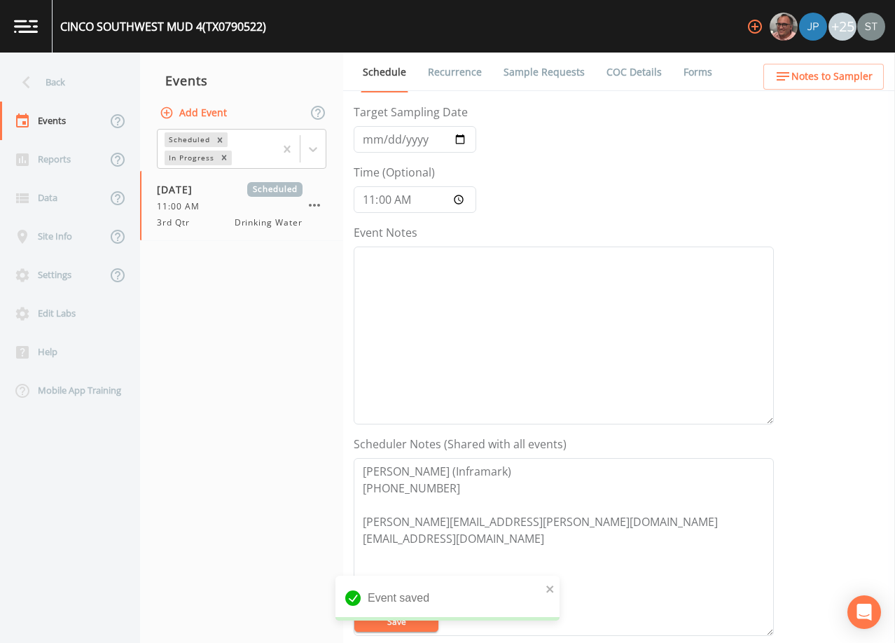
scroll to position [140, 0]
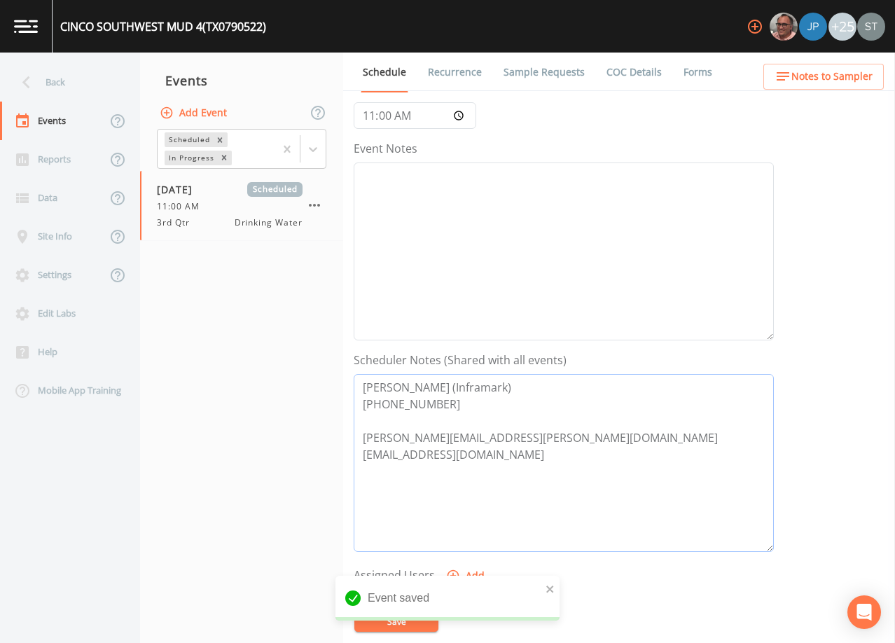
click at [477, 416] on textarea "[PERSON_NAME] (Inframark) [PHONE_NUMBER] [PERSON_NAME][EMAIL_ADDRESS][PERSON_NA…" at bounding box center [564, 463] width 420 height 178
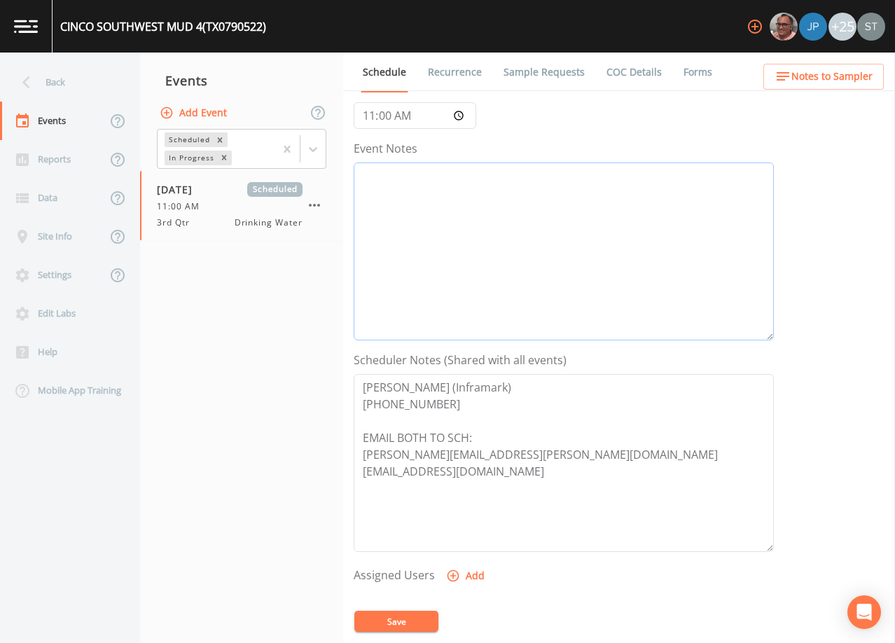
click at [484, 188] on textarea "Event Notes" at bounding box center [564, 251] width 420 height 178
click at [596, 229] on textarea "Event Notes" at bounding box center [564, 251] width 420 height 178
paste textarea "[DATE]1:04 Email Sent [DATE]10:05 Confirmed Appt"
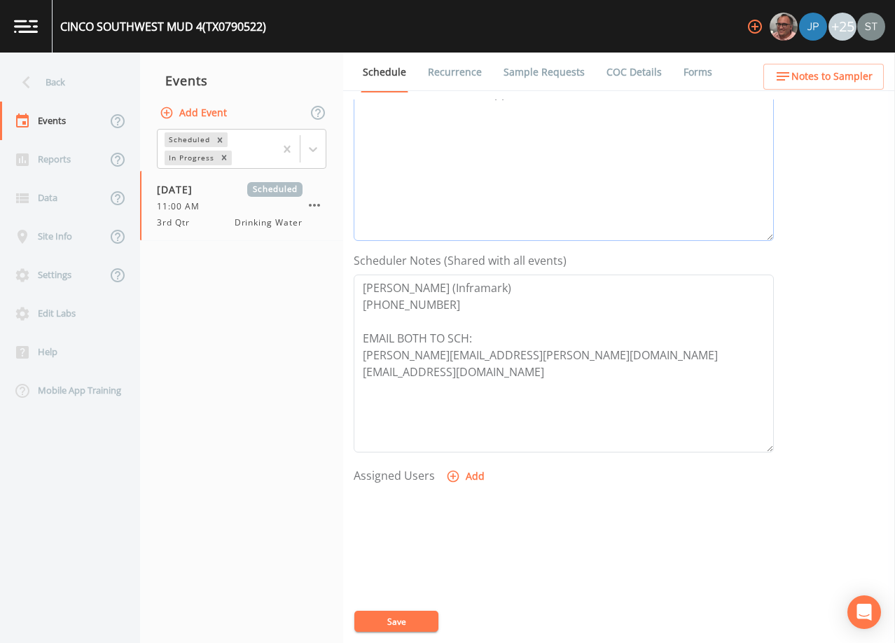
scroll to position [280, 0]
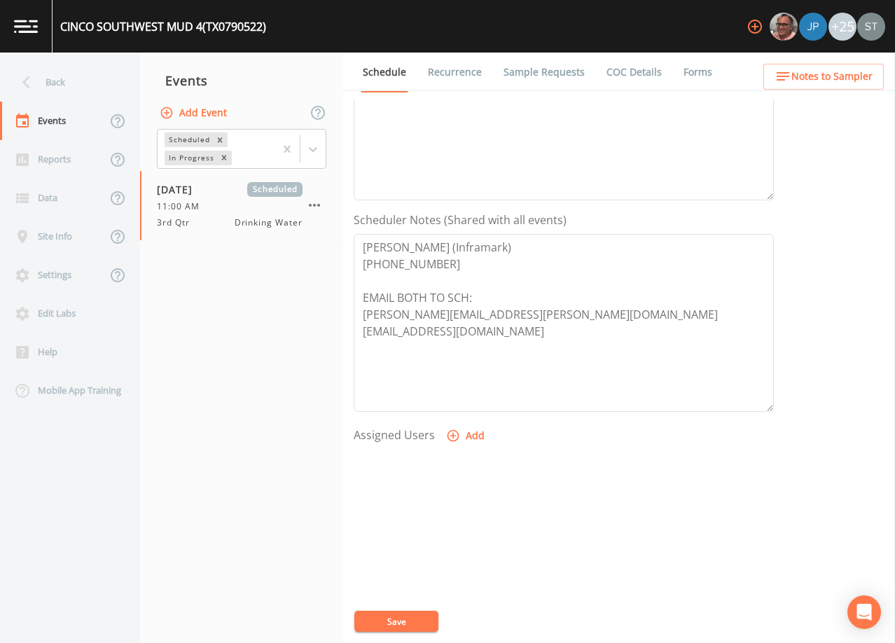
click at [455, 436] on icon "button" at bounding box center [453, 435] width 14 height 14
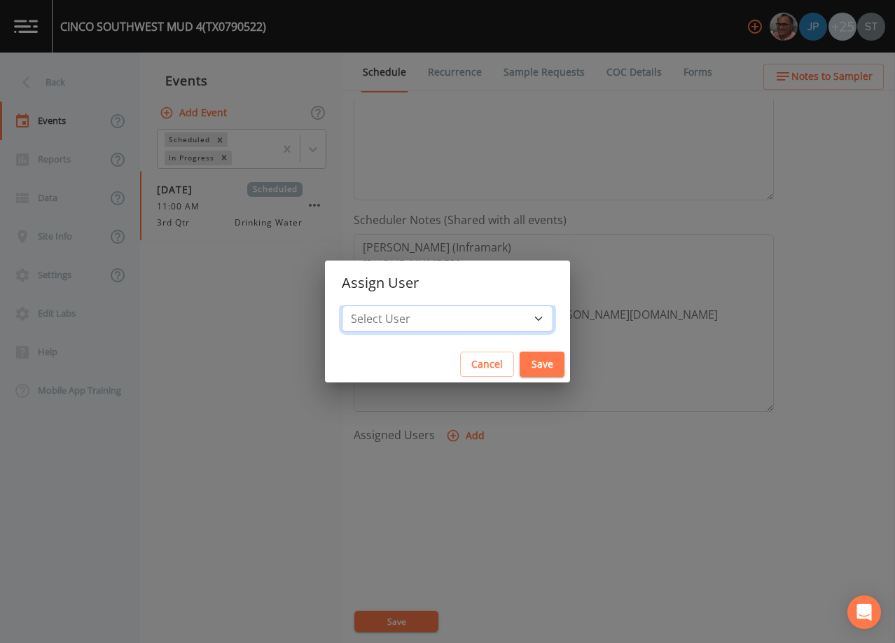
click at [456, 314] on select "Select User [PERSON_NAME] [PERSON_NAME] [PERSON_NAME] [PERSON_NAME] [PERSON_NAM…" at bounding box center [447, 318] width 211 height 27
click at [373, 305] on select "Select User [PERSON_NAME] [PERSON_NAME] [PERSON_NAME] [PERSON_NAME] [PERSON_NAM…" at bounding box center [447, 318] width 211 height 27
click at [519, 361] on button "Save" at bounding box center [541, 364] width 45 height 26
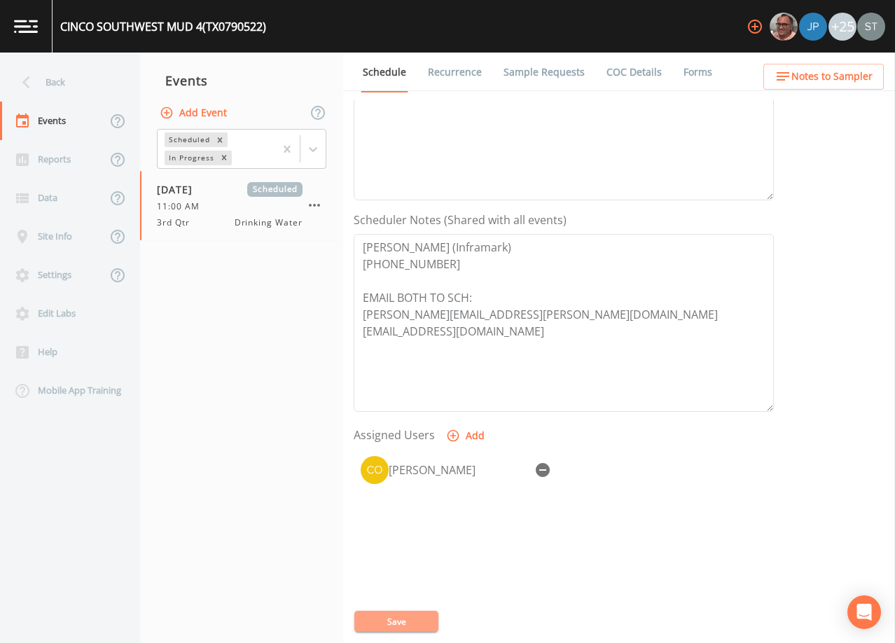
drag, startPoint x: 417, startPoint y: 618, endPoint x: 608, endPoint y: 393, distance: 294.5
click at [418, 617] on button "Save" at bounding box center [396, 620] width 84 height 21
click at [842, 71] on span "Notes to Sampler" at bounding box center [831, 77] width 81 height 18
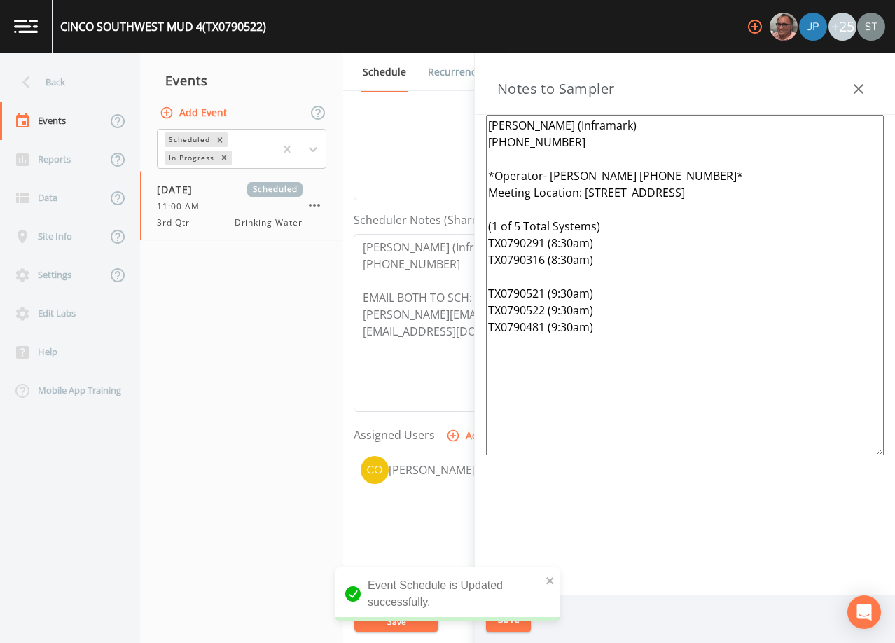
drag, startPoint x: 630, startPoint y: 344, endPoint x: 460, endPoint y: 169, distance: 243.6
click at [460, 169] on div "Back Events Reports Data Site Info Settings Edit Labs Help Mobile App Training …" at bounding box center [447, 348] width 895 height 590
paste textarea "[PERSON_NAME] [PHONE_NUMBER]* Meeting Location: [STREET_ADDRESS] (1 of 7 Total …"
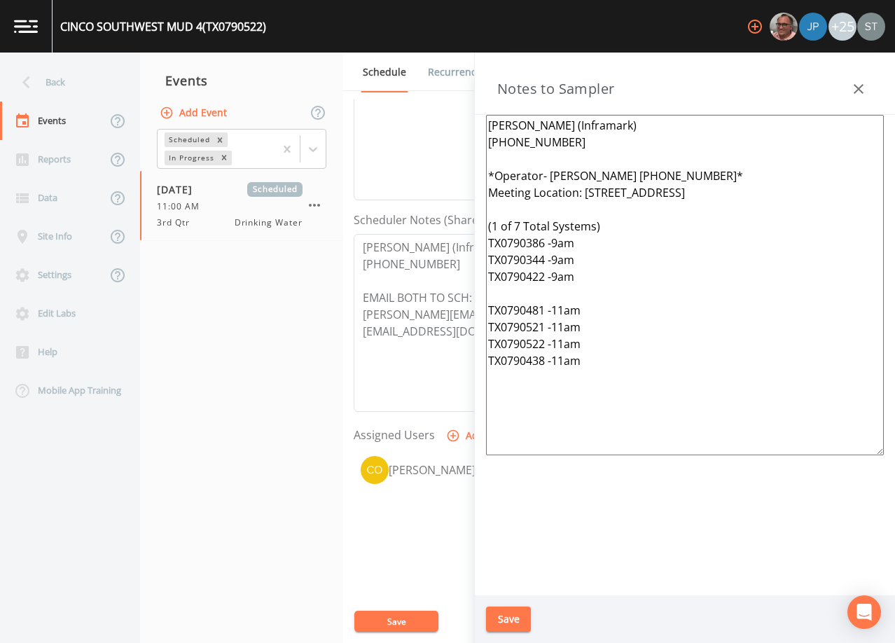
click at [515, 618] on button "Save" at bounding box center [508, 619] width 45 height 26
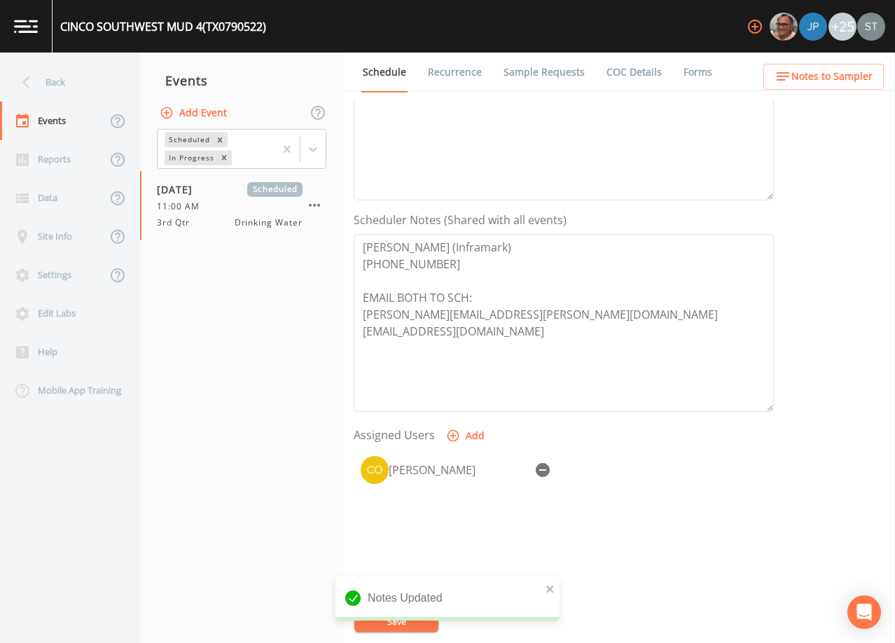
click at [857, 83] on span "Notes to Sampler" at bounding box center [831, 77] width 81 height 18
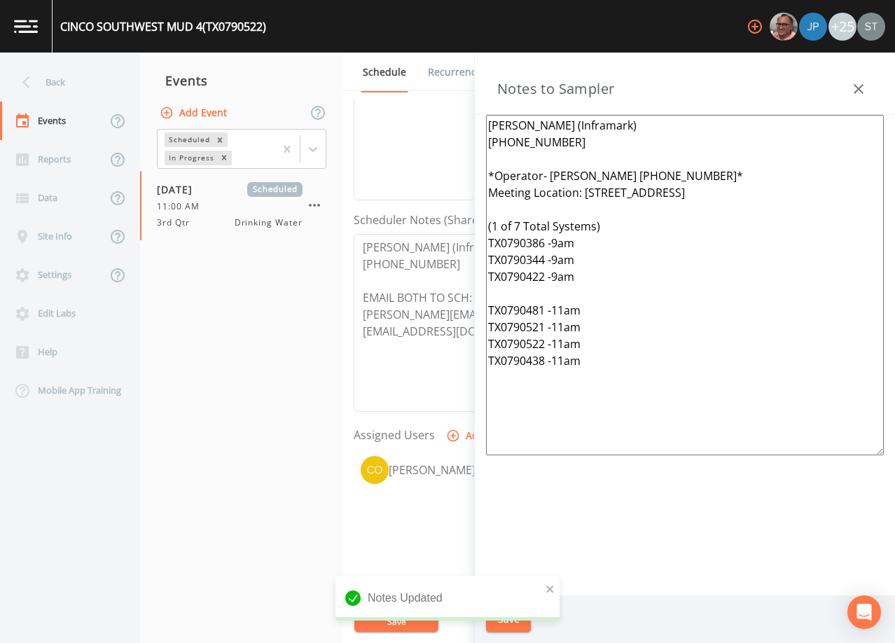
click at [861, 88] on icon "button" at bounding box center [858, 89] width 17 height 17
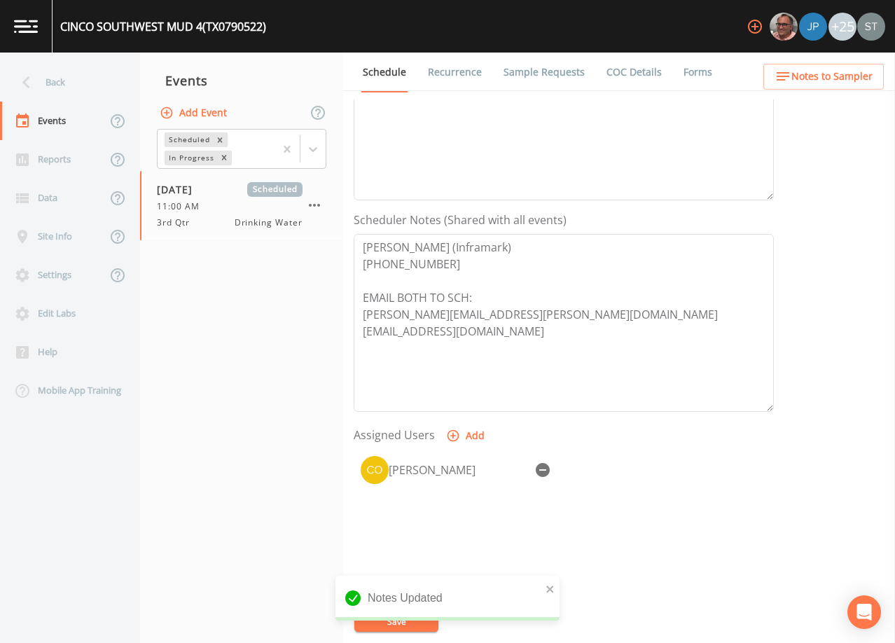
click at [554, 75] on link "Sample Requests" at bounding box center [543, 72] width 85 height 39
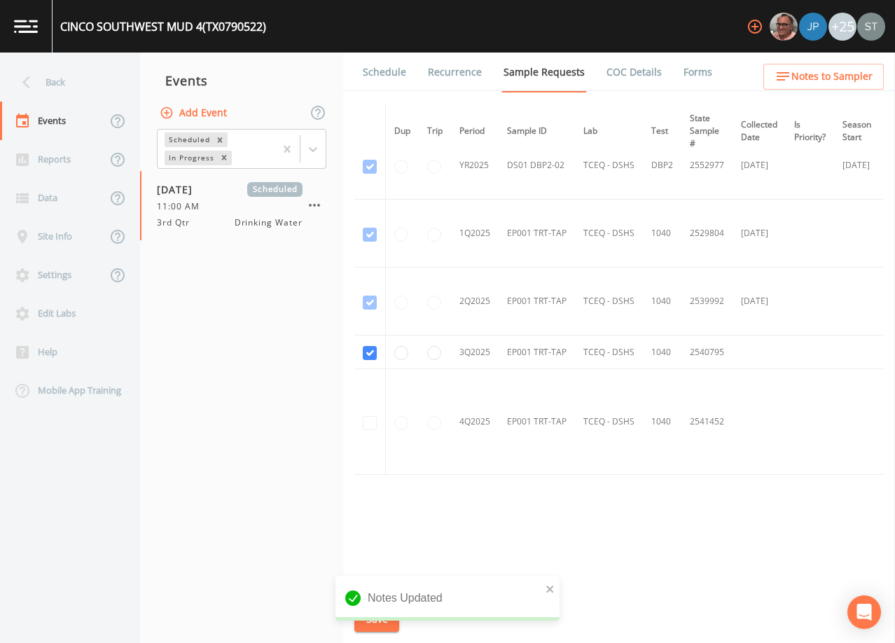
scroll to position [506, 0]
click at [393, 73] on link "Schedule" at bounding box center [385, 72] width 48 height 39
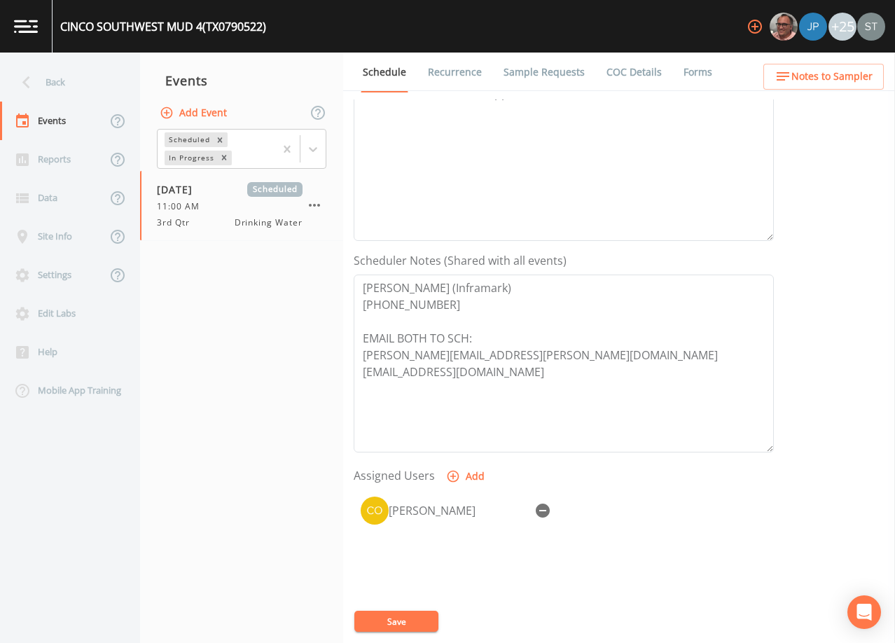
scroll to position [280, 0]
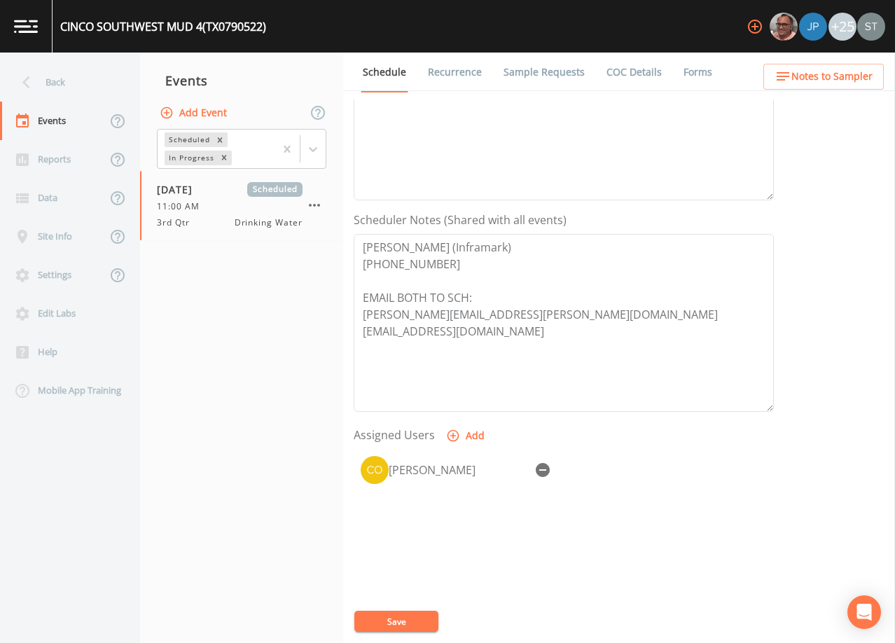
click at [856, 83] on span "Notes to Sampler" at bounding box center [831, 77] width 81 height 18
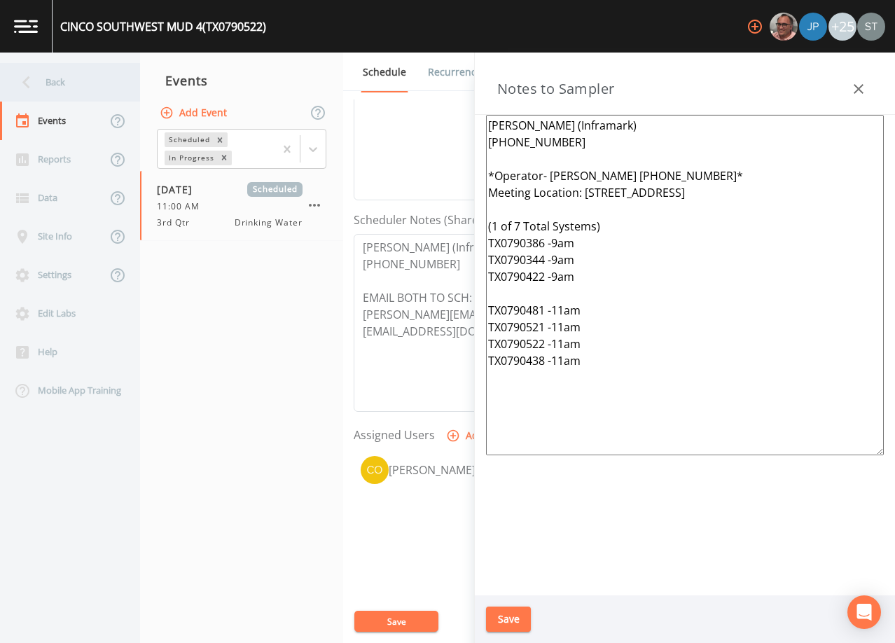
click at [74, 82] on div "Back" at bounding box center [63, 82] width 126 height 39
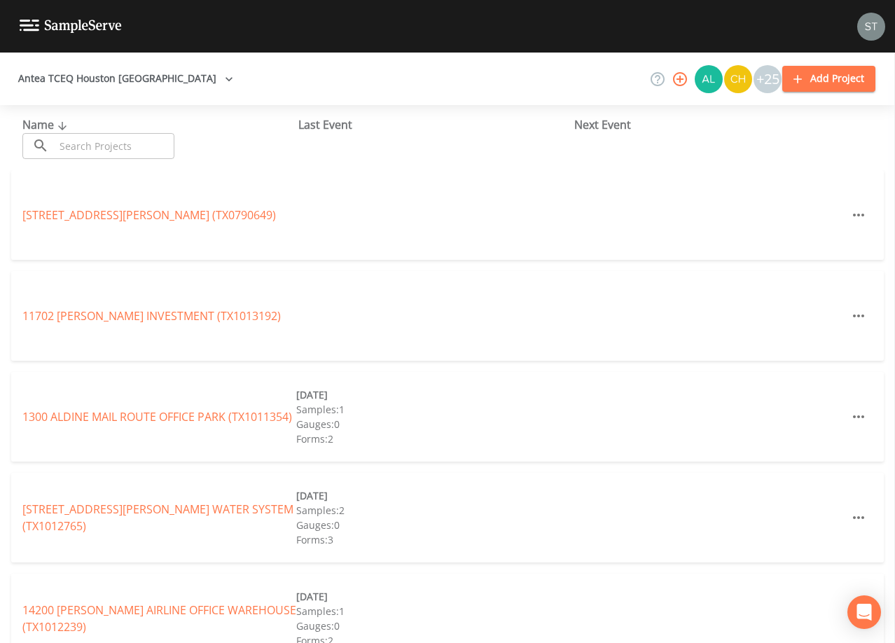
click at [118, 145] on input "text" at bounding box center [115, 146] width 120 height 26
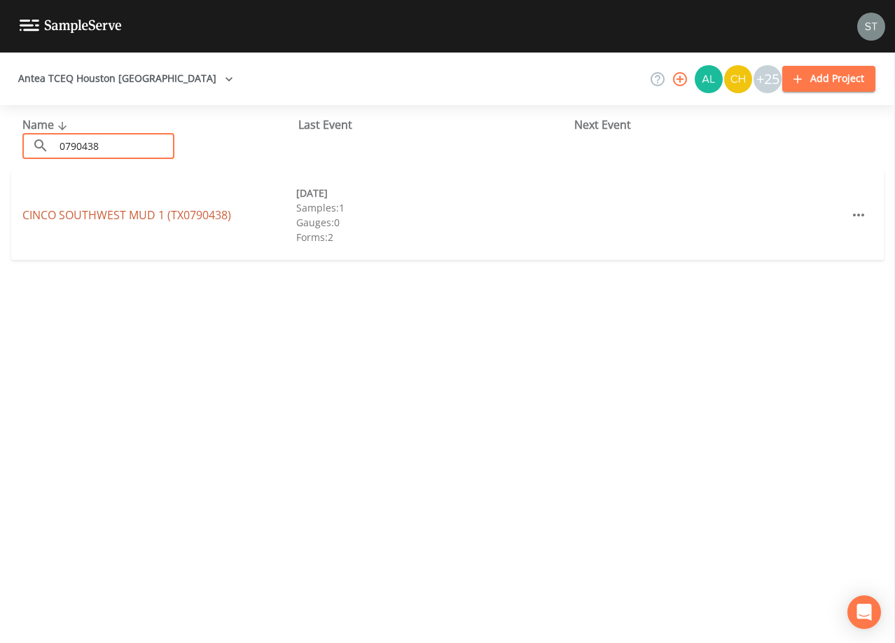
click at [179, 212] on link "CINCO SOUTHWEST MUD 1 (TX0790438)" at bounding box center [126, 214] width 209 height 15
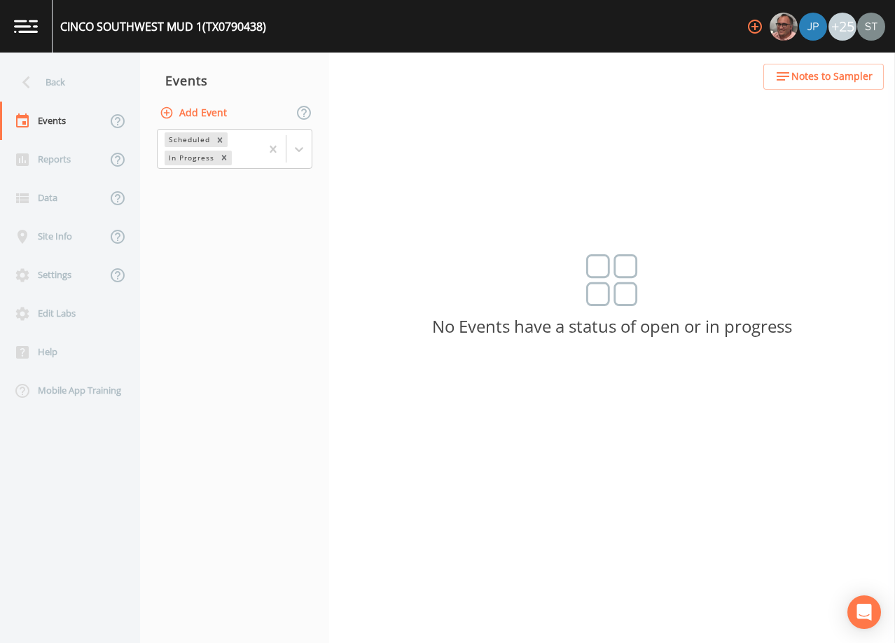
click at [208, 111] on button "Add Event" at bounding box center [195, 113] width 76 height 26
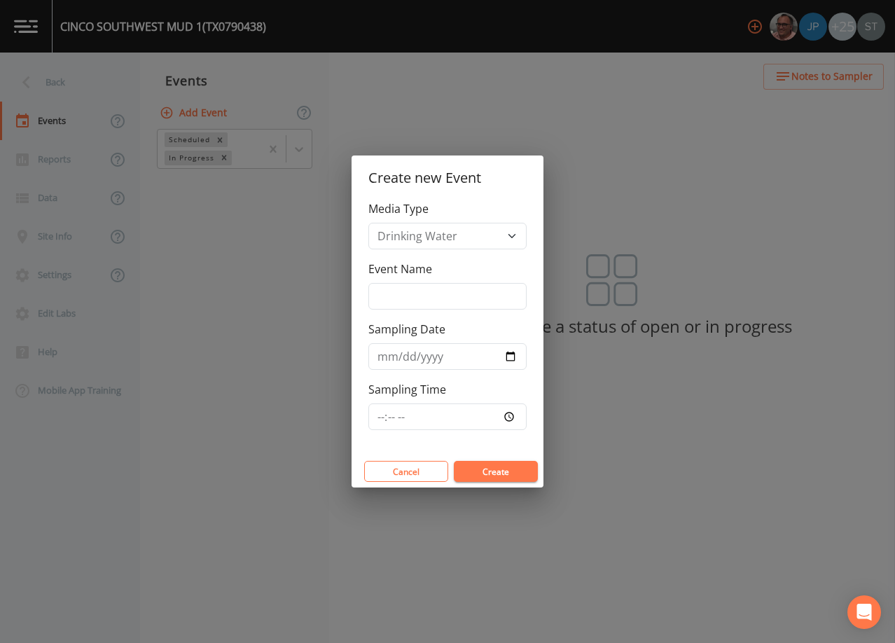
click at [429, 283] on div "Event Name" at bounding box center [447, 284] width 158 height 49
click at [447, 293] on input "Event Name" at bounding box center [447, 296] width 158 height 27
click at [390, 356] on input "Sampling Date" at bounding box center [447, 356] width 158 height 27
click at [484, 471] on button "Create" at bounding box center [496, 471] width 84 height 21
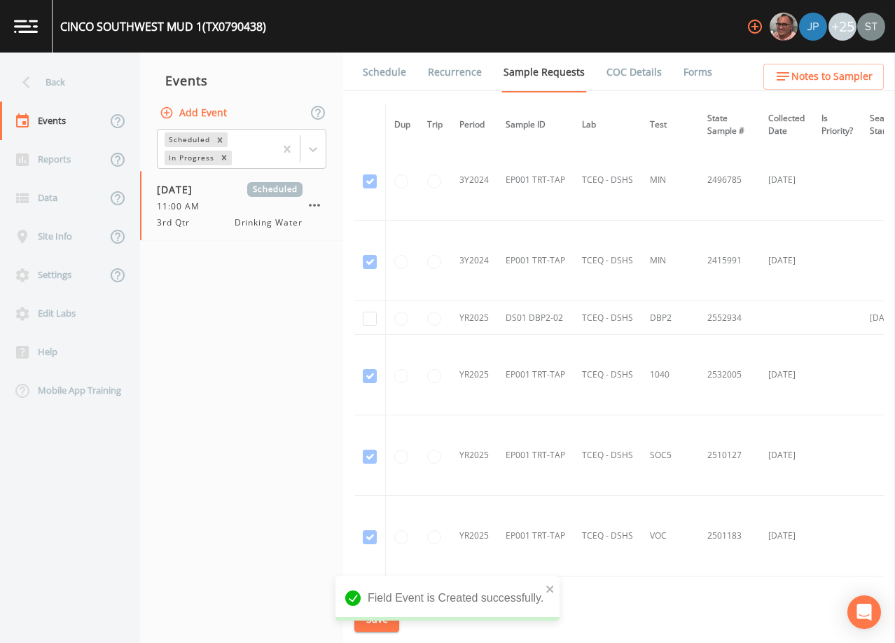
scroll to position [566, 0]
click at [372, 321] on input "checkbox" at bounding box center [370, 322] width 14 height 14
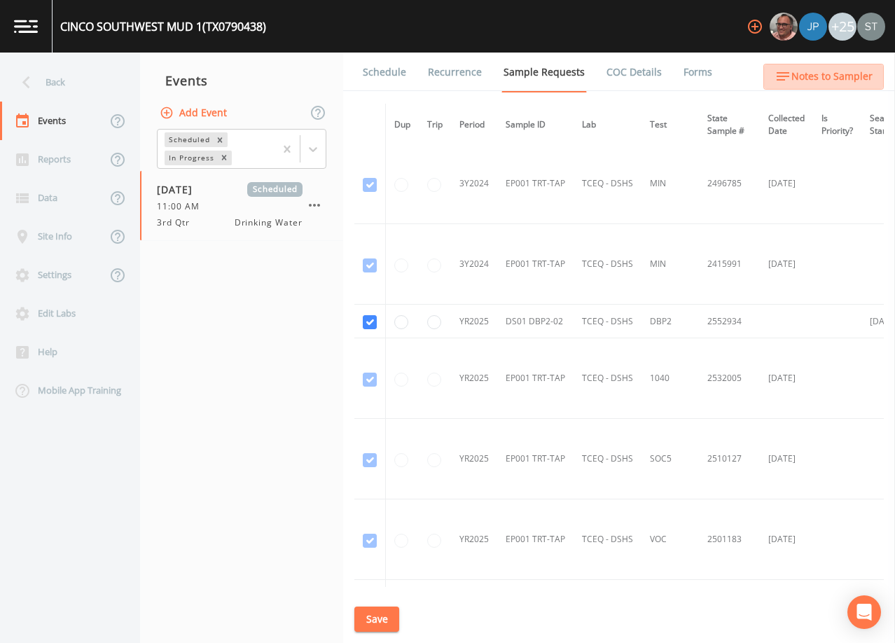
click at [827, 75] on span "Notes to Sampler" at bounding box center [831, 77] width 81 height 18
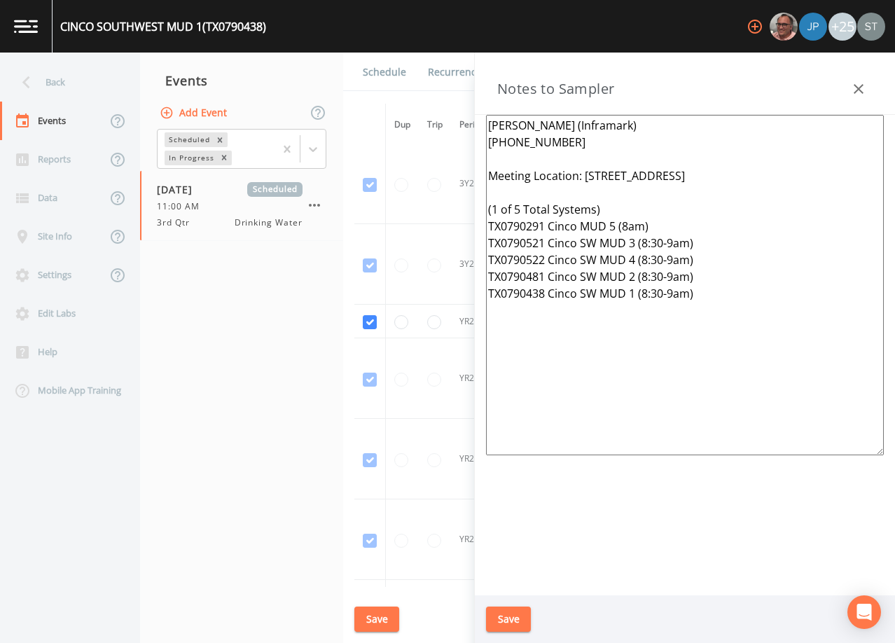
drag, startPoint x: 677, startPoint y: 300, endPoint x: 435, endPoint y: 178, distance: 271.1
click at [435, 178] on div "Back Events Reports Data Site Info Settings Edit Labs Help Mobile App Training …" at bounding box center [447, 348] width 895 height 590
paste textarea "*Operator- [PERSON_NAME] [PHONE_NUMBER]* Meeting Location: [STREET_ADDRESS][PER…"
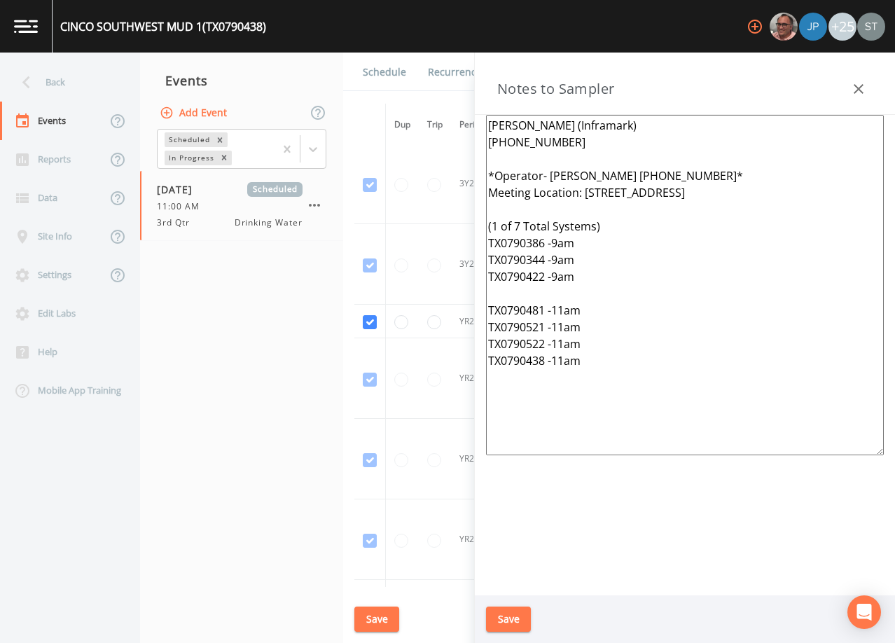
click at [515, 615] on button "Save" at bounding box center [508, 619] width 45 height 26
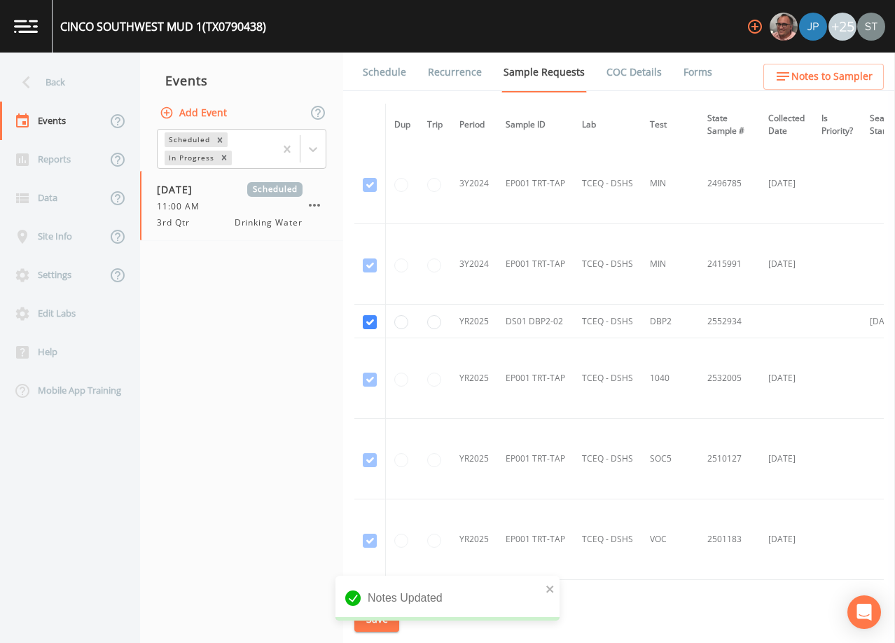
click at [278, 398] on nav "Events Add Event Scheduled In Progress [DATE] Scheduled 11:00 AM 3rd Qtr Drinki…" at bounding box center [241, 348] width 203 height 590
click at [844, 69] on span "Notes to Sampler" at bounding box center [831, 77] width 81 height 18
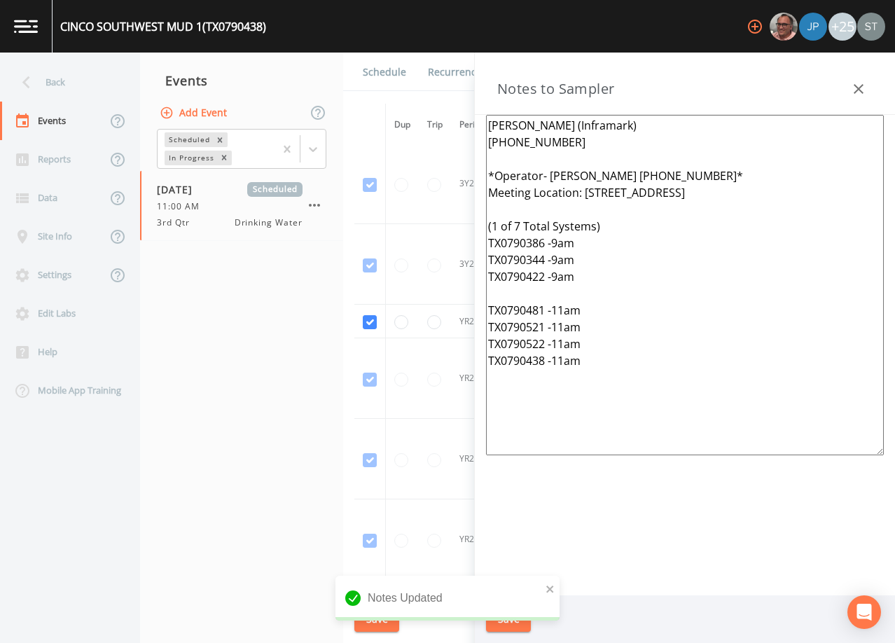
click at [859, 88] on icon "button" at bounding box center [858, 89] width 10 height 10
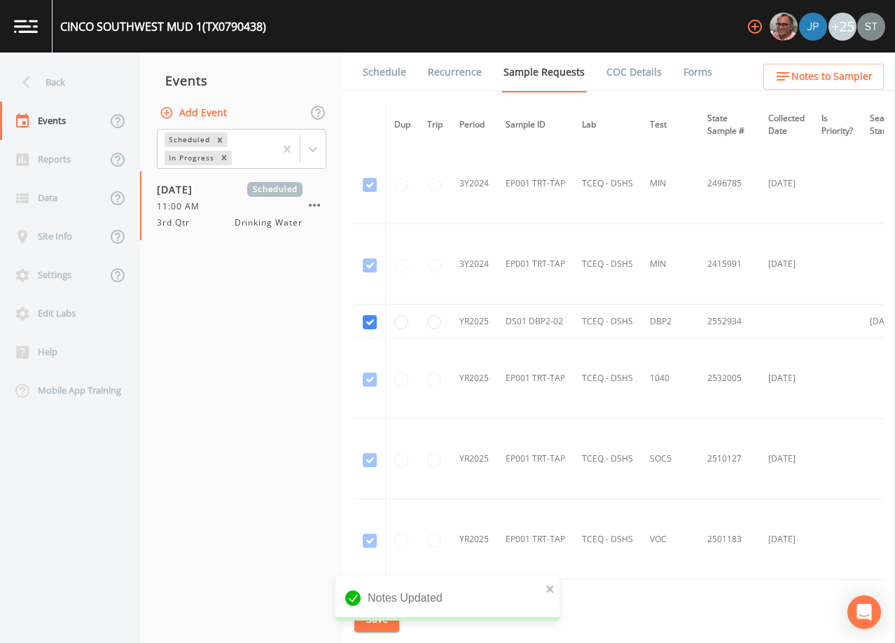
click at [839, 79] on span "Notes to Sampler" at bounding box center [831, 77] width 81 height 18
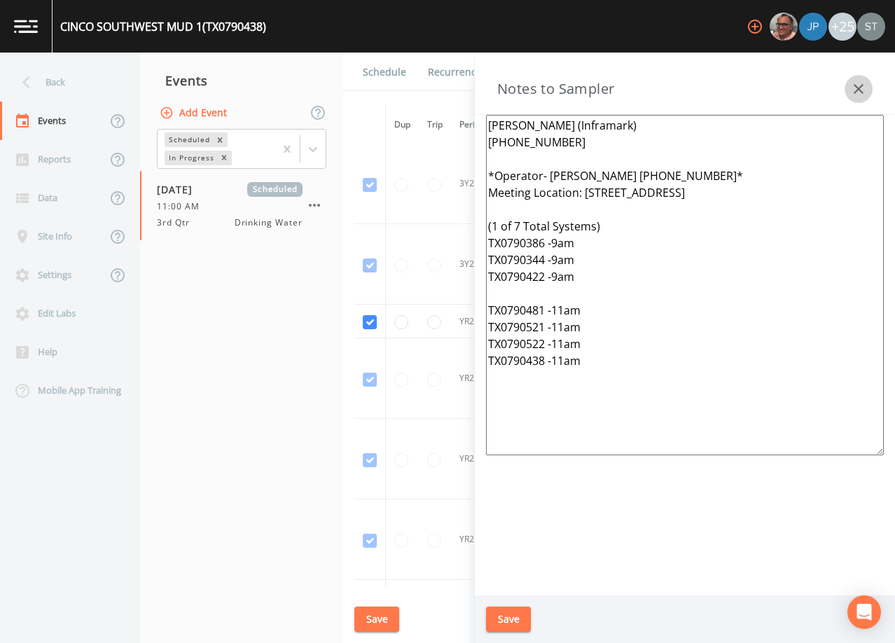
click at [860, 85] on icon "button" at bounding box center [858, 89] width 17 height 17
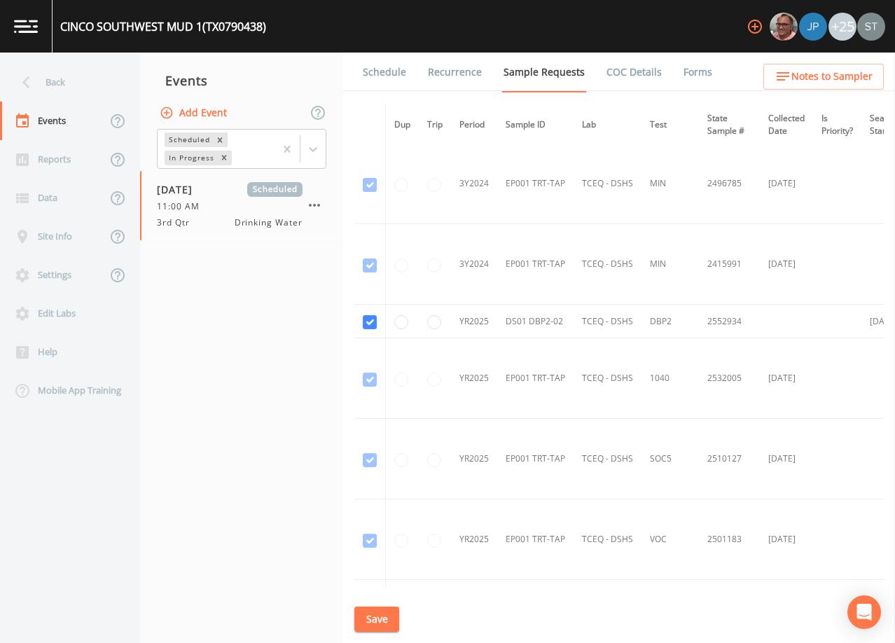
click at [383, 616] on button "Save" at bounding box center [376, 619] width 45 height 26
click at [389, 79] on link "Schedule" at bounding box center [385, 72] width 48 height 39
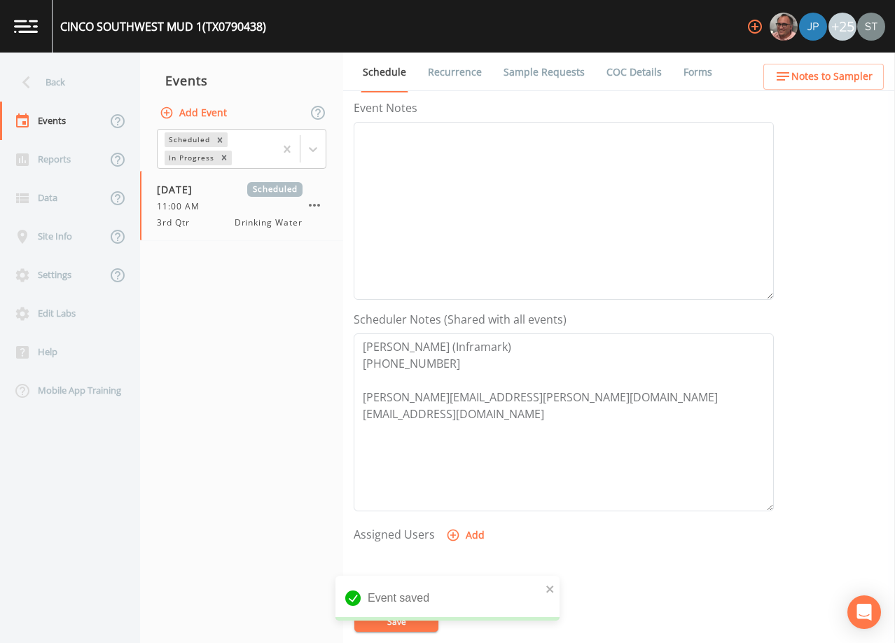
scroll to position [210, 0]
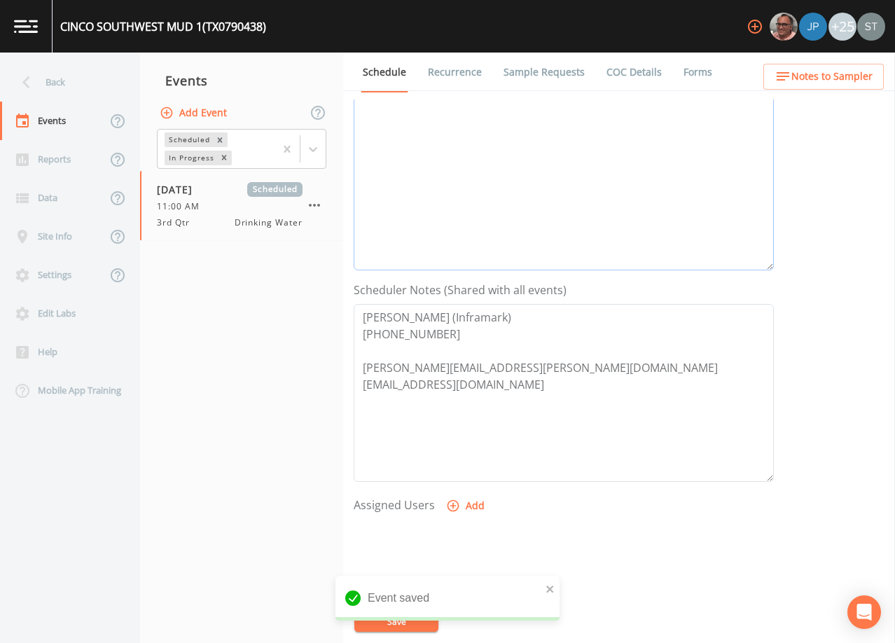
click at [449, 167] on textarea "Event Notes" at bounding box center [564, 181] width 420 height 178
click at [628, 169] on textarea "Event Notes" at bounding box center [564, 181] width 420 height 178
paste textarea "[DATE]1:04 Email Sent [DATE]10:05 Confirmed Appt"
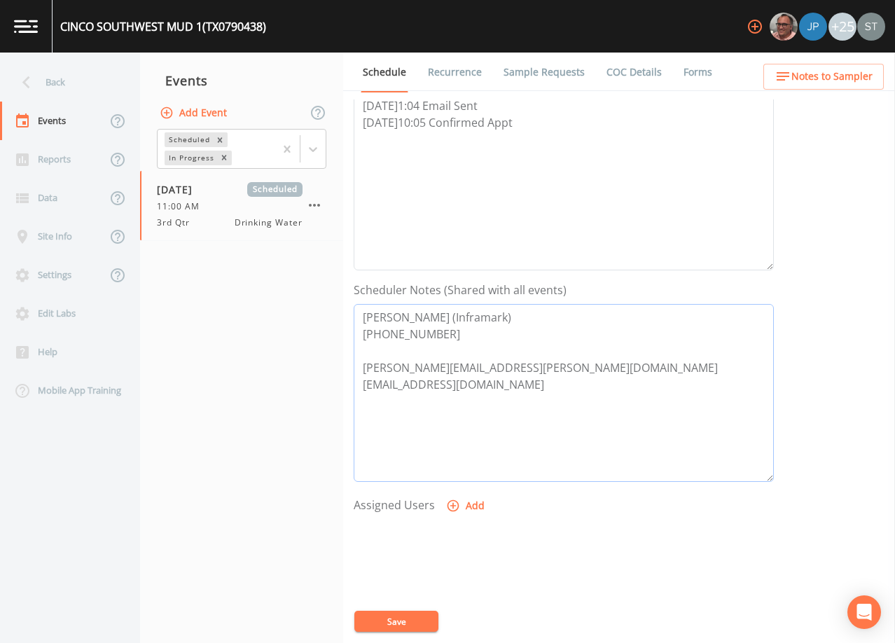
click at [470, 347] on textarea "[PERSON_NAME] (Inframark) [PHONE_NUMBER] [PERSON_NAME][EMAIL_ADDRESS][PERSON_NA…" at bounding box center [564, 393] width 420 height 178
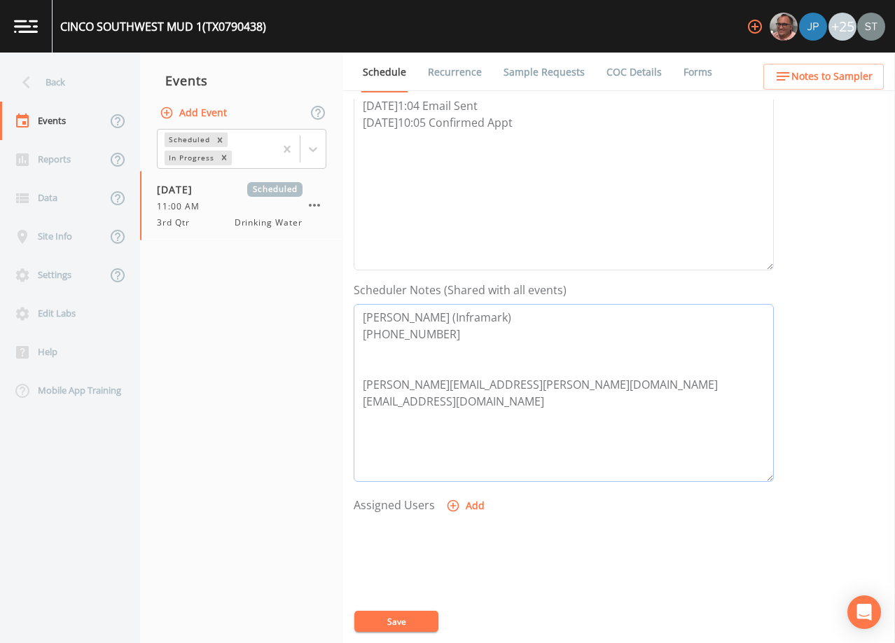
paste textarea "EMAIL BOTH TO SCH:"
click at [473, 508] on button "Add" at bounding box center [466, 506] width 47 height 26
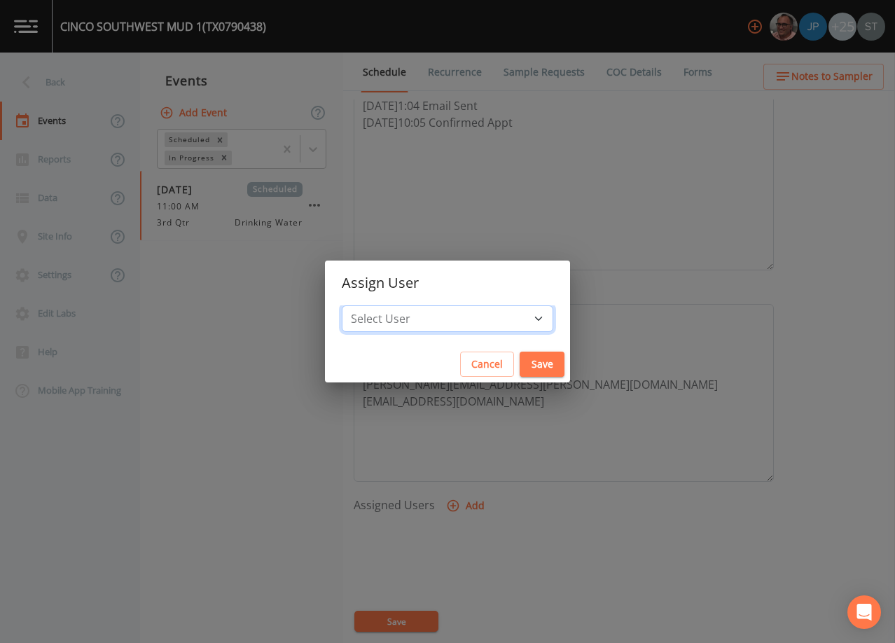
click at [475, 321] on select "Select User [PERSON_NAME] [PERSON_NAME] [PERSON_NAME] [PERSON_NAME] [PERSON_NAM…" at bounding box center [447, 318] width 211 height 27
click at [373, 305] on select "Select User [PERSON_NAME] [PERSON_NAME] [PERSON_NAME] [PERSON_NAME] [PERSON_NAM…" at bounding box center [447, 318] width 211 height 27
drag, startPoint x: 512, startPoint y: 365, endPoint x: 479, endPoint y: 433, distance: 75.8
click at [519, 364] on button "Save" at bounding box center [541, 364] width 45 height 26
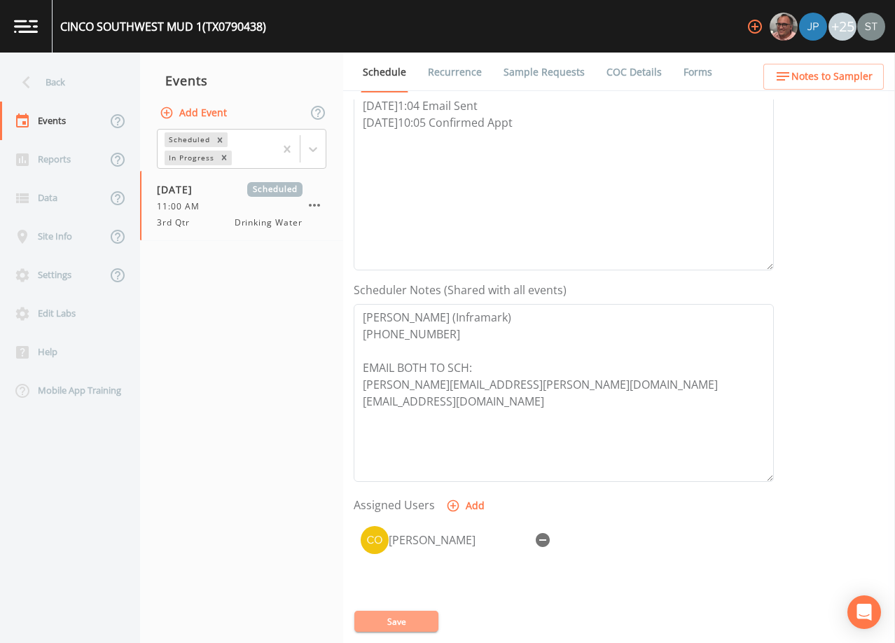
click at [406, 617] on button "Save" at bounding box center [396, 620] width 84 height 21
click at [868, 79] on span "Notes to Sampler" at bounding box center [831, 77] width 81 height 18
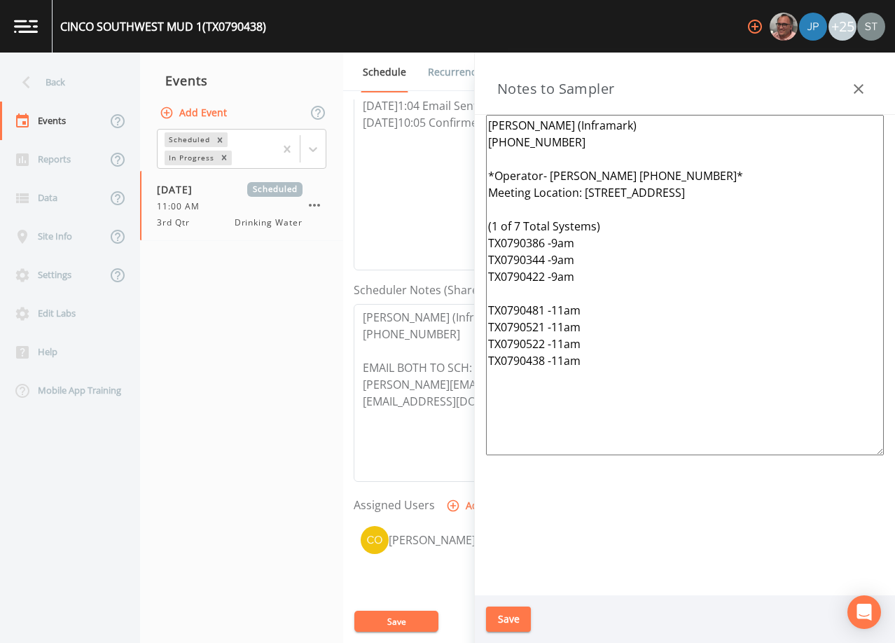
click at [852, 74] on div "Notes to Sampler" at bounding box center [685, 84] width 420 height 62
click at [852, 83] on icon "button" at bounding box center [858, 89] width 17 height 17
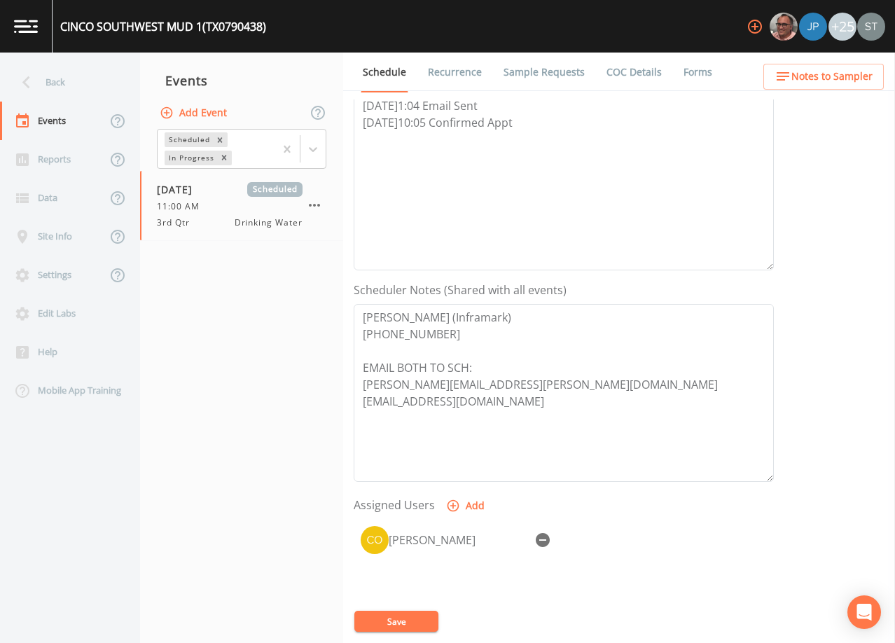
click at [552, 71] on link "Sample Requests" at bounding box center [543, 72] width 85 height 39
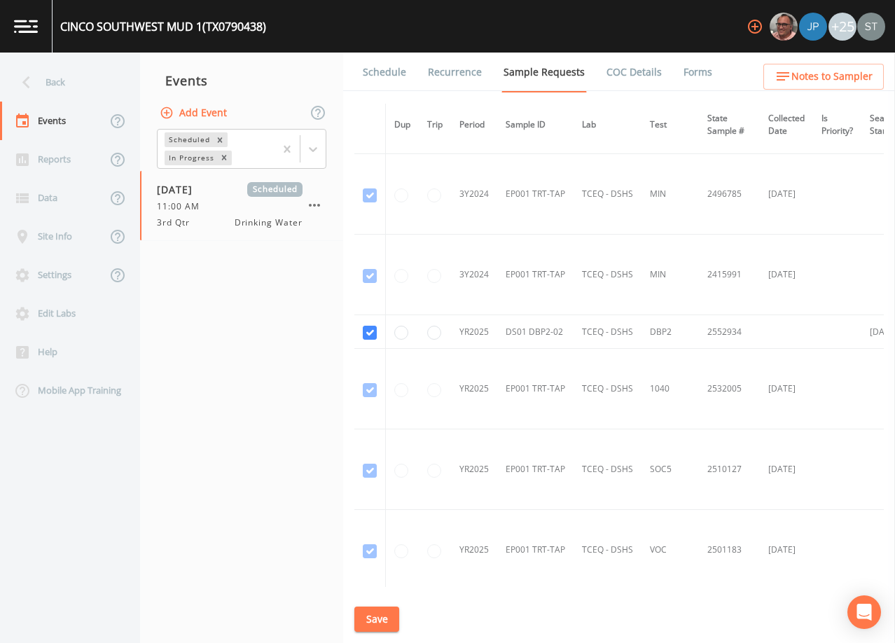
scroll to position [630, 0]
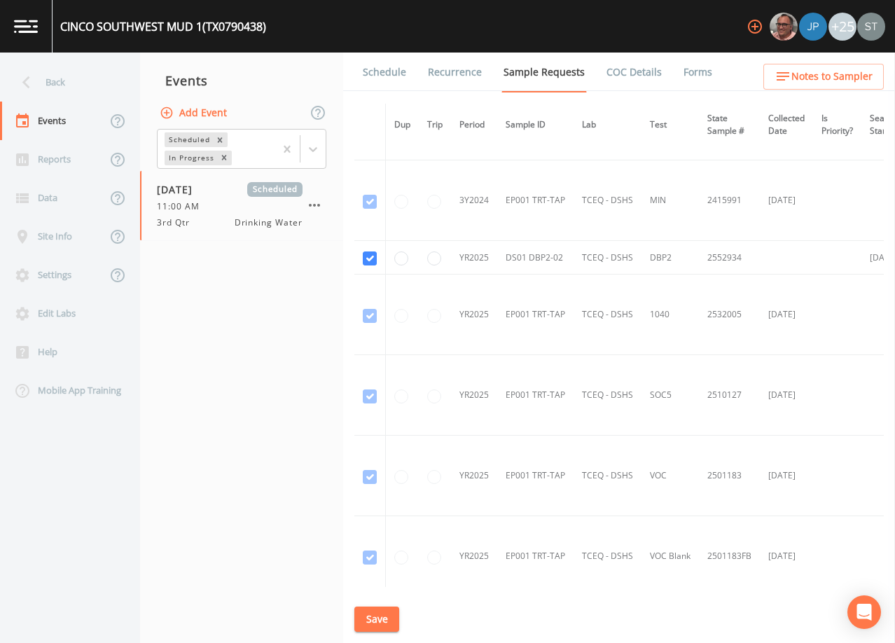
click at [392, 72] on link "Schedule" at bounding box center [385, 72] width 48 height 39
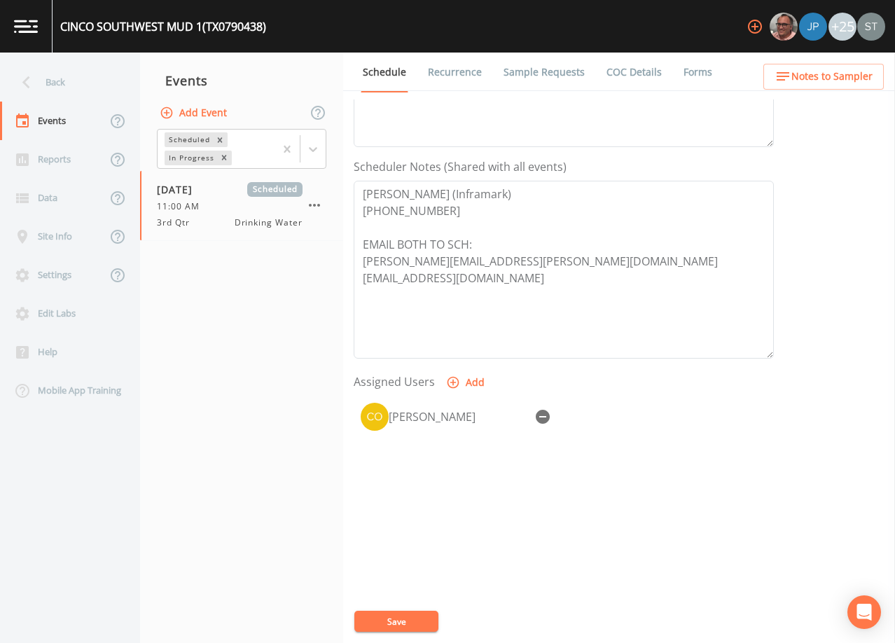
scroll to position [345, 0]
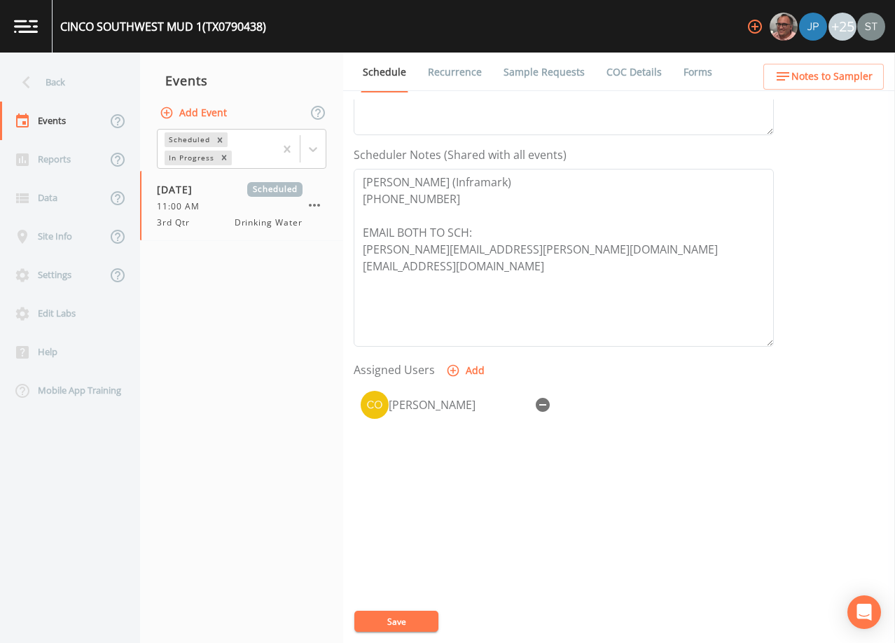
click at [536, 70] on link "Sample Requests" at bounding box center [543, 72] width 85 height 39
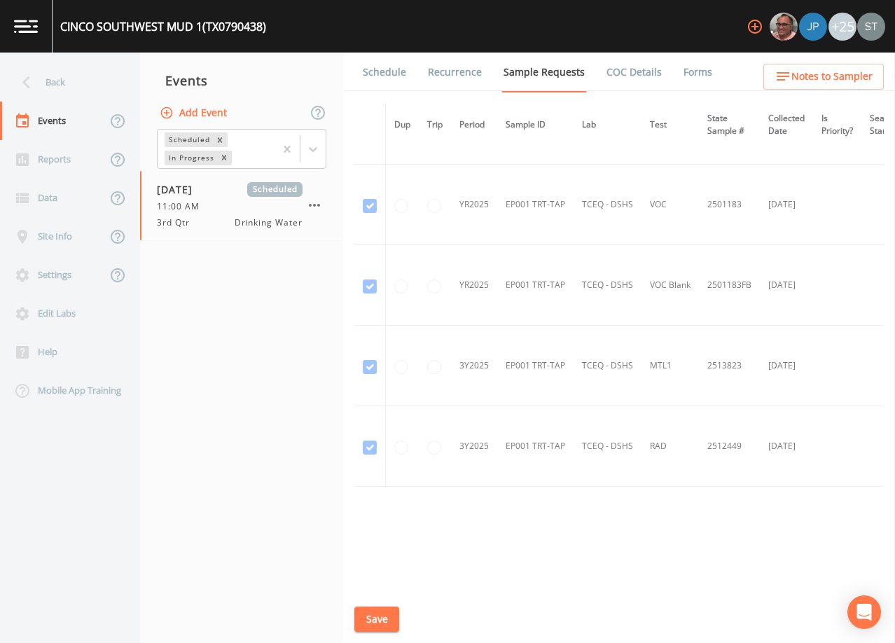
scroll to position [916, 0]
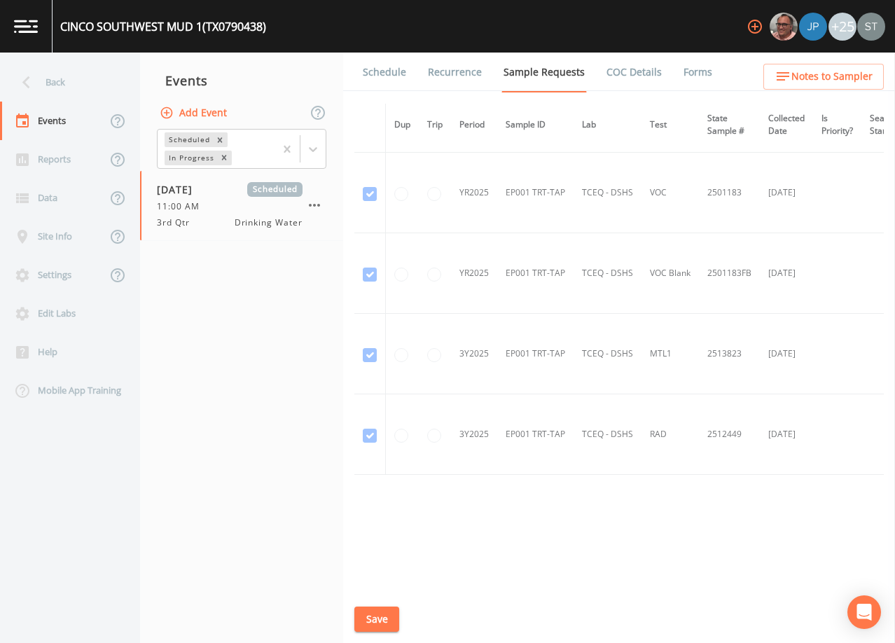
click at [373, 76] on link "Schedule" at bounding box center [385, 72] width 48 height 39
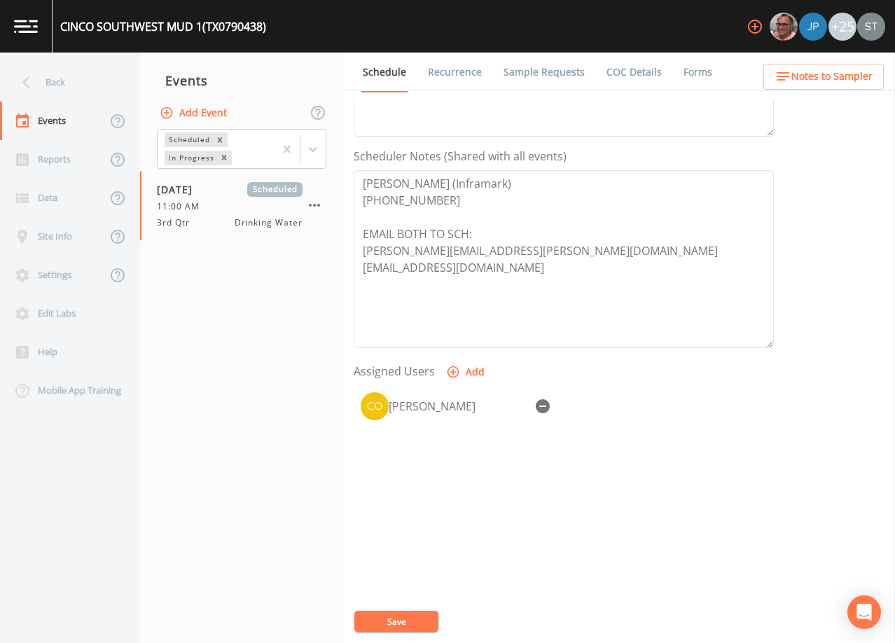
scroll to position [345, 0]
click at [75, 84] on div "Back" at bounding box center [63, 82] width 126 height 39
